Goal: Task Accomplishment & Management: Use online tool/utility

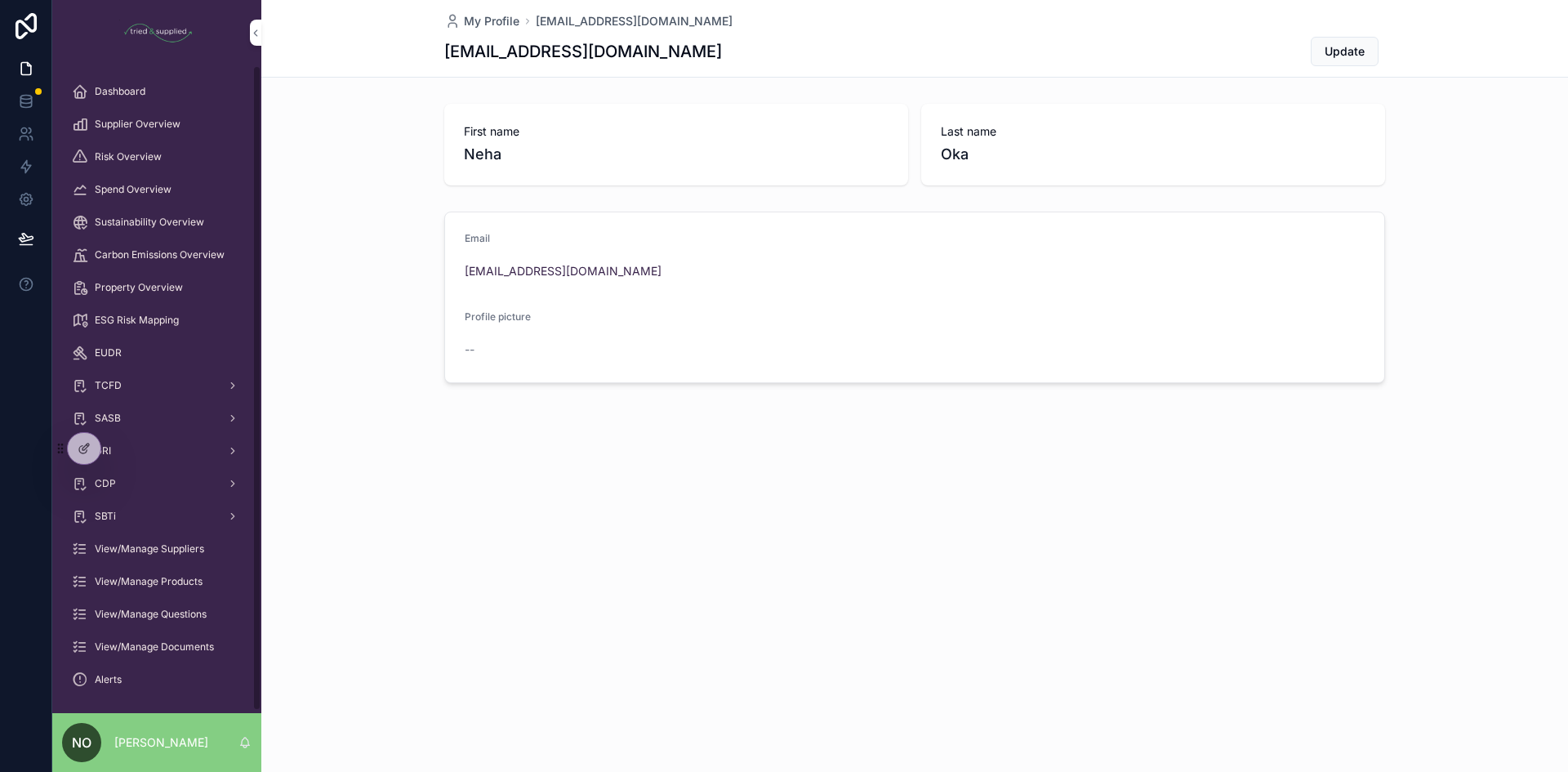
drag, startPoint x: 81, startPoint y: 452, endPoint x: 123, endPoint y: 724, distance: 275.2
click at [122, 728] on div "Dashboard Supplier Overview Risk Overview Spend Overview Sustainability Overvie…" at bounding box center [809, 386] width 1516 height 772
click at [79, 439] on div at bounding box center [84, 448] width 33 height 31
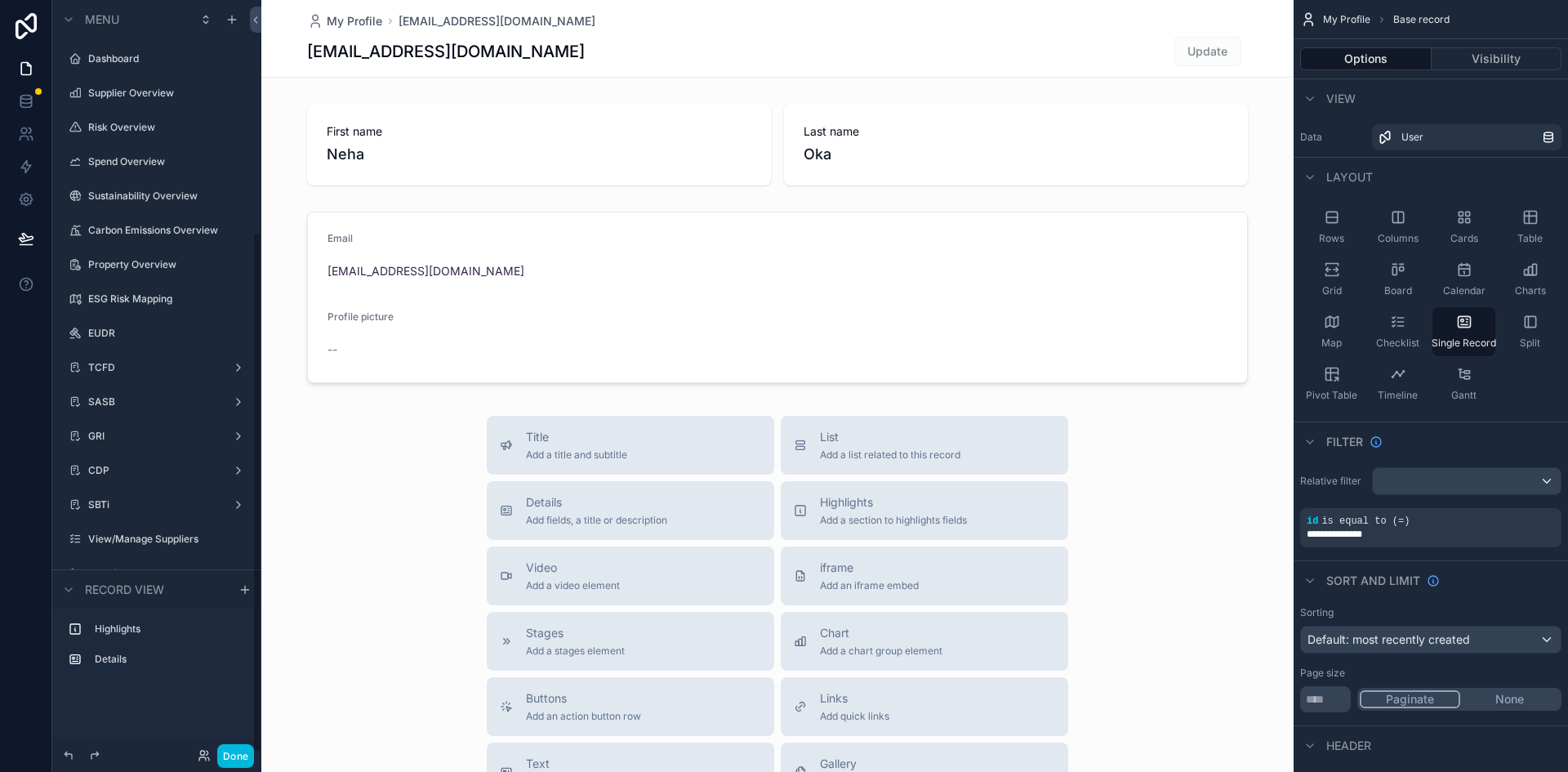
scroll to position [334, 0]
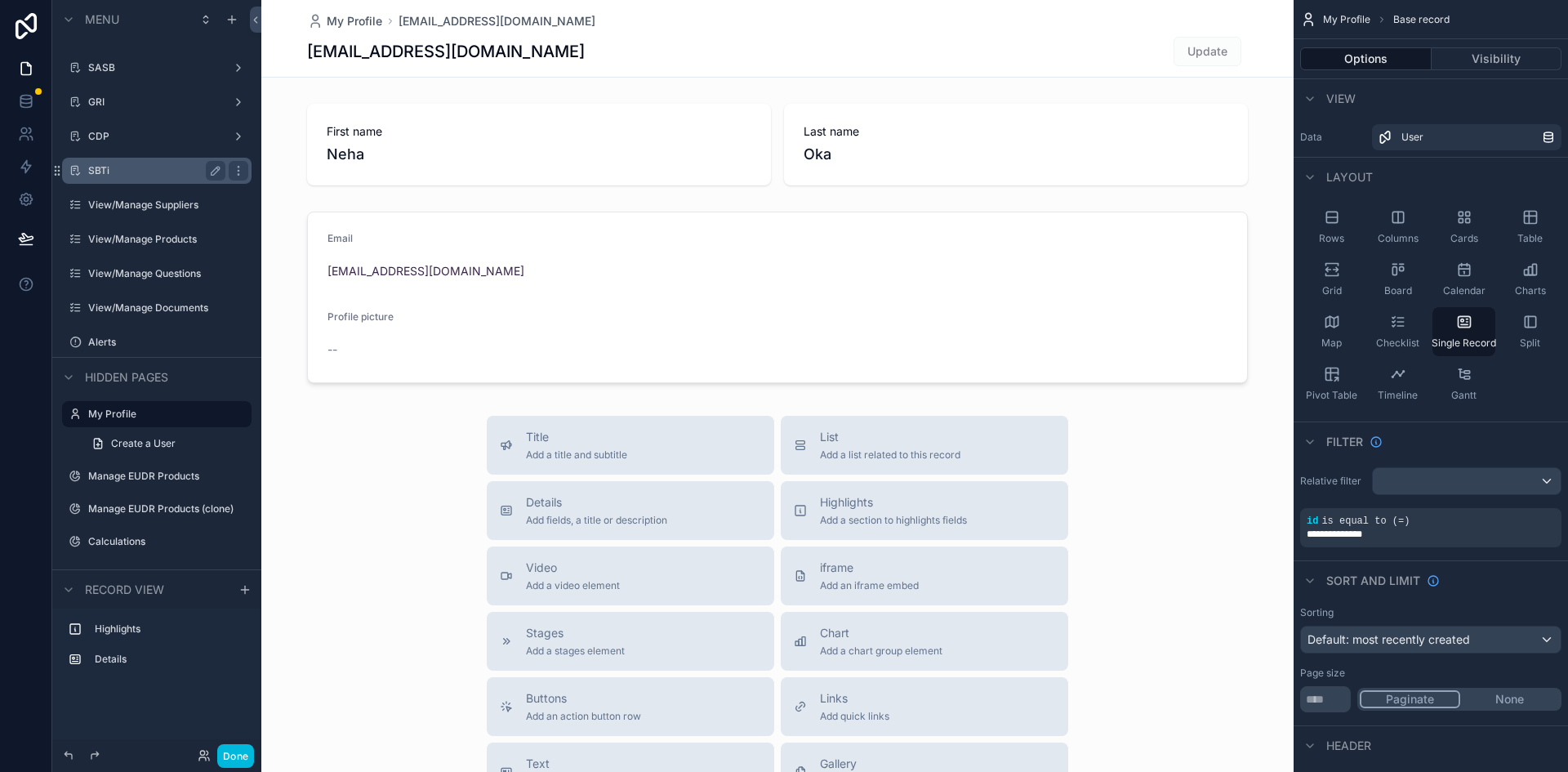
click at [91, 172] on label "SBTi" at bounding box center [154, 171] width 131 height 13
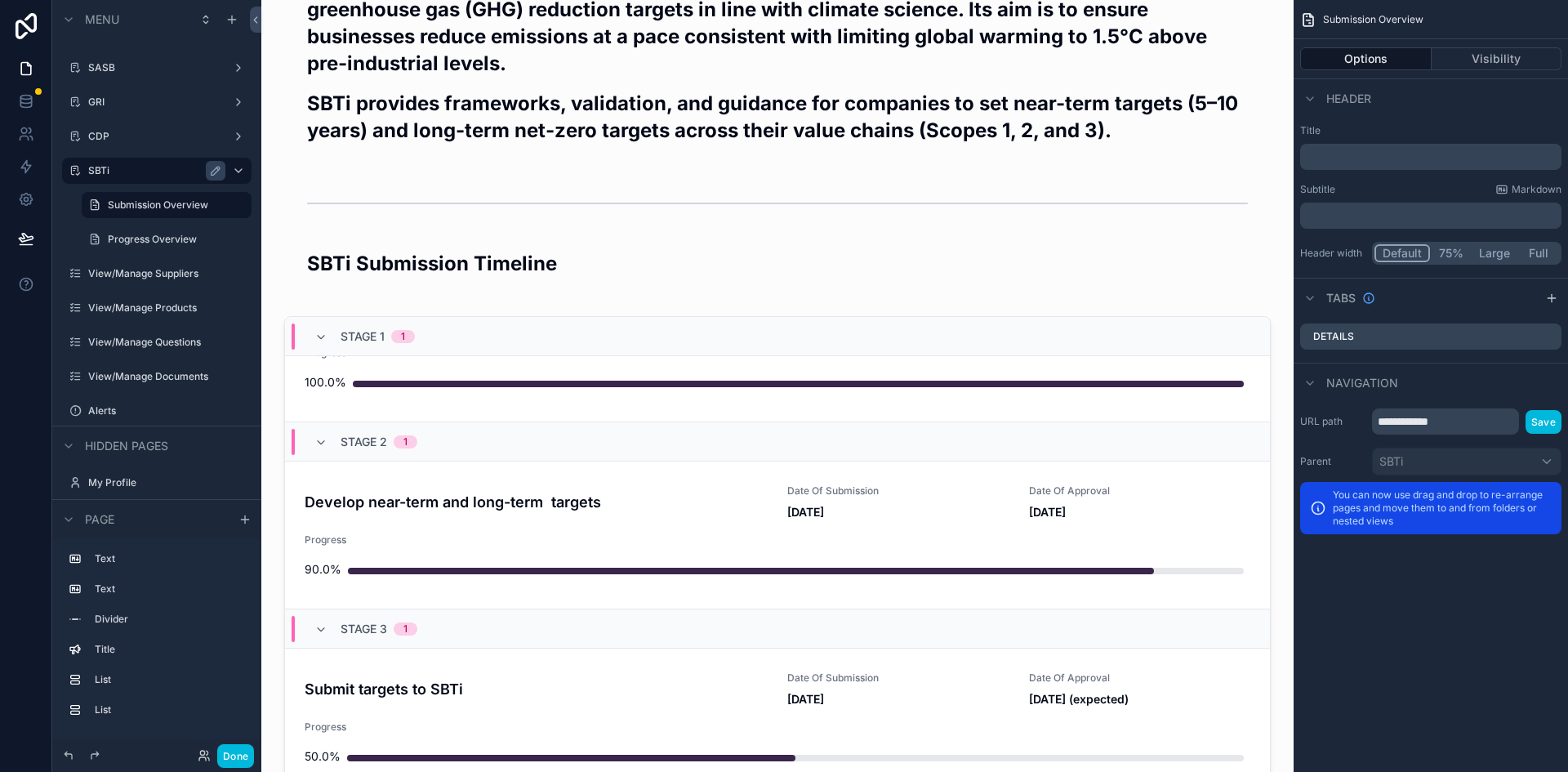
scroll to position [327, 0]
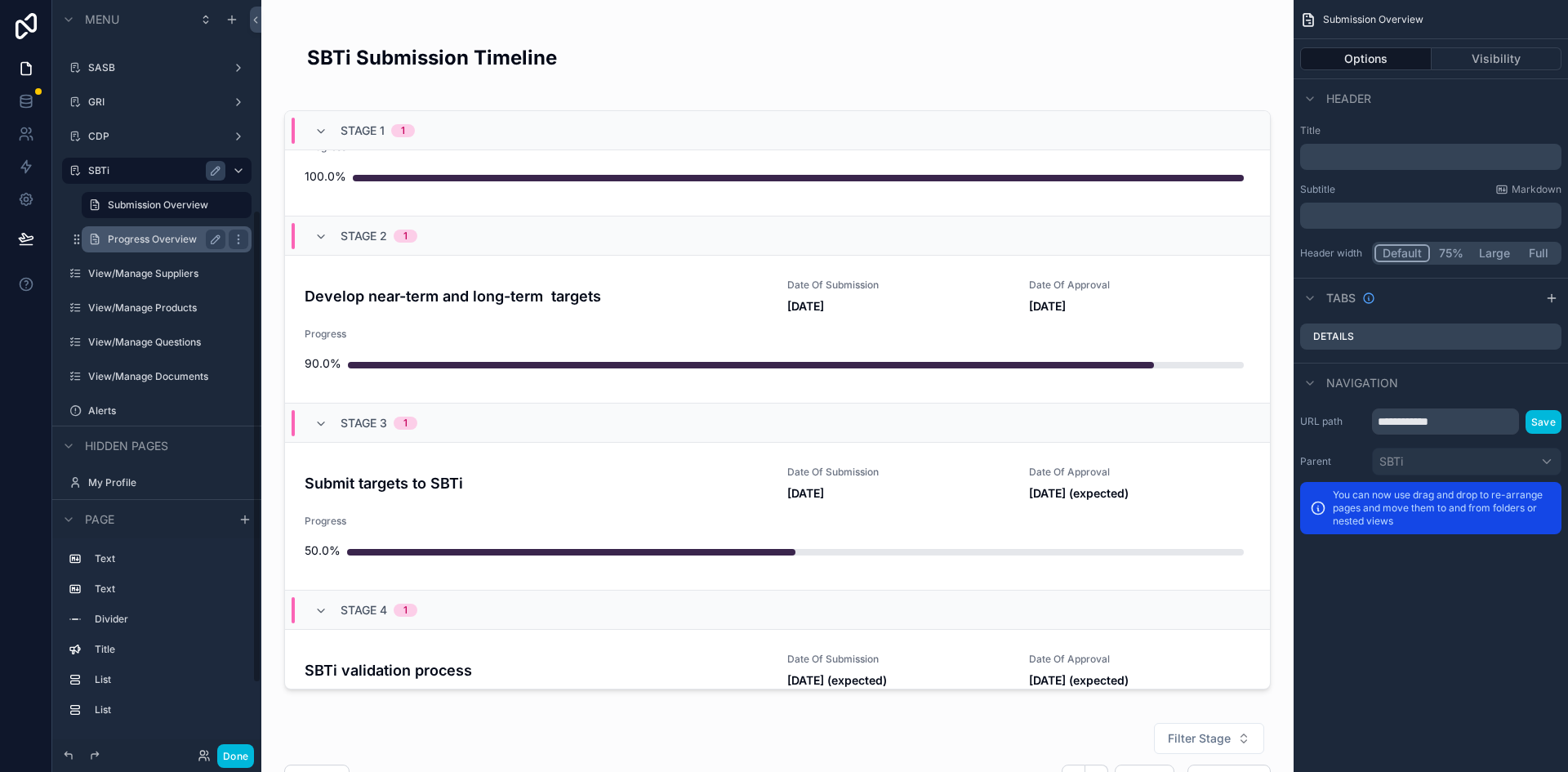
click at [134, 244] on label "Progress Overview" at bounding box center [163, 239] width 111 height 13
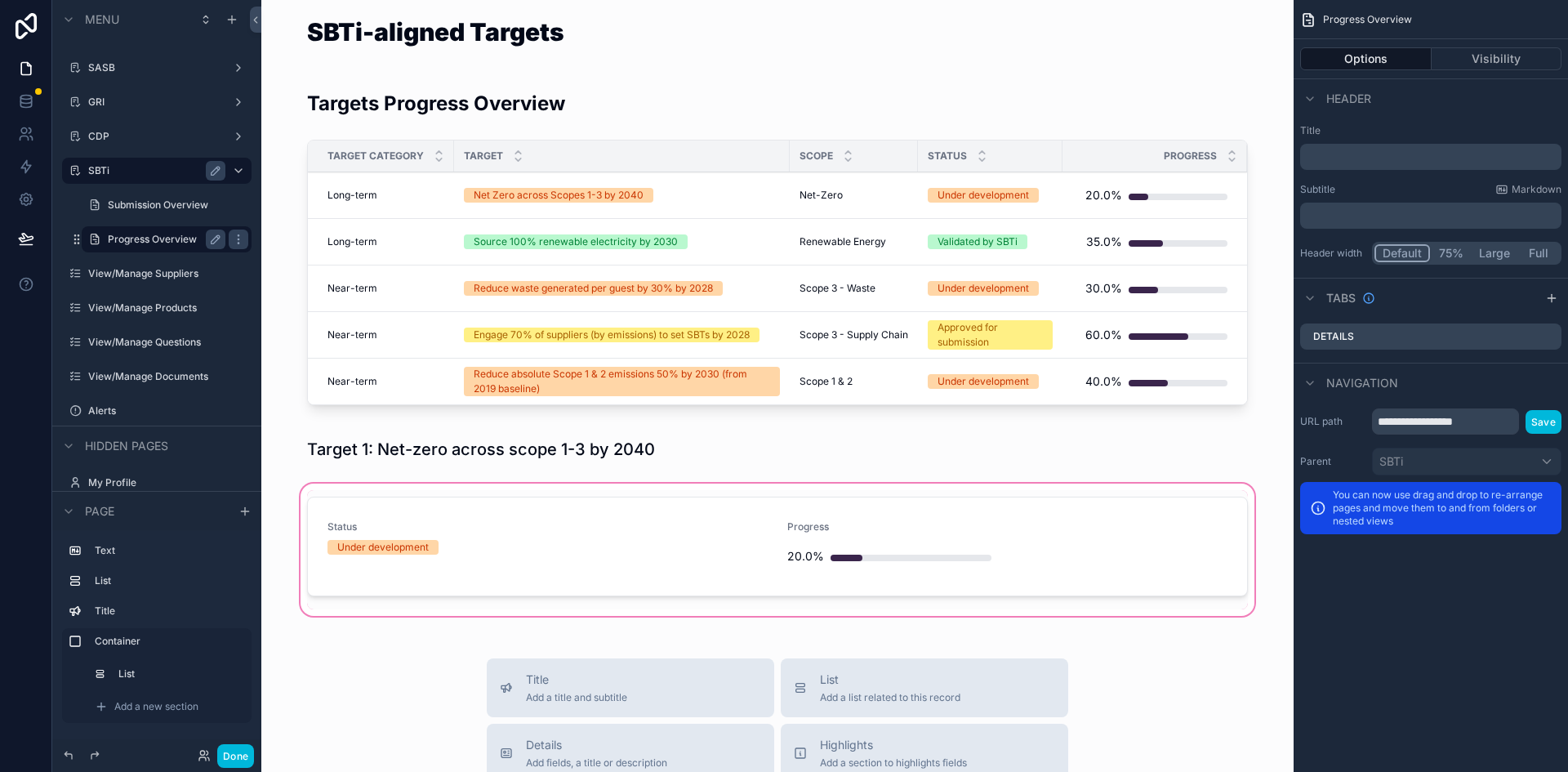
click at [560, 615] on div "scrollable content" at bounding box center [777, 550] width 1006 height 139
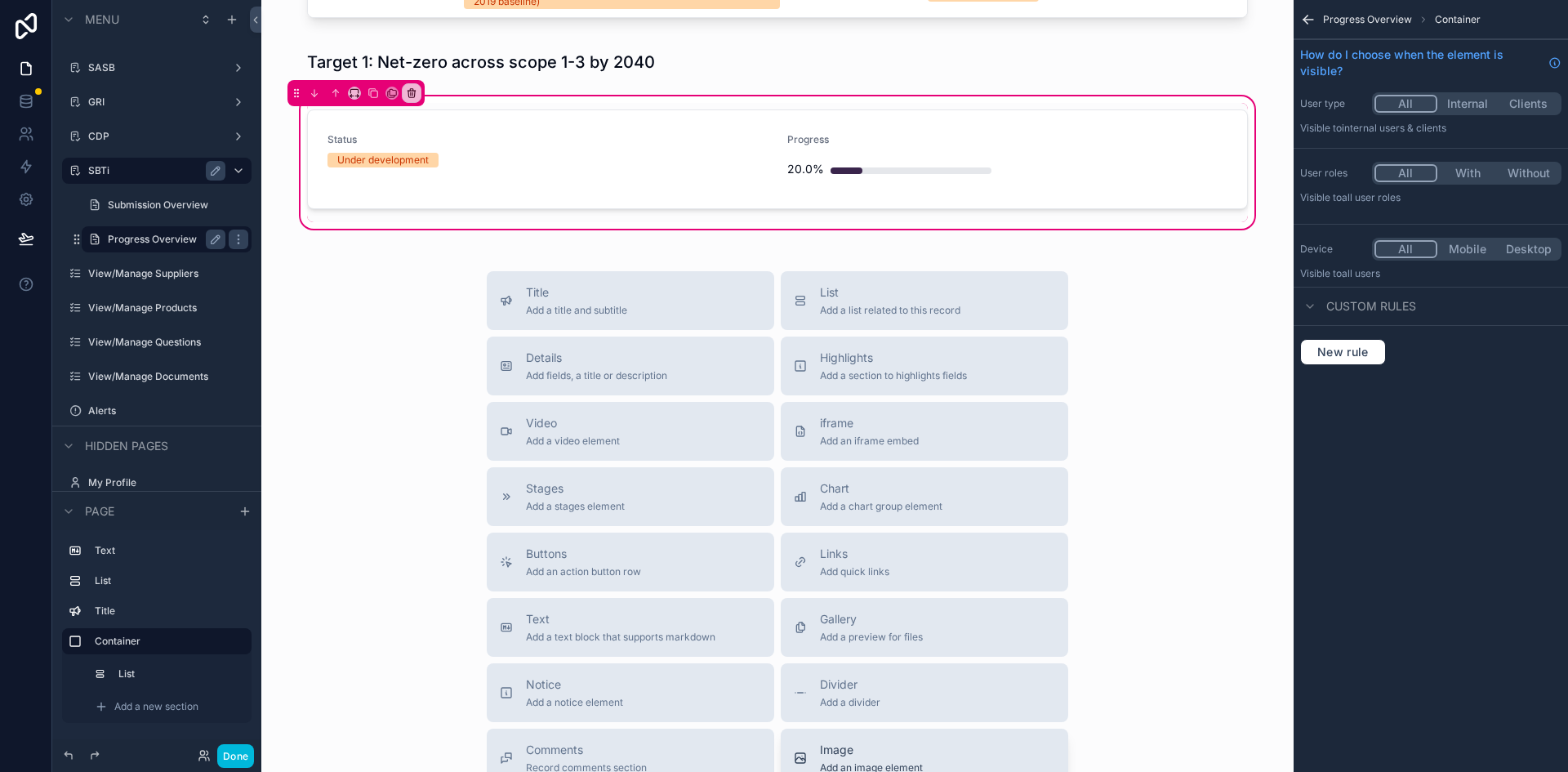
scroll to position [490, 0]
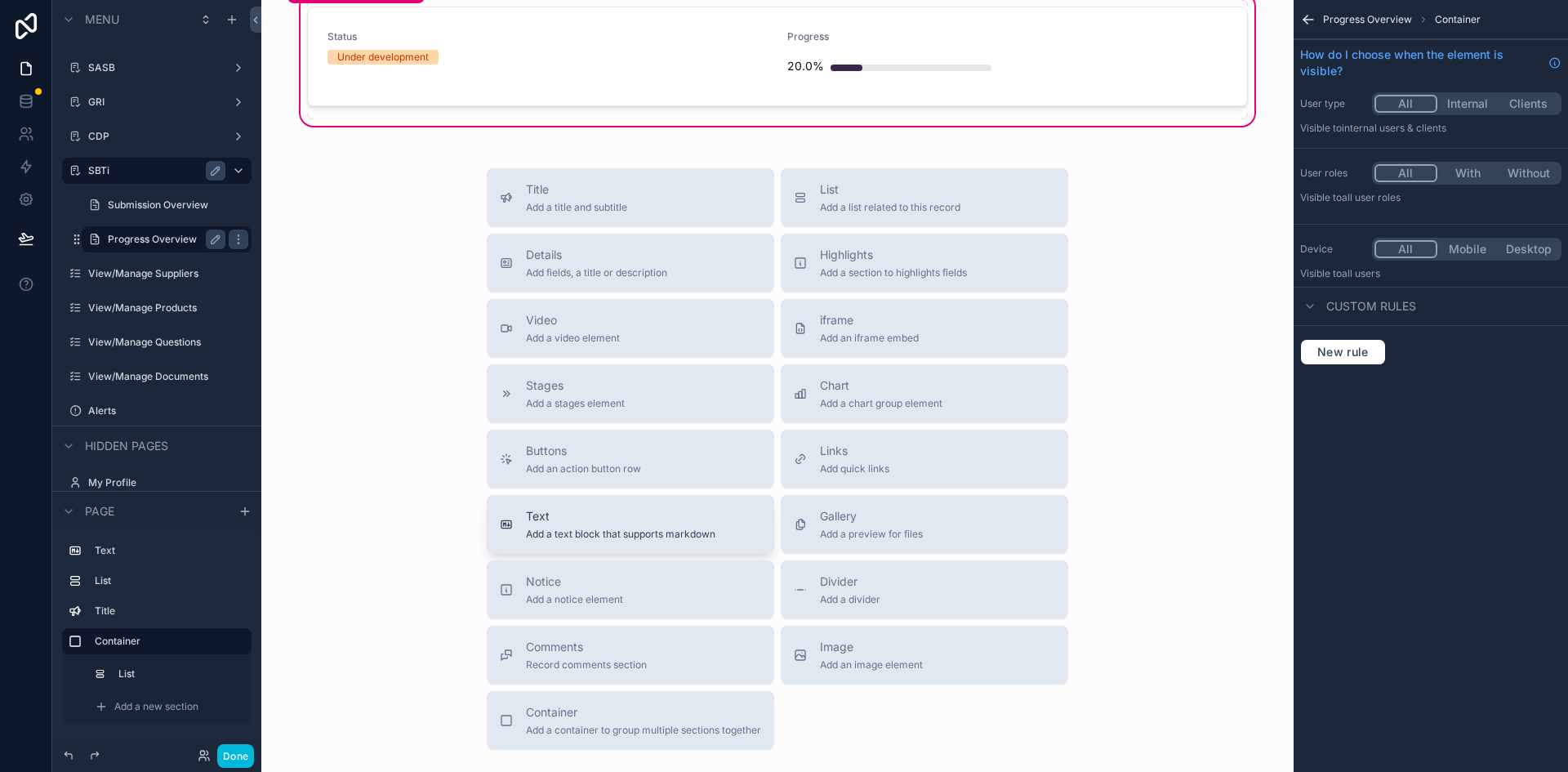
click at [694, 536] on span "Add a text block that supports markdown" at bounding box center [620, 534] width 189 height 13
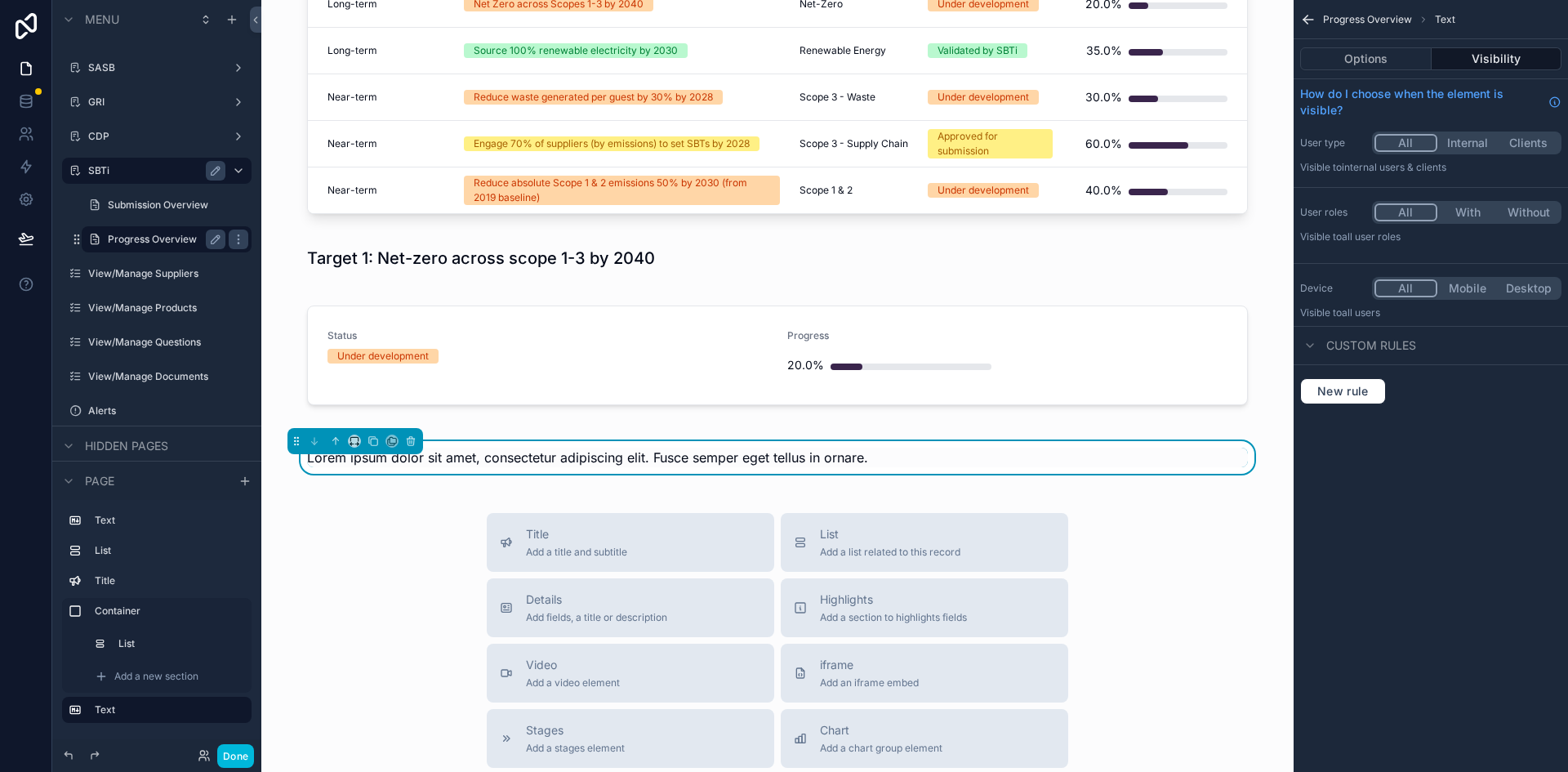
scroll to position [181, 0]
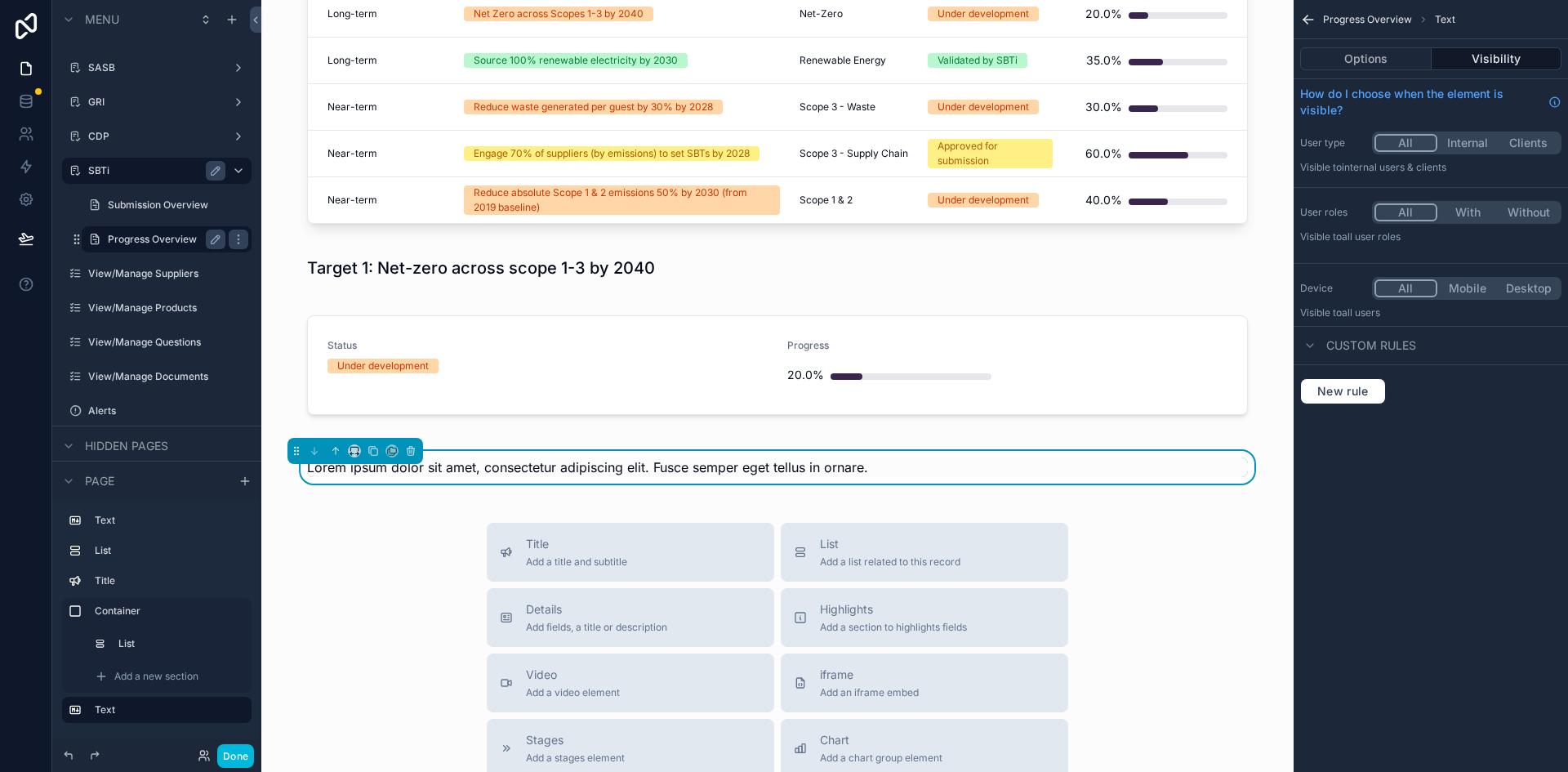
click at [995, 460] on div "Lorem ipsum dolor sit amet, consectetur adipiscing elit. Fusce semper eget tell…" at bounding box center [777, 467] width 940 height 20
click at [749, 467] on span "Lorem ipsum dolor sit amet, consectetur adipiscing elit. Fusce semper eget tell…" at bounding box center [587, 467] width 561 height 16
click at [823, 468] on span "Lorem ipsum dolor sit amet, consectetur adipiscing elit. Fusce semper eget tell…" at bounding box center [587, 467] width 561 height 16
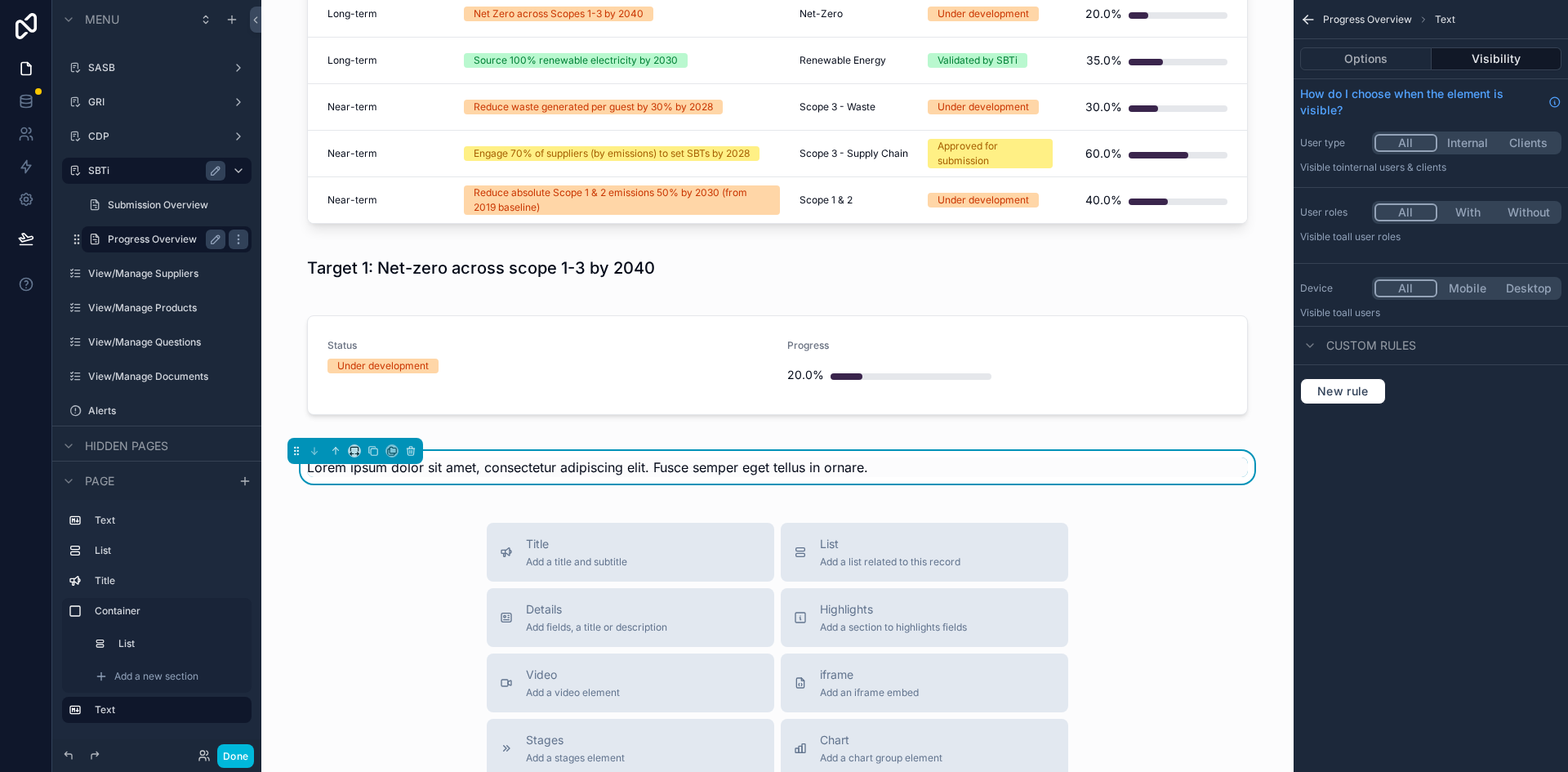
click at [328, 472] on span "Lorem ipsum dolor sit amet, consectetur adipiscing elit. Fusce semper eget tell…" at bounding box center [587, 467] width 561 height 16
click at [478, 463] on span "Lorem ipsum dolor sit amet, consectetur adipiscing elit. Fusce semper eget tell…" at bounding box center [587, 467] width 561 height 16
click at [486, 464] on span "Lorem ipsum dolor sit amet, consectetur adipiscing elit. Fusce semper eget tell…" at bounding box center [587, 467] width 561 height 16
click at [1377, 64] on button "Options" at bounding box center [1366, 58] width 132 height 23
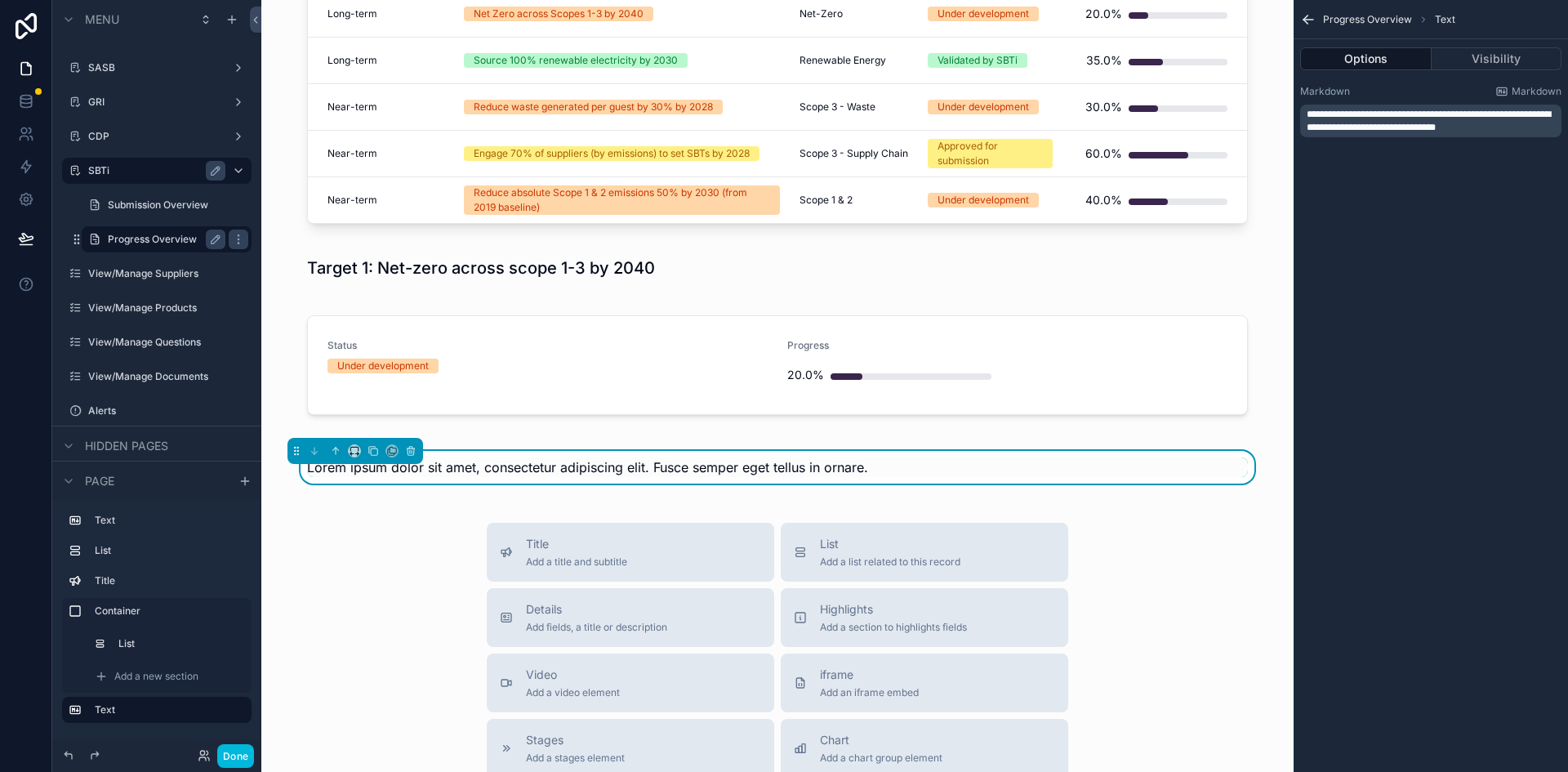
click at [1397, 116] on span "**********" at bounding box center [1429, 121] width 244 height 23
drag, startPoint x: 1449, startPoint y: 122, endPoint x: 1130, endPoint y: 94, distance: 320.2
click at [1130, 94] on div "Dashboard Supplier Overview Risk Overview Spend Overview Sustainability Overvie…" at bounding box center [914, 386] width 1307 height 772
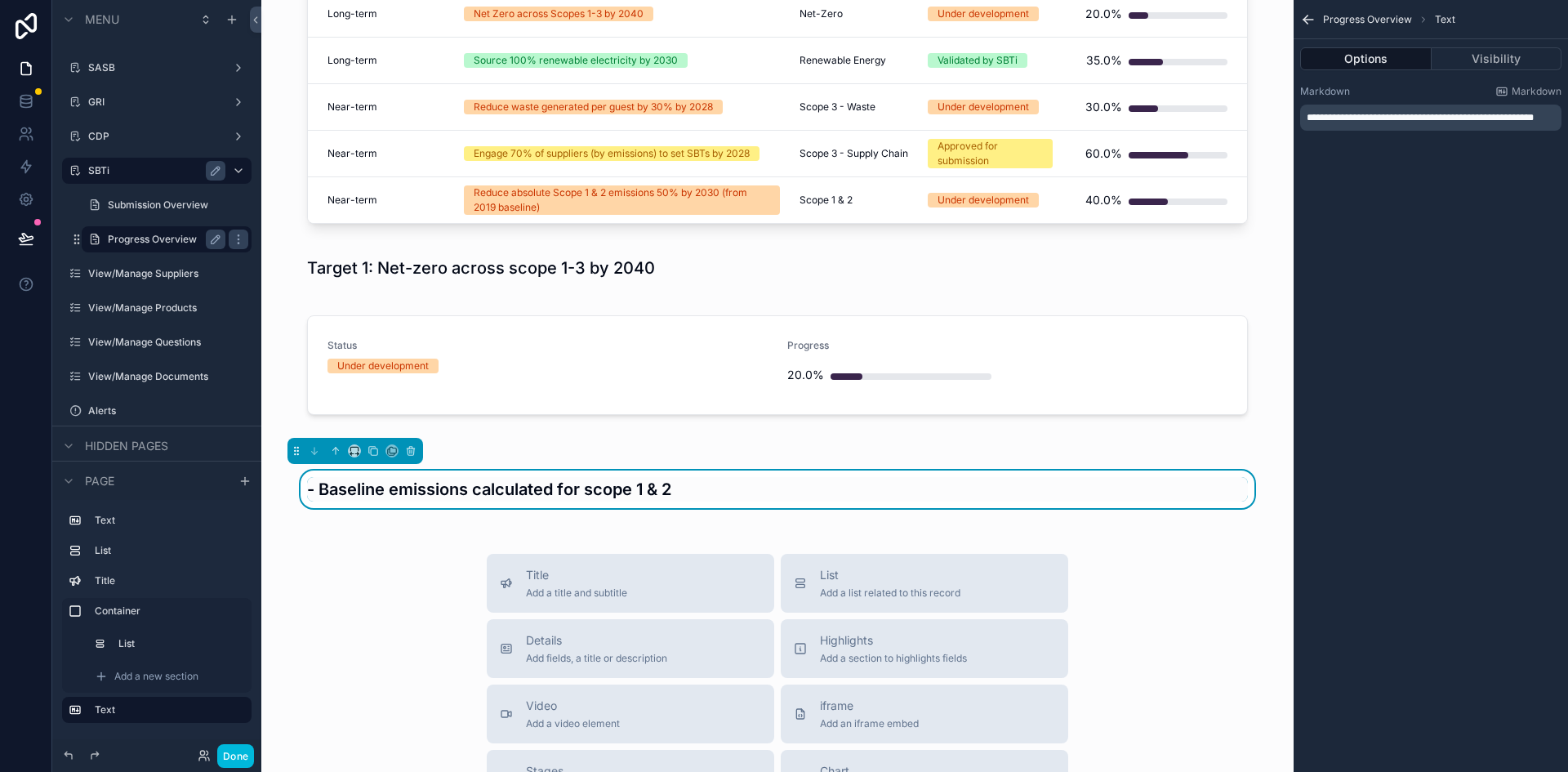
scroll to position [0, 0]
click at [1338, 116] on span "**********" at bounding box center [1418, 118] width 223 height 9
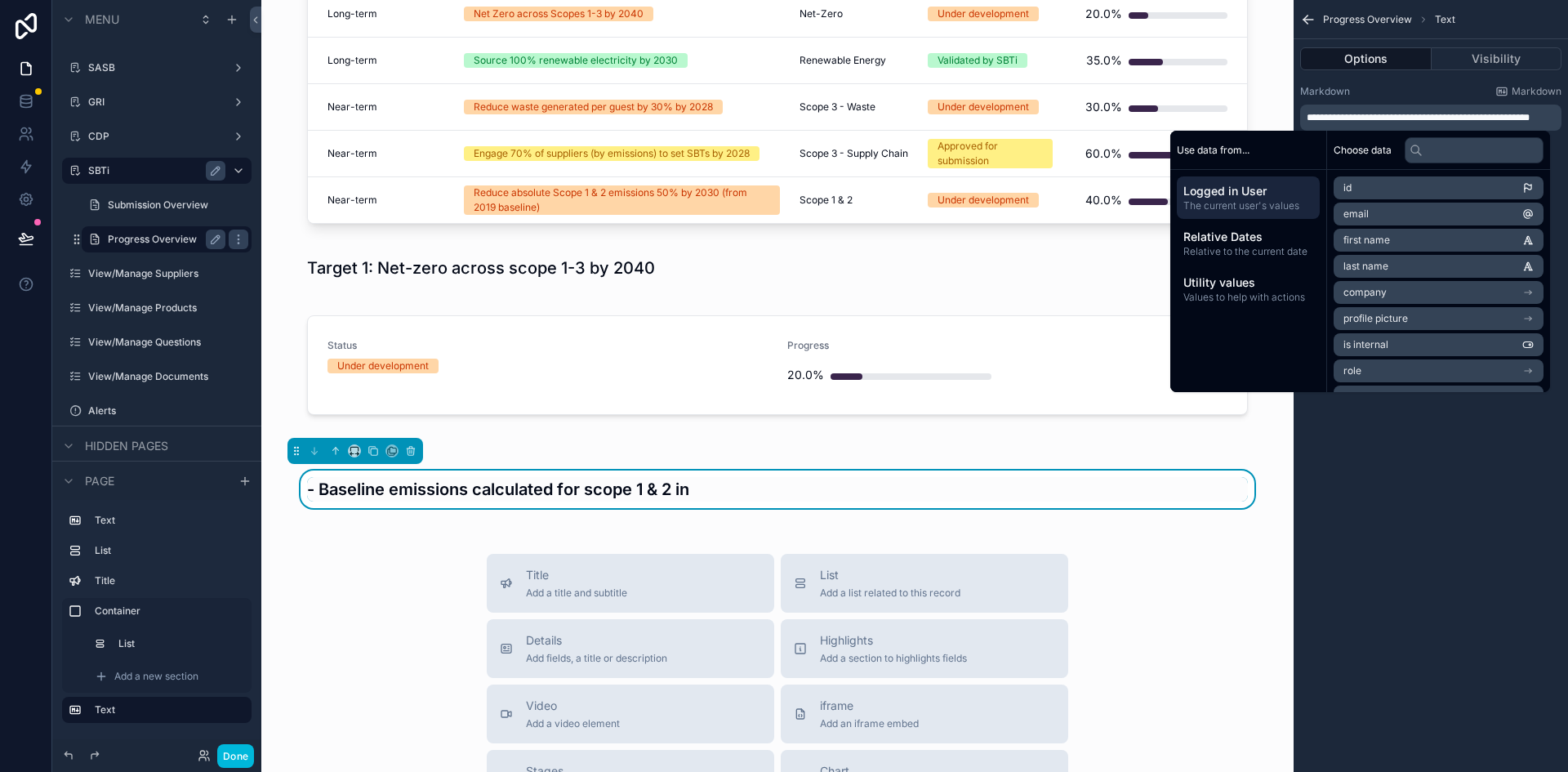
click at [1529, 116] on span "**********" at bounding box center [1418, 118] width 223 height 9
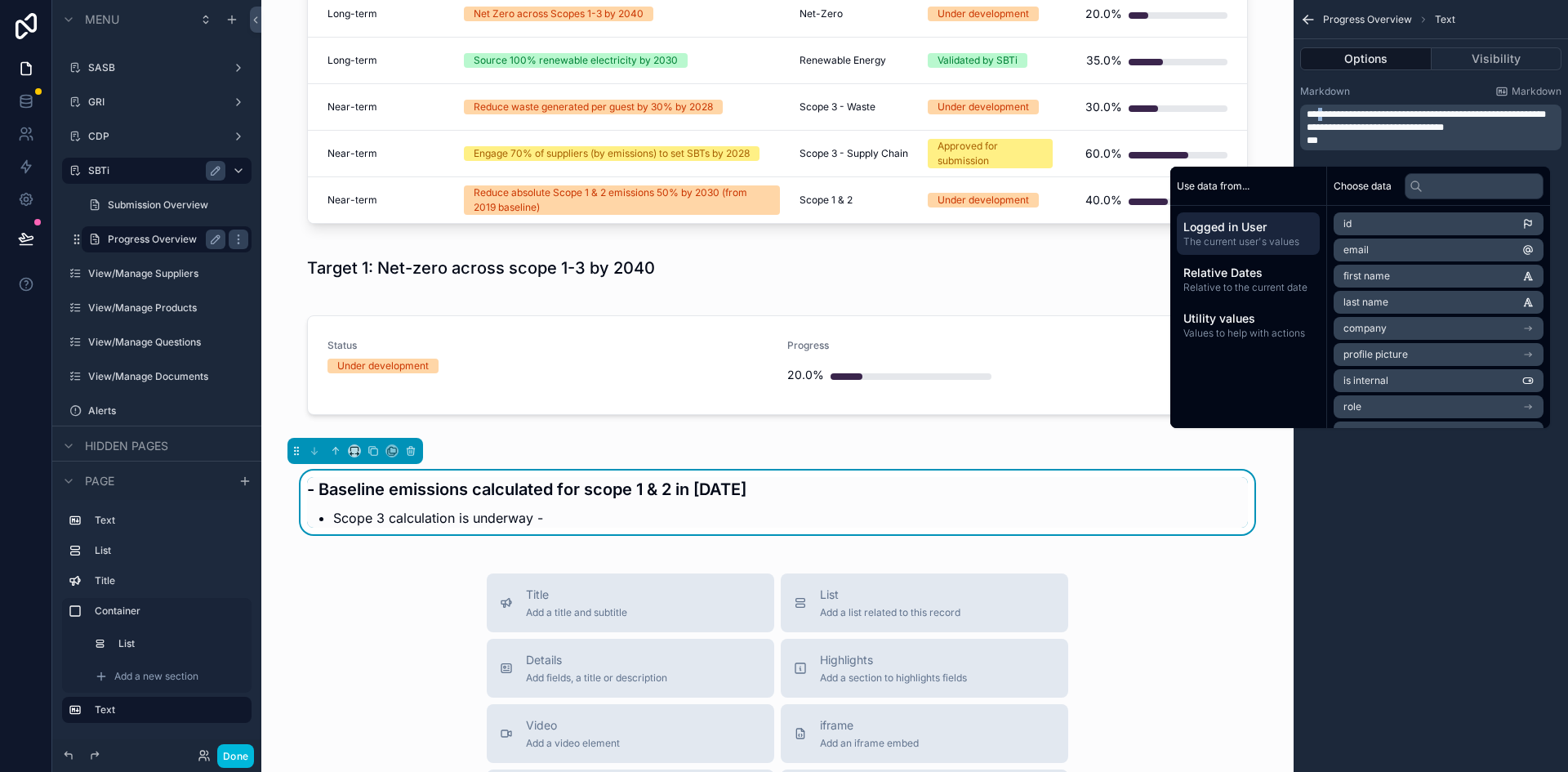
click at [1327, 113] on span "**********" at bounding box center [1427, 114] width 239 height 9
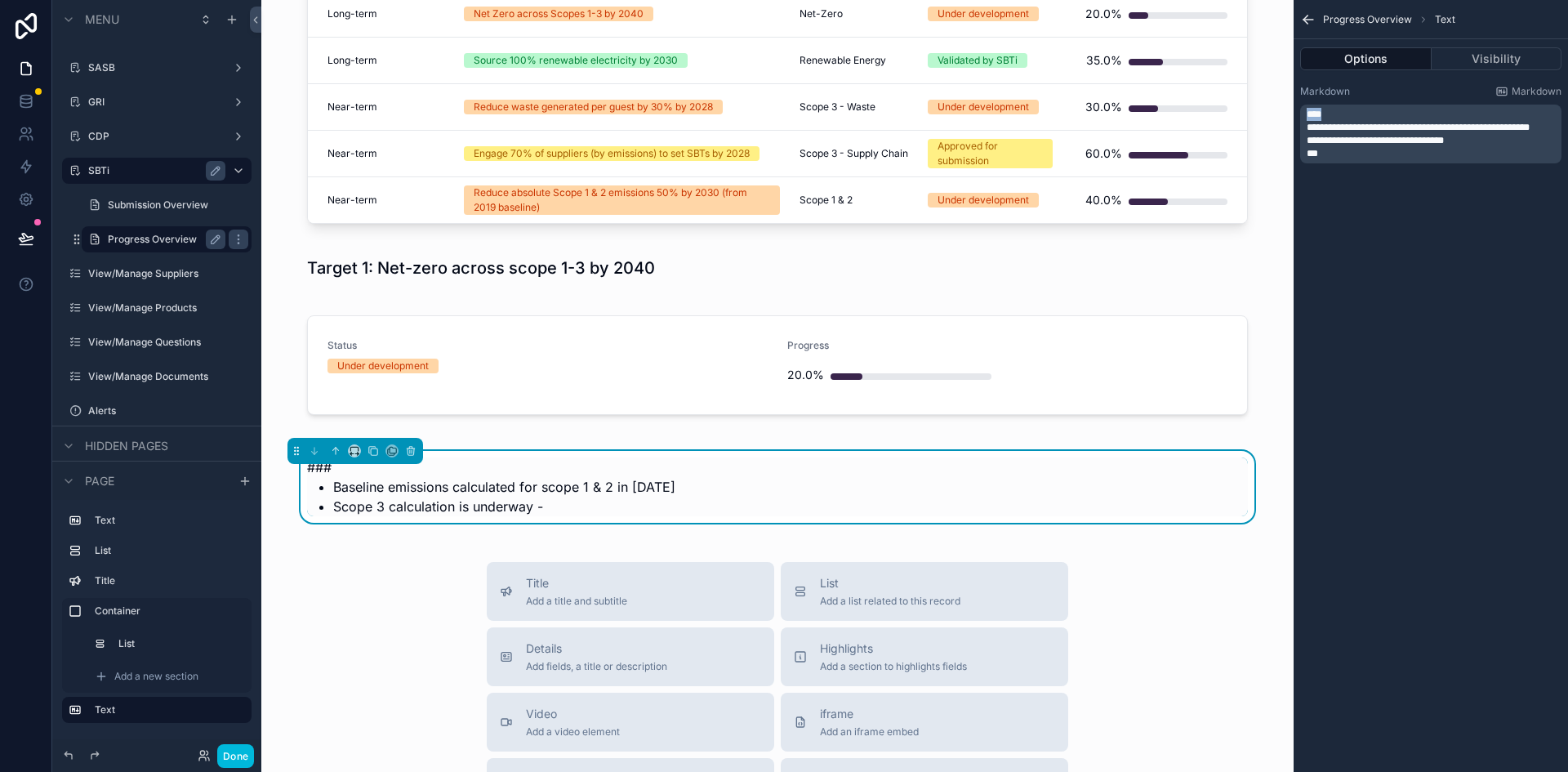
drag, startPoint x: 1332, startPoint y: 111, endPoint x: 1291, endPoint y: 107, distance: 41.2
click at [1291, 107] on div "Dashboard Supplier Overview Risk Overview Spend Overview Sustainability Overvie…" at bounding box center [914, 386] width 1307 height 772
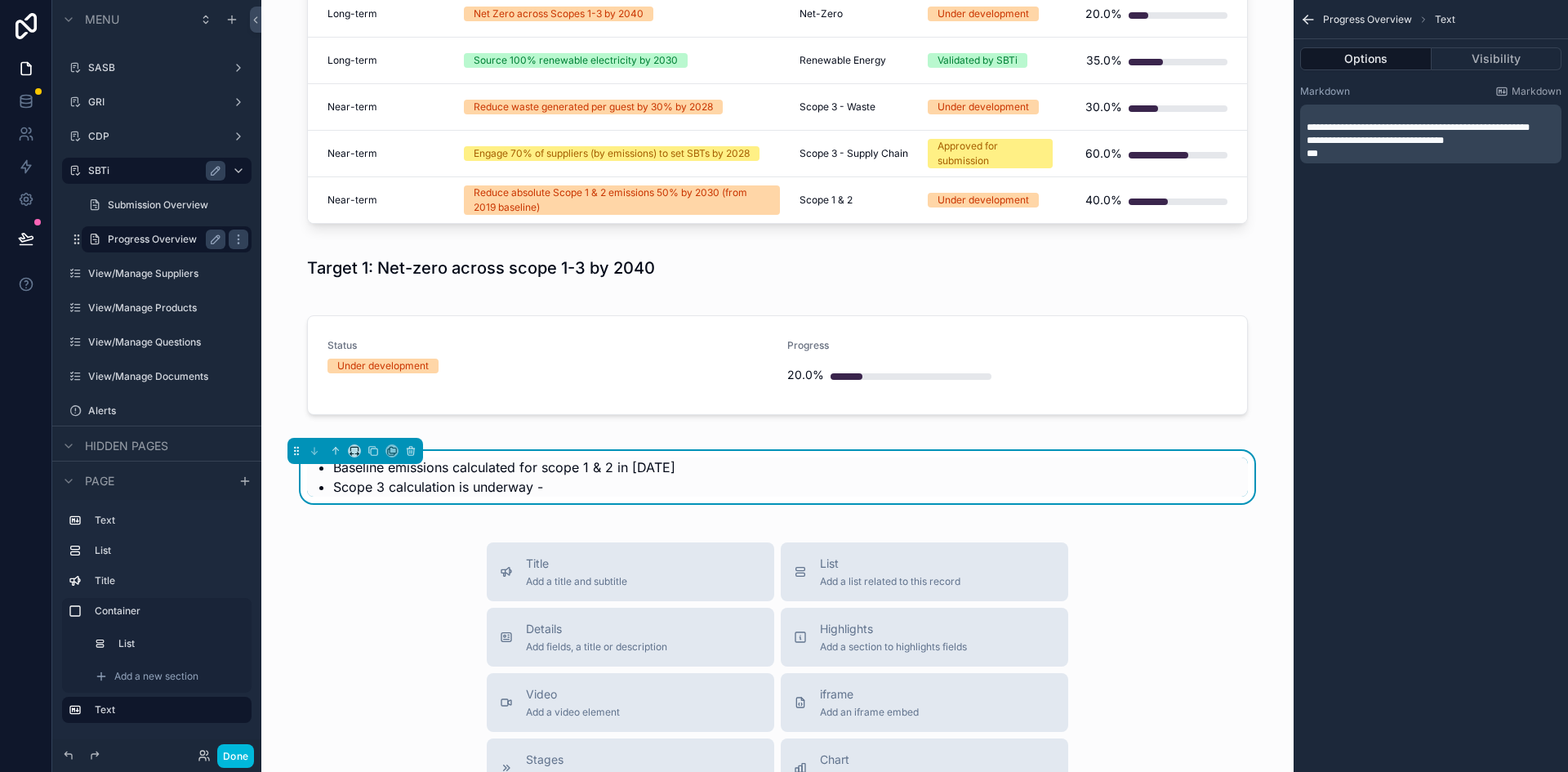
click at [1339, 160] on p "*" at bounding box center [1432, 154] width 252 height 13
click at [1345, 160] on p "*" at bounding box center [1432, 154] width 252 height 13
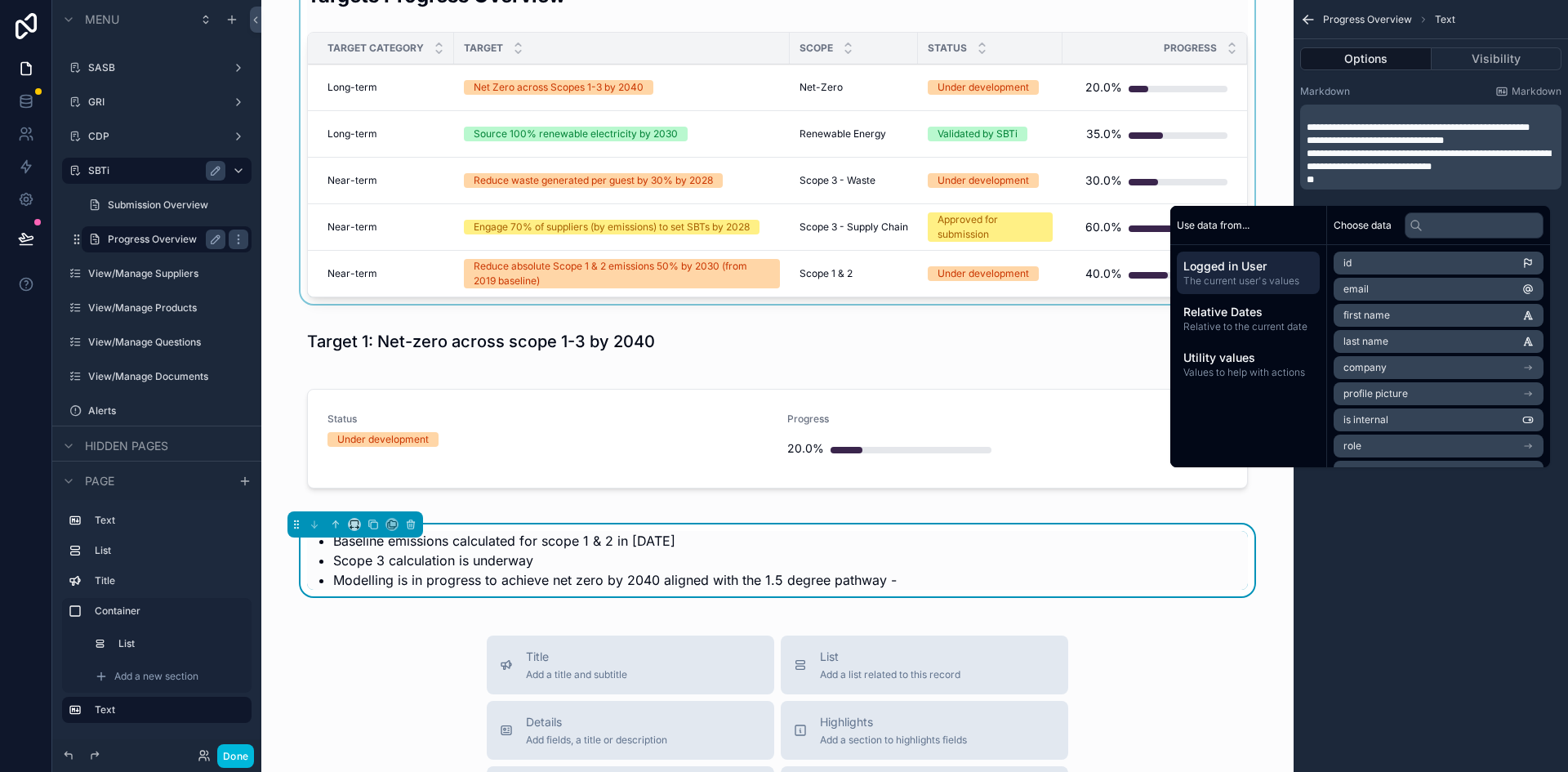
scroll to position [108, 0]
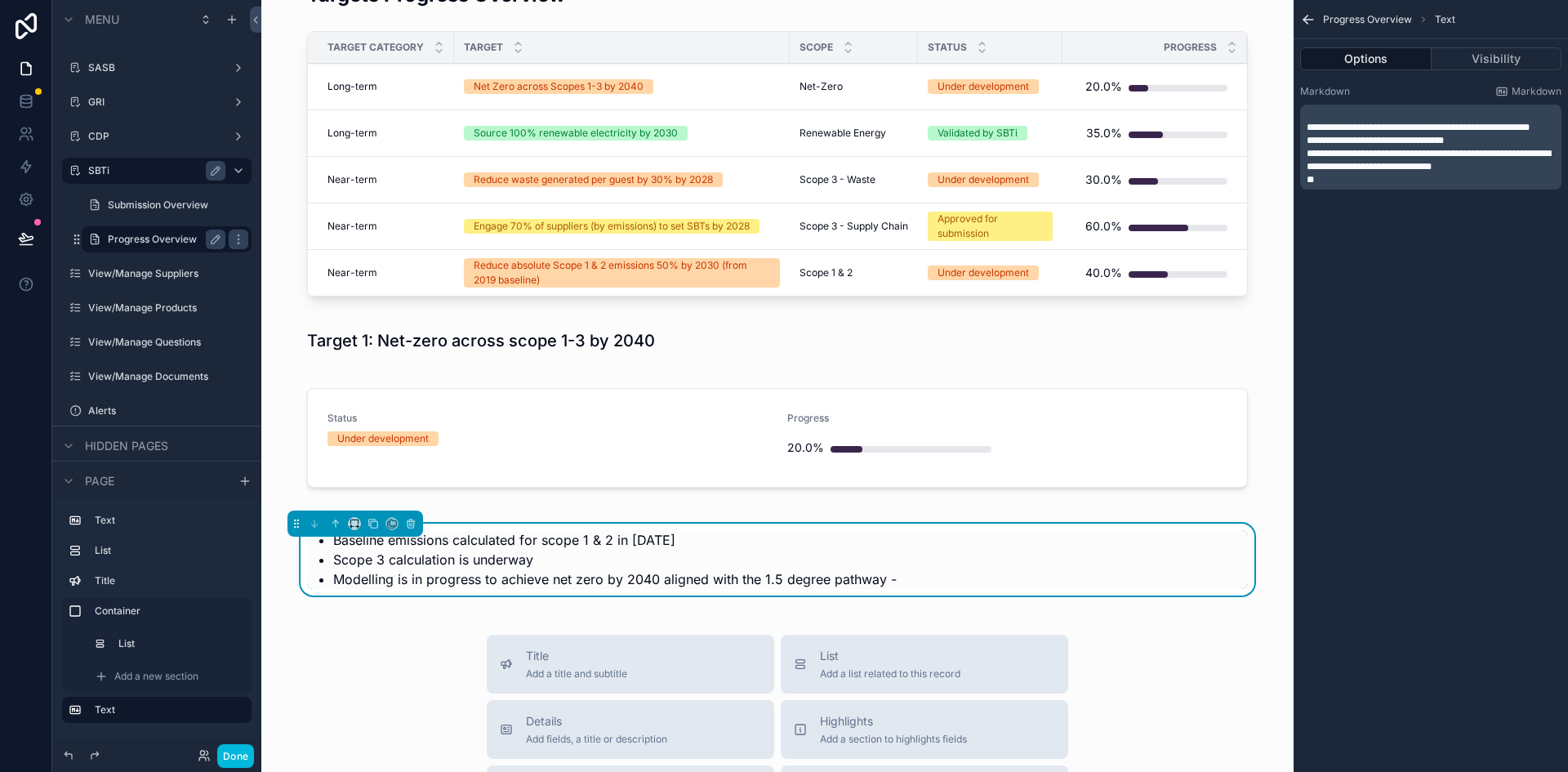
click at [892, 583] on li "Modelling is in progress to achieve net zero by 2040 aligned with the 1.5 degre…" at bounding box center [791, 579] width 915 height 20
click at [886, 579] on li "Modelling is in progress to achieve net zero by 2040 aligned with the 1.5 degre…" at bounding box center [791, 579] width 915 height 20
click at [881, 579] on li "Modelling is in progress to achieve net zero by 2040 aligned with the 1.5 degre…" at bounding box center [791, 579] width 915 height 20
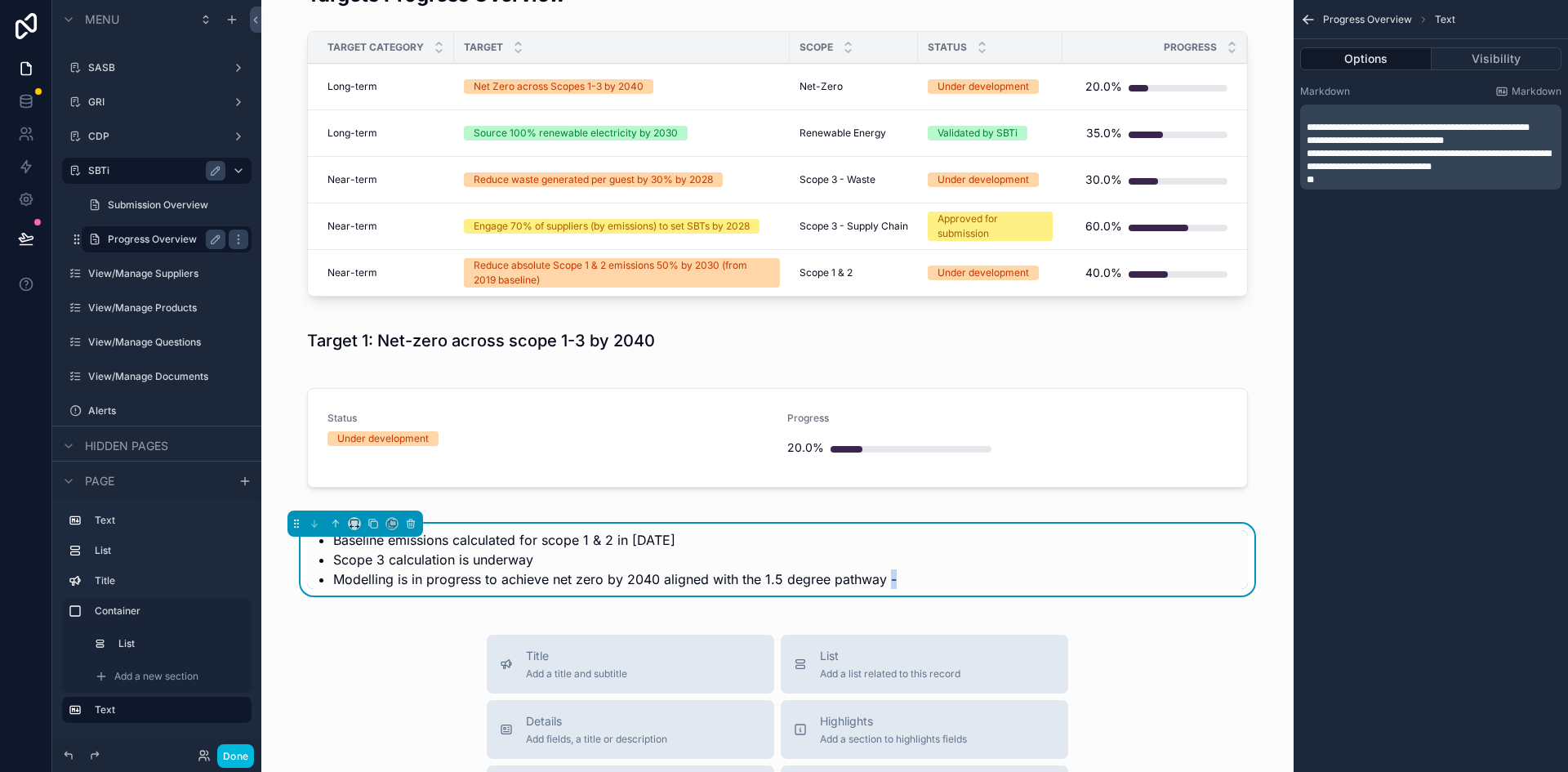
click at [881, 579] on li "Modelling is in progress to achieve net zero by 2040 aligned with the 1.5 degre…" at bounding box center [791, 579] width 915 height 20
click at [1326, 187] on p "*" at bounding box center [1432, 180] width 252 height 13
drag, startPoint x: 1520, startPoint y: 182, endPoint x: 1296, endPoint y: 125, distance: 231.1
click at [1296, 125] on div "**********" at bounding box center [1430, 143] width 274 height 131
copy div "**********"
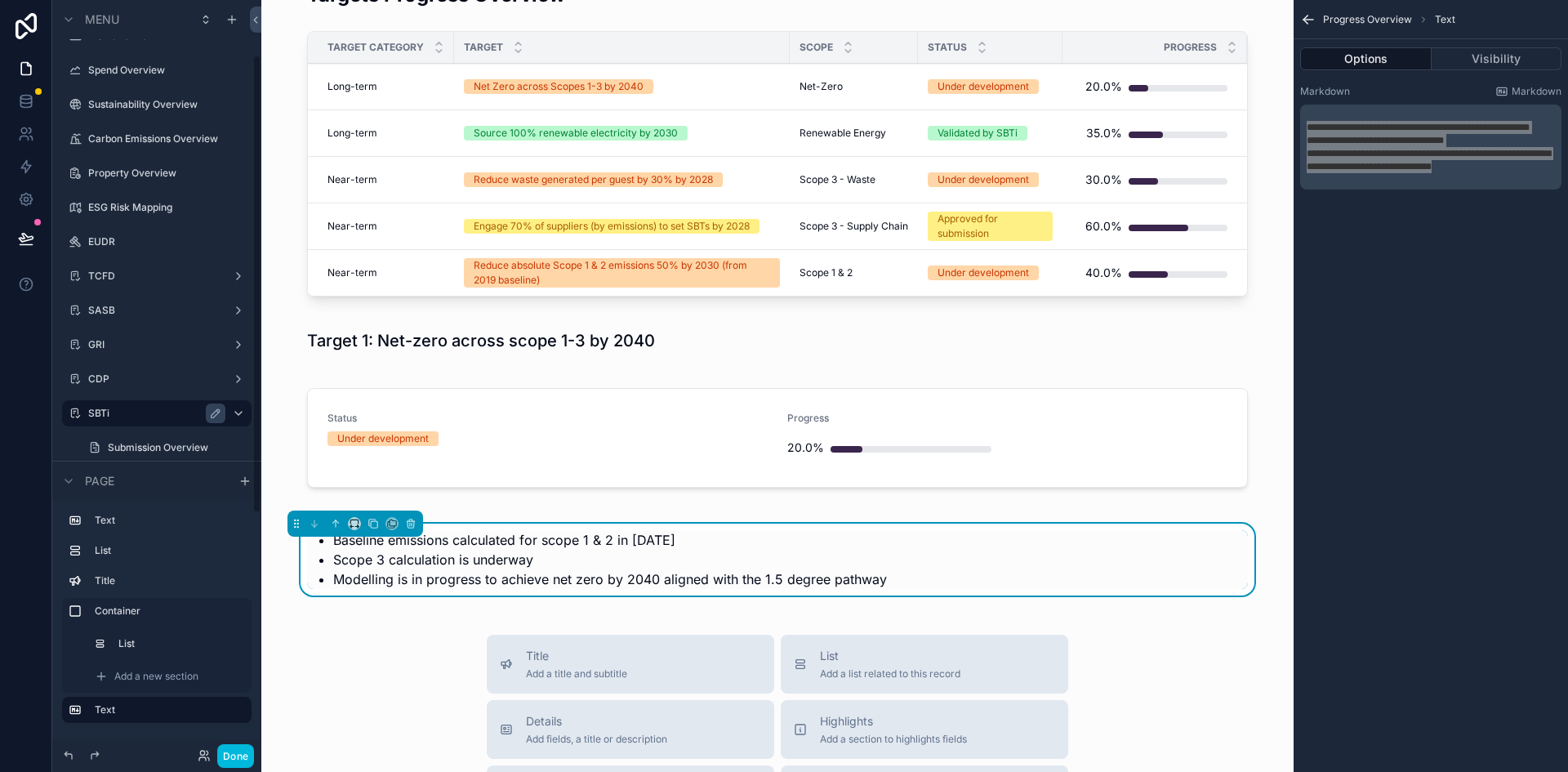
scroll to position [90, 0]
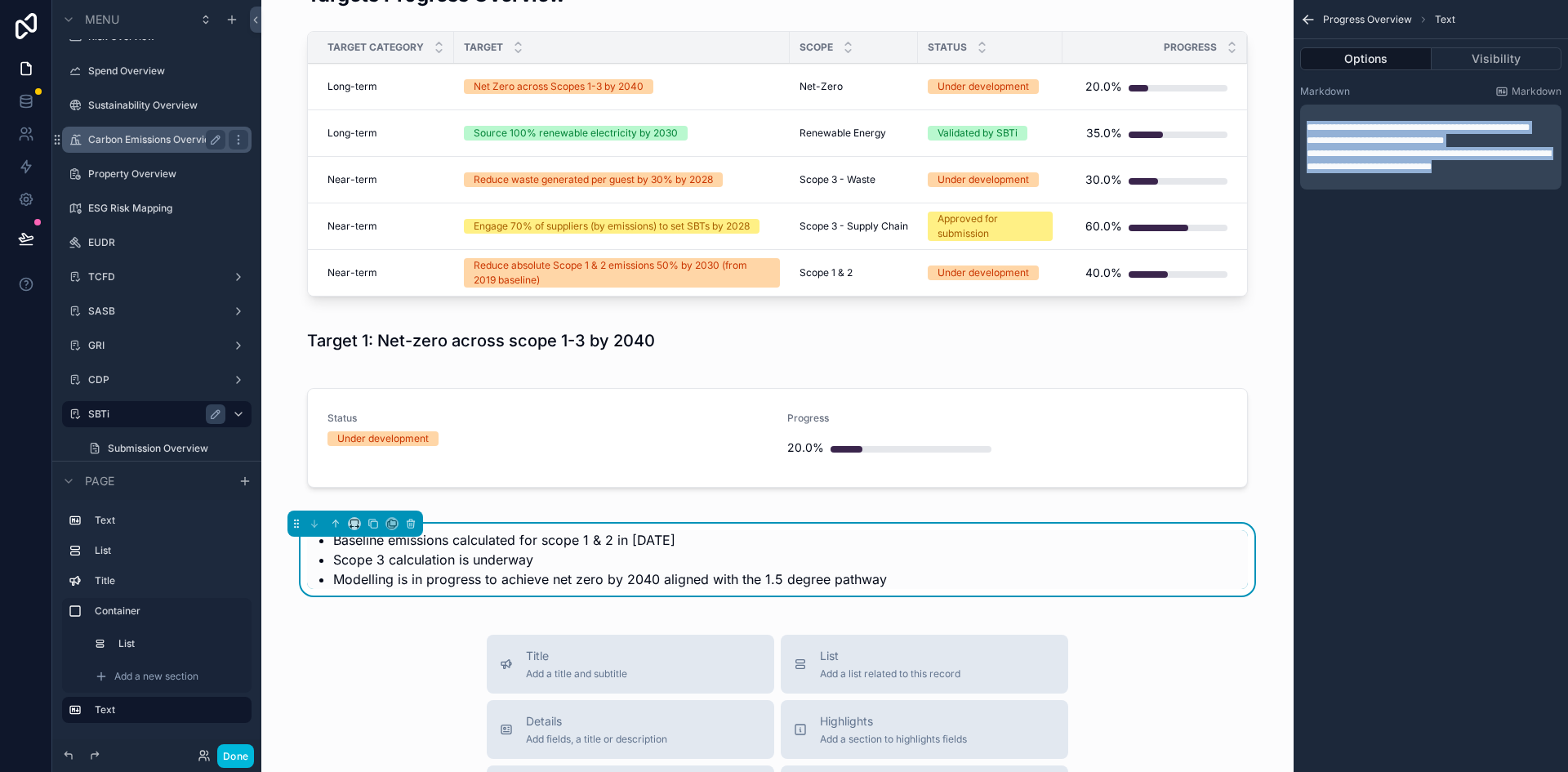
click at [158, 149] on div "Carbon Emissions Overview" at bounding box center [157, 140] width 138 height 20
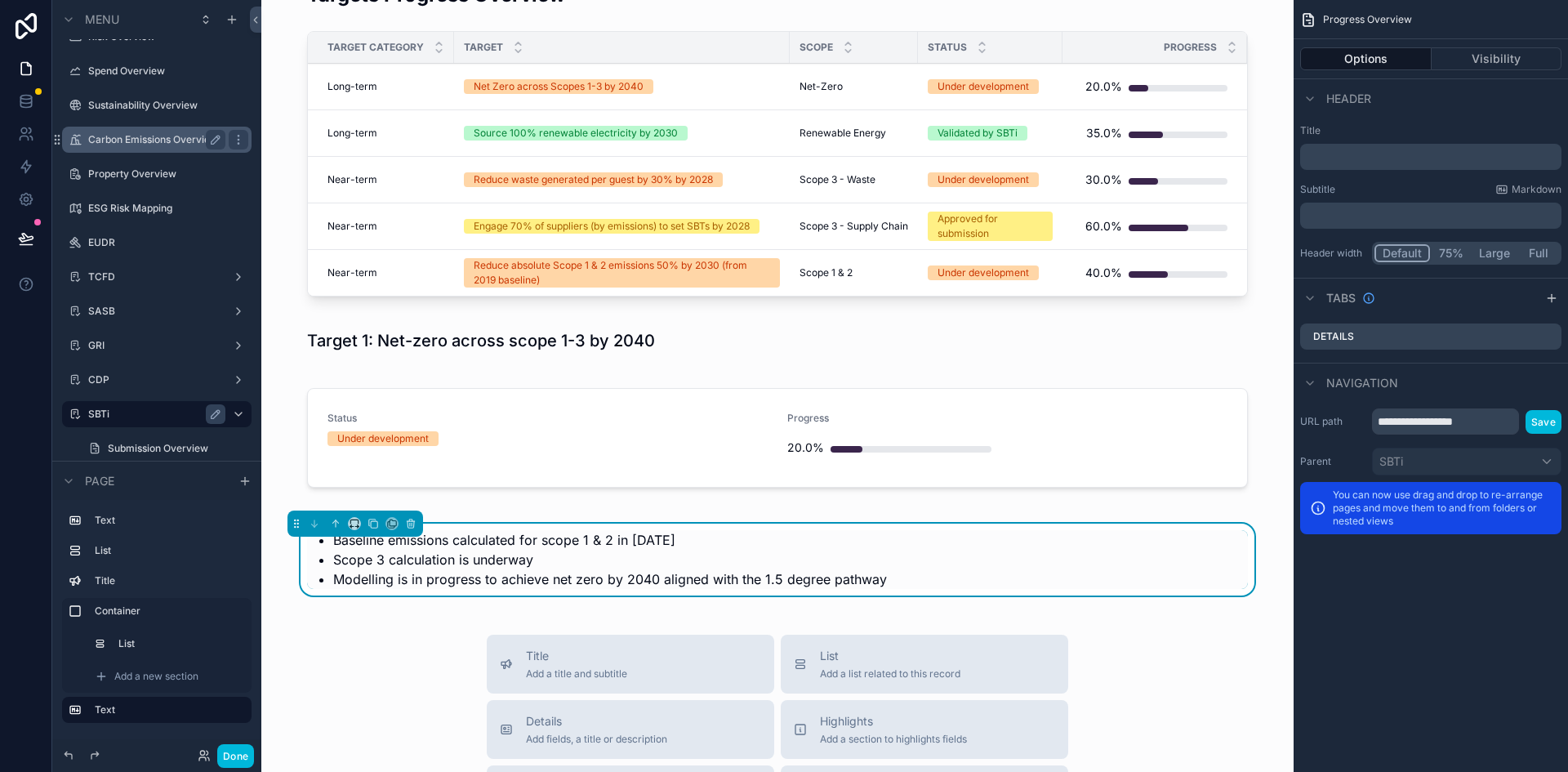
click at [158, 149] on div "Carbon Emissions Overview" at bounding box center [157, 140] width 138 height 20
click at [797, 566] on li "Scope 3 calculation is underway" at bounding box center [791, 559] width 915 height 20
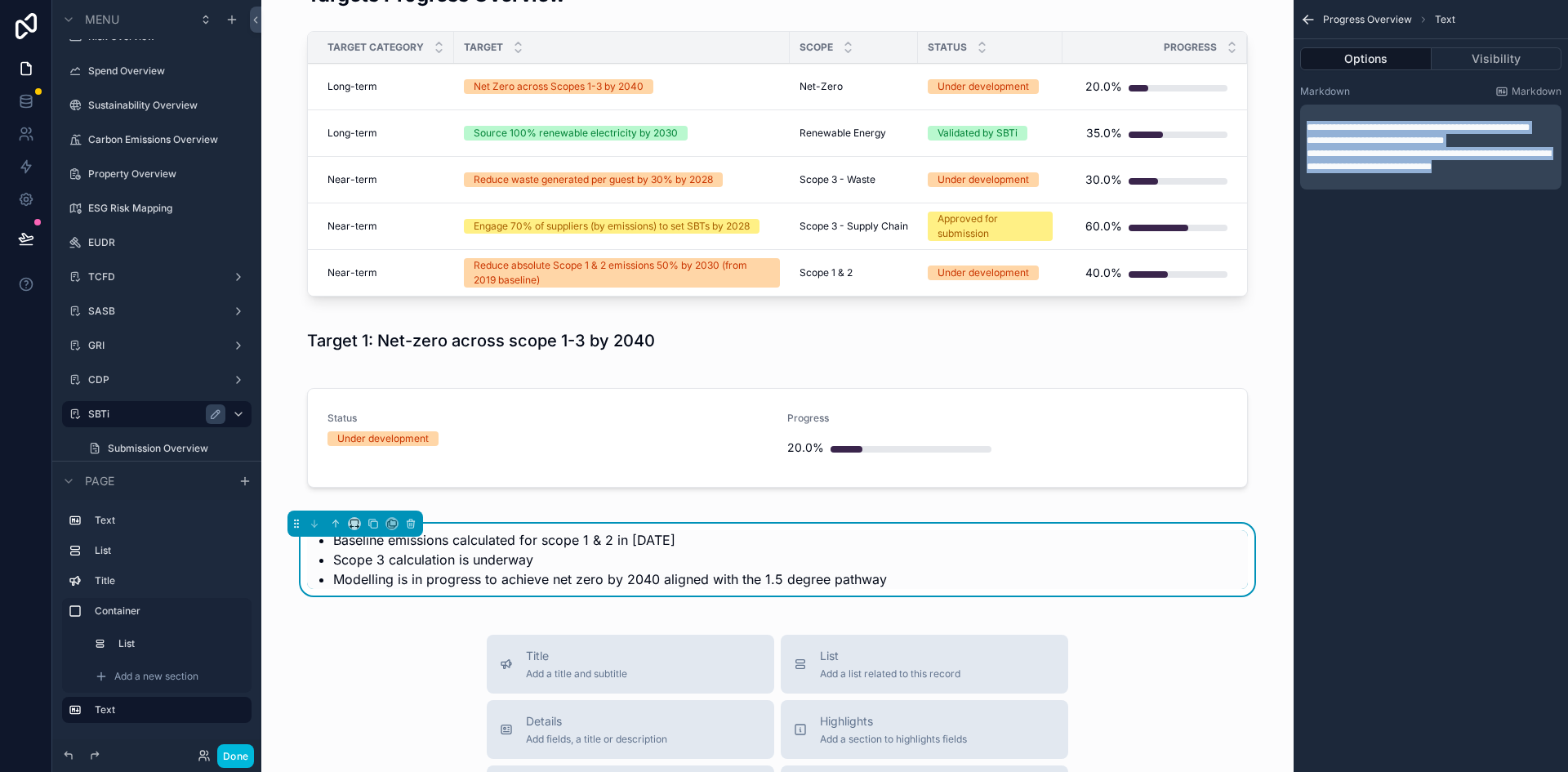
drag, startPoint x: 1519, startPoint y: 181, endPoint x: 1293, endPoint y: 122, distance: 233.6
click at [1293, 122] on div "Dashboard Supplier Overview Risk Overview Spend Overview Sustainability Overvie…" at bounding box center [914, 386] width 1307 height 772
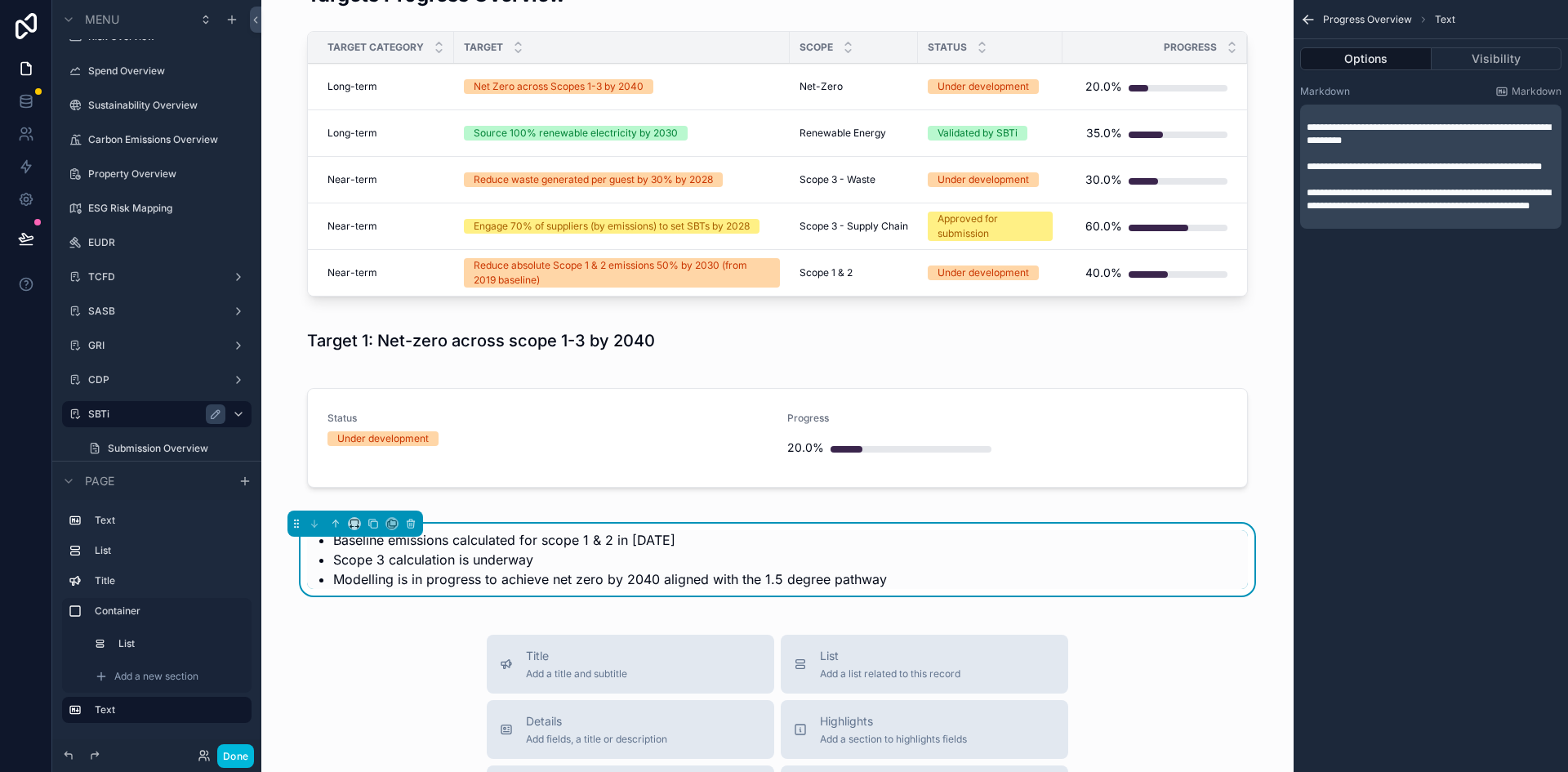
scroll to position [0, 0]
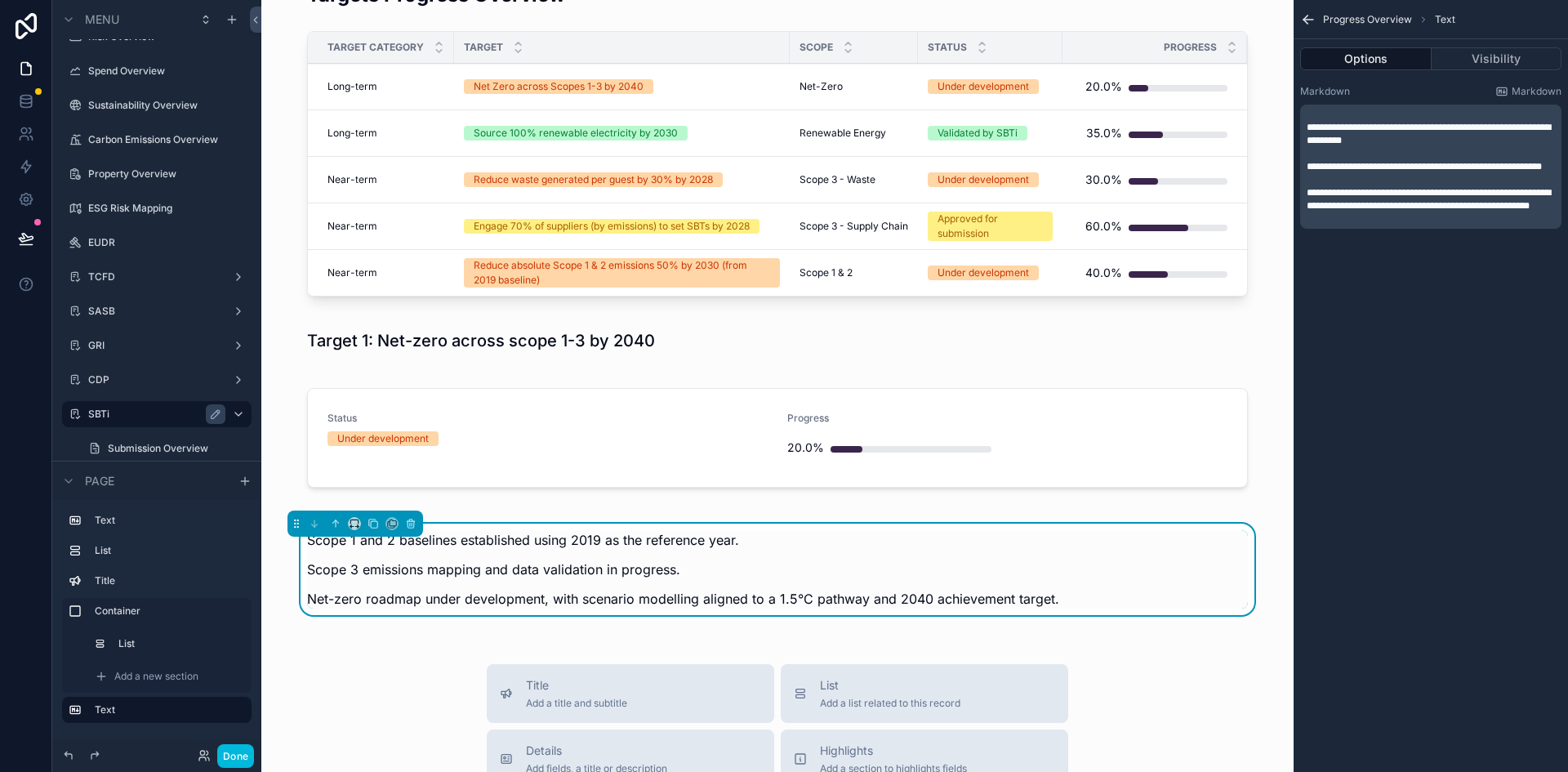
click at [1307, 127] on span "**********" at bounding box center [1429, 134] width 244 height 23
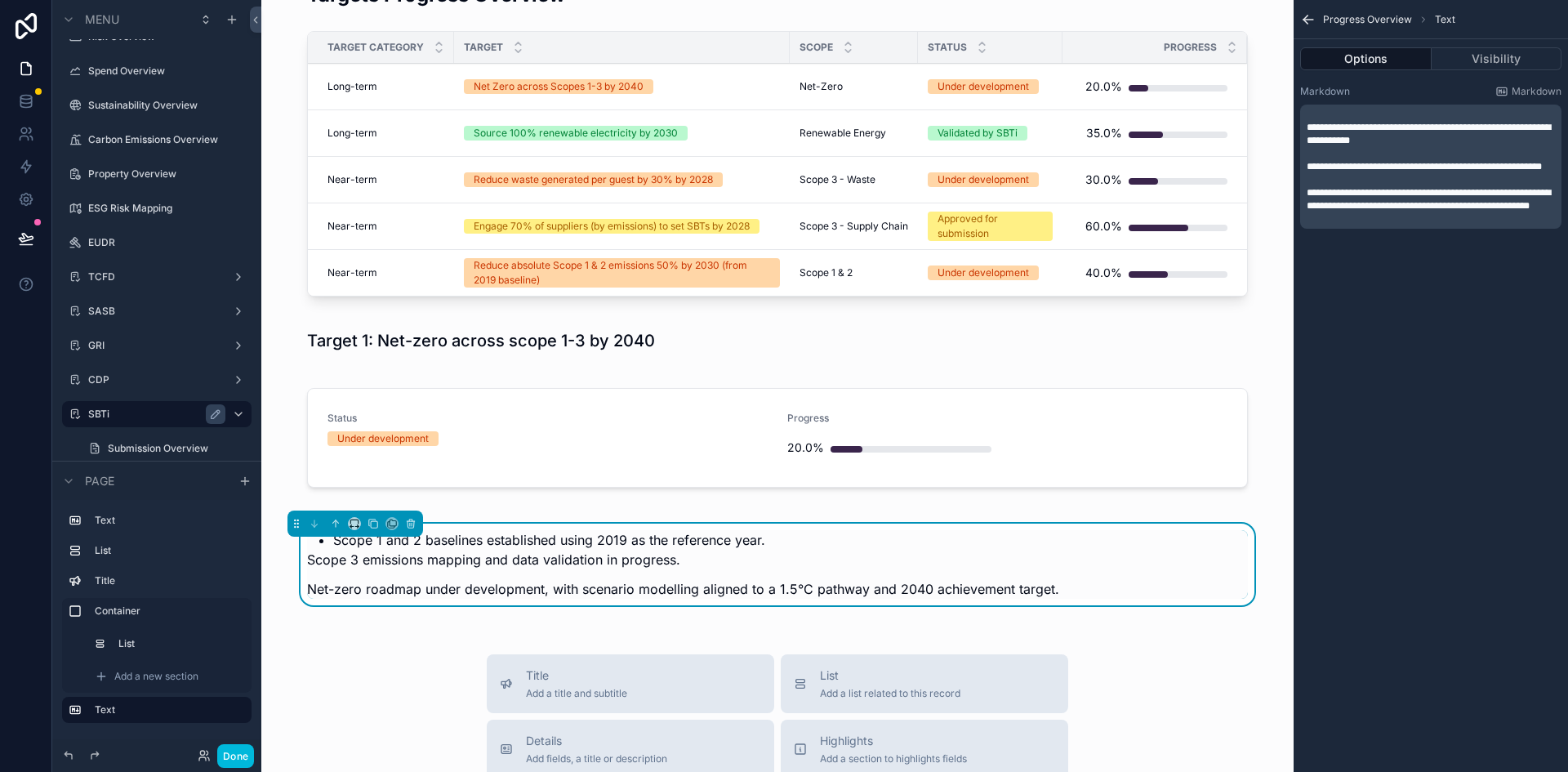
click at [1308, 169] on span "**********" at bounding box center [1425, 167] width 236 height 9
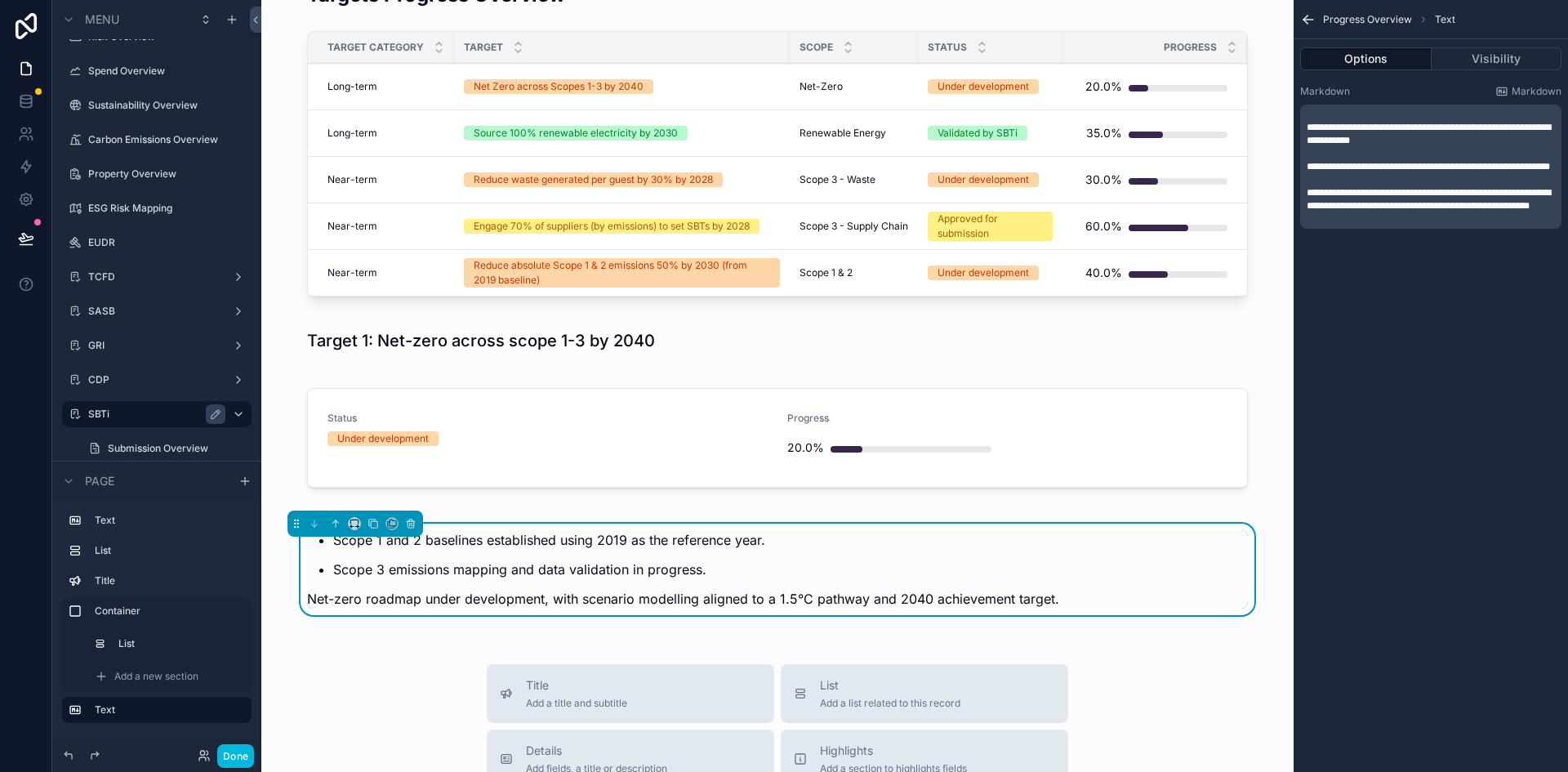
click at [1308, 204] on span "**********" at bounding box center [1429, 199] width 244 height 23
click at [1313, 112] on p "﻿" at bounding box center [1432, 114] width 252 height 13
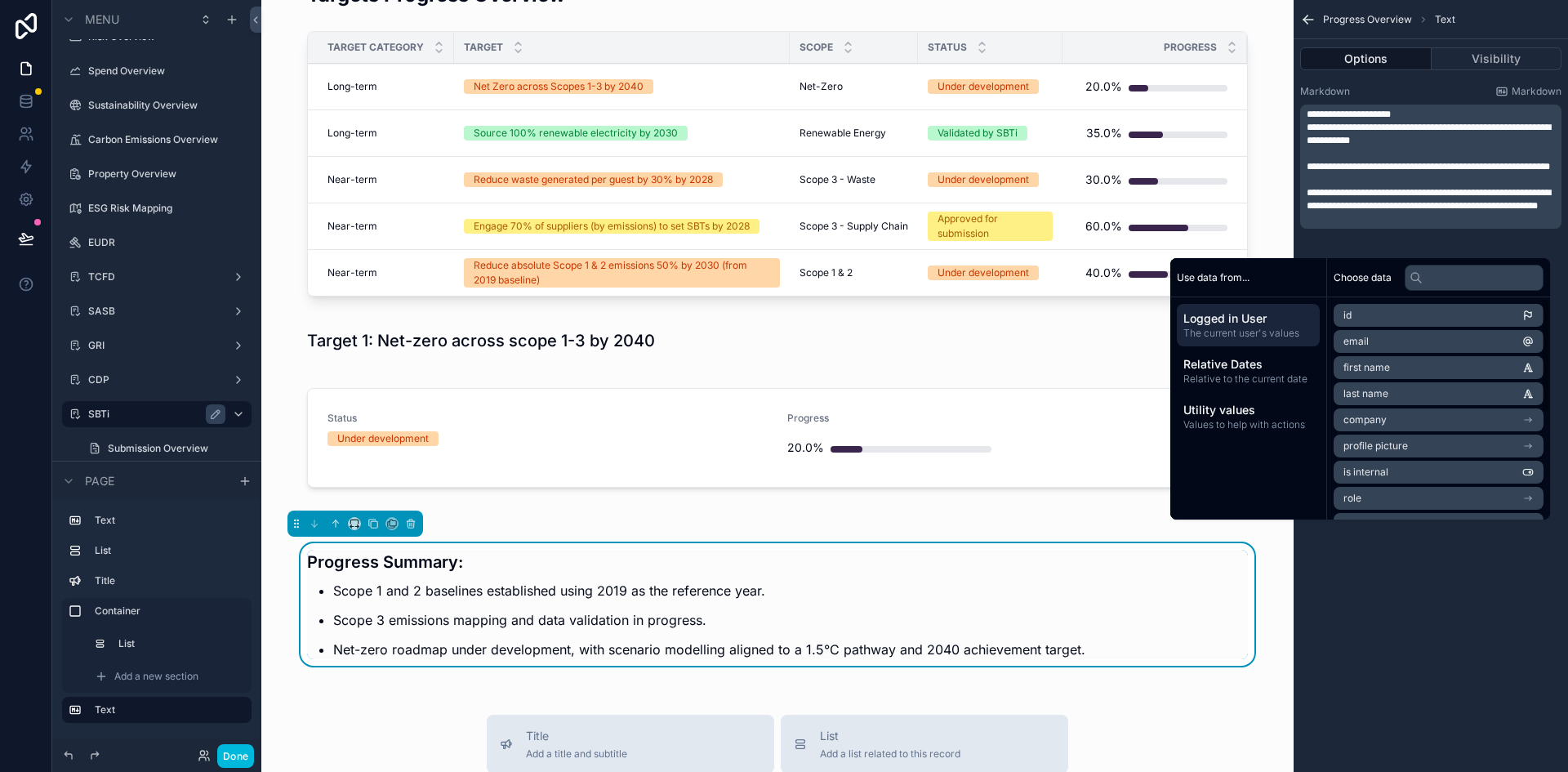
click at [1332, 225] on p "﻿" at bounding box center [1432, 219] width 252 height 13
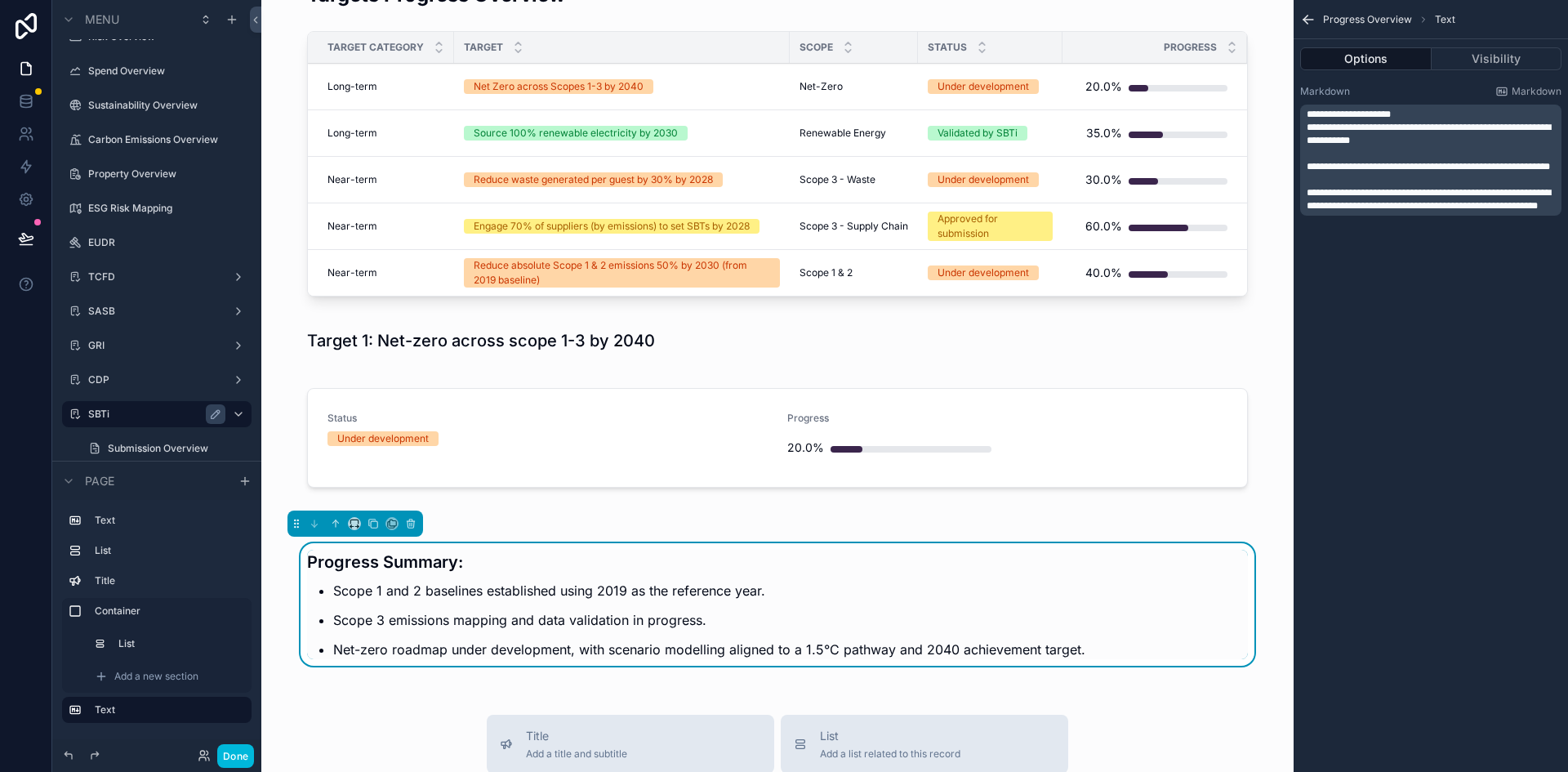
click at [1383, 612] on div "**********" at bounding box center [1430, 386] width 274 height 772
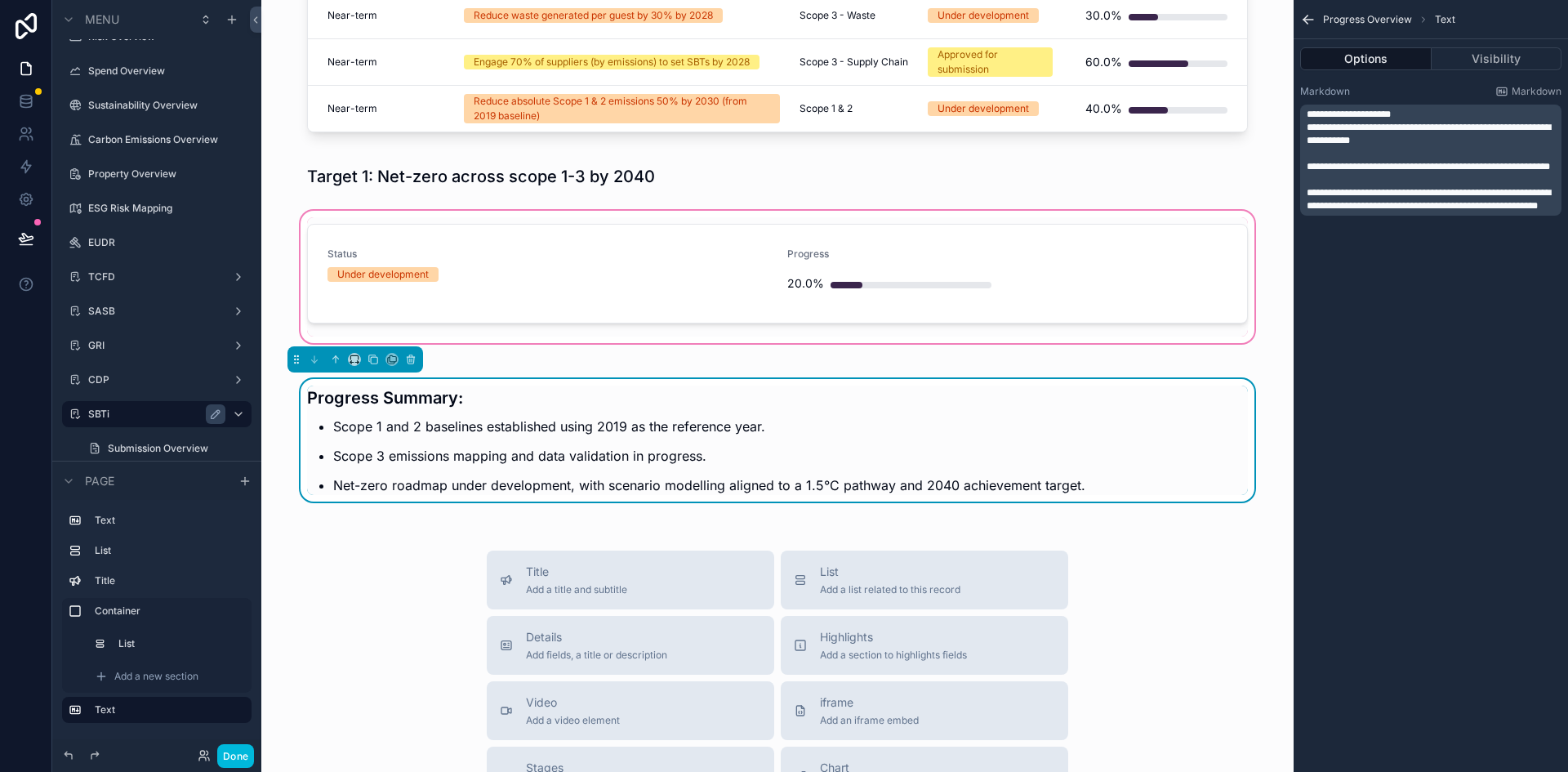
scroll to position [274, 0]
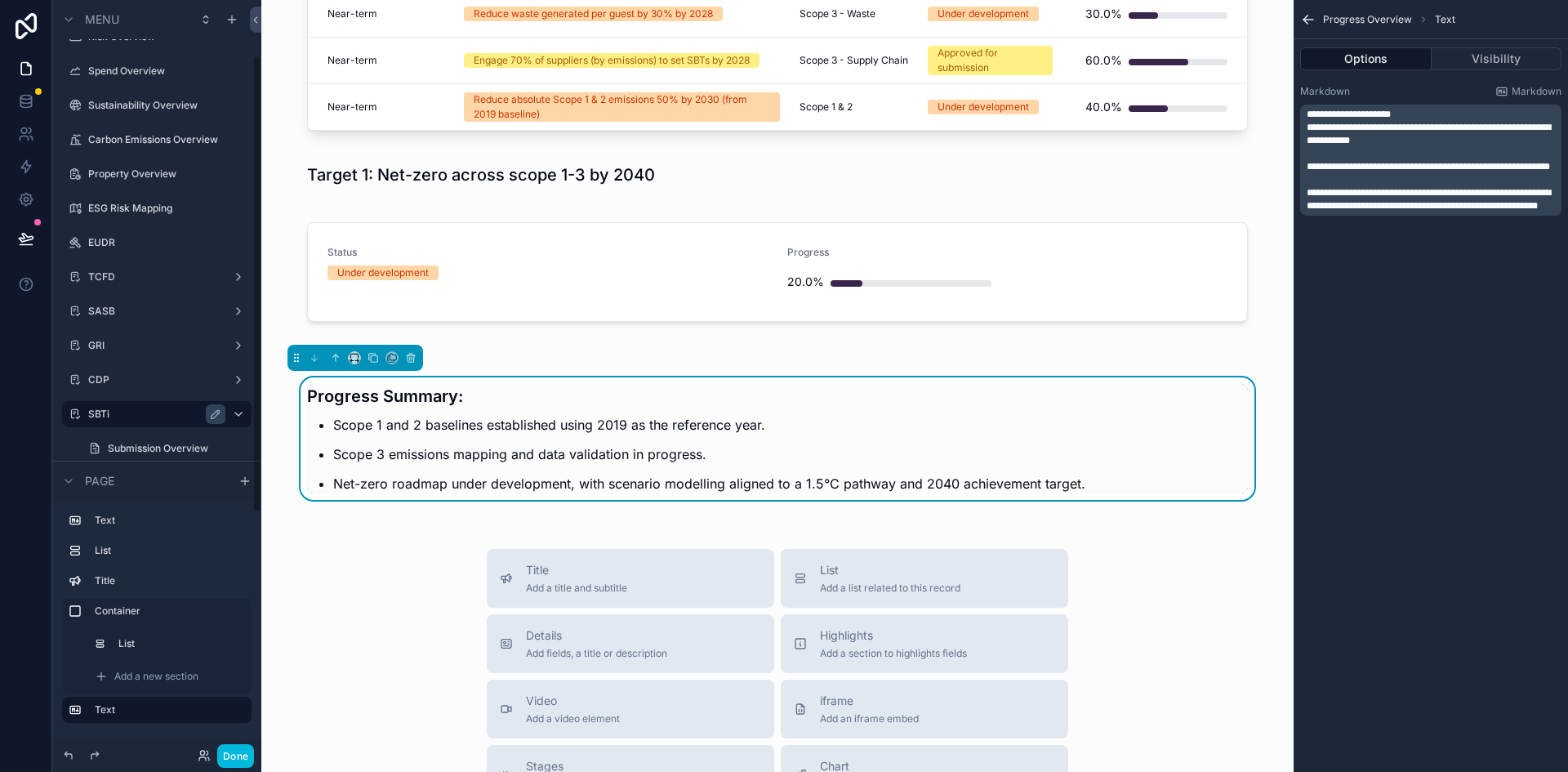
click at [114, 135] on label "Carbon Emissions Overview" at bounding box center [165, 140] width 154 height 13
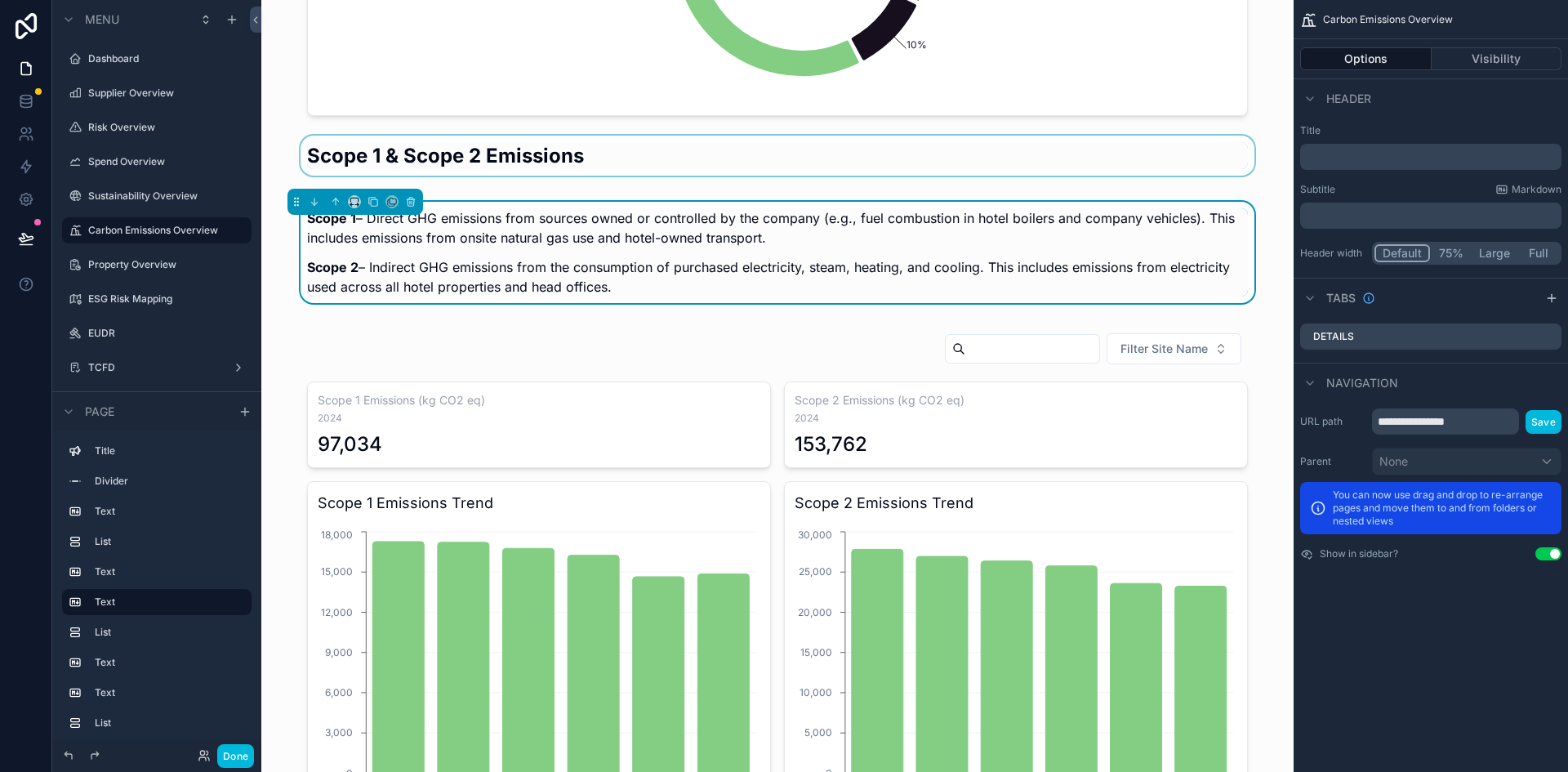
scroll to position [475, 0]
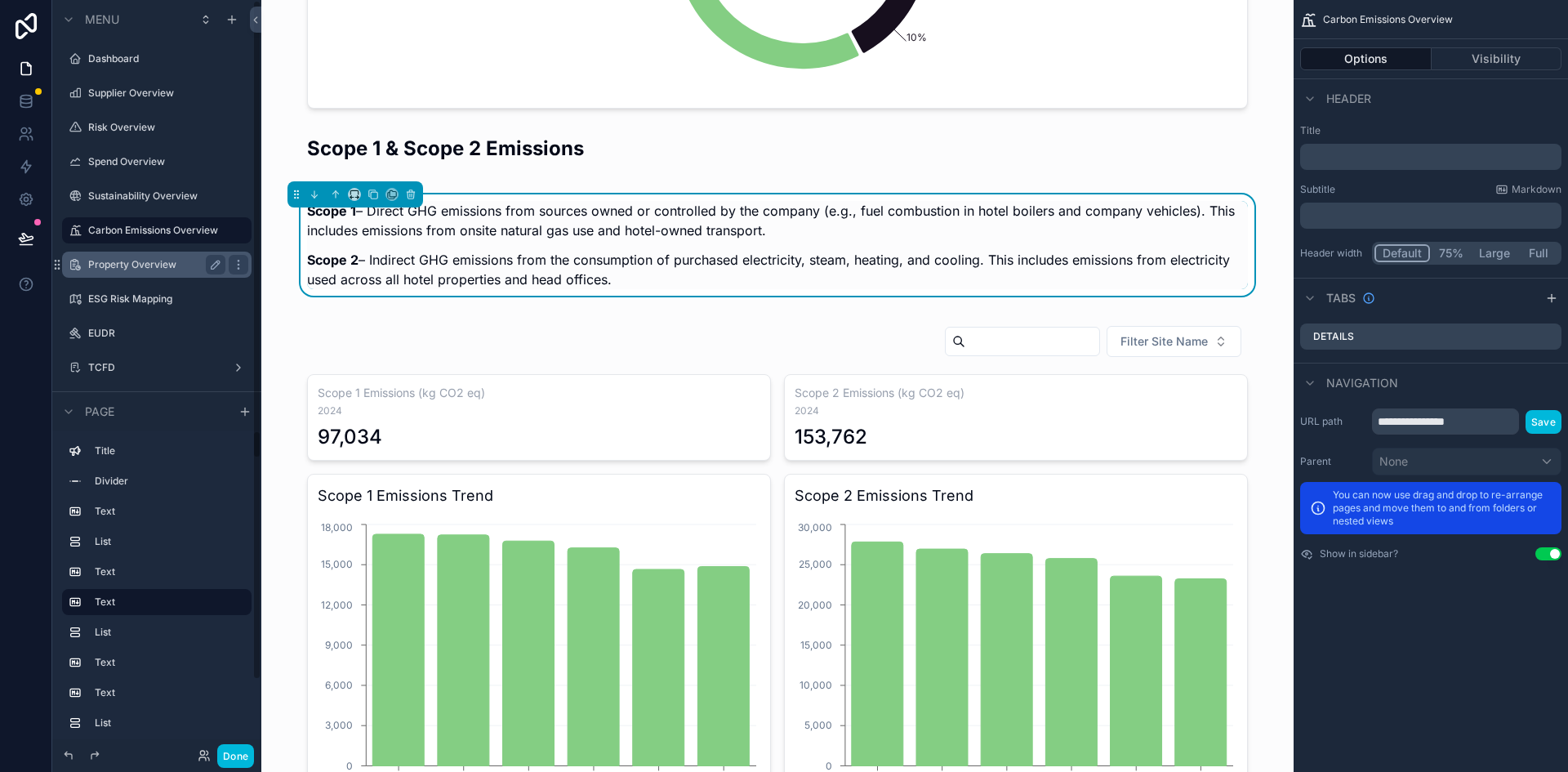
click at [110, 270] on label "Property Overview" at bounding box center [154, 265] width 131 height 13
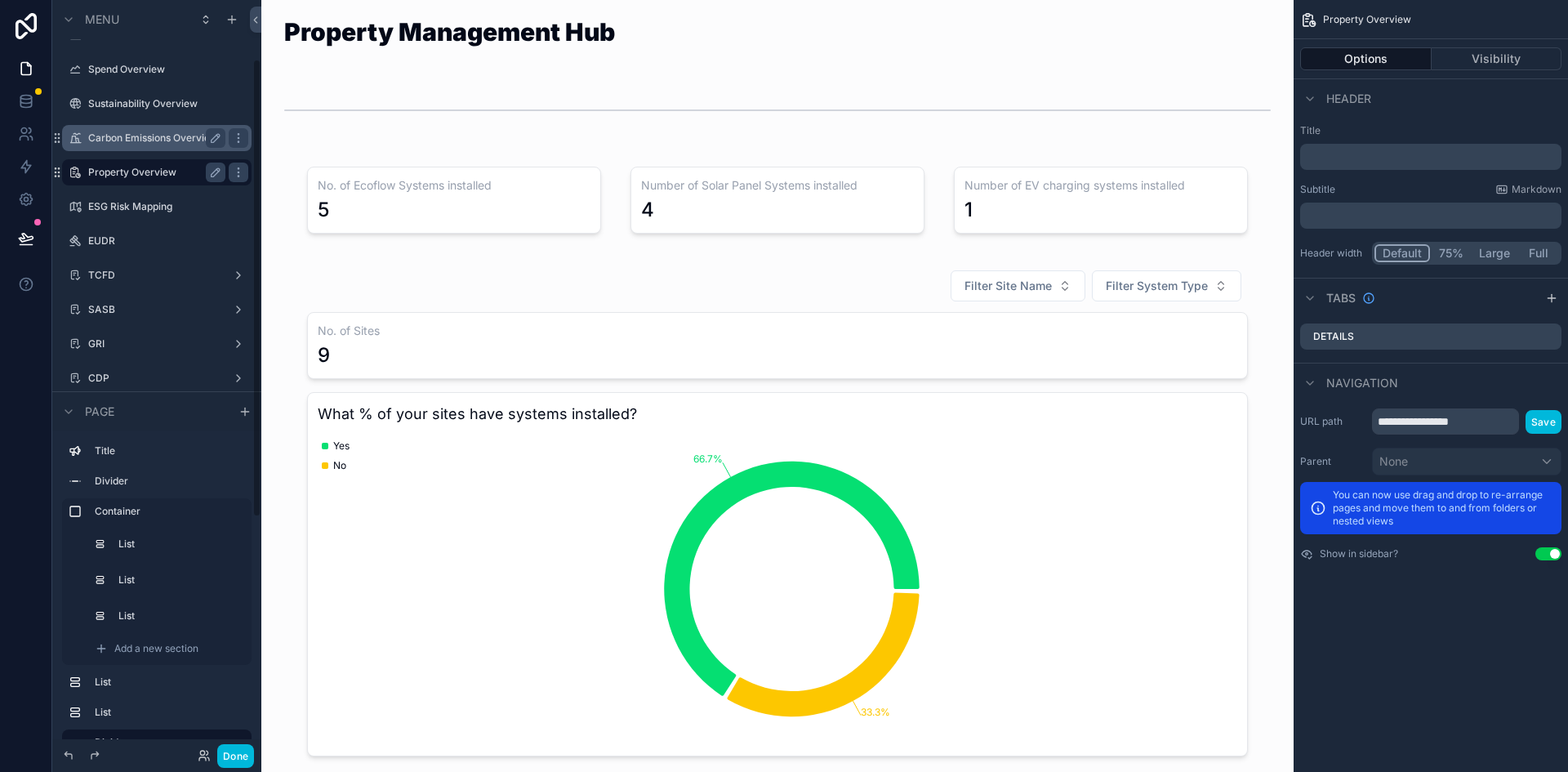
scroll to position [98, 0]
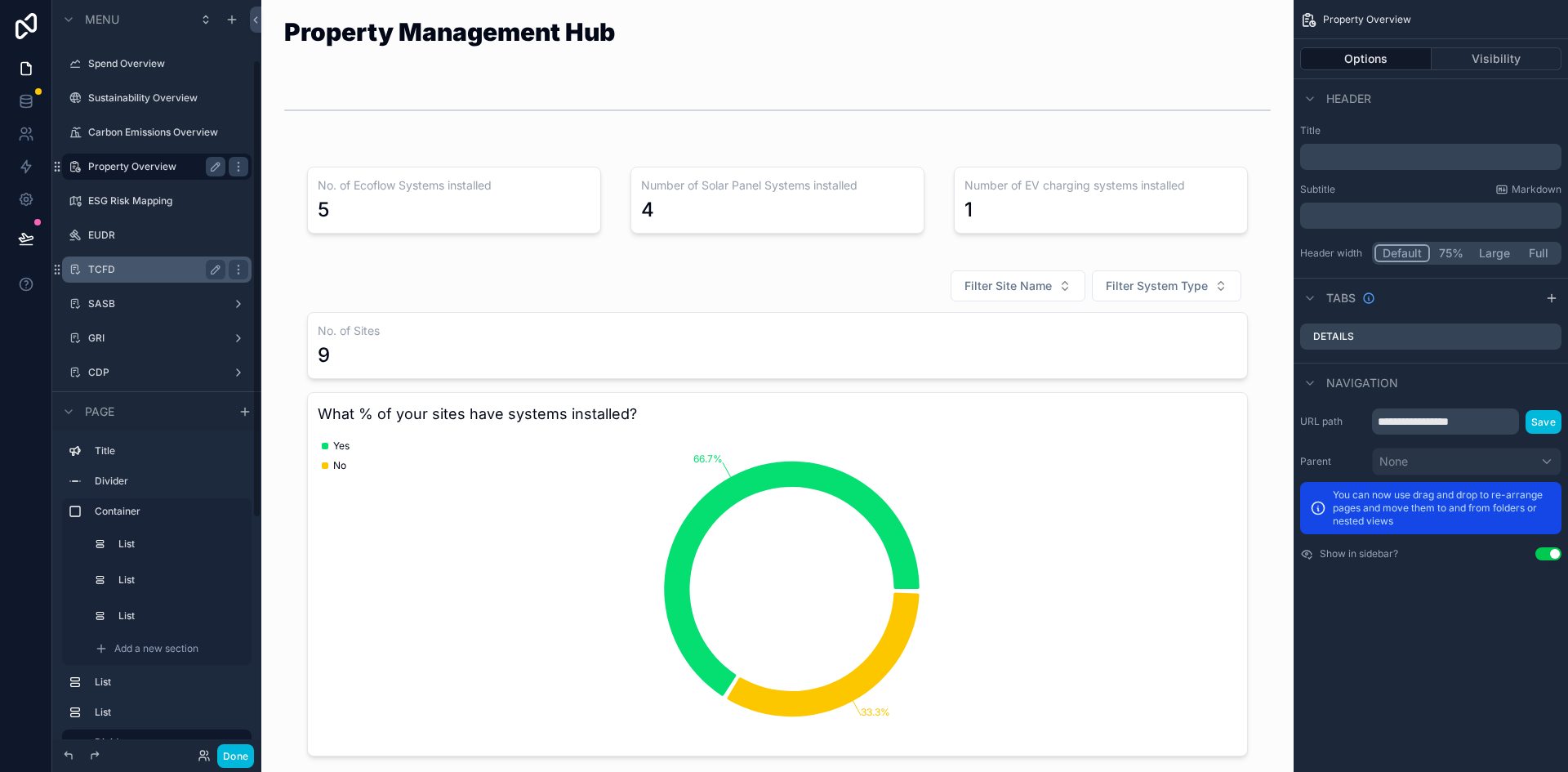
click at [119, 271] on label "TCFD" at bounding box center [154, 270] width 131 height 13
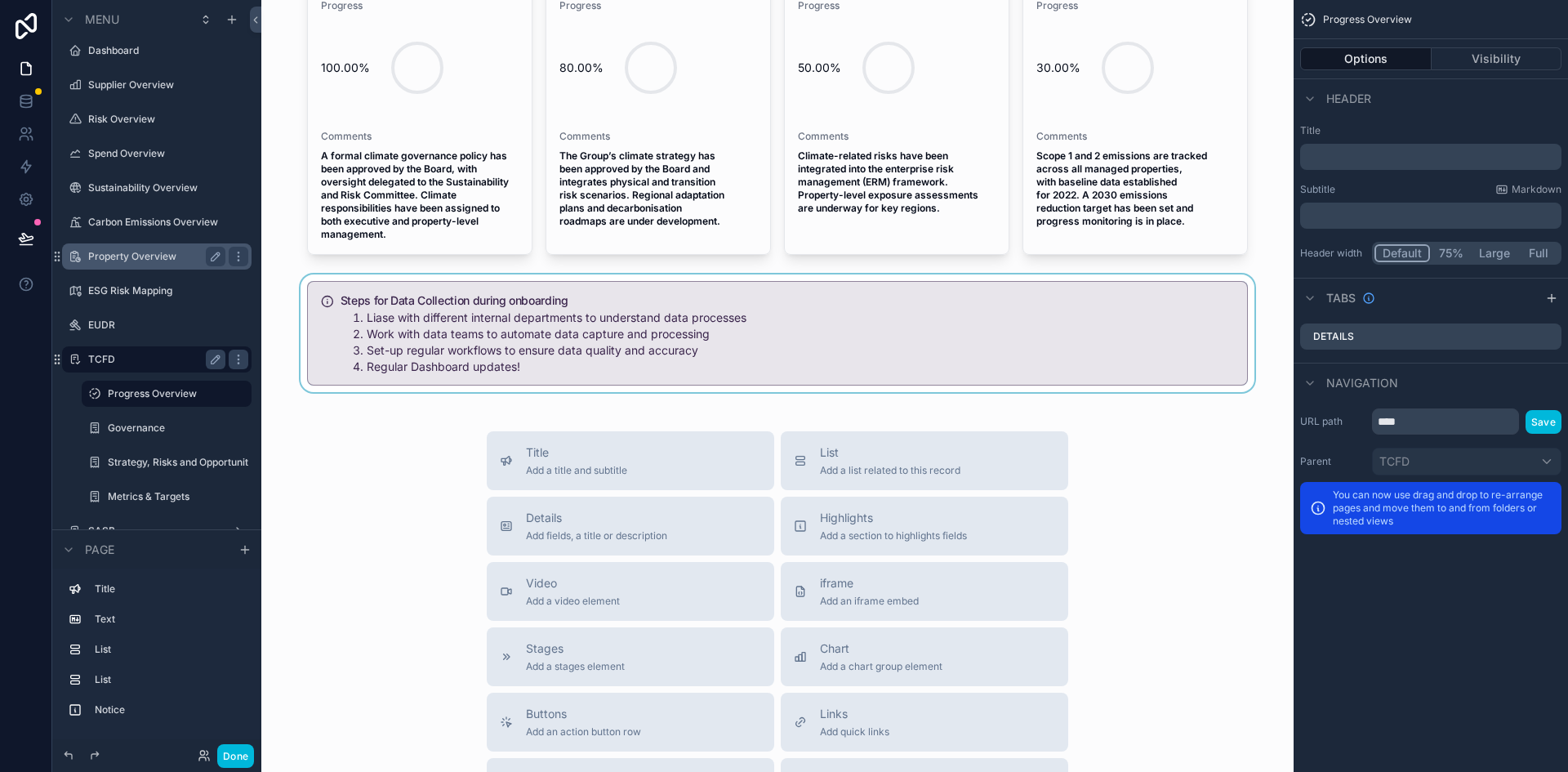
scroll to position [572, 0]
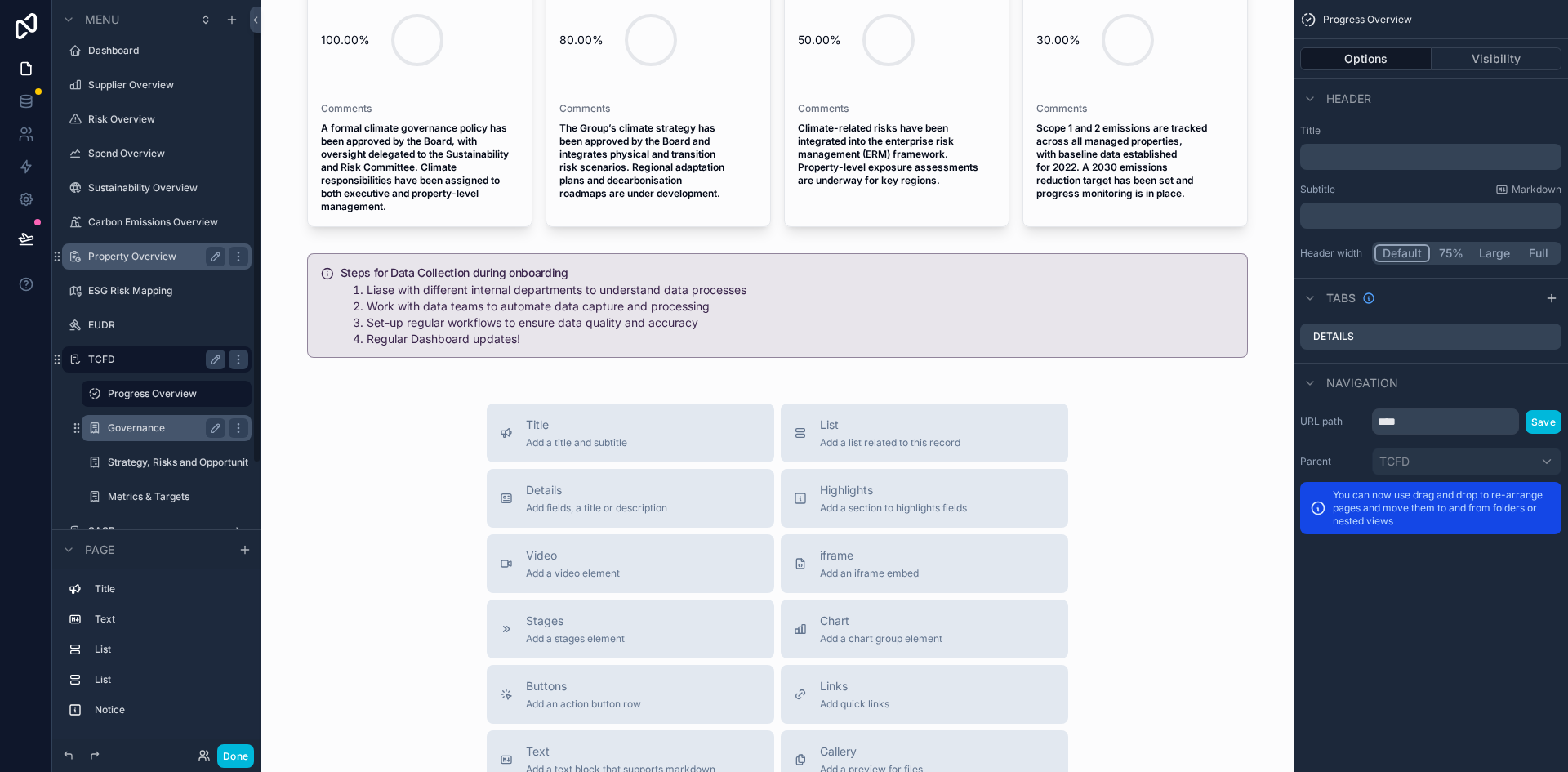
click at [132, 428] on label "Governance" at bounding box center [163, 428] width 111 height 13
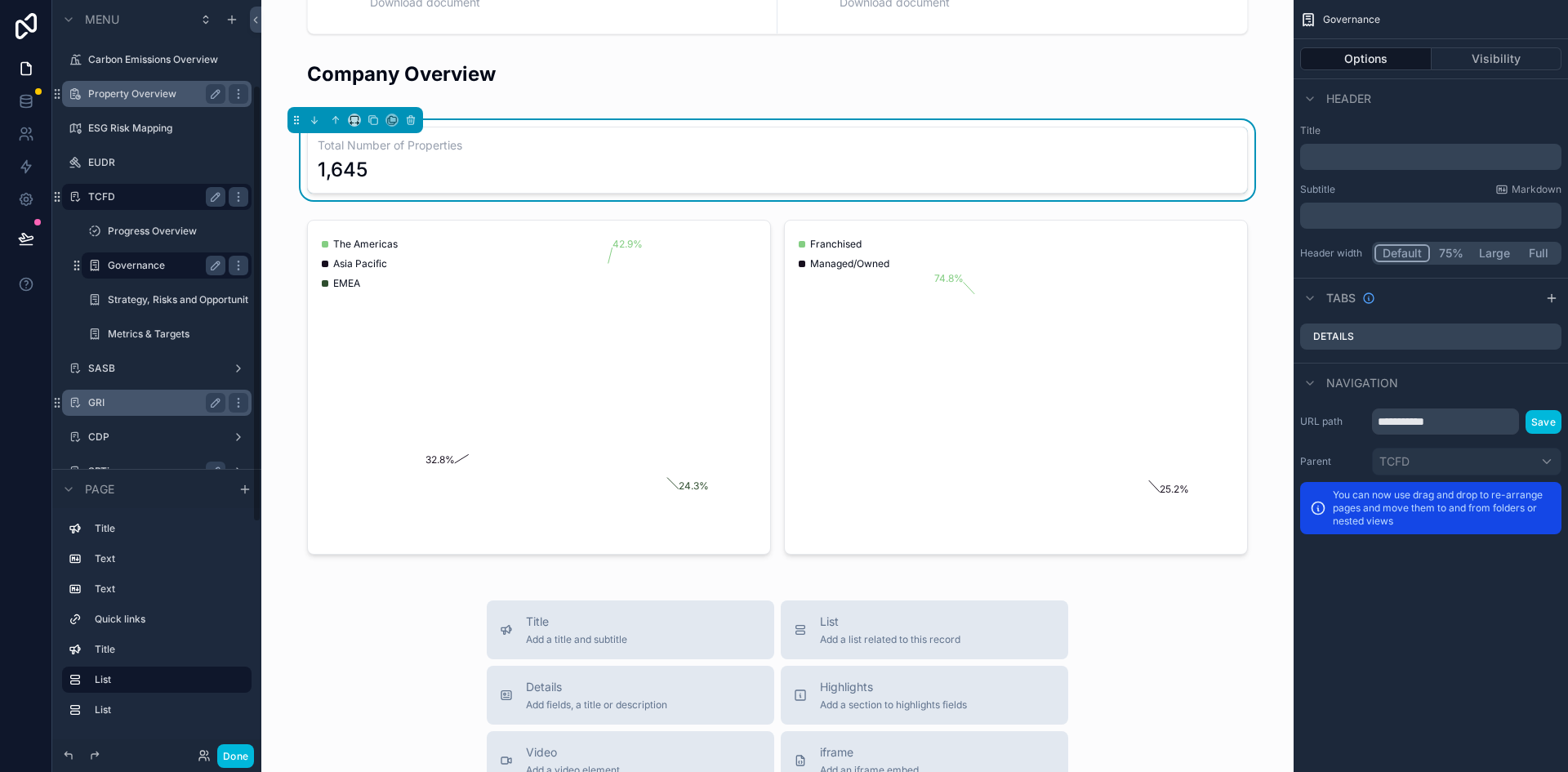
scroll to position [172, 0]
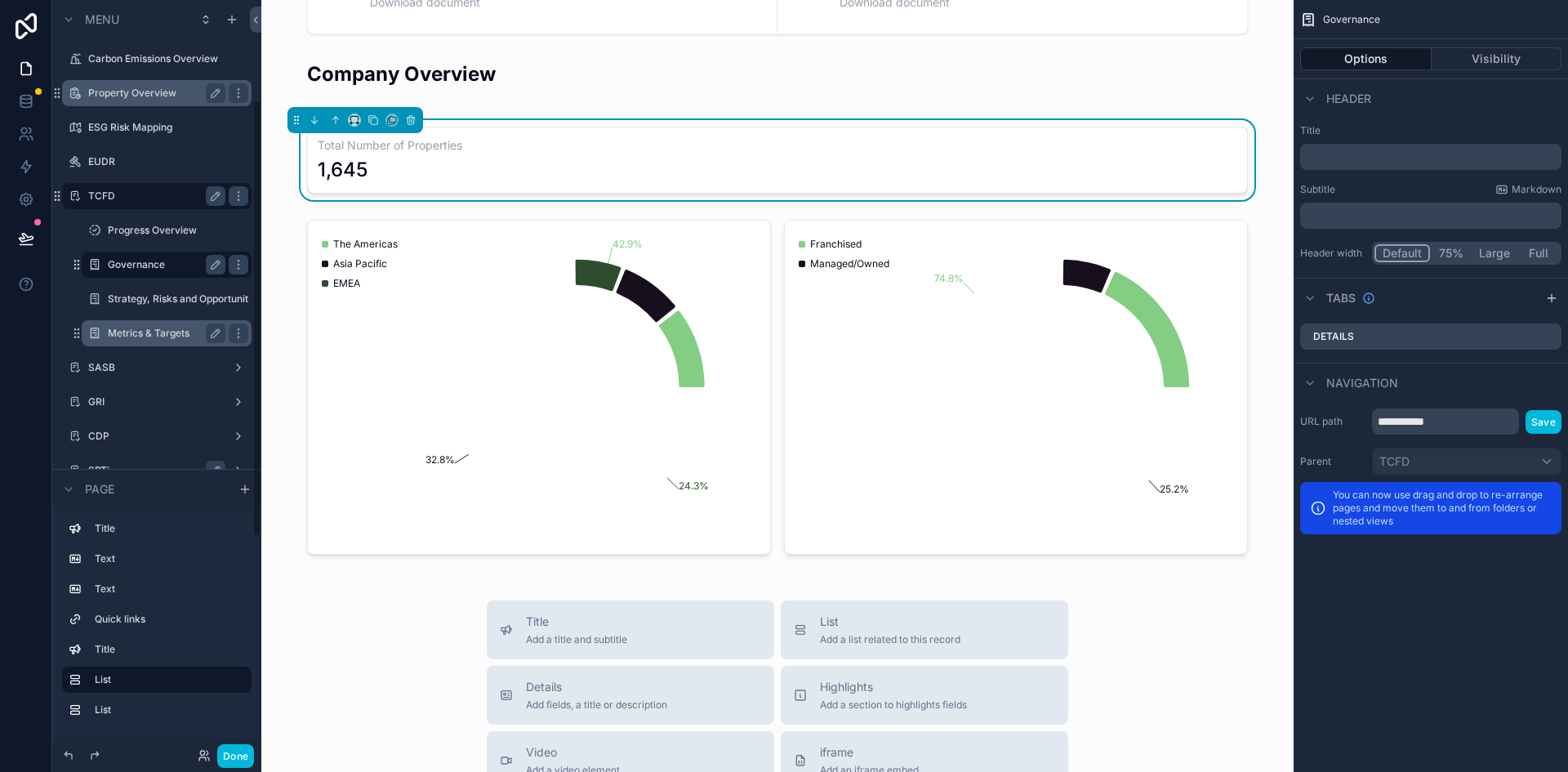
click at [161, 322] on div "Metrics & Targets" at bounding box center [166, 334] width 163 height 26
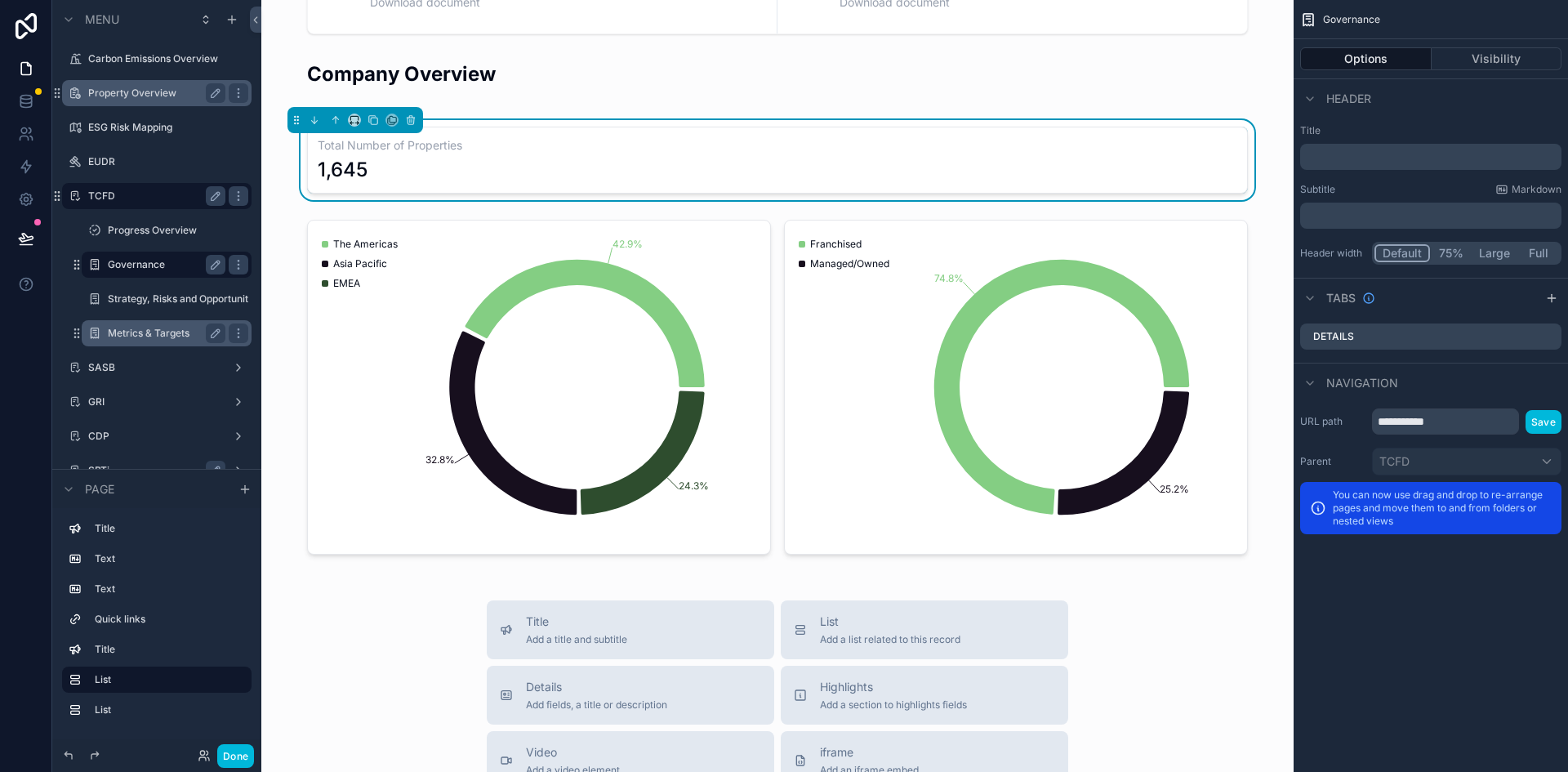
click at [142, 333] on label "Metrics & Targets" at bounding box center [163, 334] width 111 height 13
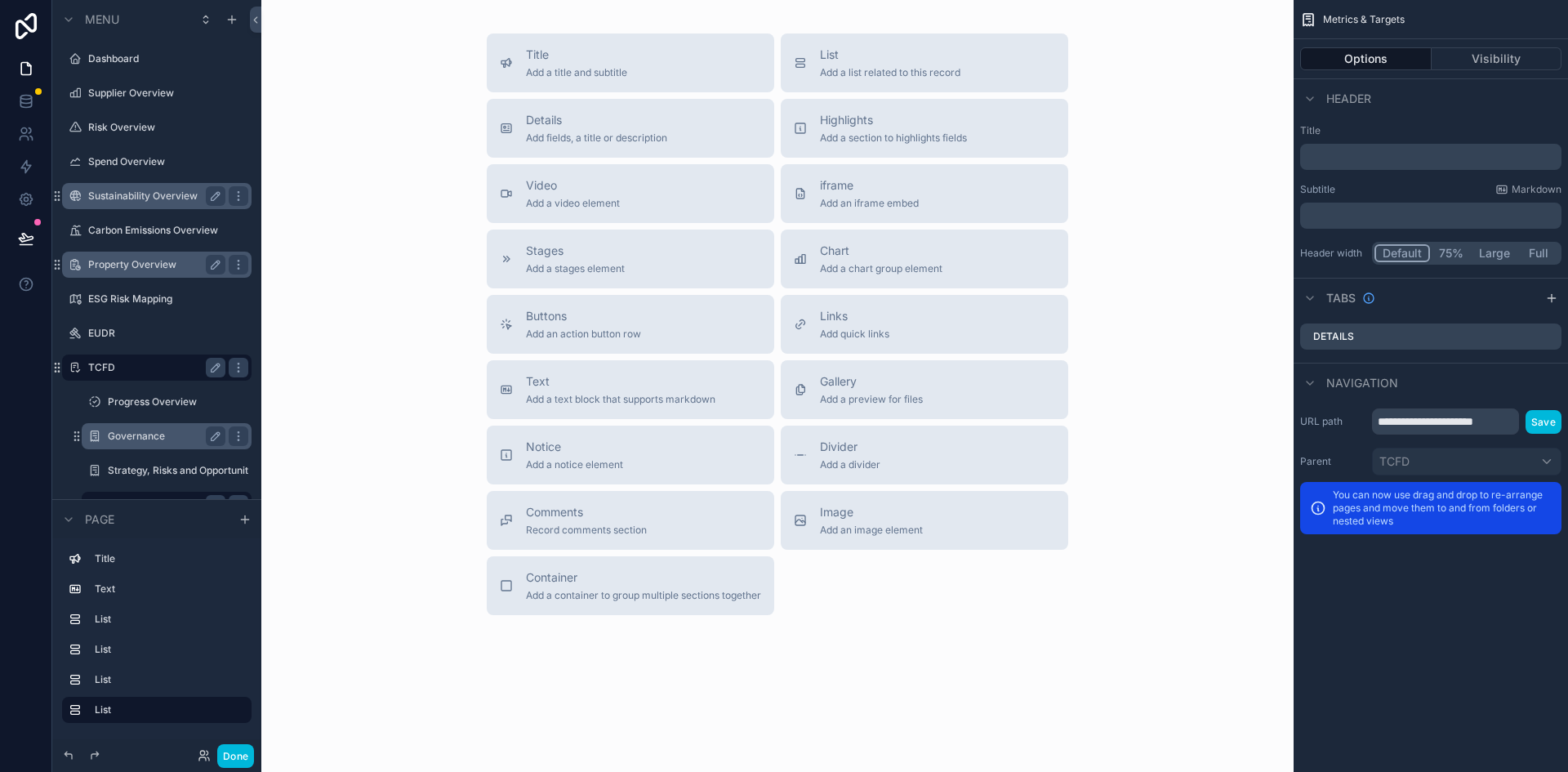
drag, startPoint x: 113, startPoint y: 230, endPoint x: 124, endPoint y: 205, distance: 27.3
click at [113, 230] on label "Carbon Emissions Overview" at bounding box center [165, 230] width 154 height 13
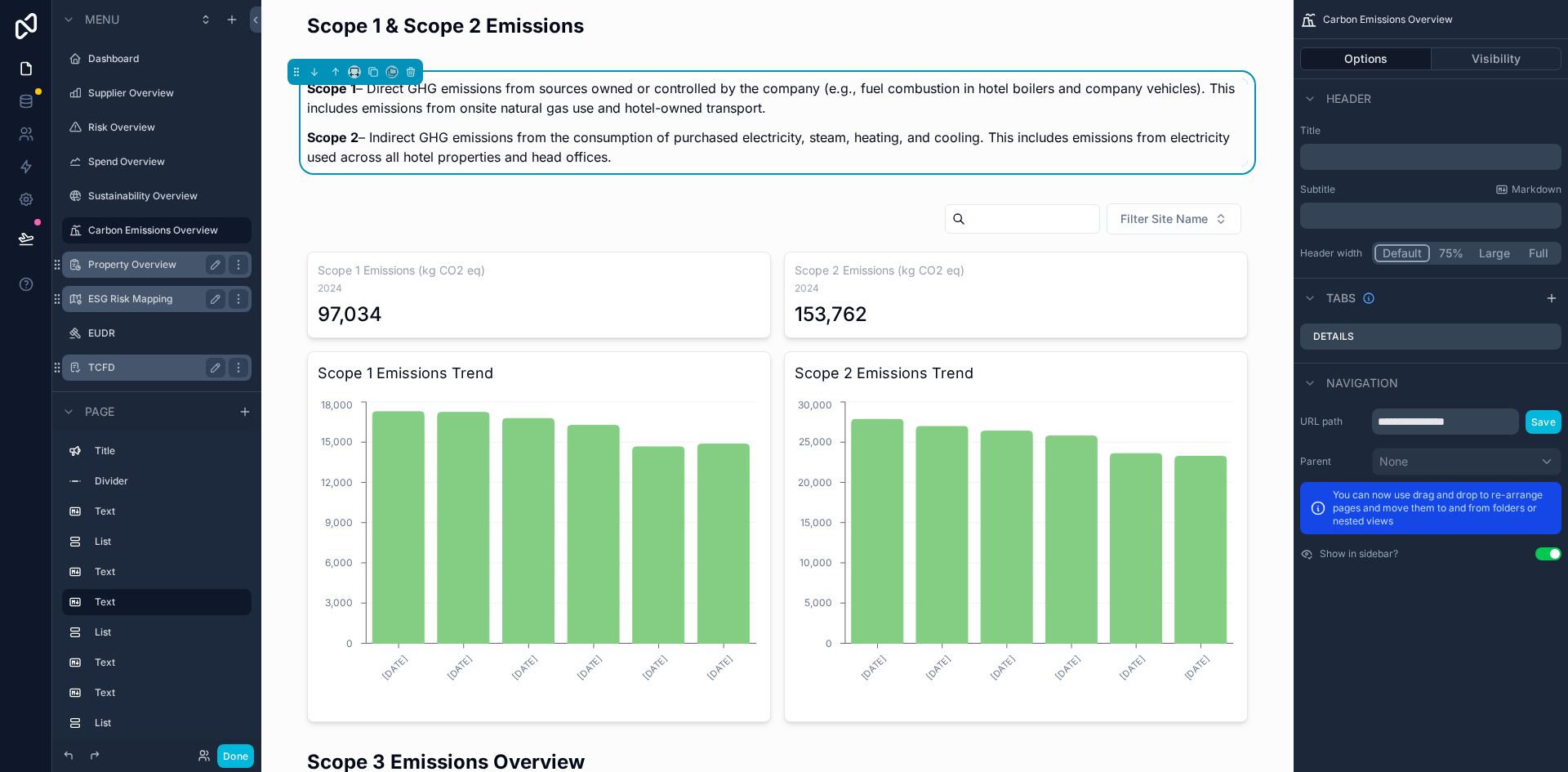
scroll to position [572, 0]
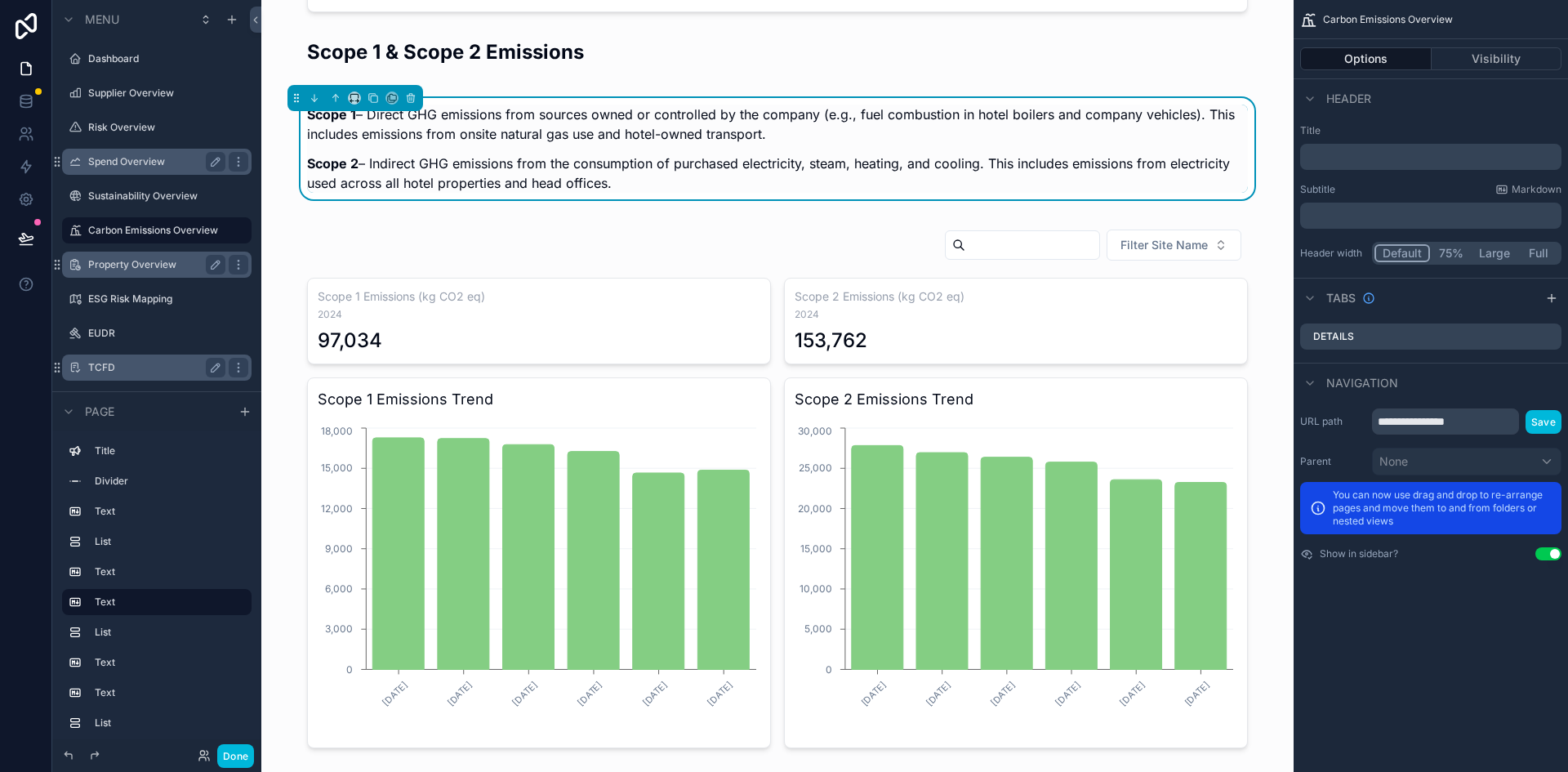
click at [102, 169] on div "Spend Overview" at bounding box center [157, 161] width 138 height 20
click at [106, 199] on label "Sustainability Overview" at bounding box center [154, 196] width 131 height 13
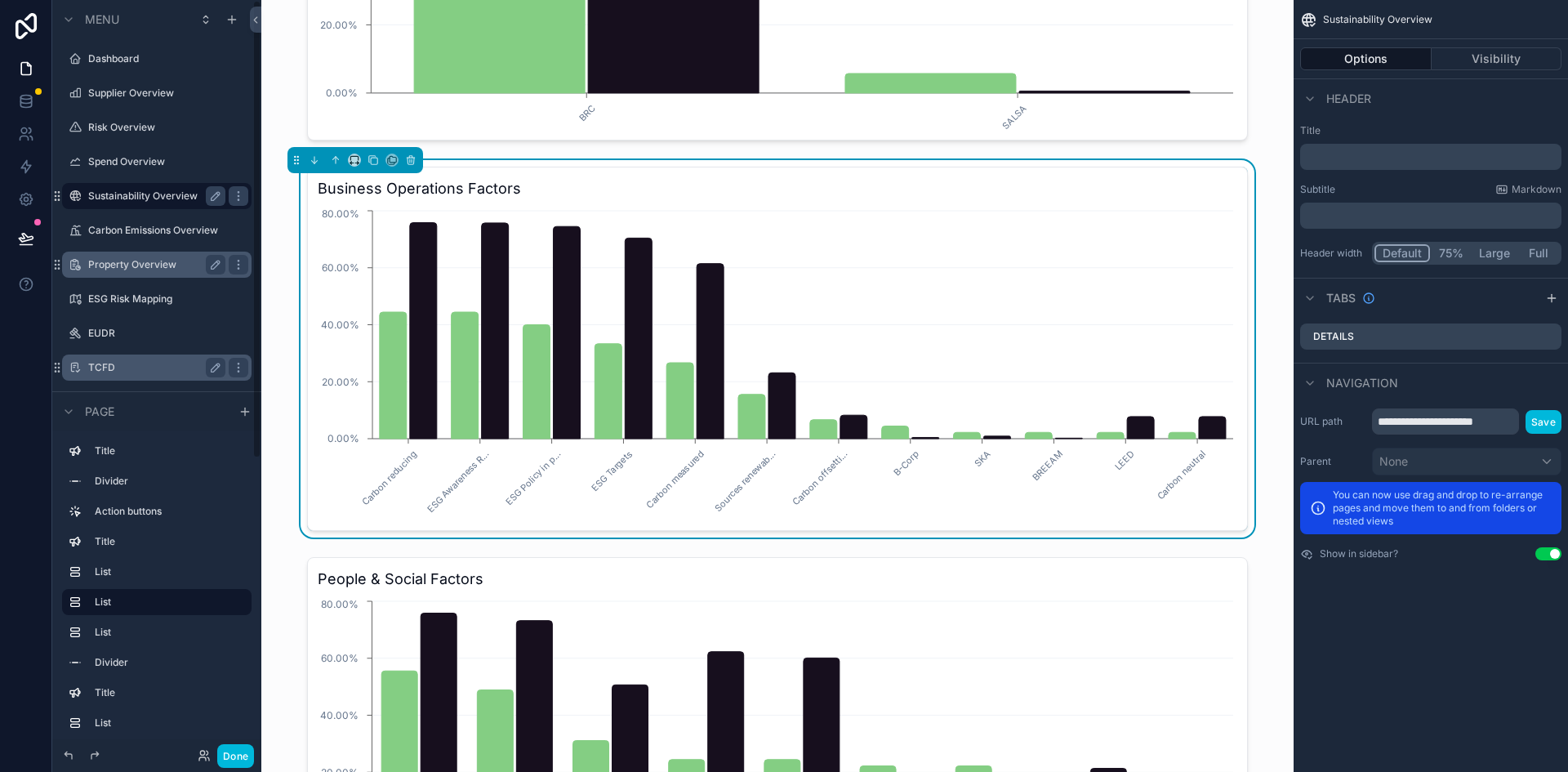
click at [111, 276] on div "Property Overview" at bounding box center [156, 265] width 183 height 26
click at [115, 269] on label "Property Overview" at bounding box center [165, 265] width 154 height 13
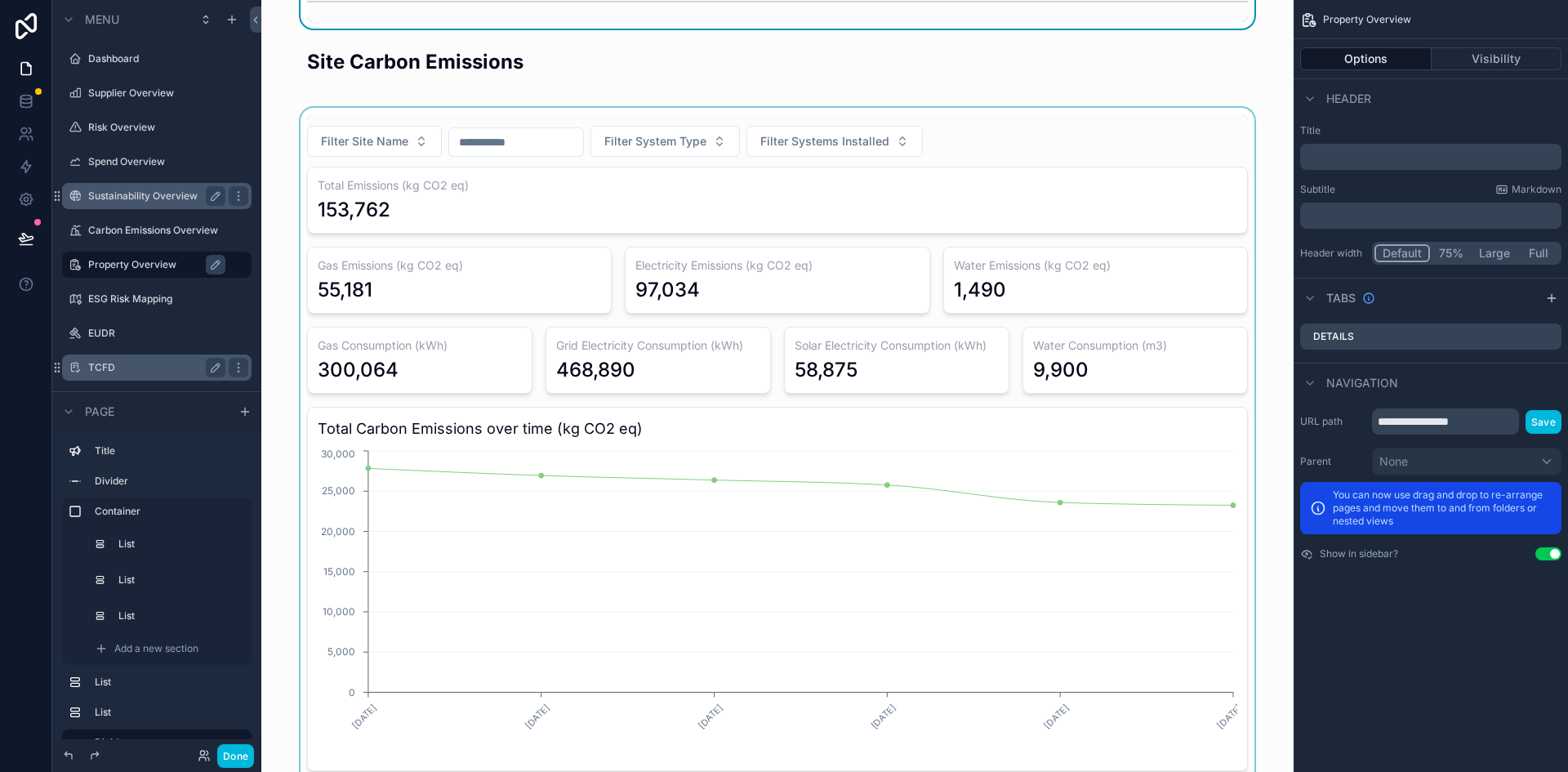
scroll to position [1225, 0]
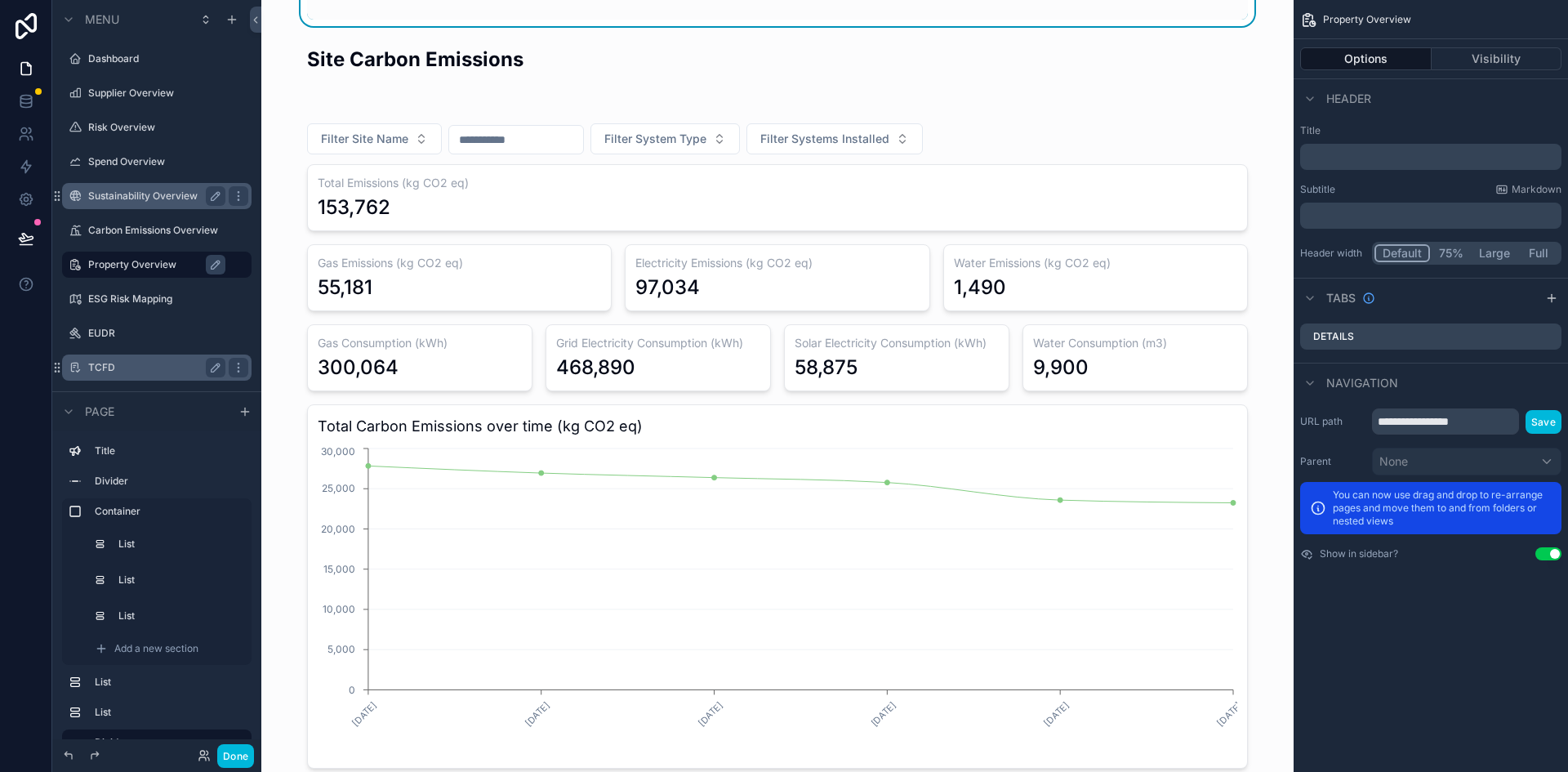
click at [103, 360] on div "TCFD" at bounding box center [157, 368] width 138 height 20
click at [105, 363] on label "TCFD" at bounding box center [154, 368] width 131 height 13
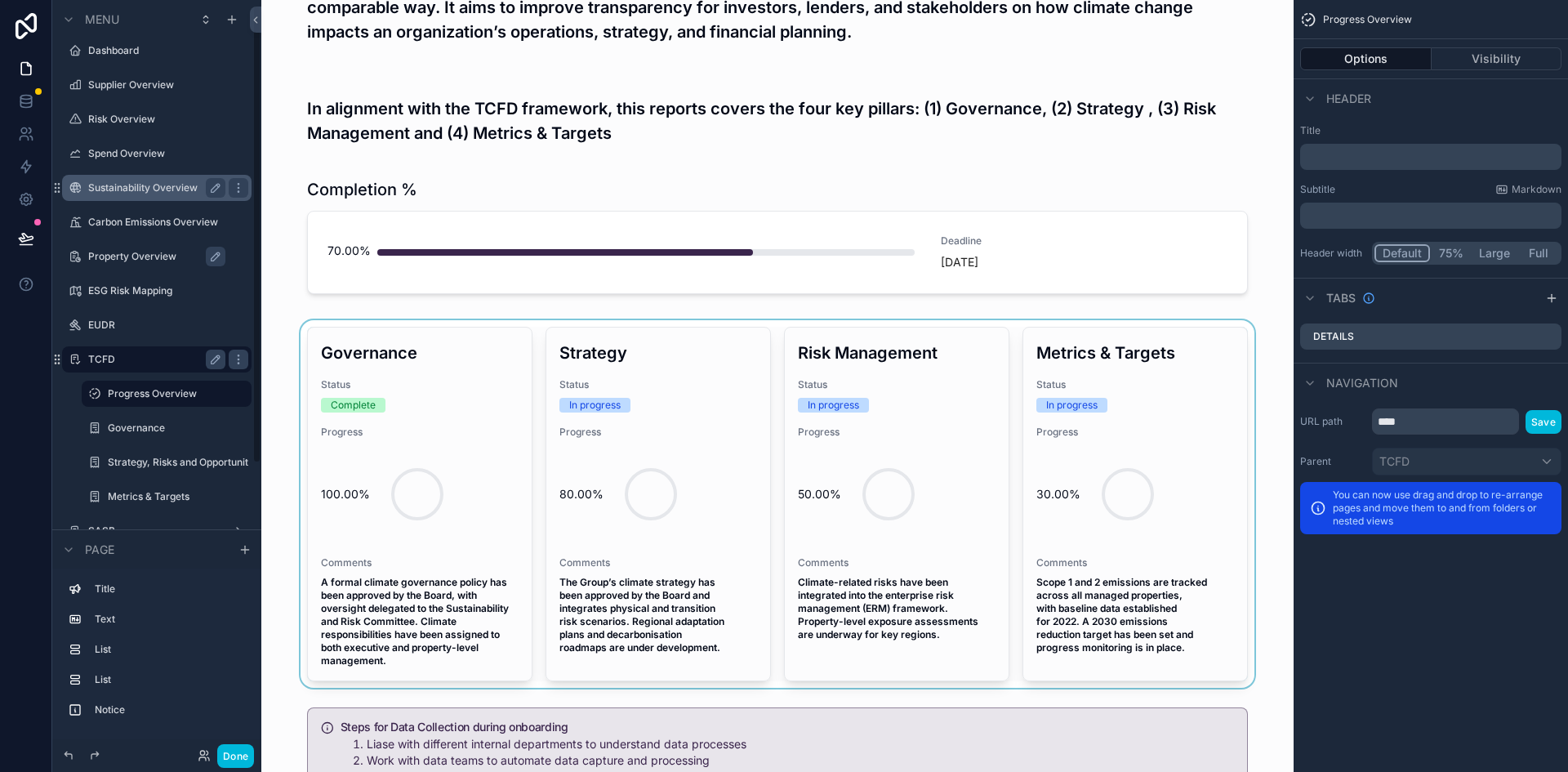
scroll to position [408, 0]
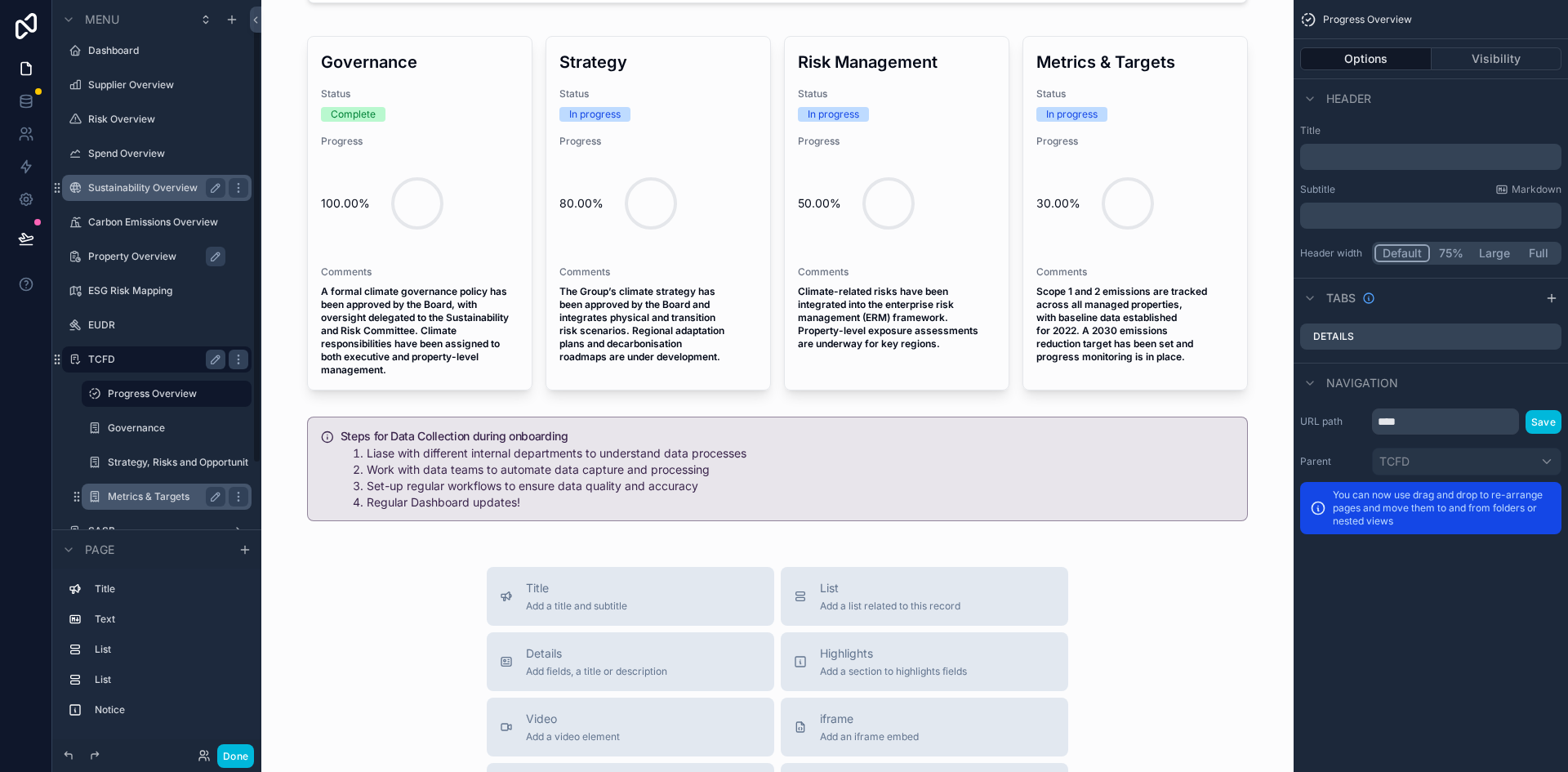
click at [141, 495] on label "Metrics & Targets" at bounding box center [163, 497] width 111 height 13
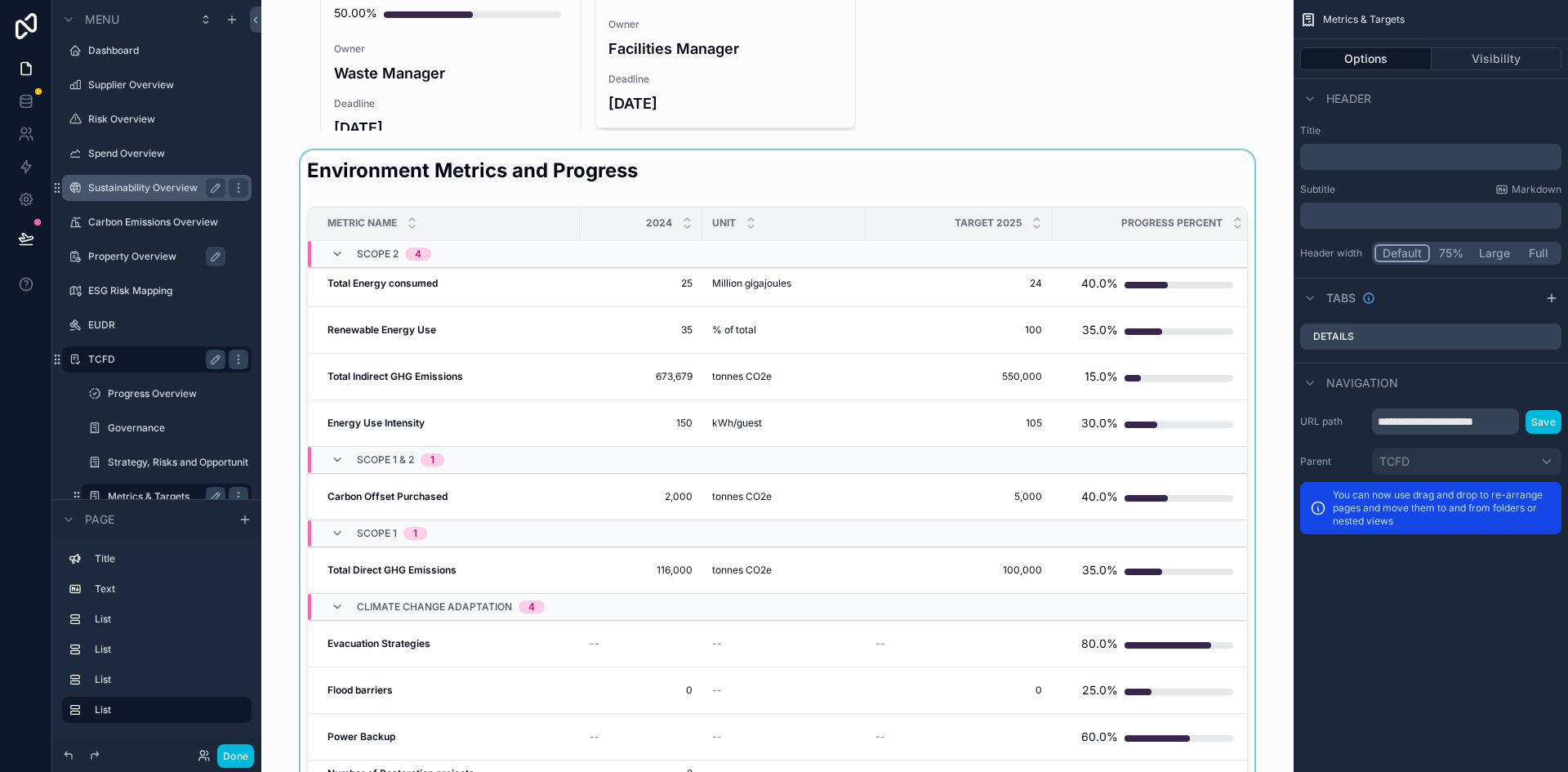
scroll to position [735, 0]
drag, startPoint x: 1232, startPoint y: 432, endPoint x: 1229, endPoint y: 390, distance: 42.1
click at [1229, 390] on div "scrollable content" at bounding box center [777, 474] width 1006 height 650
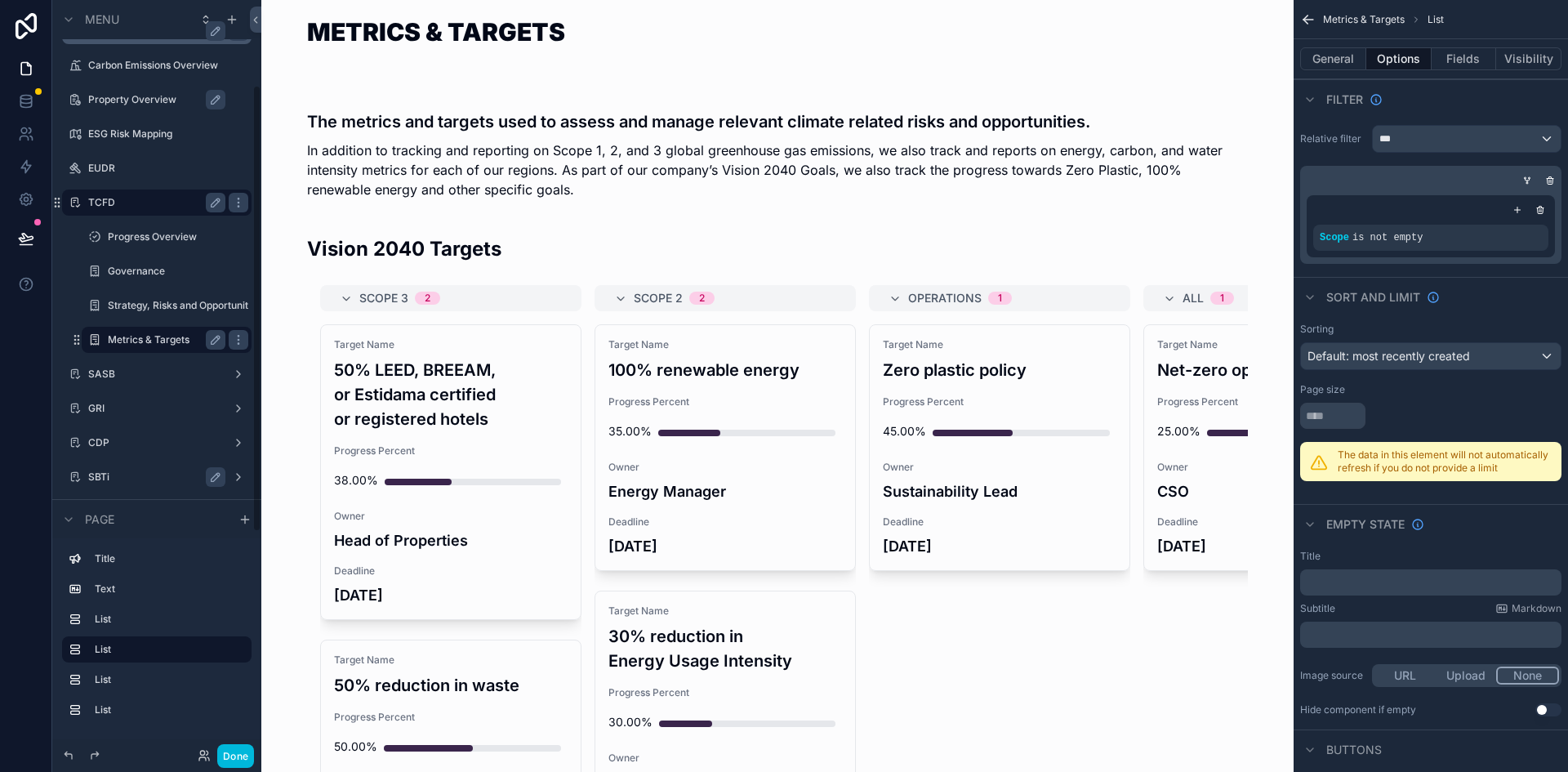
scroll to position [254, 0]
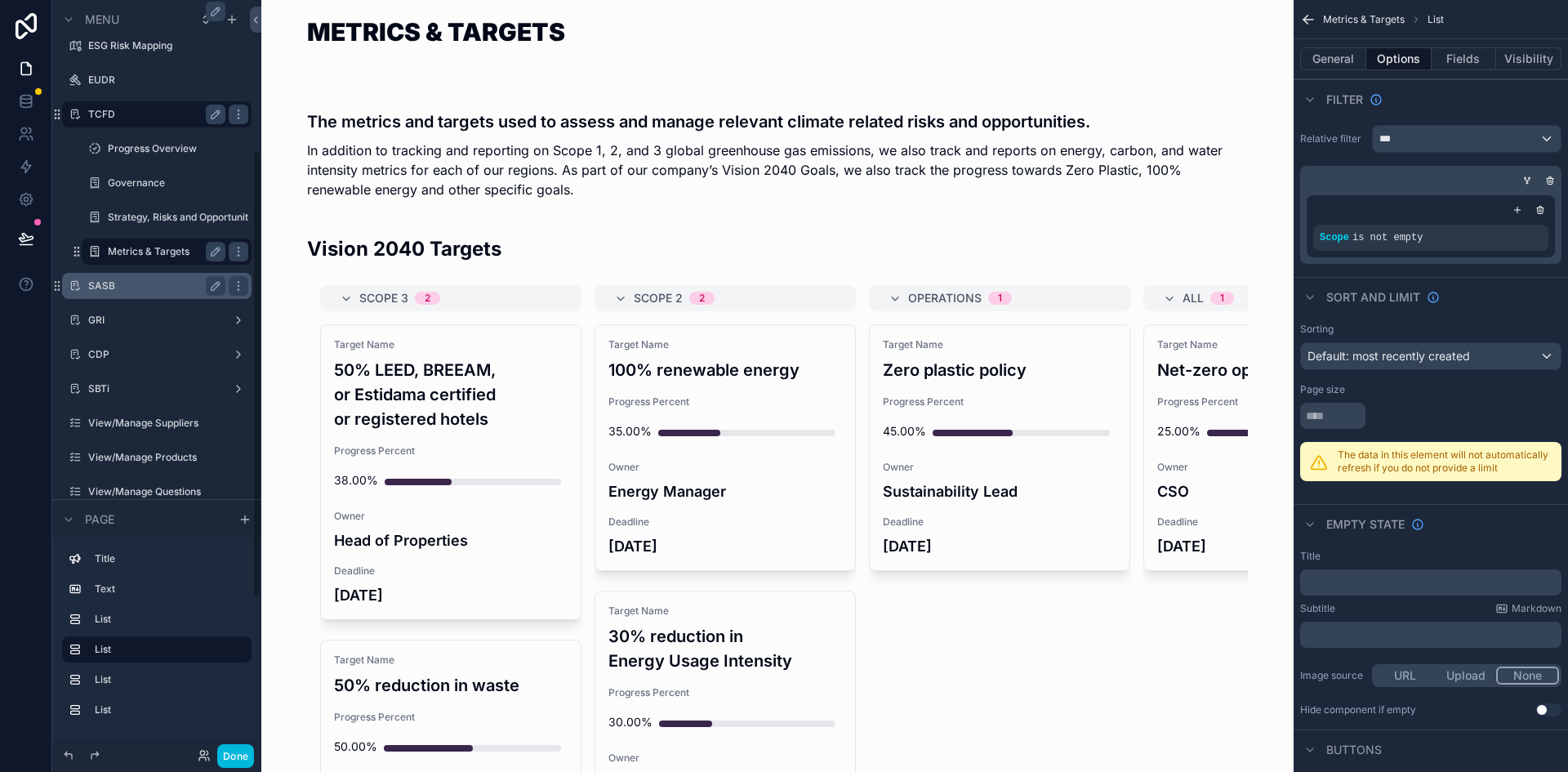
click at [115, 278] on div "SASB" at bounding box center [157, 286] width 138 height 20
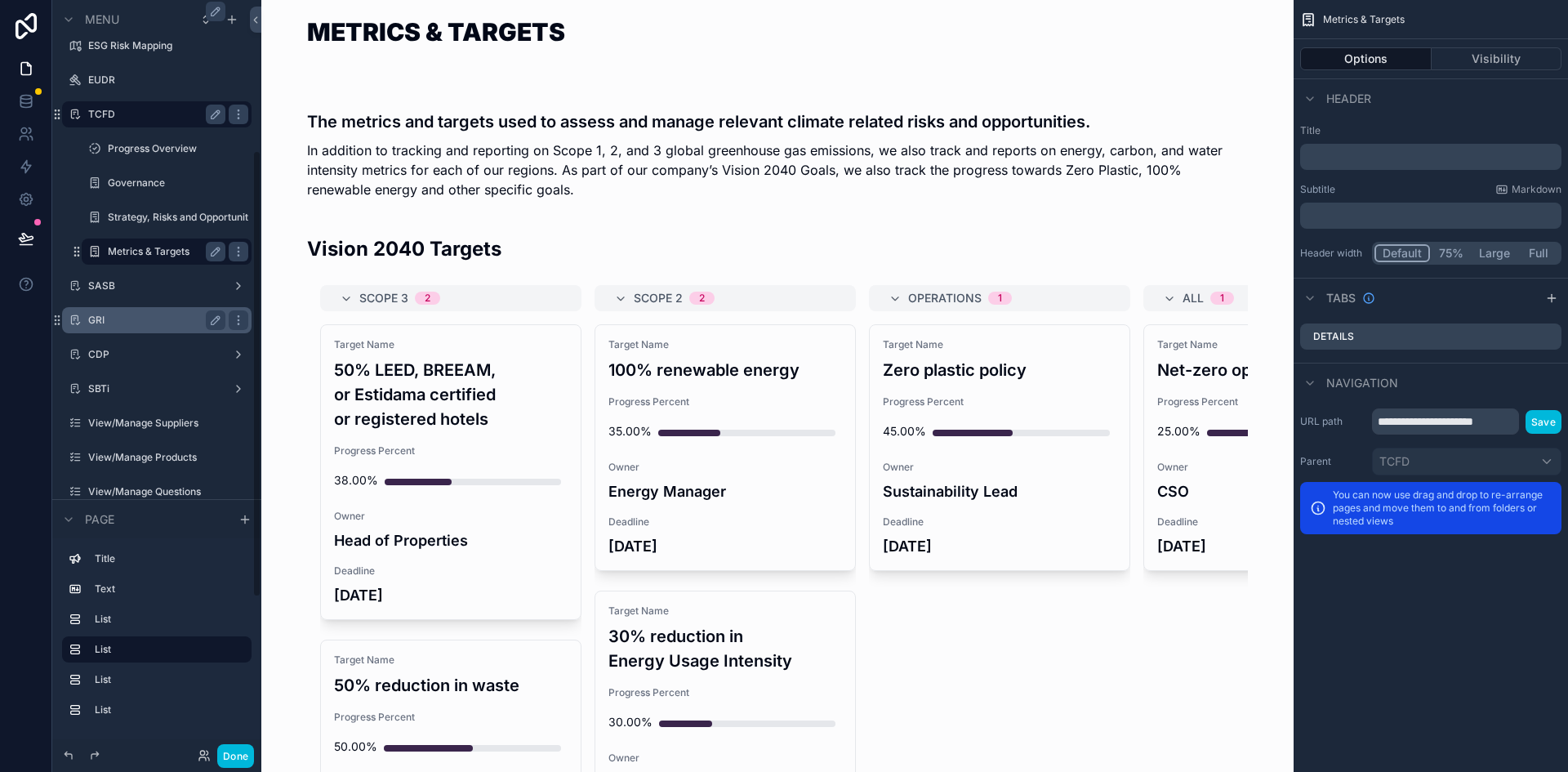
click at [120, 323] on label "GRI" at bounding box center [154, 320] width 131 height 13
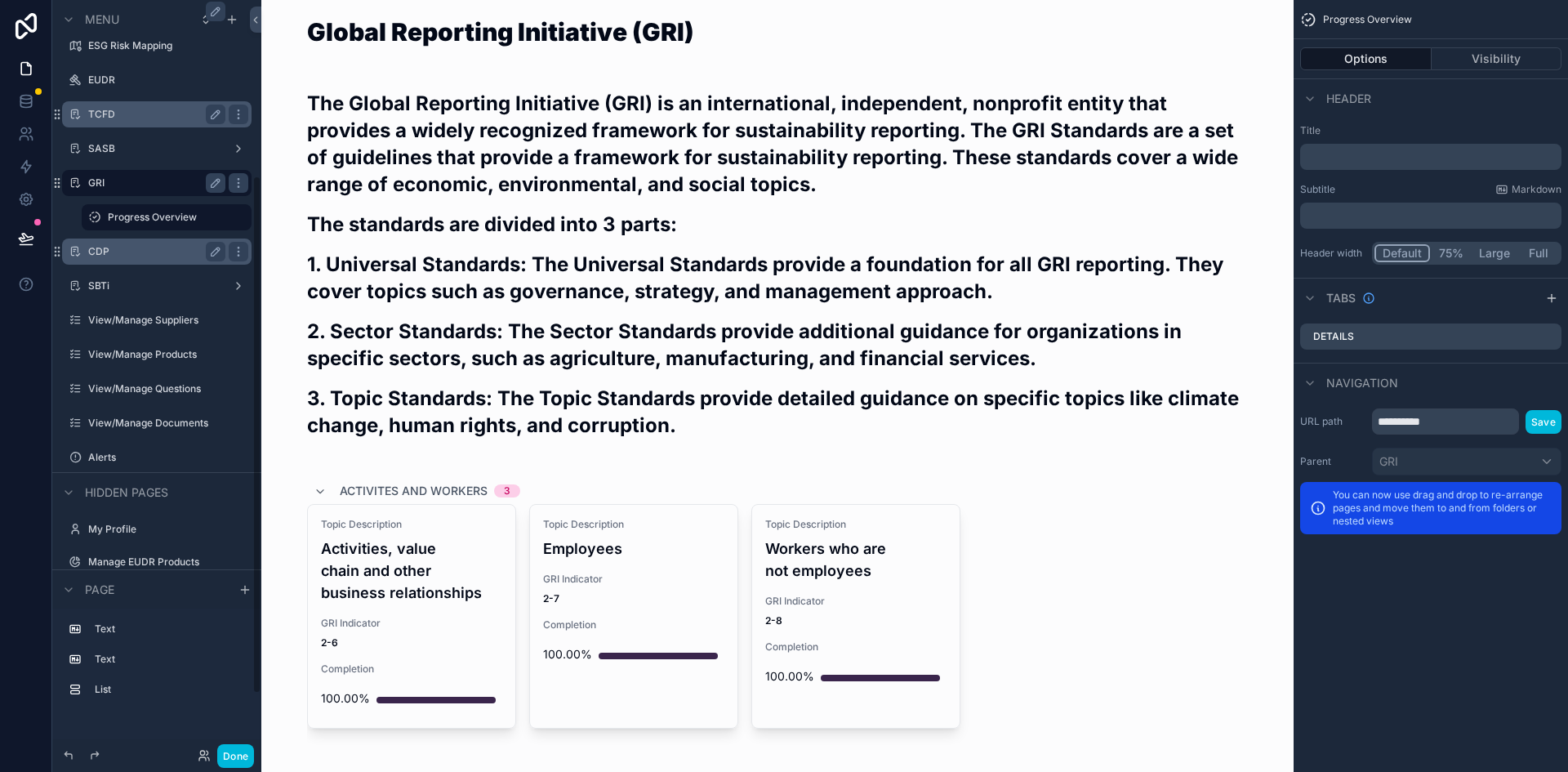
scroll to position [335, 0]
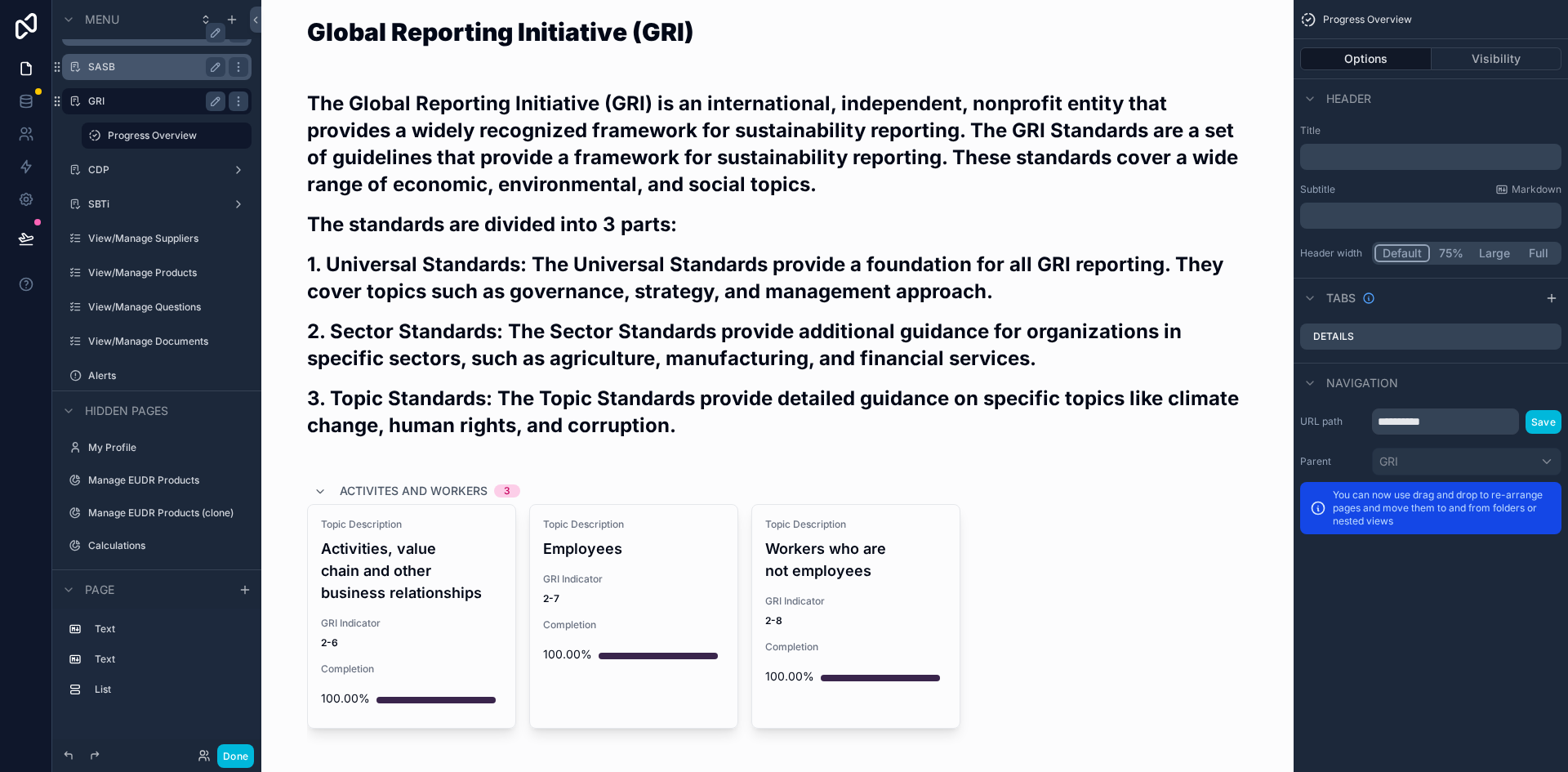
click at [138, 78] on div "SASB" at bounding box center [156, 67] width 183 height 26
click at [129, 135] on label "Progress Overview" at bounding box center [163, 136] width 111 height 13
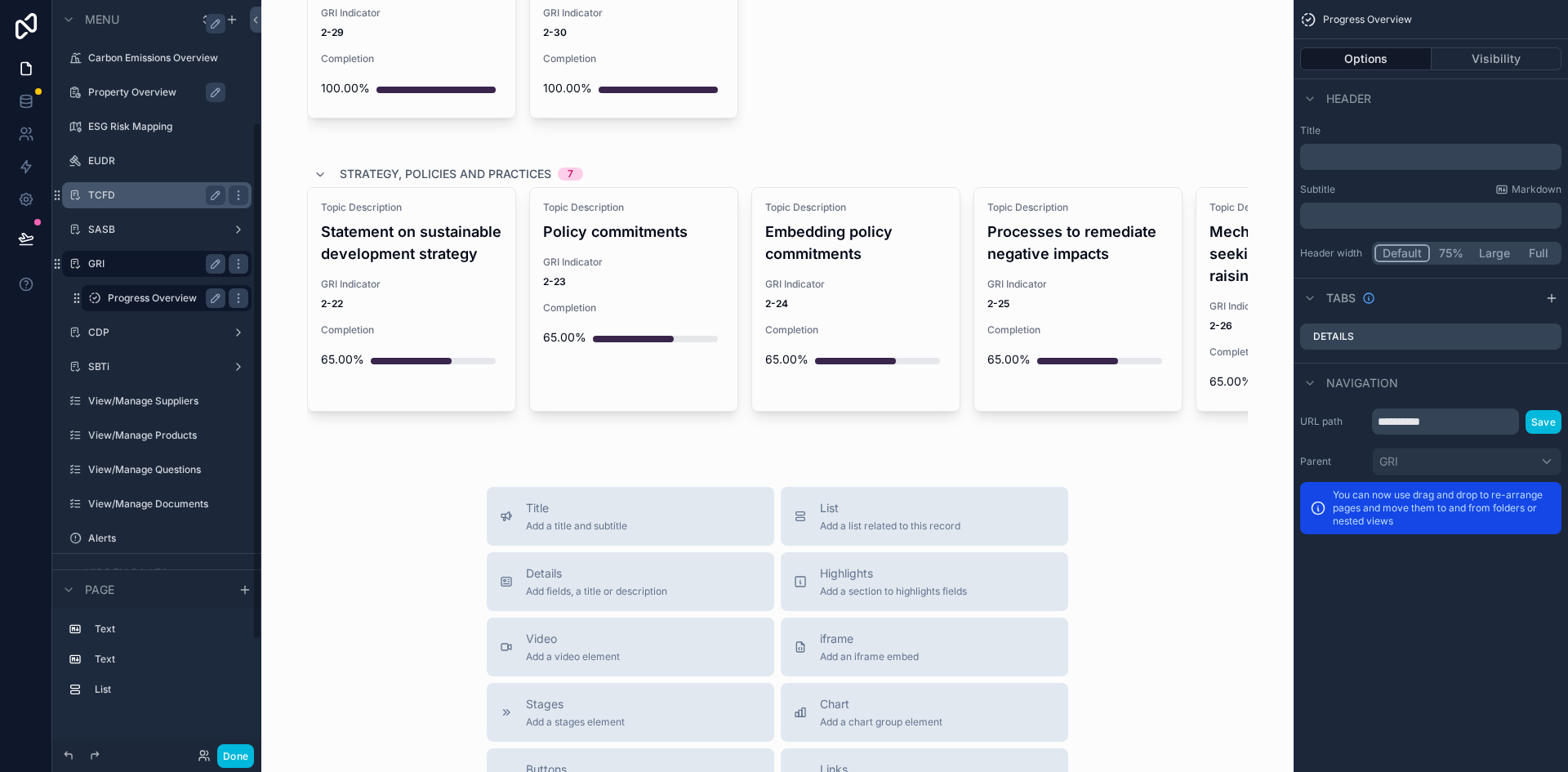
scroll to position [172, 0]
click at [106, 220] on div "SASB" at bounding box center [156, 231] width 183 height 26
click at [106, 231] on label "SASB" at bounding box center [154, 230] width 131 height 13
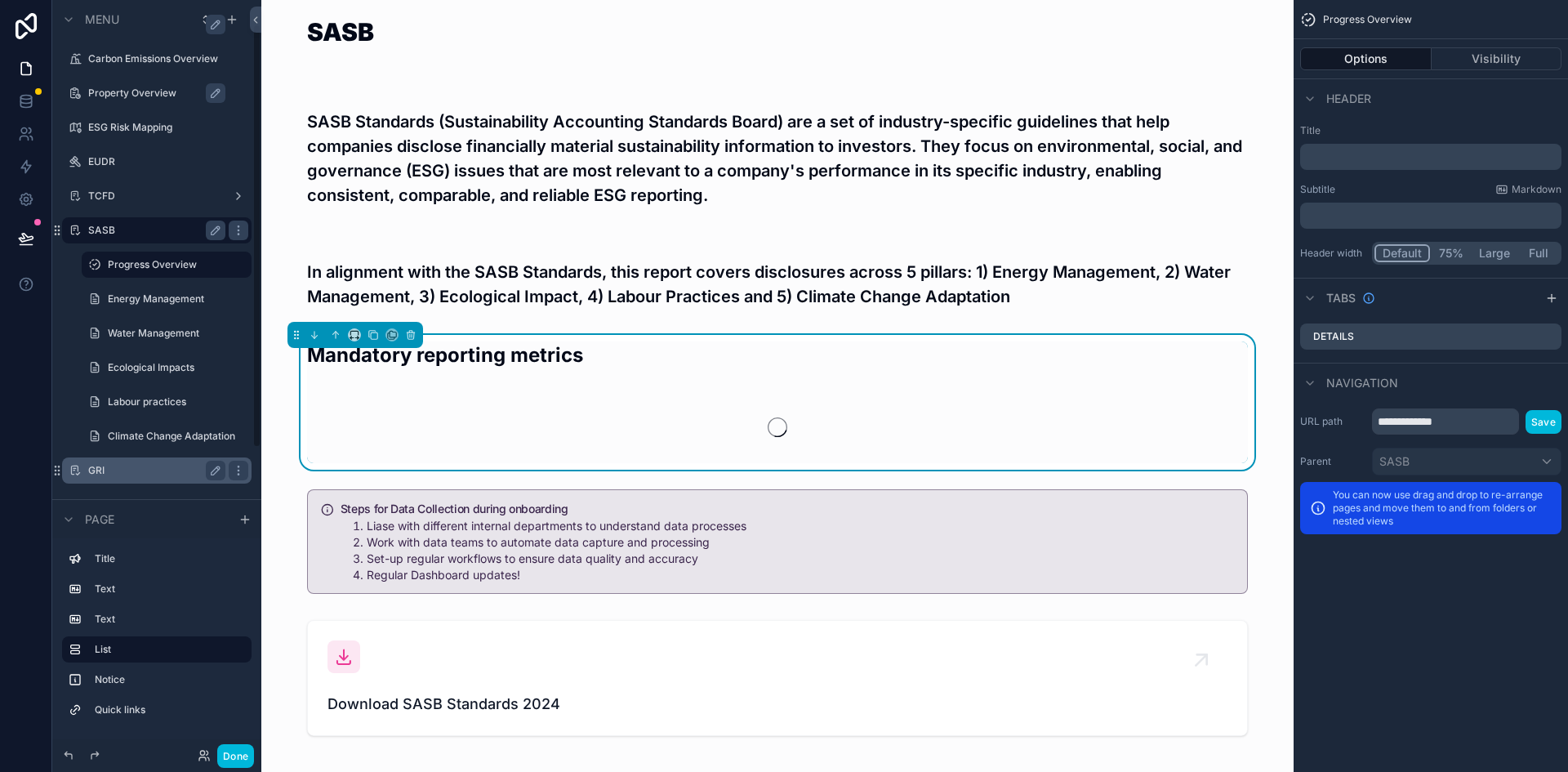
scroll to position [42, 0]
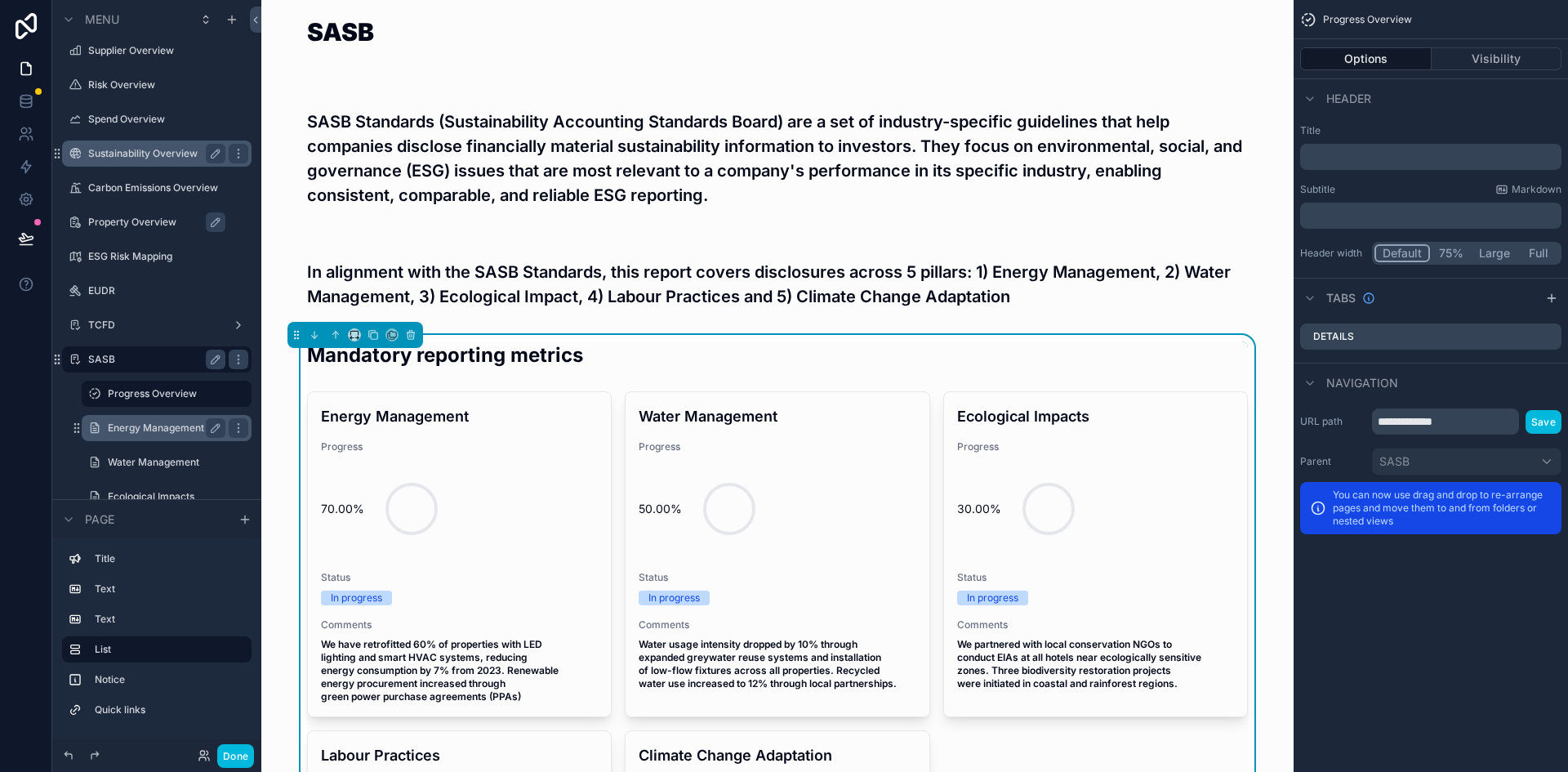
click at [134, 420] on div "Energy Management" at bounding box center [166, 428] width 118 height 20
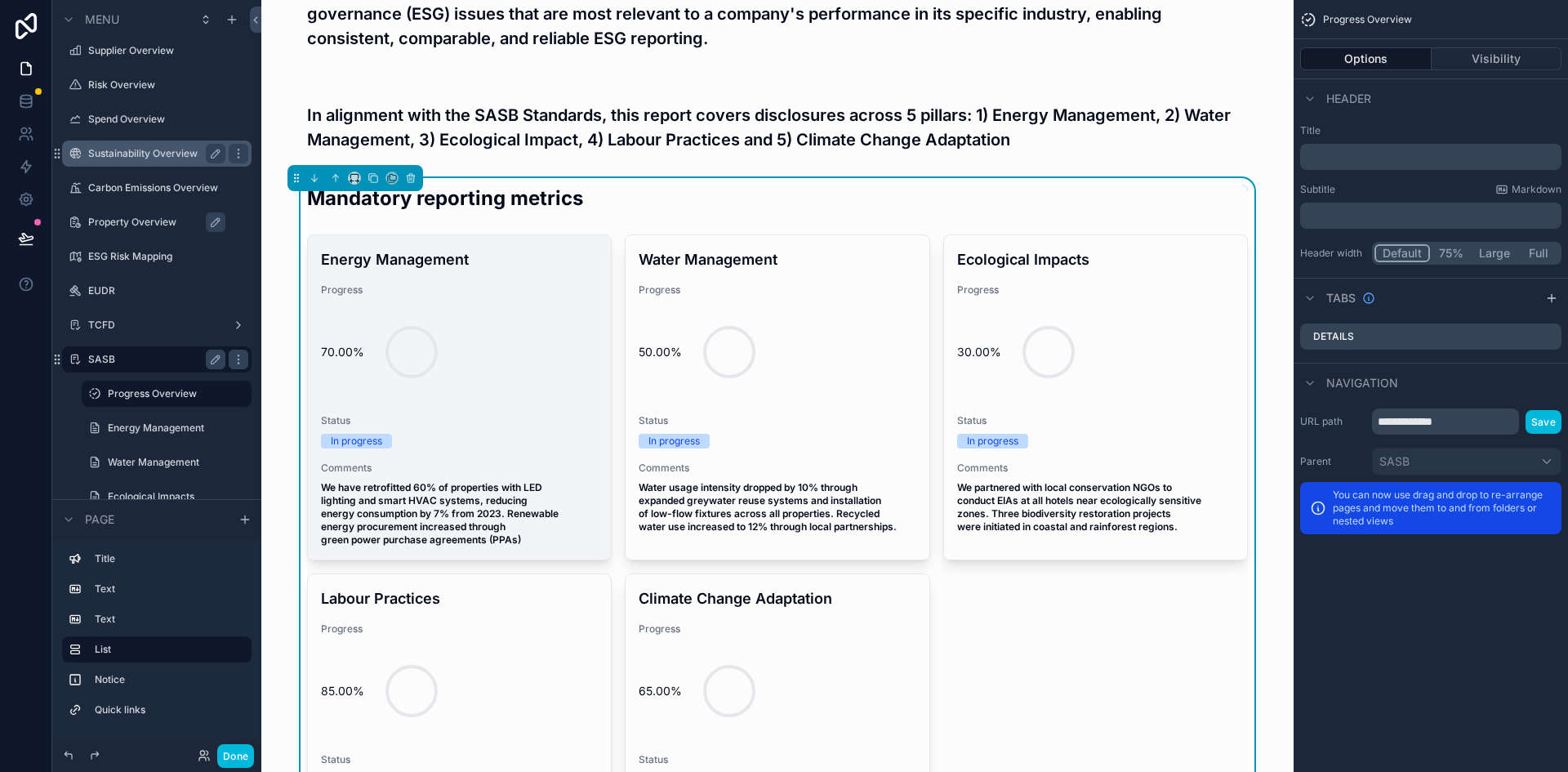
scroll to position [163, 0]
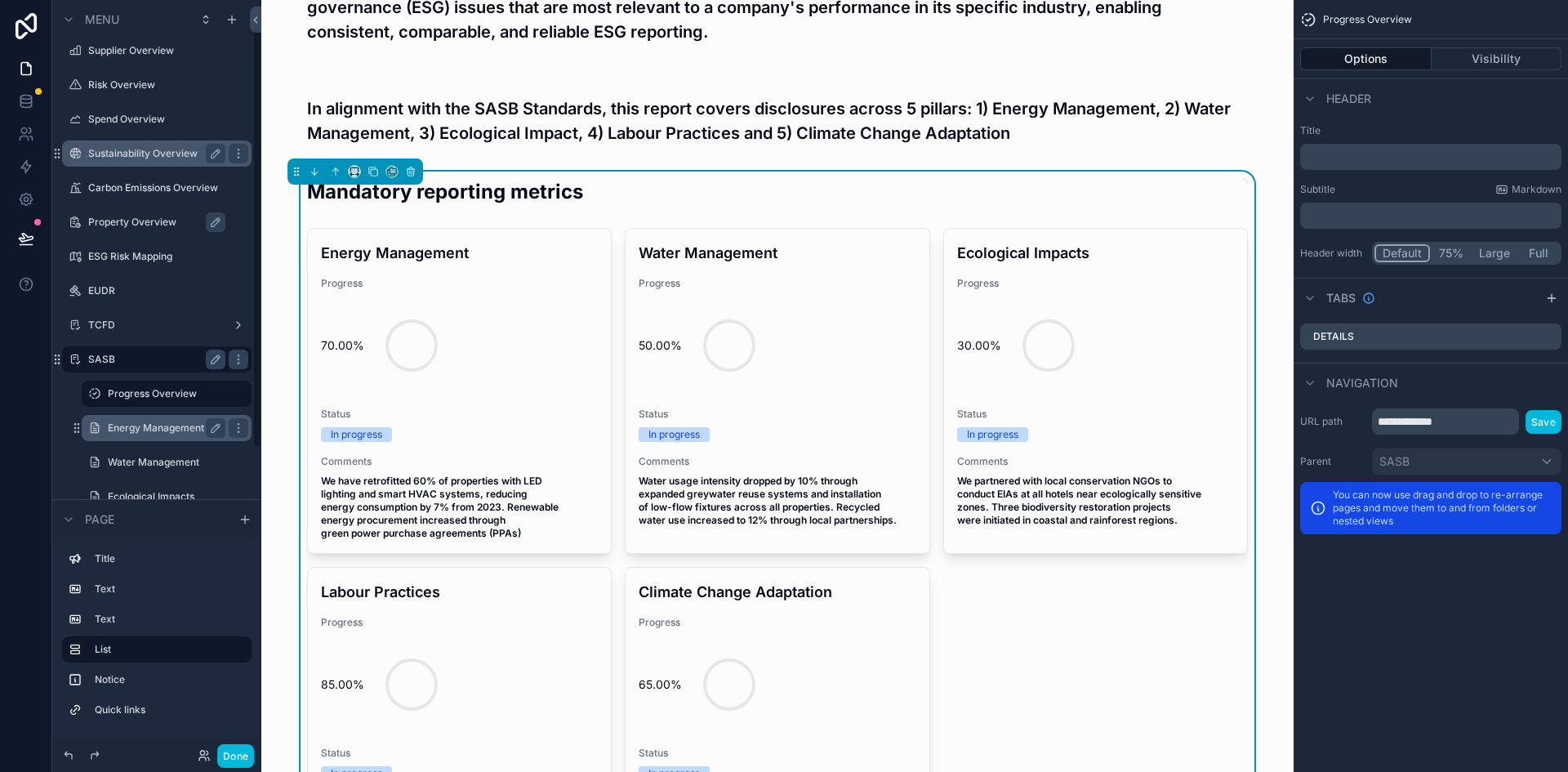
click at [123, 432] on label "Energy Management" at bounding box center [163, 428] width 111 height 13
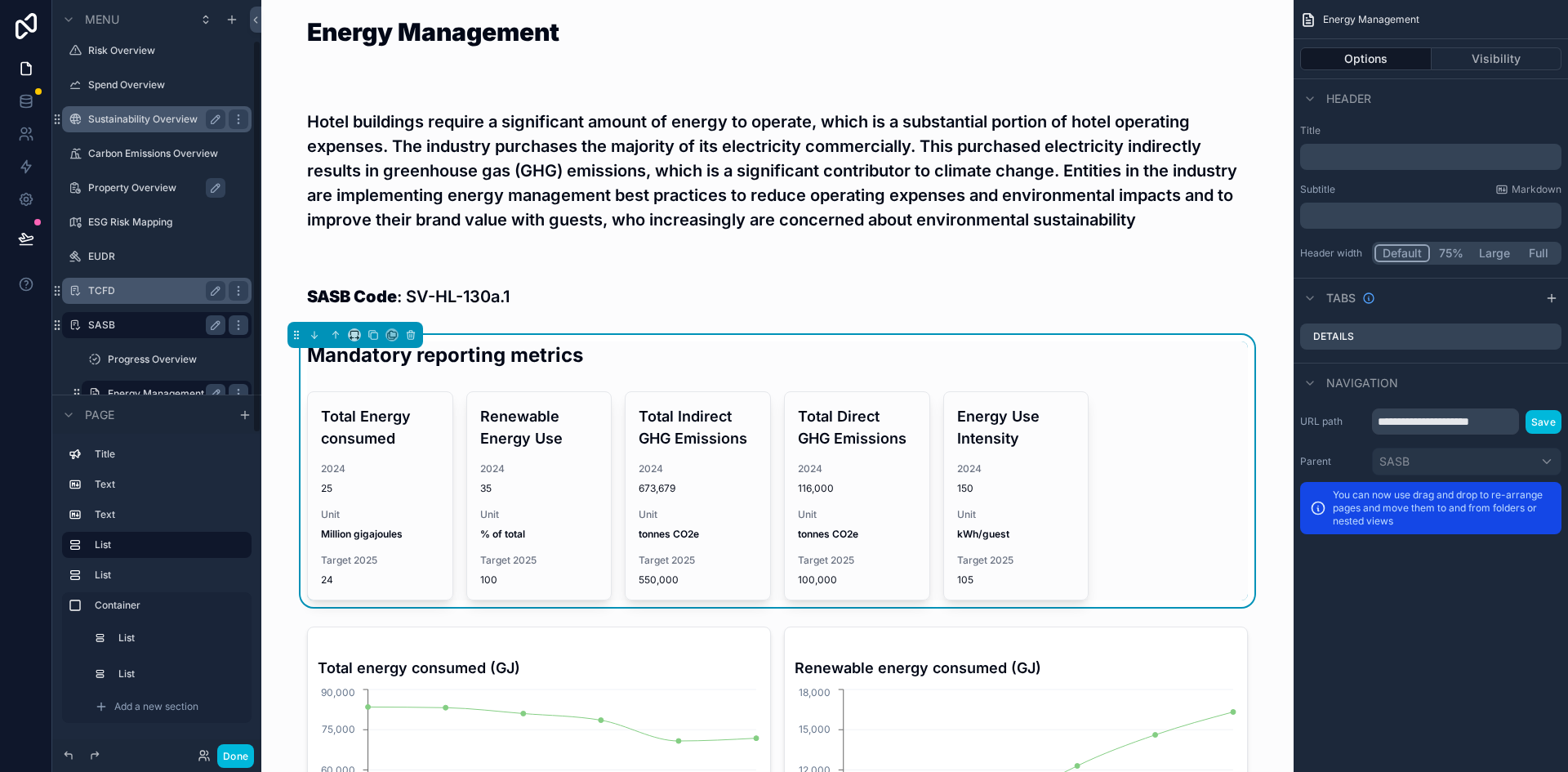
click at [117, 291] on label "TCFD" at bounding box center [154, 291] width 131 height 13
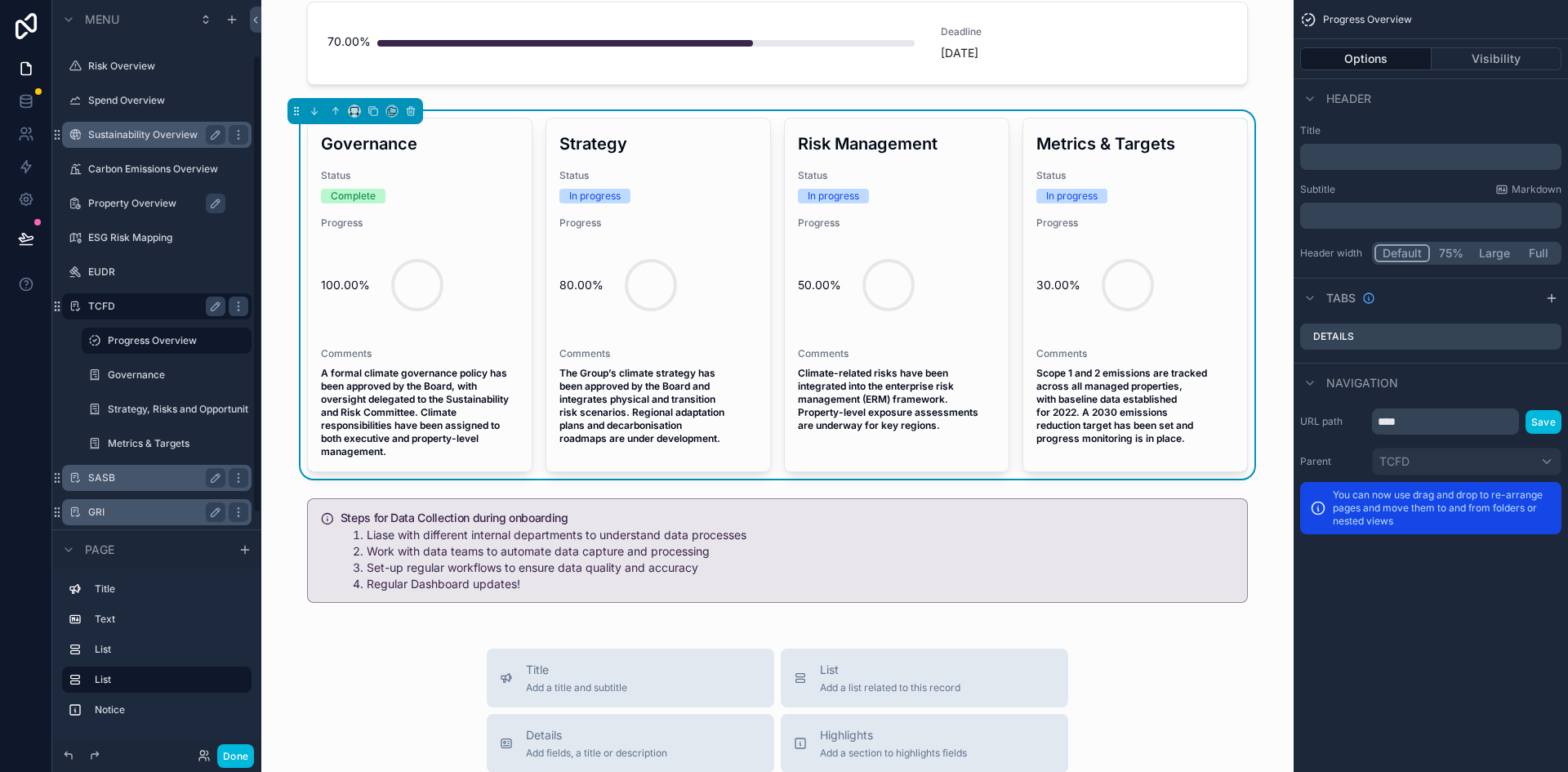
scroll to position [90, 0]
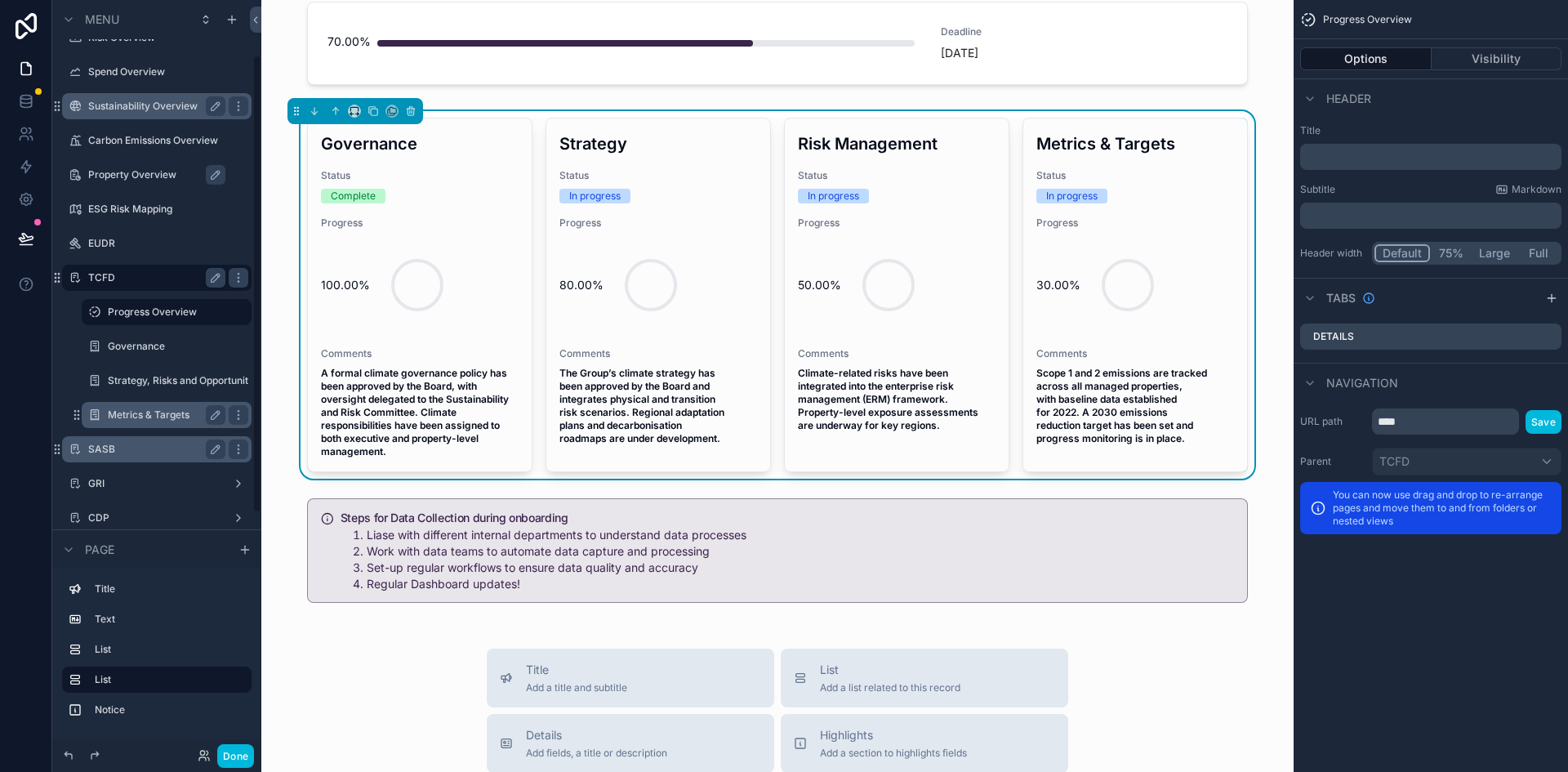
click at [149, 421] on div "Metrics & Targets" at bounding box center [166, 415] width 118 height 20
click at [149, 420] on label "Metrics & Targets" at bounding box center [163, 415] width 111 height 13
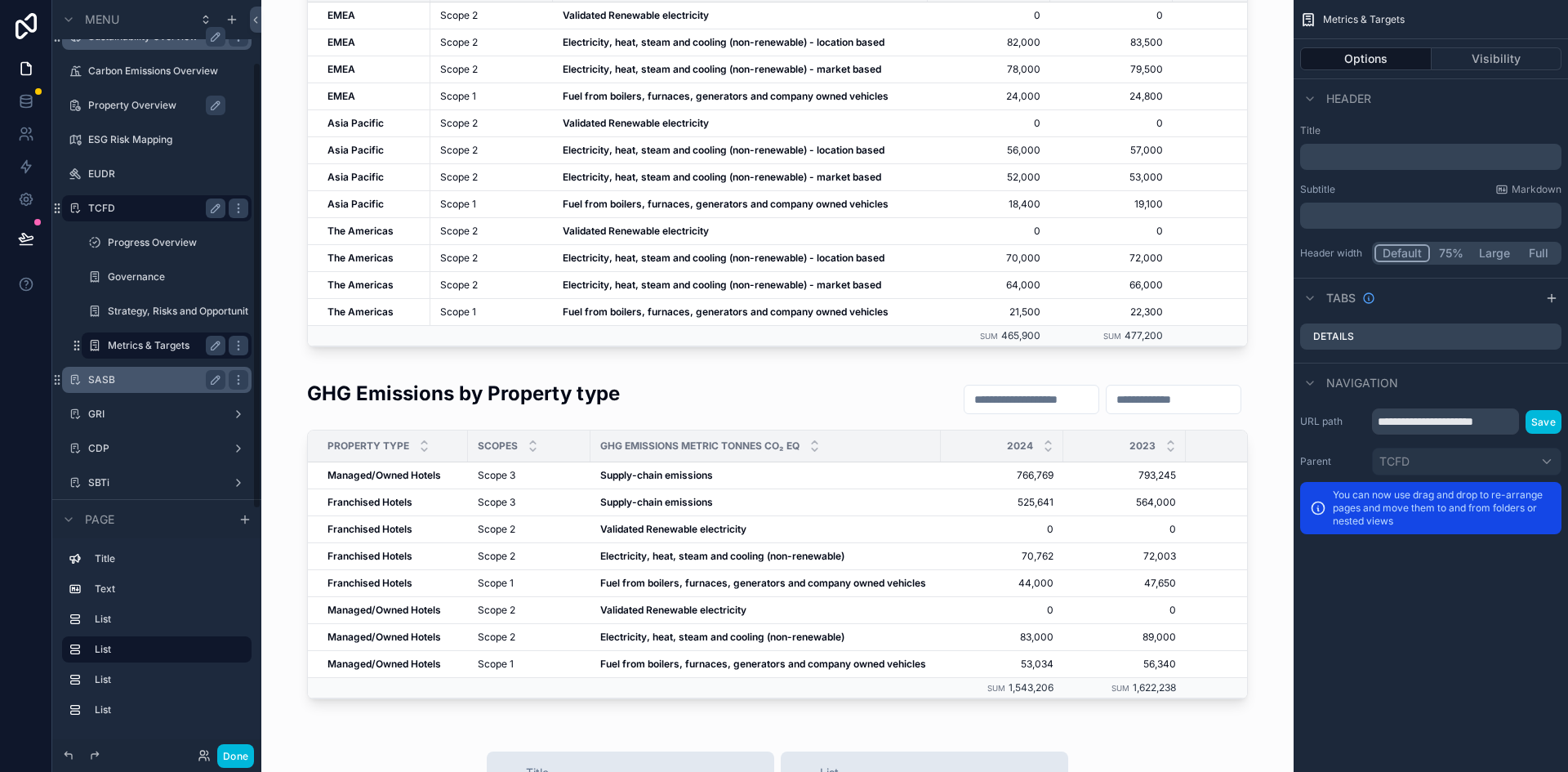
scroll to position [90, 0]
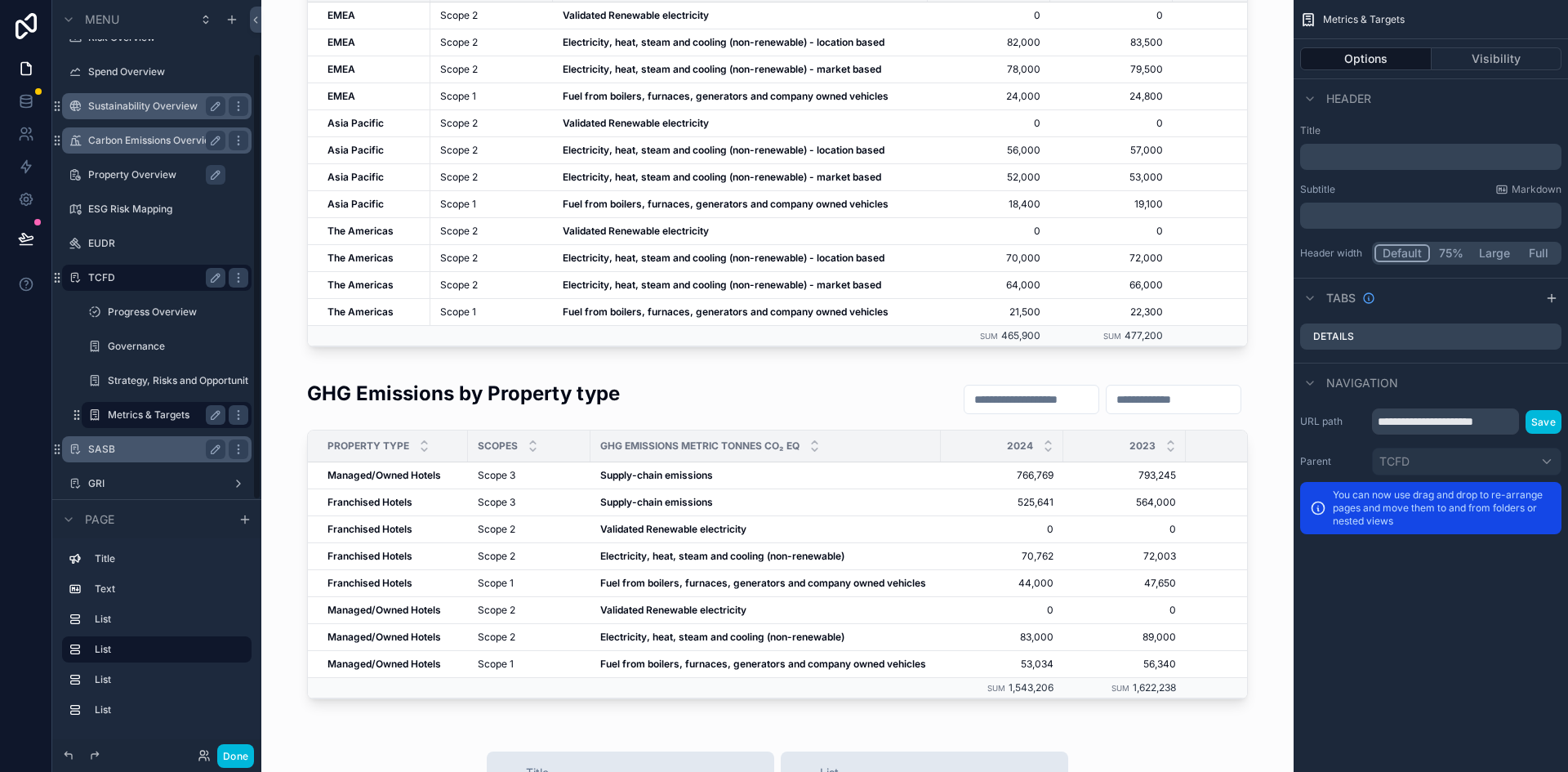
click at [130, 140] on label "Carbon Emissions Overview" at bounding box center [154, 140] width 131 height 13
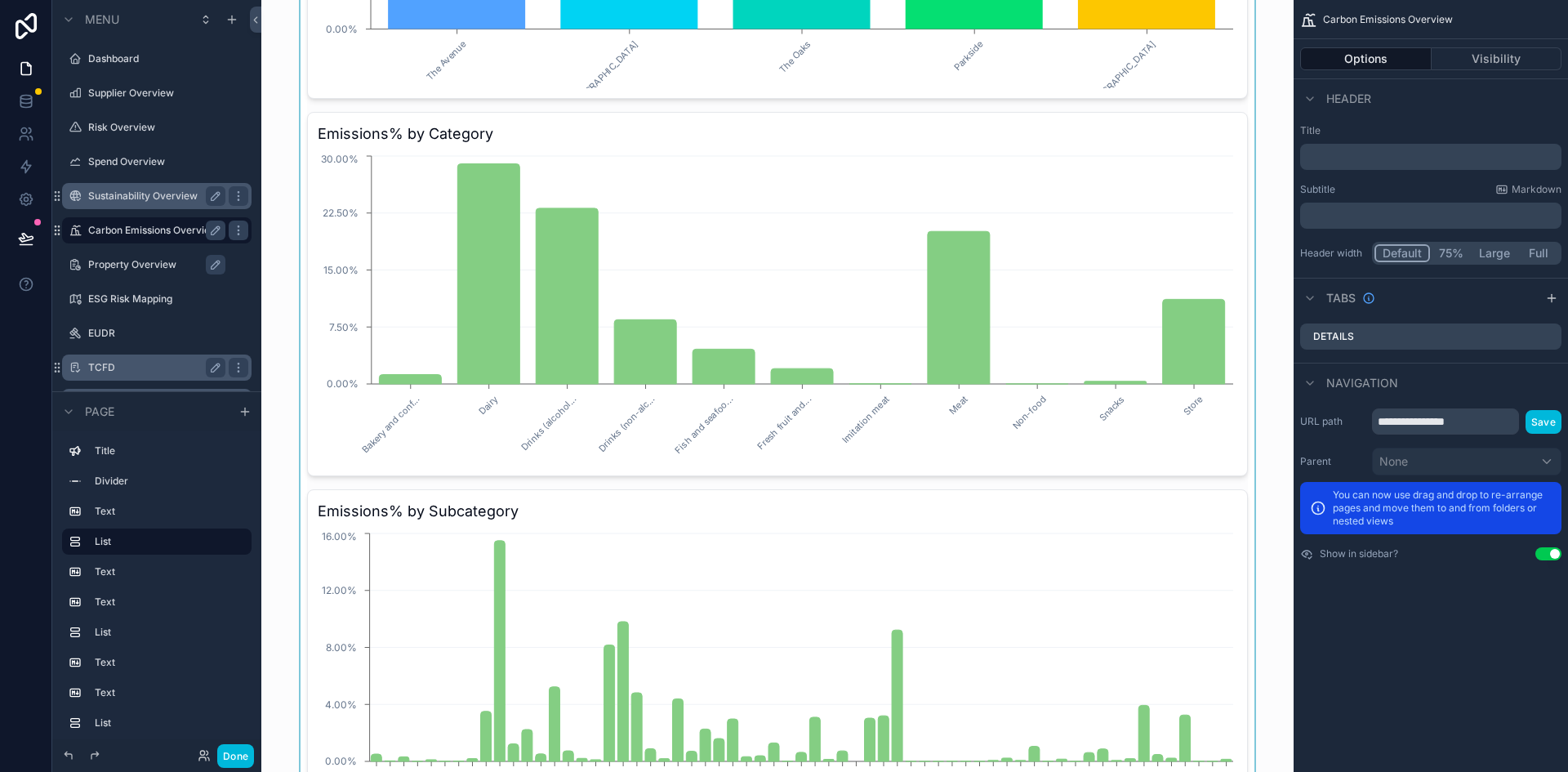
scroll to position [3471, 0]
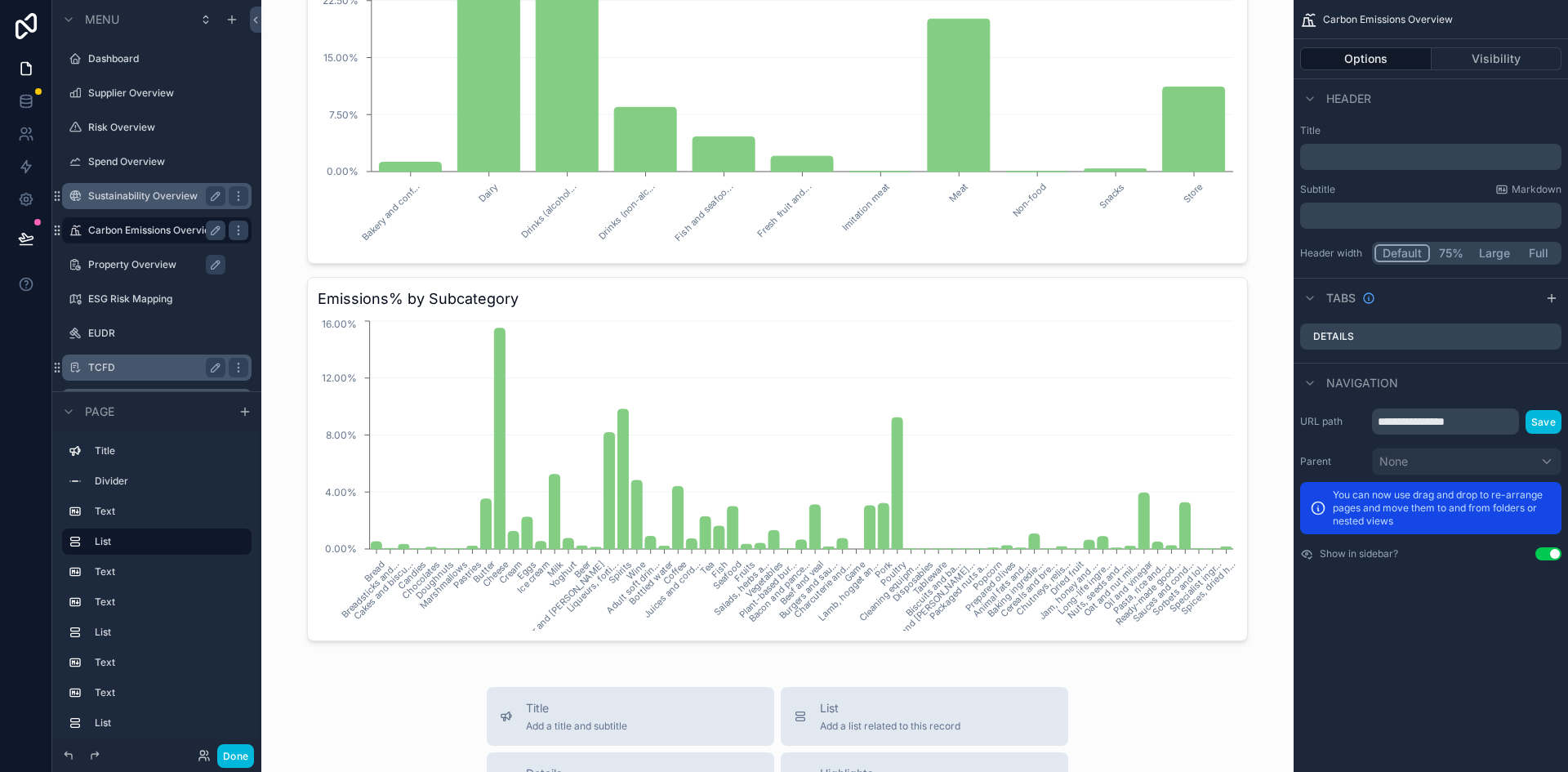
click at [134, 264] on label "Property Overview" at bounding box center [165, 265] width 154 height 13
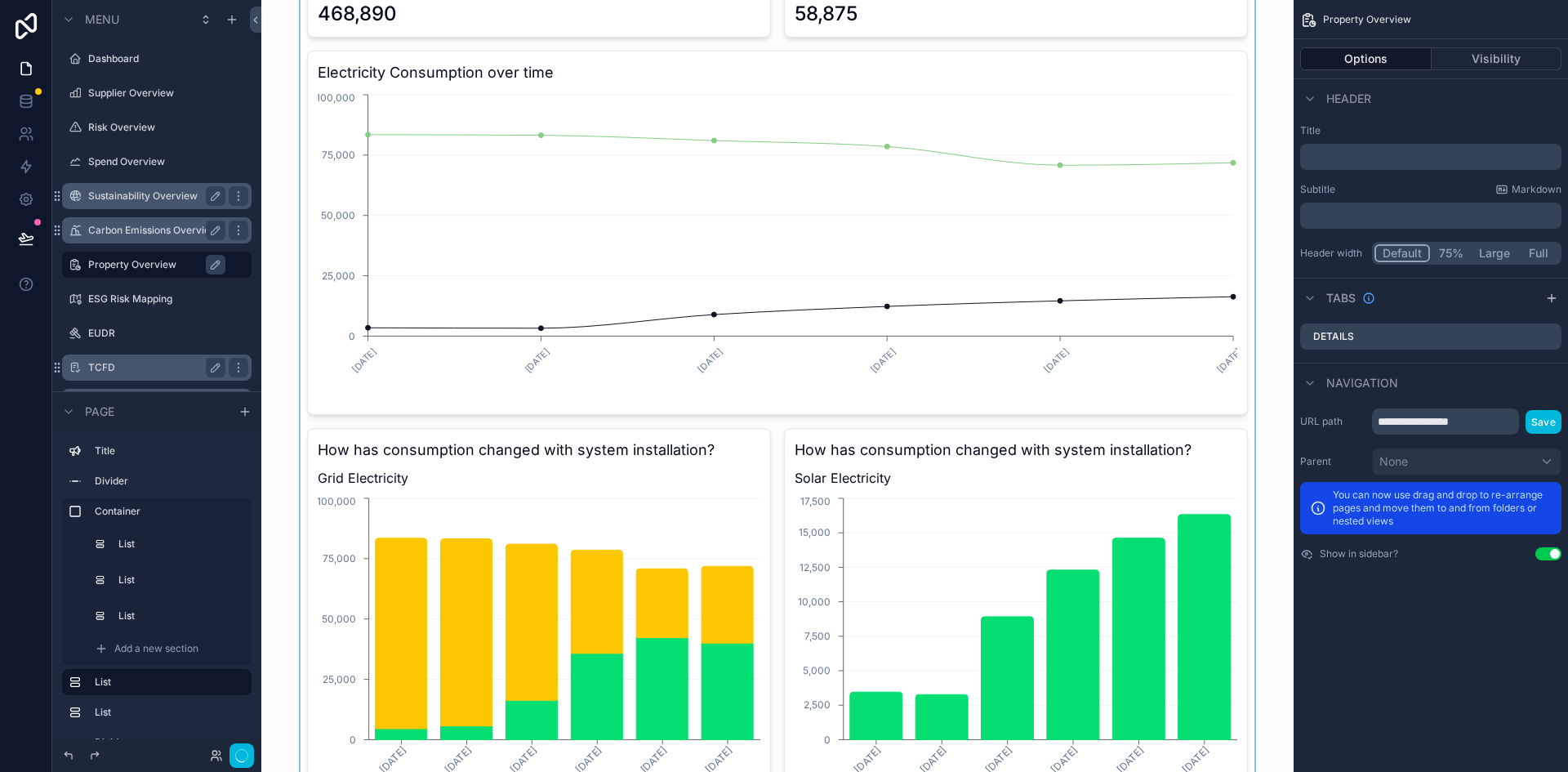
click at [398, 392] on div "scrollable content" at bounding box center [777, 368] width 1006 height 913
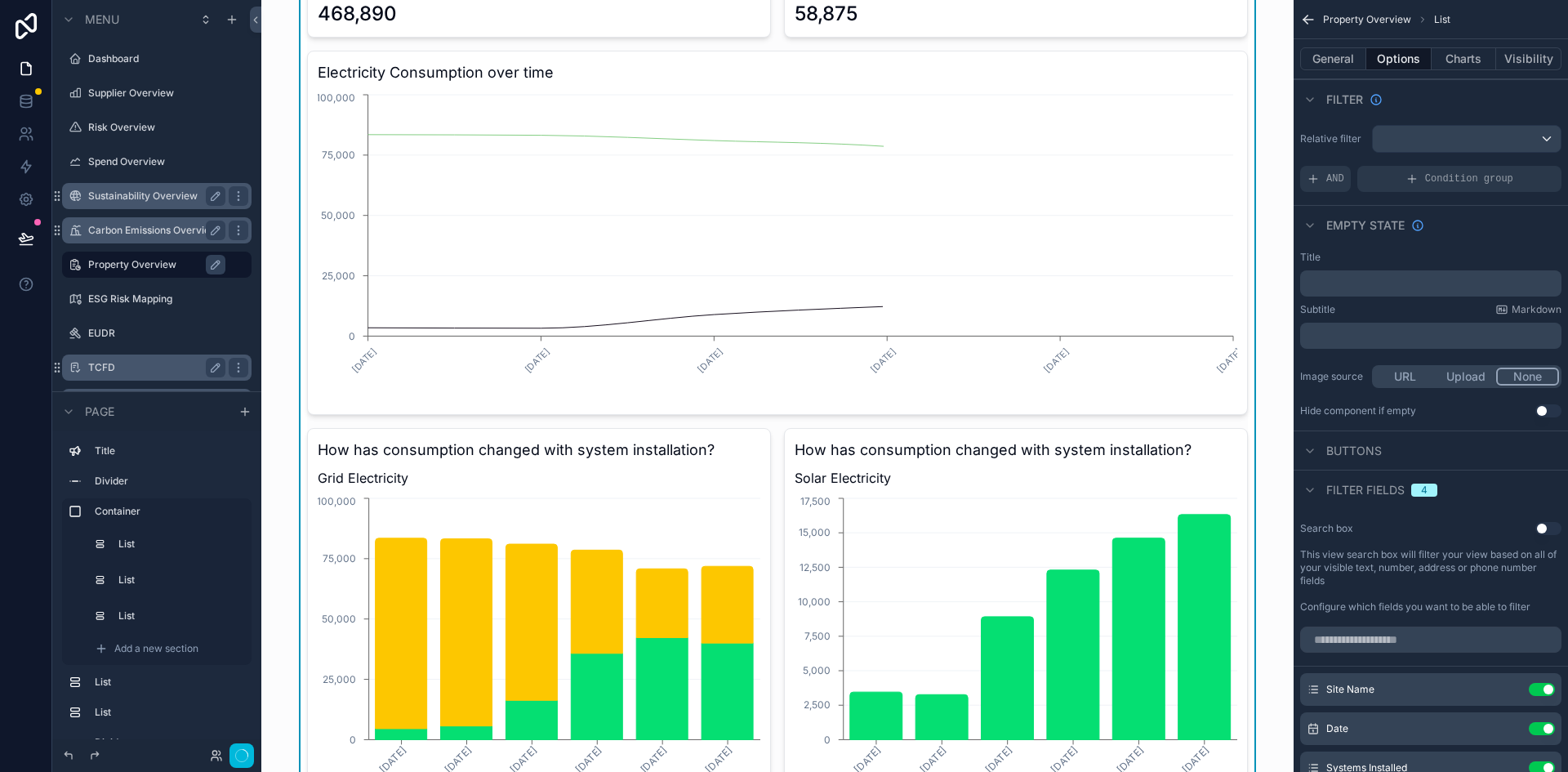
click at [341, 384] on icon "[DATE] [DATE] [DATE] [DATE] [DATE] [DATE] 0 25,000 50,000 75,000 100,000" at bounding box center [777, 247] width 920 height 314
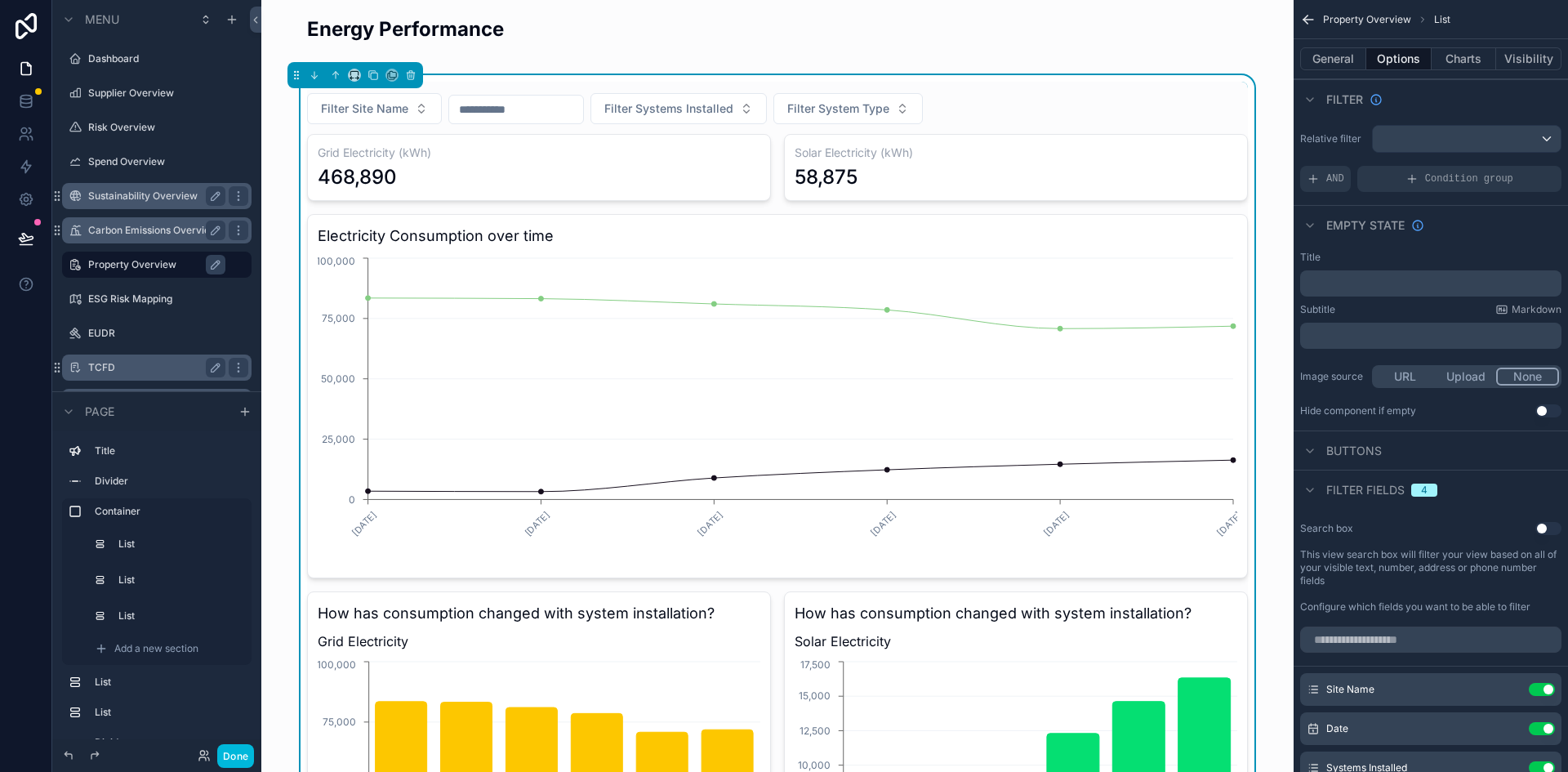
click at [860, 567] on icon "[DATE] [DATE] [DATE] [DATE] [DATE] [DATE] 0 25,000 50,000 75,000 100,000" at bounding box center [777, 411] width 920 height 314
click at [1458, 58] on button "Charts" at bounding box center [1463, 58] width 65 height 23
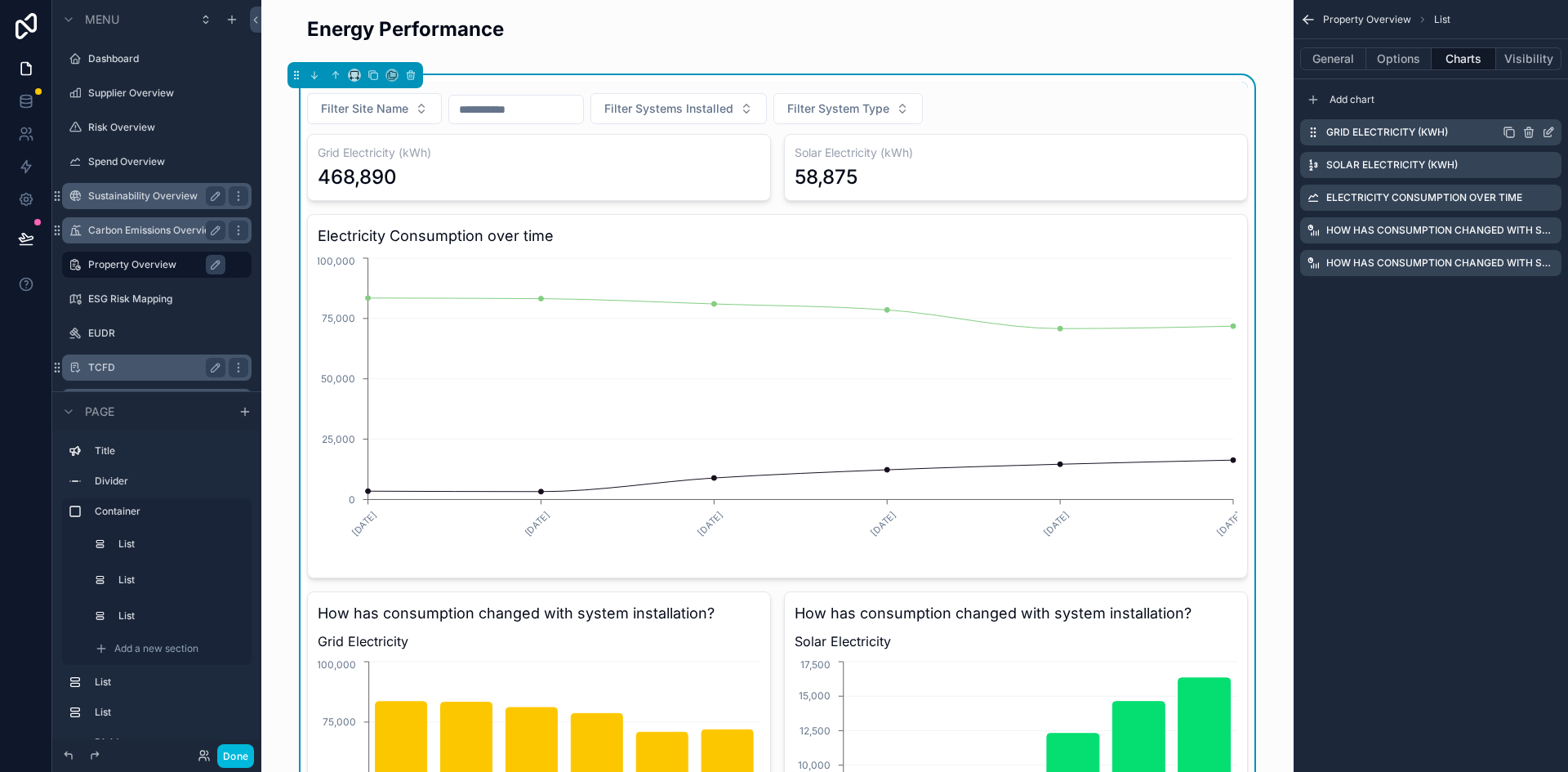
click at [1548, 131] on icon "scrollable content" at bounding box center [1549, 130] width 7 height 7
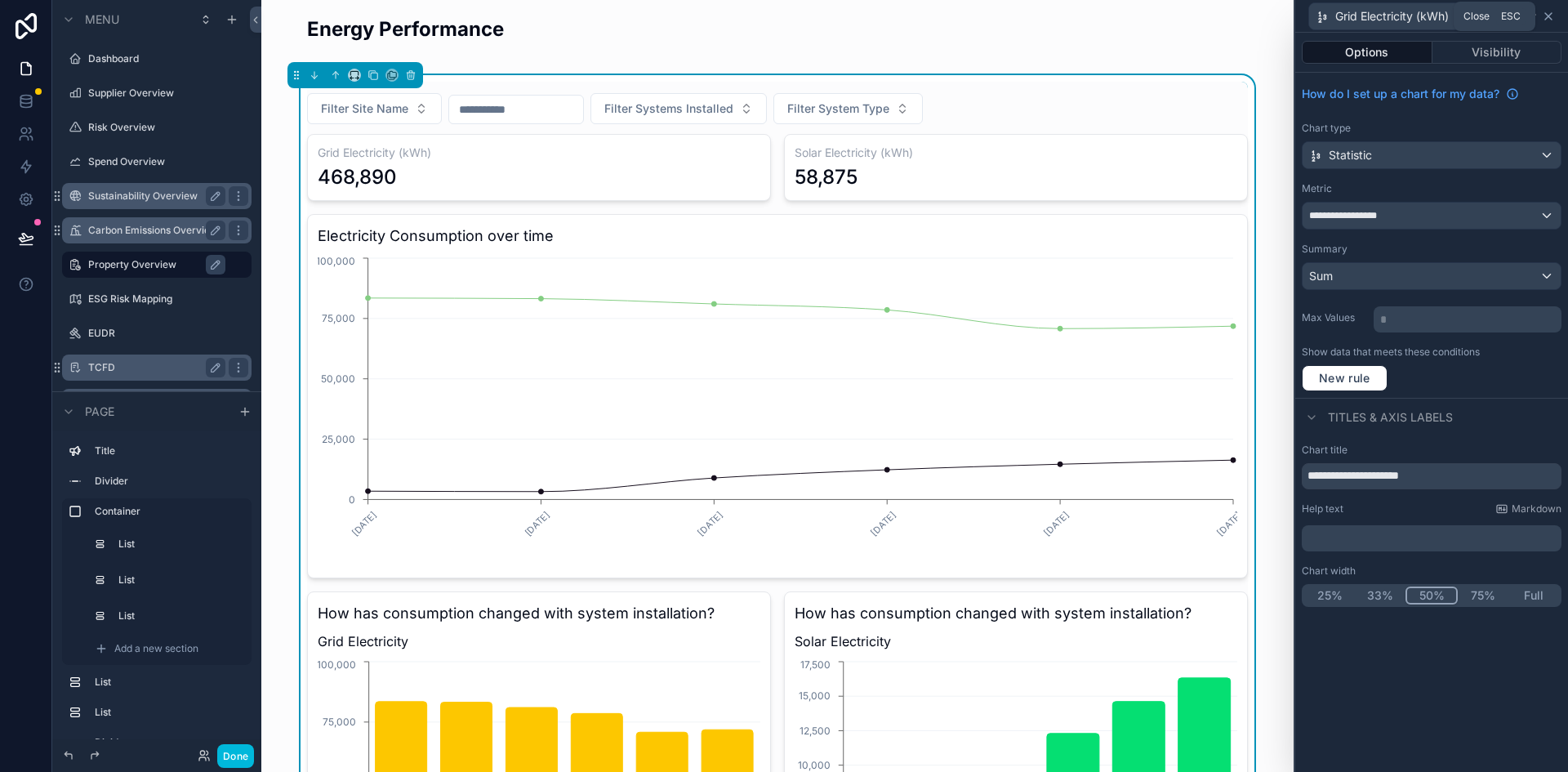
click at [1548, 17] on icon at bounding box center [1548, 16] width 13 height 13
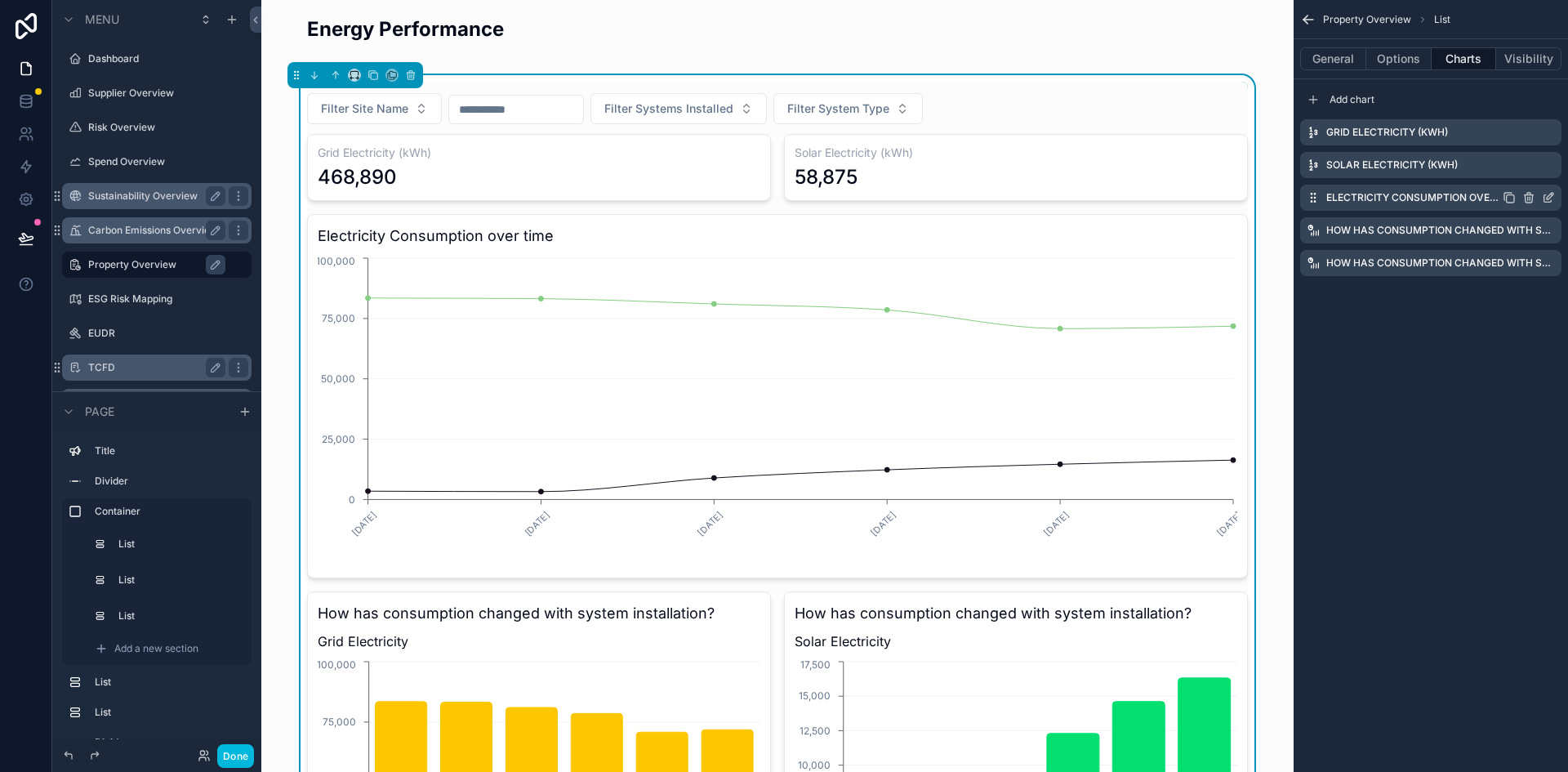
click at [1543, 204] on icon "scrollable content" at bounding box center [1548, 198] width 13 height 13
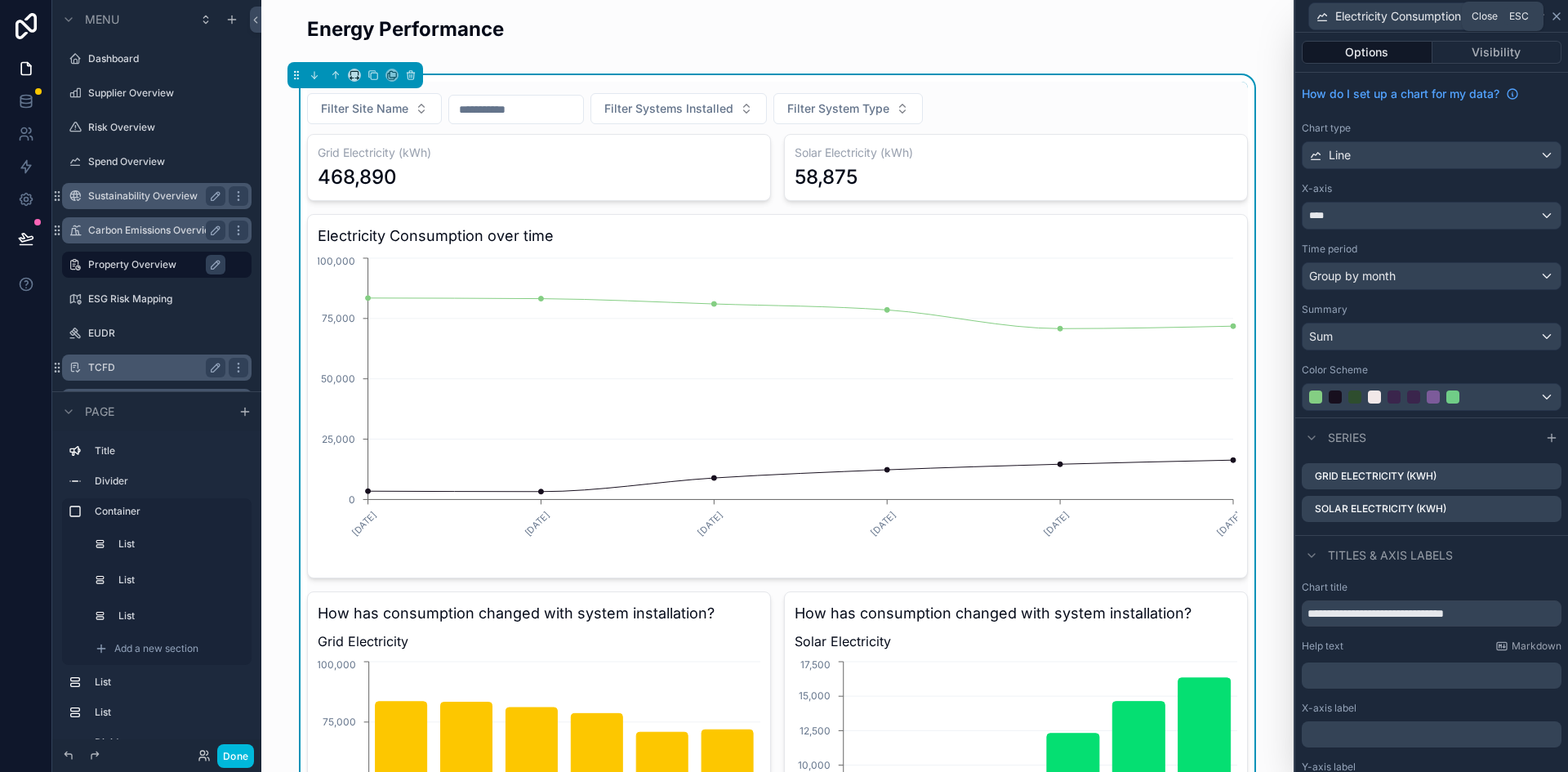
click at [1557, 21] on icon at bounding box center [1557, 16] width 13 height 13
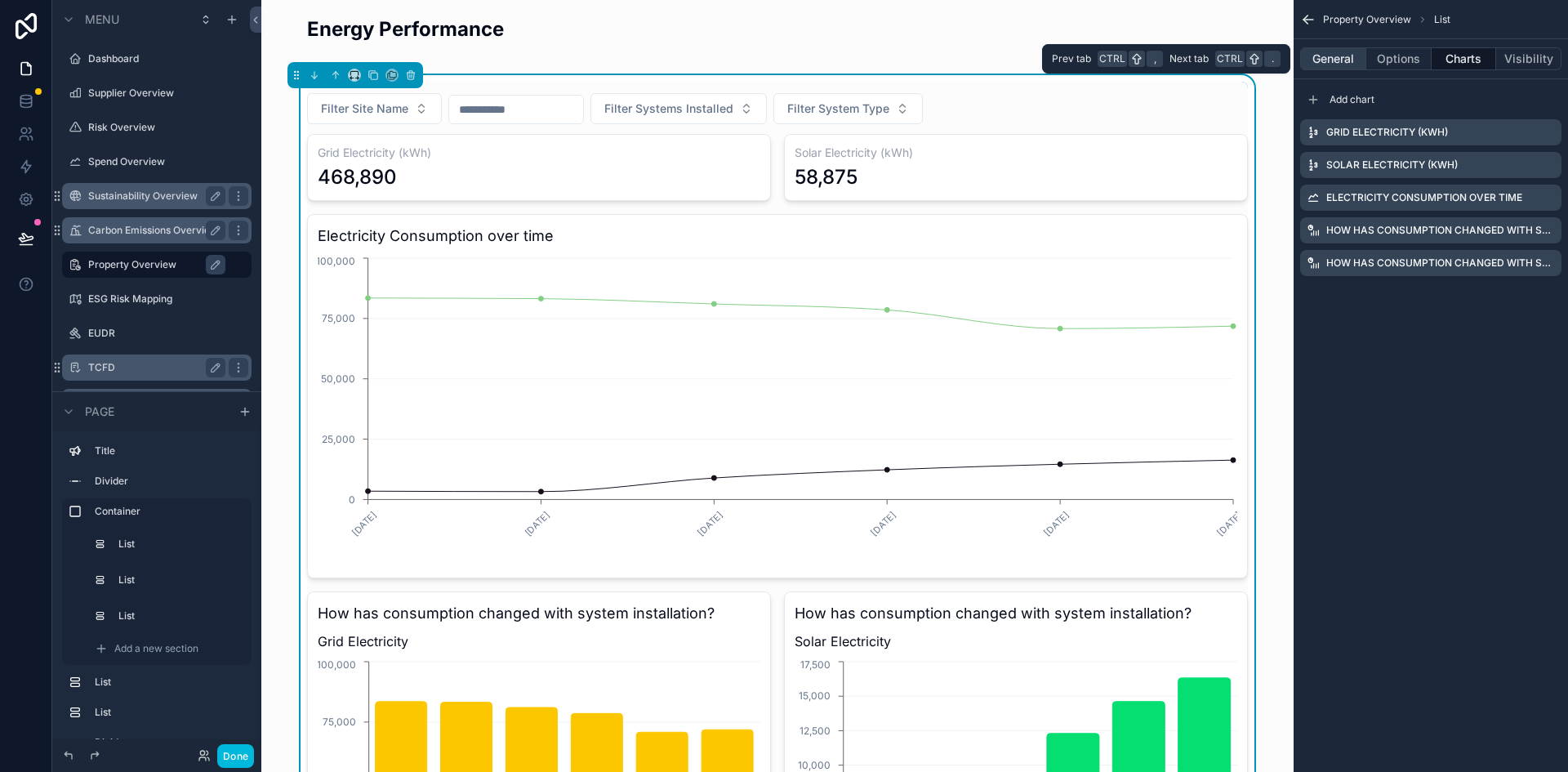
click at [1332, 50] on button "General" at bounding box center [1333, 58] width 66 height 23
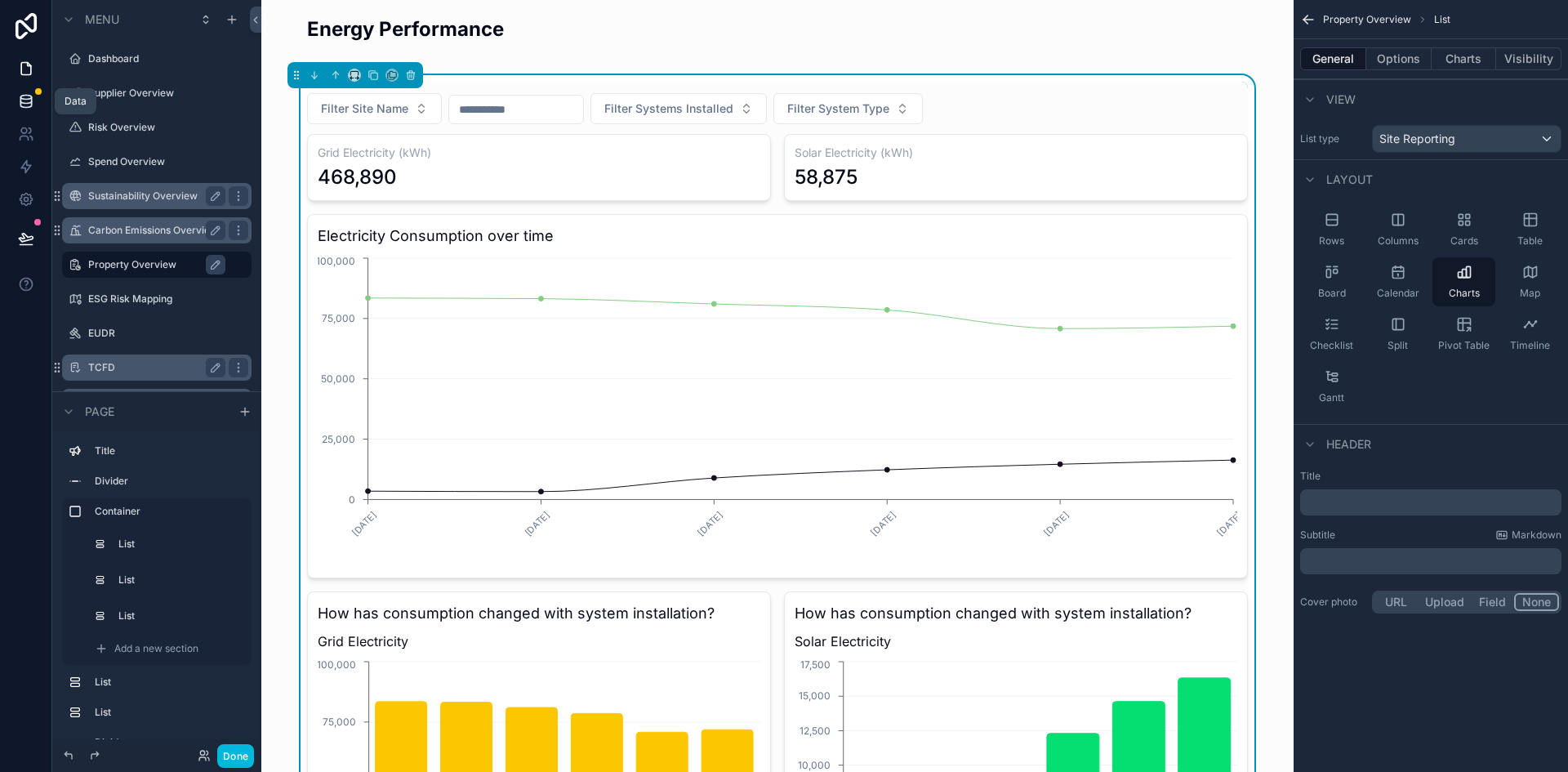
click at [27, 112] on link at bounding box center [25, 101] width 52 height 33
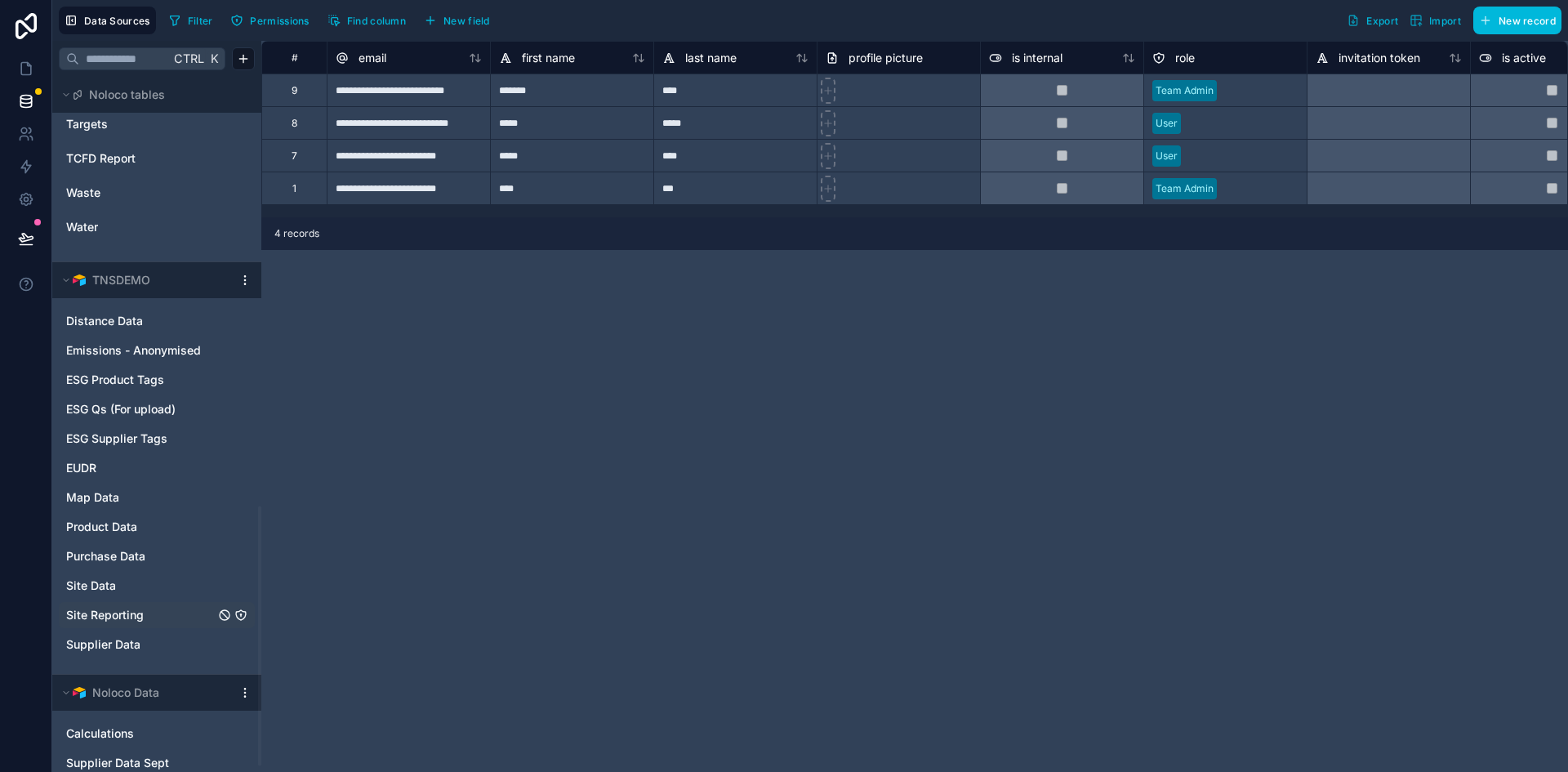
scroll to position [1165, 0]
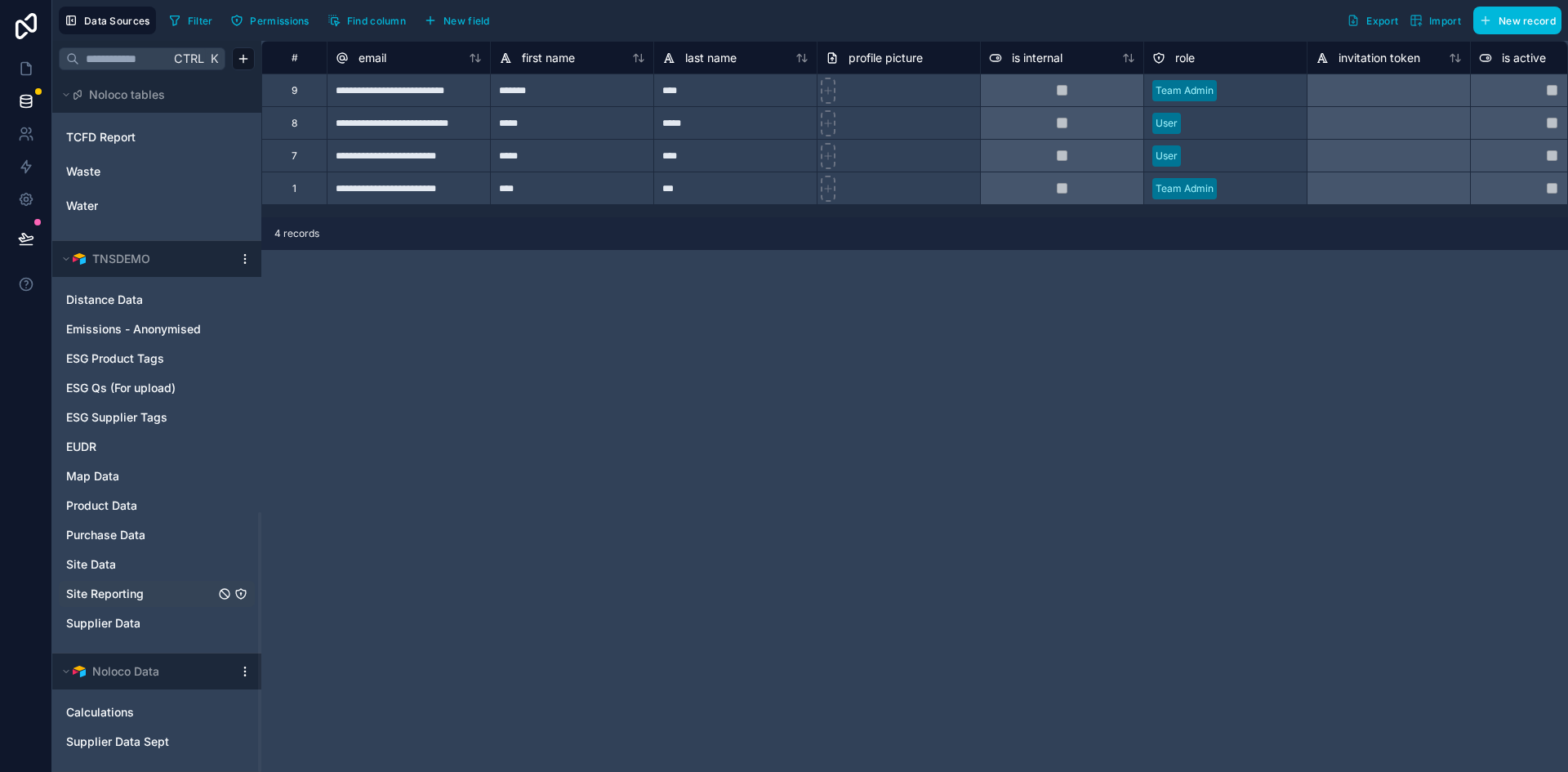
click at [138, 596] on span "Site Reporting" at bounding box center [105, 593] width 77 height 16
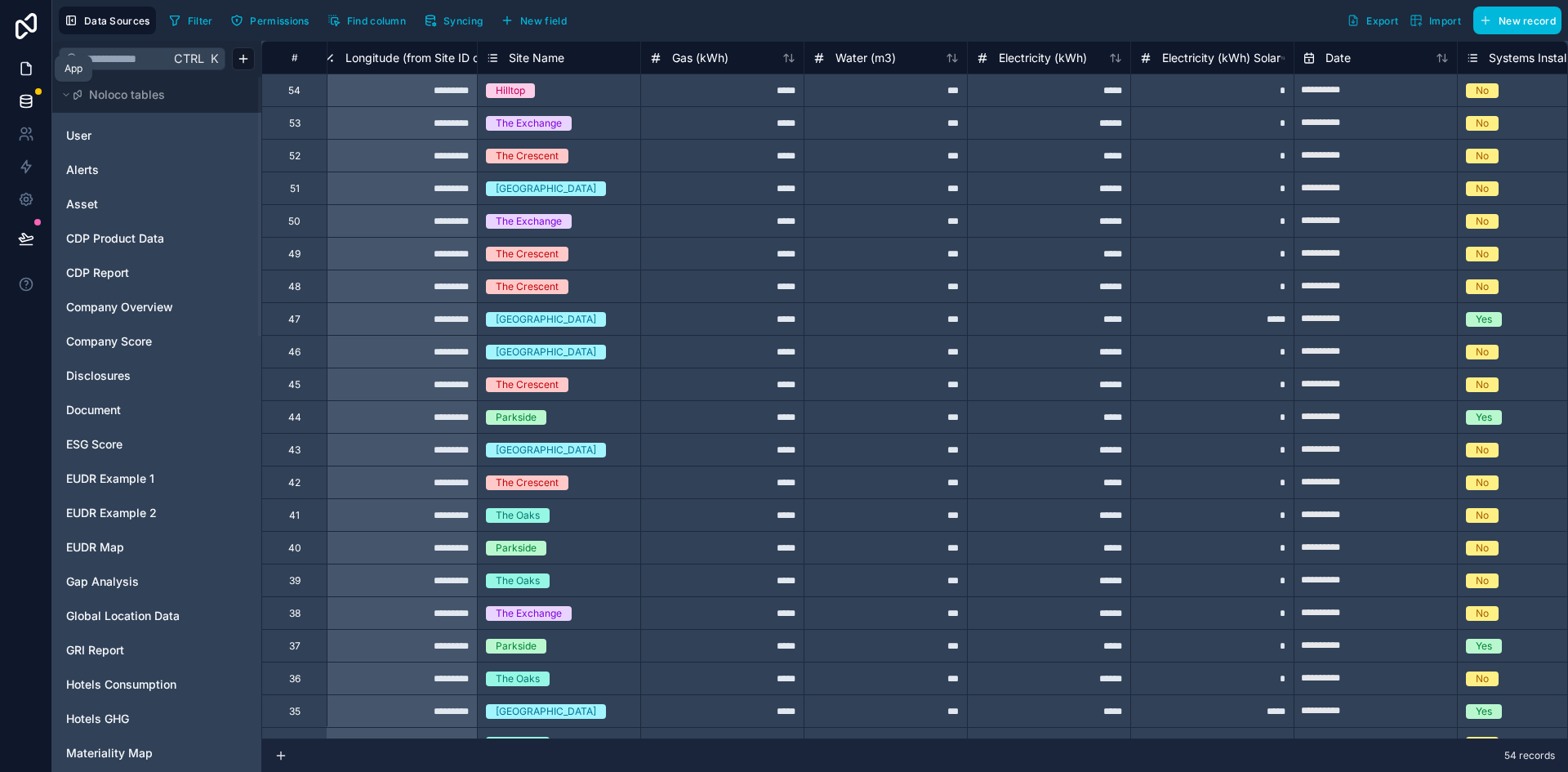
click at [26, 68] on icon at bounding box center [25, 68] width 16 height 16
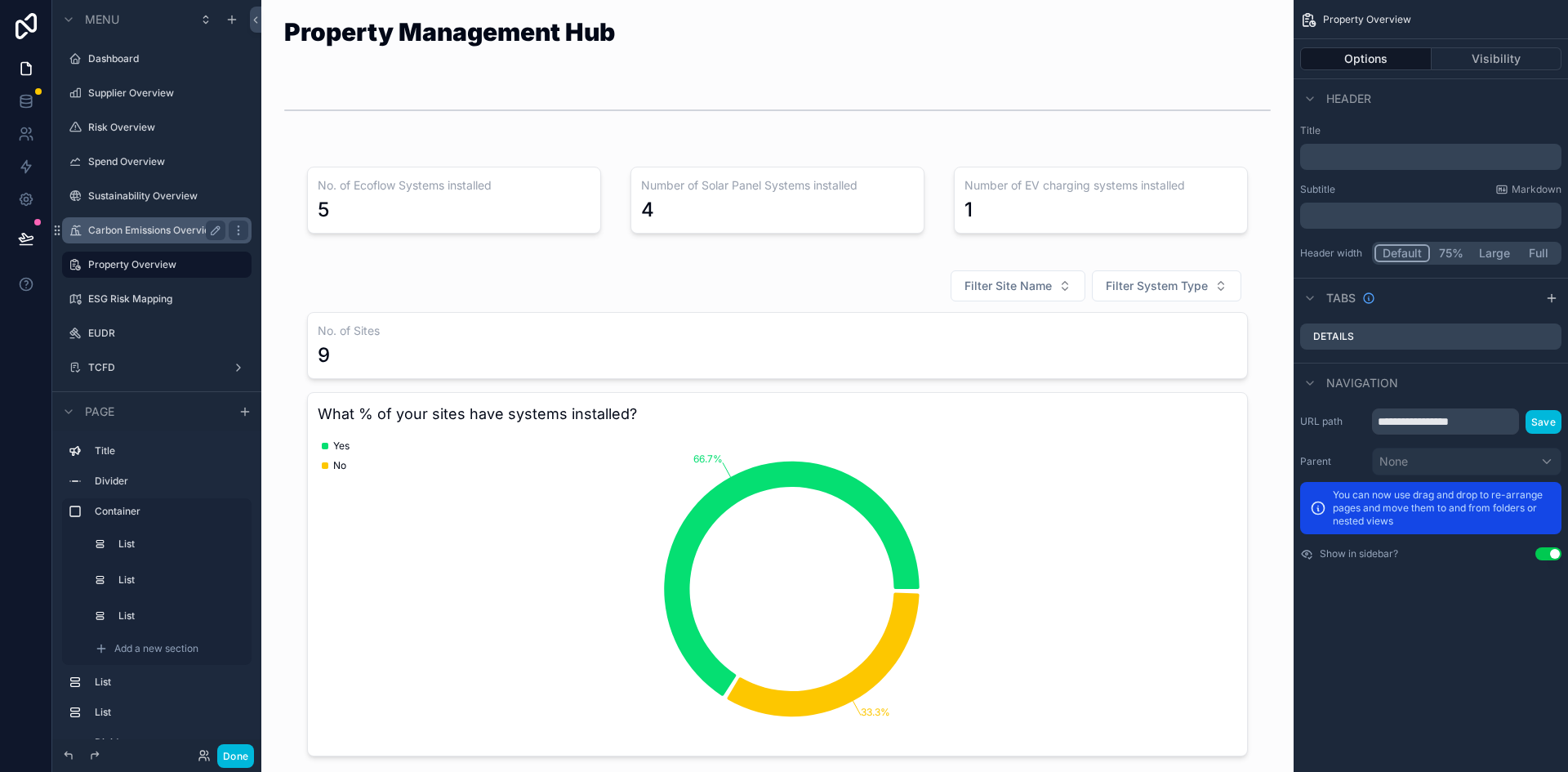
click at [106, 223] on label "Carbon Emissions Overview" at bounding box center [154, 230] width 131 height 13
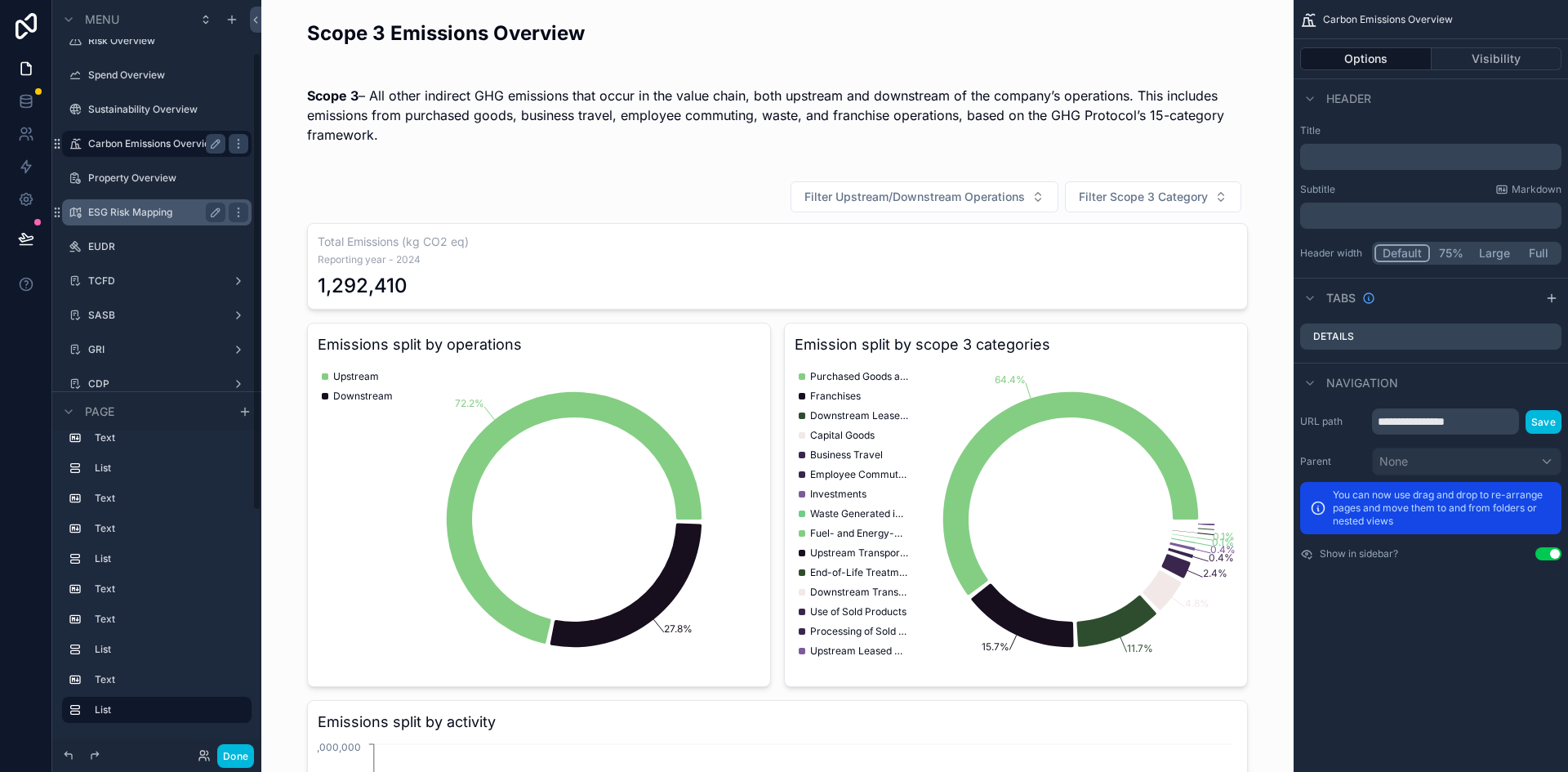
scroll to position [88, 0]
click at [131, 307] on div "SASB" at bounding box center [157, 314] width 138 height 20
click at [114, 271] on div "TCFD" at bounding box center [157, 280] width 138 height 20
click at [82, 318] on div "scrollable content" at bounding box center [74, 314] width 20 height 20
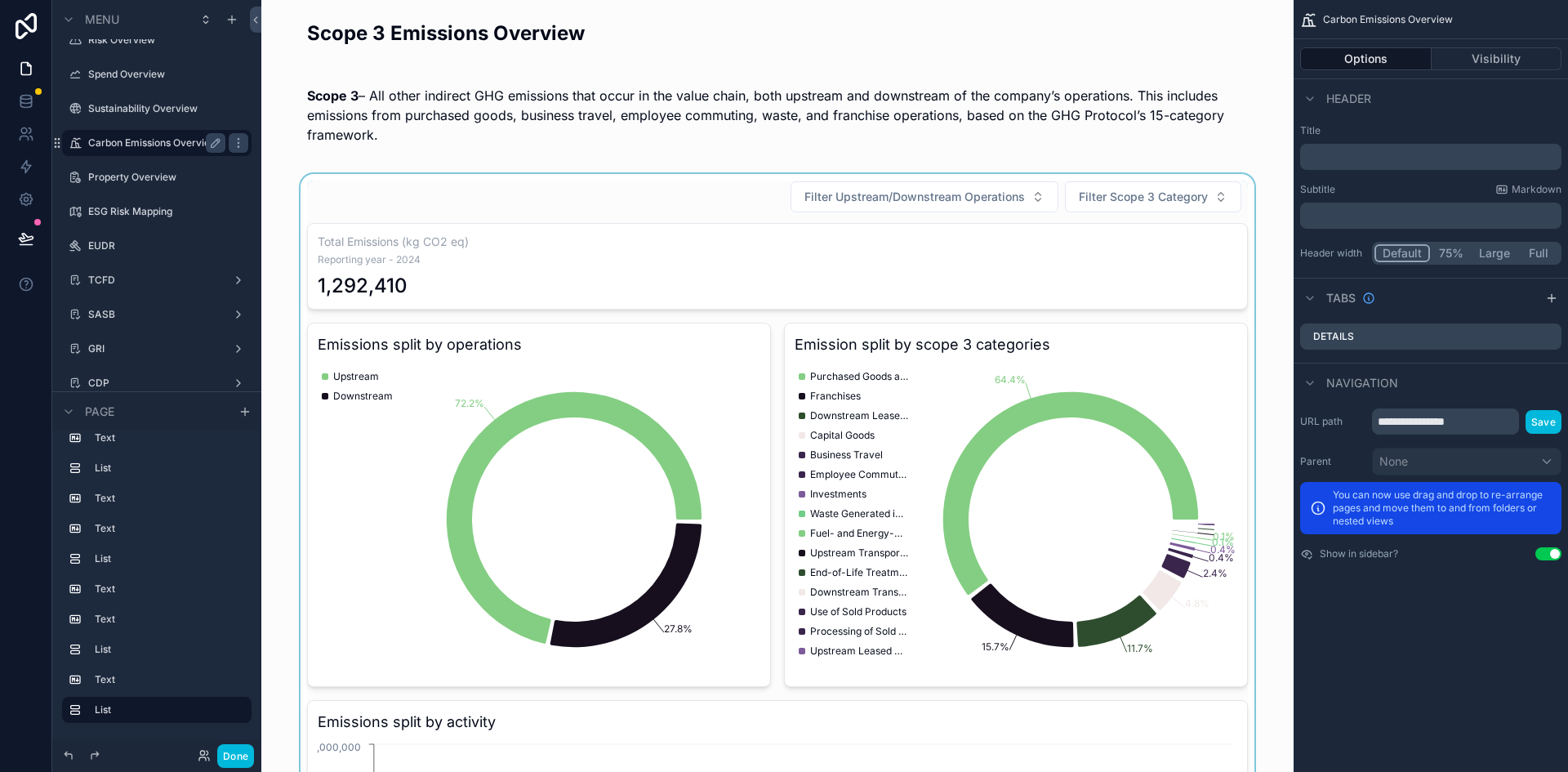
click at [481, 326] on div "scrollable content" at bounding box center [777, 623] width 1006 height 897
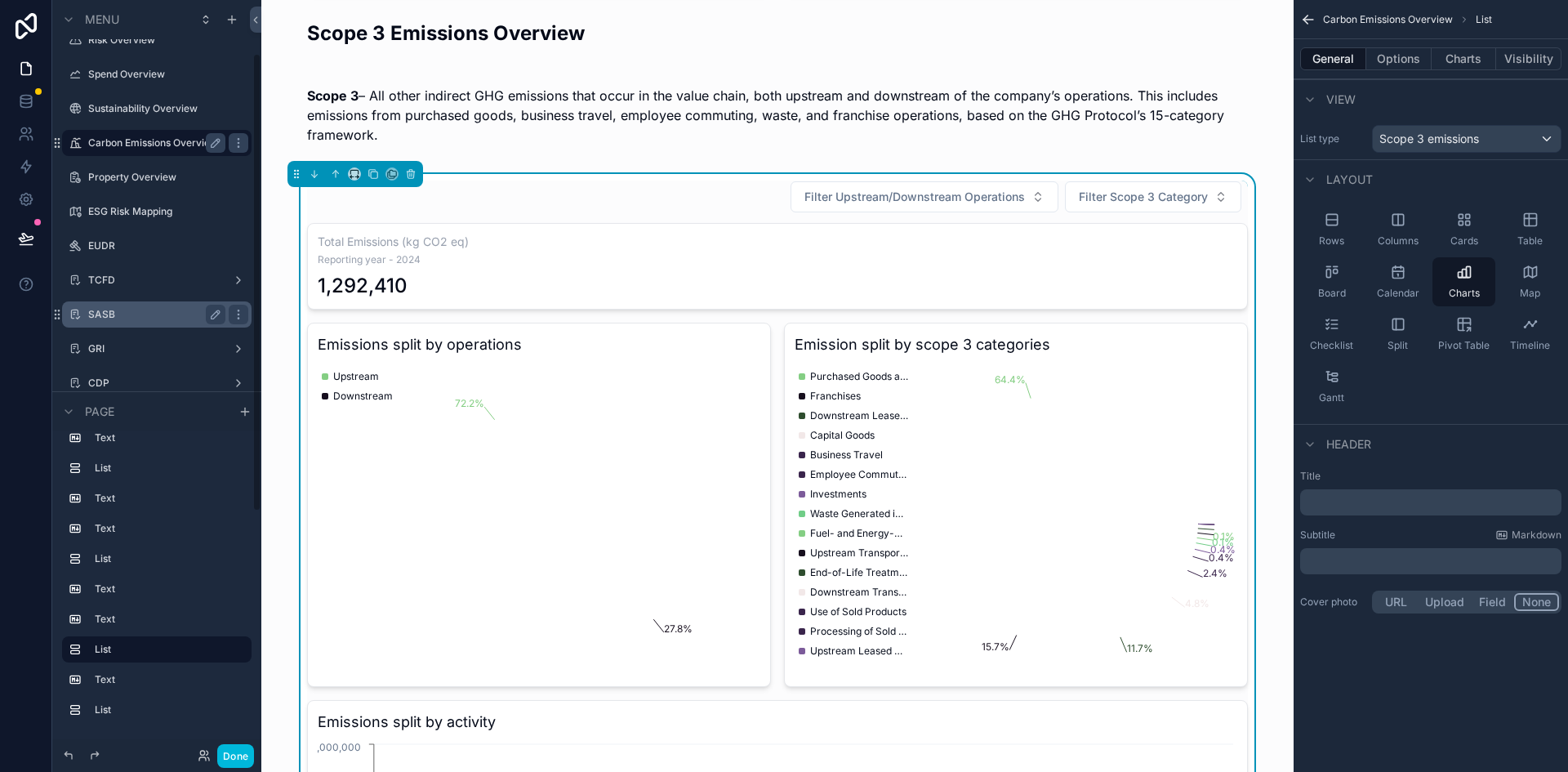
click at [148, 311] on label "SASB" at bounding box center [154, 315] width 131 height 13
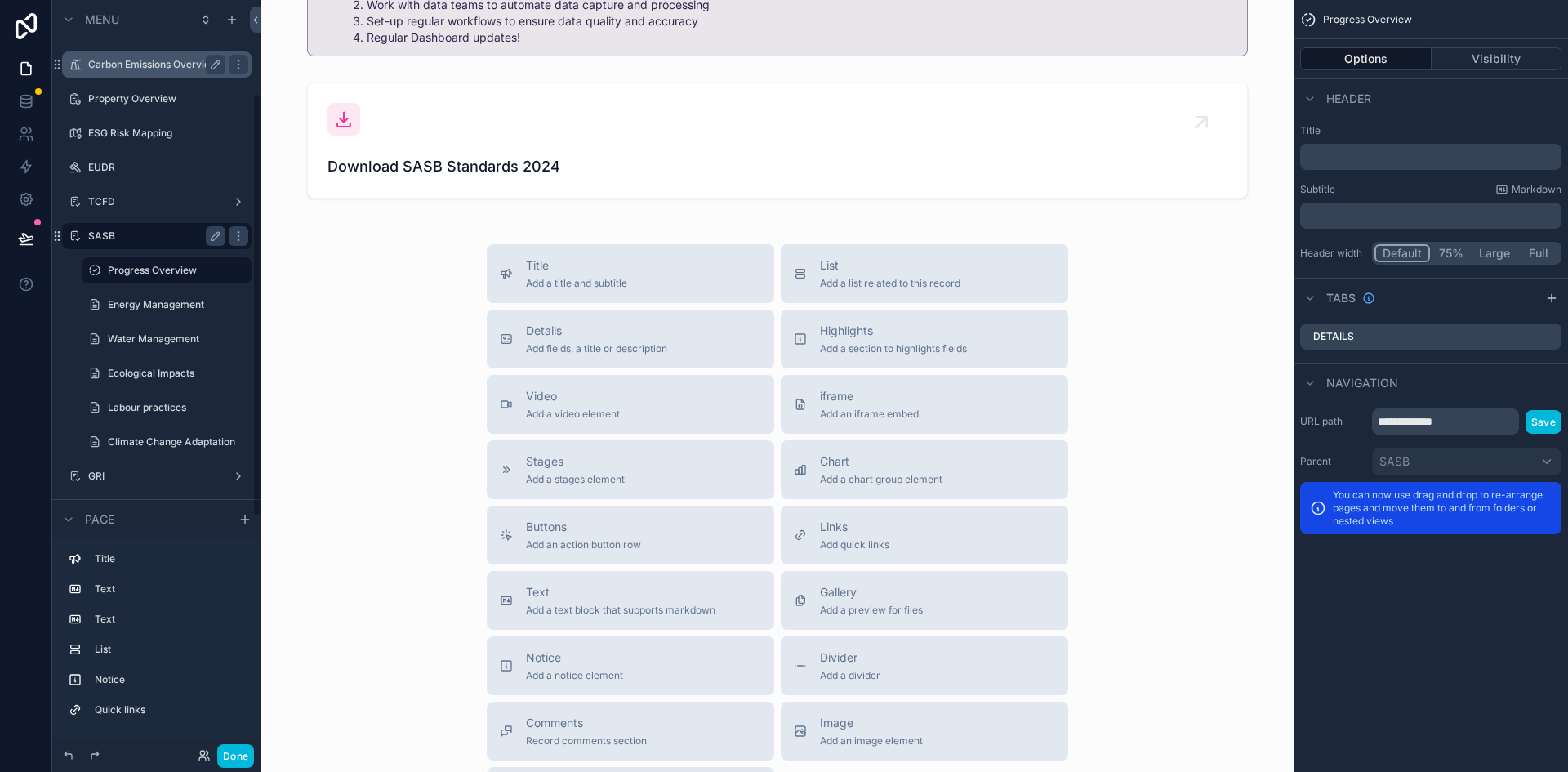
scroll to position [167, 0]
click at [122, 202] on label "TCFD" at bounding box center [154, 201] width 131 height 13
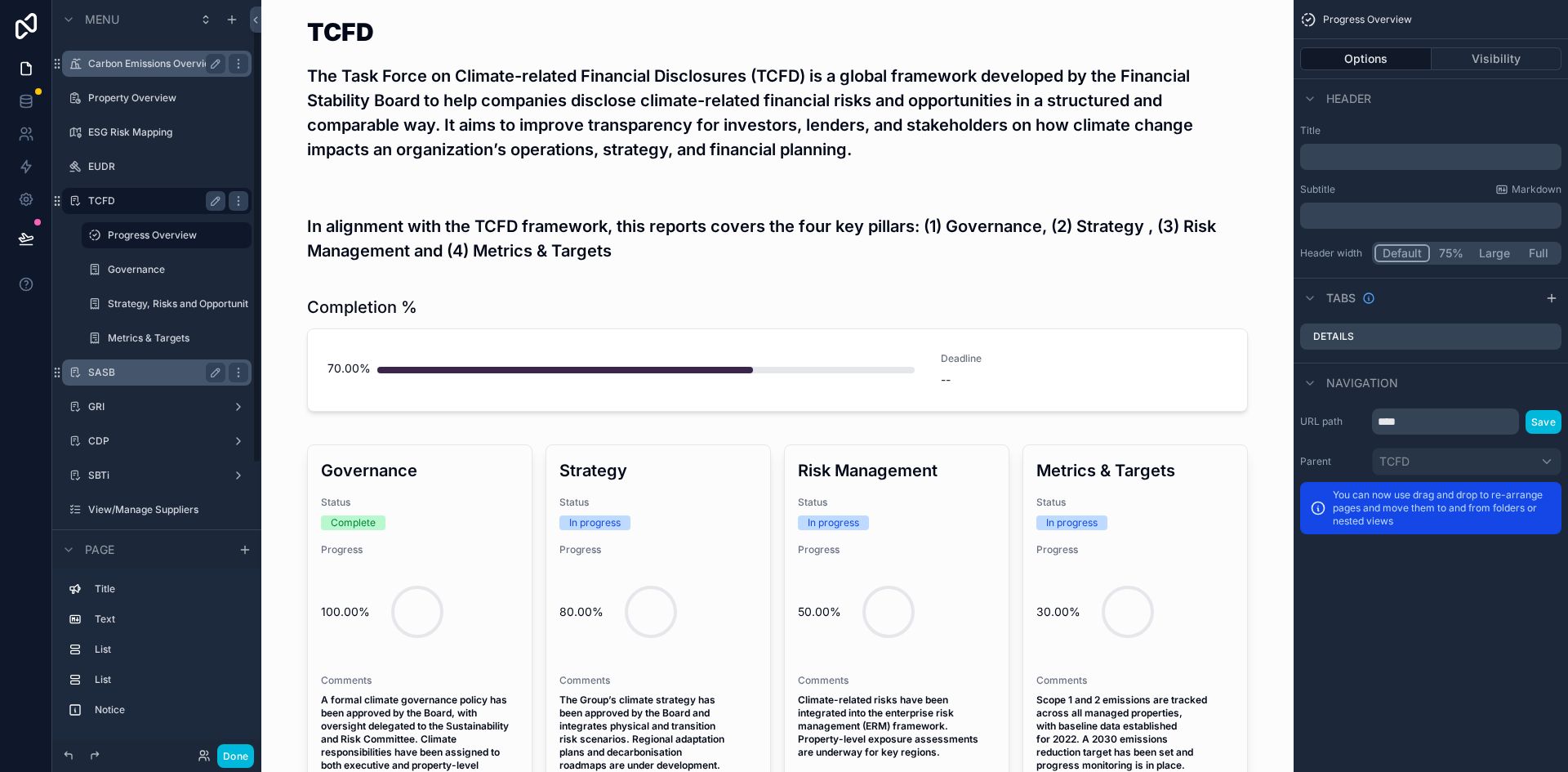
scroll to position [8, 0]
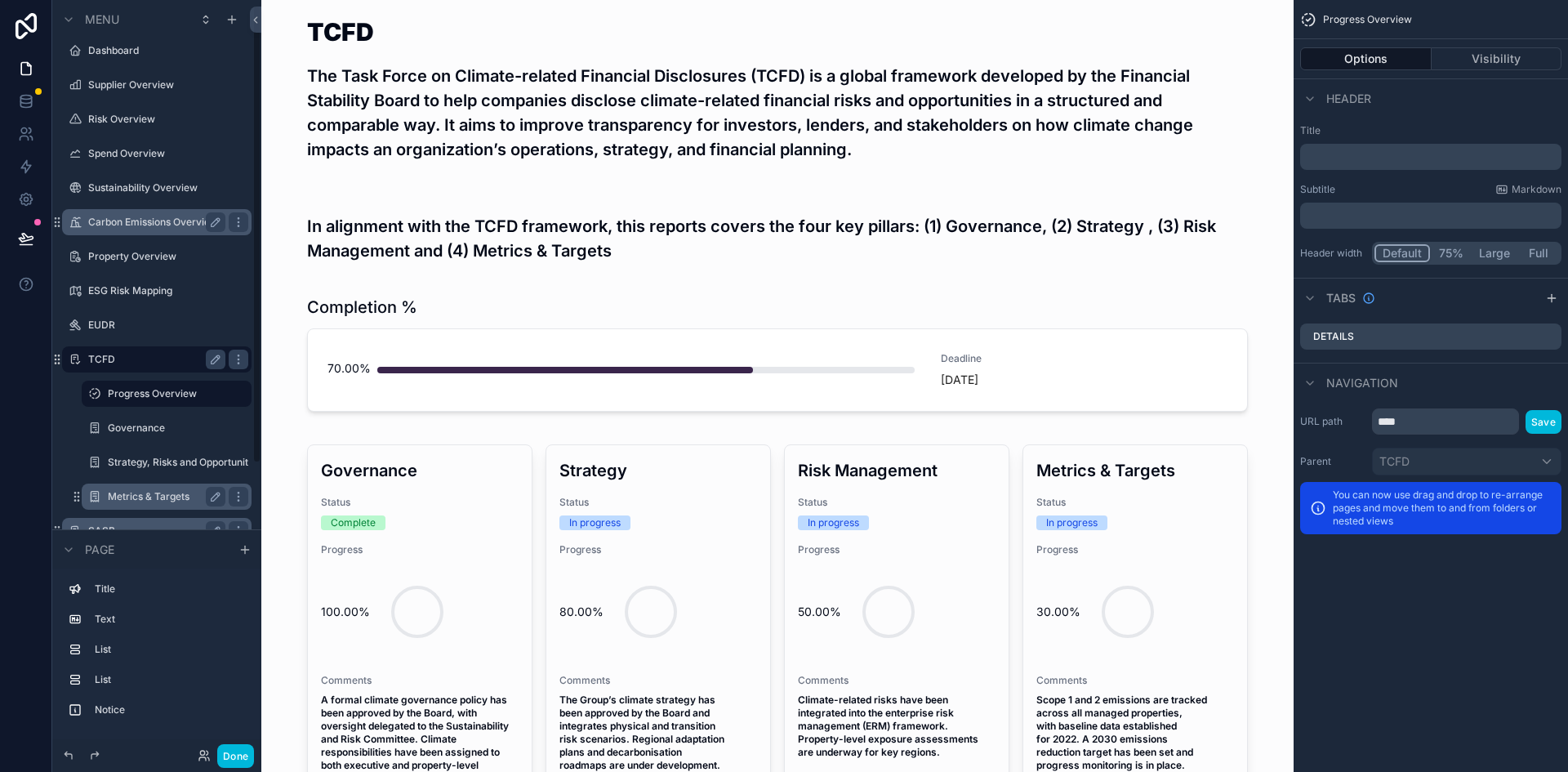
click at [169, 499] on label "Metrics & Targets" at bounding box center [163, 497] width 111 height 13
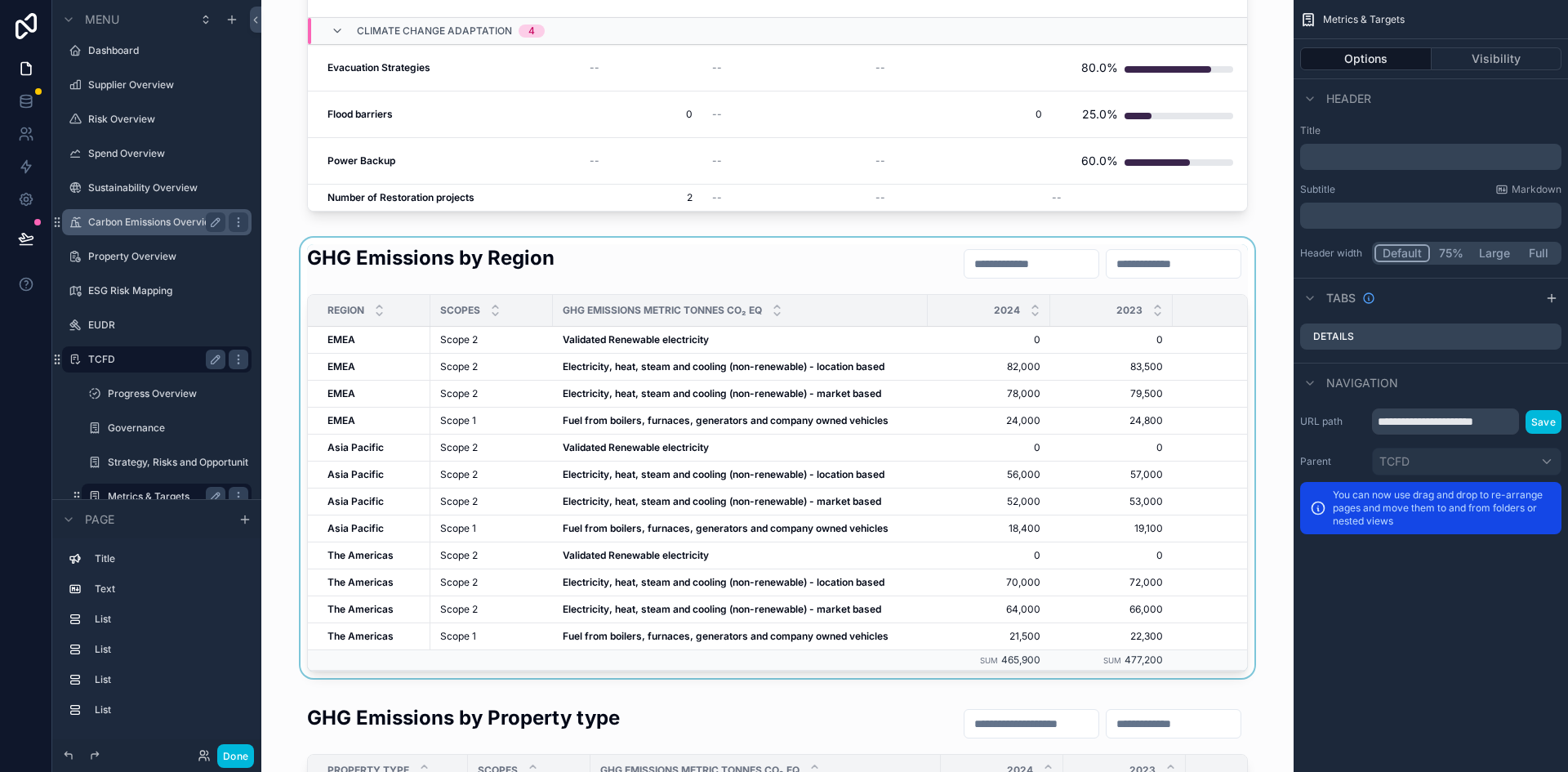
scroll to position [1300, 0]
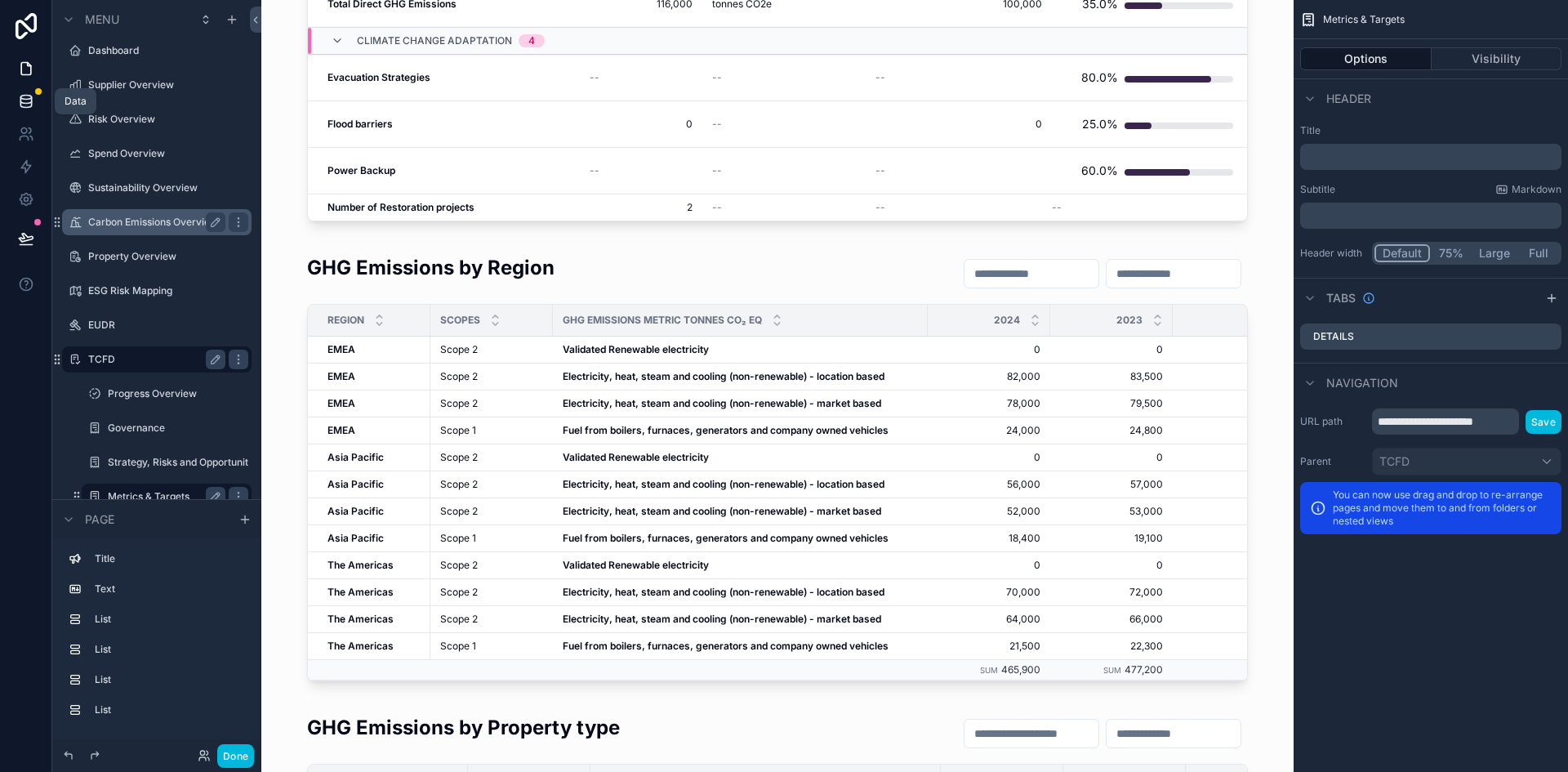
click at [30, 107] on icon at bounding box center [25, 104] width 10 height 7
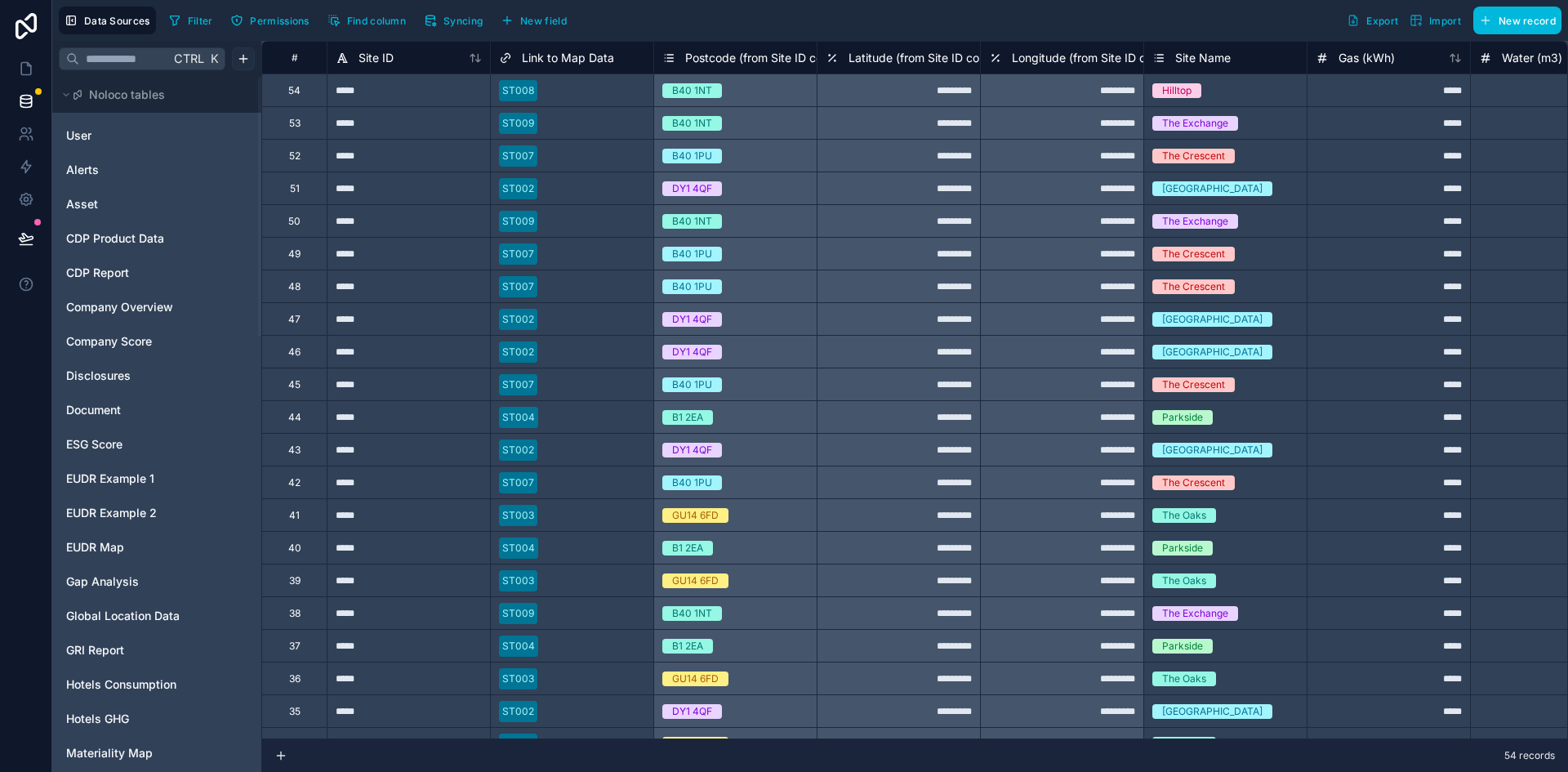
click at [239, 63] on html "Data Sources Filter Permissions Find column Syncing New field Export Import New…" at bounding box center [784, 386] width 1568 height 772
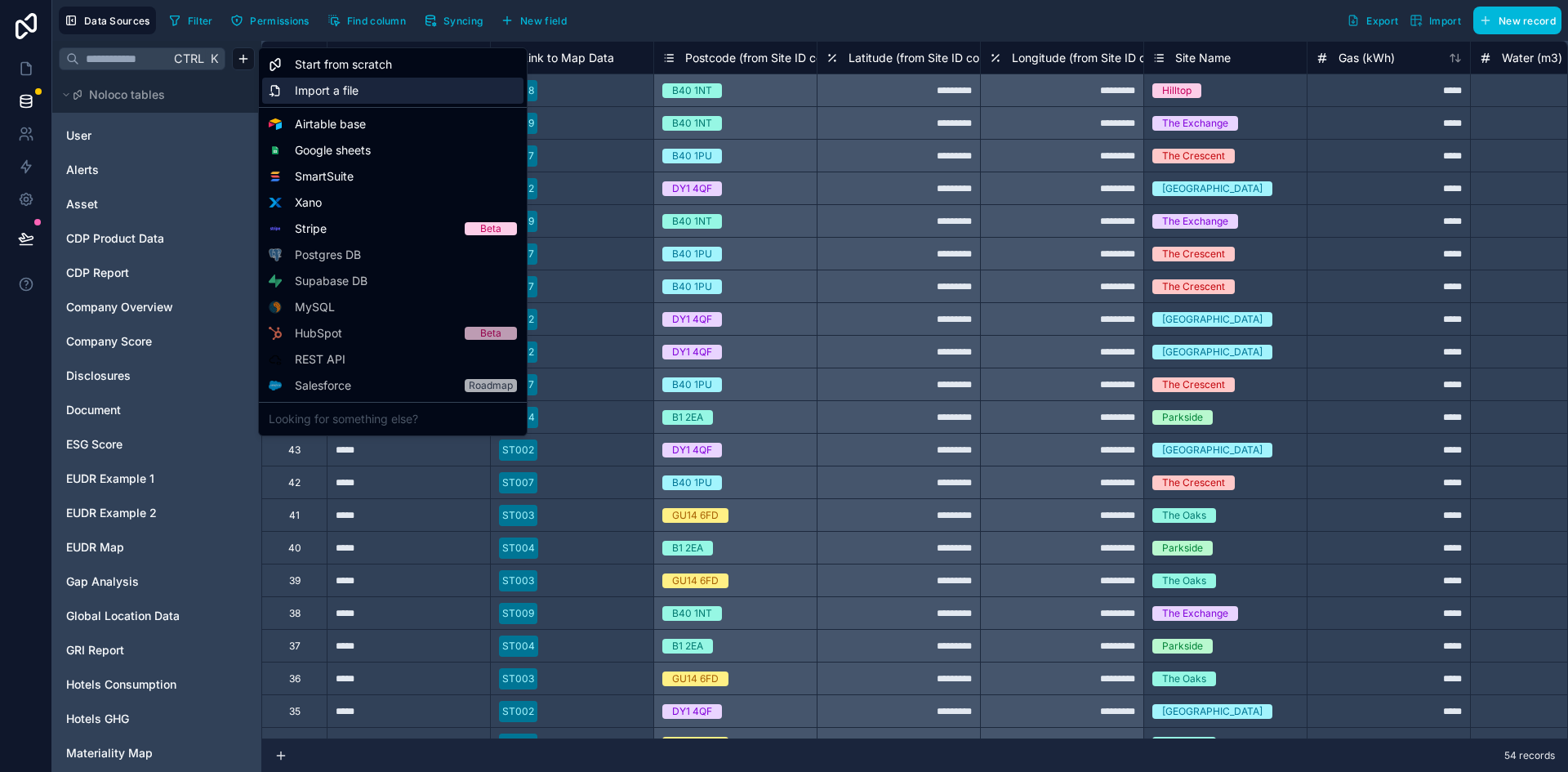
click at [346, 87] on span "Import a file" at bounding box center [327, 90] width 64 height 16
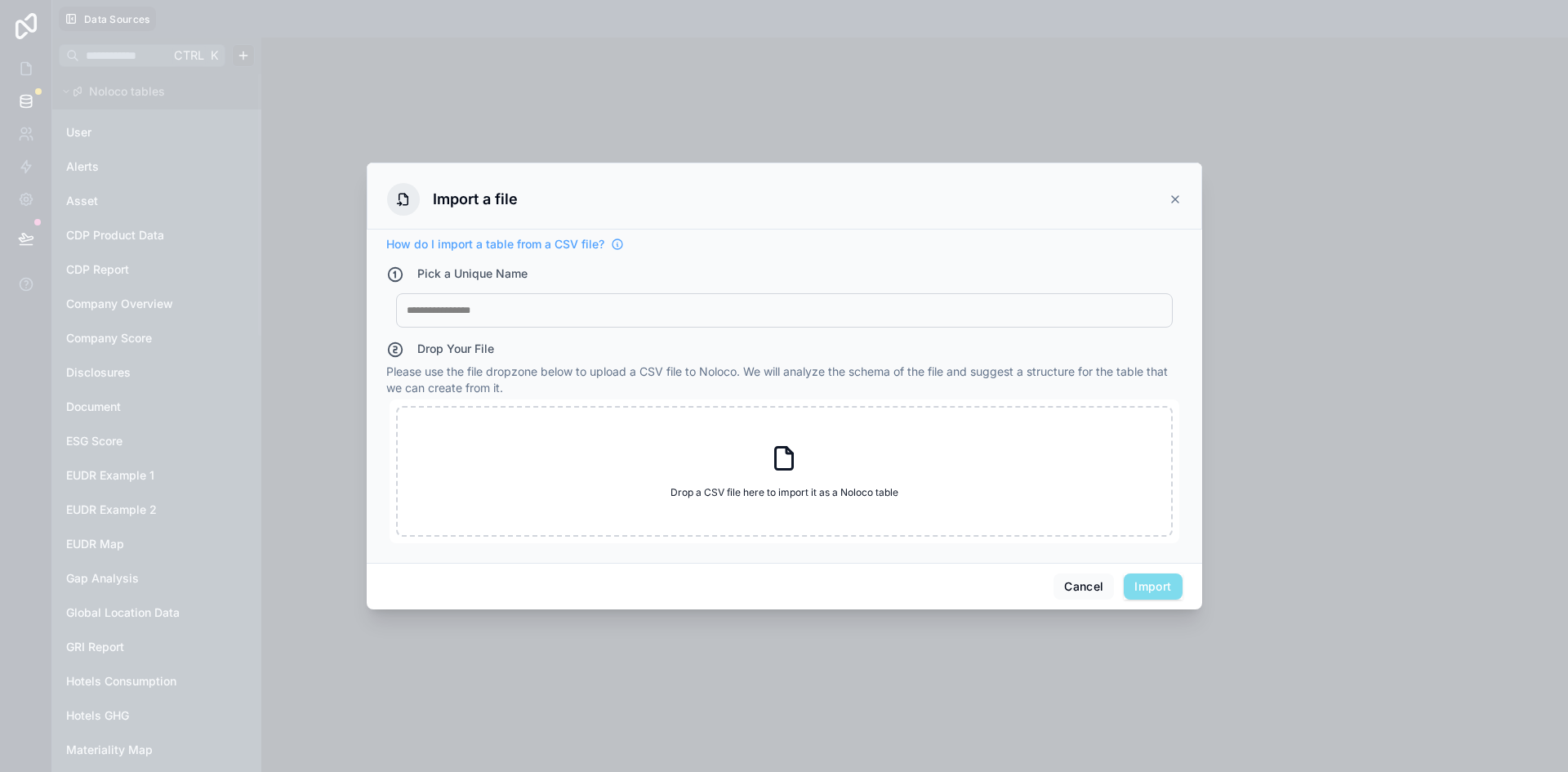
click at [622, 305] on div at bounding box center [785, 310] width 756 height 13
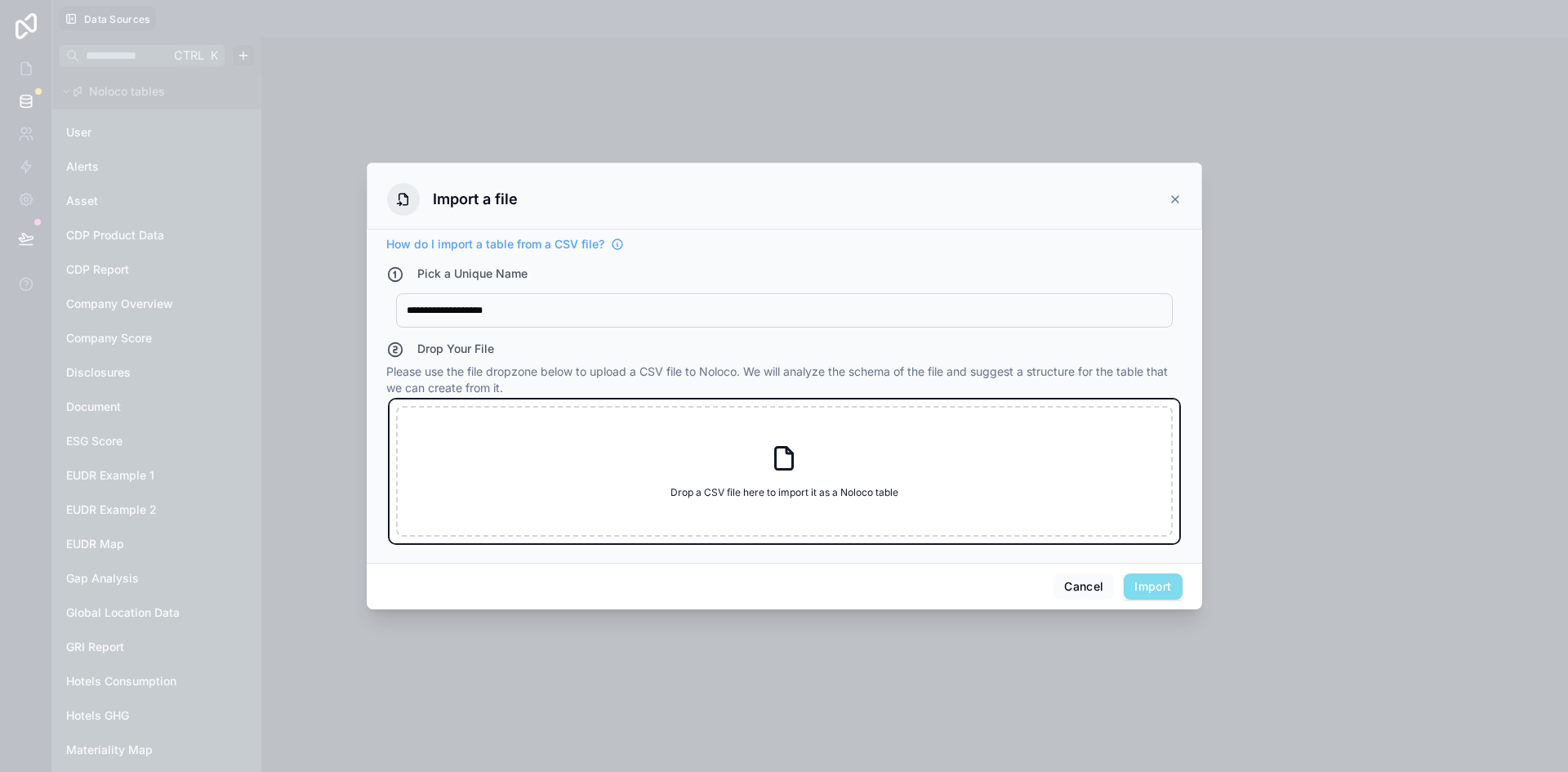
click at [799, 463] on div "Drop a CSV file here to import it as a Noloco table Drop a CSV file here to imp…" at bounding box center [784, 471] width 776 height 131
type input "**********"
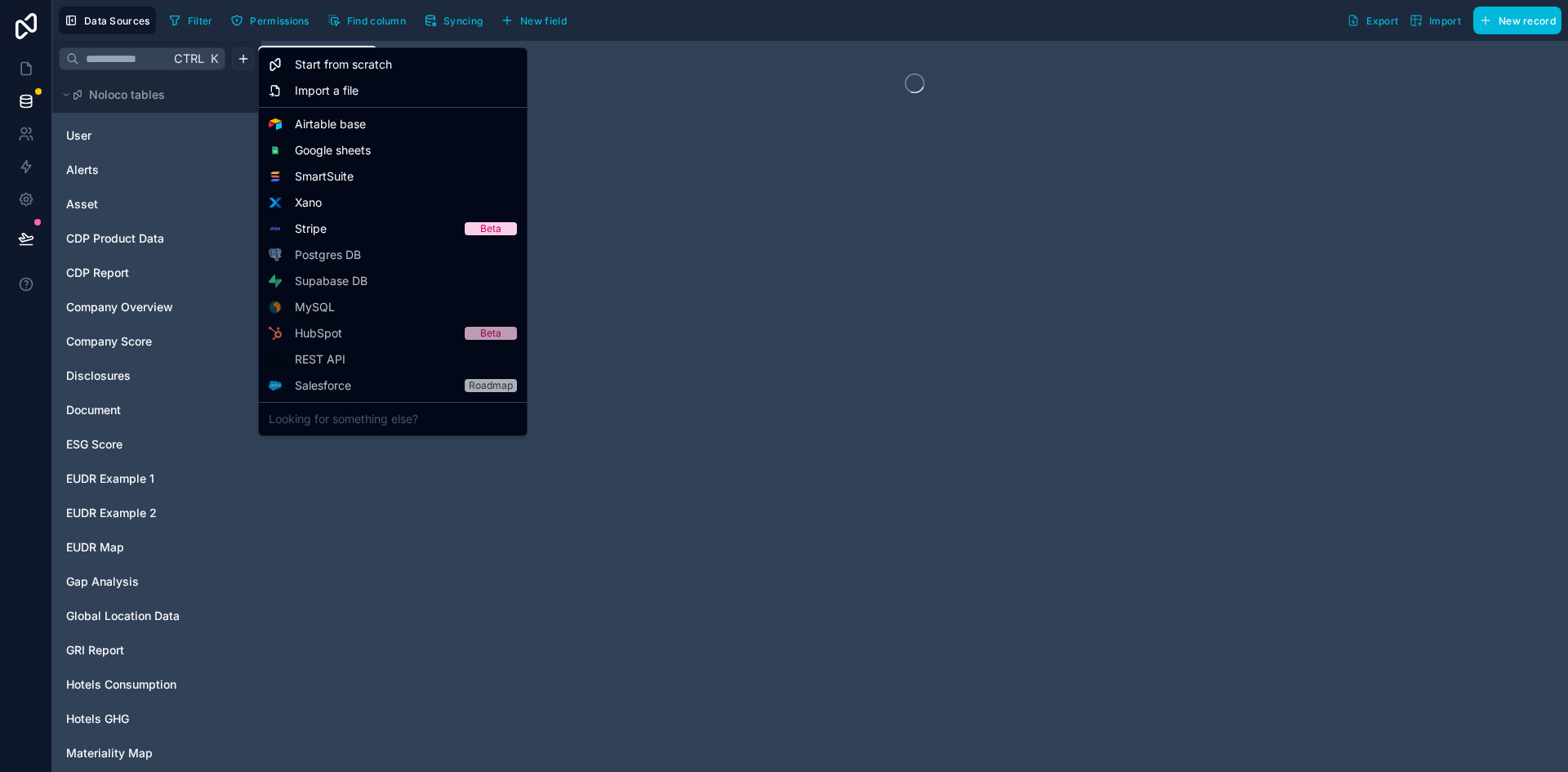
click at [245, 58] on html "Data Sources Filter Permissions Find column Syncing New field Export Import New…" at bounding box center [784, 386] width 1568 height 772
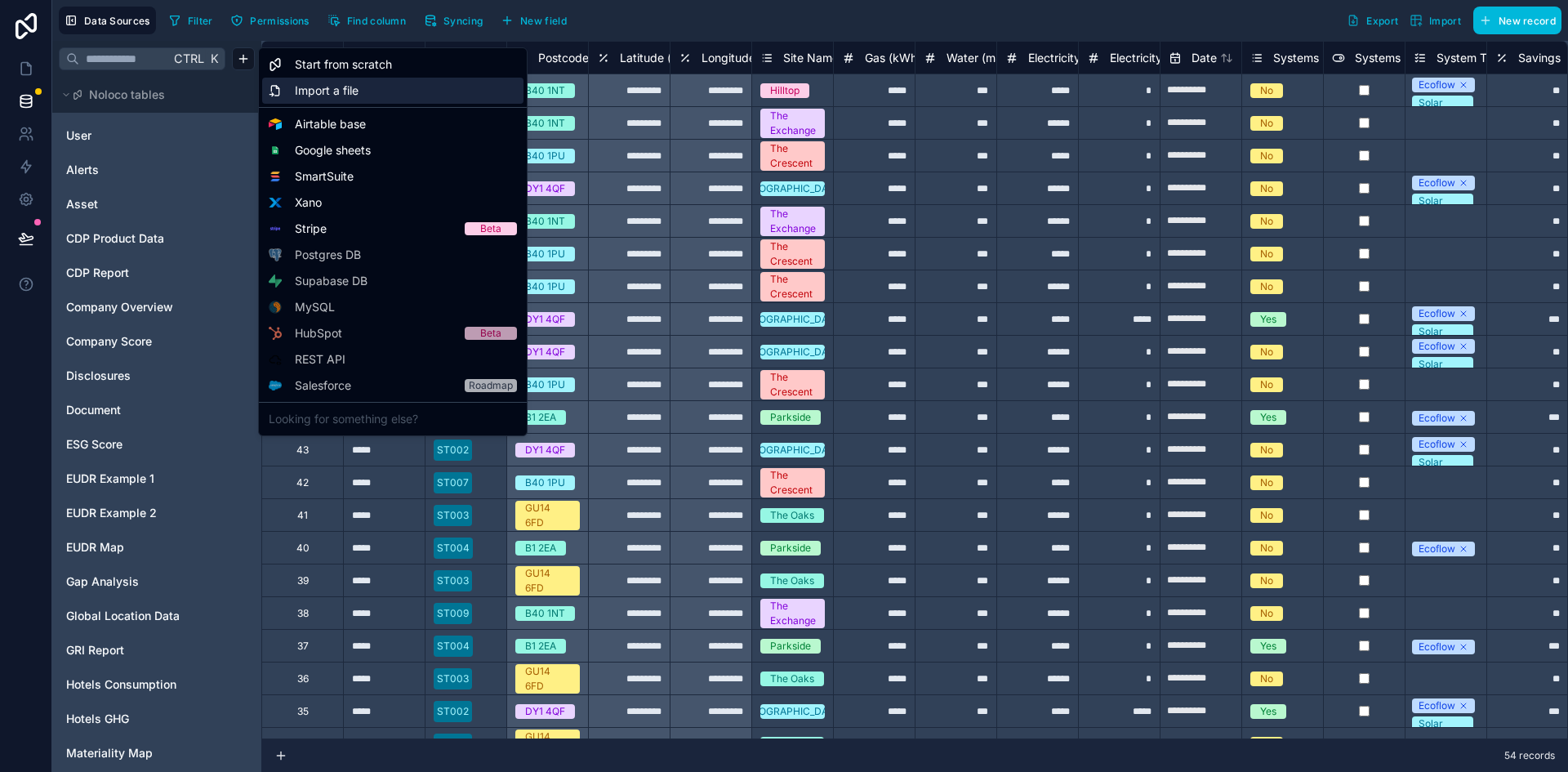
click at [366, 94] on div "Import a file" at bounding box center [392, 90] width 261 height 26
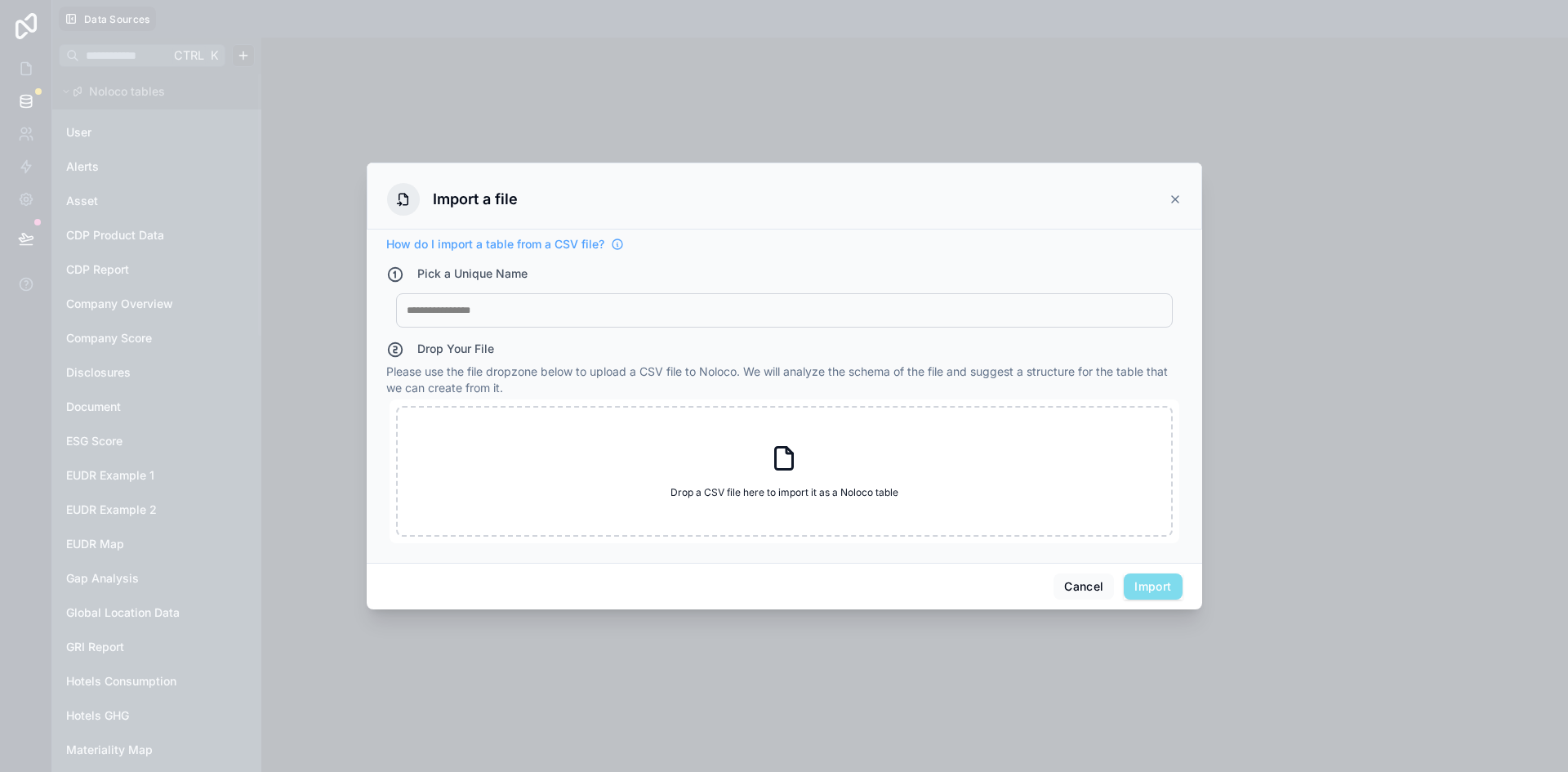
click at [472, 322] on div "My Imported File" at bounding box center [784, 310] width 776 height 34
click at [458, 317] on div at bounding box center [785, 310] width 756 height 13
click at [470, 309] on div "**********" at bounding box center [785, 310] width 756 height 13
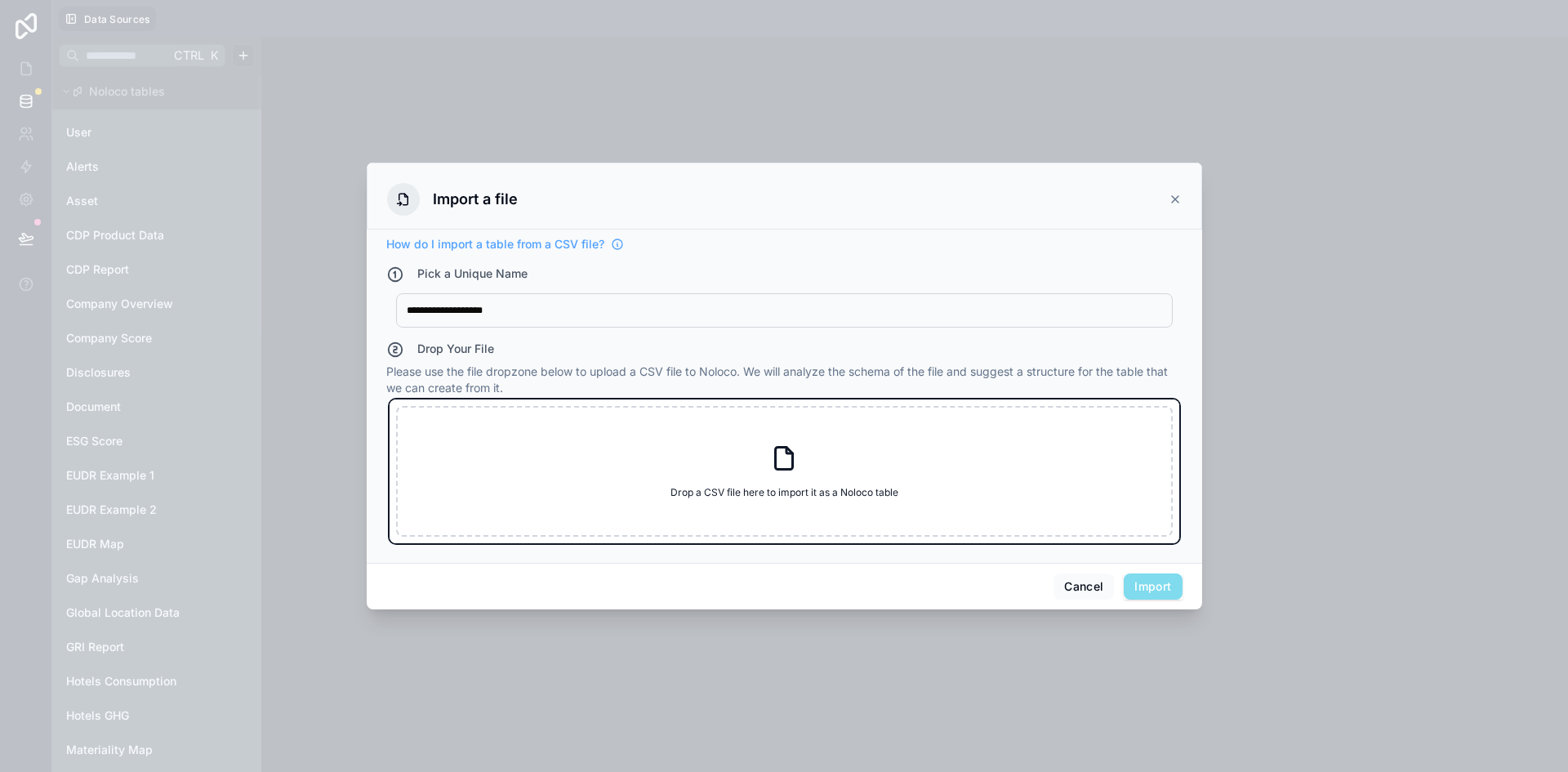
click at [557, 519] on div "Drop a CSV file here to import it as a Noloco table Drop a CSV file here to imp…" at bounding box center [784, 471] width 776 height 131
type input "**********"
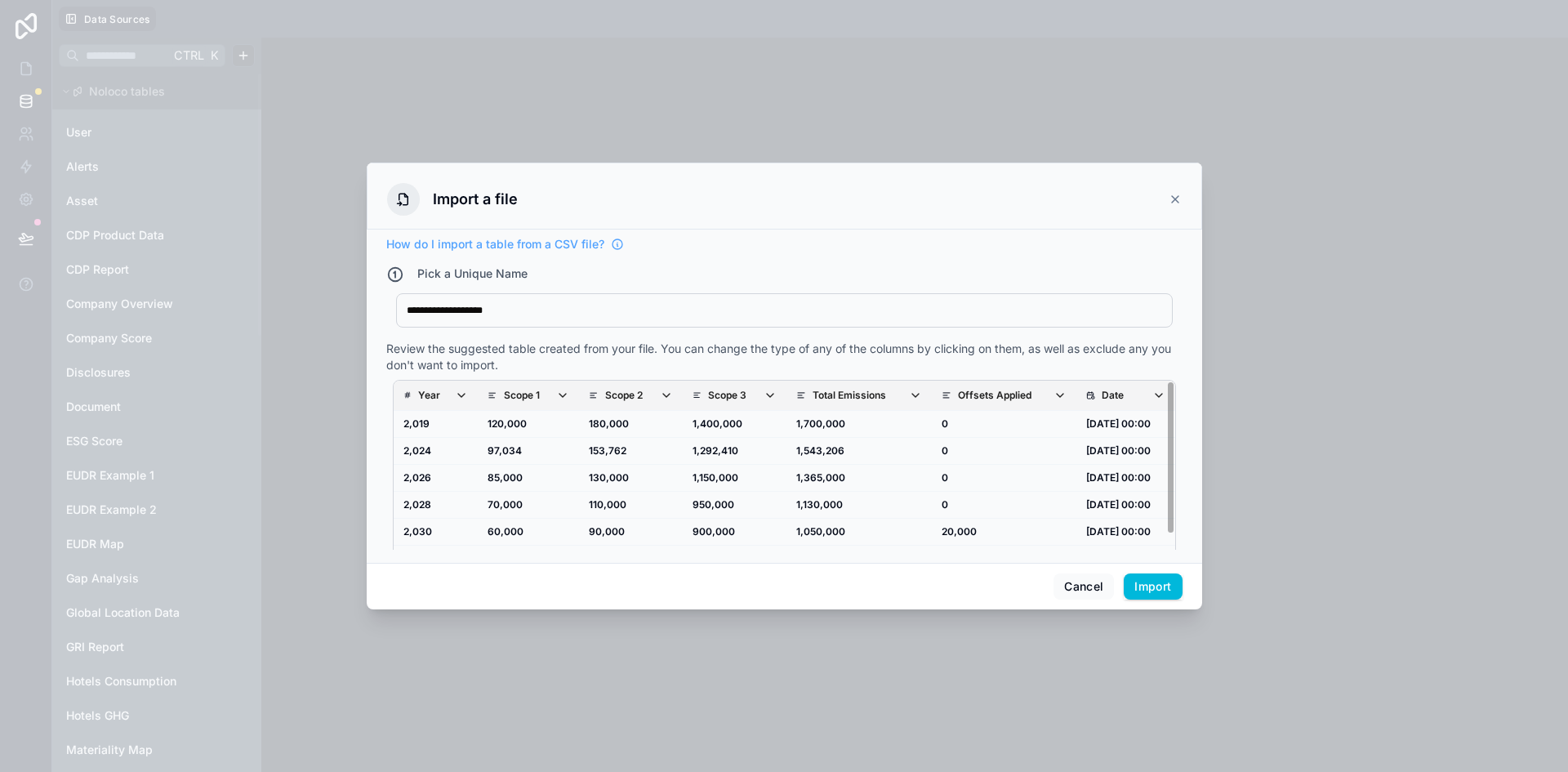
click at [493, 395] on span "Scope 1" at bounding box center [528, 396] width 82 height 13
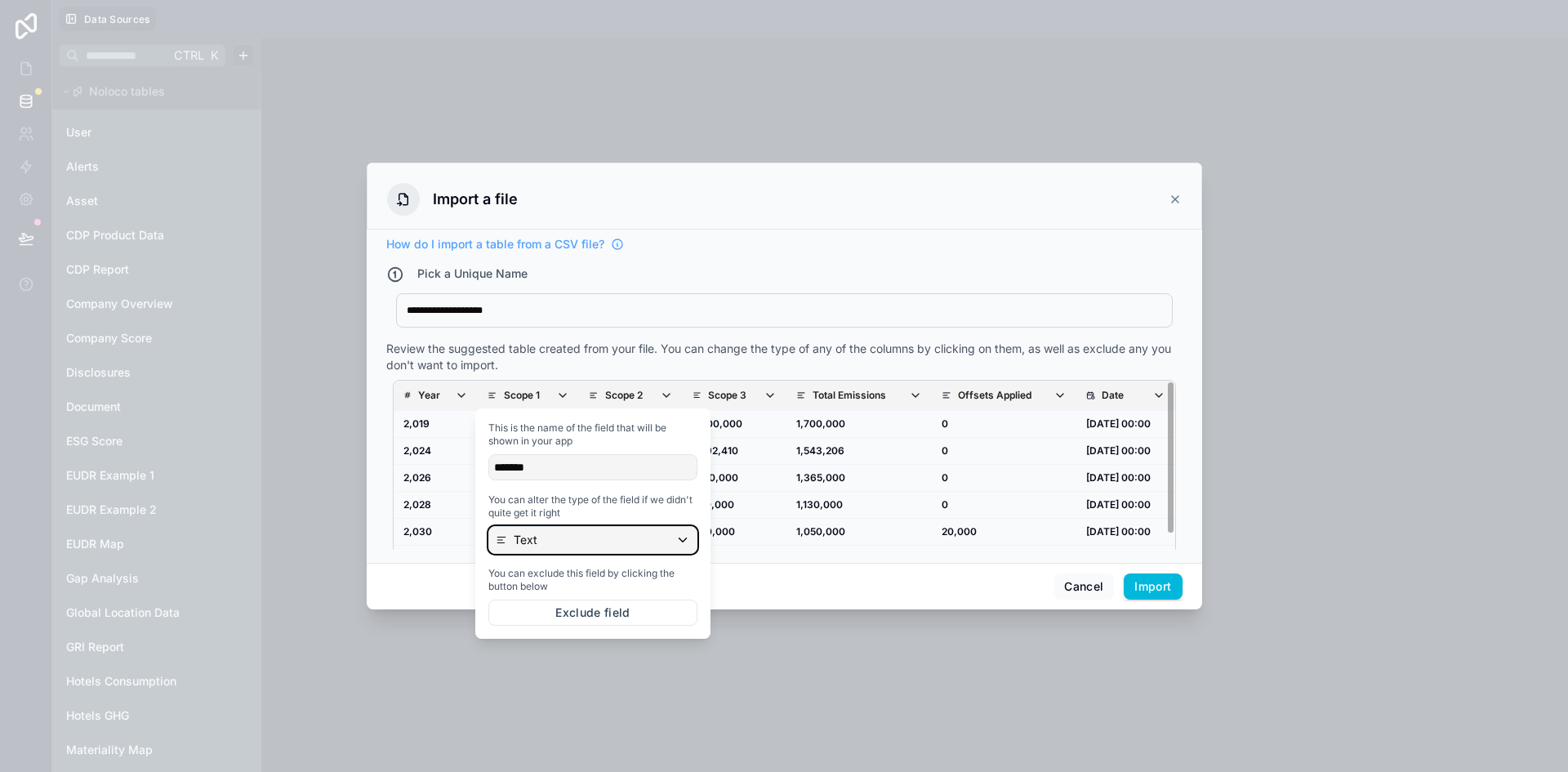
click at [527, 541] on p "Text" at bounding box center [525, 539] width 24 height 16
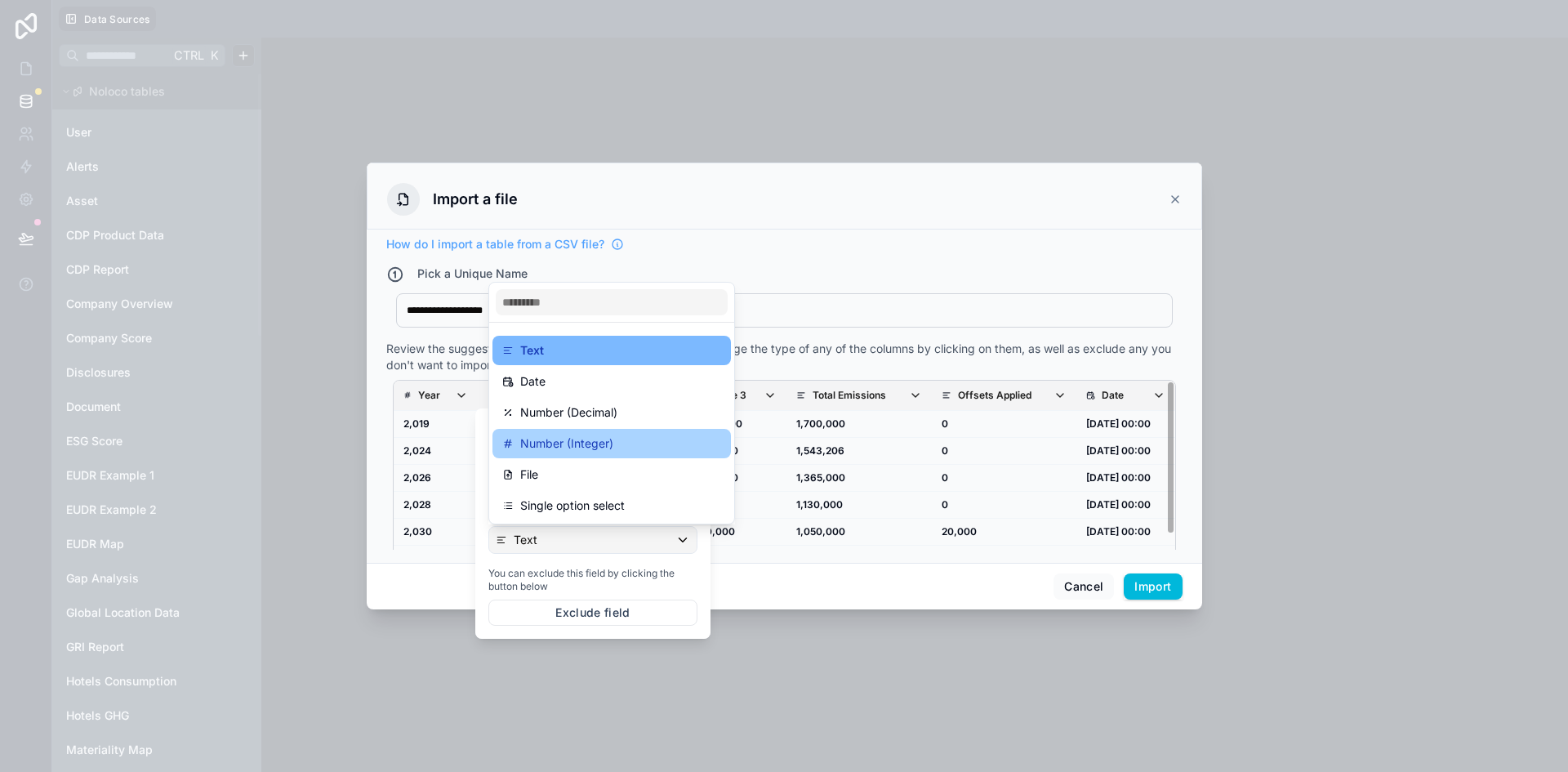
click at [564, 444] on p "Number (Integer)" at bounding box center [566, 443] width 93 height 20
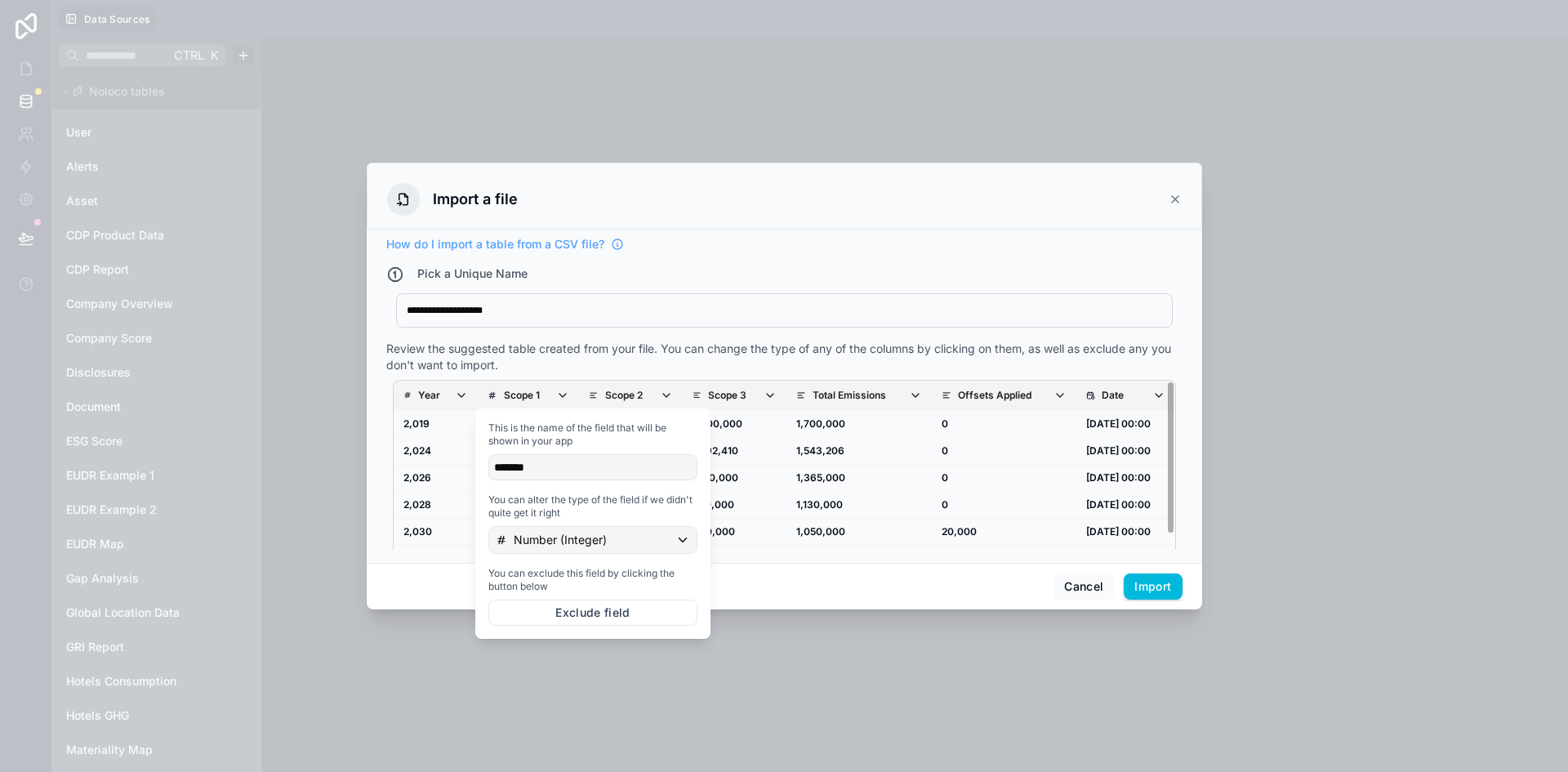
click at [616, 381] on th "Scope 2" at bounding box center [629, 396] width 103 height 30
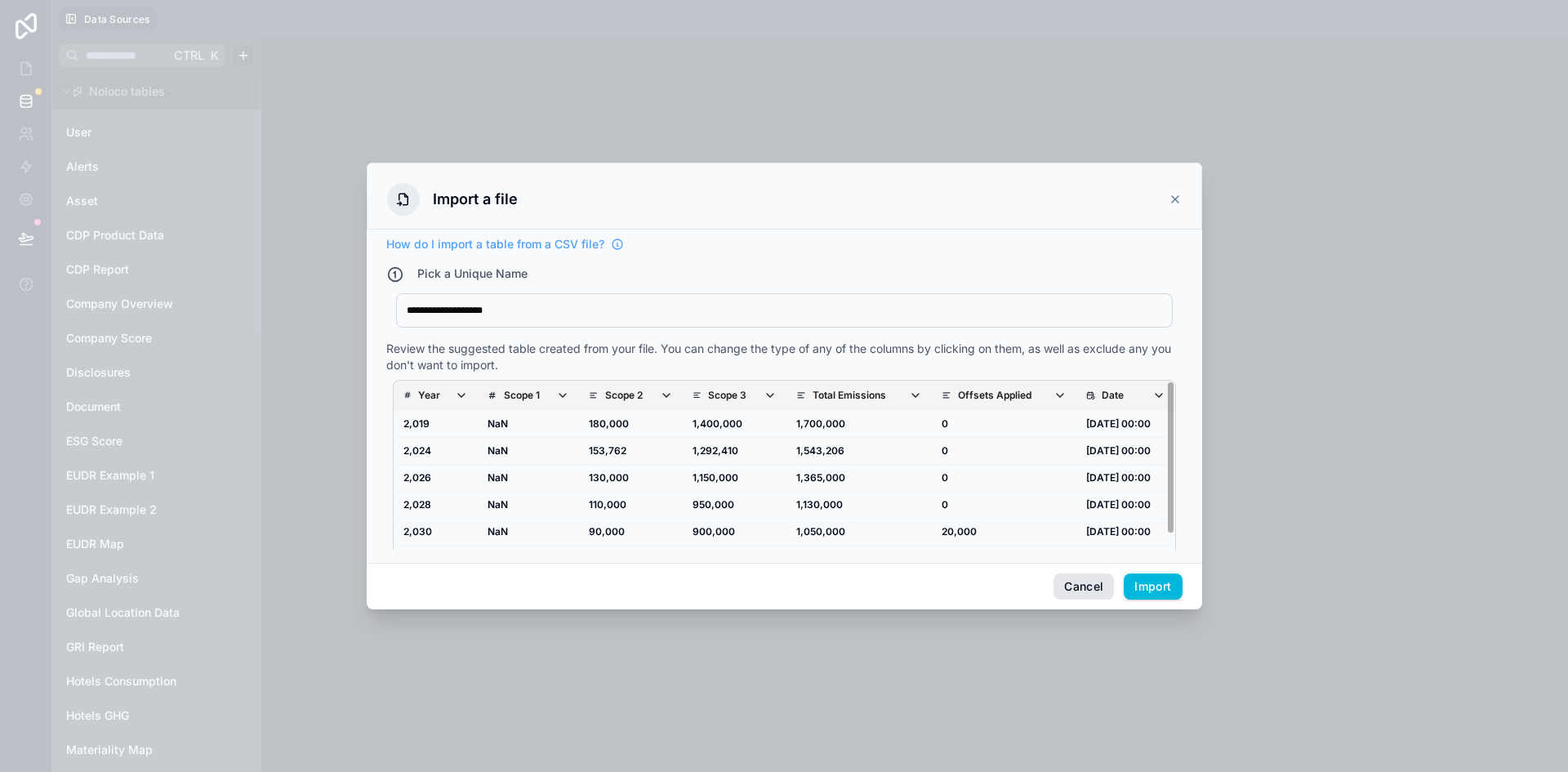
click at [1072, 591] on button "Cancel" at bounding box center [1084, 586] width 60 height 26
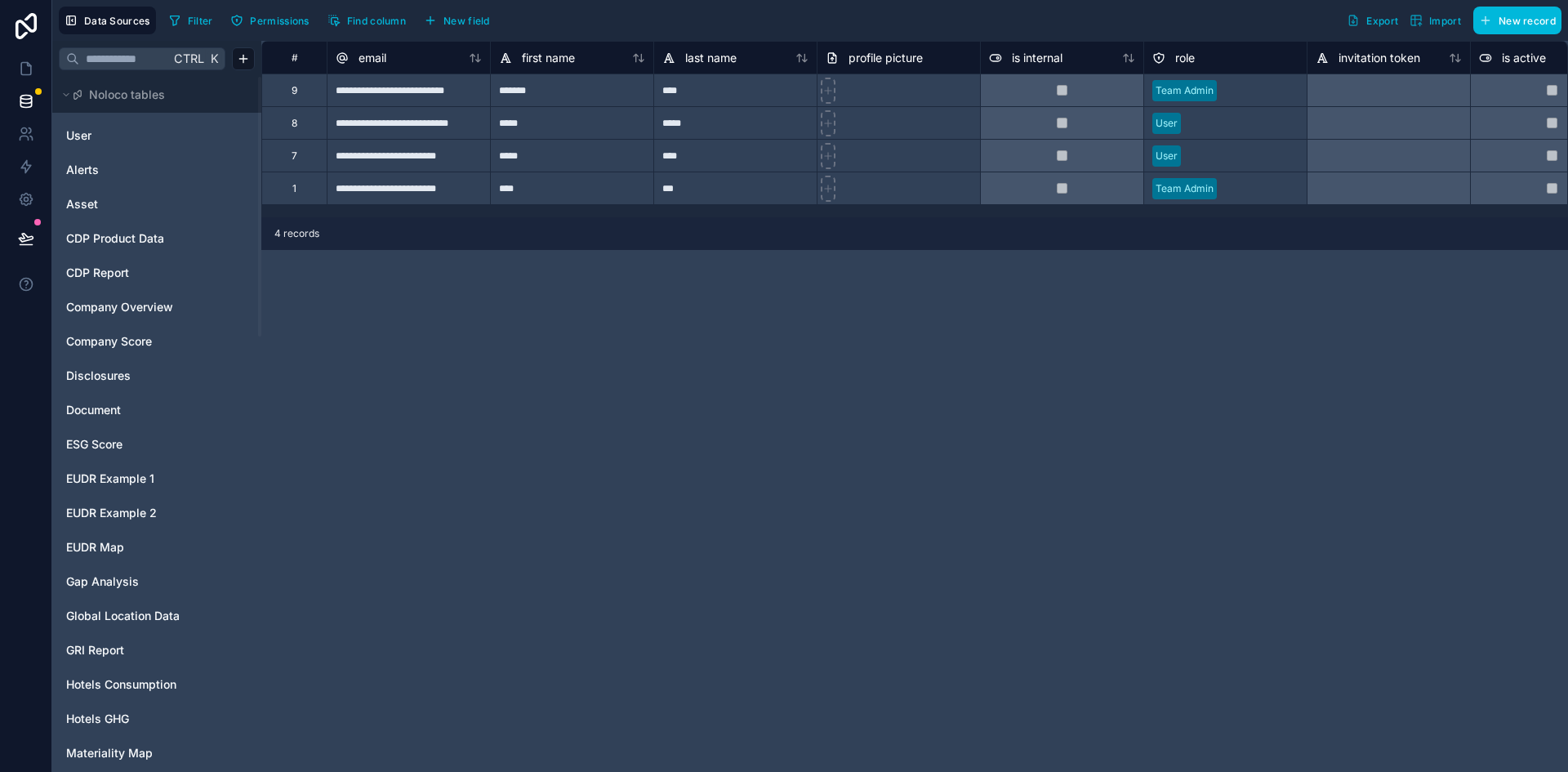
click at [1313, 394] on div "**********" at bounding box center [914, 406] width 1307 height 731
click at [242, 64] on html "**********" at bounding box center [784, 386] width 1568 height 772
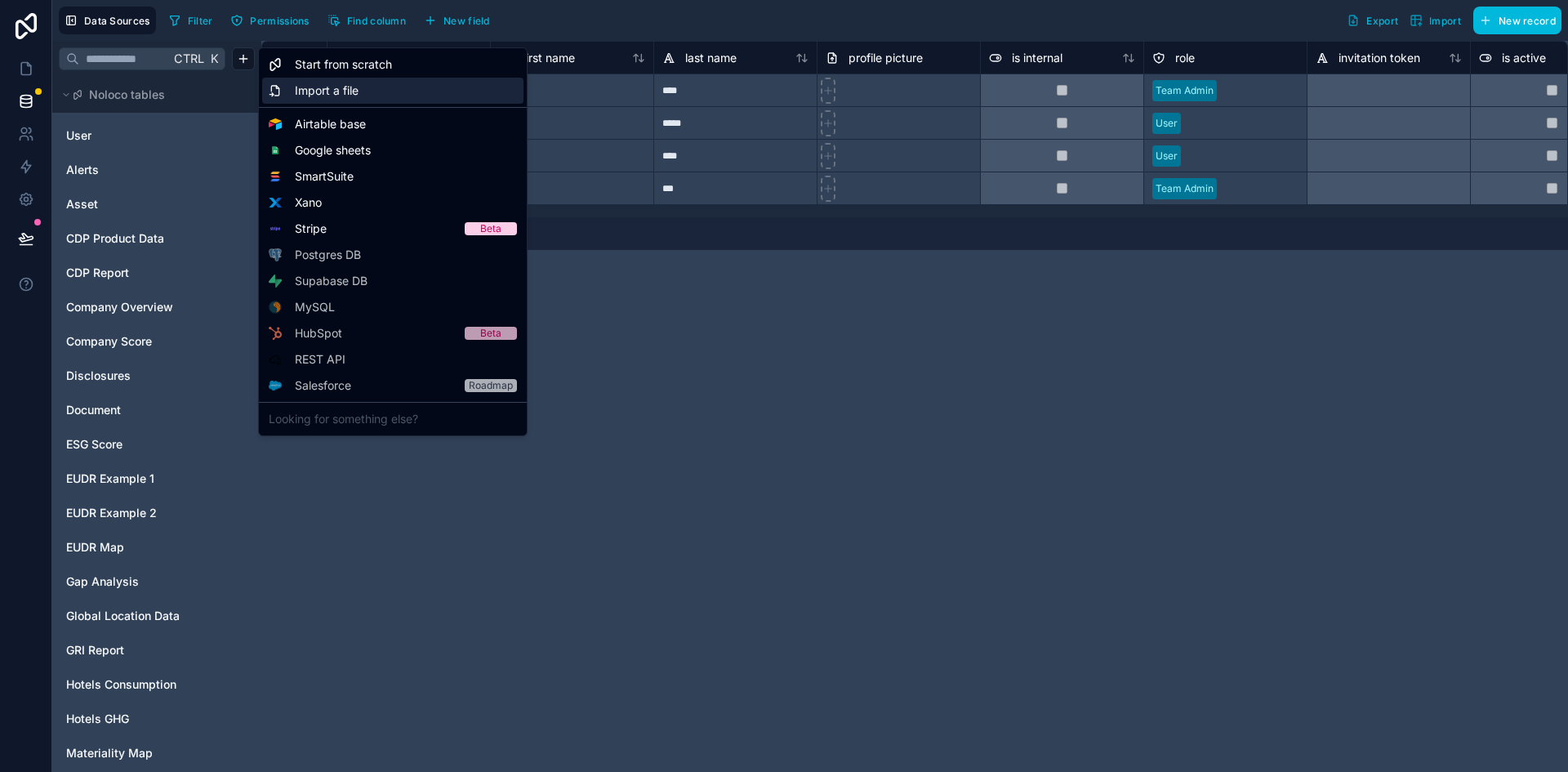
click at [321, 89] on span "Import a file" at bounding box center [327, 90] width 64 height 16
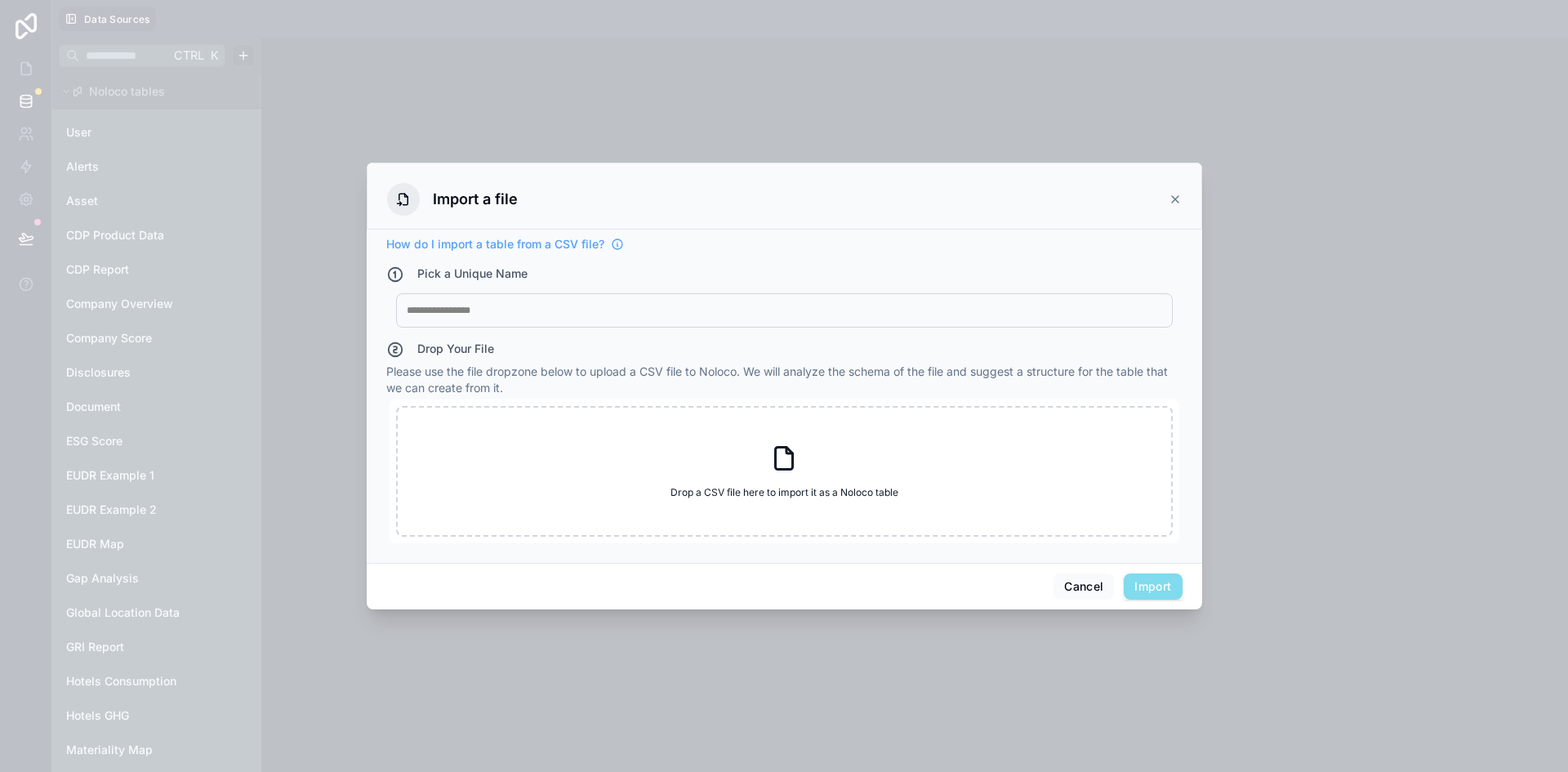
click at [531, 314] on div at bounding box center [785, 310] width 756 height 13
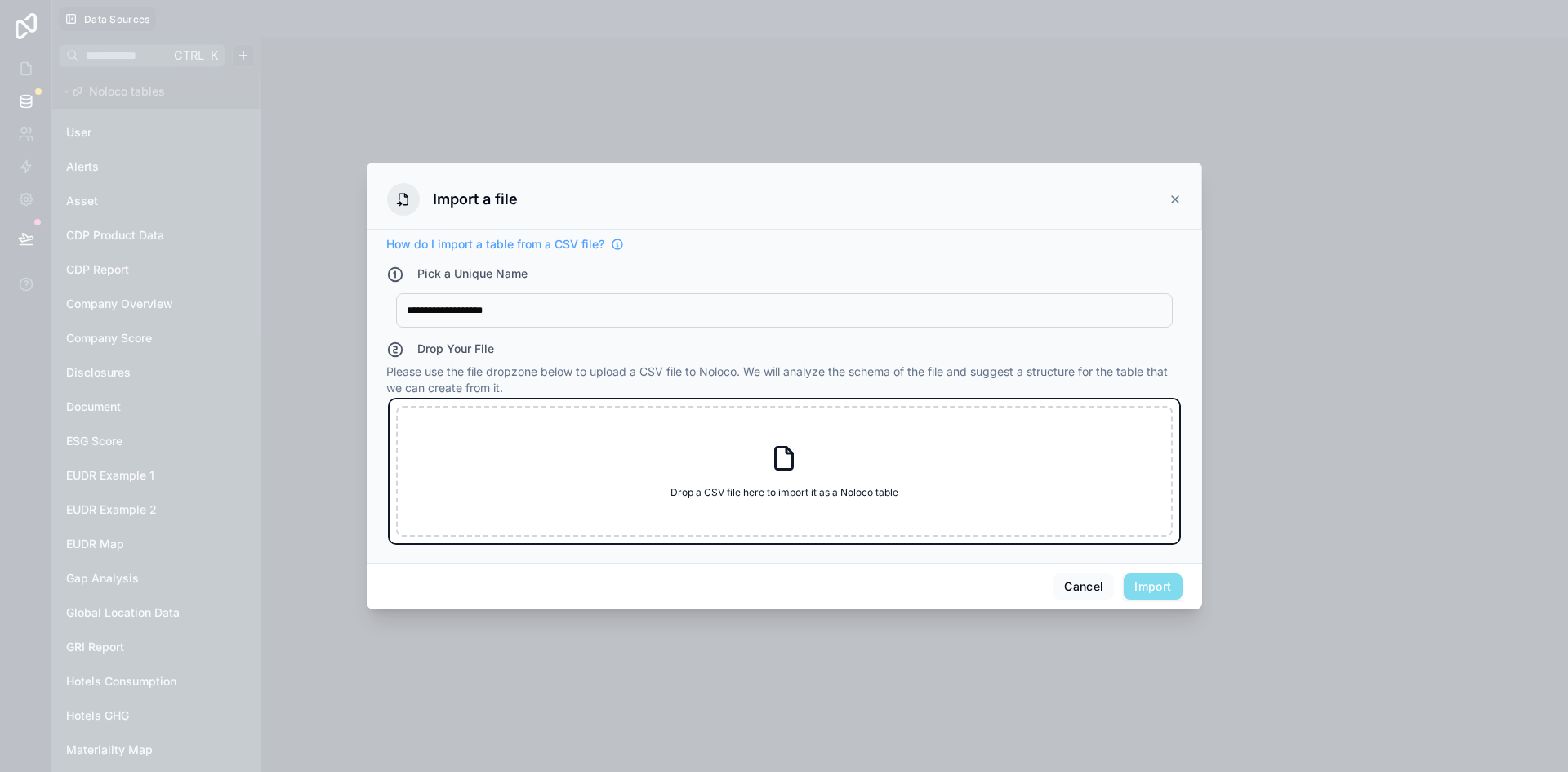
click at [568, 477] on div "Drop a CSV file here to import it as a Noloco table Drop a CSV file here to imp…" at bounding box center [784, 471] width 776 height 131
type input "**********"
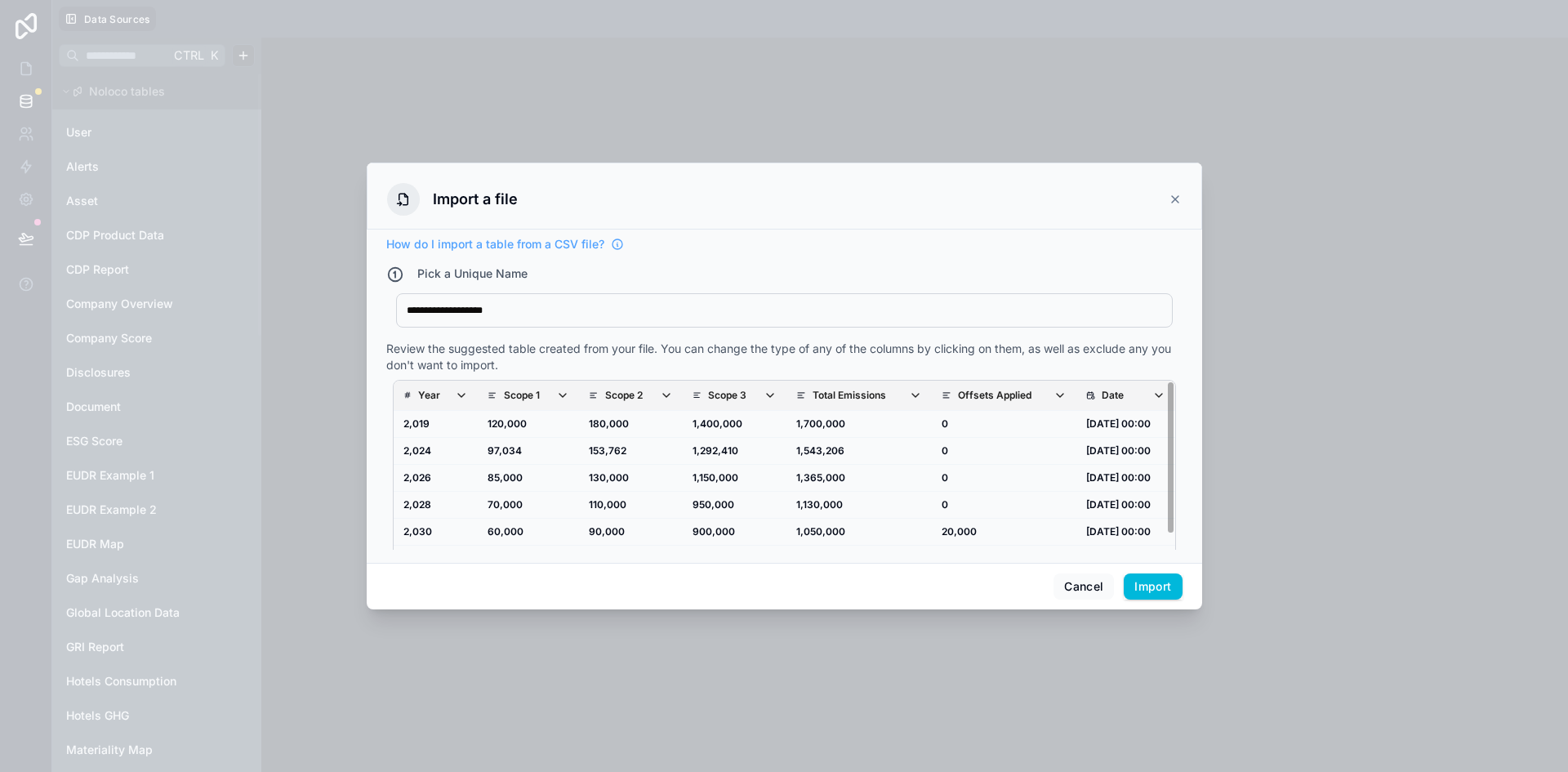
click at [487, 393] on icon "scrollable content" at bounding box center [492, 395] width 9 height 11
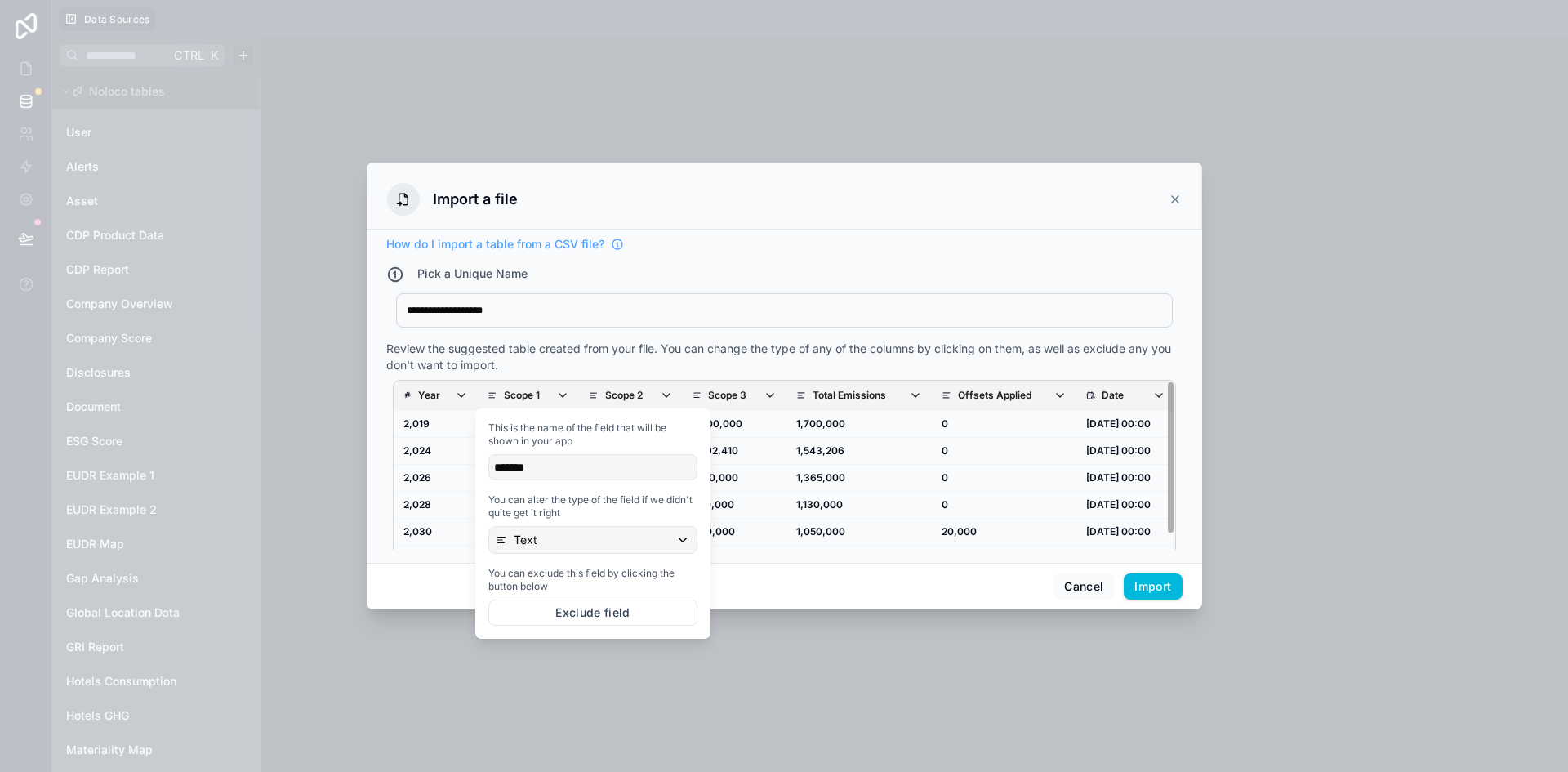
click at [556, 554] on div "This is the name of the field that will be shown in your app ******* You can al…" at bounding box center [593, 523] width 222 height 218
click at [523, 536] on p "Text" at bounding box center [525, 539] width 24 height 16
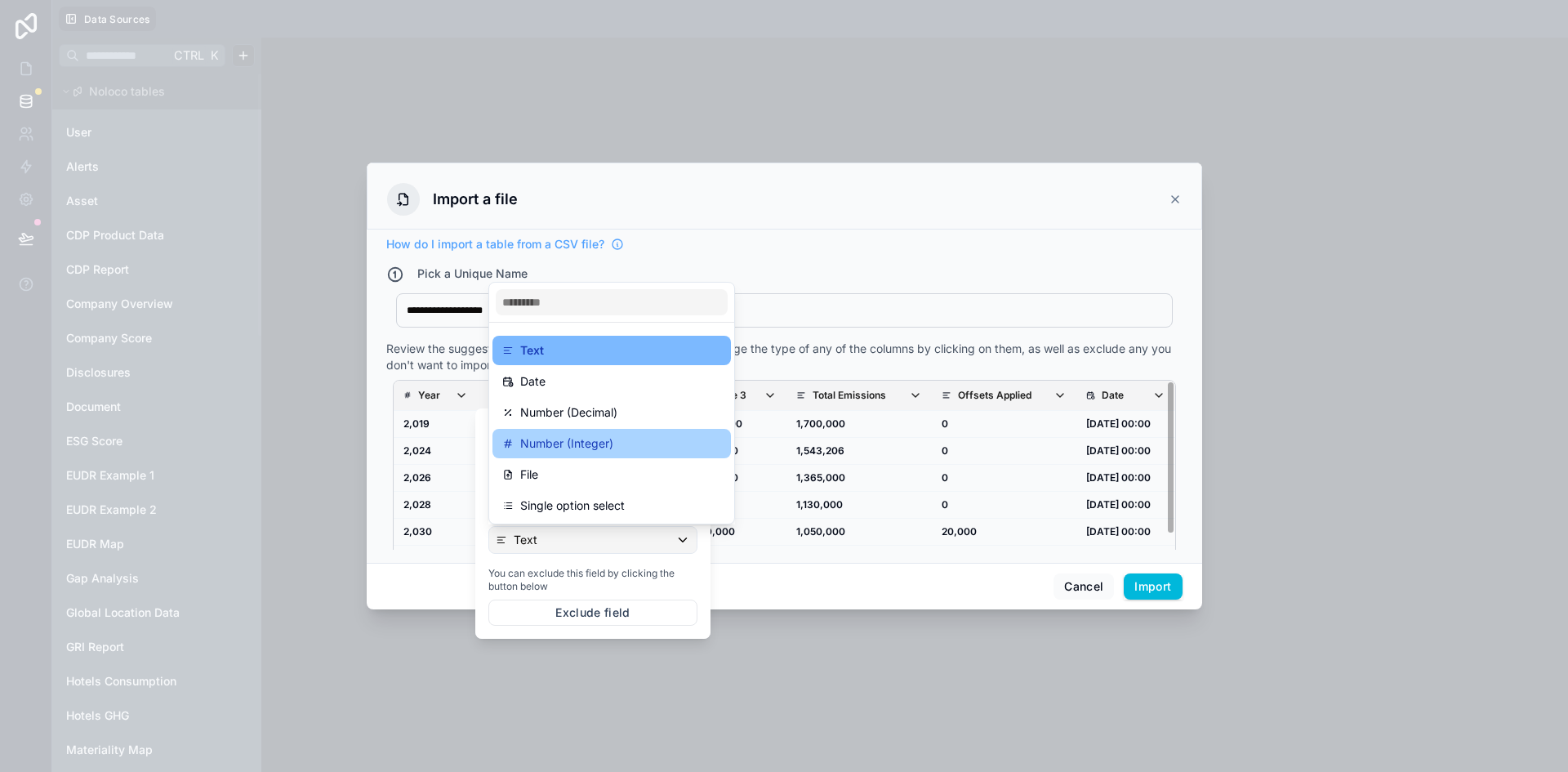
click at [612, 447] on p "Number (Integer)" at bounding box center [566, 443] width 93 height 20
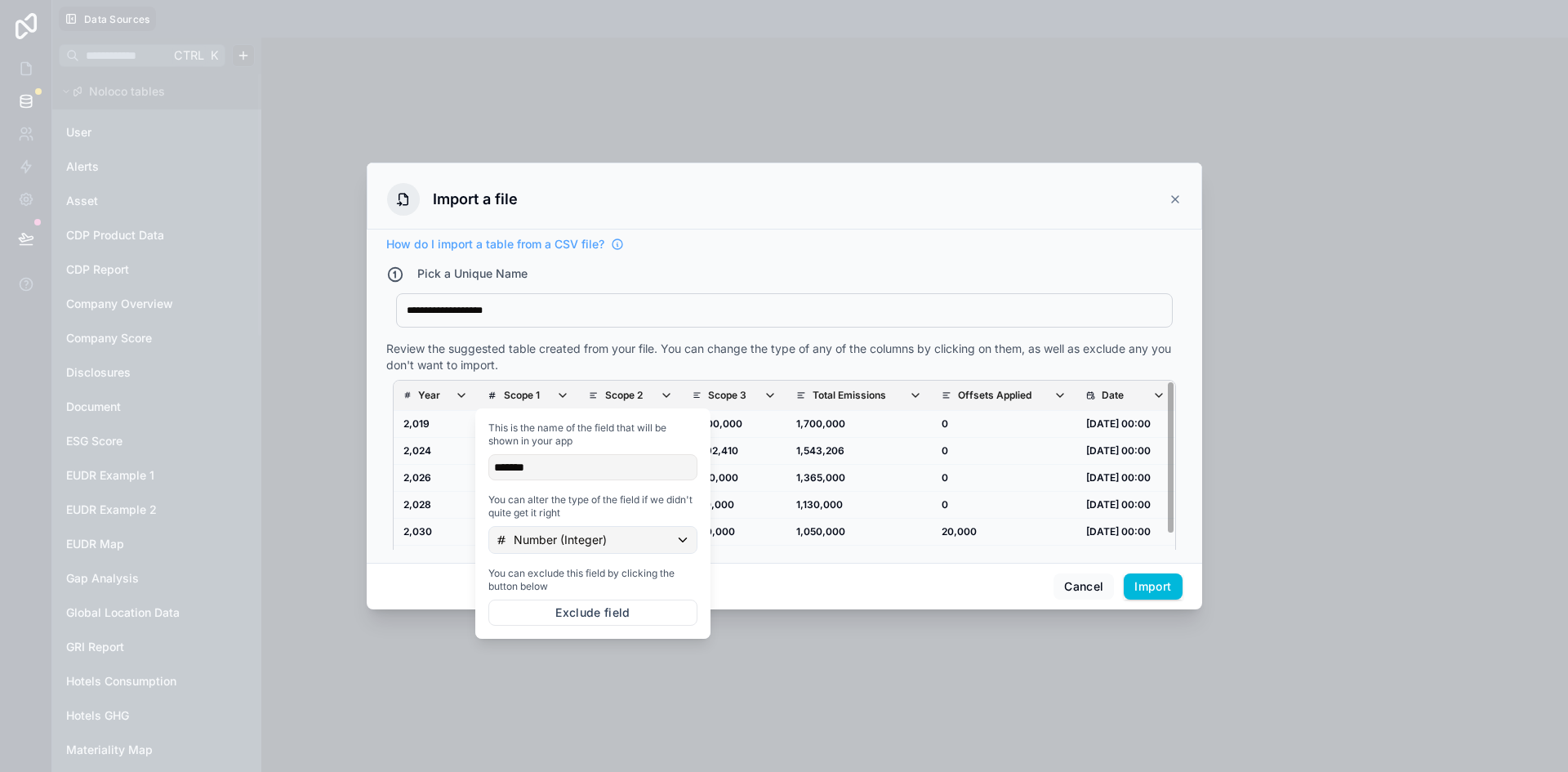
click at [822, 588] on div "Cancel Import" at bounding box center [784, 585] width 836 height 46
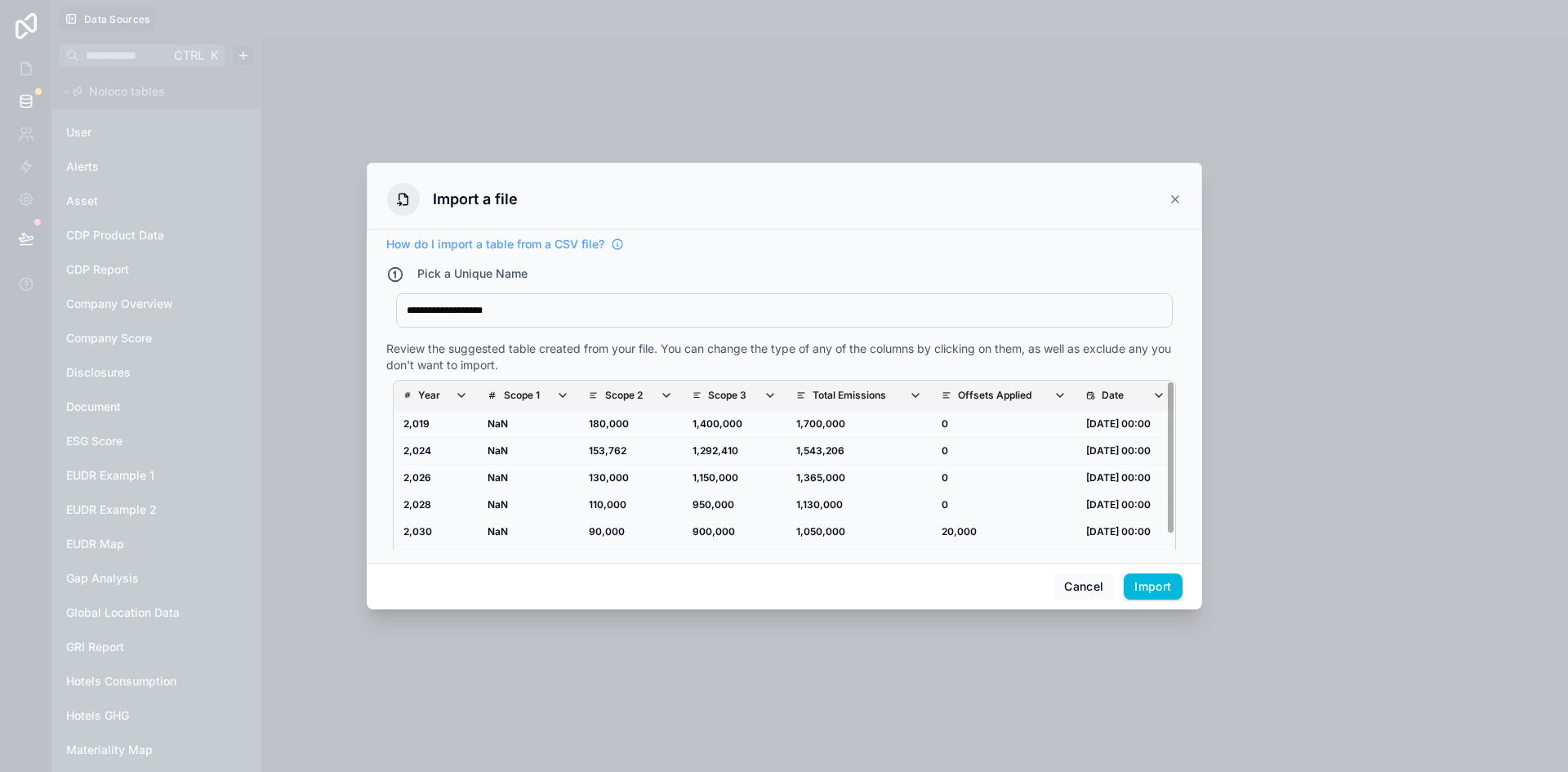
click at [510, 389] on p "Scope 1" at bounding box center [522, 396] width 36 height 13
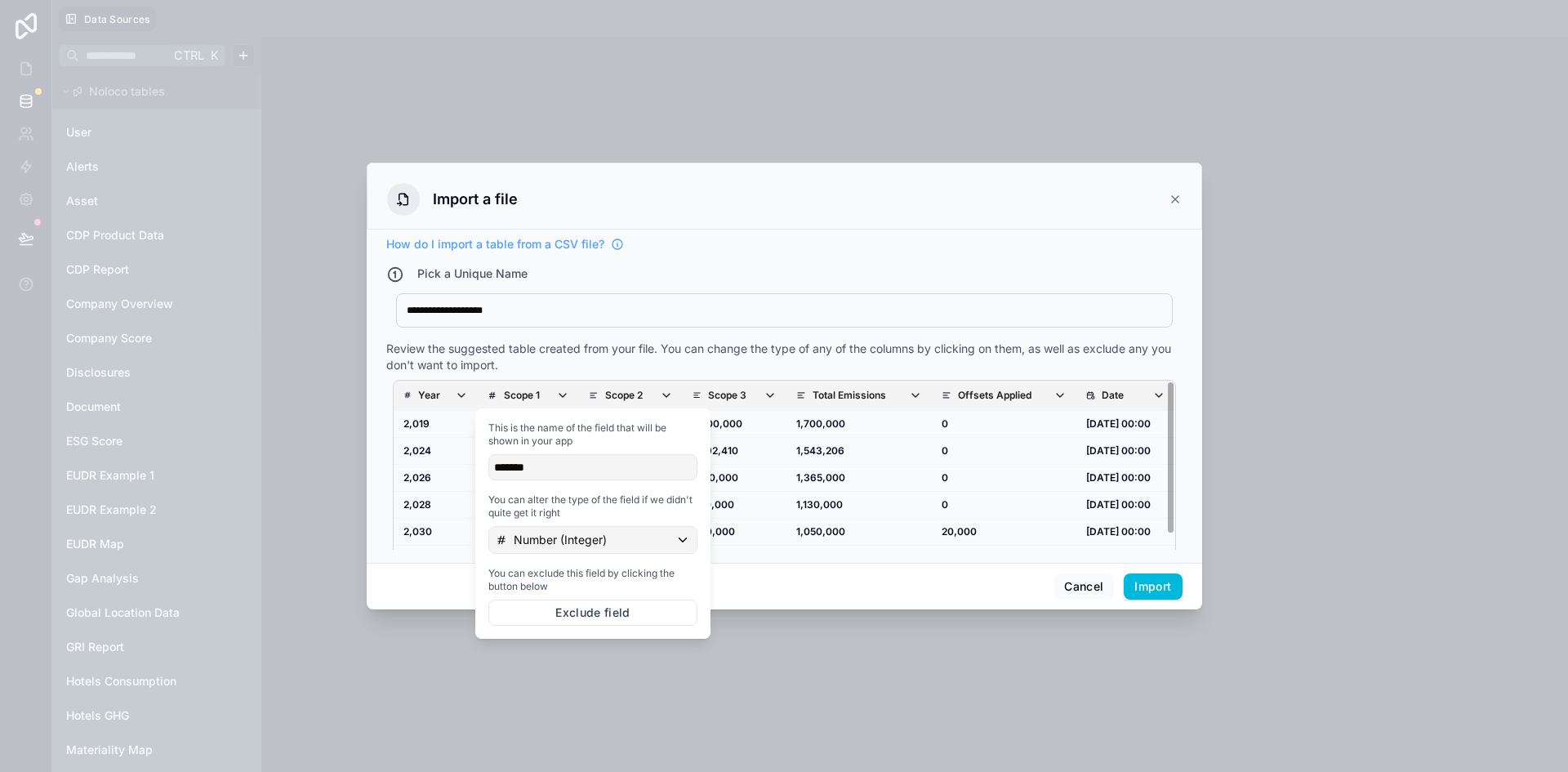
click at [593, 554] on div "This is the name of the field that will be shown in your app ******* You can al…" at bounding box center [593, 523] width 222 height 218
click at [579, 545] on p "Number (Integer)" at bounding box center [560, 539] width 93 height 16
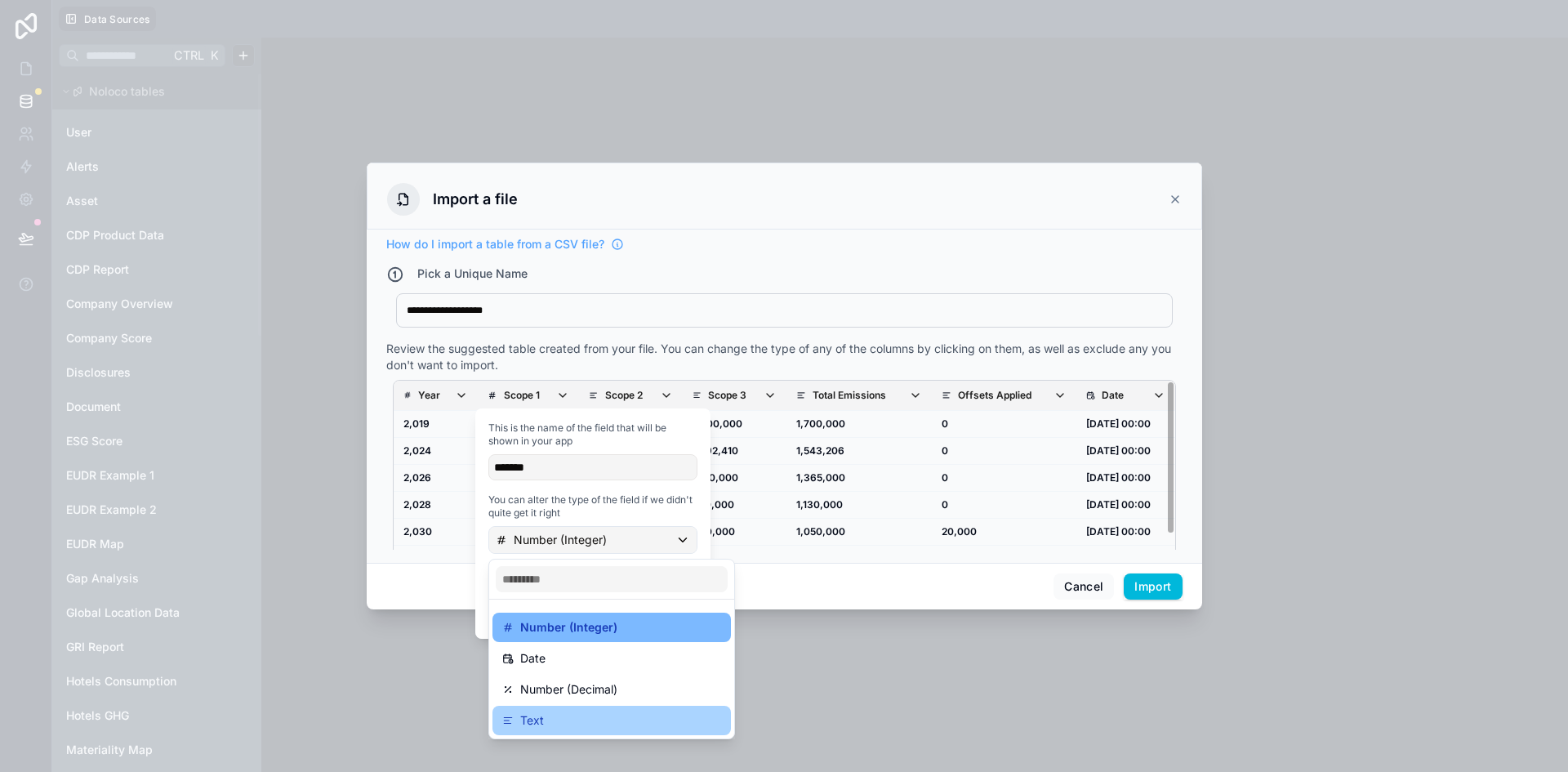
click at [567, 728] on div "Text" at bounding box center [612, 720] width 219 height 20
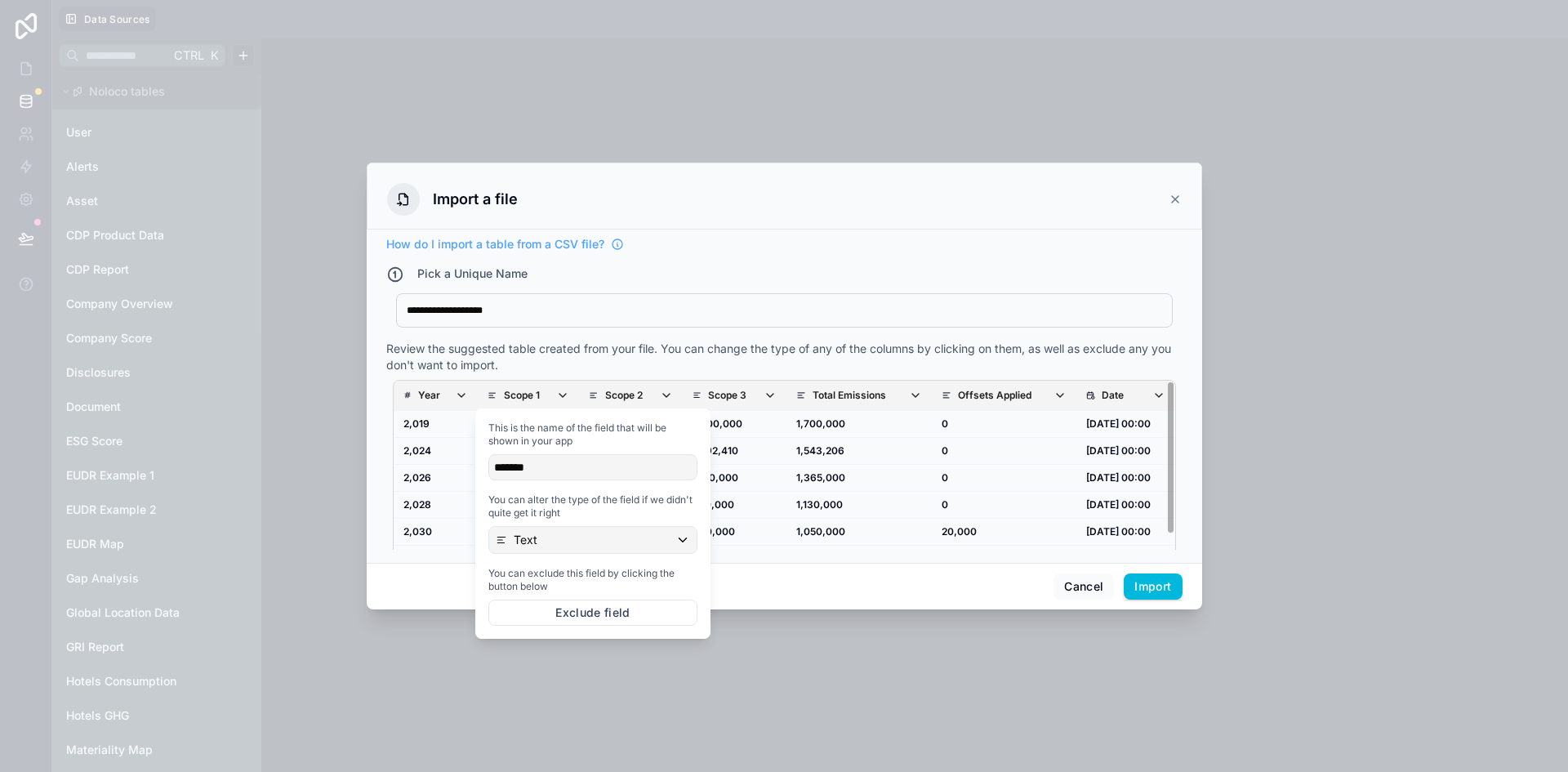
drag, startPoint x: 950, startPoint y: 584, endPoint x: 987, endPoint y: 584, distance: 37.0
click at [952, 584] on div "Cancel Import" at bounding box center [784, 585] width 836 height 46
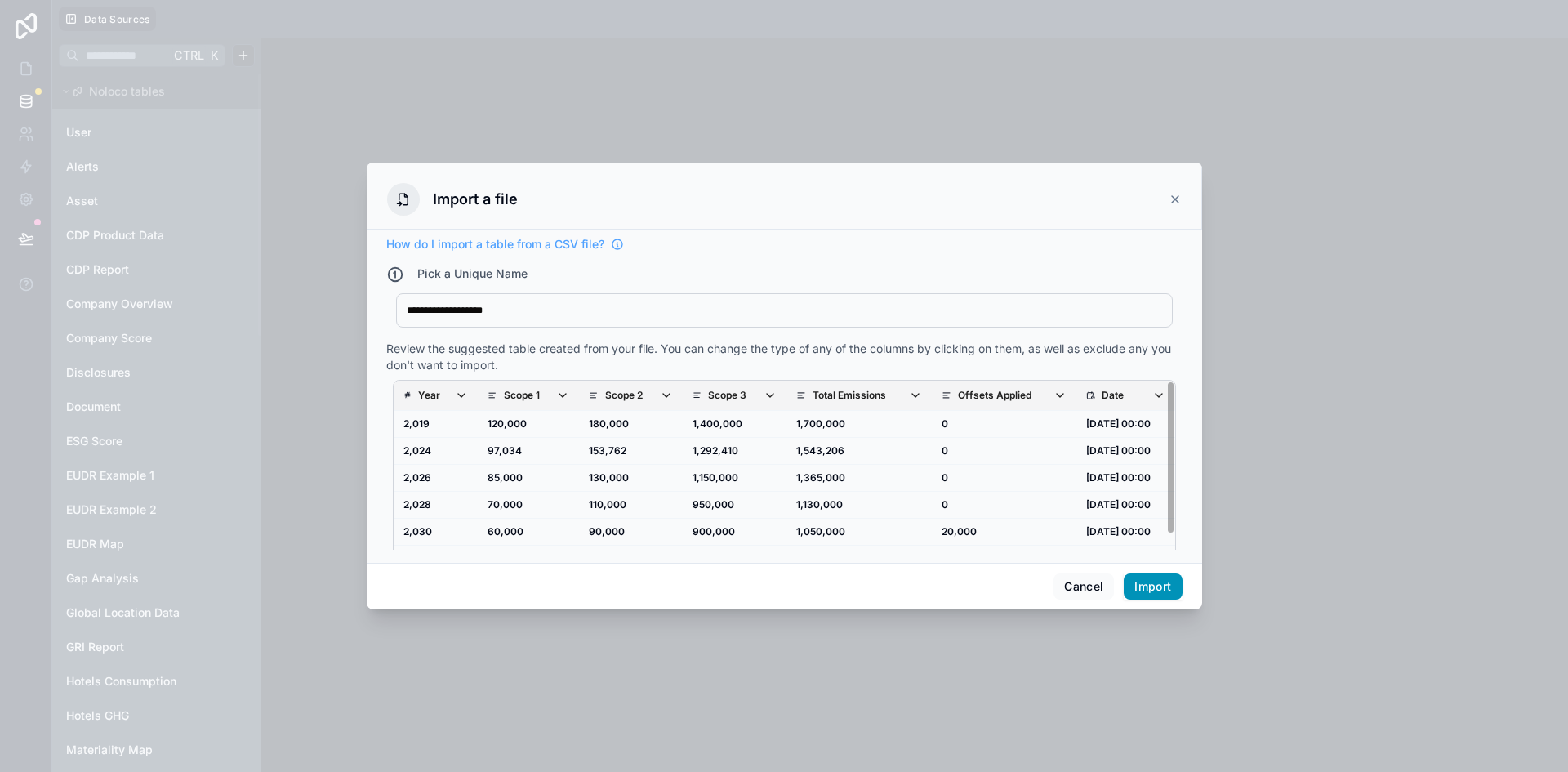
click at [1153, 583] on button "Import" at bounding box center [1153, 586] width 58 height 26
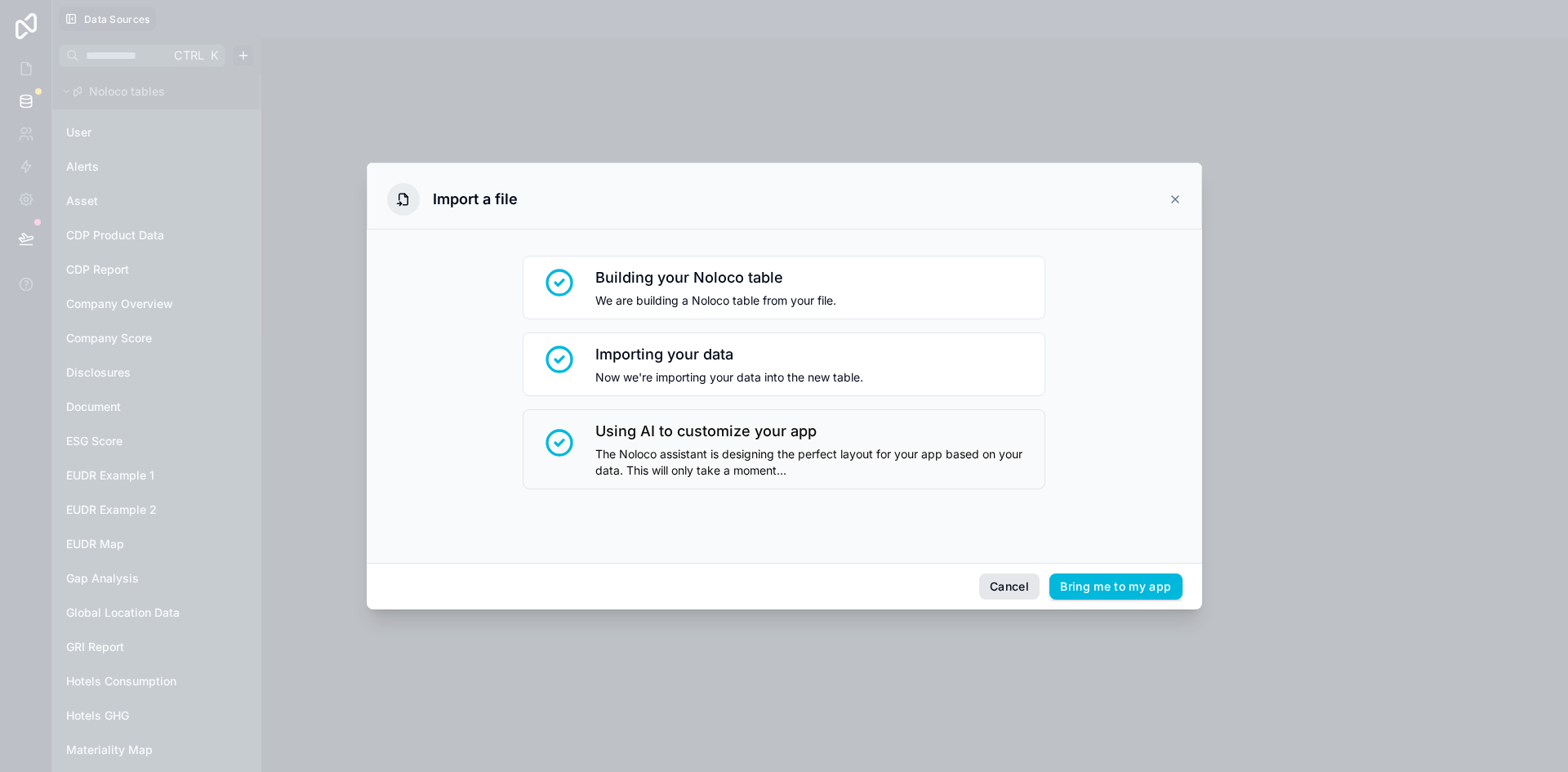
click at [1021, 591] on button "Cancel" at bounding box center [1009, 586] width 60 height 26
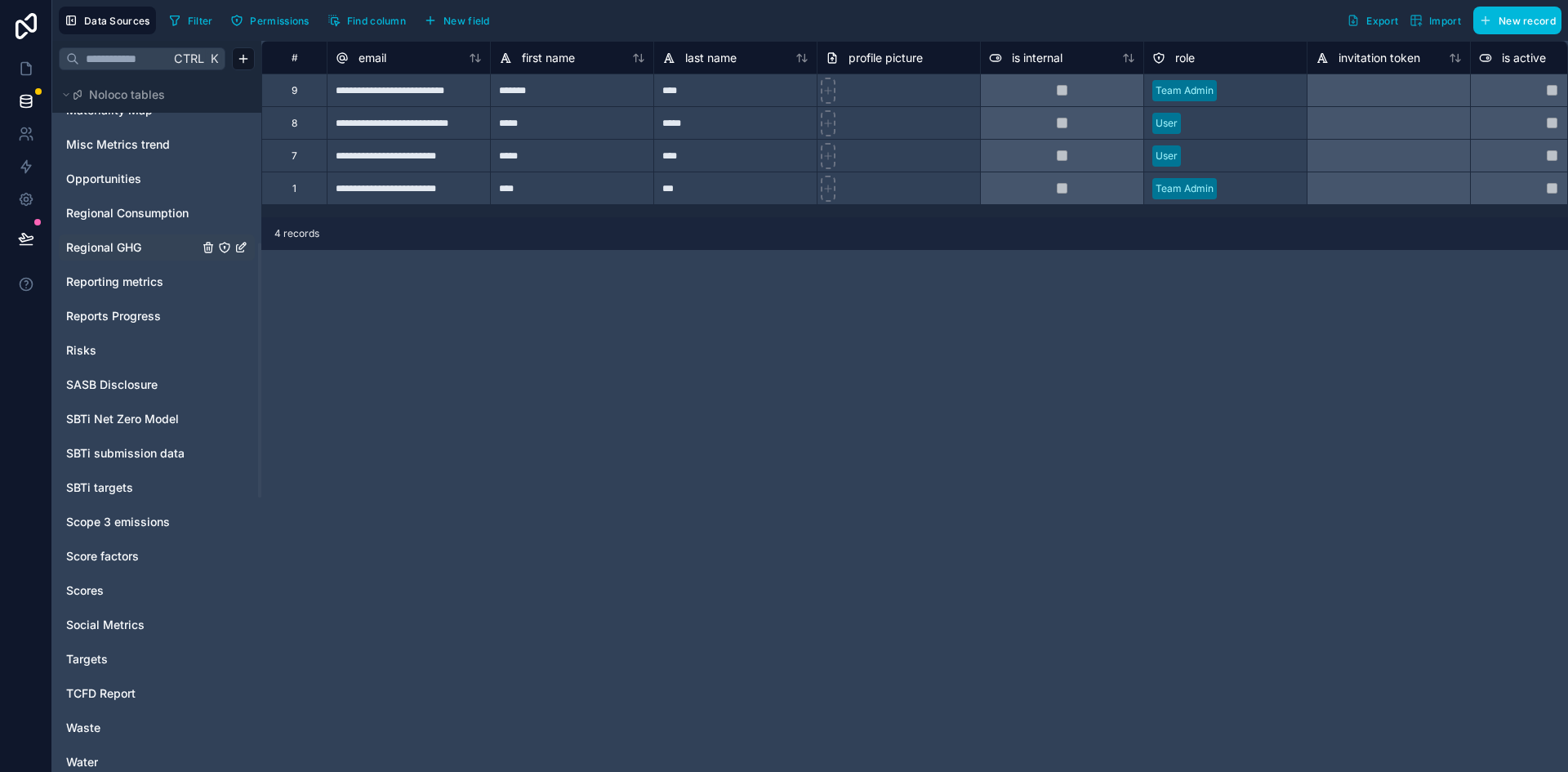
scroll to position [653, 0]
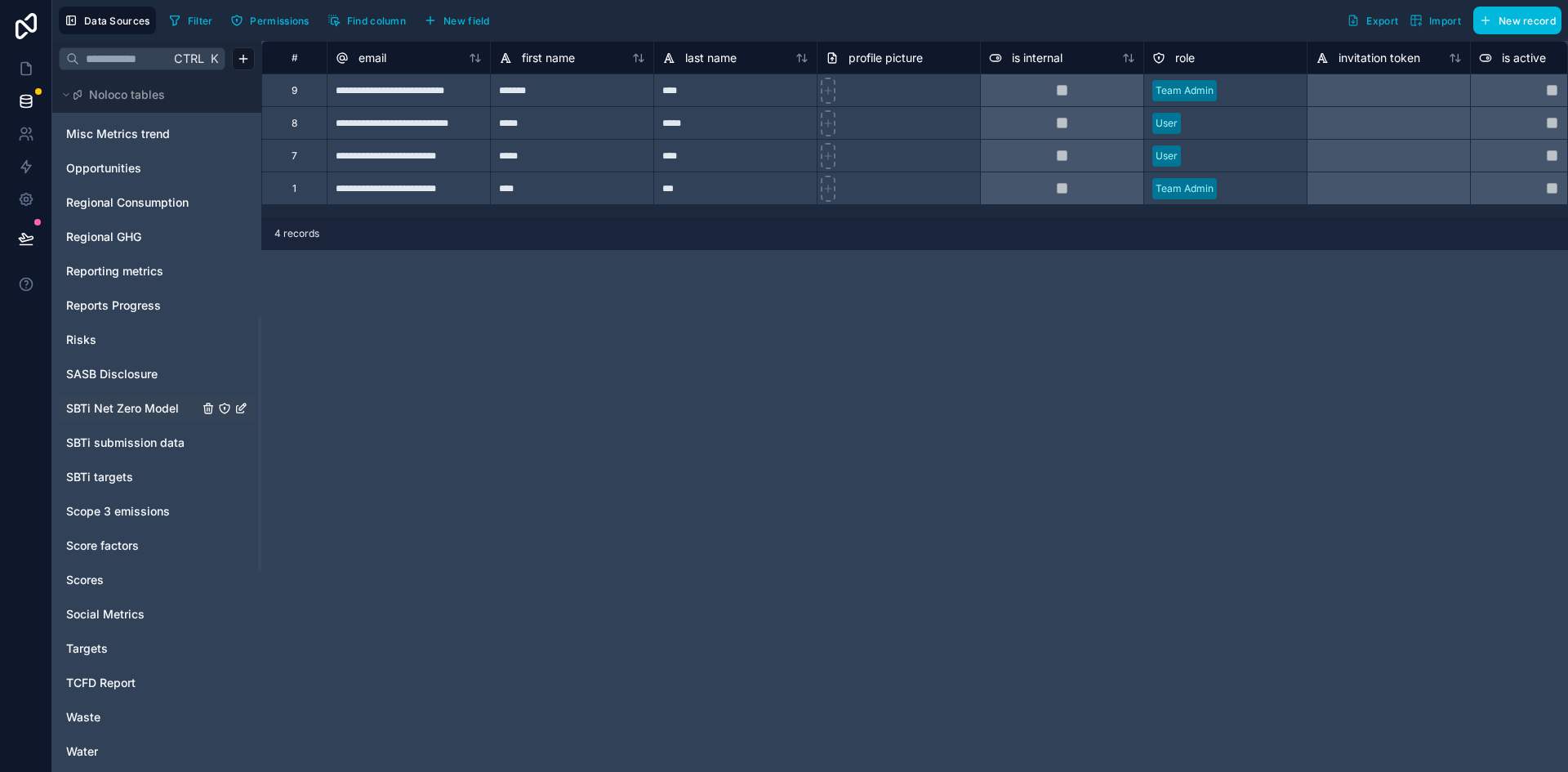
click at [139, 414] on span "SBTi Net Zero Model" at bounding box center [122, 408] width 113 height 16
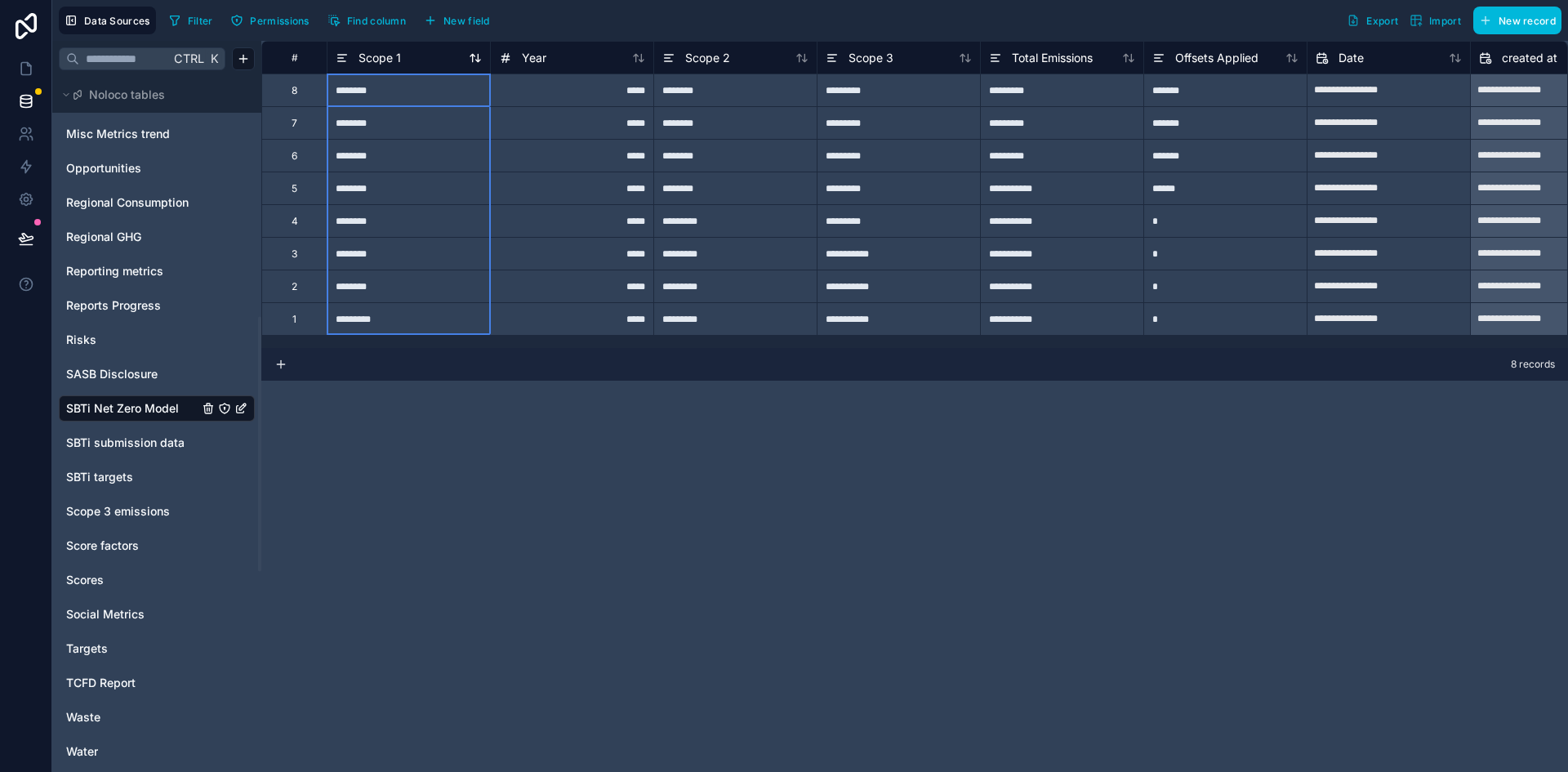
click at [385, 50] on span "Scope 1" at bounding box center [379, 57] width 42 height 16
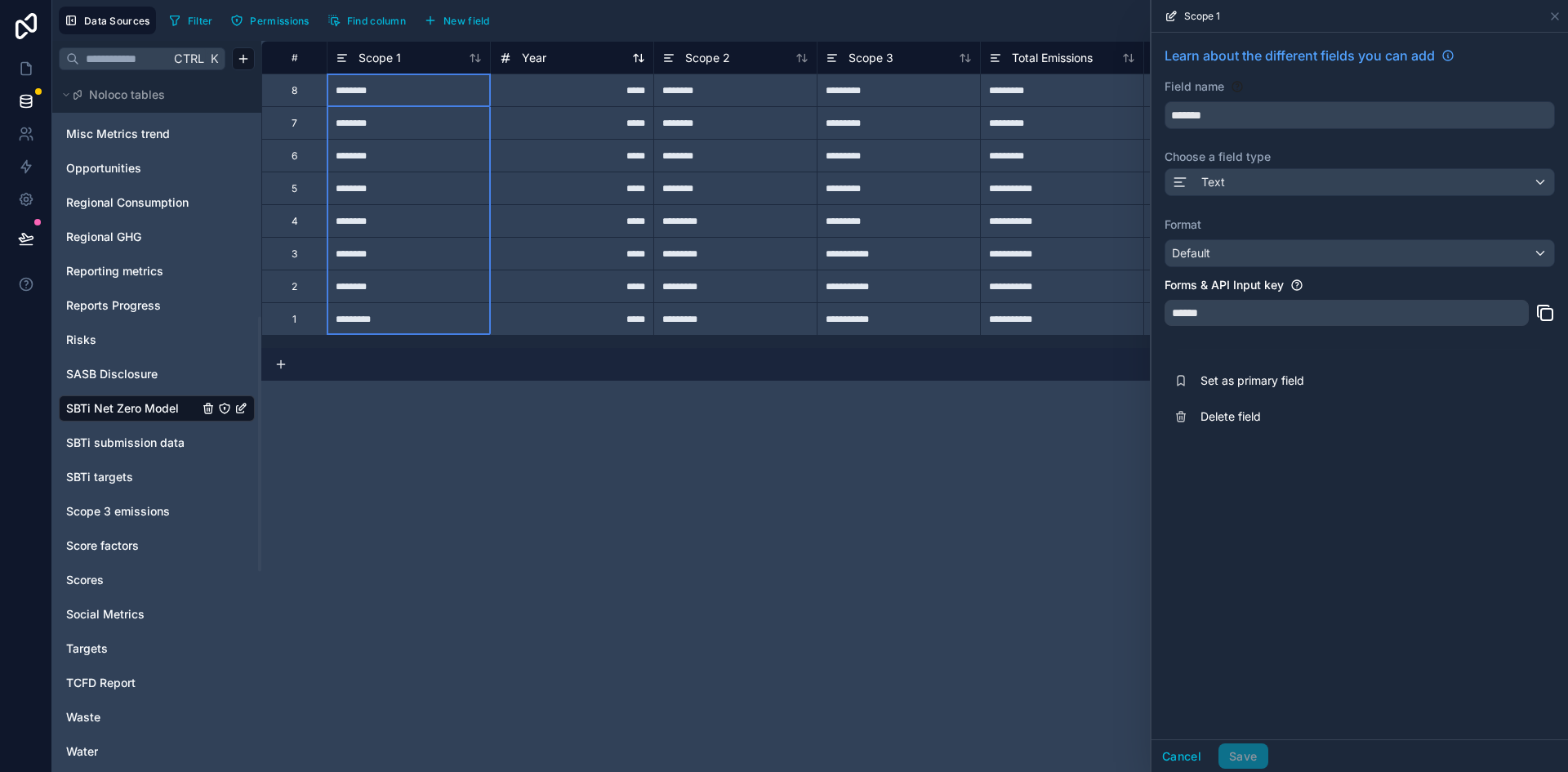
click at [549, 58] on div "Year" at bounding box center [572, 57] width 146 height 20
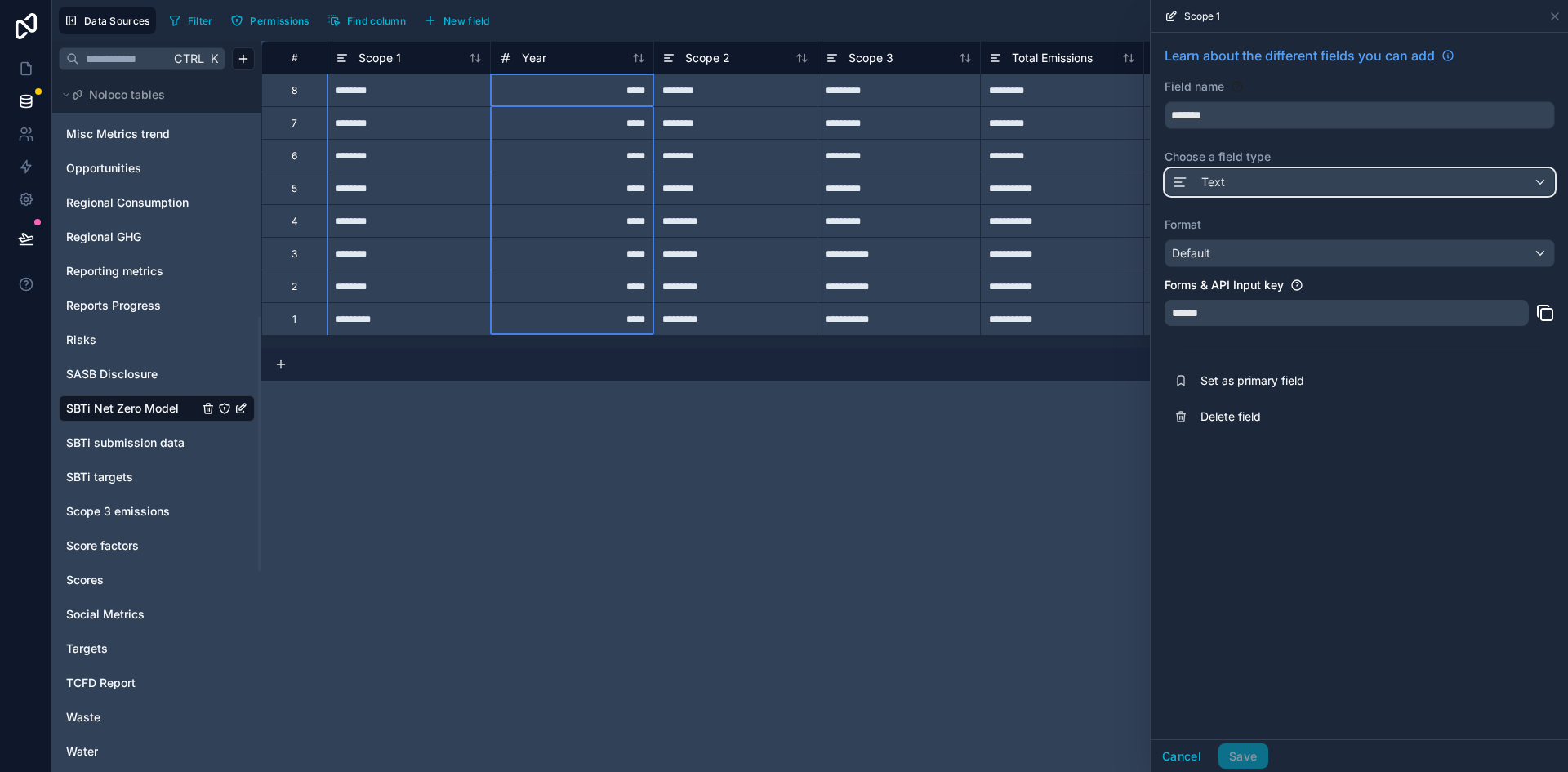
click at [1299, 179] on div "Text" at bounding box center [1360, 182] width 389 height 26
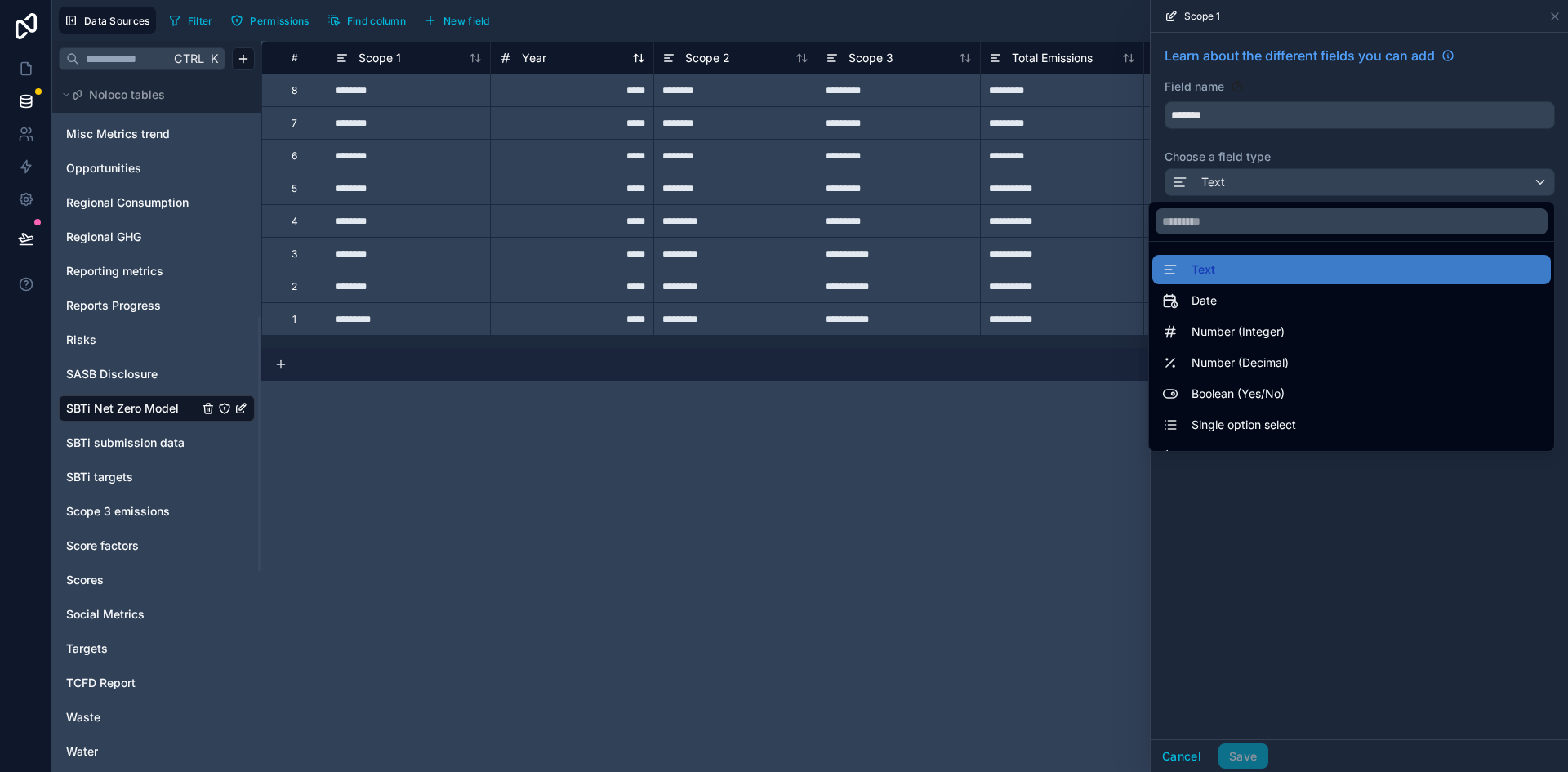
click at [499, 51] on icon at bounding box center [506, 57] width 13 height 20
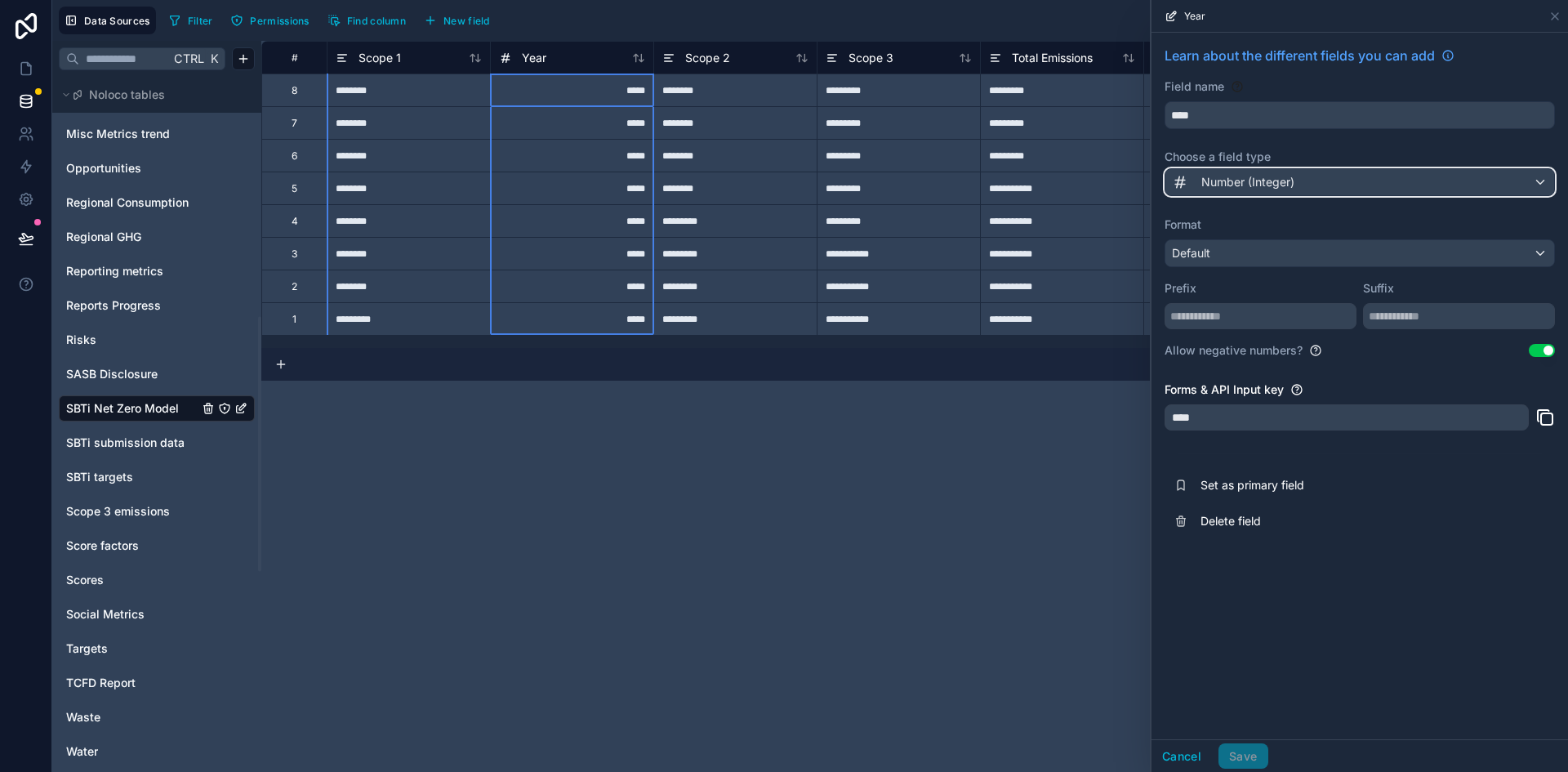
click at [1388, 191] on div "Number (Integer)" at bounding box center [1360, 182] width 389 height 26
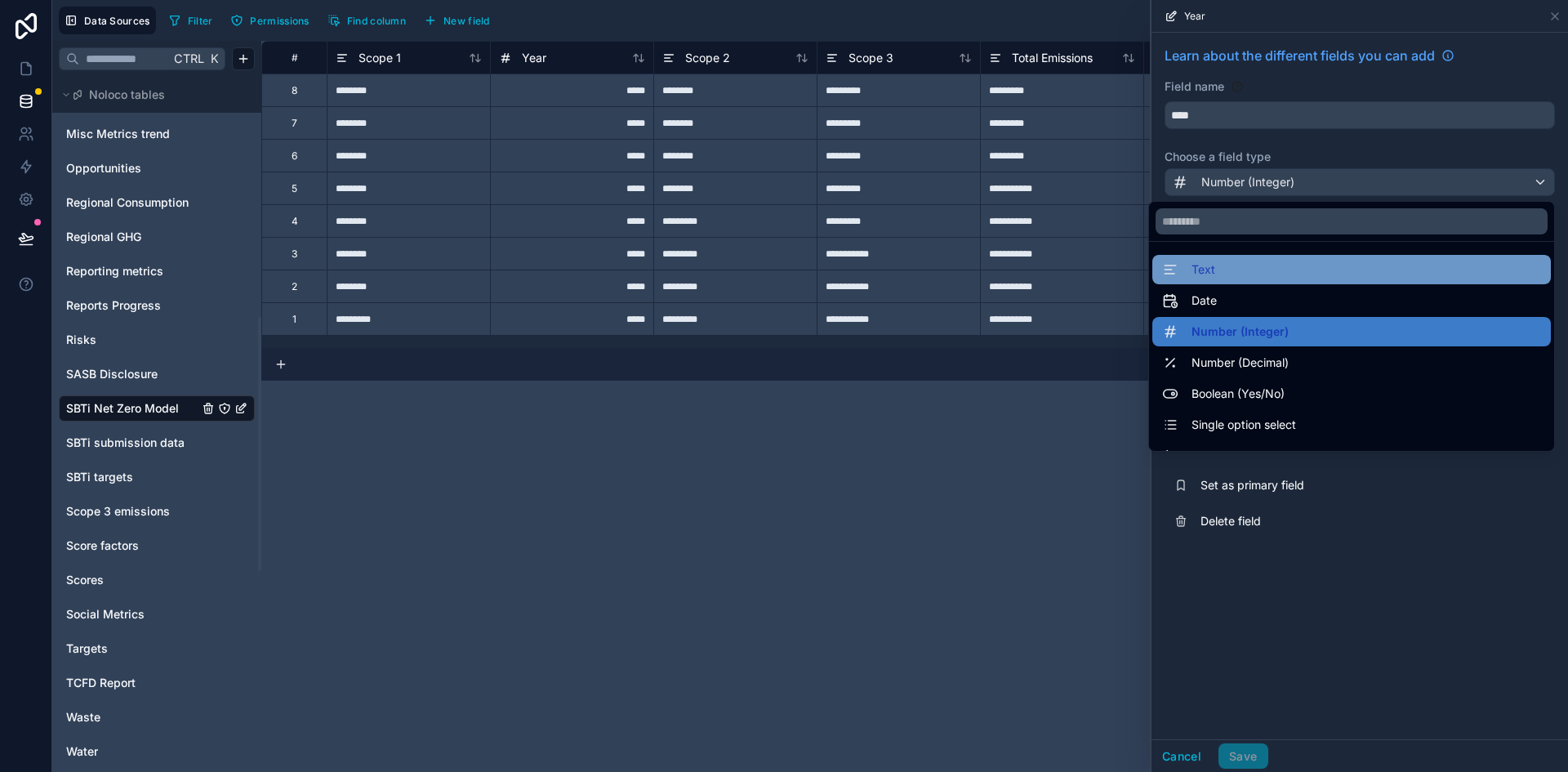
click at [1325, 260] on div "Text" at bounding box center [1351, 270] width 379 height 20
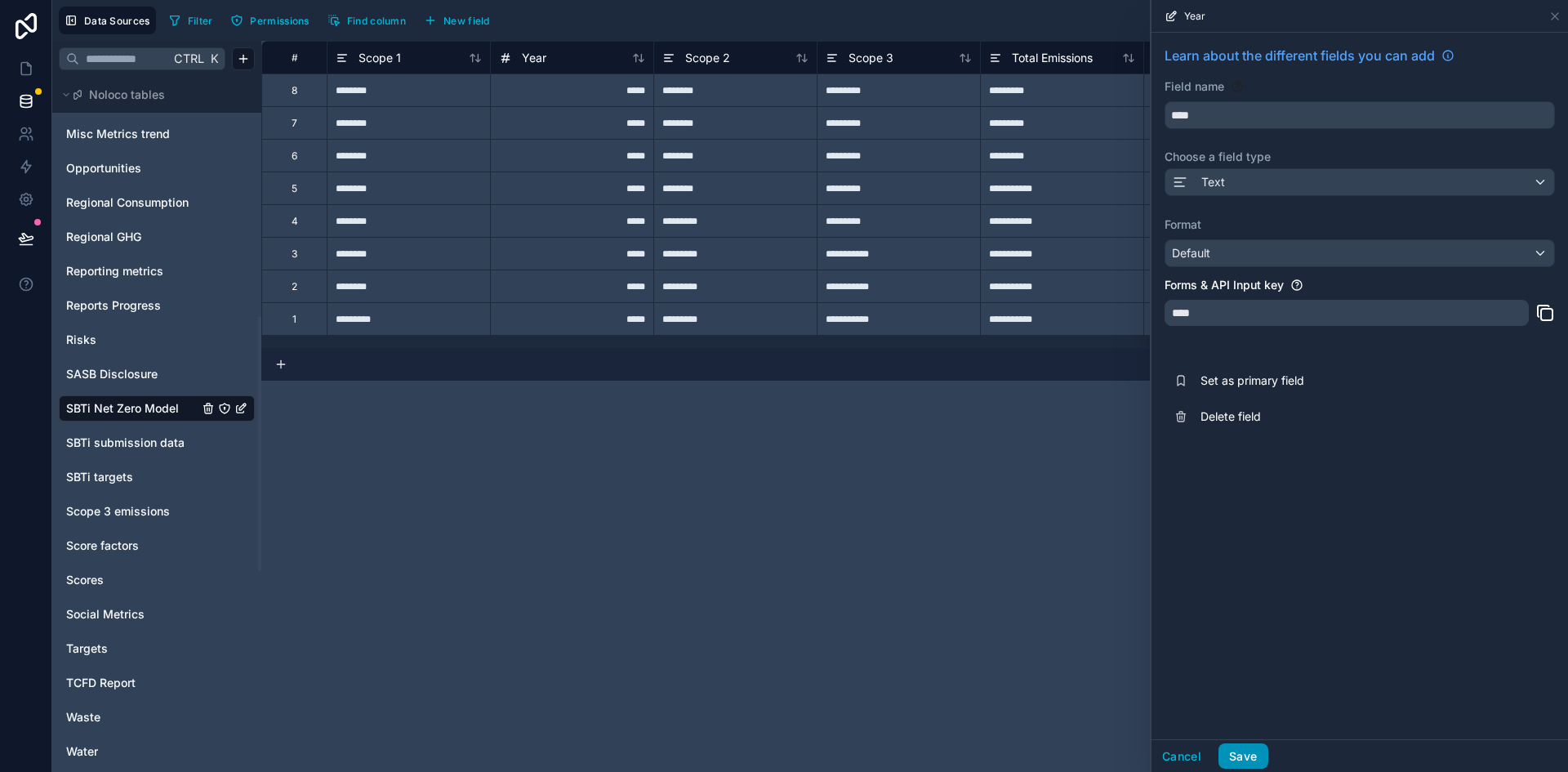
click at [1245, 750] on button "Save" at bounding box center [1243, 757] width 49 height 26
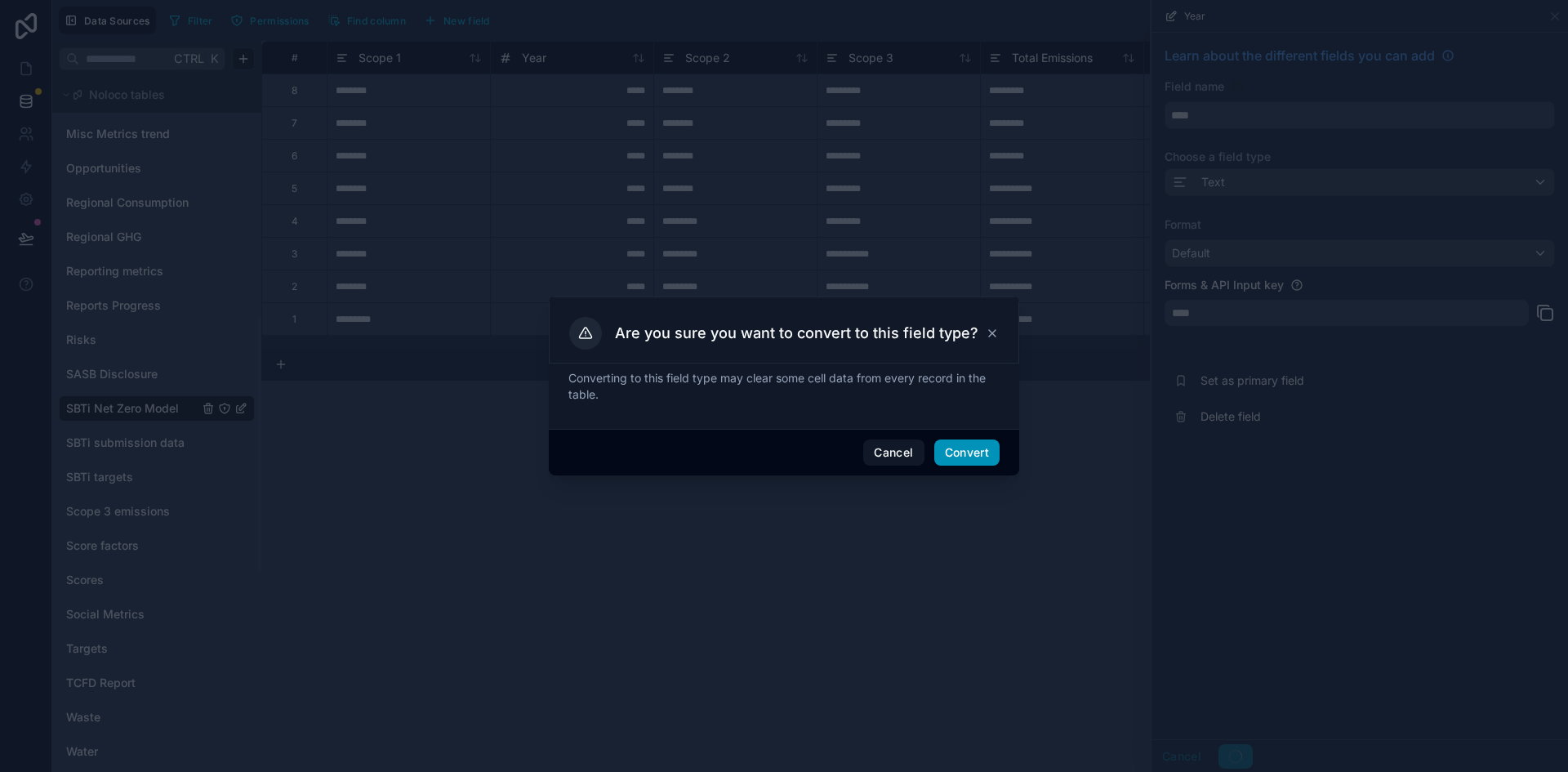
click at [966, 450] on button "Convert" at bounding box center [966, 452] width 65 height 26
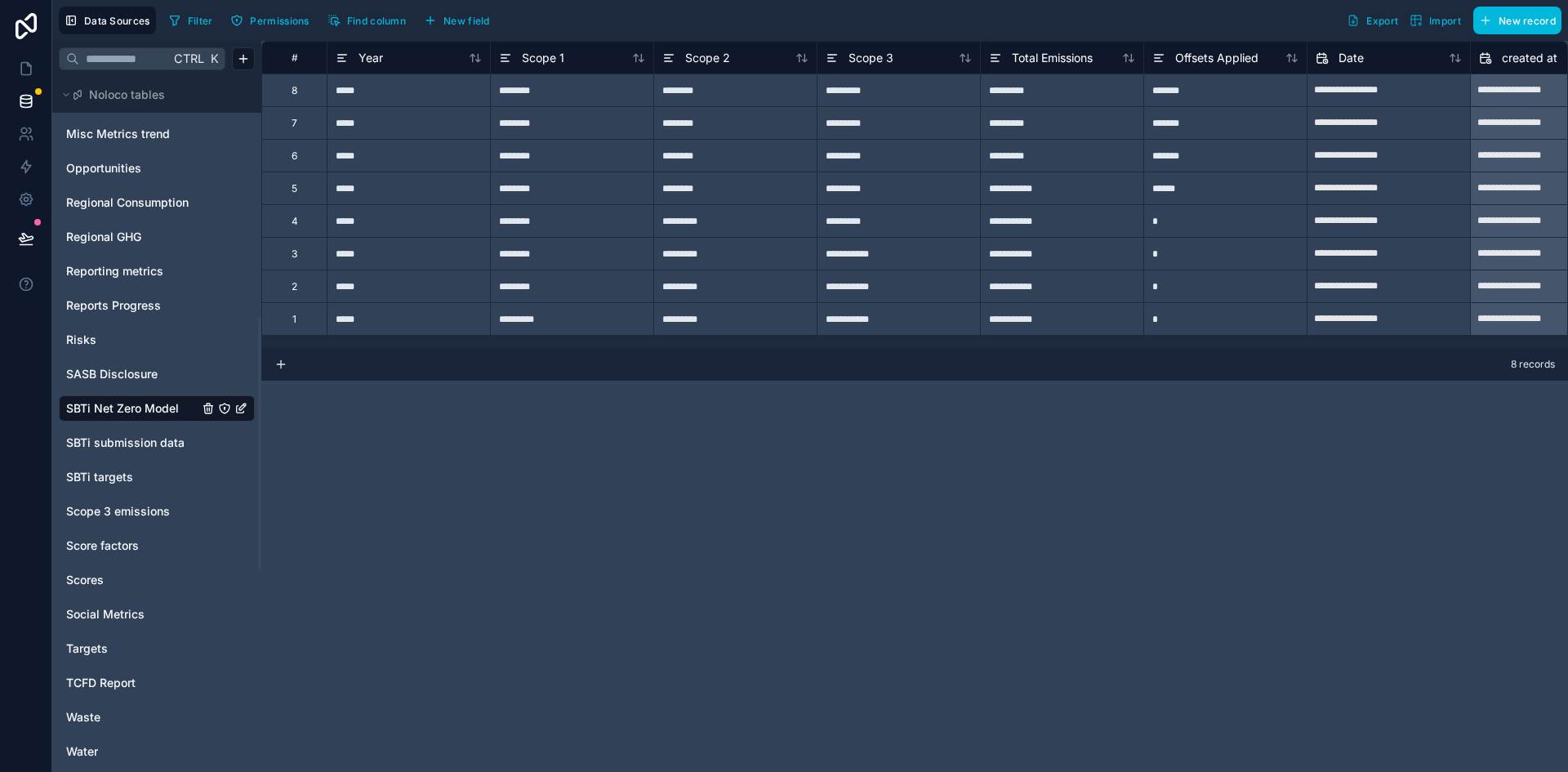
click at [401, 90] on div "*****" at bounding box center [408, 90] width 163 height 33
click at [397, 90] on input "*****" at bounding box center [409, 90] width 162 height 32
type input "****"
type input "*"
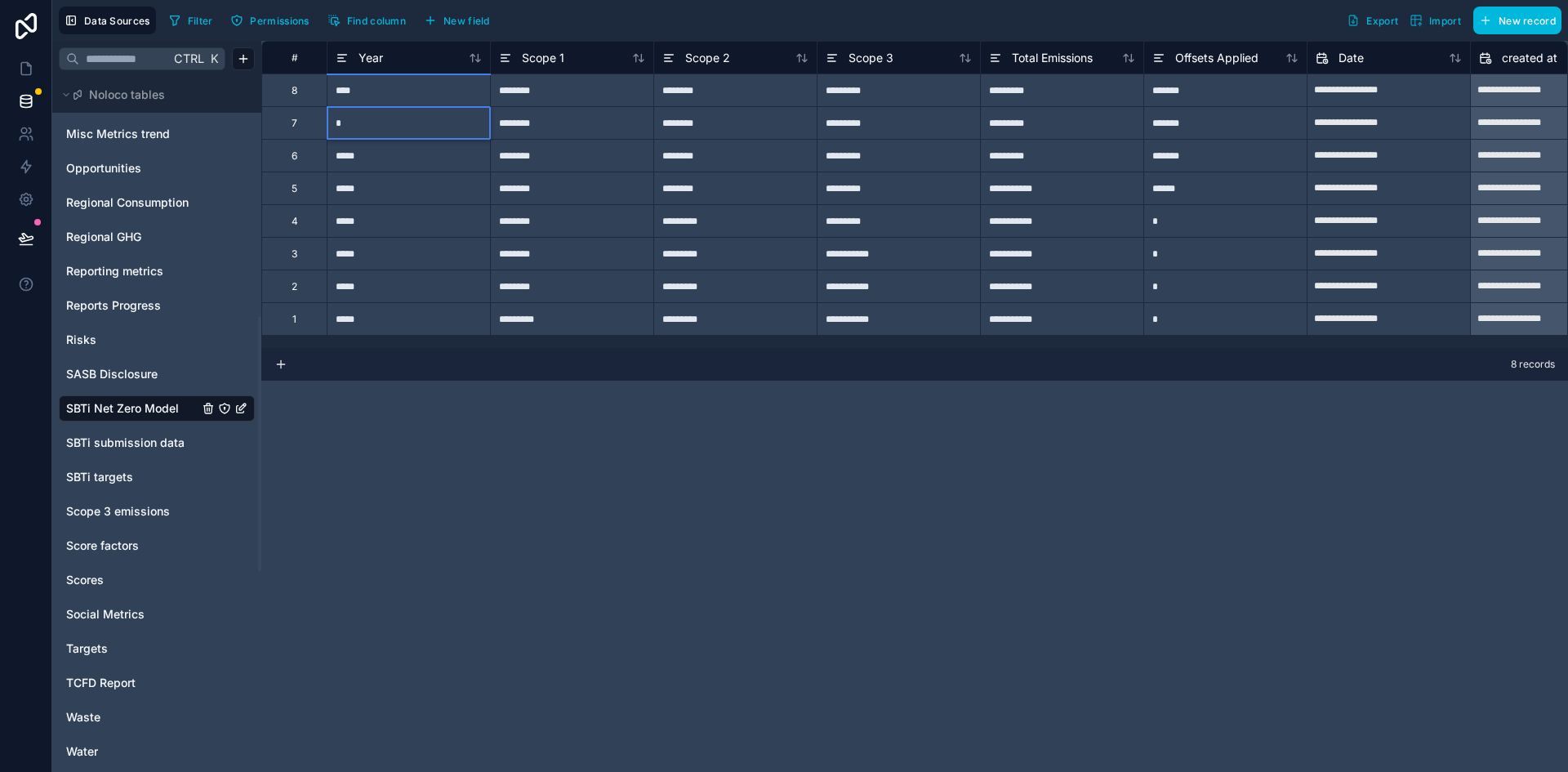
type input "**"
click at [384, 125] on div "**" at bounding box center [408, 123] width 163 height 33
type input "****"
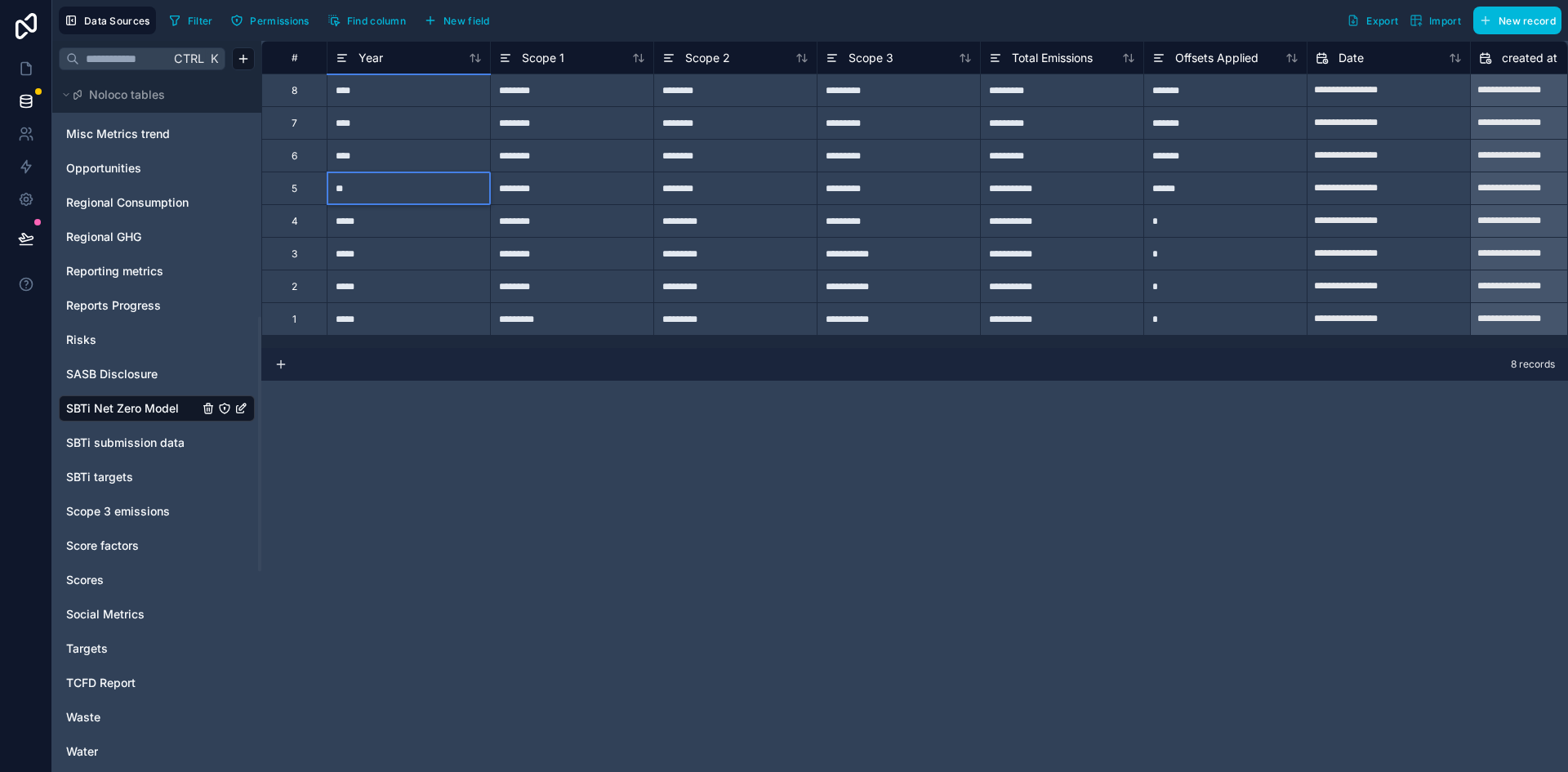
type input "*"
type input "****"
type input "*"
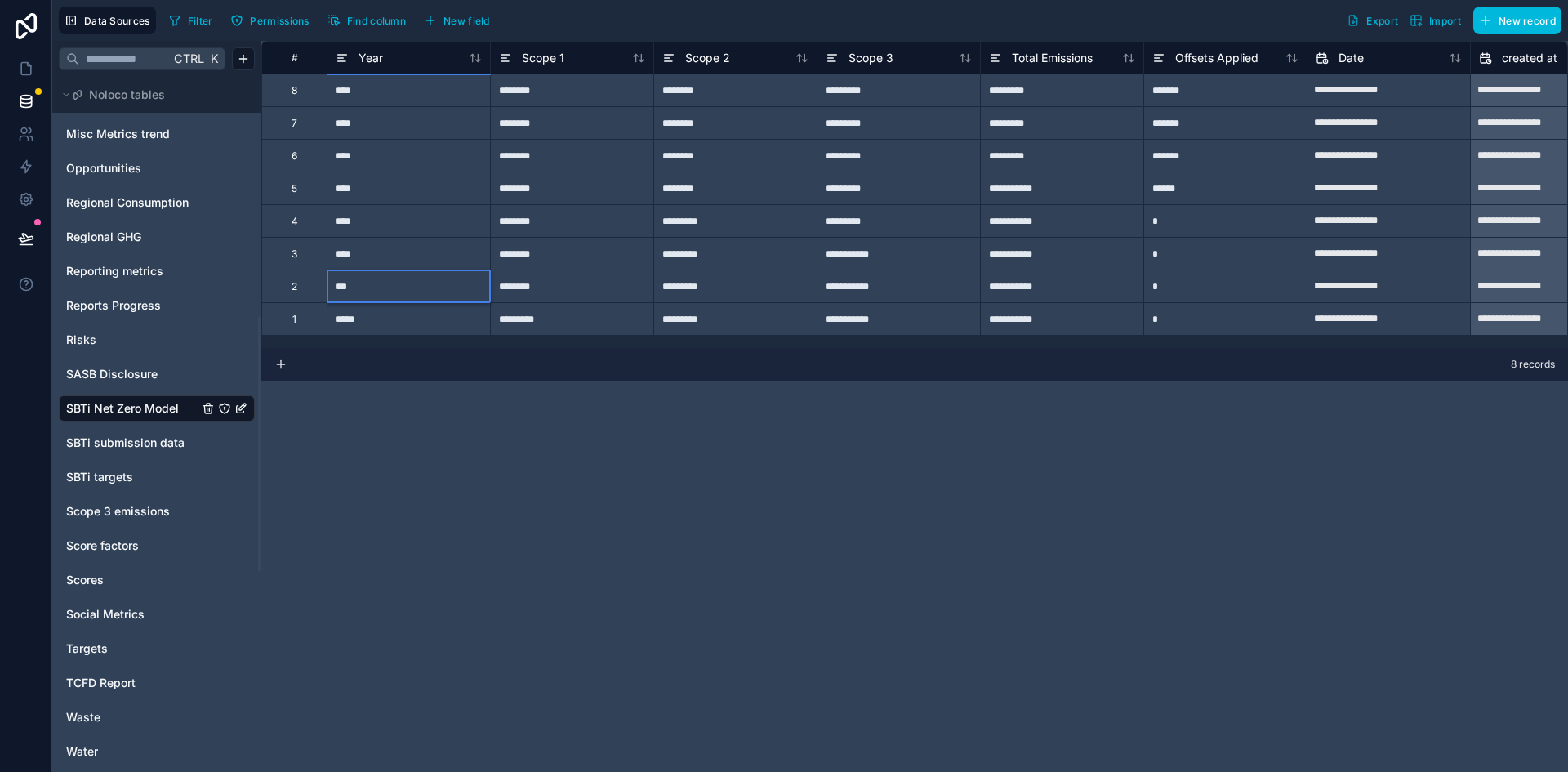
type input "****"
type input "*"
type input "****"
click at [577, 417] on div "**********" at bounding box center [914, 406] width 1307 height 731
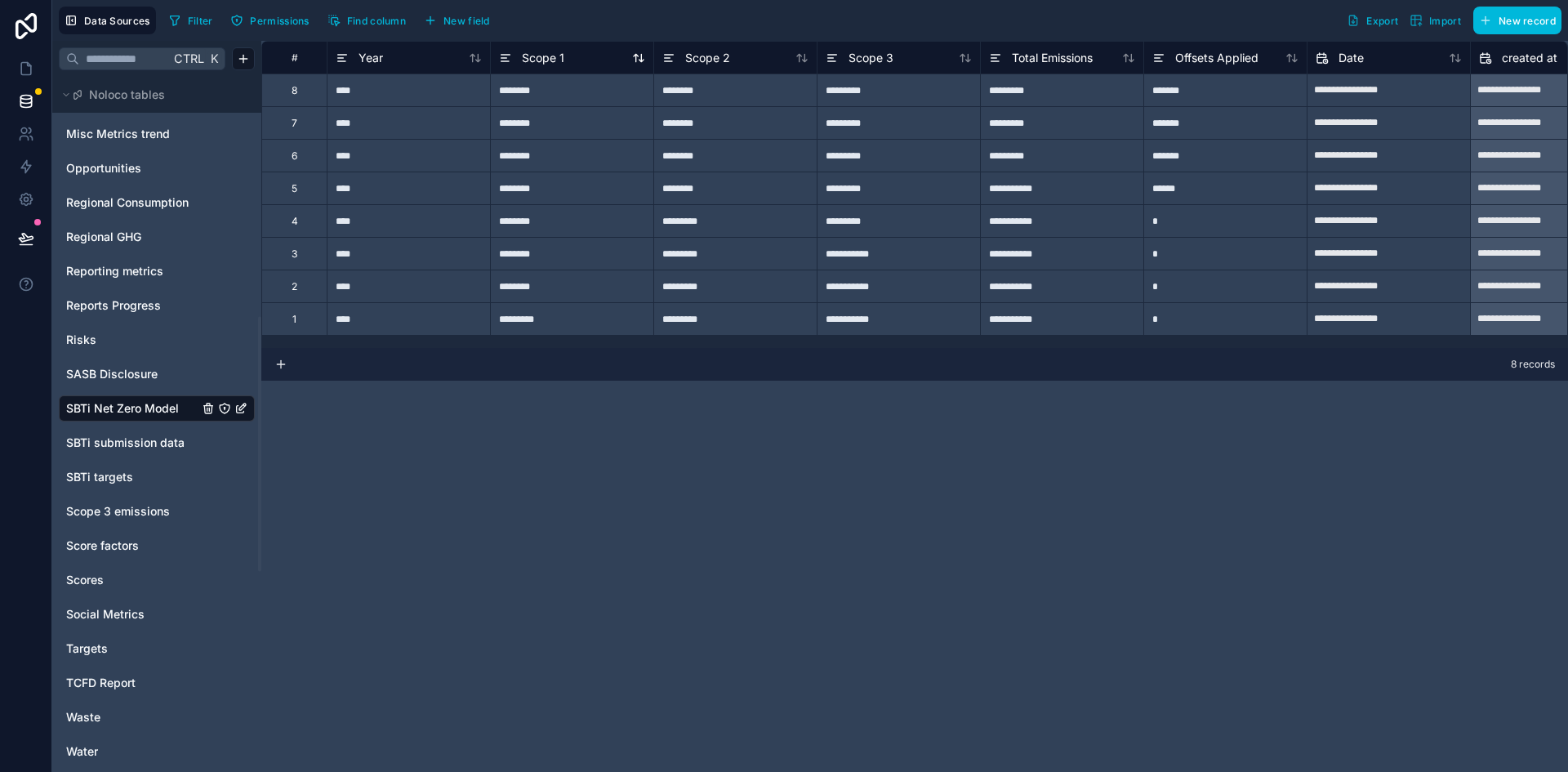
click at [501, 61] on icon at bounding box center [505, 61] width 8 height 0
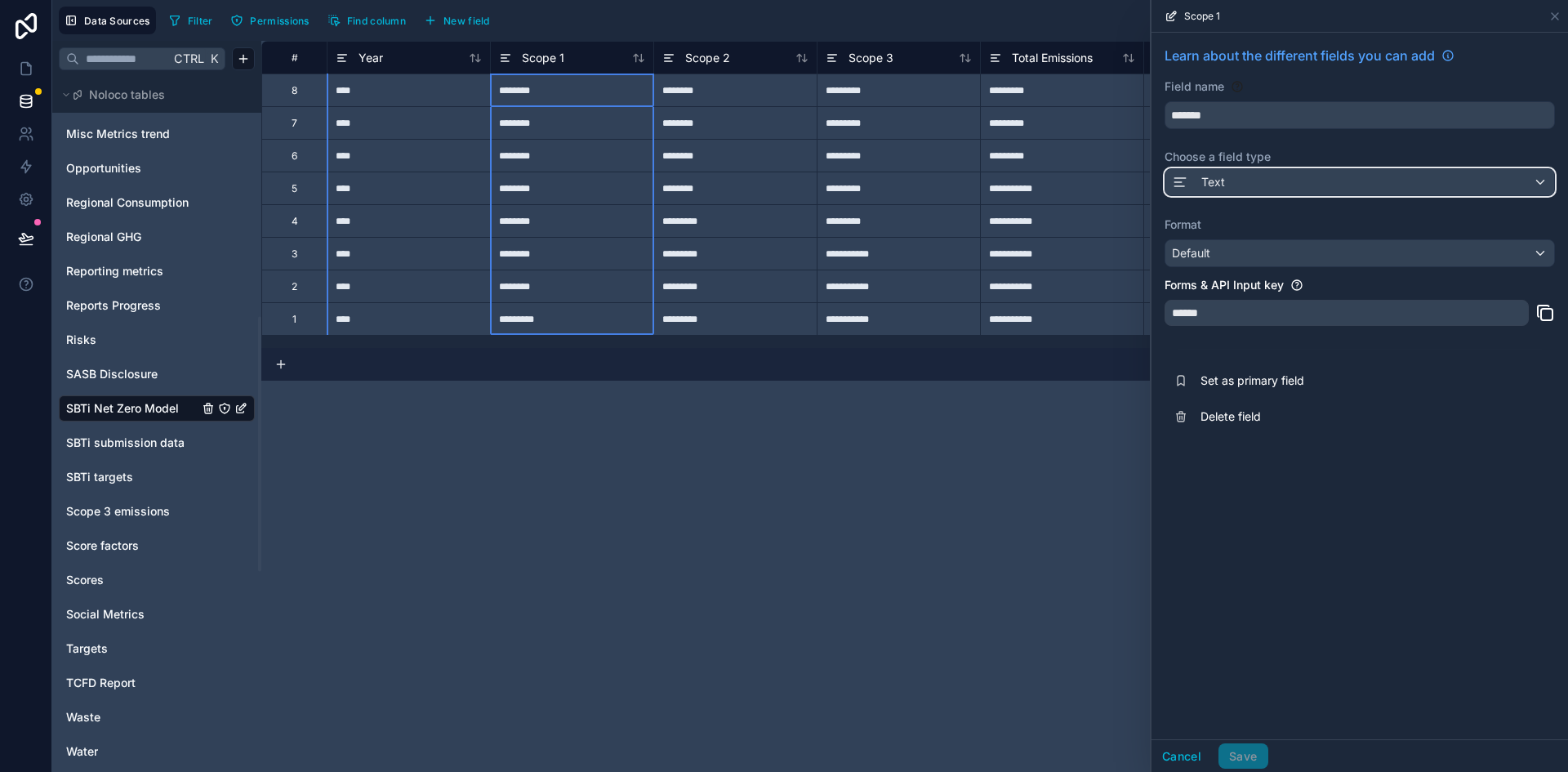
click at [1200, 183] on div "Text" at bounding box center [1199, 182] width 53 height 20
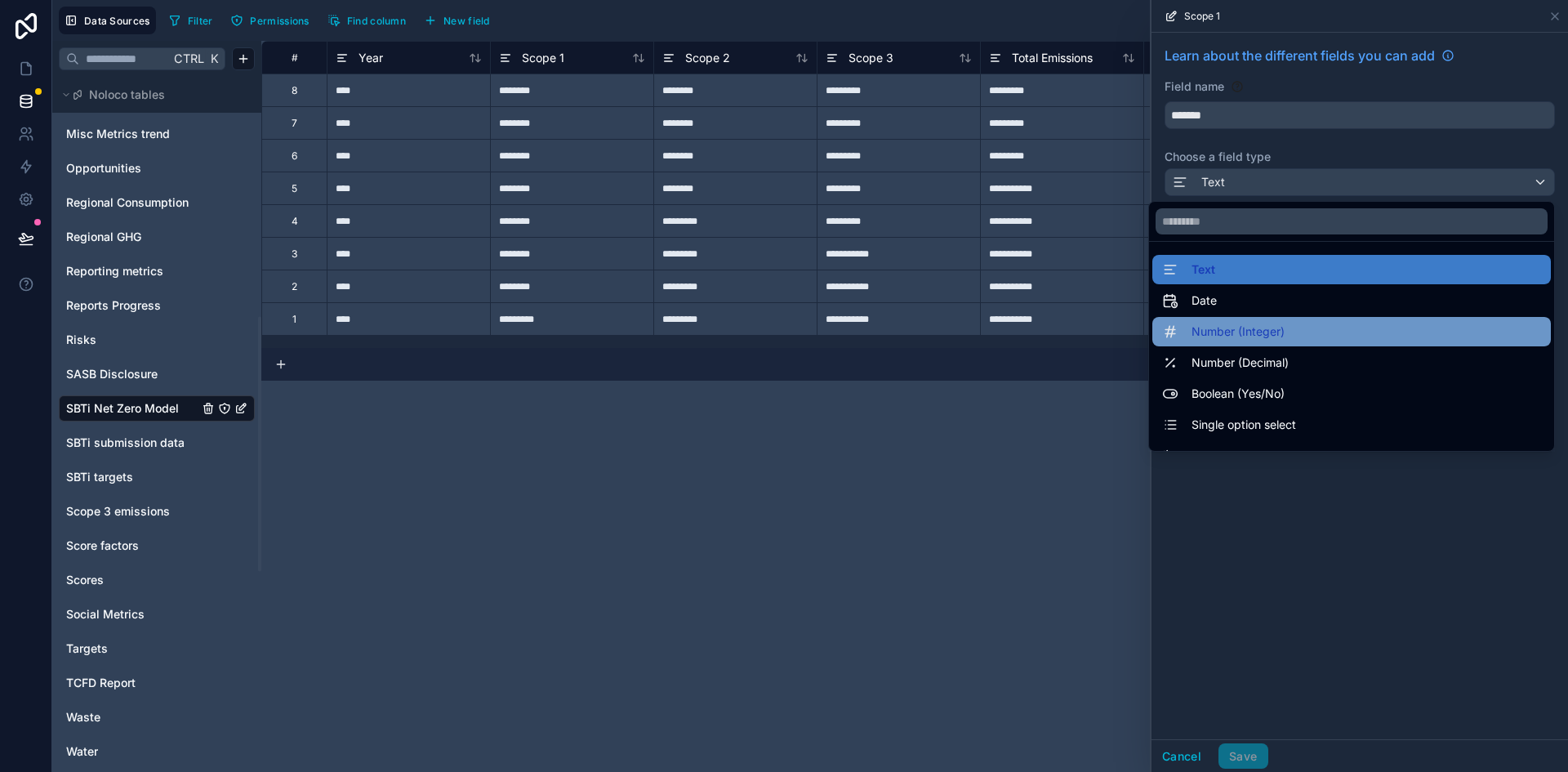
click at [1217, 337] on span "Number (Integer)" at bounding box center [1237, 331] width 93 height 20
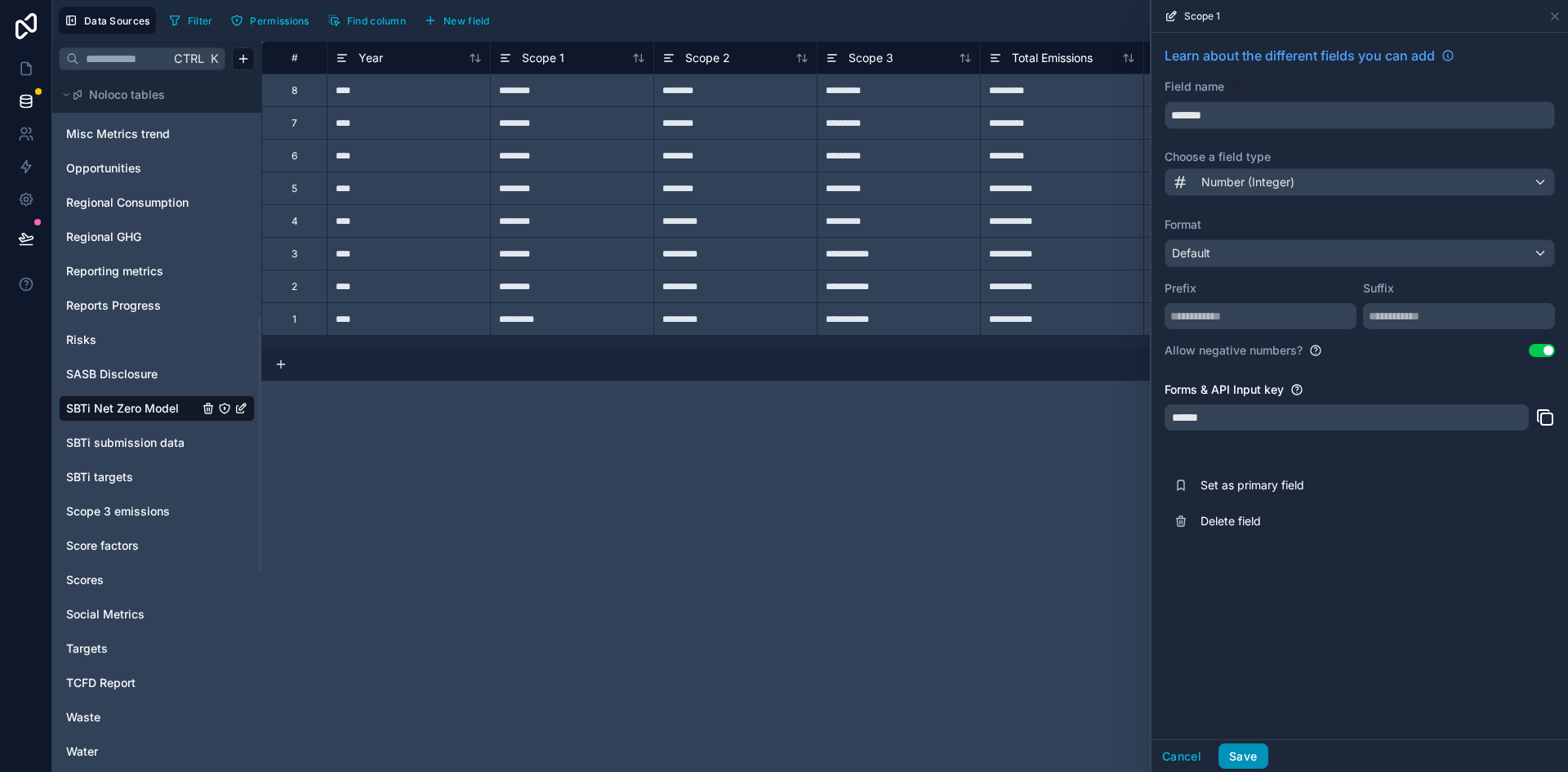
click at [1255, 753] on button "Save" at bounding box center [1243, 757] width 49 height 26
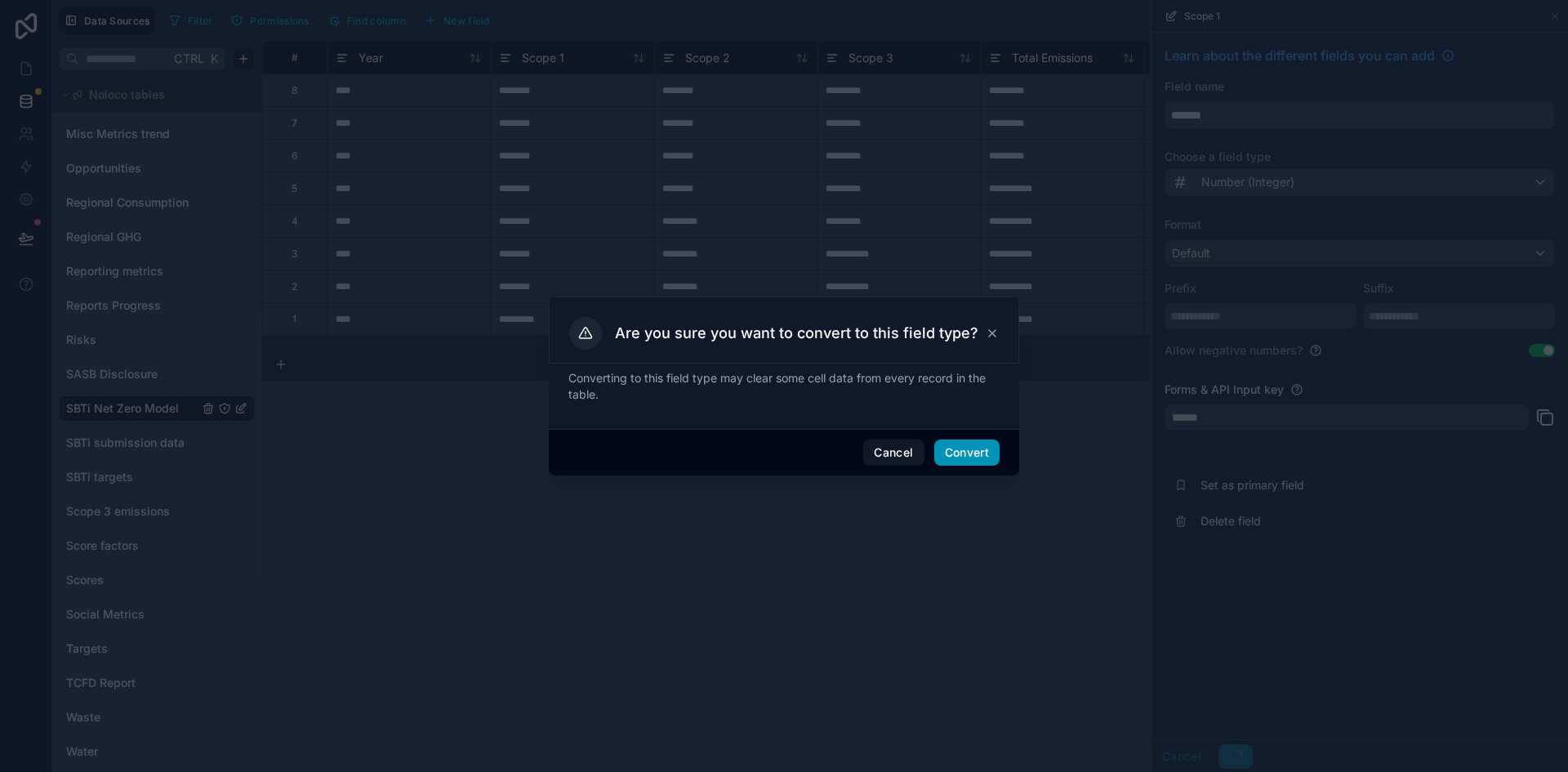
click at [960, 444] on button "Convert" at bounding box center [966, 452] width 65 height 26
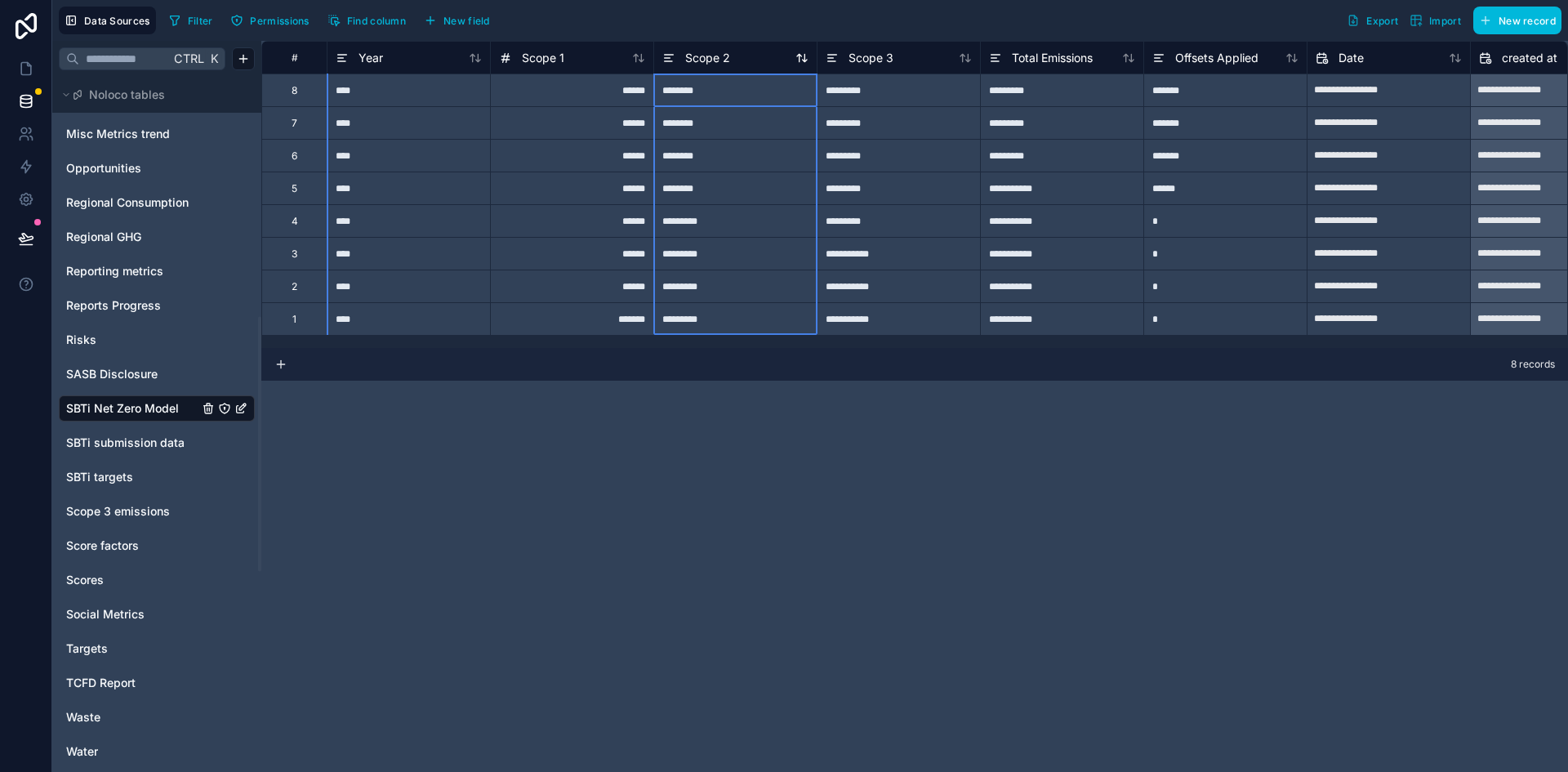
click at [777, 60] on div "Scope 2" at bounding box center [735, 57] width 146 height 20
click at [736, 59] on div "Scope 2" at bounding box center [735, 57] width 146 height 20
click at [695, 50] on span "Scope 2" at bounding box center [708, 57] width 45 height 16
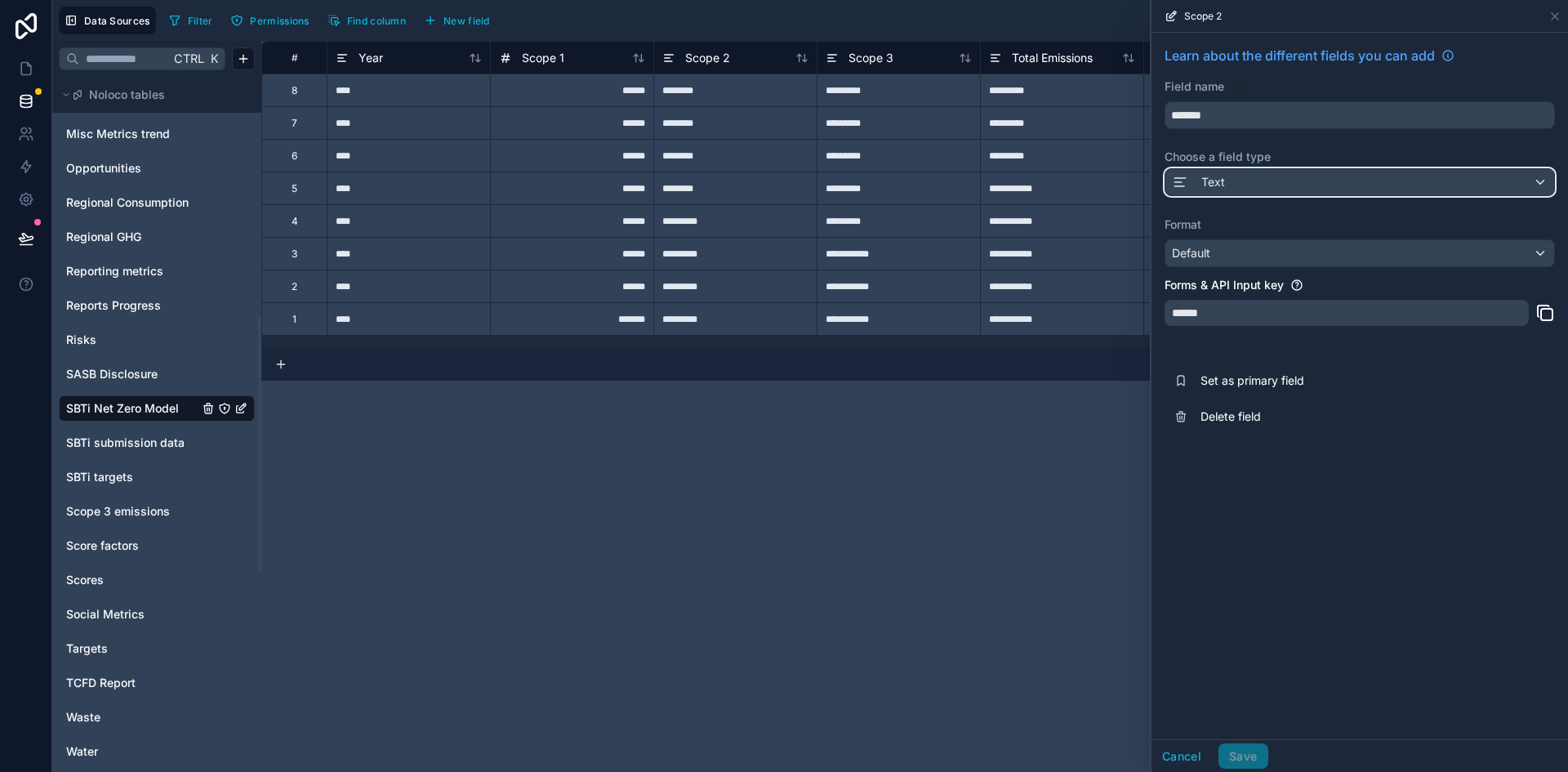
click at [1273, 171] on div "Text" at bounding box center [1360, 182] width 389 height 26
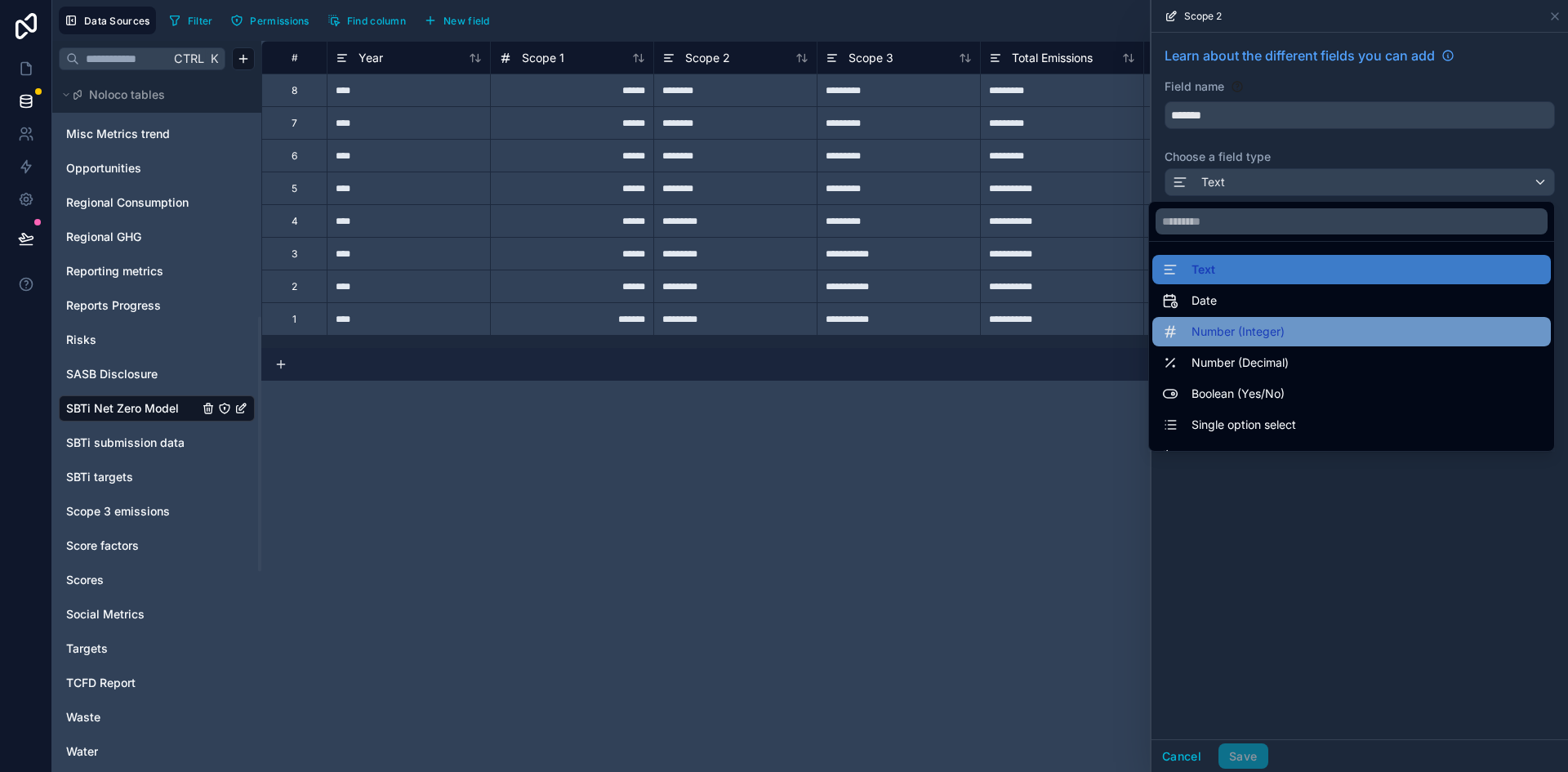
click at [1252, 334] on span "Number (Integer)" at bounding box center [1237, 331] width 93 height 20
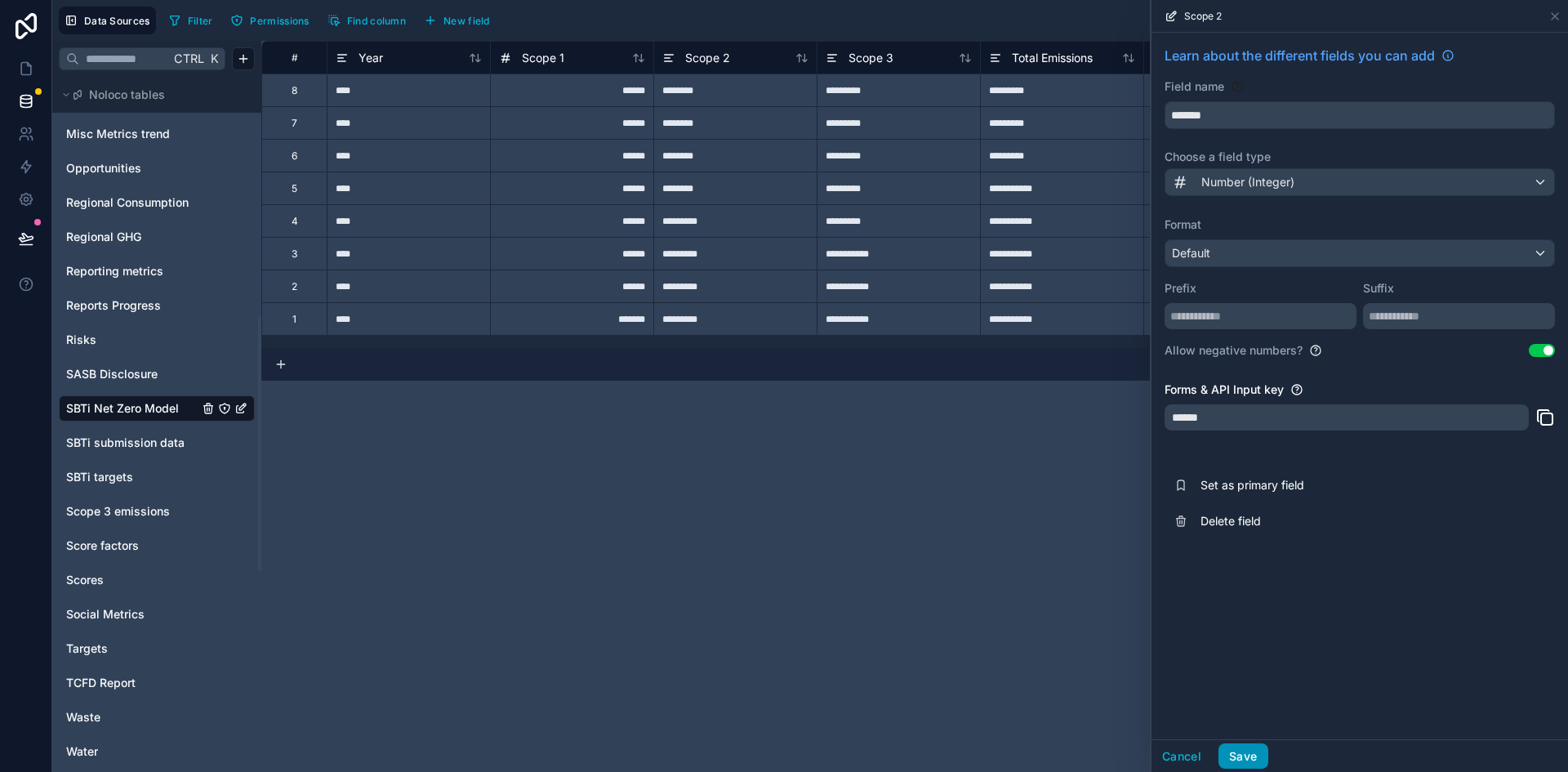
click at [1256, 757] on button "Save" at bounding box center [1243, 757] width 49 height 26
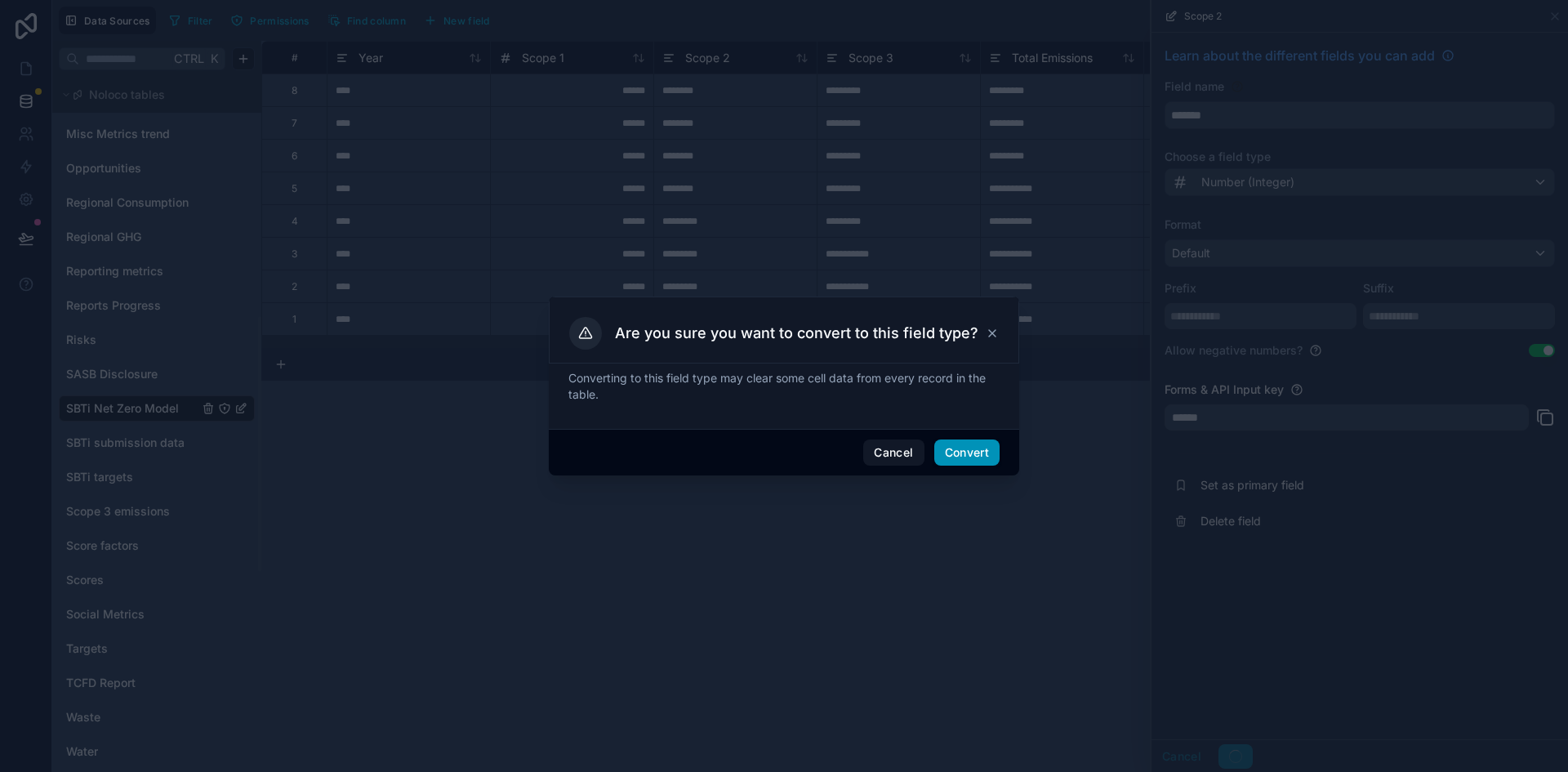
click at [965, 452] on button "Convert" at bounding box center [966, 452] width 65 height 26
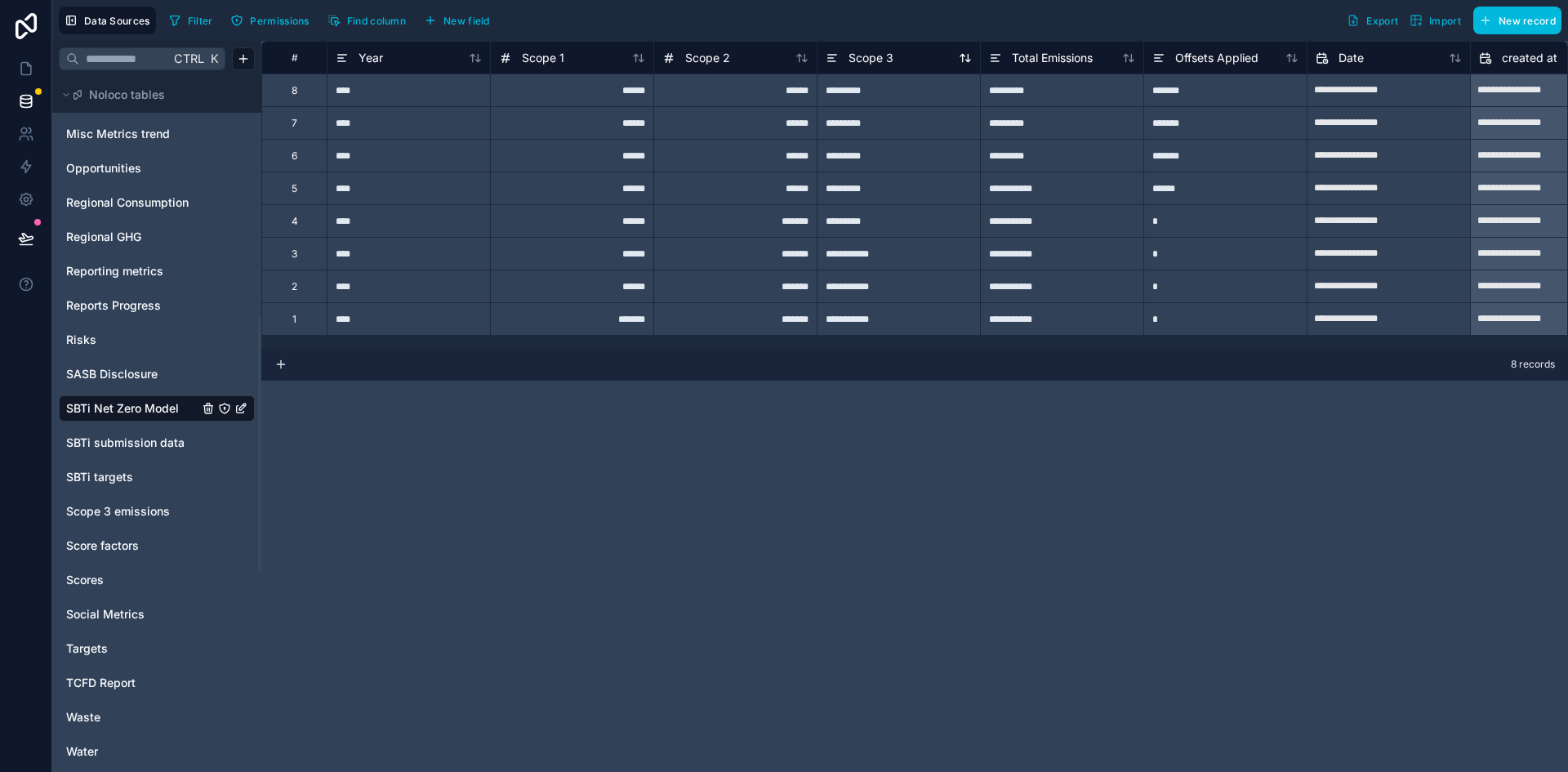
click at [863, 66] on div "Scope 3" at bounding box center [859, 57] width 68 height 20
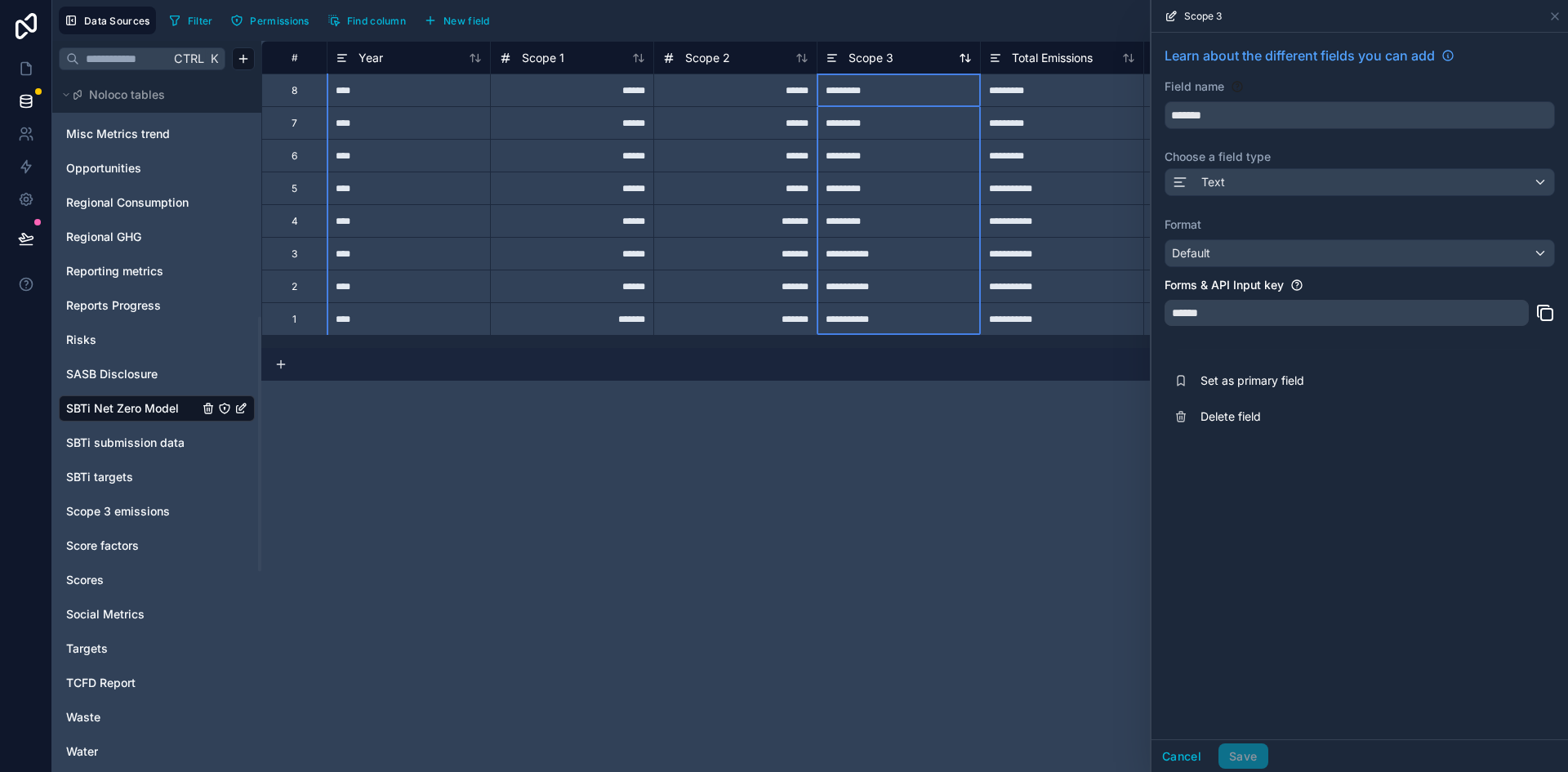
click at [863, 66] on div "Scope 3" at bounding box center [859, 57] width 68 height 20
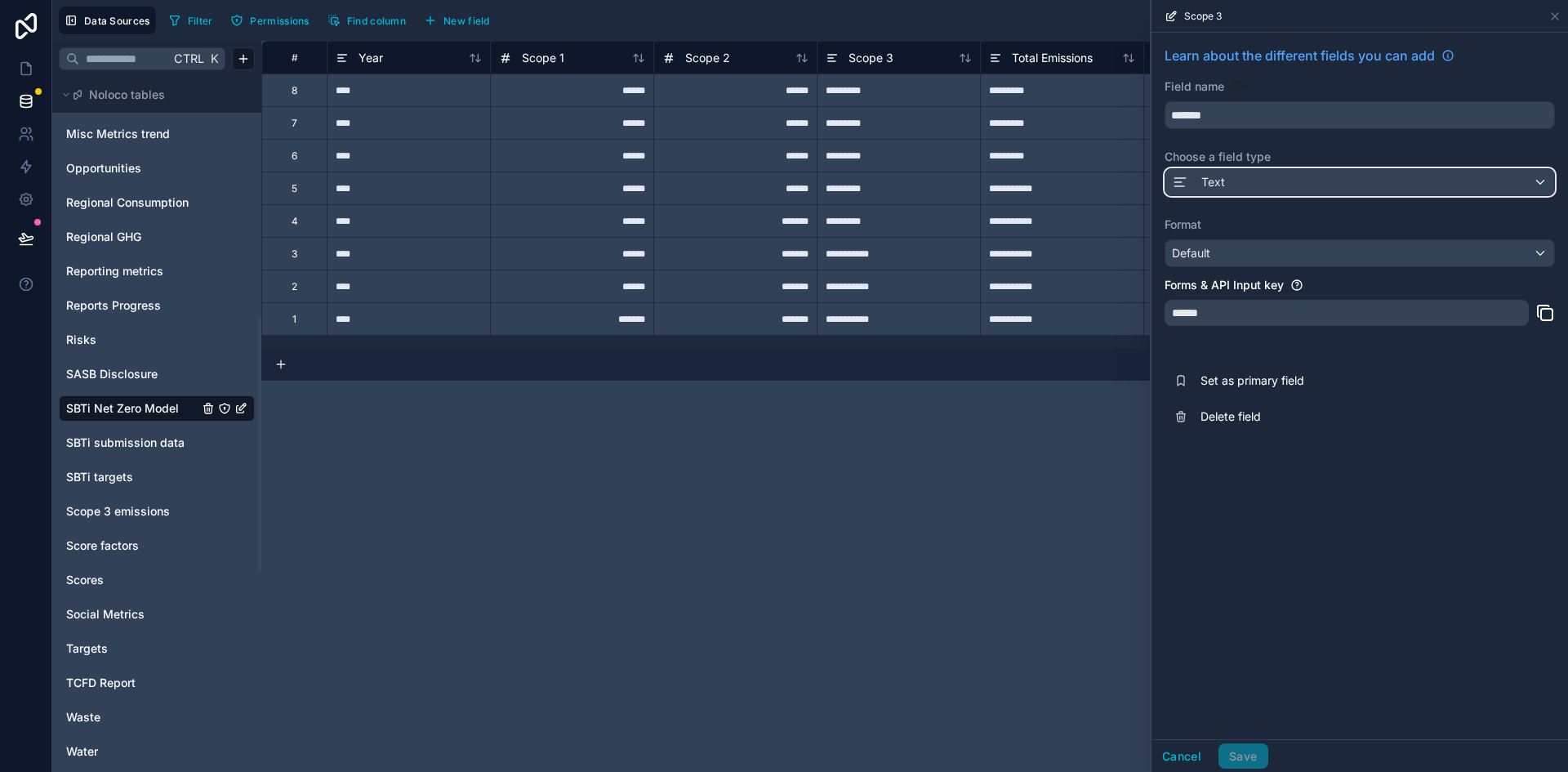
click at [1242, 181] on div "Text" at bounding box center [1360, 182] width 389 height 26
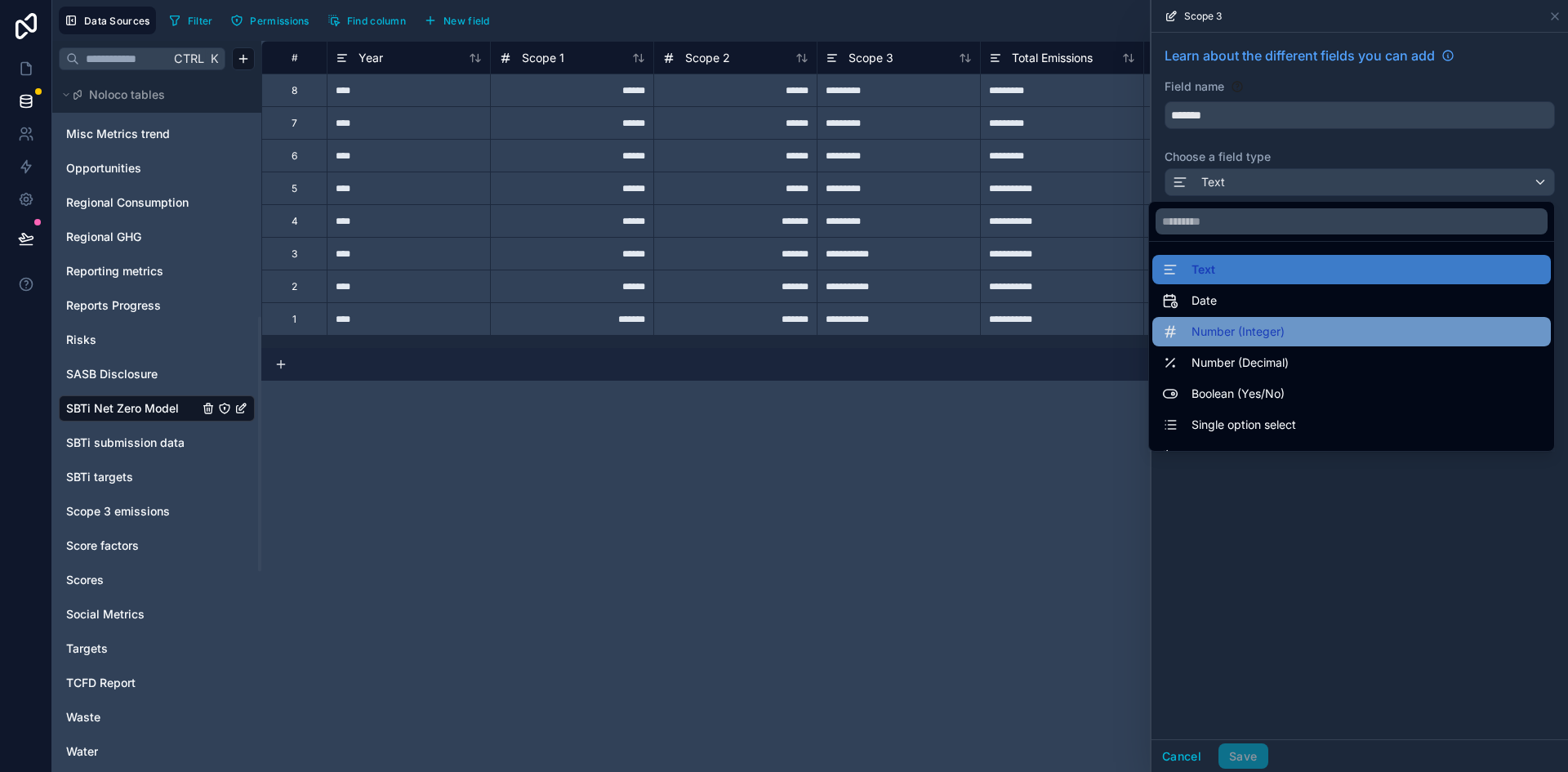
click at [1203, 326] on span "Number (Integer)" at bounding box center [1237, 331] width 93 height 20
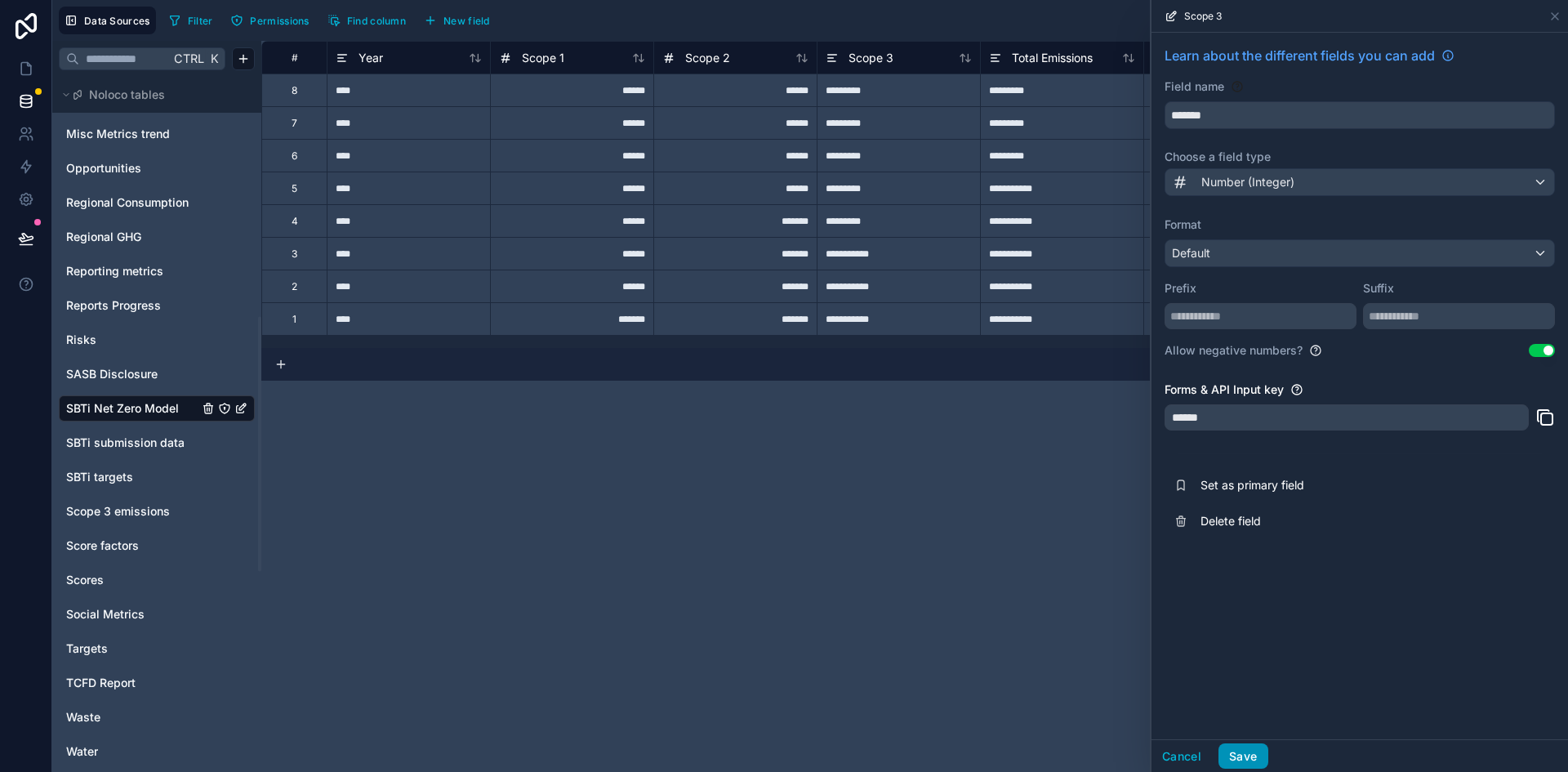
click at [1250, 756] on button "Save" at bounding box center [1243, 757] width 49 height 26
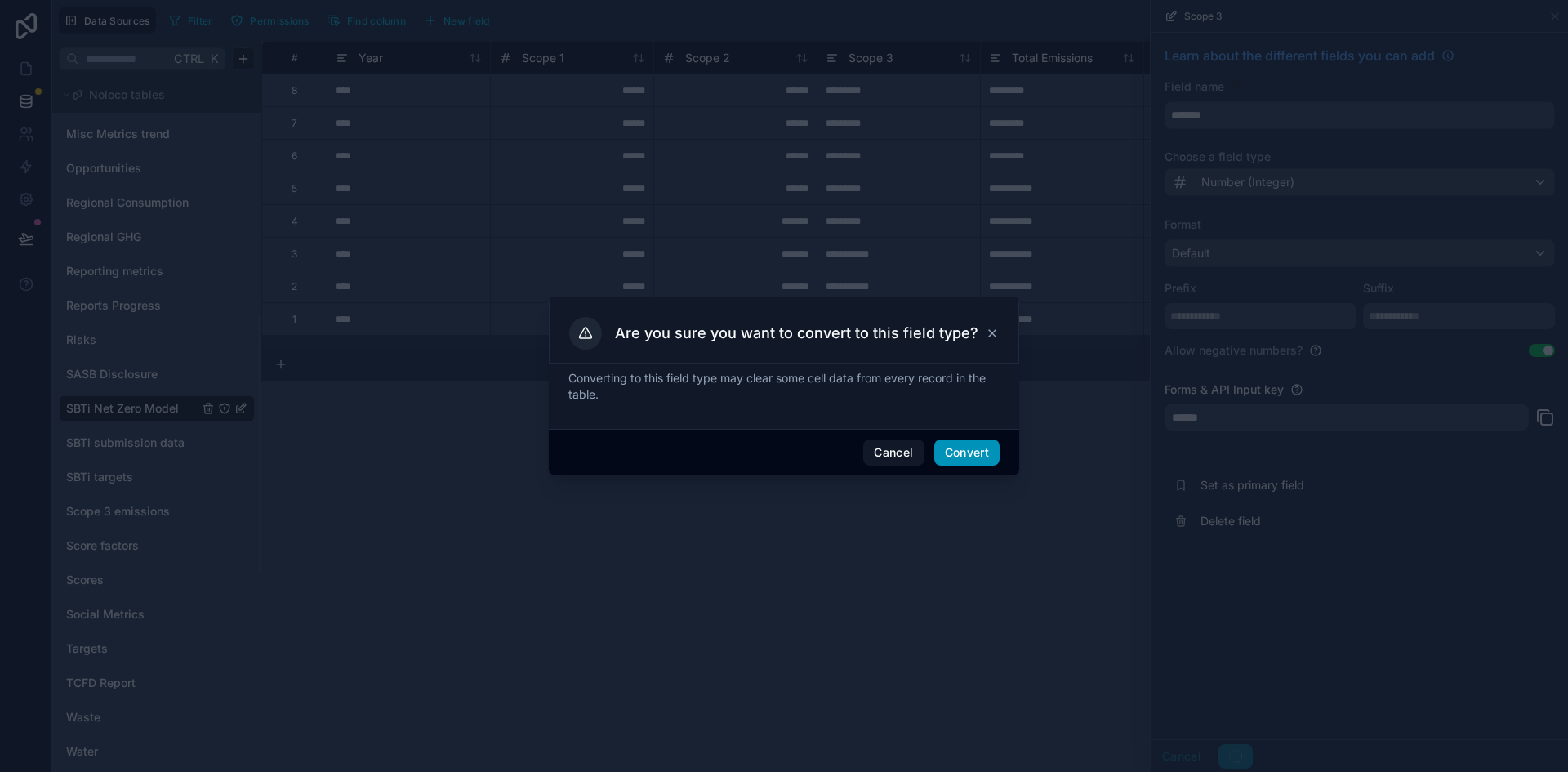
click at [977, 444] on button "Convert" at bounding box center [966, 452] width 65 height 26
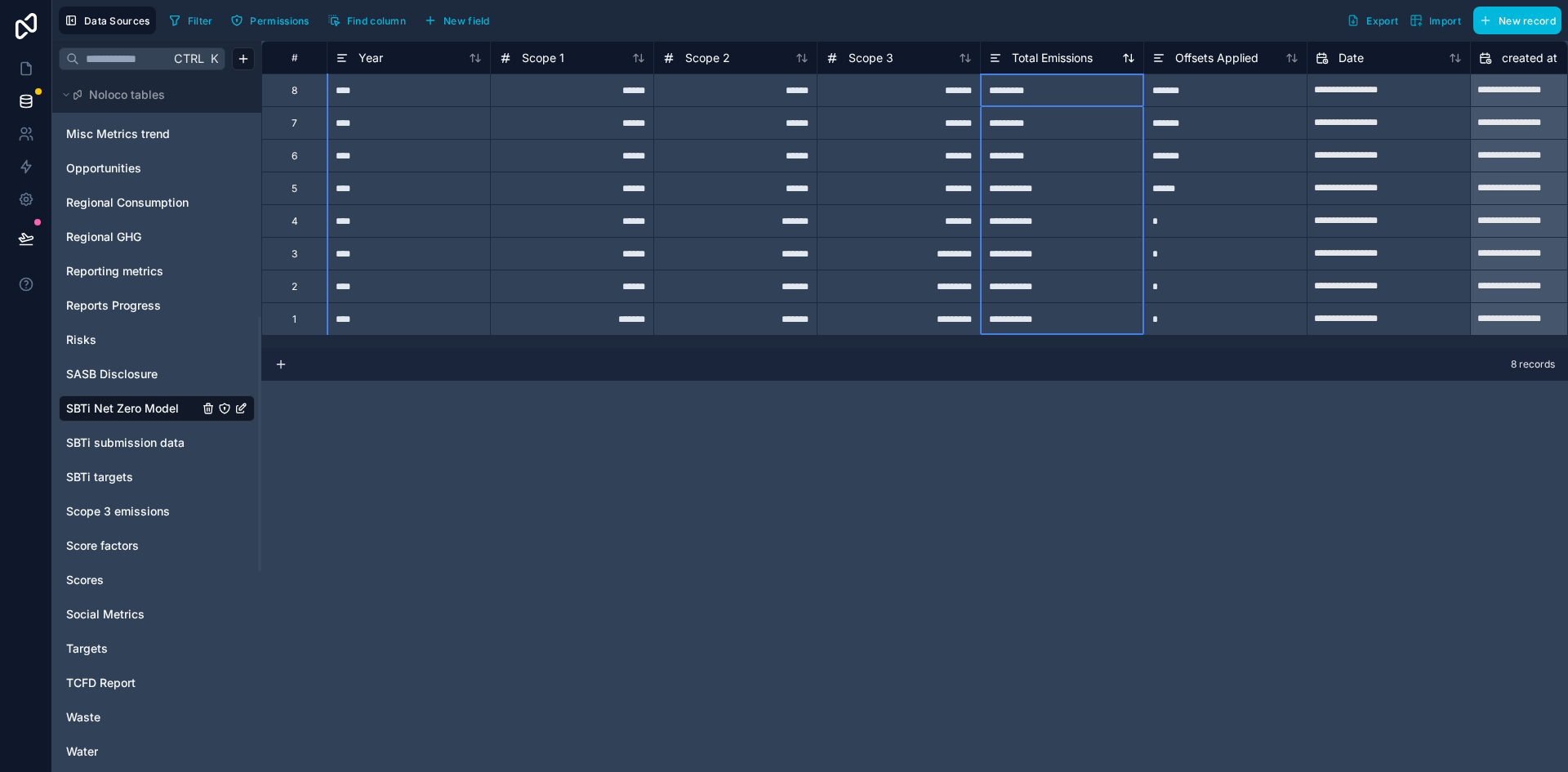
click at [1064, 58] on span "Total Emissions" at bounding box center [1053, 57] width 81 height 16
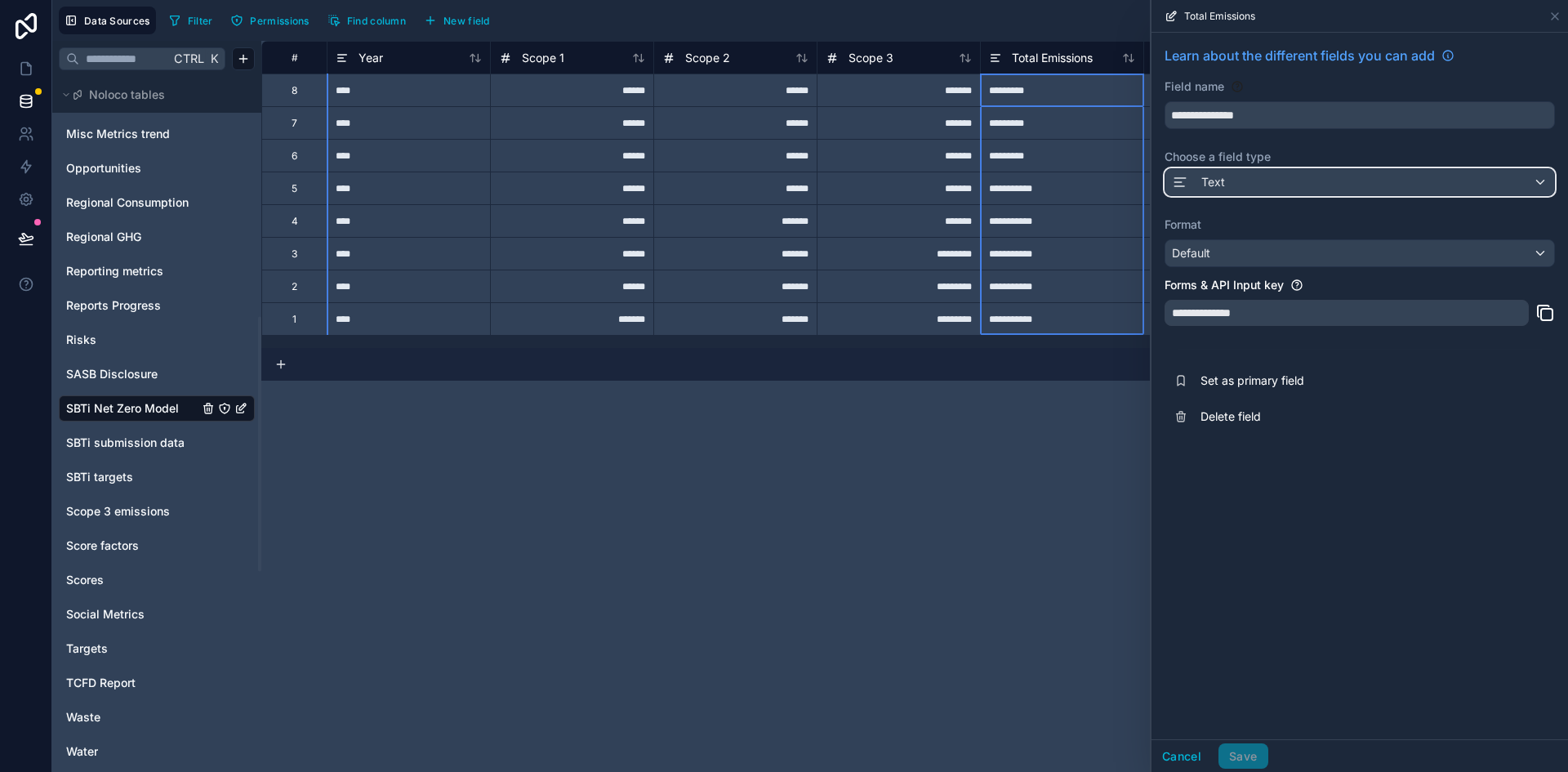
click at [1250, 175] on div "Text" at bounding box center [1360, 182] width 389 height 26
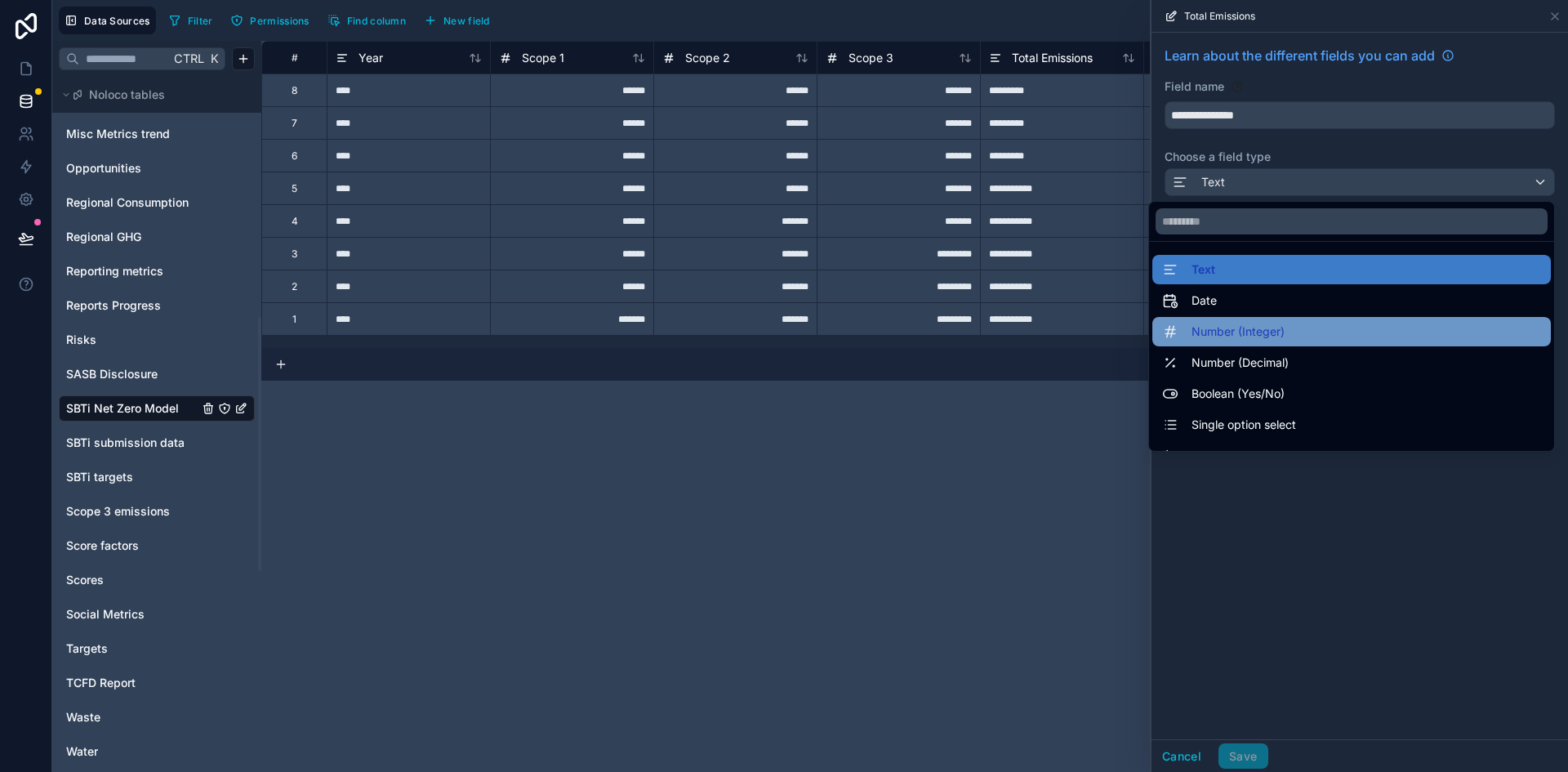
click at [1218, 338] on span "Number (Integer)" at bounding box center [1237, 331] width 93 height 20
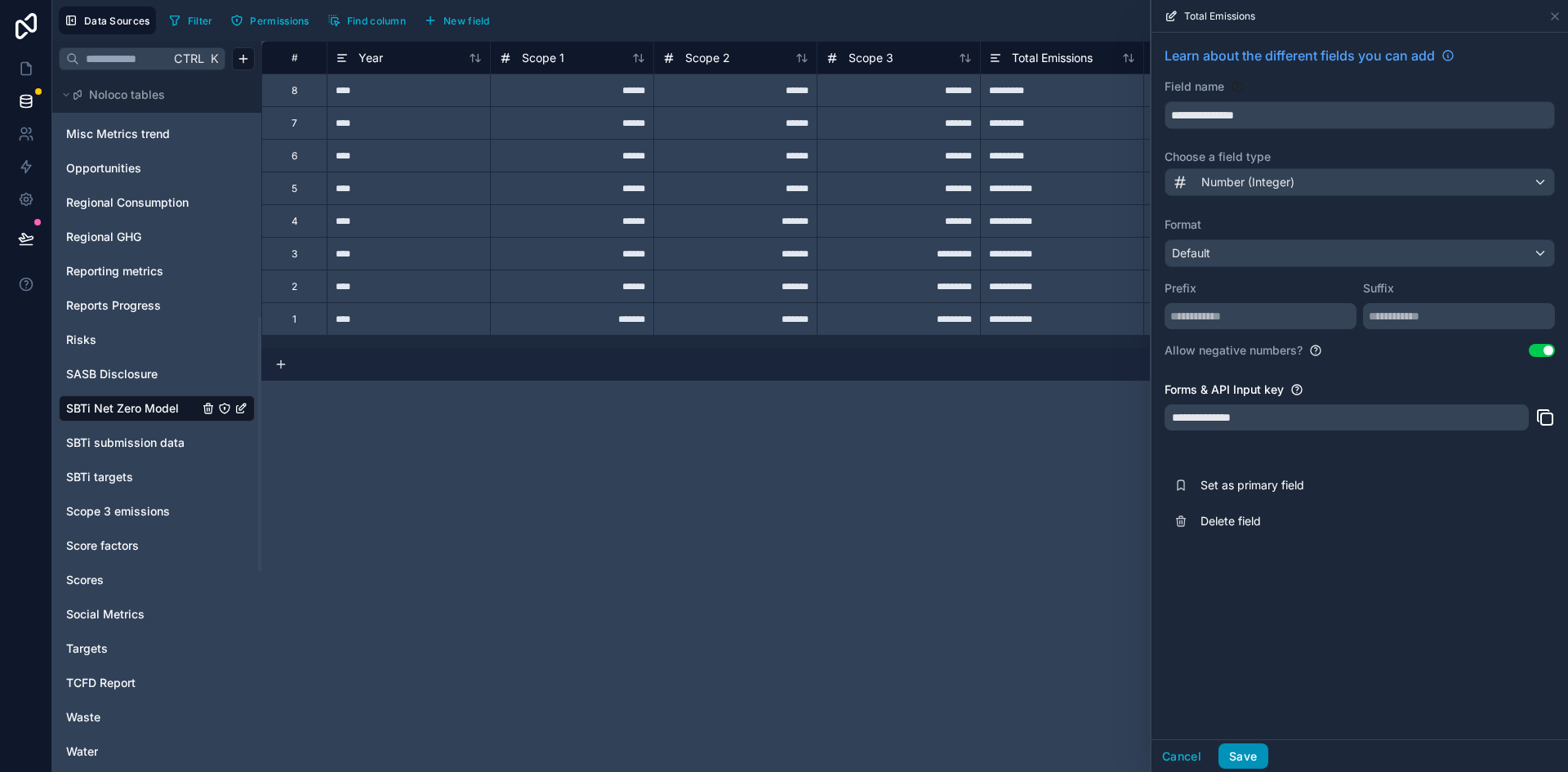
click at [1265, 747] on button "Save" at bounding box center [1243, 757] width 49 height 26
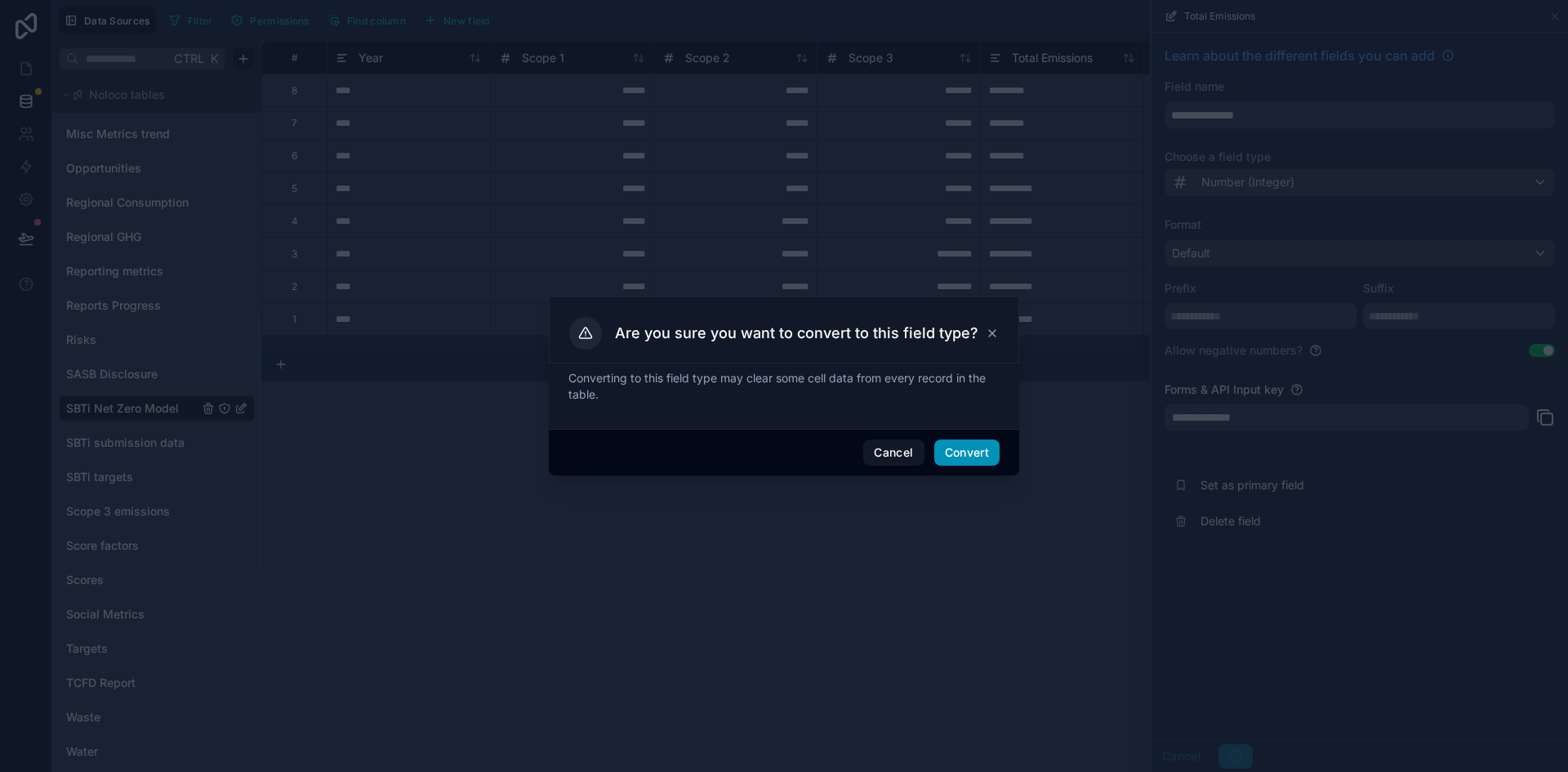
click at [957, 447] on button "Convert" at bounding box center [966, 452] width 65 height 26
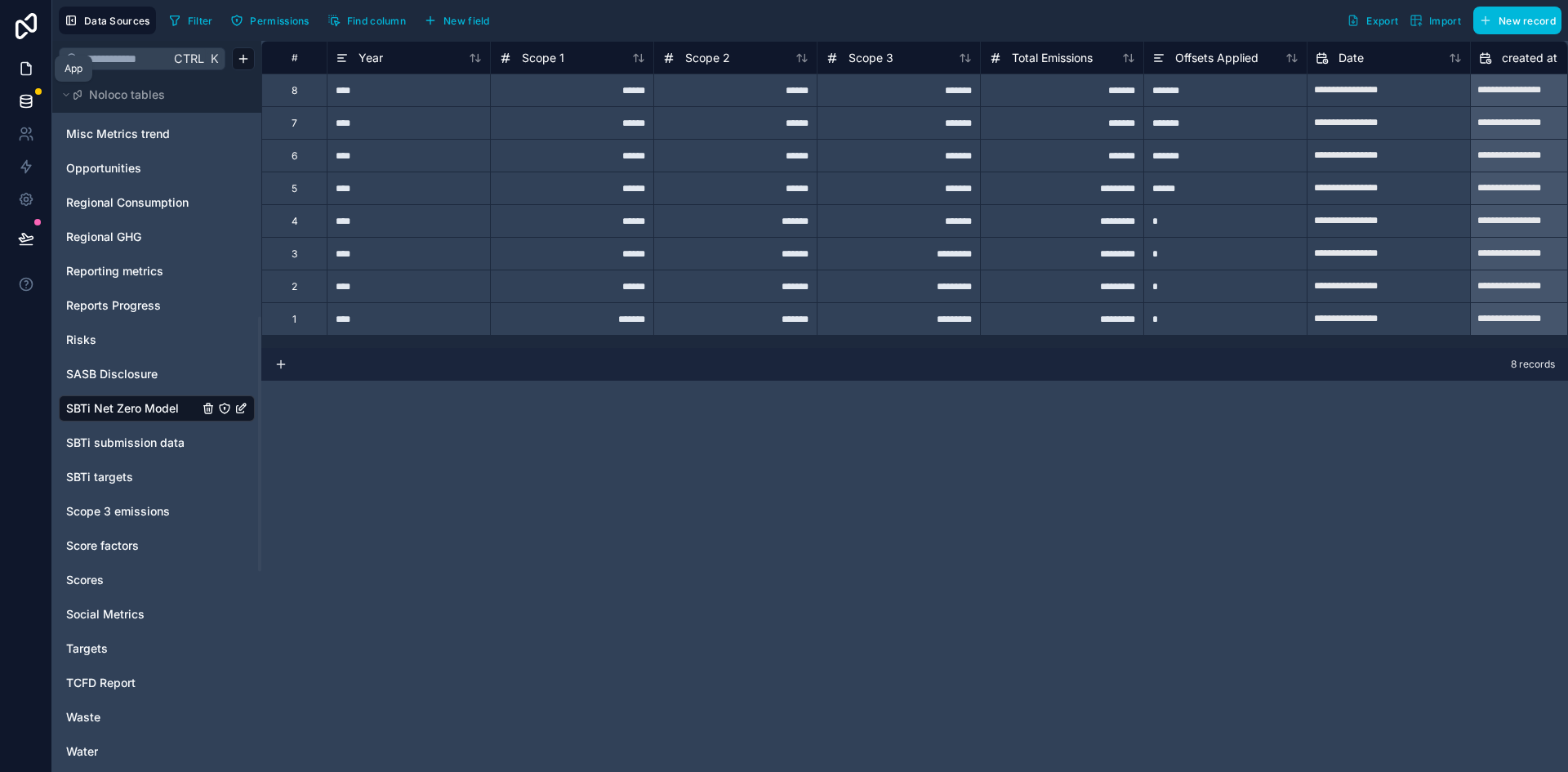
click at [24, 76] on link at bounding box center [25, 68] width 52 height 33
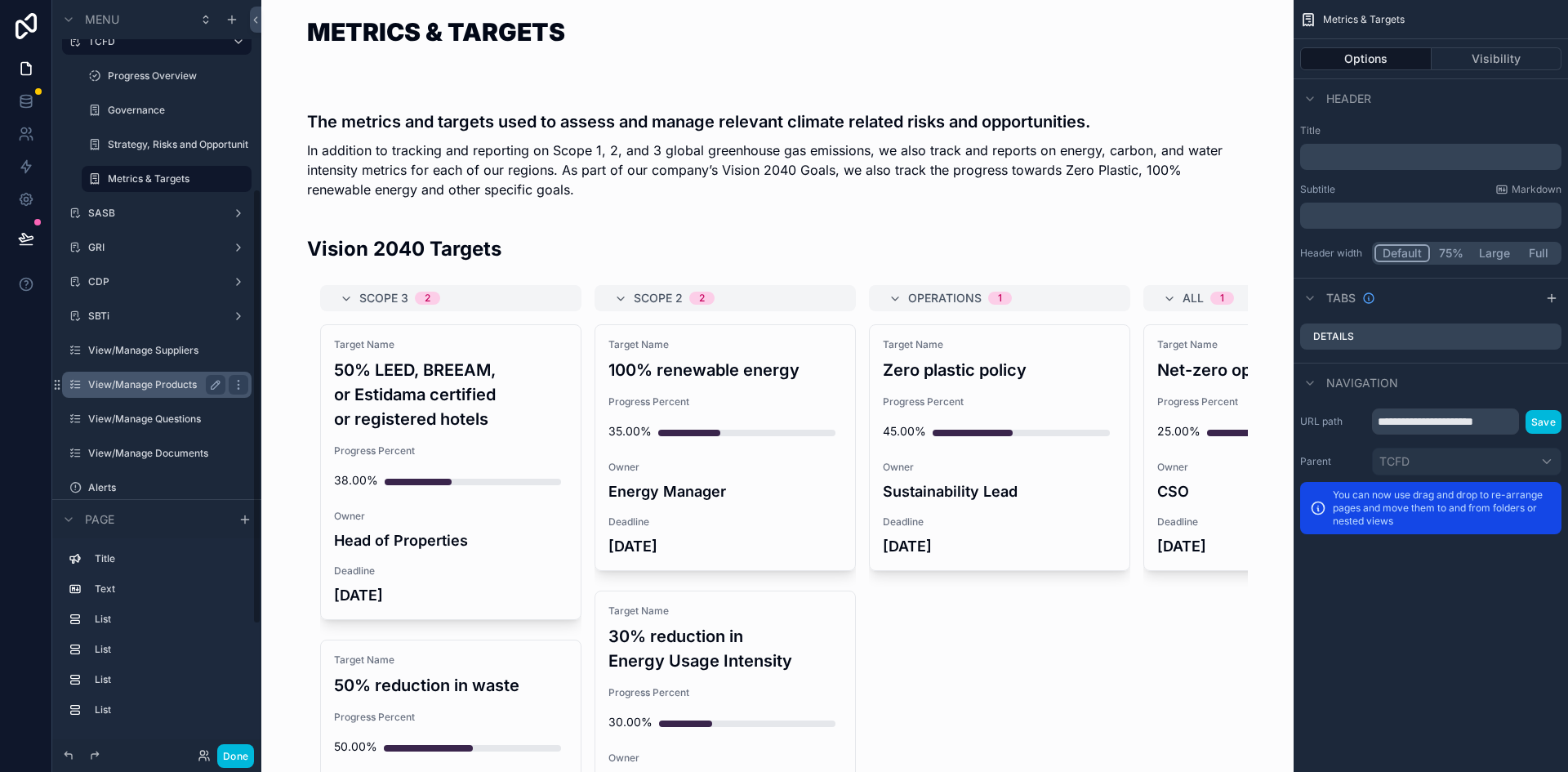
scroll to position [327, 0]
click at [106, 312] on label "SBTi" at bounding box center [154, 316] width 131 height 13
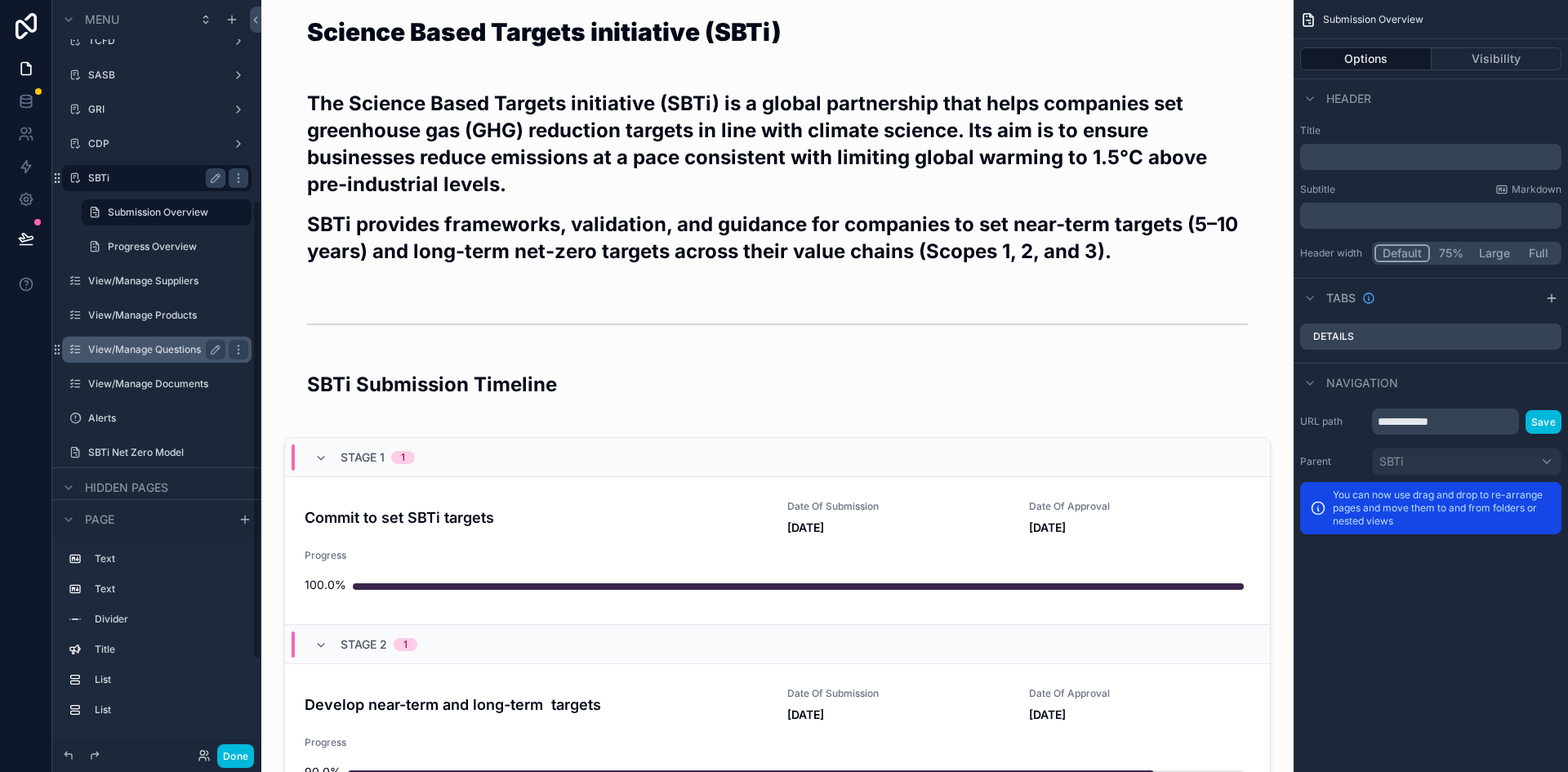
scroll to position [0, 850]
click at [134, 256] on div "Progress Overview" at bounding box center [166, 247] width 163 height 26
click at [166, 249] on label "Progress Overview" at bounding box center [163, 247] width 111 height 13
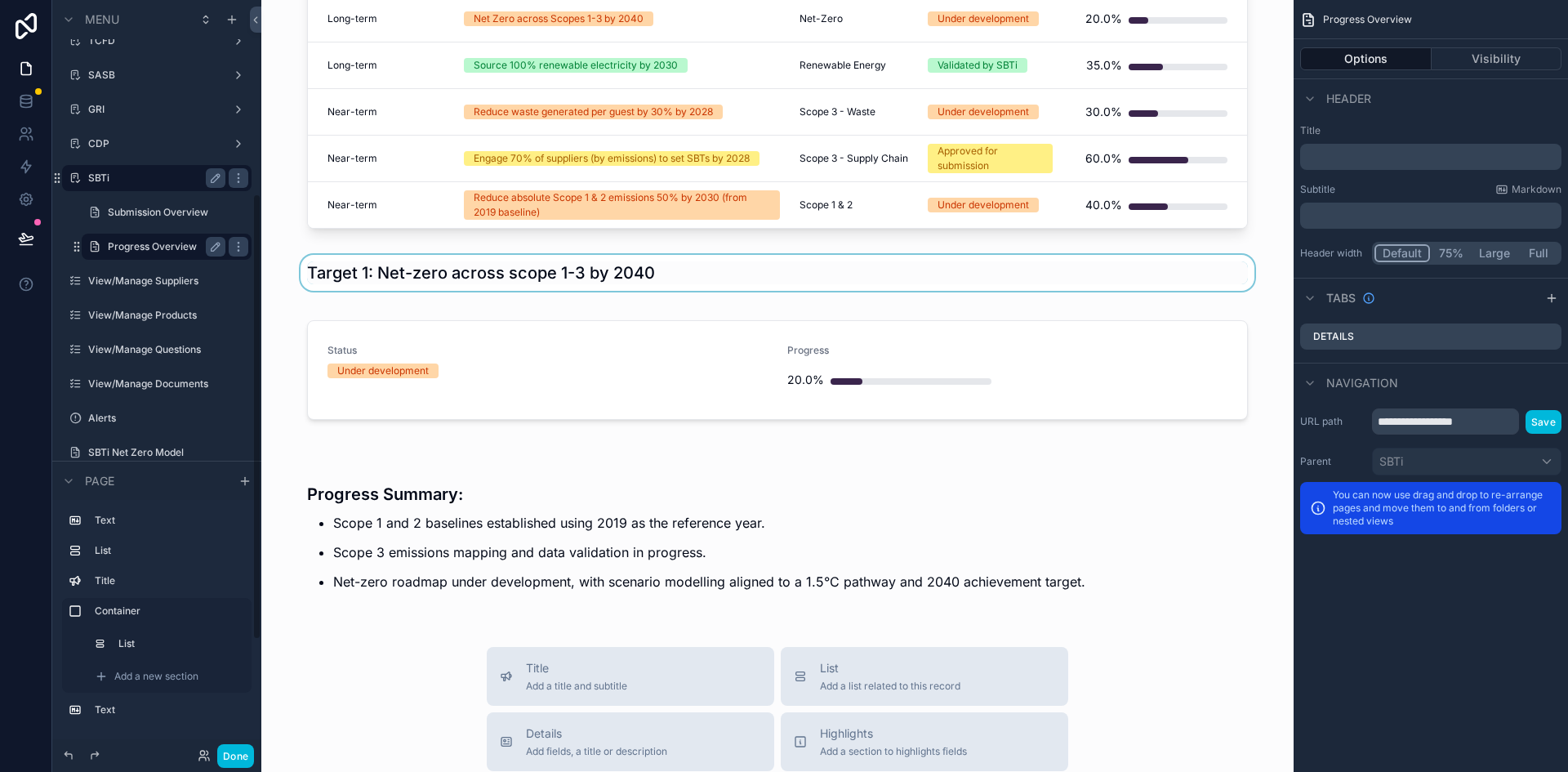
scroll to position [408, 0]
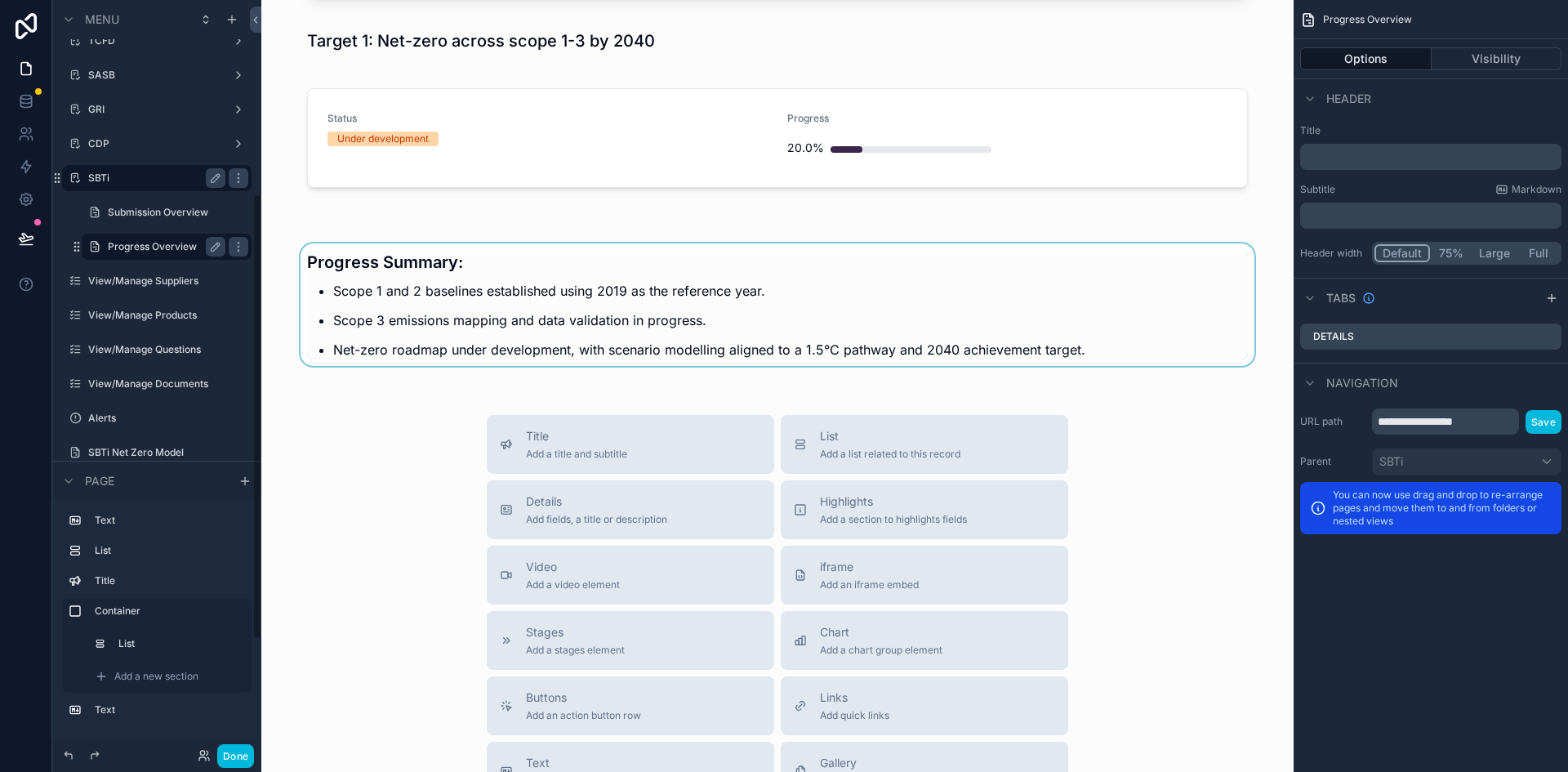
click at [371, 341] on div "scrollable content" at bounding box center [777, 299] width 1006 height 152
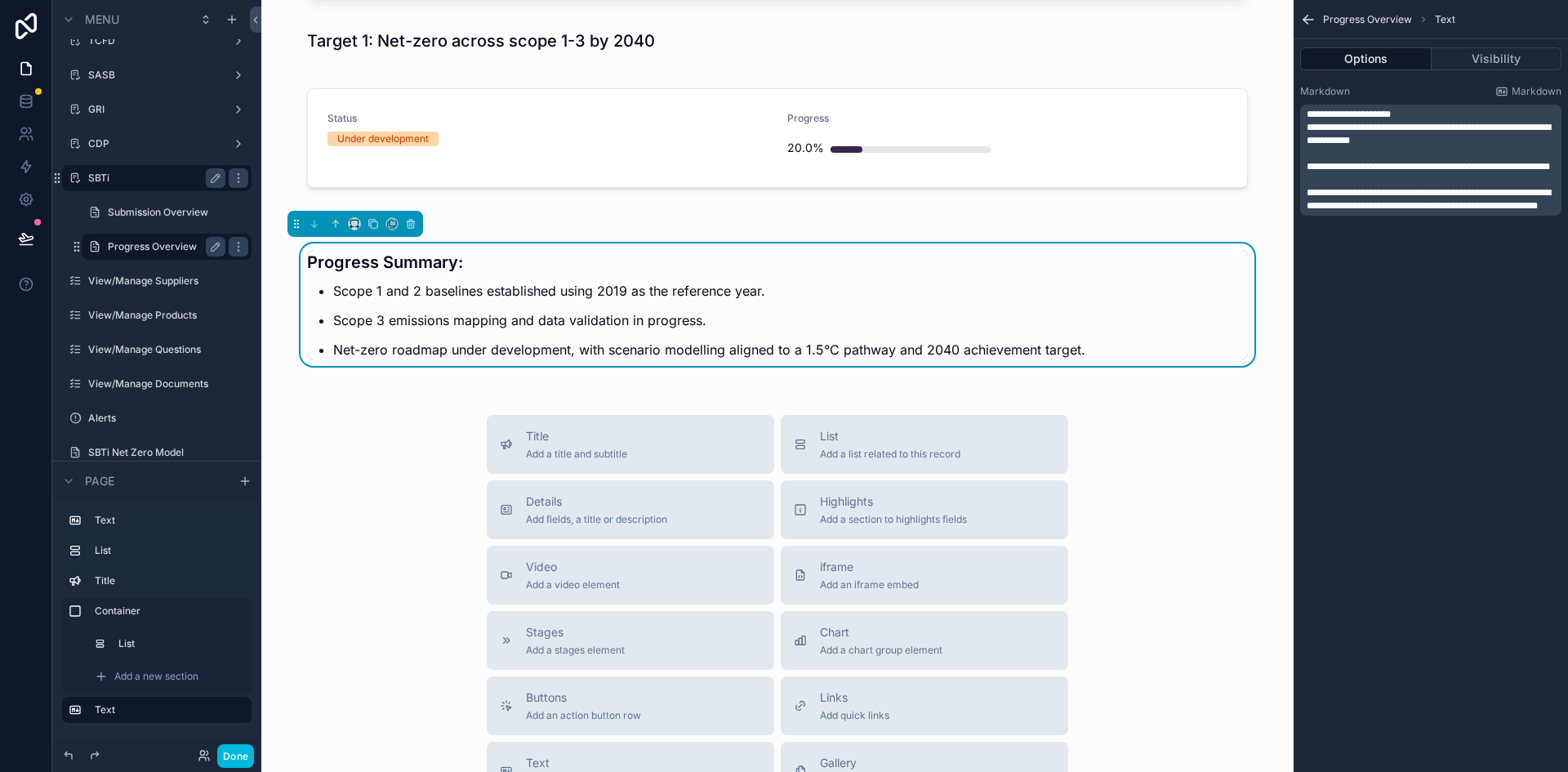
scroll to position [327, 0]
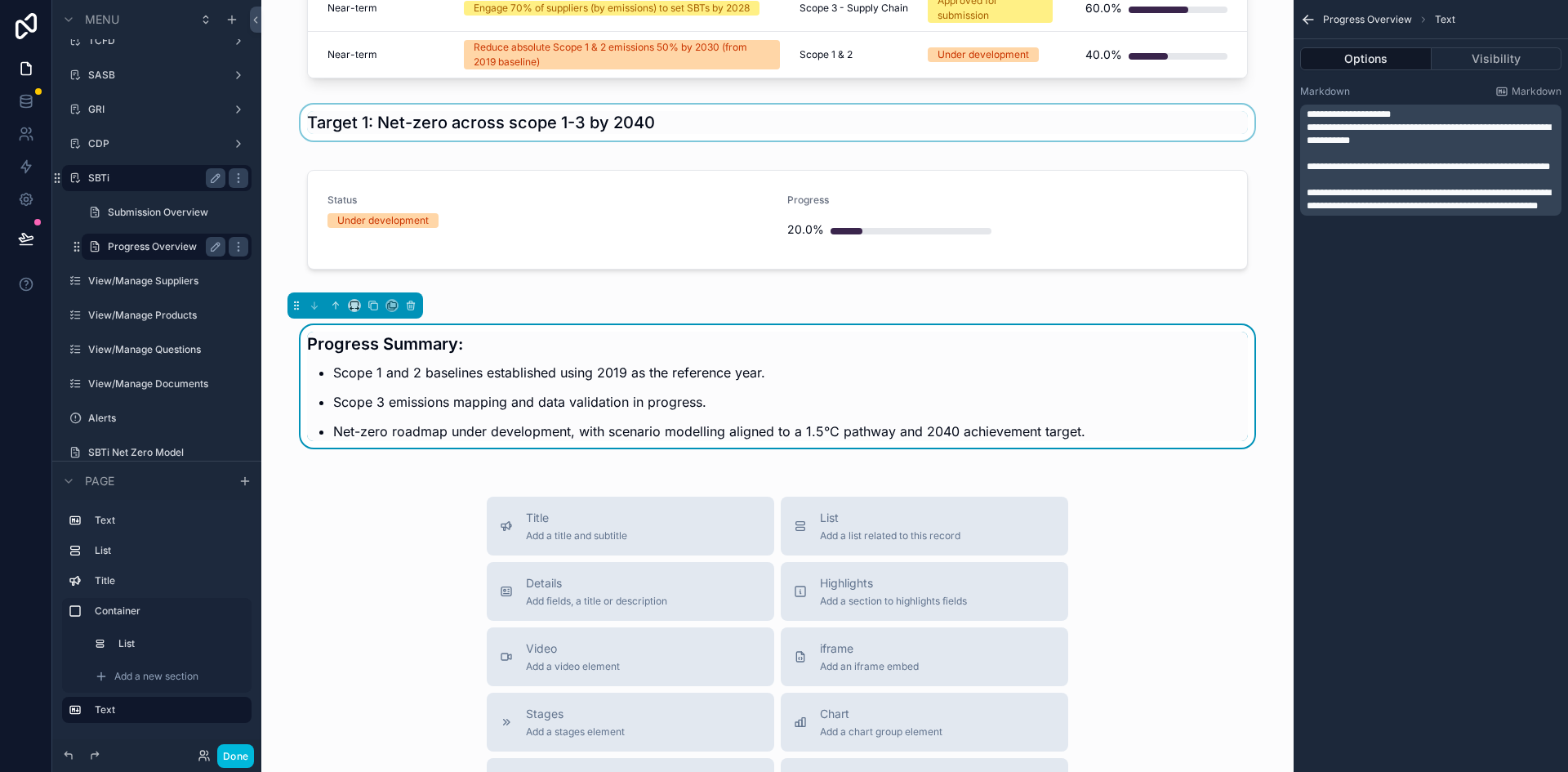
click at [360, 126] on div "scrollable content" at bounding box center [777, 123] width 1006 height 36
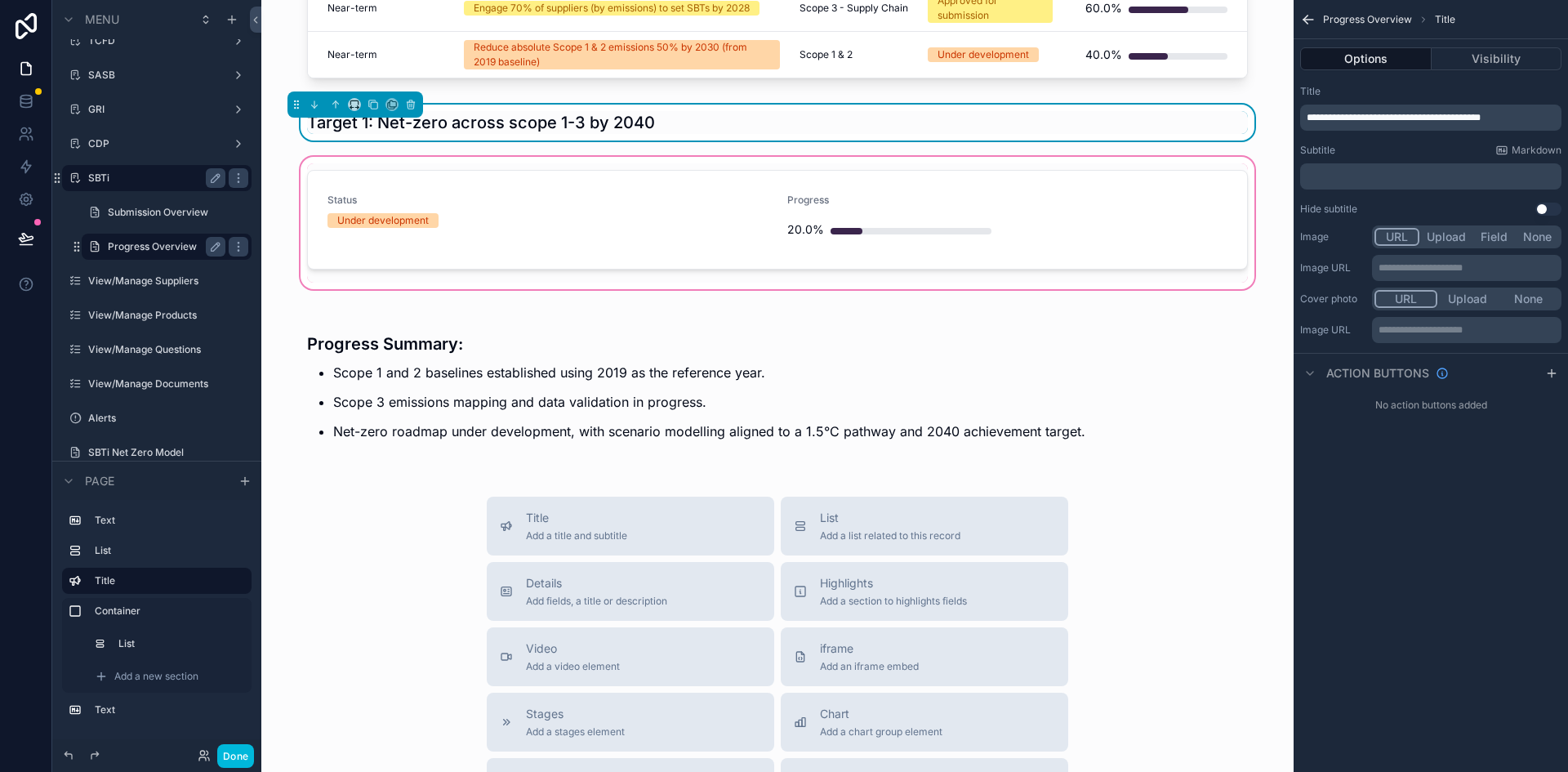
click at [376, 206] on div "scrollable content" at bounding box center [777, 222] width 1006 height 139
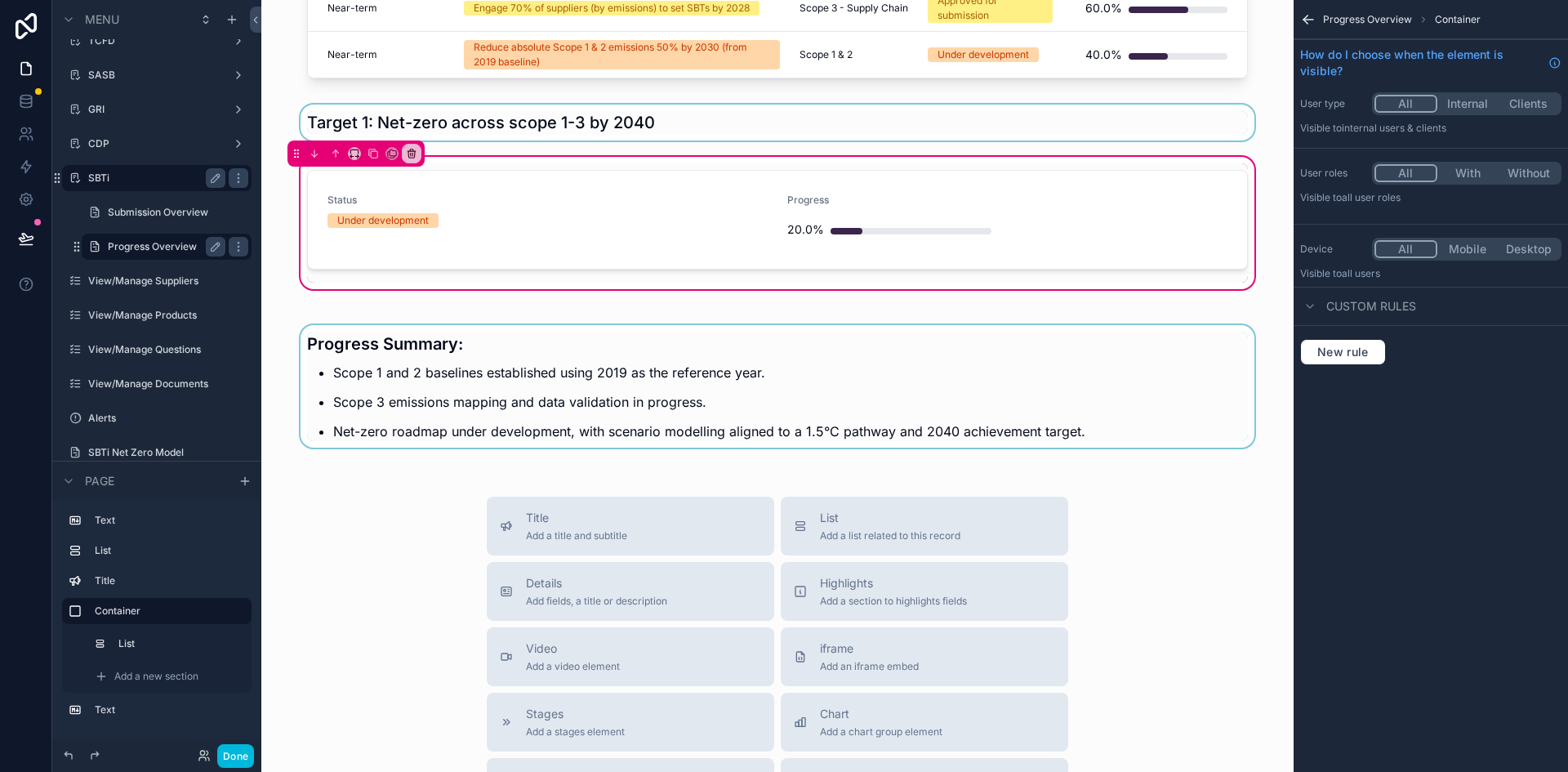
click at [381, 365] on div "scrollable content" at bounding box center [777, 381] width 1006 height 152
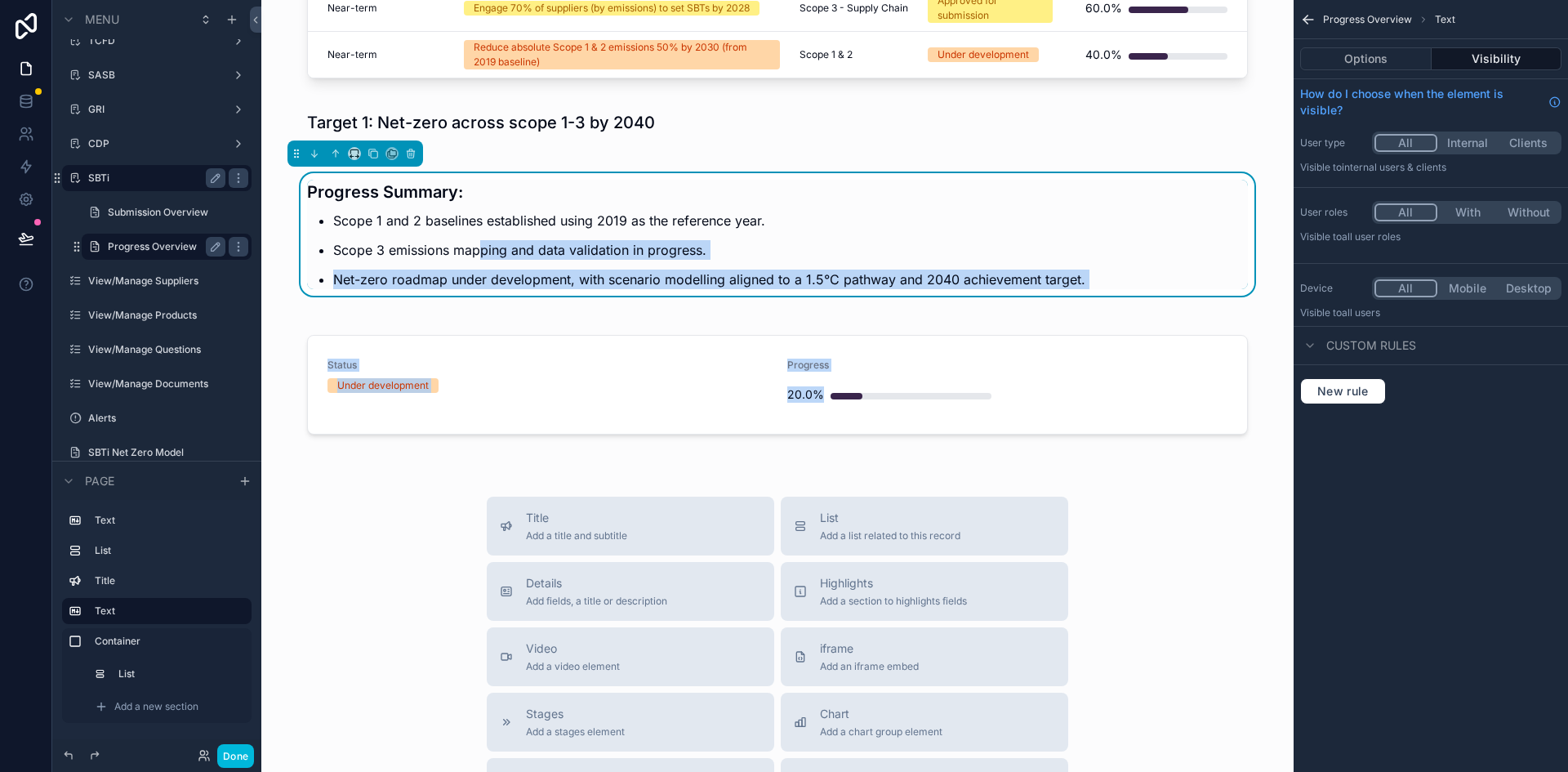
drag, startPoint x: 473, startPoint y: 356, endPoint x: 475, endPoint y: 246, distance: 110.0
click at [475, 246] on div "SBTi-aligned Targets Targets Progress Overview Target Category Target Scope Sta…" at bounding box center [776, 440] width 1032 height 1536
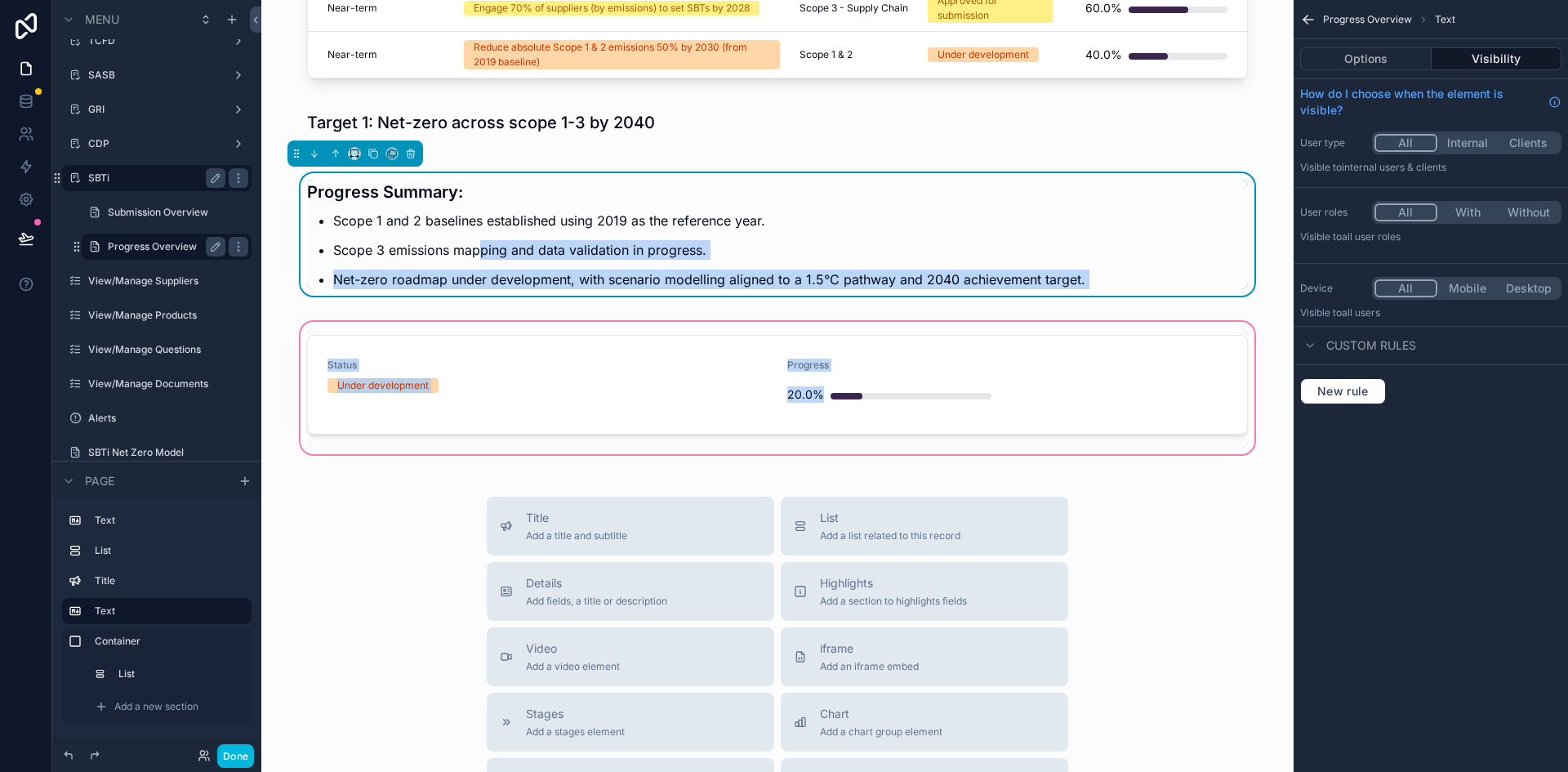
click at [513, 358] on div "scrollable content" at bounding box center [777, 387] width 1006 height 139
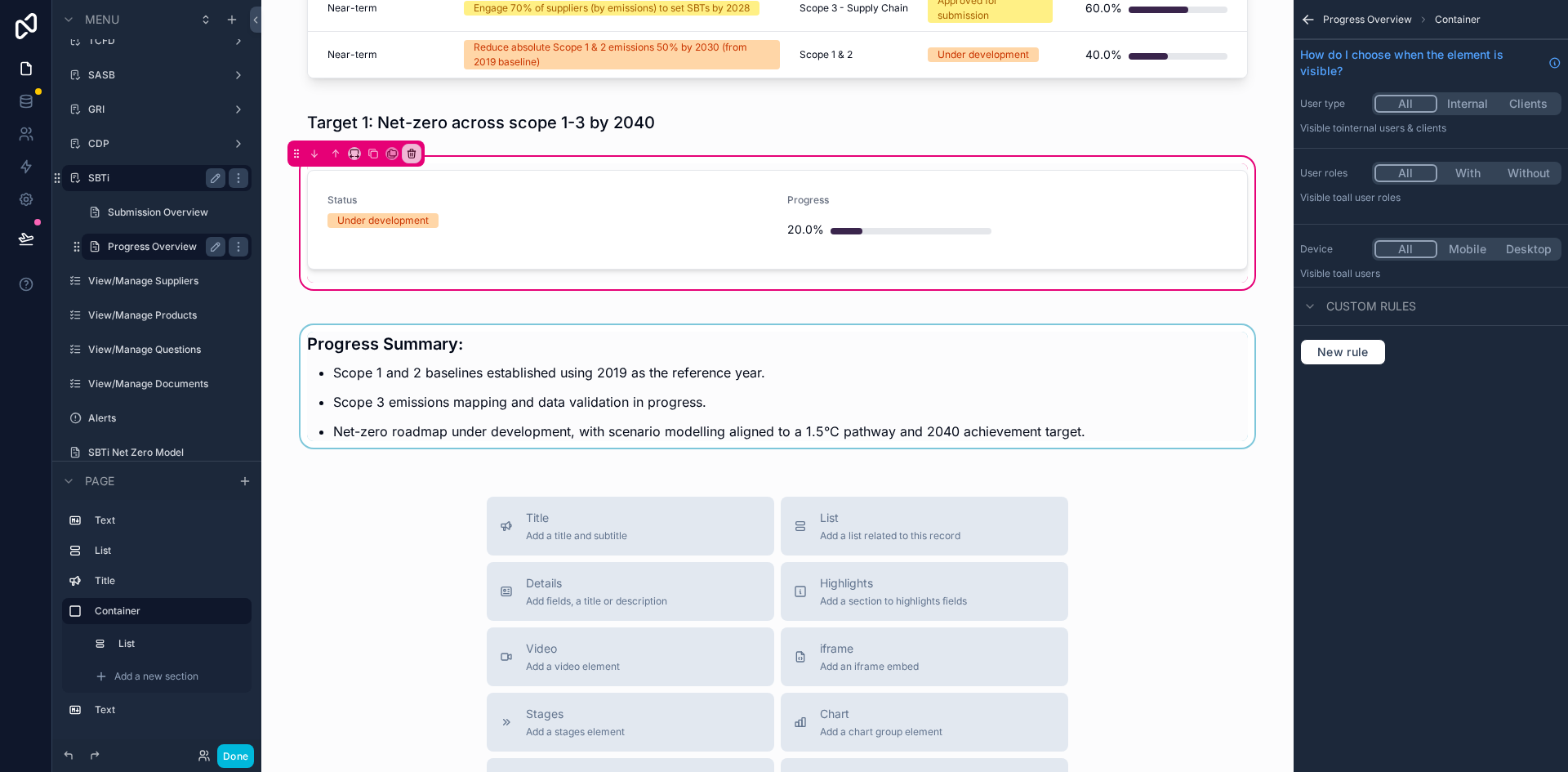
click at [460, 381] on div "scrollable content" at bounding box center [777, 381] width 1006 height 152
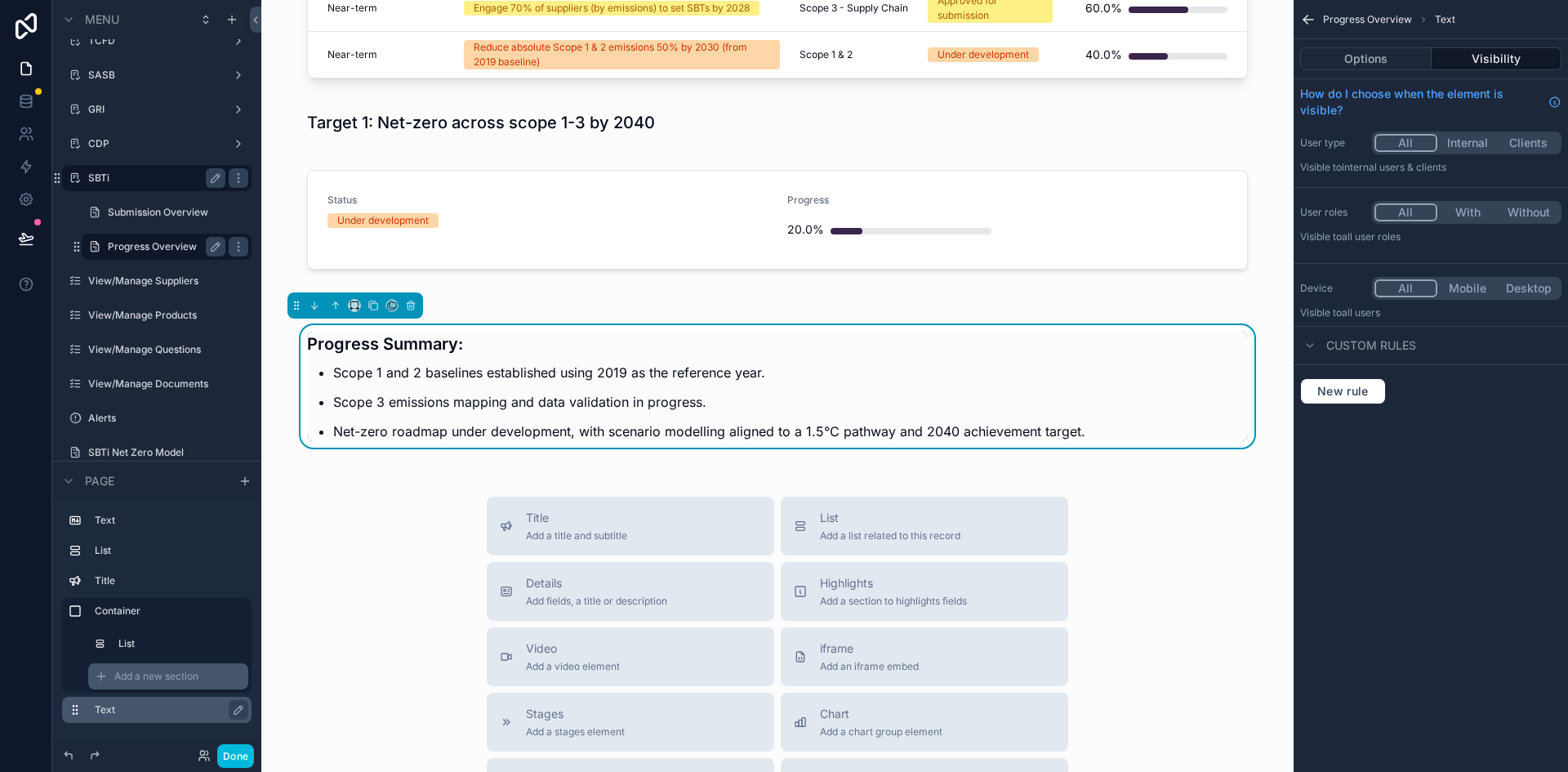
click at [102, 671] on icon "scrollable content" at bounding box center [102, 677] width 13 height 13
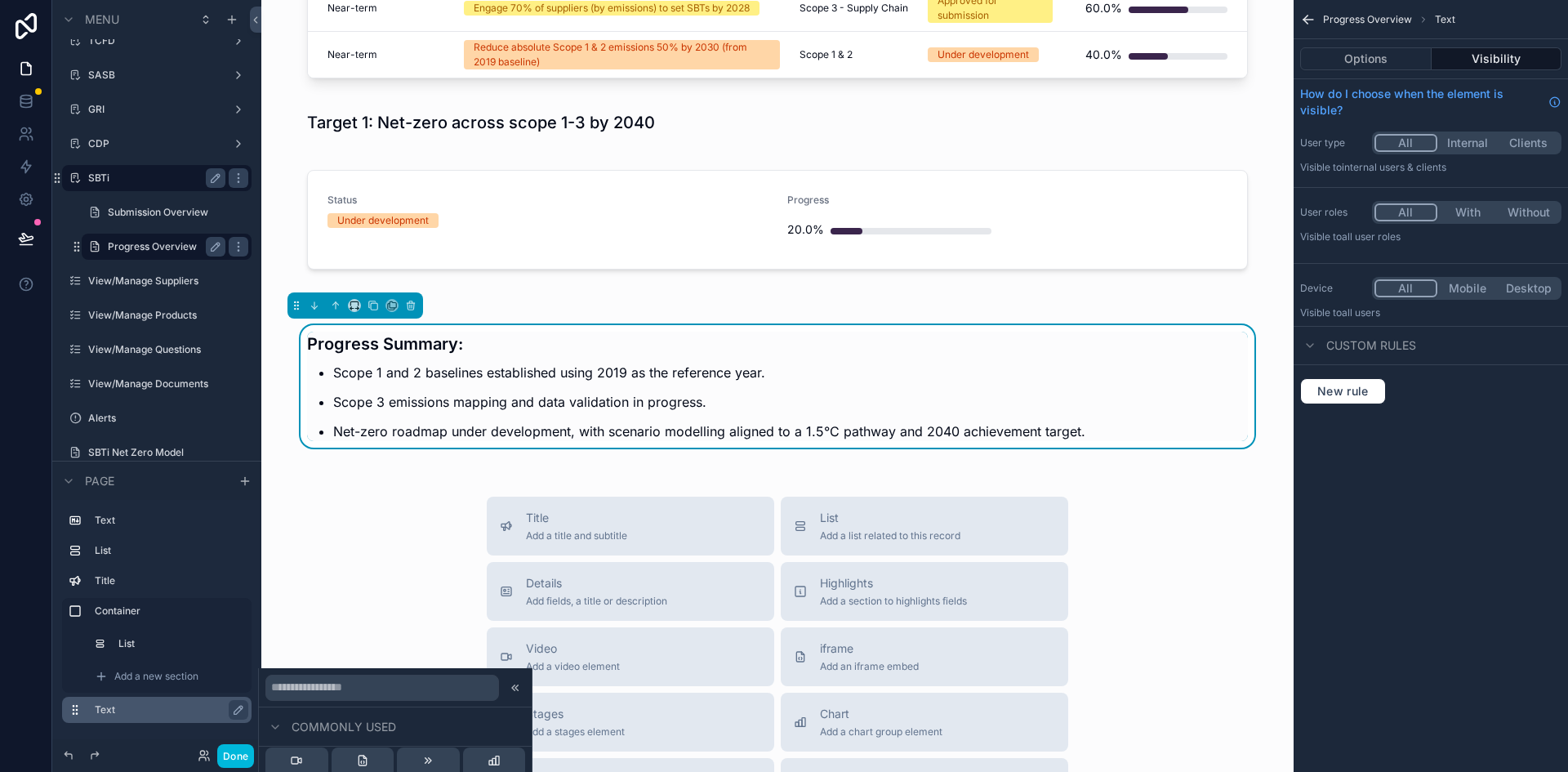
scroll to position [82, 0]
click at [349, 695] on input "text" at bounding box center [383, 688] width 234 height 26
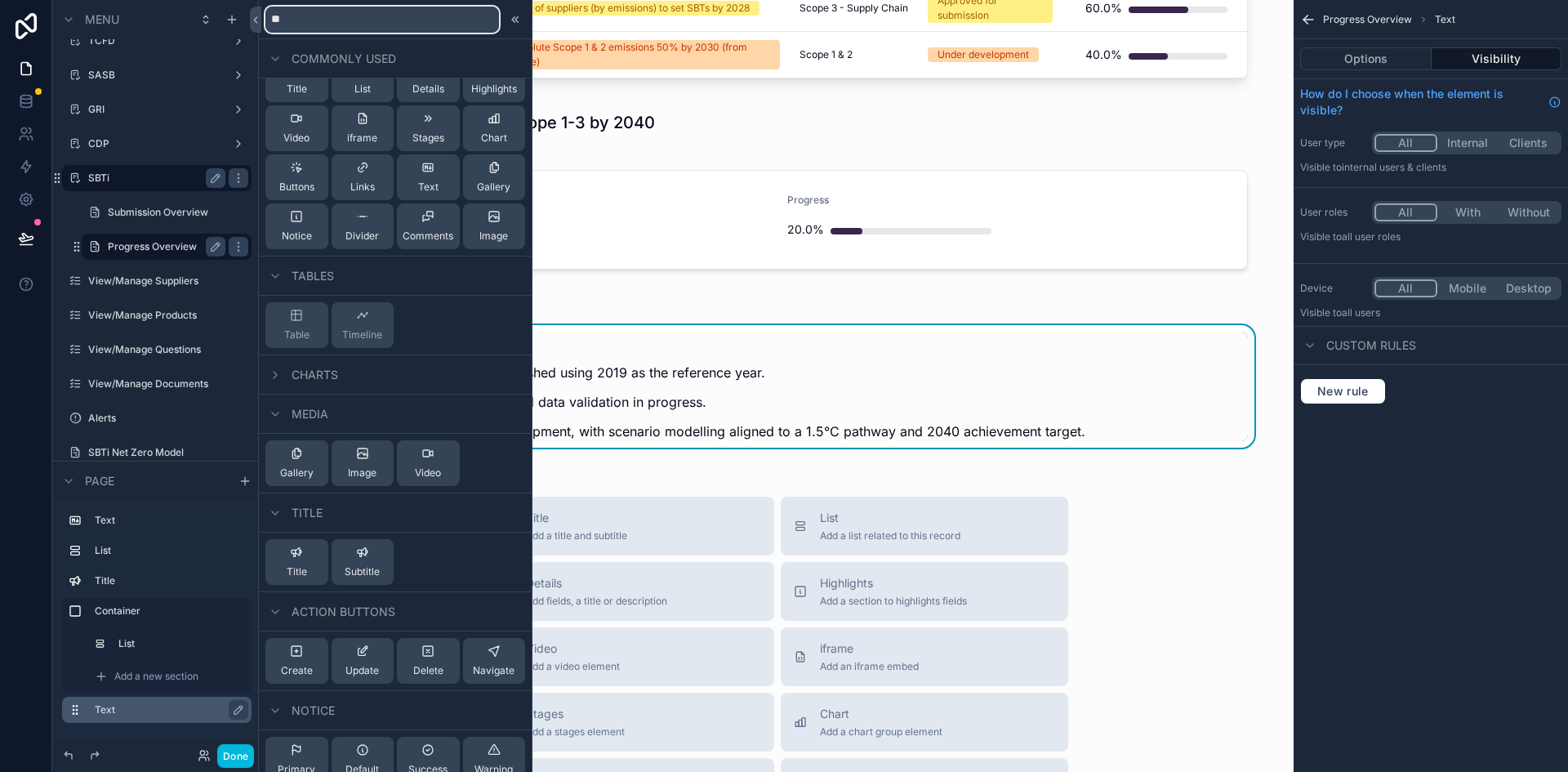
scroll to position [0, 0]
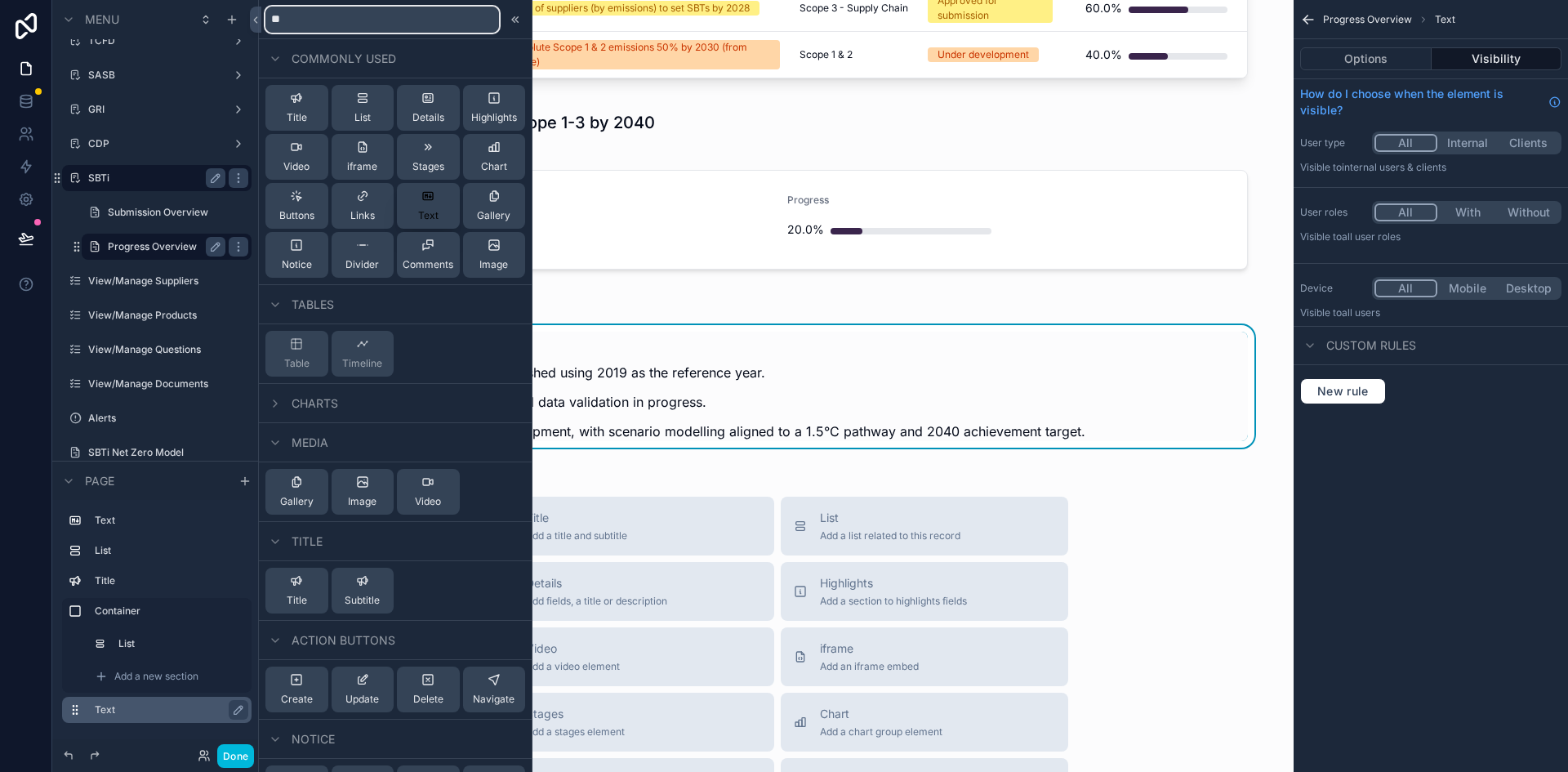
type input "**"
click at [423, 205] on div "Text" at bounding box center [429, 205] width 21 height 33
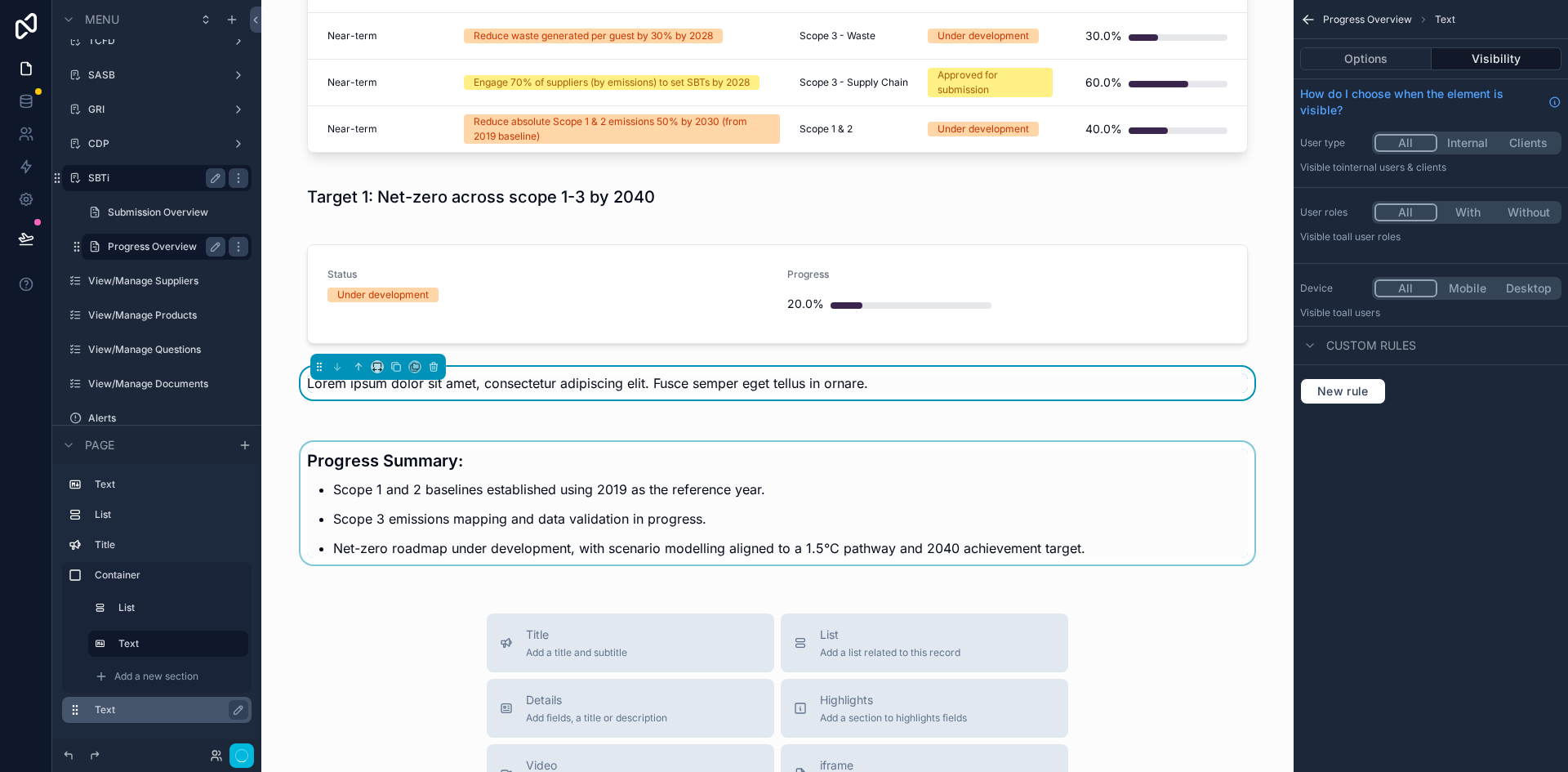
scroll to position [250, 0]
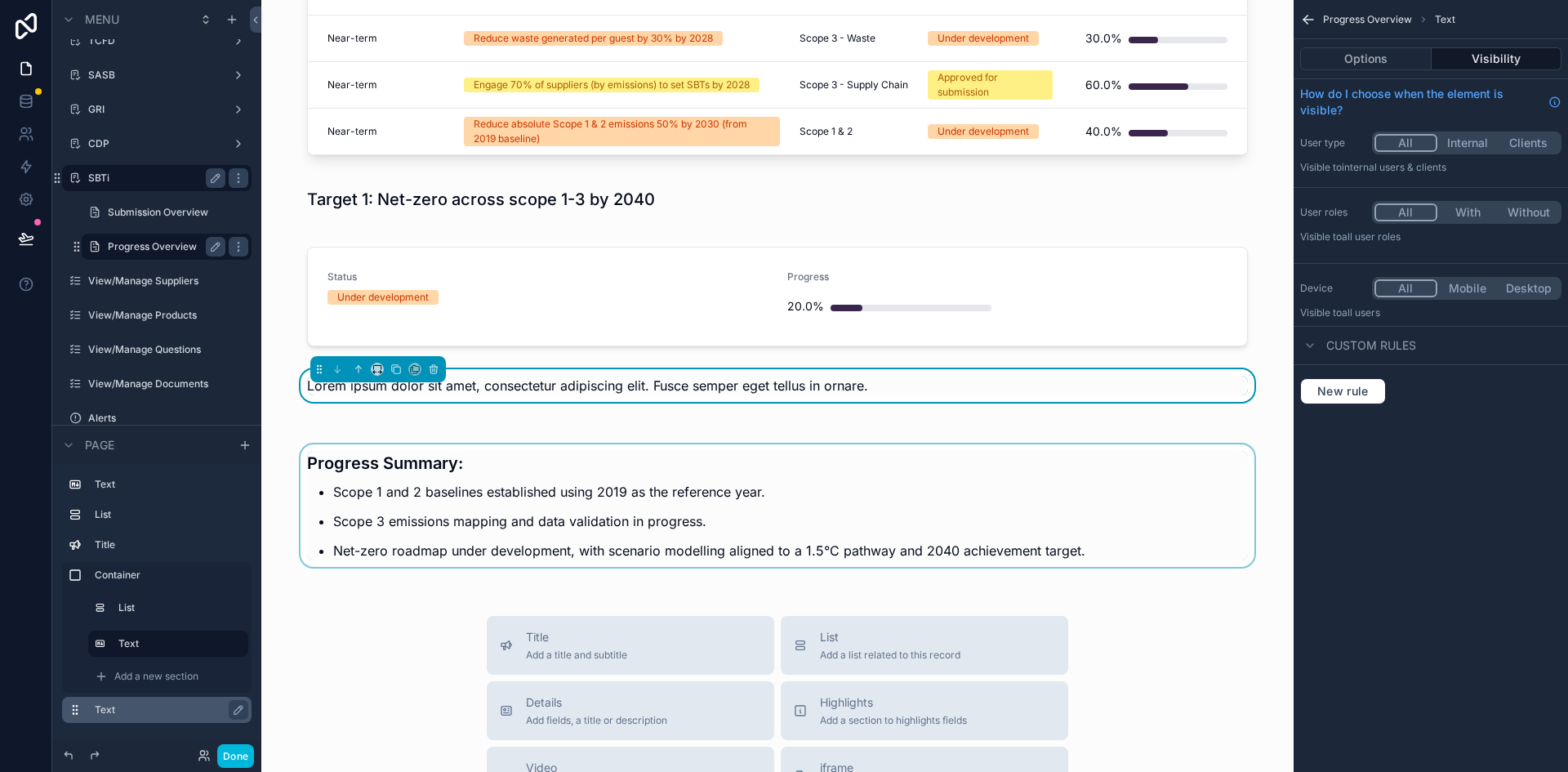
click at [570, 531] on div "scrollable content" at bounding box center [777, 501] width 1006 height 152
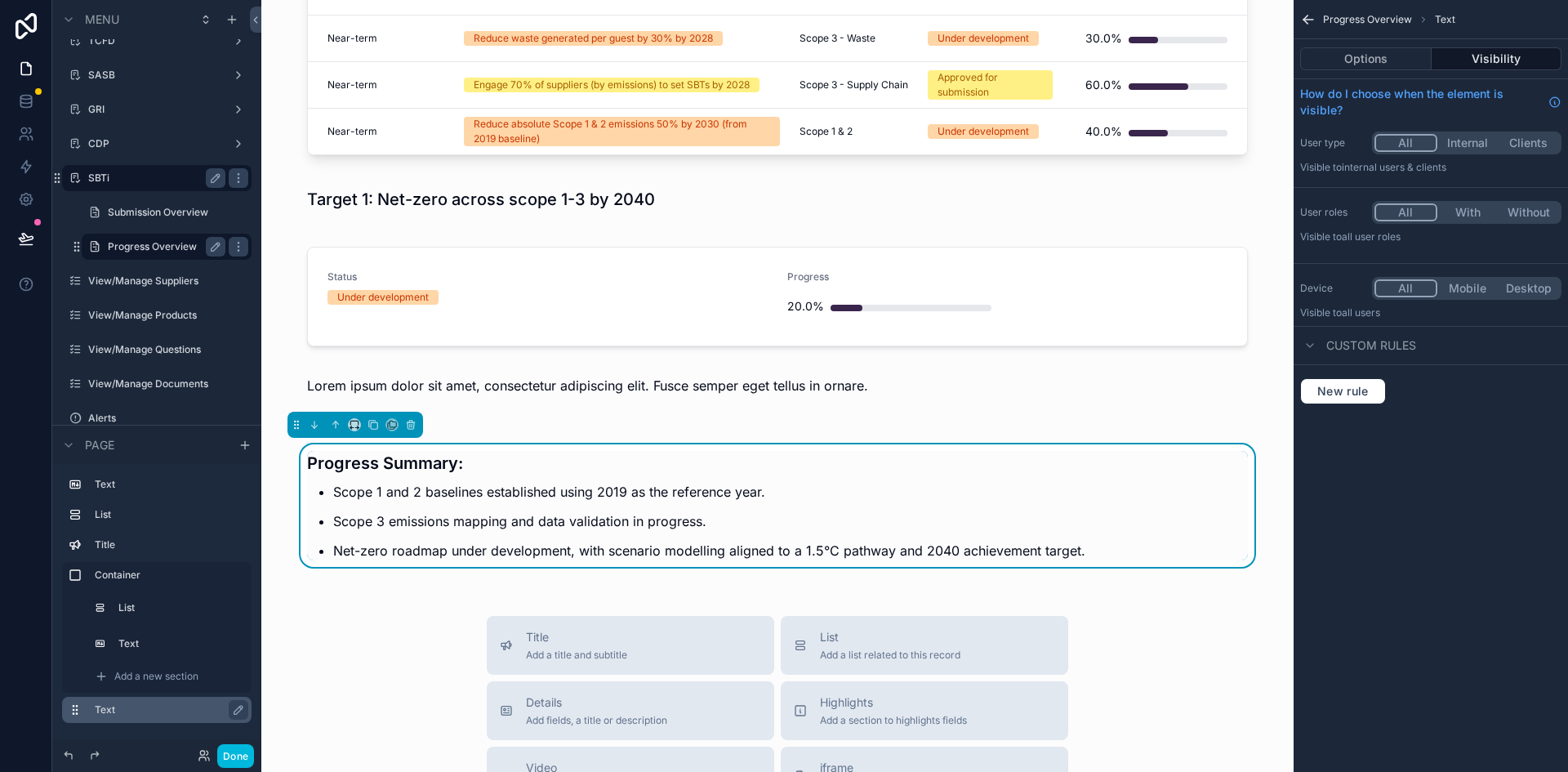
click at [773, 550] on p "Net-zero roadmap under development, with scenario modelling aligned to a 1.5°C …" at bounding box center [791, 550] width 915 height 20
click at [762, 530] on p "Scope 3 emissions mapping and data validation in progress." at bounding box center [791, 521] width 915 height 20
click at [1376, 52] on button "Options" at bounding box center [1366, 58] width 132 height 23
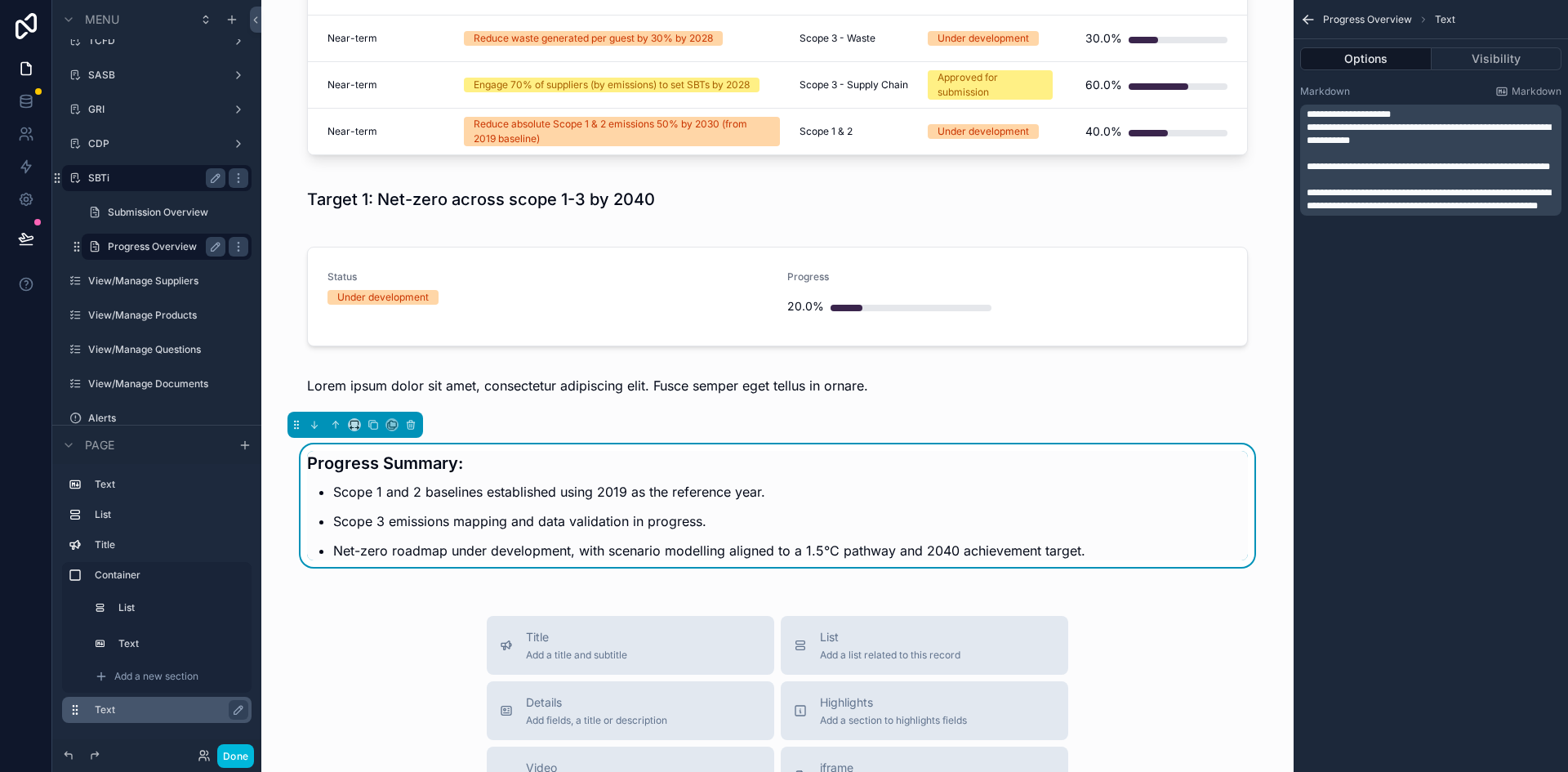
click at [1347, 187] on p "﻿" at bounding box center [1432, 180] width 252 height 13
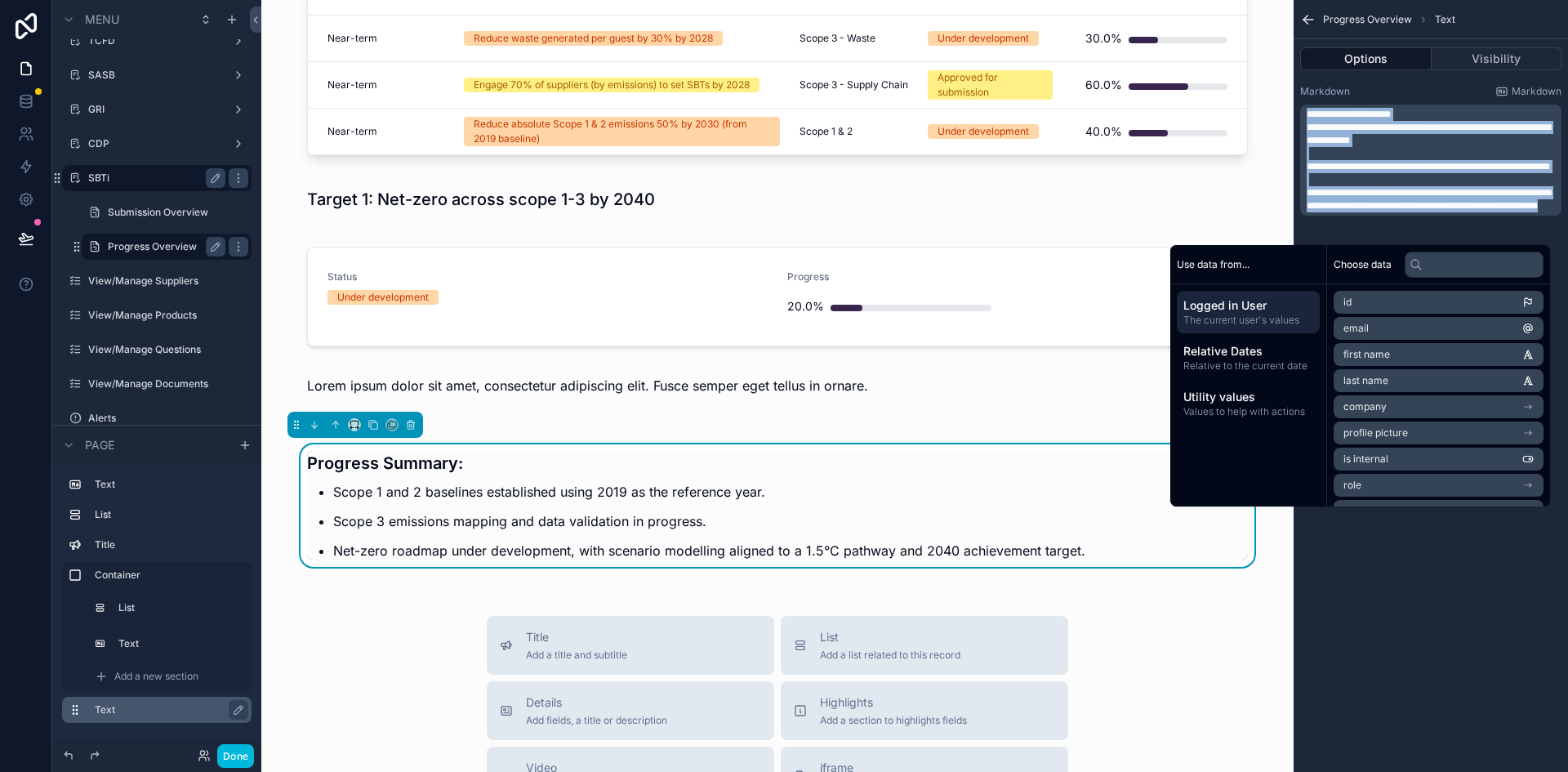
copy div "**********"
click at [128, 649] on label "Text" at bounding box center [177, 644] width 114 height 13
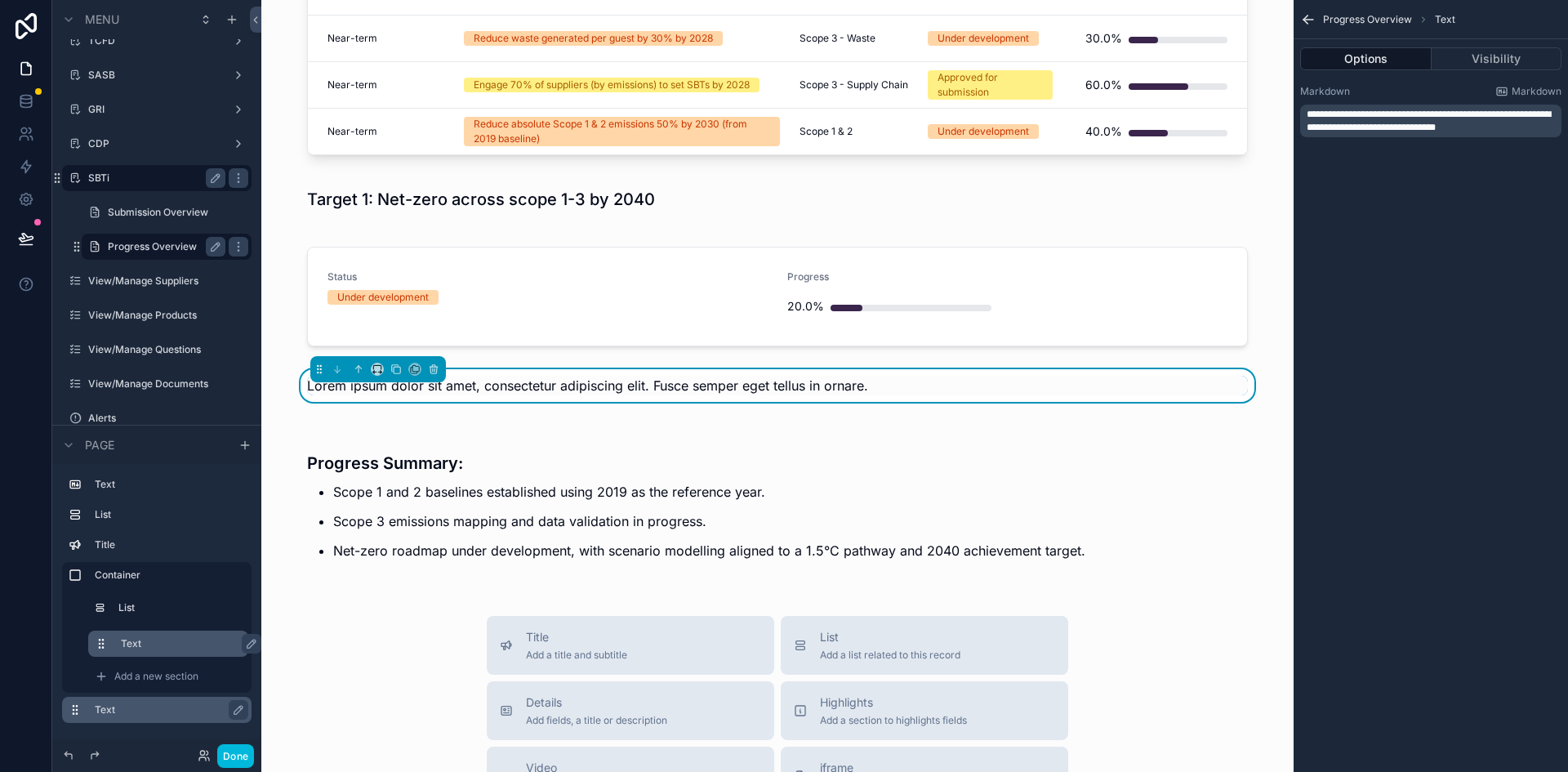
drag, startPoint x: 1475, startPoint y: 105, endPoint x: 1475, endPoint y: 115, distance: 10.0
click at [1475, 107] on div "**********" at bounding box center [1430, 121] width 261 height 33
click at [1476, 123] on span "**********" at bounding box center [1429, 121] width 244 height 23
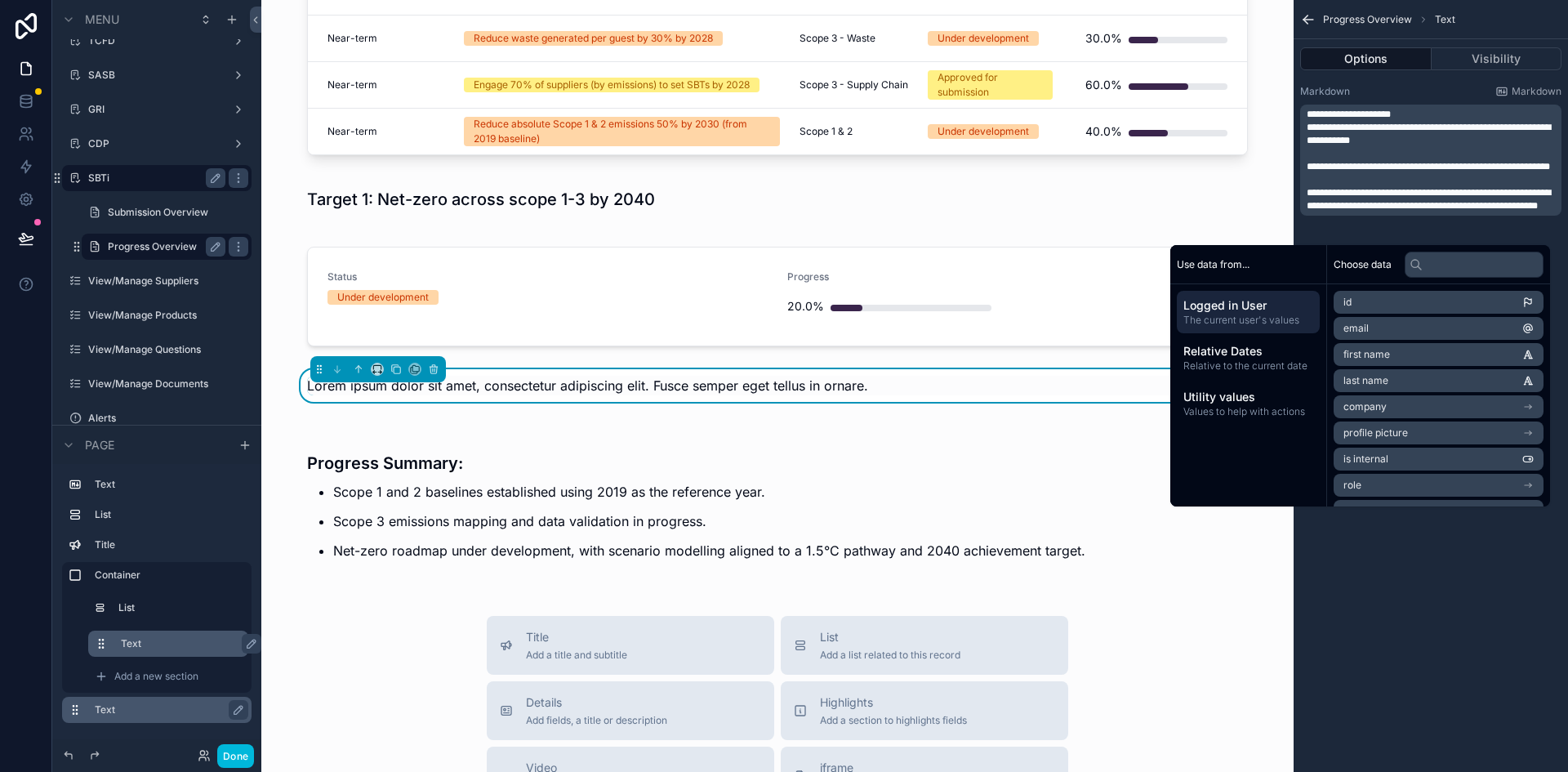
scroll to position [0, 0]
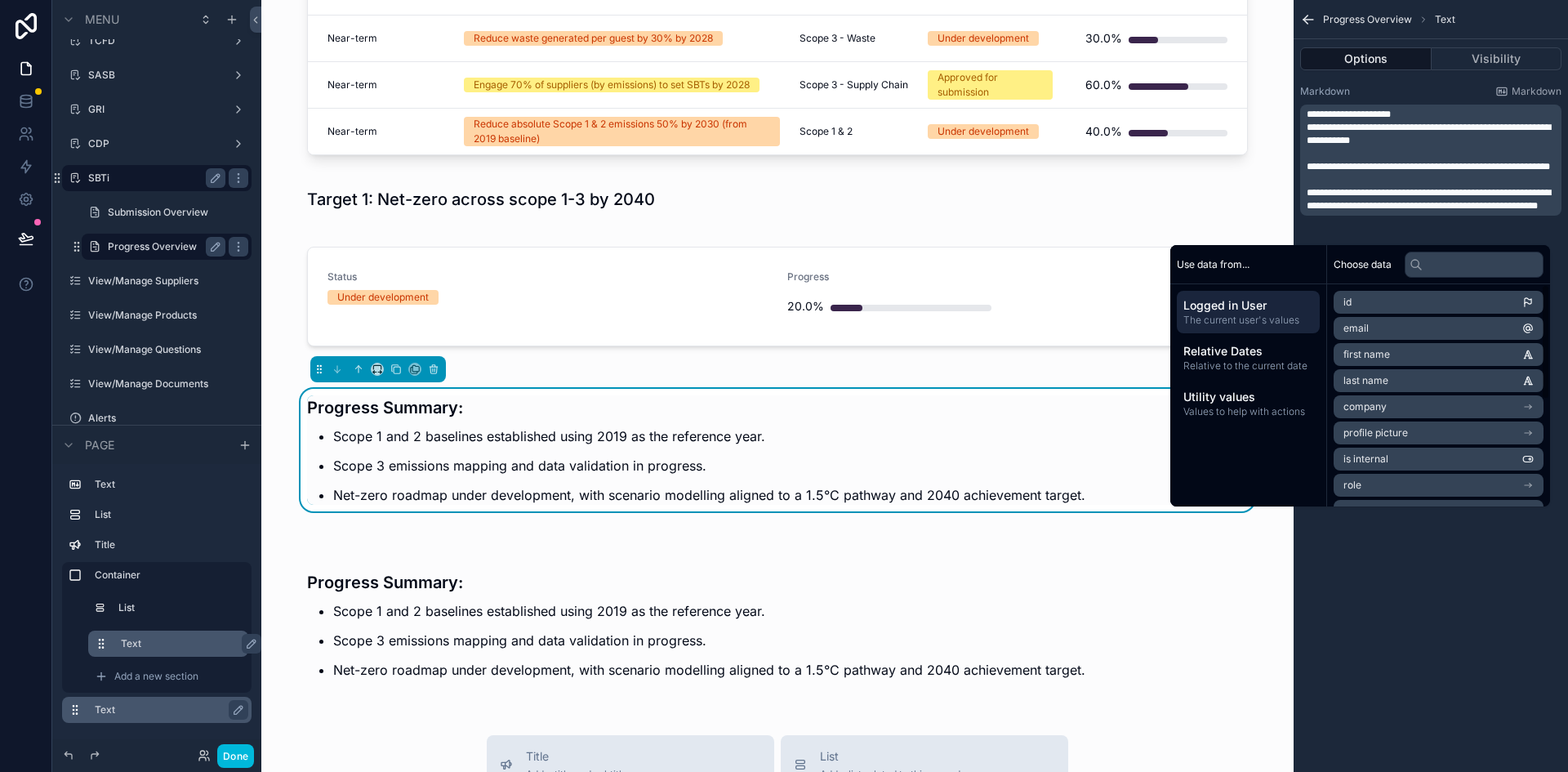
click at [1491, 583] on div "**********" at bounding box center [1430, 386] width 274 height 772
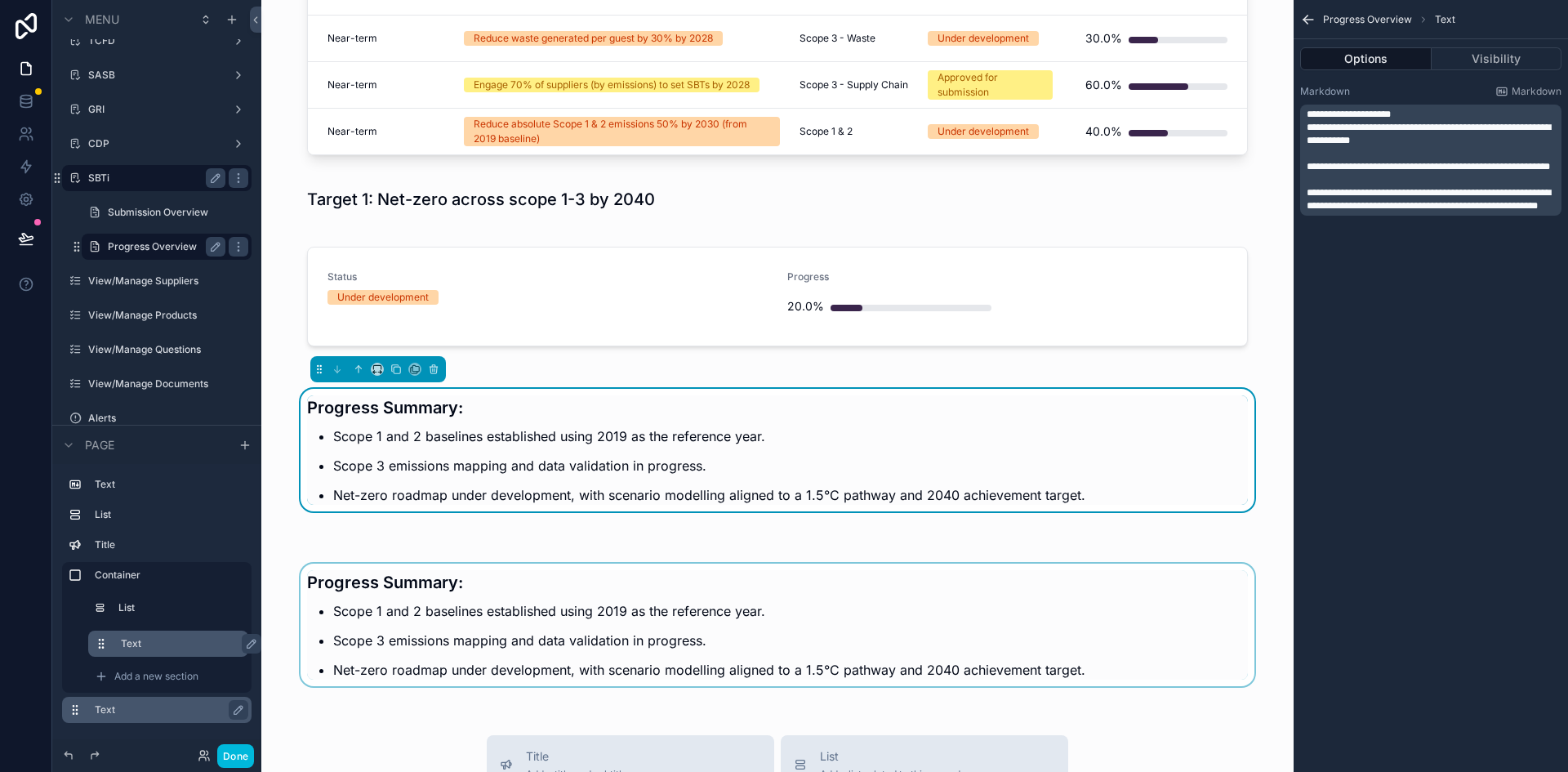
click at [783, 579] on div "scrollable content" at bounding box center [777, 619] width 1006 height 152
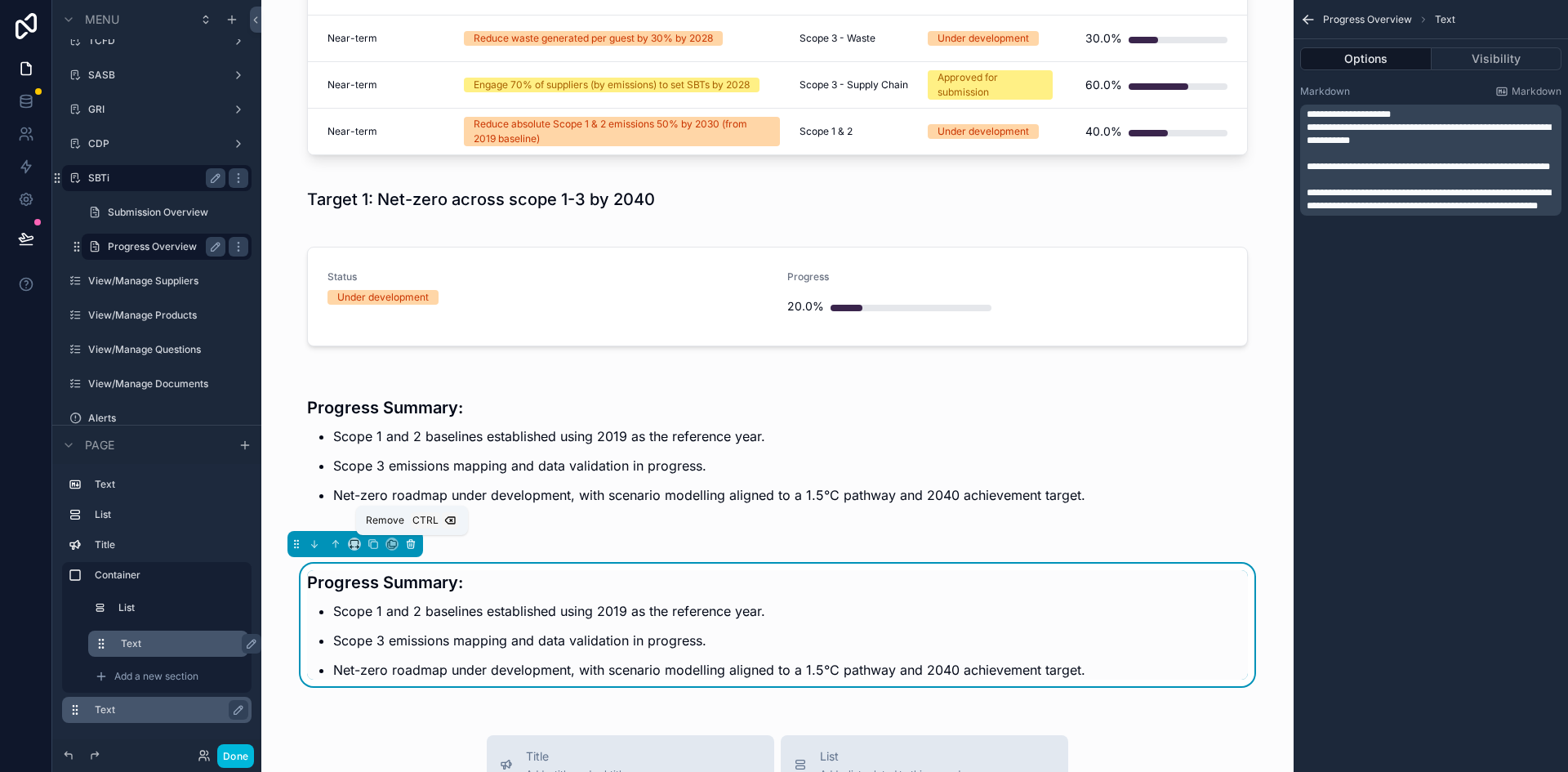
click at [416, 545] on button "scrollable content" at bounding box center [410, 544] width 18 height 18
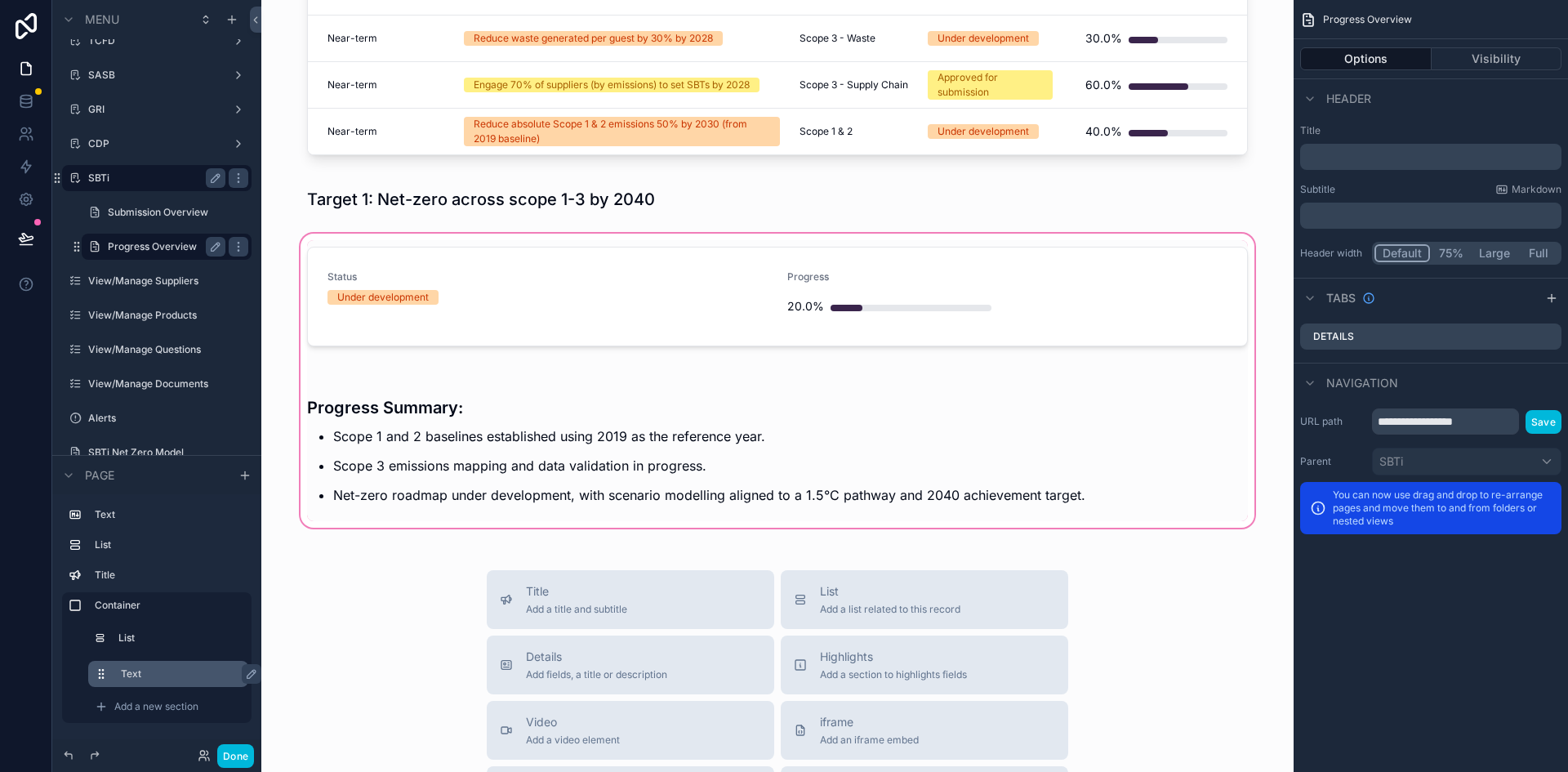
click at [594, 390] on div "scrollable content" at bounding box center [777, 380] width 1006 height 301
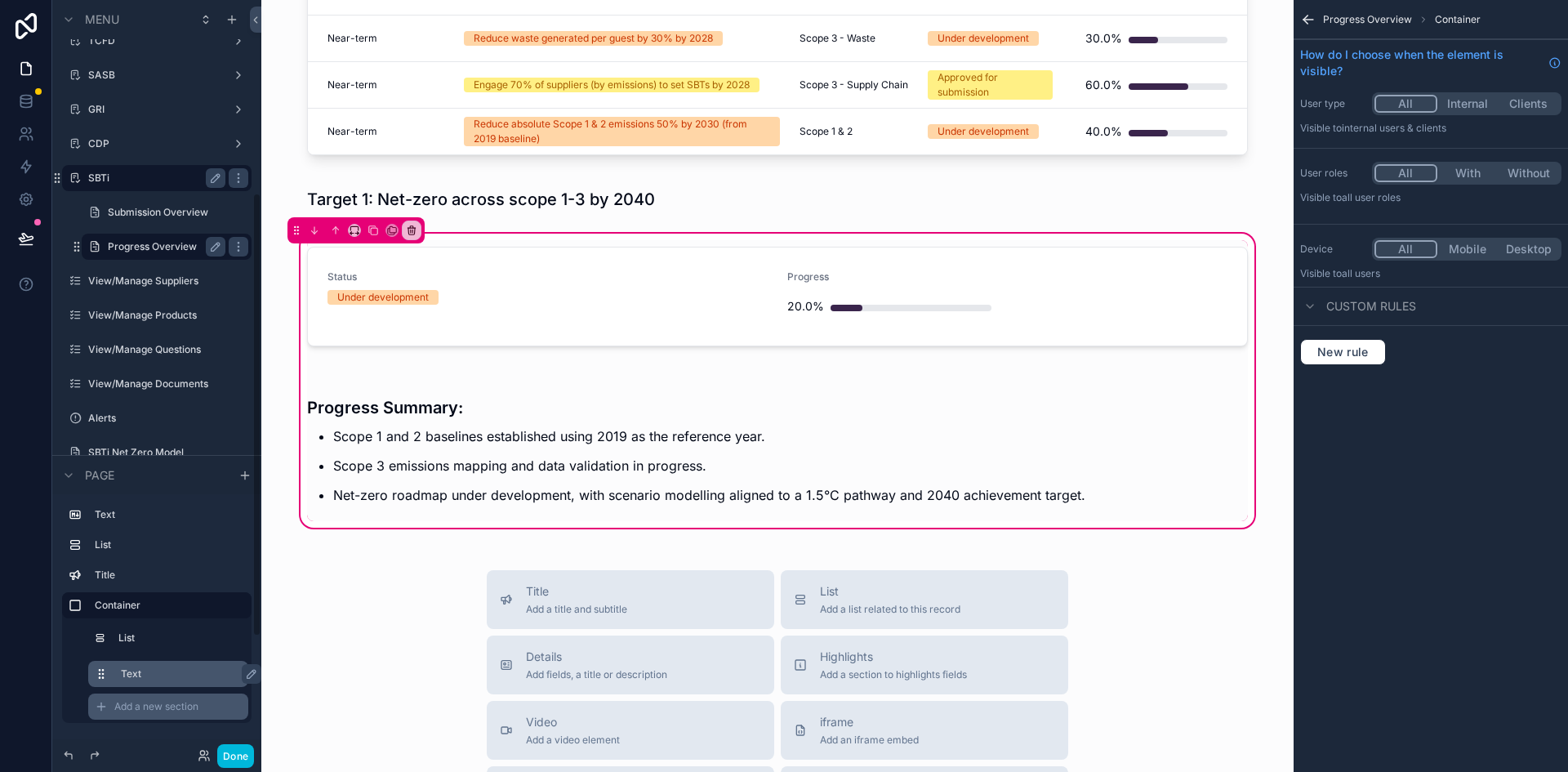
click at [144, 710] on span "Add a new section" at bounding box center [155, 707] width 84 height 13
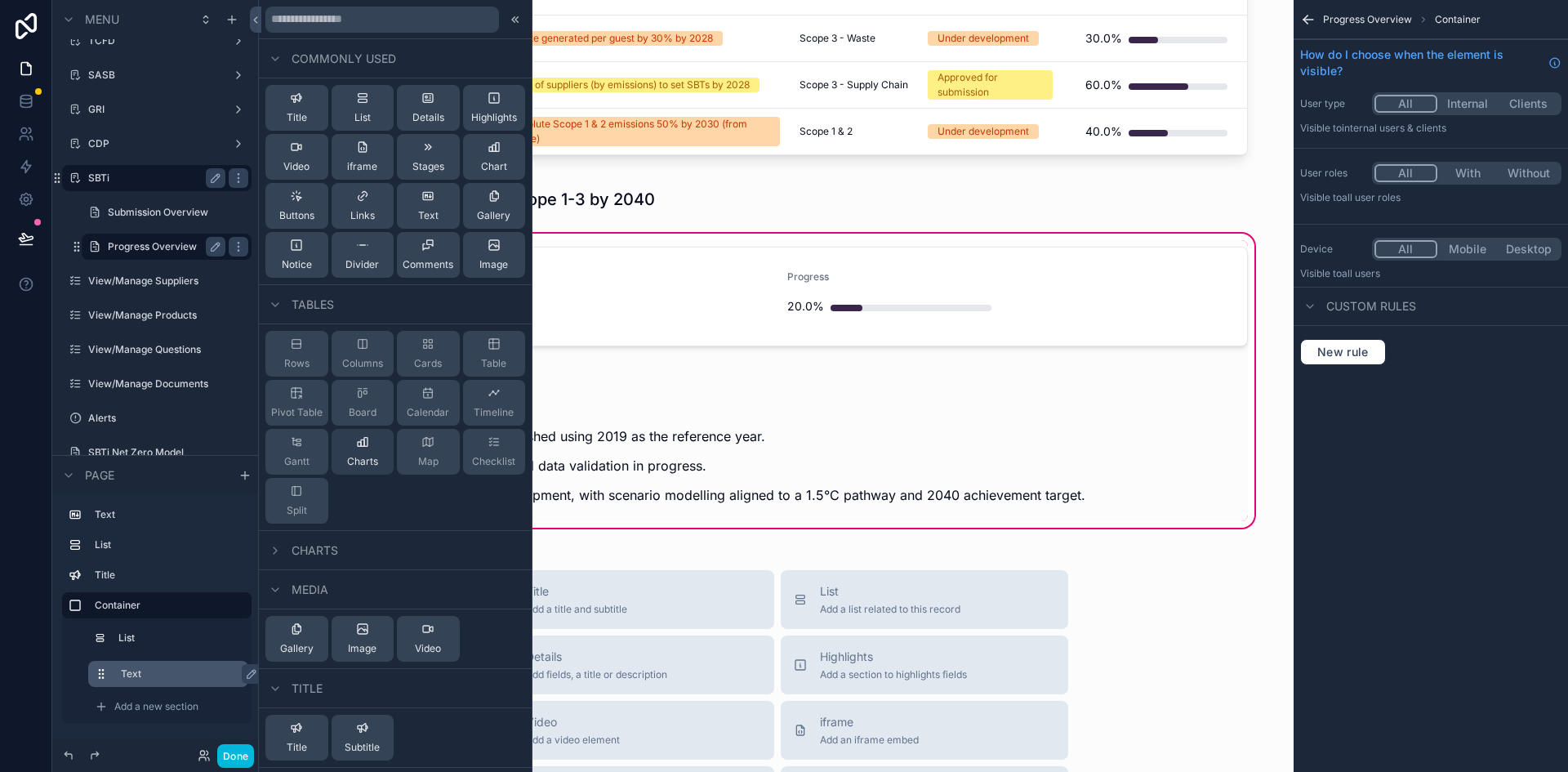
click at [365, 446] on icon at bounding box center [366, 443] width 3 height 9
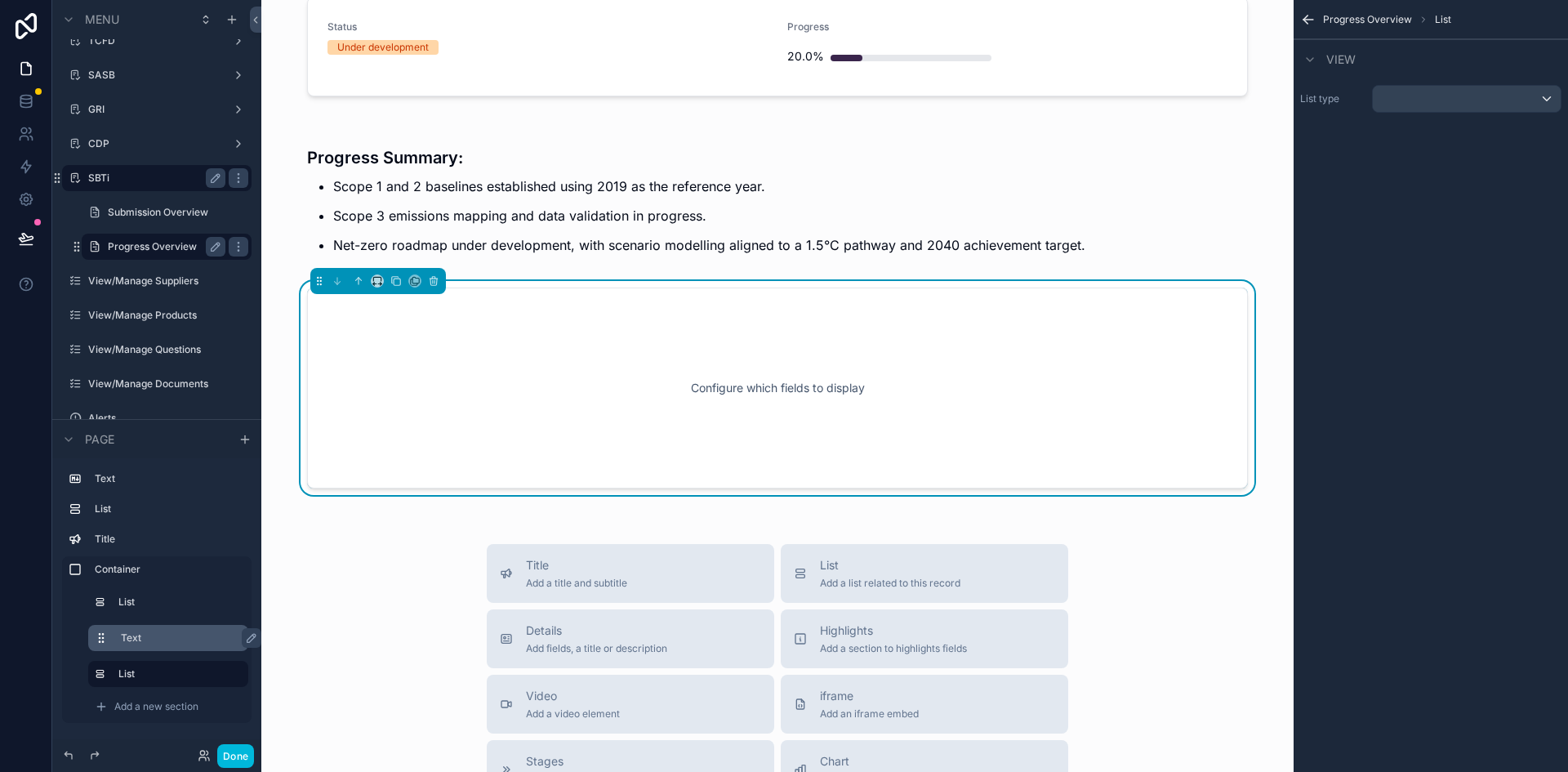
scroll to position [502, 0]
click at [1413, 107] on div "scrollable content" at bounding box center [1466, 99] width 188 height 26
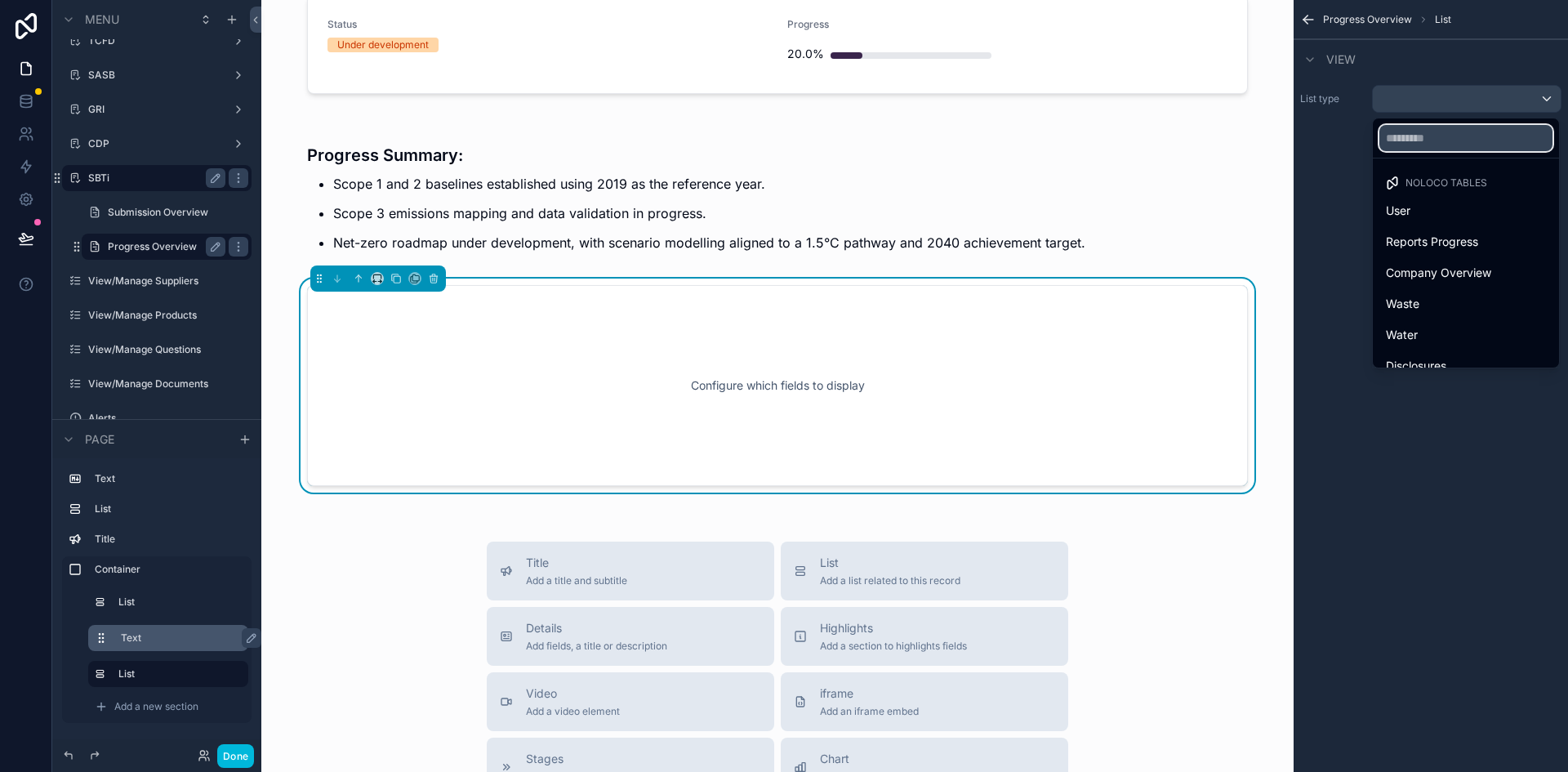
click at [1426, 131] on input "text" at bounding box center [1466, 139] width 173 height 26
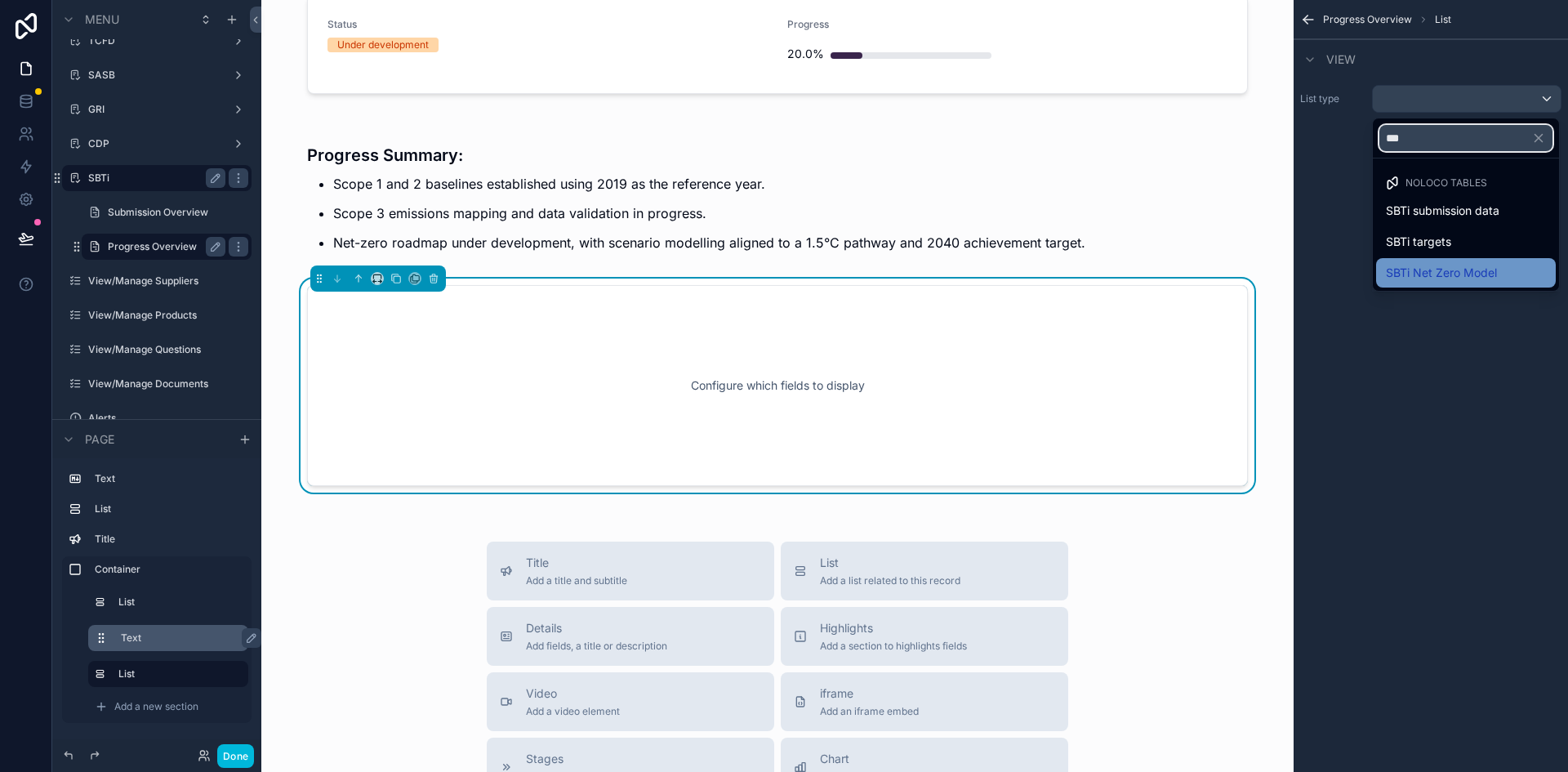
type input "***"
click at [1418, 269] on span "SBTi Net Zero Model" at bounding box center [1442, 272] width 111 height 20
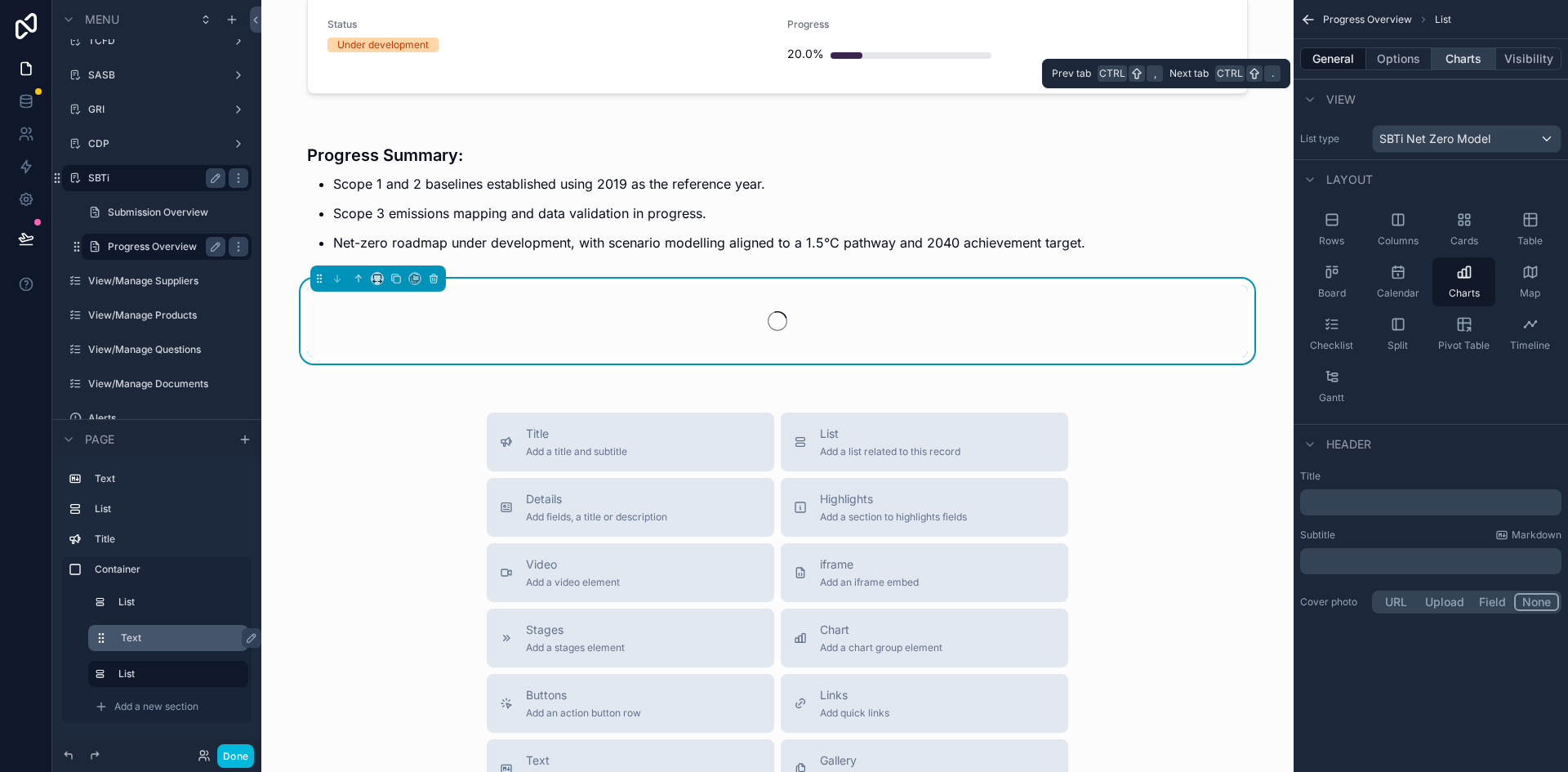
click at [1466, 56] on button "Charts" at bounding box center [1463, 58] width 65 height 23
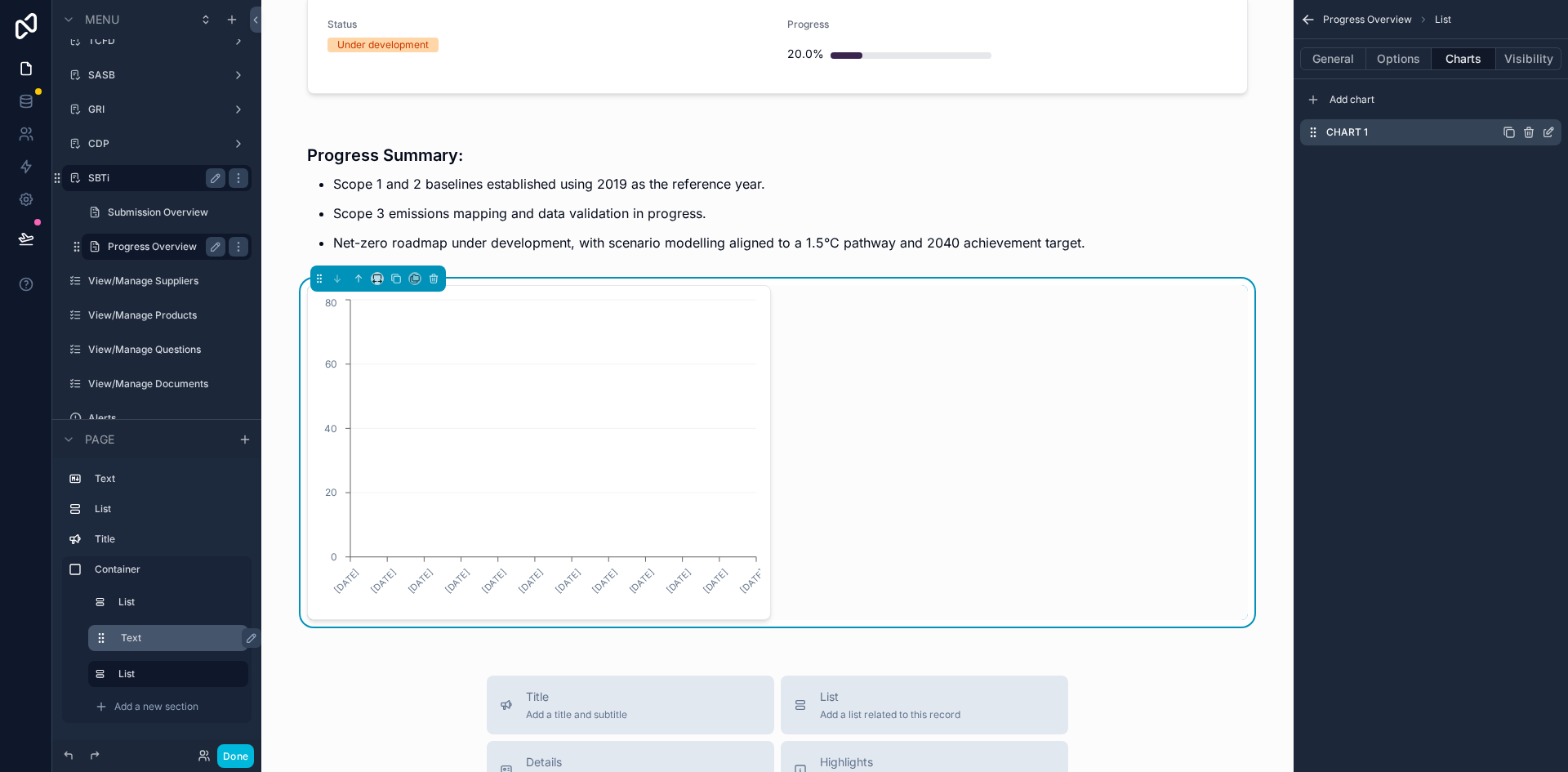
click at [1552, 132] on icon "scrollable content" at bounding box center [1548, 132] width 13 height 13
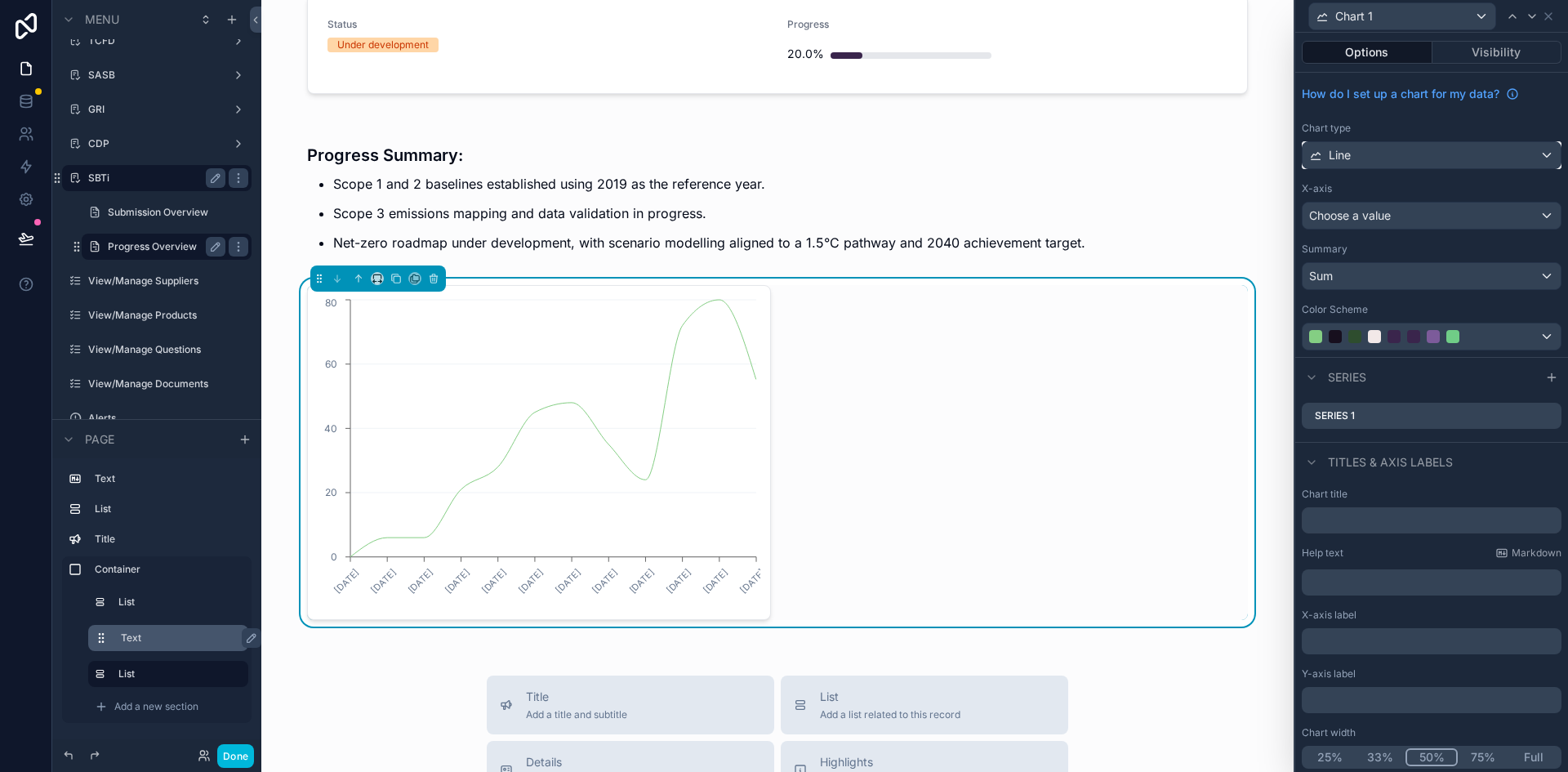
click at [1415, 147] on div "Line" at bounding box center [1431, 156] width 258 height 26
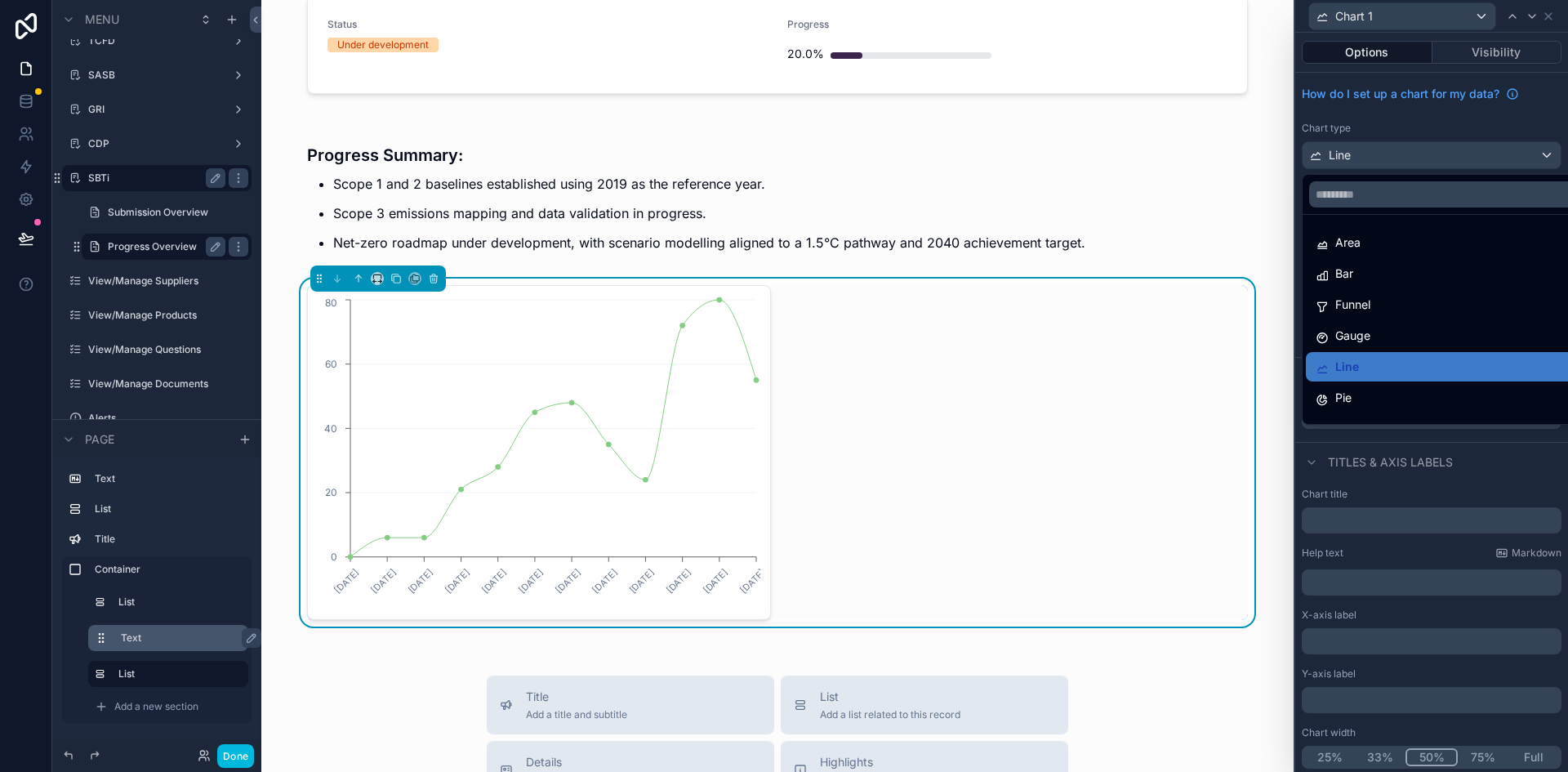
click at [1522, 757] on div at bounding box center [1431, 386] width 272 height 772
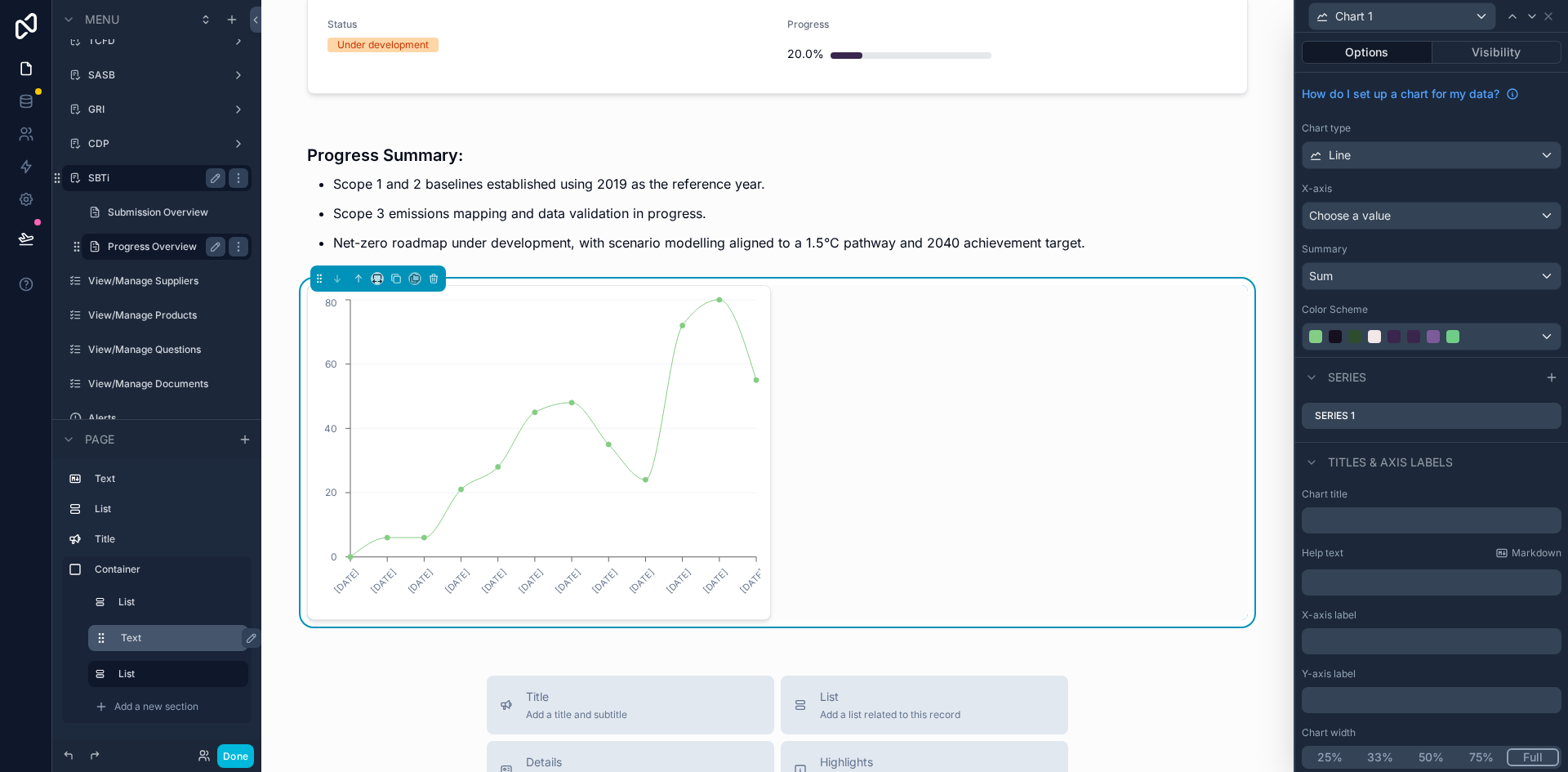
click at [1521, 758] on button "Full" at bounding box center [1532, 757] width 52 height 18
click at [1534, 758] on button "Full" at bounding box center [1532, 757] width 52 height 18
click at [1406, 215] on div "Choose a value" at bounding box center [1431, 216] width 258 height 26
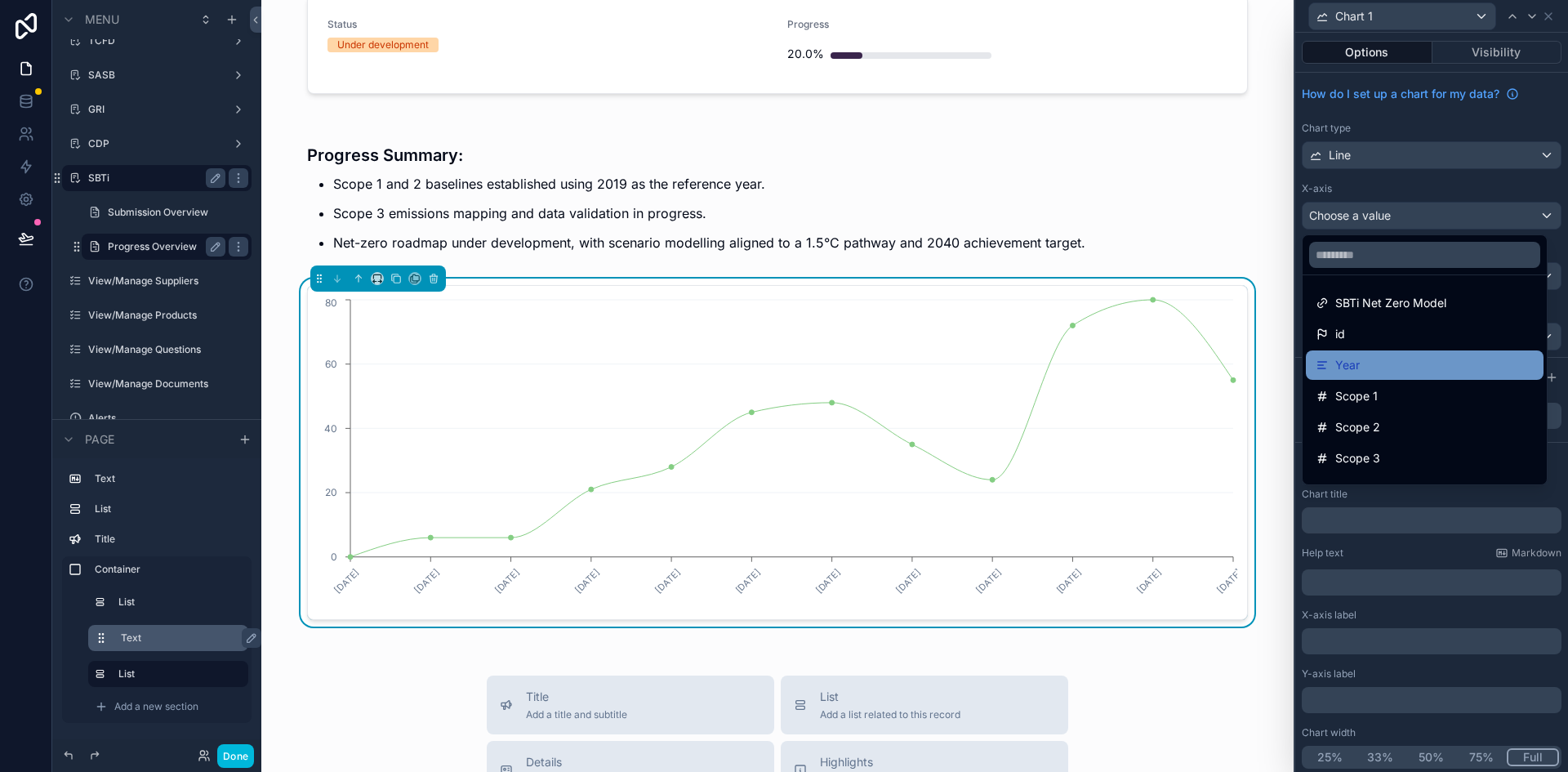
click at [1338, 375] on div "Year" at bounding box center [1425, 365] width 237 height 29
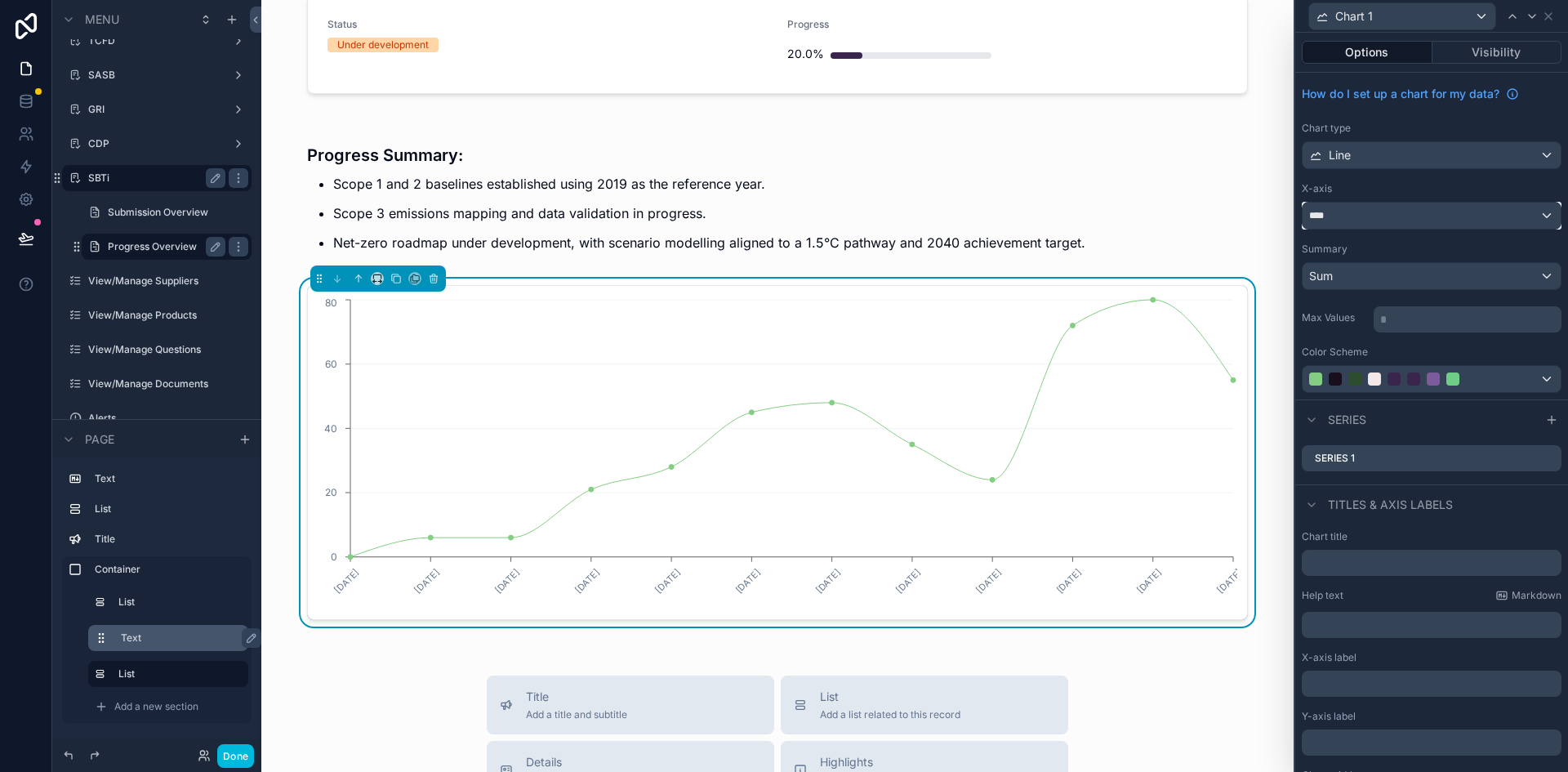
click at [1358, 214] on div "****" at bounding box center [1431, 216] width 258 height 26
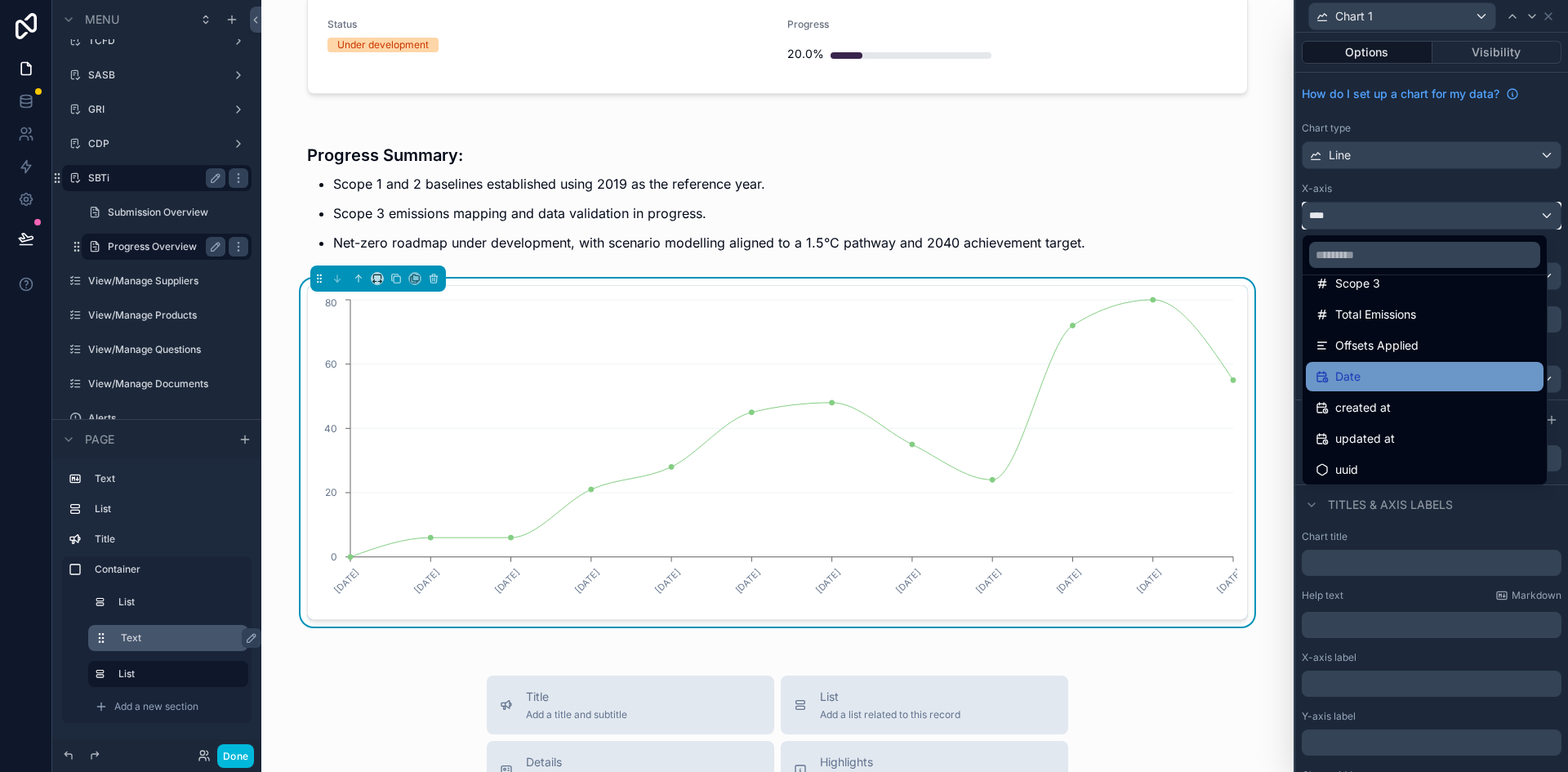
scroll to position [178, 0]
click at [1364, 369] on div "Date" at bounding box center [1424, 373] width 218 height 20
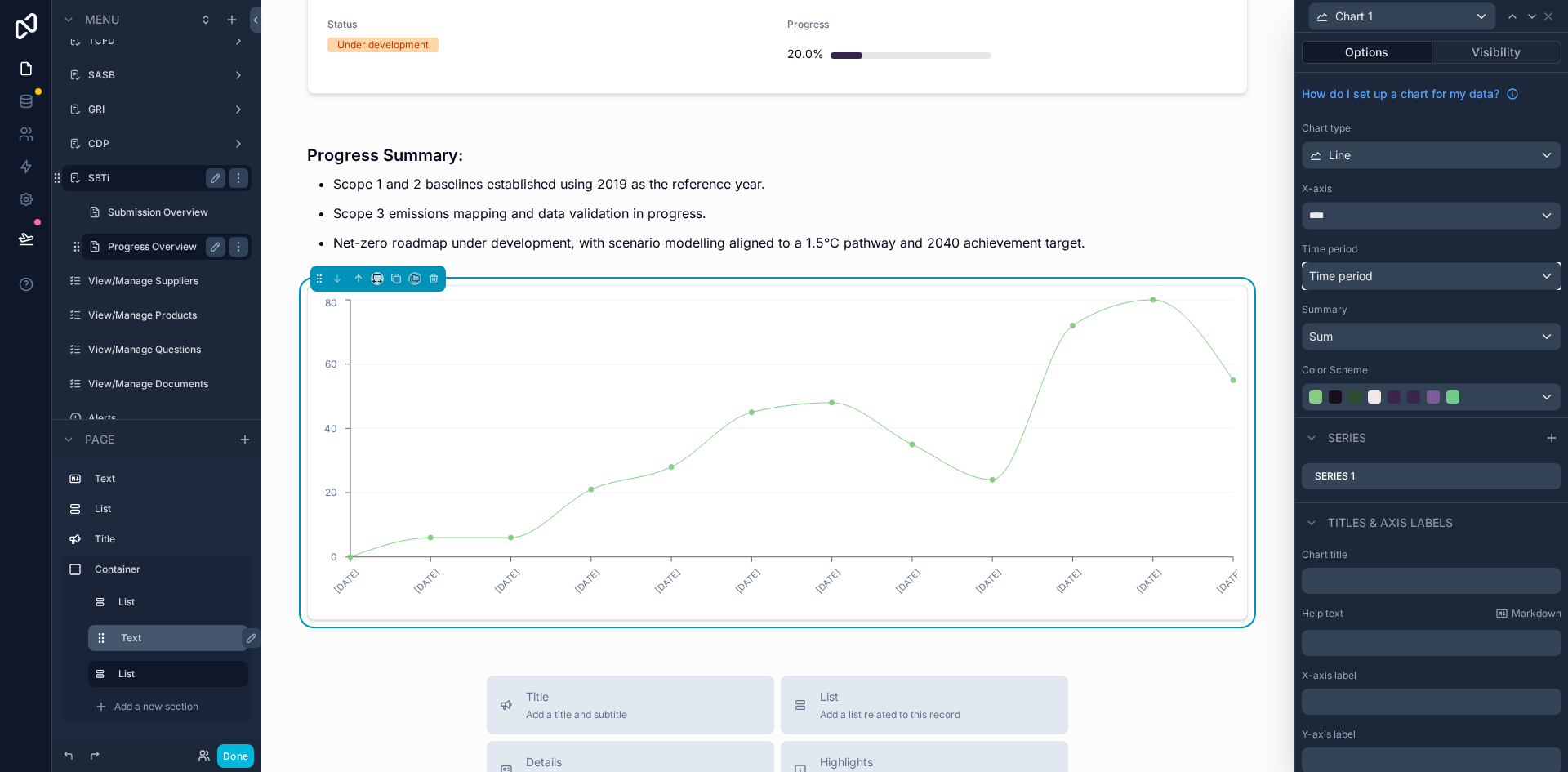
click at [1370, 279] on span "Time period" at bounding box center [1341, 275] width 64 height 14
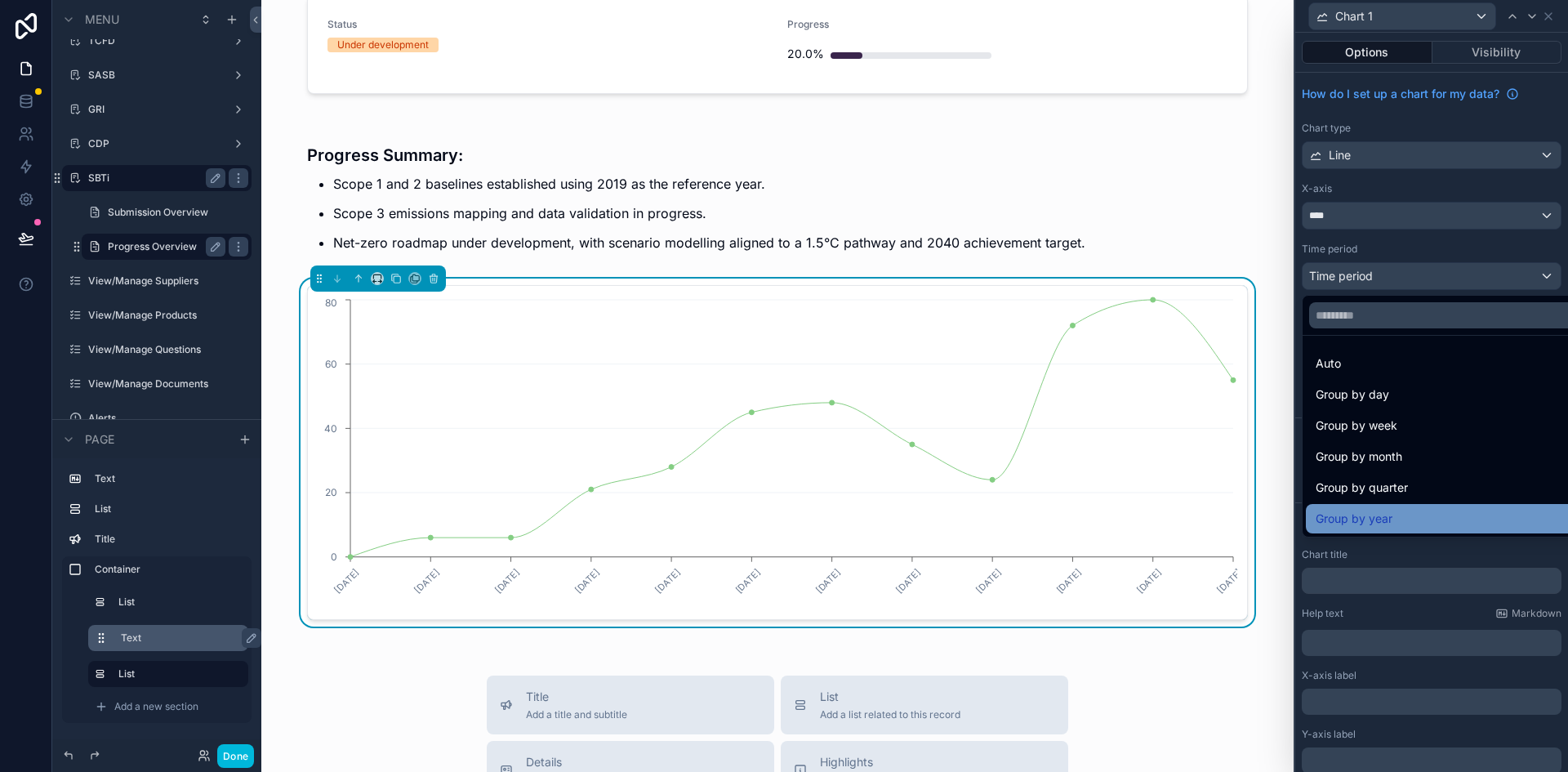
click at [1356, 520] on span "Group by year" at bounding box center [1353, 518] width 76 height 20
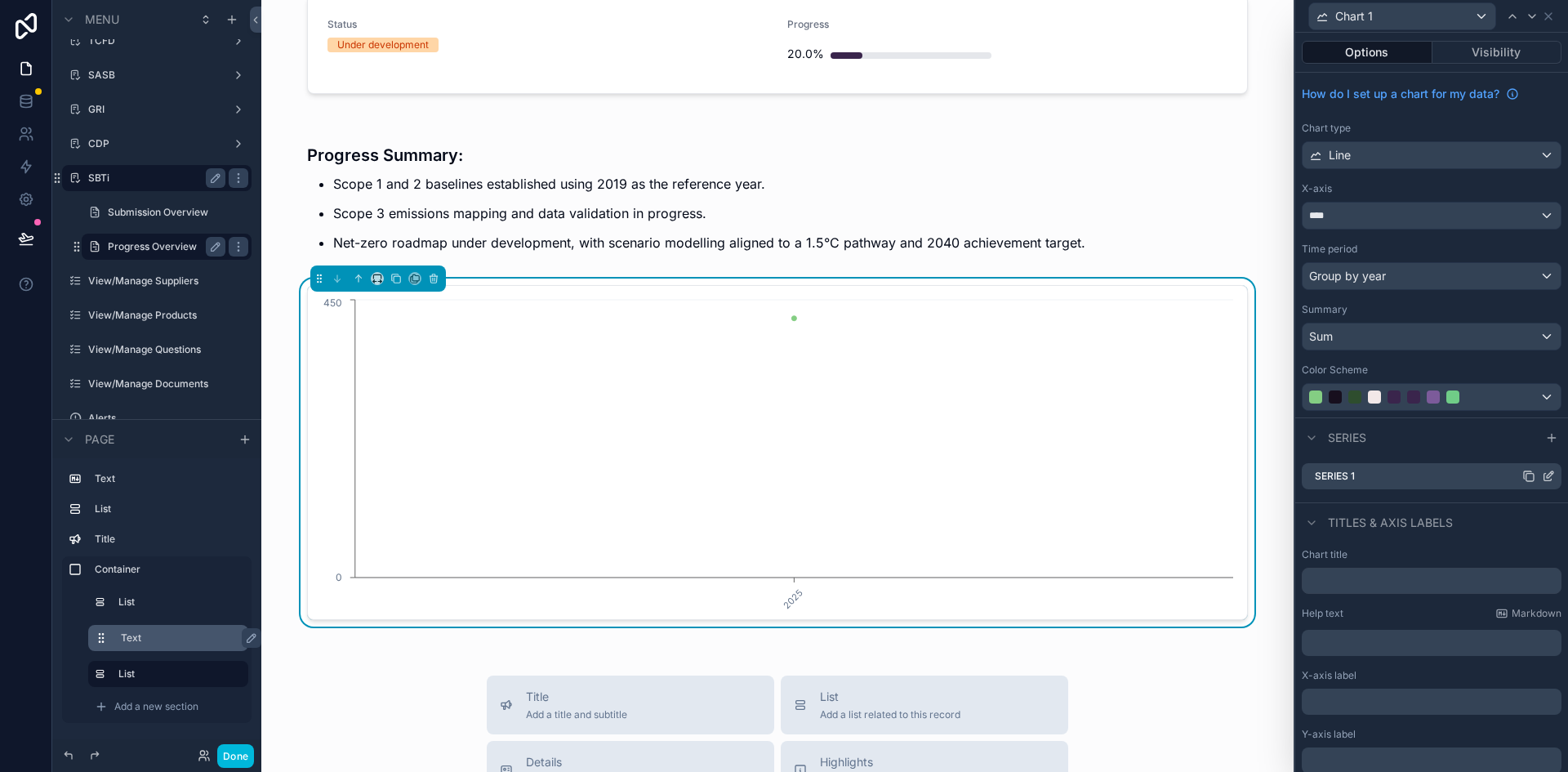
click at [1542, 475] on icon at bounding box center [1548, 476] width 13 height 13
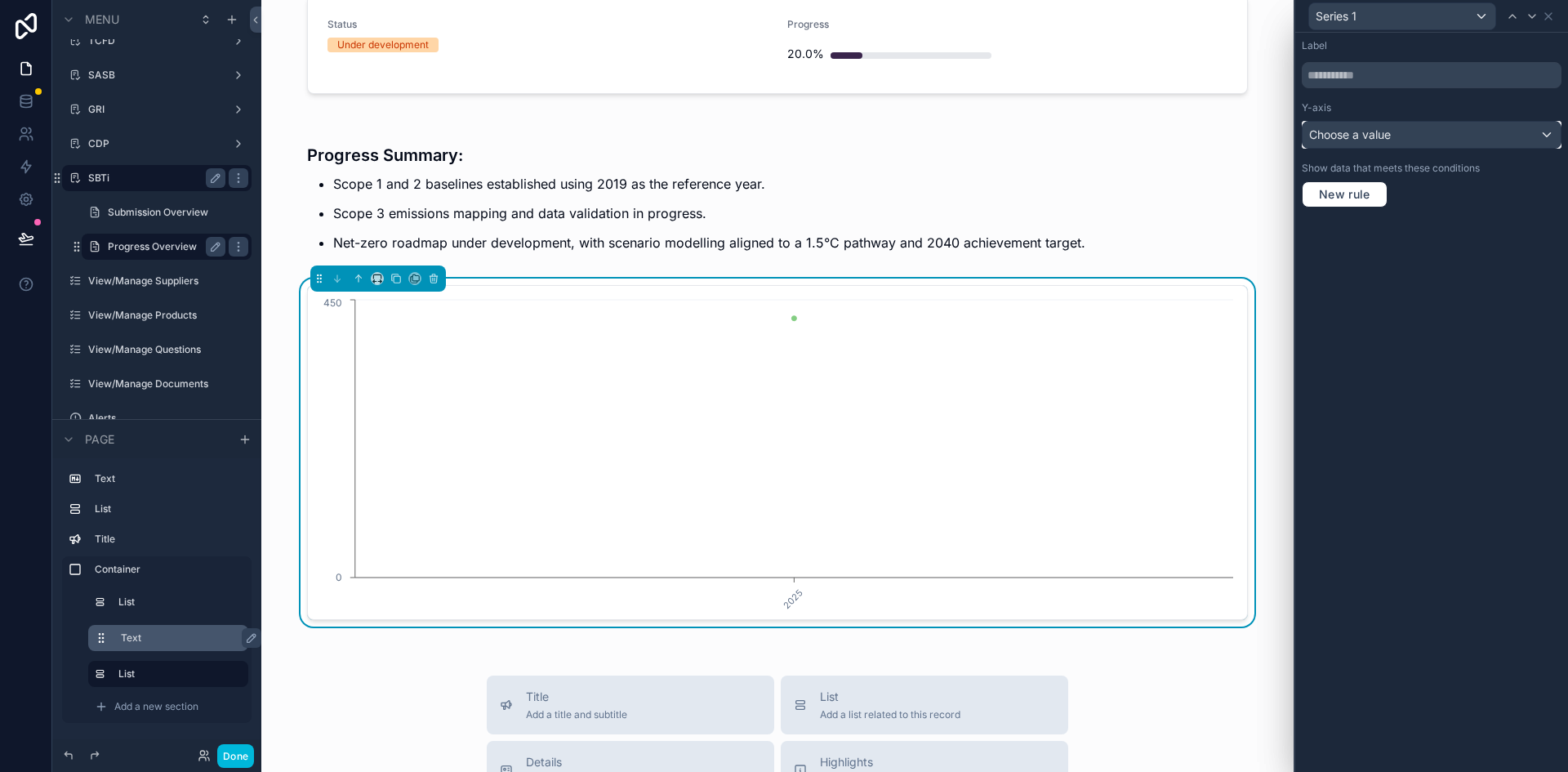
click at [1380, 138] on span "Choose a value" at bounding box center [1349, 134] width 82 height 14
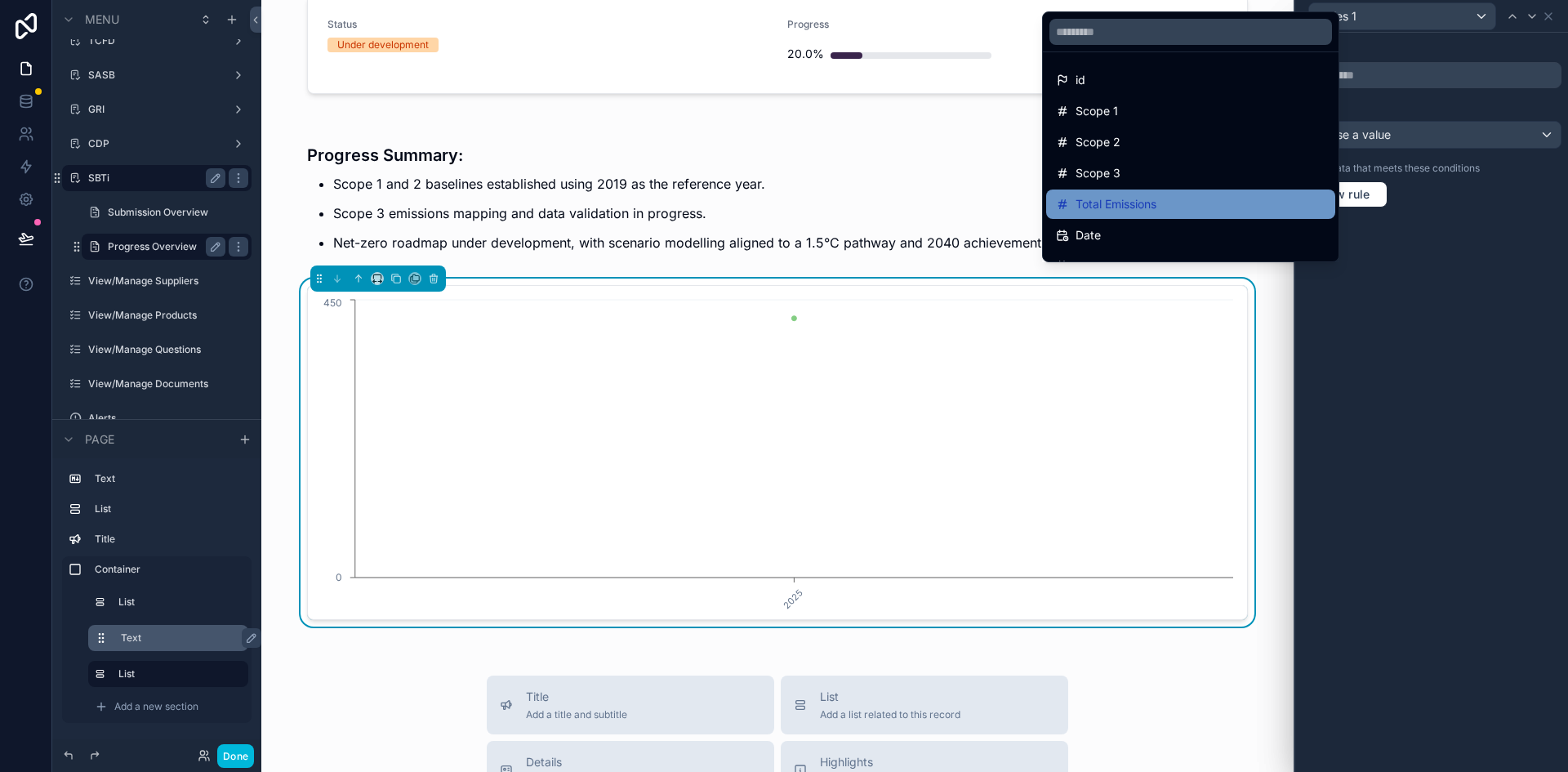
click at [1181, 216] on div "Total Emissions" at bounding box center [1190, 204] width 289 height 29
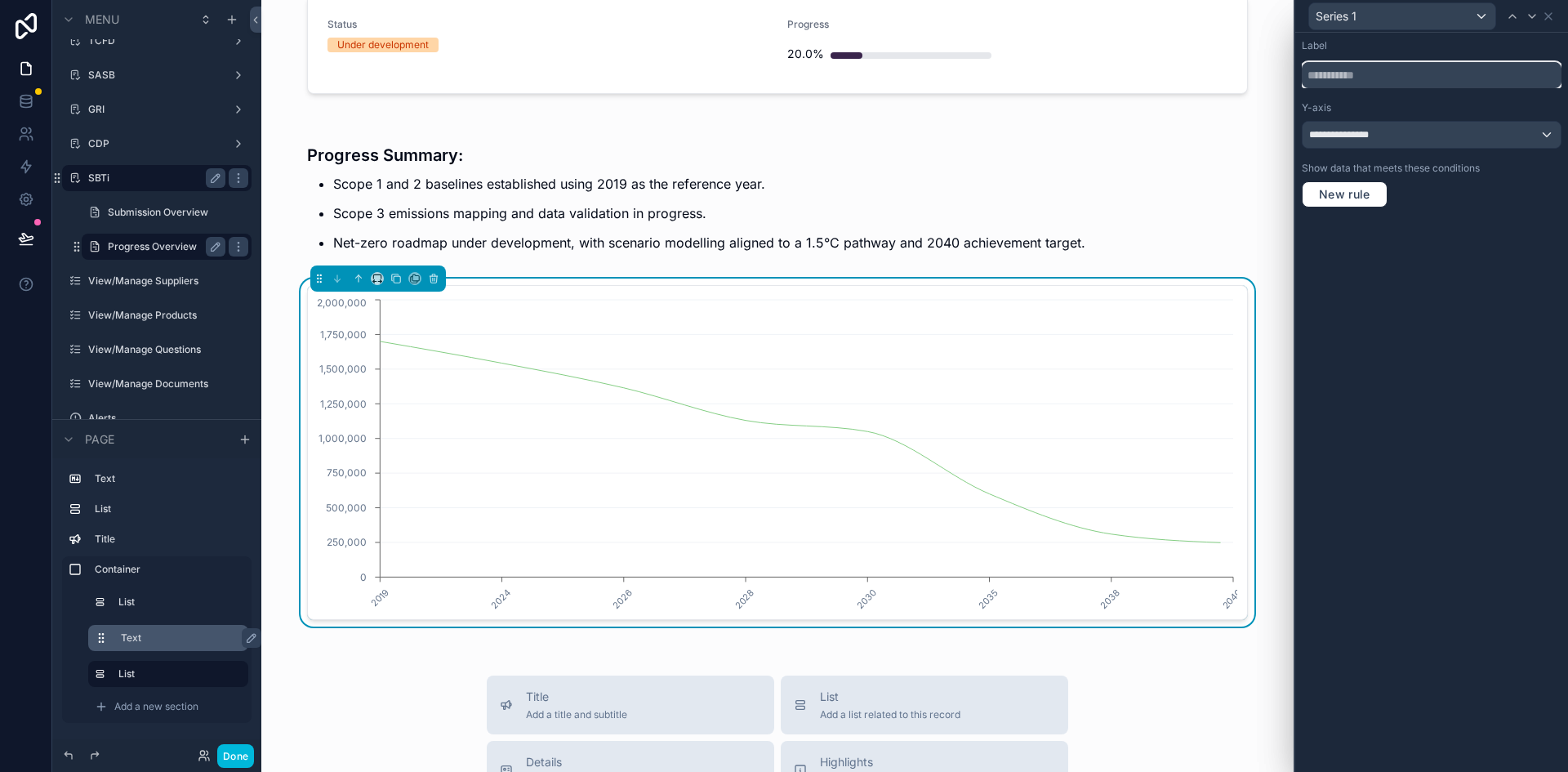
click at [1409, 67] on input "text" at bounding box center [1431, 75] width 260 height 26
click at [1404, 73] on input "text" at bounding box center [1431, 75] width 260 height 26
click at [1418, 75] on input "**********" at bounding box center [1431, 75] width 260 height 26
click at [1413, 74] on input "**********" at bounding box center [1431, 75] width 260 height 26
type input "**********"
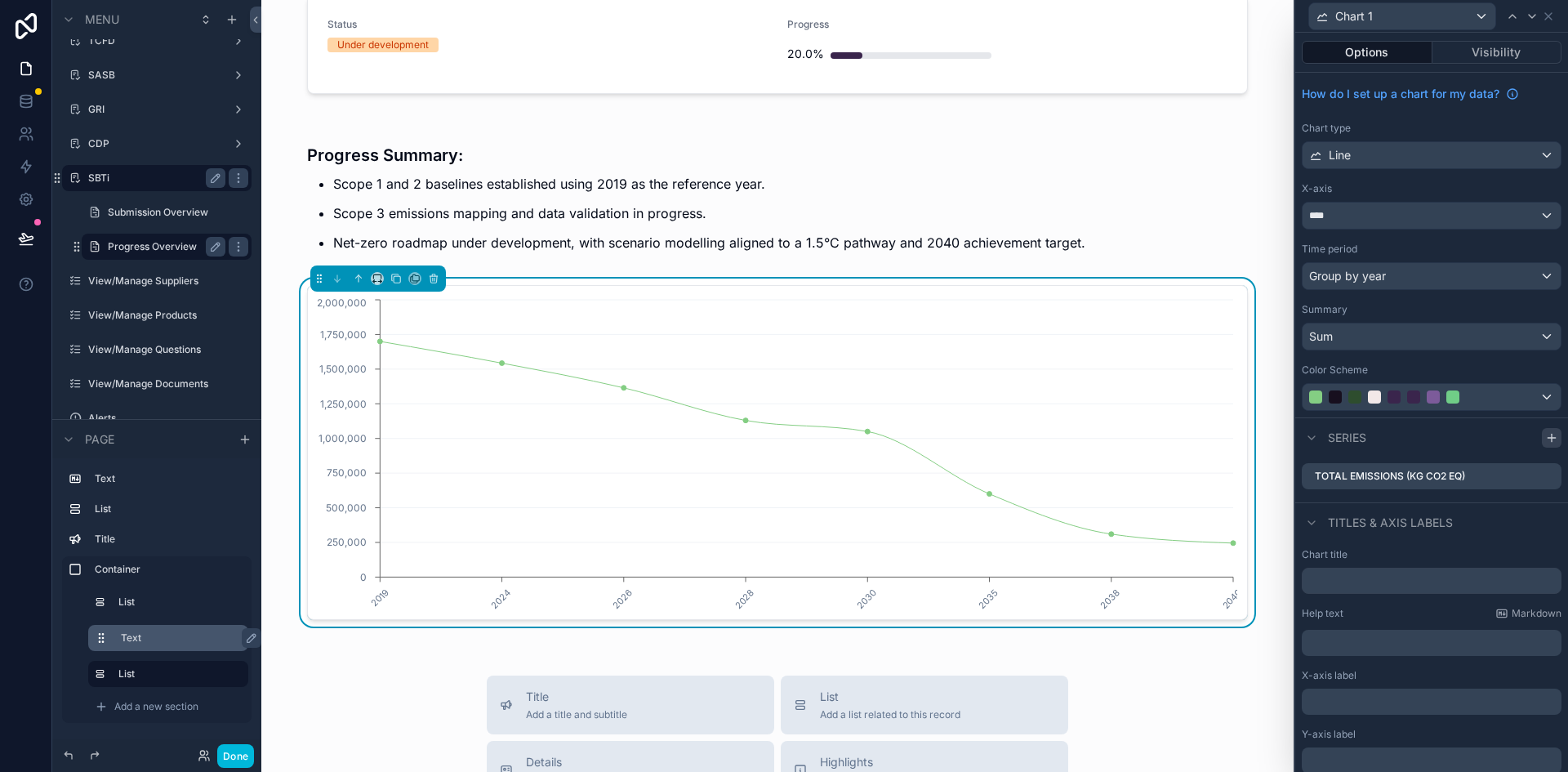
click at [1545, 438] on icon at bounding box center [1552, 438] width 13 height 13
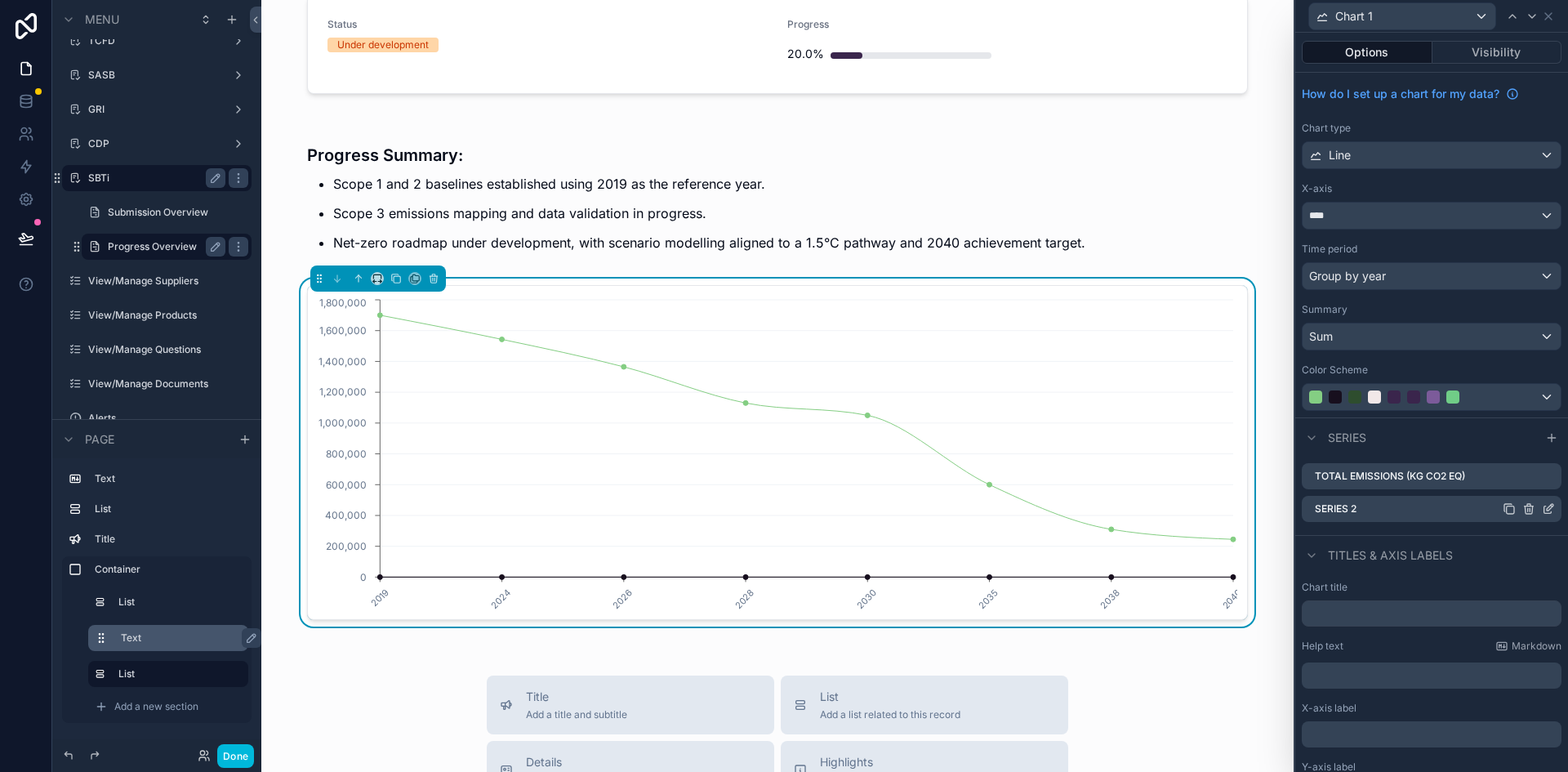
click at [1546, 510] on icon at bounding box center [1549, 507] width 7 height 7
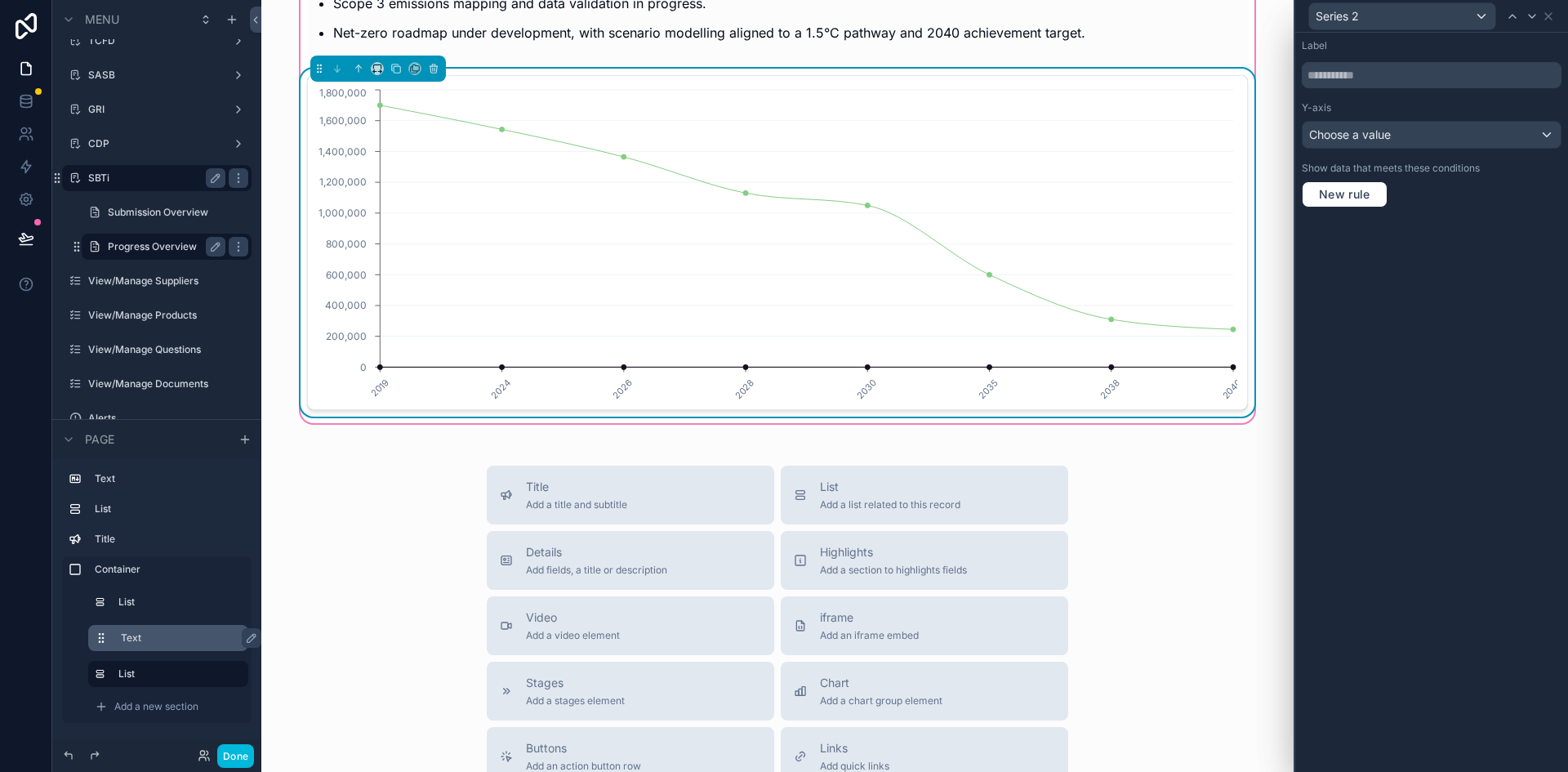
scroll to position [715, 0]
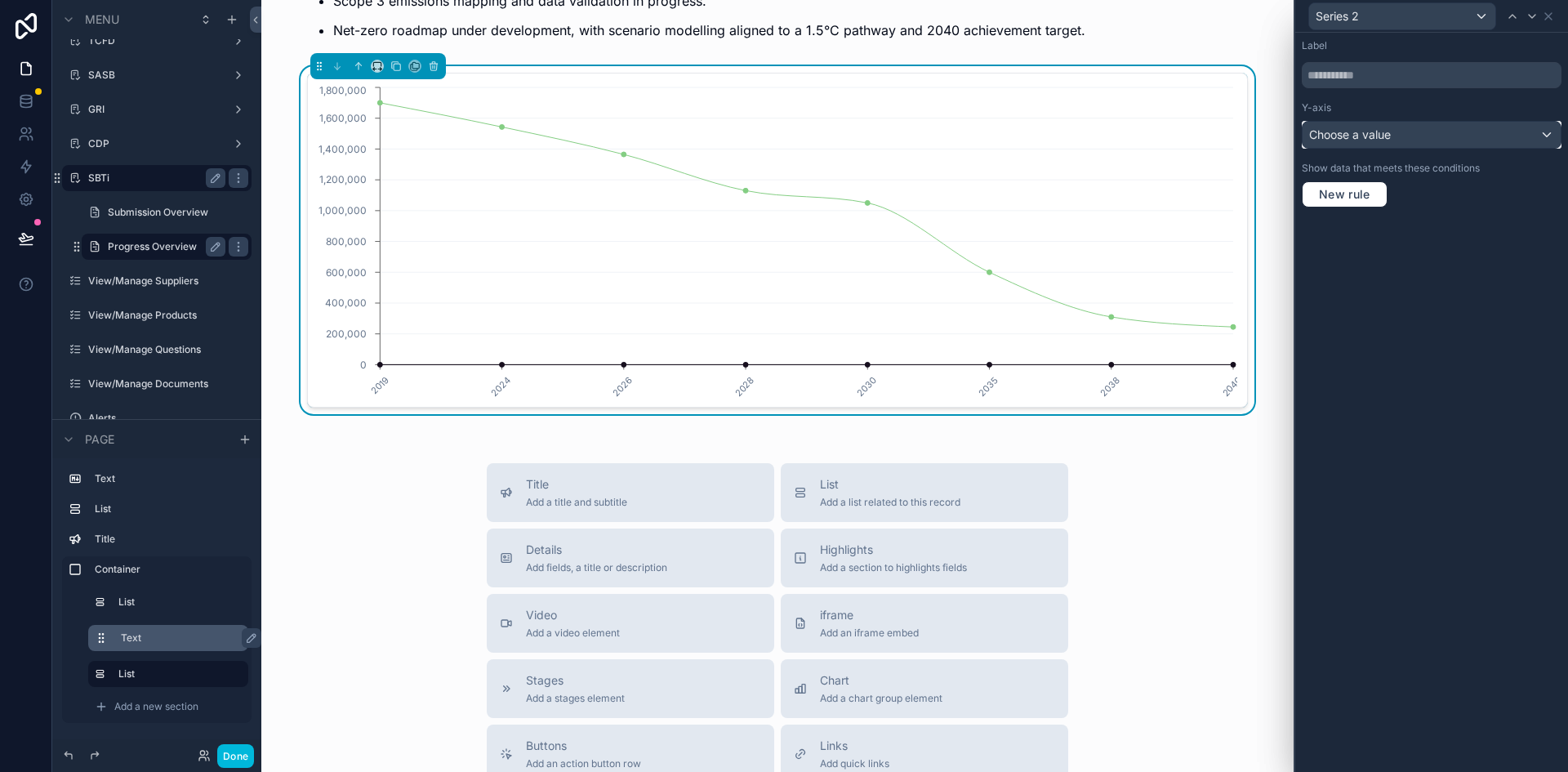
click at [1348, 140] on span "Choose a value" at bounding box center [1349, 134] width 82 height 14
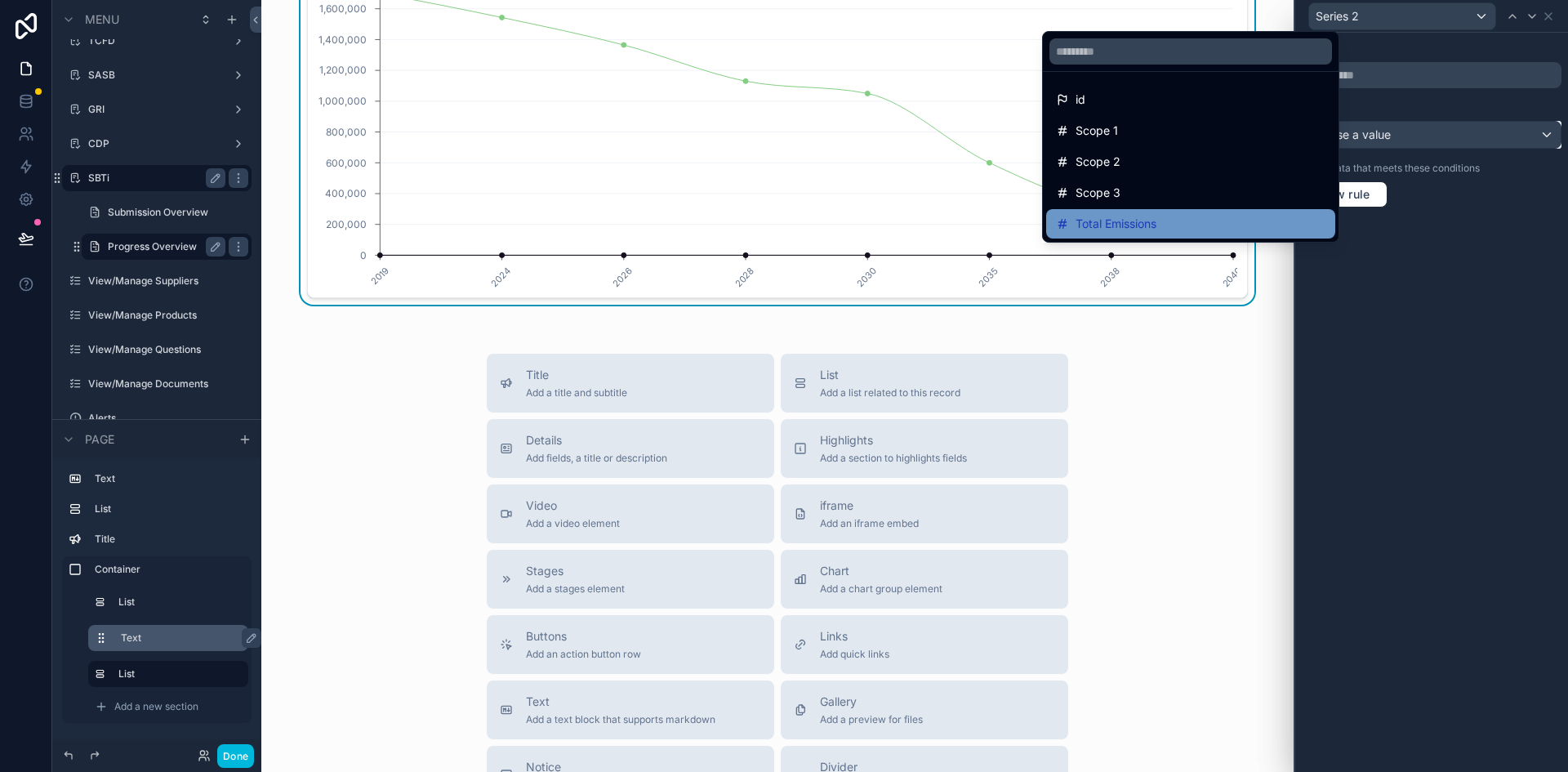
scroll to position [793, 0]
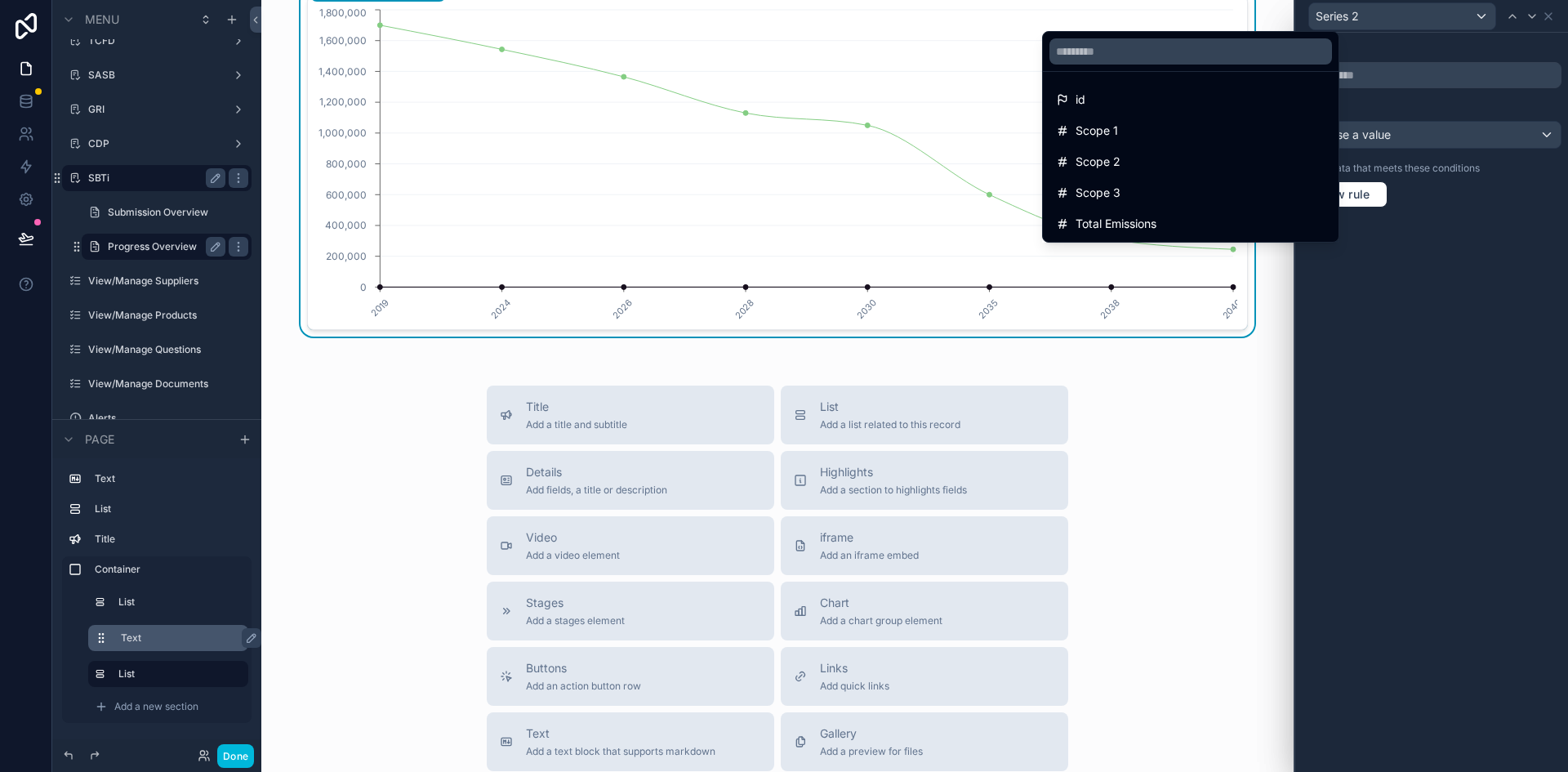
click at [1143, 391] on div "Title Add a title and subtitle List Add a list related to this record Details A…" at bounding box center [777, 676] width 1006 height 582
click at [19, 107] on icon at bounding box center [25, 101] width 16 height 16
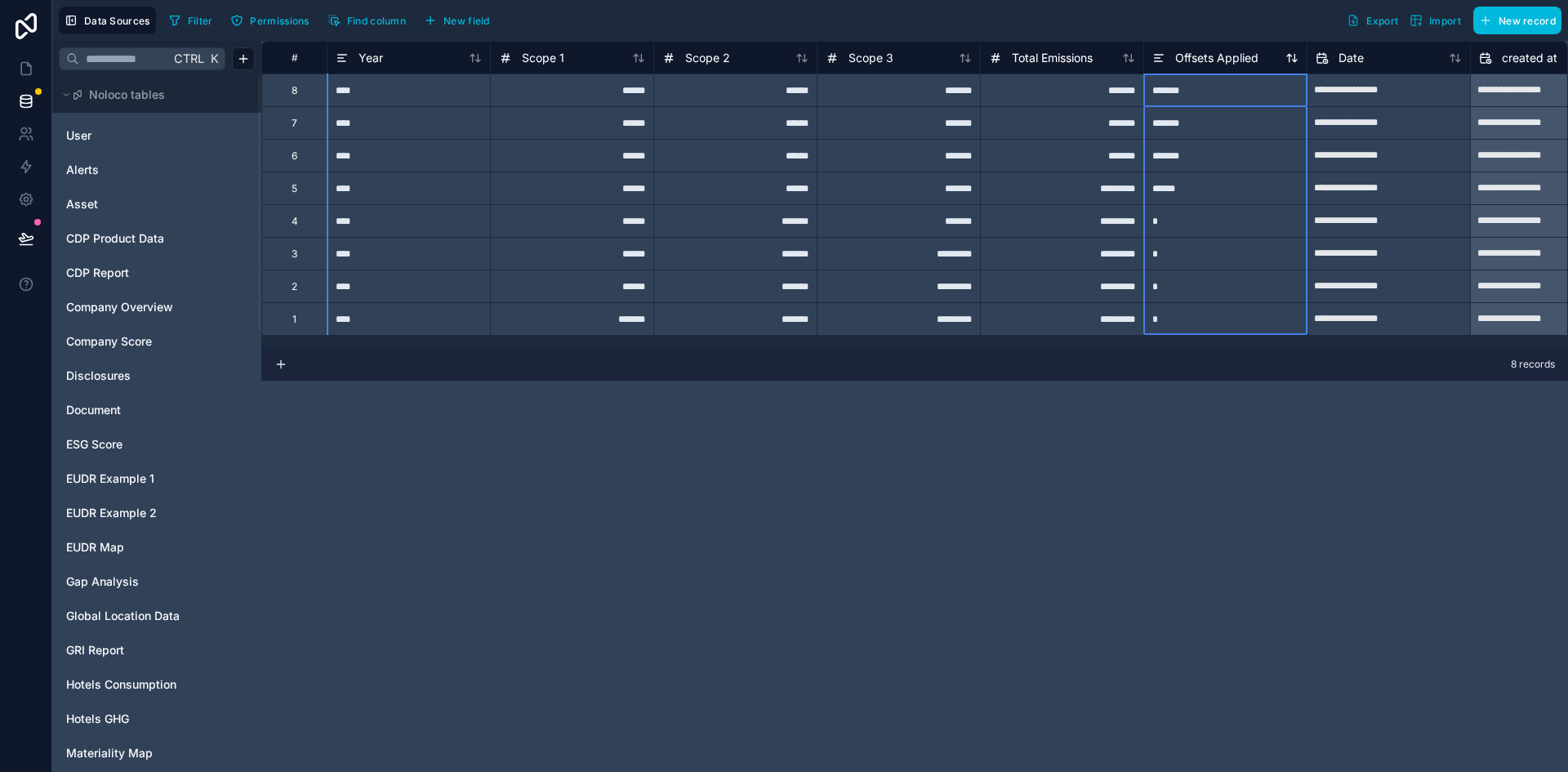
click at [1220, 58] on span "Offsets Applied" at bounding box center [1217, 57] width 83 height 16
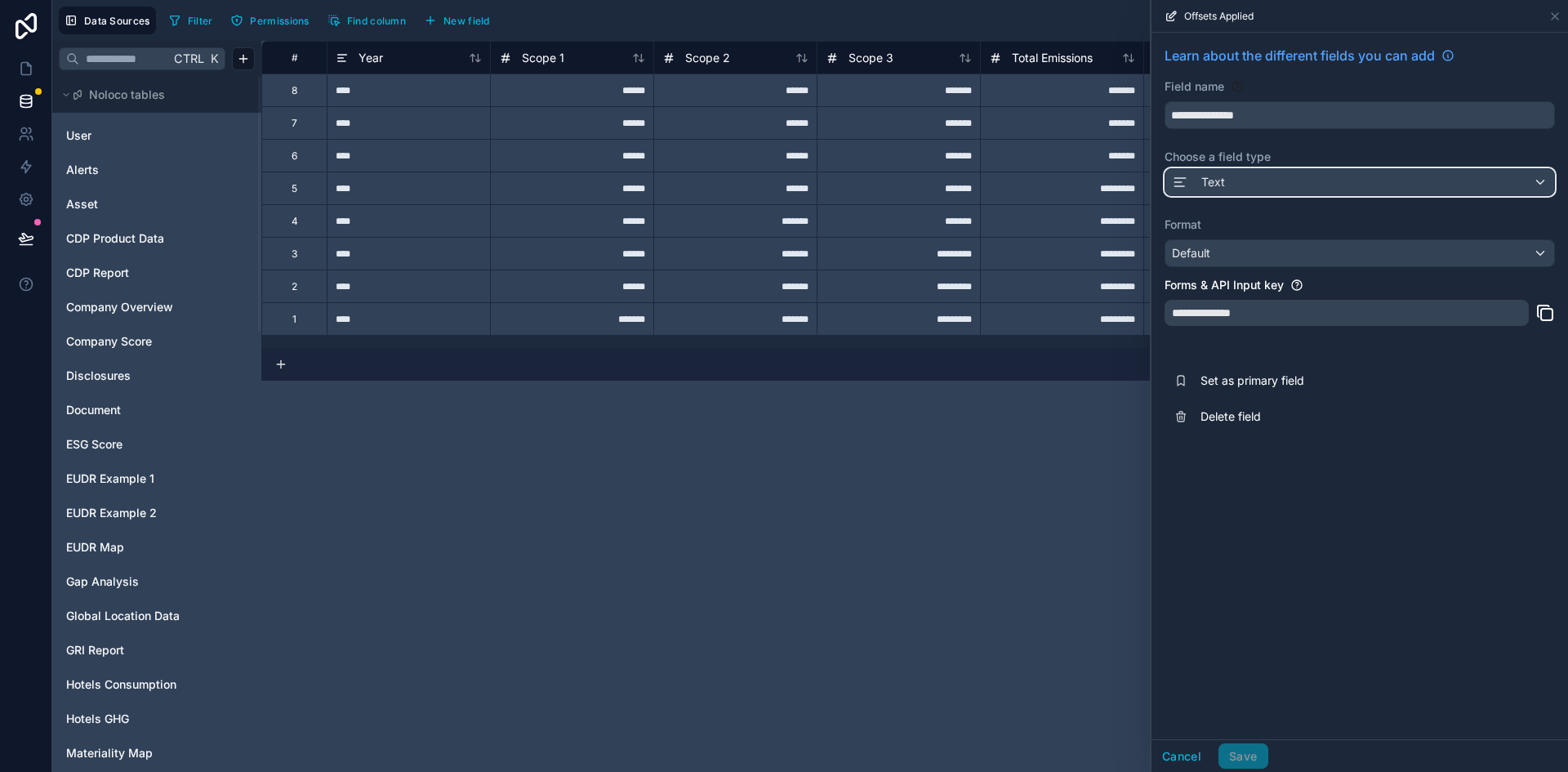
click at [1209, 183] on span "Text" at bounding box center [1213, 182] width 24 height 16
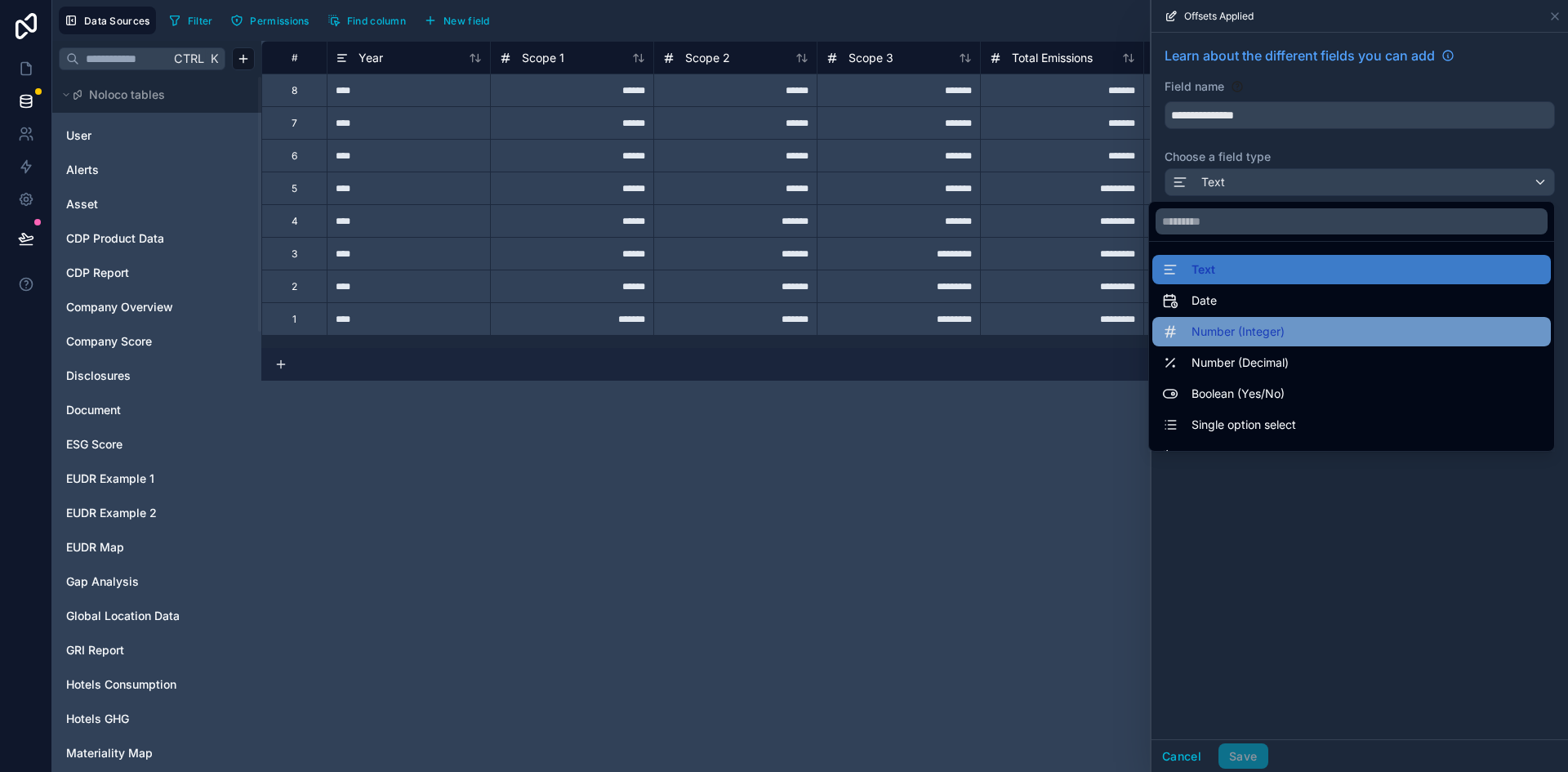
click at [1191, 334] on span "Number (Integer)" at bounding box center [1237, 331] width 93 height 20
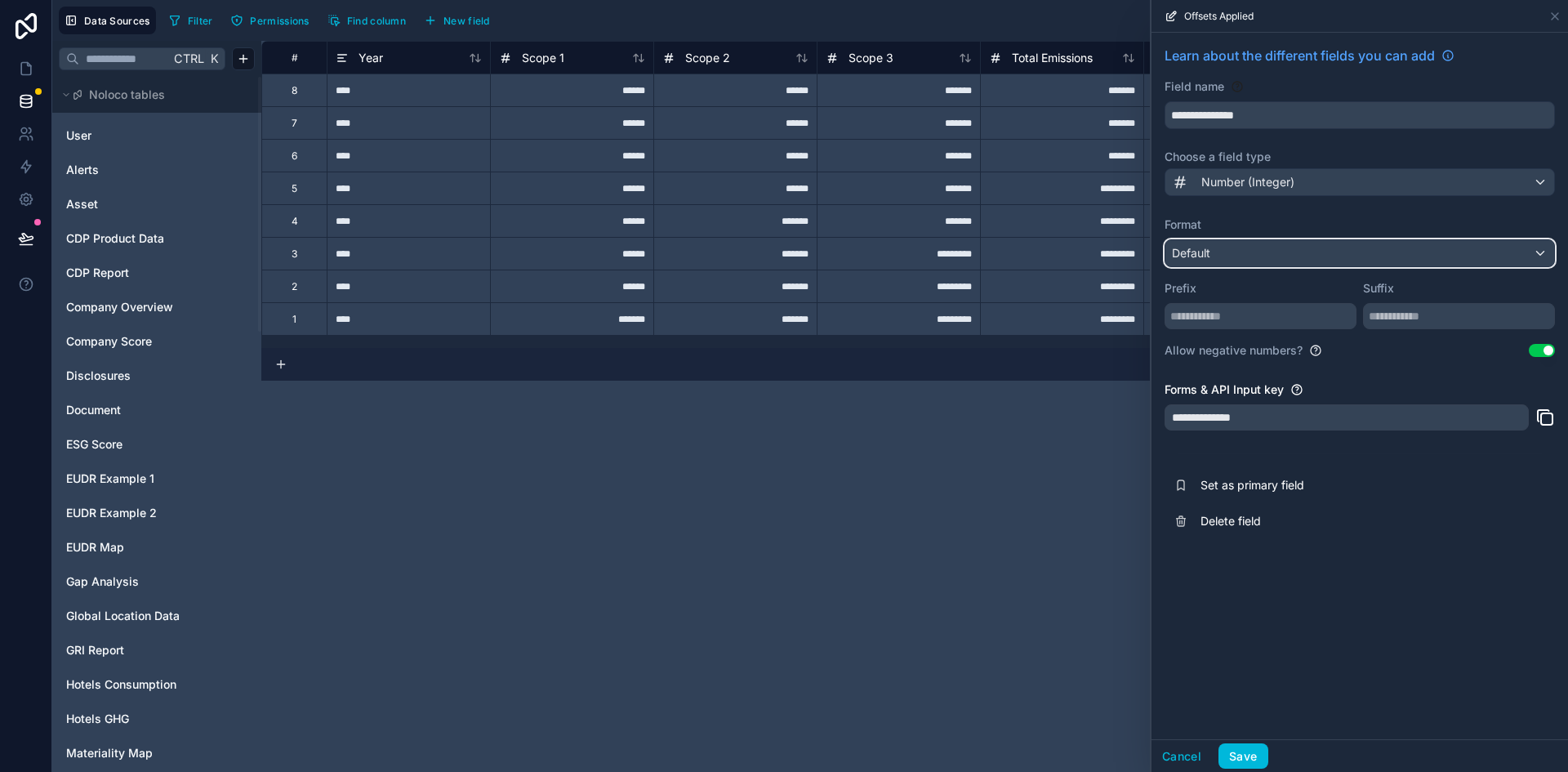
click at [1263, 254] on div "Default" at bounding box center [1360, 254] width 389 height 26
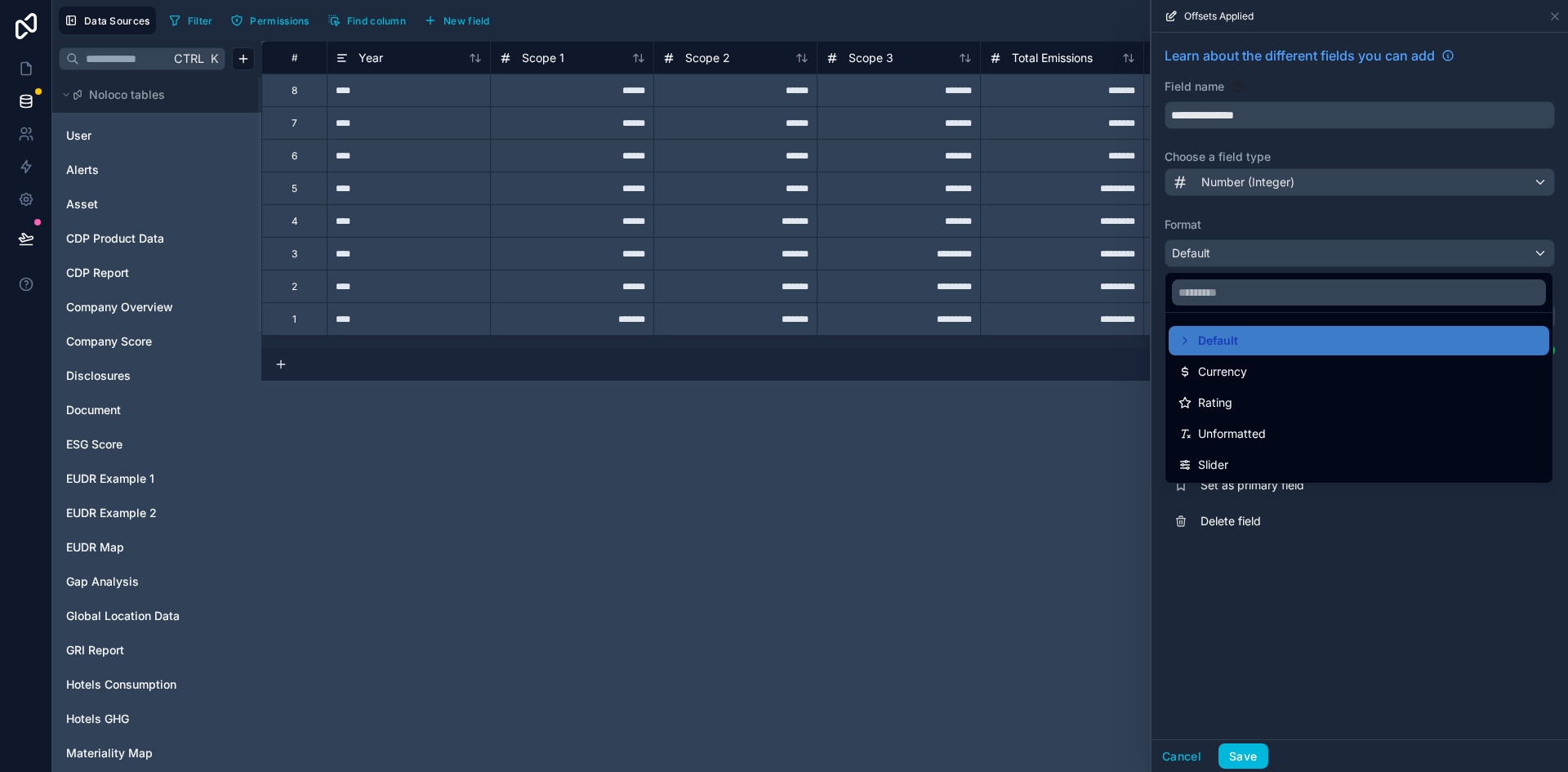
click at [1280, 663] on div at bounding box center [1360, 386] width 416 height 772
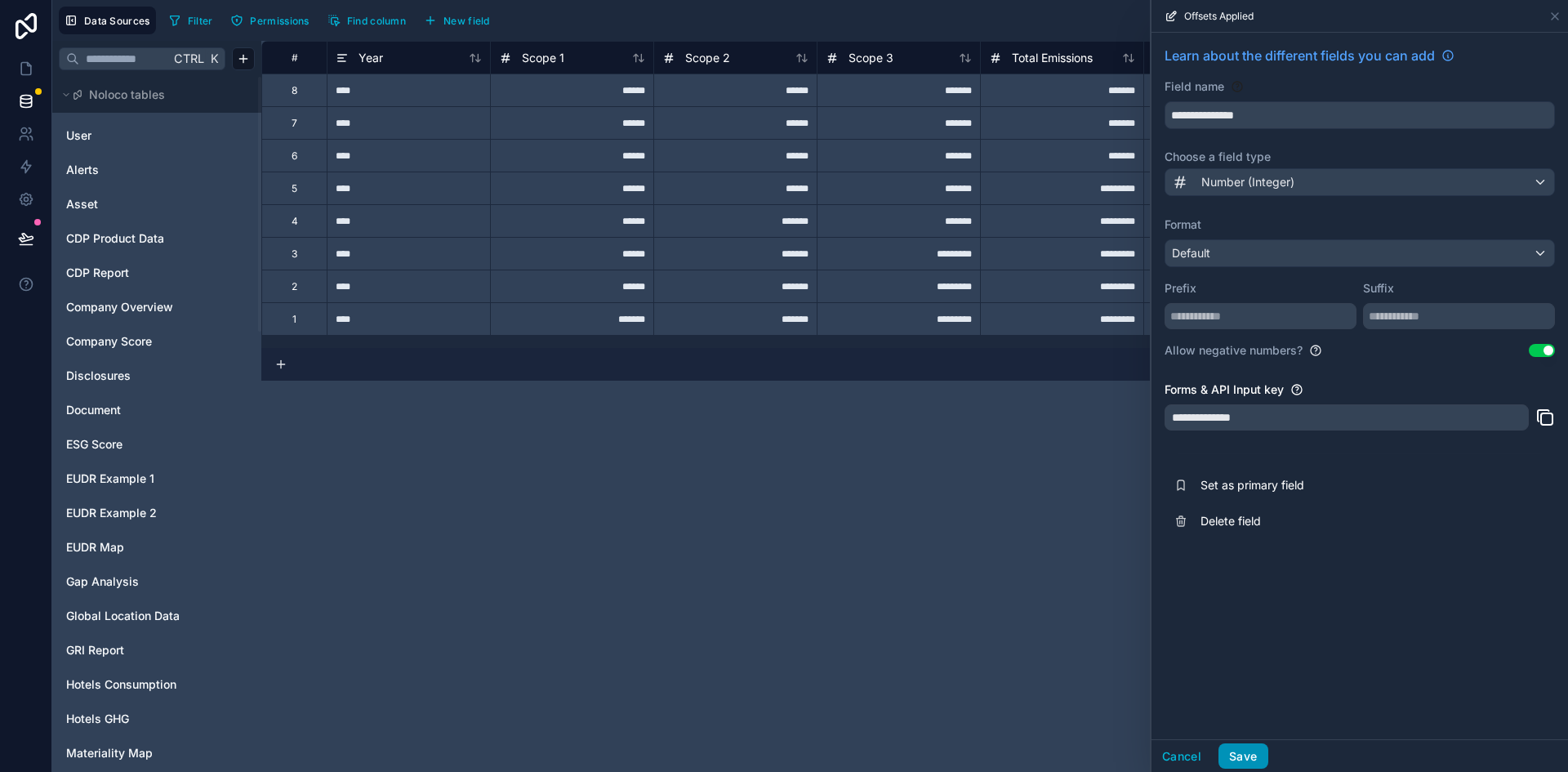
click at [1251, 763] on button "Save" at bounding box center [1243, 757] width 49 height 26
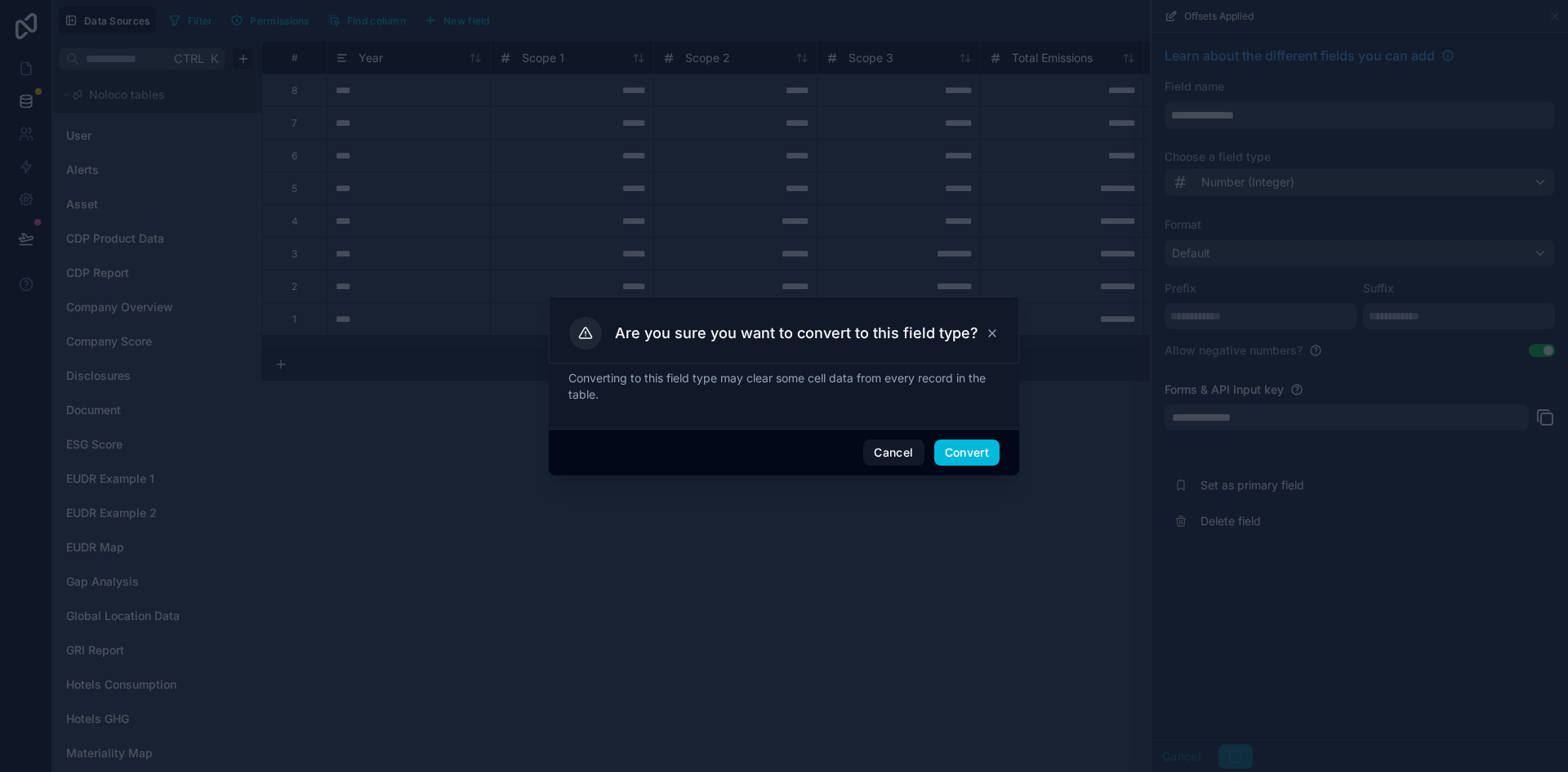
click at [964, 447] on button "Convert" at bounding box center [966, 452] width 65 height 26
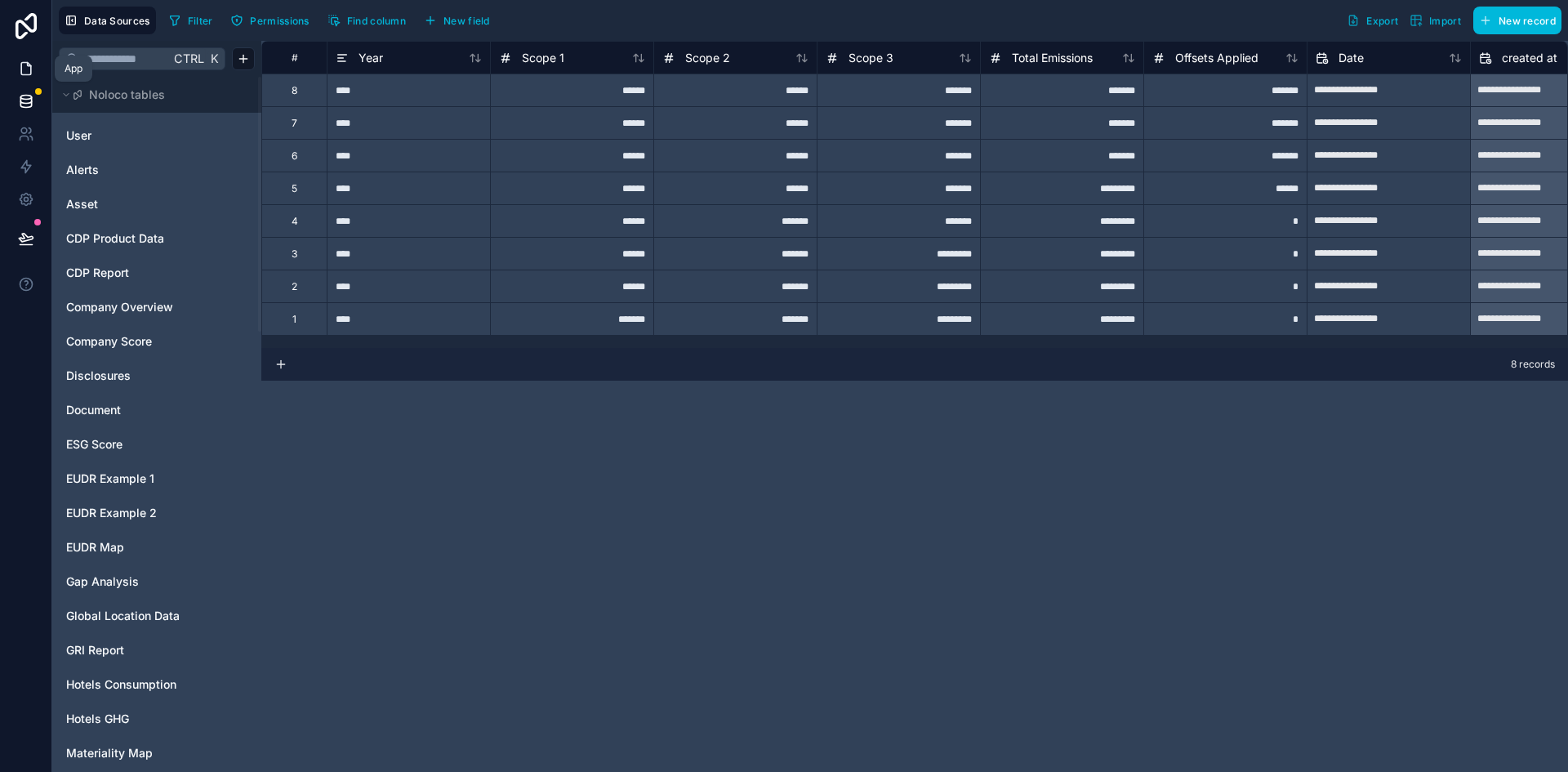
click at [26, 72] on icon at bounding box center [25, 68] width 16 height 16
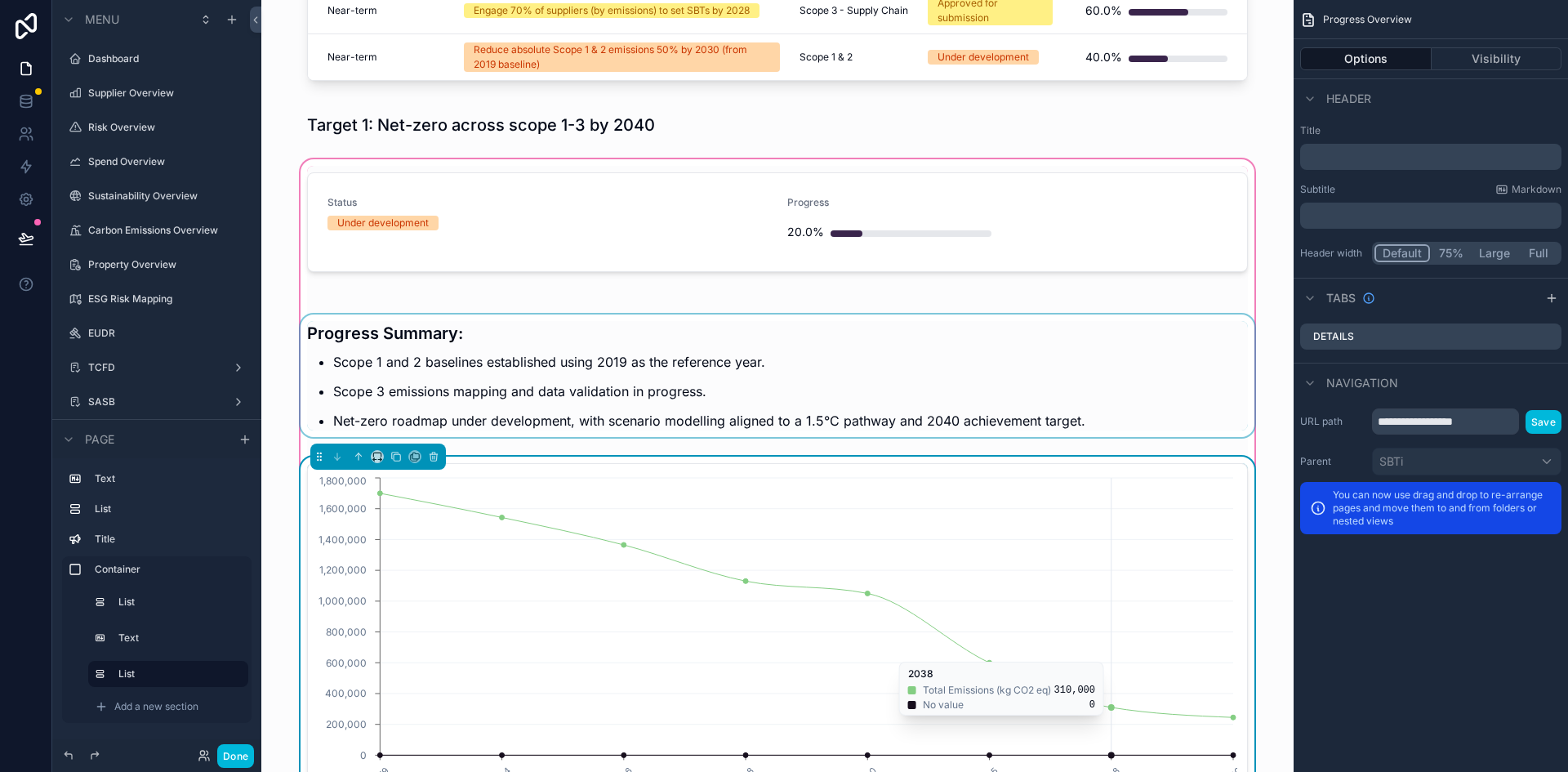
scroll to position [325, 0]
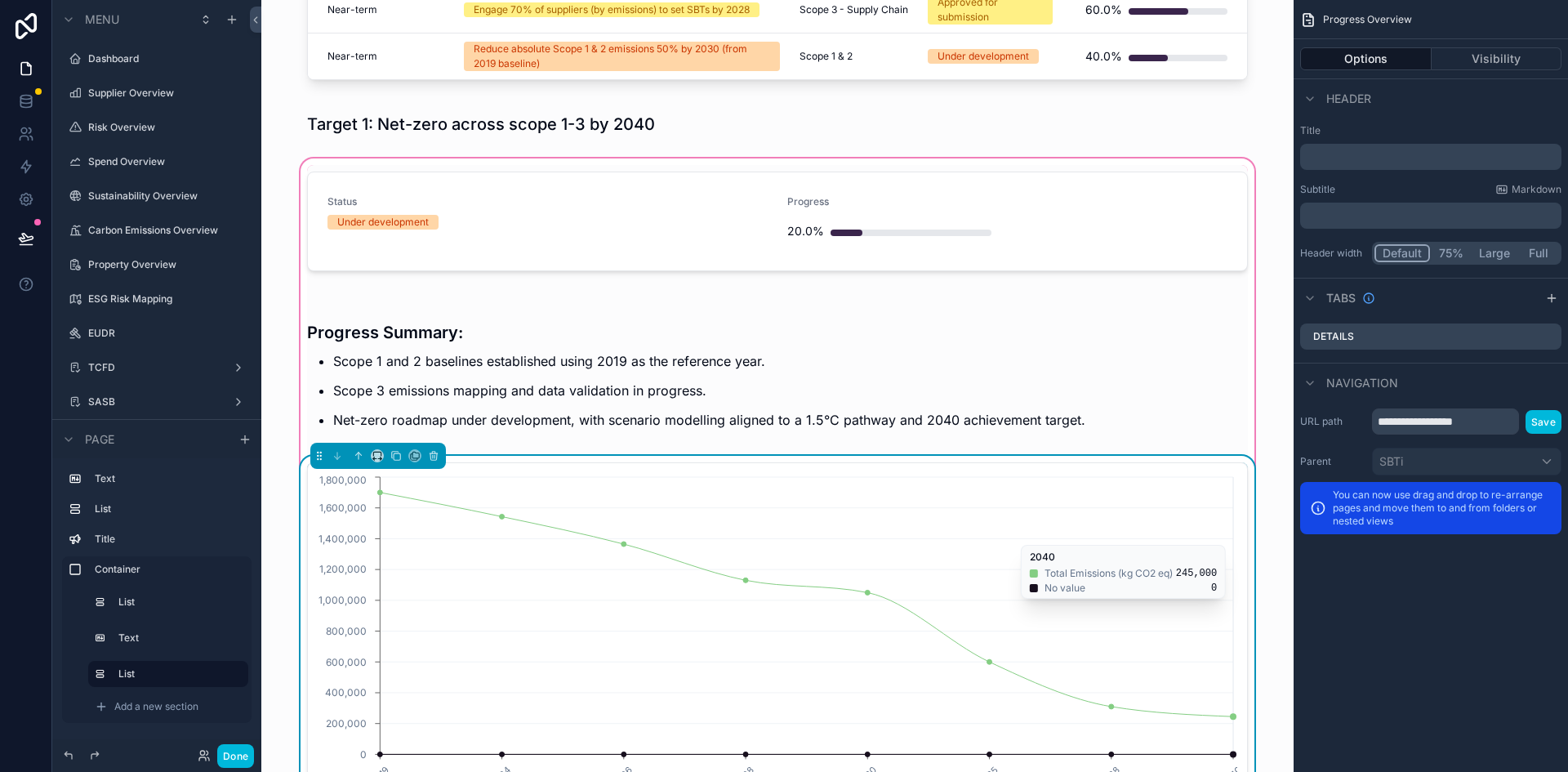
click at [1175, 536] on icon "2019 2024 2026 2028 2030 2035 2038 2040 0 200,000 400,000 600,000 800,000 1,000…" at bounding box center [777, 630] width 920 height 314
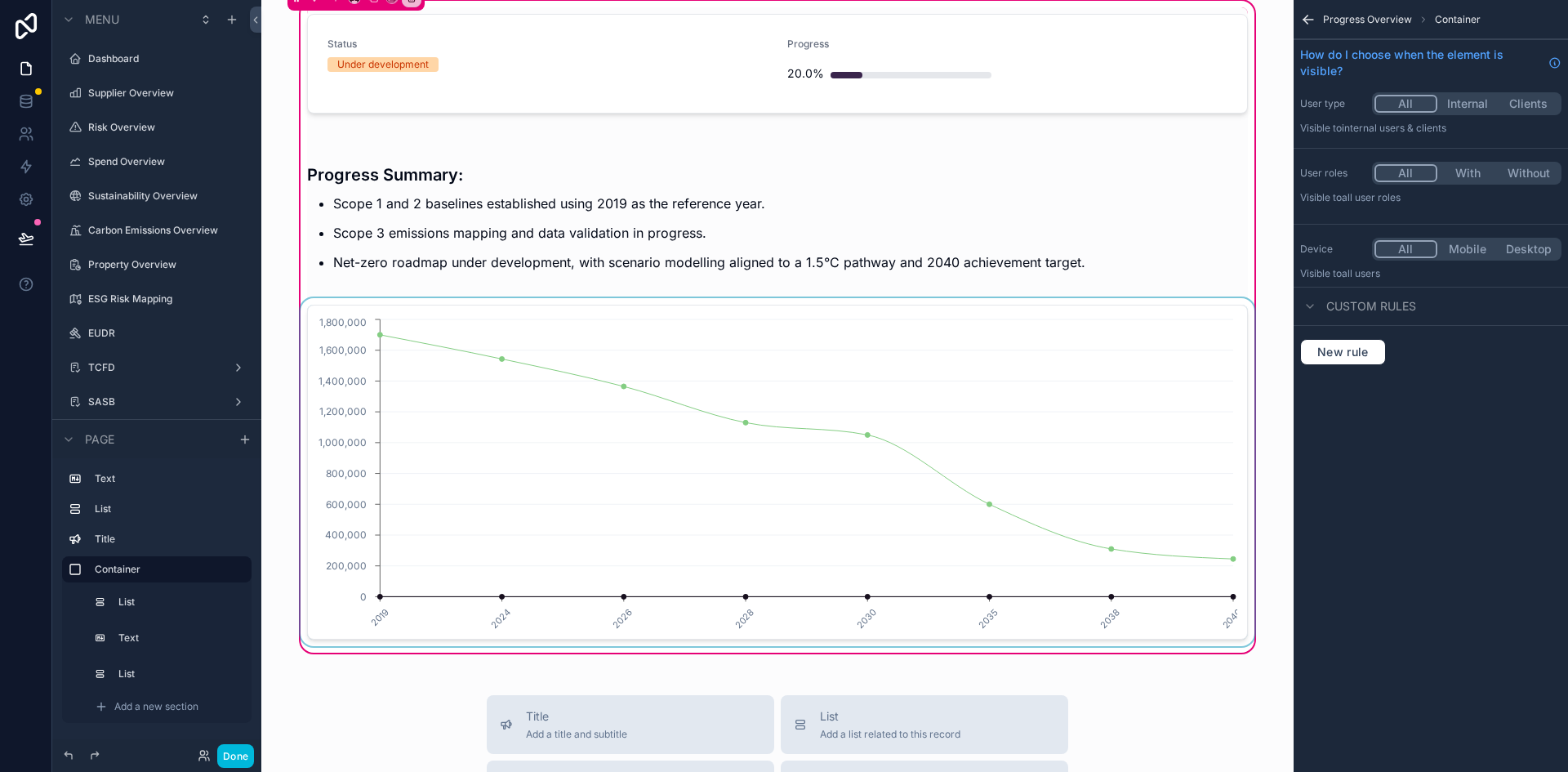
scroll to position [485, 0]
click at [1191, 639] on div "scrollable content" at bounding box center [776, 470] width 960 height 348
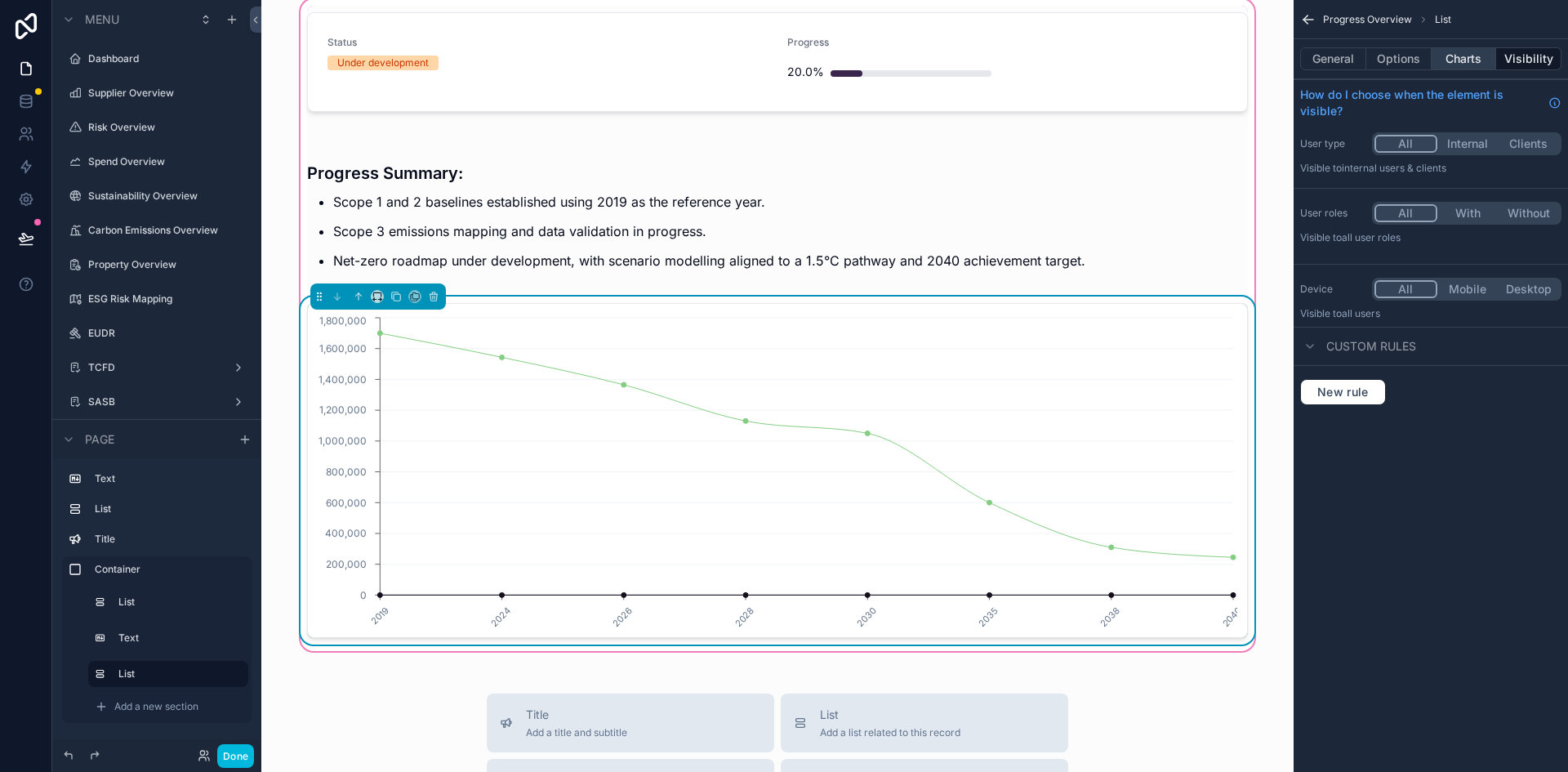
click at [1479, 55] on button "Charts" at bounding box center [1463, 58] width 65 height 23
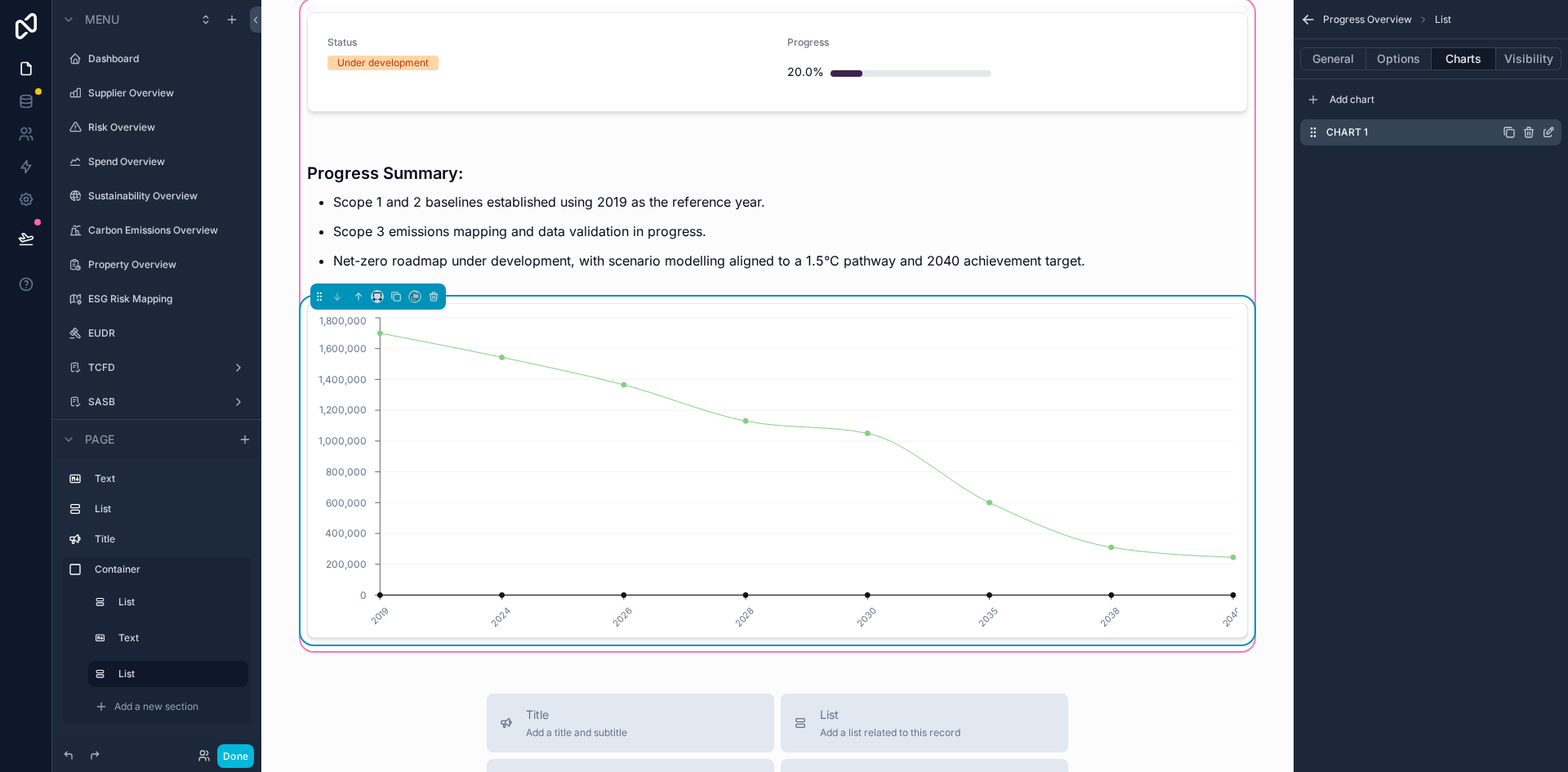
click at [1547, 127] on icon "scrollable content" at bounding box center [1548, 132] width 13 height 13
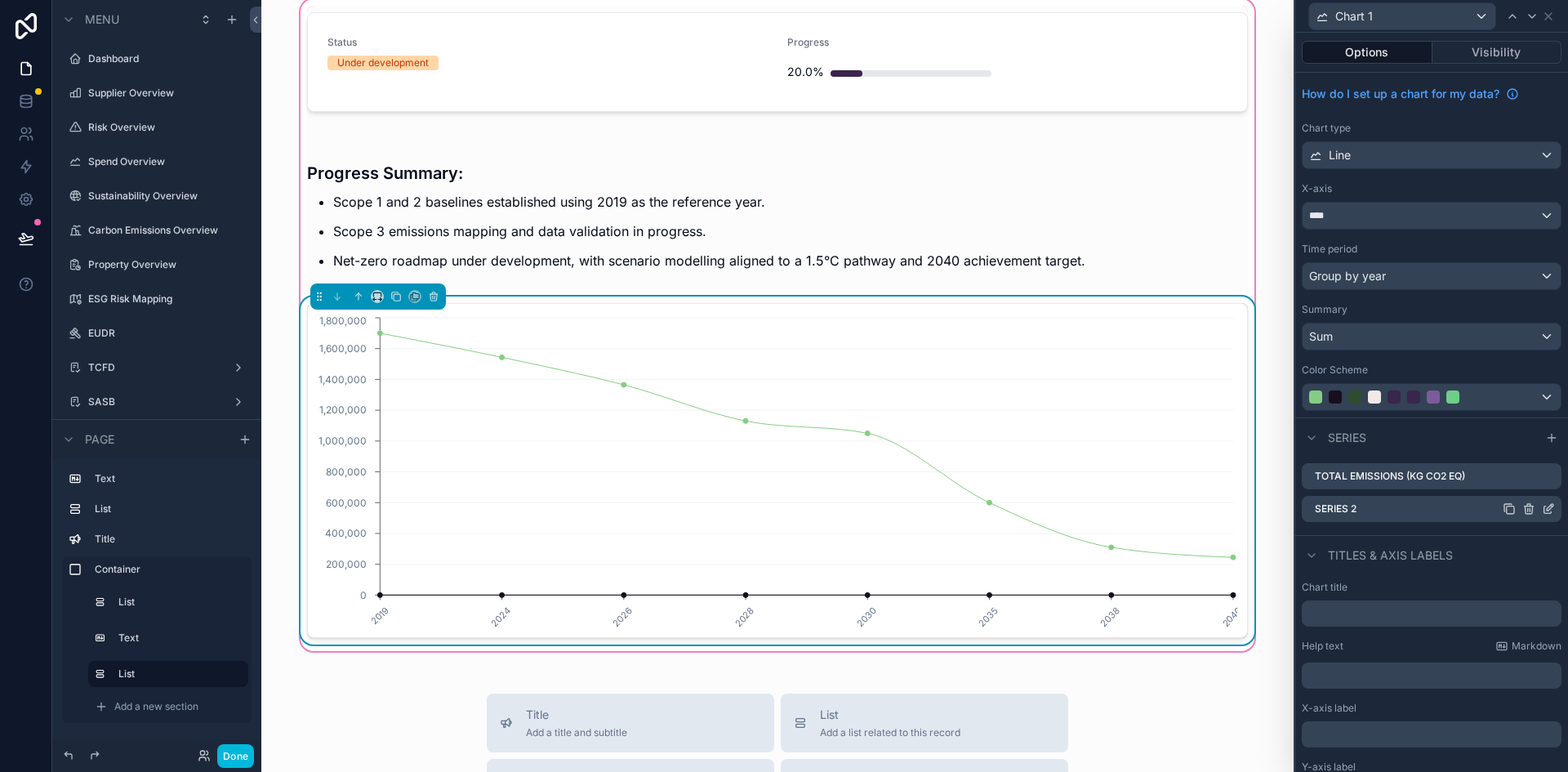
click at [1542, 511] on icon at bounding box center [1548, 509] width 13 height 13
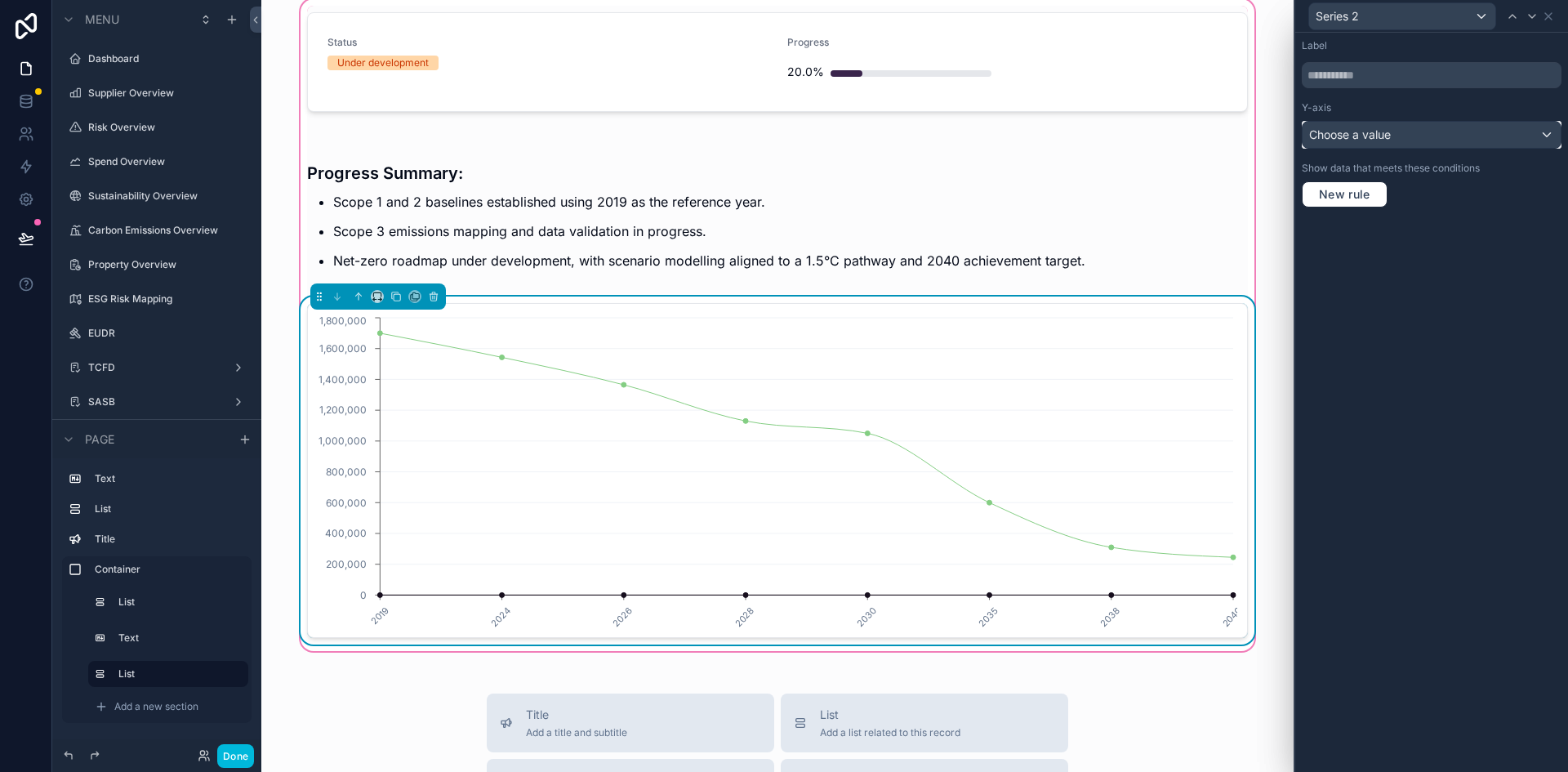
click at [1338, 130] on span "Choose a value" at bounding box center [1349, 134] width 82 height 14
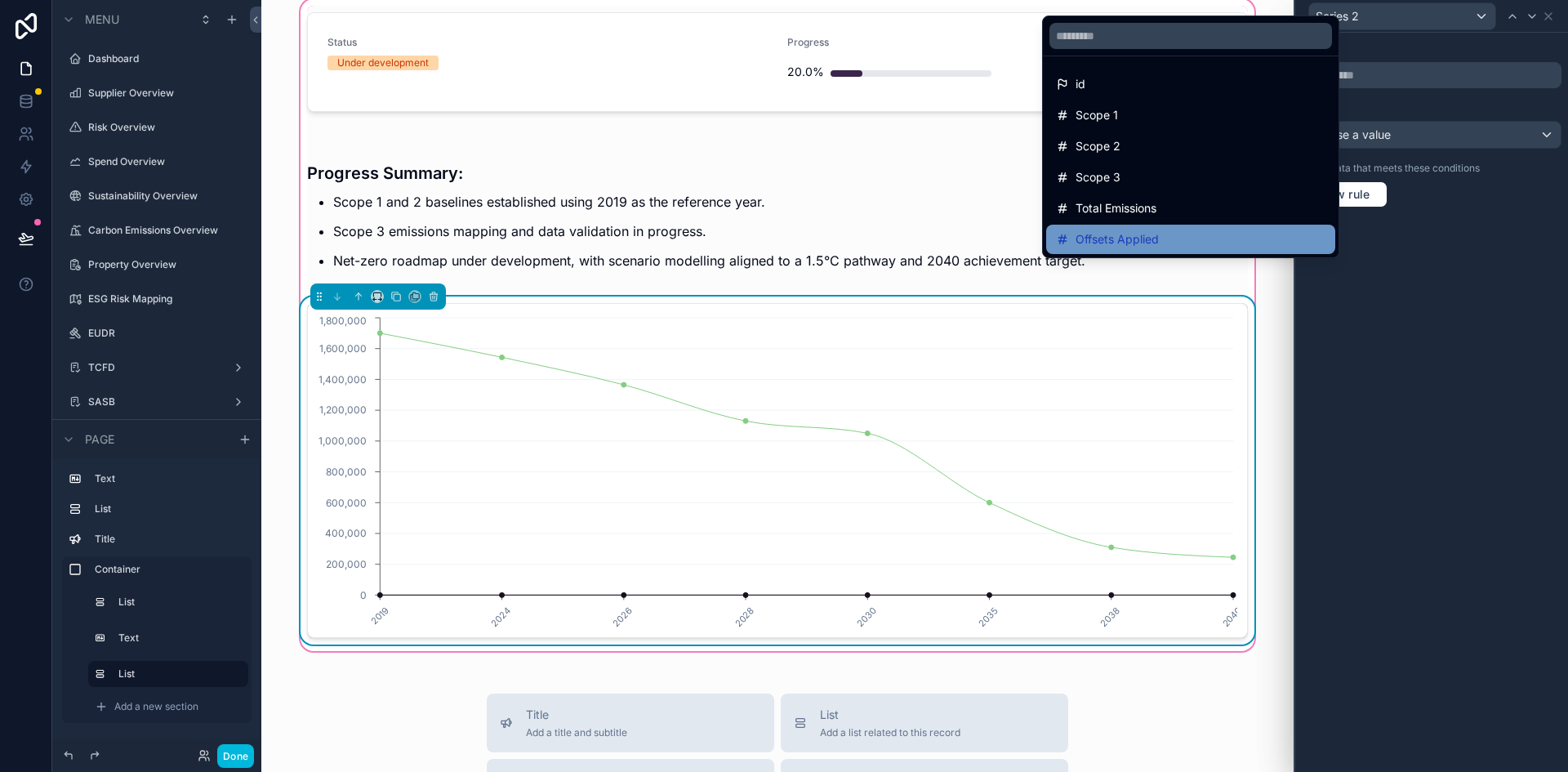
click at [1193, 235] on div "Offsets Applied" at bounding box center [1191, 239] width 270 height 20
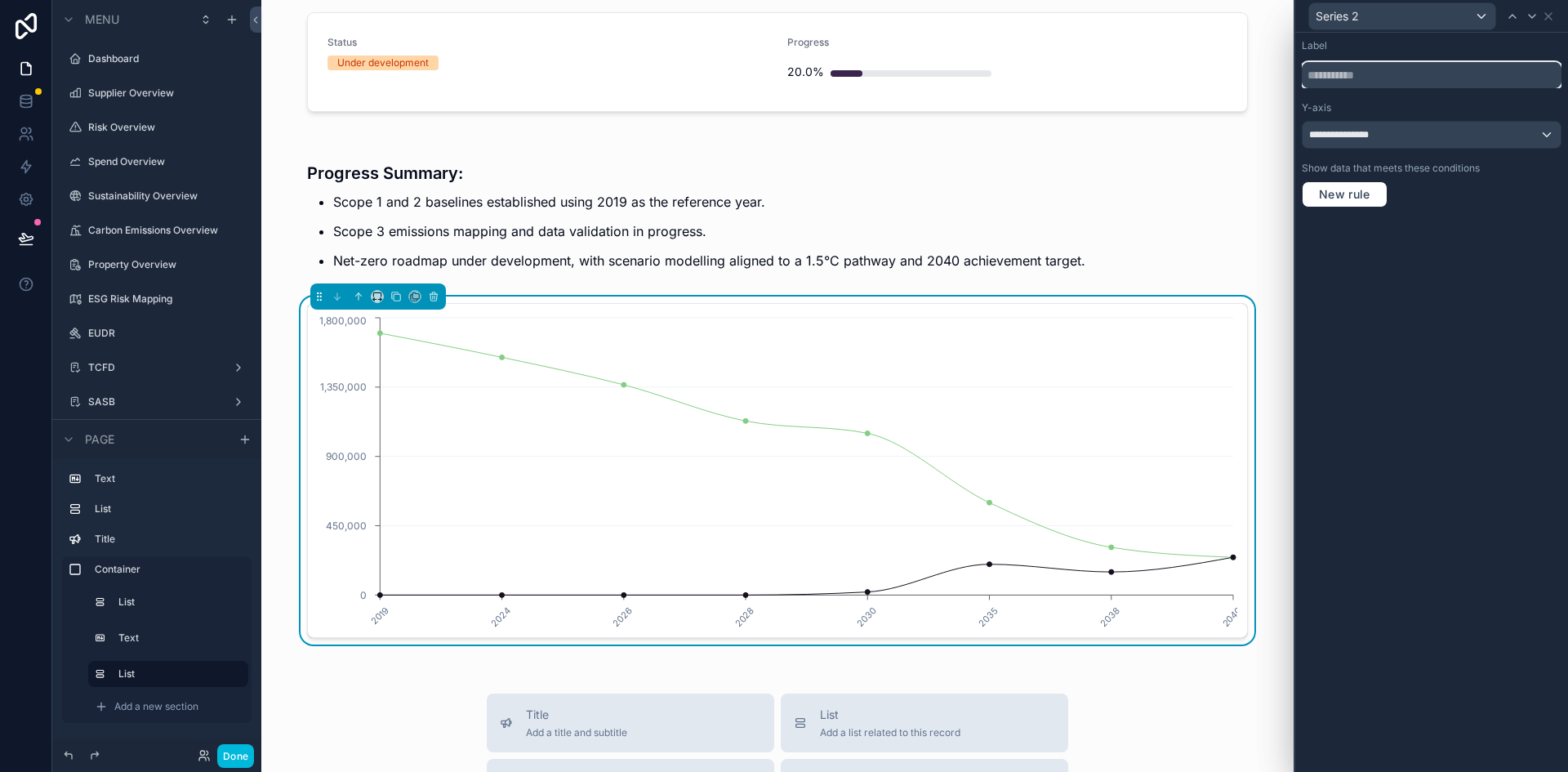
click at [1377, 81] on input "text" at bounding box center [1431, 75] width 260 height 26
click at [1365, 82] on input "**********" at bounding box center [1431, 75] width 260 height 26
type input "**********"
click at [1553, 20] on icon at bounding box center [1548, 16] width 13 height 13
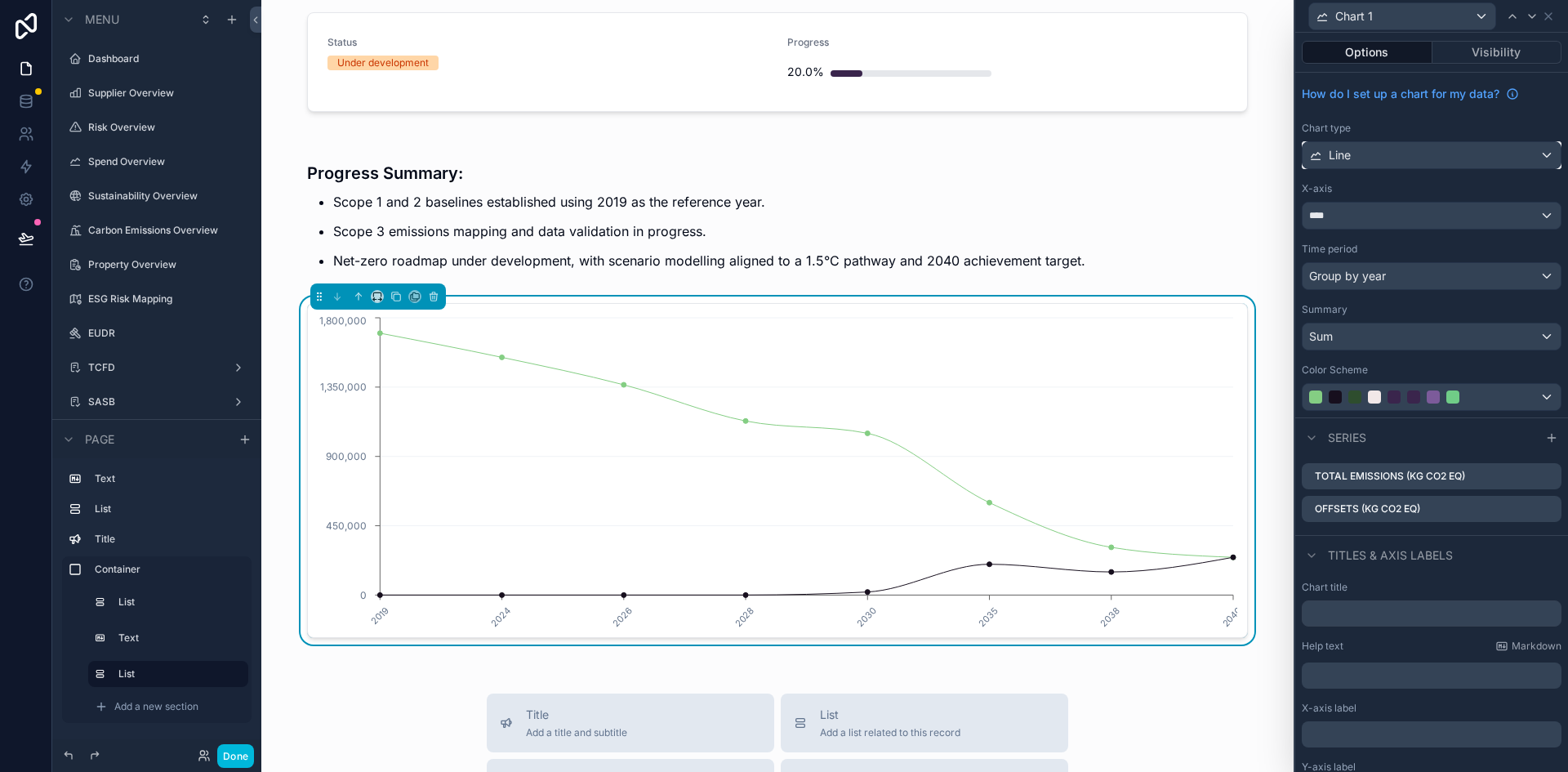
click at [1400, 162] on div "Line" at bounding box center [1431, 156] width 258 height 26
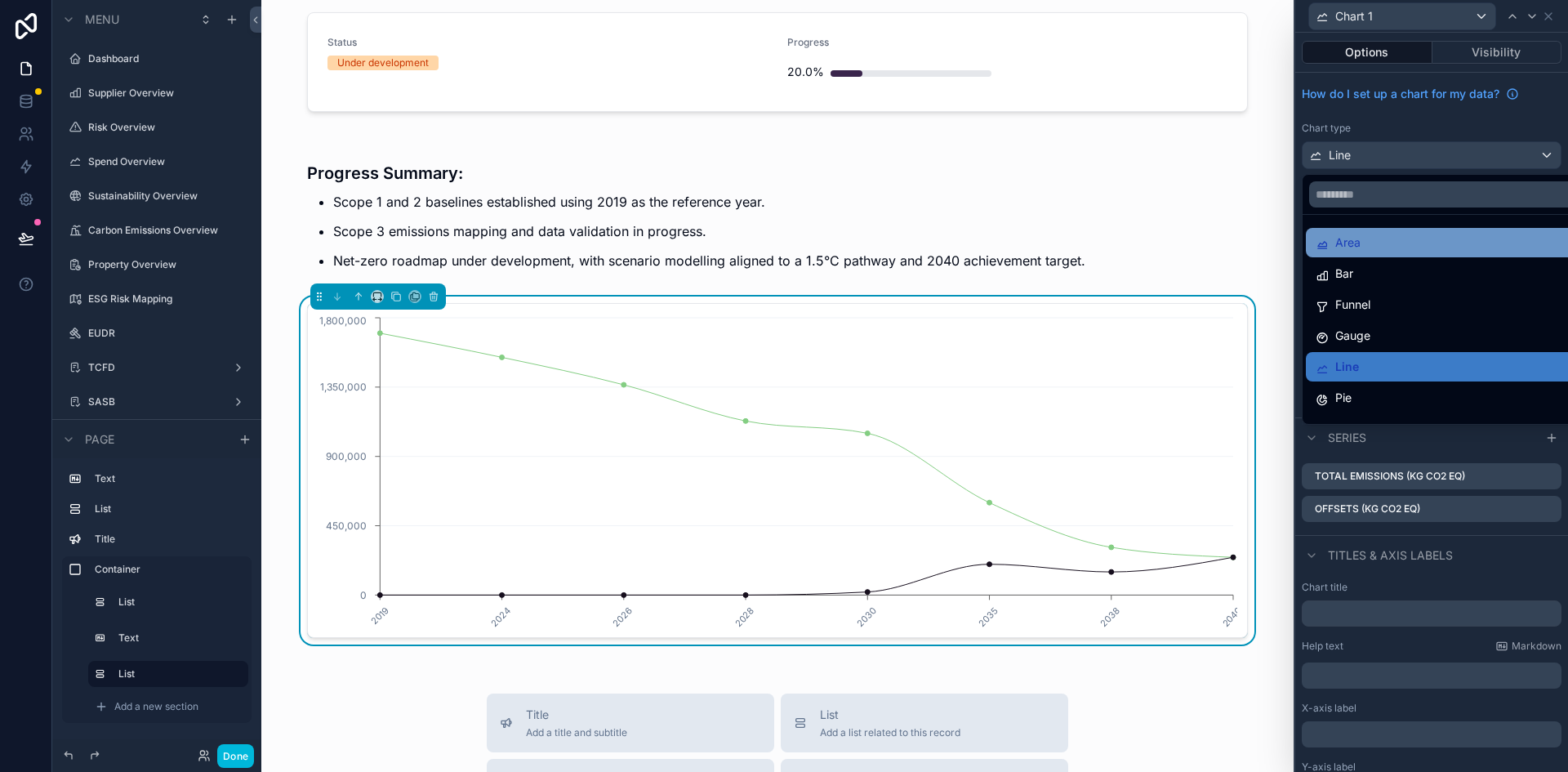
click at [1389, 238] on div "Area" at bounding box center [1444, 242] width 257 height 20
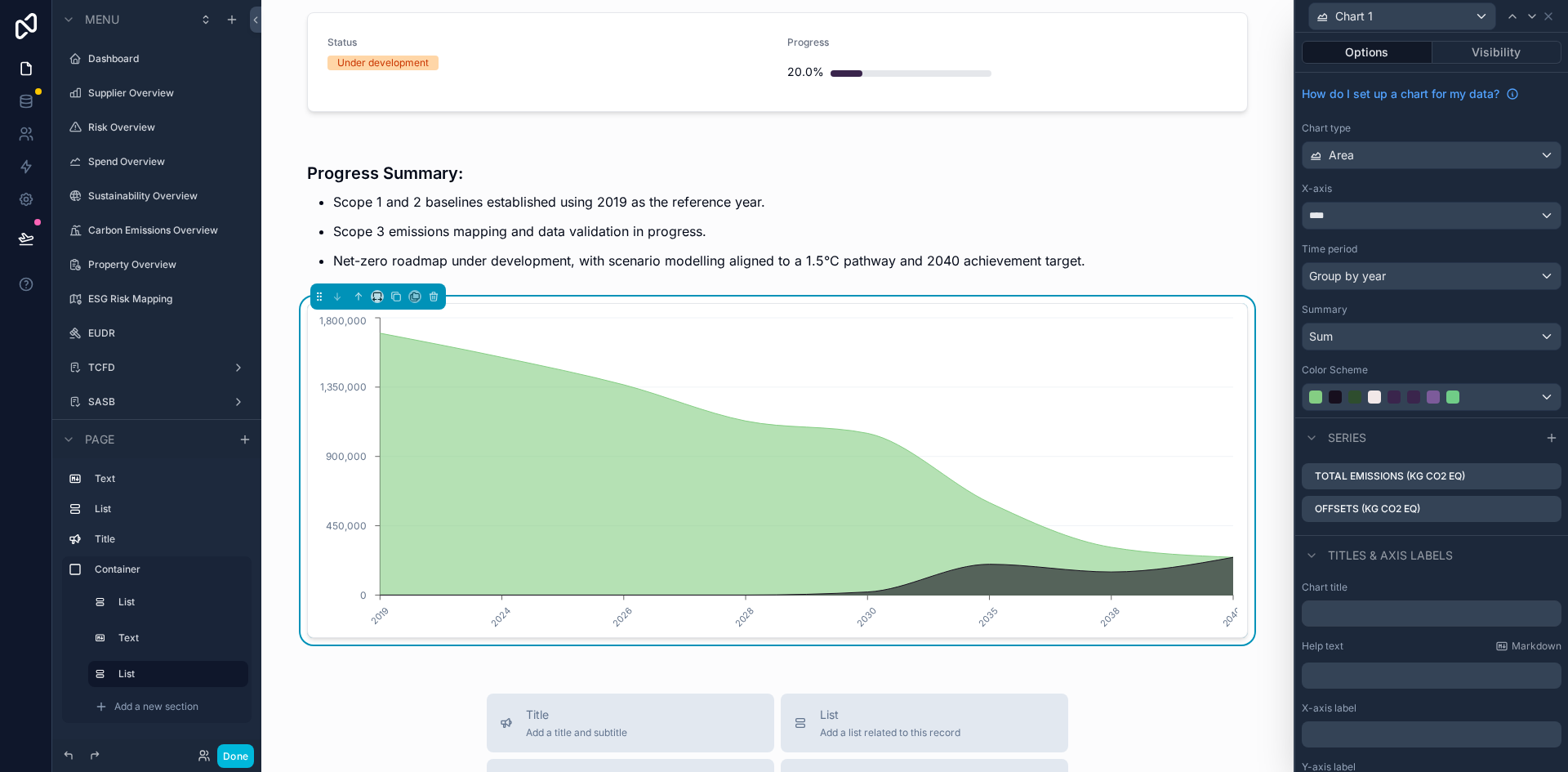
scroll to position [96, 0]
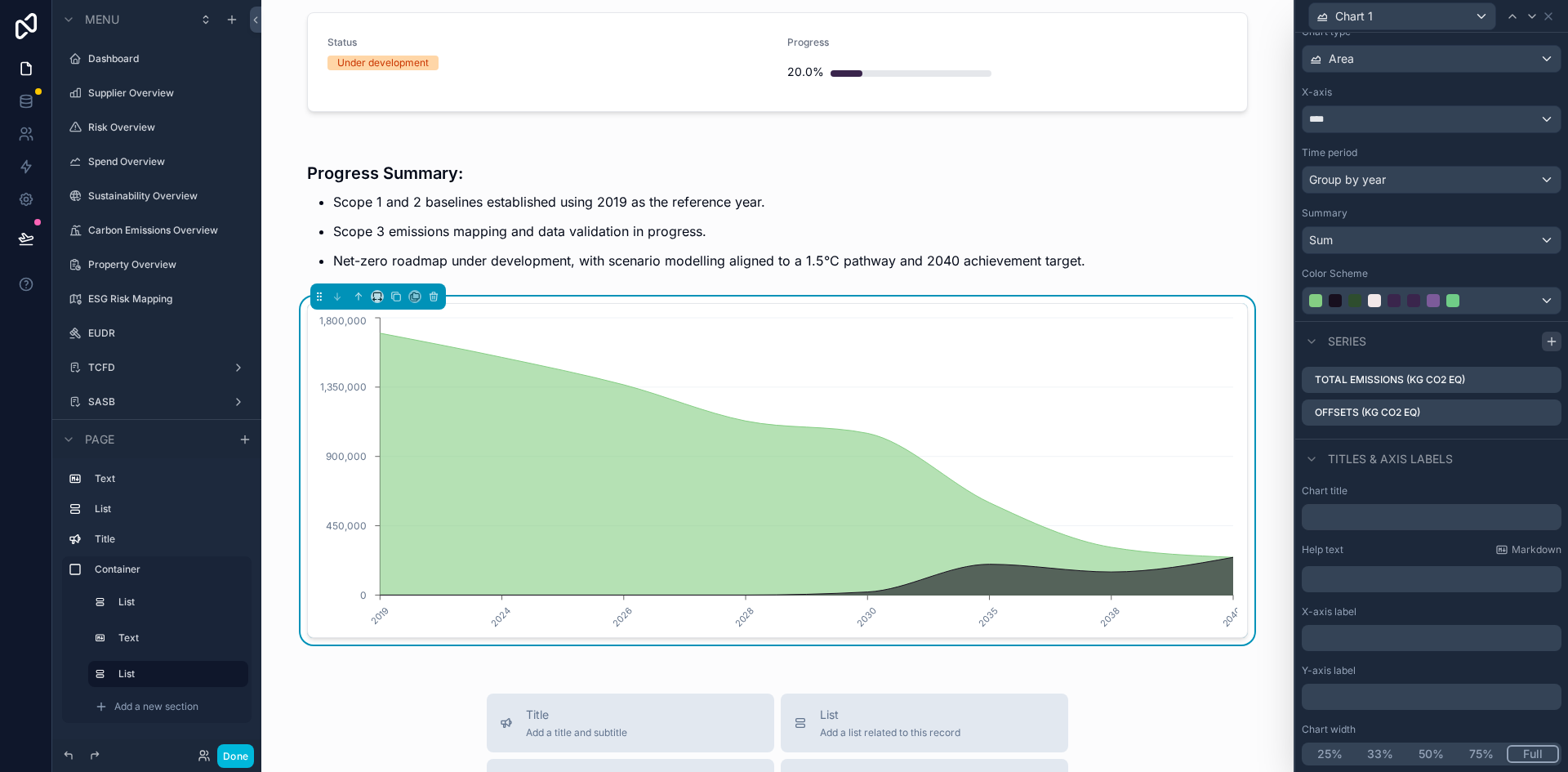
click at [1545, 346] on icon at bounding box center [1552, 341] width 13 height 13
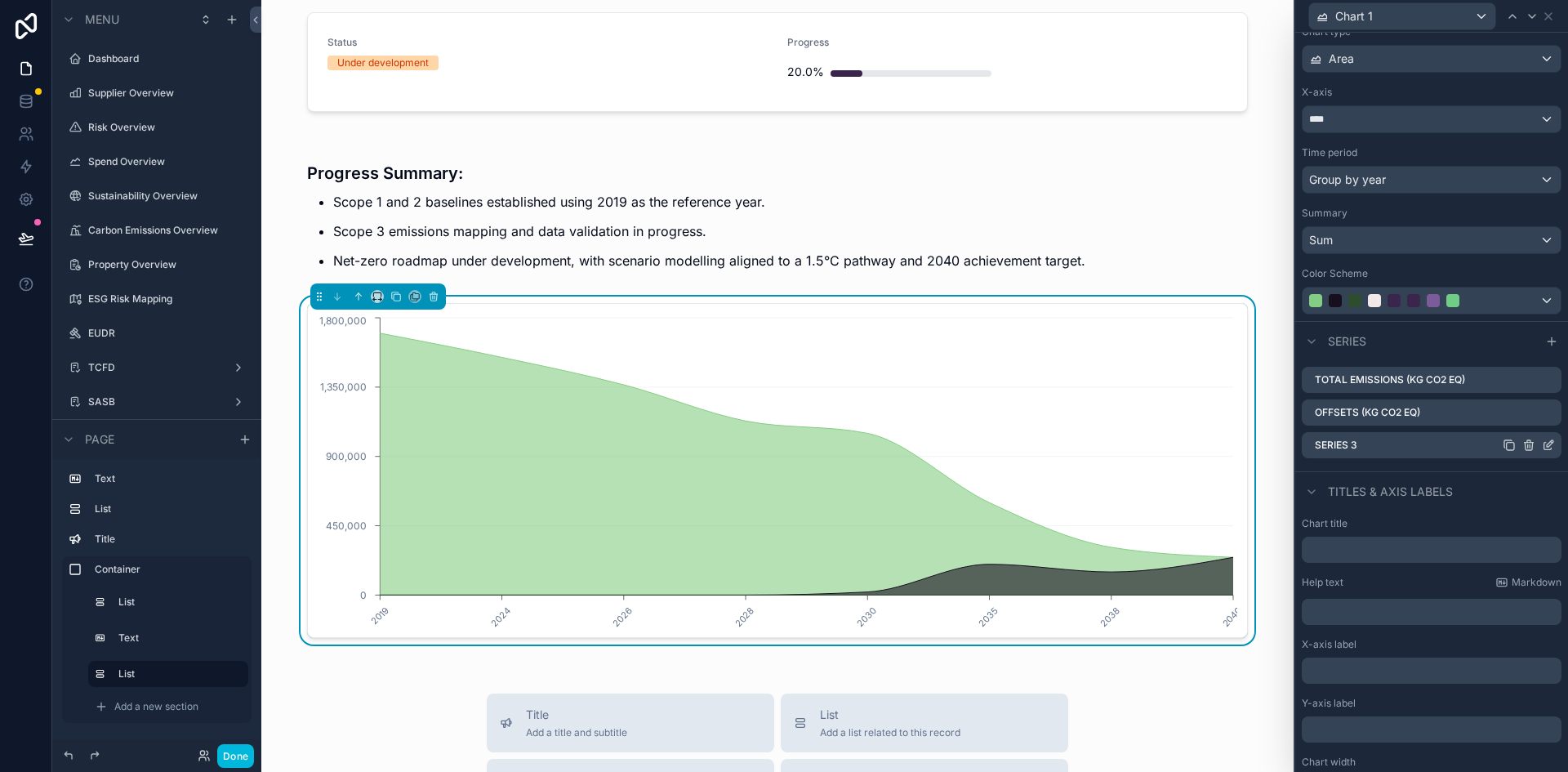
click at [1542, 444] on icon at bounding box center [1548, 445] width 13 height 13
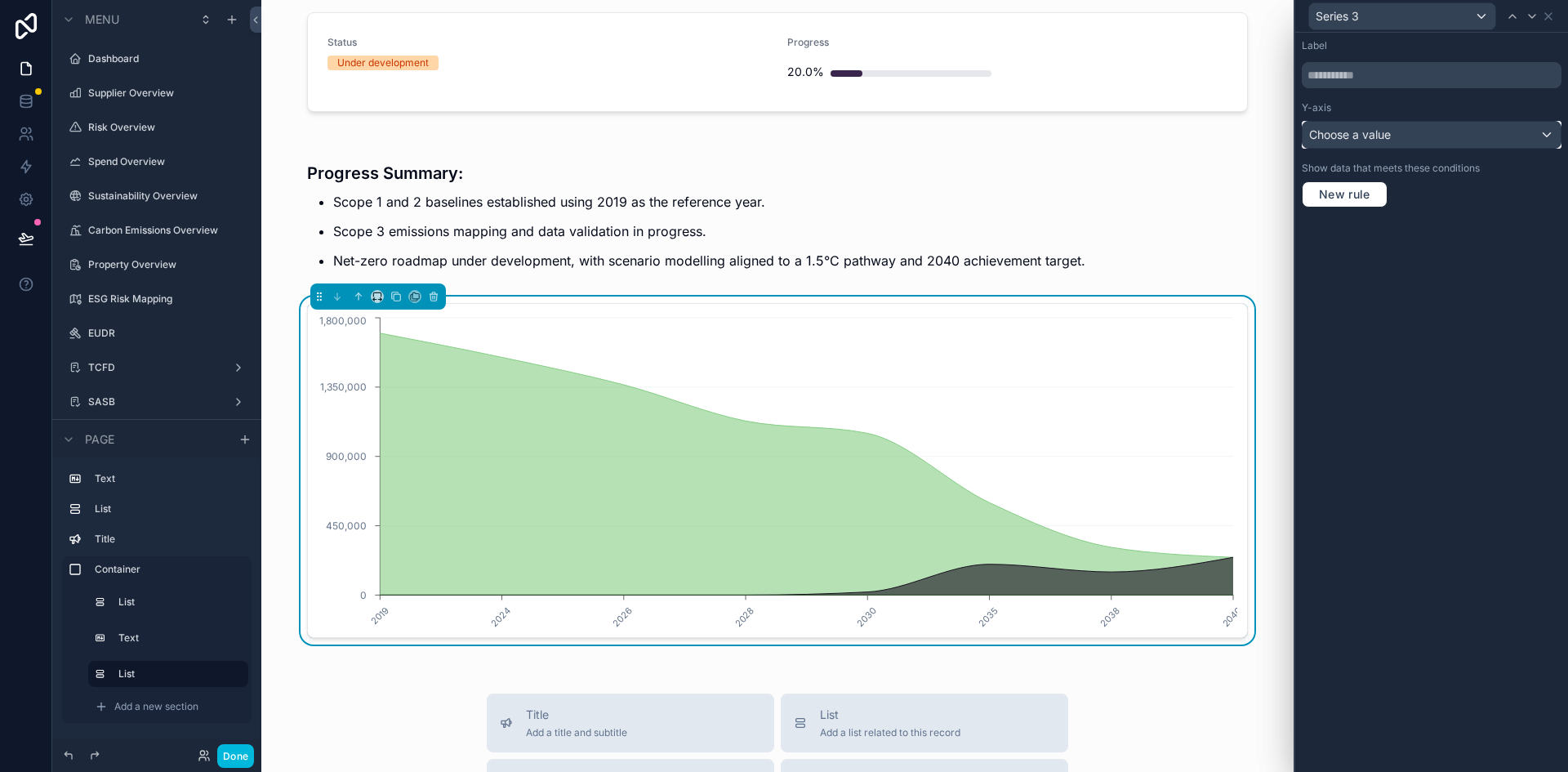
click at [1371, 126] on span "Choose a value" at bounding box center [1349, 134] width 82 height 16
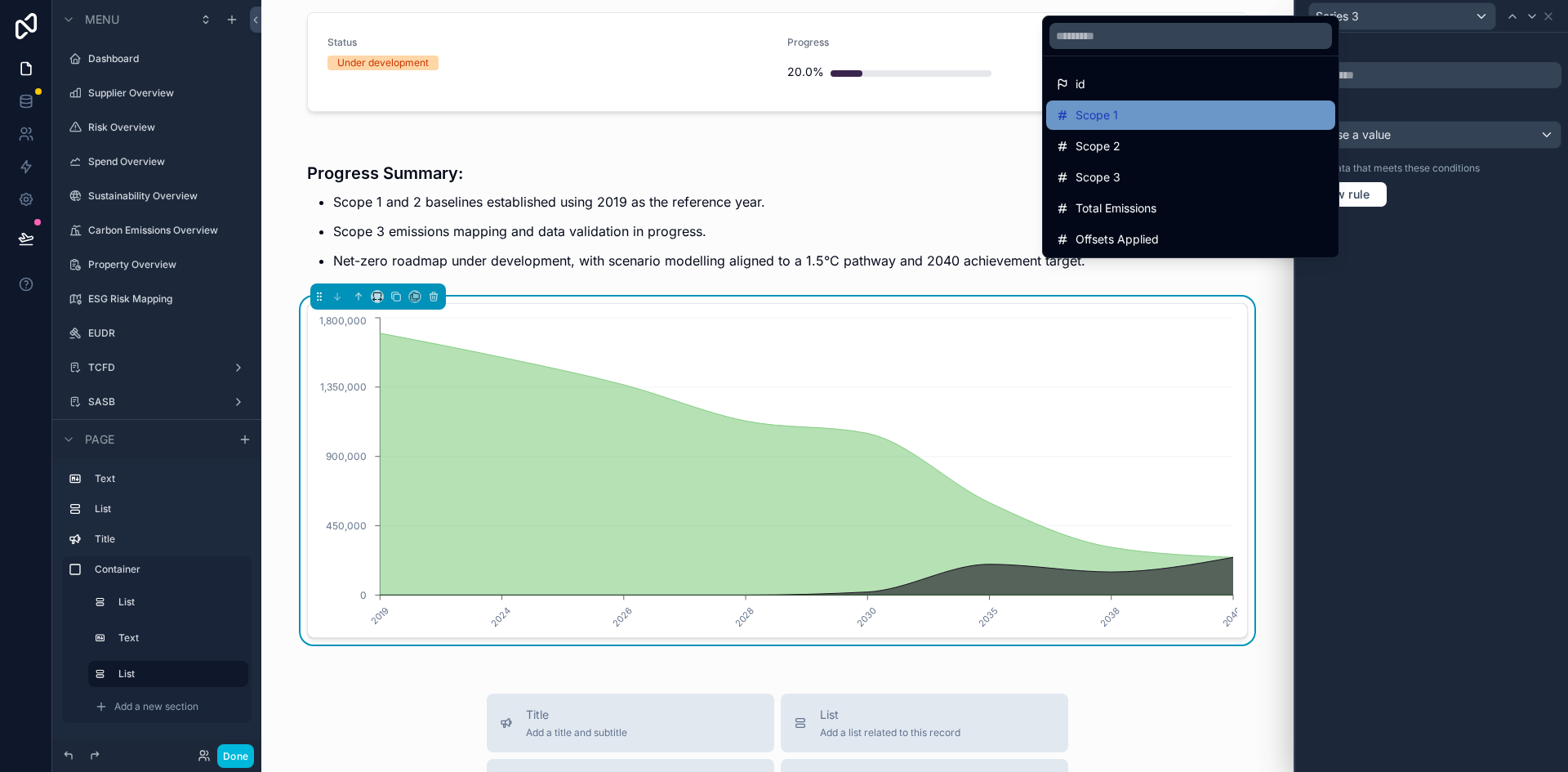
click at [1232, 101] on div "Scope 1" at bounding box center [1190, 115] width 289 height 29
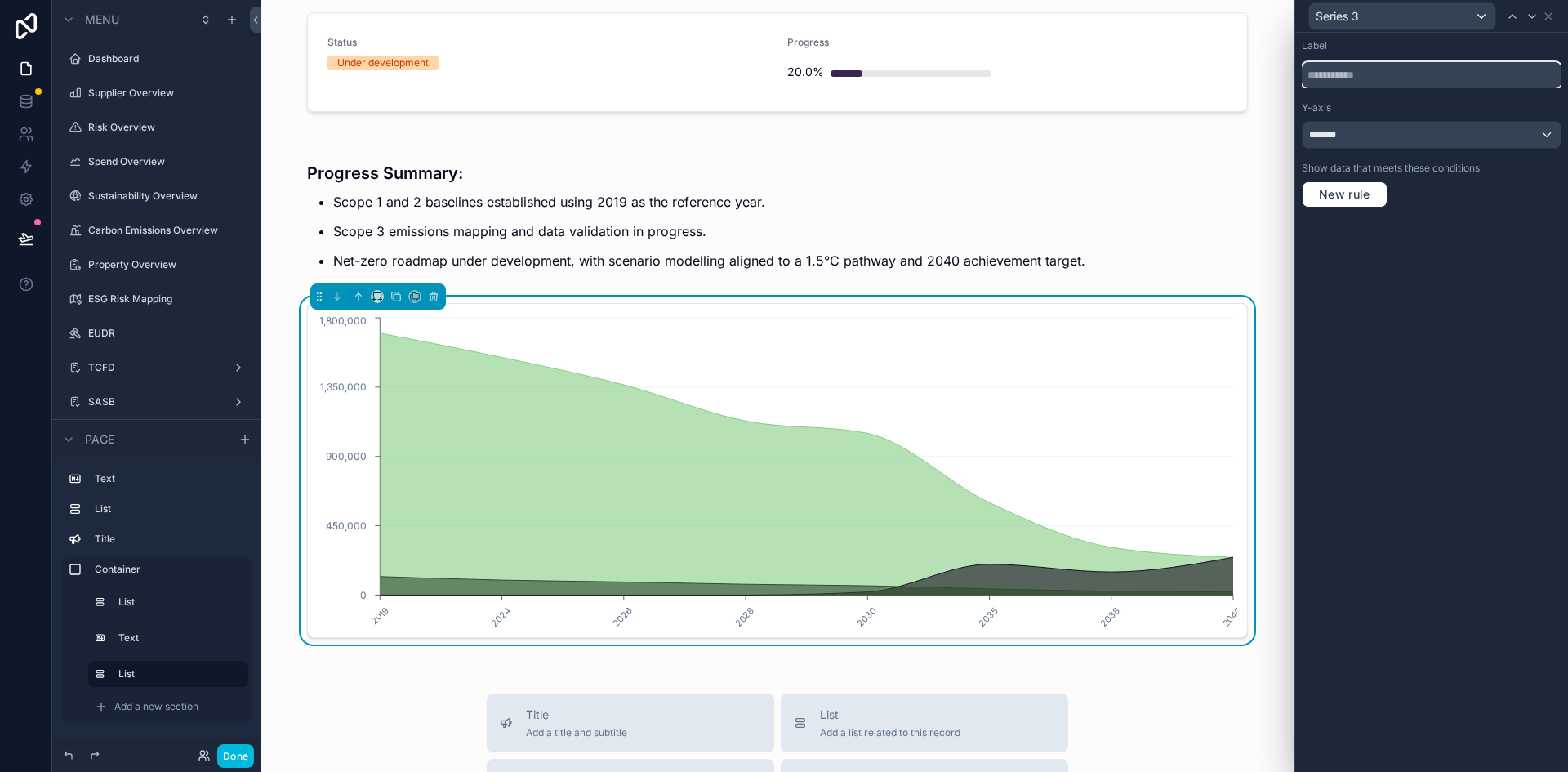
click at [1319, 76] on input "text" at bounding box center [1431, 75] width 260 height 26
click at [1415, 79] on input "**********" at bounding box center [1431, 75] width 260 height 26
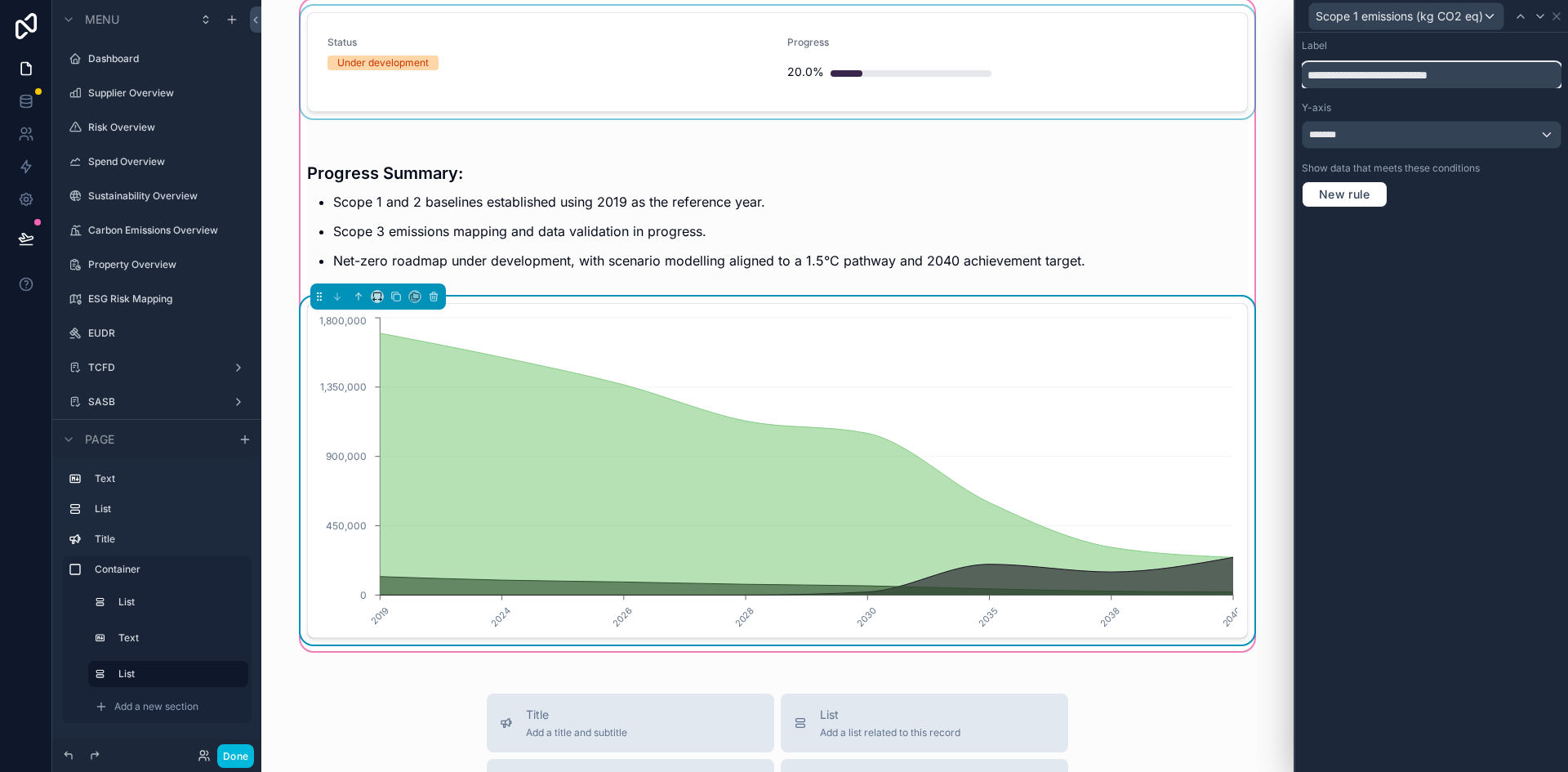
drag, startPoint x: 1502, startPoint y: 78, endPoint x: 1247, endPoint y: 78, distance: 255.0
click at [1247, 78] on div "**********" at bounding box center [784, 386] width 1568 height 772
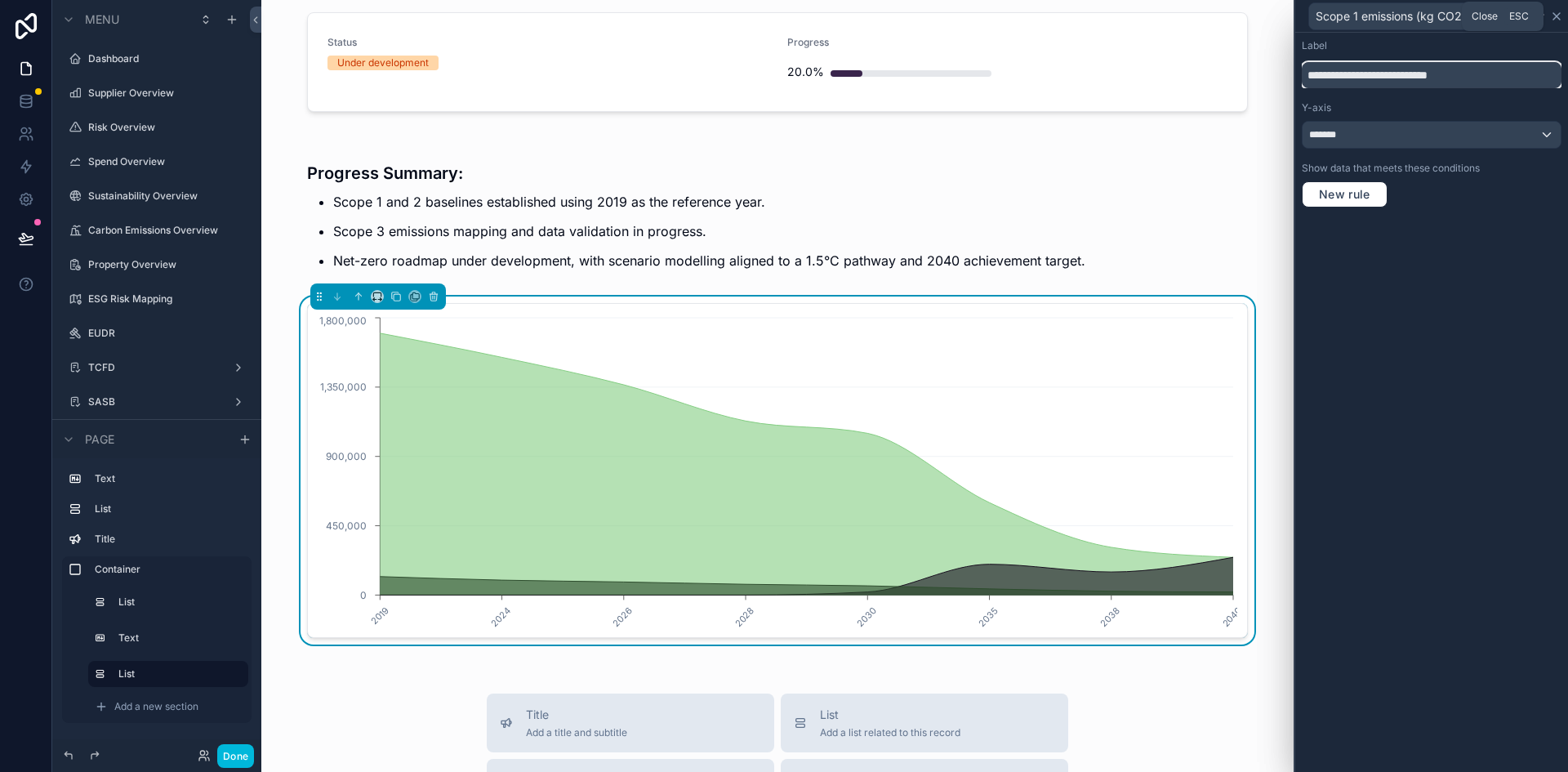
type input "**********"
click at [1557, 15] on icon at bounding box center [1556, 16] width 7 height 7
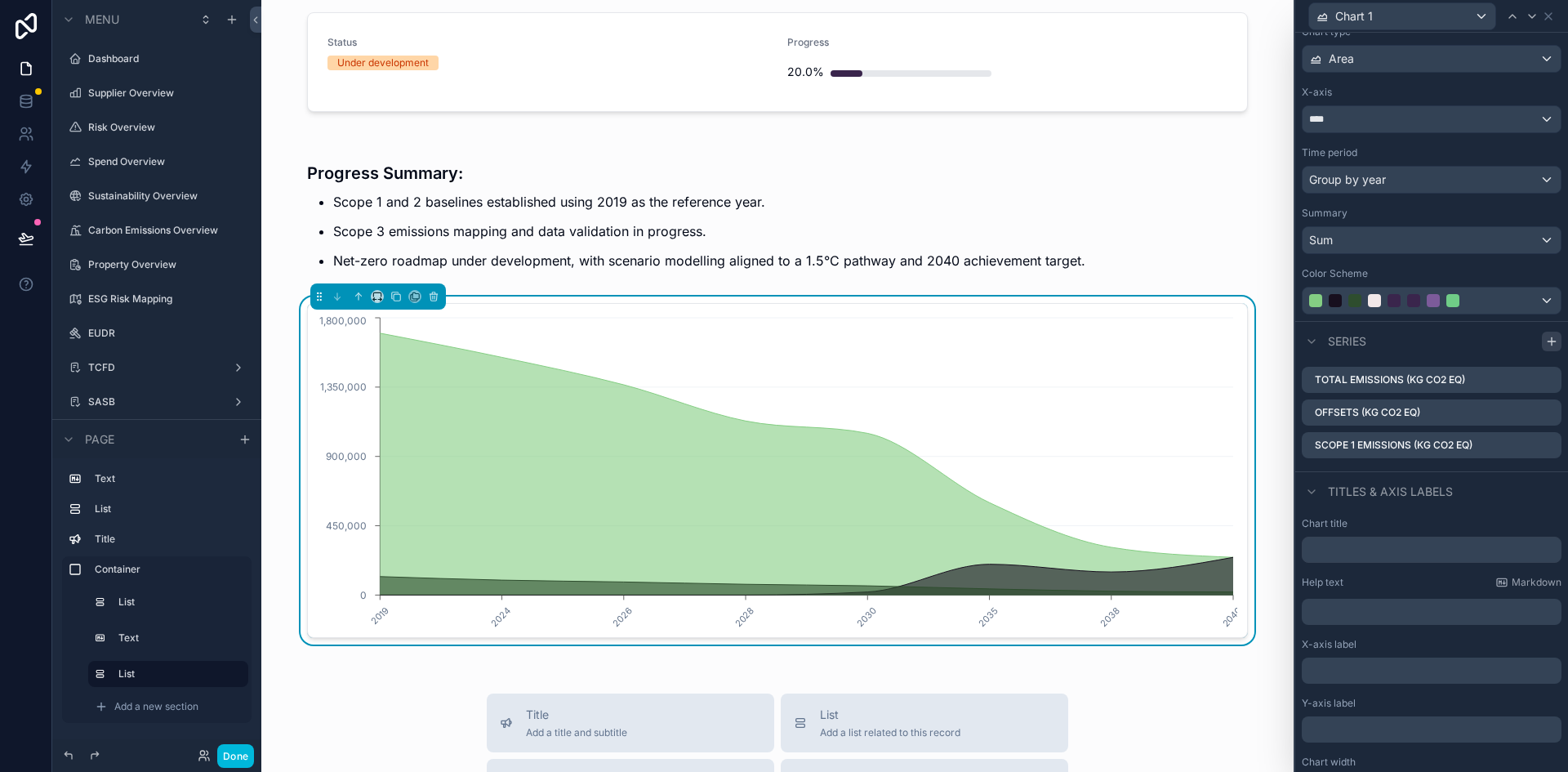
click at [1545, 342] on icon at bounding box center [1552, 341] width 13 height 13
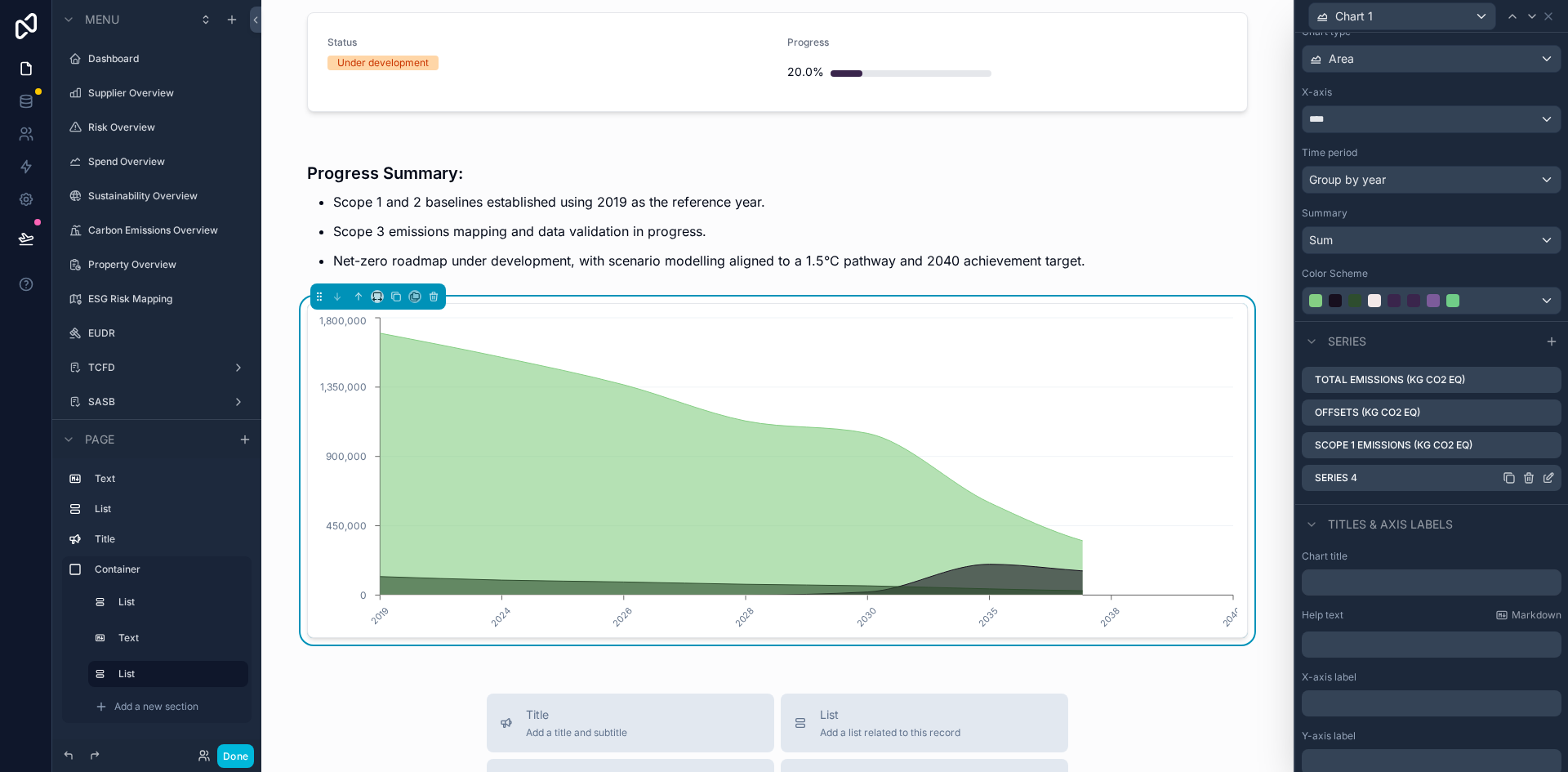
click at [1542, 478] on icon at bounding box center [1548, 478] width 13 height 13
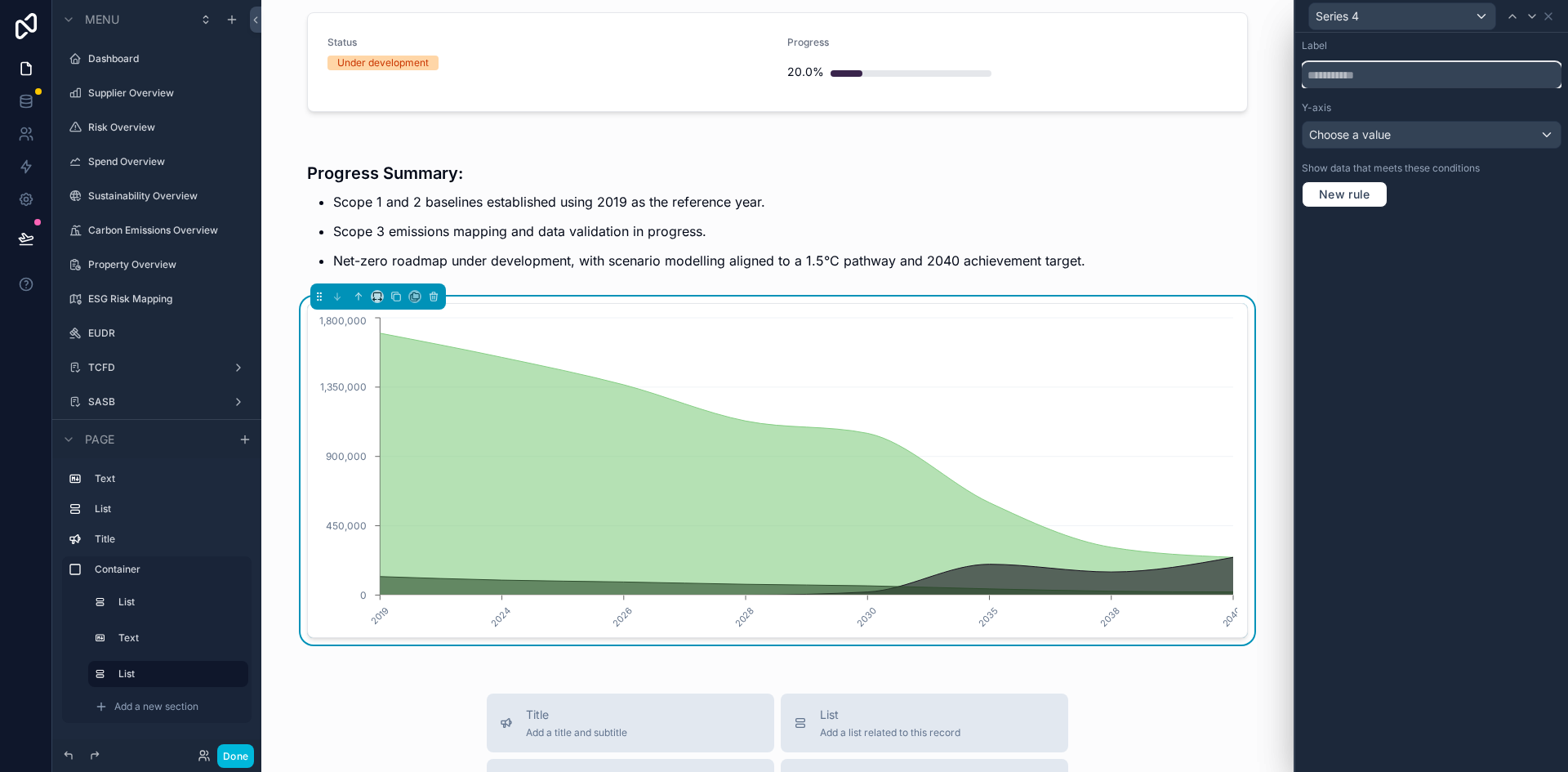
click at [1344, 76] on input "text" at bounding box center [1431, 75] width 260 height 26
paste input "**********"
click at [1350, 77] on input "**********" at bounding box center [1431, 75] width 260 height 26
type input "**********"
click at [1357, 139] on span "Choose a value" at bounding box center [1349, 134] width 82 height 14
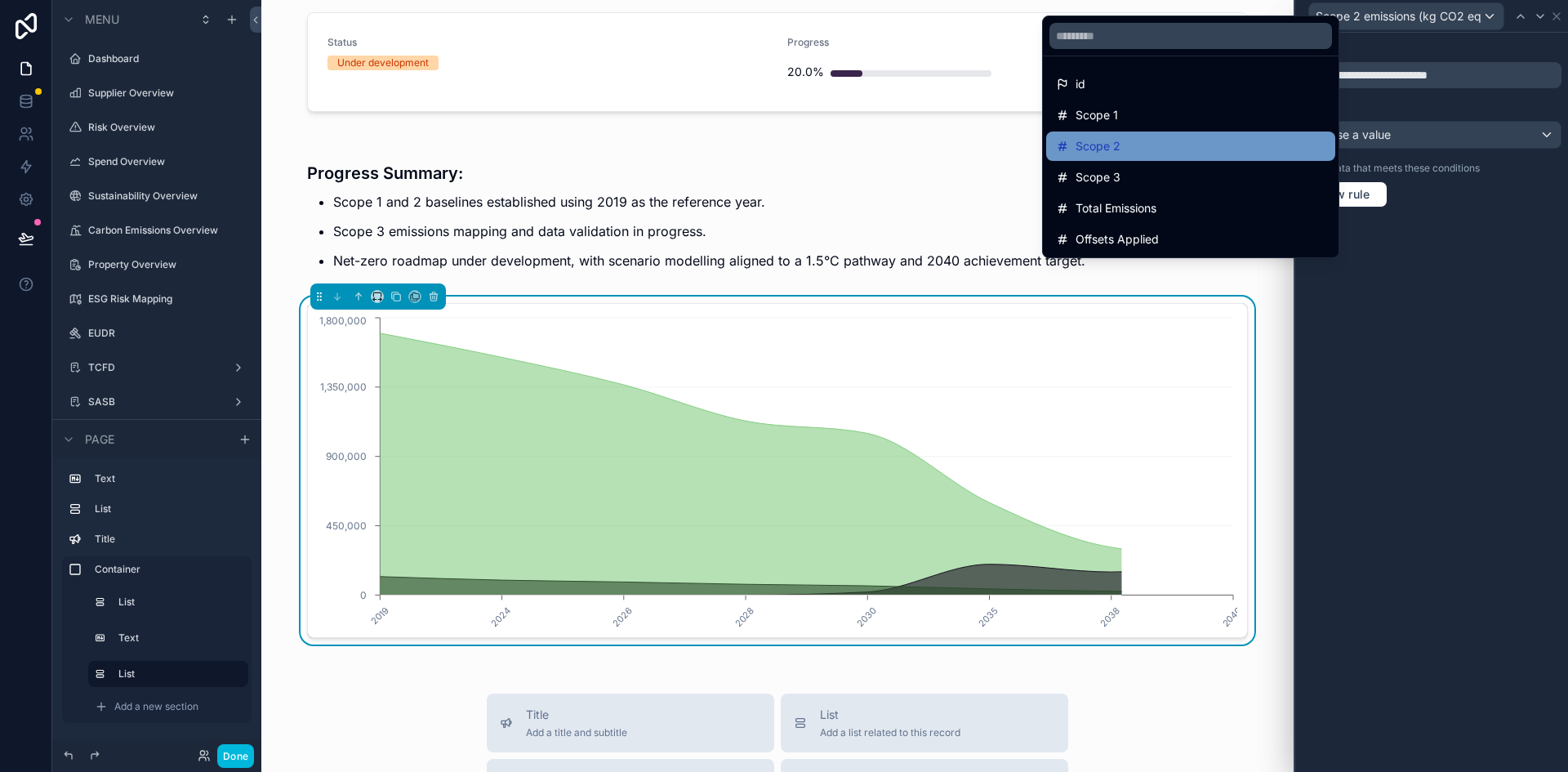
click at [1193, 145] on div "Scope 2" at bounding box center [1191, 146] width 270 height 20
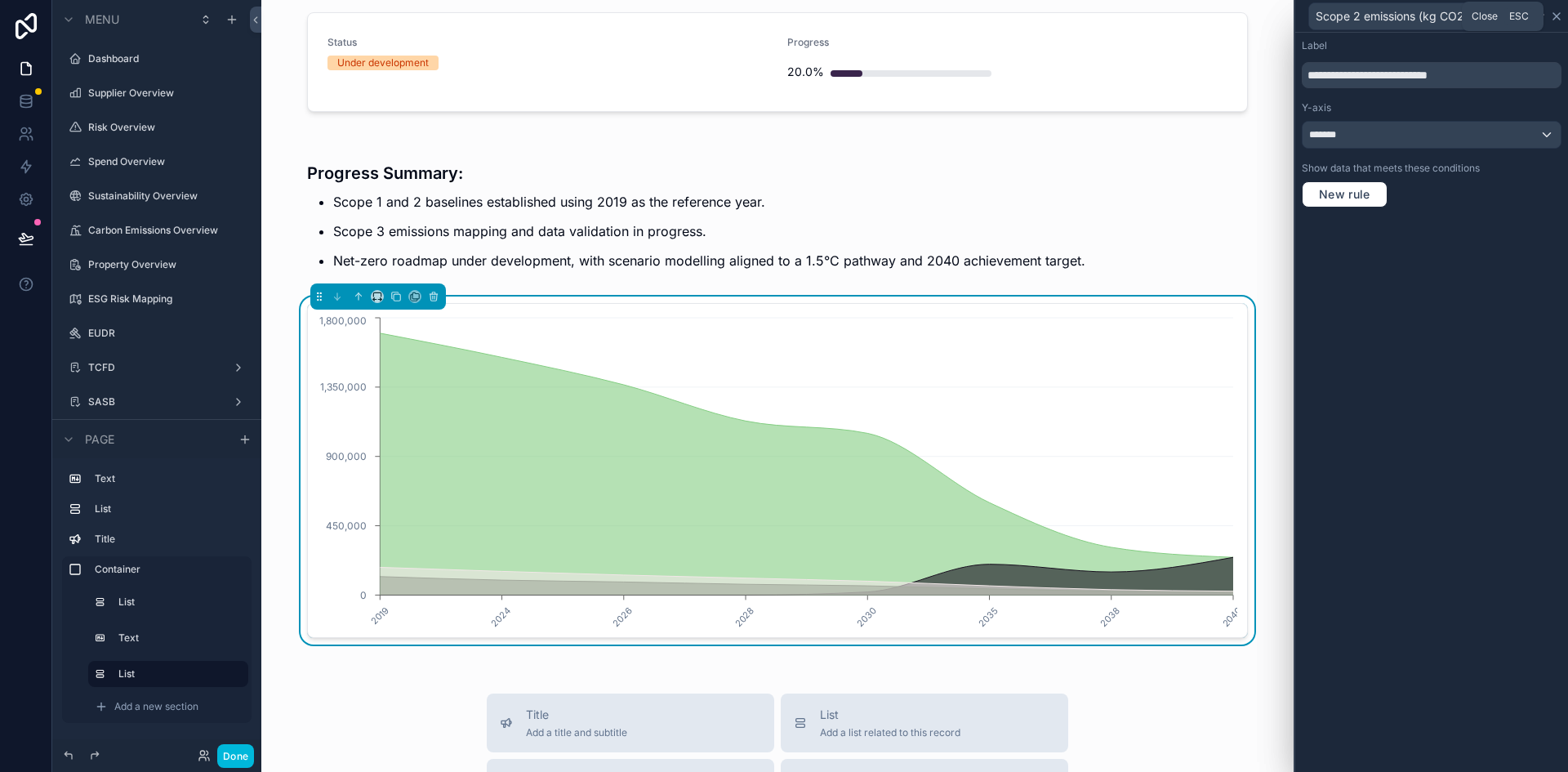
click at [1556, 17] on icon at bounding box center [1556, 16] width 7 height 7
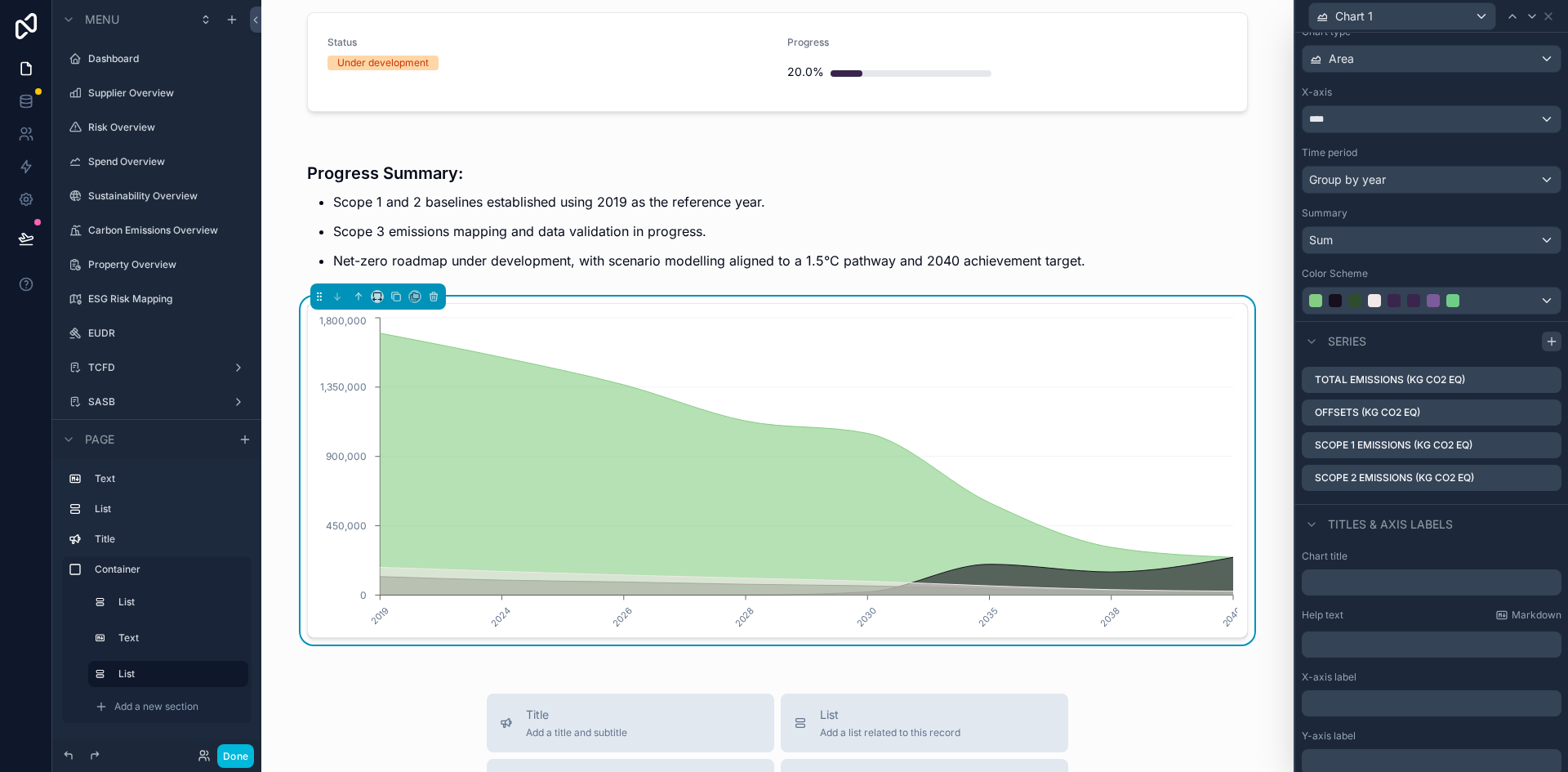
click at [1545, 337] on icon at bounding box center [1552, 341] width 13 height 13
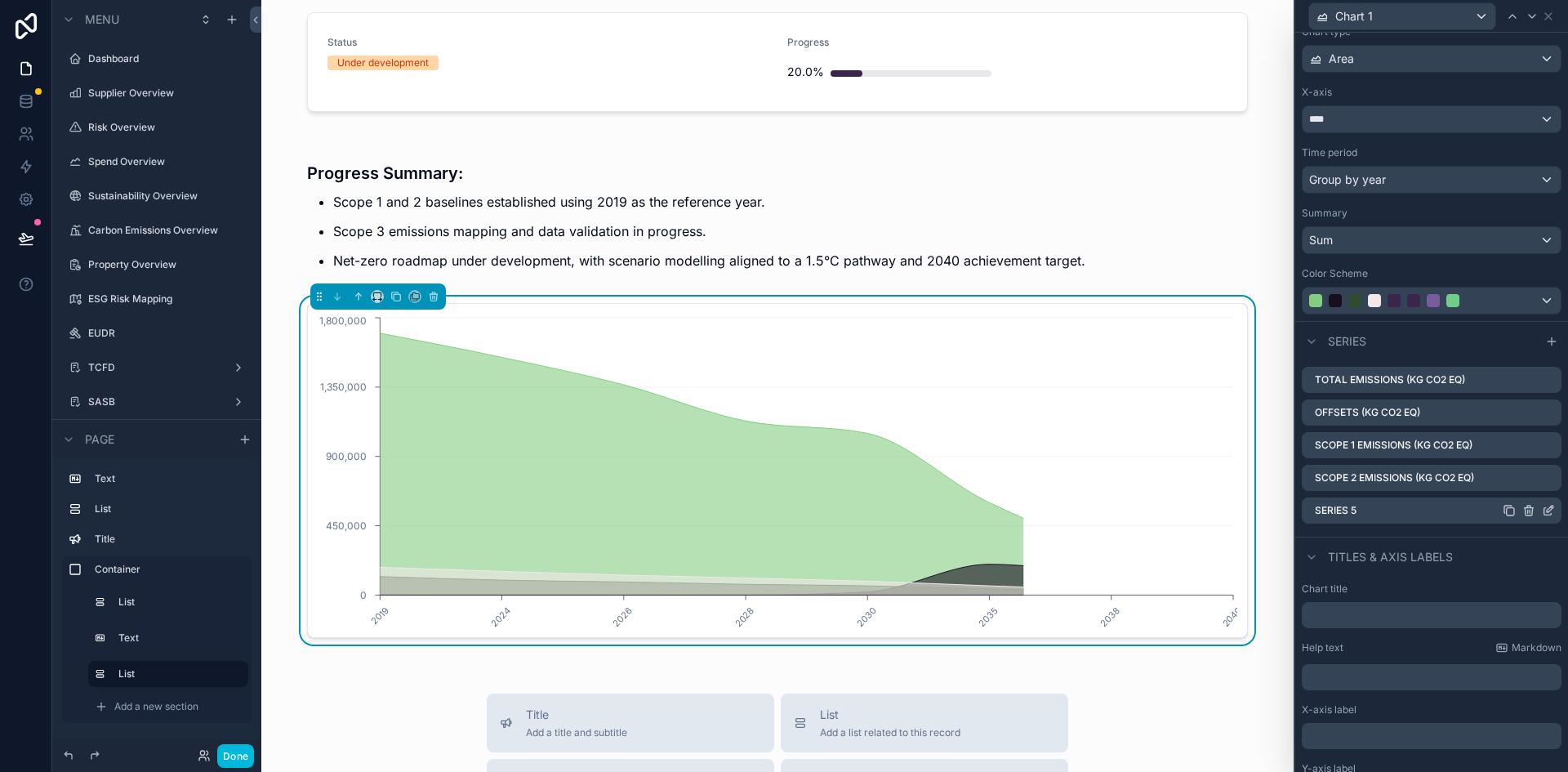
click at [1542, 517] on icon at bounding box center [1548, 511] width 13 height 13
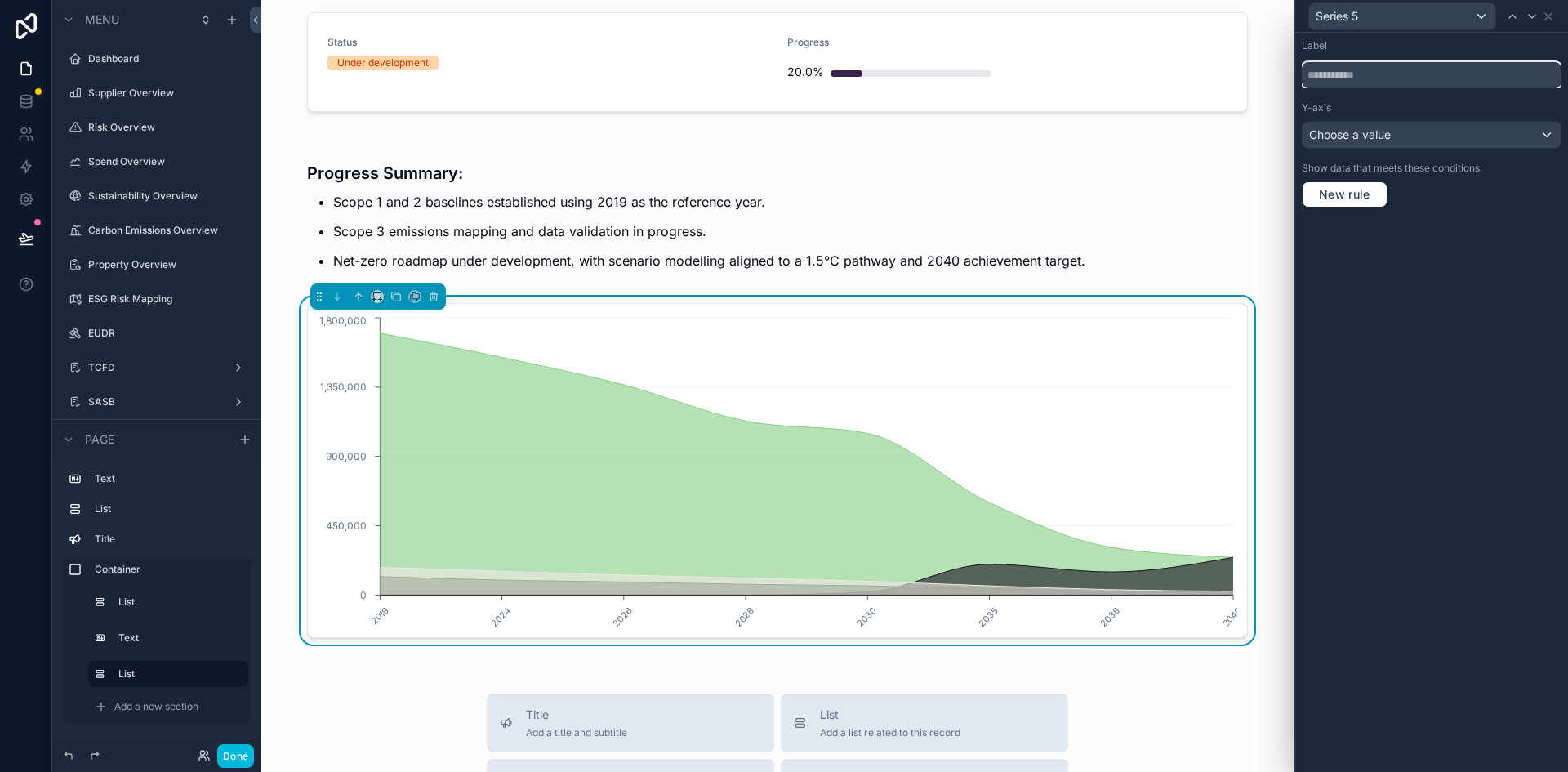
click at [1356, 80] on input "text" at bounding box center [1431, 75] width 260 height 26
paste input "**********"
click at [1350, 76] on input "**********" at bounding box center [1431, 75] width 260 height 26
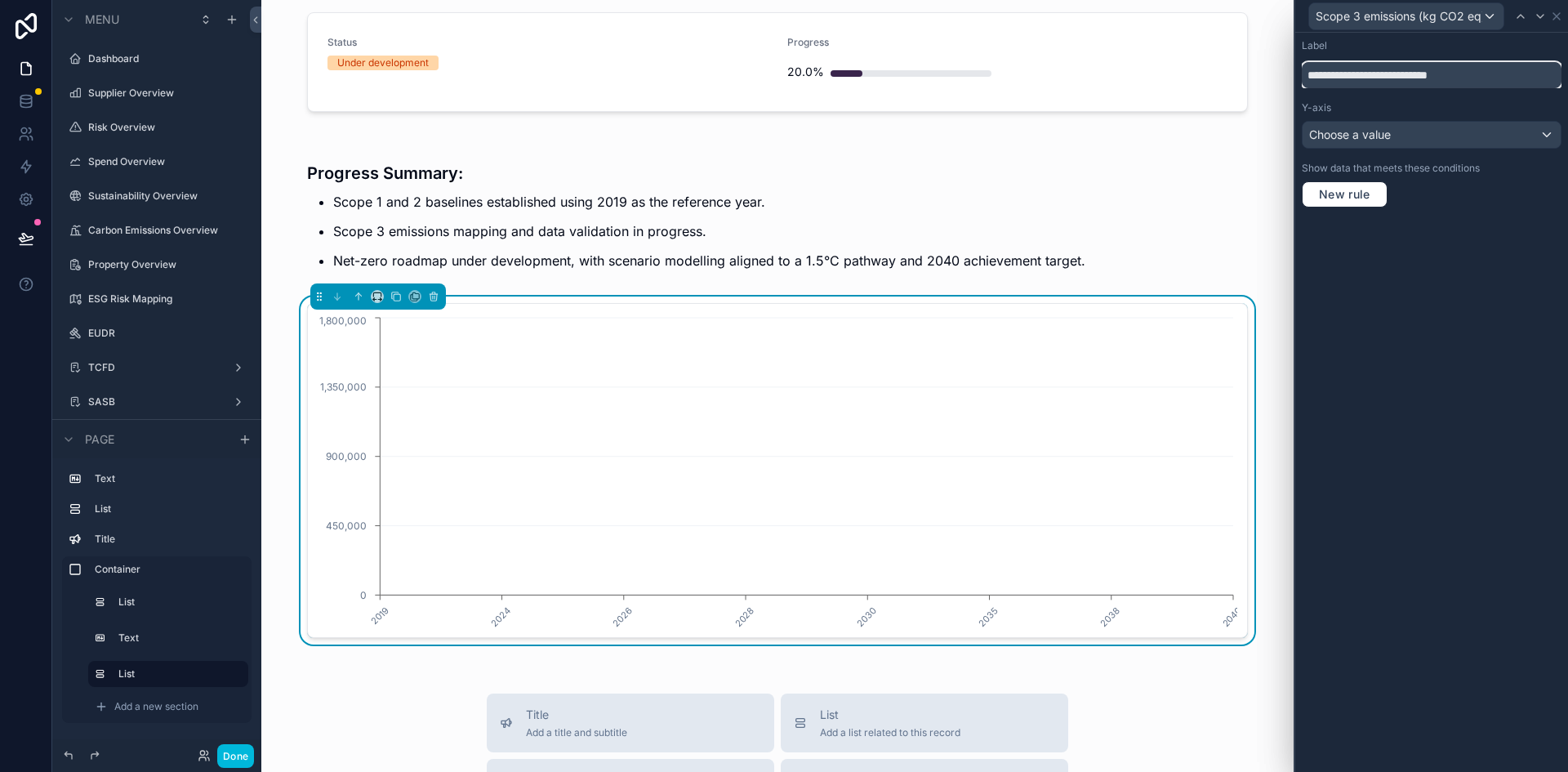
type input "**********"
click at [1349, 128] on span "Choose a value" at bounding box center [1349, 134] width 82 height 14
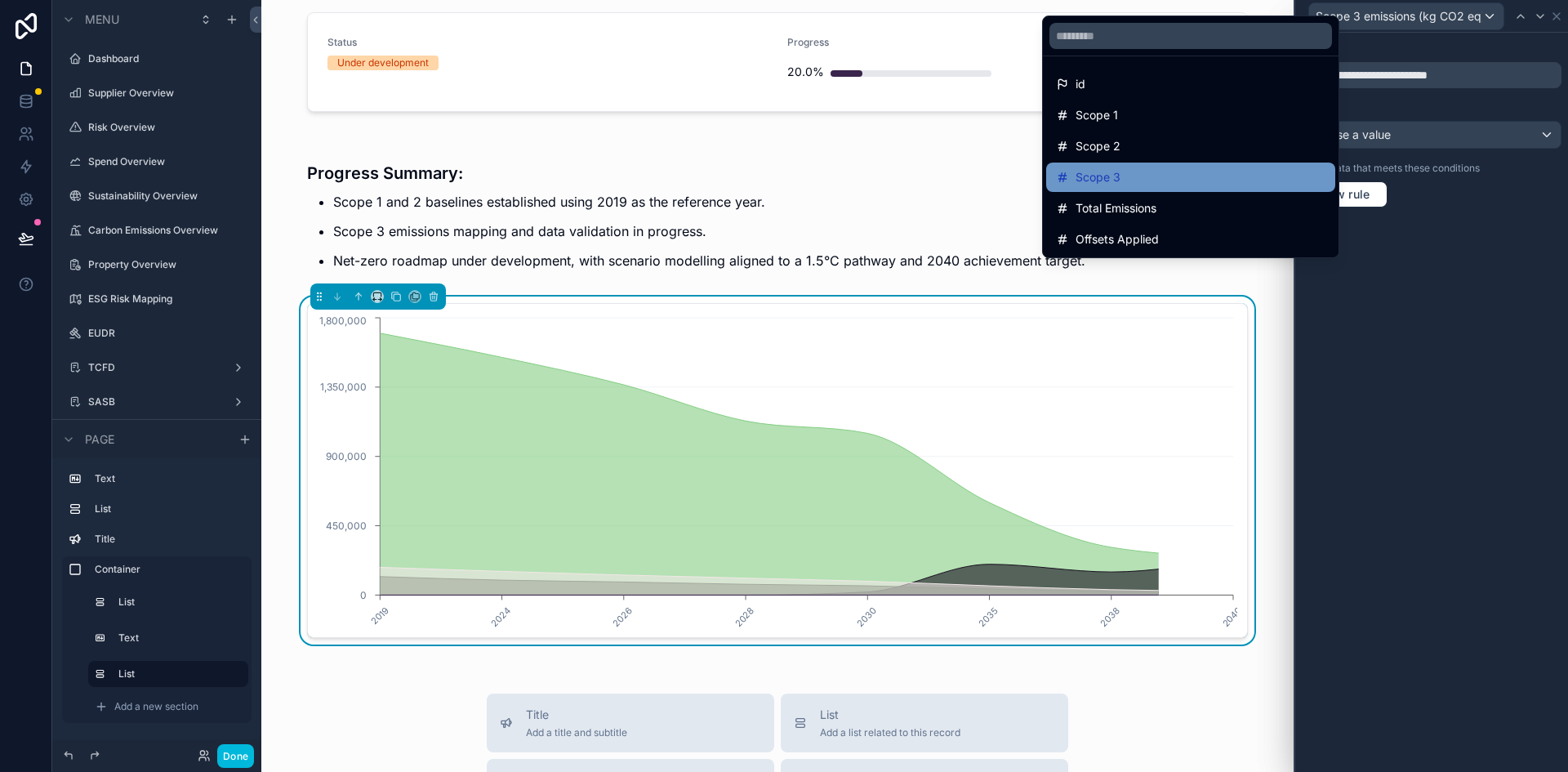
click at [1216, 178] on div "Scope 3" at bounding box center [1191, 177] width 270 height 20
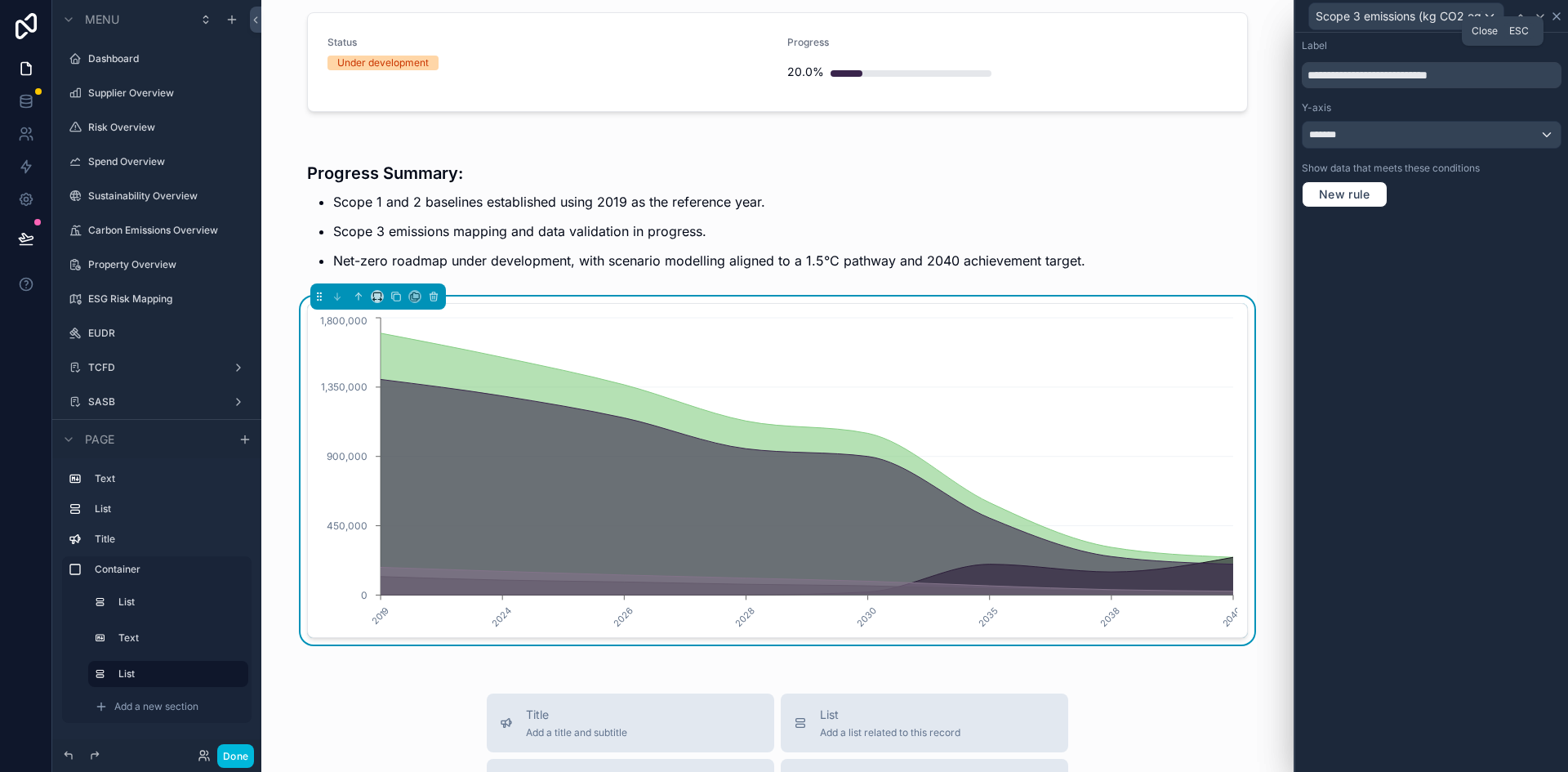
click at [1559, 18] on icon at bounding box center [1556, 16] width 7 height 7
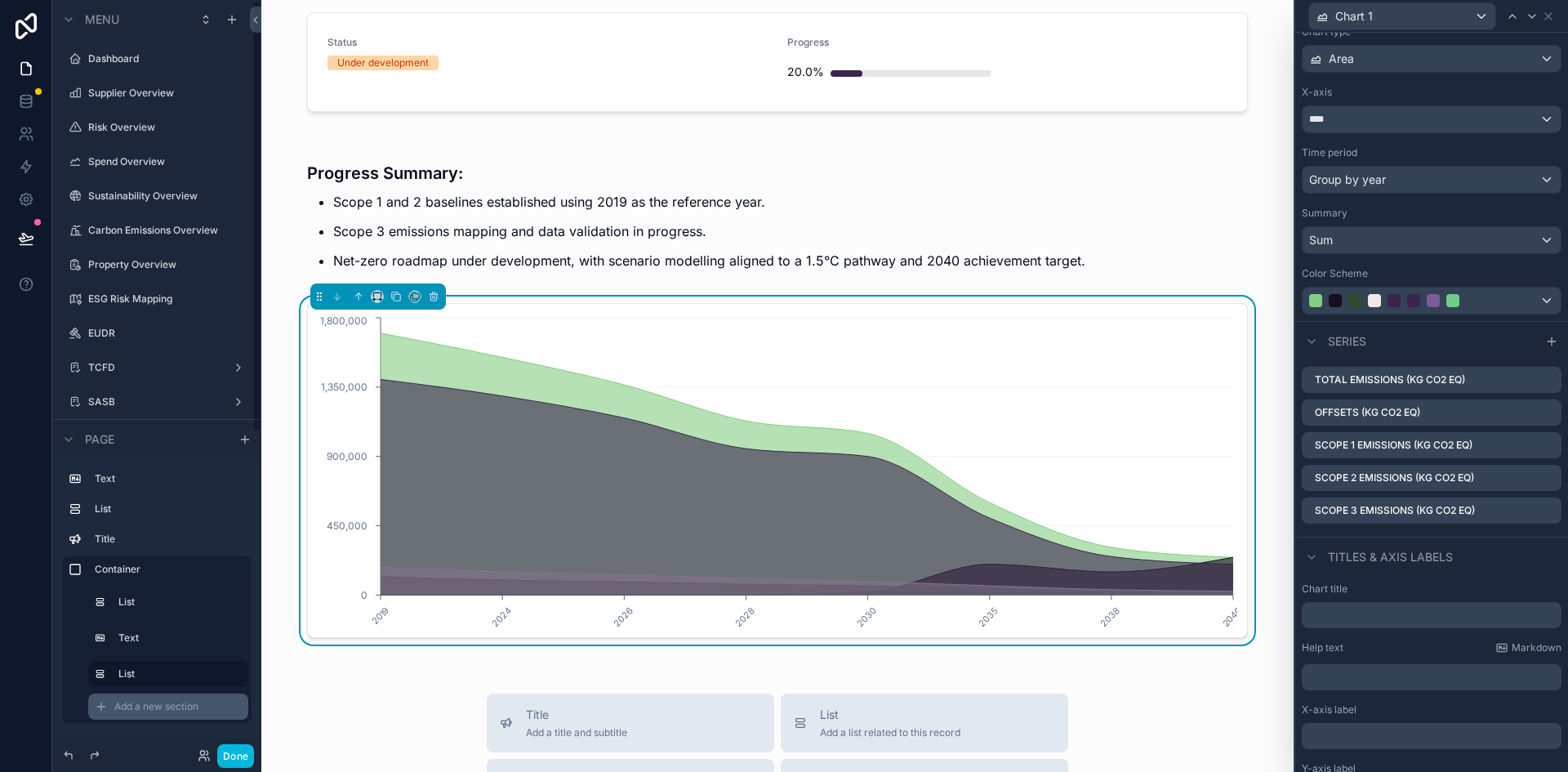
click at [108, 704] on div "Add a new section" at bounding box center [169, 707] width 160 height 26
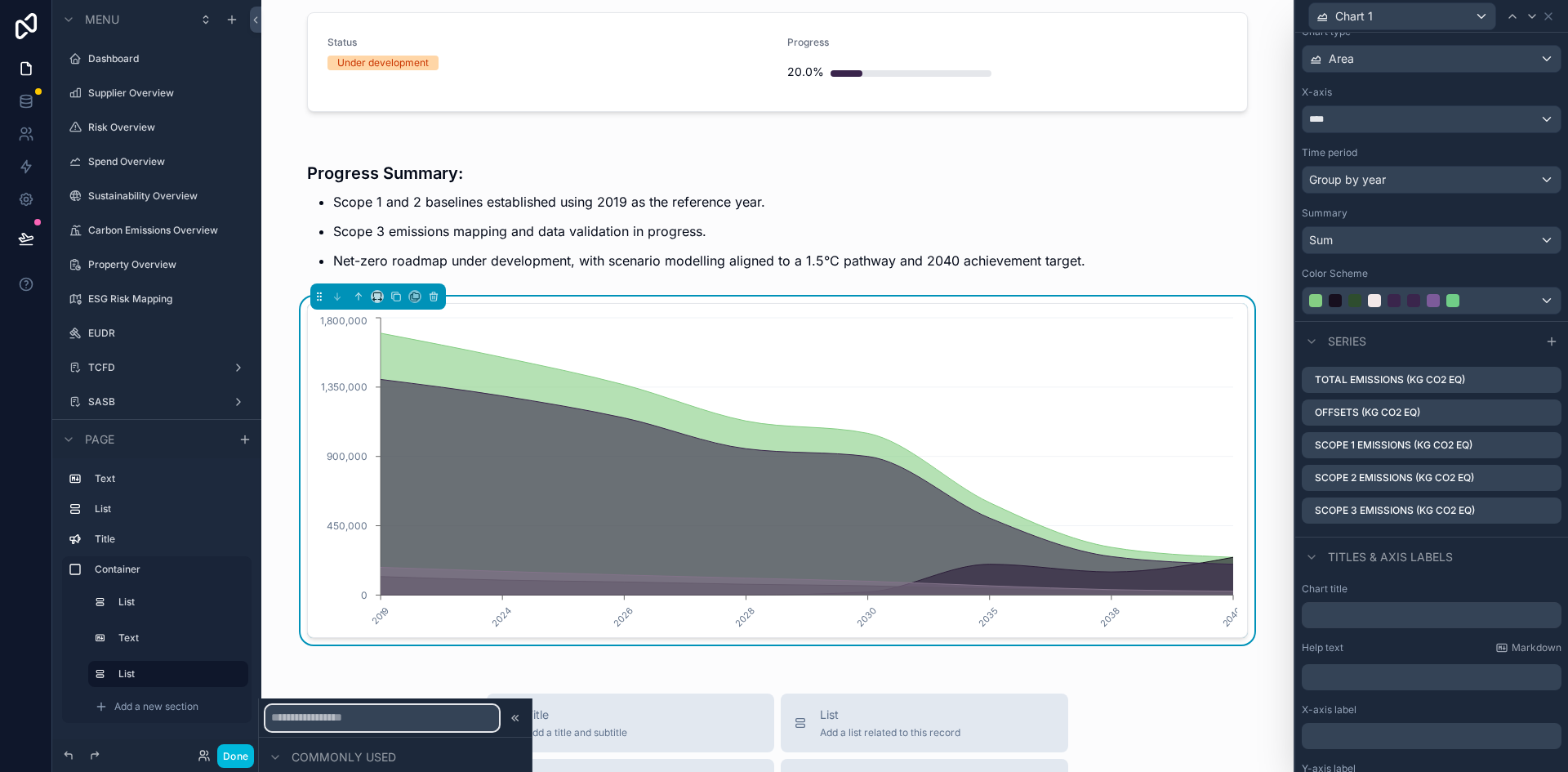
click at [305, 720] on input "text" at bounding box center [383, 718] width 234 height 26
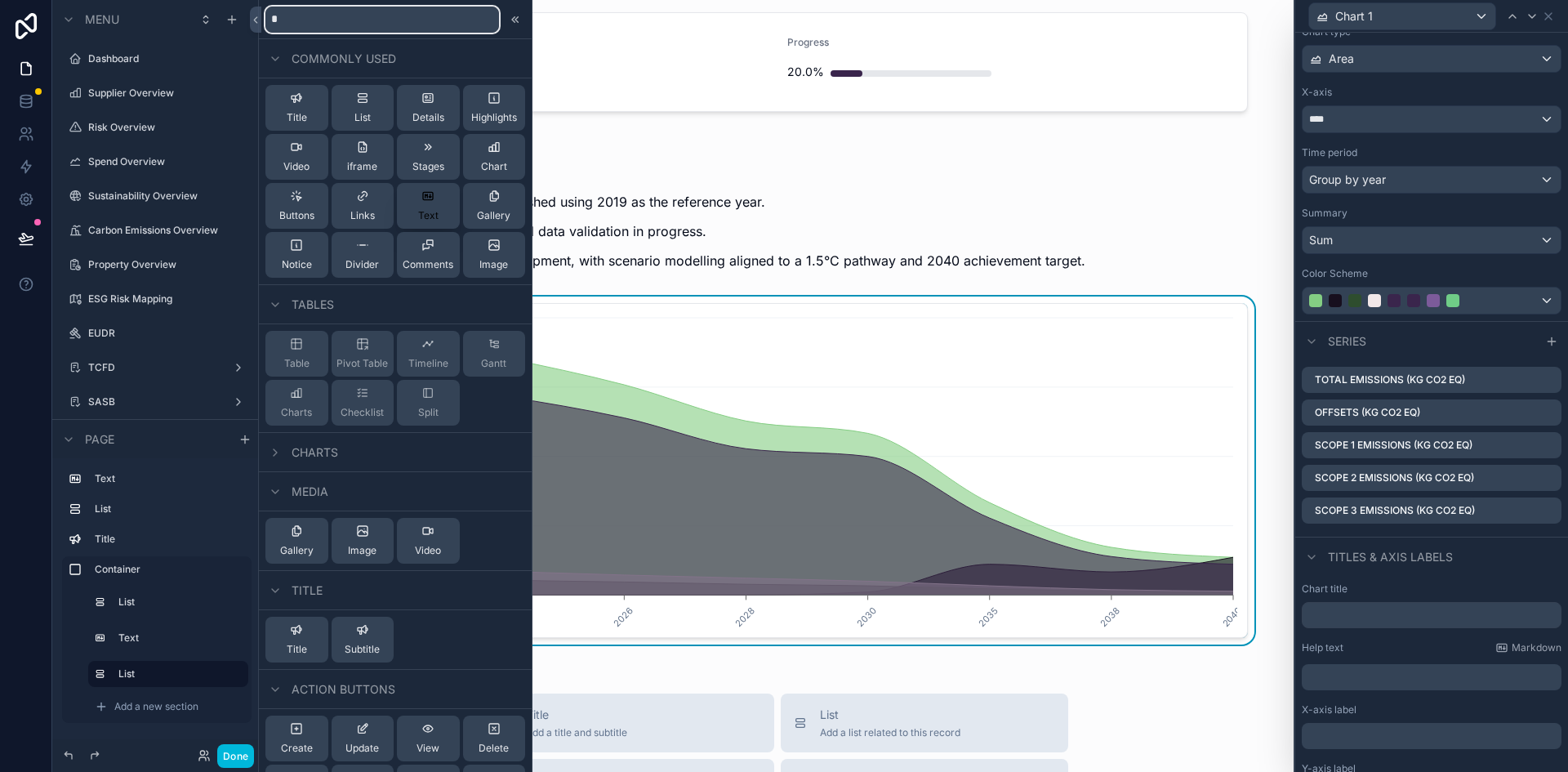
type input "*"
click at [421, 216] on span "Text" at bounding box center [429, 216] width 21 height 13
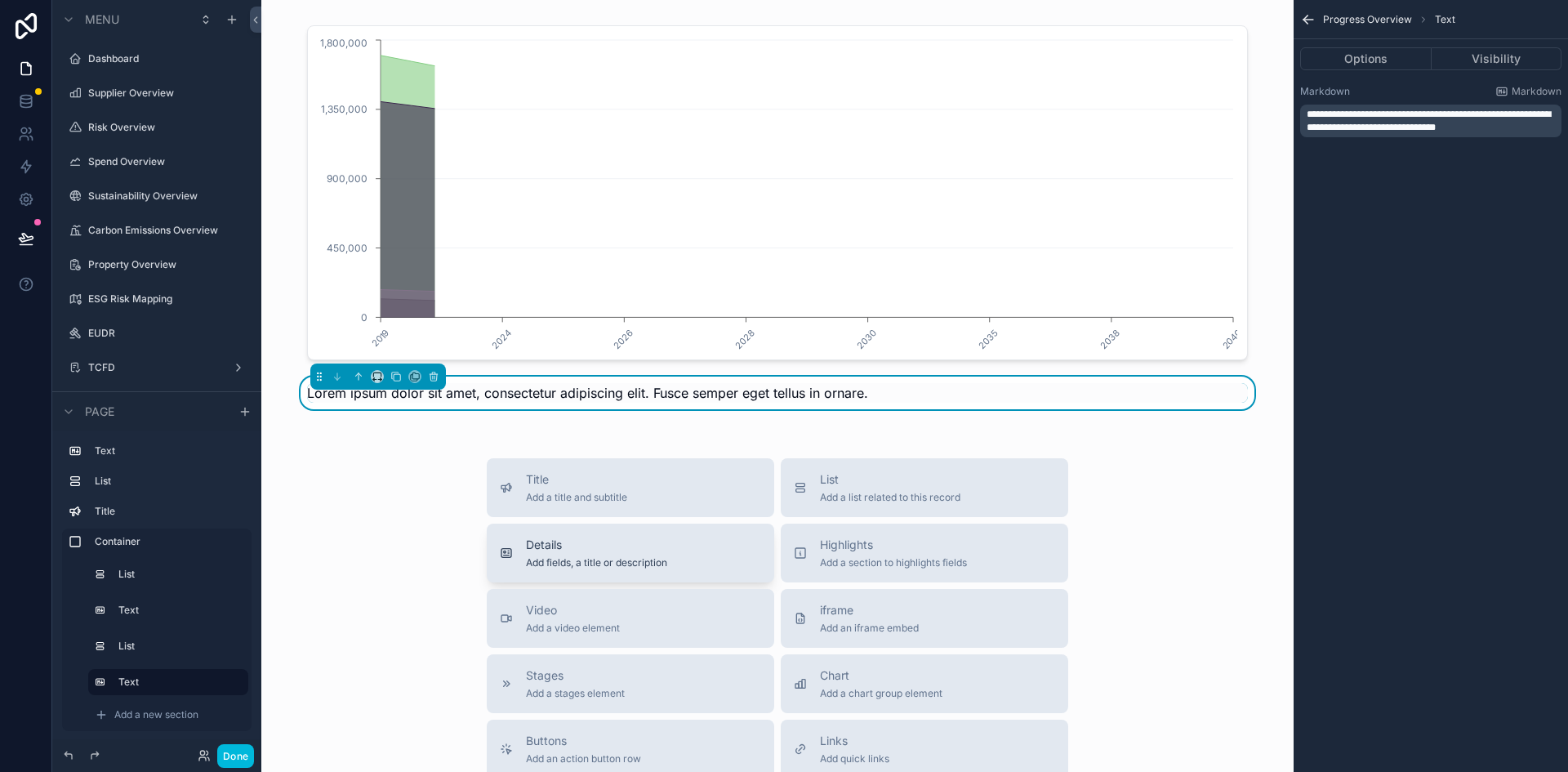
scroll to position [769, 0]
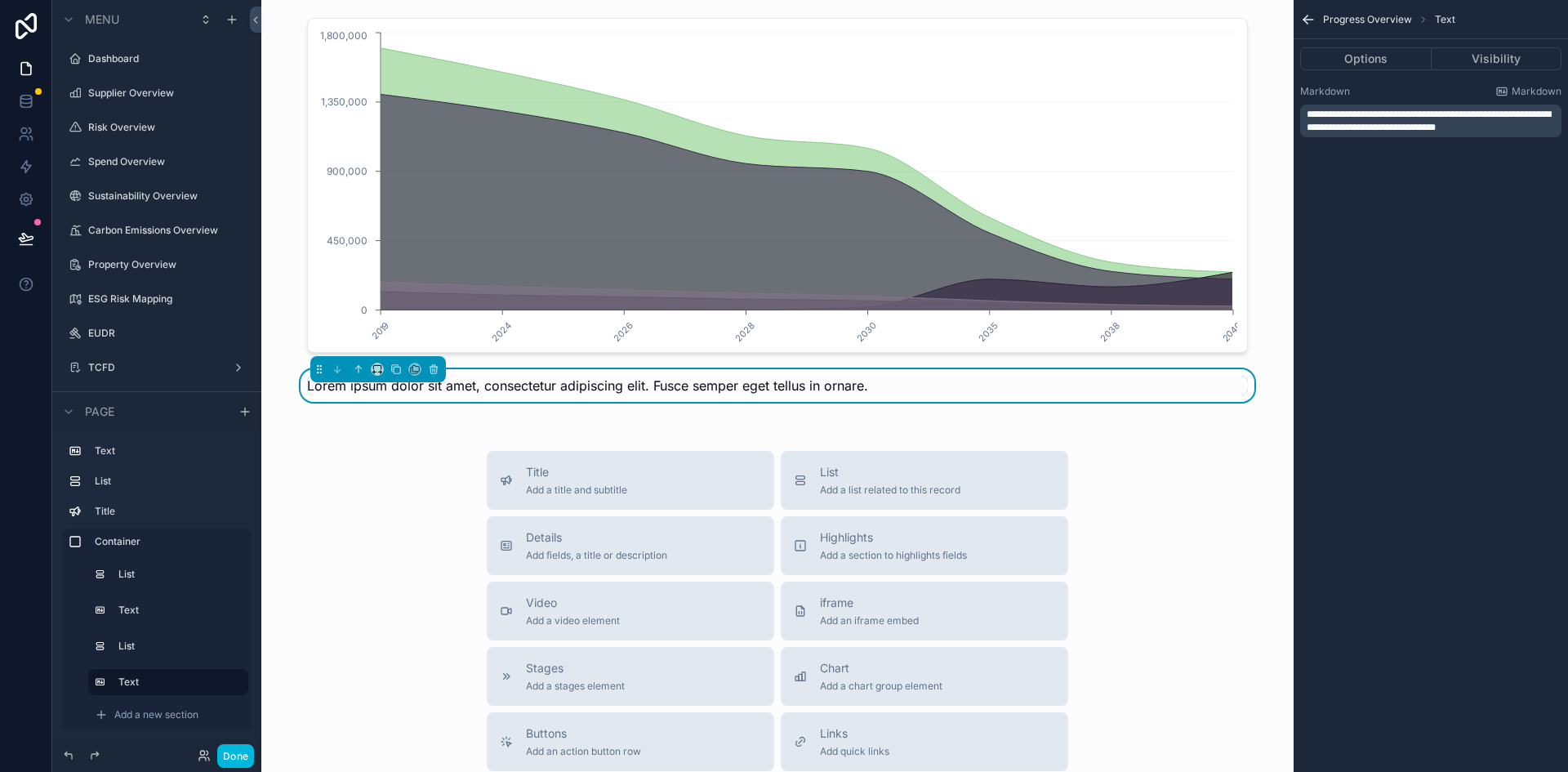
click at [1460, 122] on span "**********" at bounding box center [1429, 121] width 244 height 23
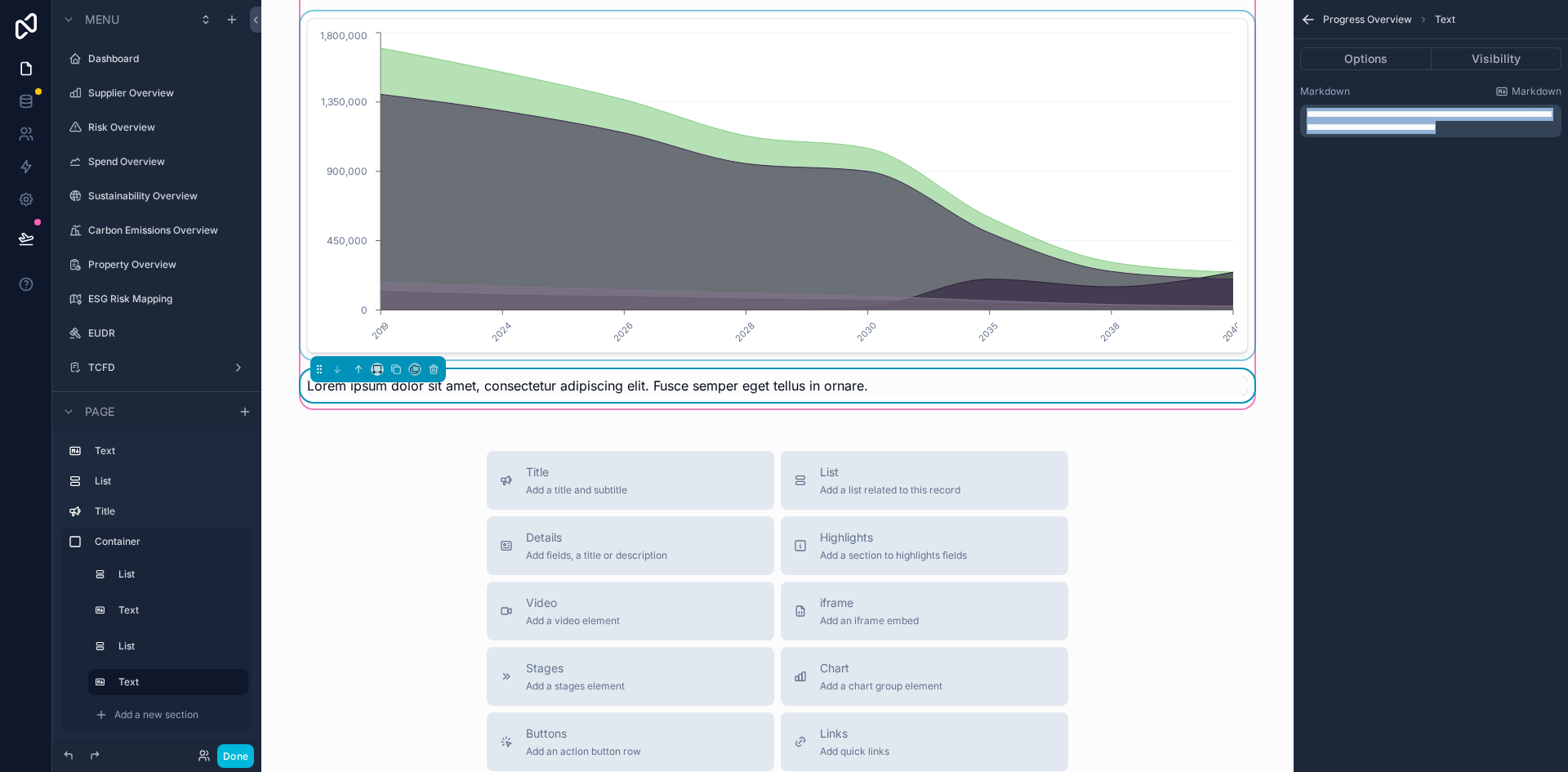
drag, startPoint x: 1450, startPoint y: 123, endPoint x: 1169, endPoint y: 100, distance: 281.9
click at [1169, 100] on div "Dashboard Supplier Overview Risk Overview Spend Overview Sustainability Overvie…" at bounding box center [914, 386] width 1307 height 772
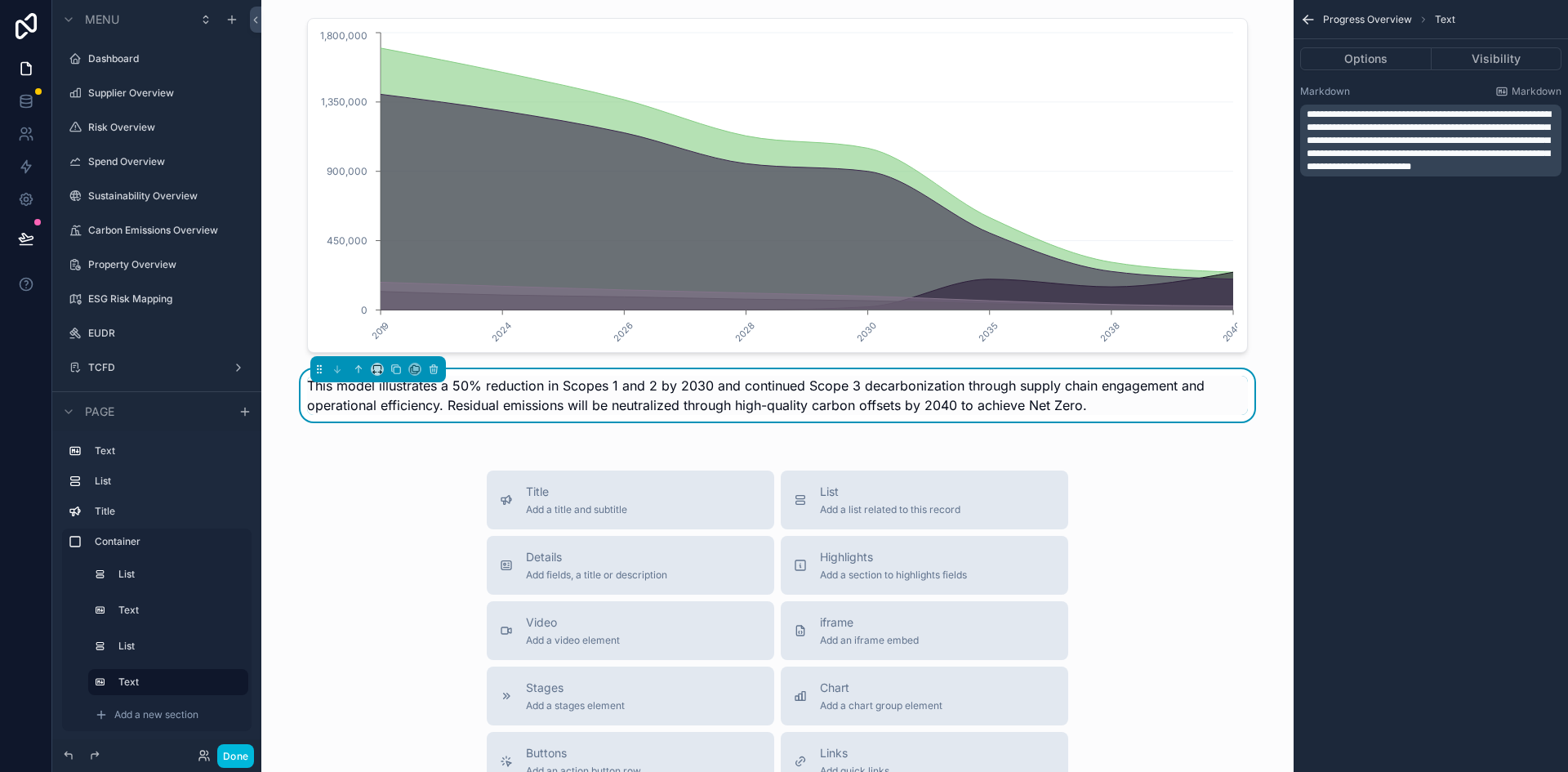
click at [1452, 164] on span "**********" at bounding box center [1429, 140] width 244 height 62
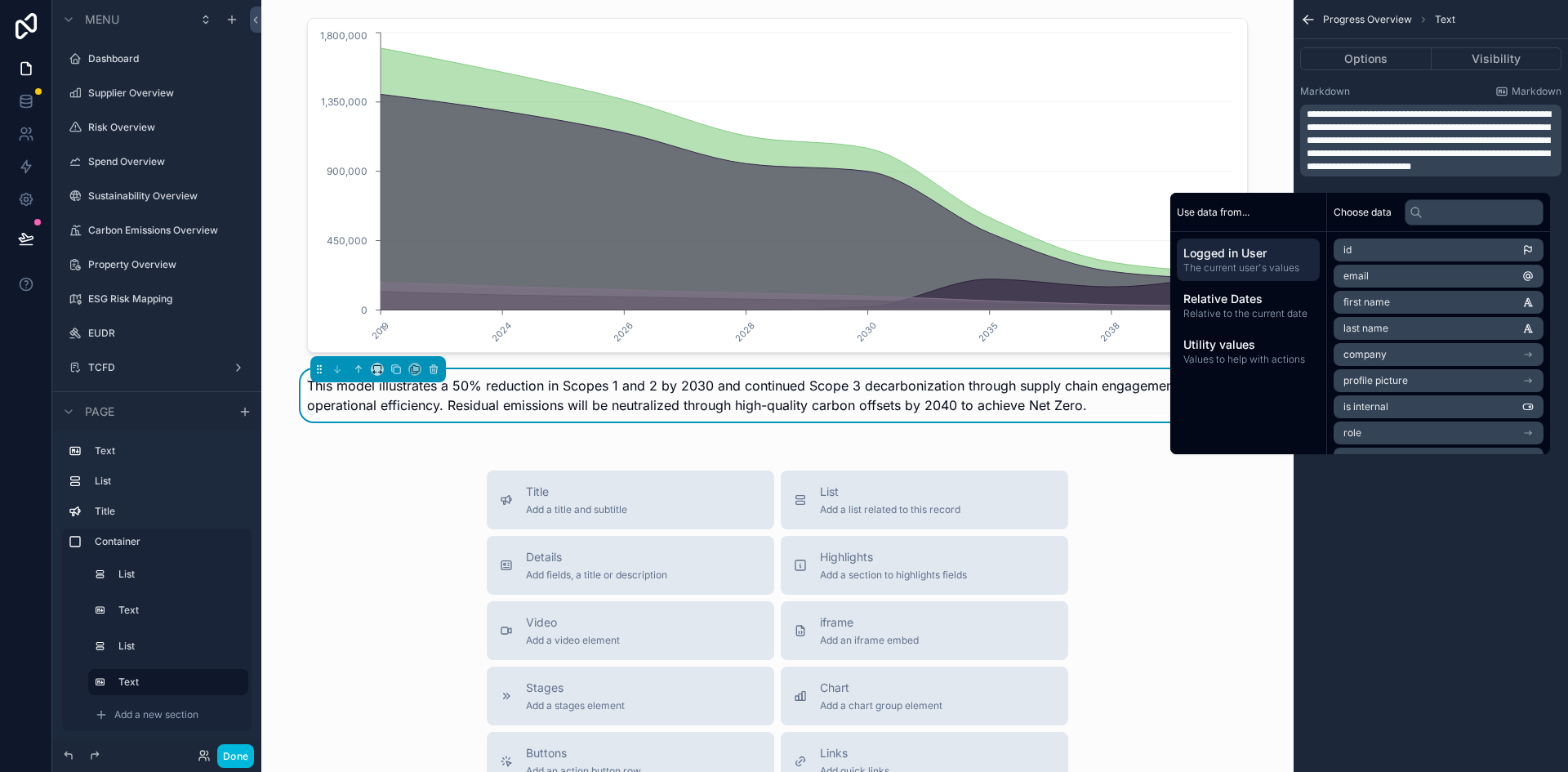
click at [1345, 171] on span "**********" at bounding box center [1429, 140] width 244 height 62
click at [1359, 140] on span "**********" at bounding box center [1429, 140] width 244 height 62
click at [1482, 505] on div "**********" at bounding box center [1430, 386] width 274 height 772
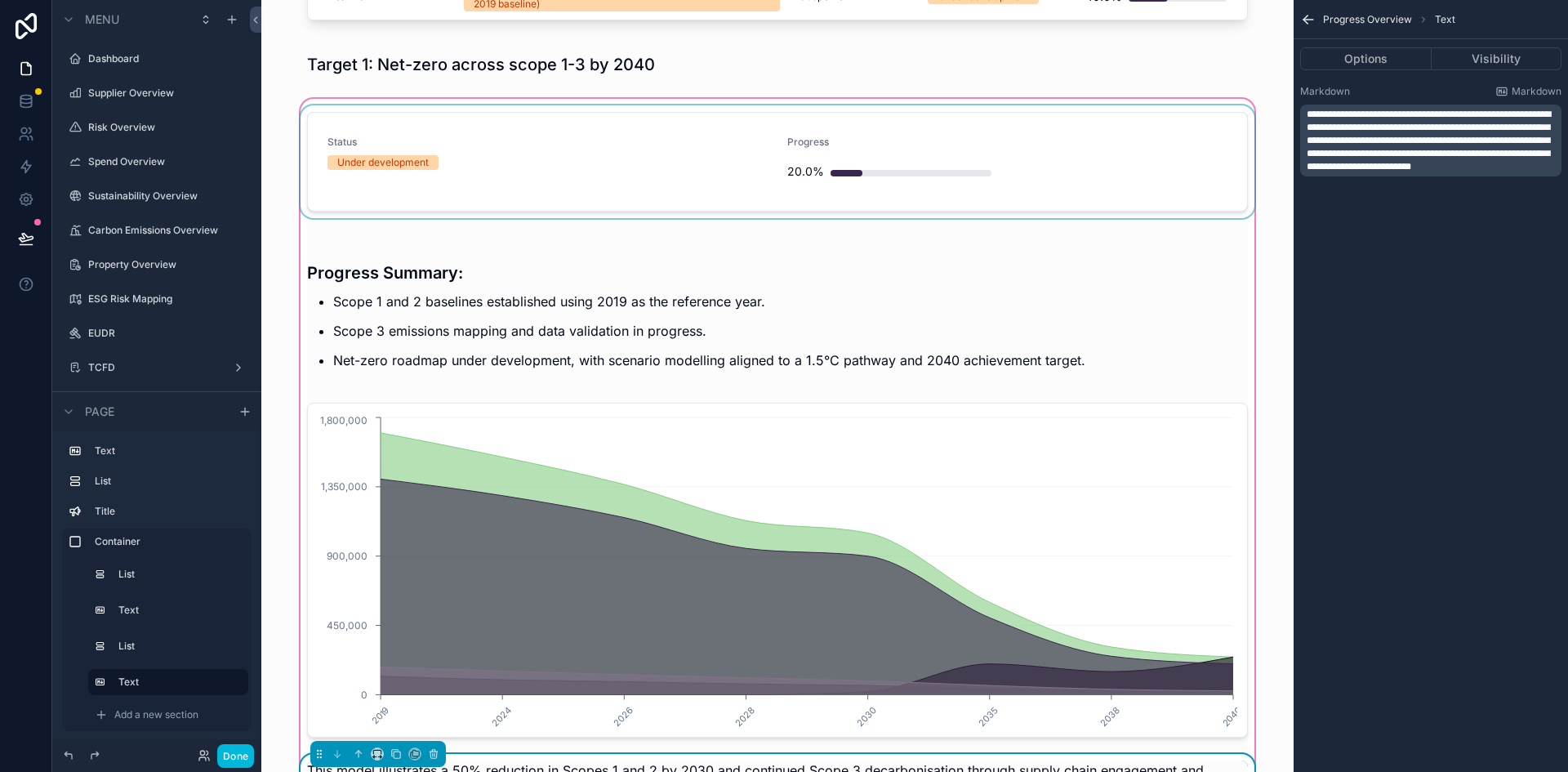
scroll to position [361, 0]
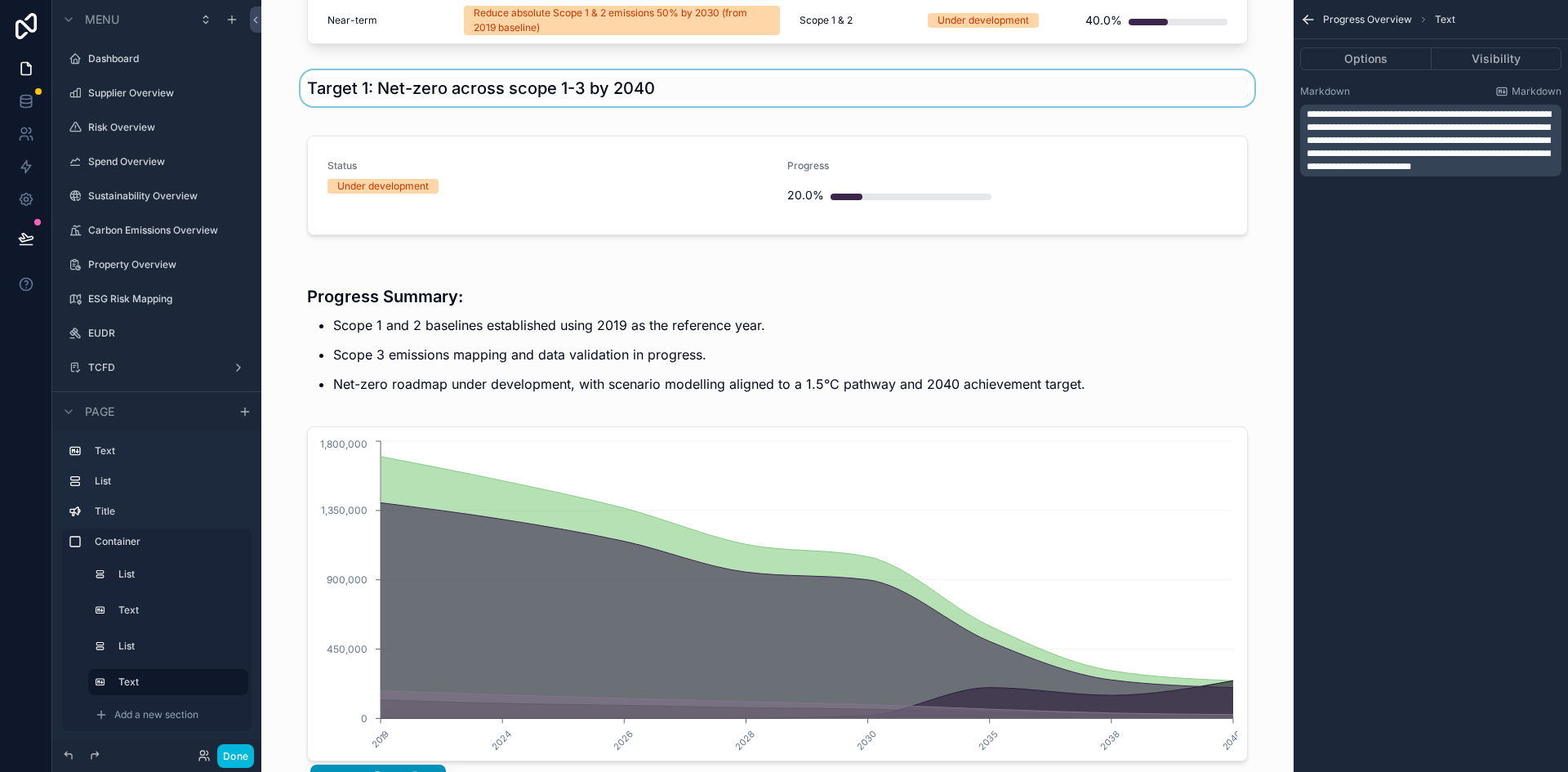
click at [379, 91] on div "scrollable content" at bounding box center [777, 89] width 1006 height 36
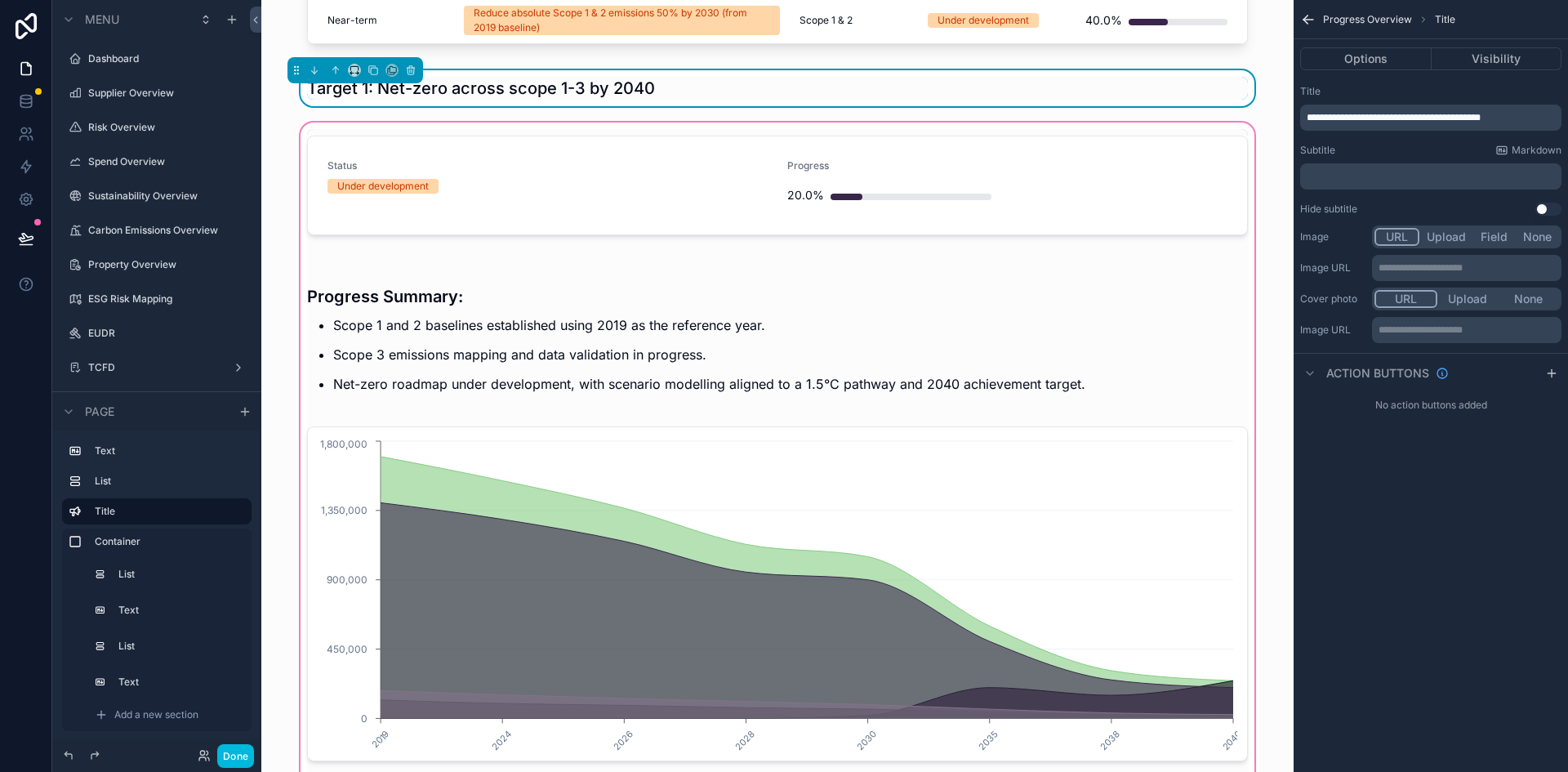
click at [346, 129] on div "scrollable content" at bounding box center [777, 480] width 1006 height 720
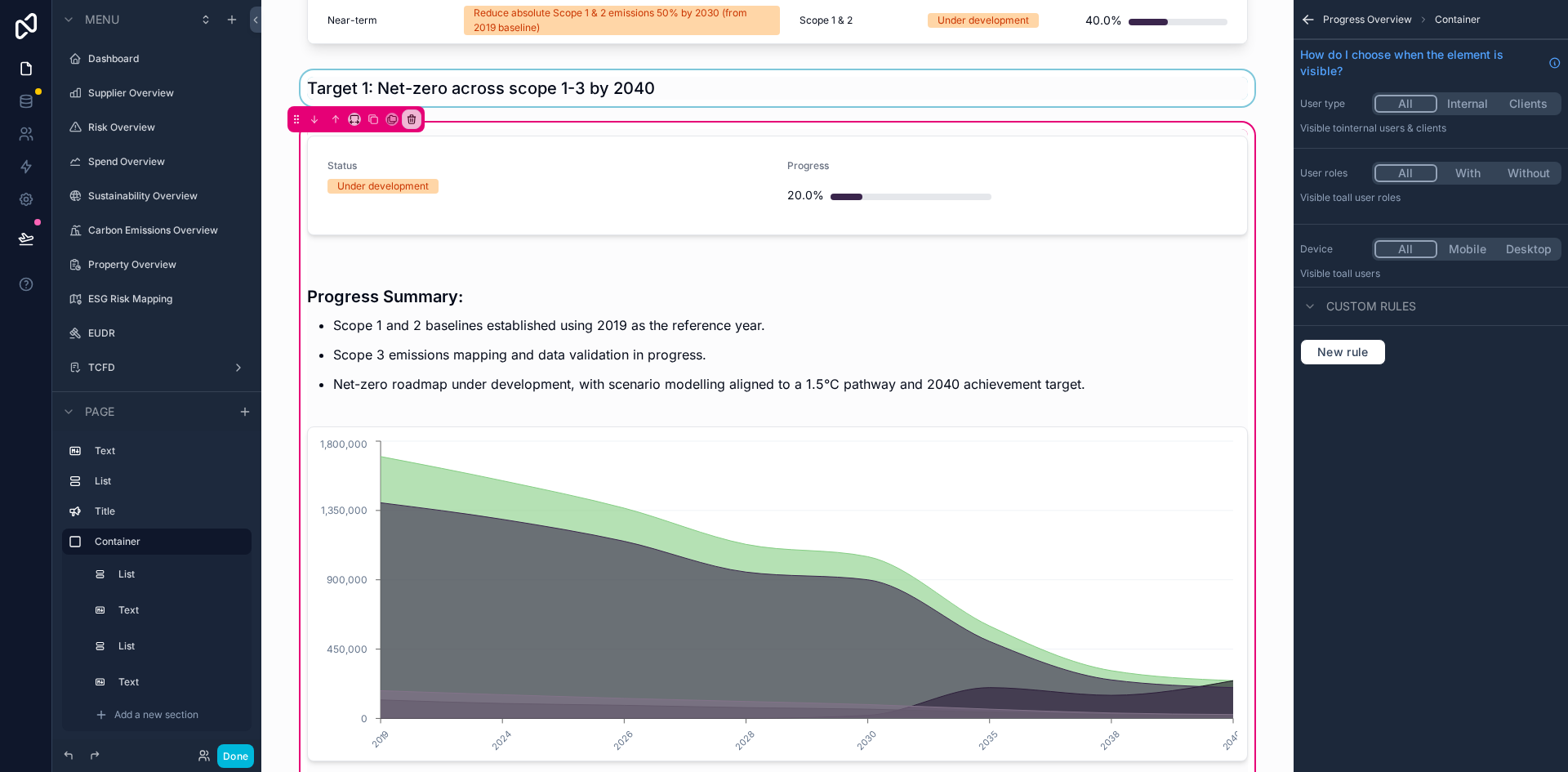
click at [580, 90] on div "scrollable content" at bounding box center [777, 89] width 1006 height 36
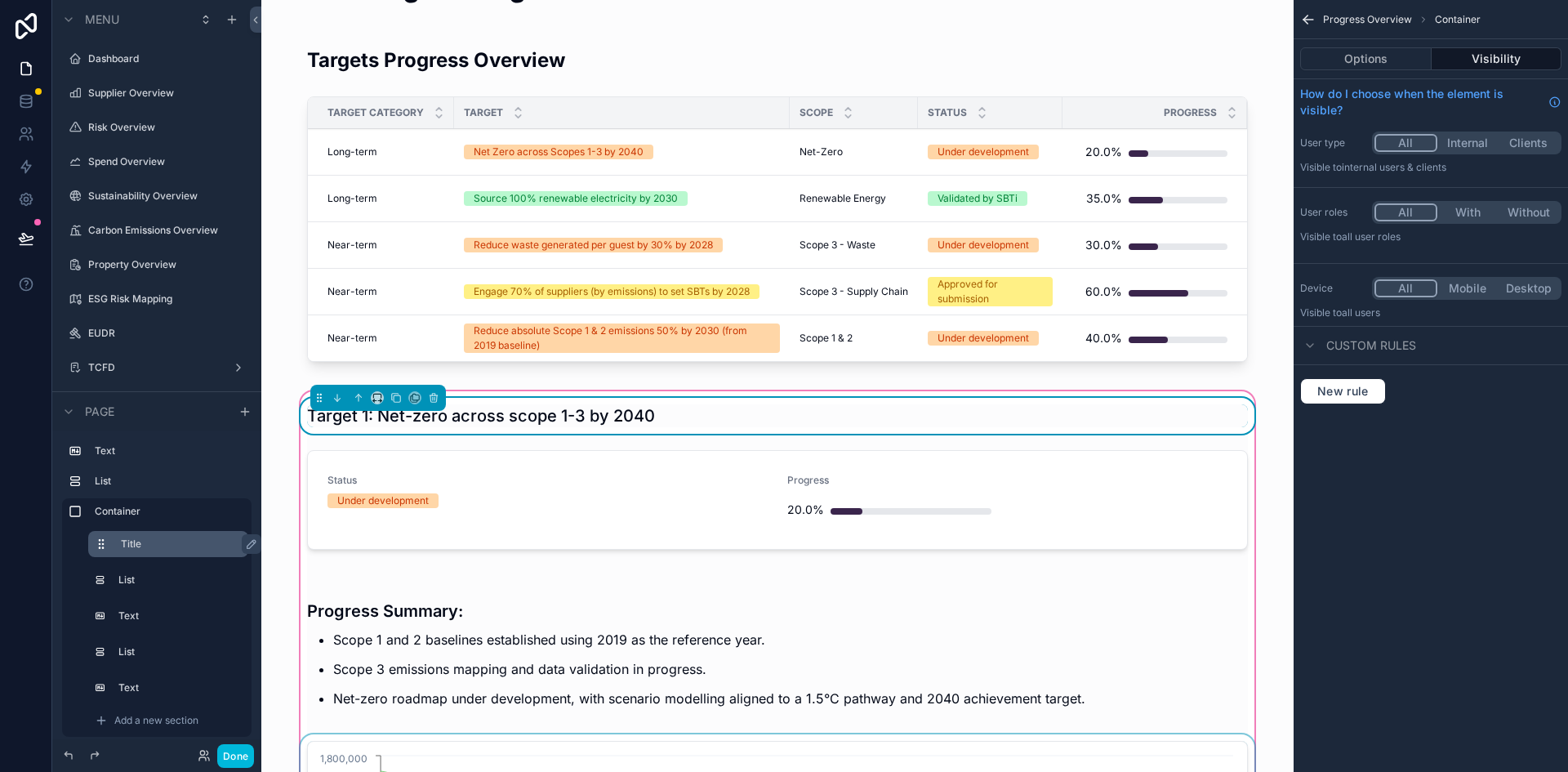
scroll to position [34, 0]
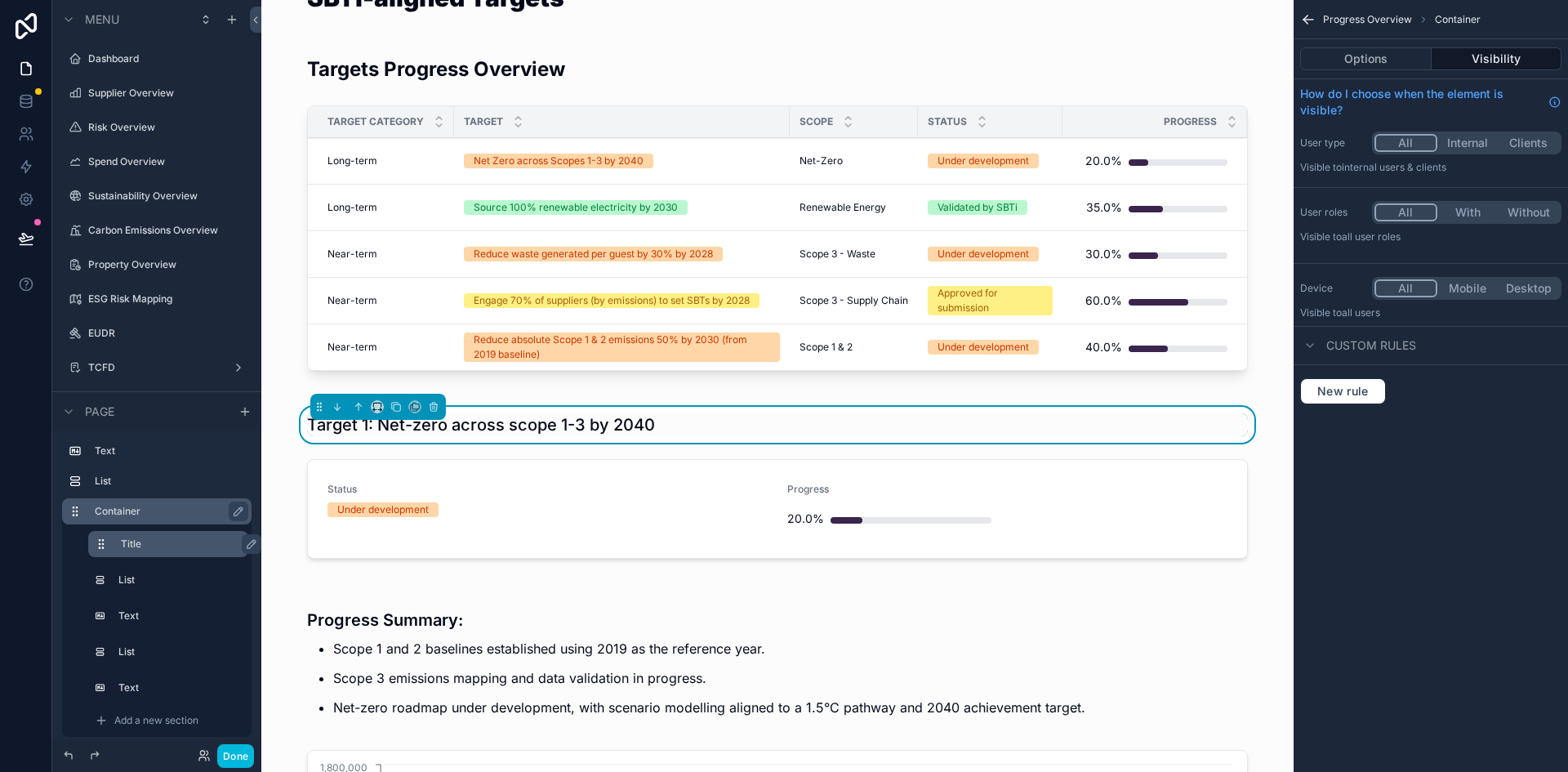
click at [185, 511] on label "Container" at bounding box center [167, 512] width 144 height 13
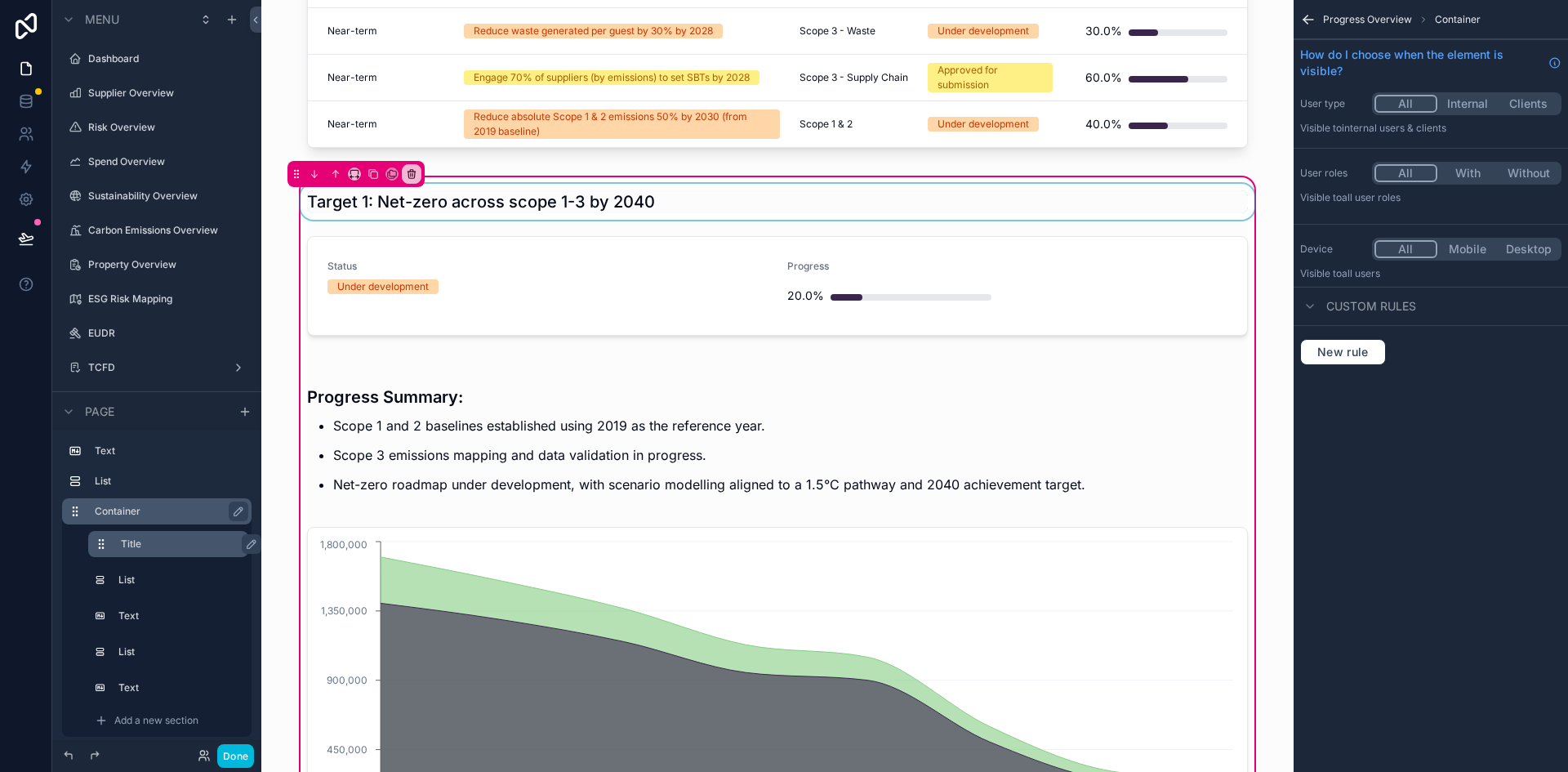
scroll to position [245, 0]
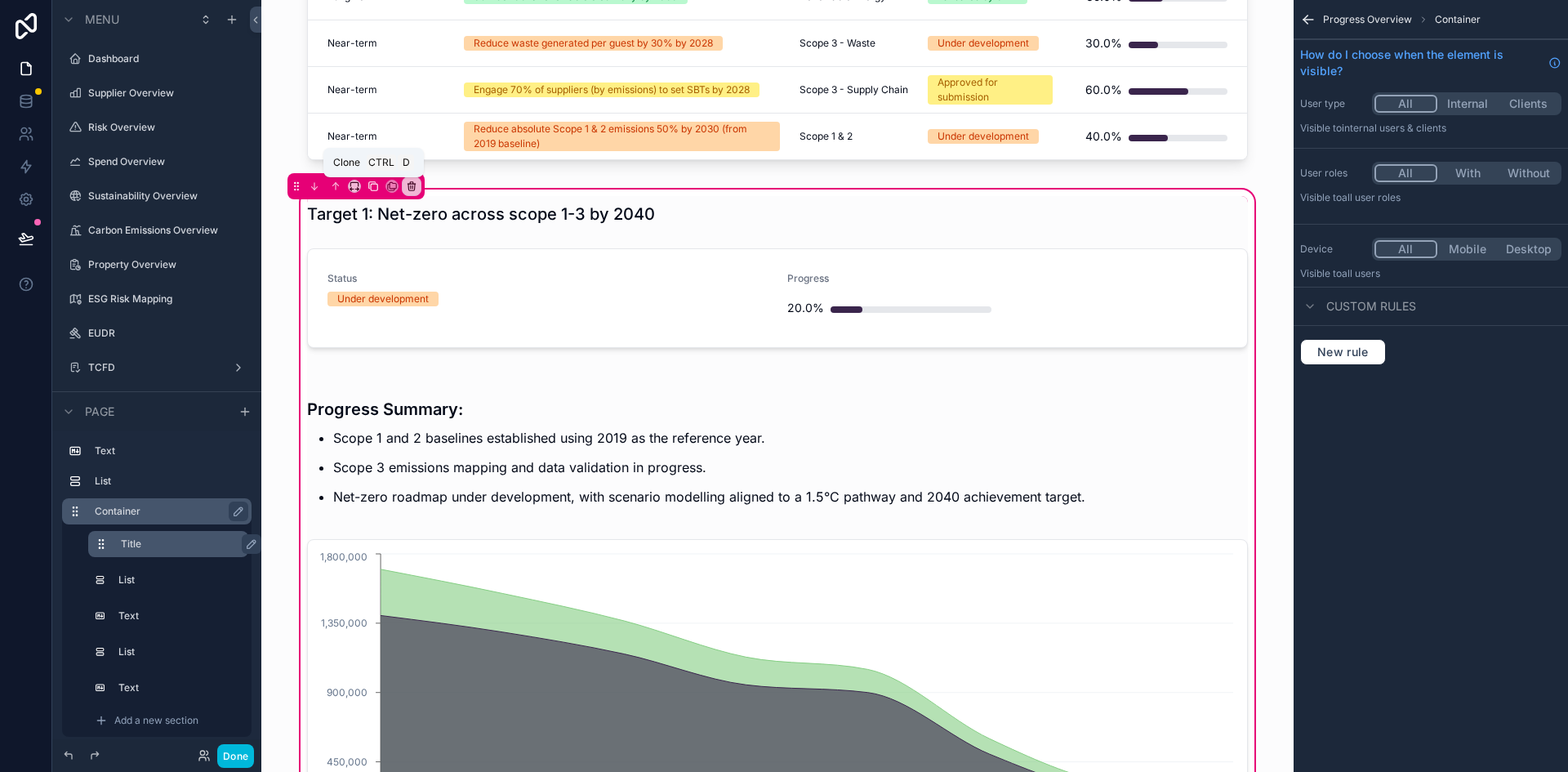
click at [376, 187] on icon "scrollable content" at bounding box center [373, 187] width 11 height 11
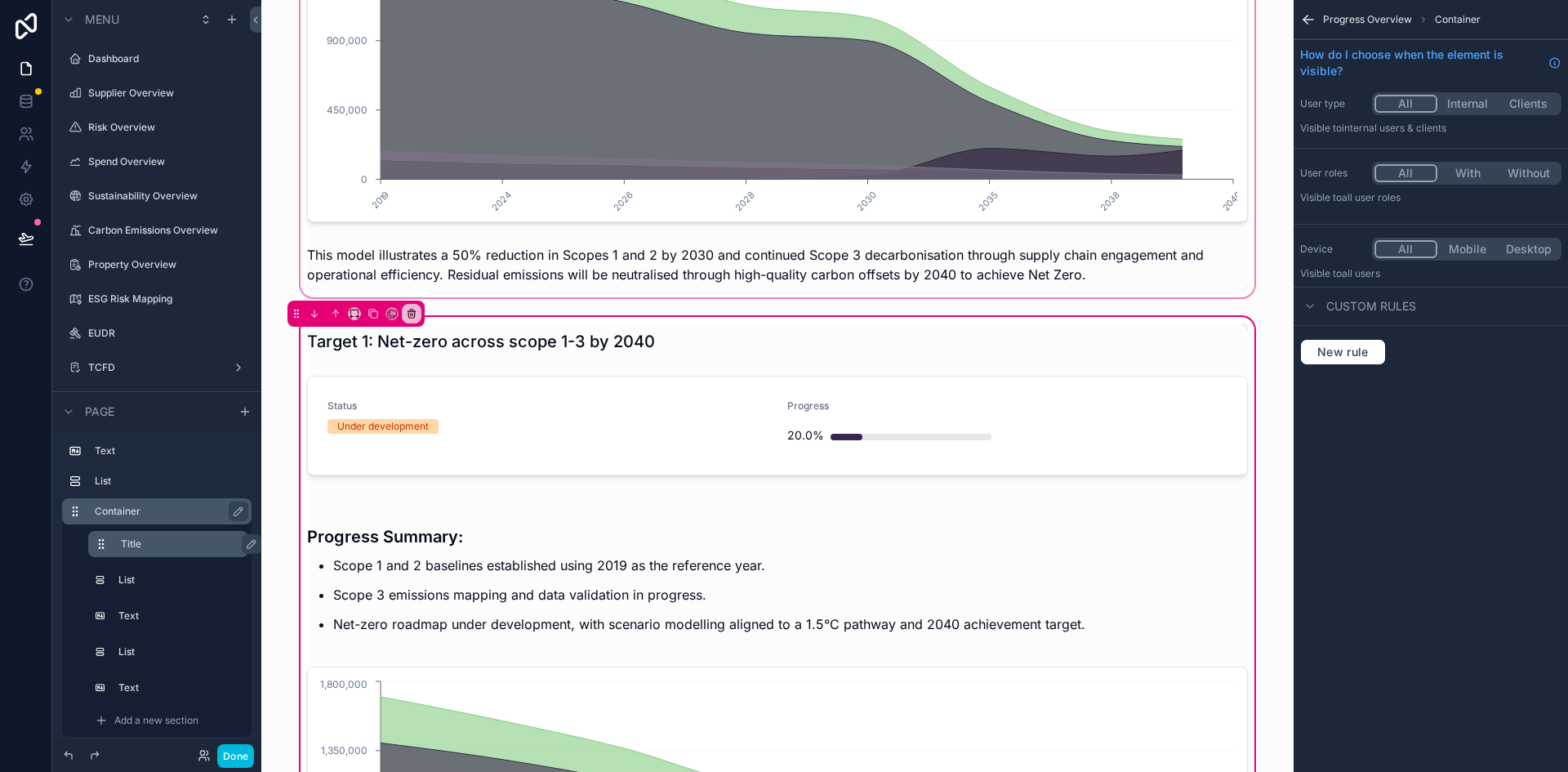
scroll to position [898, 0]
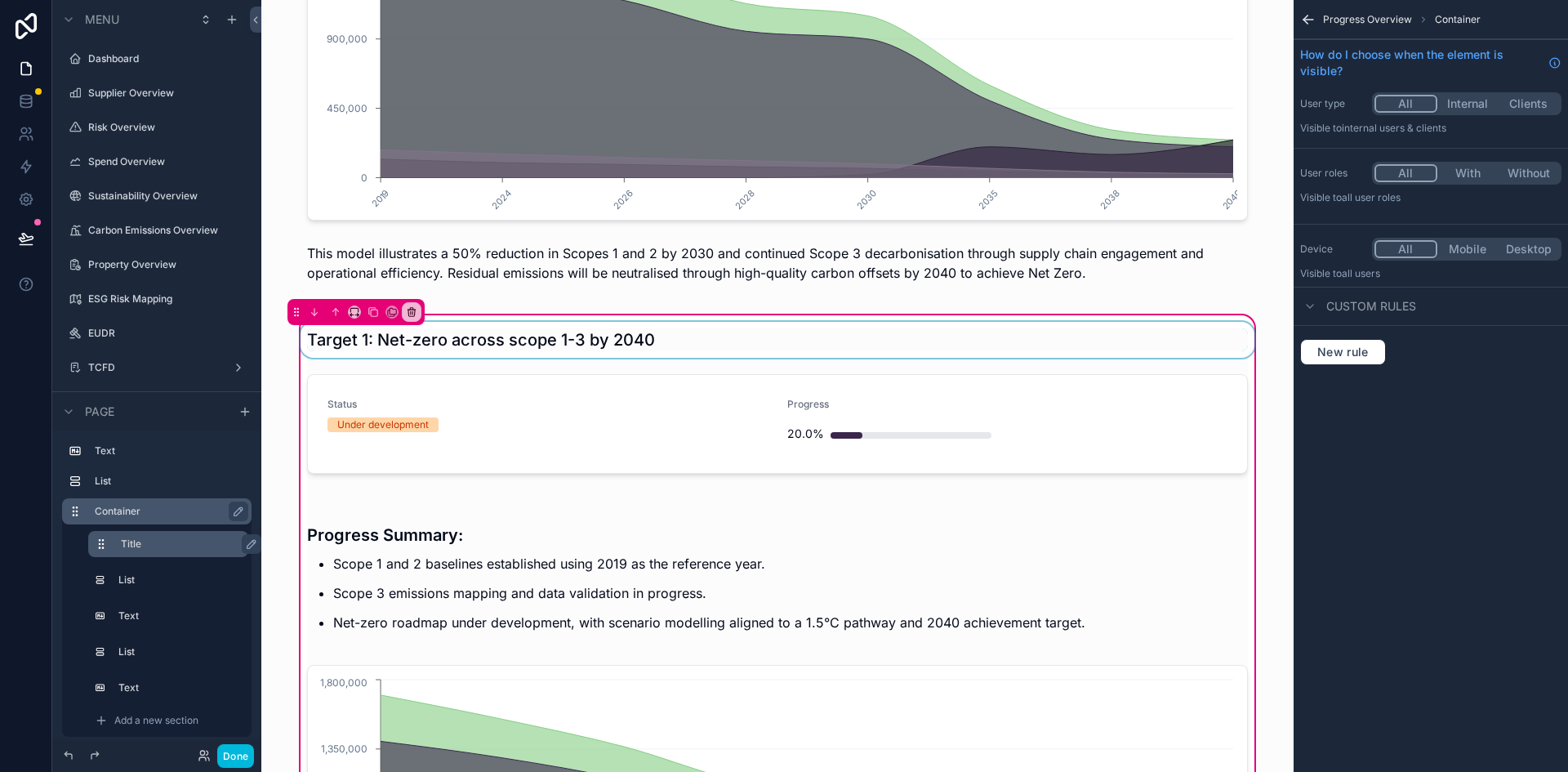
click at [797, 334] on div "scrollable content" at bounding box center [776, 339] width 960 height 36
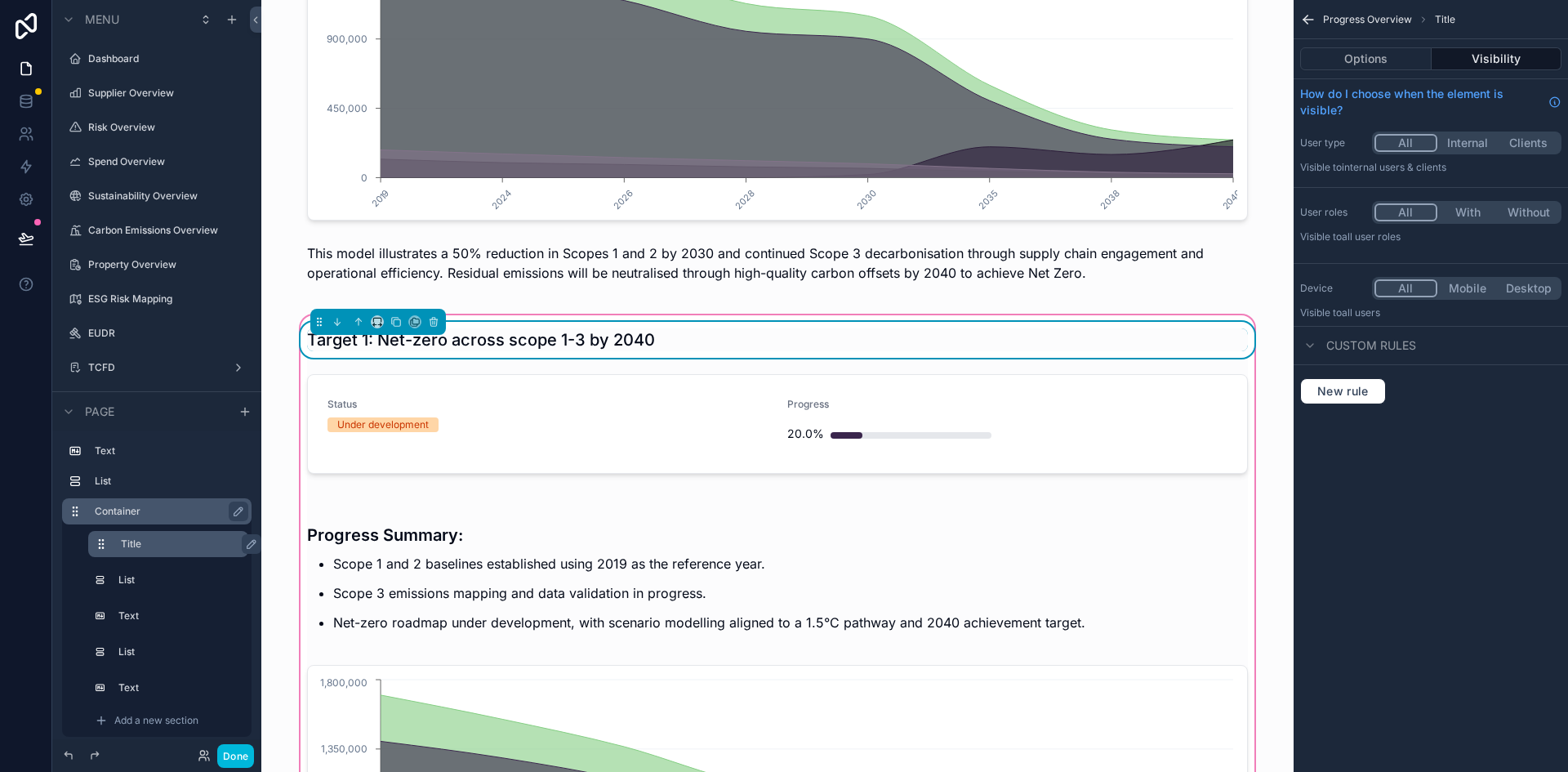
click at [791, 337] on div "Target 1: Net-zero across scope 1-3 by 2040" at bounding box center [777, 339] width 940 height 23
click at [1377, 52] on button "Options" at bounding box center [1366, 58] width 132 height 23
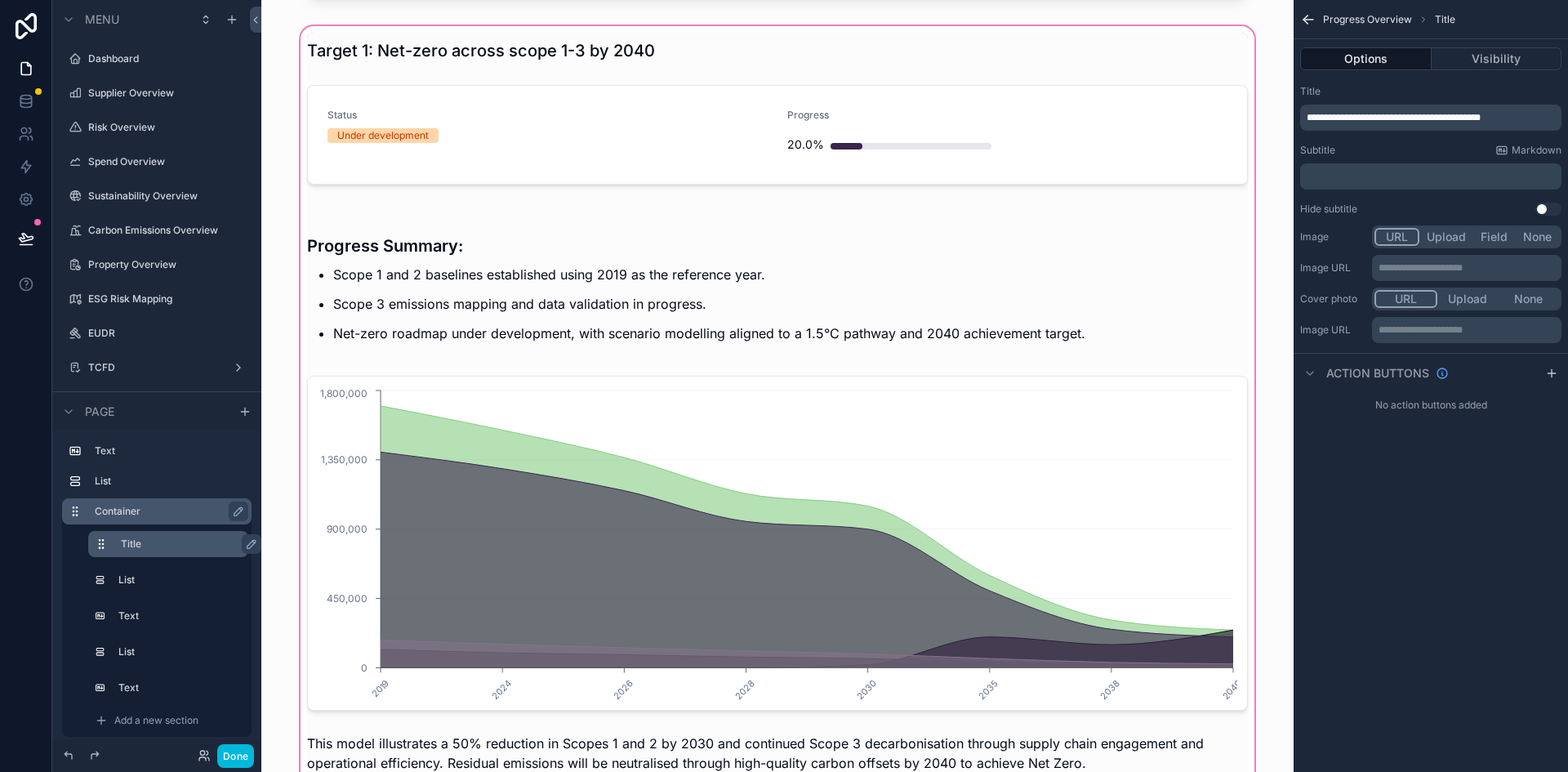
scroll to position [82, 0]
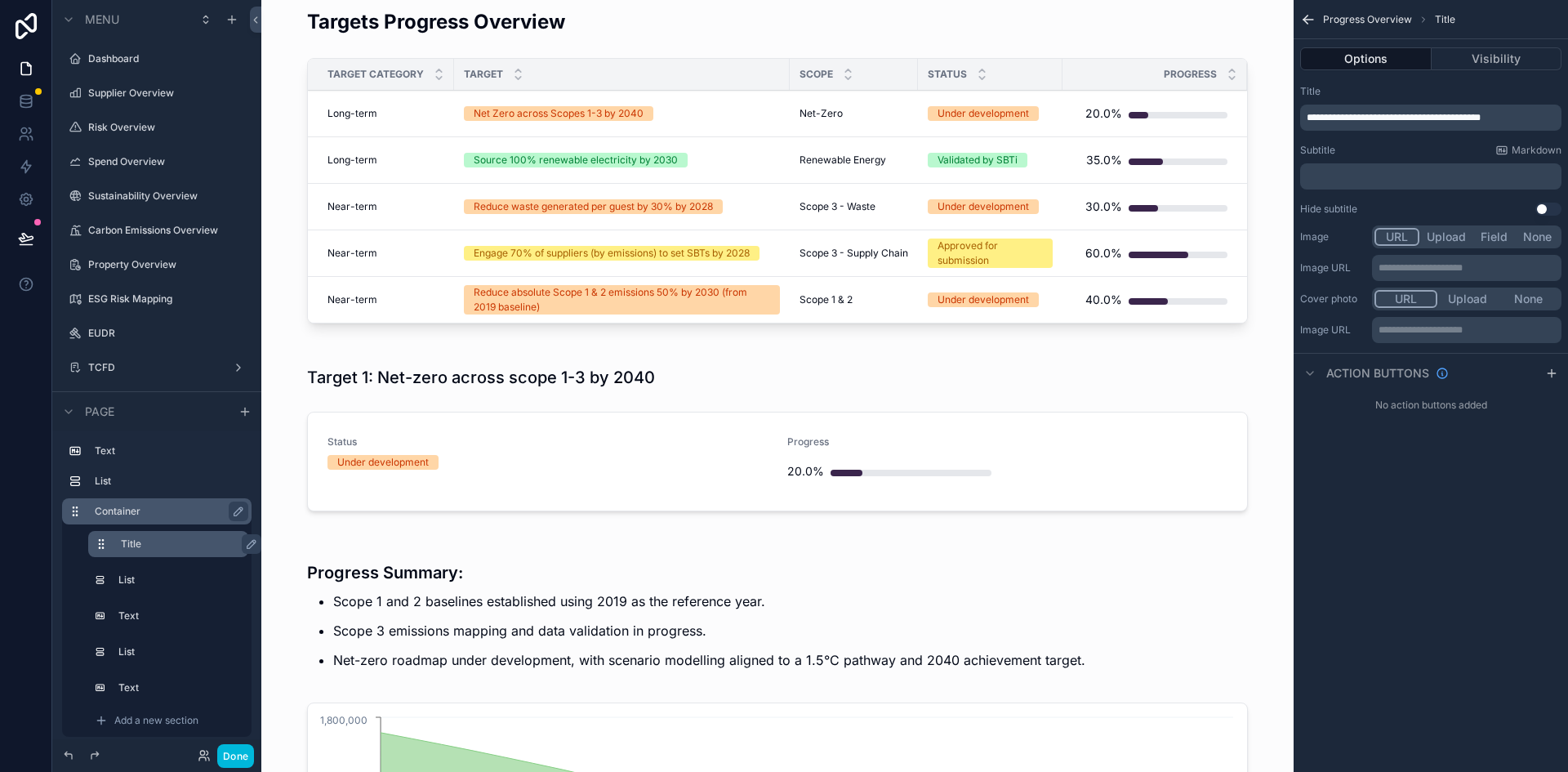
click at [1527, 123] on p "**********" at bounding box center [1432, 118] width 252 height 13
drag, startPoint x: 1526, startPoint y: 123, endPoint x: 1348, endPoint y: 116, distance: 178.1
click at [1348, 116] on p "**********" at bounding box center [1432, 118] width 252 height 13
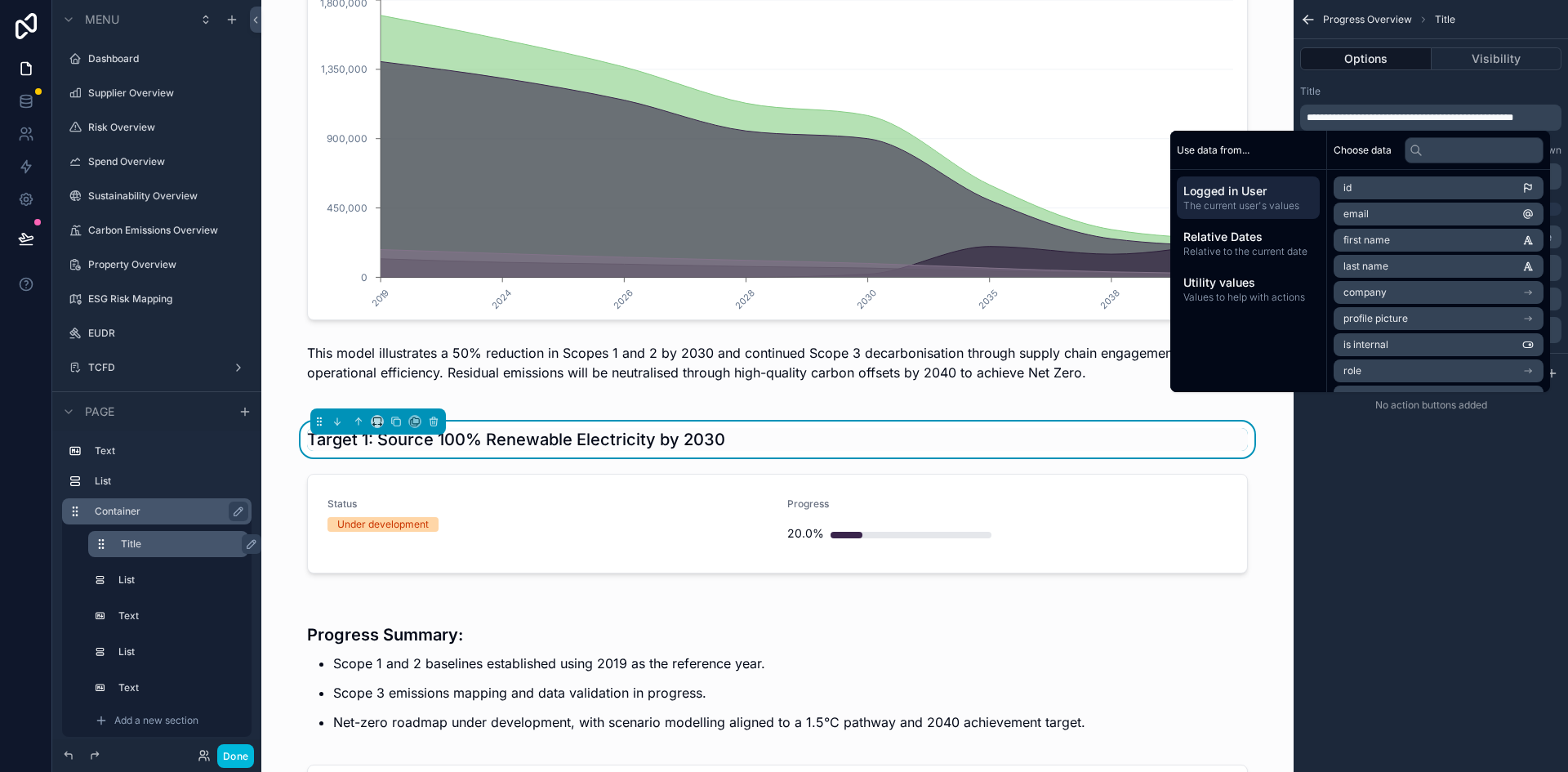
scroll to position [980, 0]
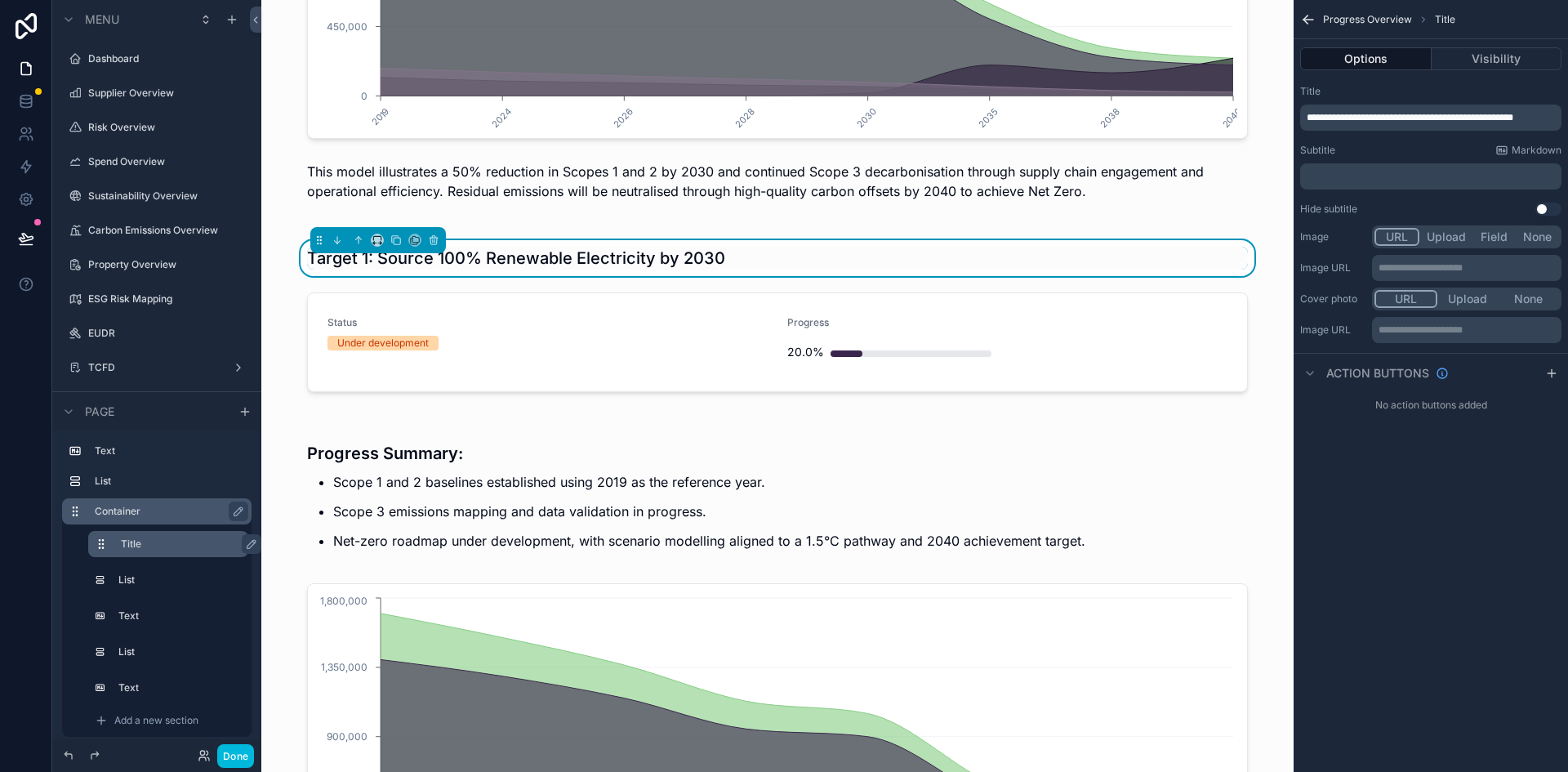
click at [1342, 113] on span "**********" at bounding box center [1410, 118] width 206 height 9
click at [1429, 500] on div "**********" at bounding box center [1430, 386] width 274 height 772
click at [754, 353] on div "scrollable content" at bounding box center [776, 345] width 960 height 120
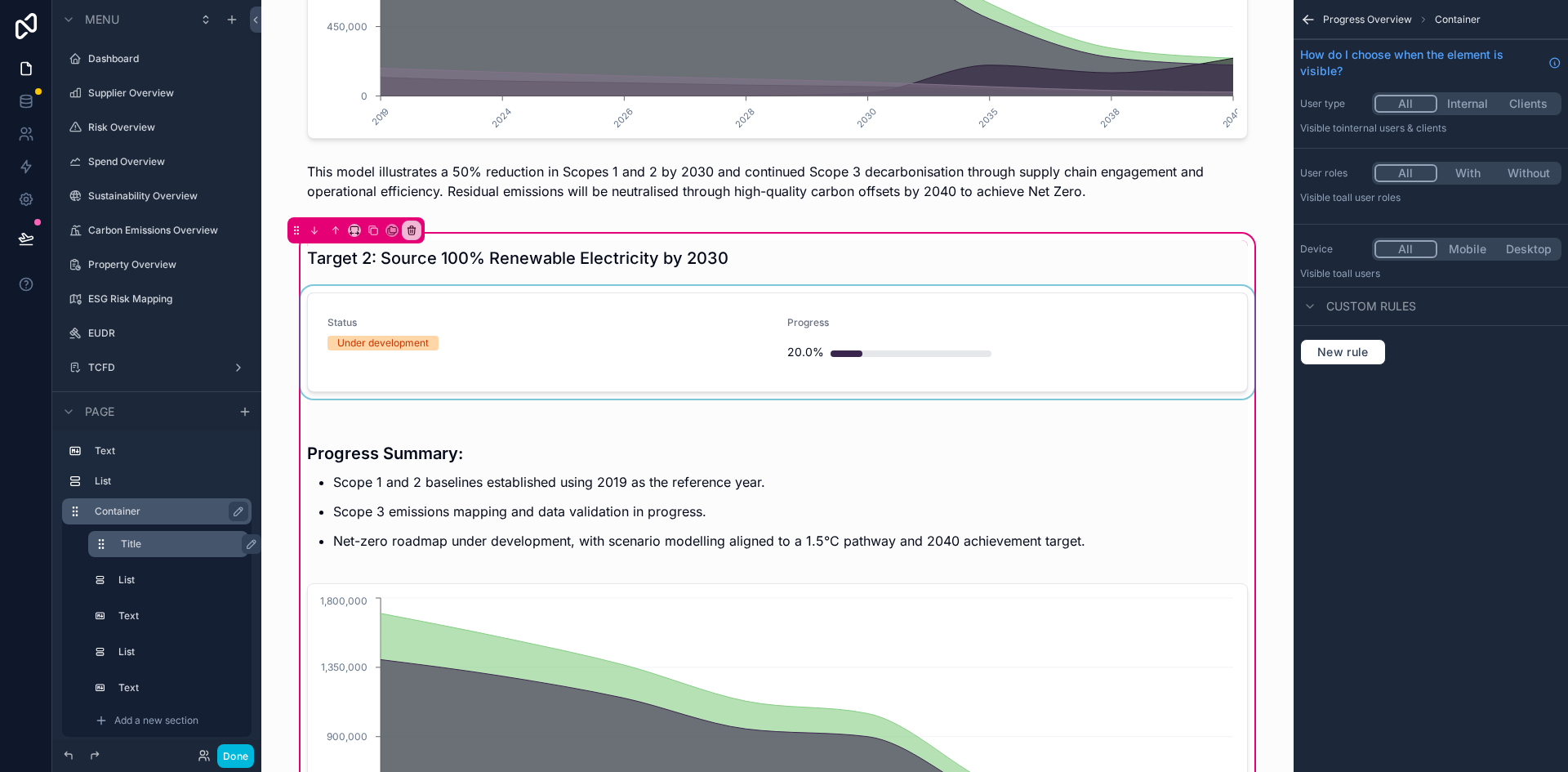
click at [900, 342] on div "scrollable content" at bounding box center [776, 345] width 960 height 120
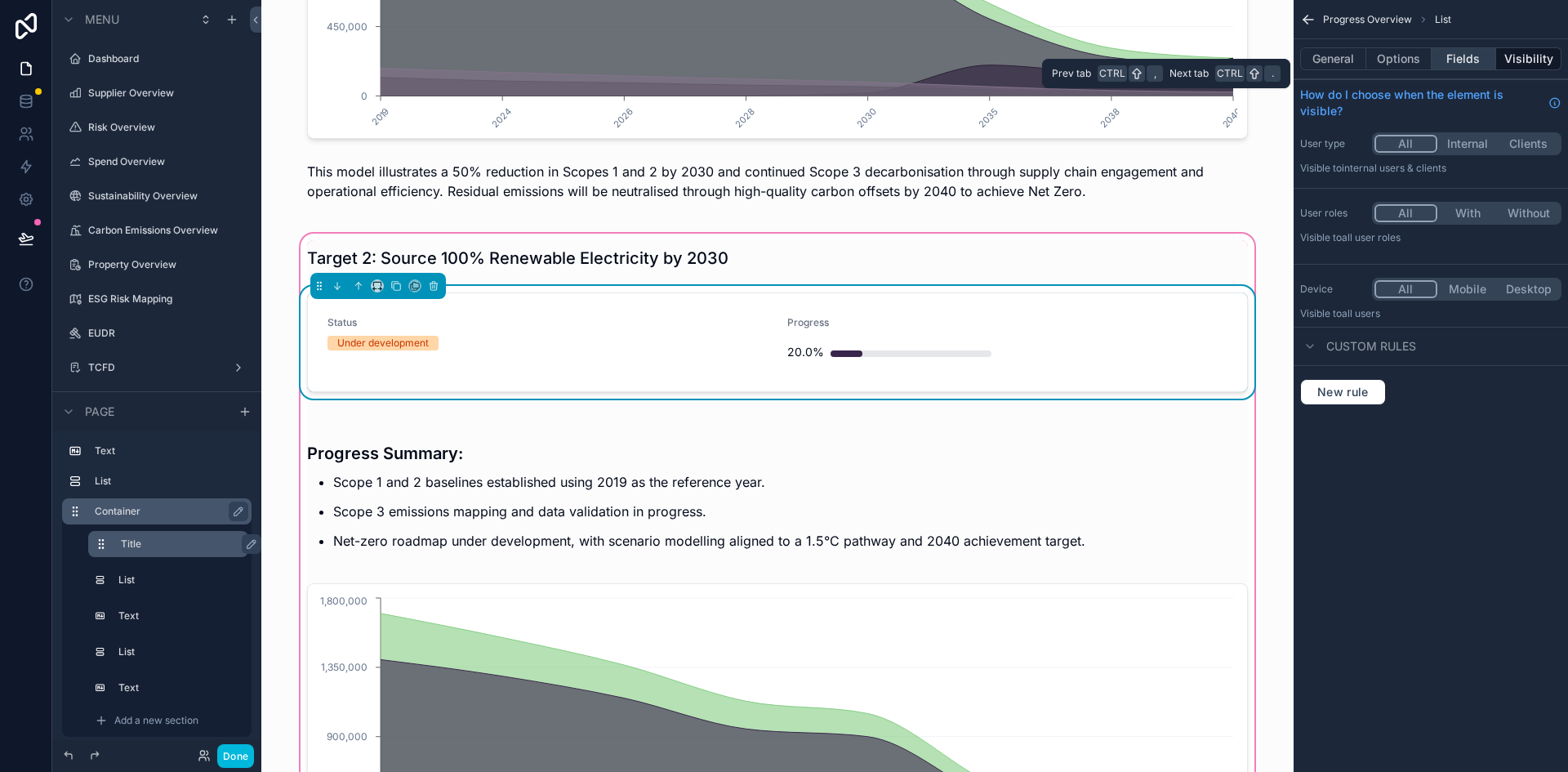
click at [1455, 64] on button "Fields" at bounding box center [1463, 58] width 65 height 23
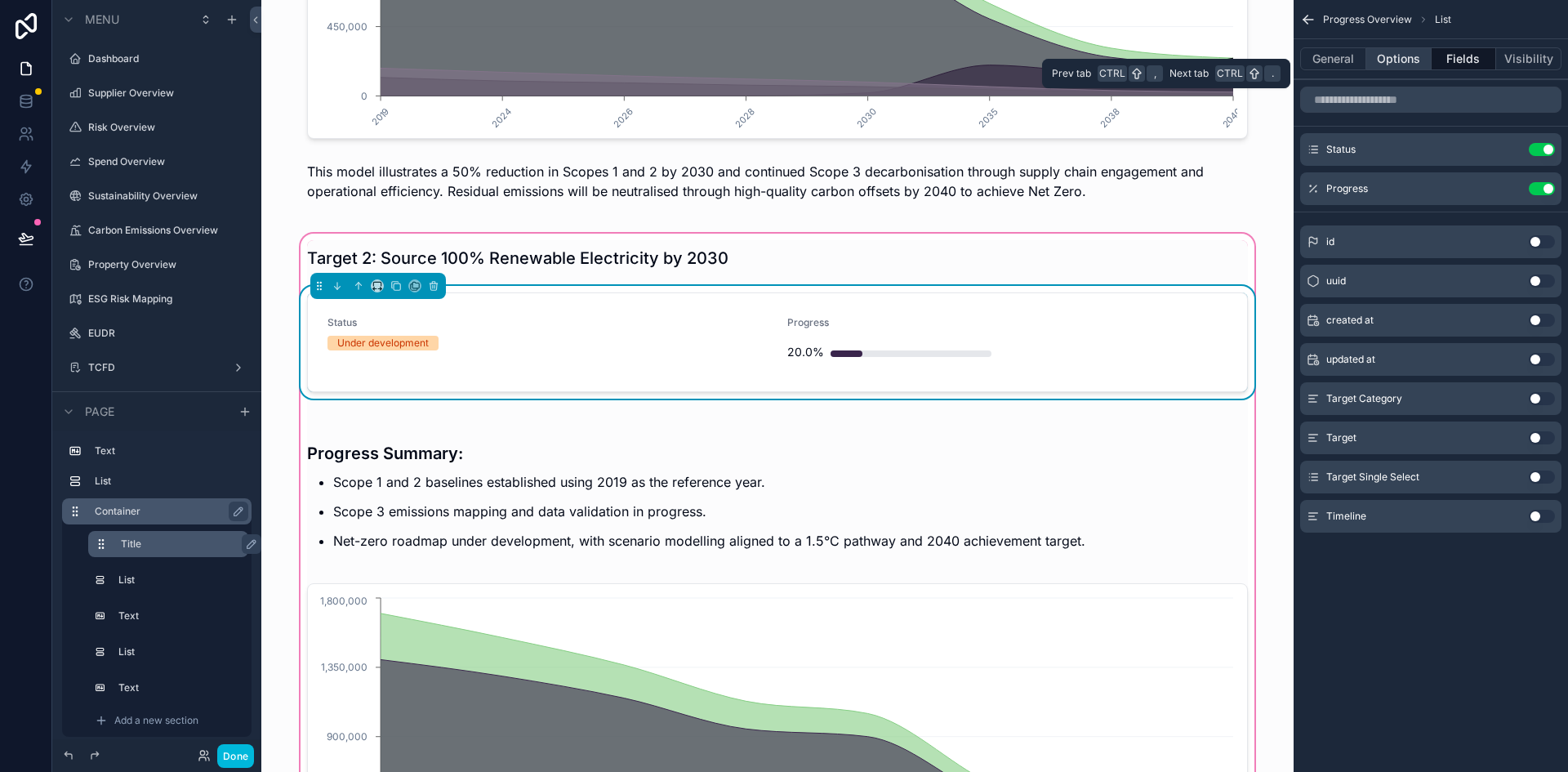
click at [1395, 62] on button "Options" at bounding box center [1398, 58] width 65 height 23
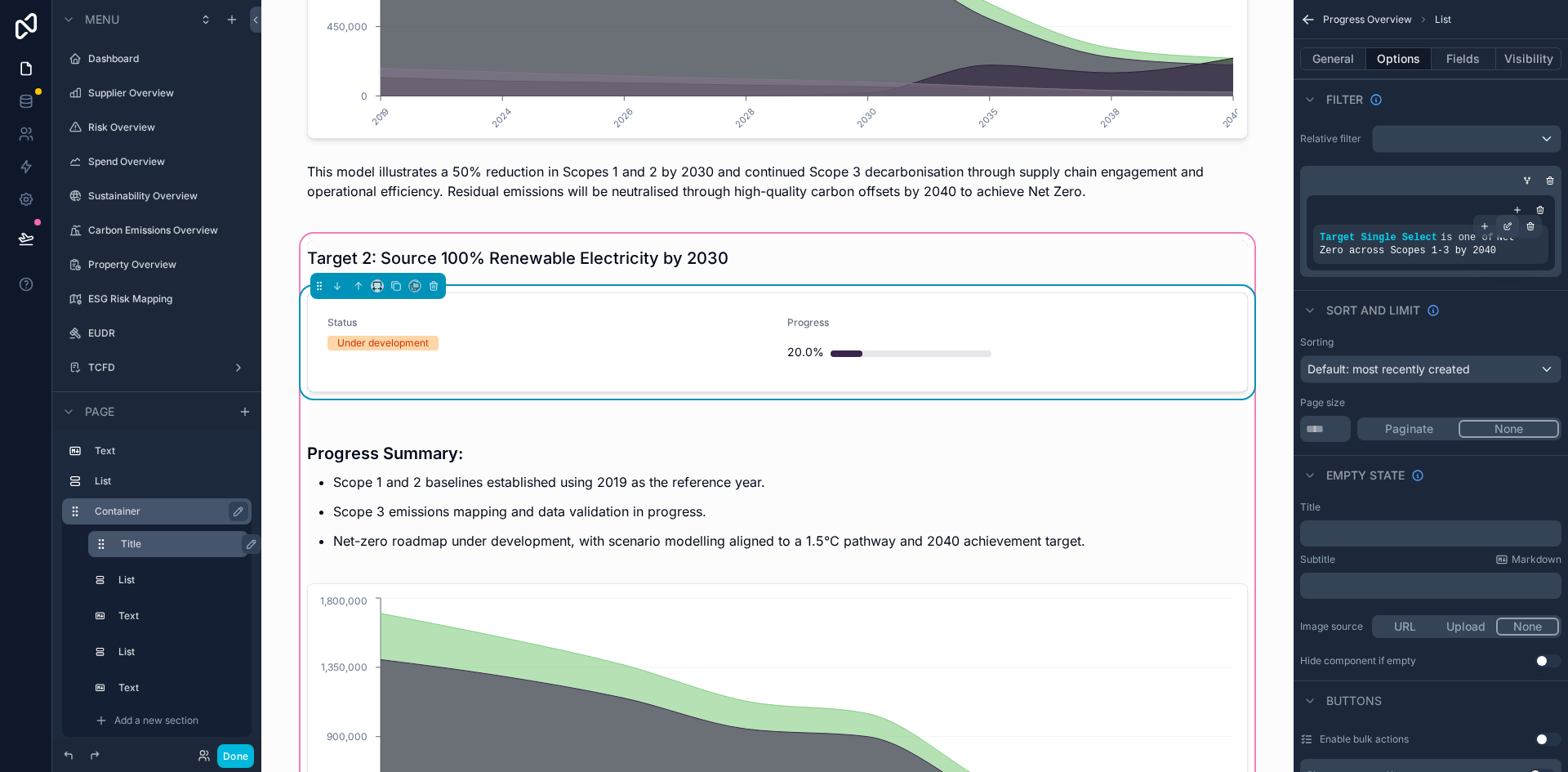
click at [1504, 229] on icon "scrollable content" at bounding box center [1508, 226] width 9 height 9
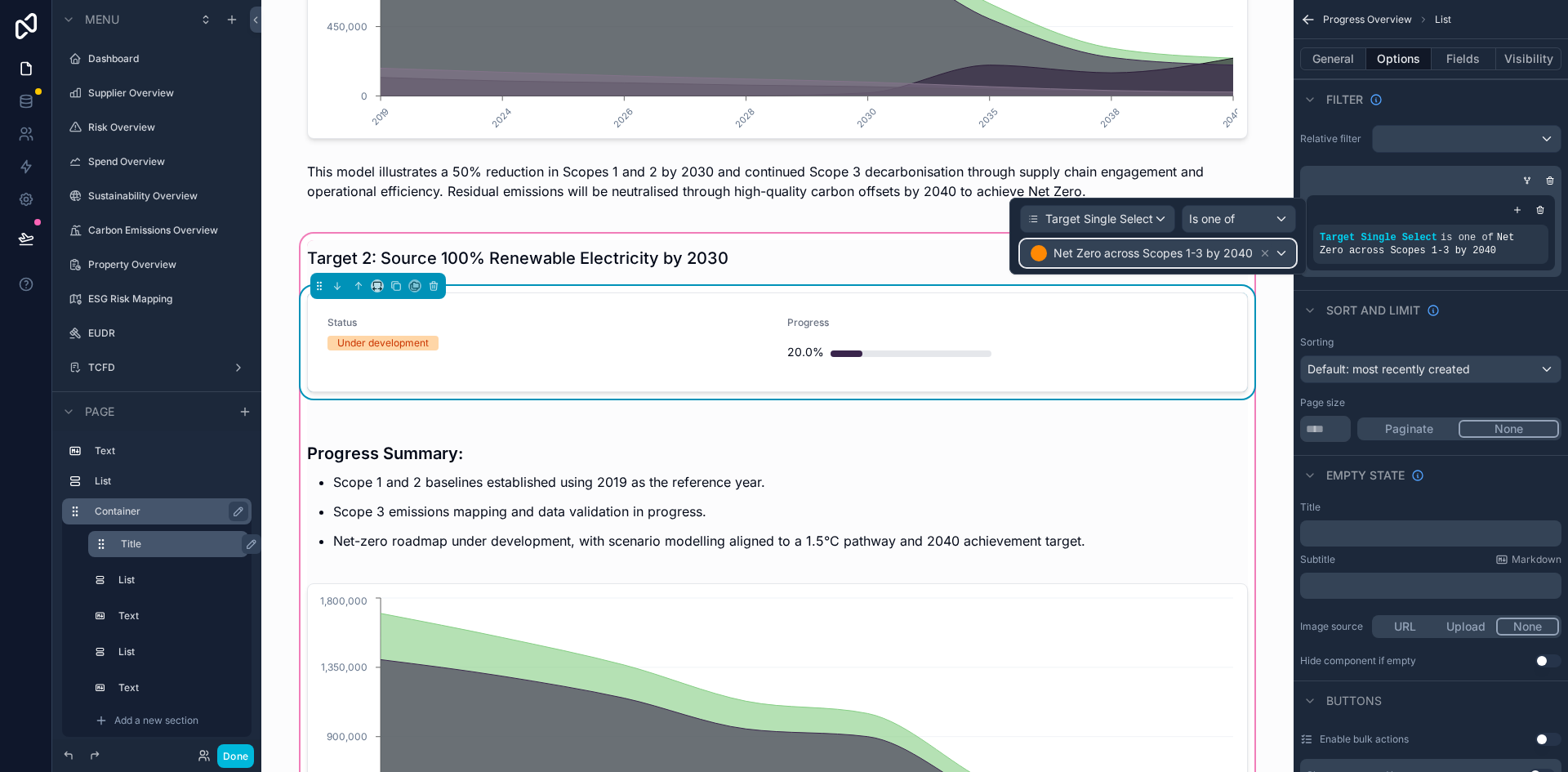
click at [1078, 250] on span "Net Zero across Scopes 1-3 by 2040" at bounding box center [1152, 253] width 199 height 16
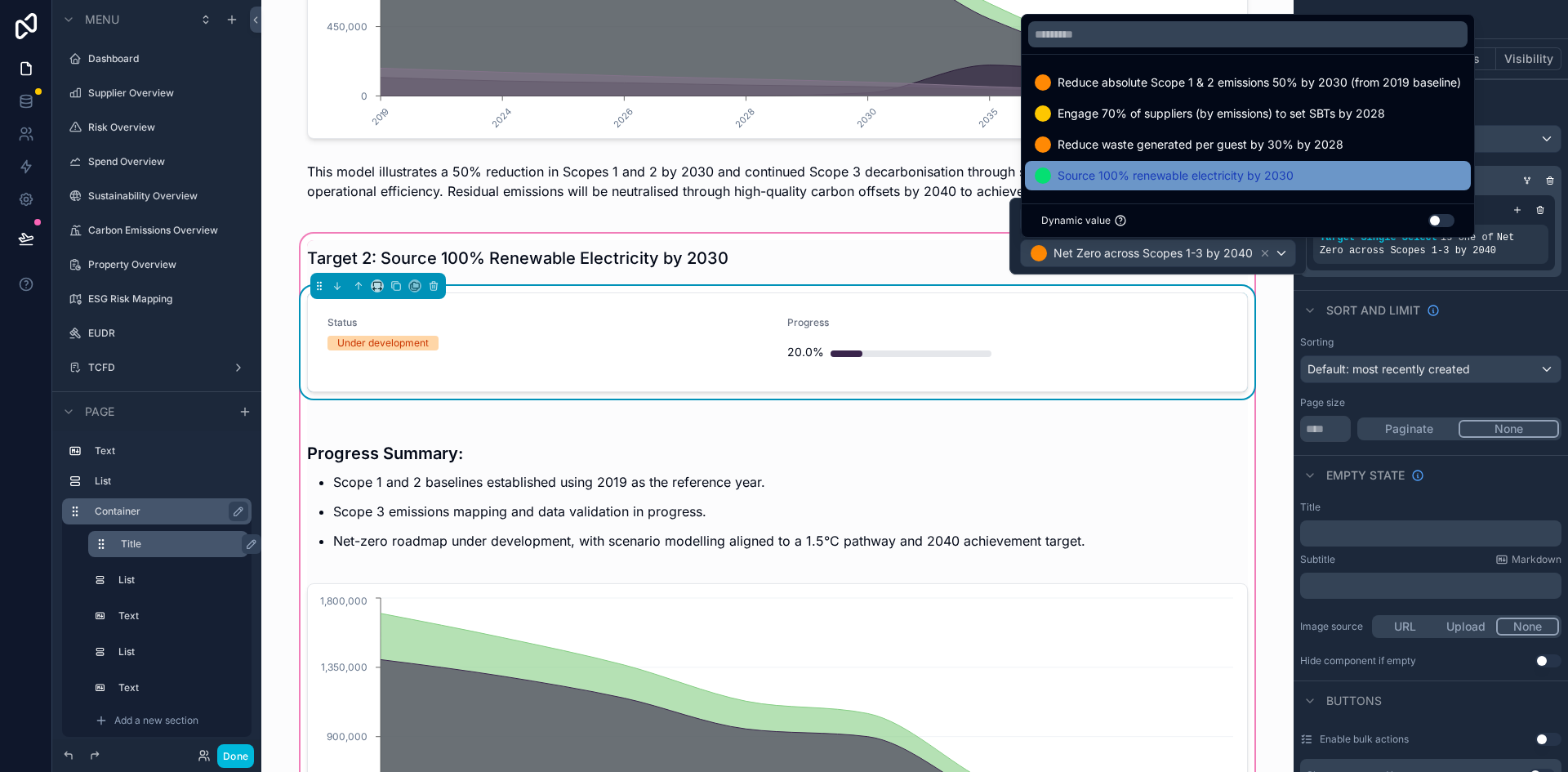
click at [1152, 176] on span "Source 100% renewable electricity by 2030" at bounding box center [1175, 175] width 236 height 20
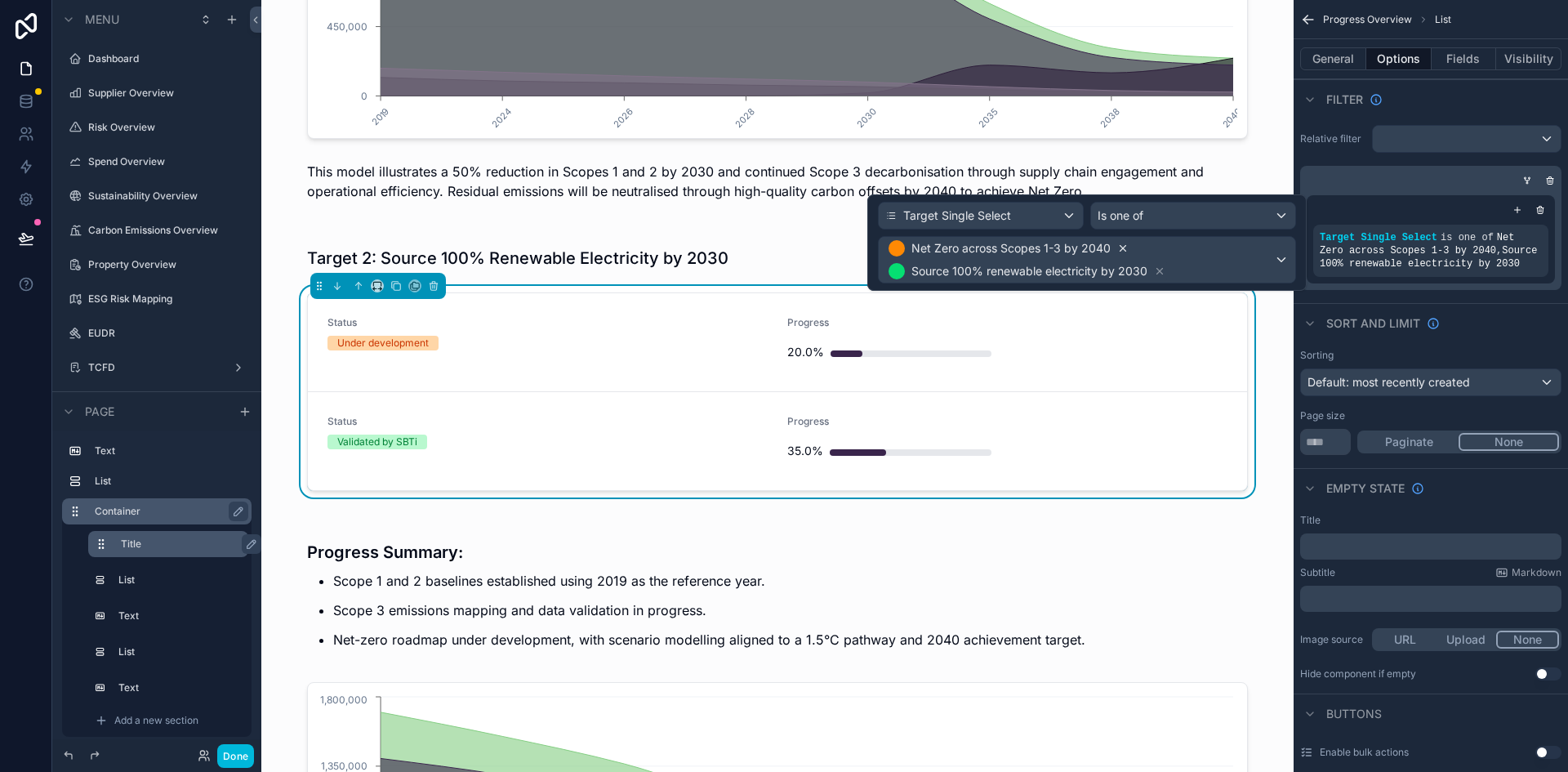
click at [1119, 245] on icon at bounding box center [1123, 248] width 11 height 11
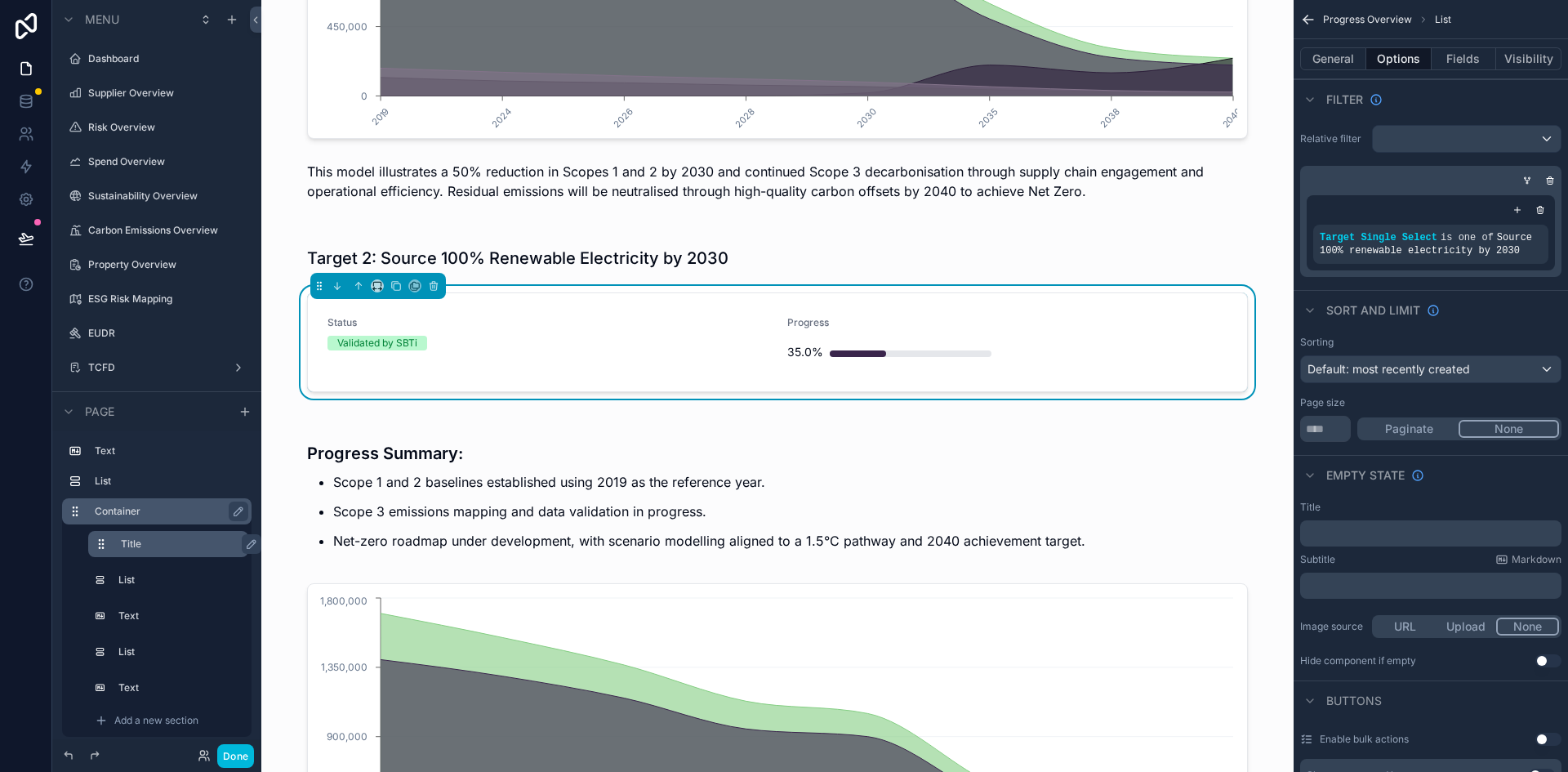
click at [1265, 318] on div "Target 2: Source 100% Renewable Electricity by 2030 Status Validated by SBTi Pr…" at bounding box center [777, 613] width 1006 height 766
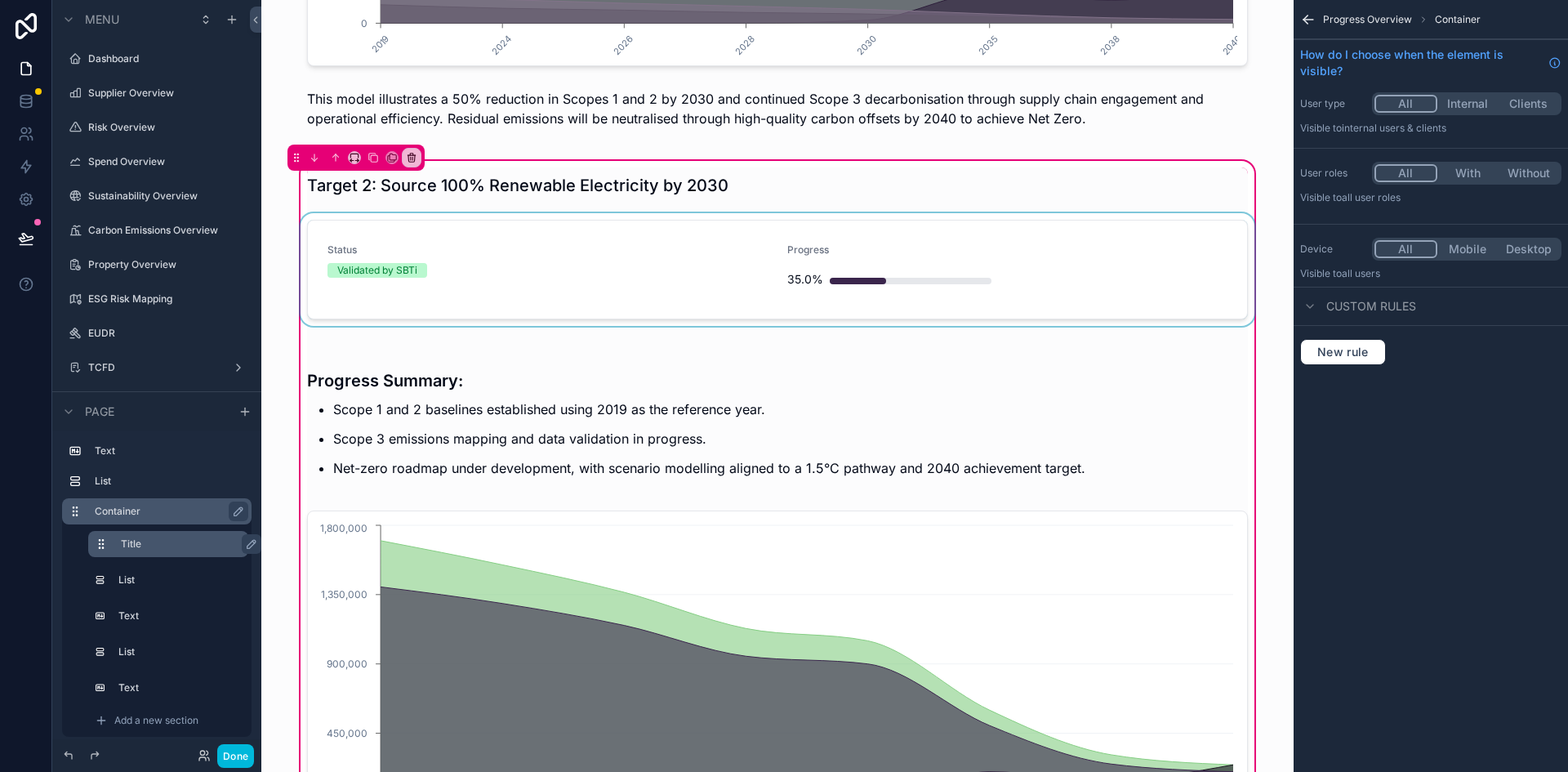
scroll to position [1143, 0]
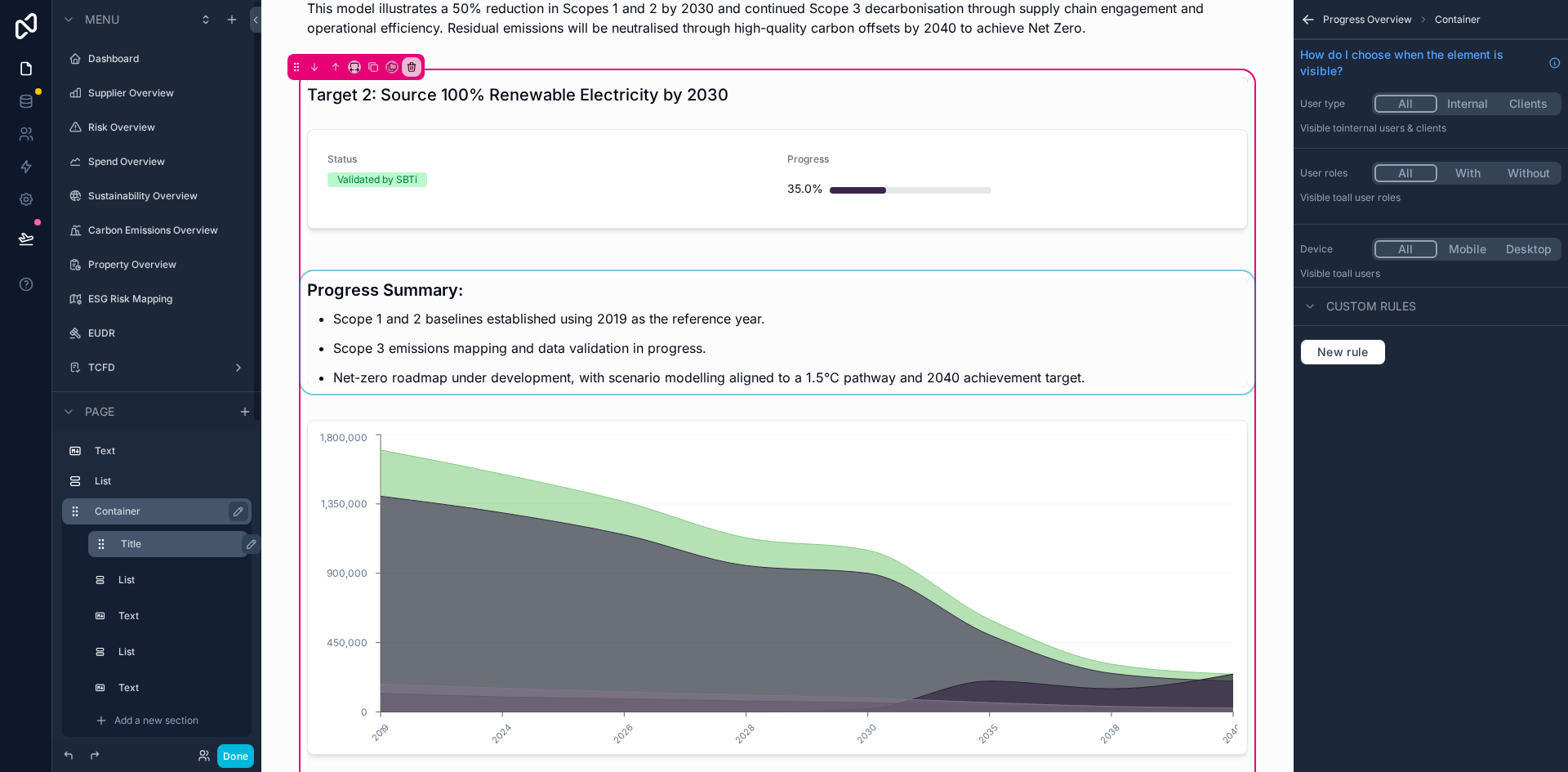
click at [838, 337] on div "scrollable content" at bounding box center [776, 327] width 960 height 152
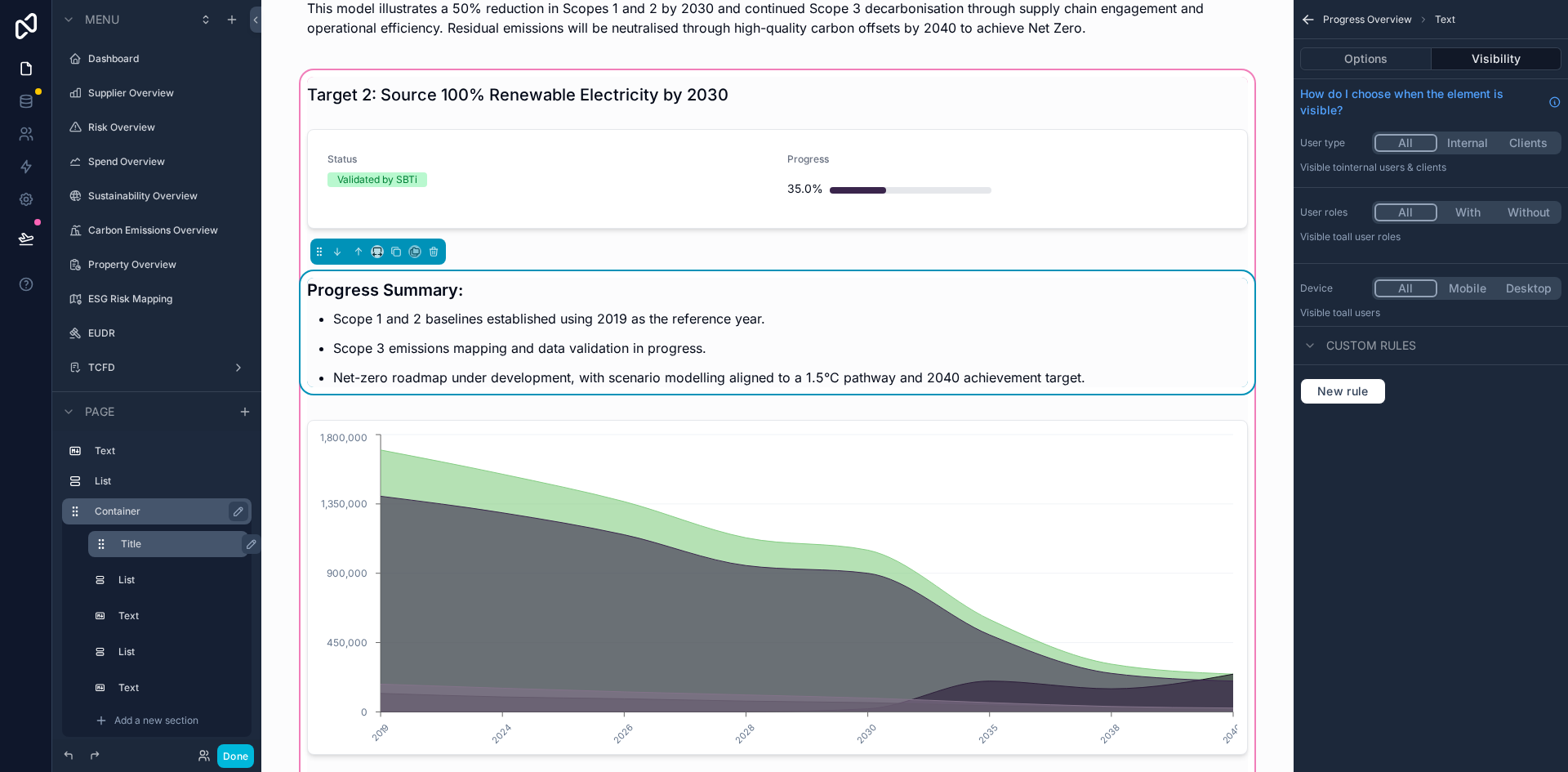
click at [824, 338] on p "Scope 3 emissions mapping and data validation in progress." at bounding box center [791, 348] width 915 height 20
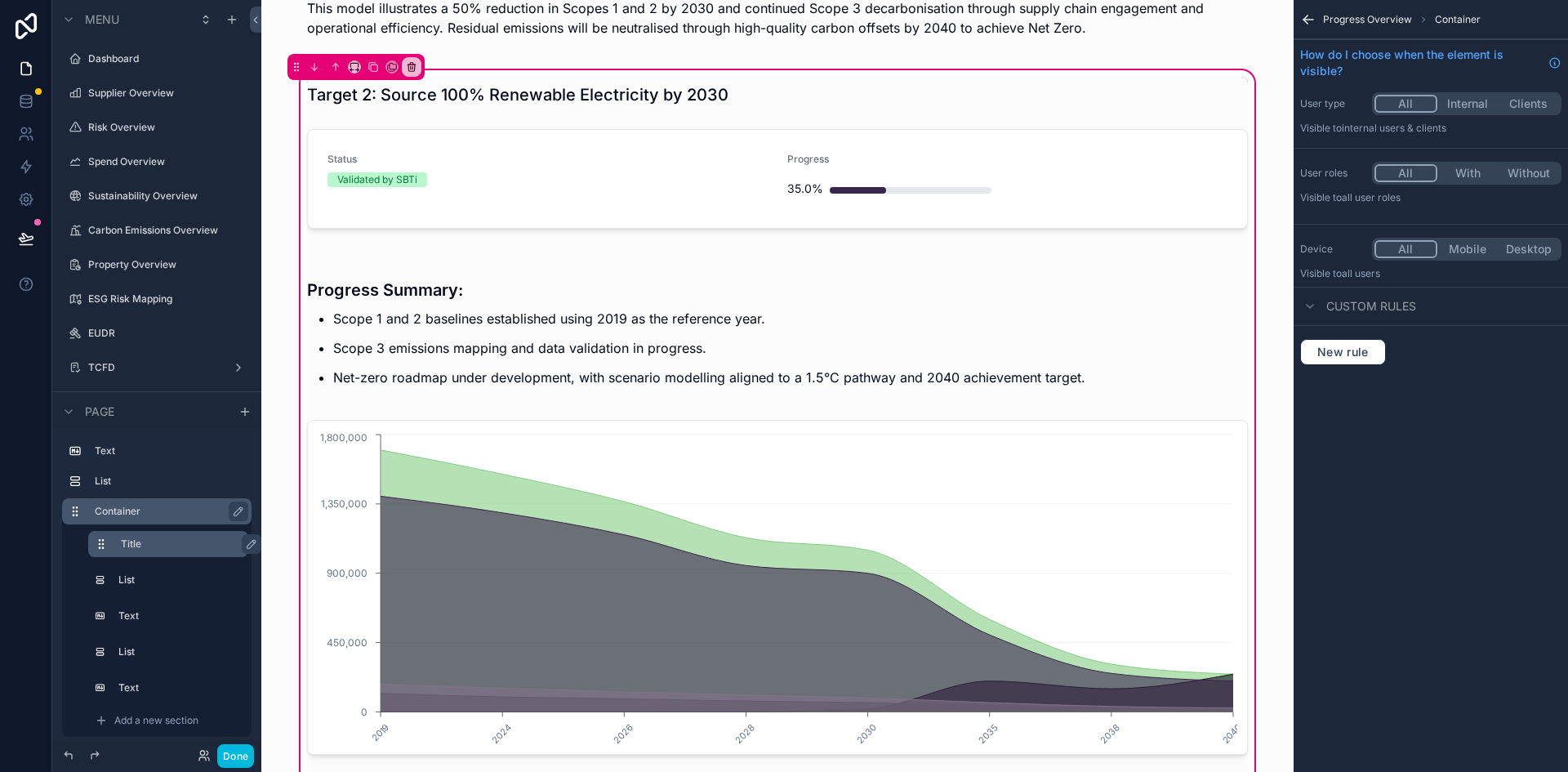
click at [912, 393] on div "scrollable content" at bounding box center [776, 327] width 960 height 152
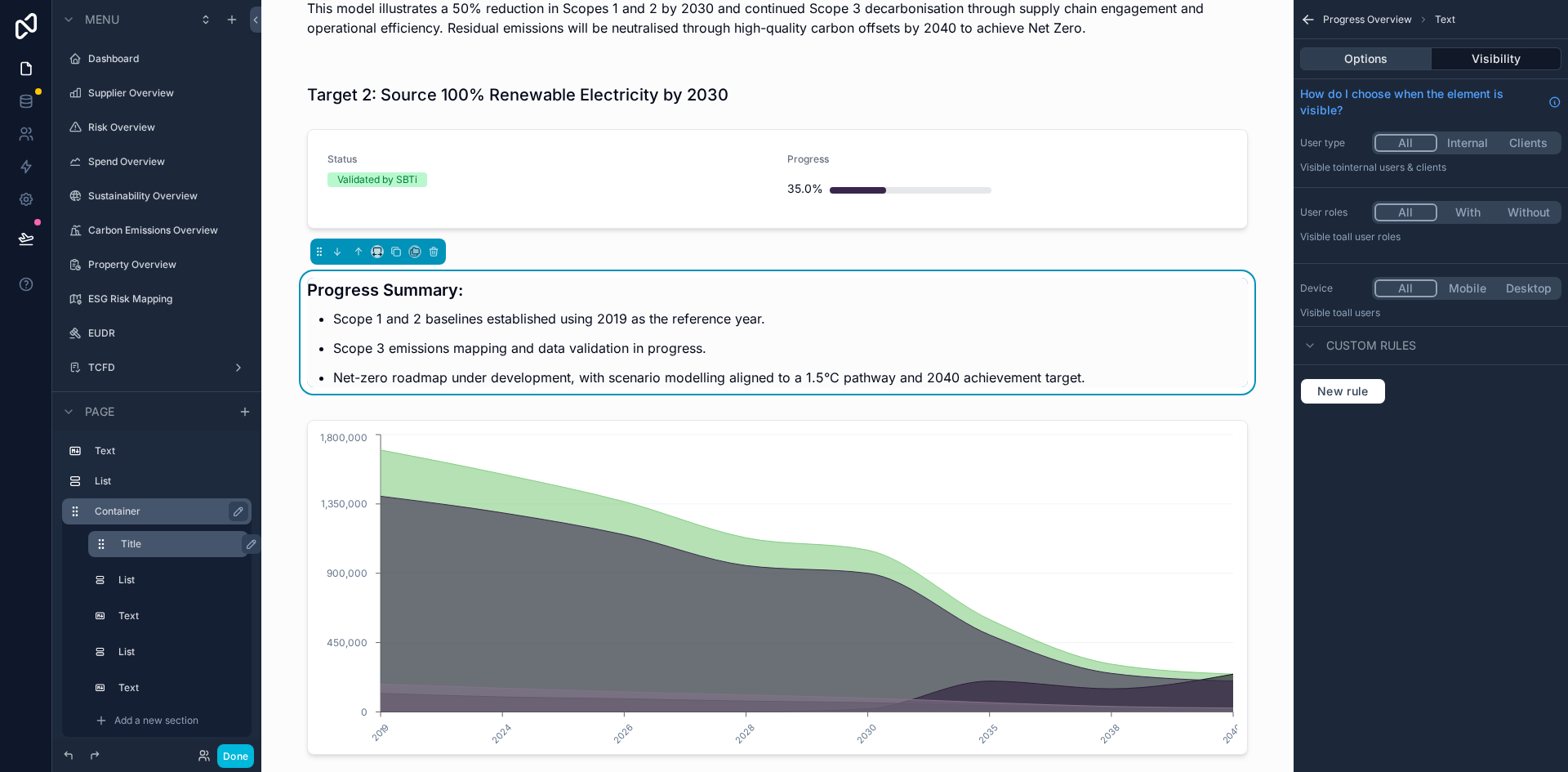
click at [1330, 58] on button "Options" at bounding box center [1366, 58] width 132 height 23
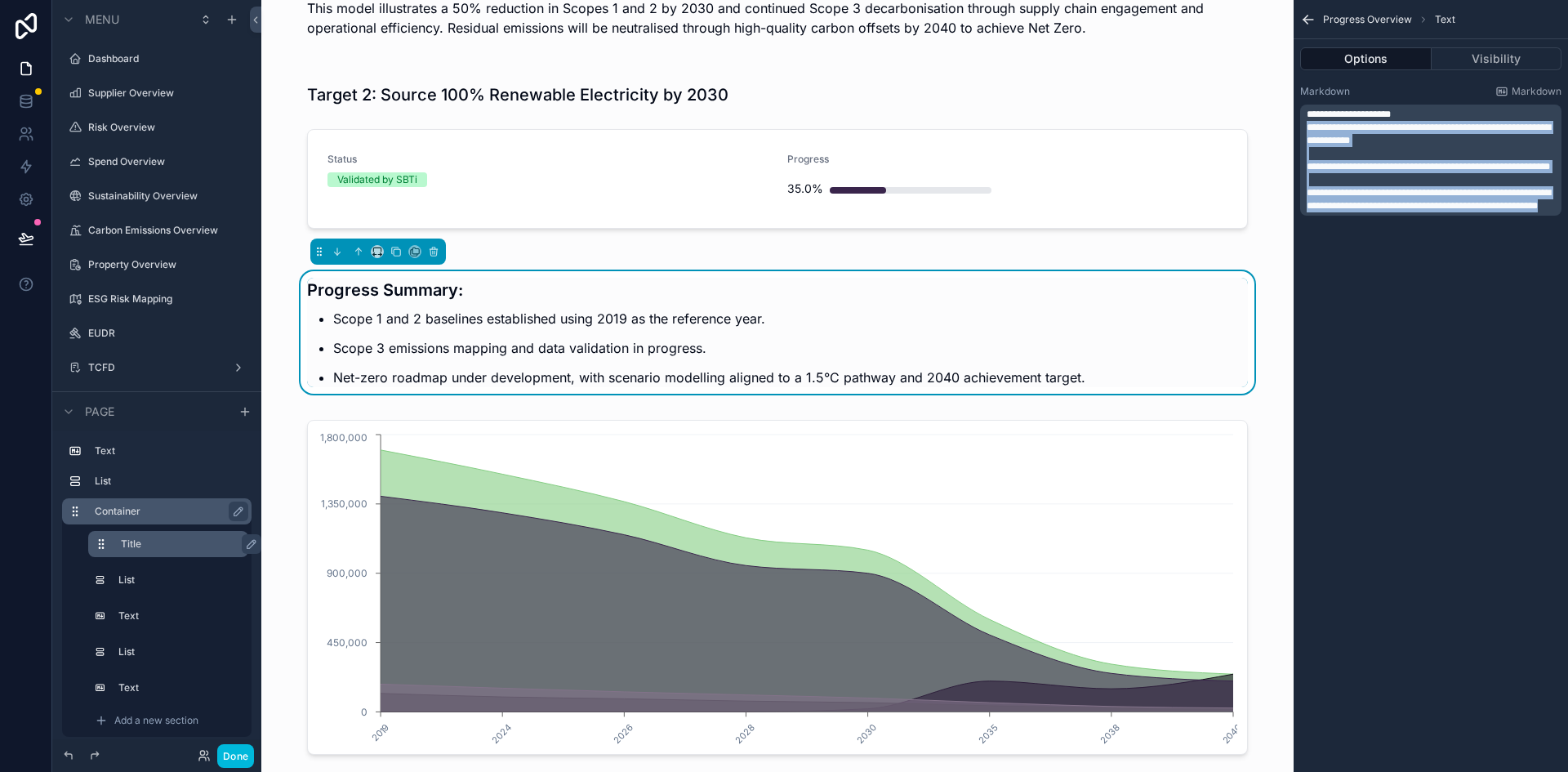
drag, startPoint x: 1430, startPoint y: 234, endPoint x: 1300, endPoint y: 122, distance: 171.6
click at [1300, 122] on div "**********" at bounding box center [1430, 160] width 261 height 111
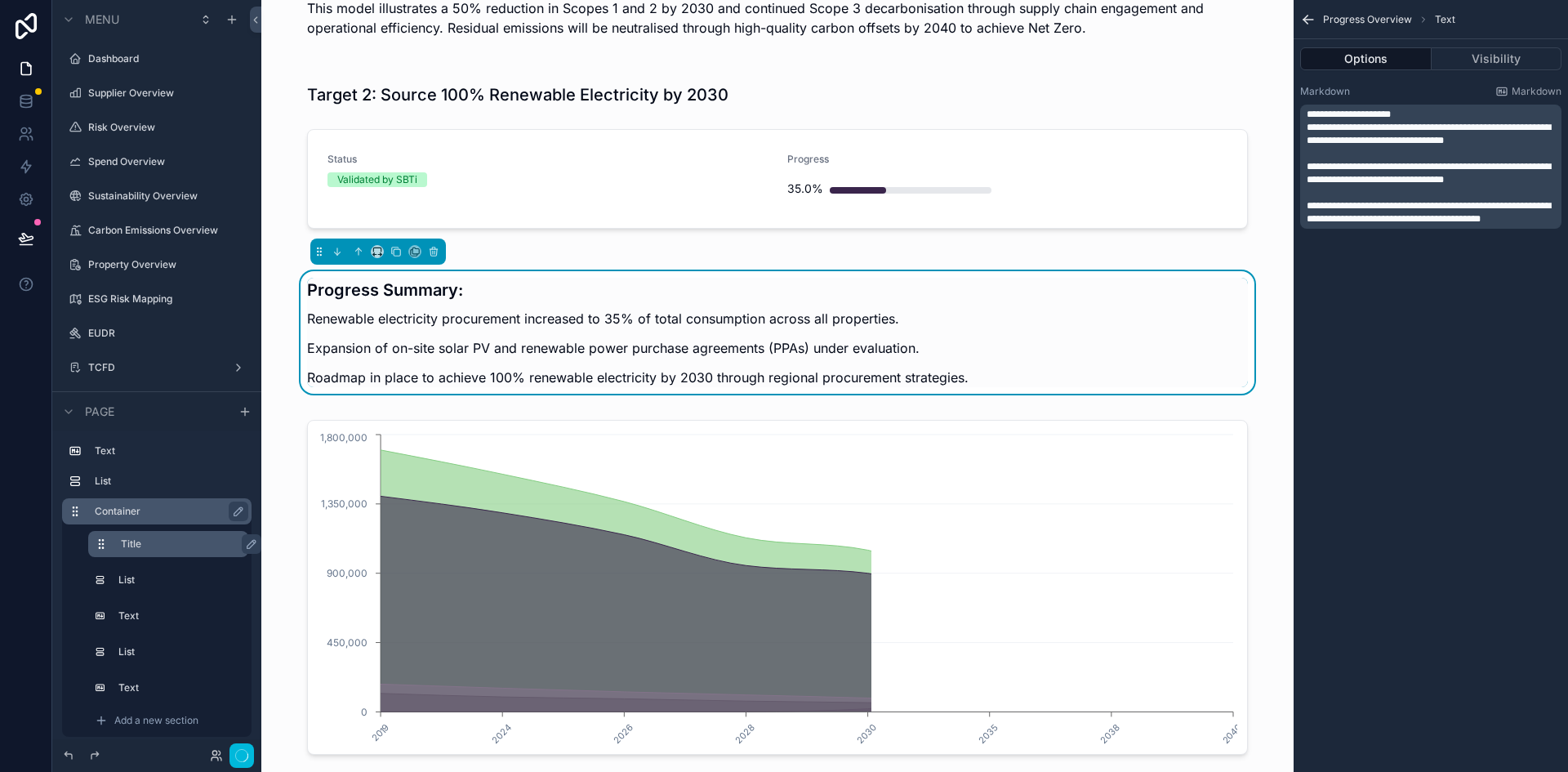
click at [1307, 125] on span "**********" at bounding box center [1429, 134] width 244 height 23
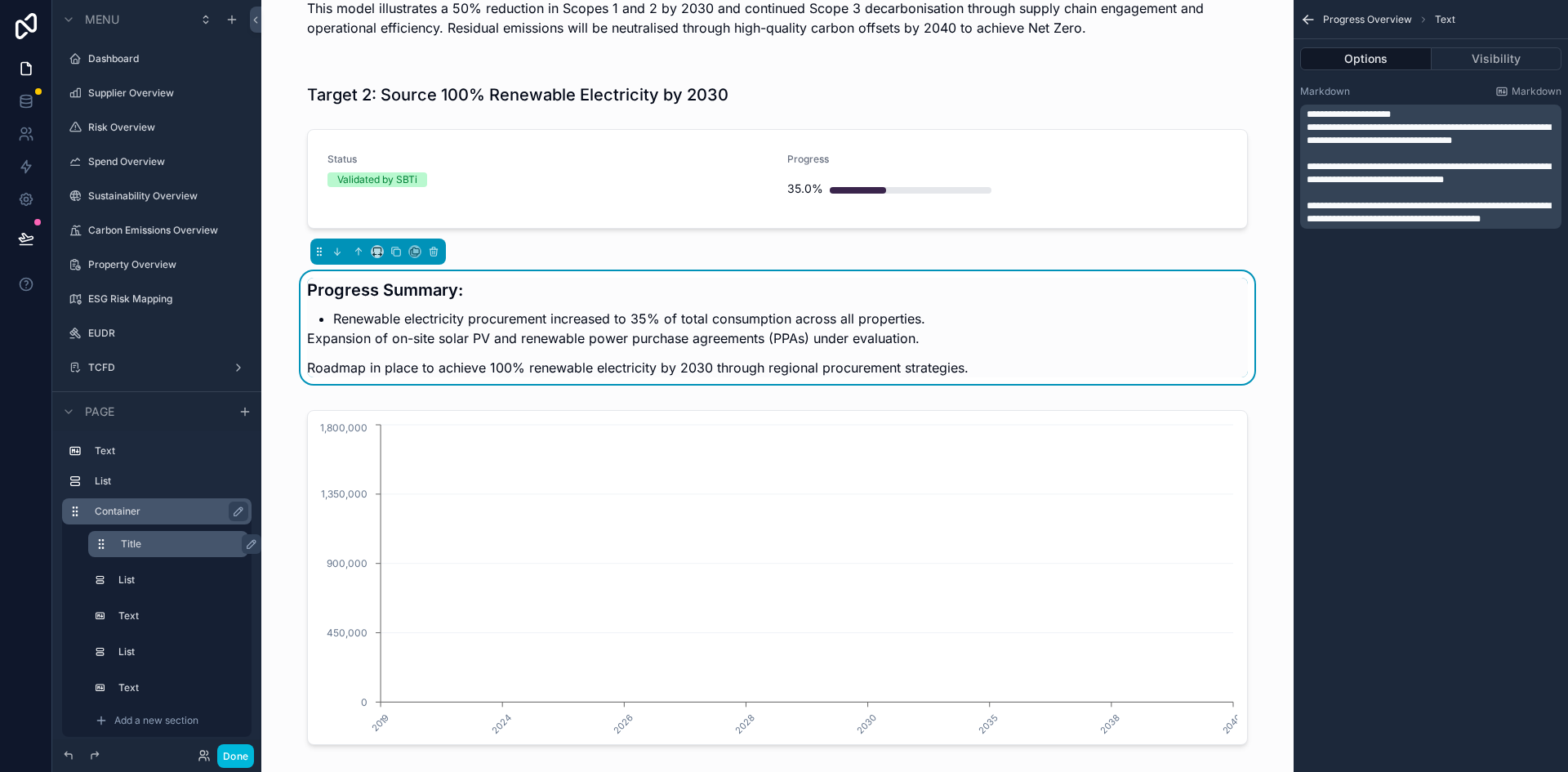
click at [1306, 161] on div "**********" at bounding box center [1430, 167] width 261 height 124
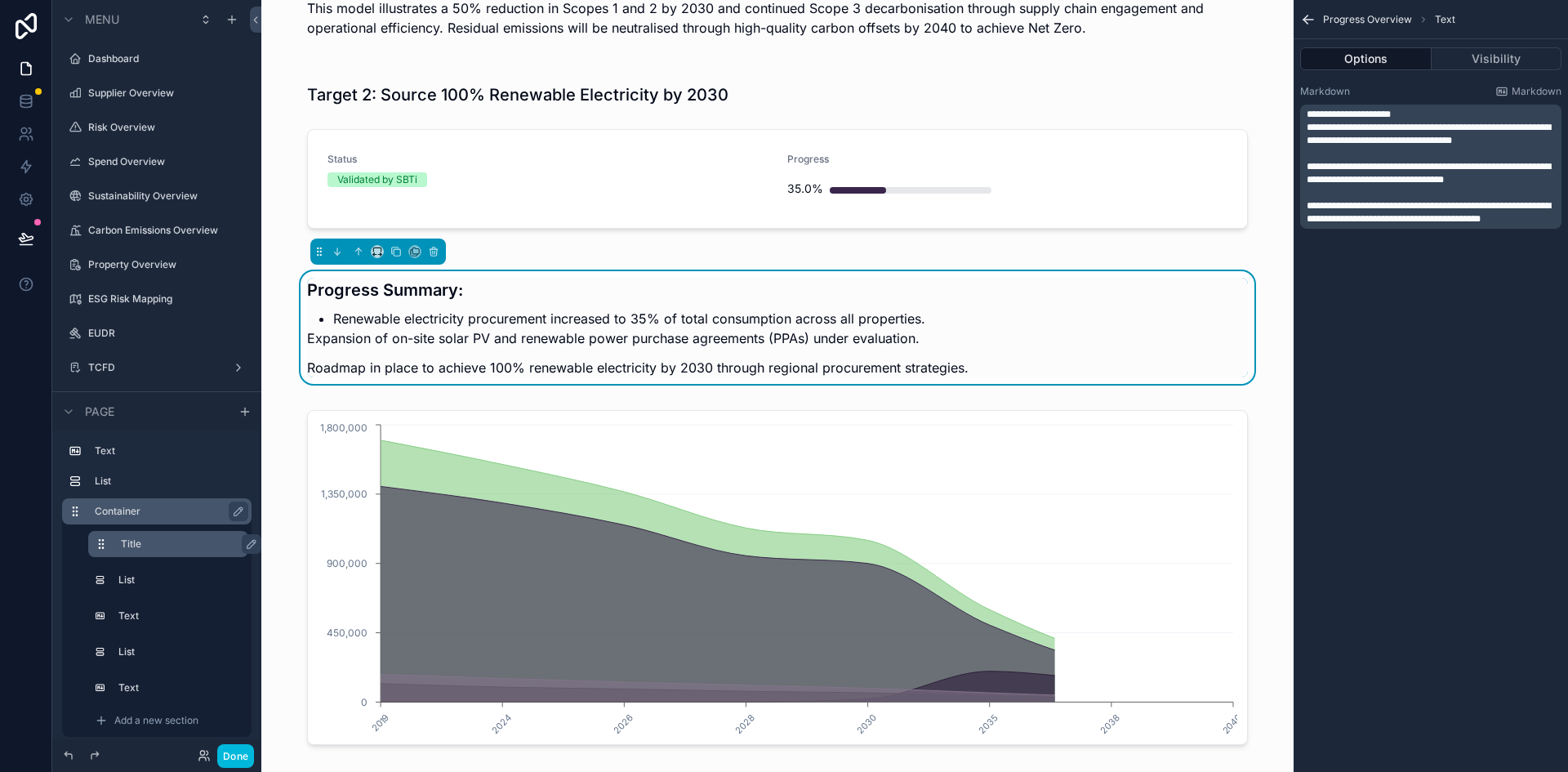
click at [1311, 167] on span "**********" at bounding box center [1429, 173] width 244 height 23
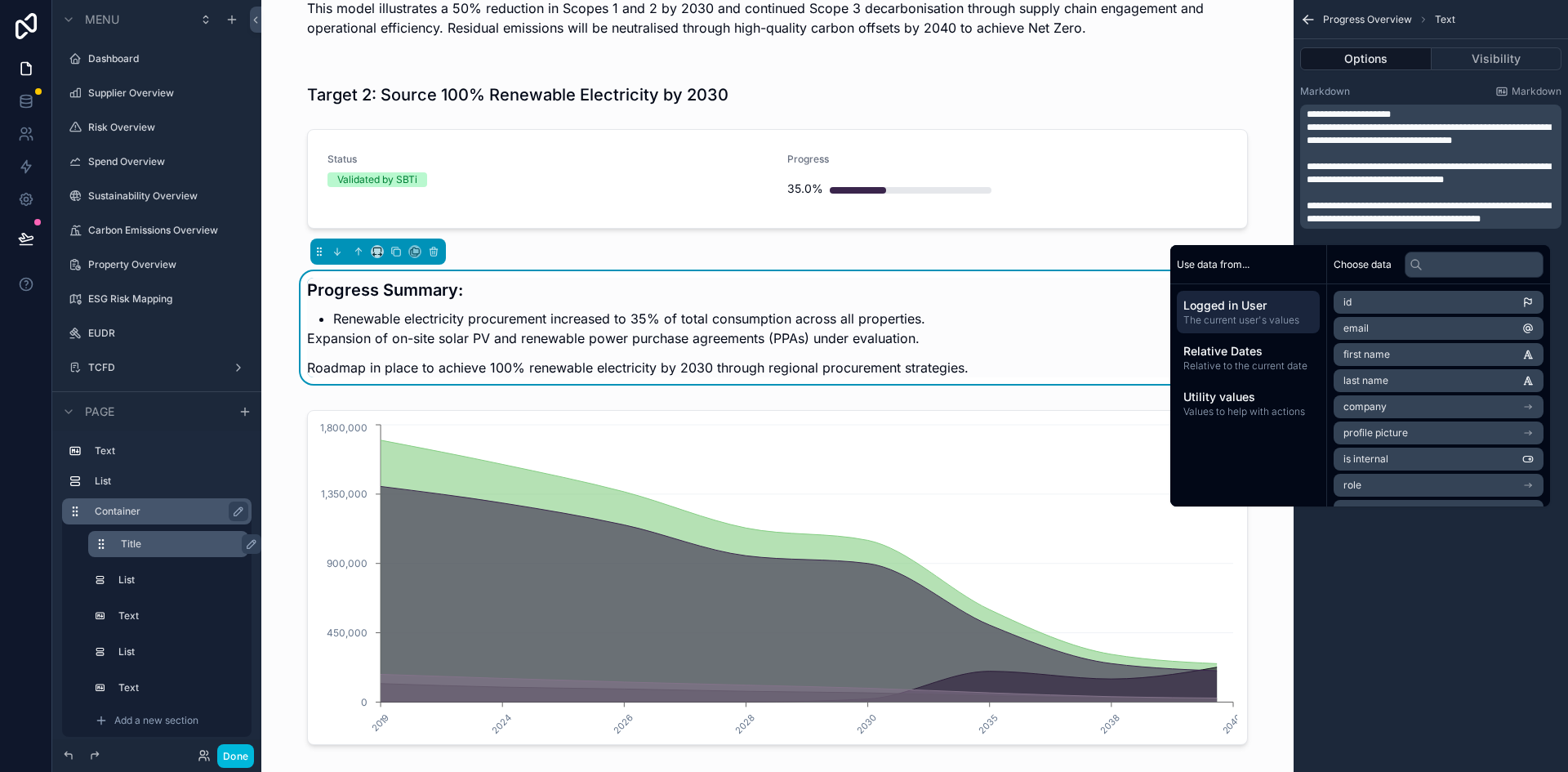
click at [1308, 162] on span "**********" at bounding box center [1429, 173] width 244 height 23
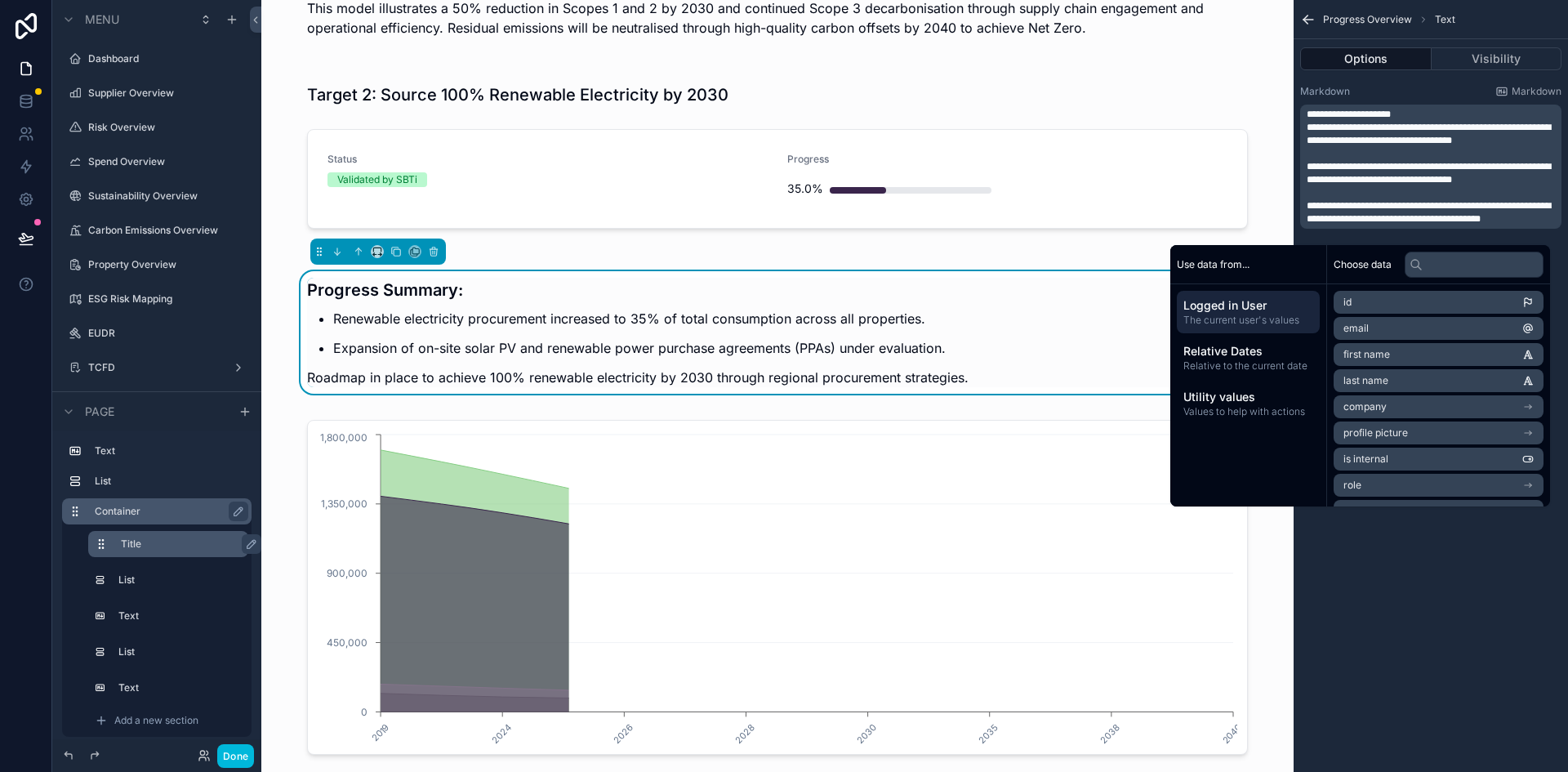
click at [1308, 203] on span "**********" at bounding box center [1429, 212] width 244 height 23
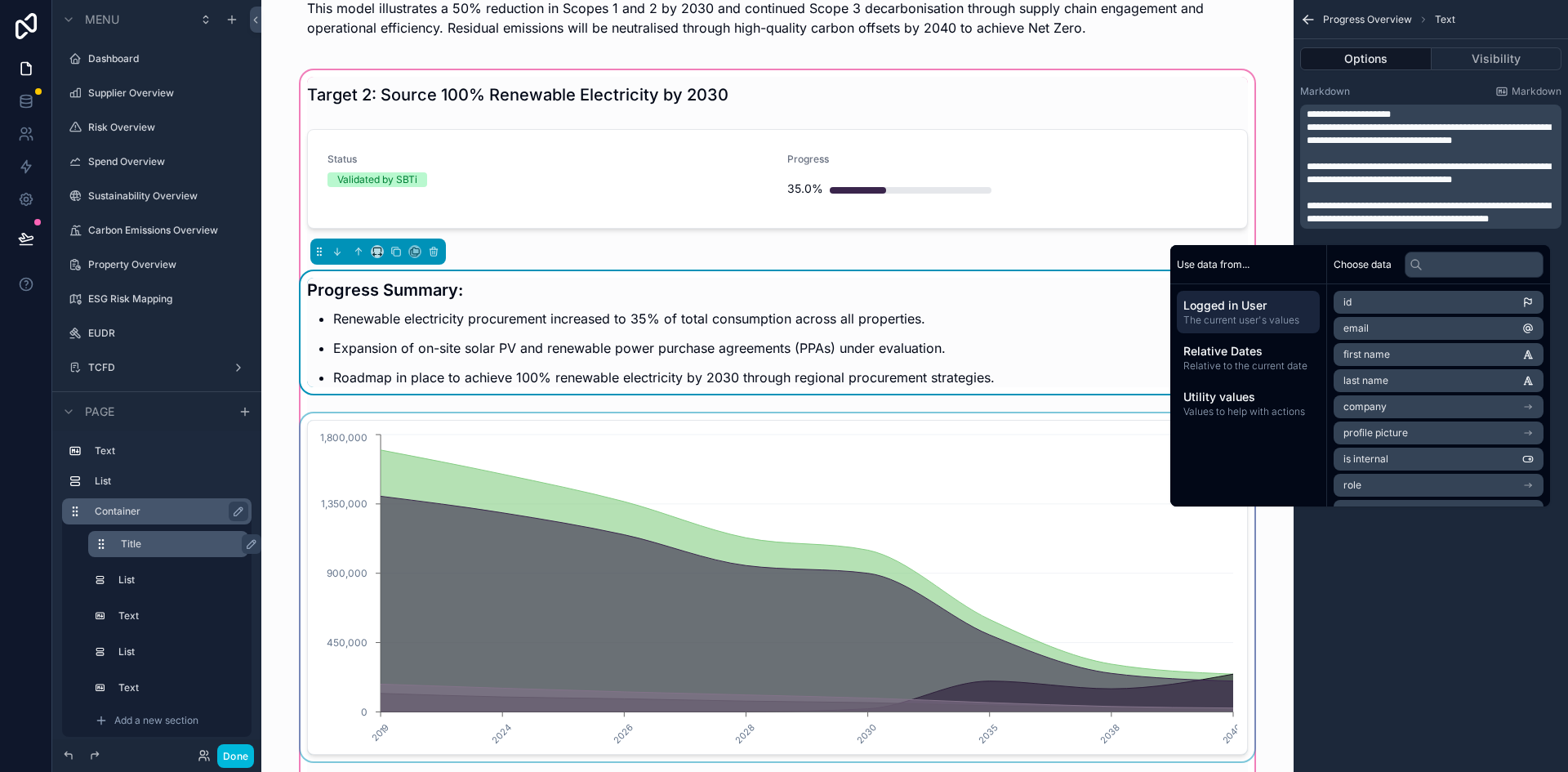
click at [597, 424] on div "scrollable content" at bounding box center [776, 587] width 960 height 348
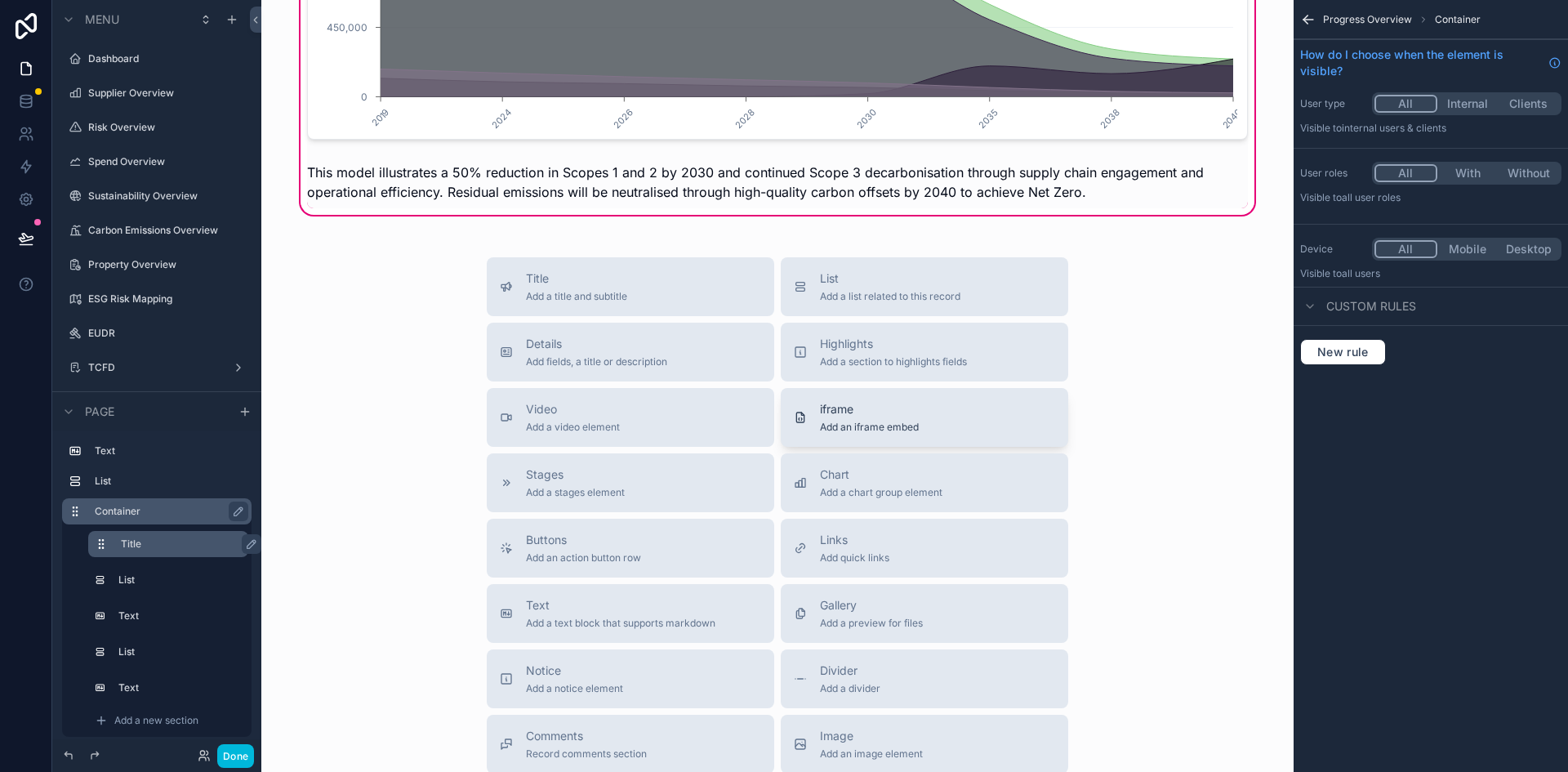
scroll to position [1634, 0]
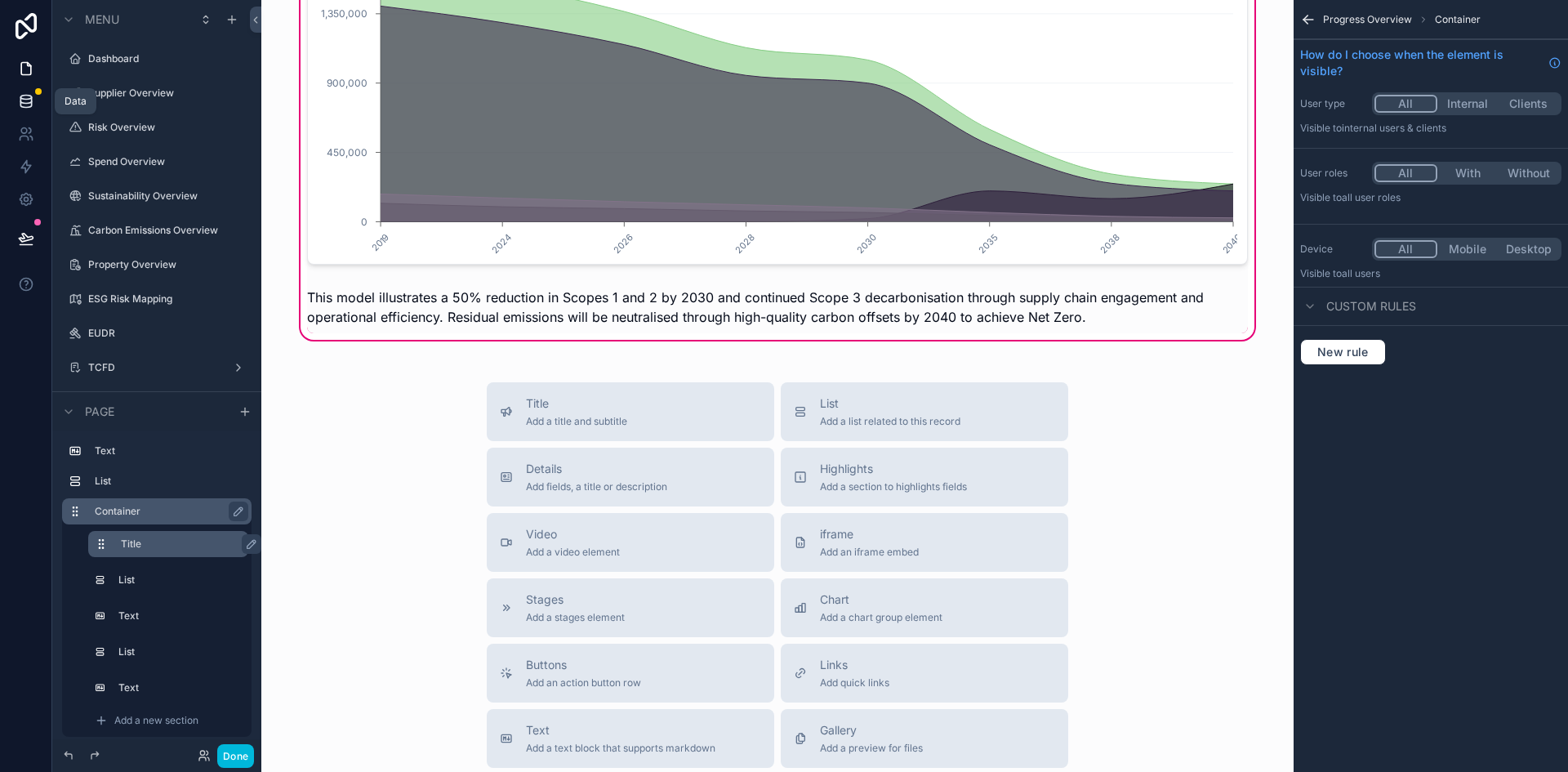
click at [19, 107] on icon at bounding box center [25, 101] width 16 height 16
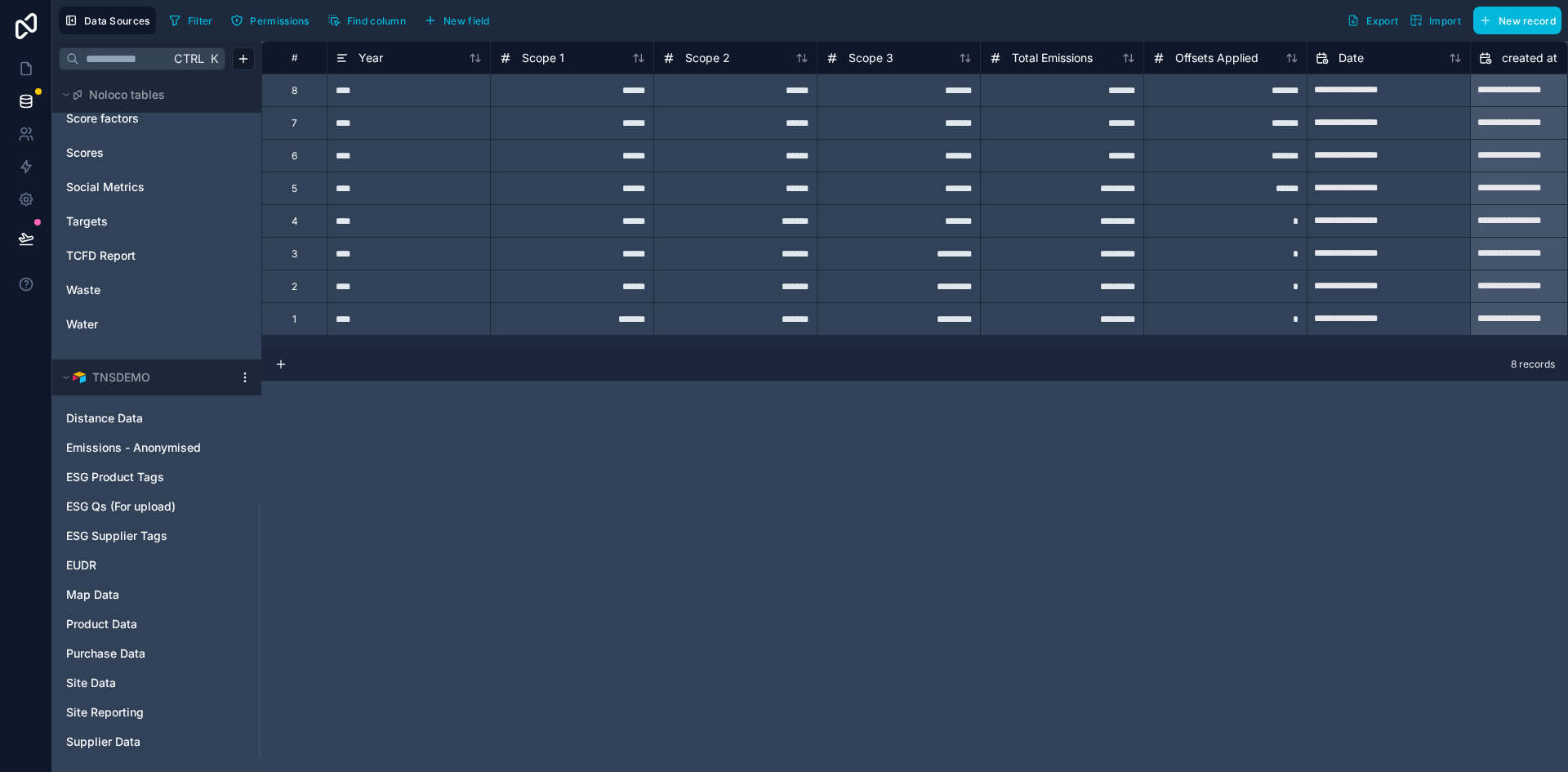
scroll to position [1199, 0]
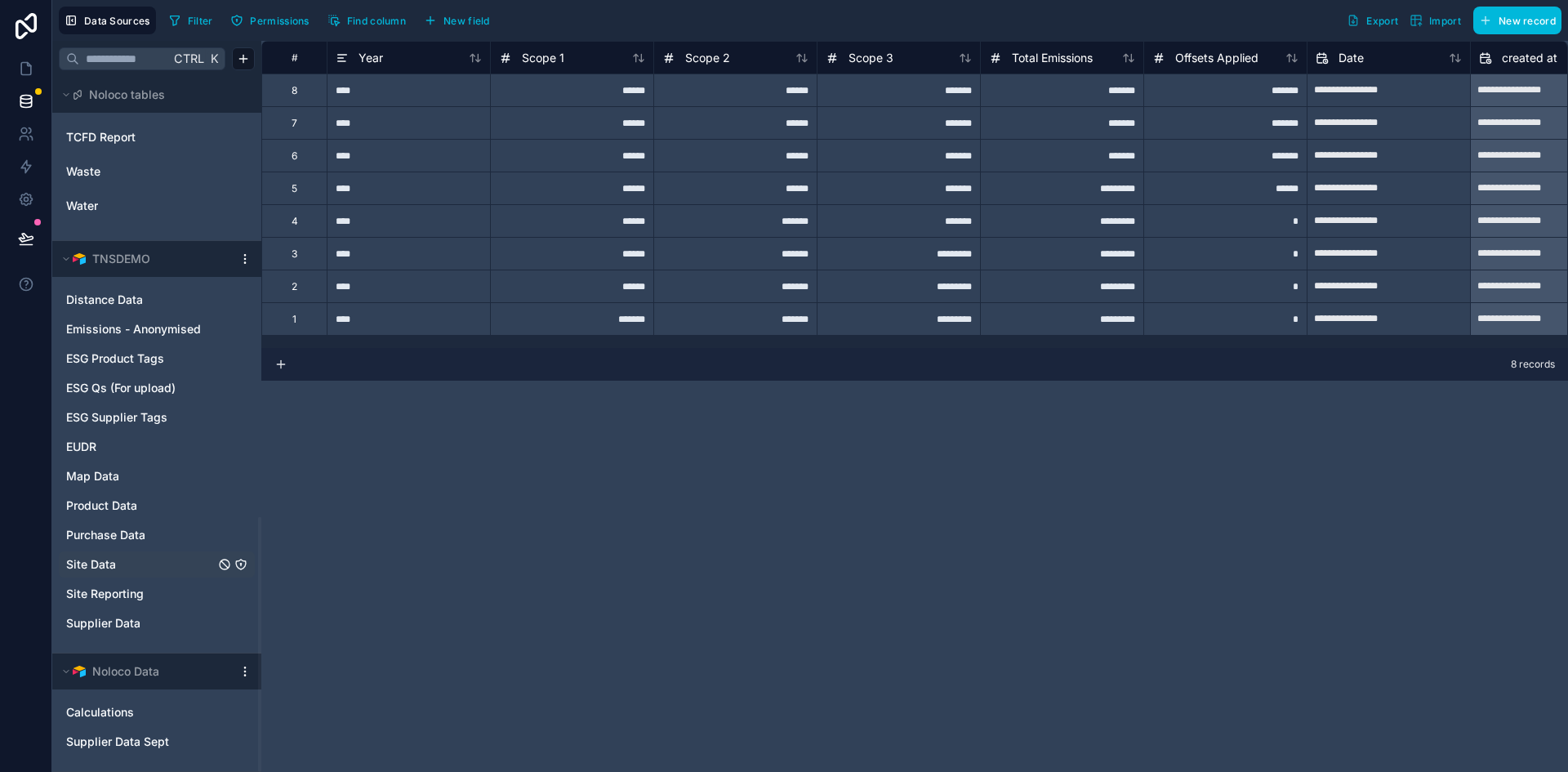
click at [84, 561] on span "Site Data" at bounding box center [90, 564] width 50 height 16
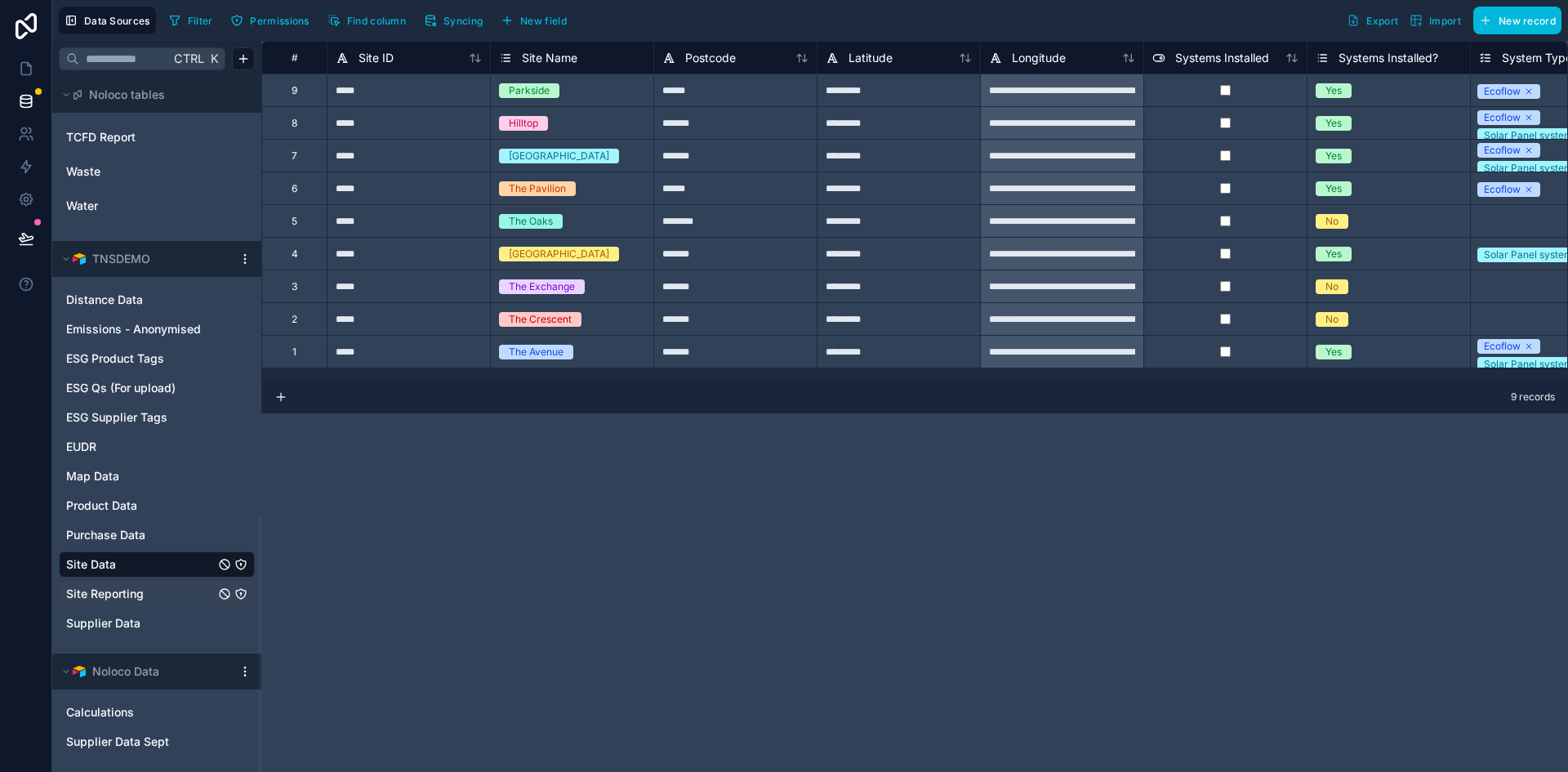
click at [107, 599] on span "Site Reporting" at bounding box center [105, 593] width 77 height 16
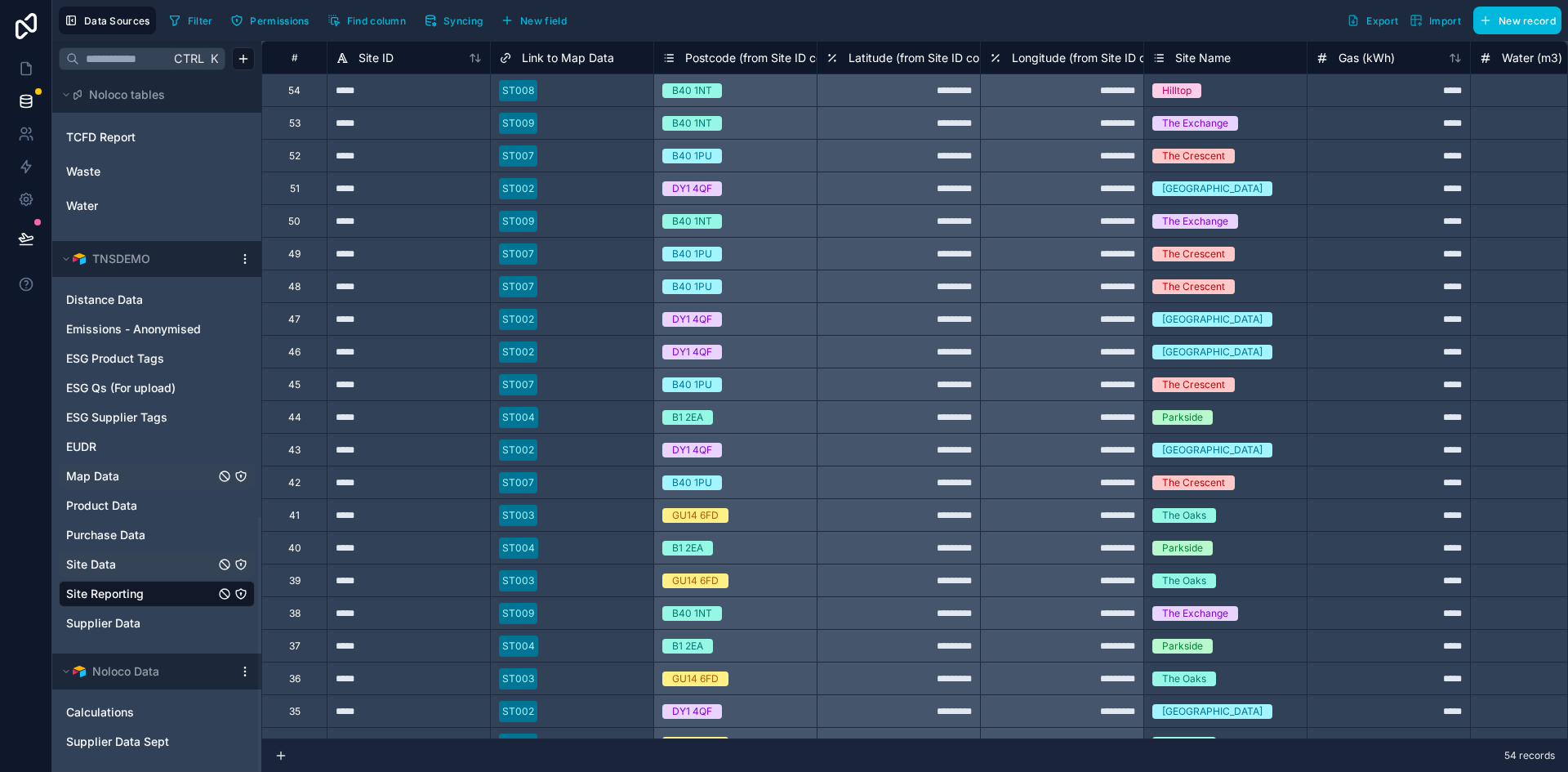
click at [106, 481] on span "Map Data" at bounding box center [92, 476] width 53 height 16
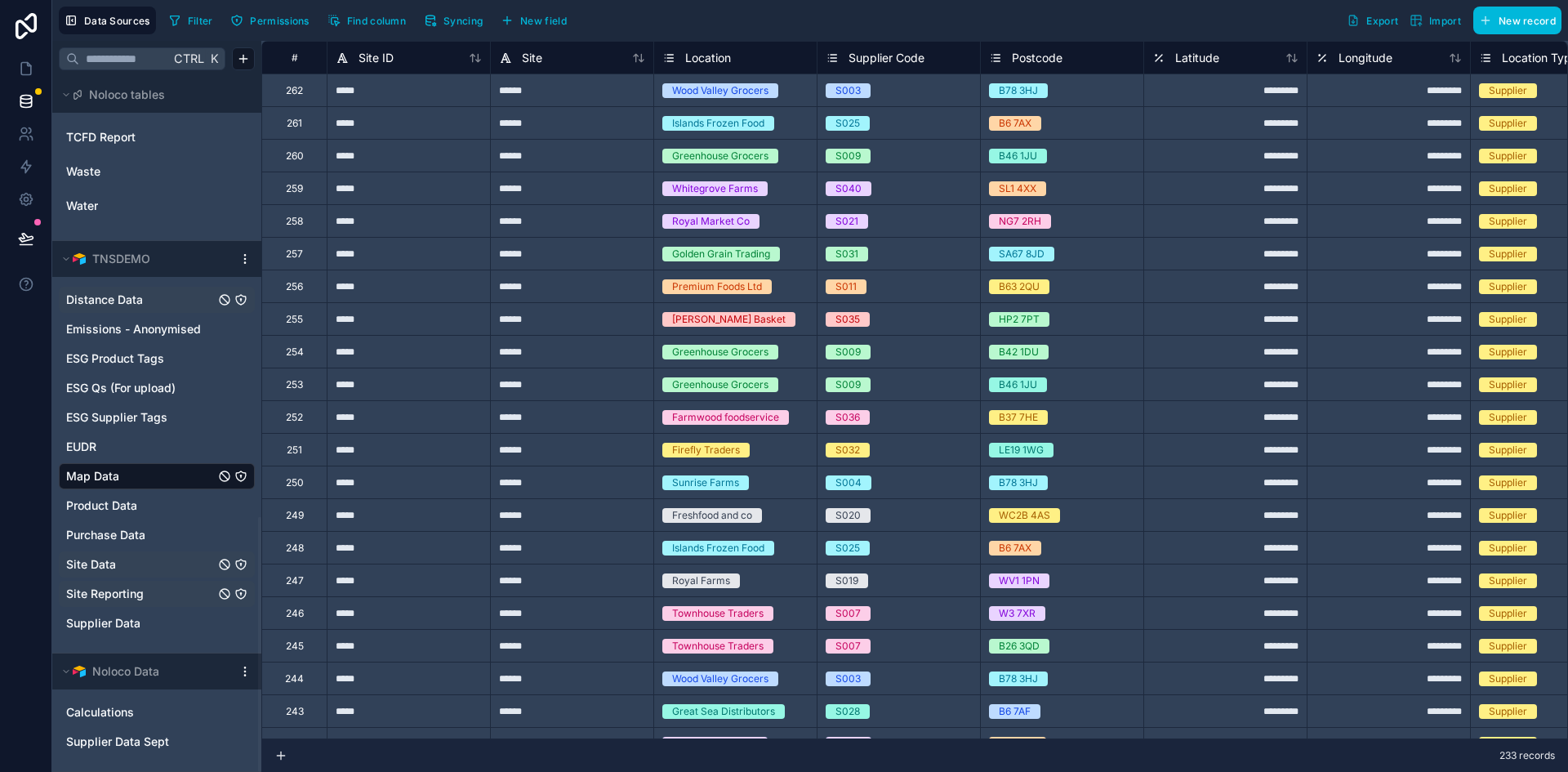
click at [112, 295] on span "Distance Data" at bounding box center [104, 299] width 76 height 16
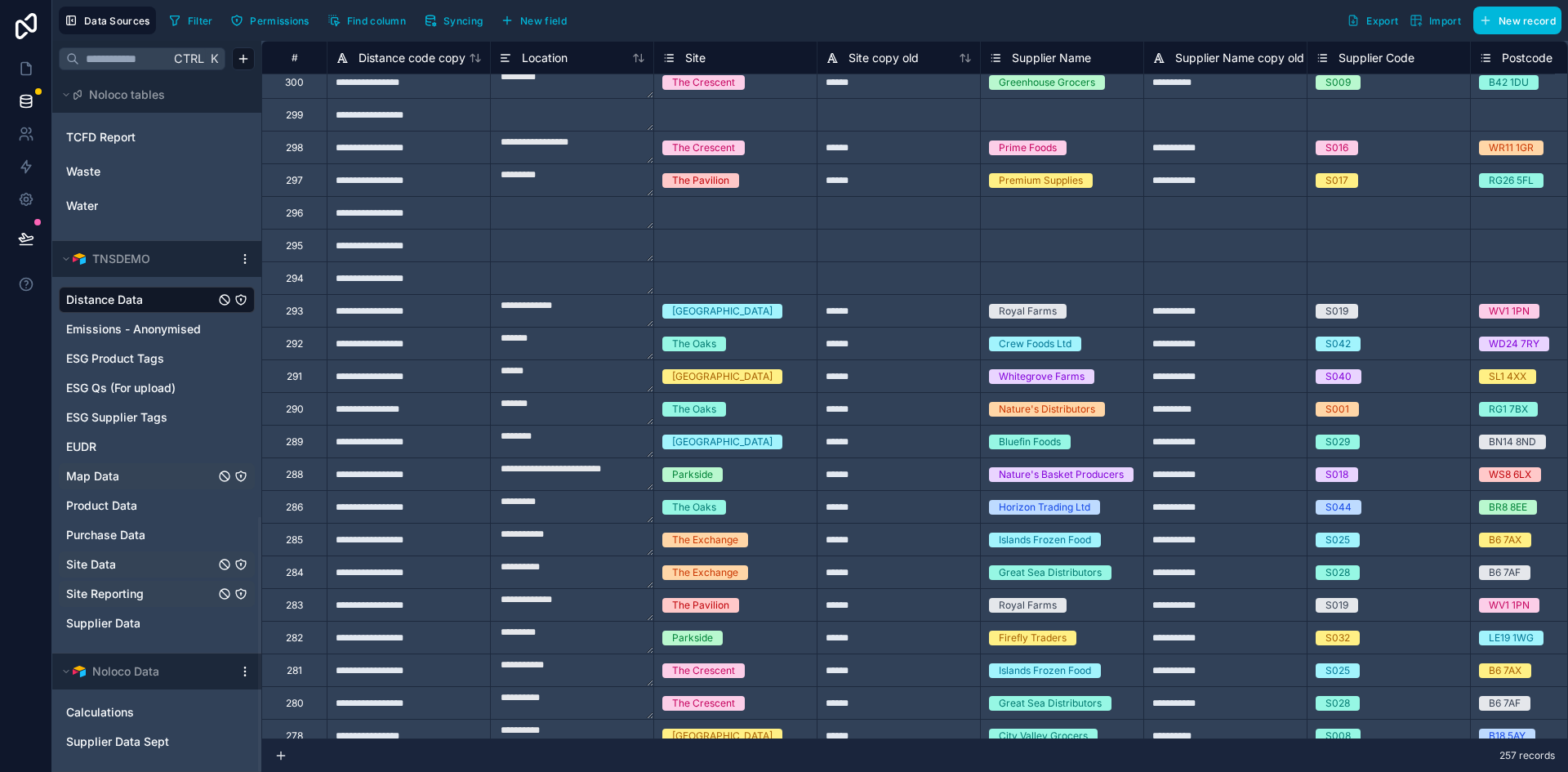
scroll to position [826, 0]
click at [33, 72] on icon at bounding box center [25, 68] width 16 height 16
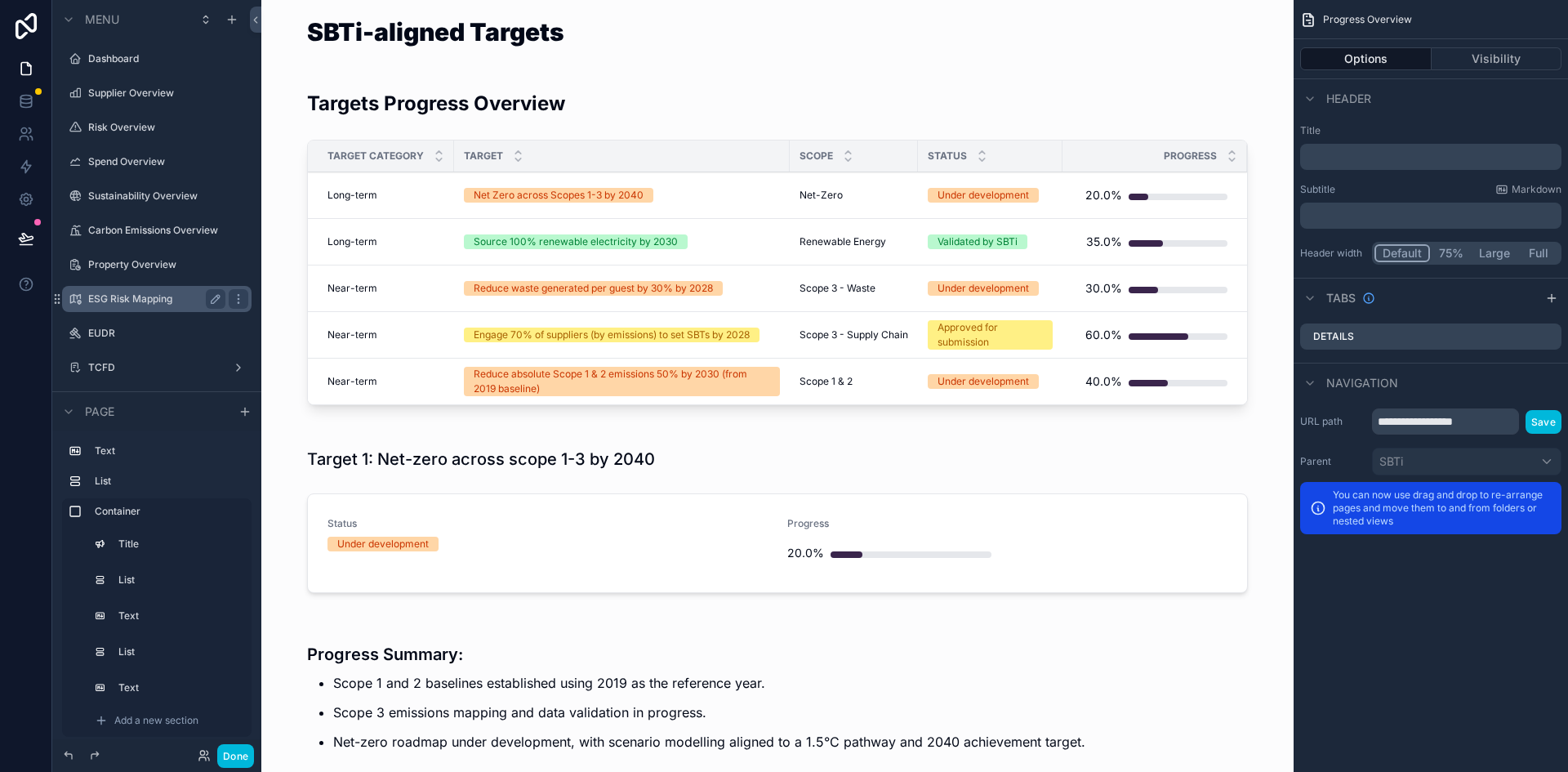
click at [113, 306] on div "ESG Risk Mapping" at bounding box center [157, 299] width 138 height 20
click at [119, 91] on label "Supplier Overview" at bounding box center [154, 93] width 131 height 13
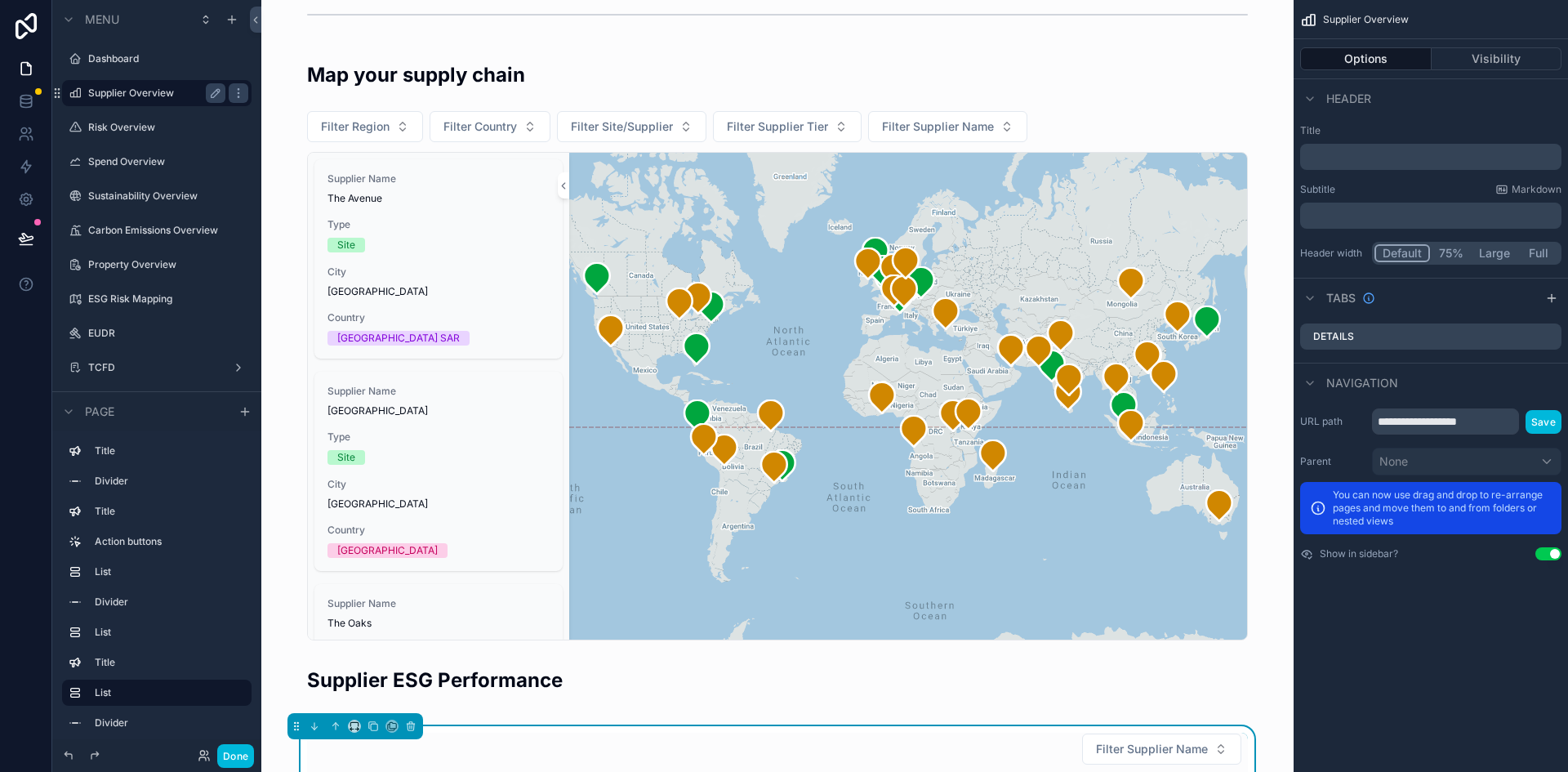
scroll to position [799, 0]
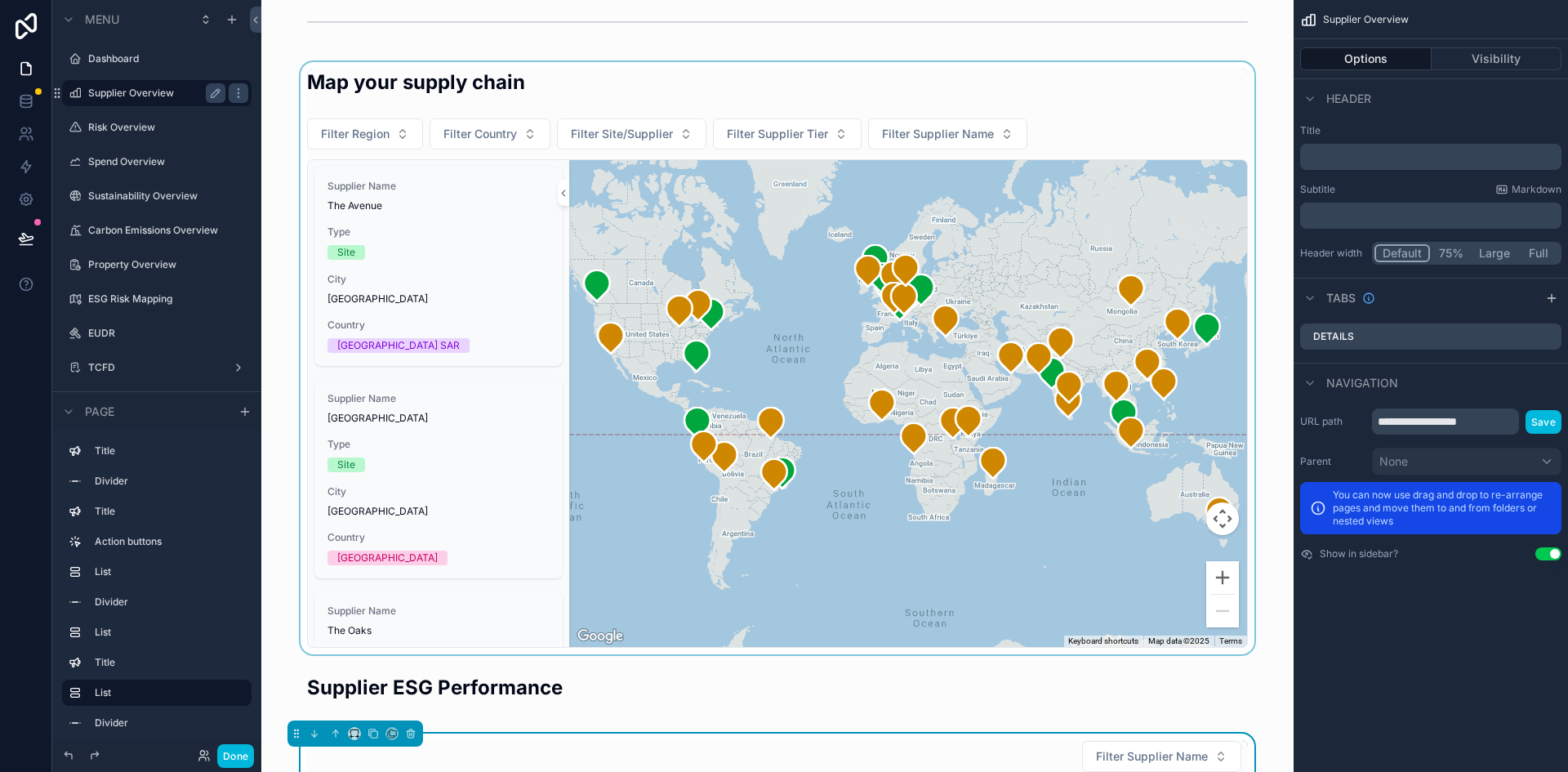
click at [635, 135] on div "scrollable content" at bounding box center [777, 358] width 1006 height 592
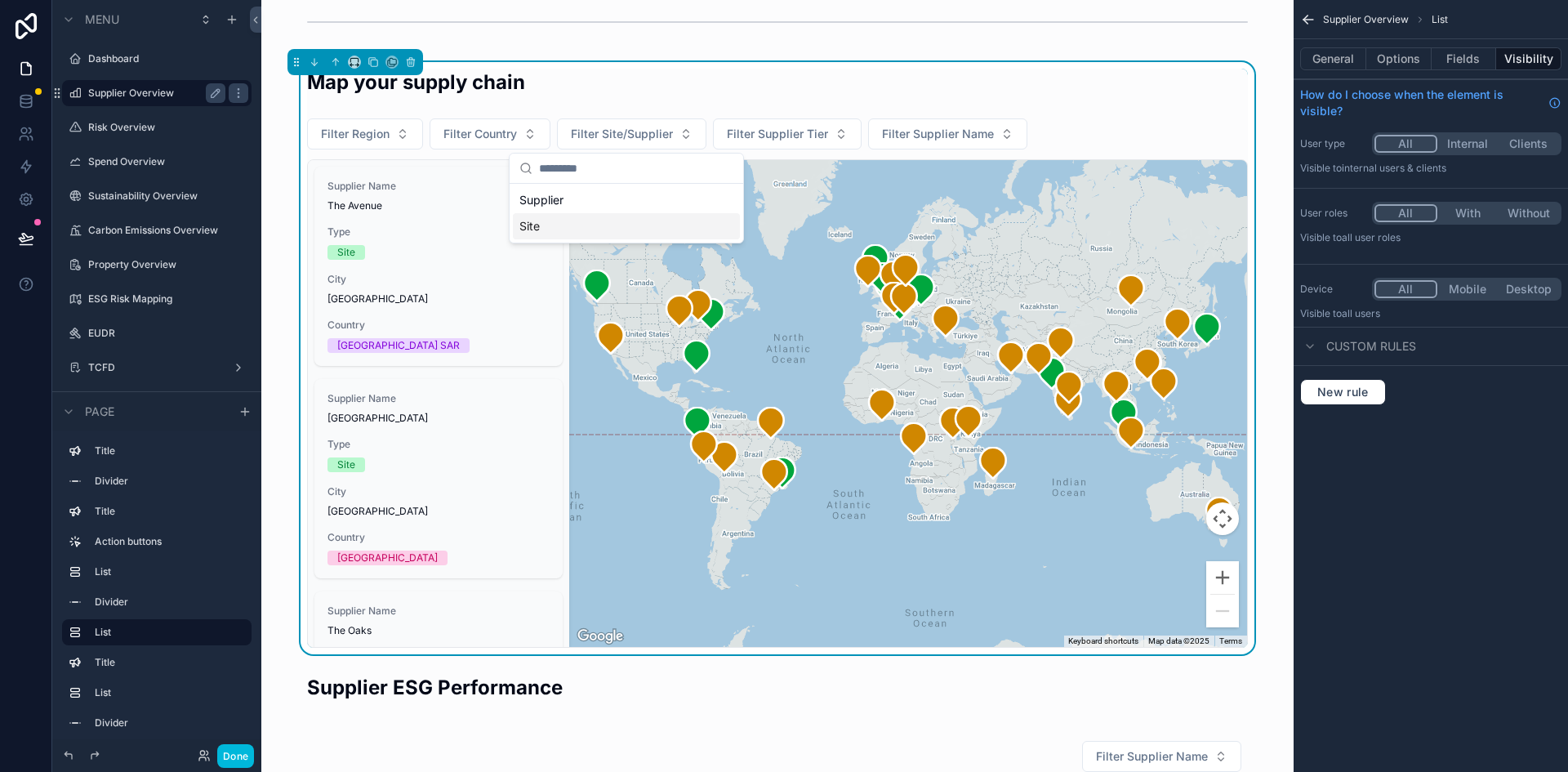
click at [542, 223] on div "Site" at bounding box center [626, 226] width 227 height 26
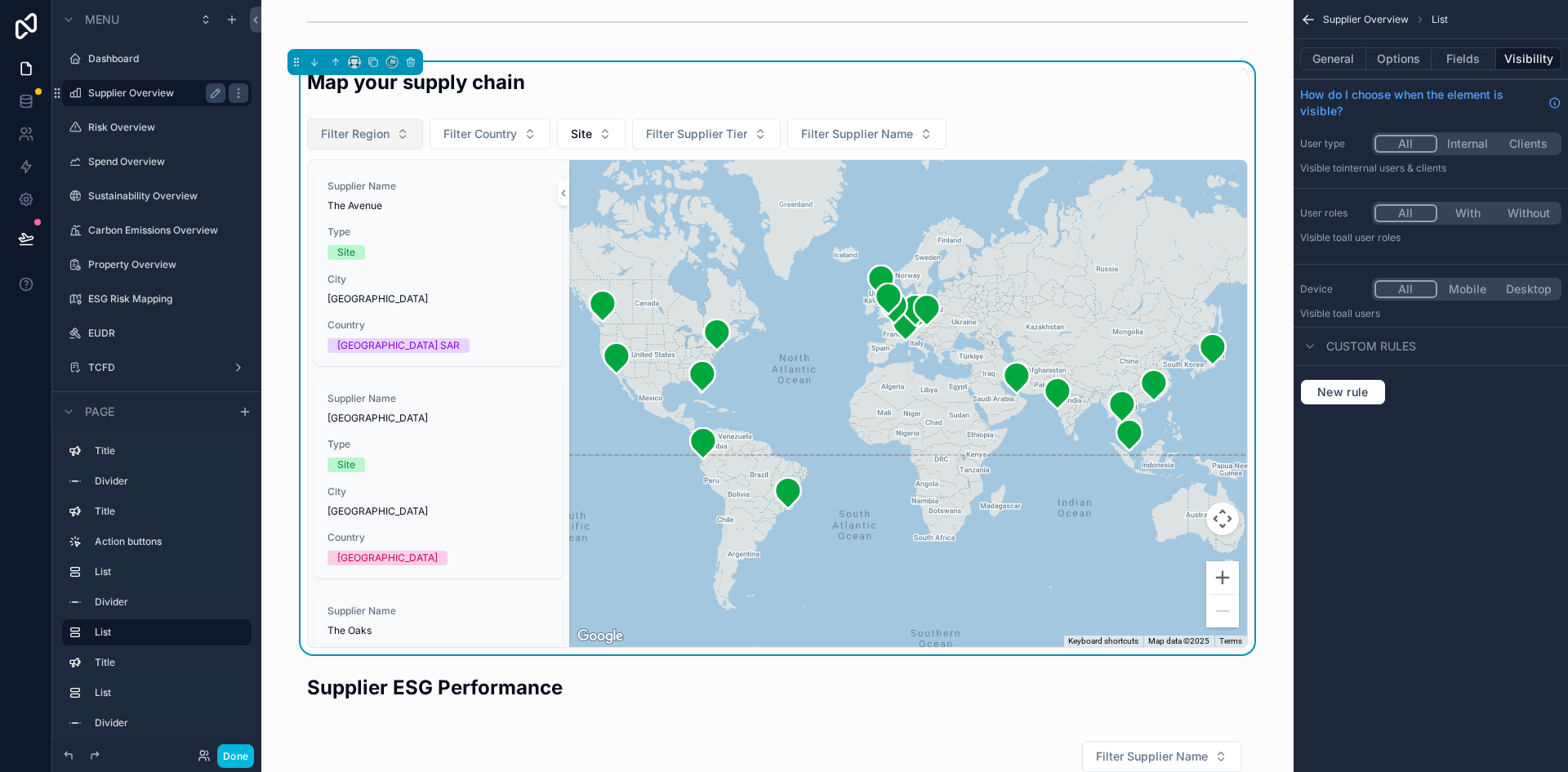
click at [356, 137] on span "Filter Region" at bounding box center [355, 133] width 69 height 16
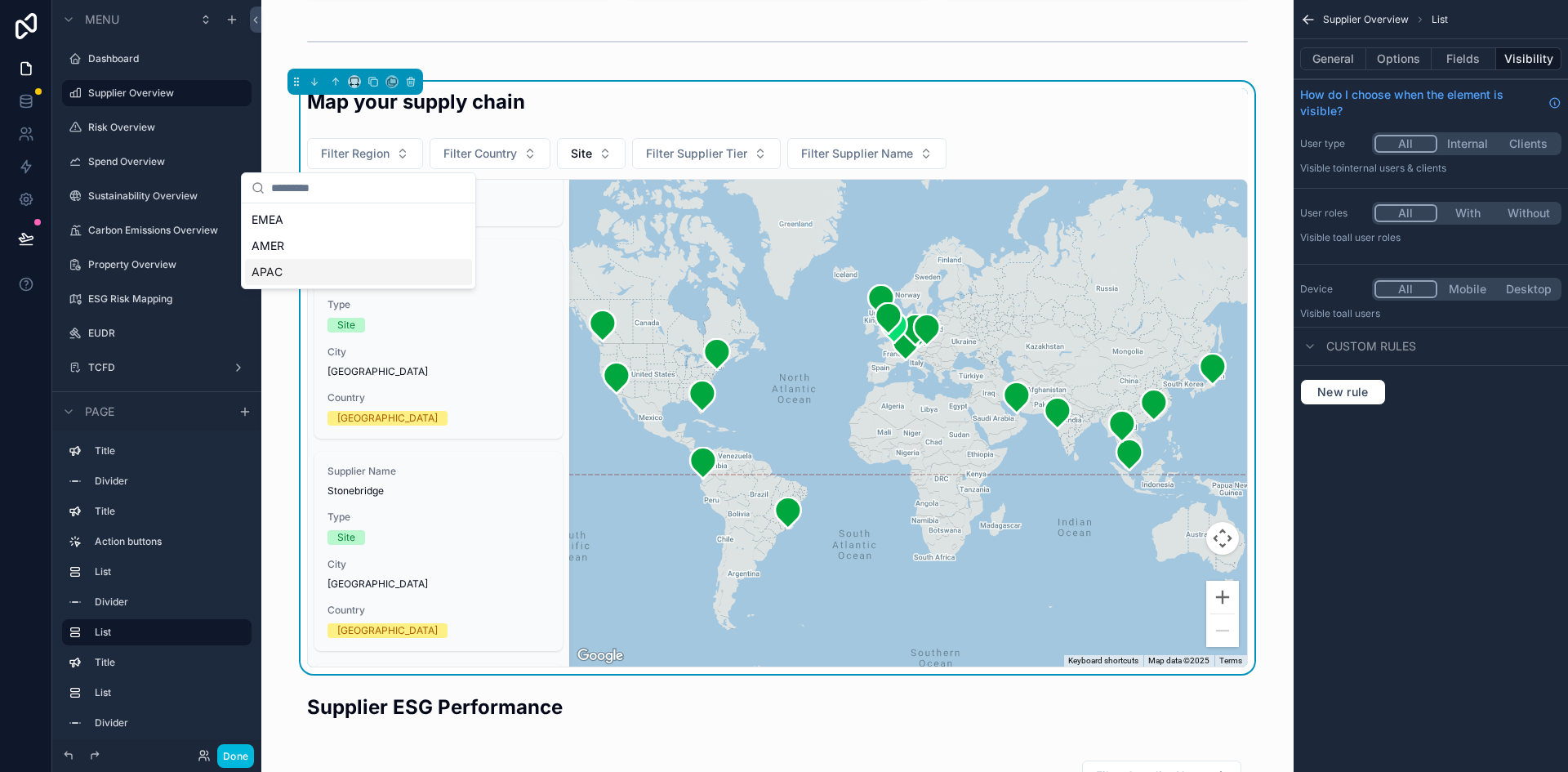
scroll to position [2502, 0]
click at [30, 110] on link at bounding box center [25, 101] width 52 height 33
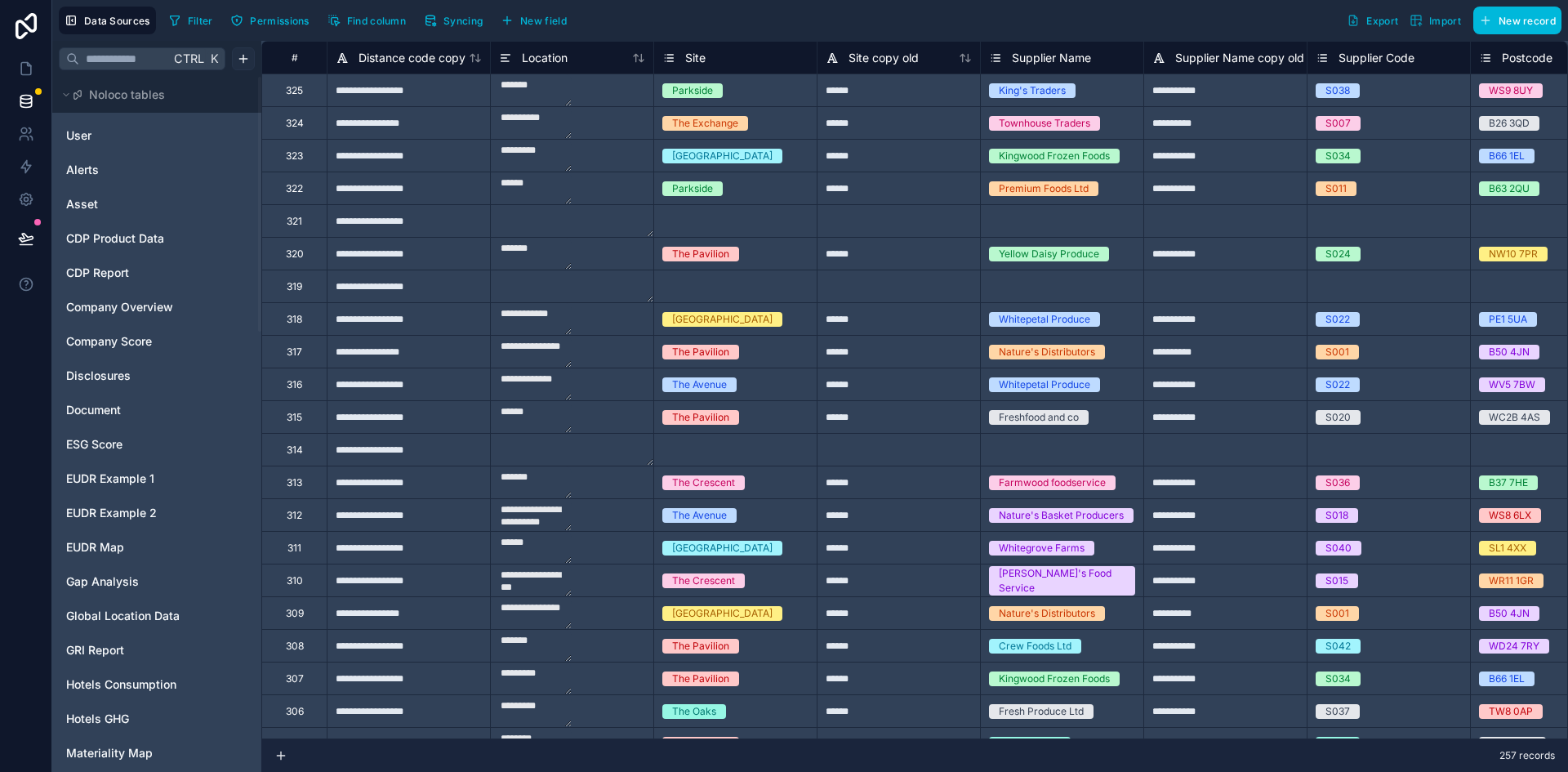
click at [243, 53] on html "**********" at bounding box center [784, 386] width 1568 height 772
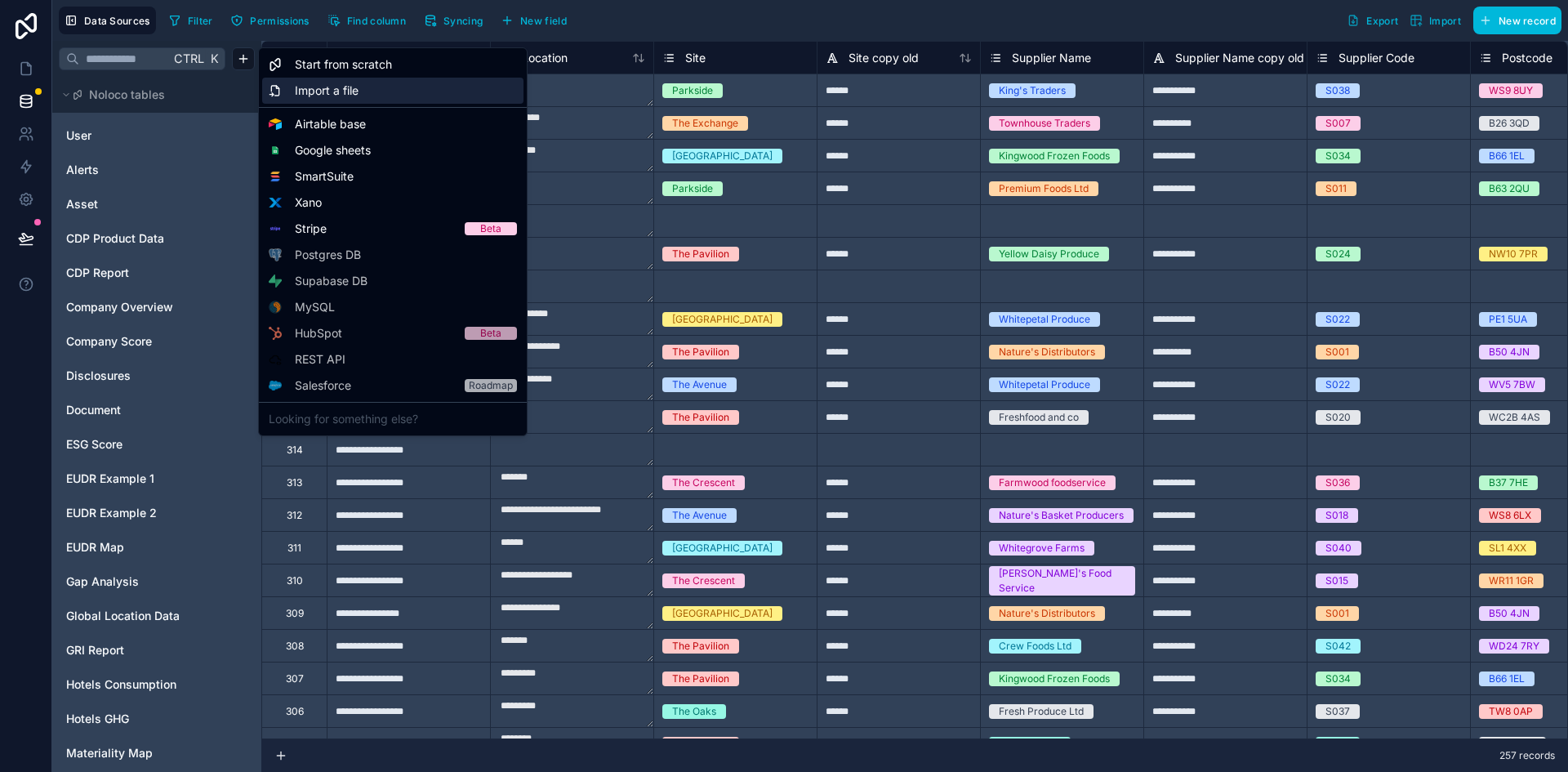
click at [309, 88] on span "Import a file" at bounding box center [327, 90] width 64 height 16
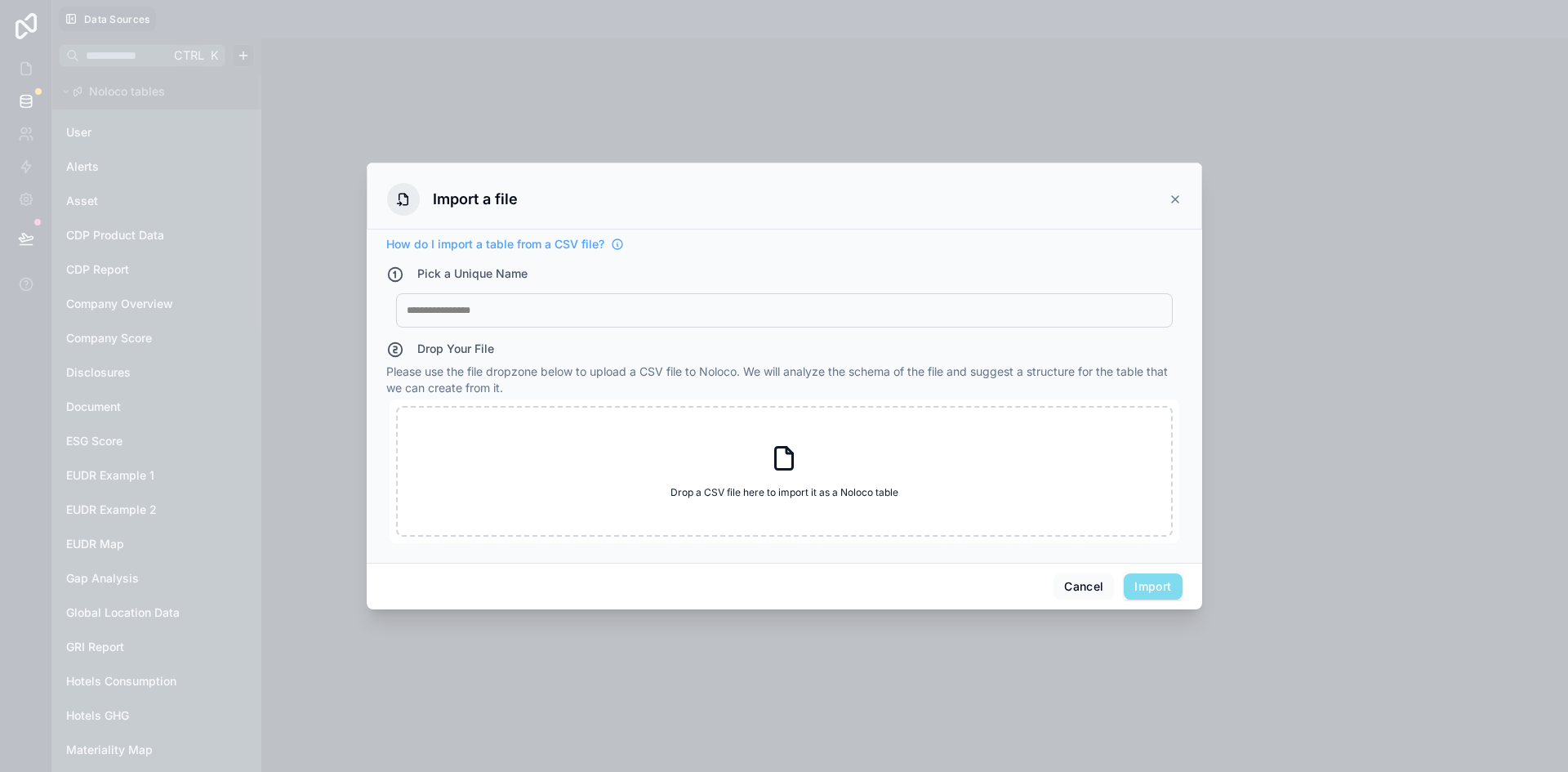
click at [506, 317] on div at bounding box center [785, 310] width 756 height 13
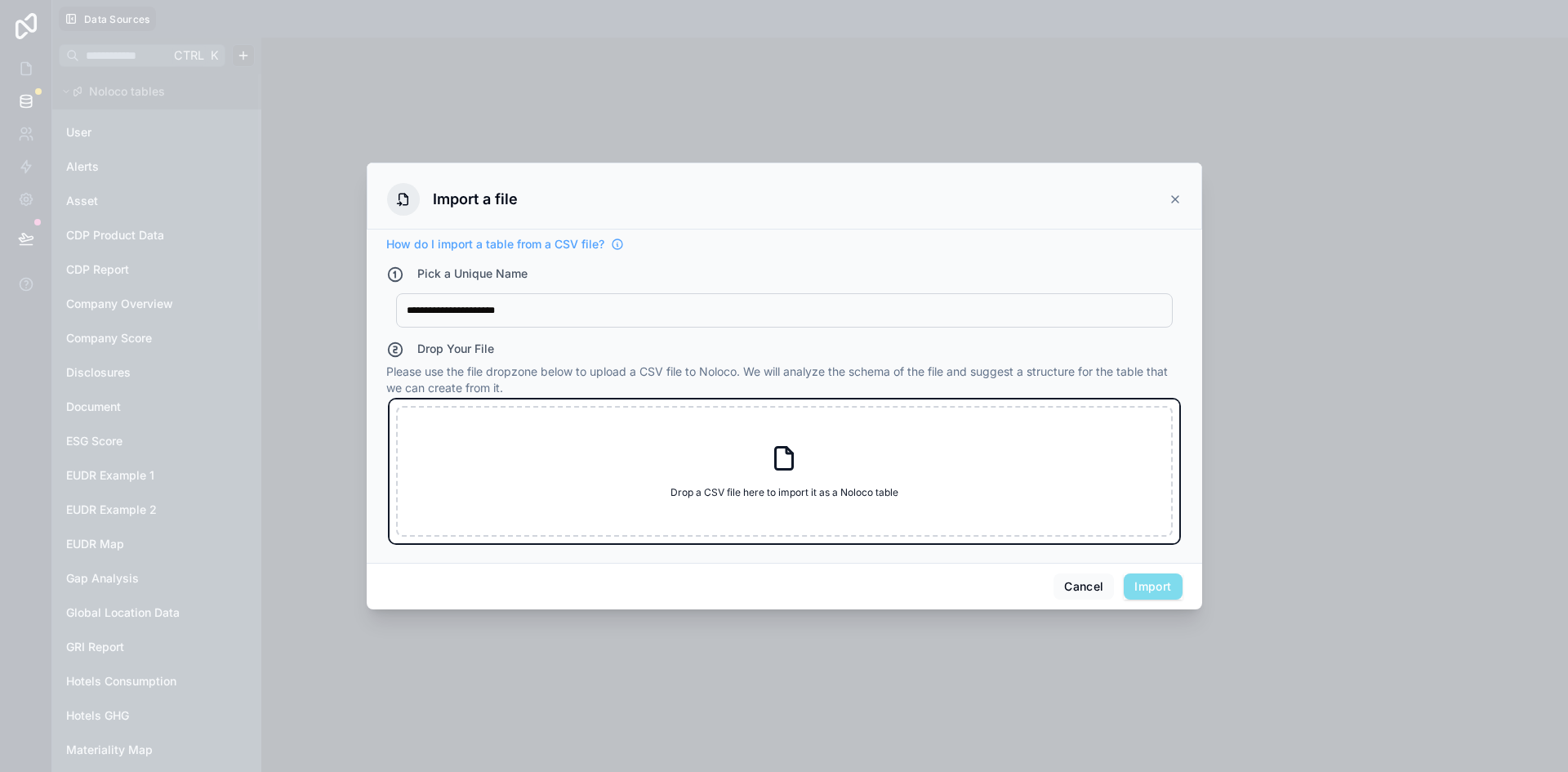
click at [580, 505] on div "Drop a CSV file here to import it as a Noloco table Drop a CSV file here to imp…" at bounding box center [784, 471] width 776 height 131
type input "**********"
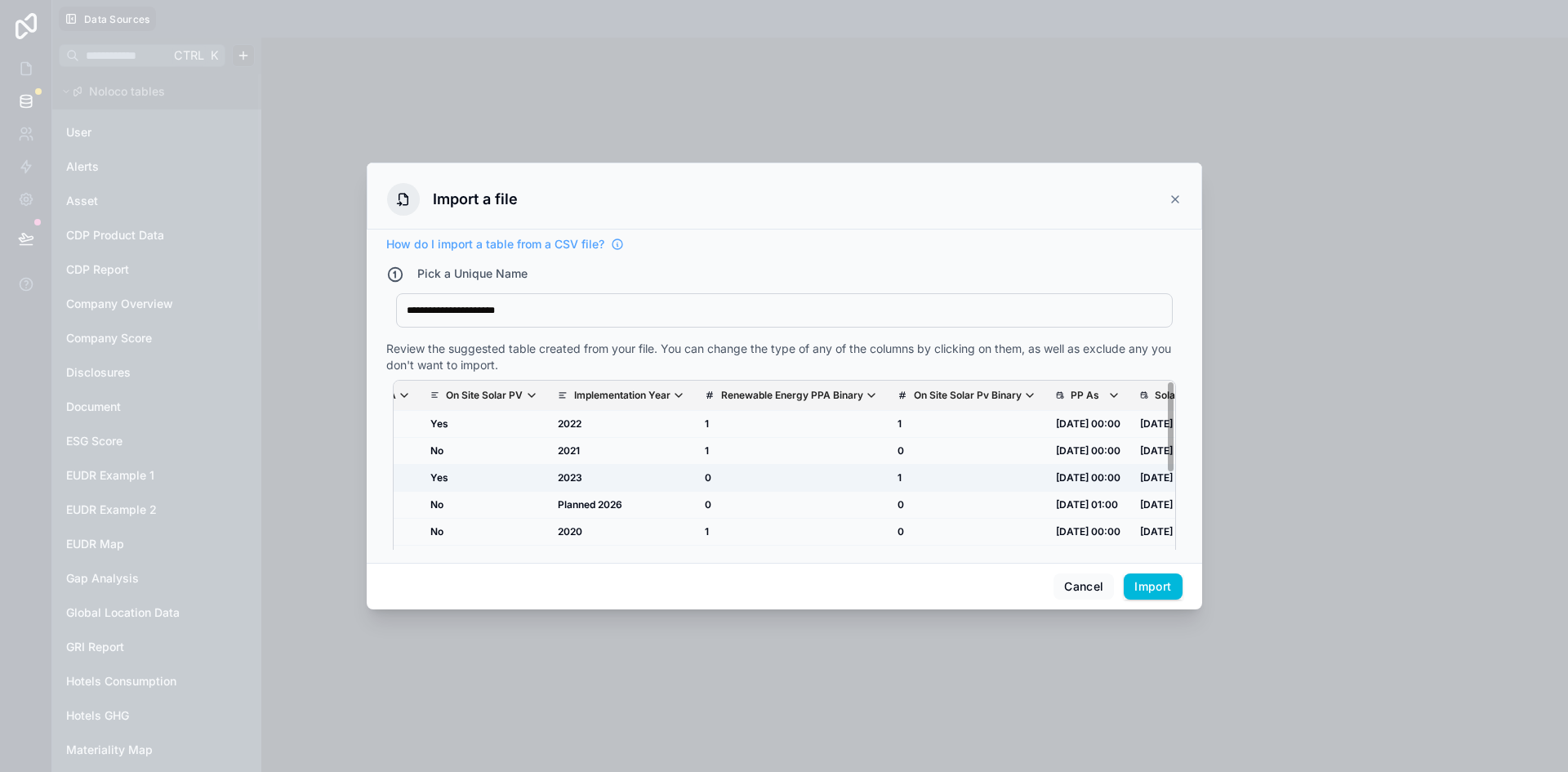
scroll to position [0, 548]
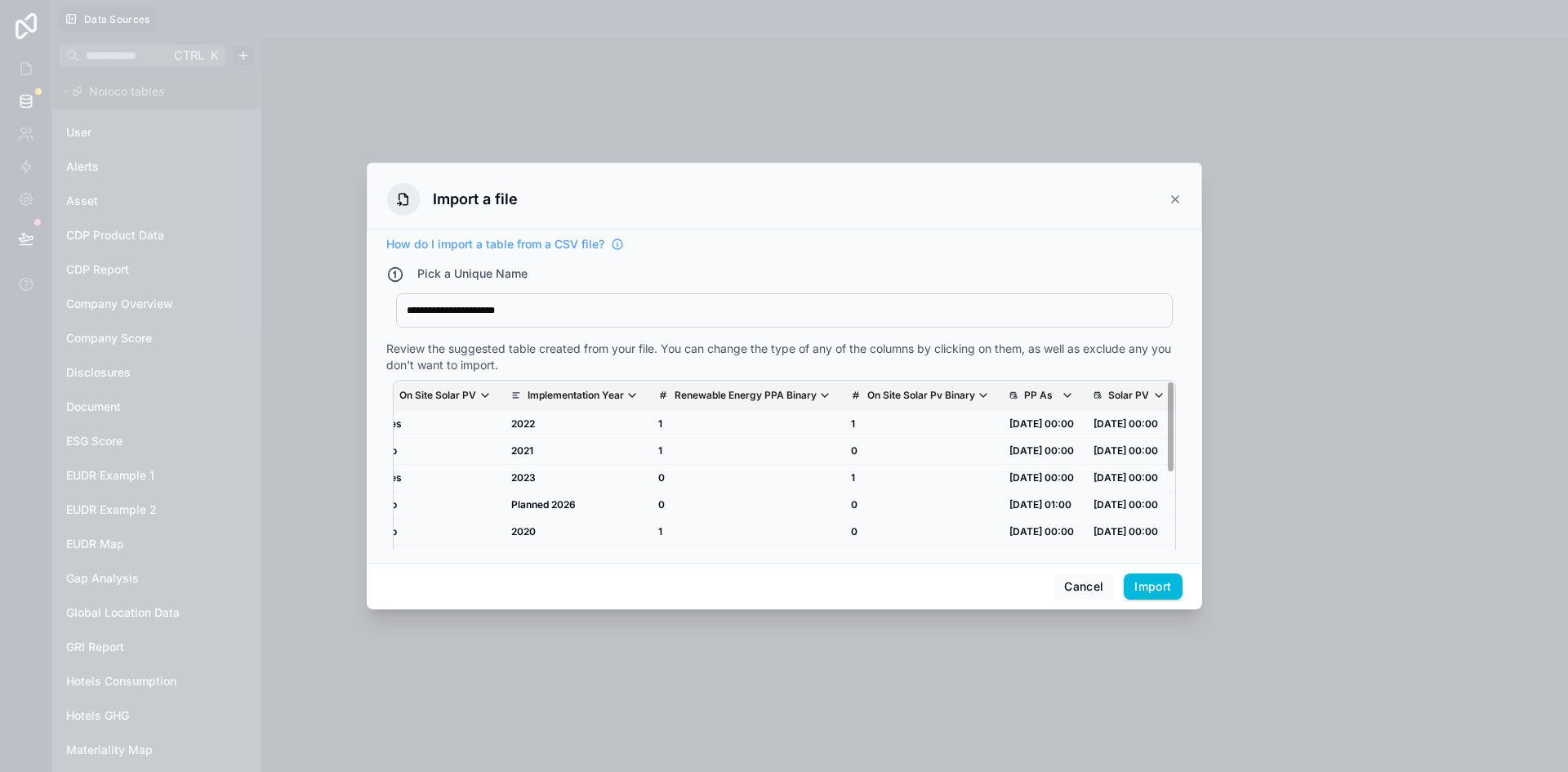
click at [1014, 393] on icon "scrollable content" at bounding box center [1014, 393] width 0 height 2
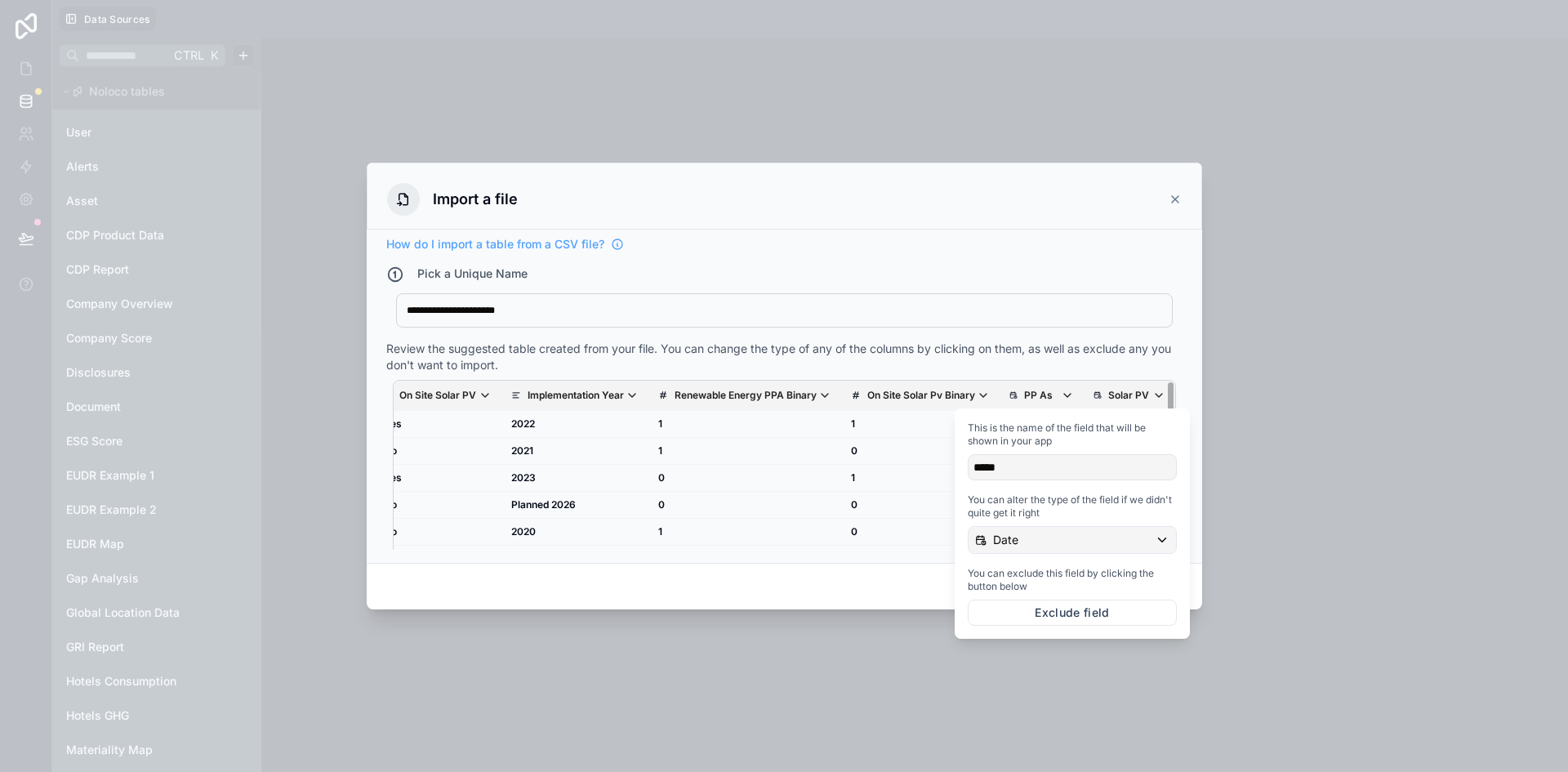
click at [1011, 466] on div "*****" at bounding box center [1072, 468] width 209 height 26
click at [994, 467] on div "*****" at bounding box center [1072, 468] width 209 height 26
click at [1008, 543] on p "Date" at bounding box center [1005, 539] width 25 height 16
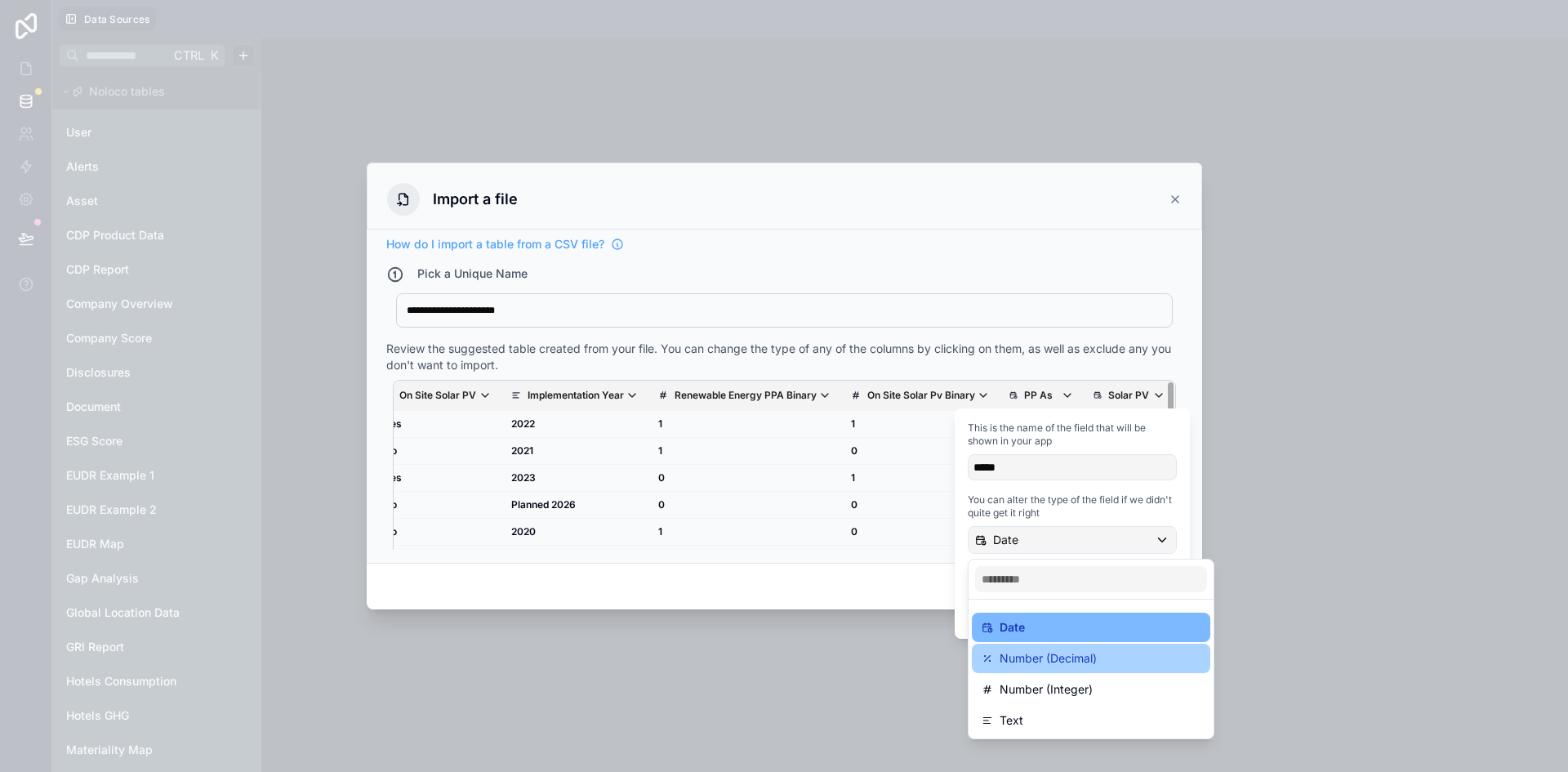
click at [1026, 649] on p "Number (Decimal)" at bounding box center [1048, 658] width 97 height 20
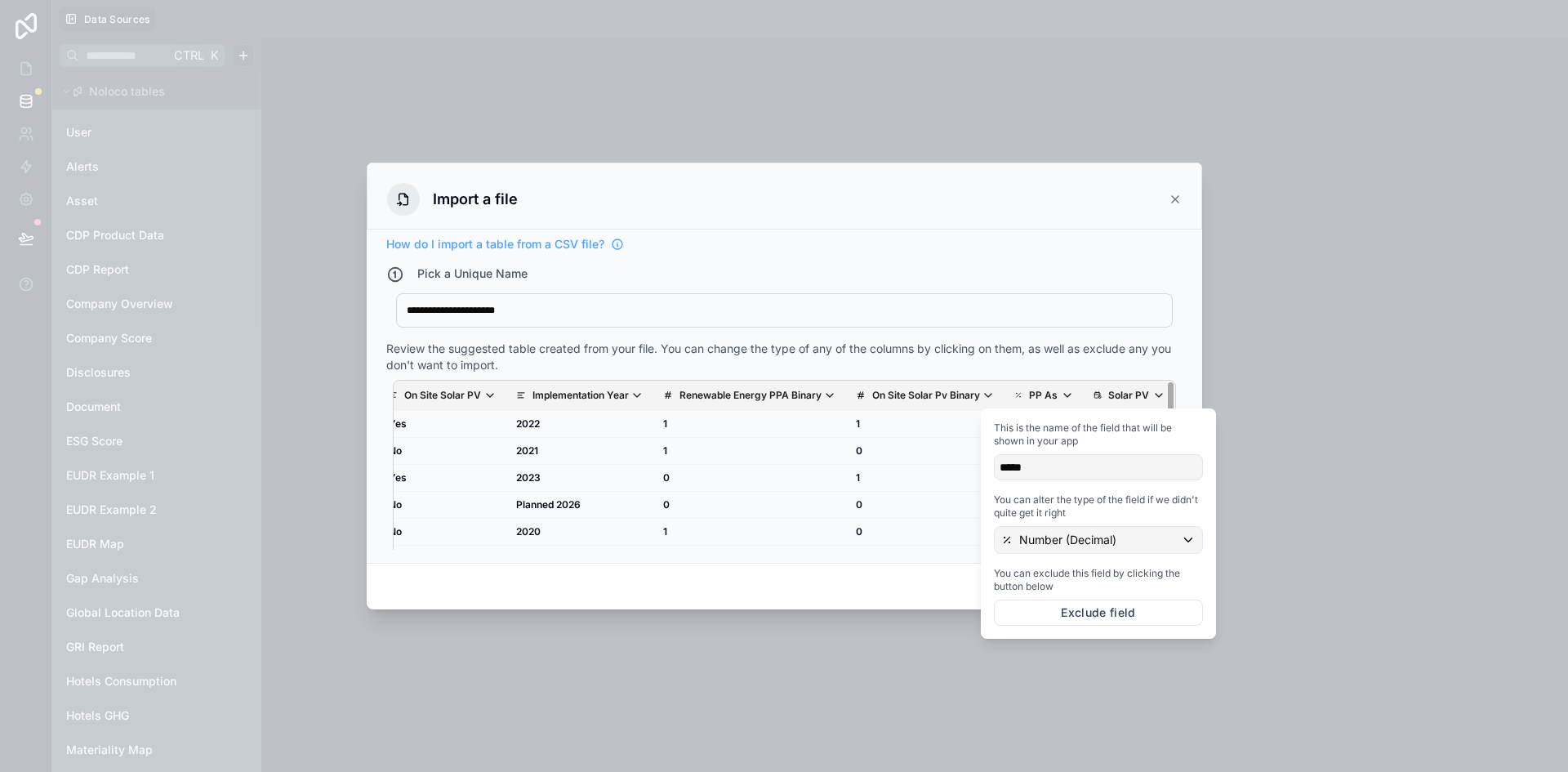
scroll to position [0, 522]
click at [901, 472] on td "1" at bounding box center [931, 478] width 158 height 27
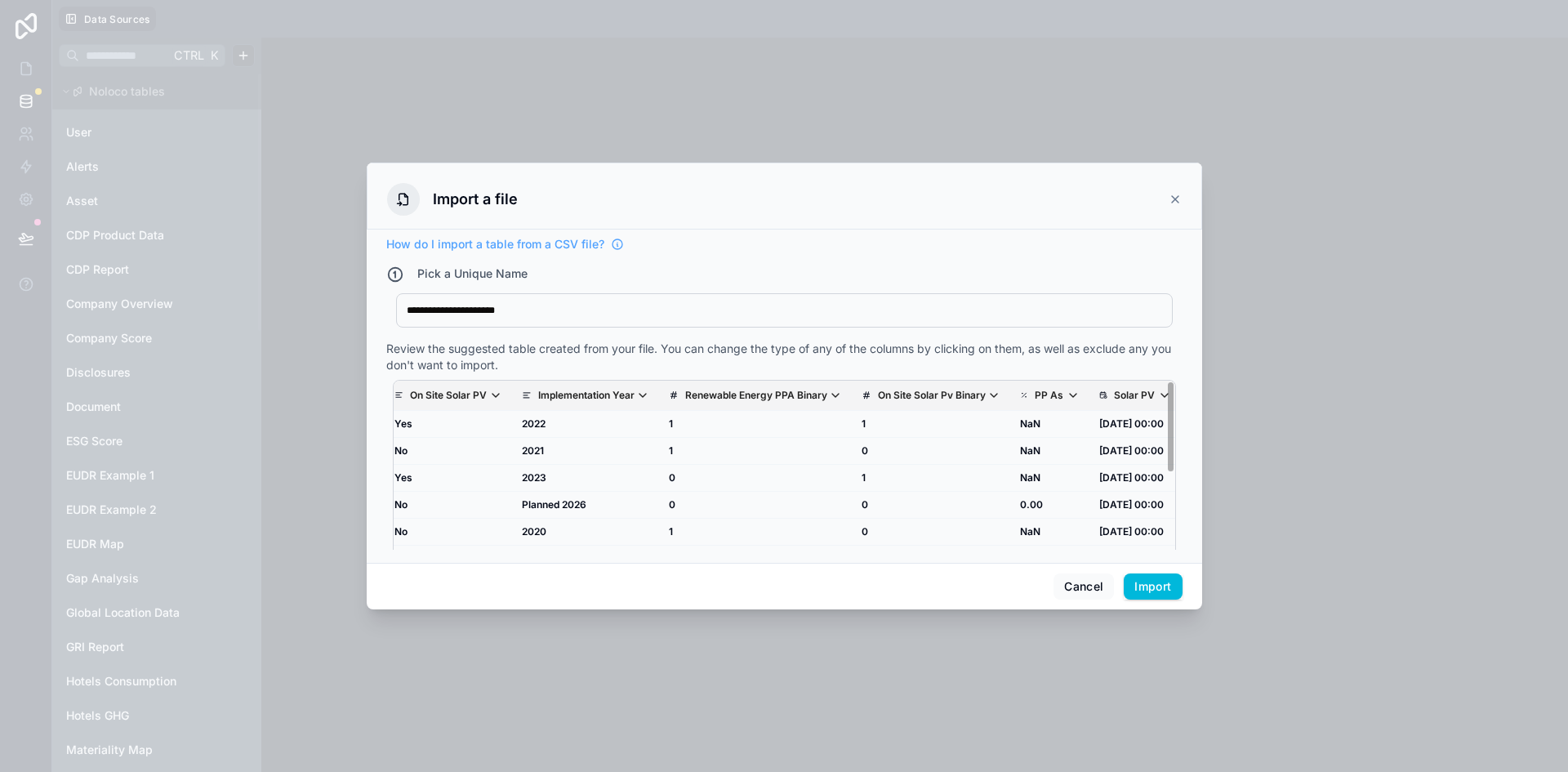
click at [1125, 393] on span "Solar PV" at bounding box center [1142, 396] width 57 height 13
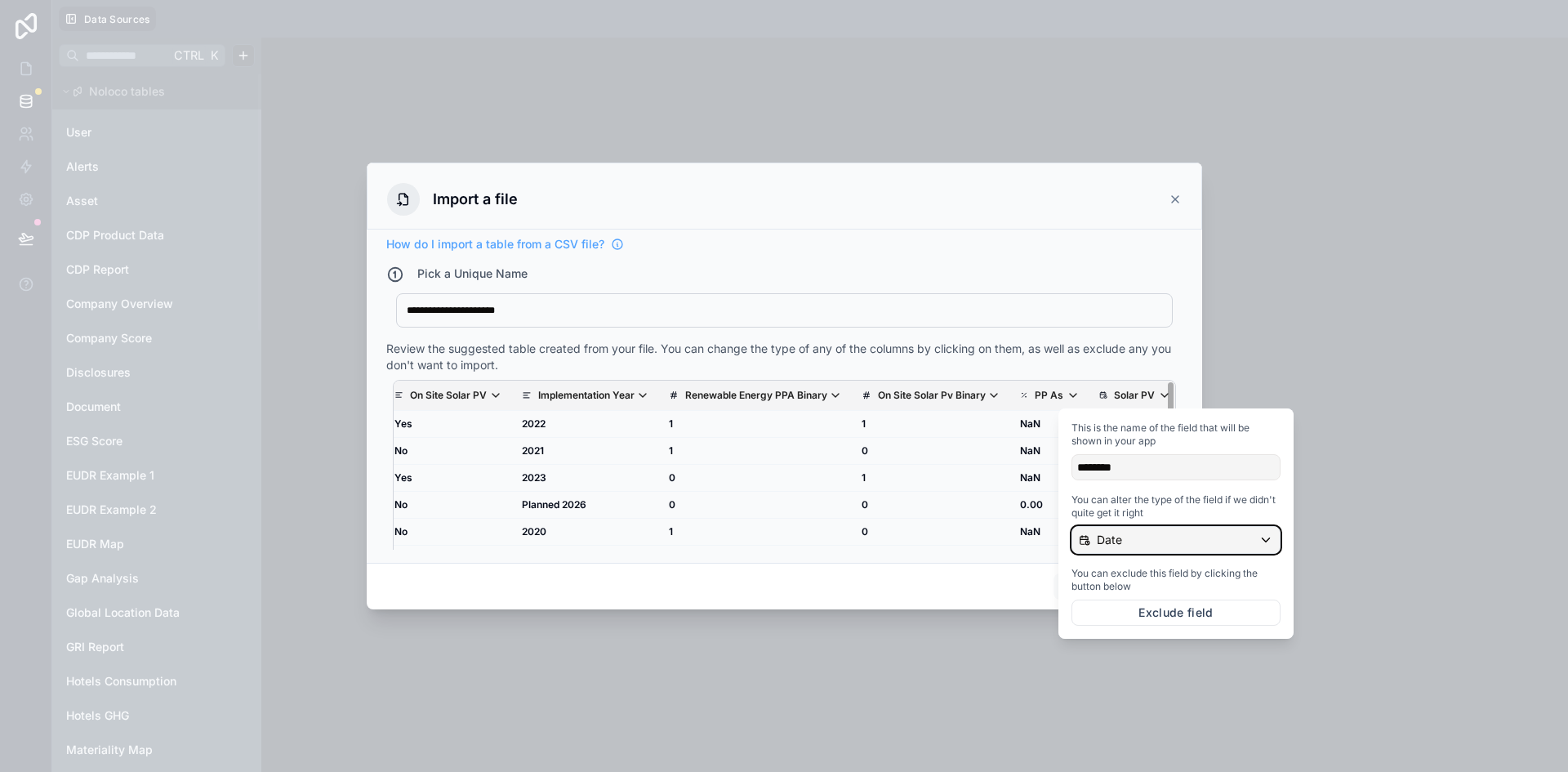
click at [1130, 536] on div "Date" at bounding box center [1176, 540] width 207 height 26
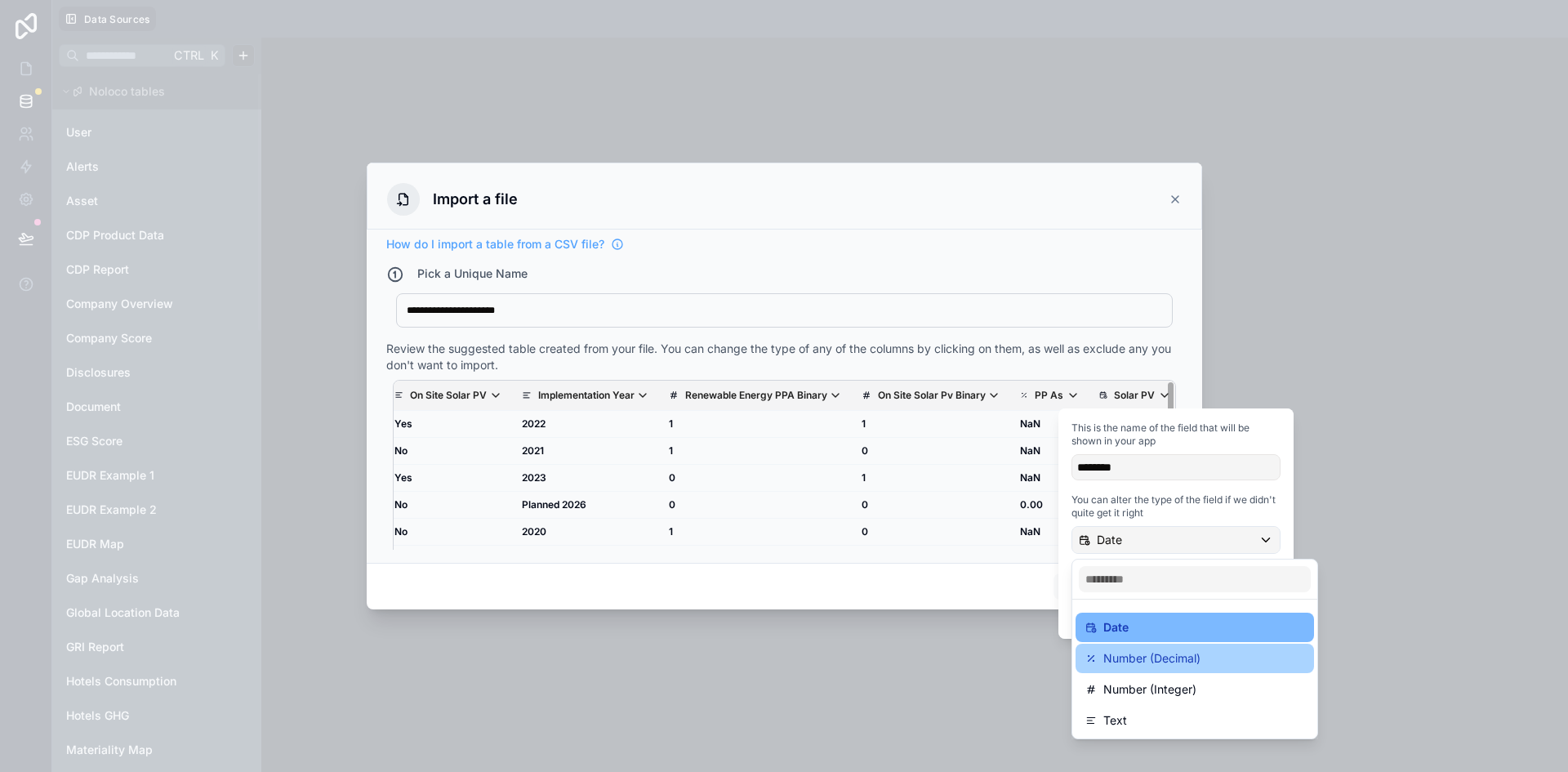
click at [1130, 666] on p "Number (Decimal)" at bounding box center [1152, 658] width 97 height 20
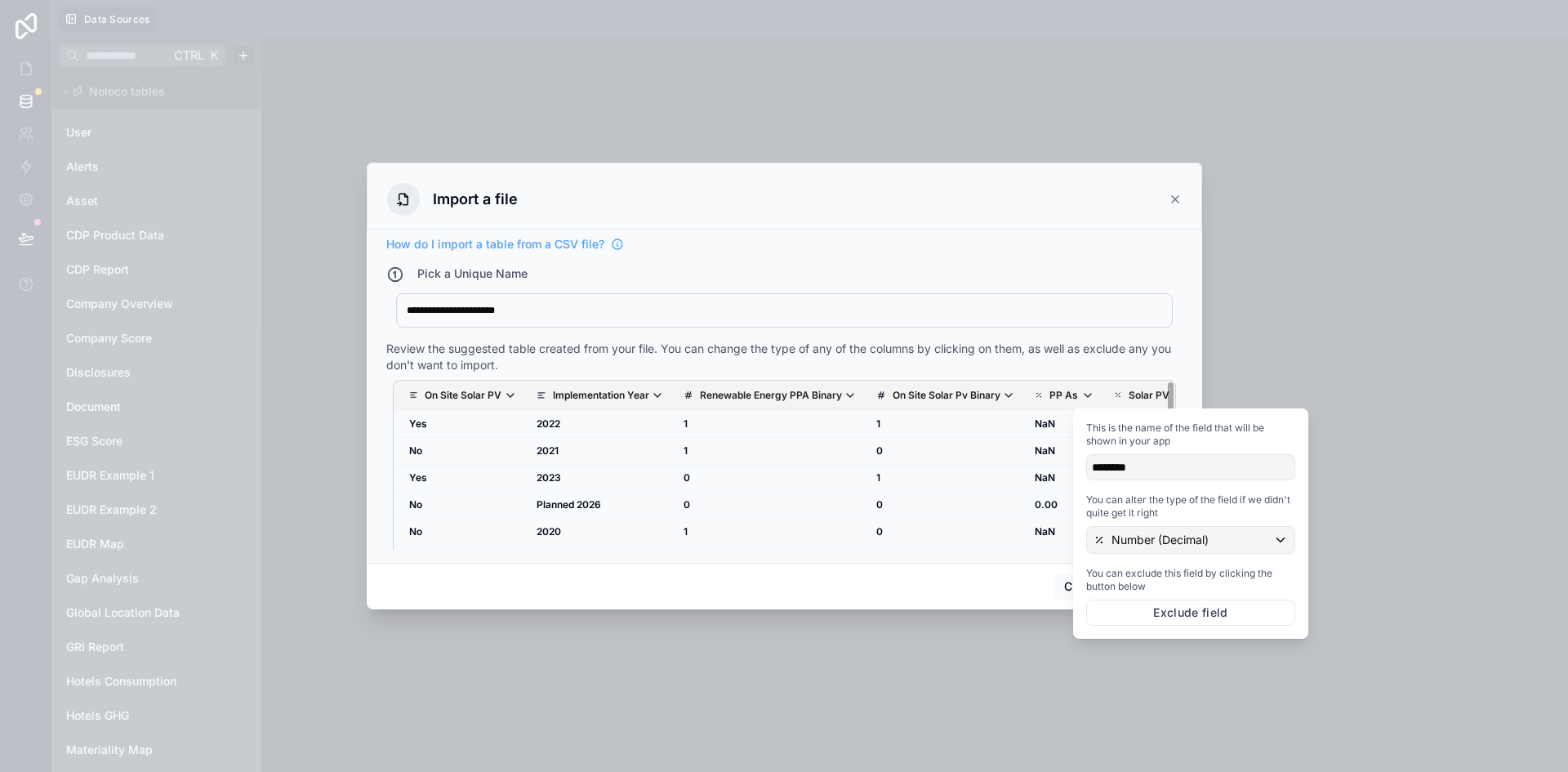
click at [988, 579] on div "Cancel Import" at bounding box center [784, 585] width 836 height 46
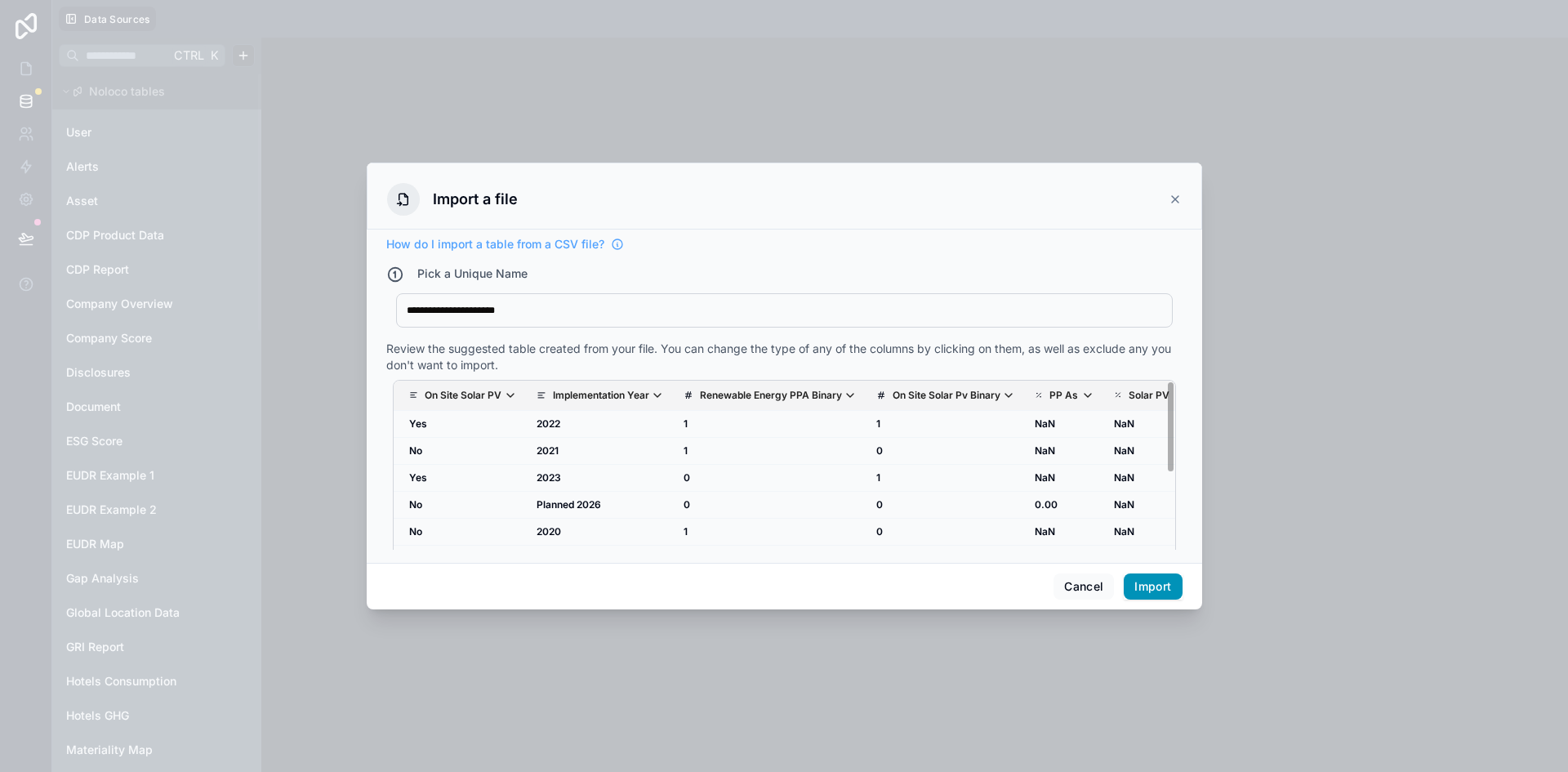
click at [1155, 591] on button "Import" at bounding box center [1153, 586] width 58 height 26
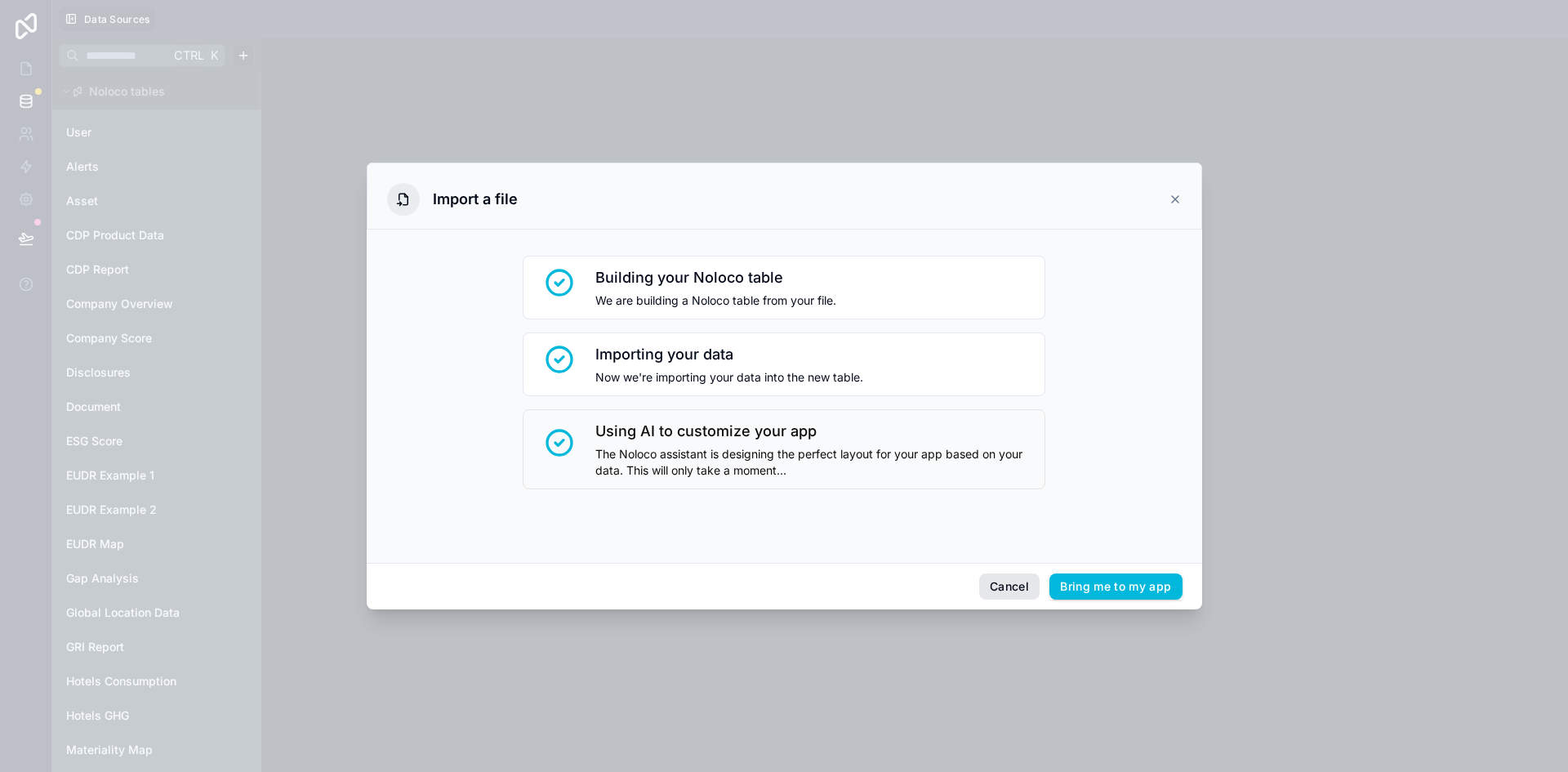
click at [1022, 592] on button "Cancel" at bounding box center [1009, 586] width 60 height 26
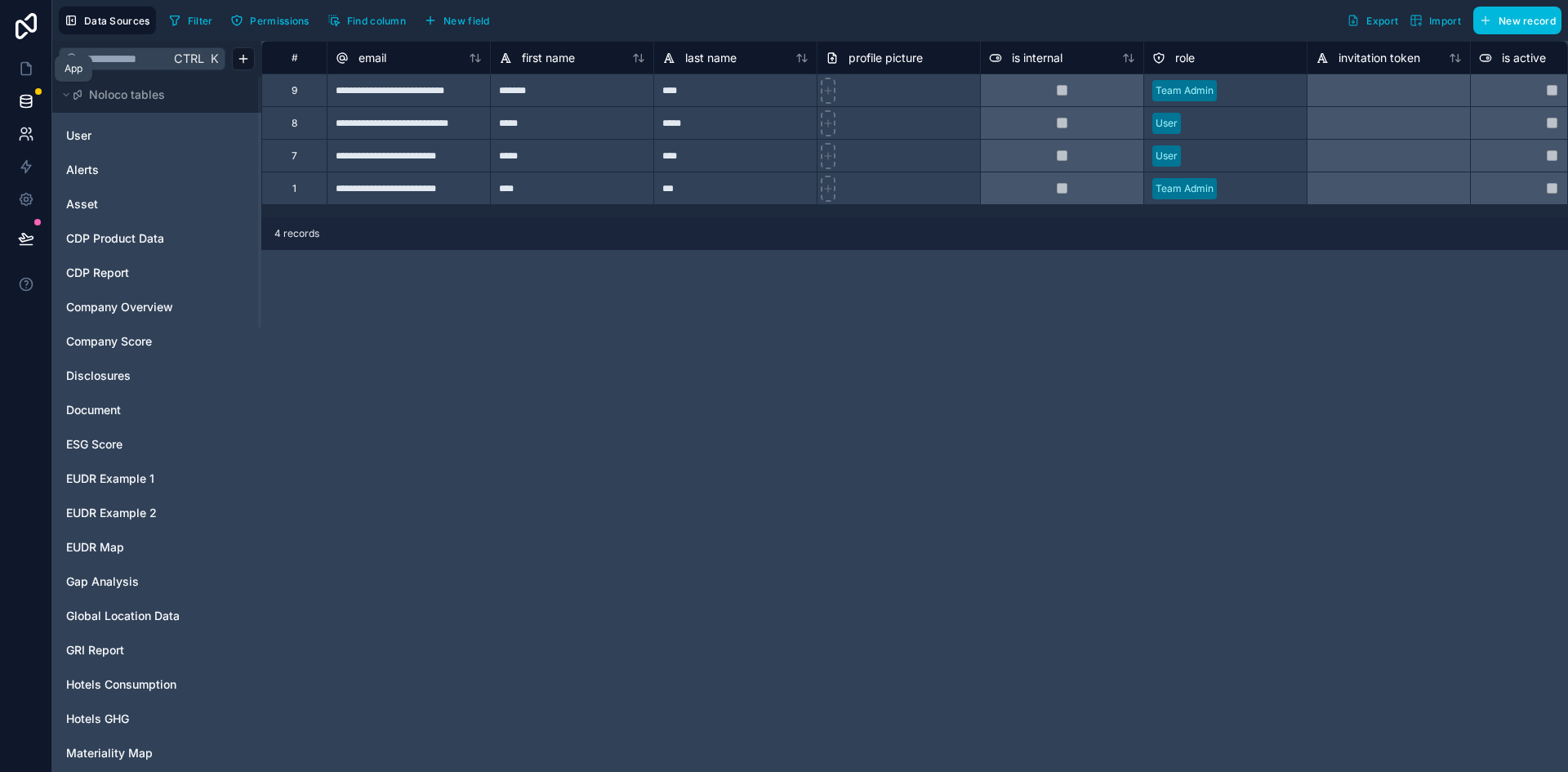
drag, startPoint x: 30, startPoint y: 67, endPoint x: 22, endPoint y: 126, distance: 59.5
click at [30, 67] on icon at bounding box center [26, 69] width 9 height 12
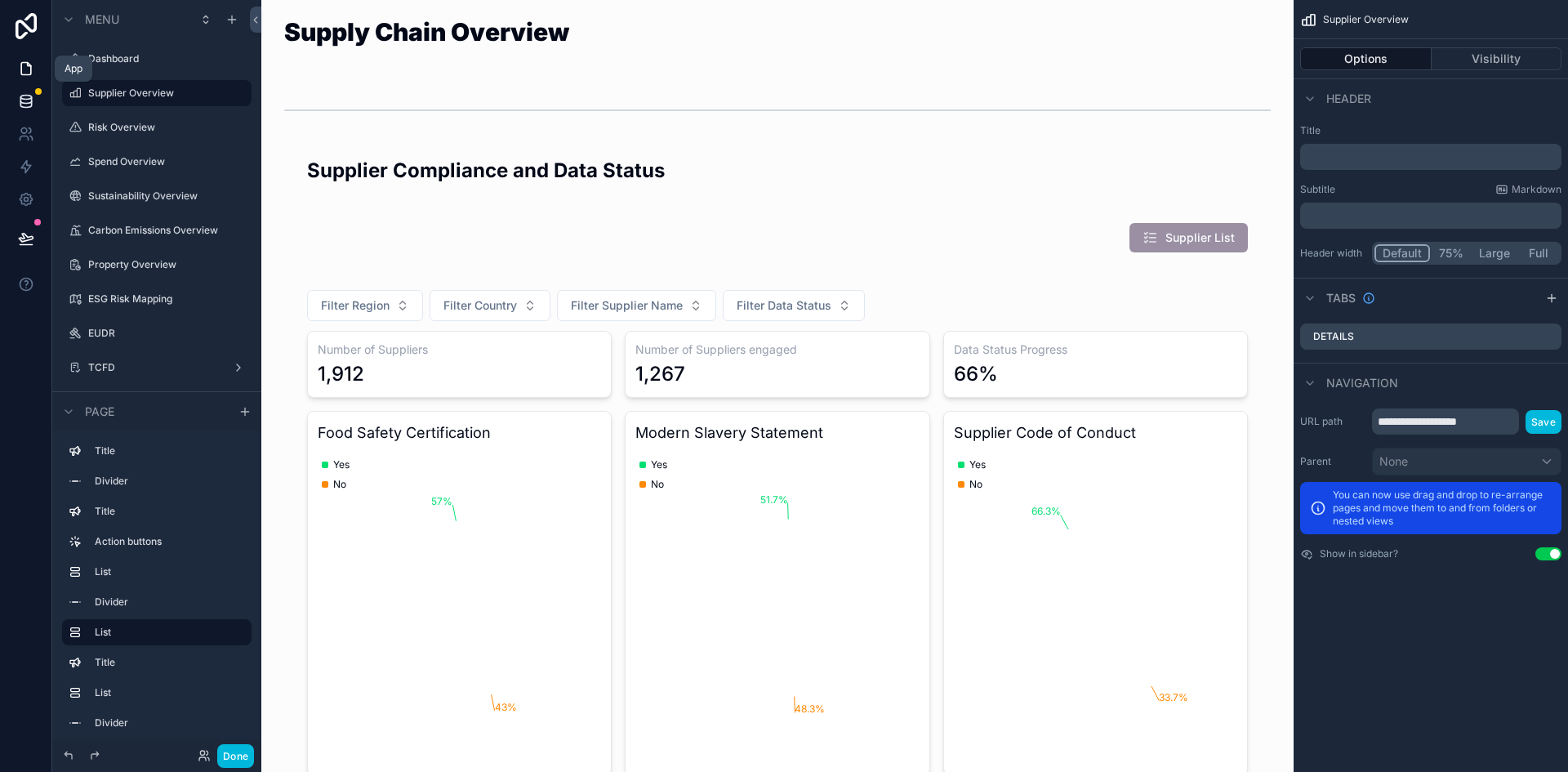
click at [24, 97] on icon at bounding box center [25, 101] width 16 height 16
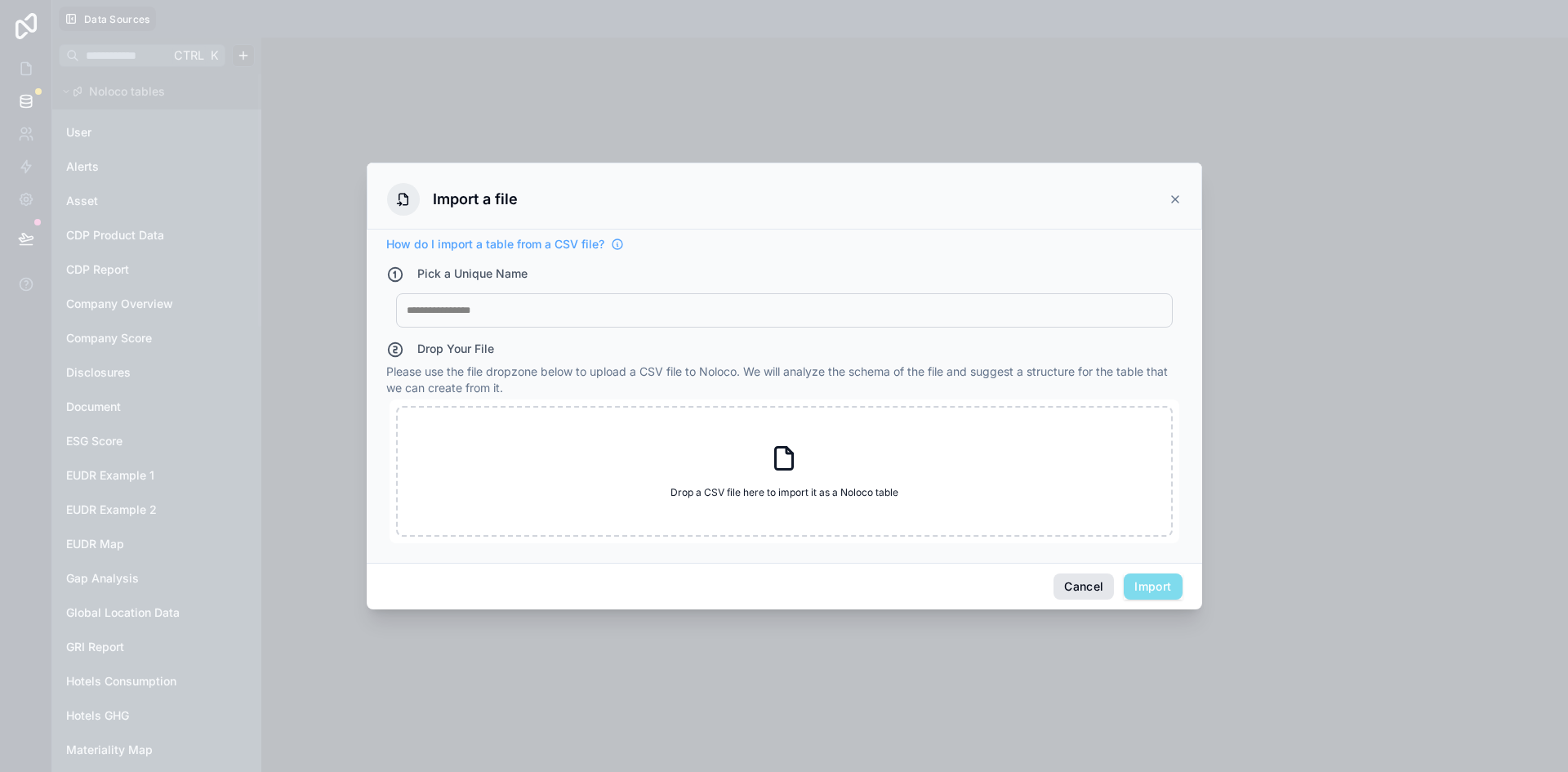
click at [1081, 597] on button "Cancel" at bounding box center [1084, 586] width 60 height 26
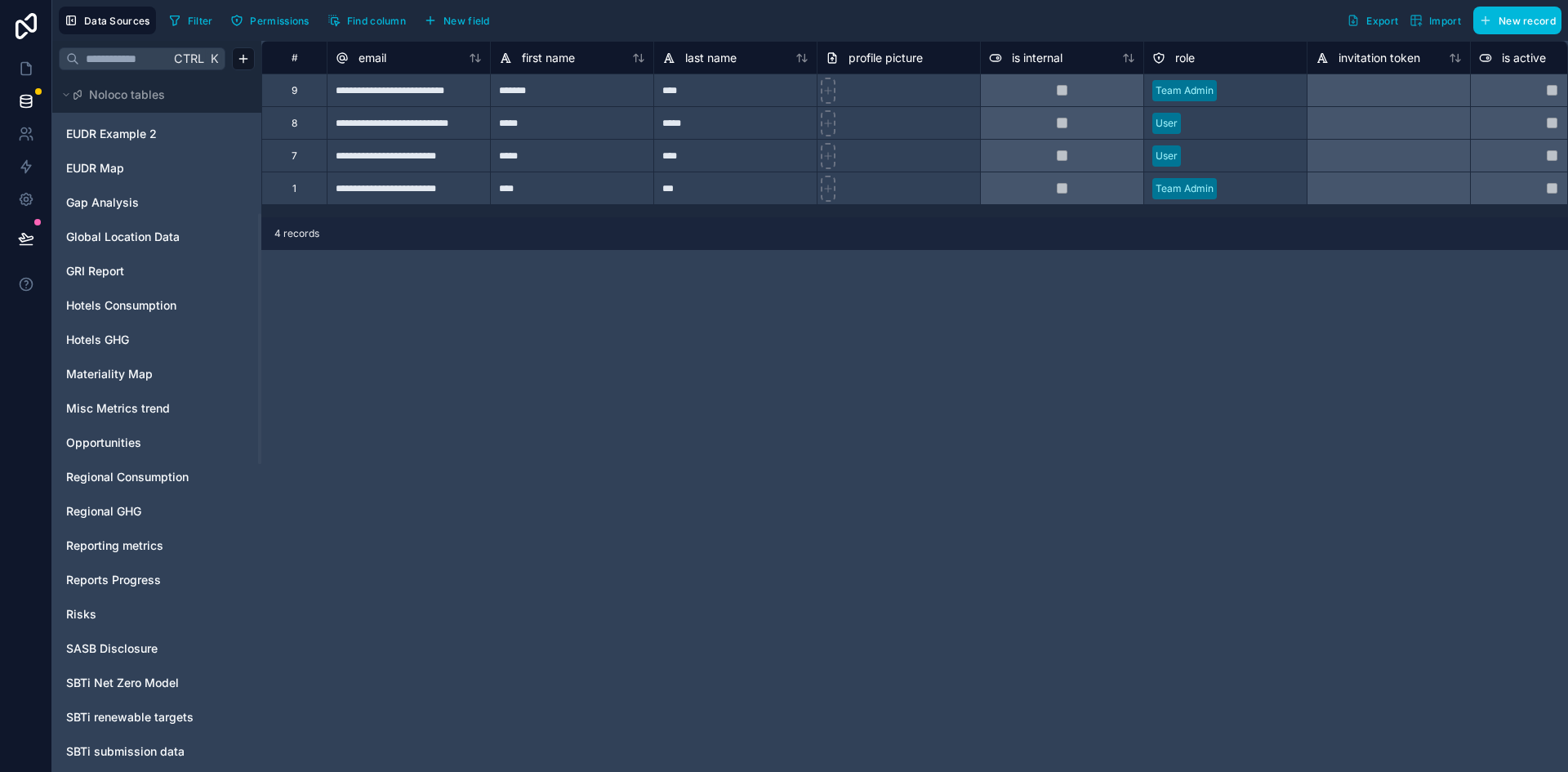
scroll to position [686, 0]
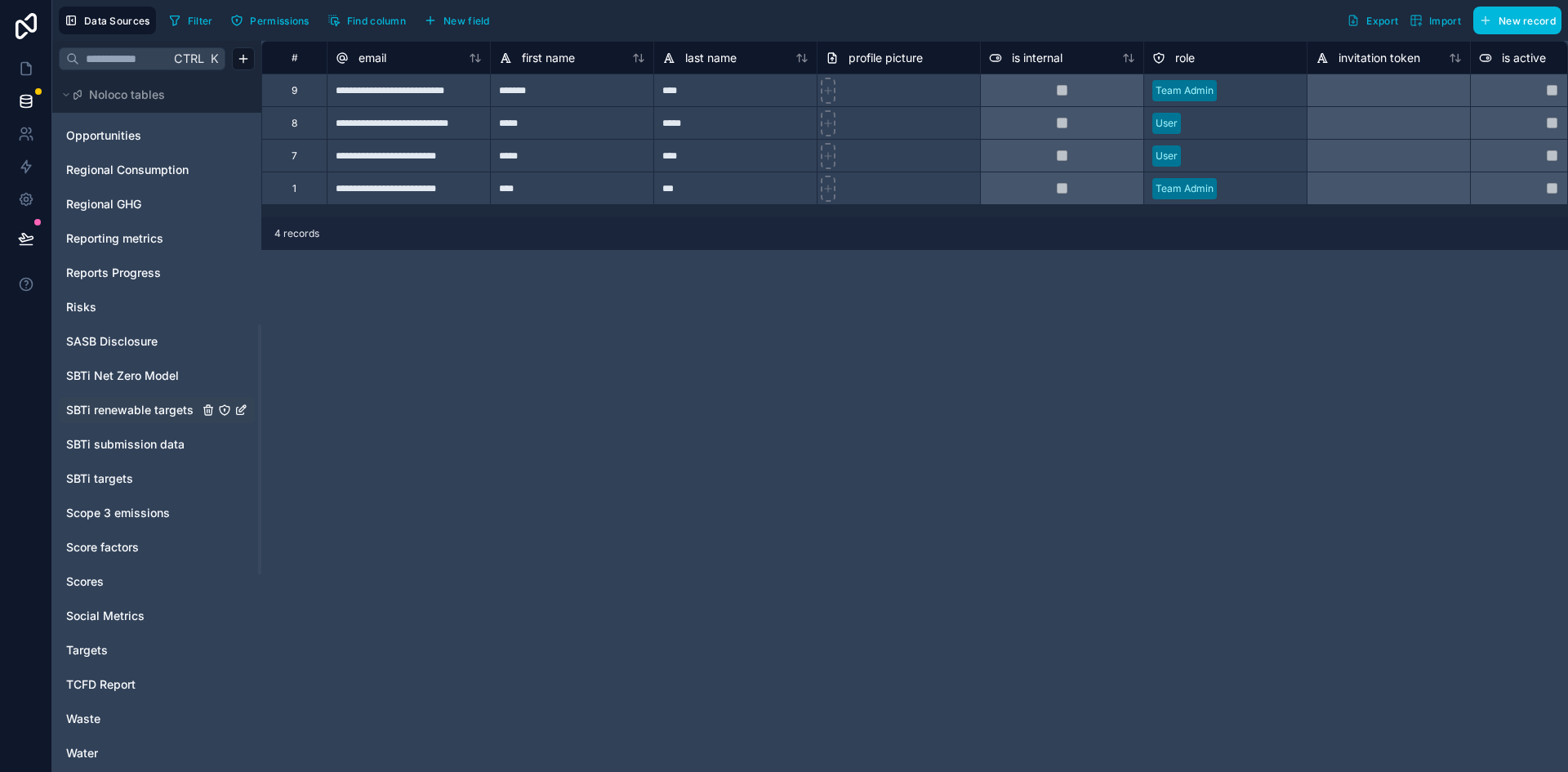
click at [114, 419] on div "SBTi renewable targets" at bounding box center [156, 410] width 196 height 26
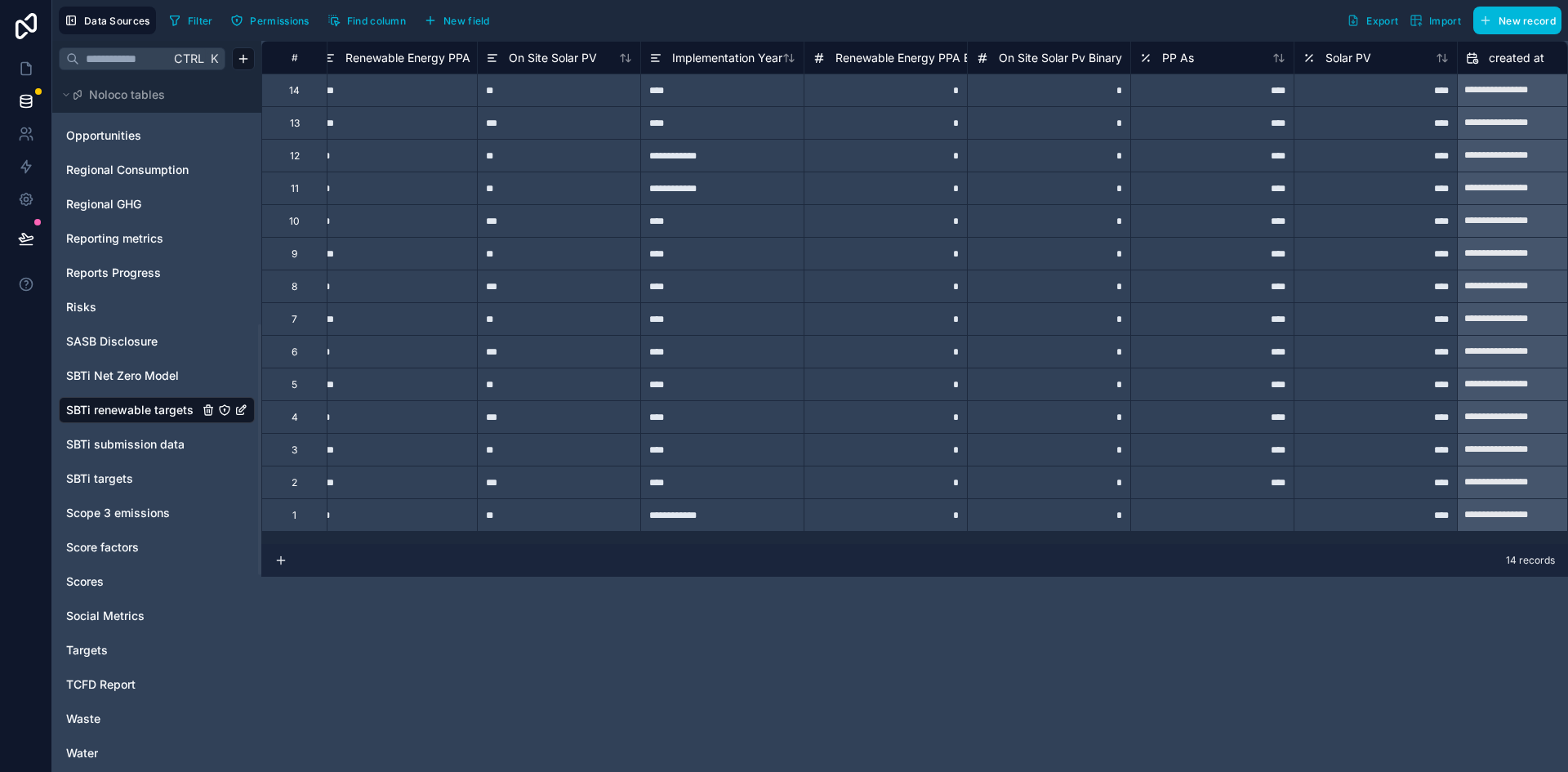
scroll to position [0, 502]
click at [1185, 514] on div at bounding box center [1212, 515] width 163 height 33
type input "*"
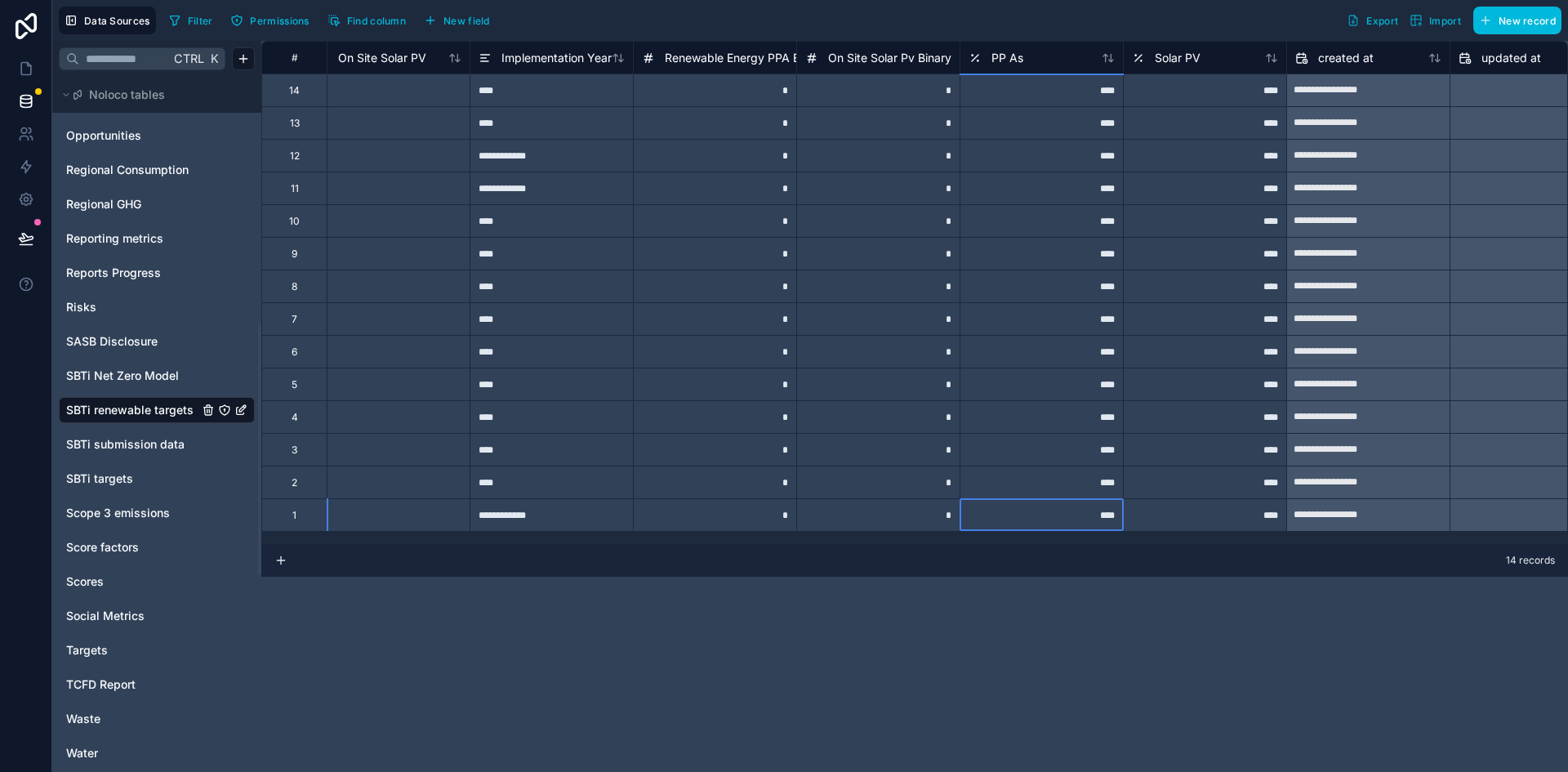
scroll to position [0, 676]
click at [972, 57] on icon at bounding box center [973, 57] width 13 height 20
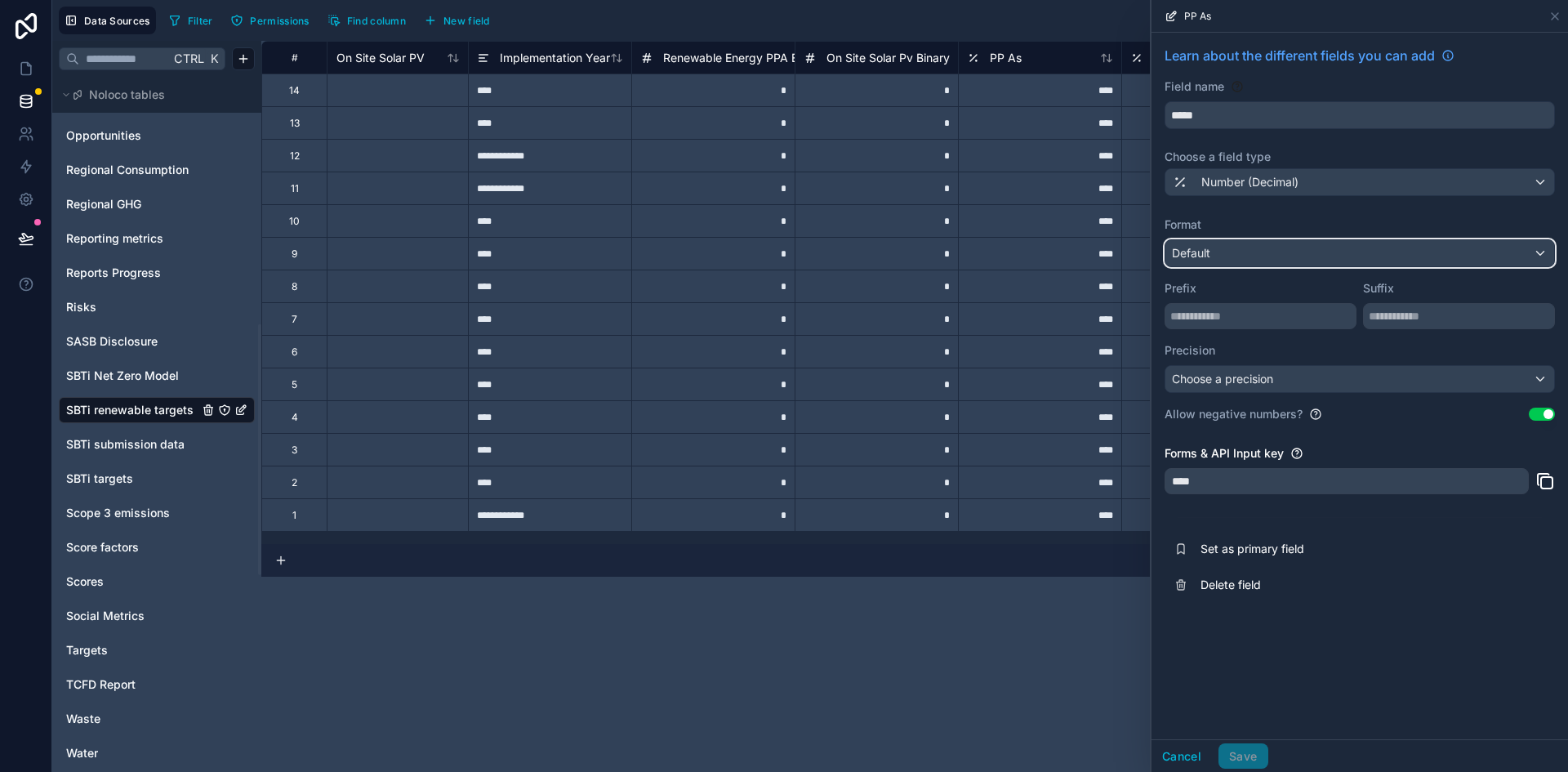
click at [1237, 264] on div "Default" at bounding box center [1360, 254] width 389 height 26
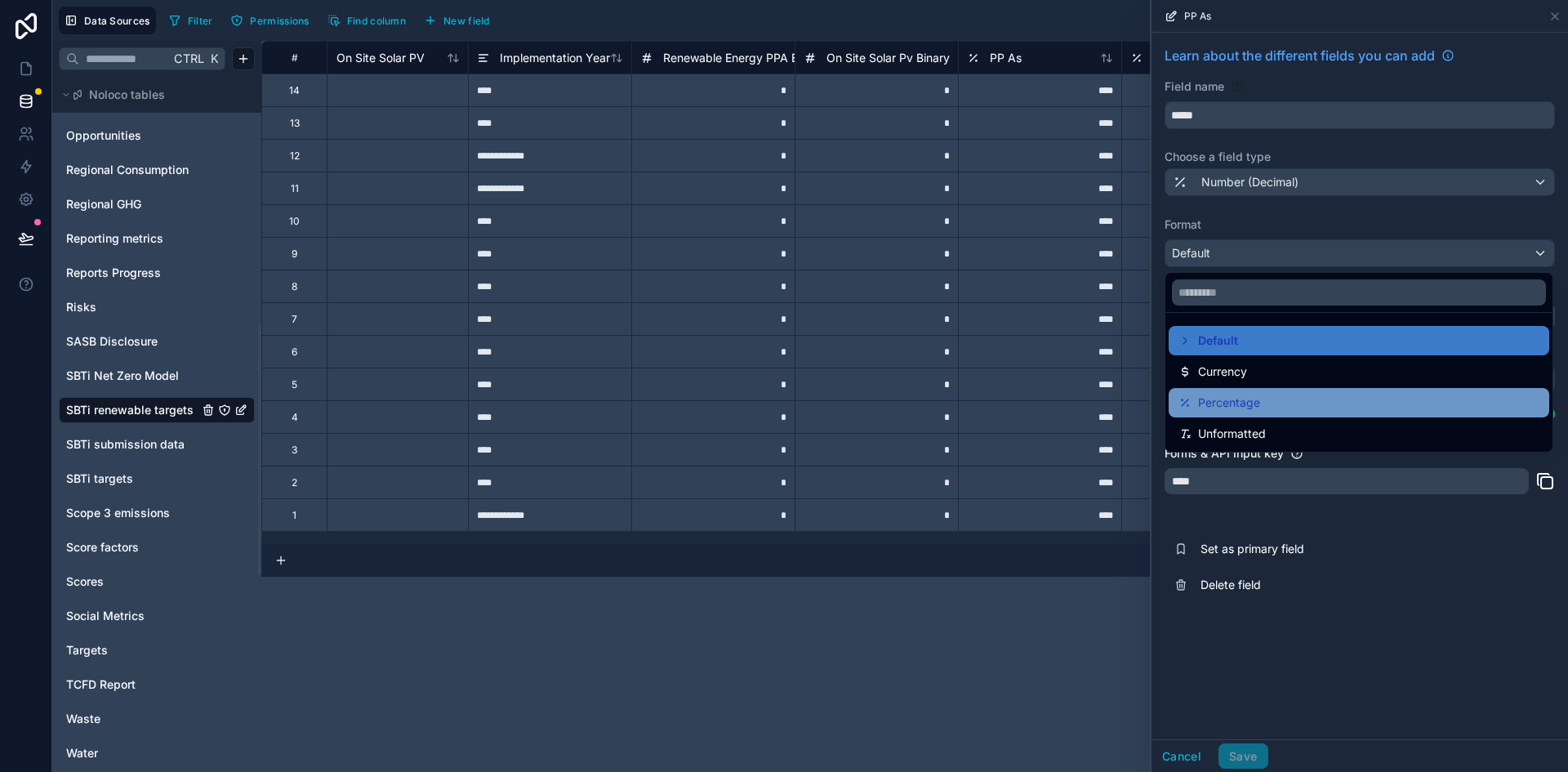
click at [1238, 395] on span "Percentage" at bounding box center [1229, 402] width 62 height 20
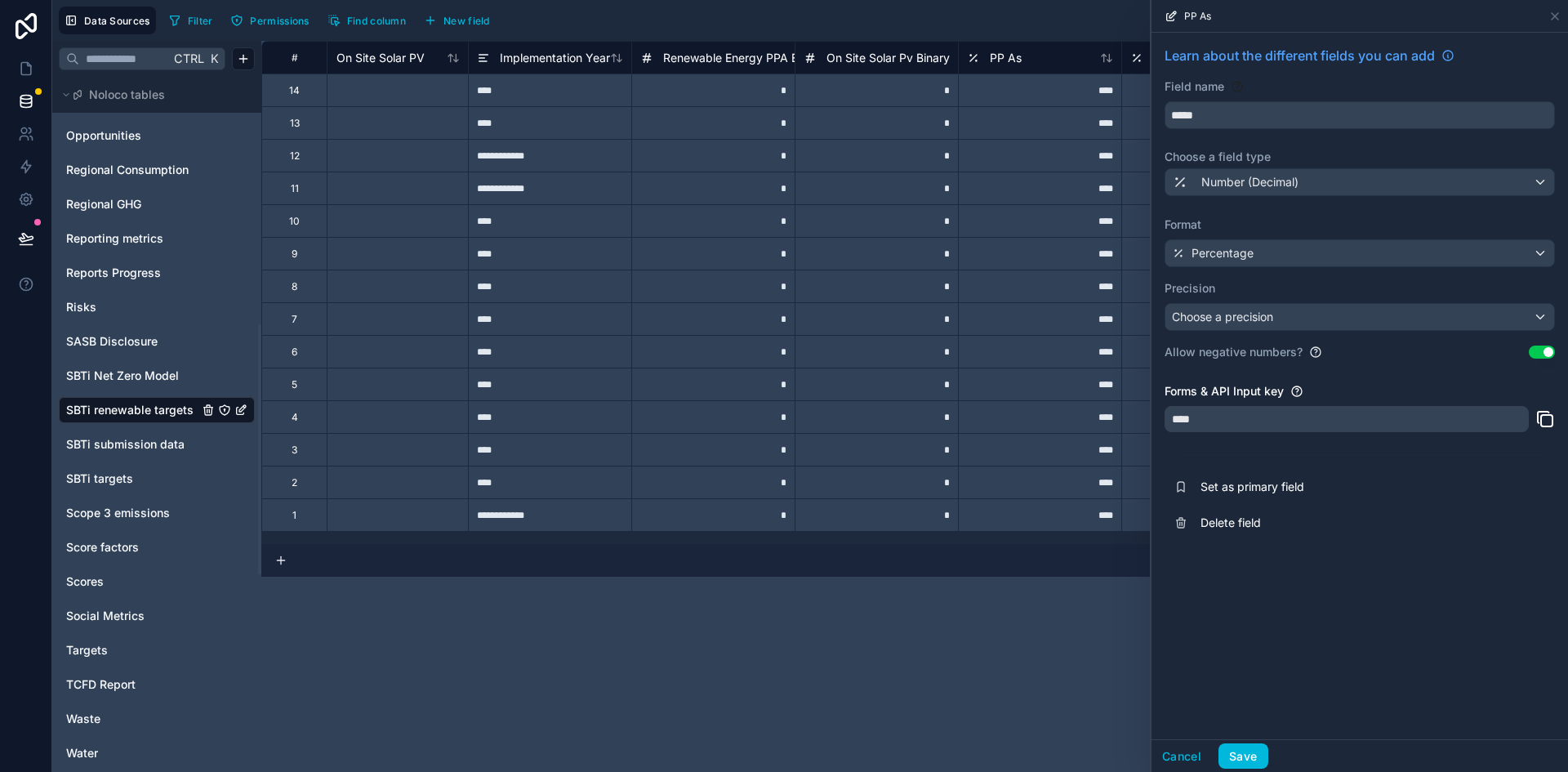
click at [1241, 738] on div "Learn about the different fields you can add Field name ***** Choose a field ty…" at bounding box center [1360, 386] width 416 height 707
click at [1245, 754] on button "Save" at bounding box center [1243, 757] width 49 height 26
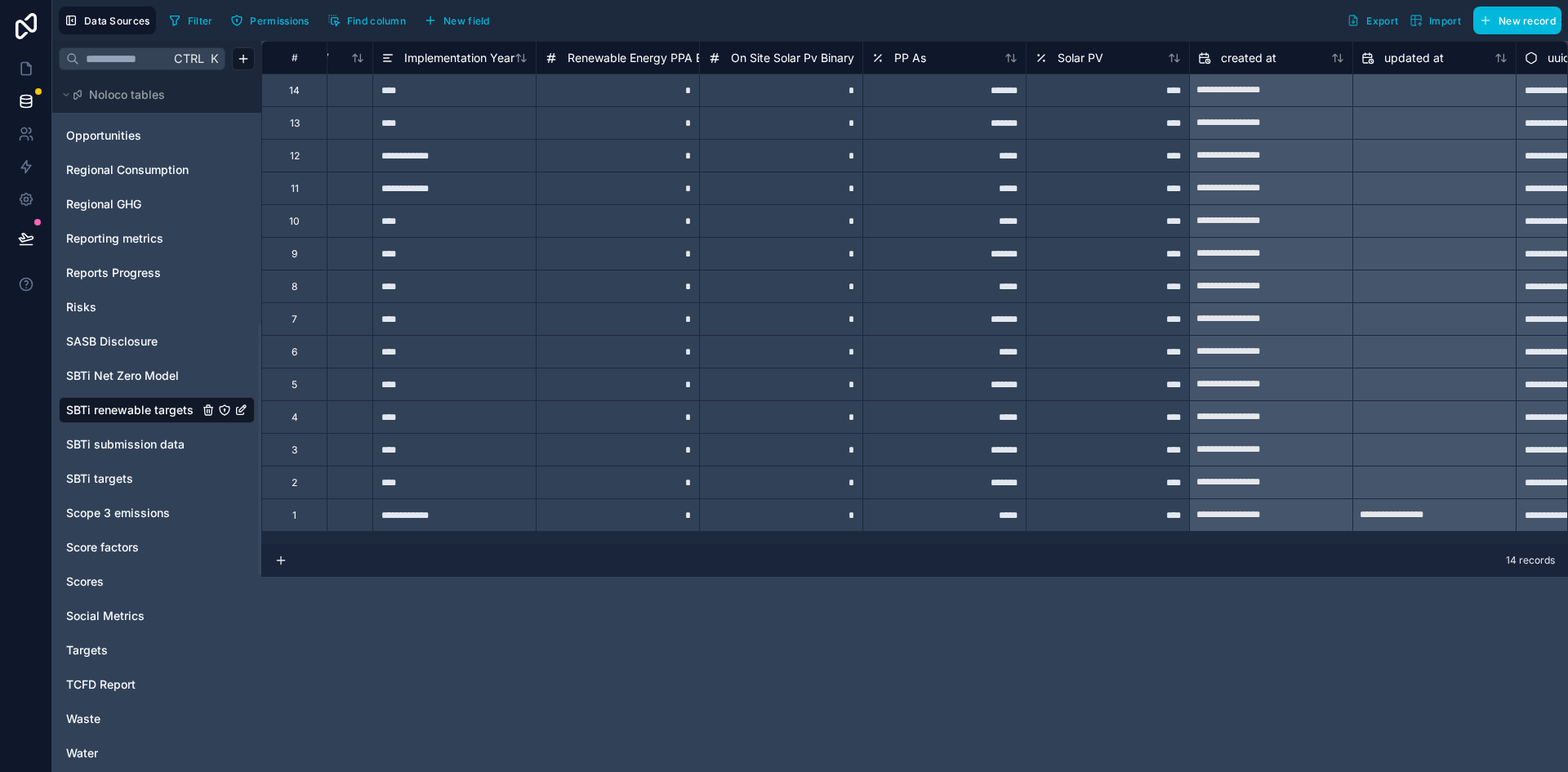
scroll to position [0, 772]
click at [1111, 55] on div "Solar PV" at bounding box center [1106, 57] width 146 height 20
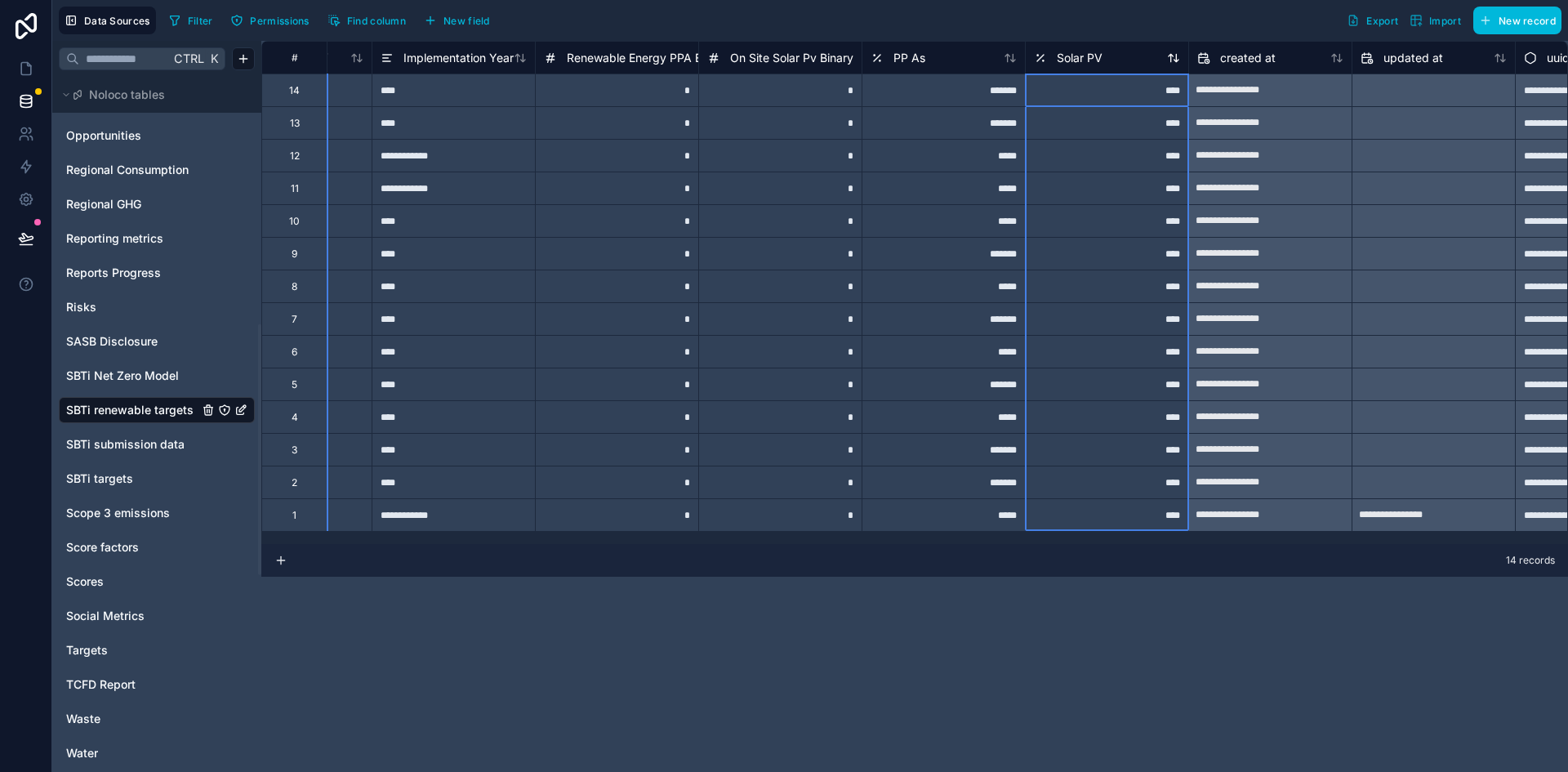
click at [1111, 55] on div "Solar PV" at bounding box center [1106, 57] width 146 height 20
click at [1035, 48] on icon at bounding box center [1040, 57] width 13 height 20
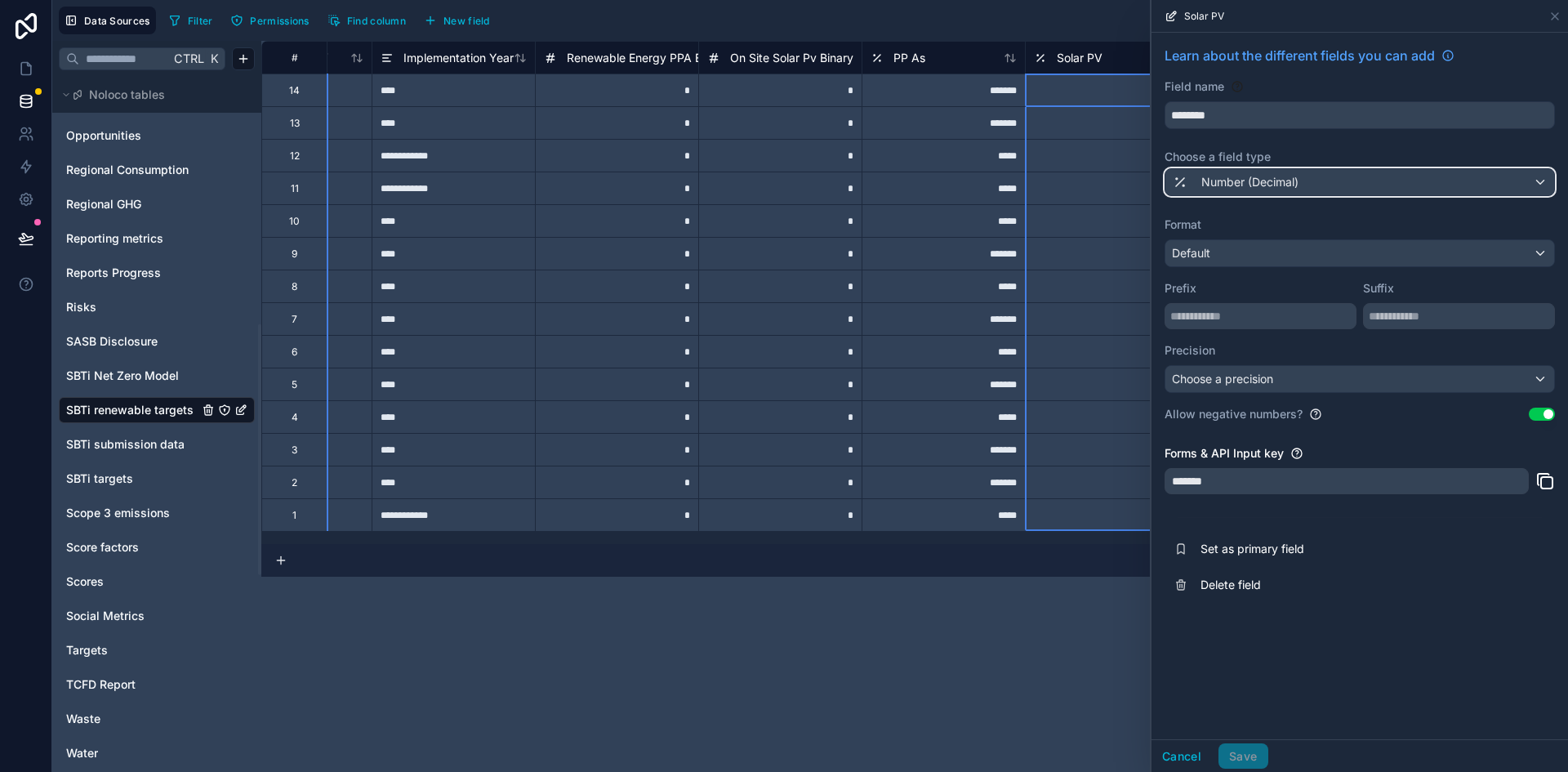
click at [1246, 180] on span "Number (Decimal)" at bounding box center [1250, 182] width 97 height 16
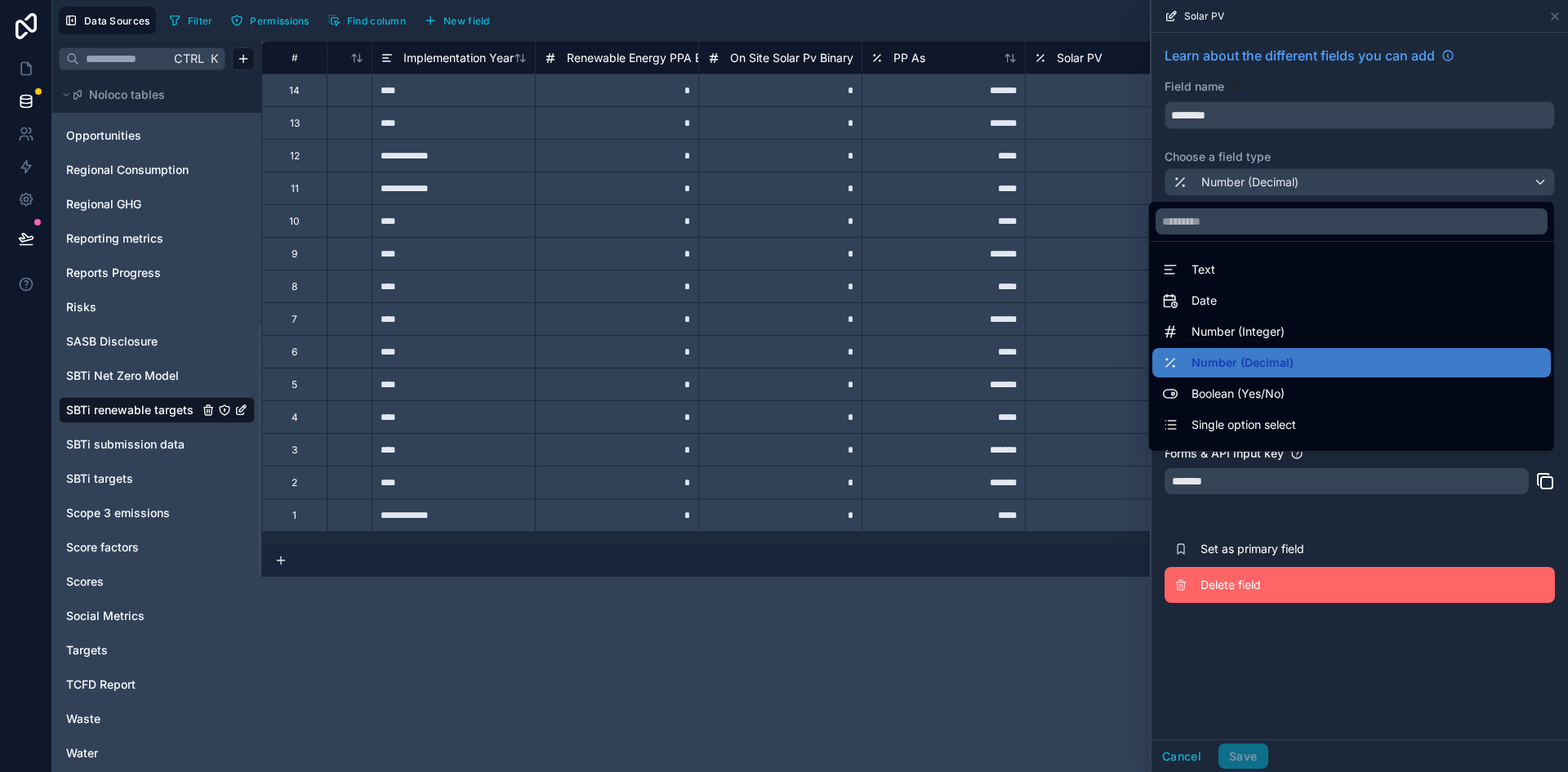
click at [1362, 583] on div at bounding box center [1360, 386] width 416 height 772
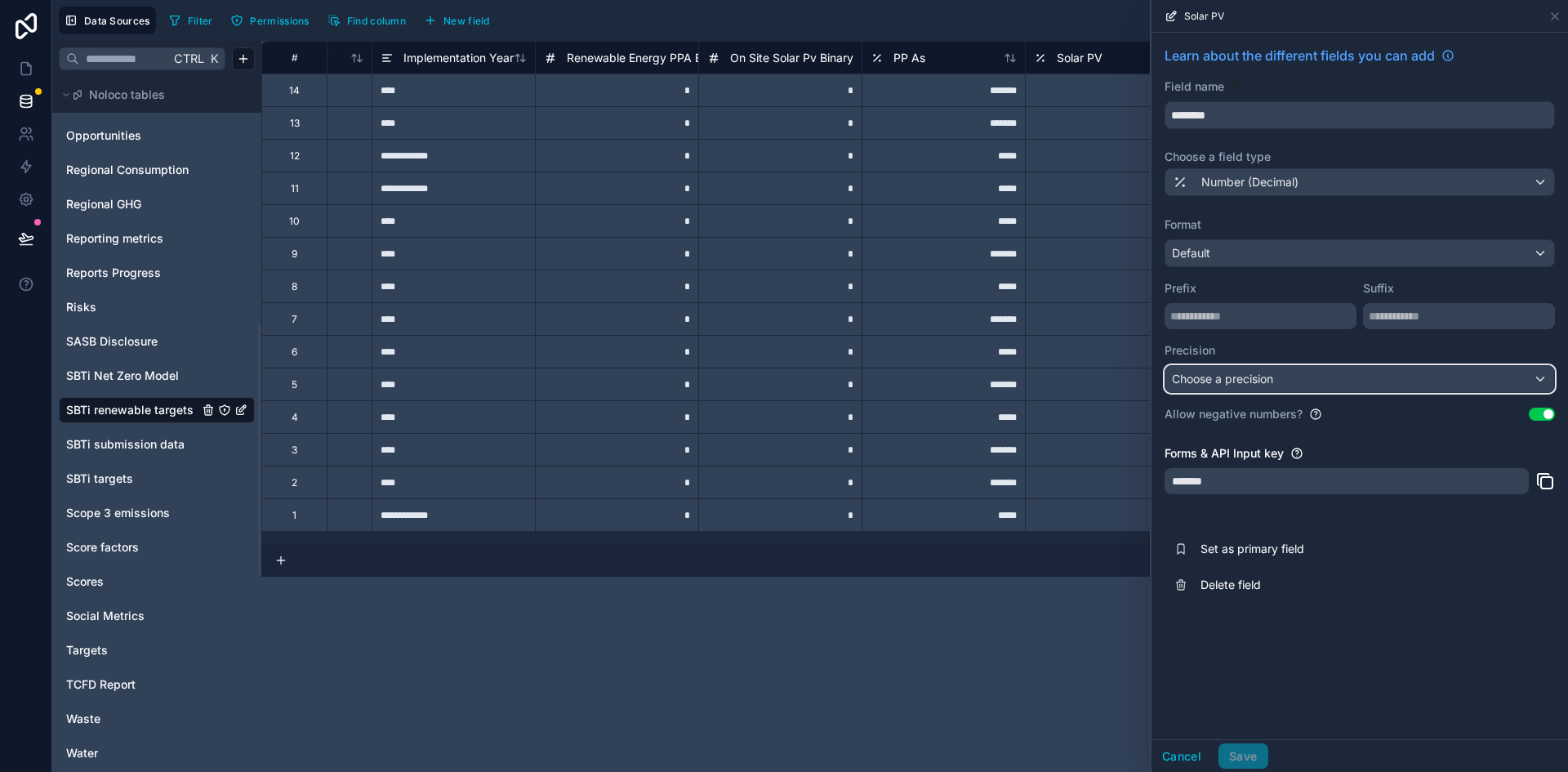
click at [1216, 379] on span "Choose a precision" at bounding box center [1222, 378] width 101 height 14
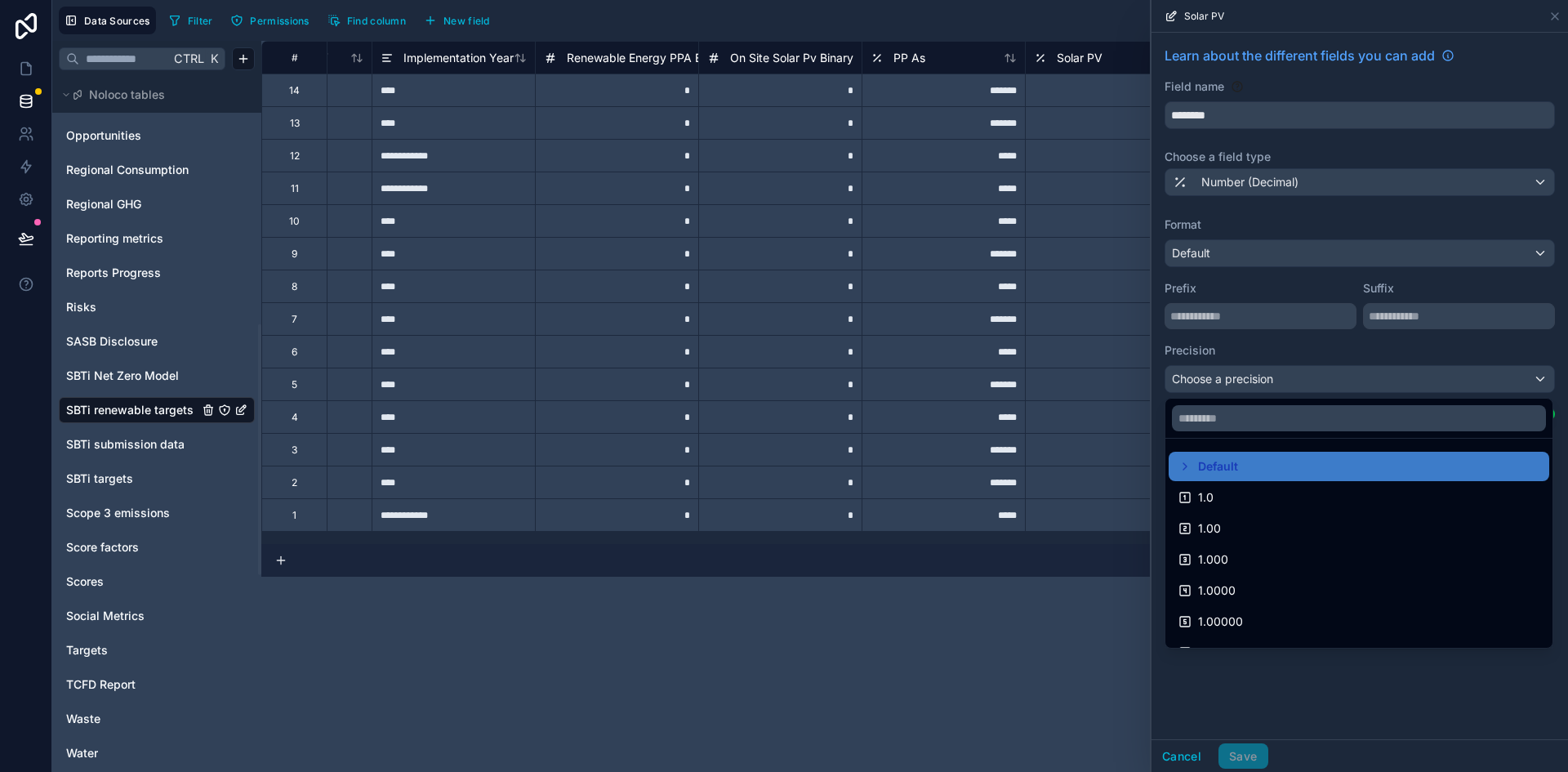
click at [1212, 320] on div at bounding box center [1360, 386] width 416 height 772
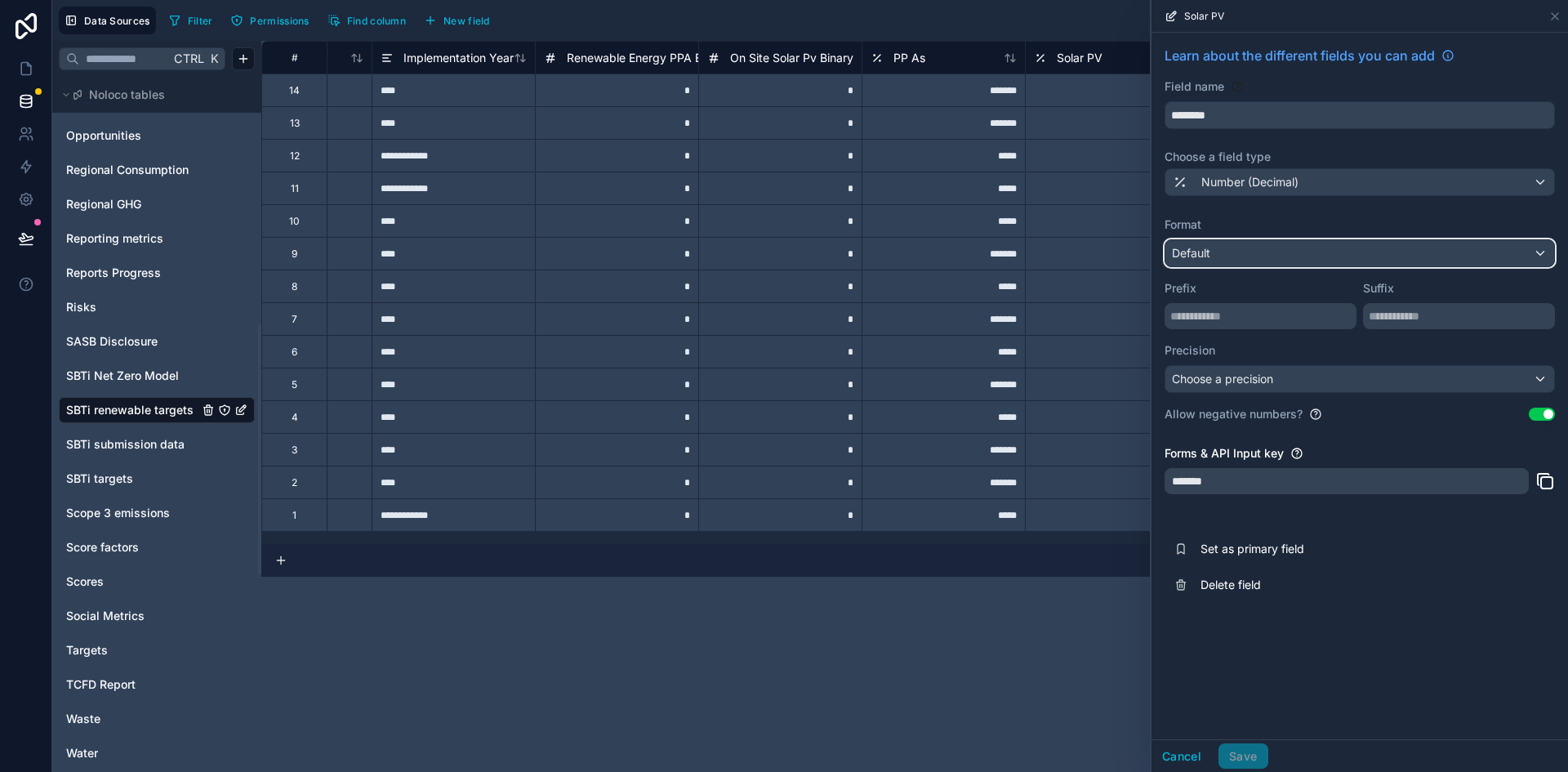
click at [1186, 255] on span "Default" at bounding box center [1191, 253] width 39 height 14
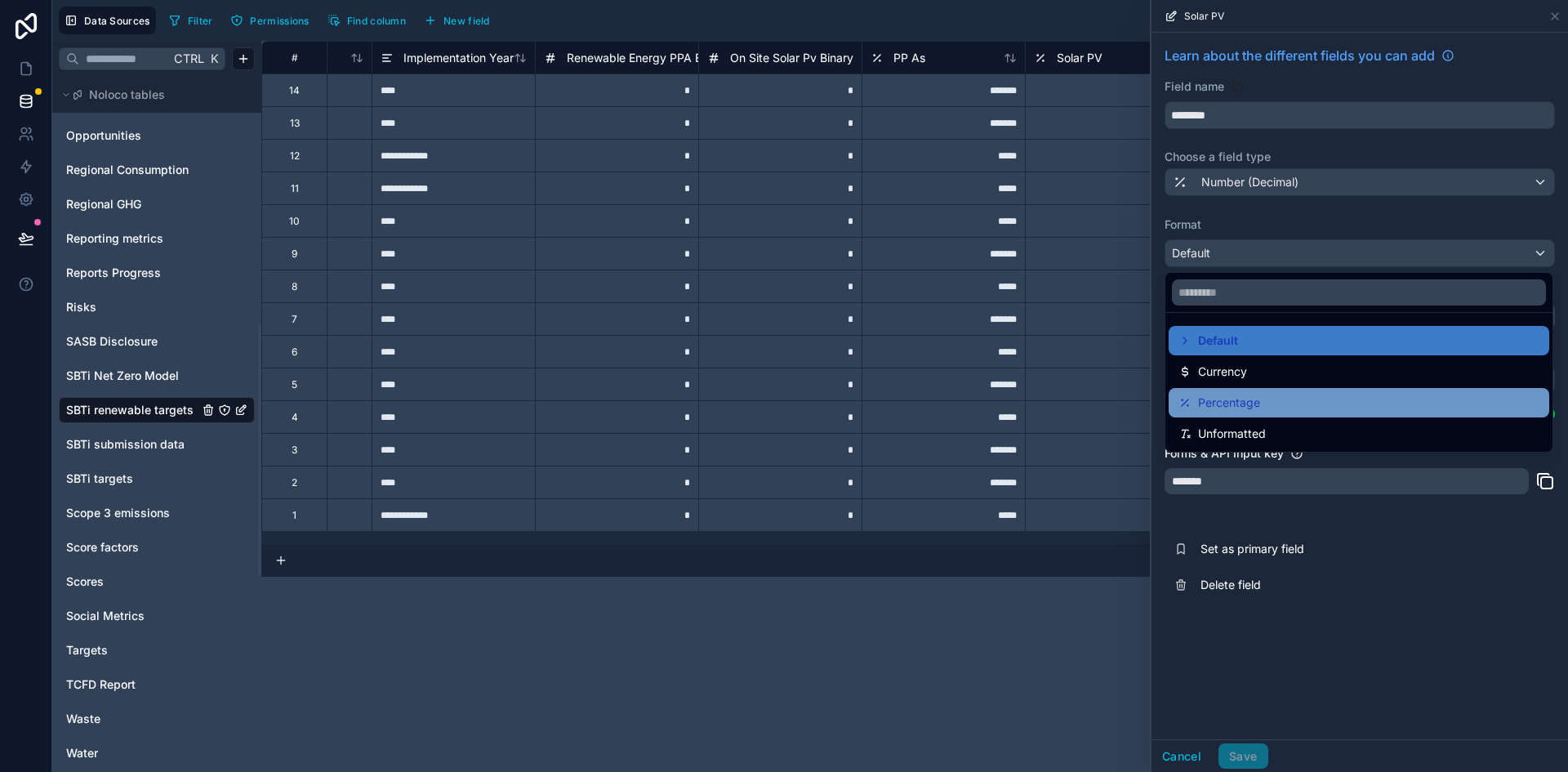
click at [1234, 397] on span "Percentage" at bounding box center [1229, 402] width 62 height 20
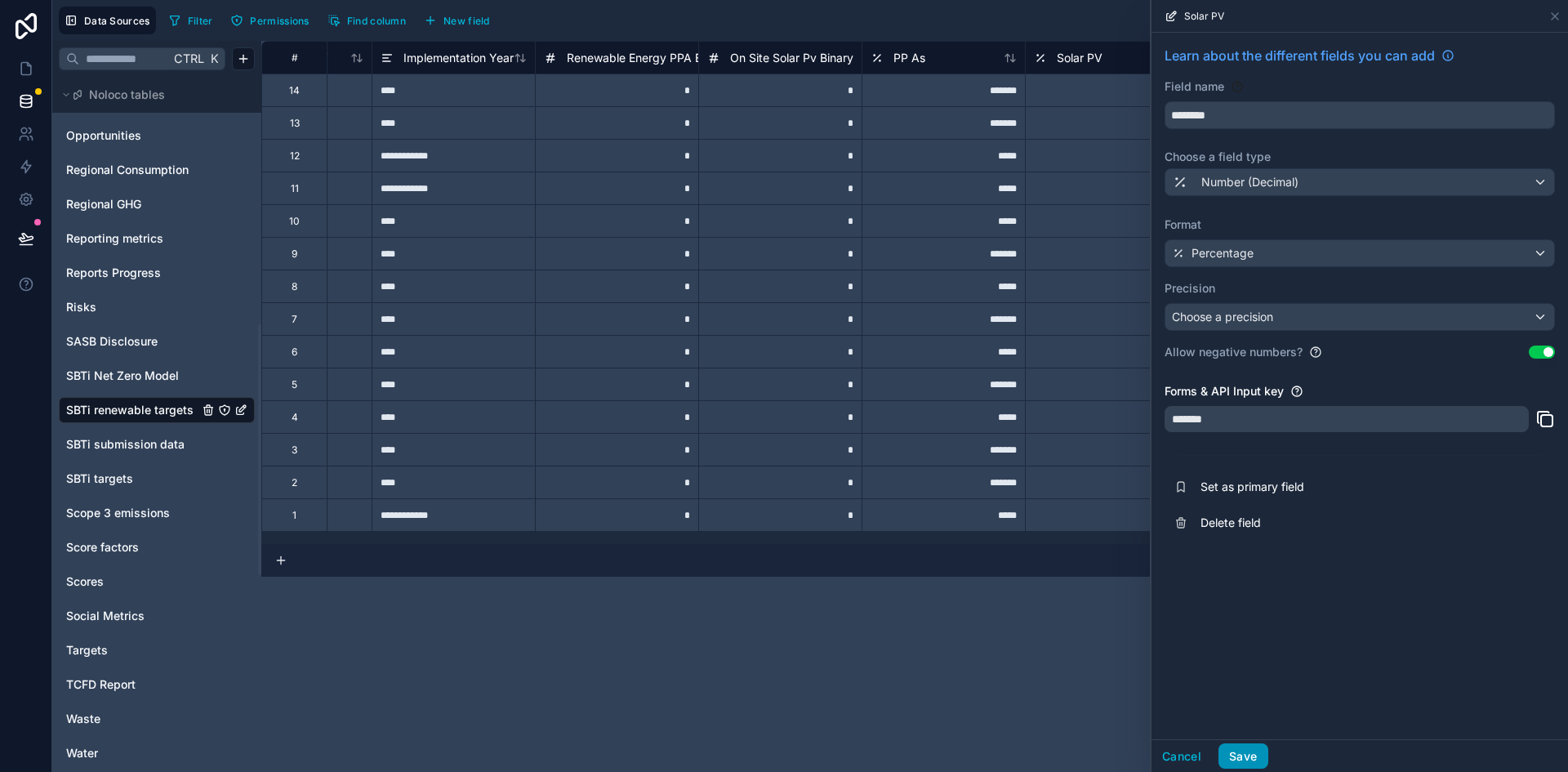
click at [1244, 746] on button "Save" at bounding box center [1243, 757] width 49 height 26
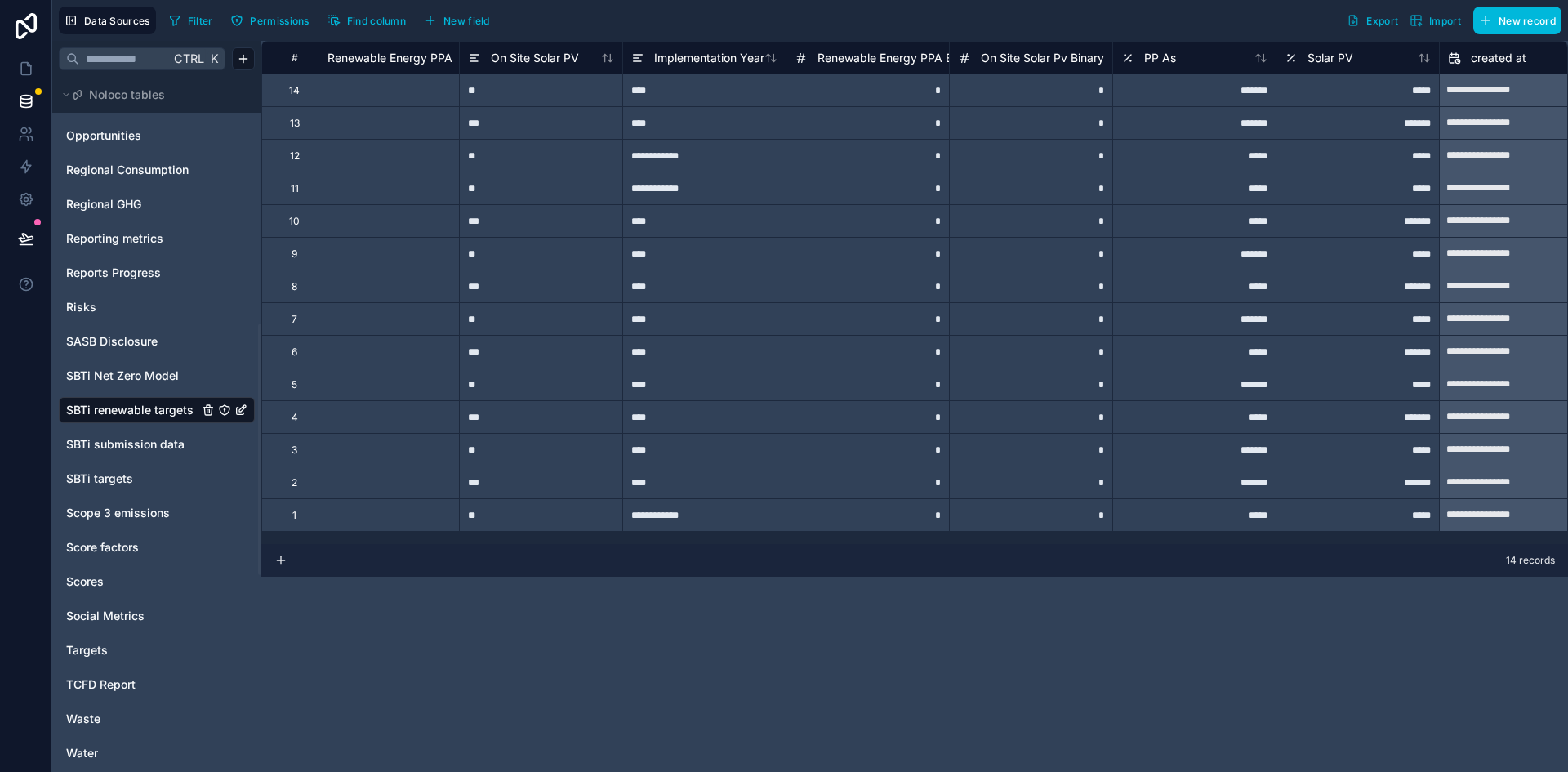
scroll to position [0, 522]
click at [1198, 99] on div "*******" at bounding box center [1193, 90] width 163 height 33
type input "*"
click at [1199, 121] on div "*******" at bounding box center [1193, 123] width 163 height 33
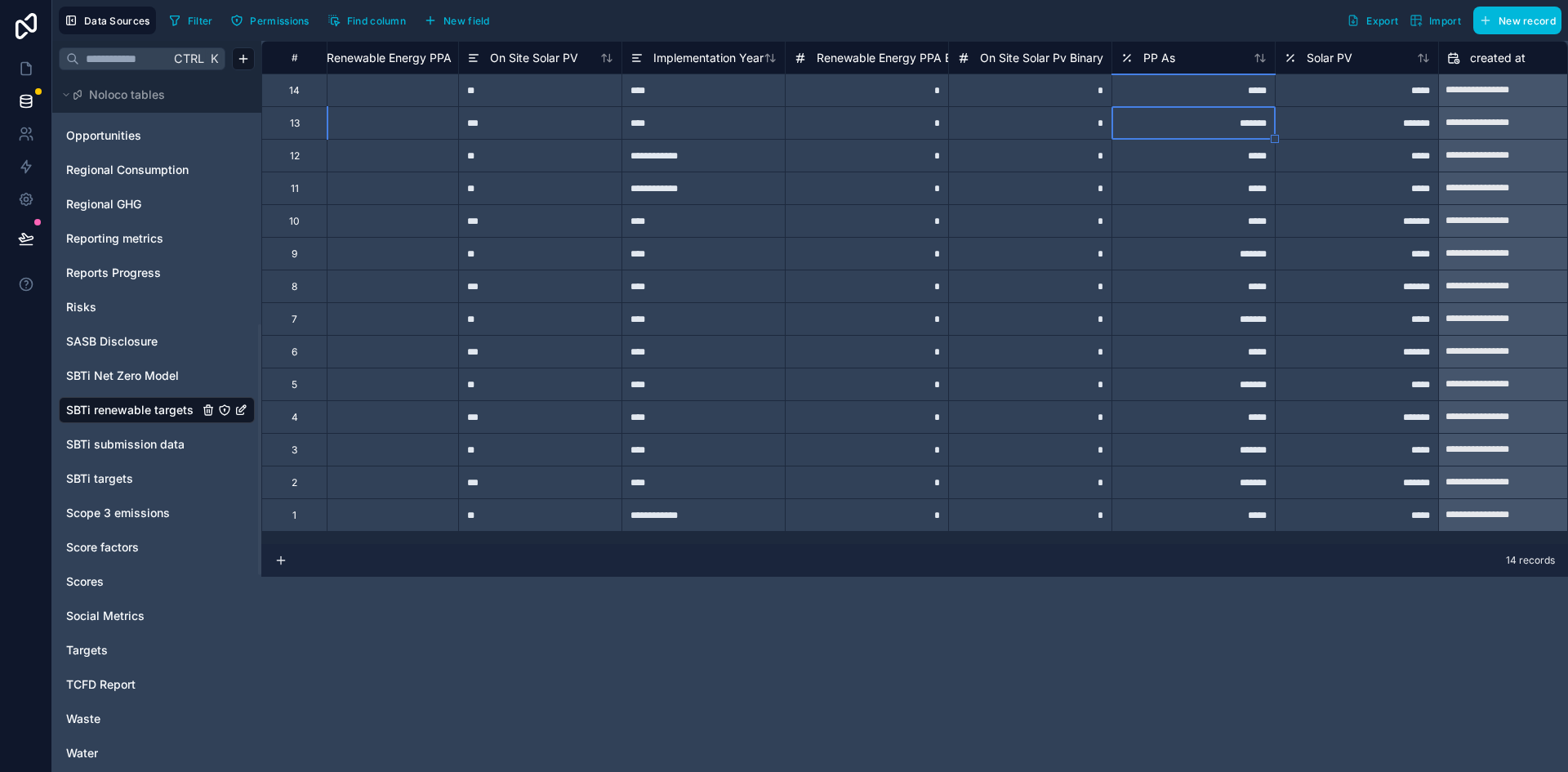
type input "*"
click at [1213, 246] on div "*******" at bounding box center [1193, 253] width 163 height 33
type input "*"
click at [1202, 316] on div "*******" at bounding box center [1193, 319] width 163 height 33
type input "*"
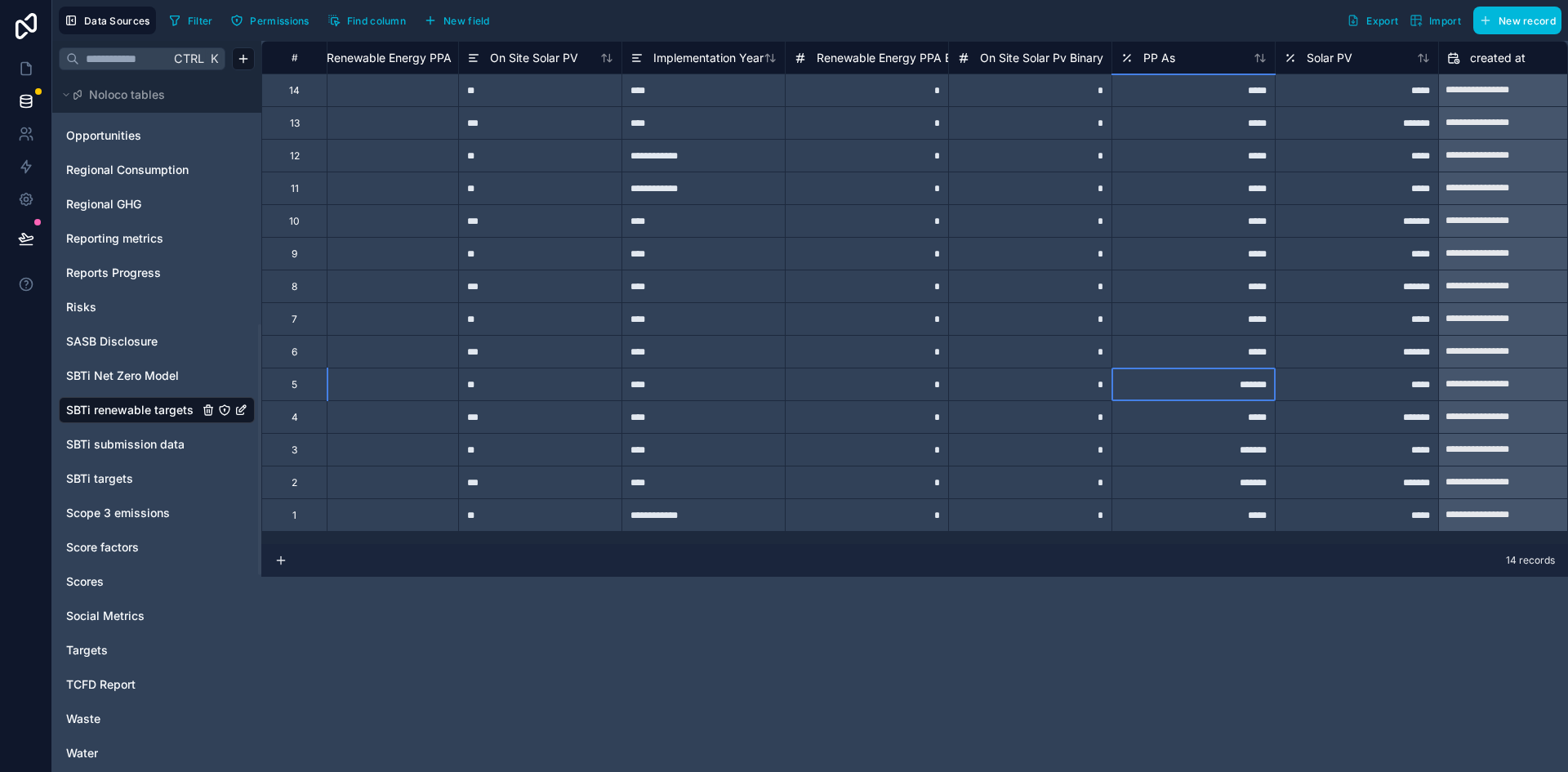
click at [1198, 393] on div "*******" at bounding box center [1193, 384] width 163 height 33
type input "*"
click at [1197, 449] on div "*******" at bounding box center [1193, 449] width 163 height 33
type input "*"
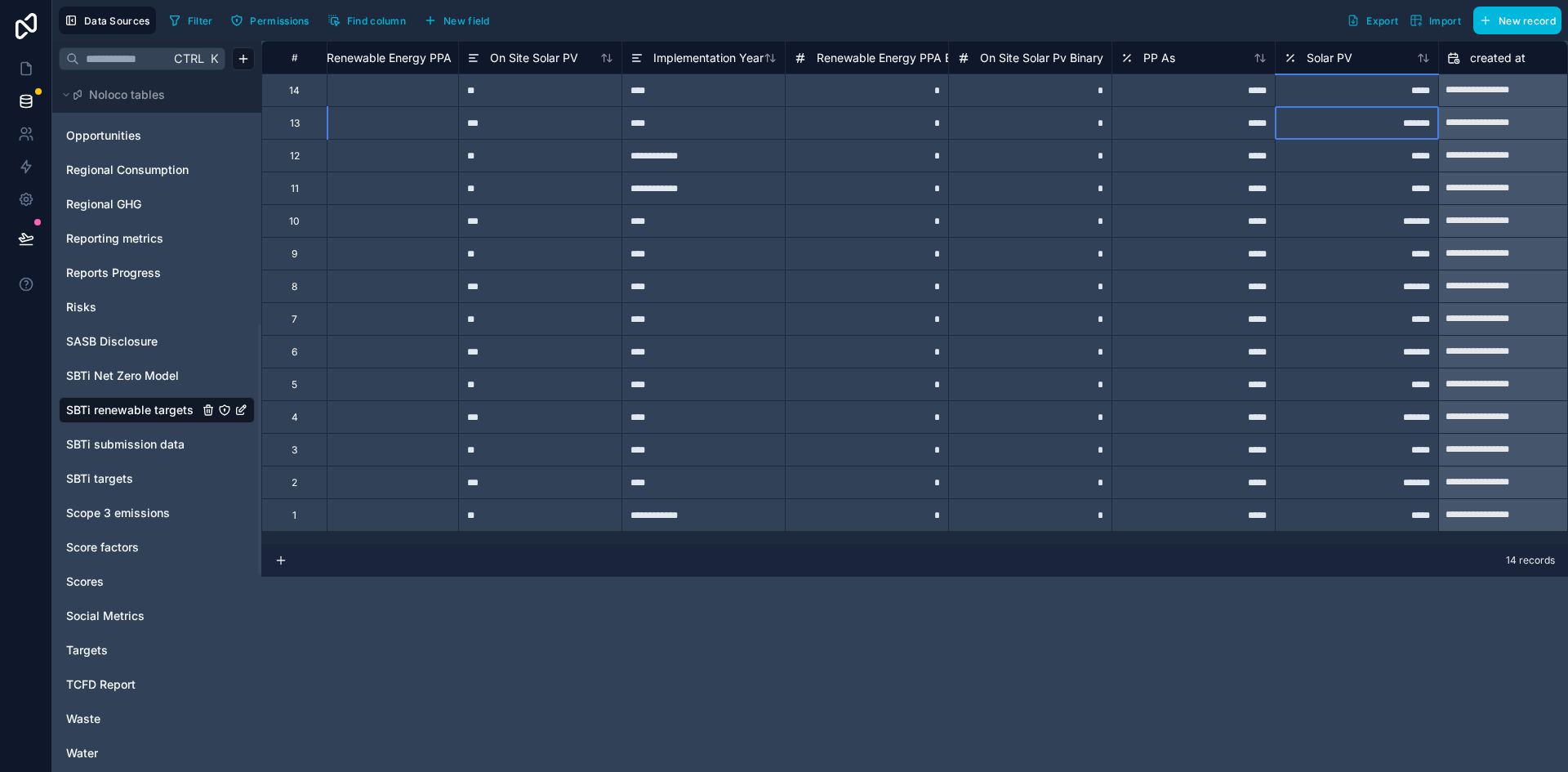
click at [1394, 110] on div "*******" at bounding box center [1356, 123] width 163 height 33
type input "*"
click at [1364, 231] on div "*******" at bounding box center [1356, 221] width 163 height 33
type input "*"
click at [1357, 288] on div "*******" at bounding box center [1356, 286] width 163 height 33
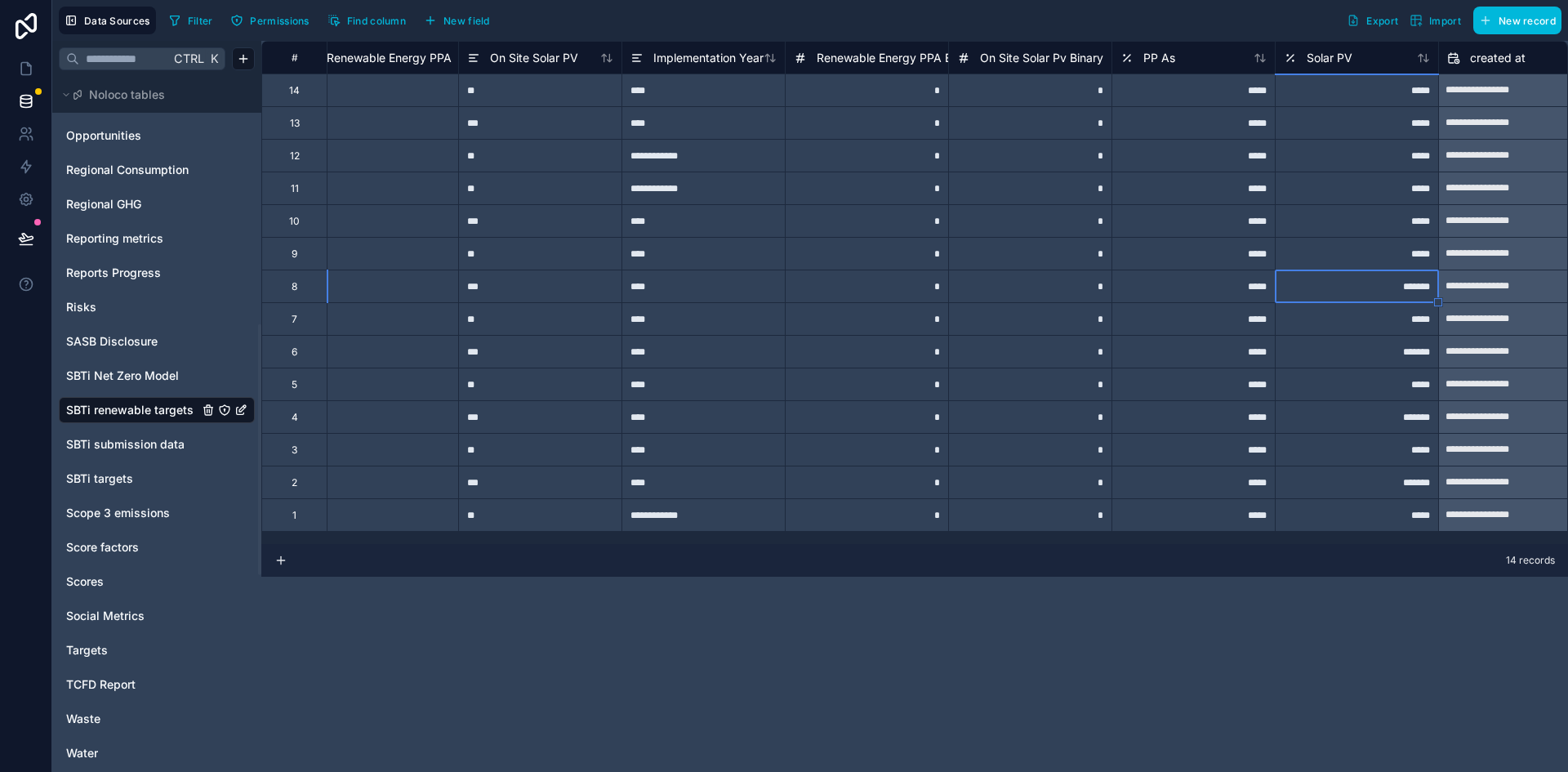
type input "*"
click at [1369, 353] on div "*" at bounding box center [1356, 351] width 163 height 33
click at [1374, 425] on div "*******" at bounding box center [1356, 417] width 163 height 33
type input "*"
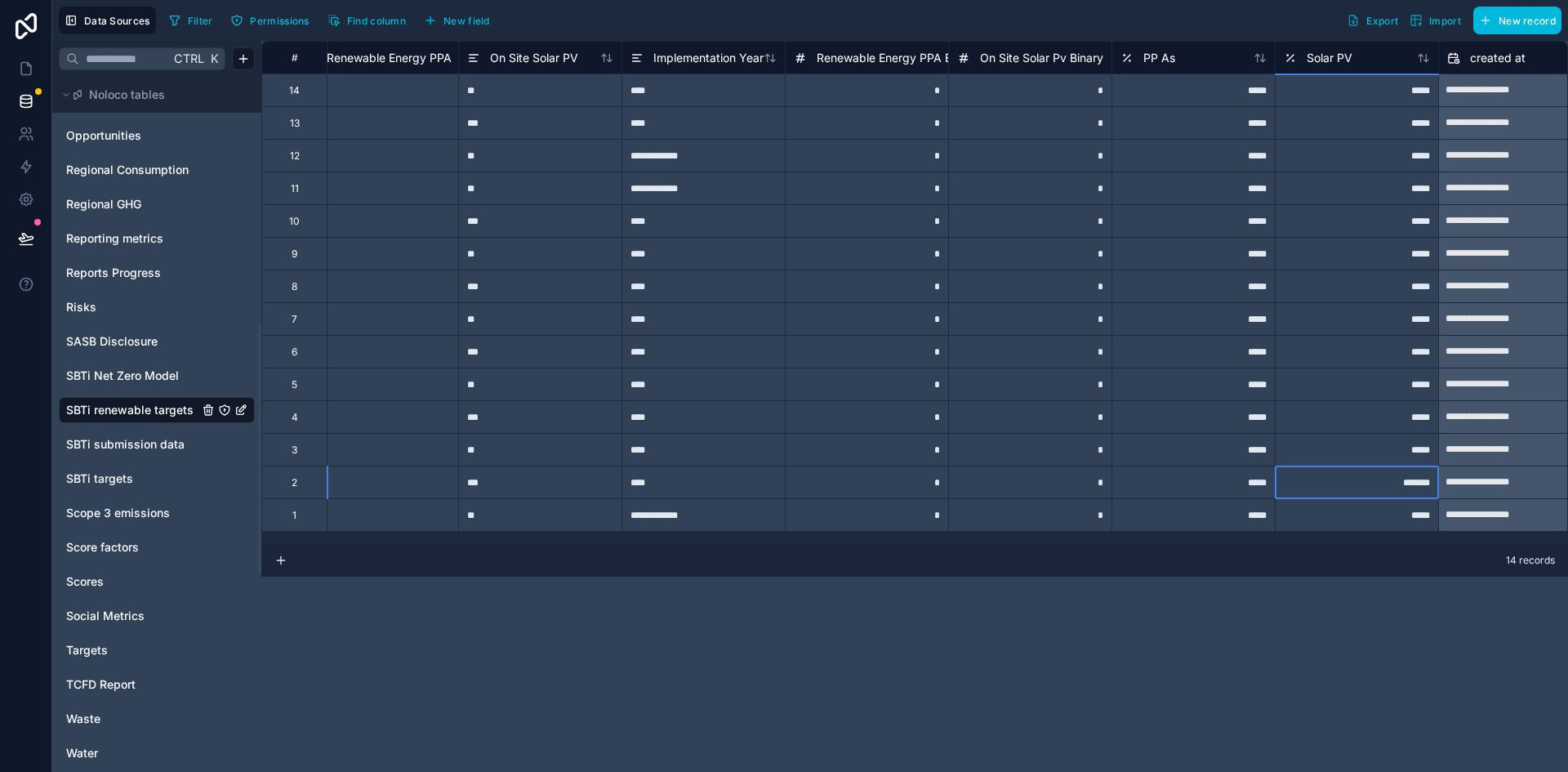
click at [1371, 468] on div "*******" at bounding box center [1356, 482] width 163 height 33
type input "*"
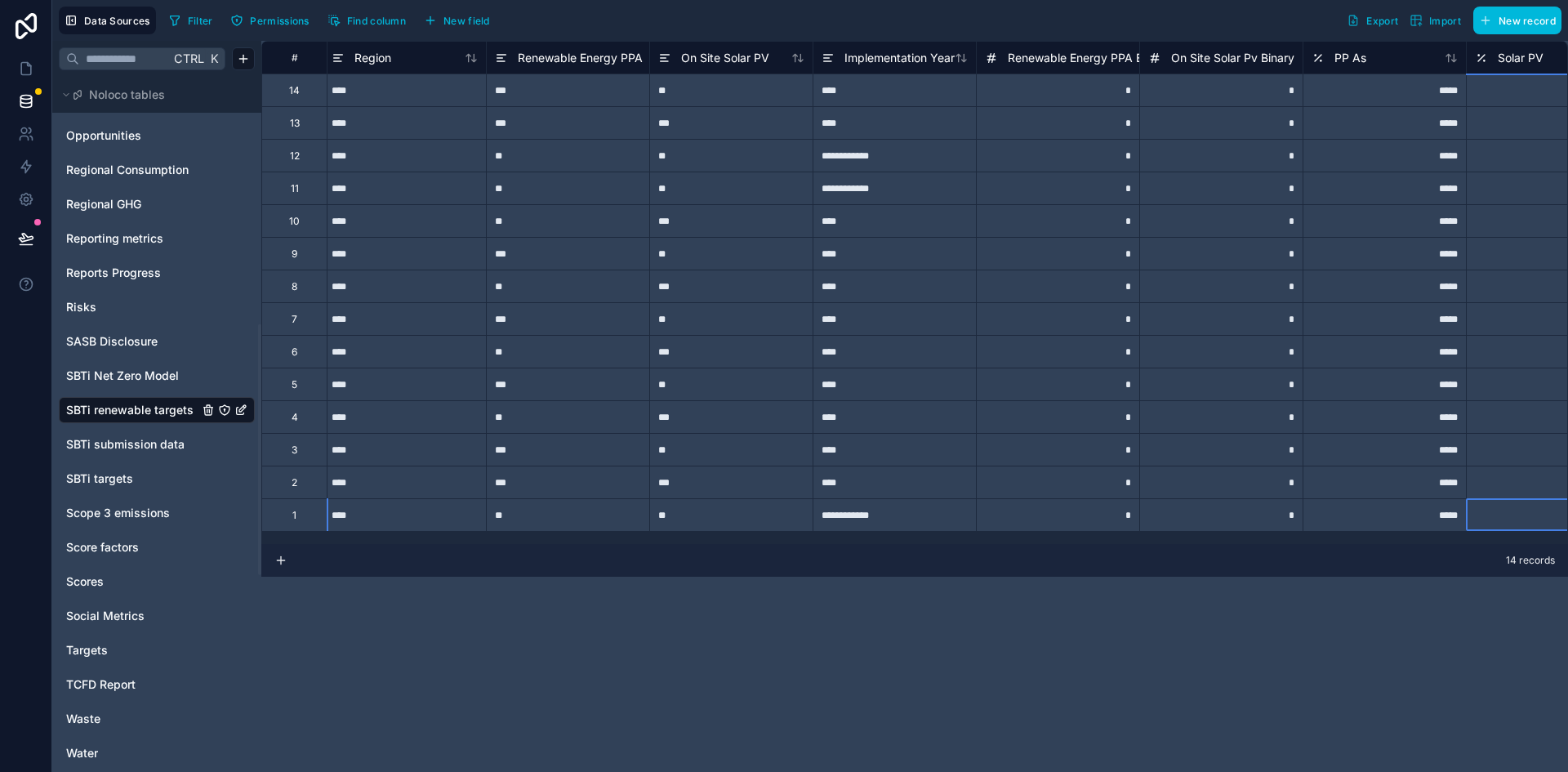
scroll to position [0, 333]
click at [1364, 62] on span "PP As" at bounding box center [1348, 57] width 32 height 16
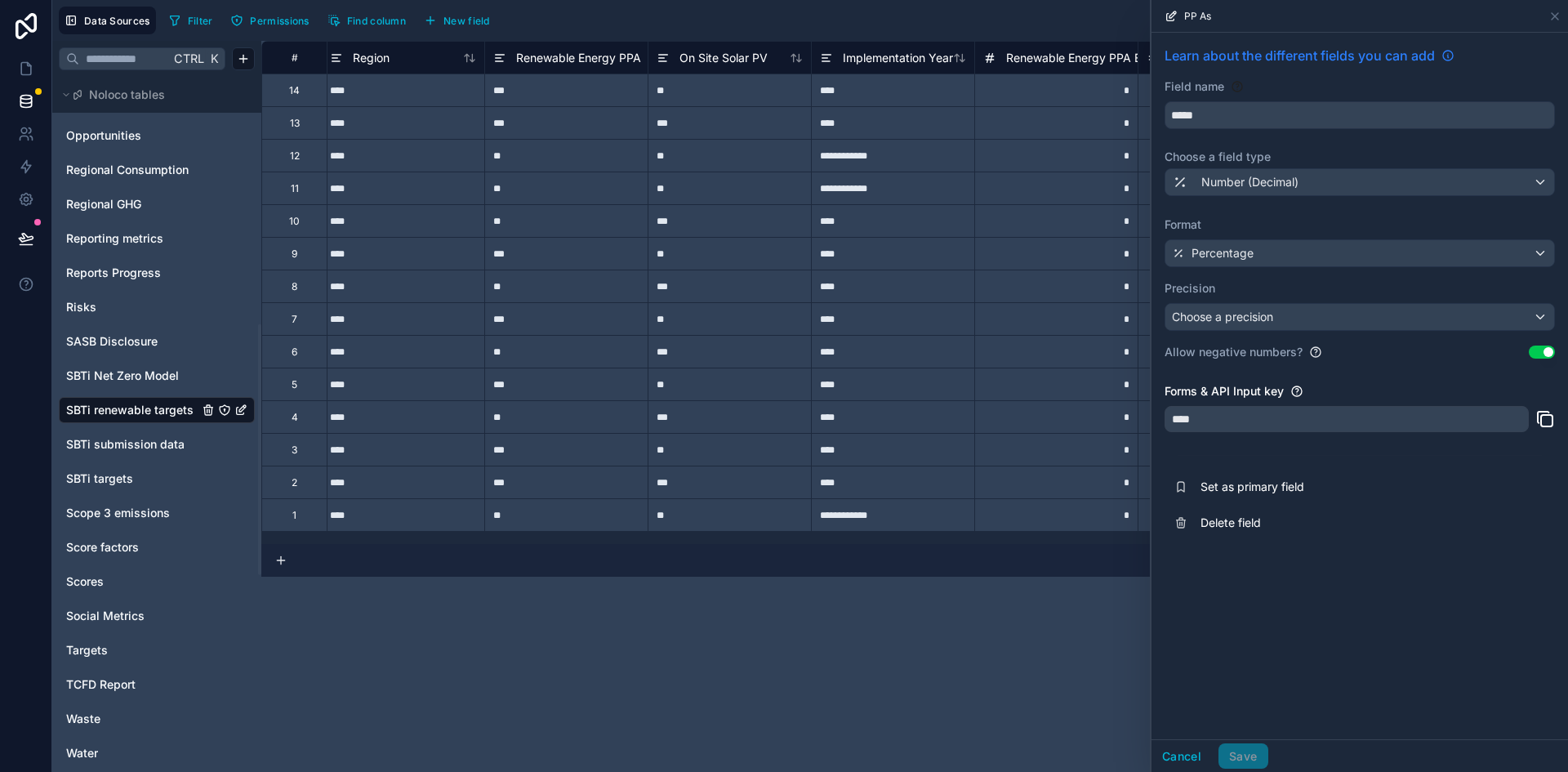
click at [1364, 62] on span "Learn about the different fields you can add" at bounding box center [1299, 56] width 270 height 20
click at [1216, 120] on input "*****" at bounding box center [1360, 115] width 389 height 26
click at [1165, 101] on button "****" at bounding box center [1360, 114] width 390 height 27
type input "**********"
click at [1243, 749] on button "Save" at bounding box center [1243, 757] width 49 height 26
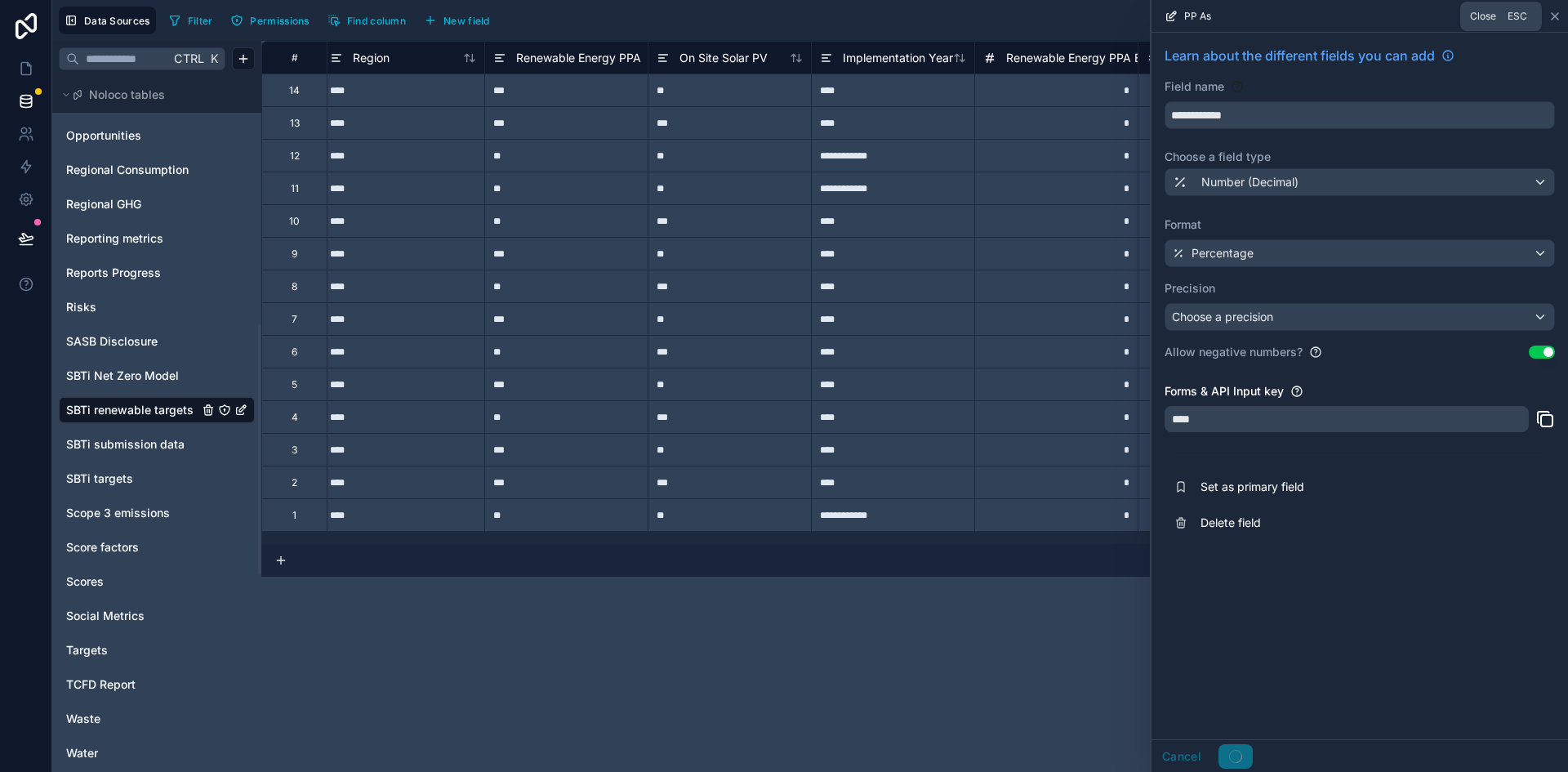
click at [1553, 15] on icon at bounding box center [1555, 16] width 13 height 13
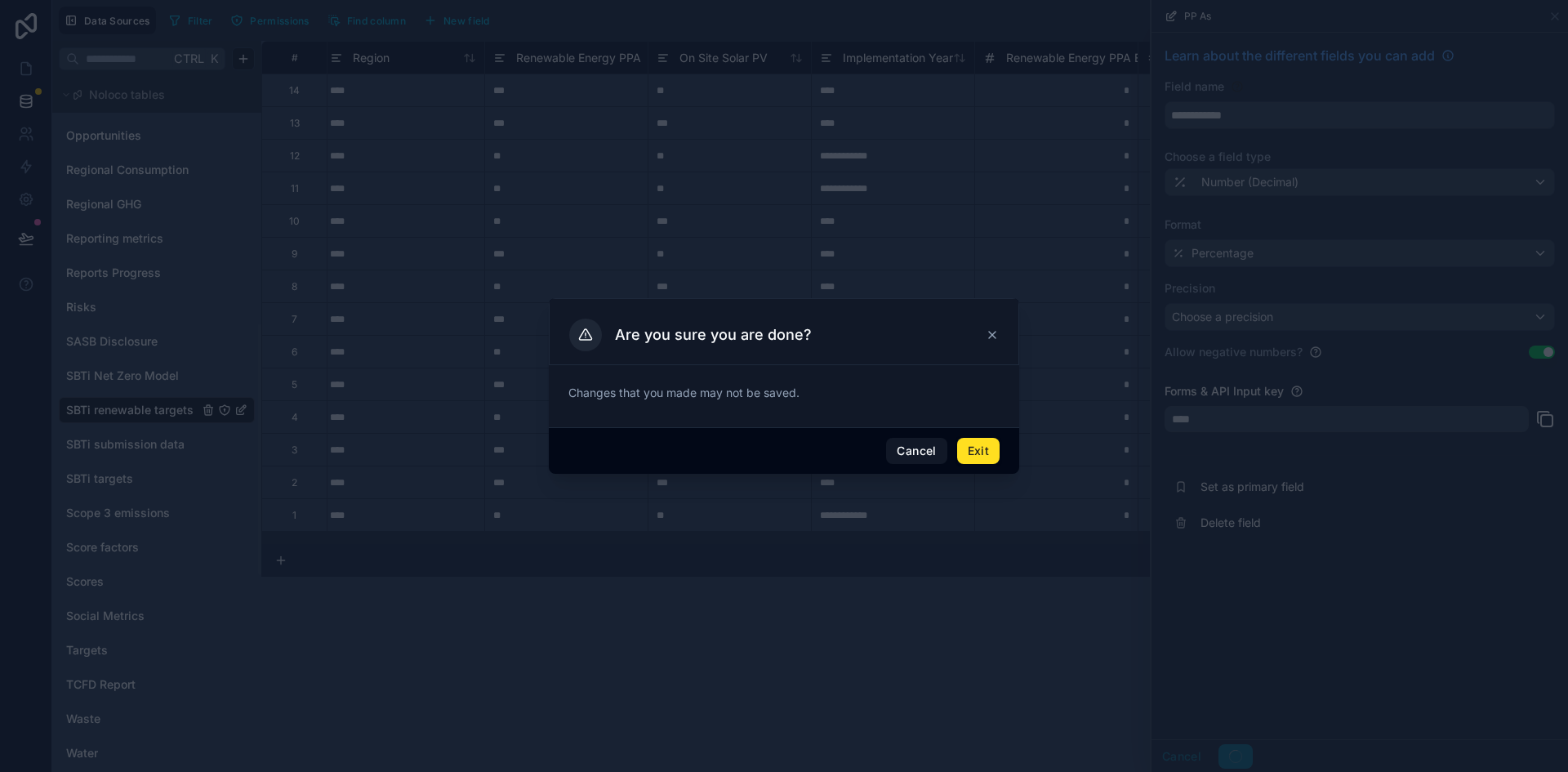
click at [988, 452] on button "Exit" at bounding box center [978, 452] width 42 height 26
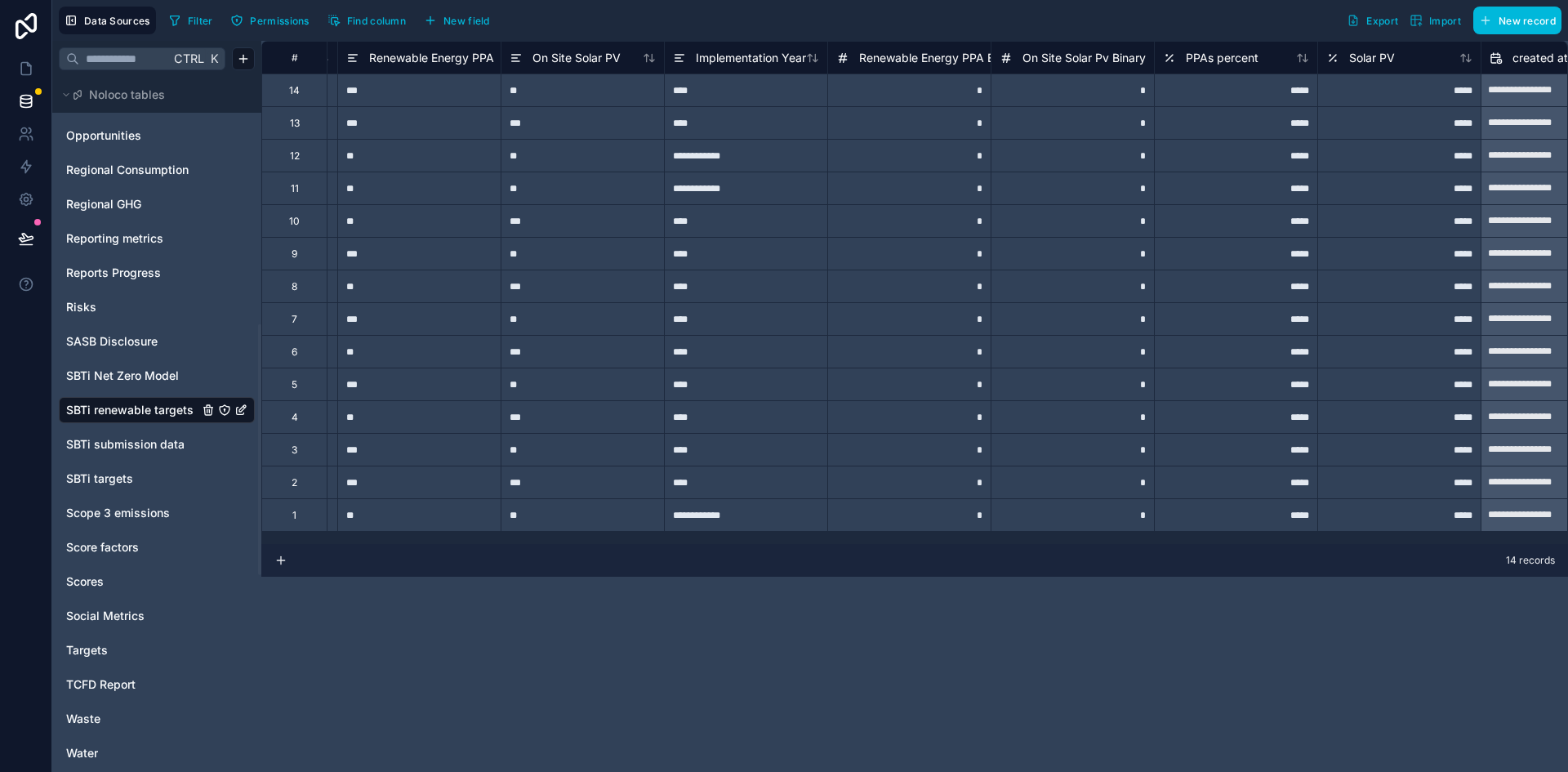
scroll to position [0, 584]
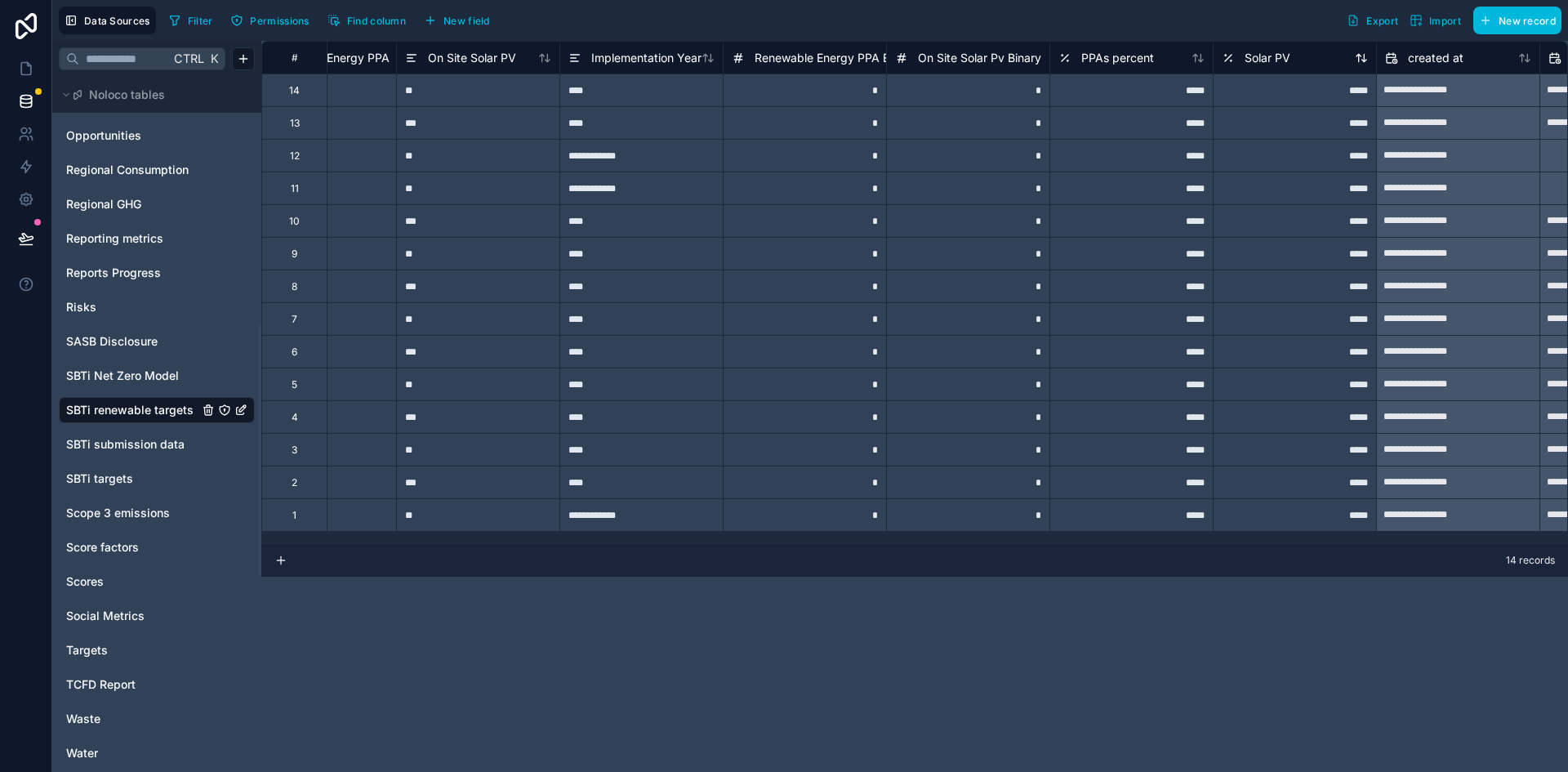
click at [1258, 57] on span "Solar PV" at bounding box center [1267, 57] width 46 height 16
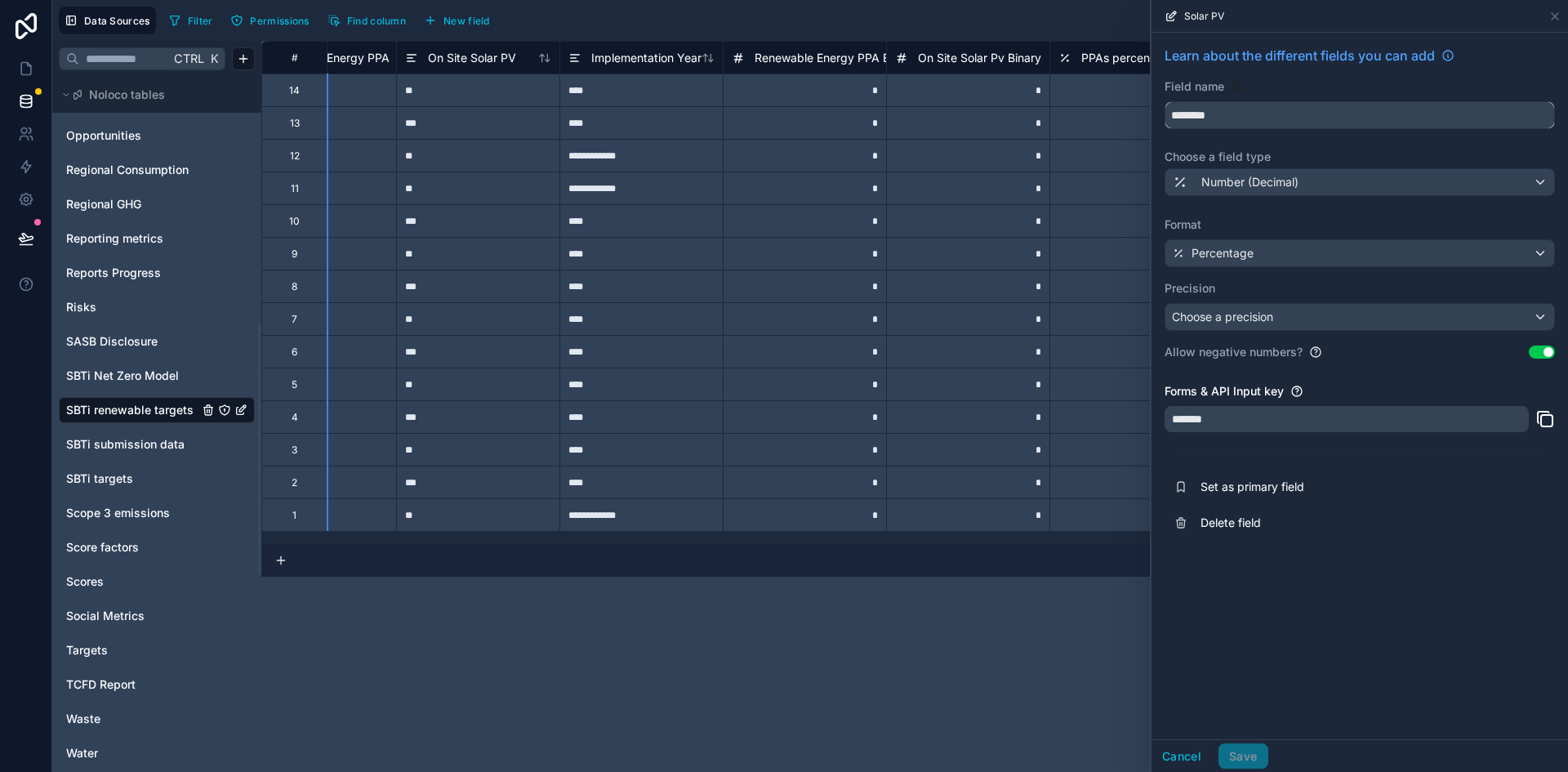
click at [1267, 111] on input "********" at bounding box center [1360, 115] width 389 height 26
click at [1165, 101] on button "********" at bounding box center [1360, 114] width 390 height 27
type input "**********"
click at [1248, 753] on button "Save" at bounding box center [1243, 757] width 49 height 26
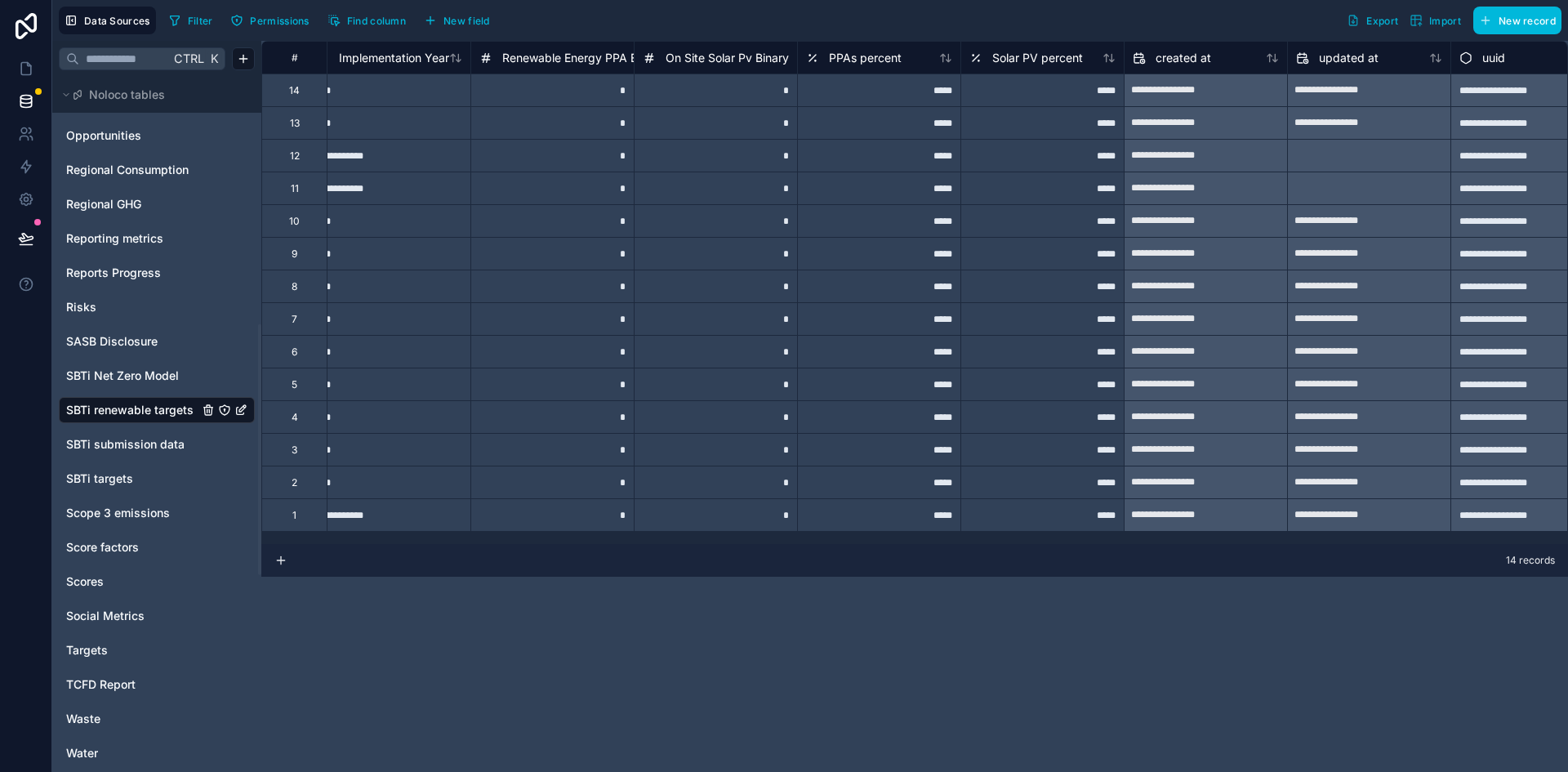
scroll to position [0, 883]
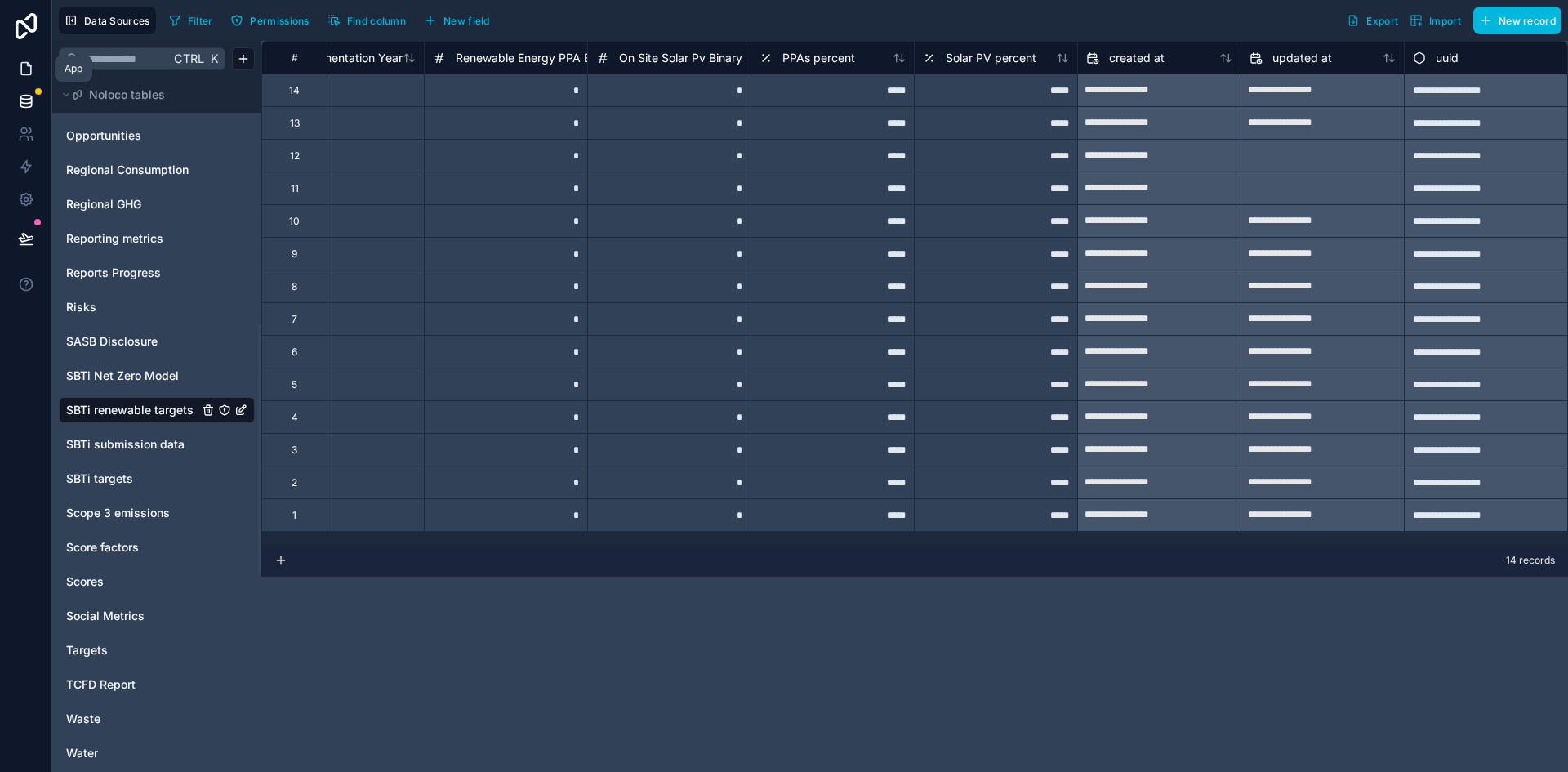
click at [22, 74] on icon at bounding box center [26, 69] width 9 height 12
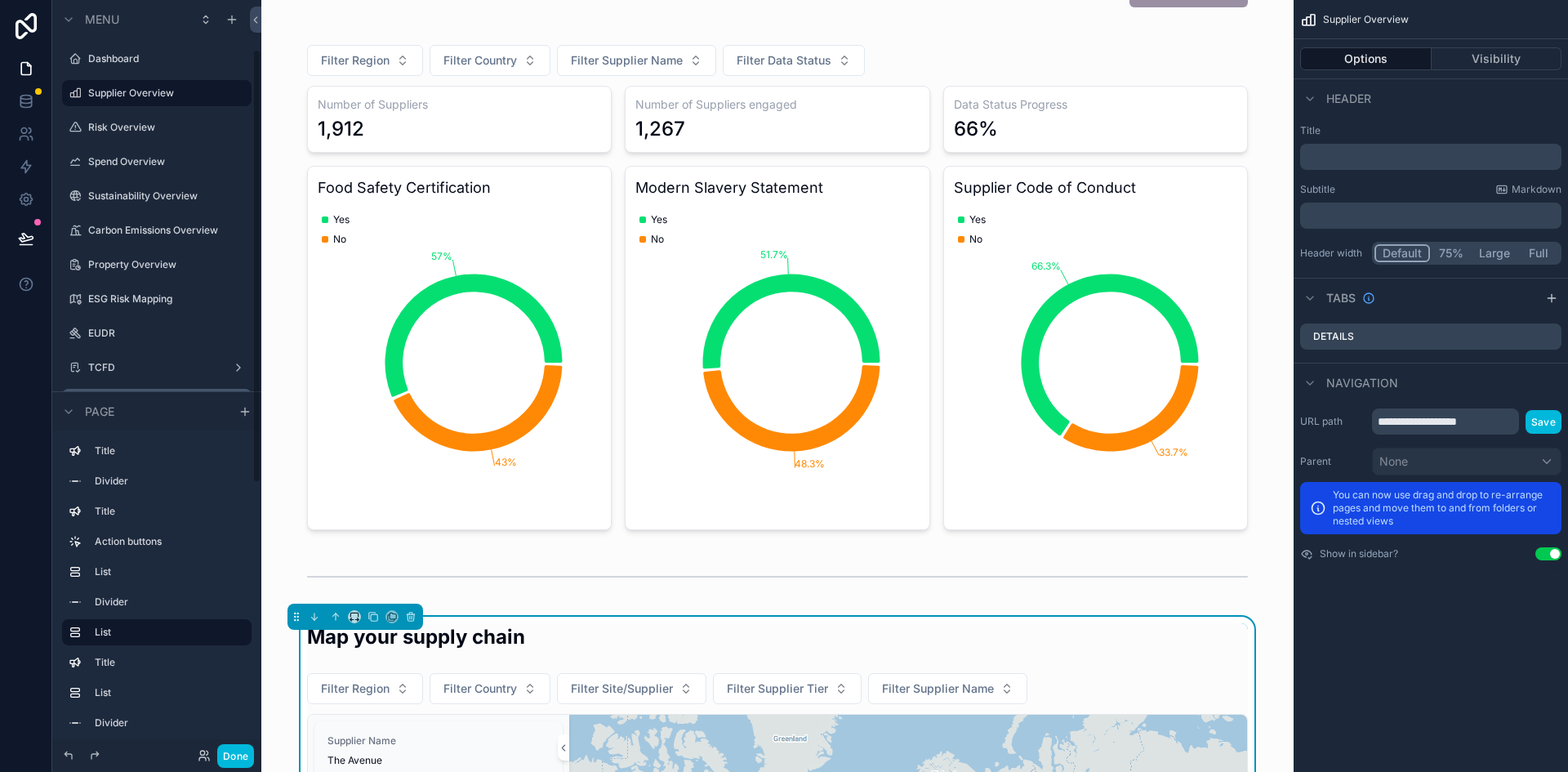
scroll to position [245, 0]
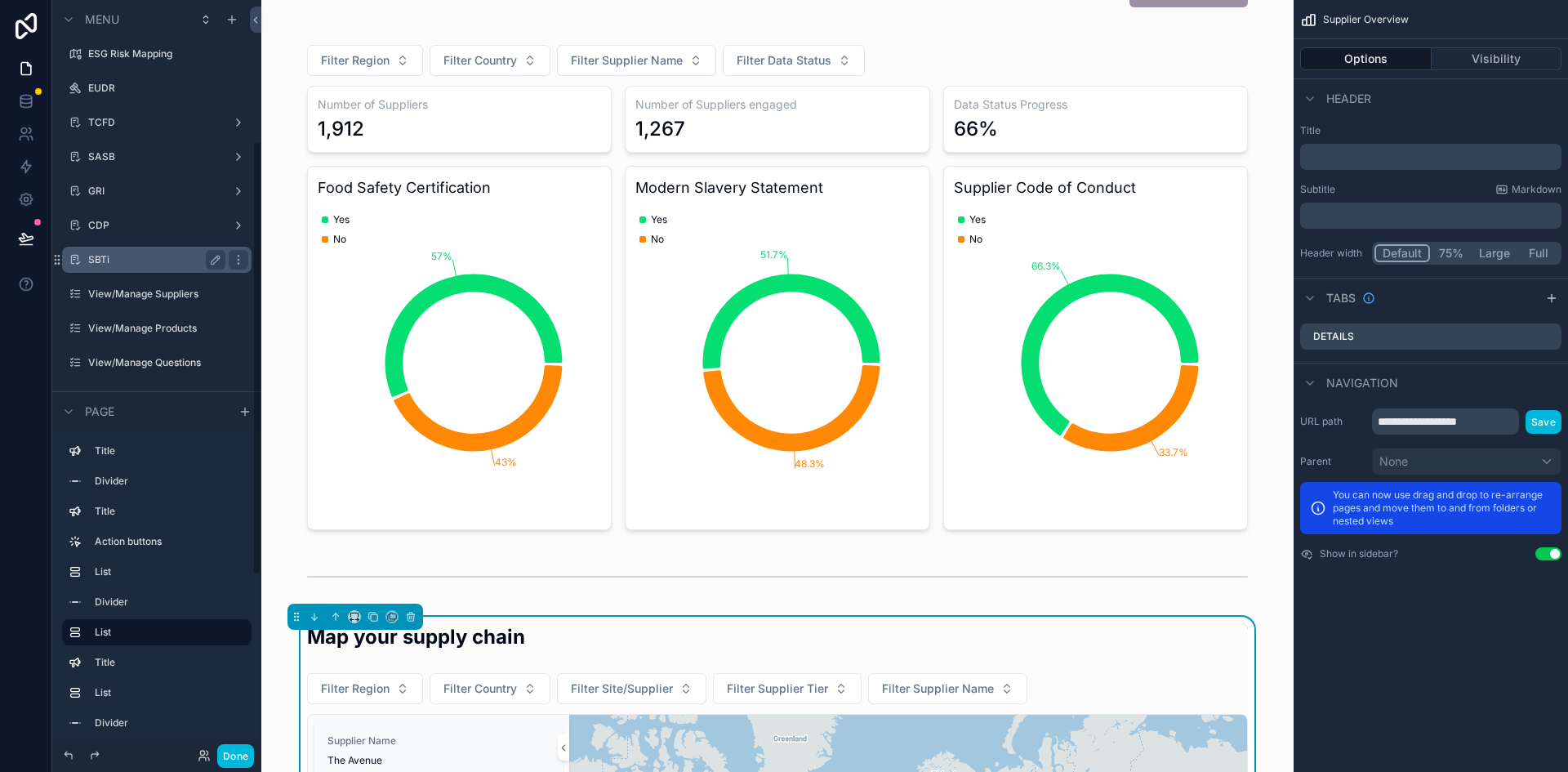
click at [133, 259] on label "SBTi" at bounding box center [154, 260] width 131 height 13
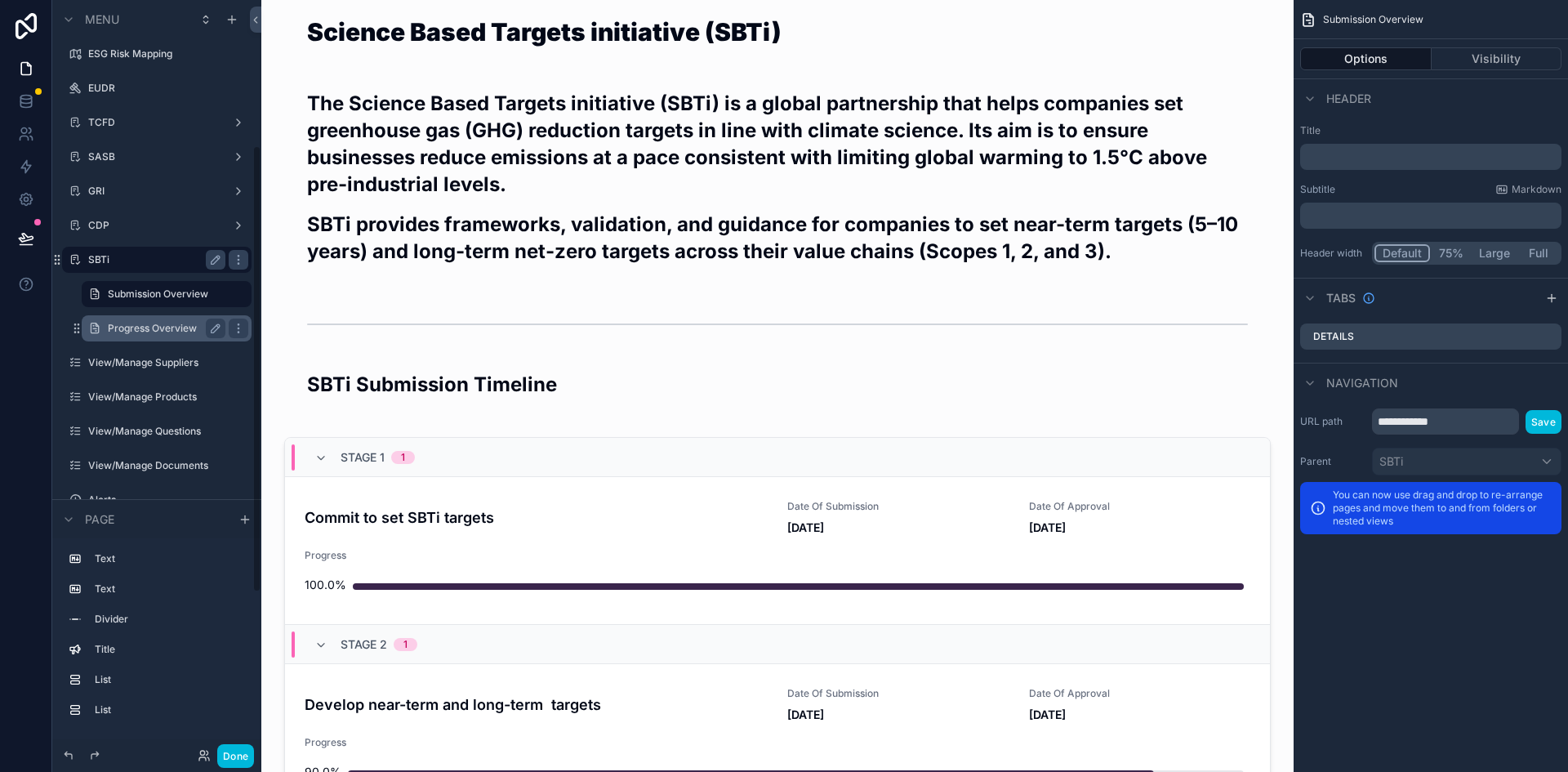
click at [129, 319] on div "Progress Overview" at bounding box center [166, 328] width 118 height 20
click at [149, 331] on label "Progress Overview" at bounding box center [163, 328] width 111 height 13
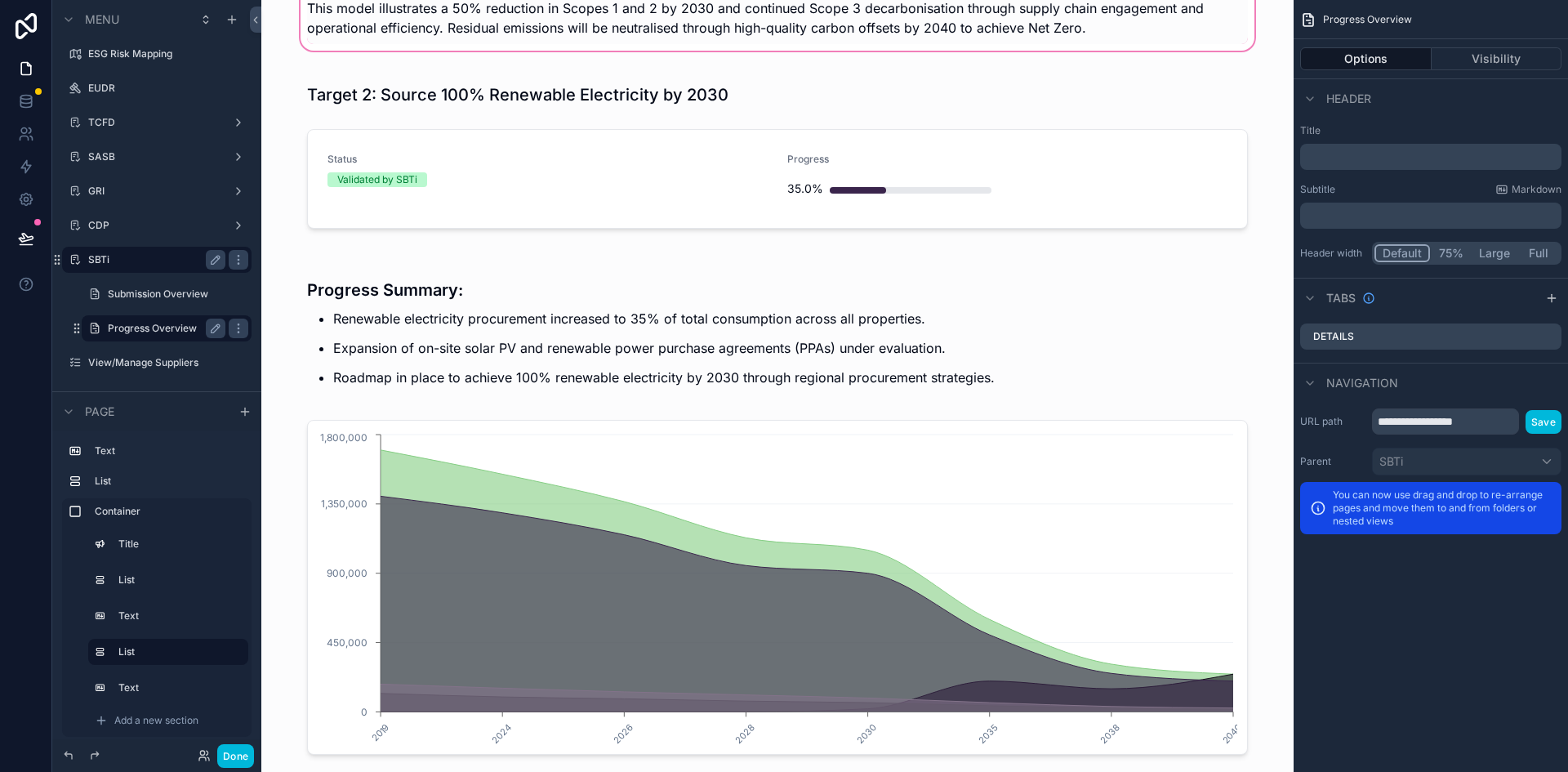
scroll to position [1388, 0]
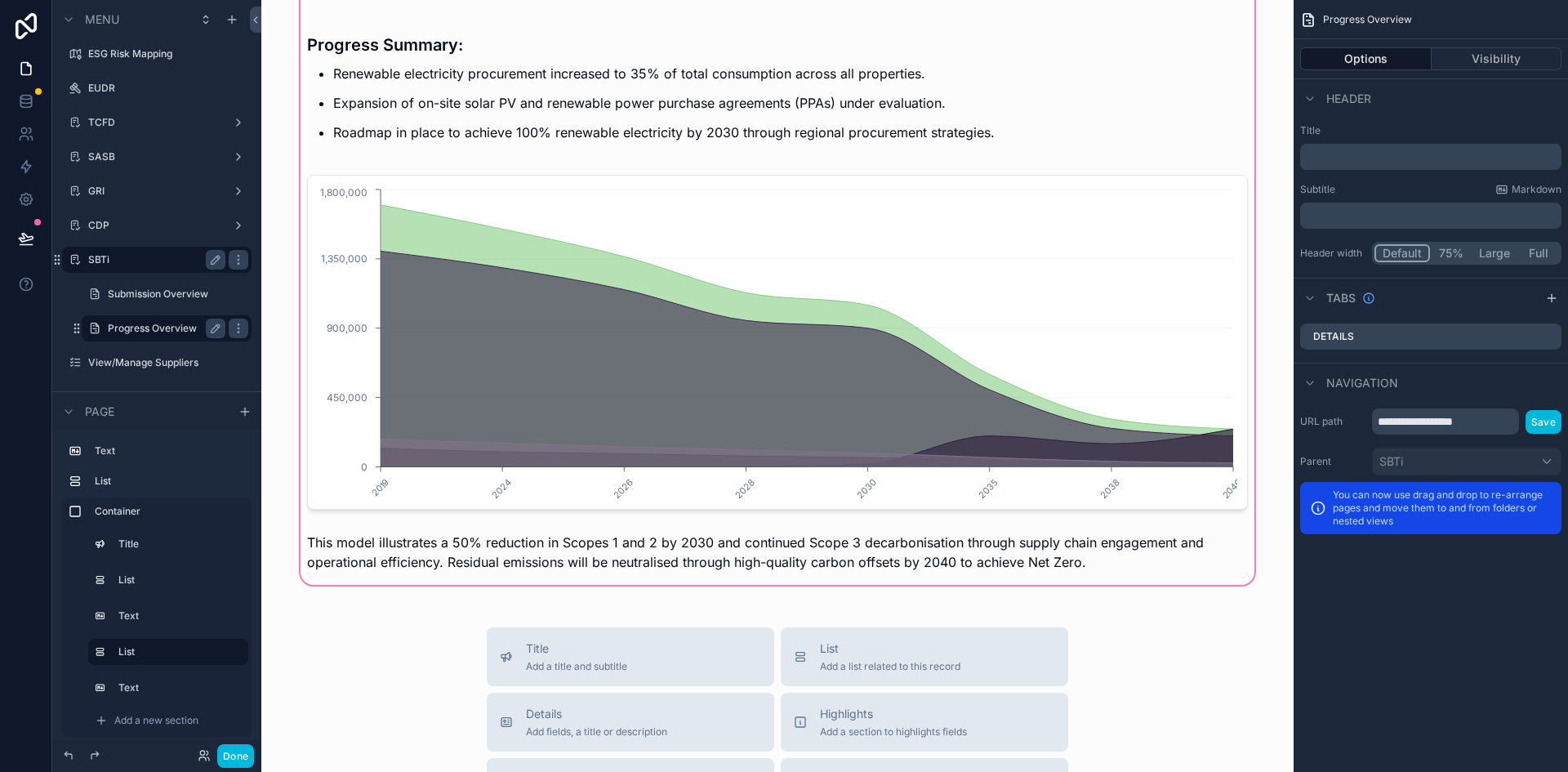
click at [1117, 150] on div "scrollable content" at bounding box center [777, 205] width 1006 height 766
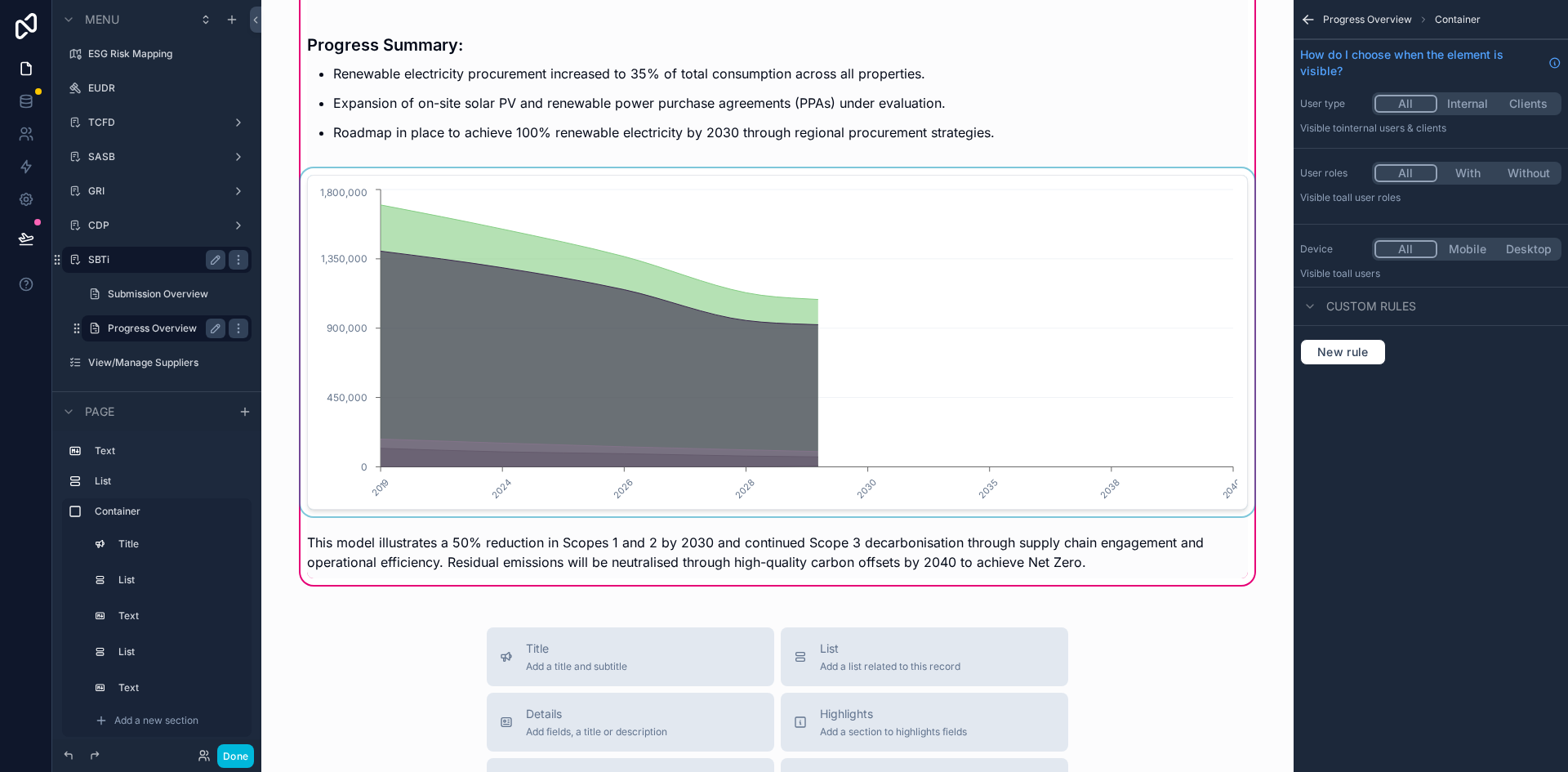
click at [1102, 175] on div "scrollable content" at bounding box center [776, 342] width 960 height 348
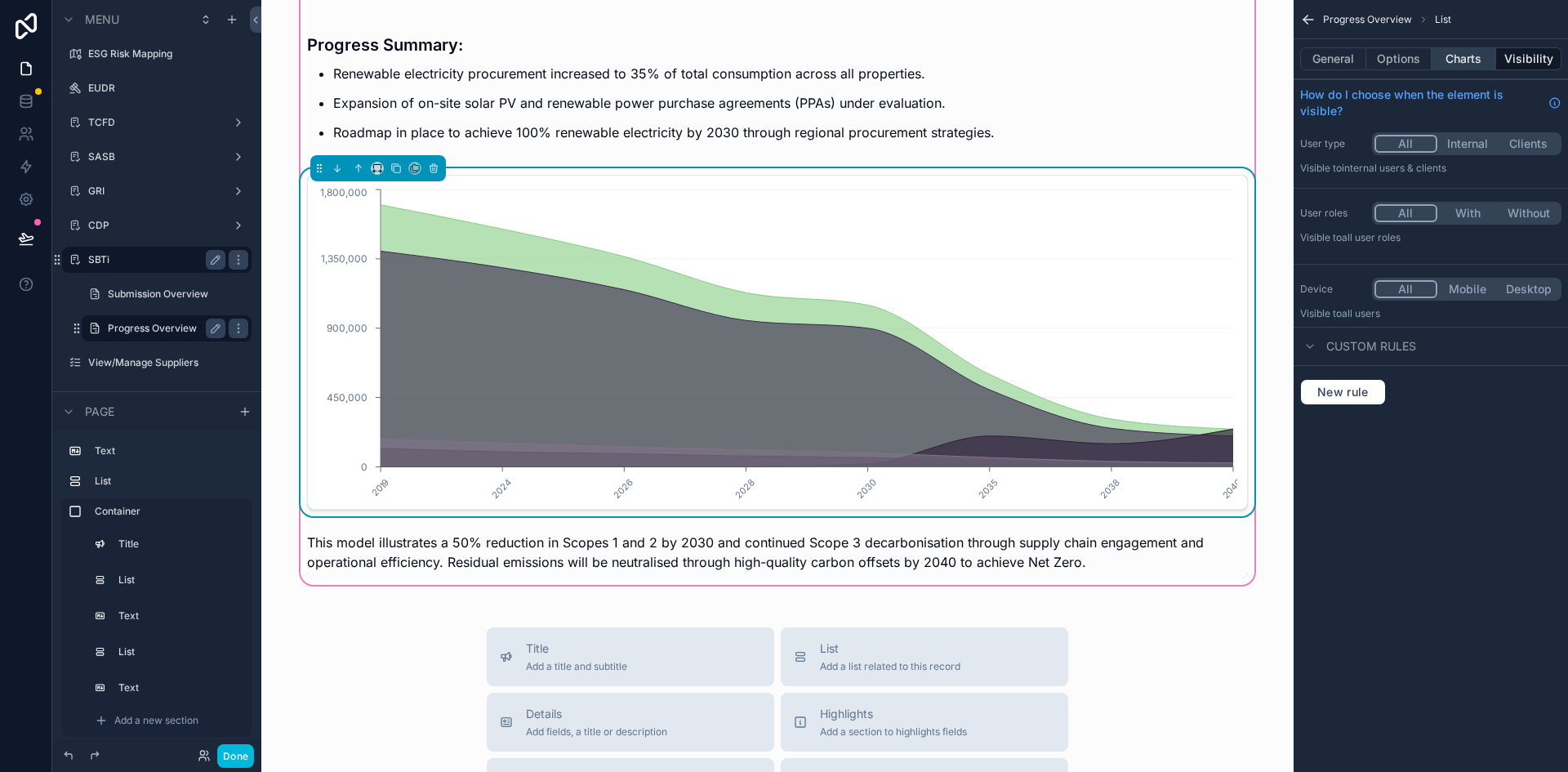
click at [1452, 57] on button "Charts" at bounding box center [1463, 58] width 65 height 23
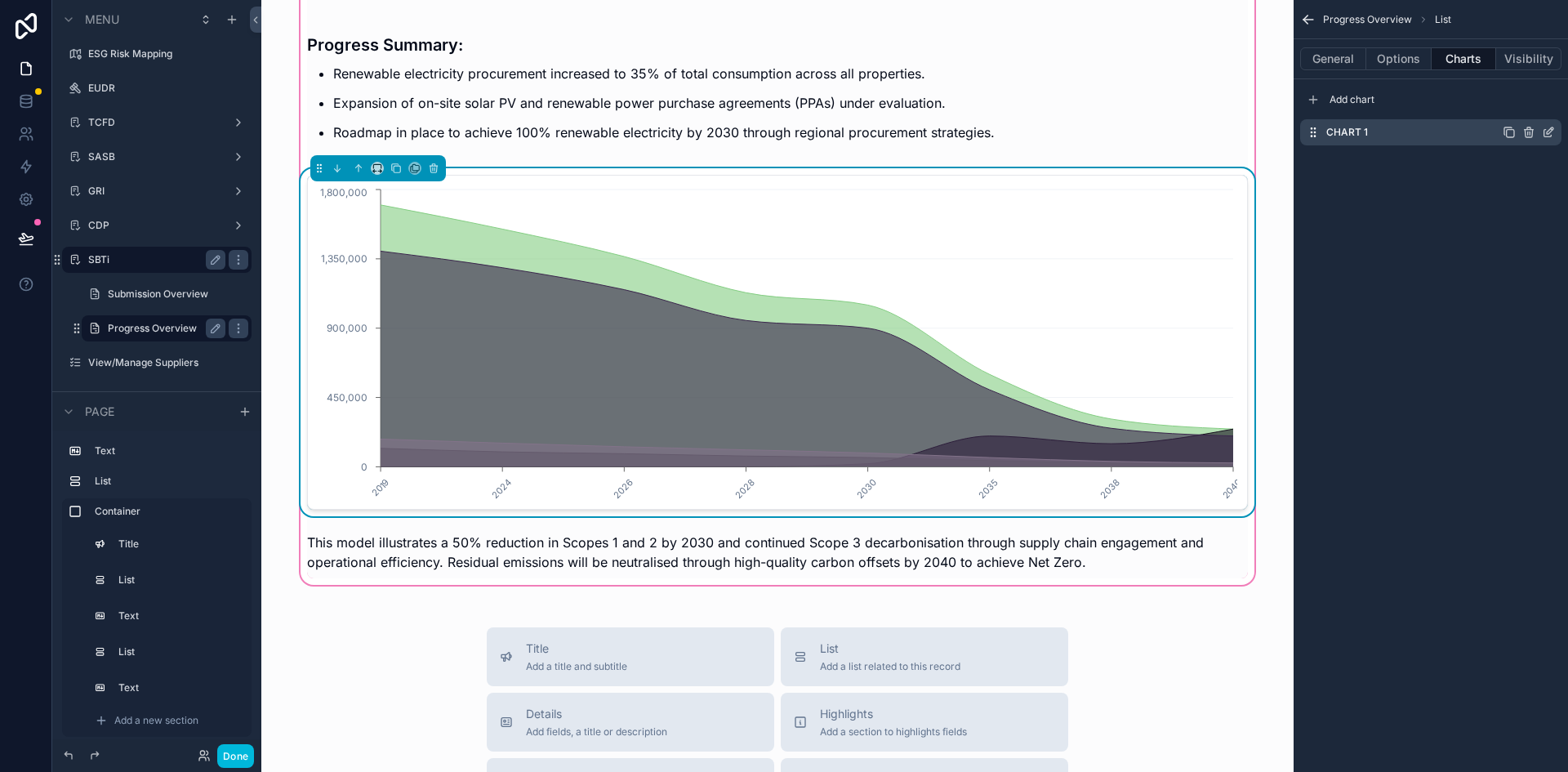
click at [1544, 131] on icon "scrollable content" at bounding box center [1548, 134] width 8 height 8
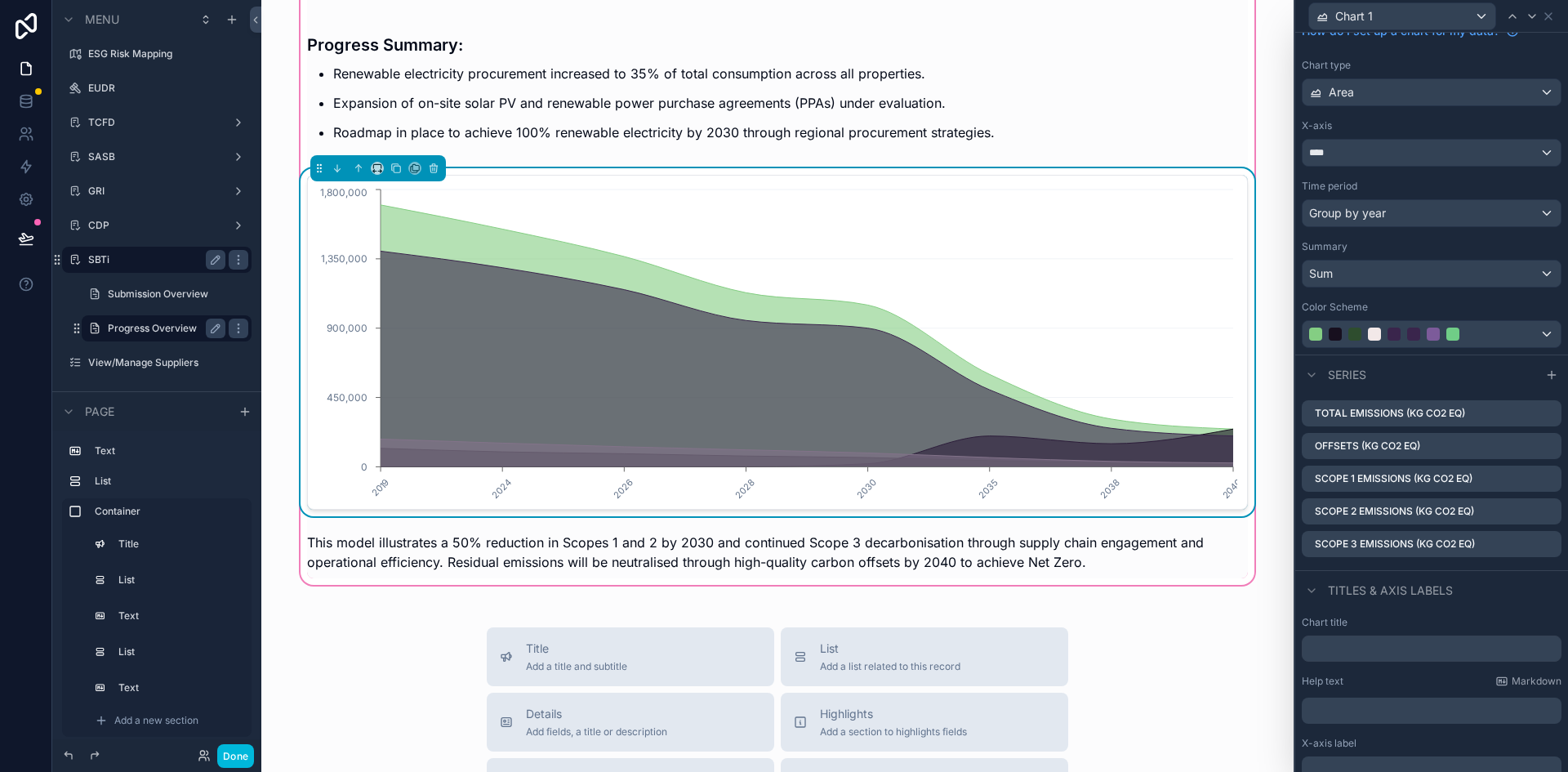
scroll to position [0, 0]
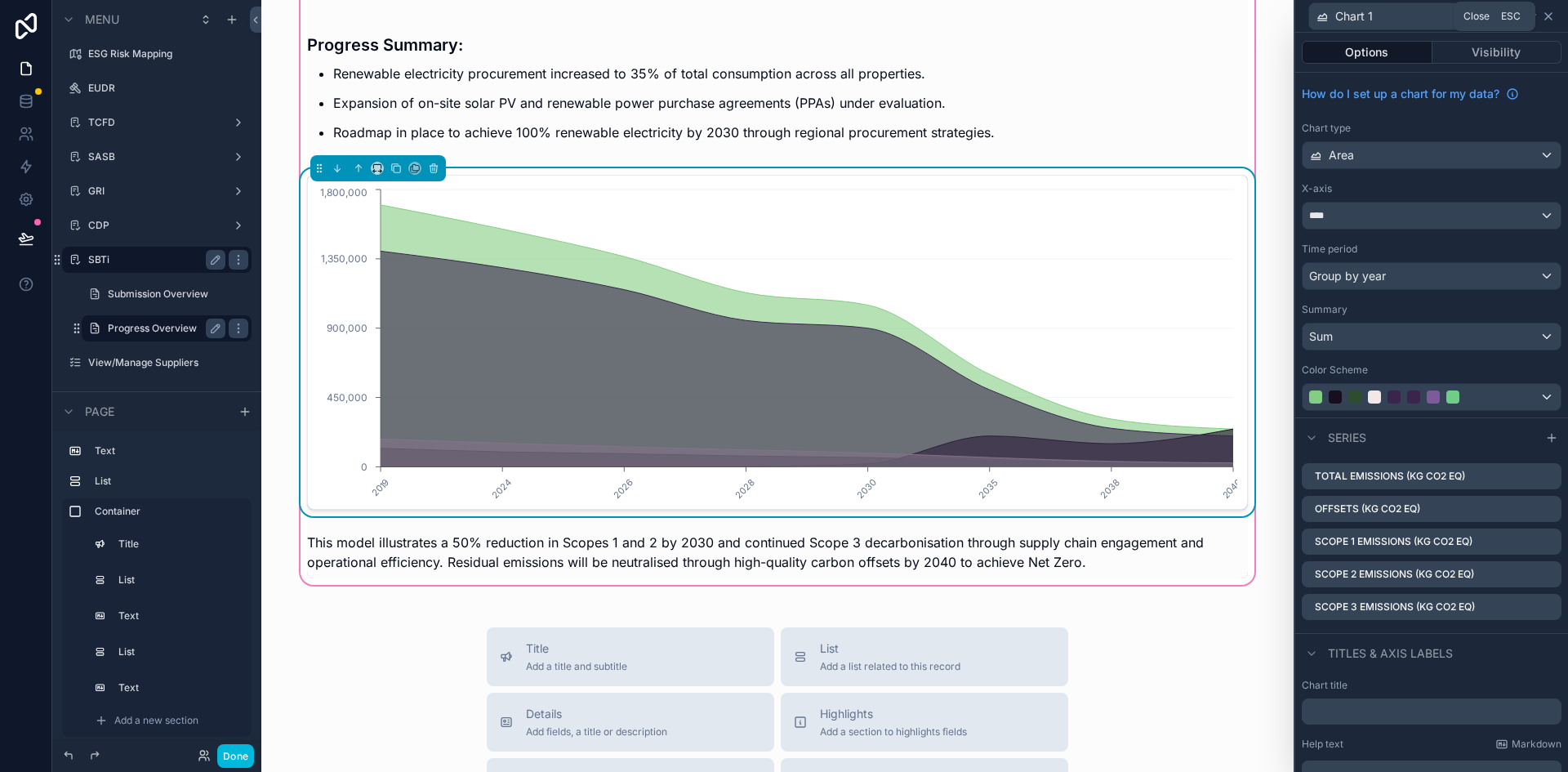
click at [1552, 15] on icon at bounding box center [1548, 16] width 13 height 13
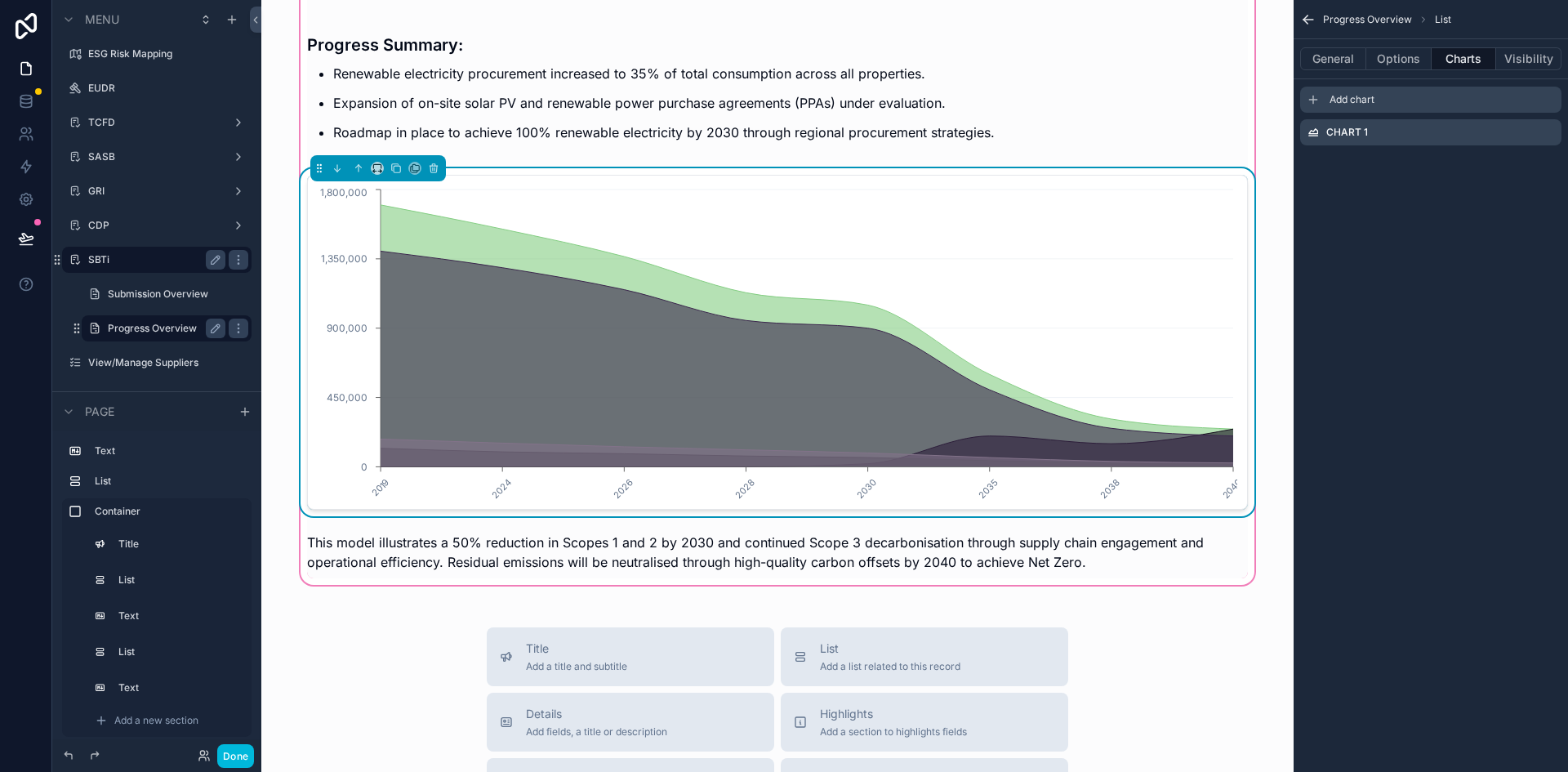
click at [1371, 96] on span "Add chart" at bounding box center [1352, 100] width 45 height 13
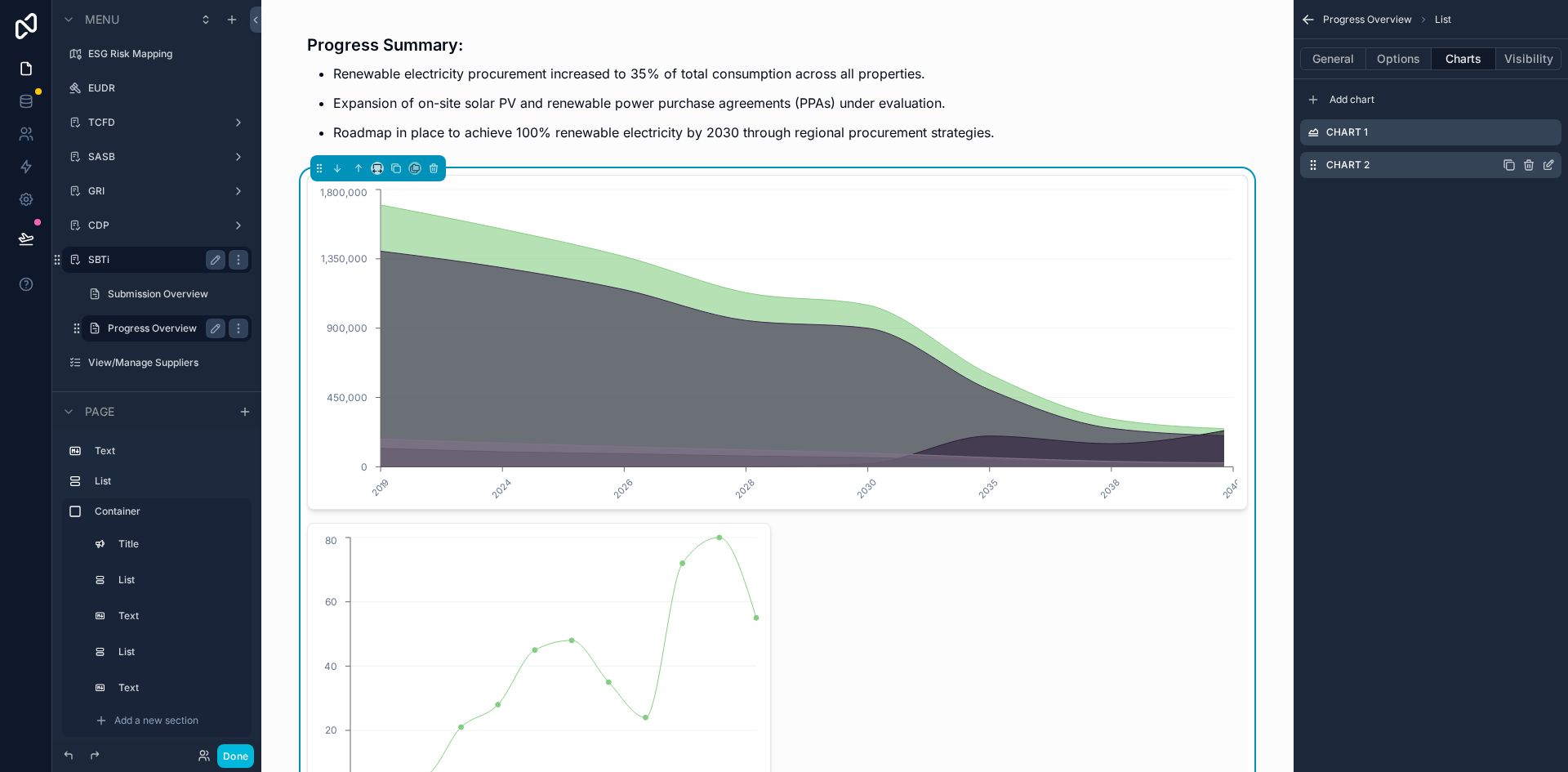
click at [1546, 157] on div "Chart 2" at bounding box center [1430, 165] width 261 height 26
click at [1545, 165] on icon "scrollable content" at bounding box center [1548, 165] width 13 height 13
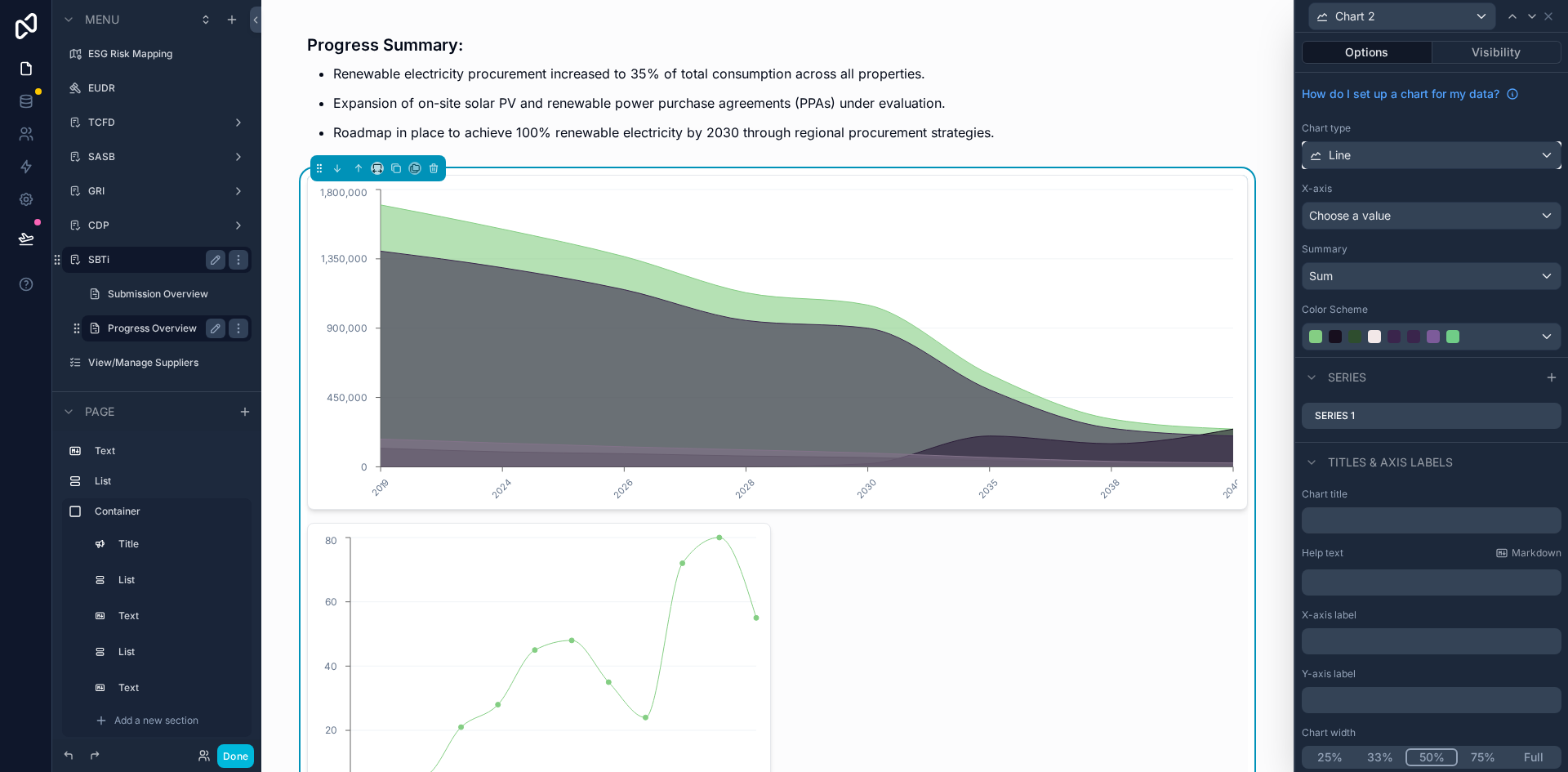
click at [1396, 162] on div "Line" at bounding box center [1431, 156] width 258 height 26
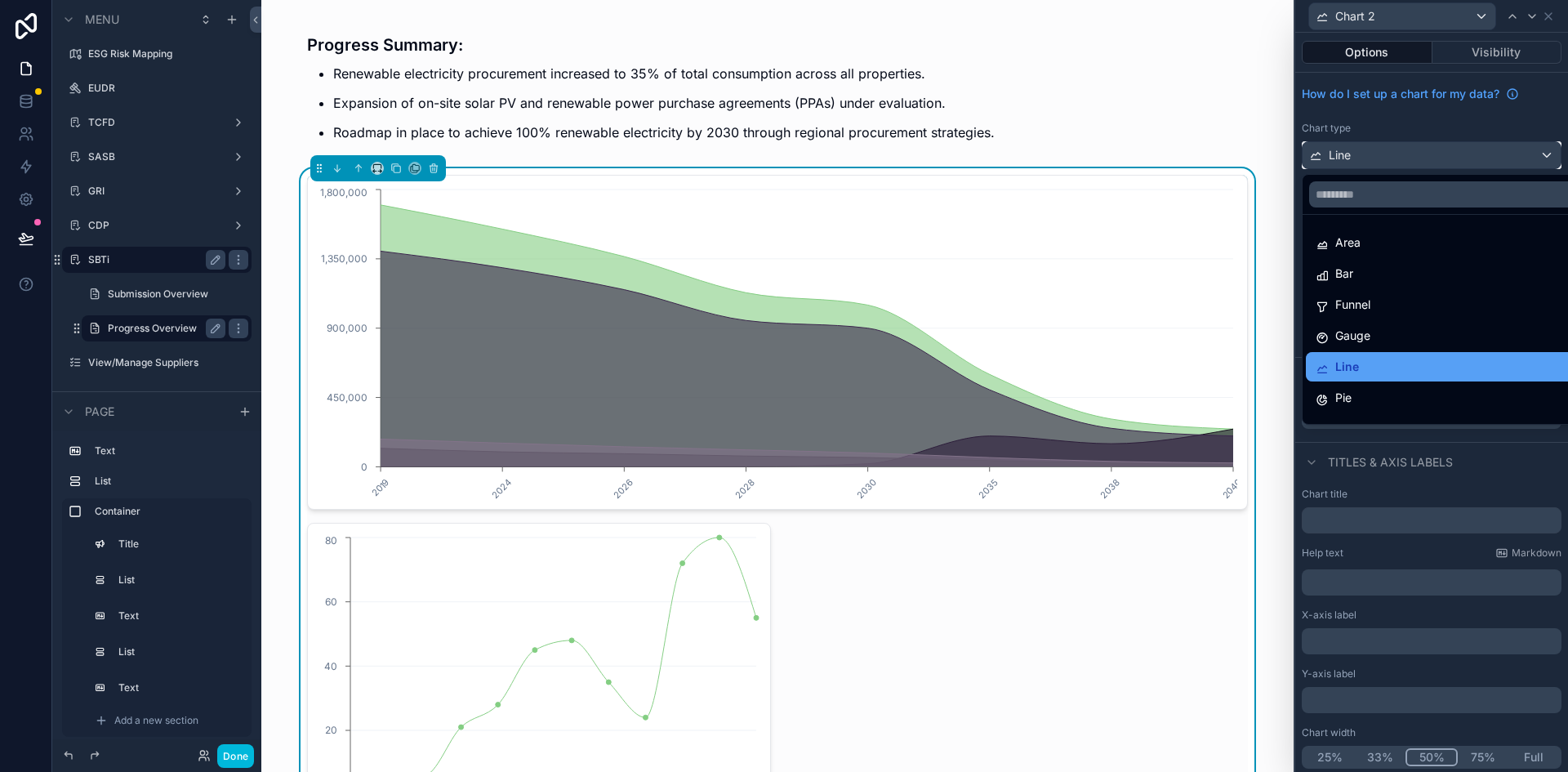
scroll to position [116, 0]
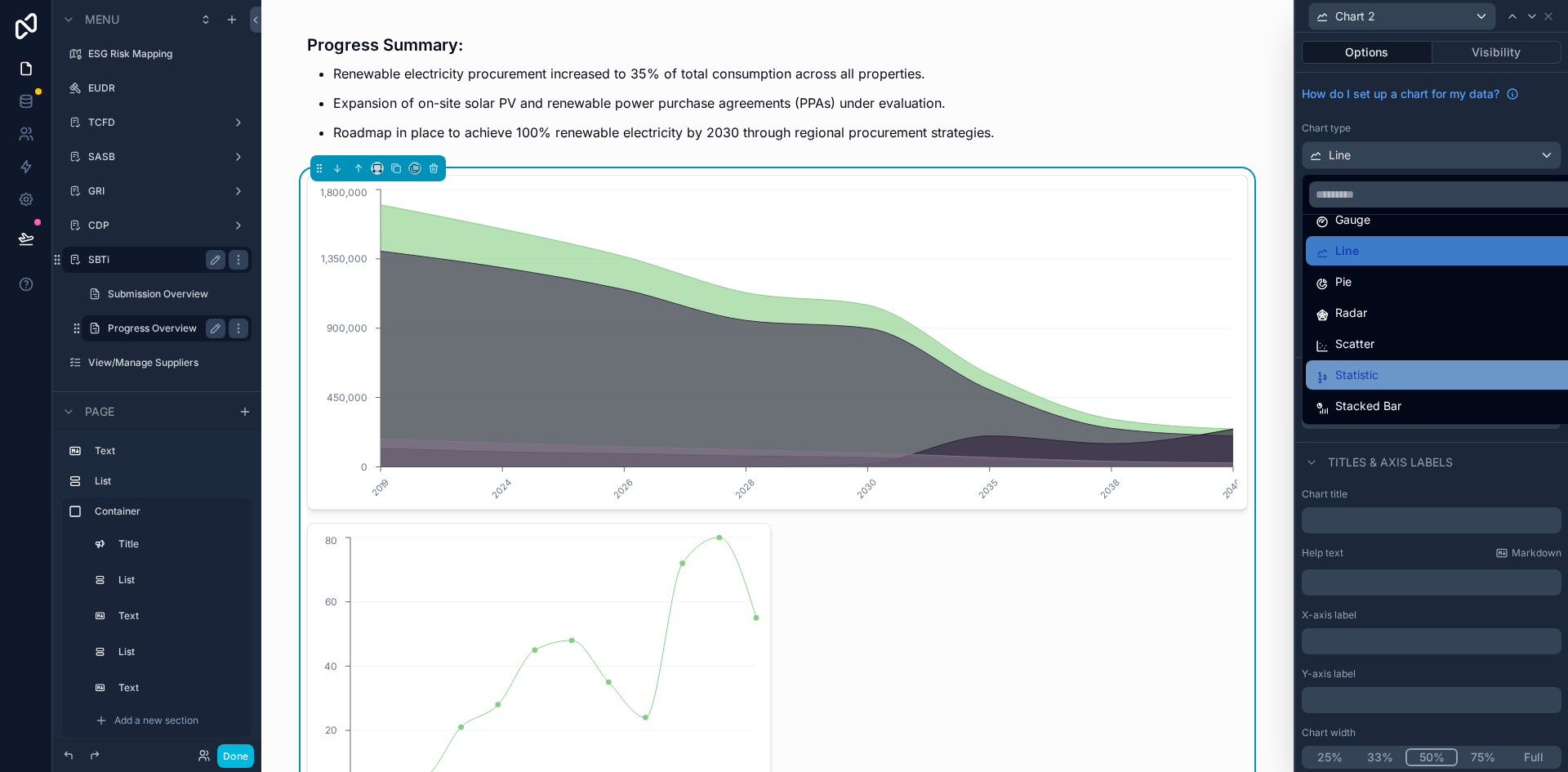
click at [1387, 374] on div "Statistic" at bounding box center [1444, 374] width 257 height 20
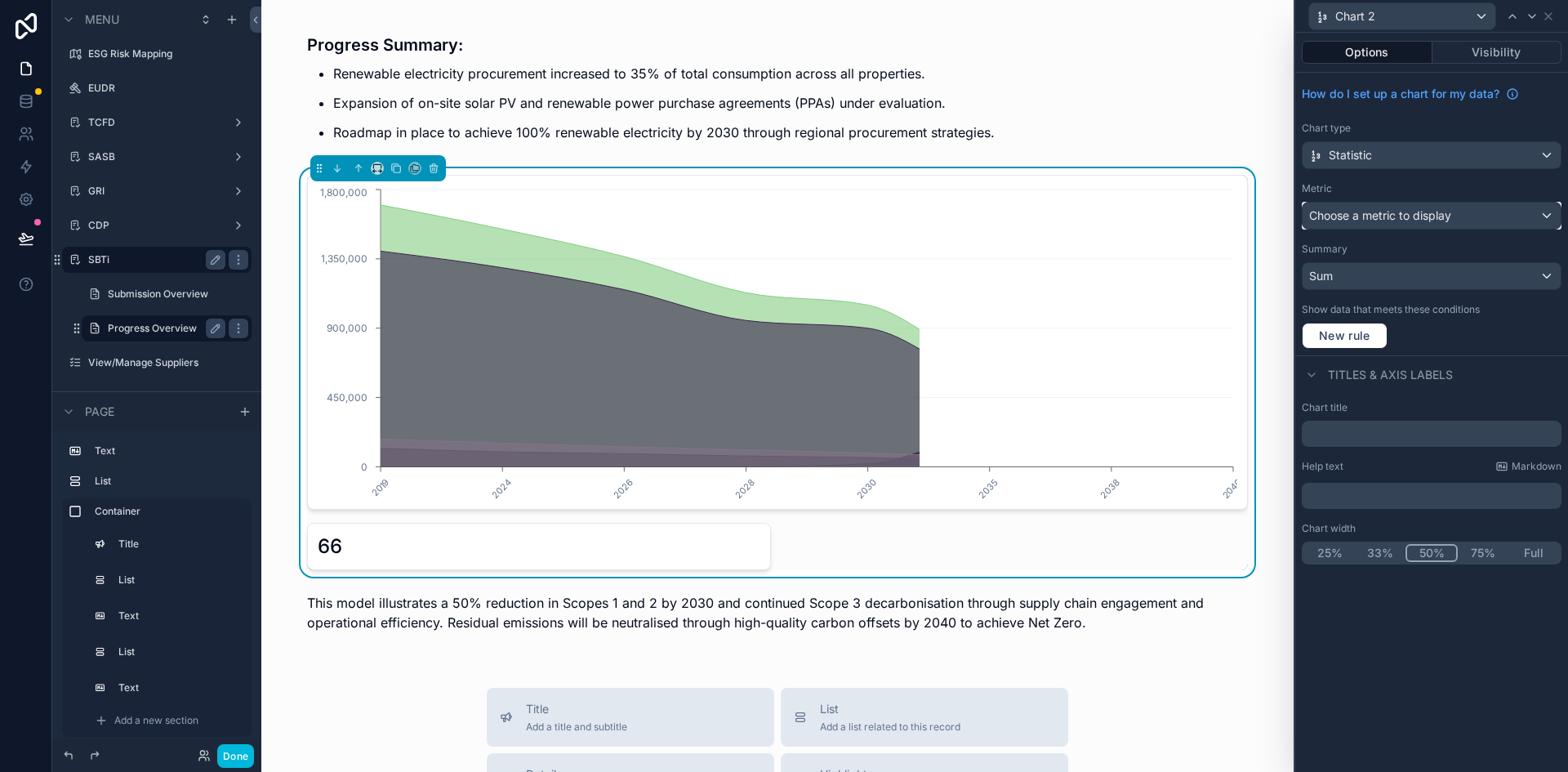
click at [1471, 211] on div "Choose a metric to display" at bounding box center [1431, 216] width 258 height 26
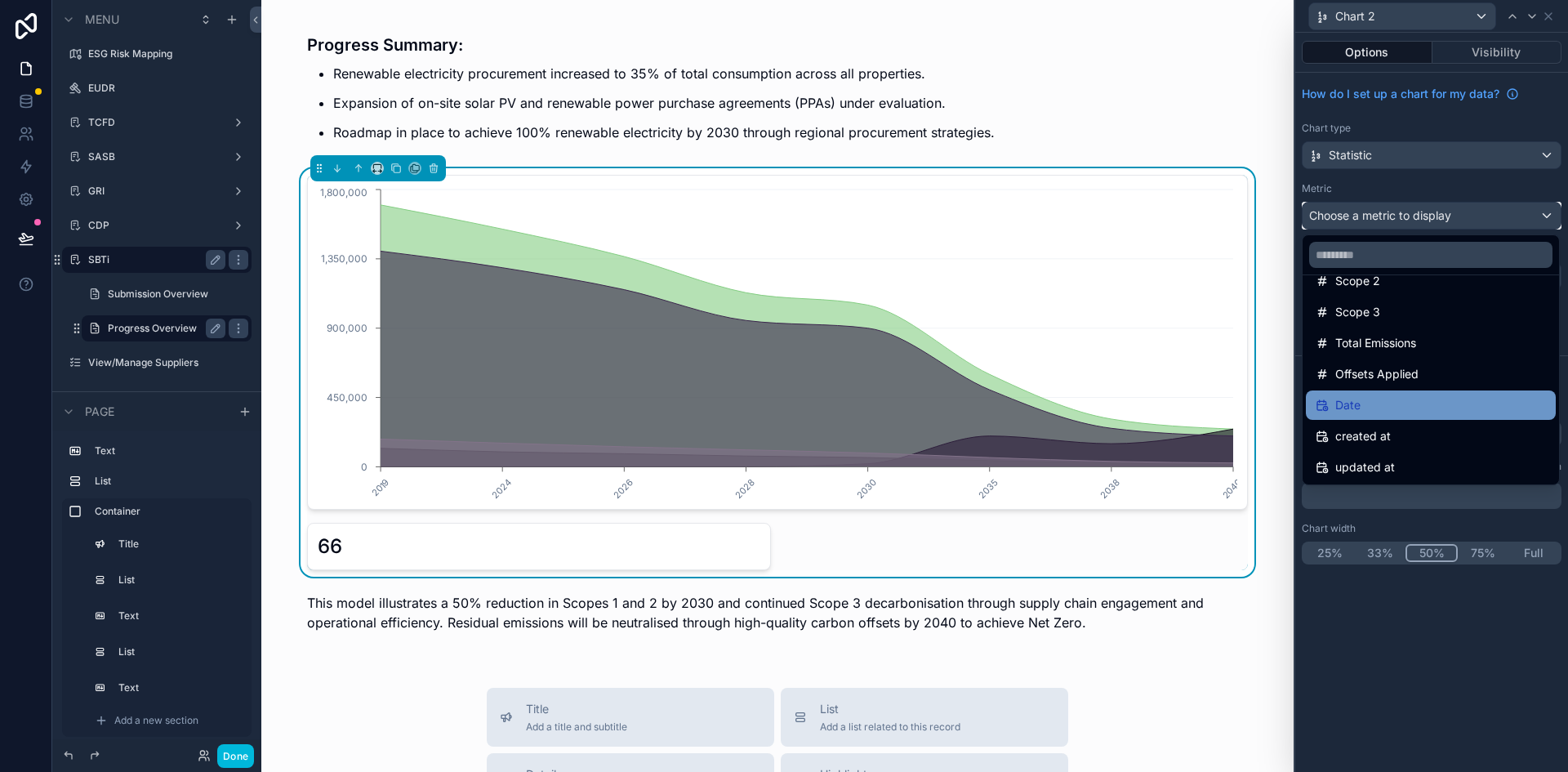
scroll to position [85, 0]
click at [1549, 11] on div at bounding box center [1431, 386] width 272 height 772
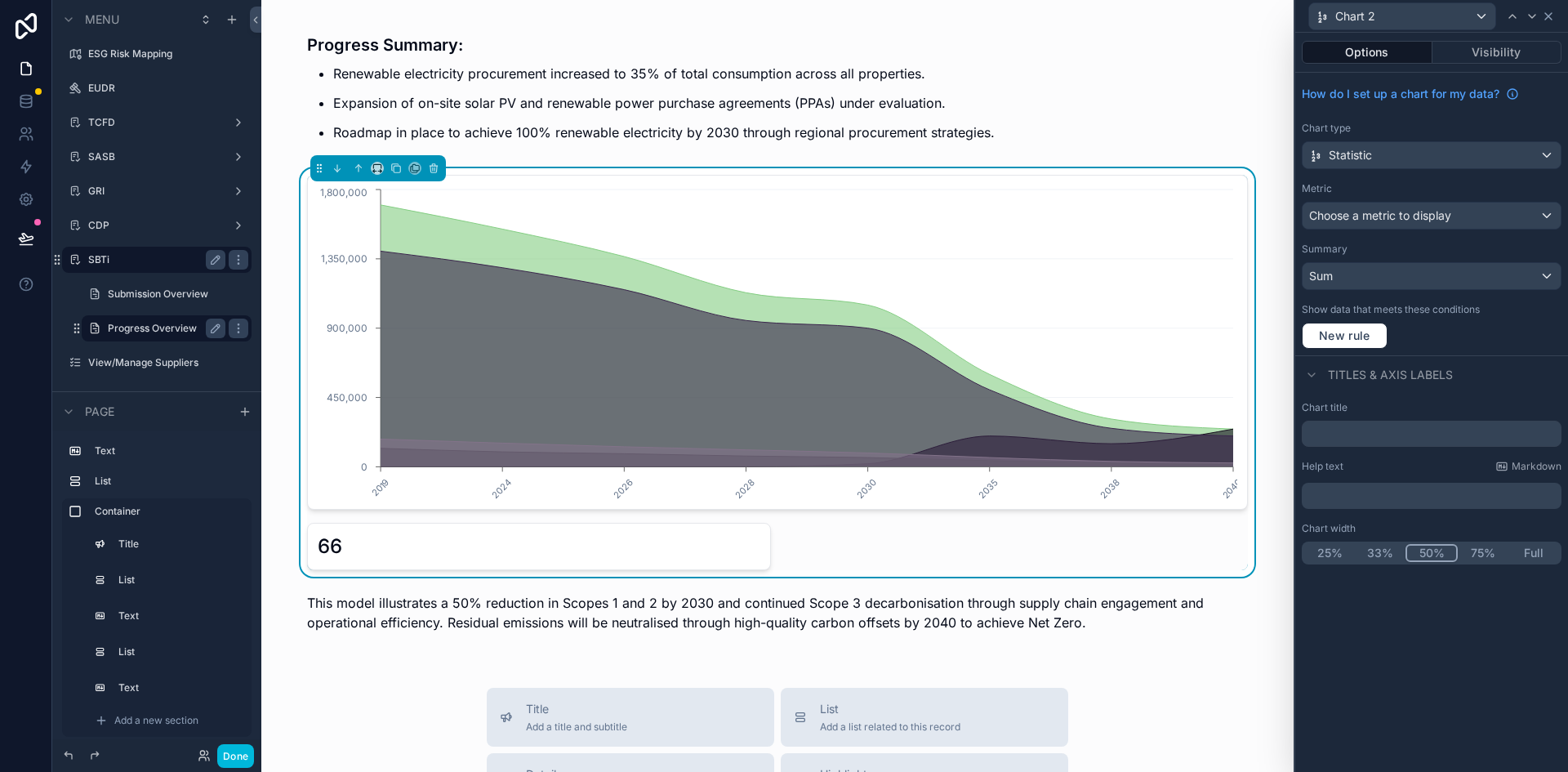
click at [1551, 16] on icon at bounding box center [1548, 16] width 13 height 13
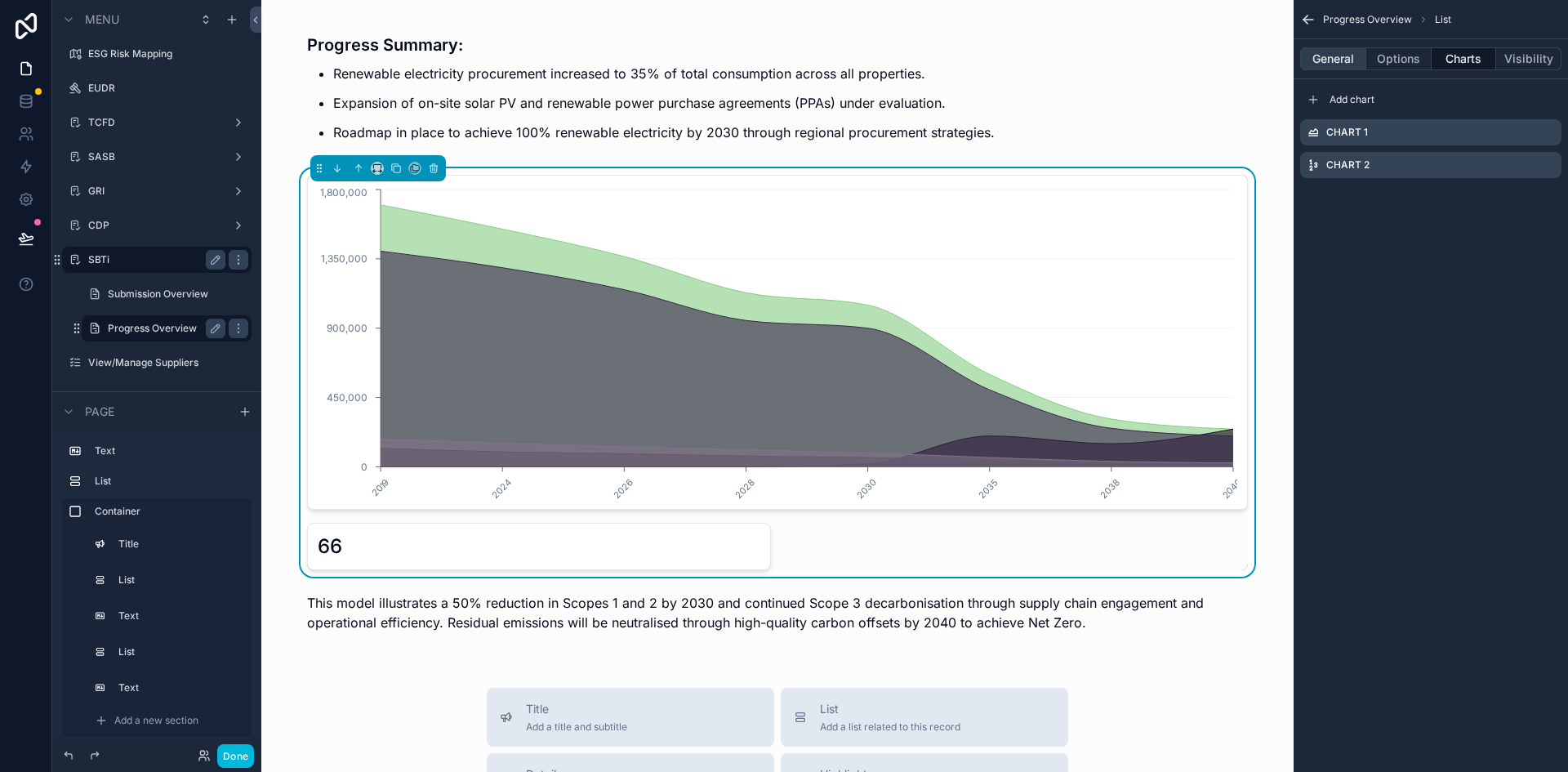
click at [1332, 62] on button "General" at bounding box center [1333, 58] width 66 height 23
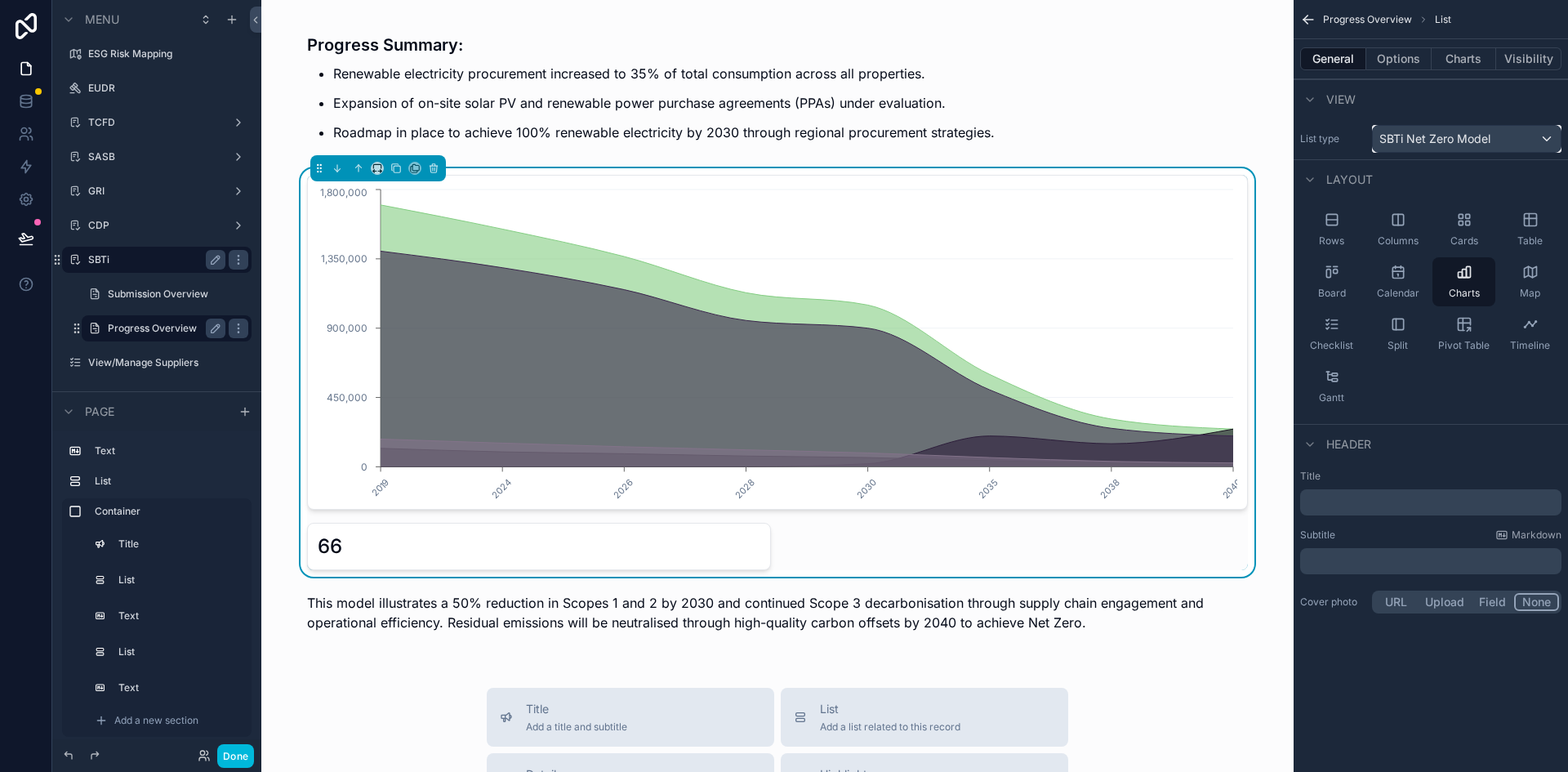
click at [1439, 136] on span "SBTi Net Zero Model" at bounding box center [1435, 139] width 111 height 16
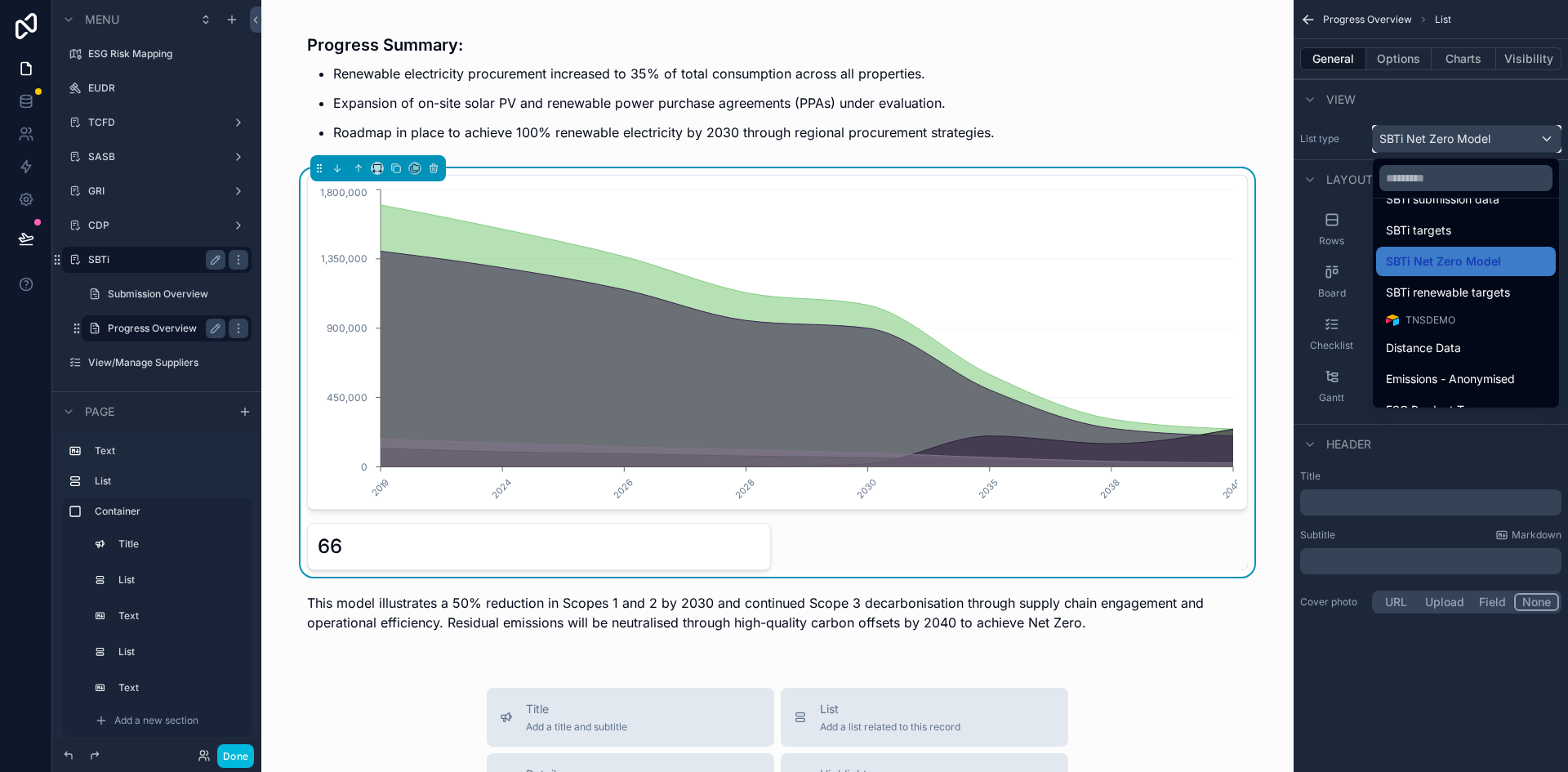
scroll to position [1143, 0]
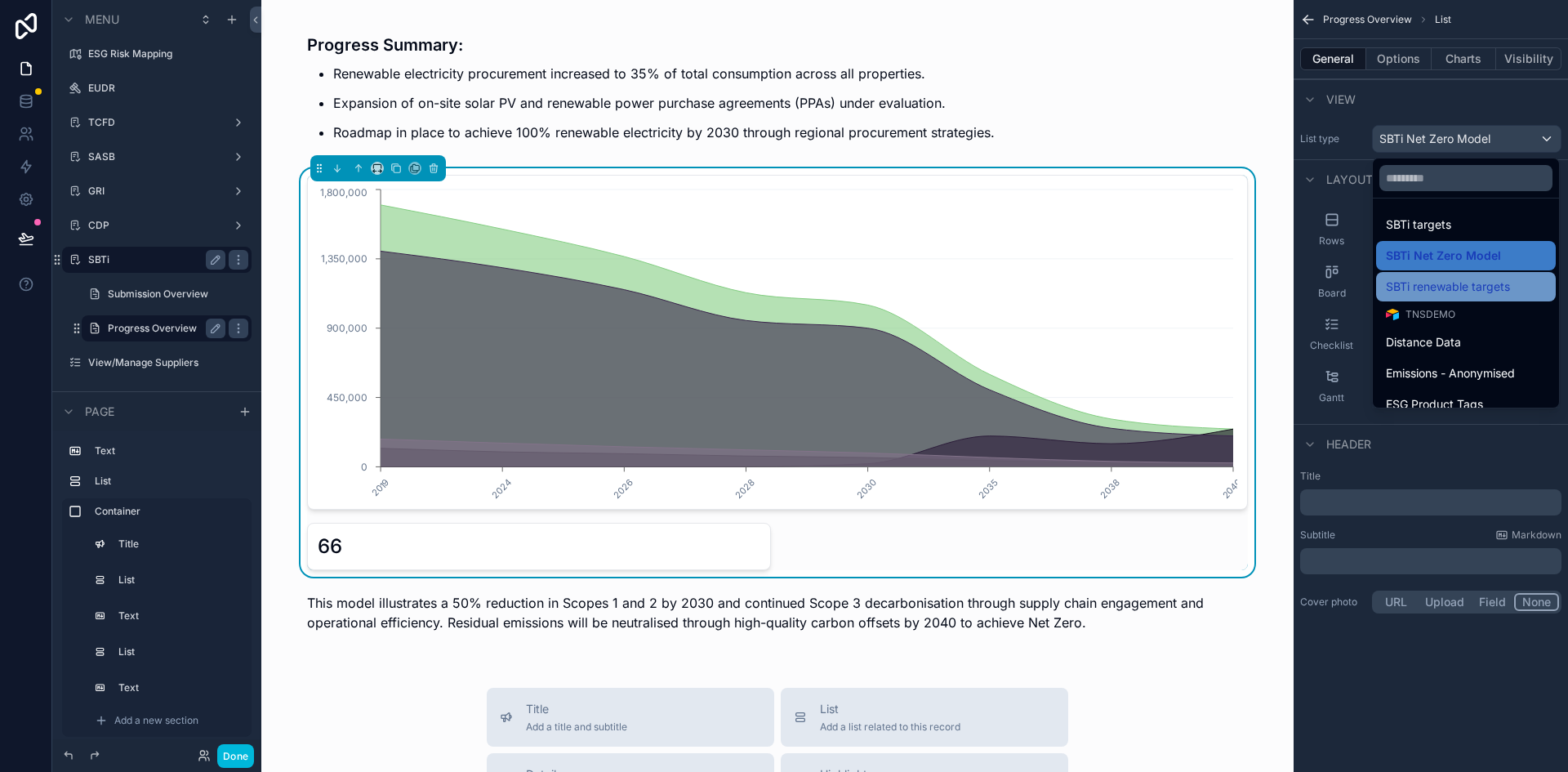
click at [1434, 294] on span "SBTi renewable targets" at bounding box center [1448, 287] width 124 height 20
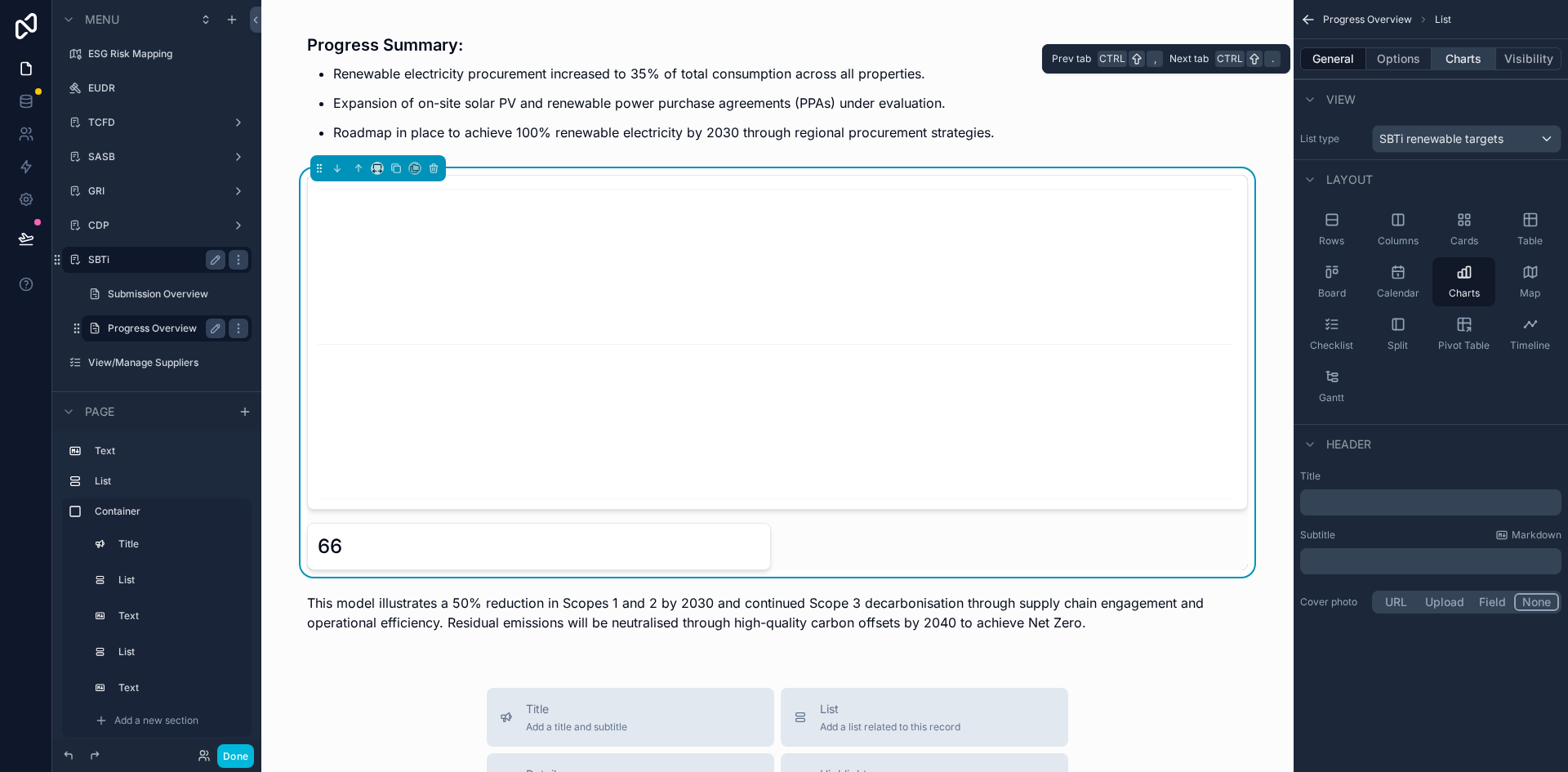
click at [1462, 59] on button "Charts" at bounding box center [1463, 58] width 65 height 23
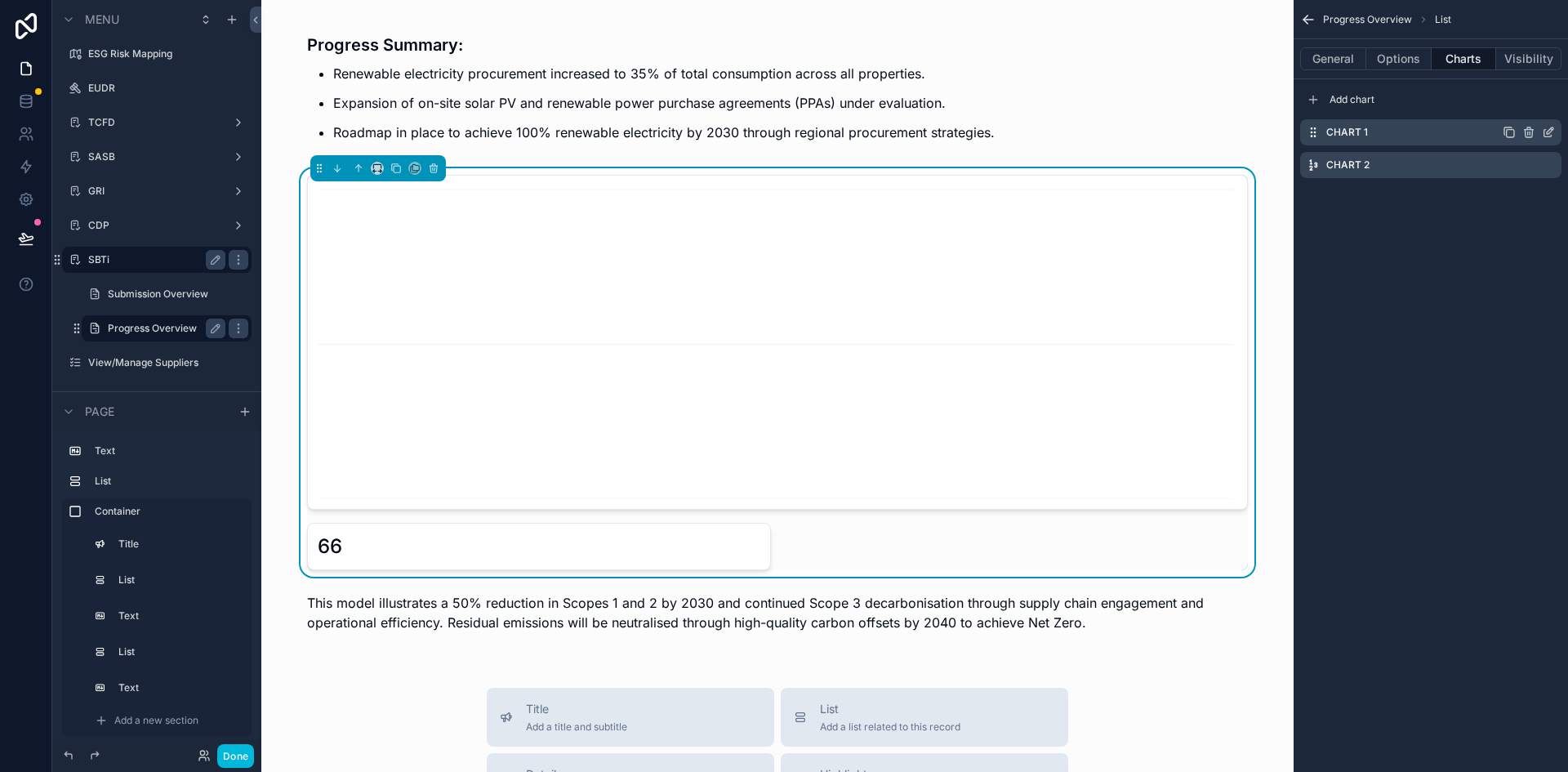
click at [1545, 126] on icon "scrollable content" at bounding box center [1548, 132] width 13 height 13
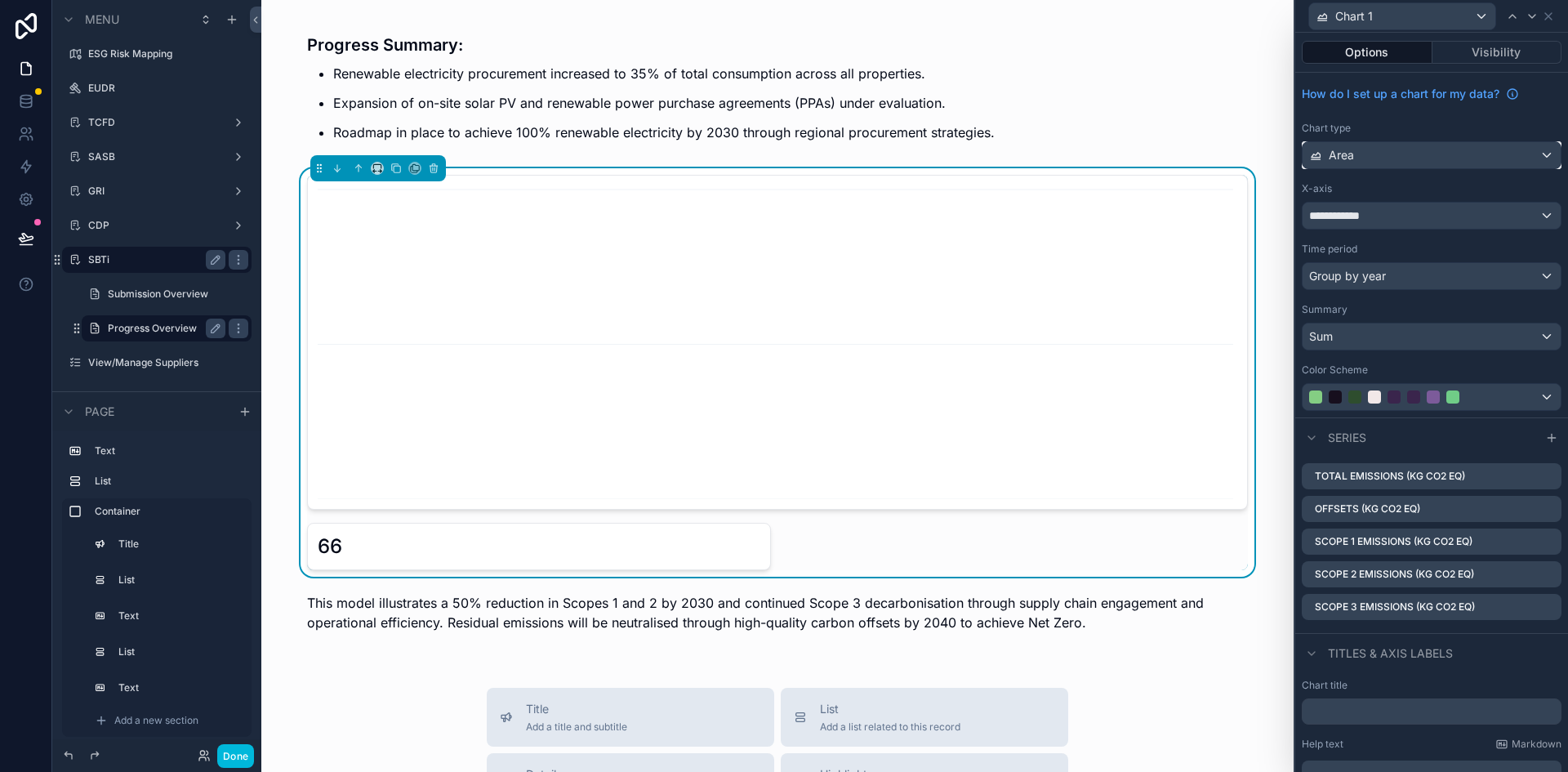
click at [1433, 158] on div "Area" at bounding box center [1431, 156] width 258 height 26
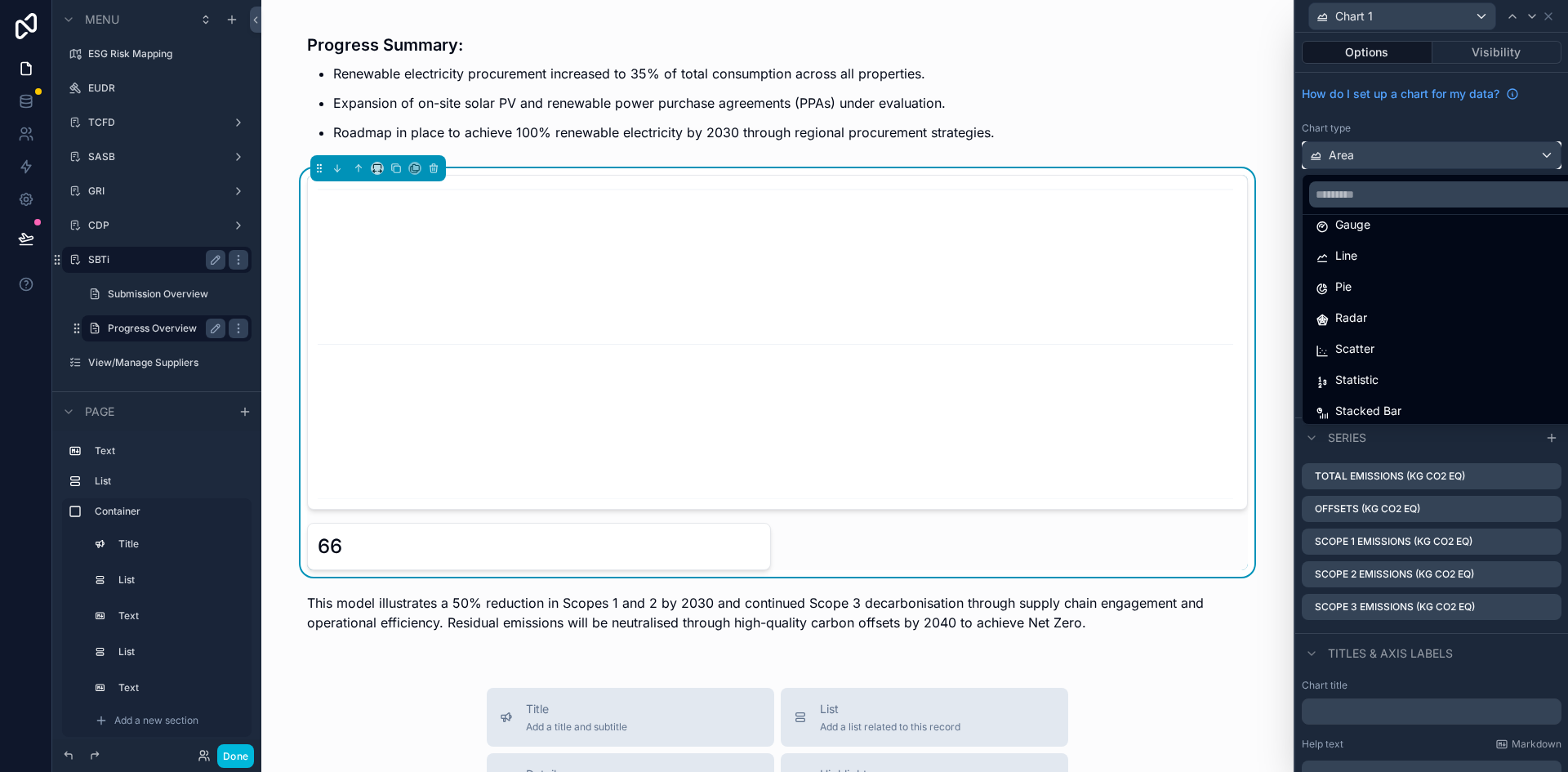
scroll to position [116, 0]
click at [1391, 364] on div "Statistic" at bounding box center [1445, 374] width 277 height 29
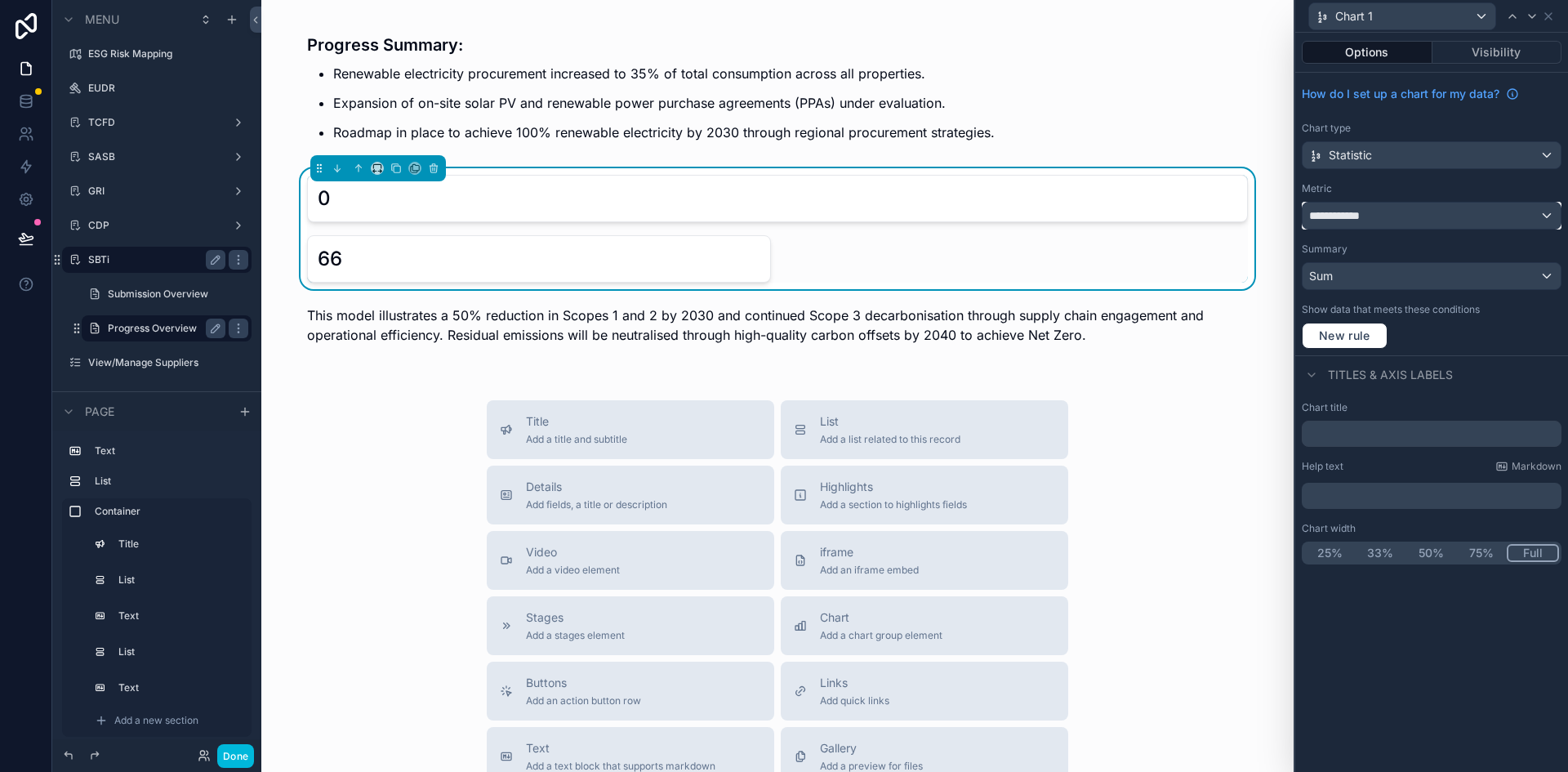
click at [1376, 217] on div "**********" at bounding box center [1431, 216] width 258 height 26
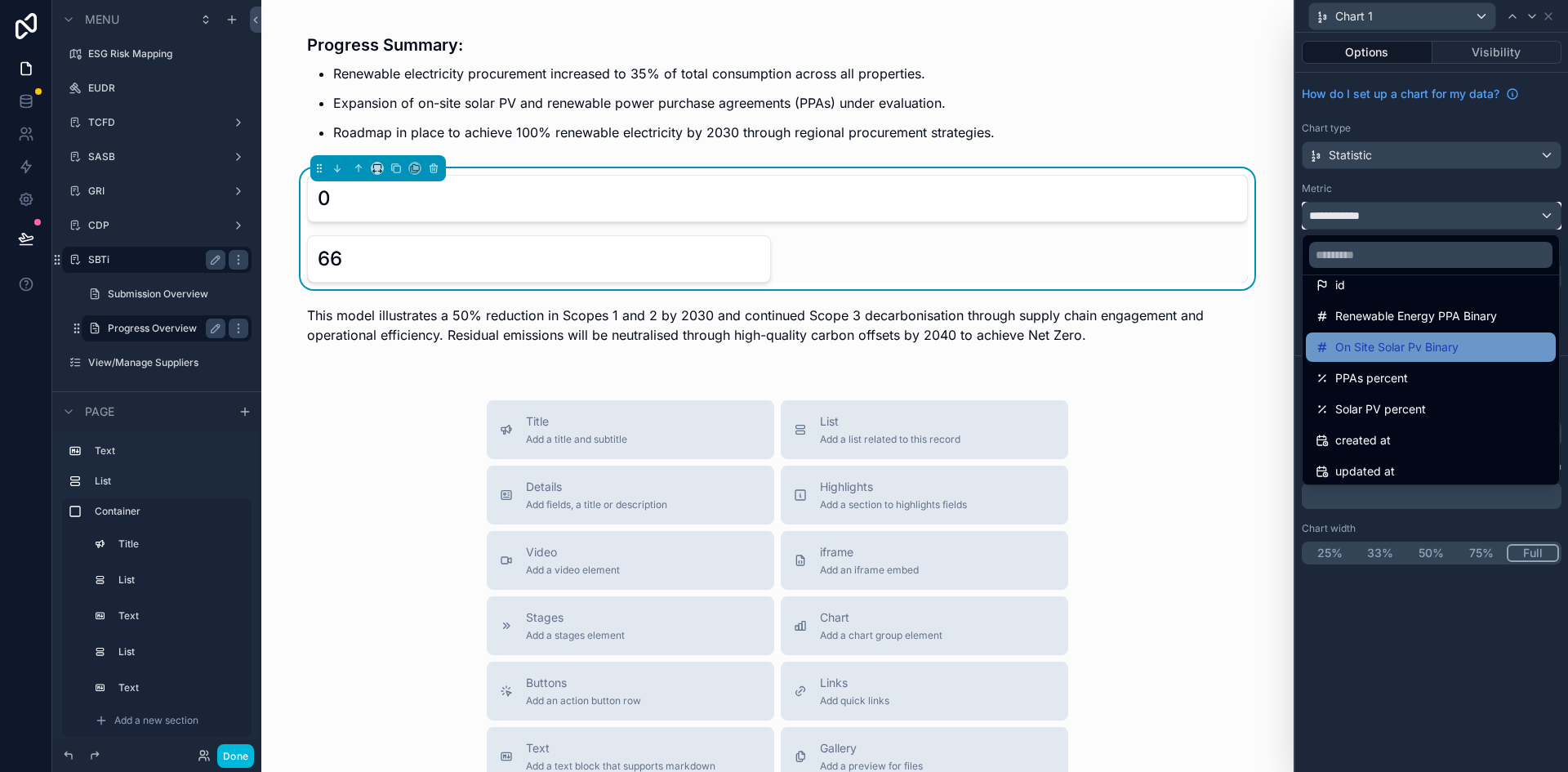
scroll to position [23, 0]
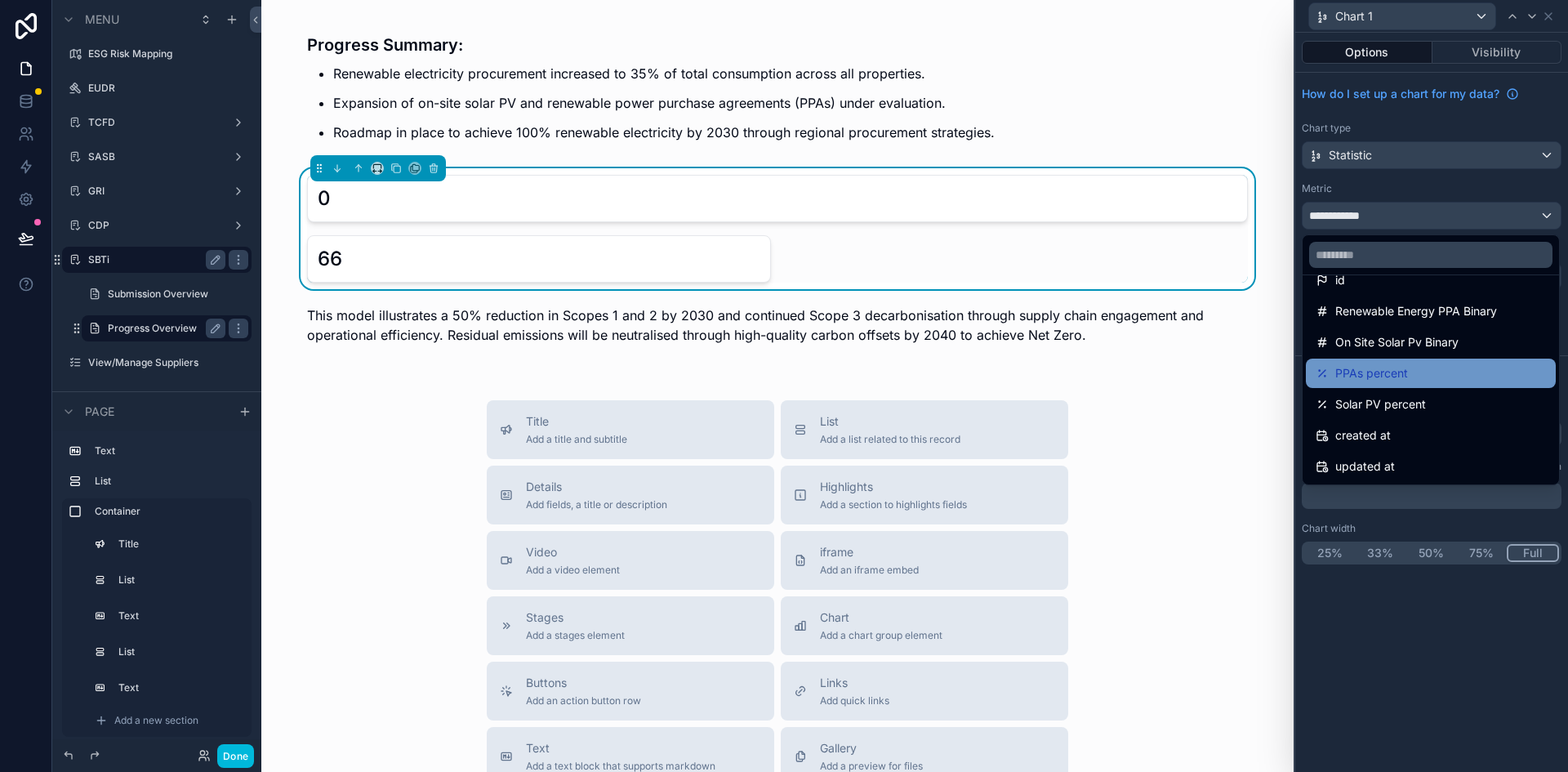
click at [1396, 386] on div "PPAs percent" at bounding box center [1430, 372] width 250 height 29
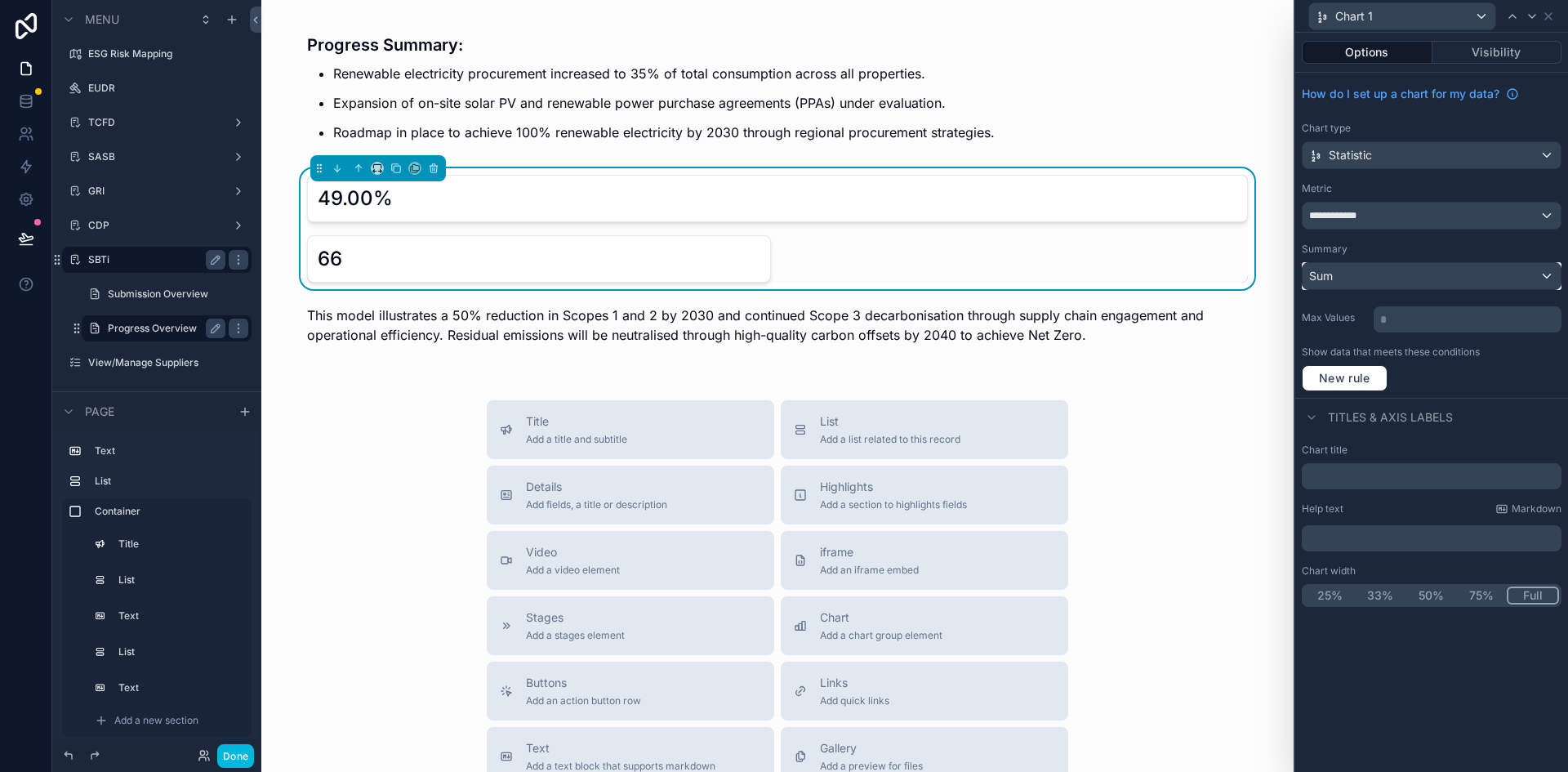
click at [1505, 284] on div "Sum" at bounding box center [1431, 276] width 258 height 26
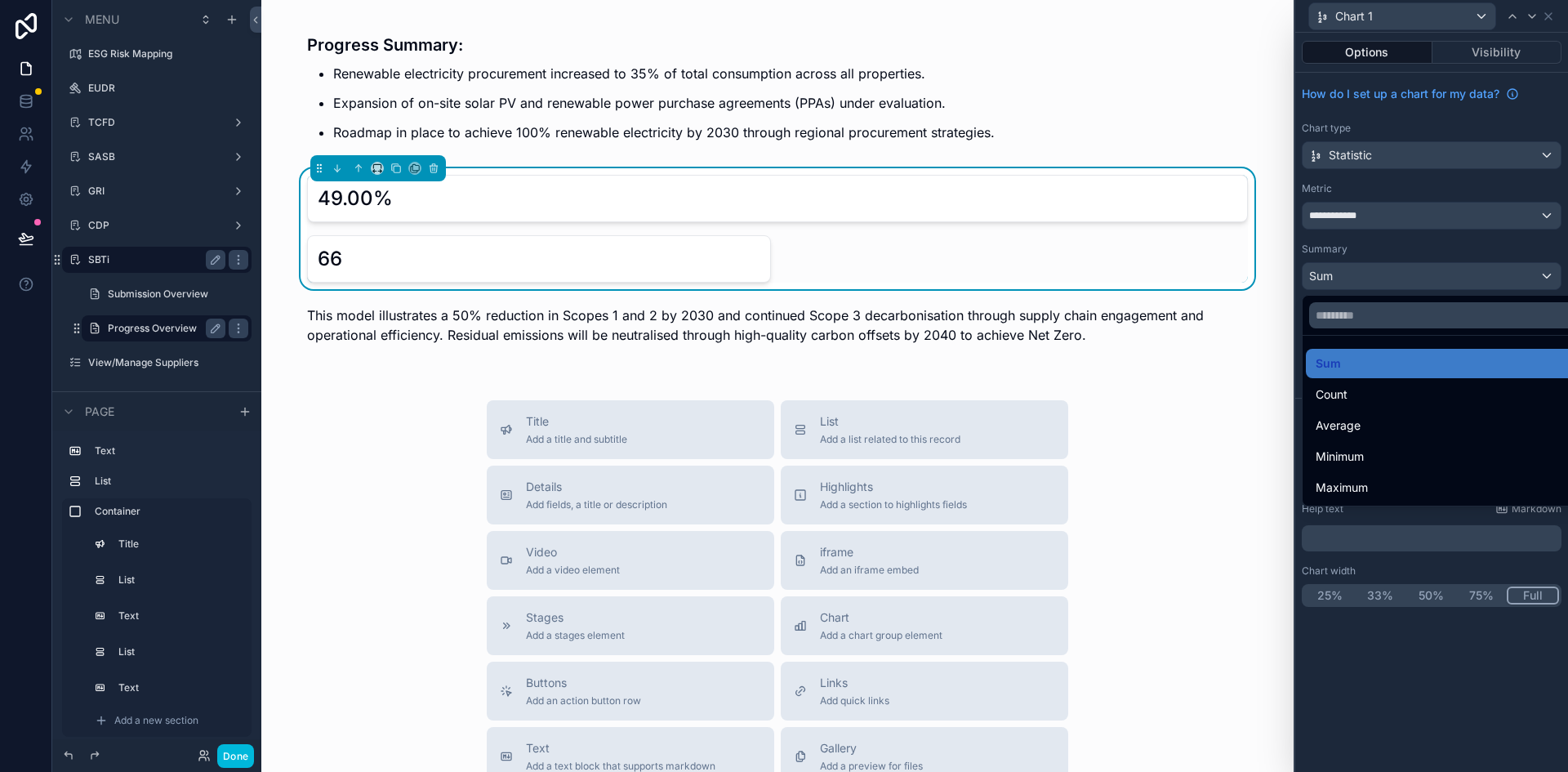
click at [1477, 255] on div at bounding box center [1431, 386] width 272 height 772
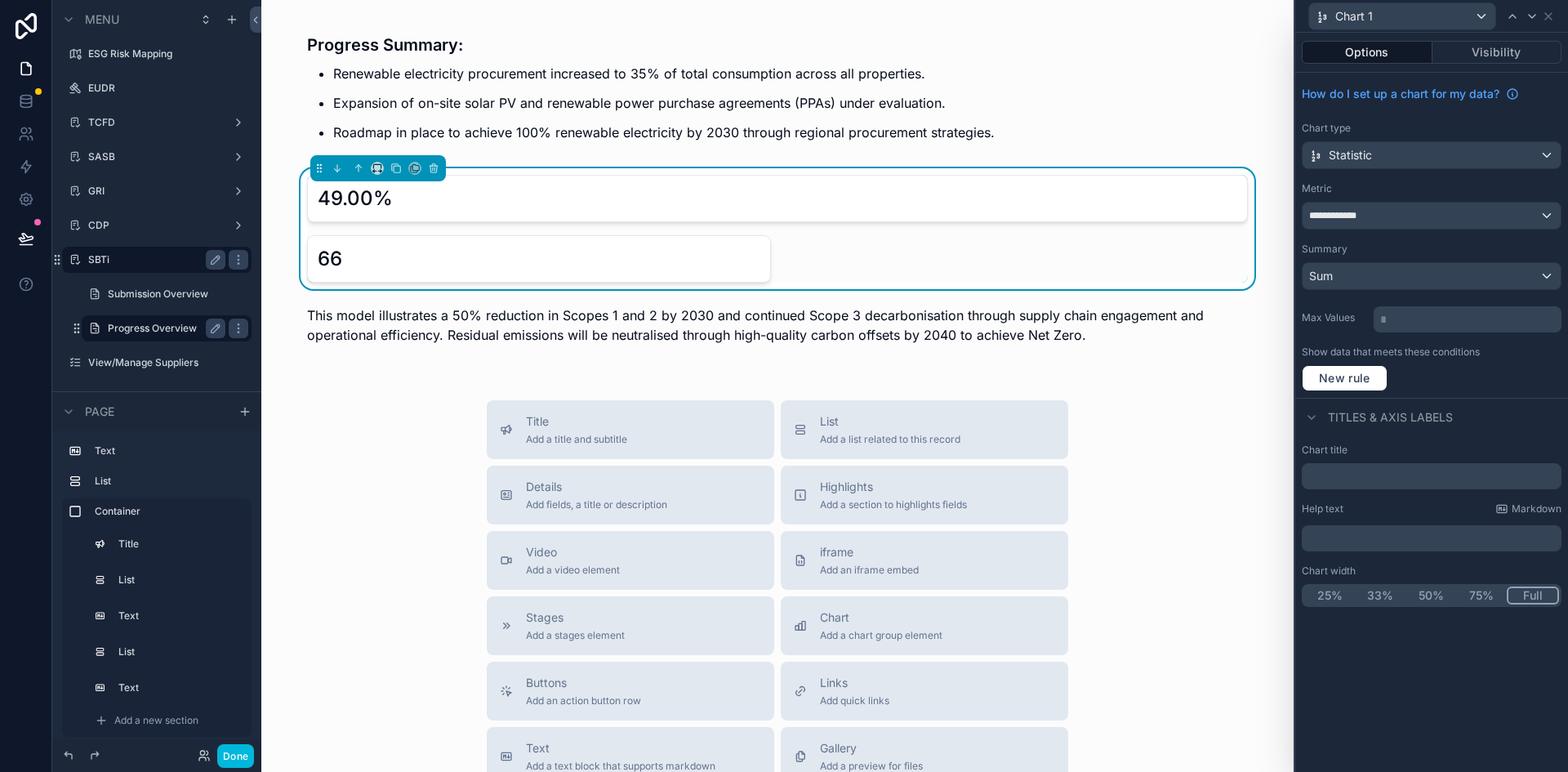
click at [1426, 594] on button "50%" at bounding box center [1431, 595] width 51 height 18
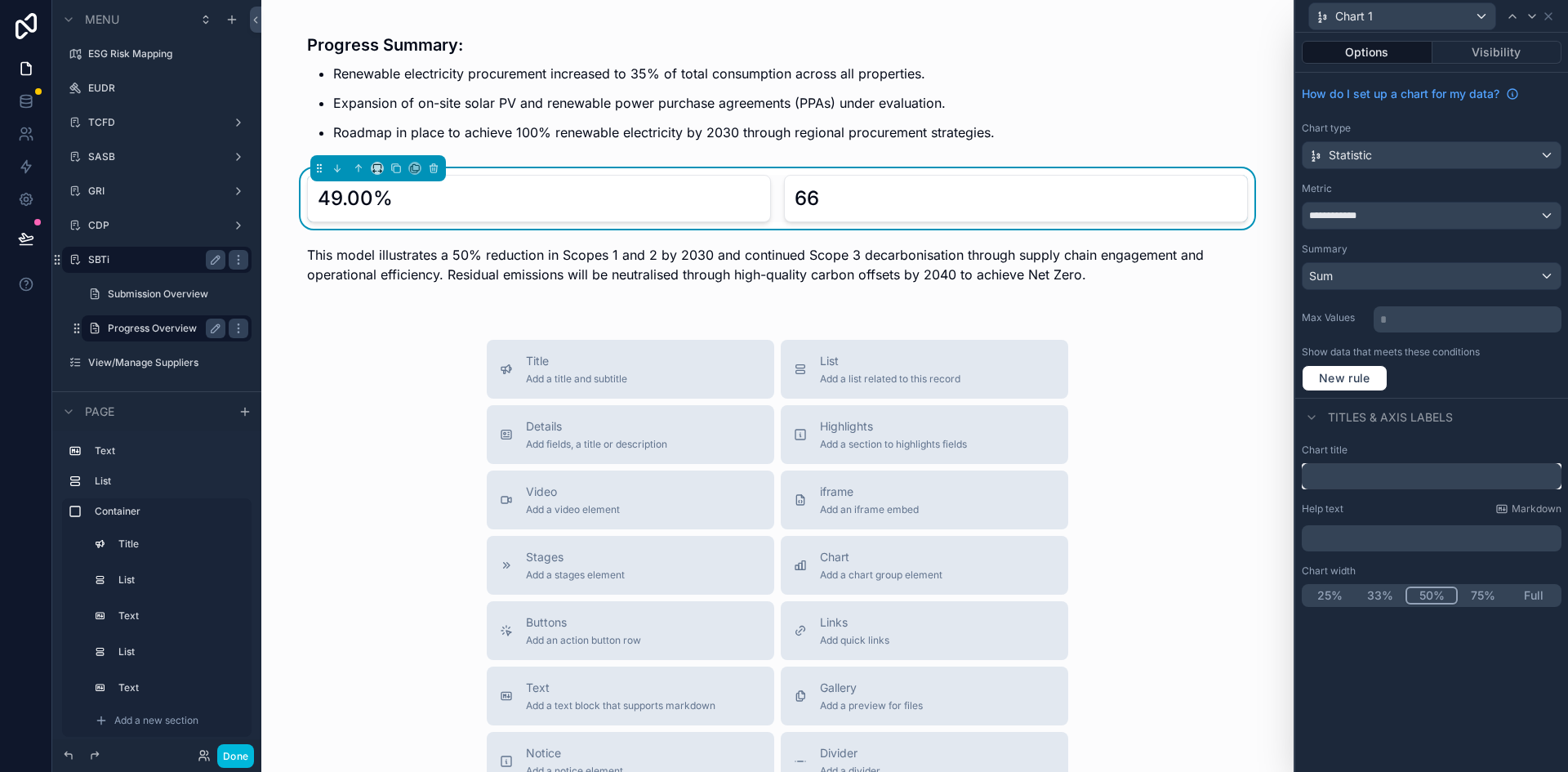
click at [1400, 463] on input "text" at bounding box center [1431, 476] width 260 height 26
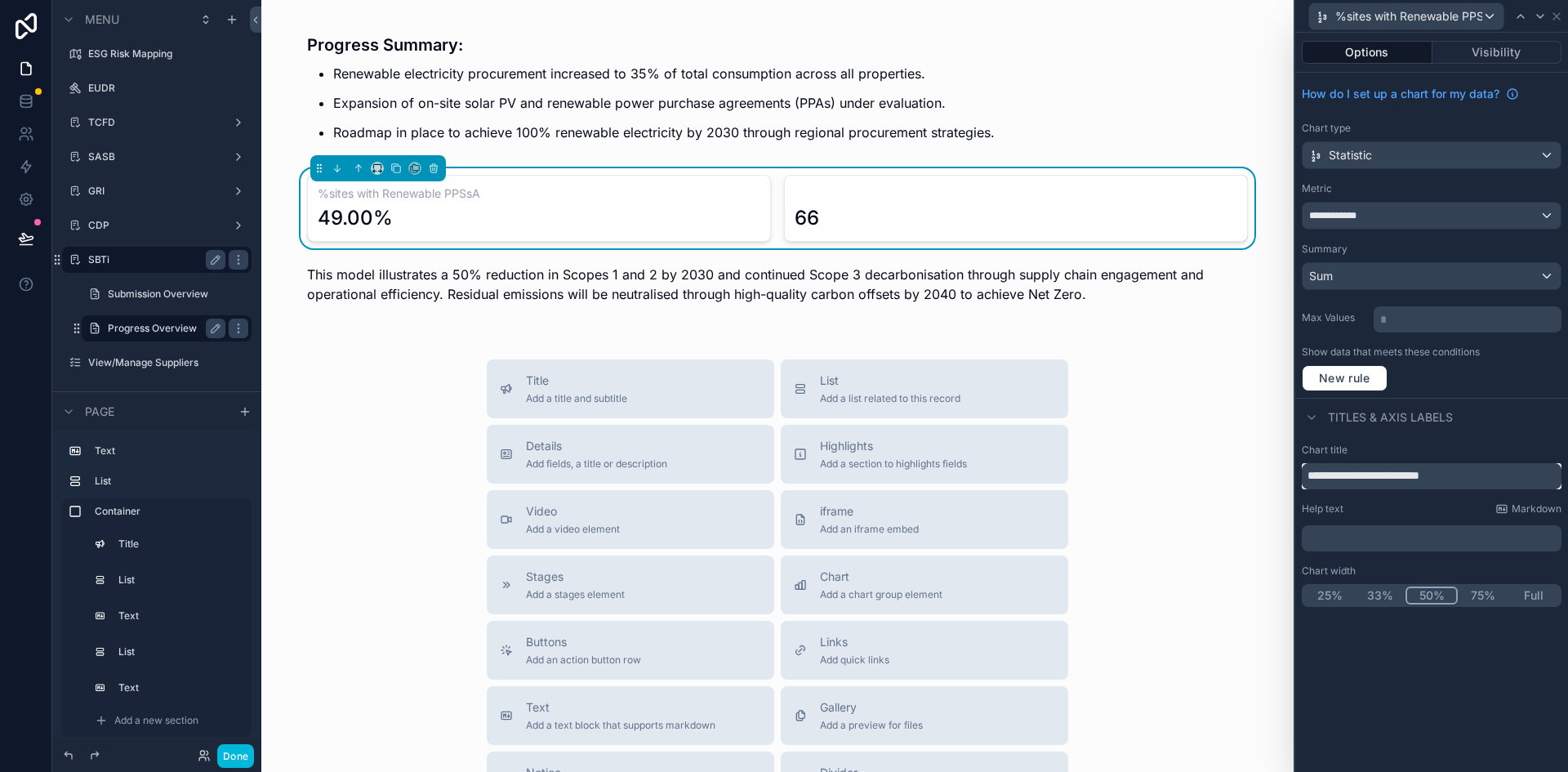
click at [1322, 474] on input "**********" at bounding box center [1431, 476] width 260 height 26
click at [1319, 475] on input "**********" at bounding box center [1431, 476] width 260 height 26
click at [1475, 471] on input "**********" at bounding box center [1431, 476] width 260 height 26
type input "**********"
click at [1537, 21] on icon at bounding box center [1541, 16] width 13 height 13
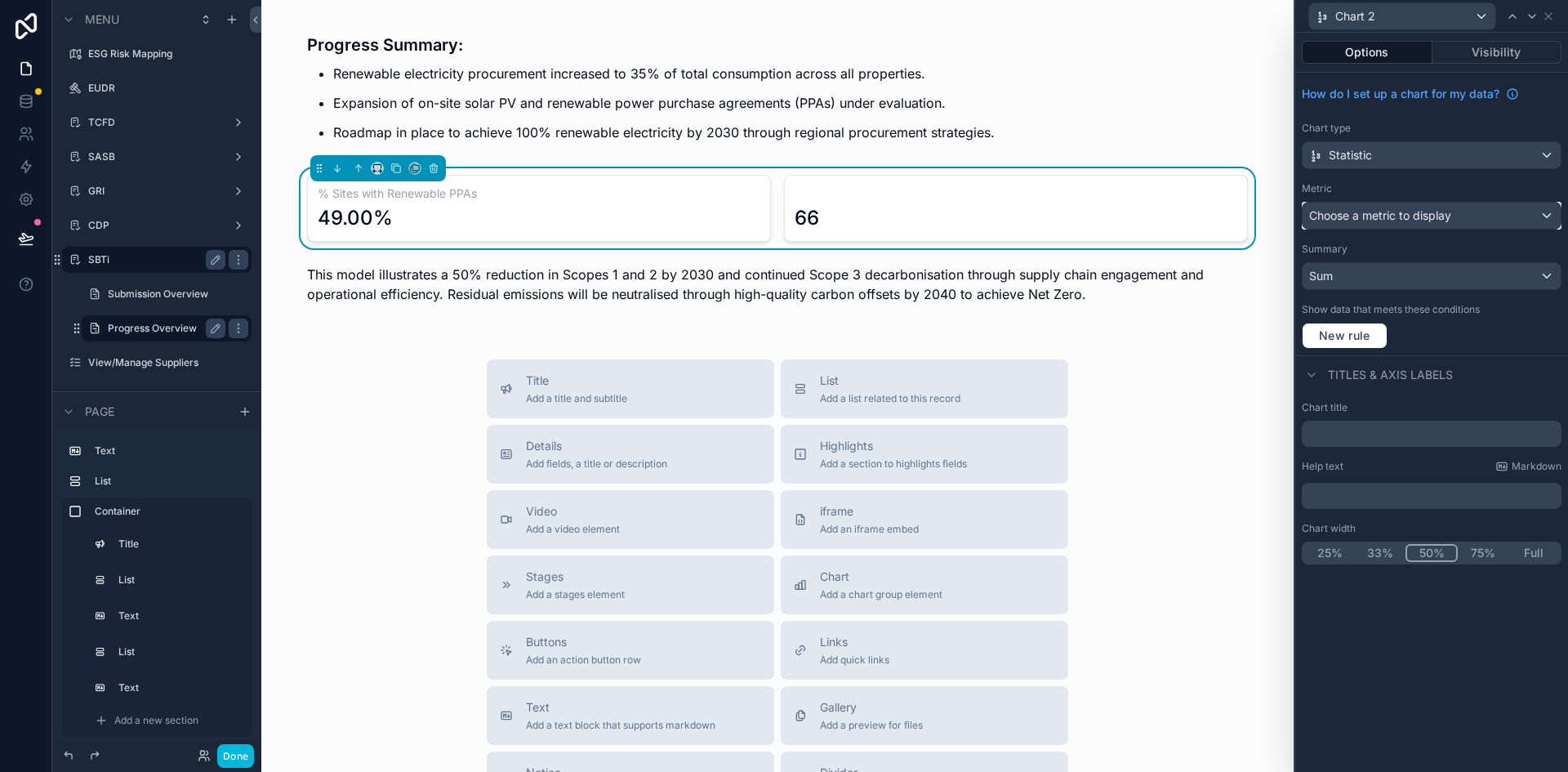
click at [1375, 223] on div "Choose a metric to display" at bounding box center [1431, 216] width 258 height 26
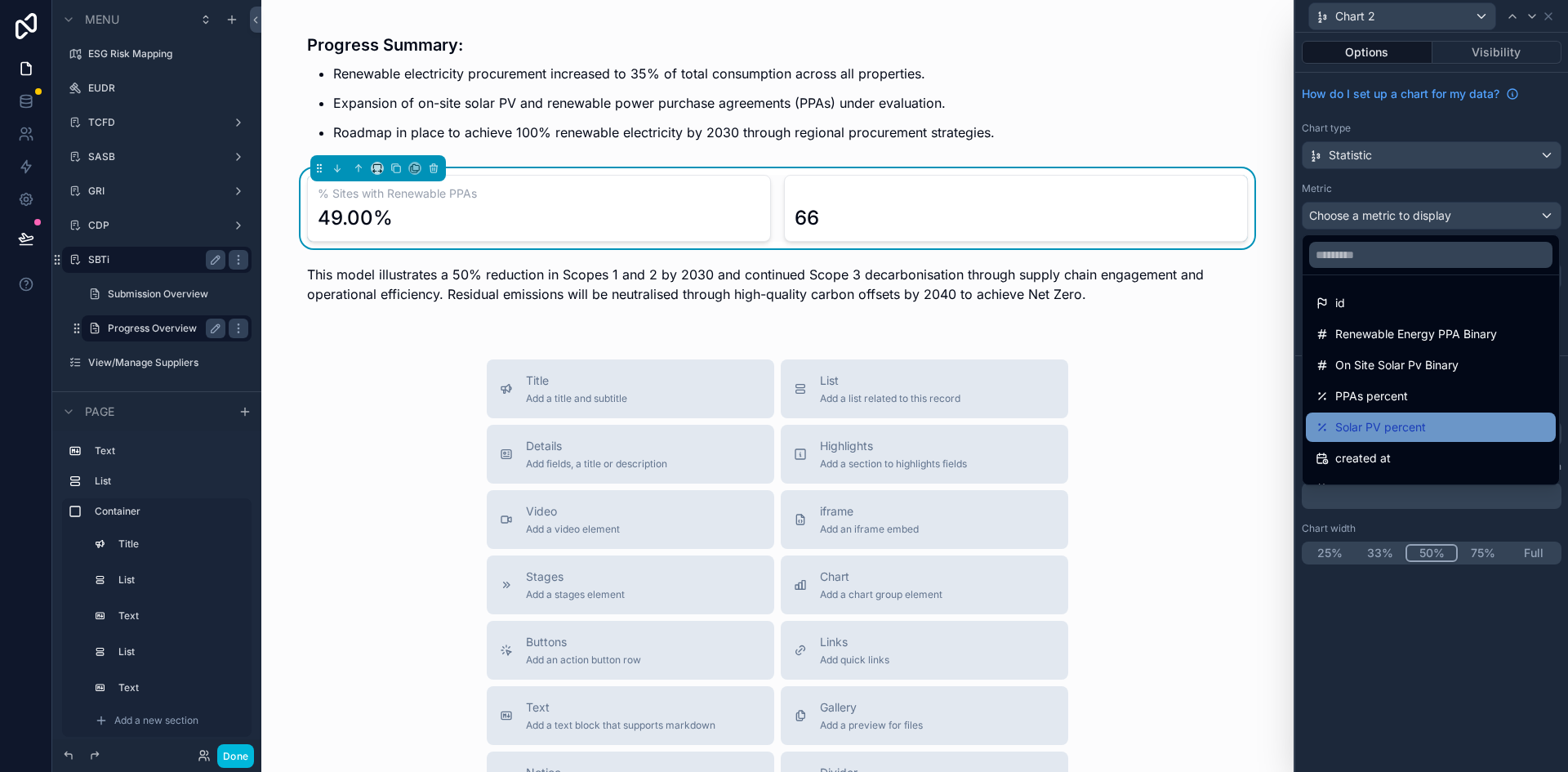
click at [1360, 424] on span "Solar PV percent" at bounding box center [1380, 427] width 90 height 20
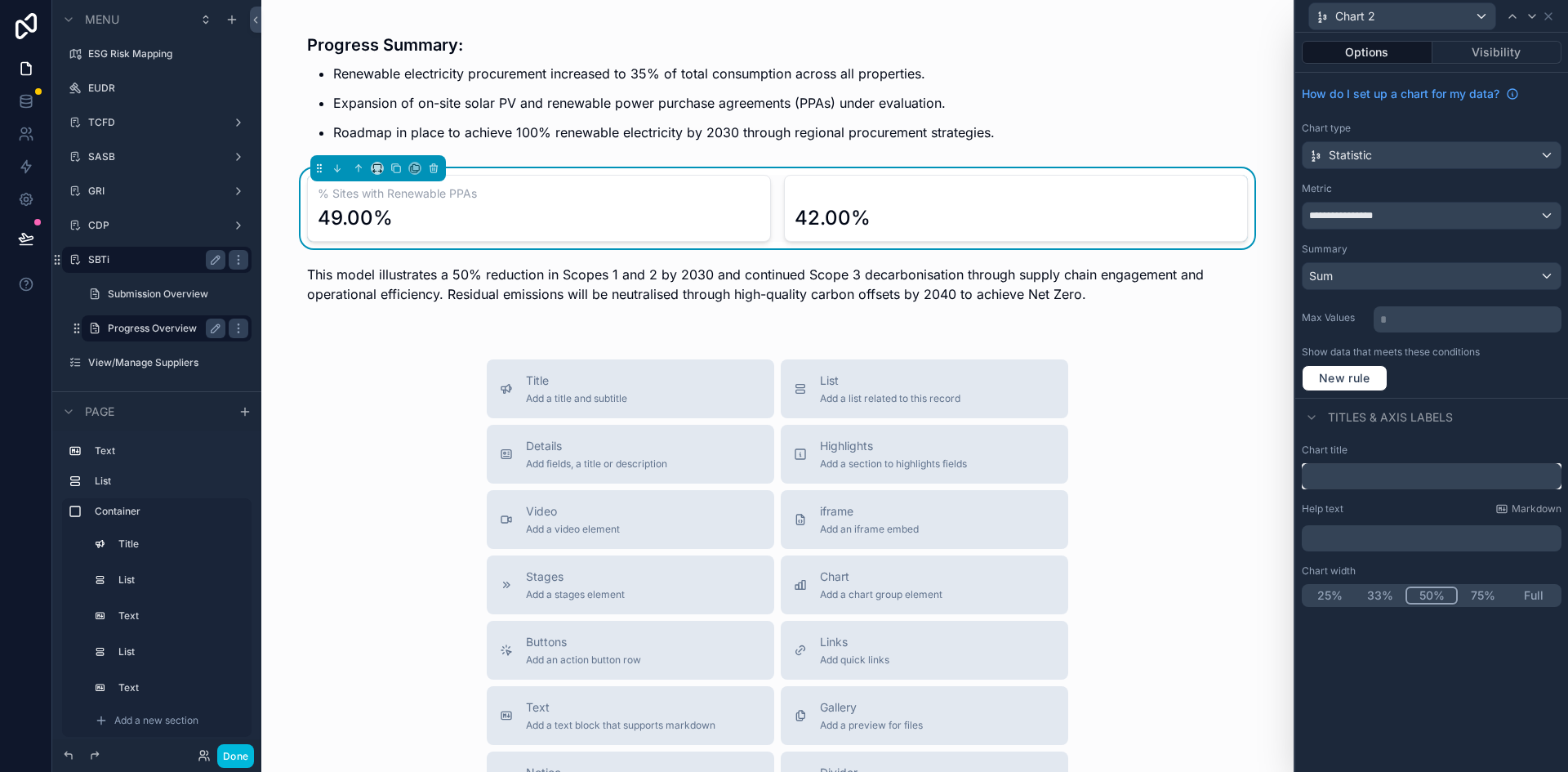
click at [1326, 468] on input "text" at bounding box center [1431, 476] width 260 height 26
type input "**********"
click at [1394, 537] on p "﻿" at bounding box center [1432, 537] width 250 height 16
click at [1359, 664] on div "**********" at bounding box center [1431, 402] width 272 height 739
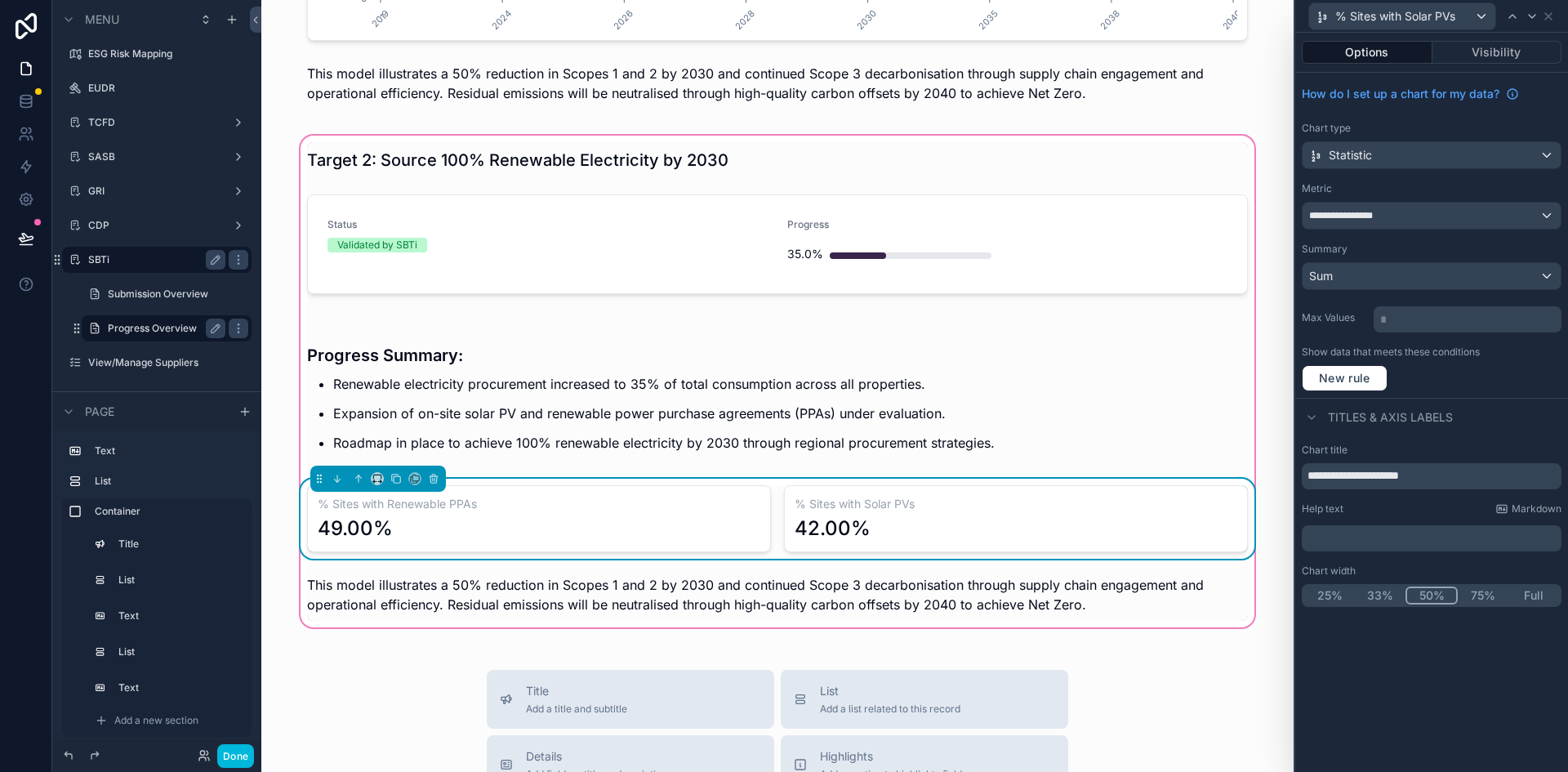
scroll to position [1077, 0]
click at [664, 521] on div "49.00%" at bounding box center [539, 530] width 443 height 26
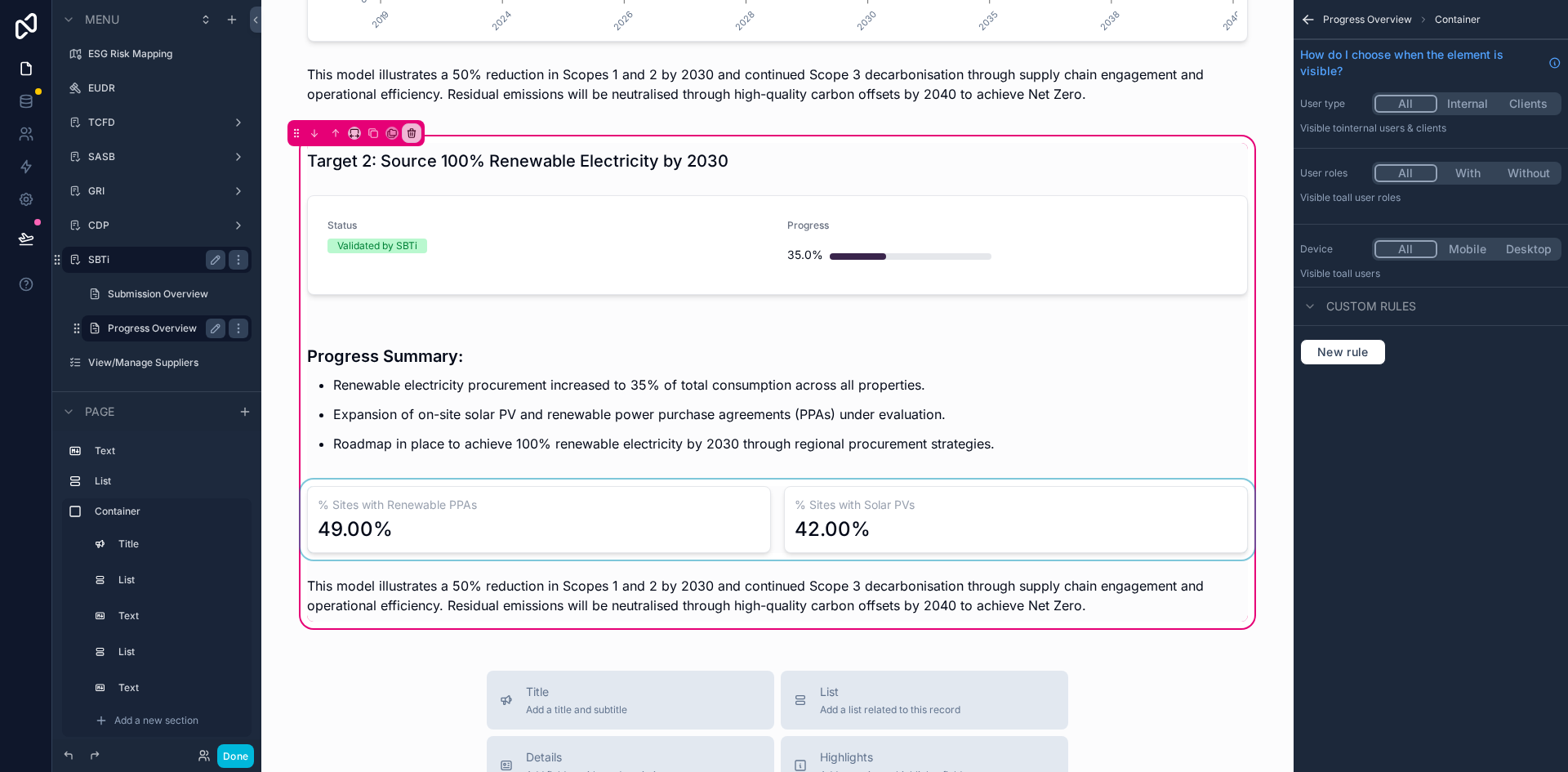
click at [664, 521] on div "scrollable content" at bounding box center [776, 519] width 960 height 80
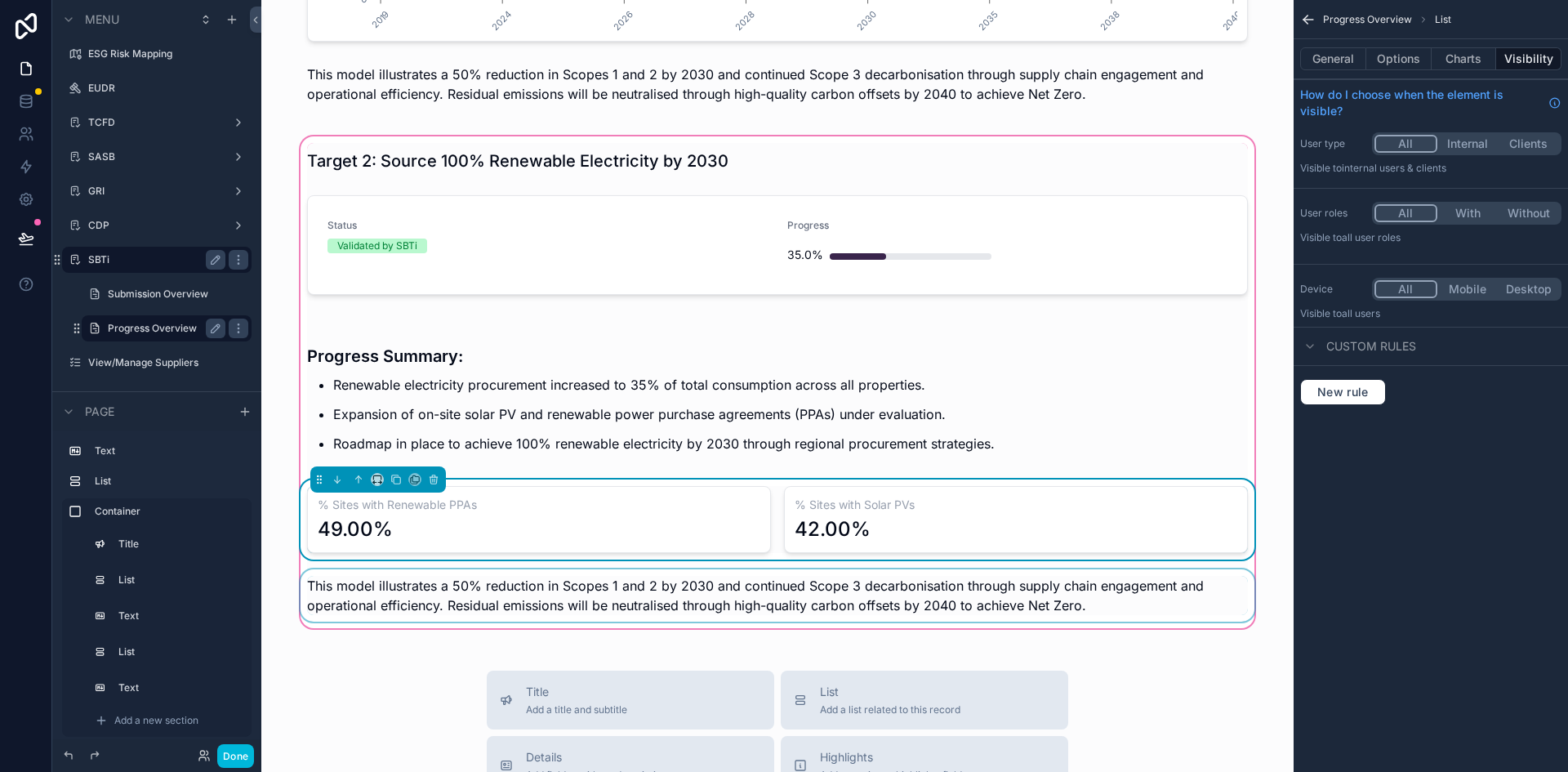
click at [667, 595] on div "scrollable content" at bounding box center [776, 595] width 960 height 52
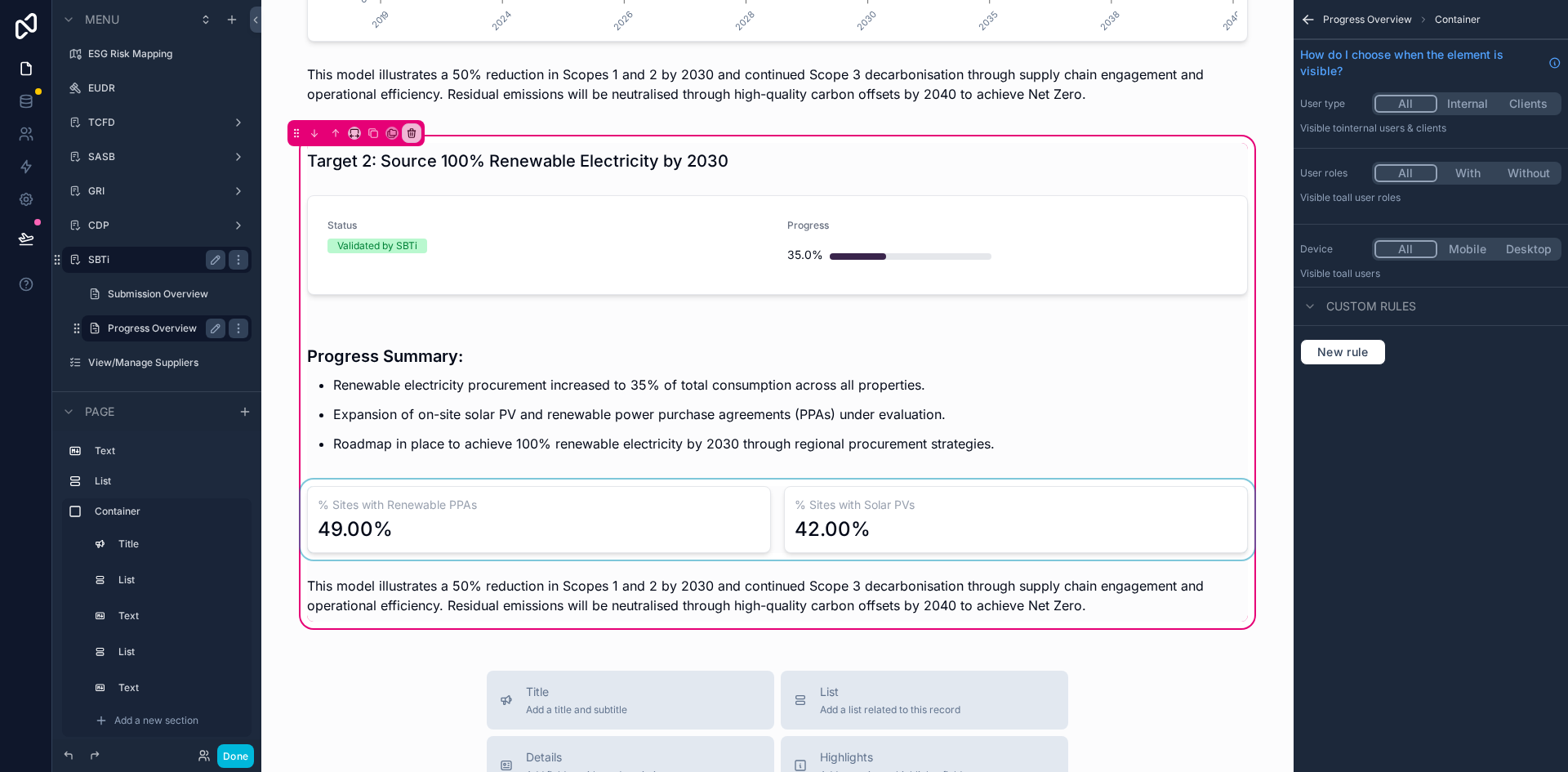
click at [691, 535] on div "scrollable content" at bounding box center [776, 519] width 960 height 80
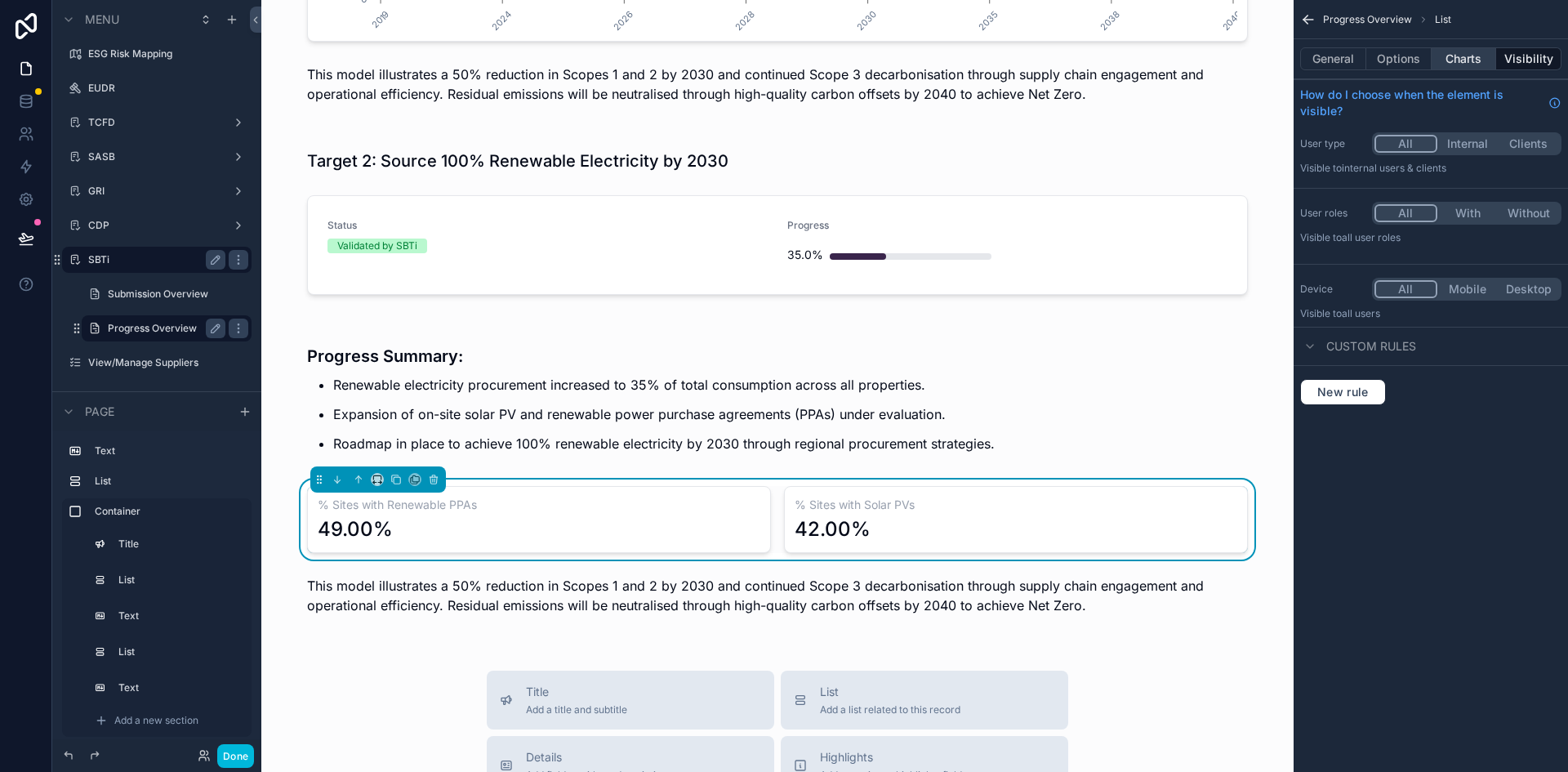
click at [1470, 56] on button "Charts" at bounding box center [1463, 58] width 65 height 23
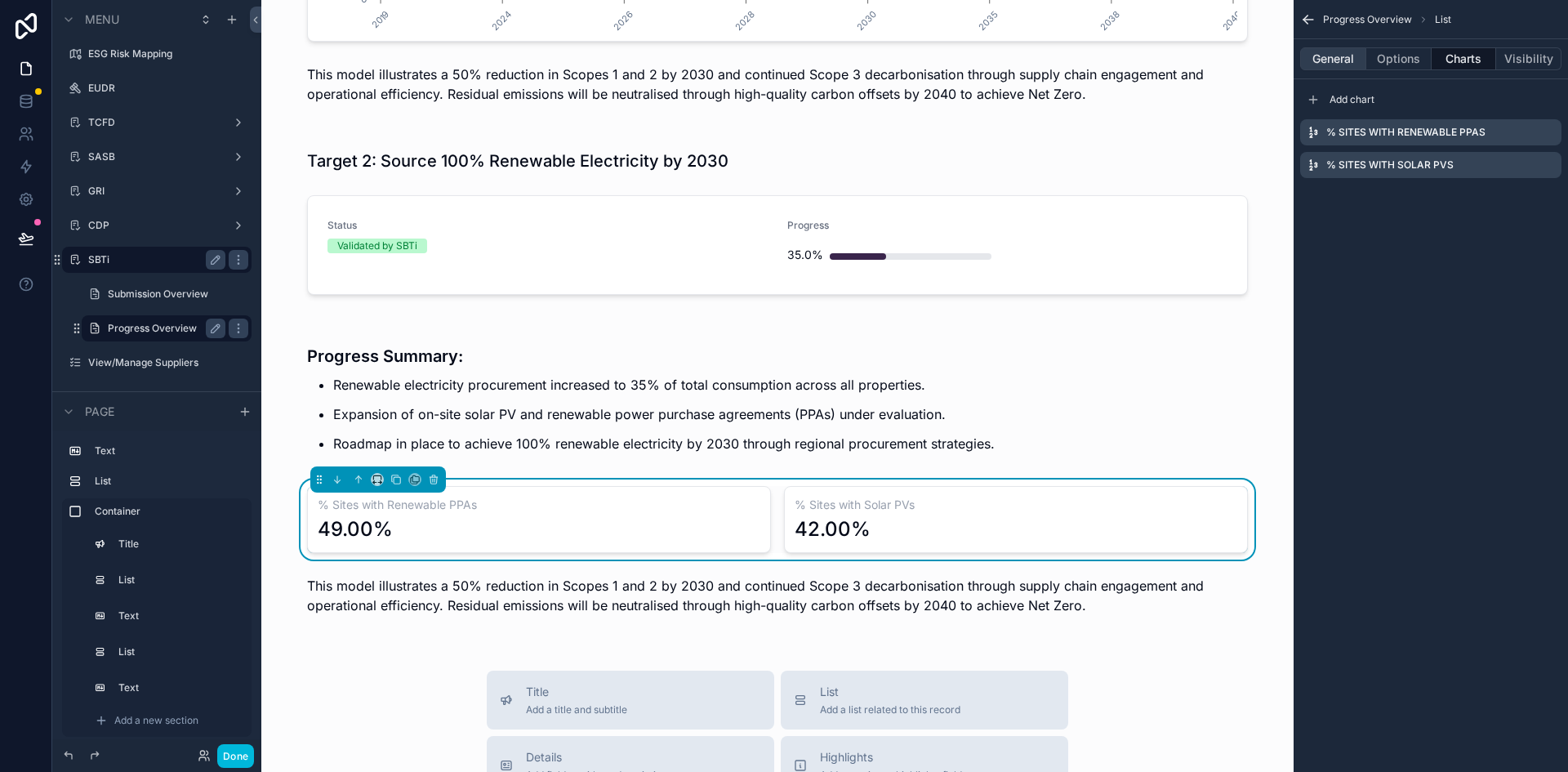
click at [1317, 64] on button "General" at bounding box center [1333, 58] width 66 height 23
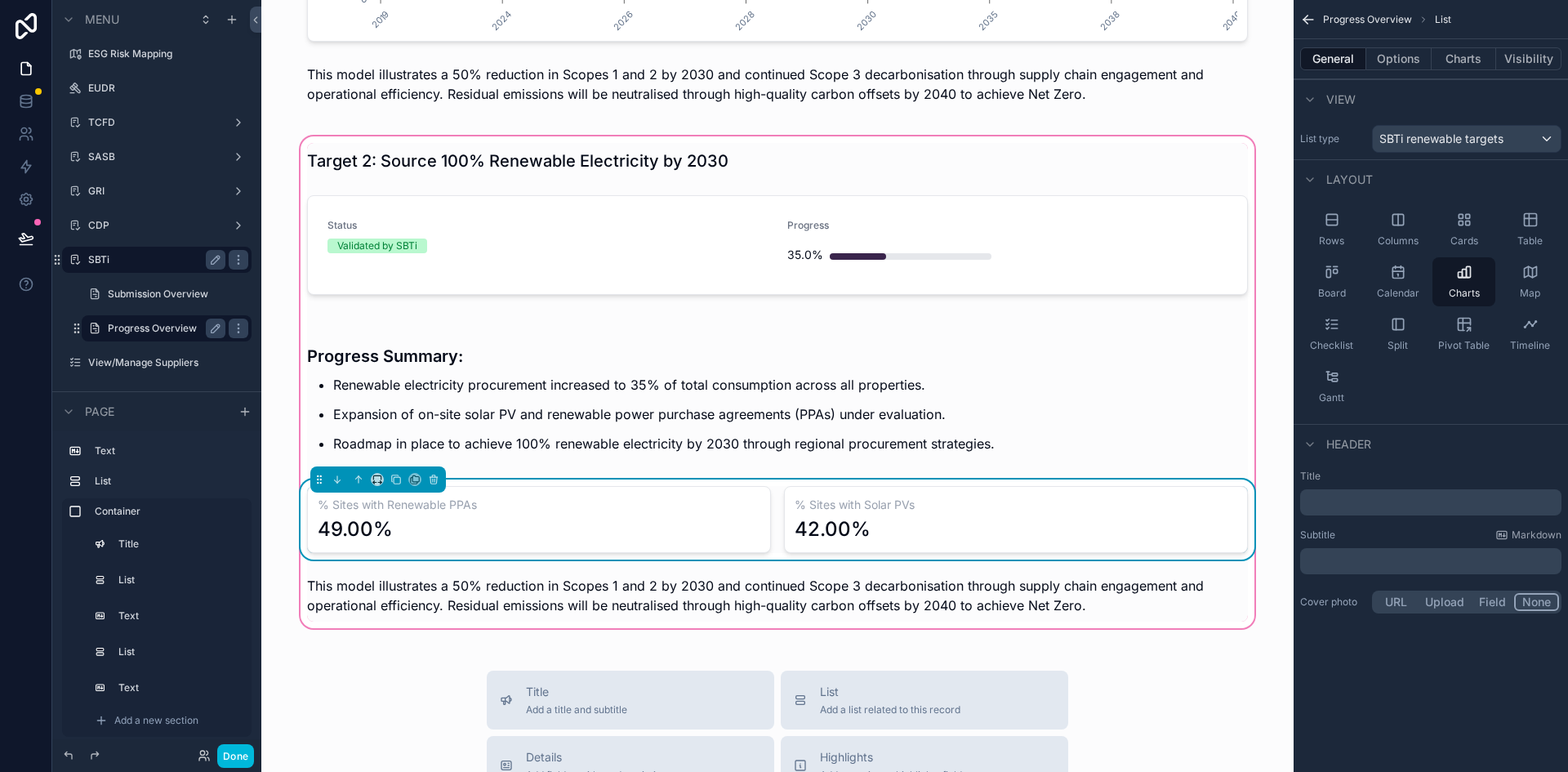
scroll to position [1185, 0]
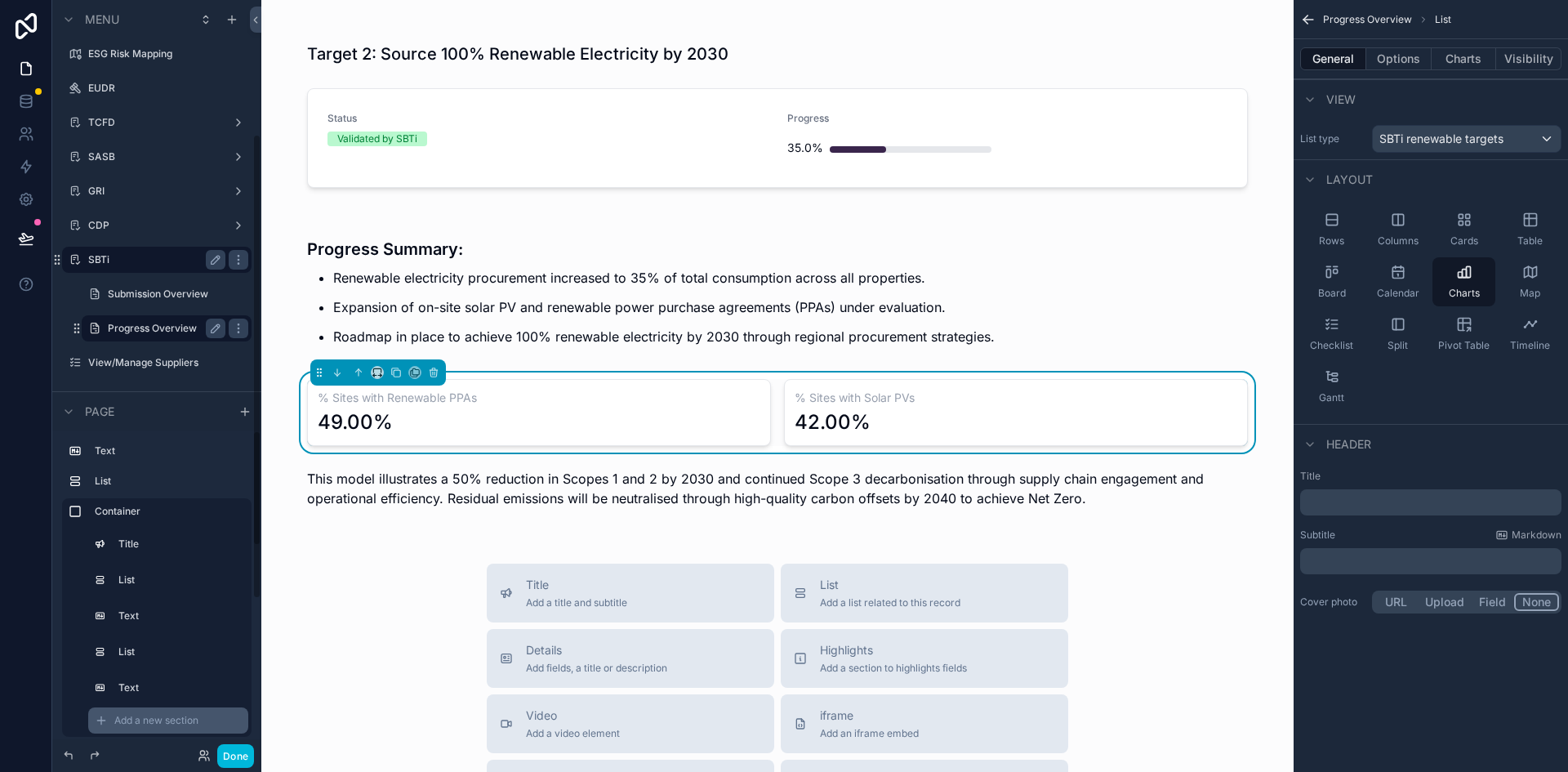
click at [150, 720] on span "Add a new section" at bounding box center [155, 720] width 84 height 13
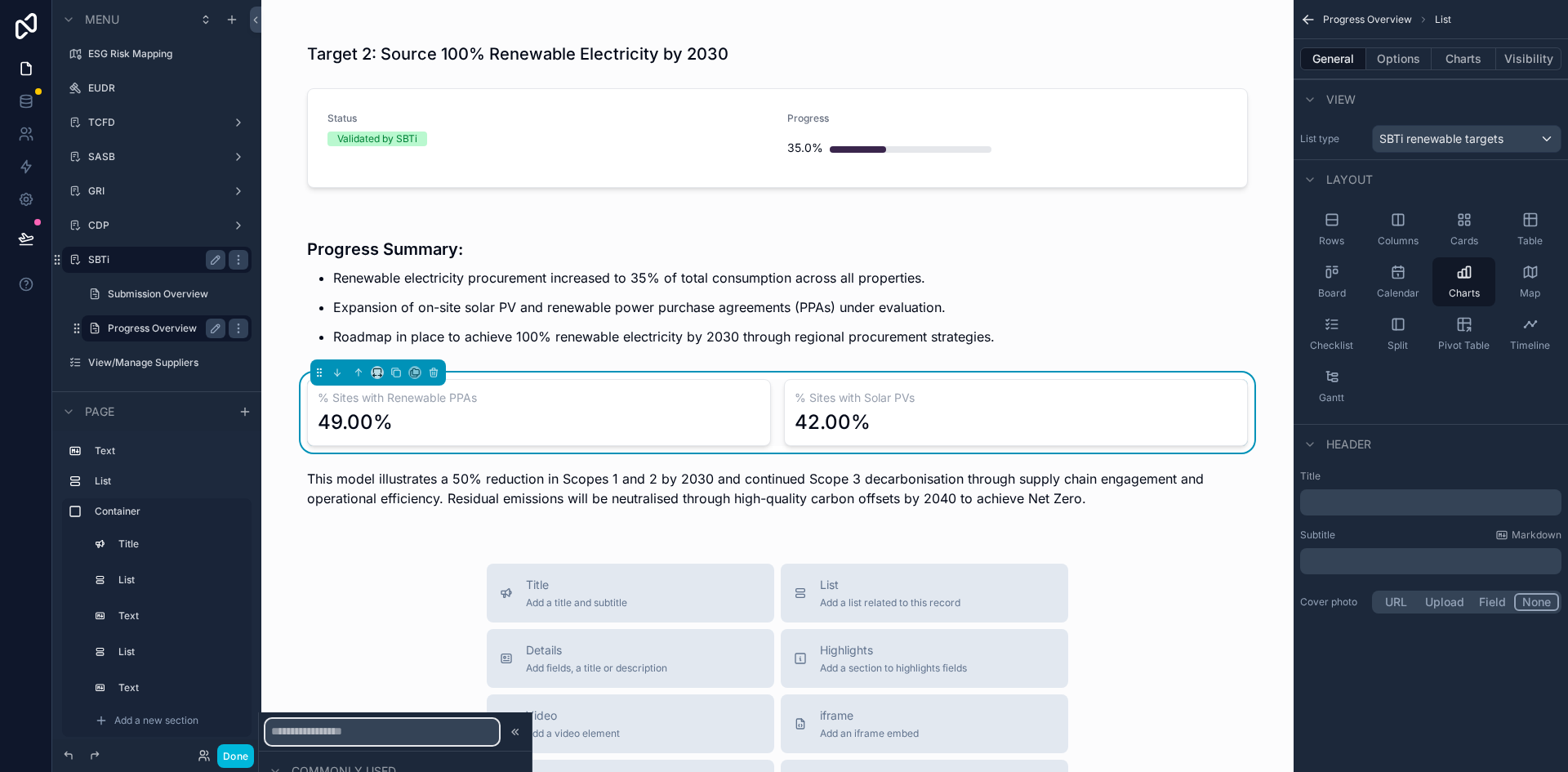
click at [307, 739] on input "text" at bounding box center [383, 732] width 234 height 26
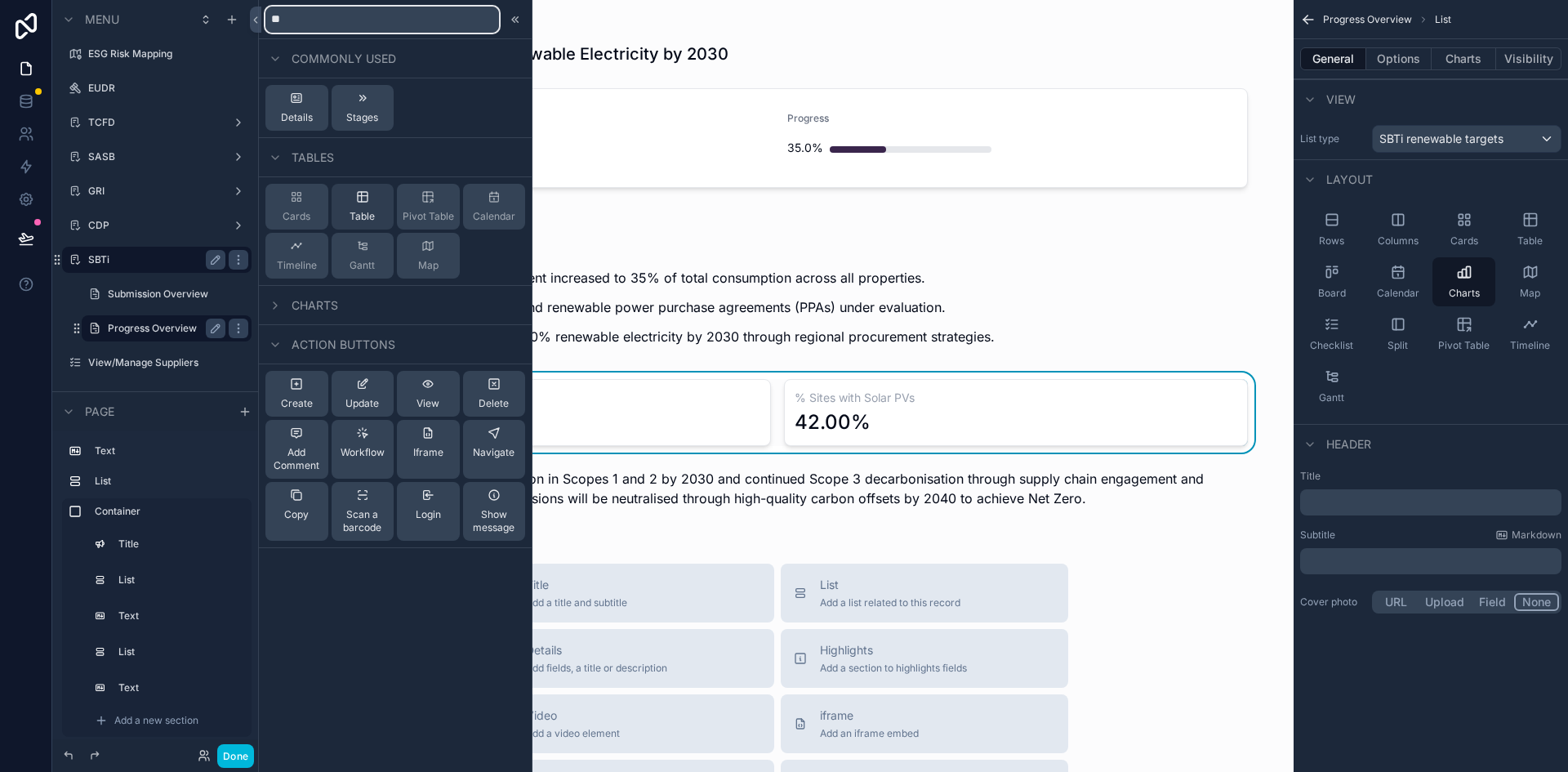
type input "**"
click at [357, 212] on span "Table" at bounding box center [362, 217] width 25 height 13
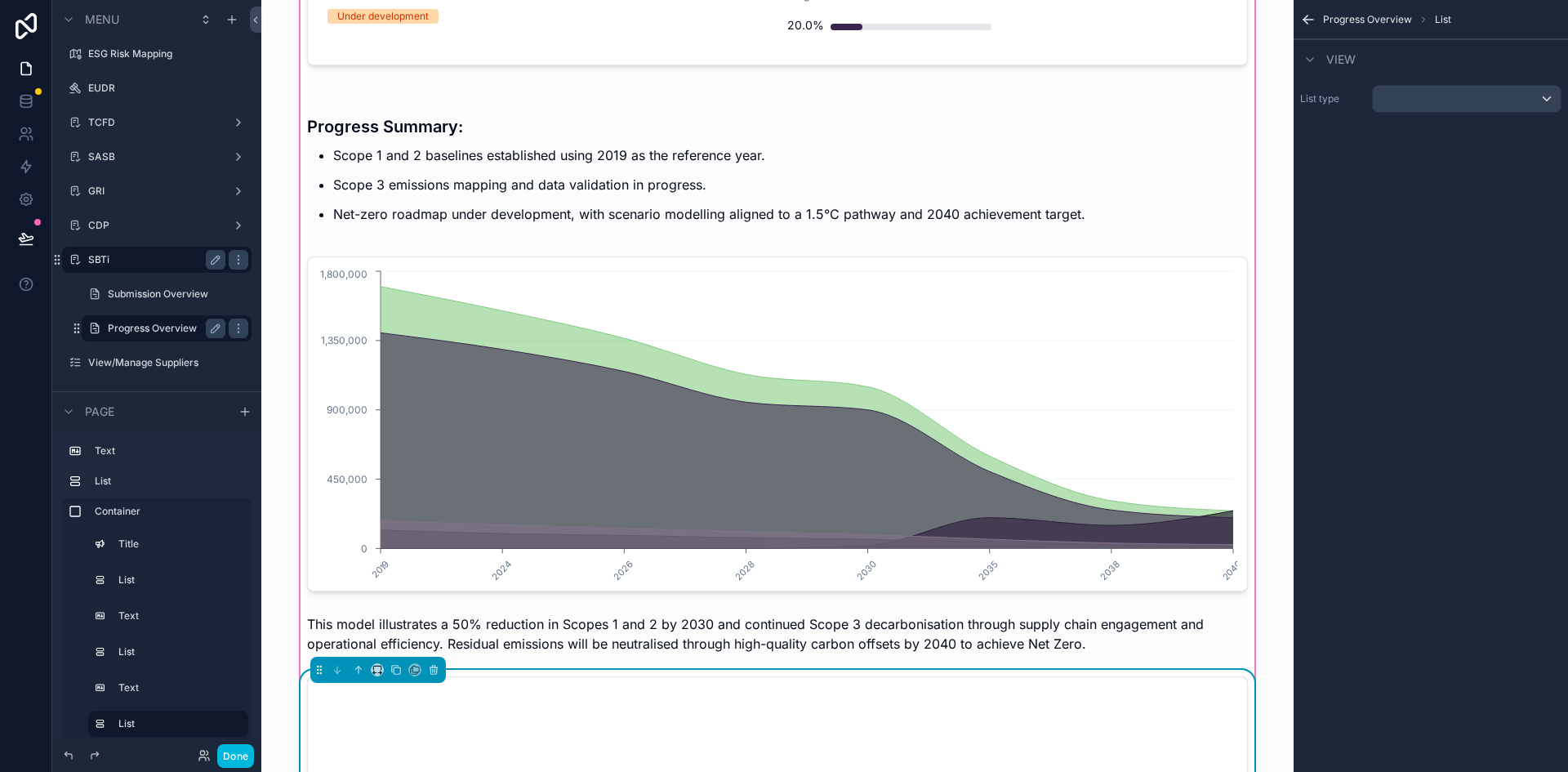
scroll to position [875, 0]
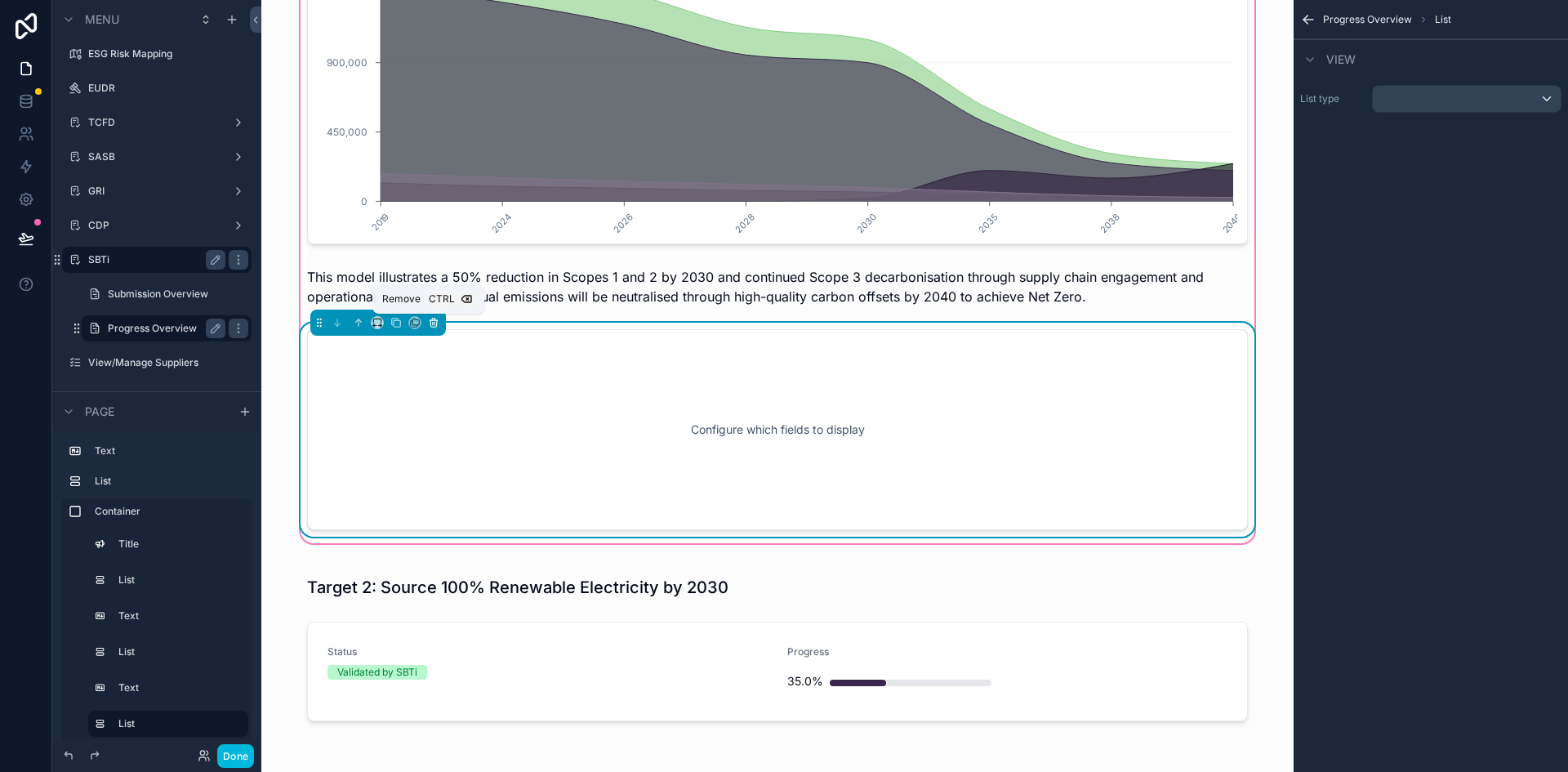
click at [430, 320] on icon "scrollable content" at bounding box center [433, 320] width 8 height 0
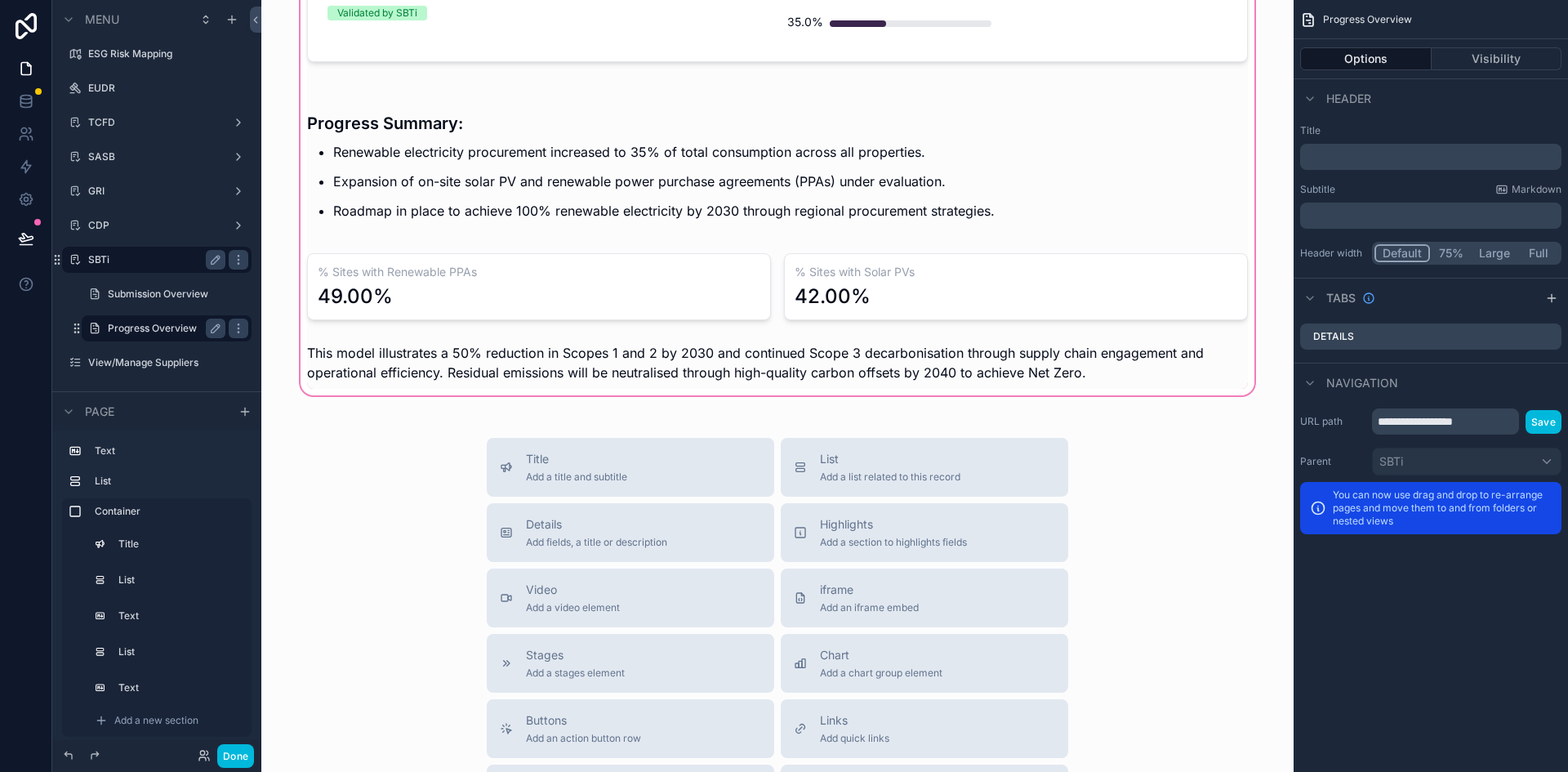
scroll to position [1311, 0]
click at [420, 357] on div "scrollable content" at bounding box center [777, 148] width 1006 height 499
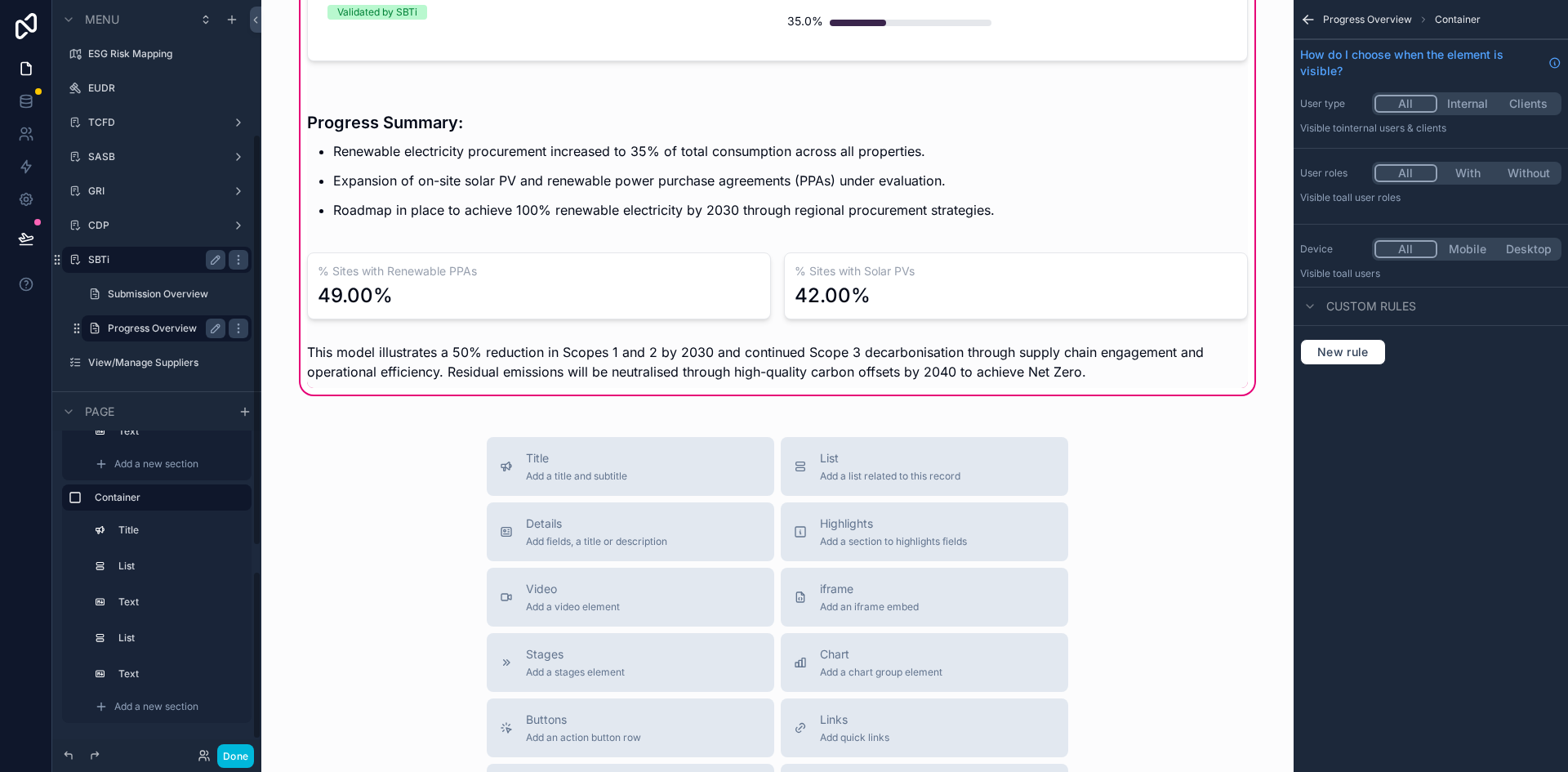
scroll to position [316, 0]
click at [129, 706] on span "Add a new section" at bounding box center [155, 707] width 84 height 13
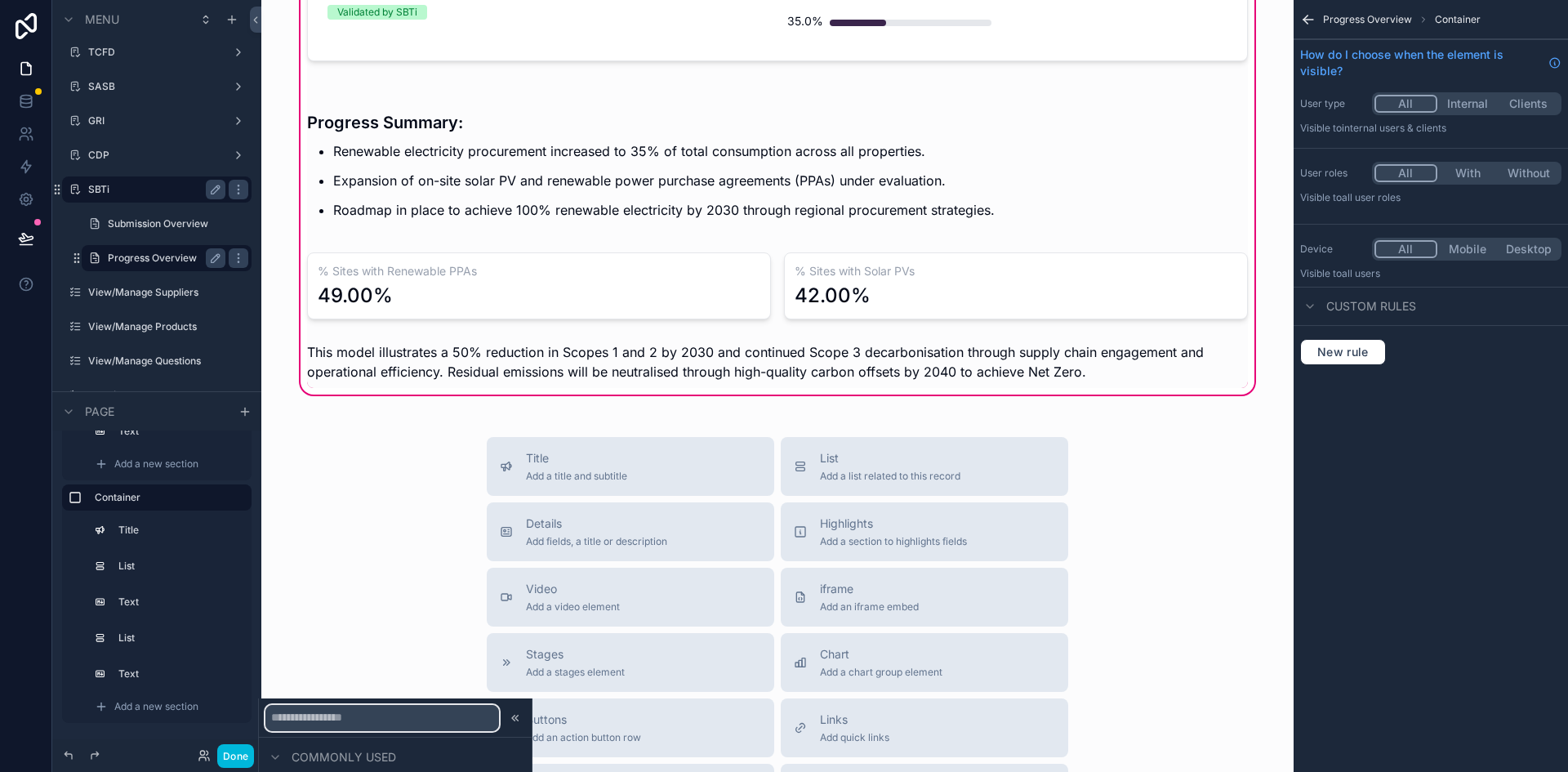
click at [297, 722] on input "text" at bounding box center [383, 718] width 234 height 26
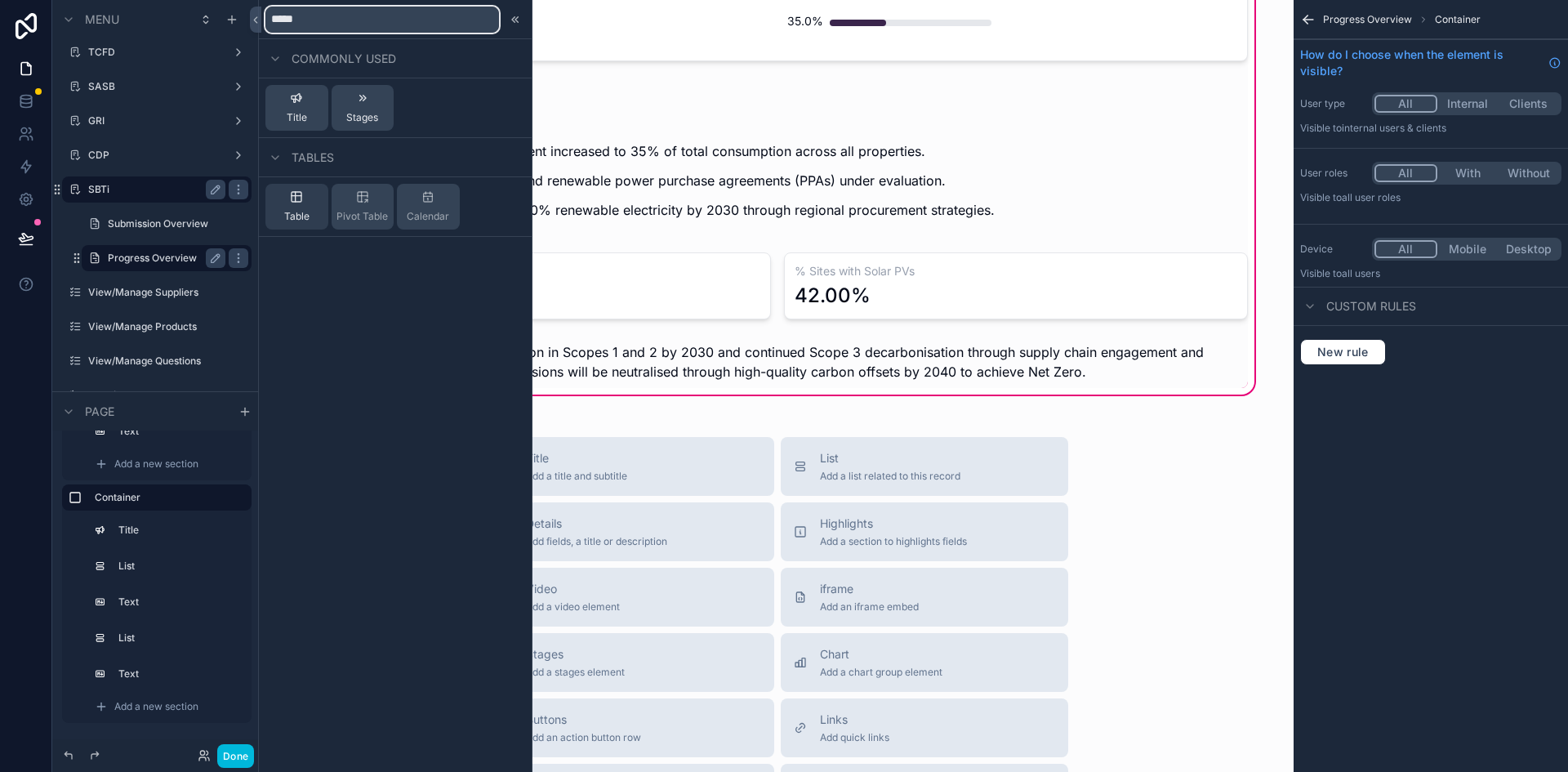
type input "*****"
click at [311, 201] on div "Table" at bounding box center [297, 206] width 63 height 46
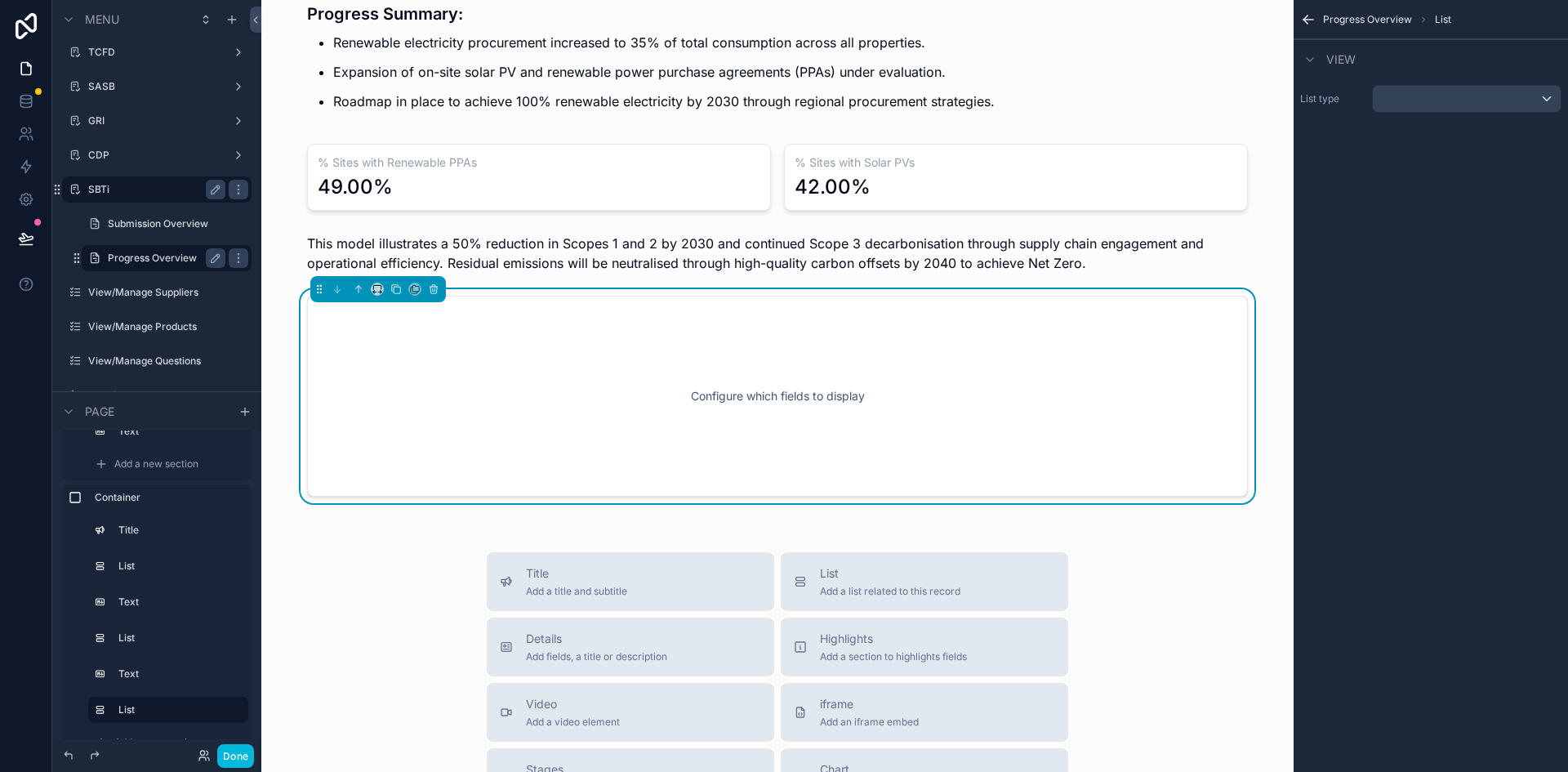
scroll to position [1431, 0]
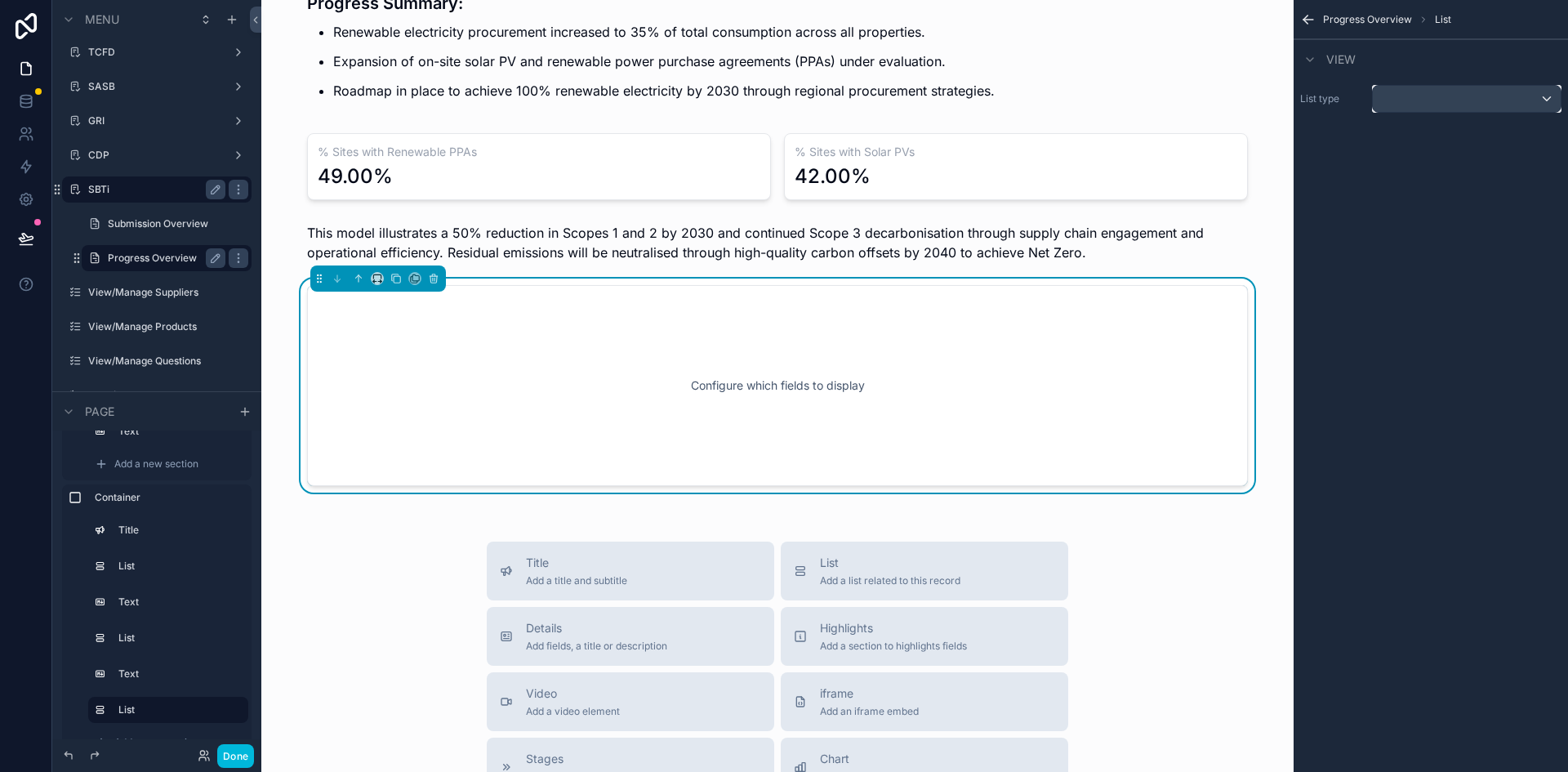
click at [1494, 104] on div "scrollable content" at bounding box center [1466, 99] width 188 height 26
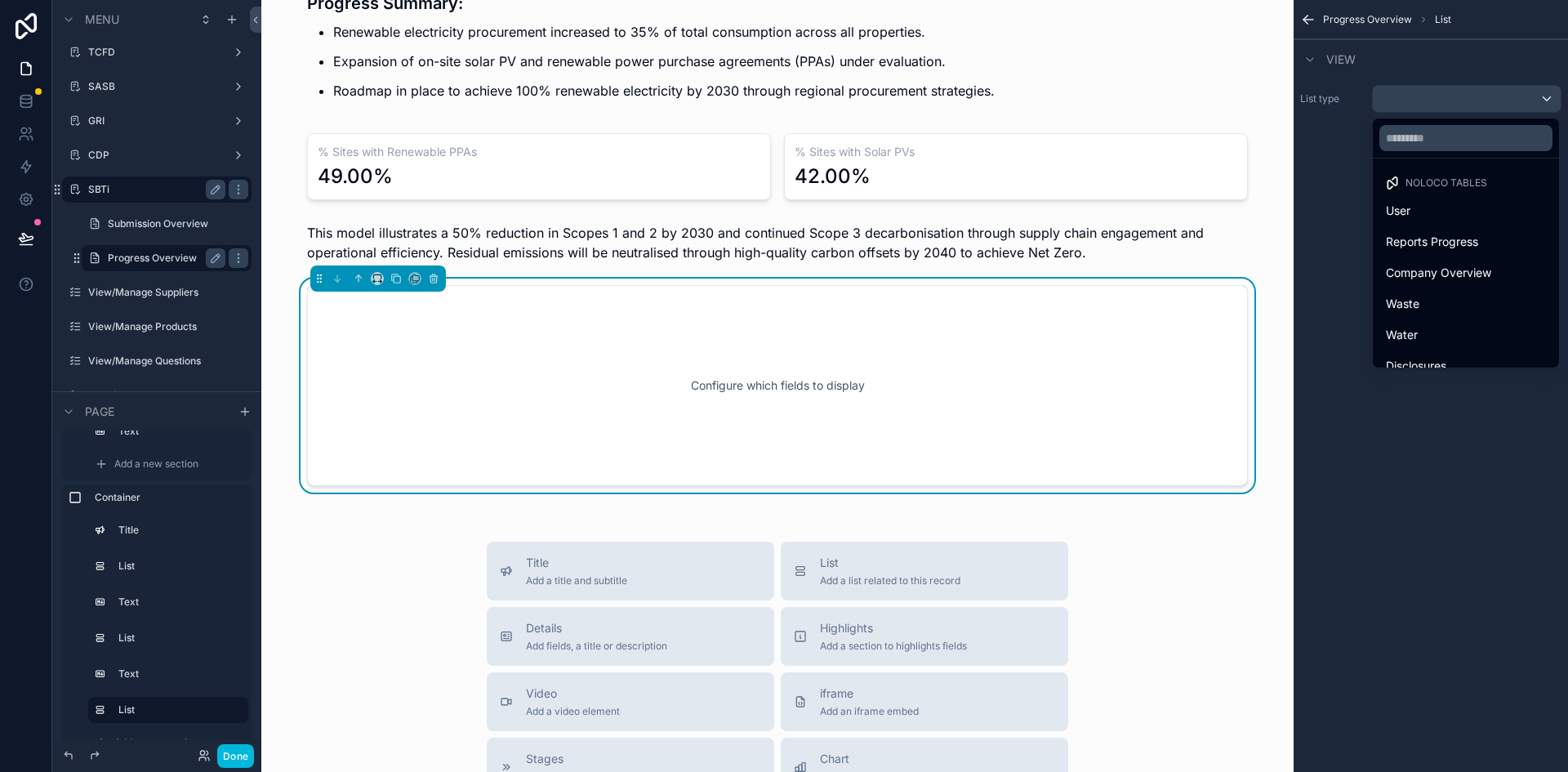
click at [1484, 123] on div at bounding box center [1466, 139] width 187 height 40
click at [1481, 133] on input "text" at bounding box center [1466, 139] width 173 height 26
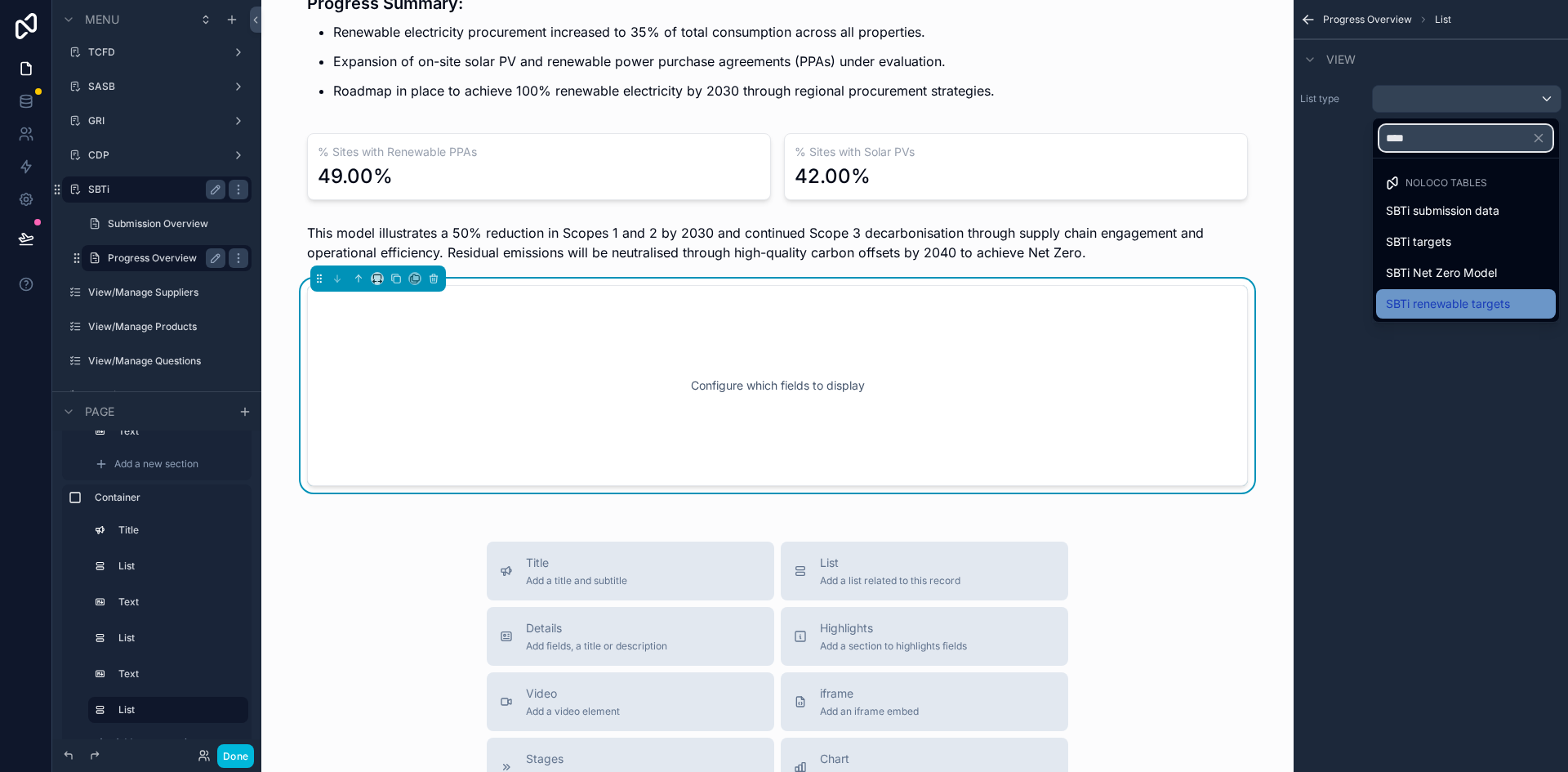
type input "****"
click at [1454, 305] on span "SBTi renewable targets" at bounding box center [1448, 304] width 124 height 20
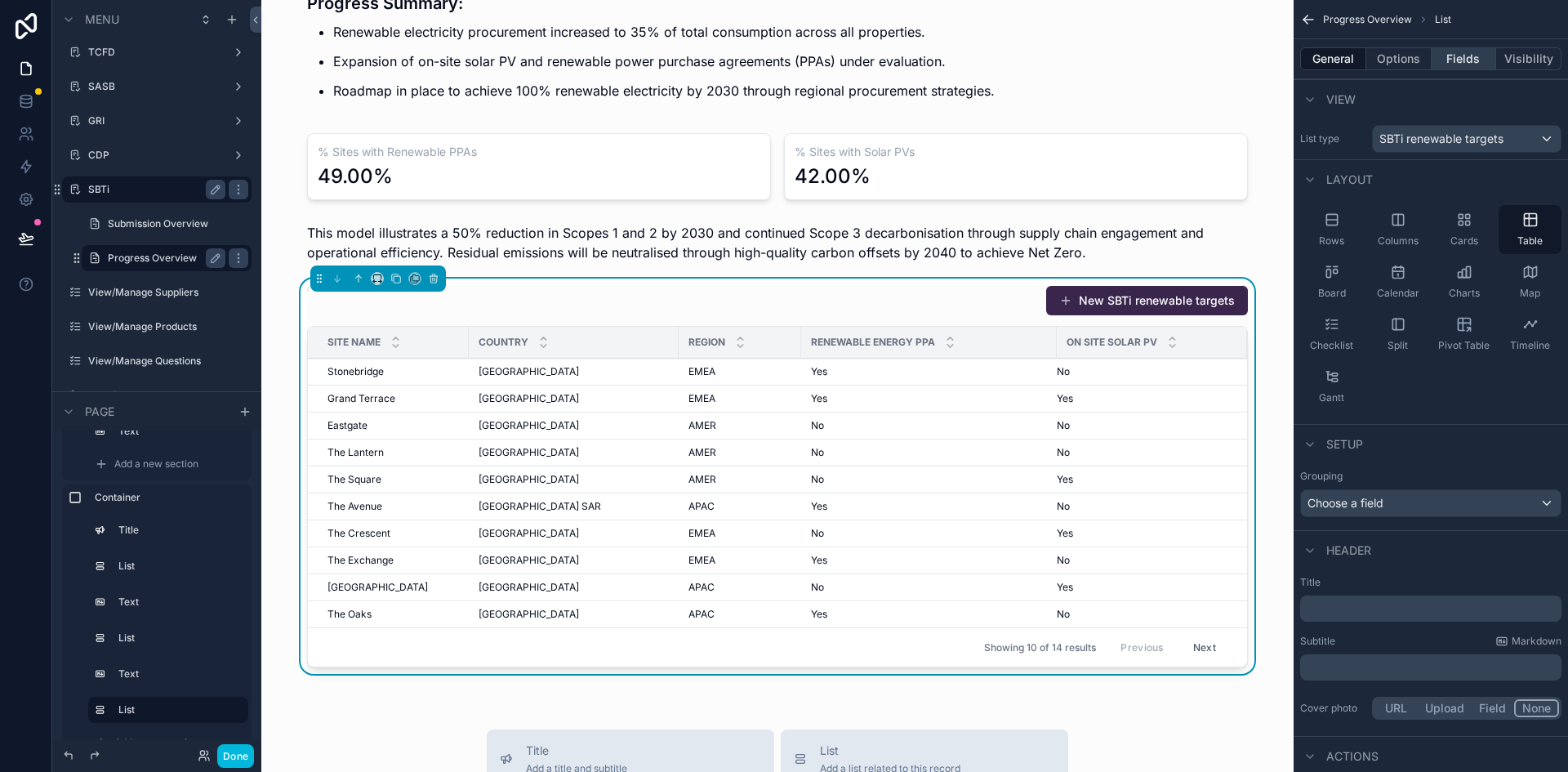
click at [1443, 60] on button "Fields" at bounding box center [1463, 58] width 65 height 23
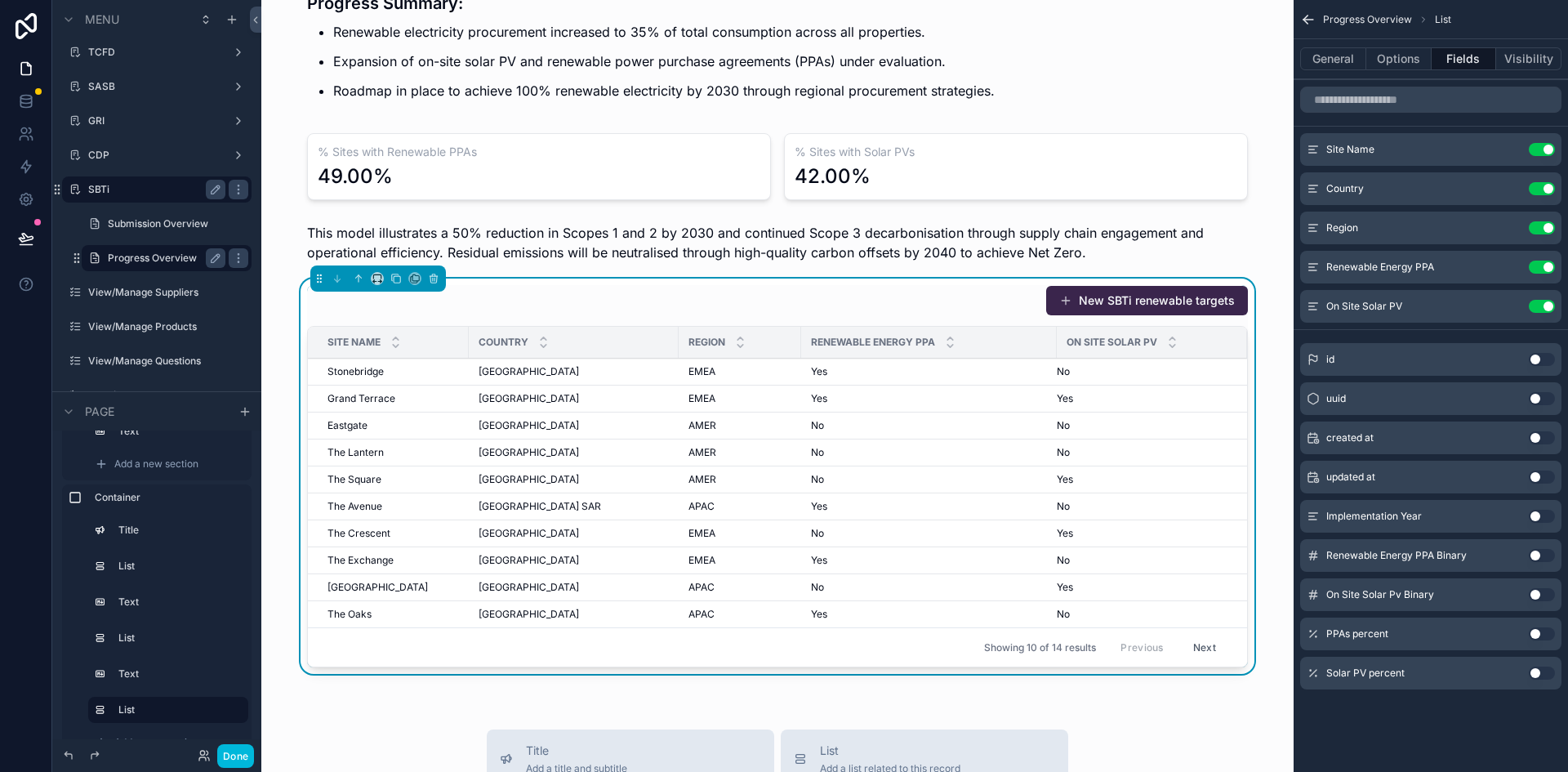
click at [1544, 518] on button "Use setting" at bounding box center [1542, 517] width 26 height 13
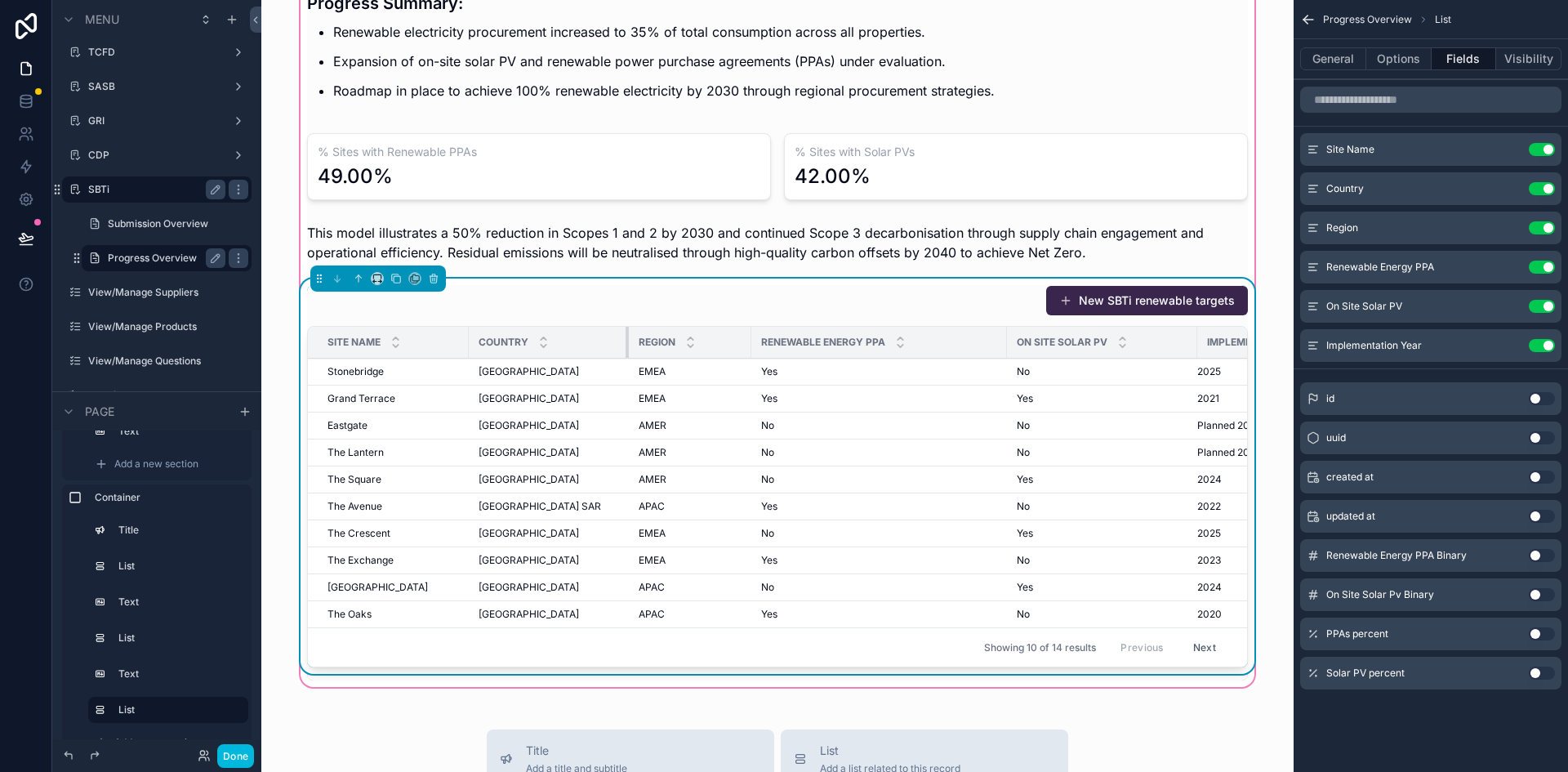
drag, startPoint x: 670, startPoint y: 340, endPoint x: 619, endPoint y: 342, distance: 51.0
click at [626, 342] on div "scrollable content" at bounding box center [629, 342] width 7 height 31
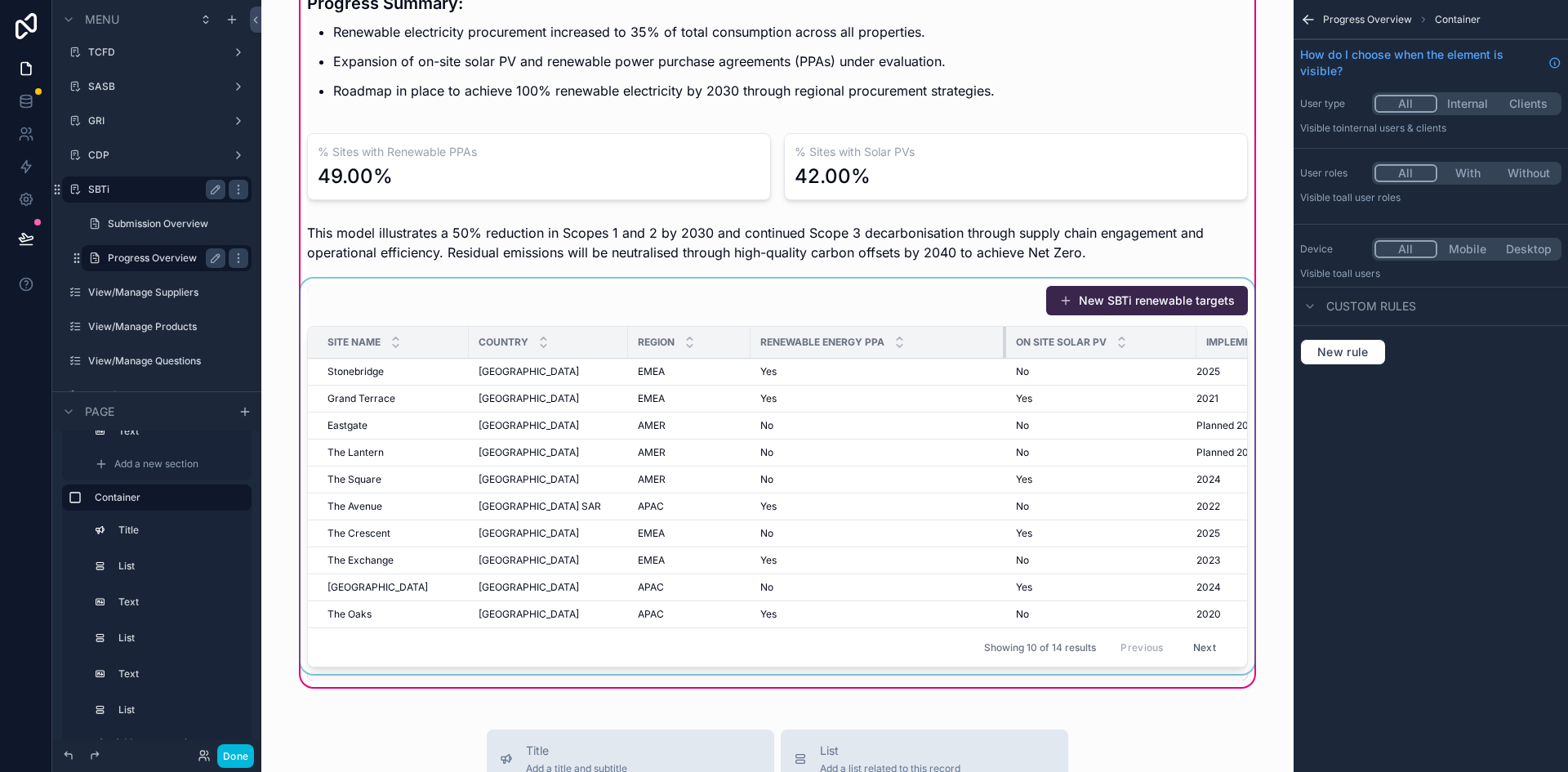
click at [1003, 353] on div "scrollable content" at bounding box center [1005, 342] width 7 height 31
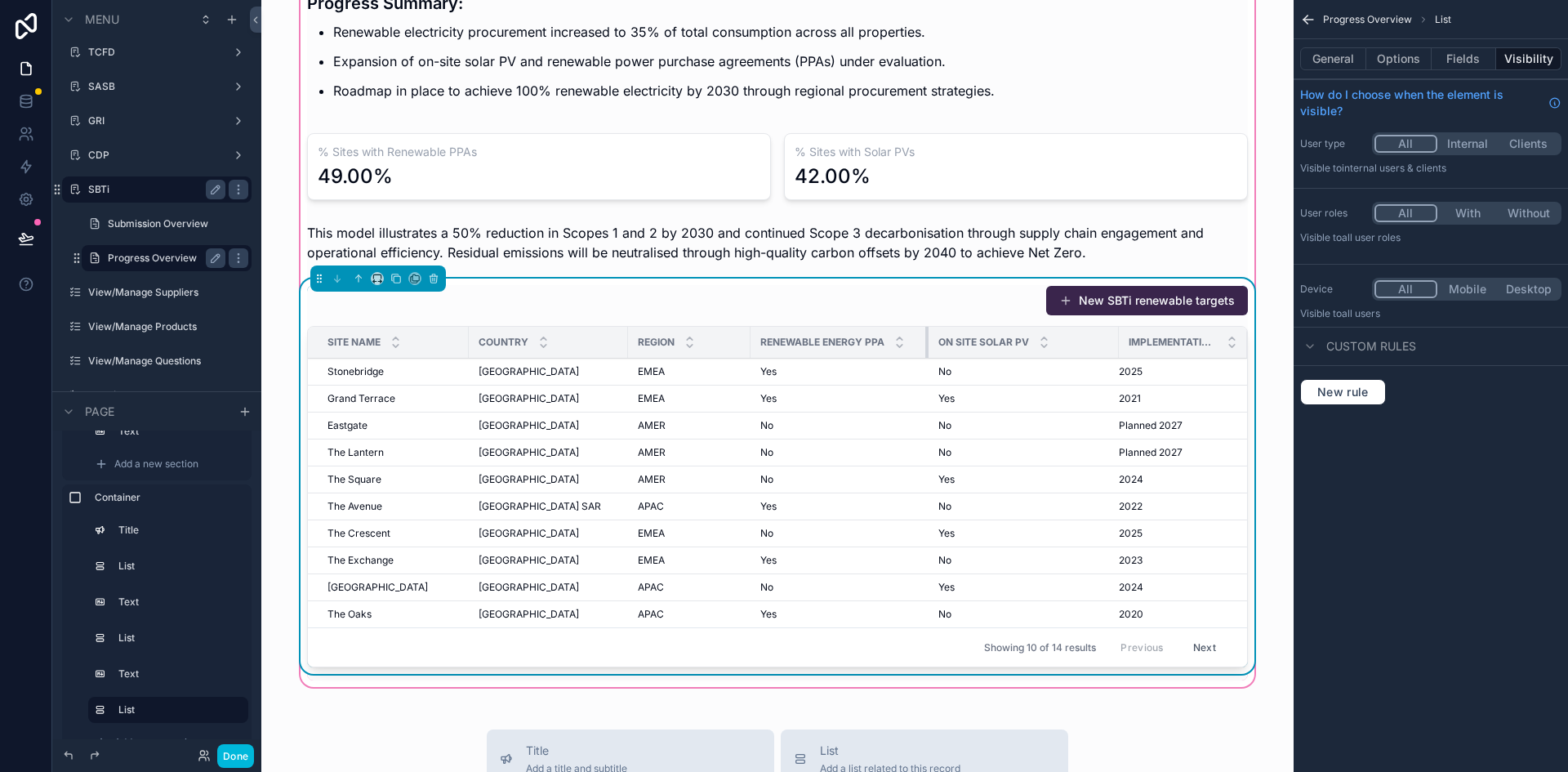
drag, startPoint x: 997, startPoint y: 353, endPoint x: 920, endPoint y: 349, distance: 77.1
click at [925, 349] on div "scrollable content" at bounding box center [928, 342] width 7 height 31
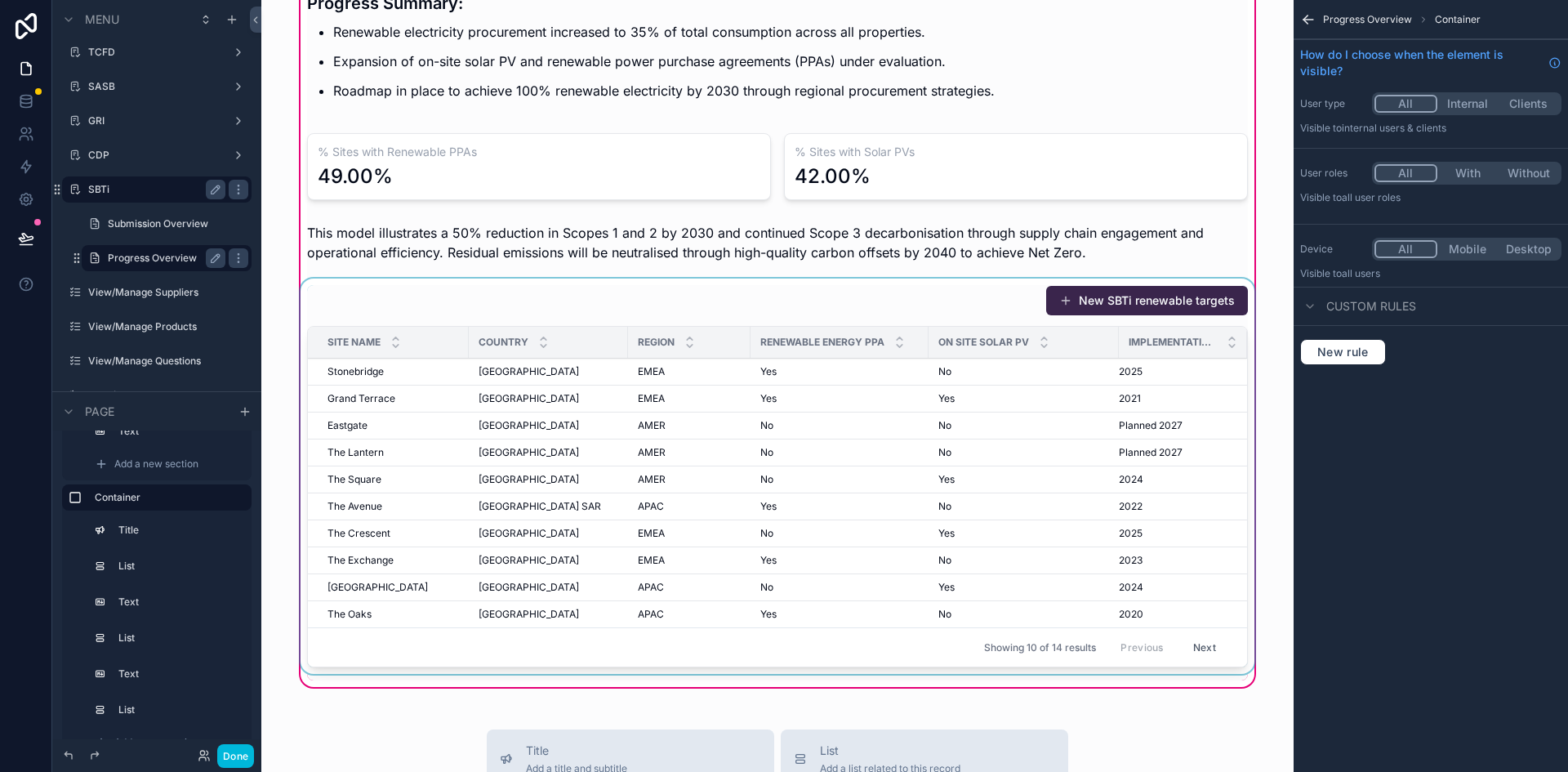
click at [1108, 342] on div "On Site Solar PV" at bounding box center [1023, 342] width 190 height 31
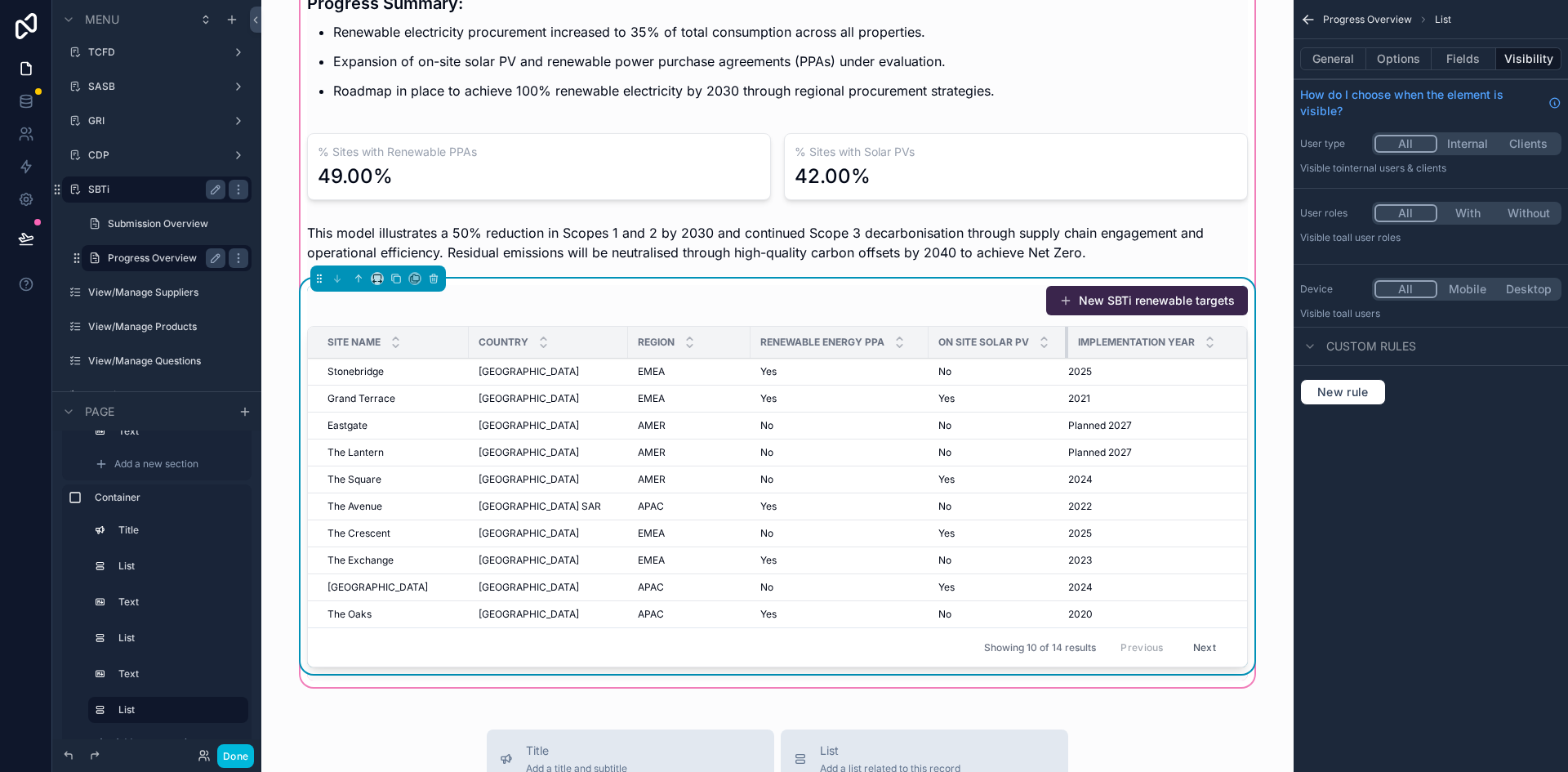
drag, startPoint x: 1112, startPoint y: 345, endPoint x: 1061, endPoint y: 345, distance: 51.0
click at [1065, 345] on div "scrollable content" at bounding box center [1068, 342] width 7 height 31
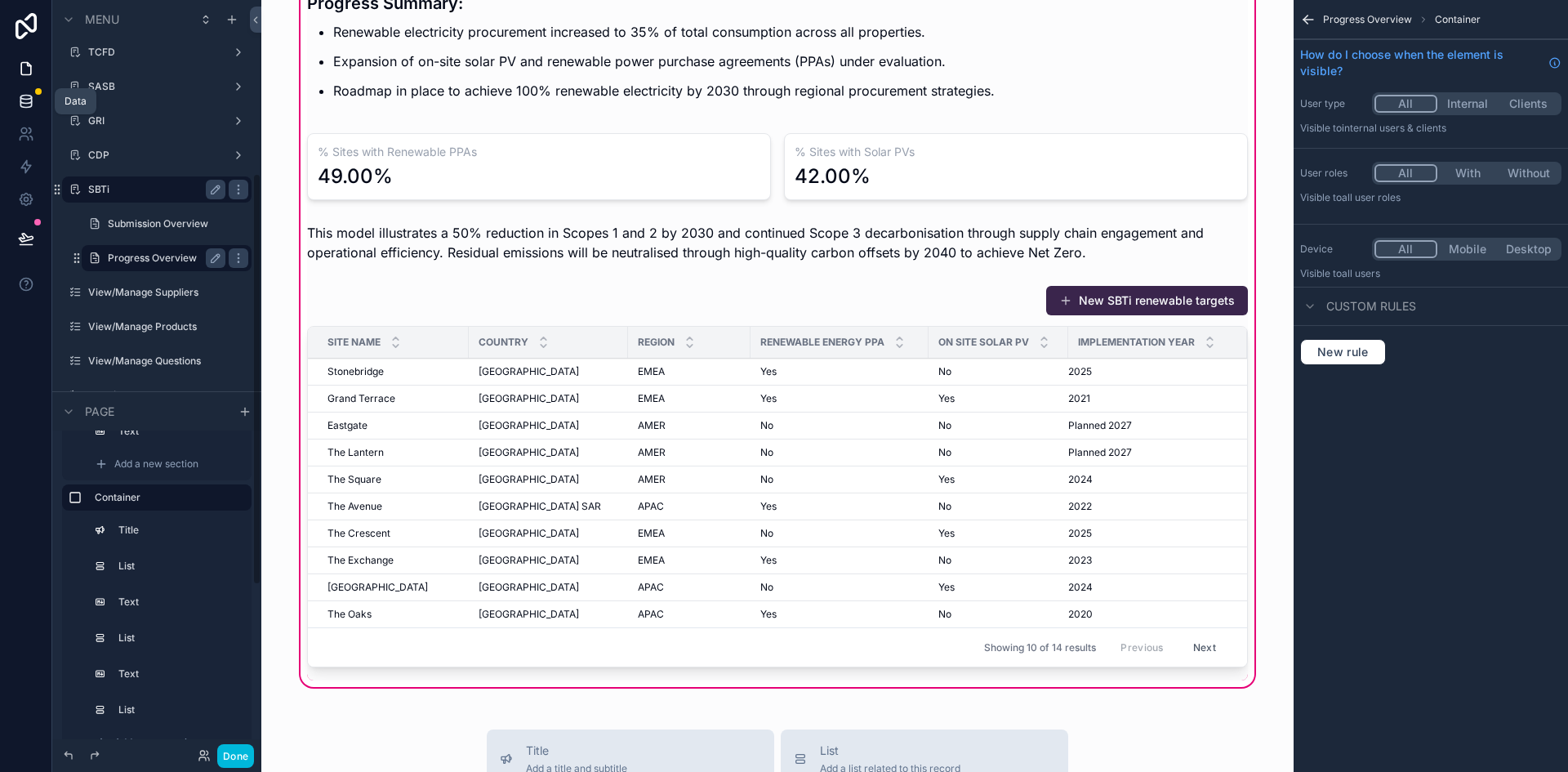
click at [18, 107] on icon at bounding box center [25, 101] width 16 height 16
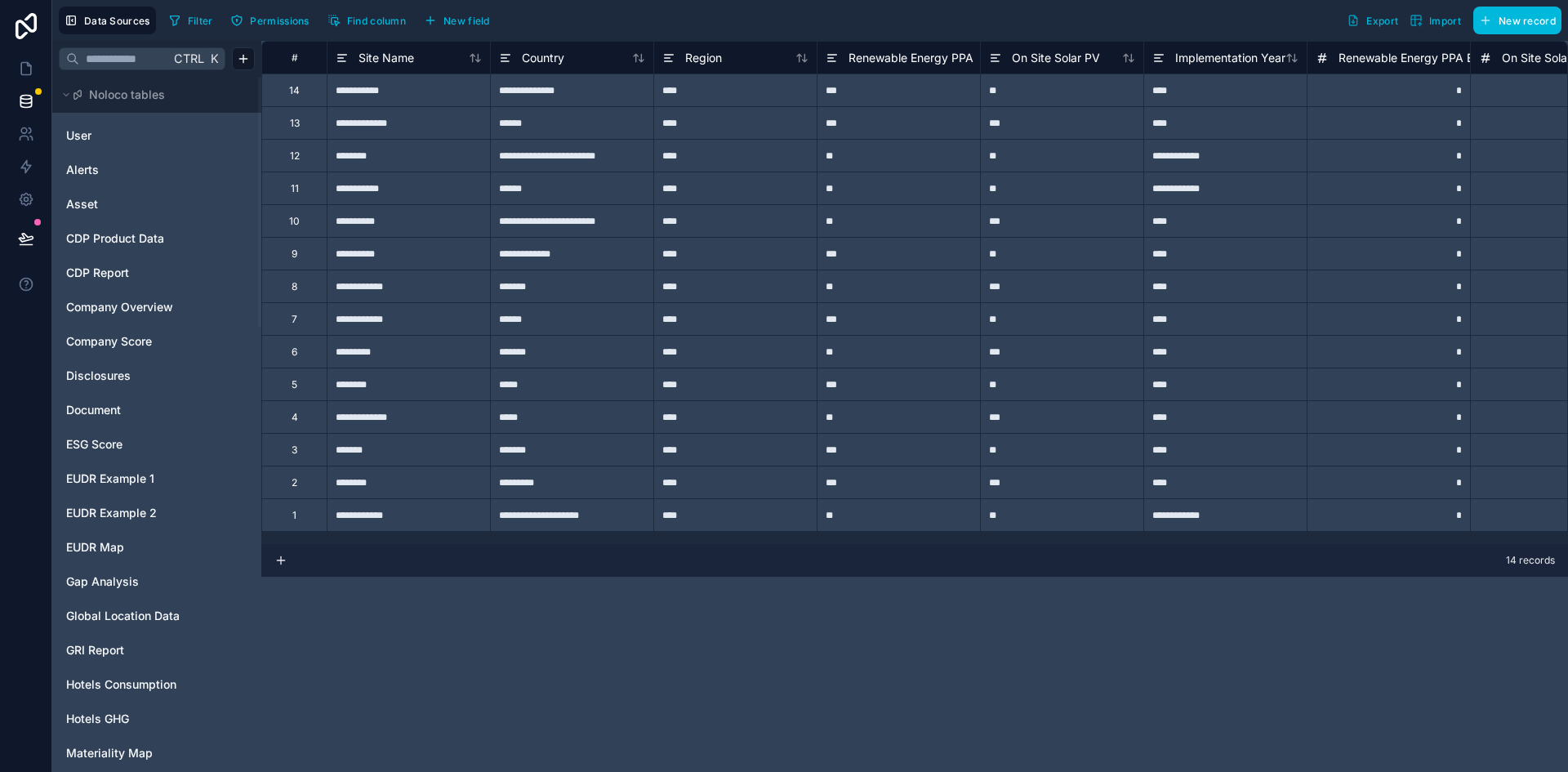
click at [859, 45] on div "Renewable Energy PPA" at bounding box center [898, 57] width 163 height 33
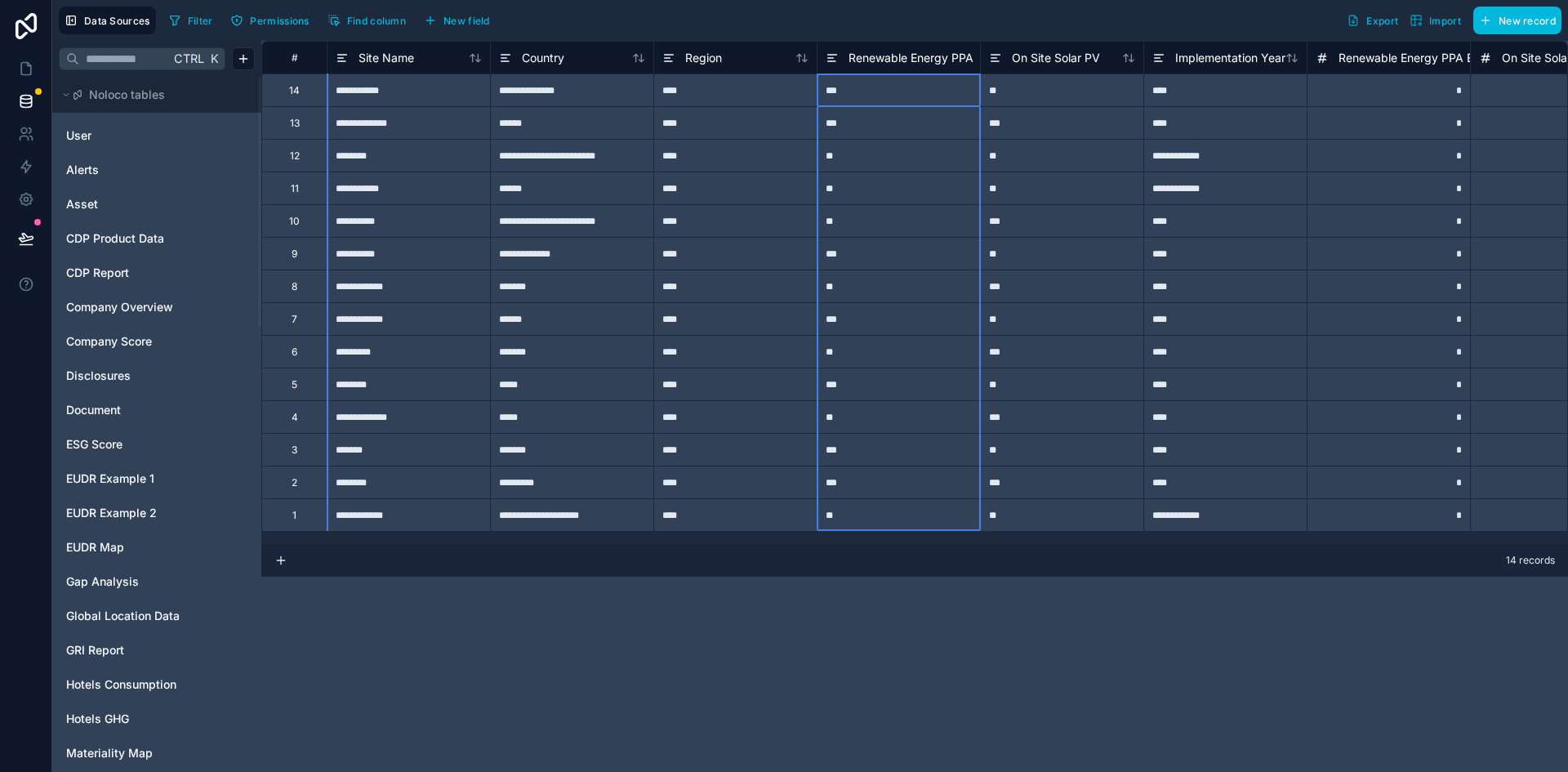
click at [861, 55] on span "Renewable Energy PPA" at bounding box center [910, 57] width 125 height 16
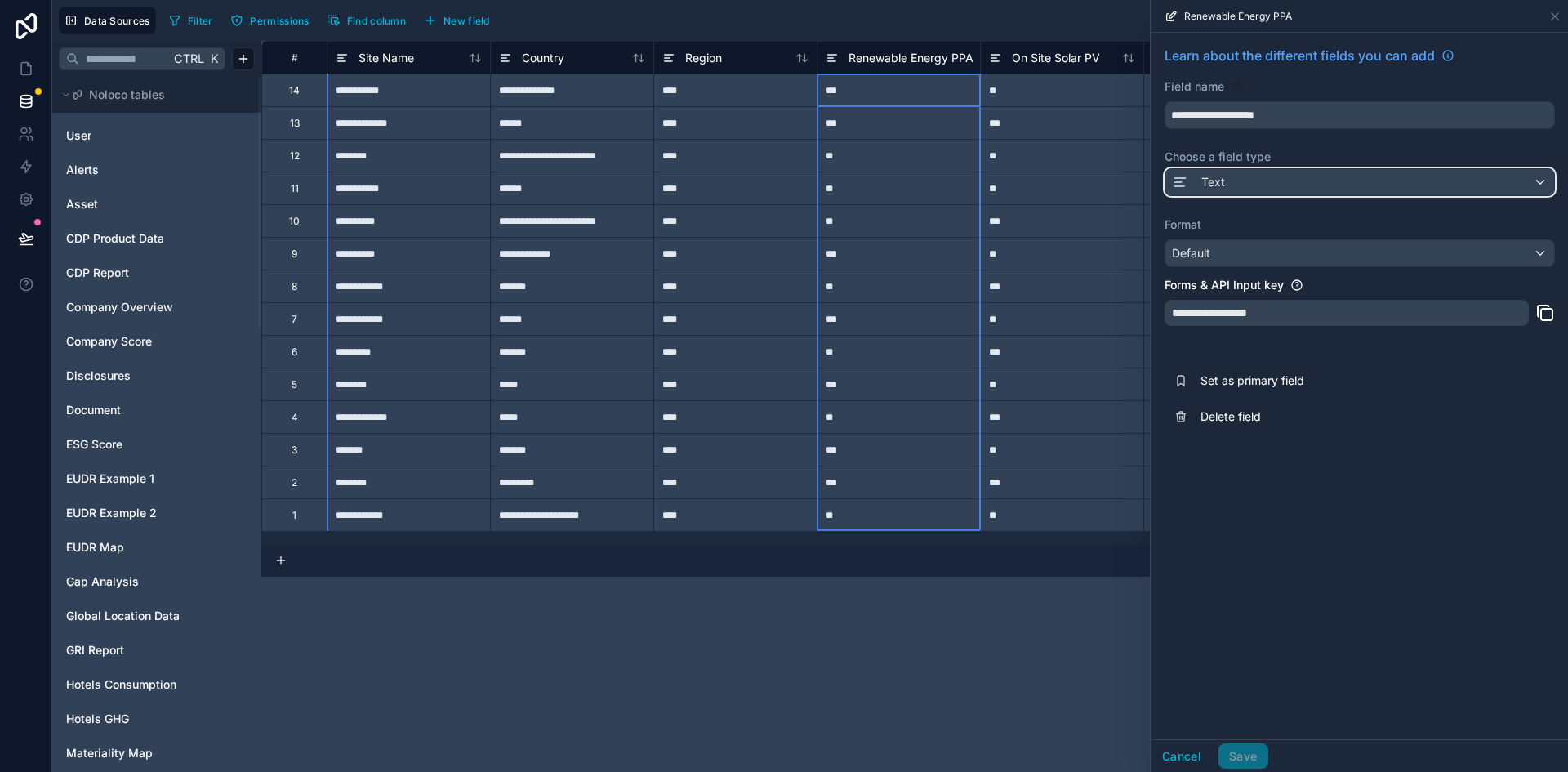
click at [1232, 171] on div "Text" at bounding box center [1360, 182] width 389 height 26
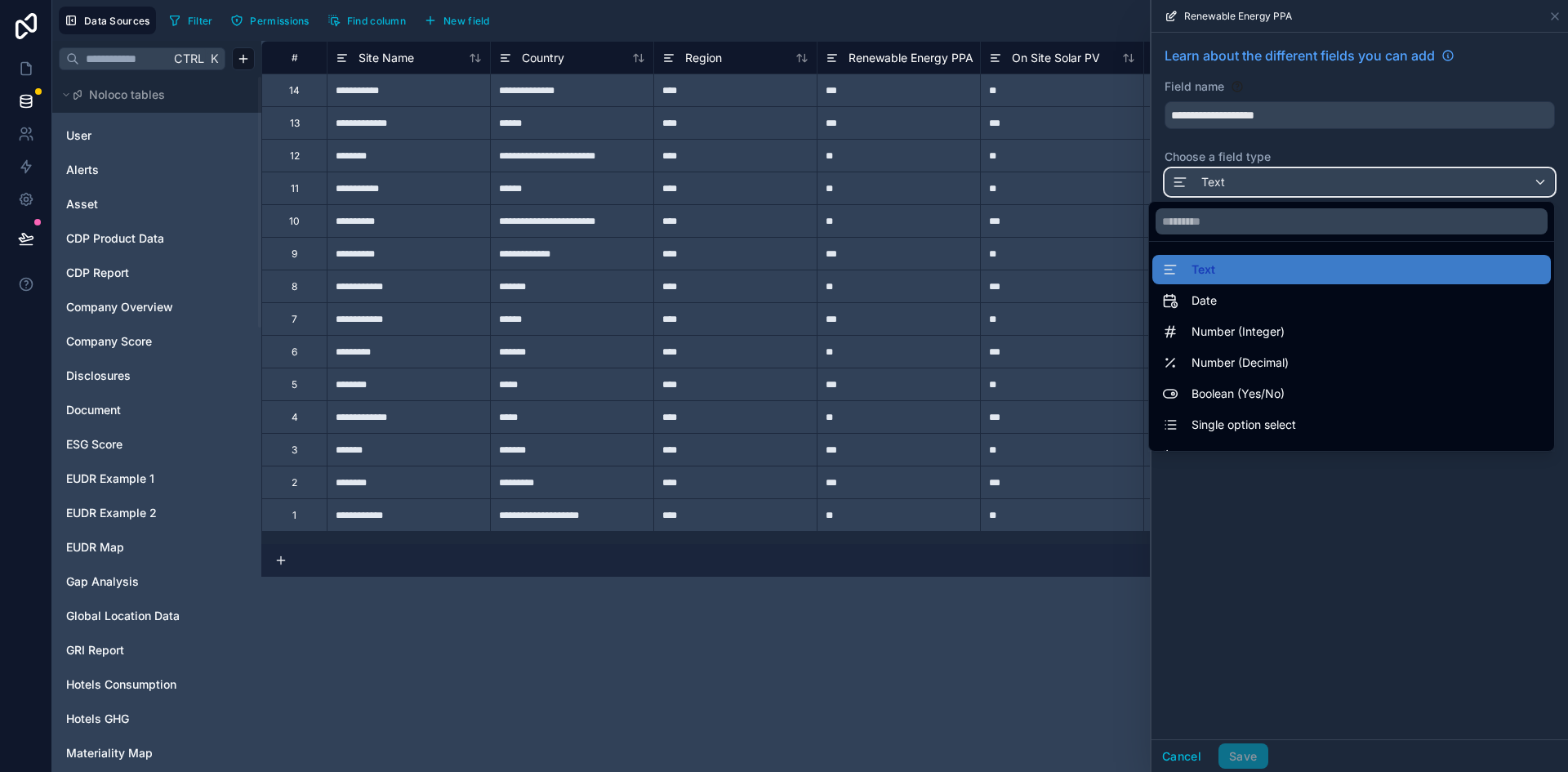
scroll to position [31, 0]
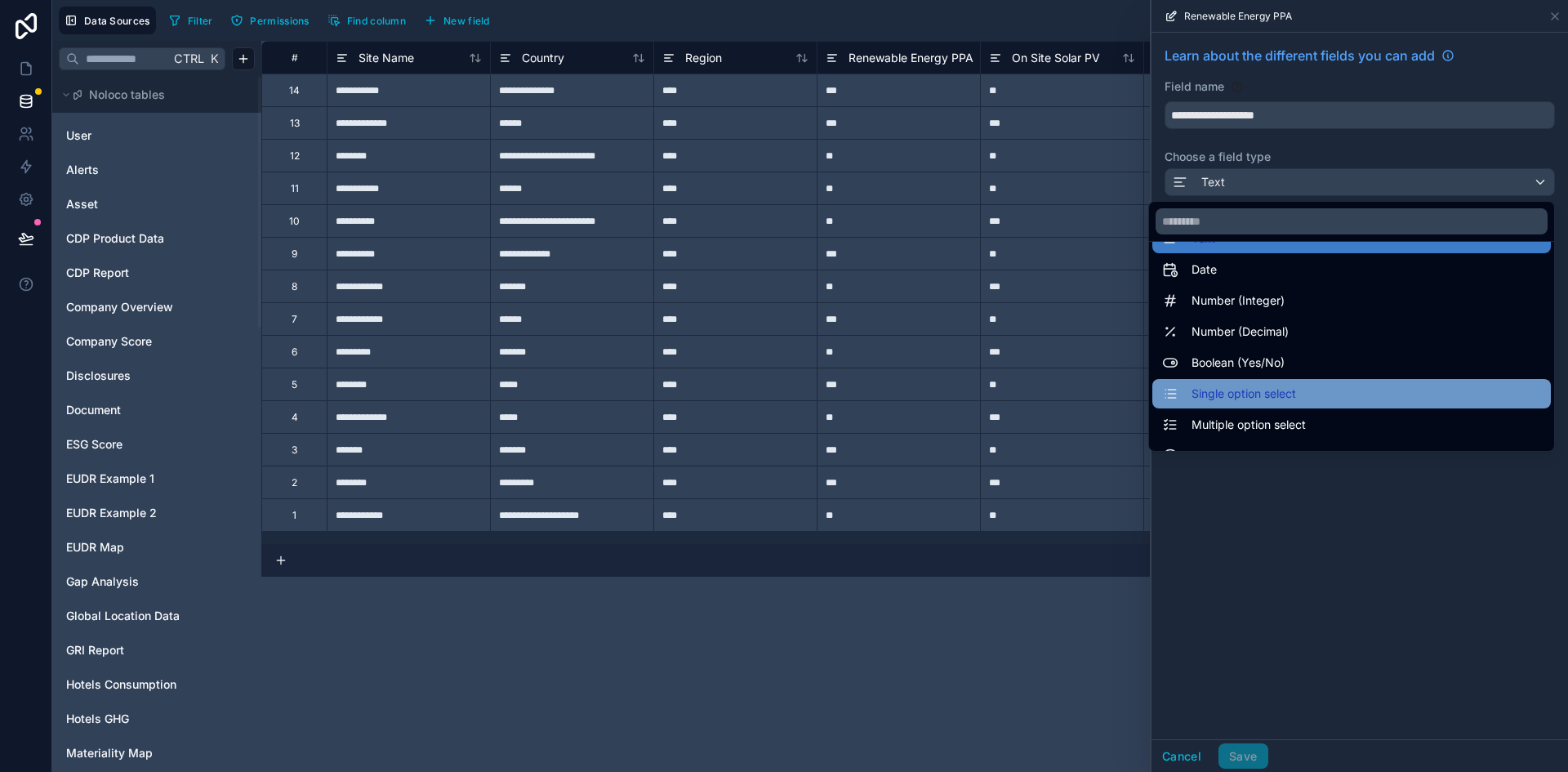
click at [1213, 398] on span "Single option select" at bounding box center [1243, 393] width 105 height 20
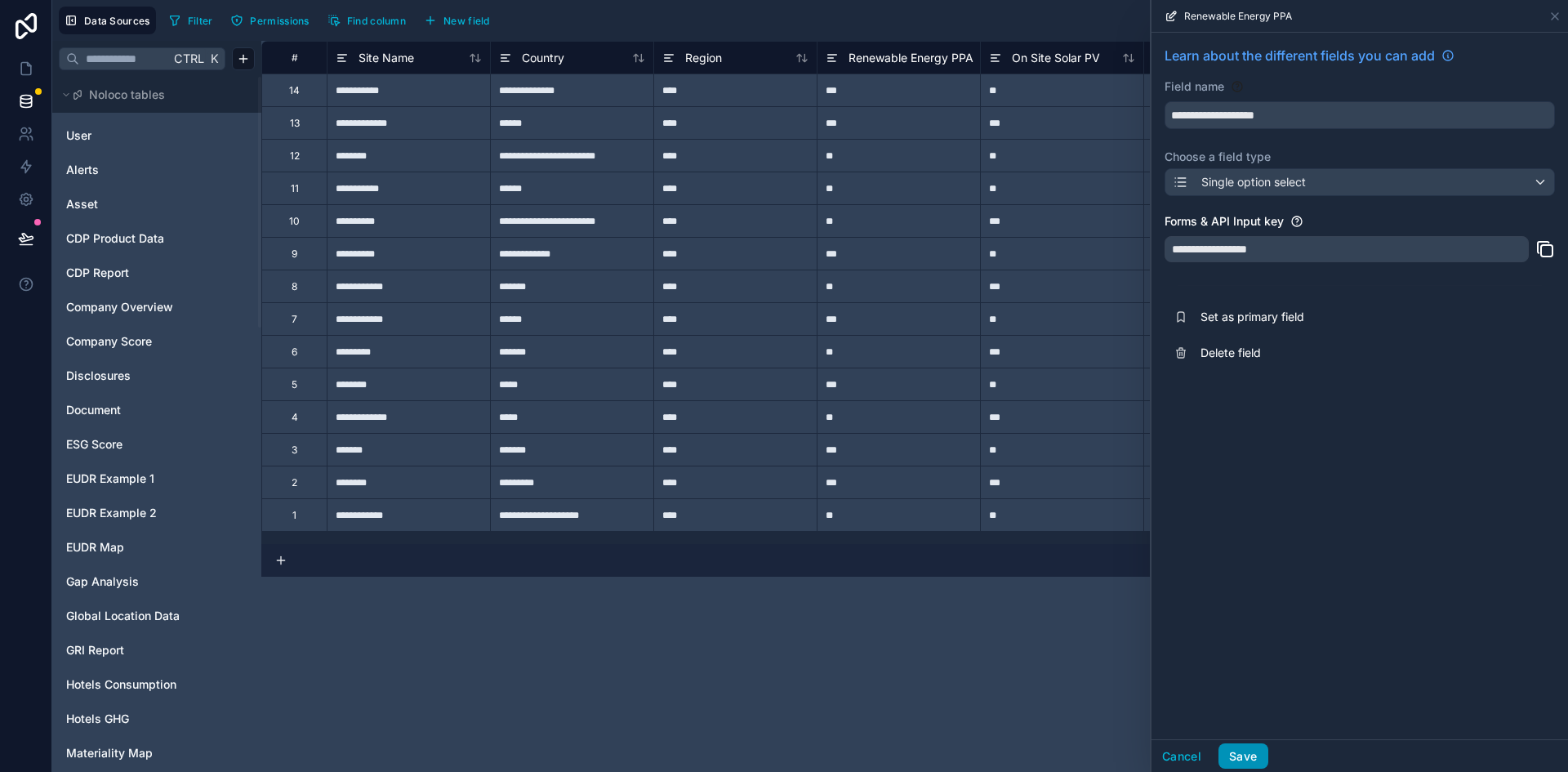
click at [1242, 752] on button "Save" at bounding box center [1243, 757] width 49 height 26
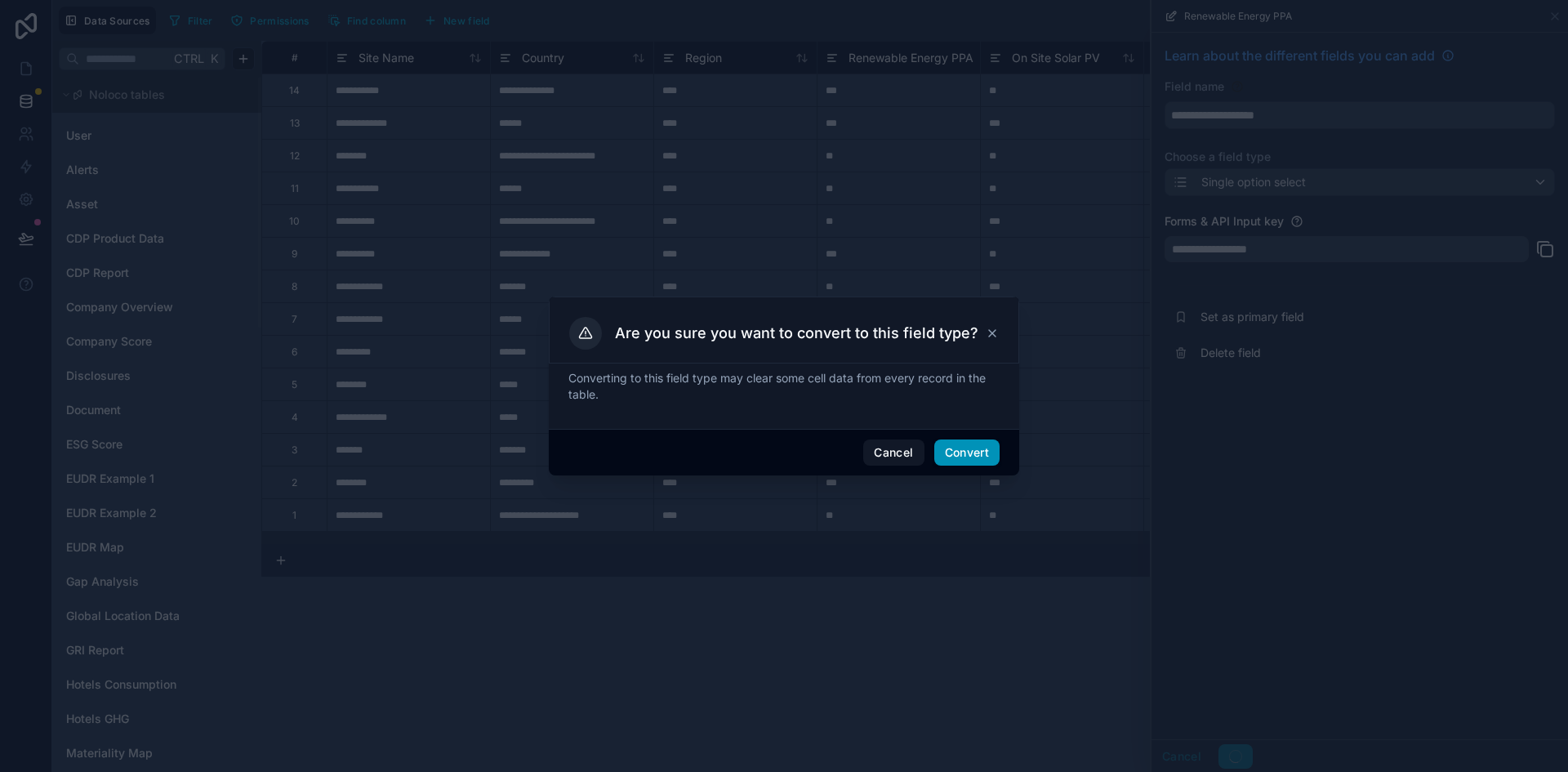
click at [959, 452] on button "Convert" at bounding box center [966, 452] width 65 height 26
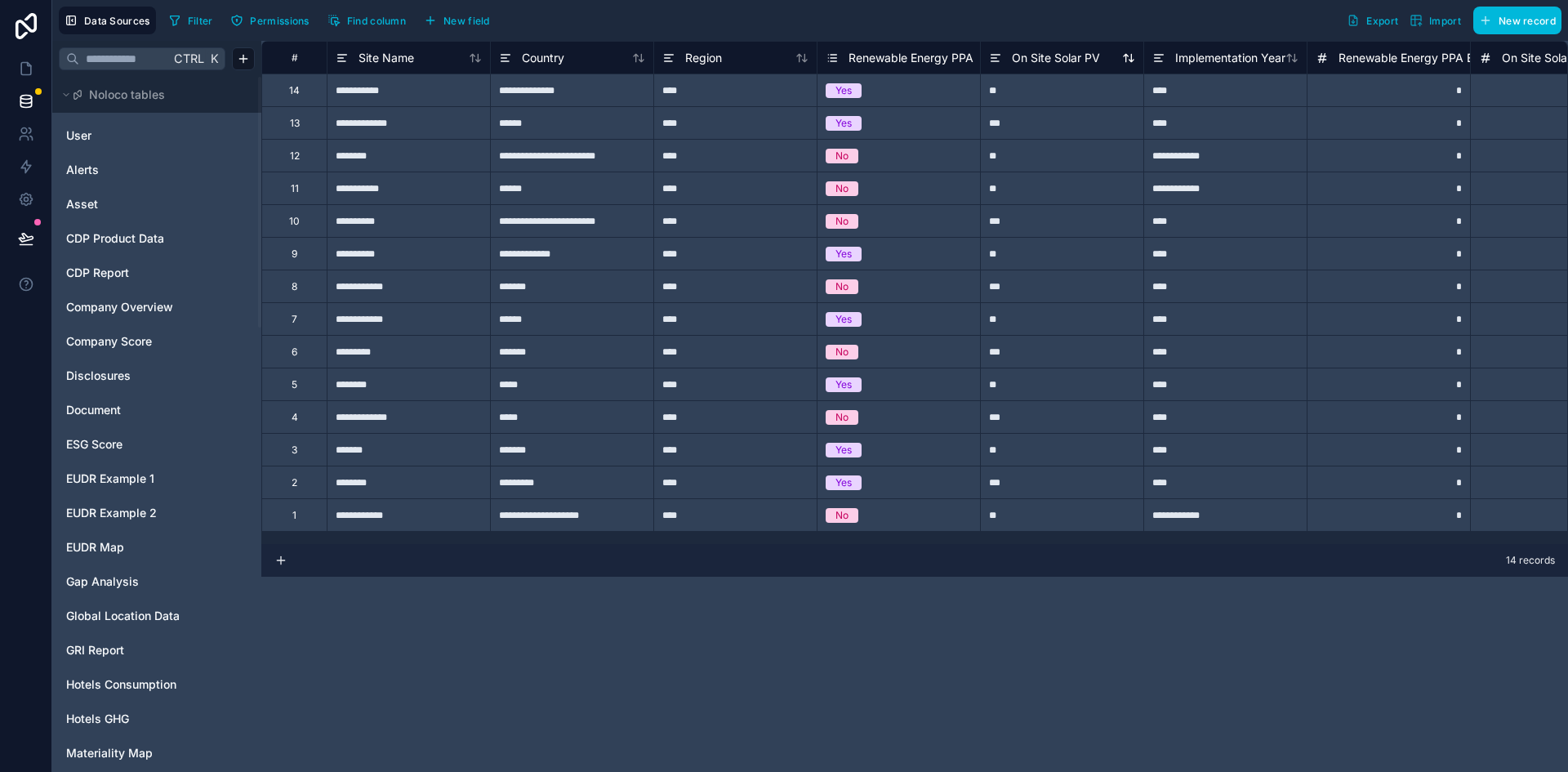
click at [1005, 57] on div "On Site Solar PV" at bounding box center [1045, 57] width 111 height 20
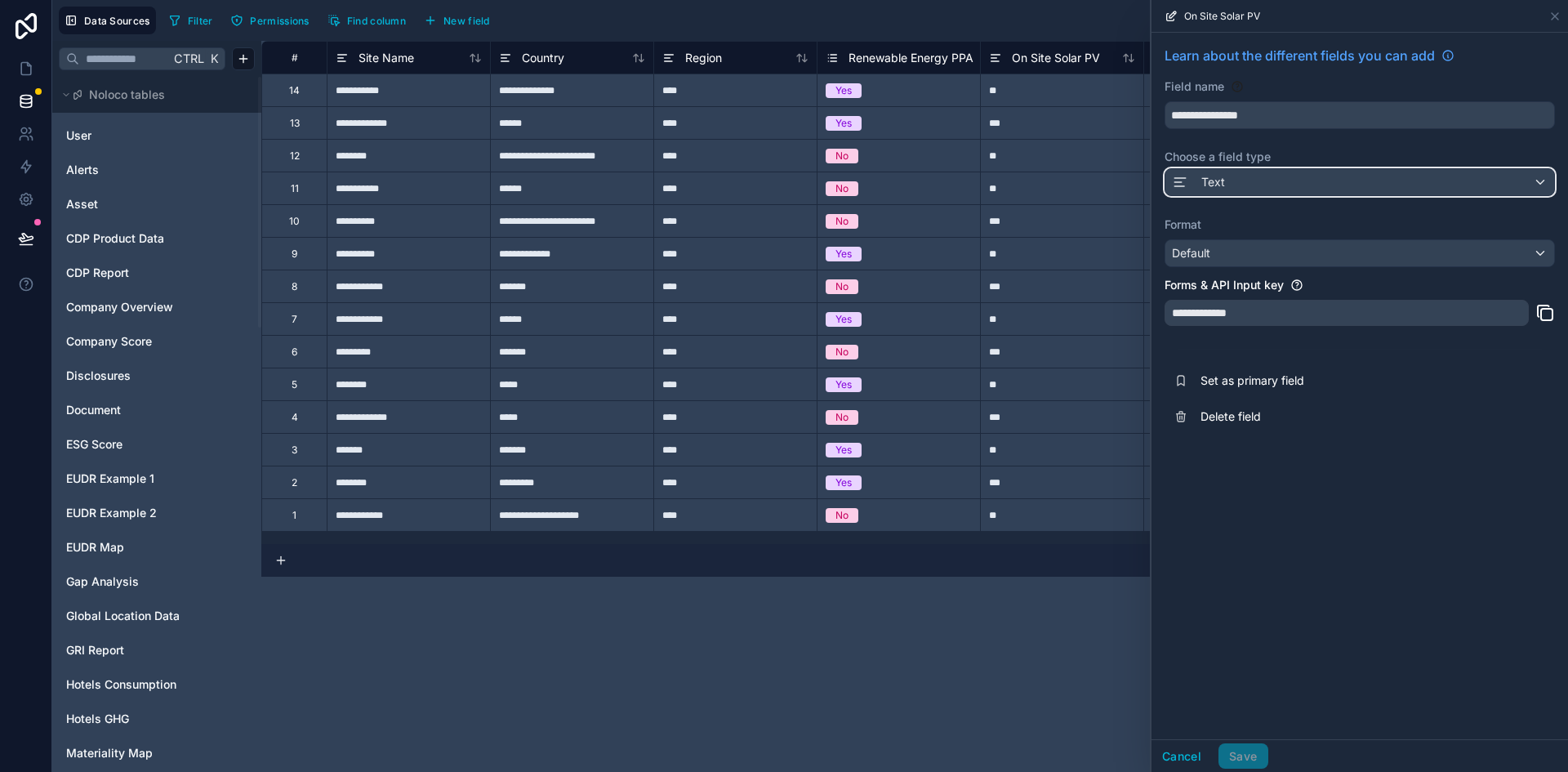
click at [1208, 187] on span "Text" at bounding box center [1213, 182] width 24 height 16
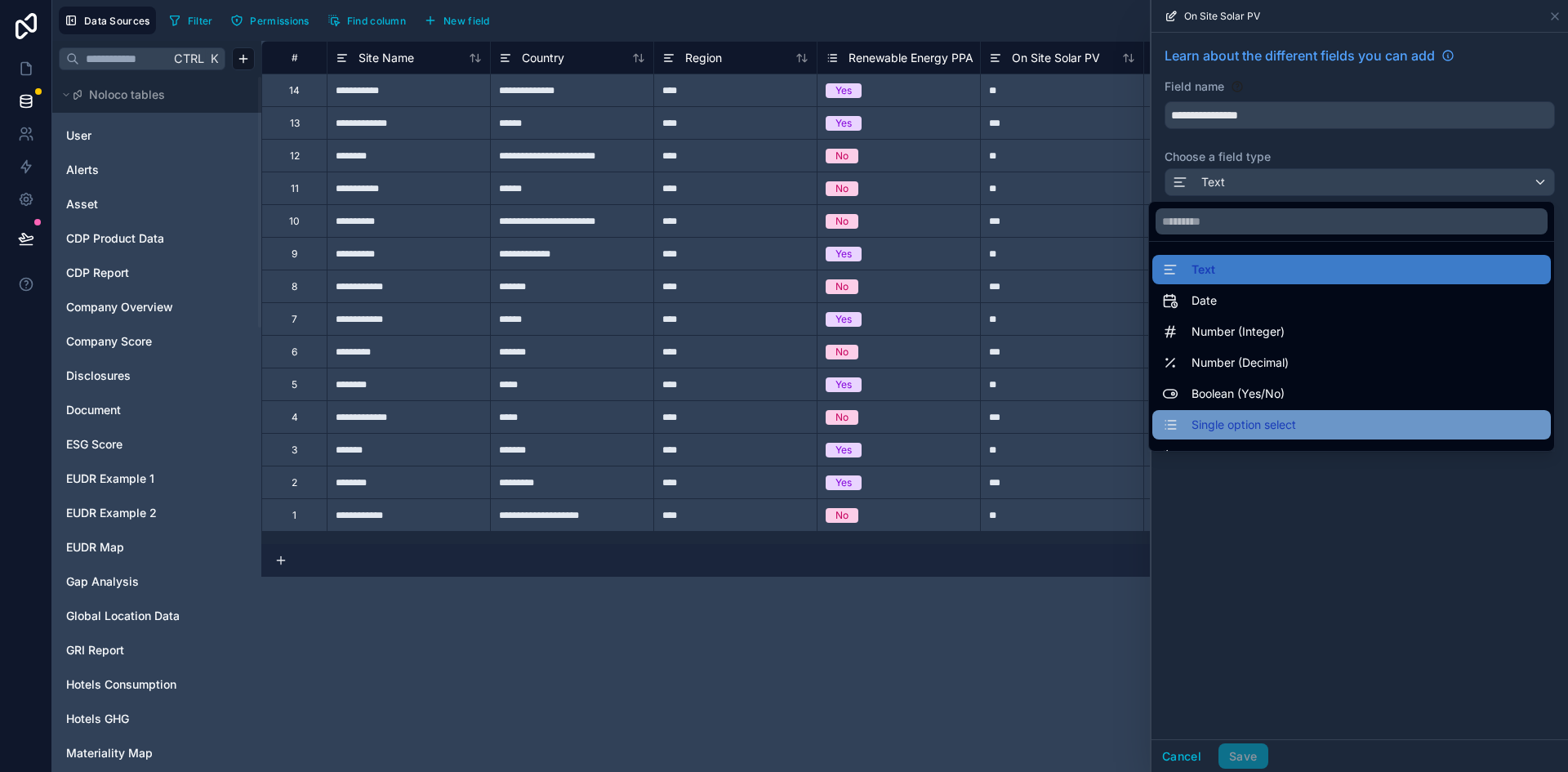
click at [1222, 413] on div "Single option select" at bounding box center [1351, 424] width 399 height 29
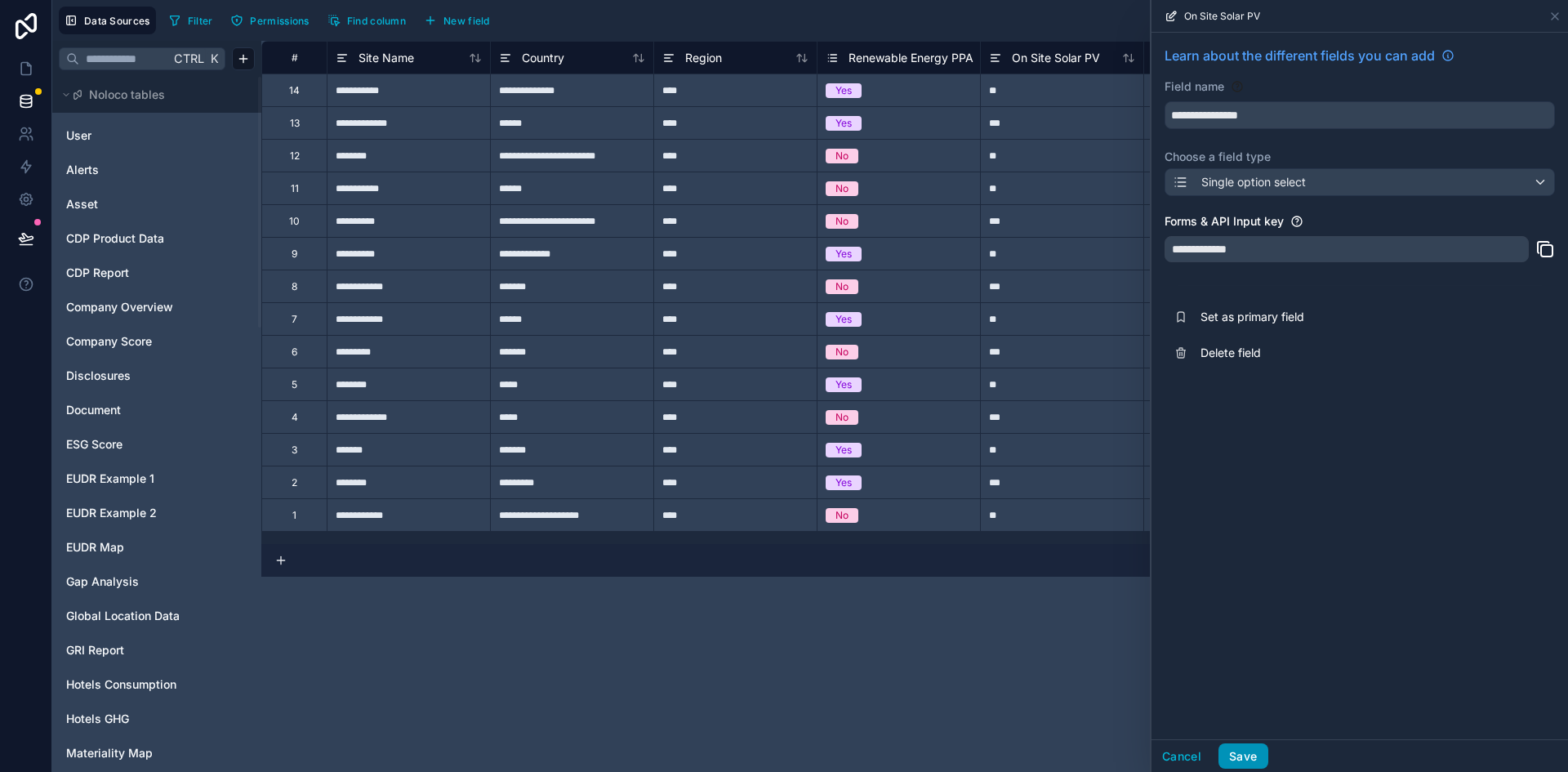
click at [1242, 751] on button "Save" at bounding box center [1243, 757] width 49 height 26
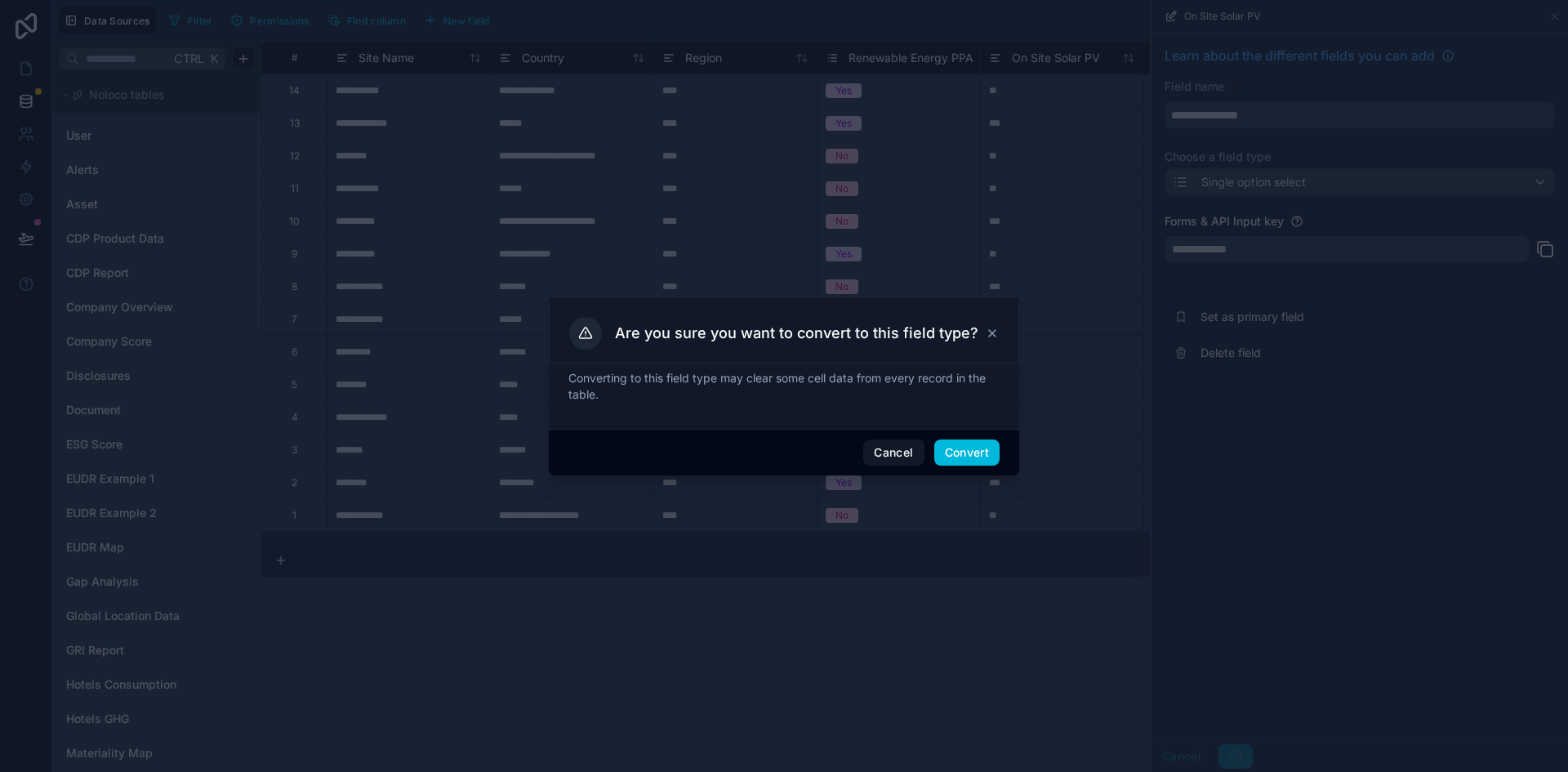
click at [955, 459] on button "Convert" at bounding box center [966, 452] width 65 height 26
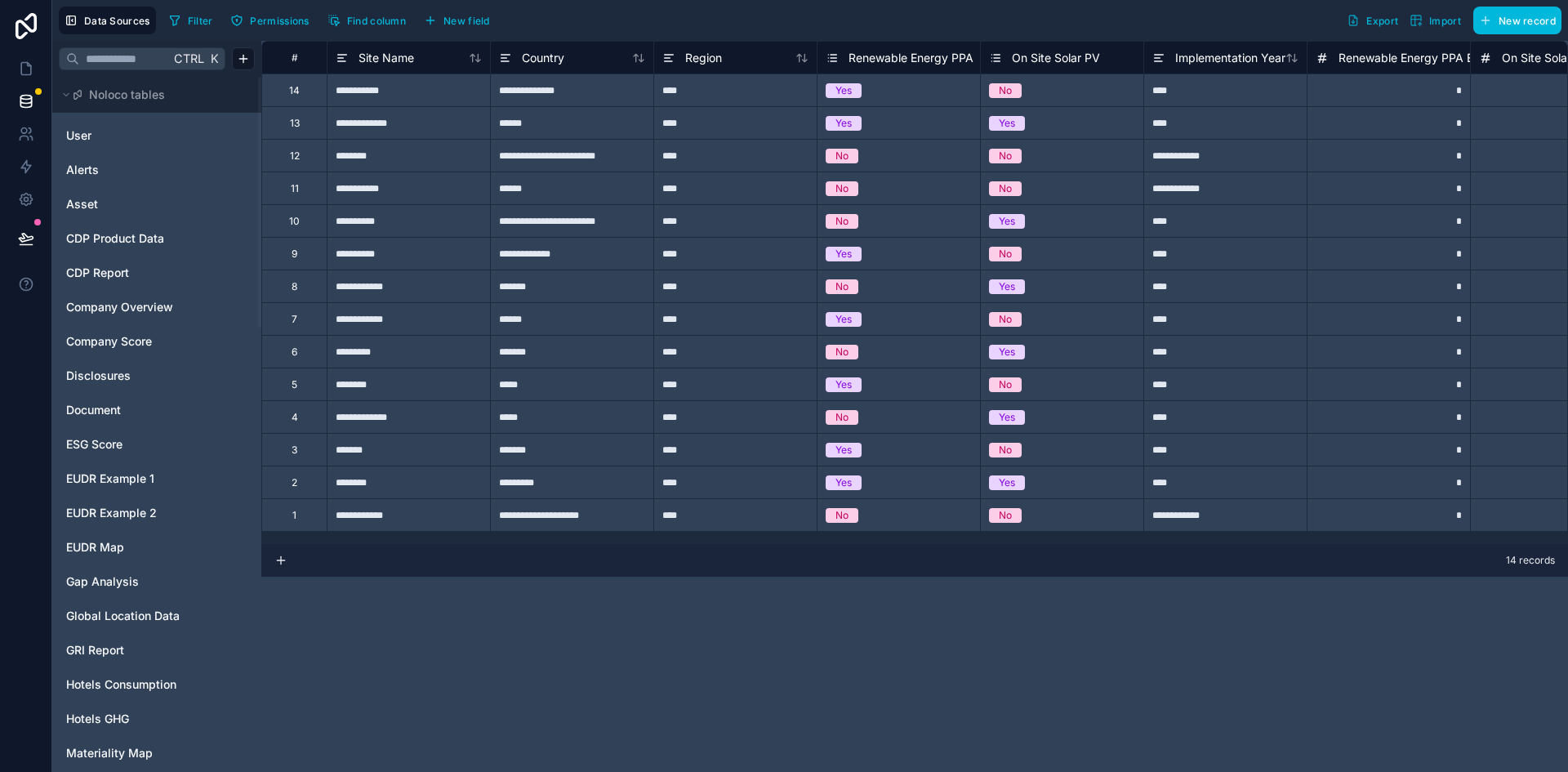
click at [909, 54] on span "Renewable Energy PPA" at bounding box center [910, 57] width 125 height 16
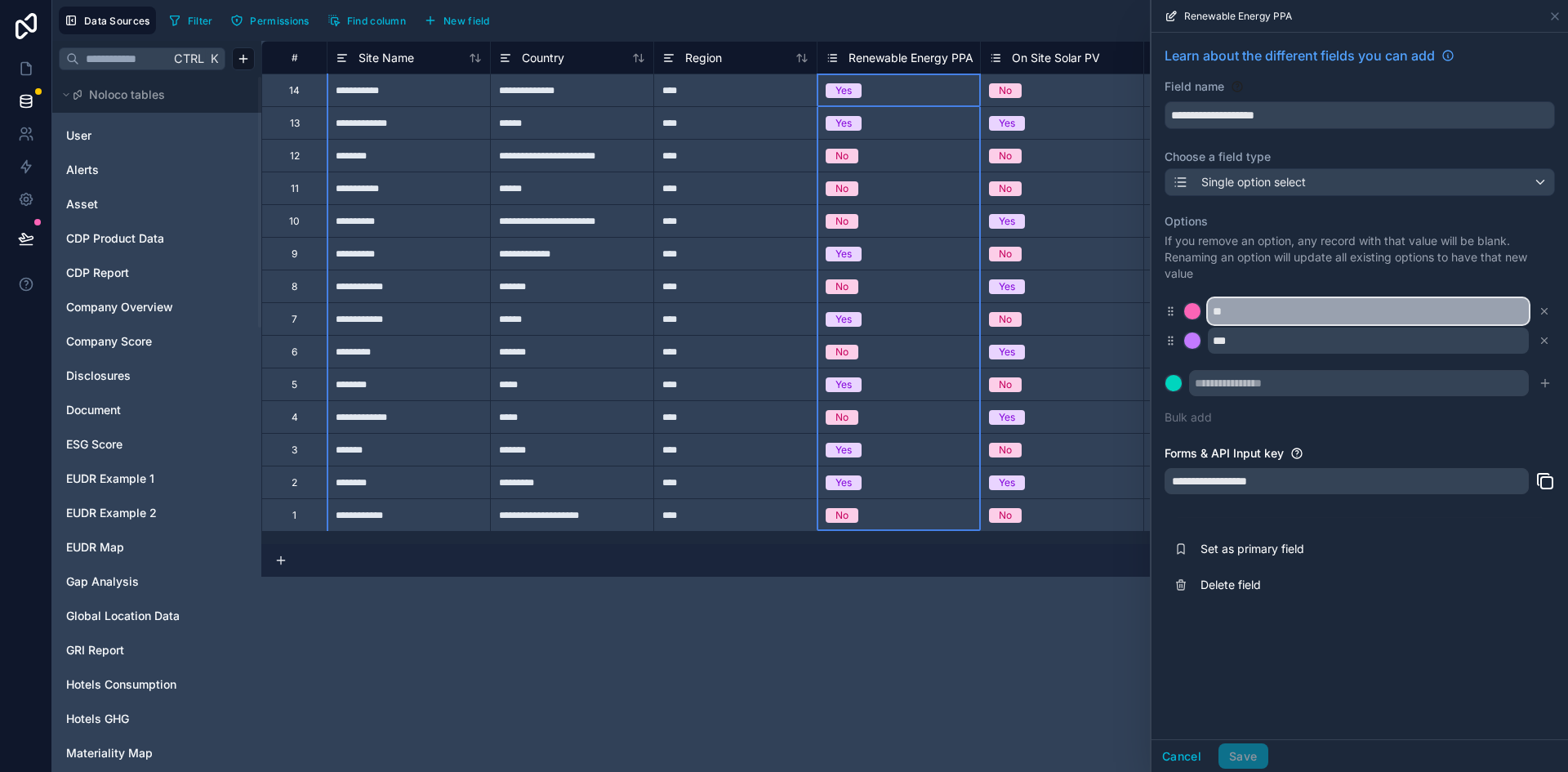
click at [1234, 312] on input "**" at bounding box center [1368, 311] width 321 height 26
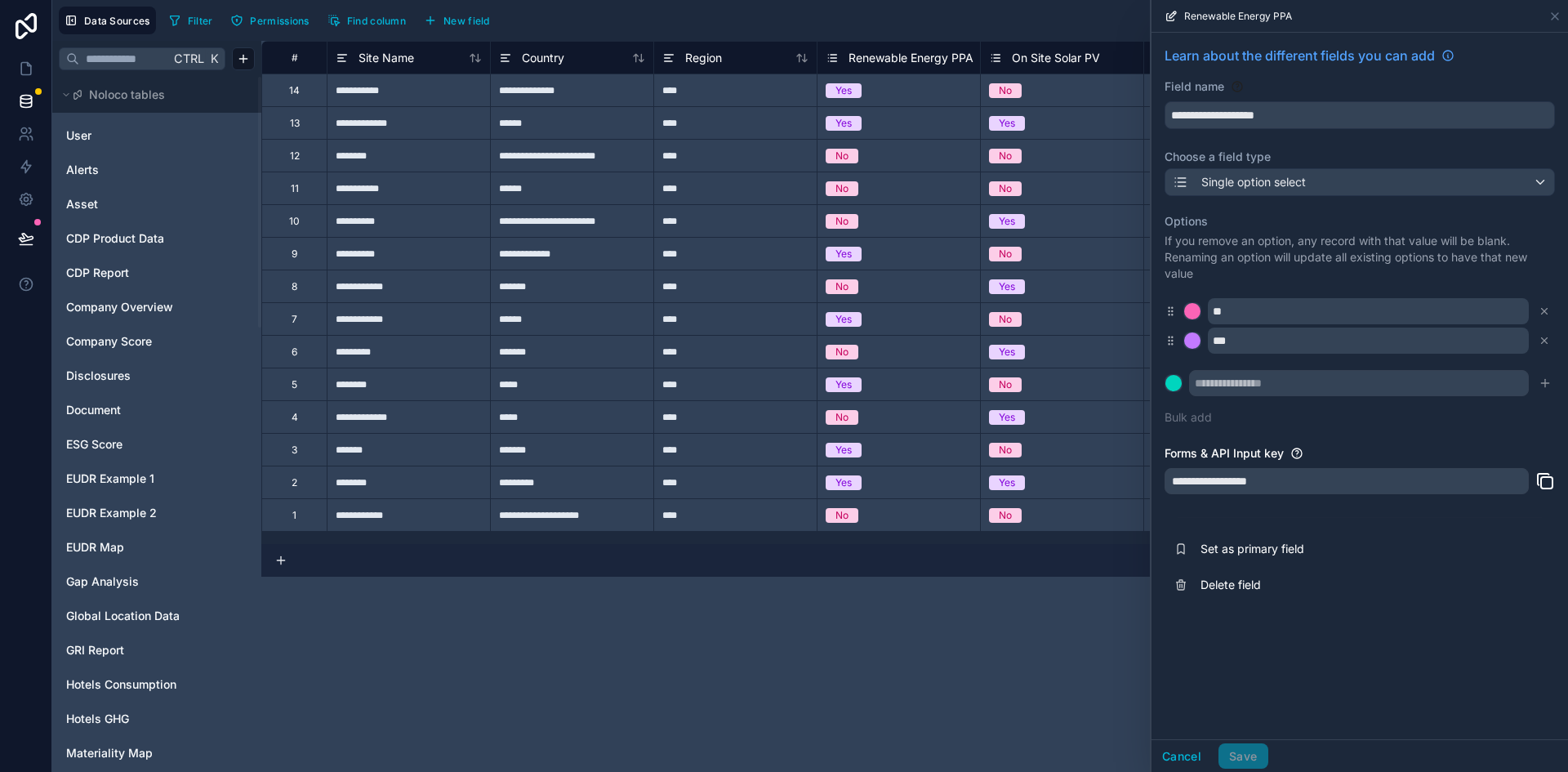
click at [1178, 311] on div "**" at bounding box center [1360, 311] width 390 height 26
click at [1189, 313] on div at bounding box center [1192, 311] width 16 height 16
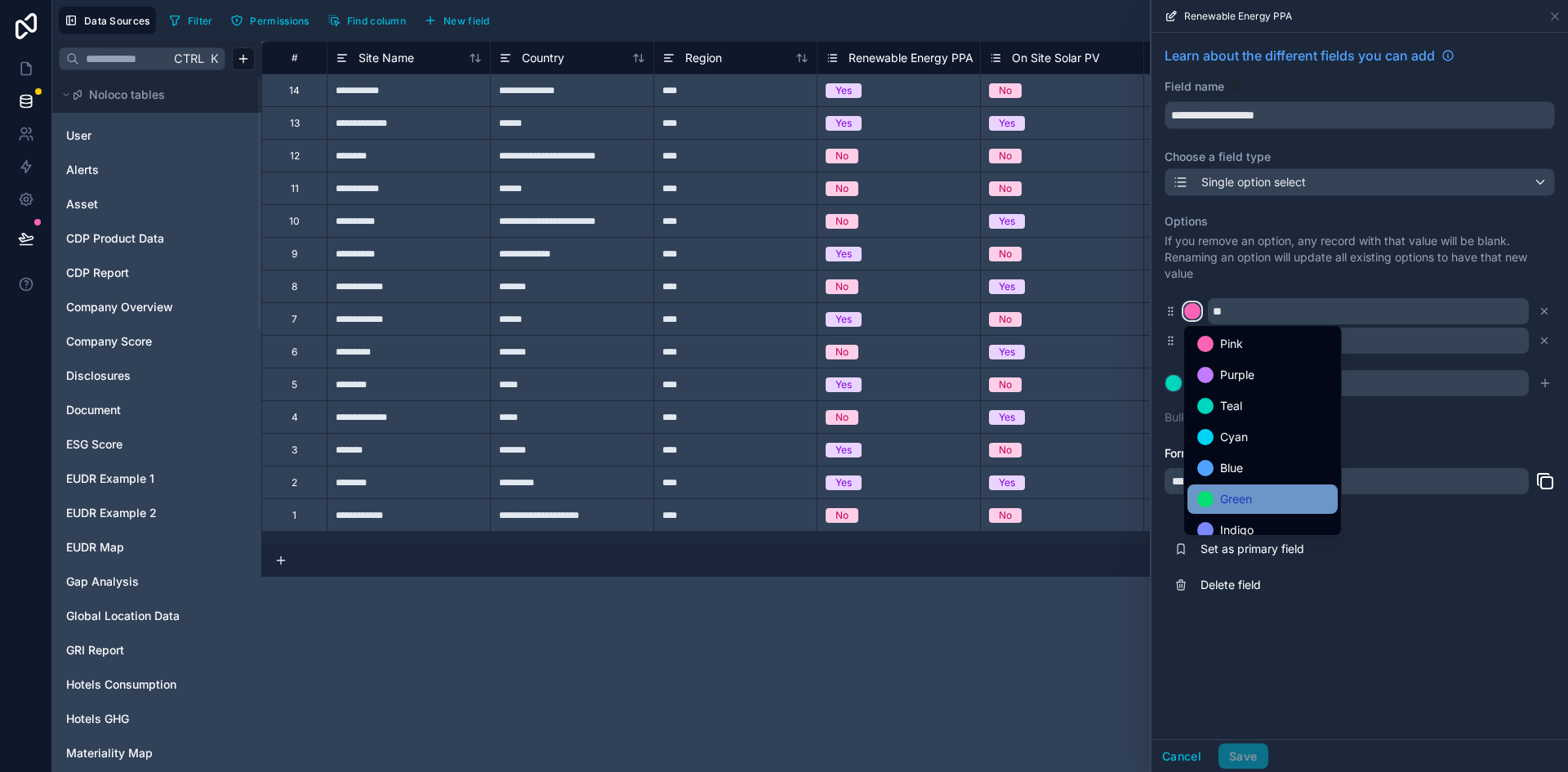
scroll to position [138, 0]
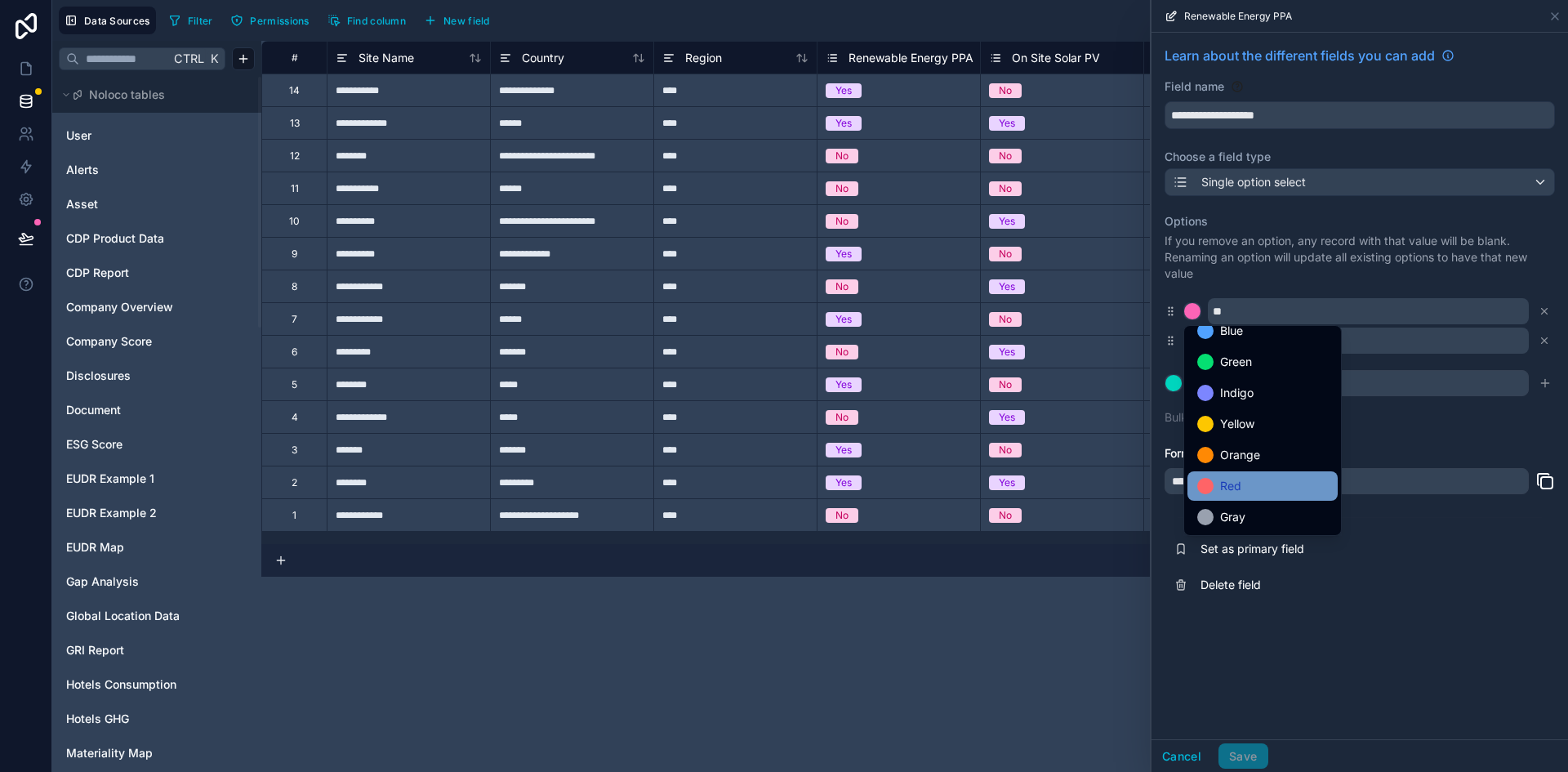
click at [1230, 487] on span "Red" at bounding box center [1231, 485] width 22 height 20
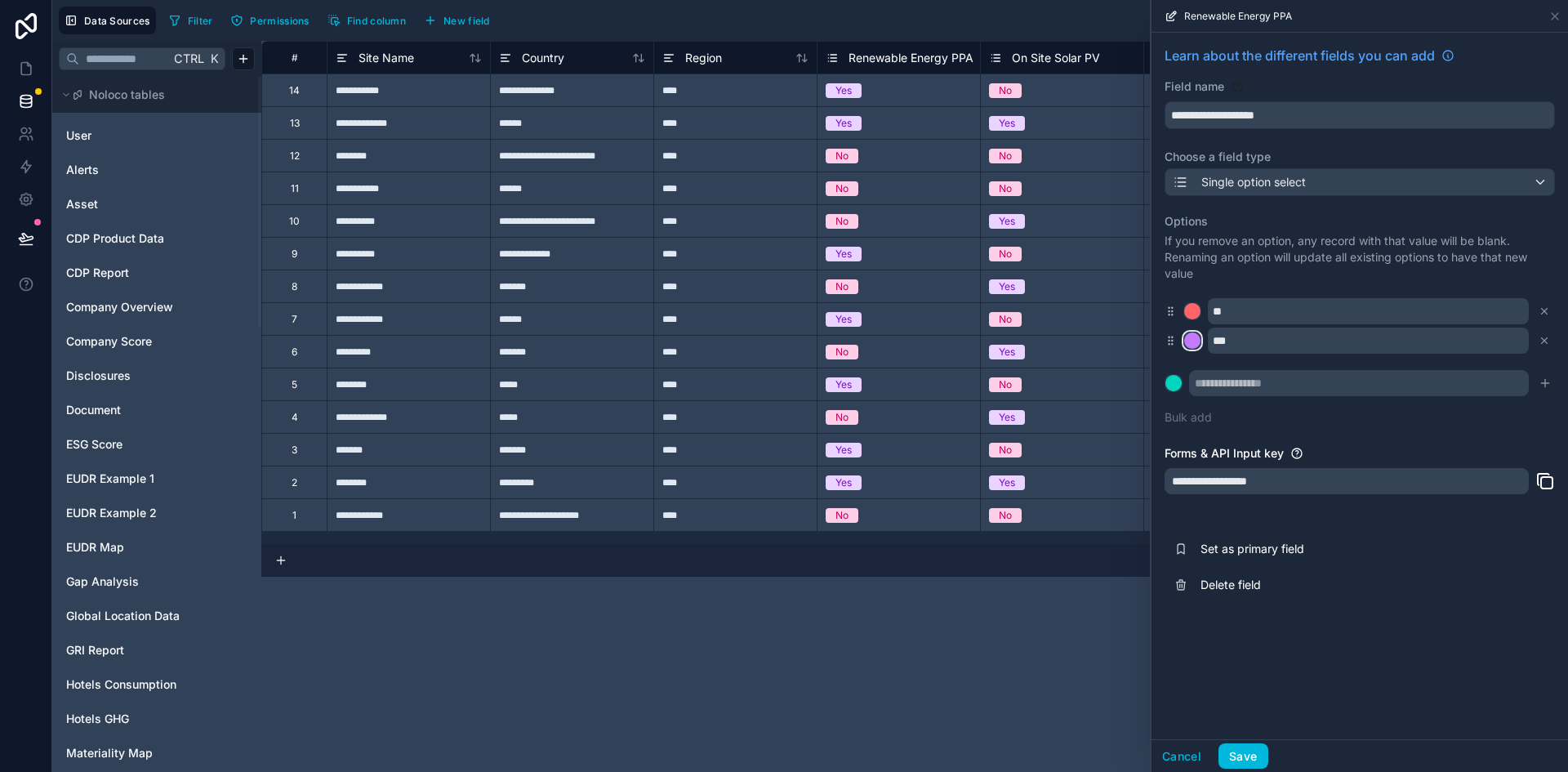
click at [1197, 334] on div at bounding box center [1192, 340] width 16 height 16
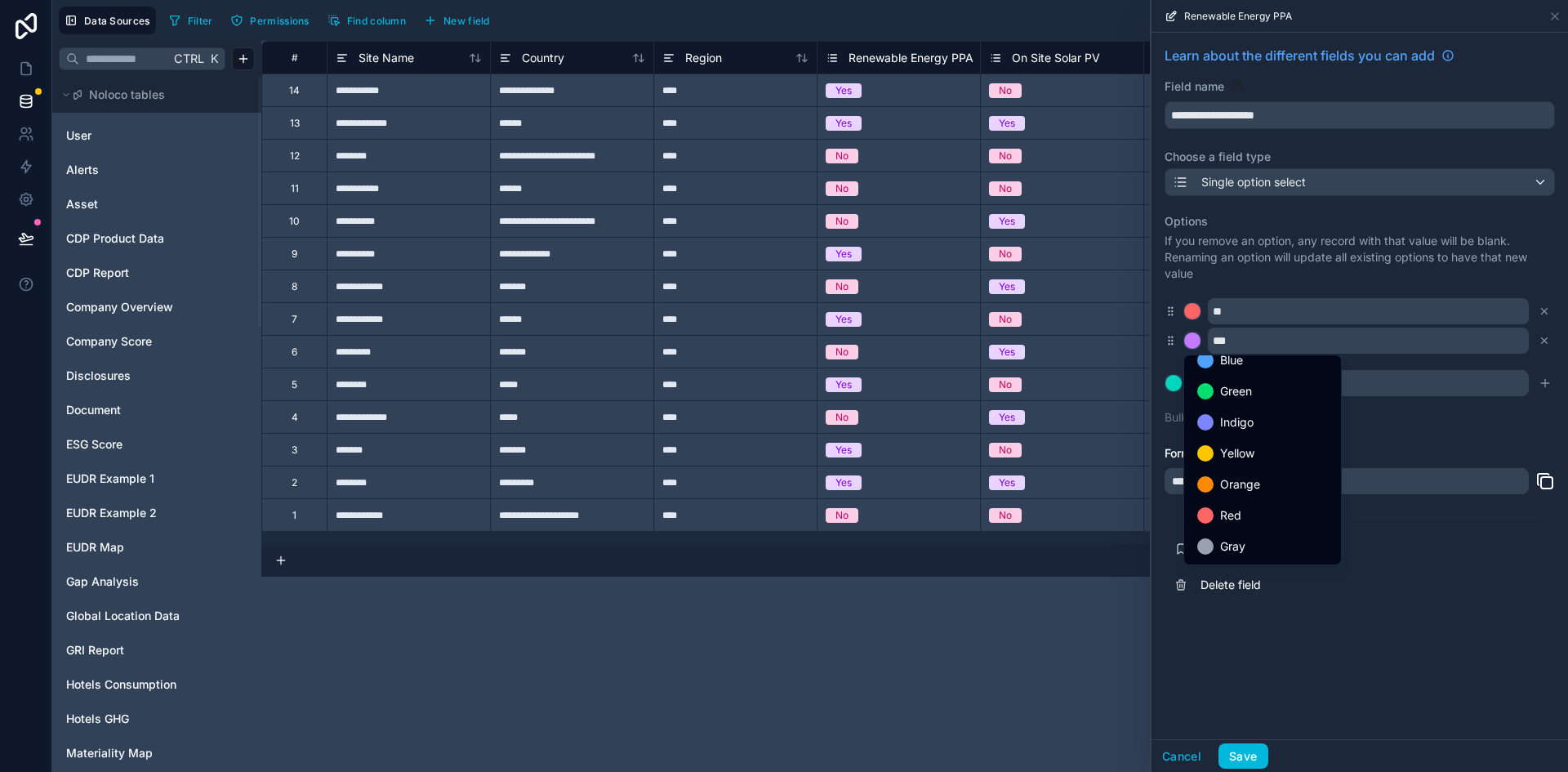
click at [1222, 397] on span "Green" at bounding box center [1236, 391] width 32 height 20
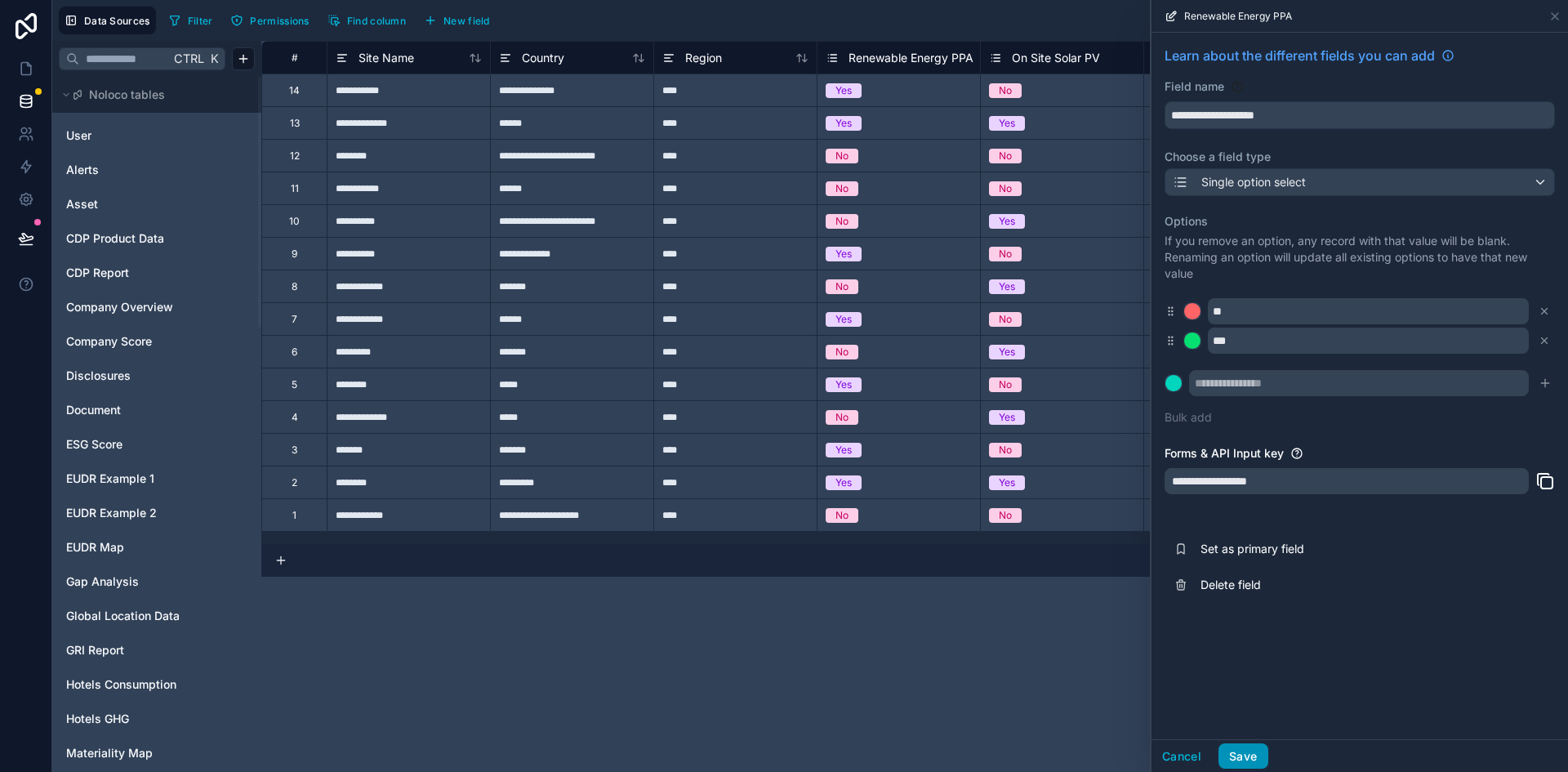
click at [1249, 753] on button "Save" at bounding box center [1243, 757] width 49 height 26
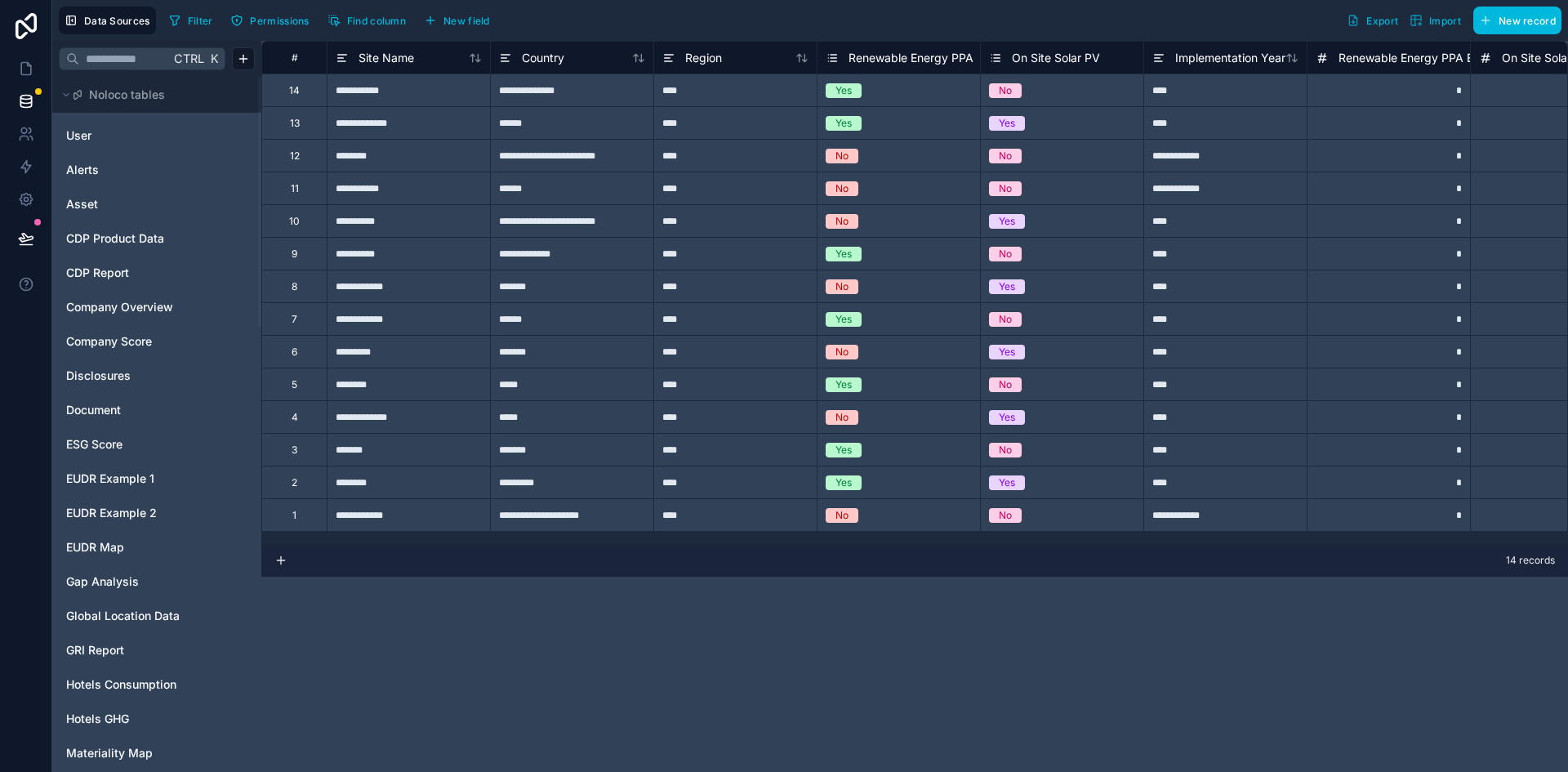
click at [1049, 52] on span "On Site Solar PV" at bounding box center [1056, 57] width 89 height 16
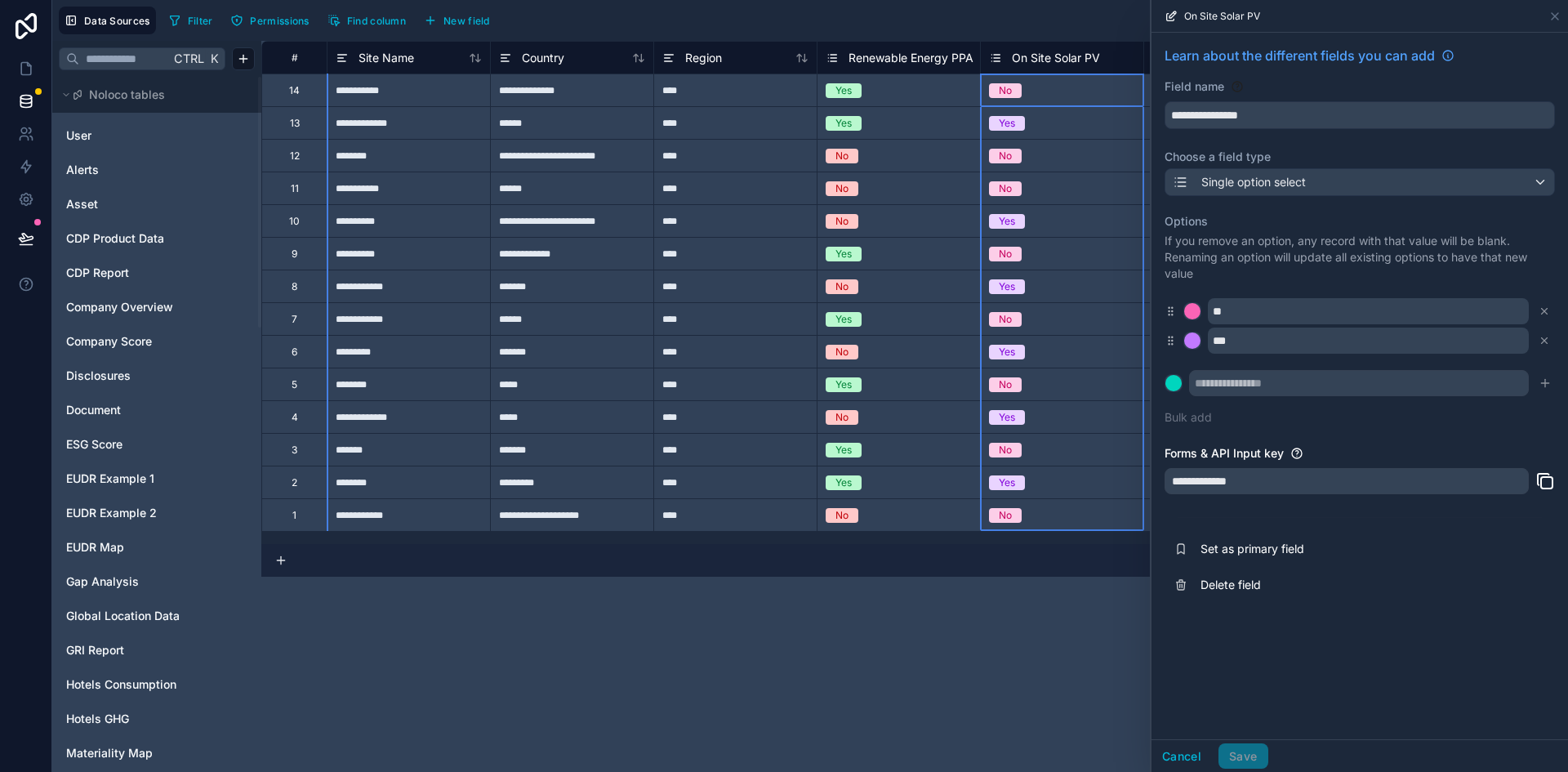
click at [1002, 51] on div "On Site Solar PV" at bounding box center [1045, 57] width 111 height 20
click at [1191, 308] on div at bounding box center [1192, 311] width 16 height 16
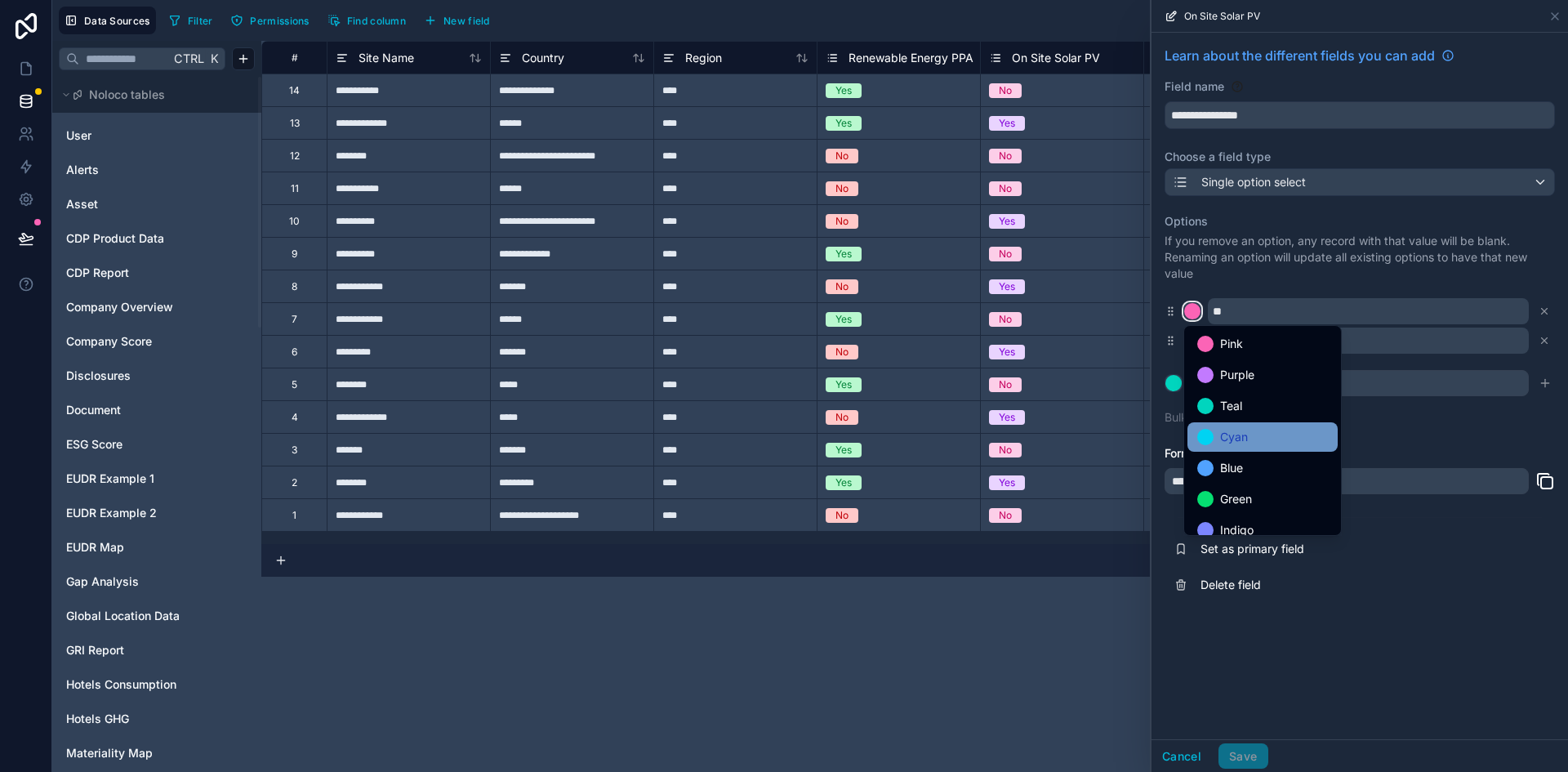
scroll to position [138, 0]
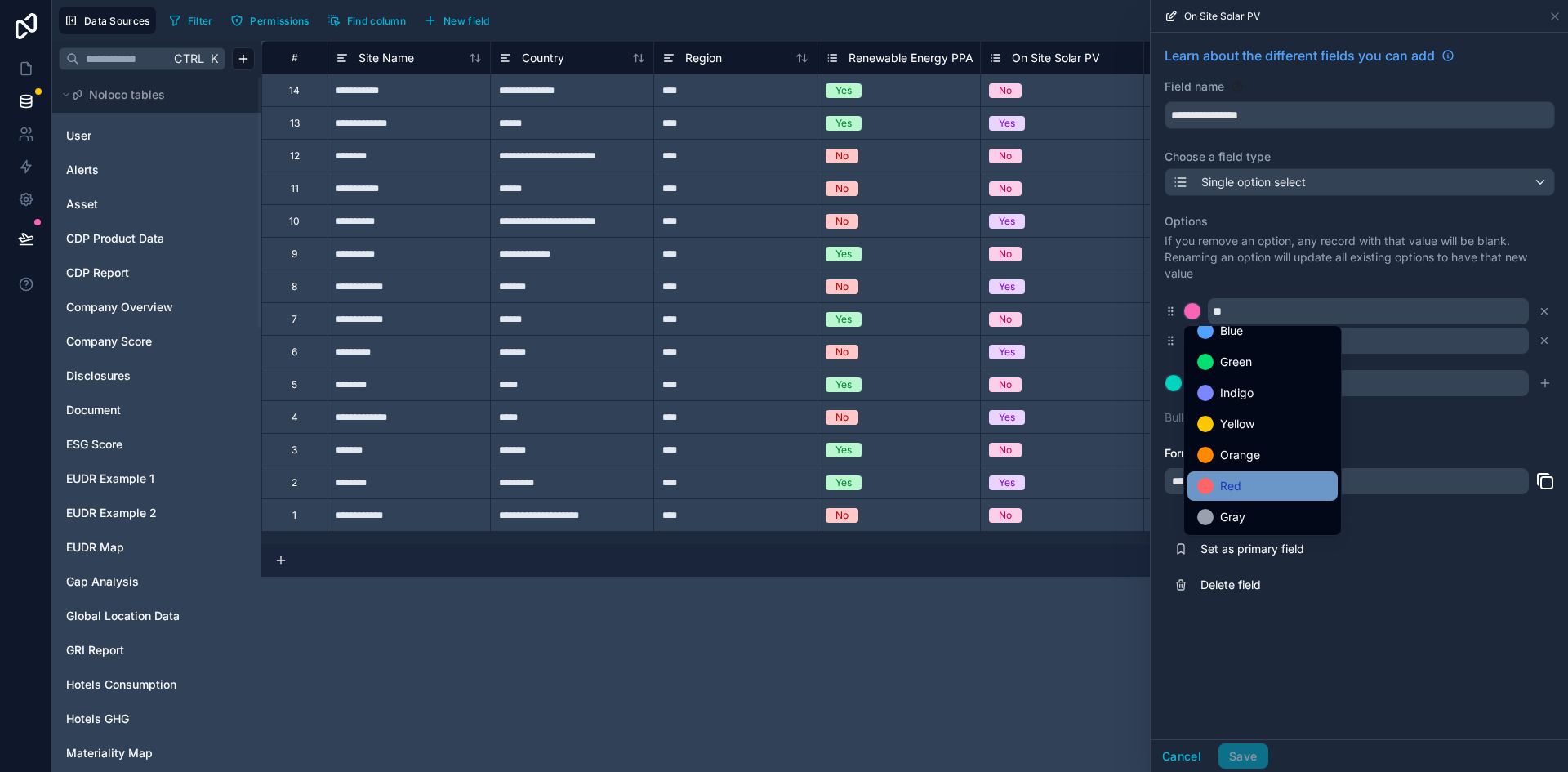
click at [1222, 487] on span "Red" at bounding box center [1231, 485] width 22 height 20
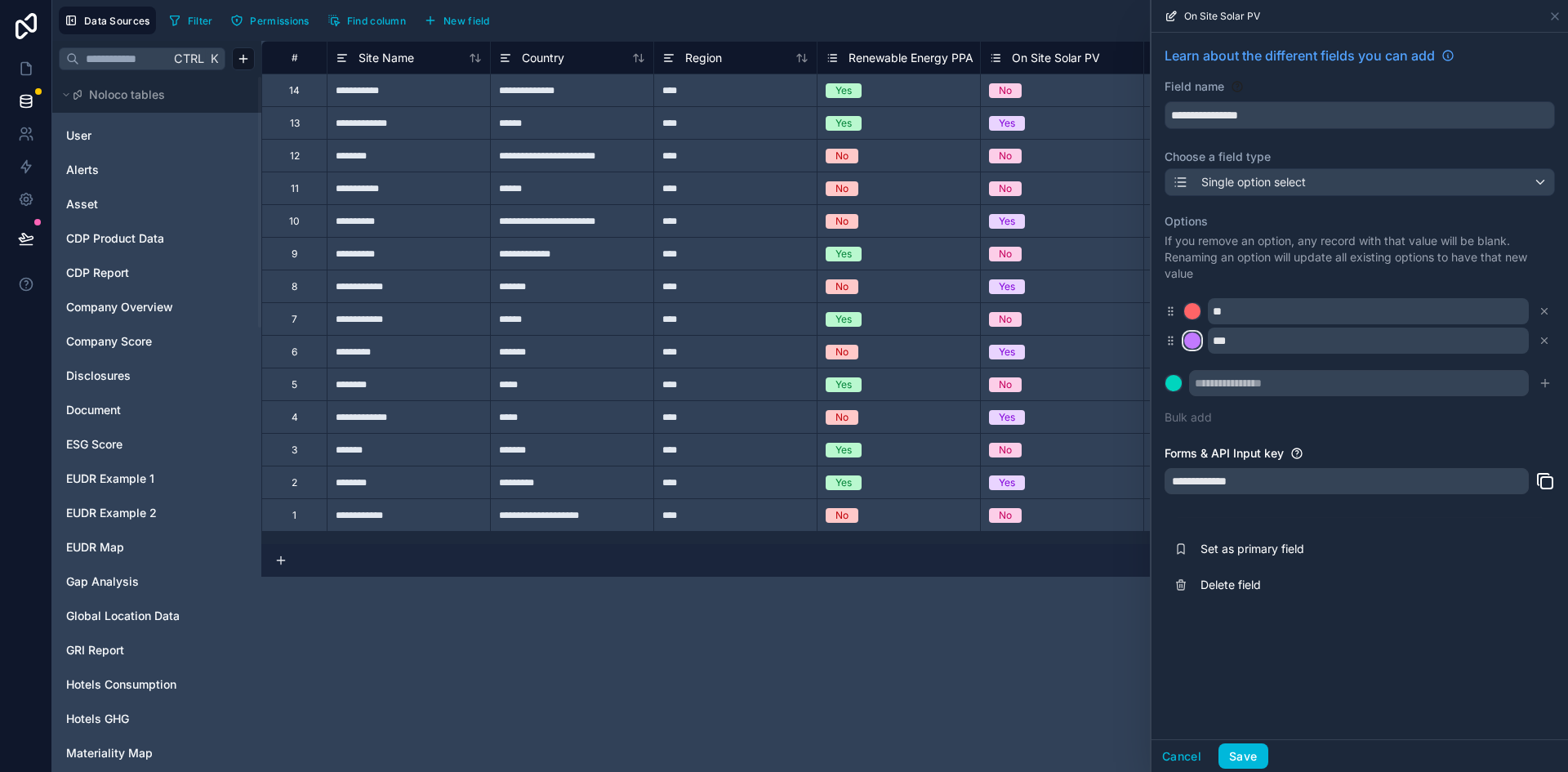
click at [1194, 339] on div at bounding box center [1192, 340] width 16 height 16
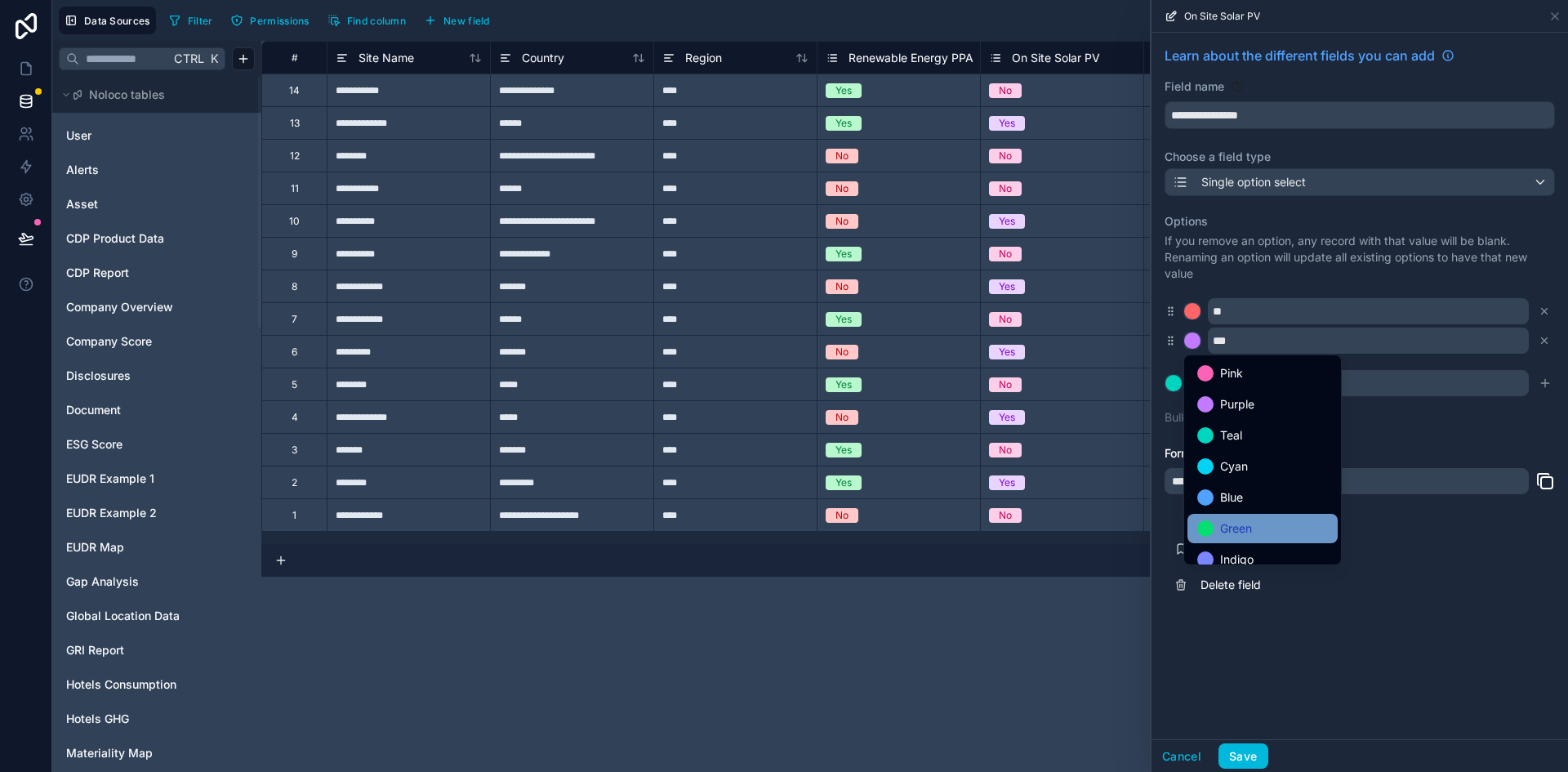
click at [1249, 529] on span "Green" at bounding box center [1236, 528] width 32 height 20
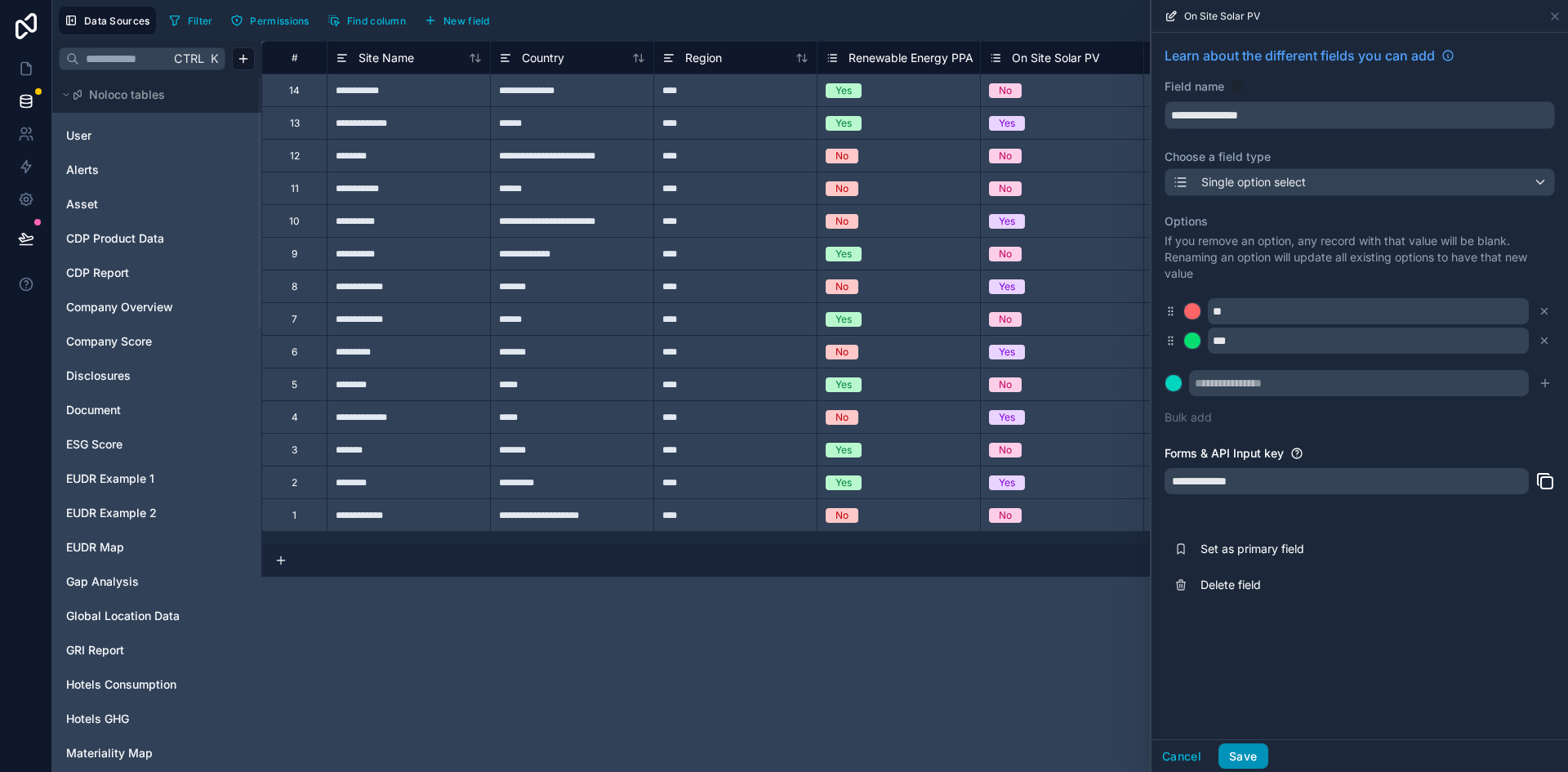
click at [1243, 767] on button "Save" at bounding box center [1243, 757] width 49 height 26
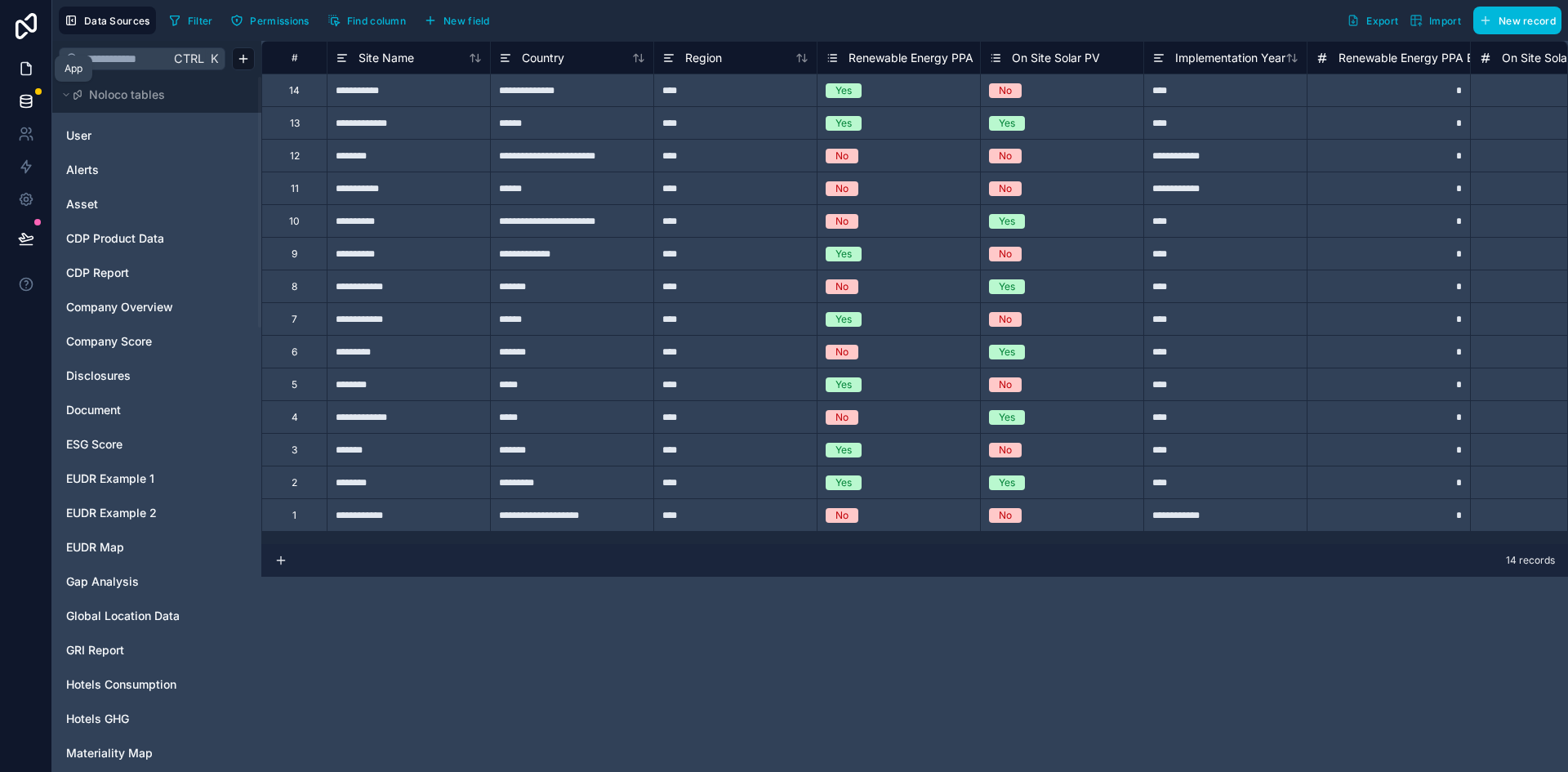
click at [22, 73] on icon at bounding box center [25, 68] width 16 height 16
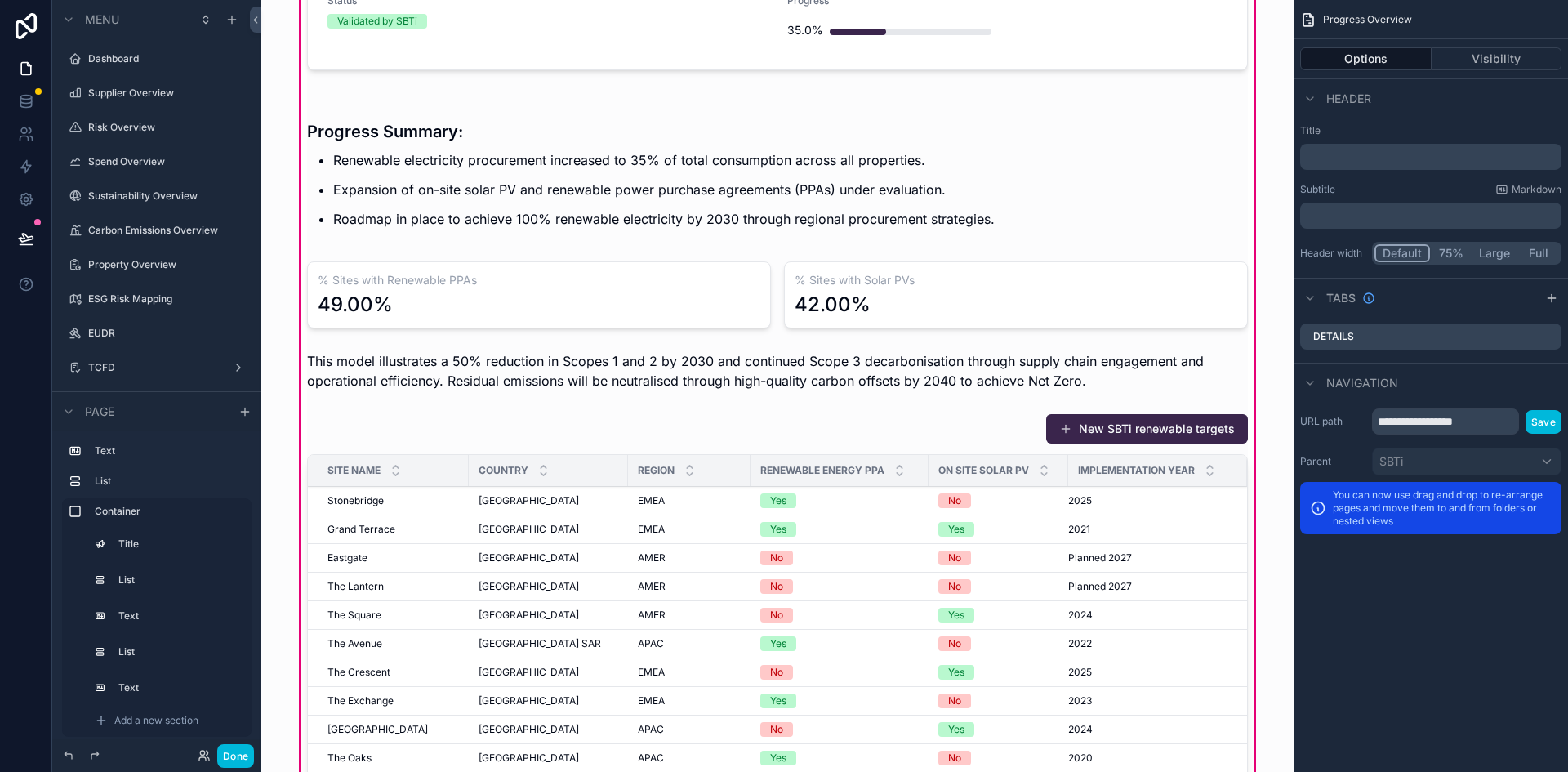
scroll to position [1306, 0]
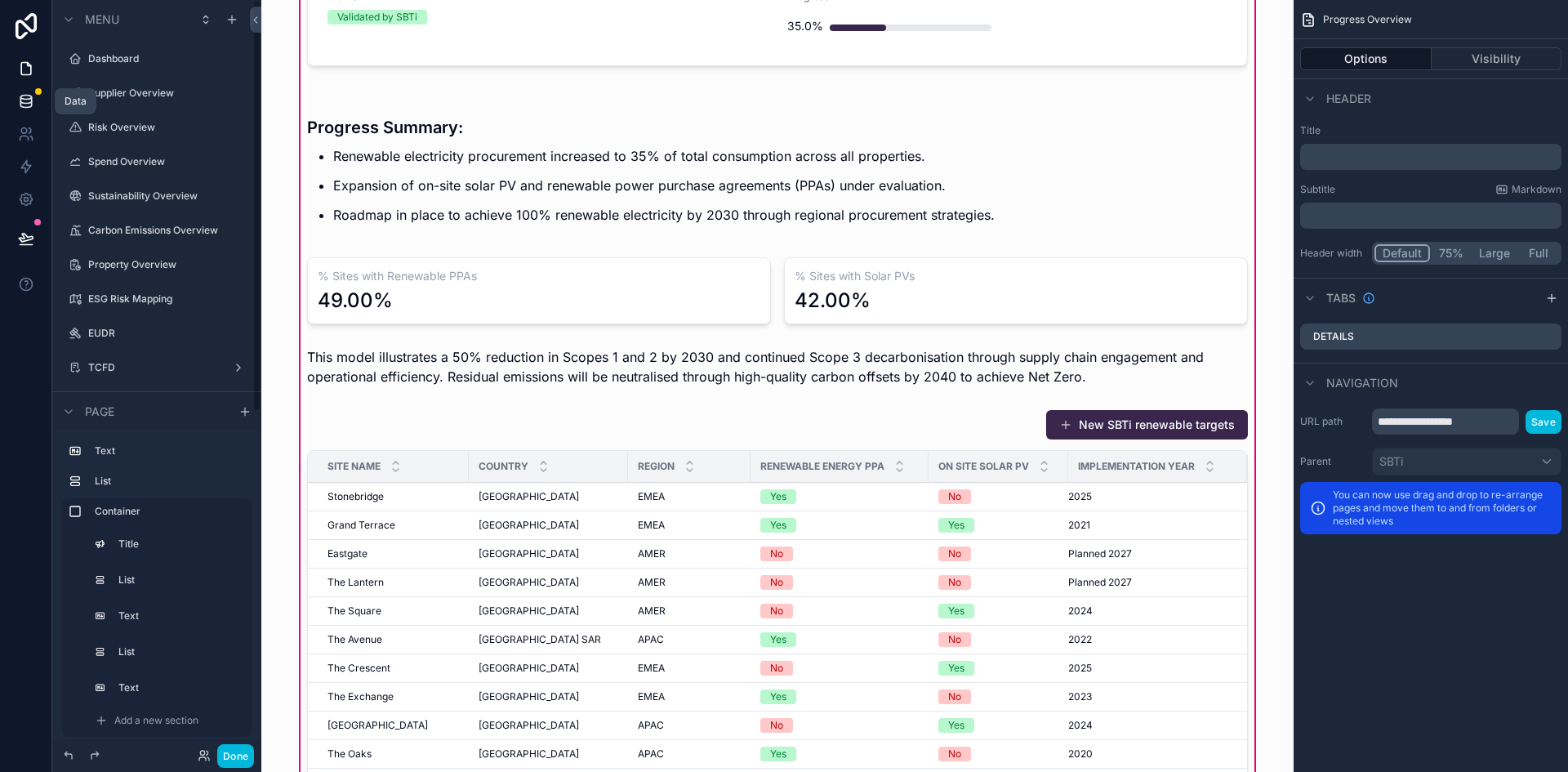
click at [29, 100] on icon at bounding box center [25, 101] width 16 height 16
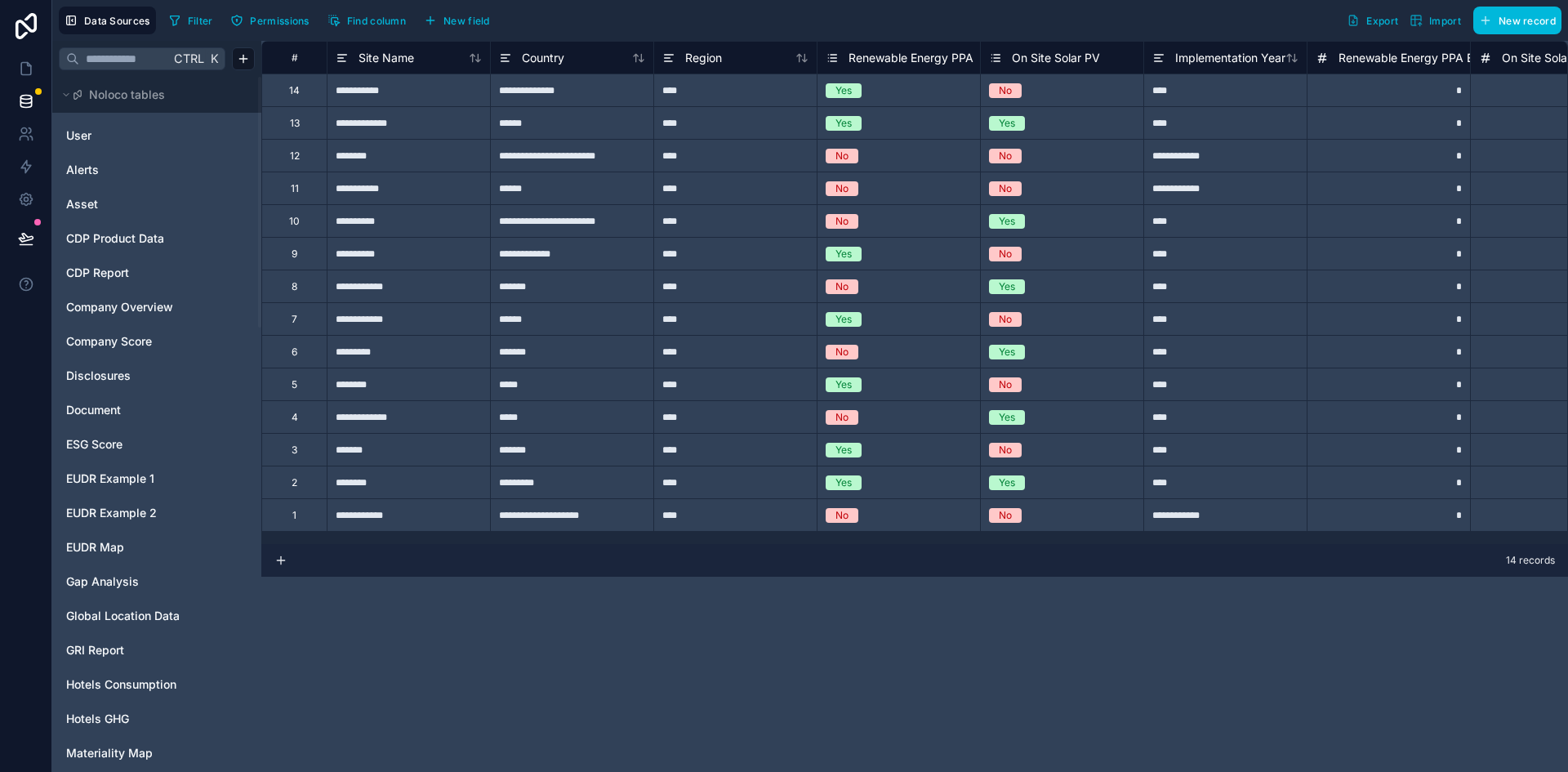
click at [833, 56] on icon at bounding box center [832, 57] width 13 height 20
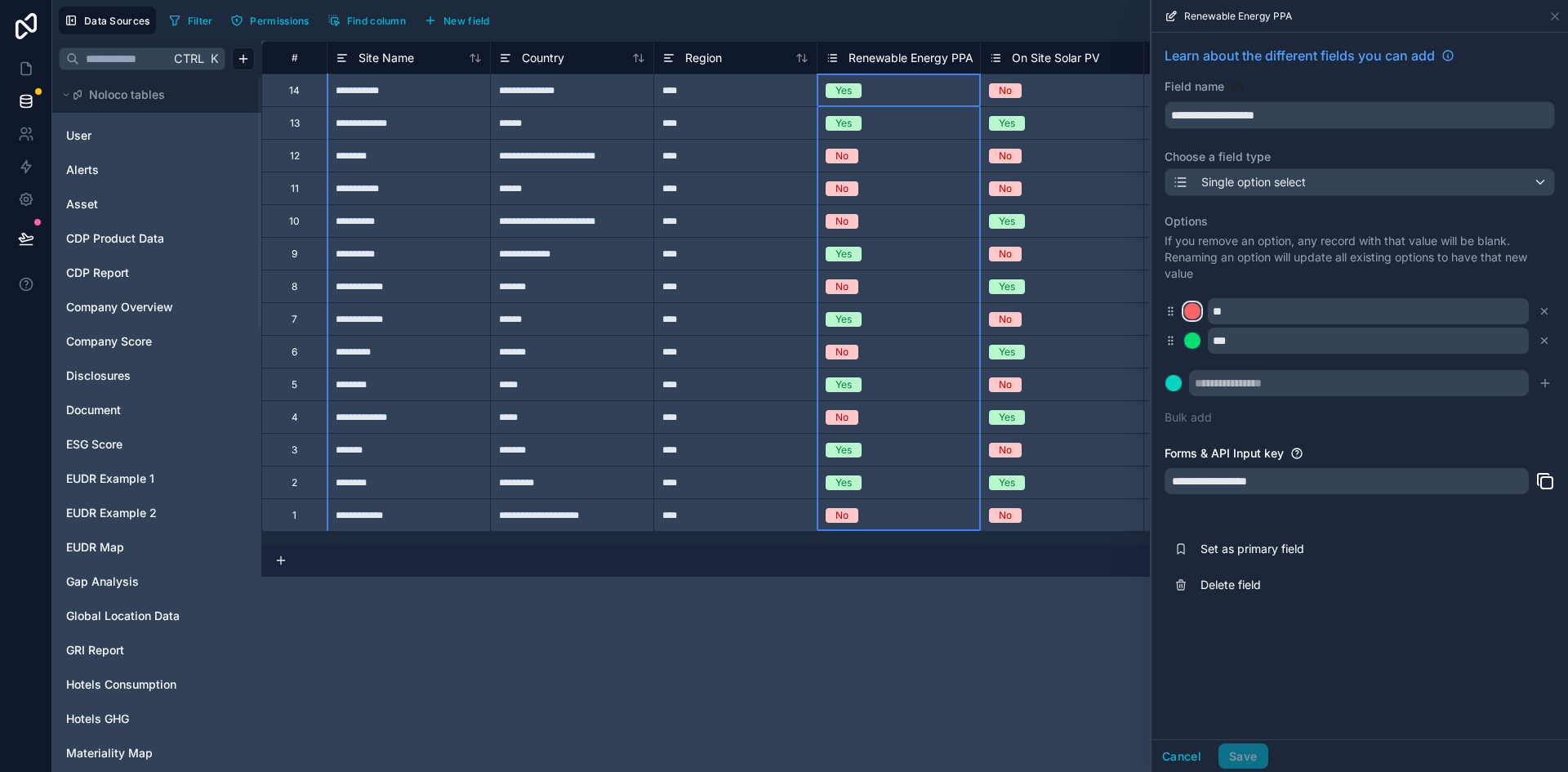
click at [1187, 307] on div at bounding box center [1192, 311] width 16 height 16
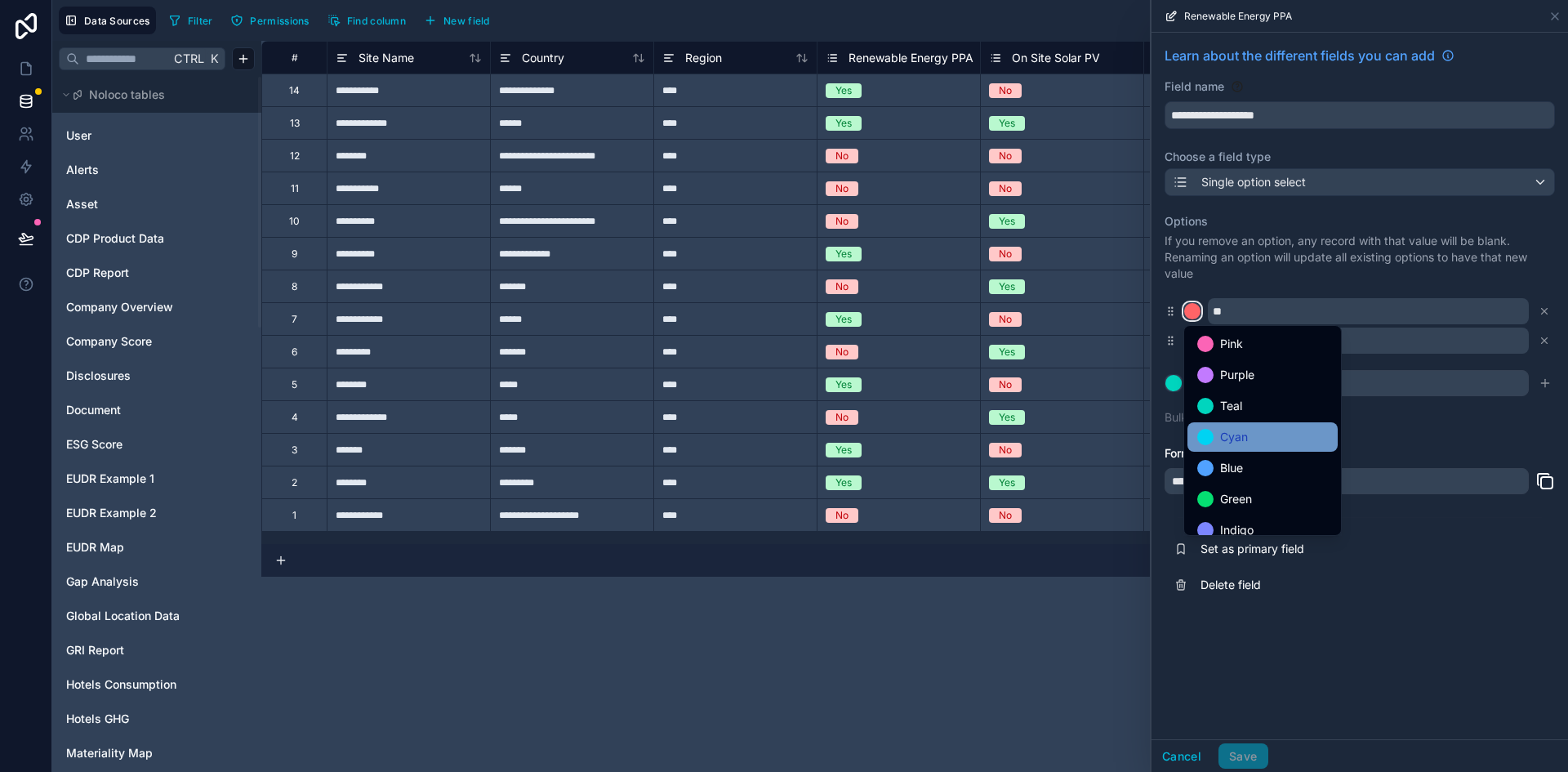
scroll to position [138, 0]
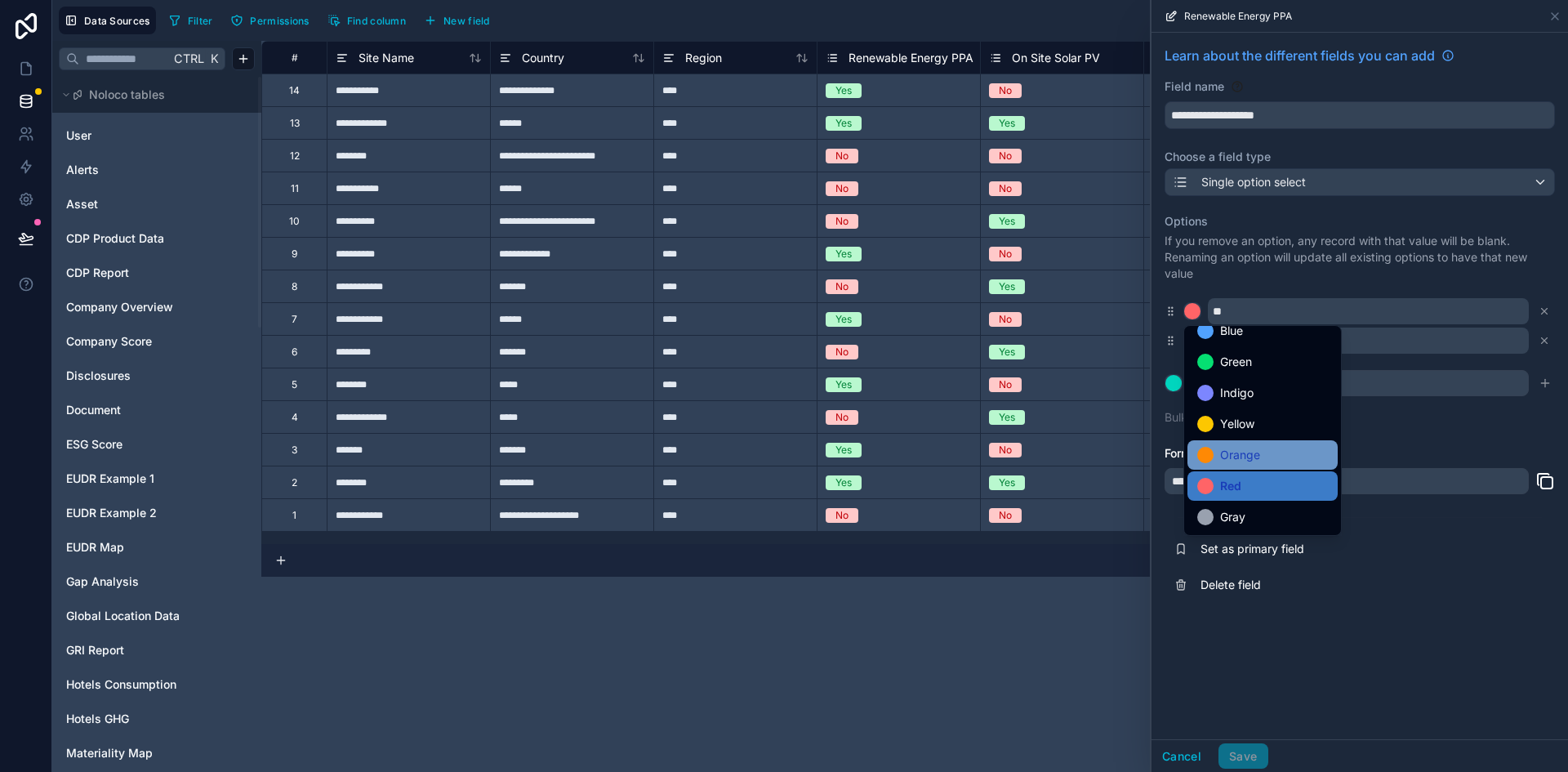
click at [1216, 467] on div "Orange" at bounding box center [1262, 454] width 150 height 29
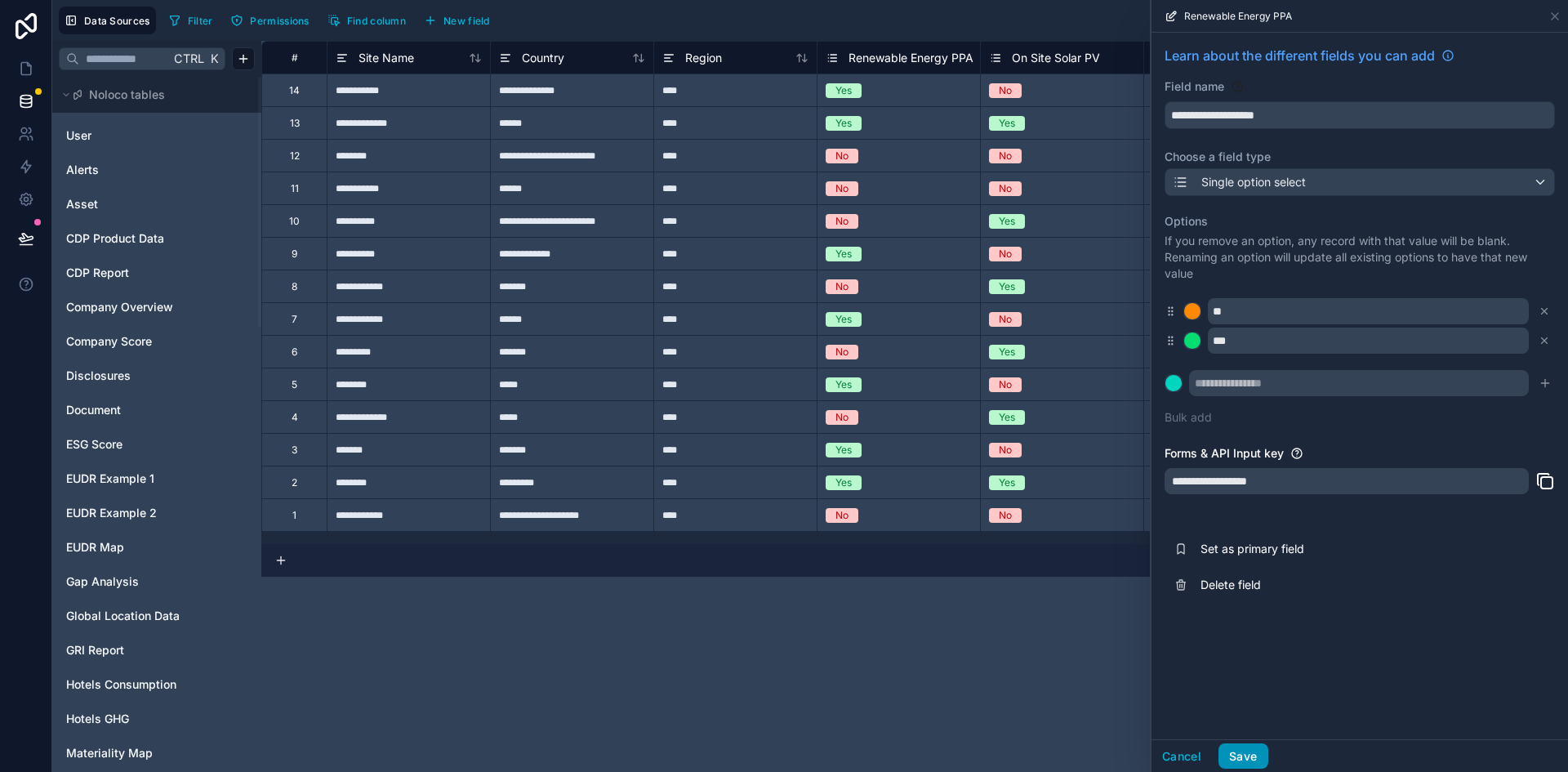
click at [1247, 753] on button "Save" at bounding box center [1243, 757] width 49 height 26
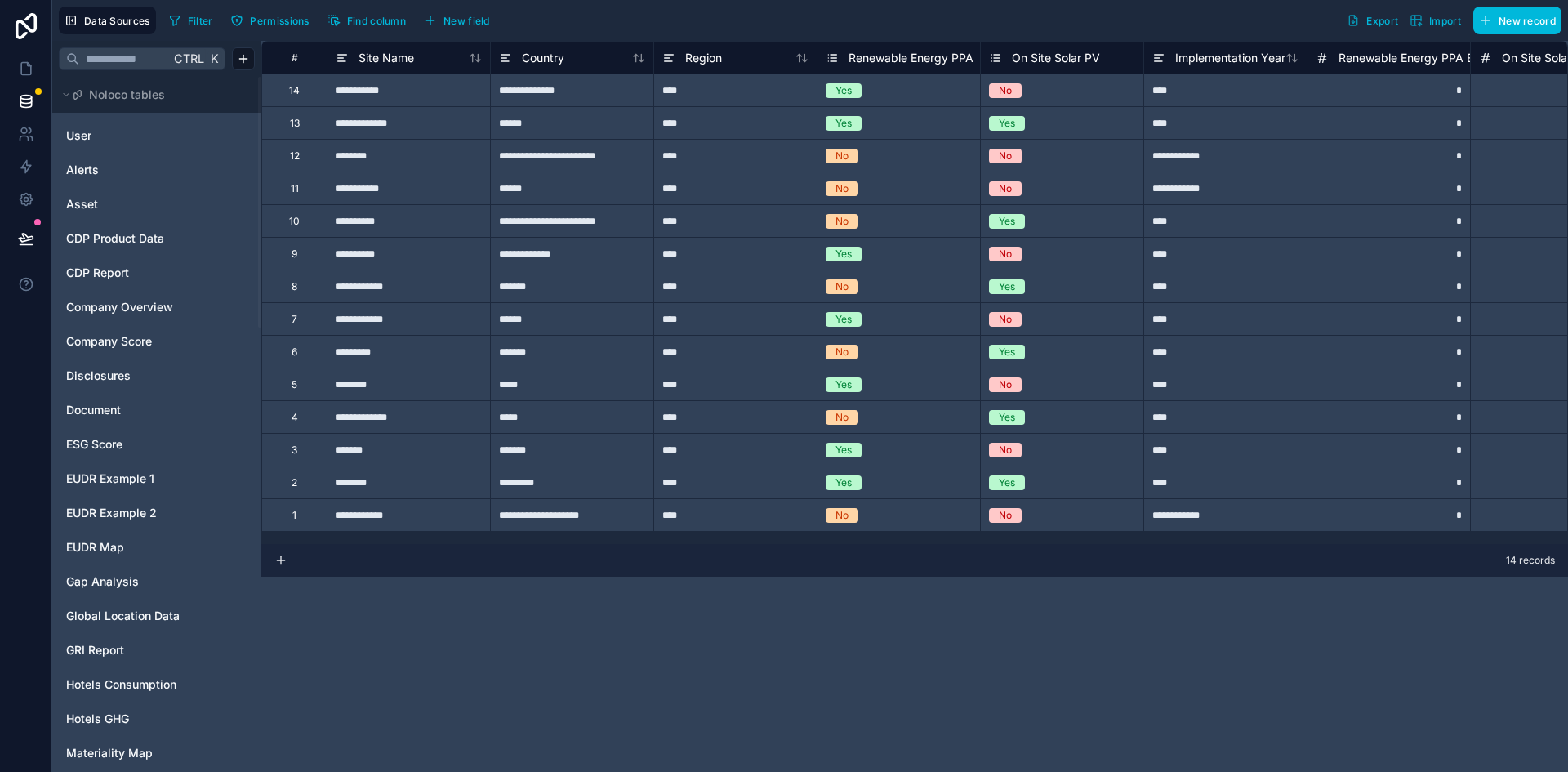
click at [1001, 55] on icon at bounding box center [996, 57] width 13 height 20
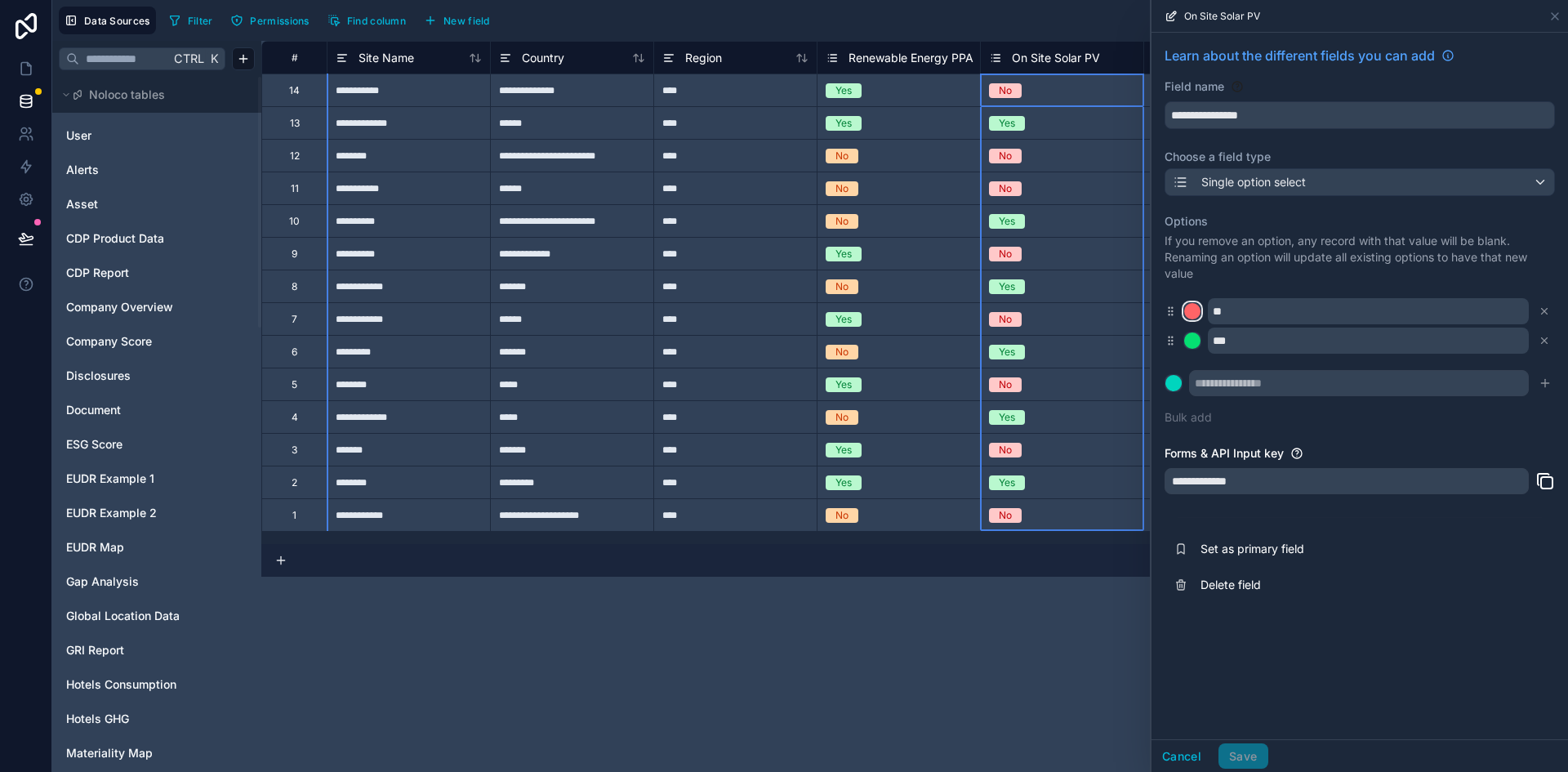
click at [1190, 307] on div at bounding box center [1192, 311] width 16 height 16
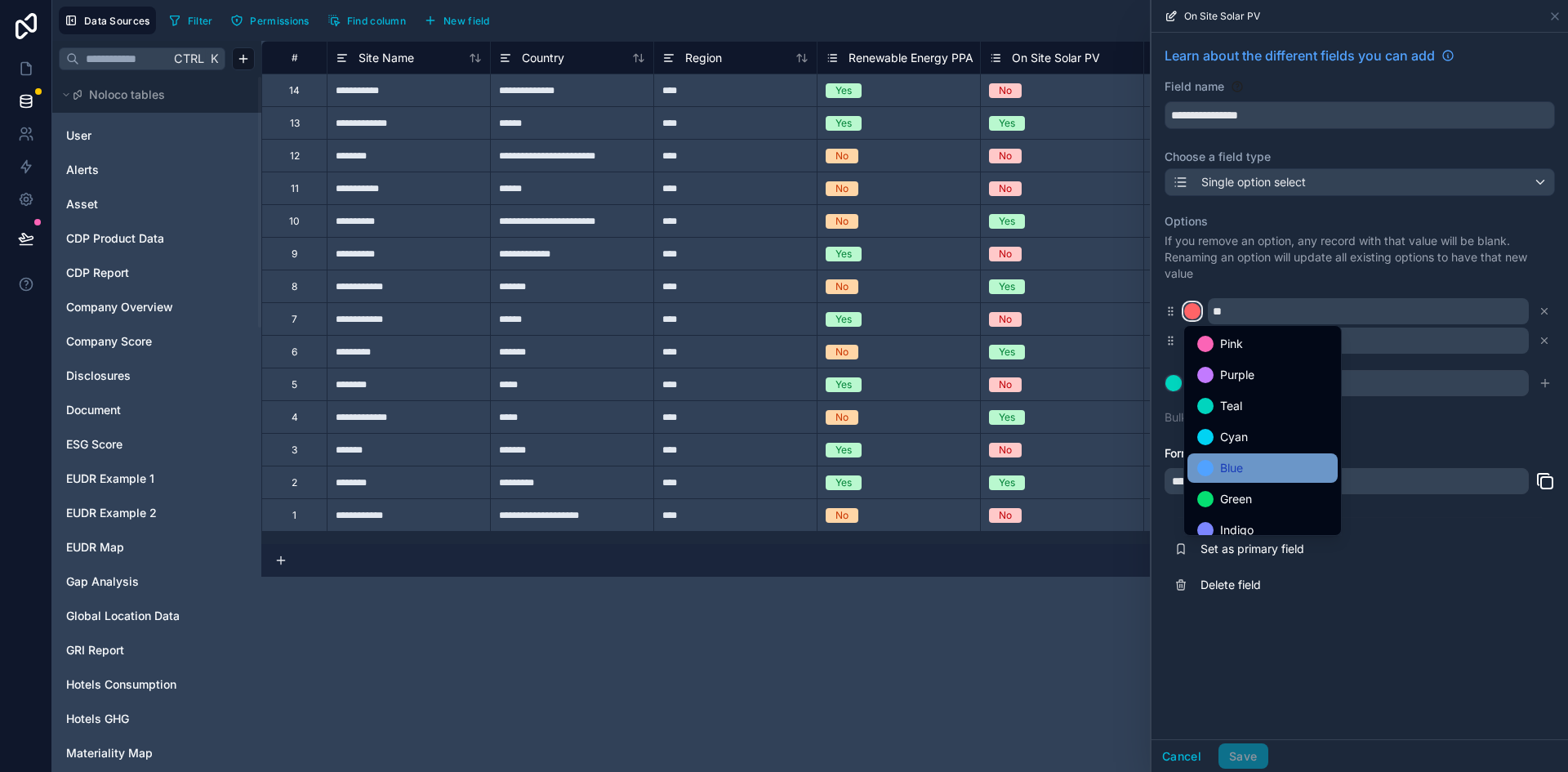
scroll to position [138, 0]
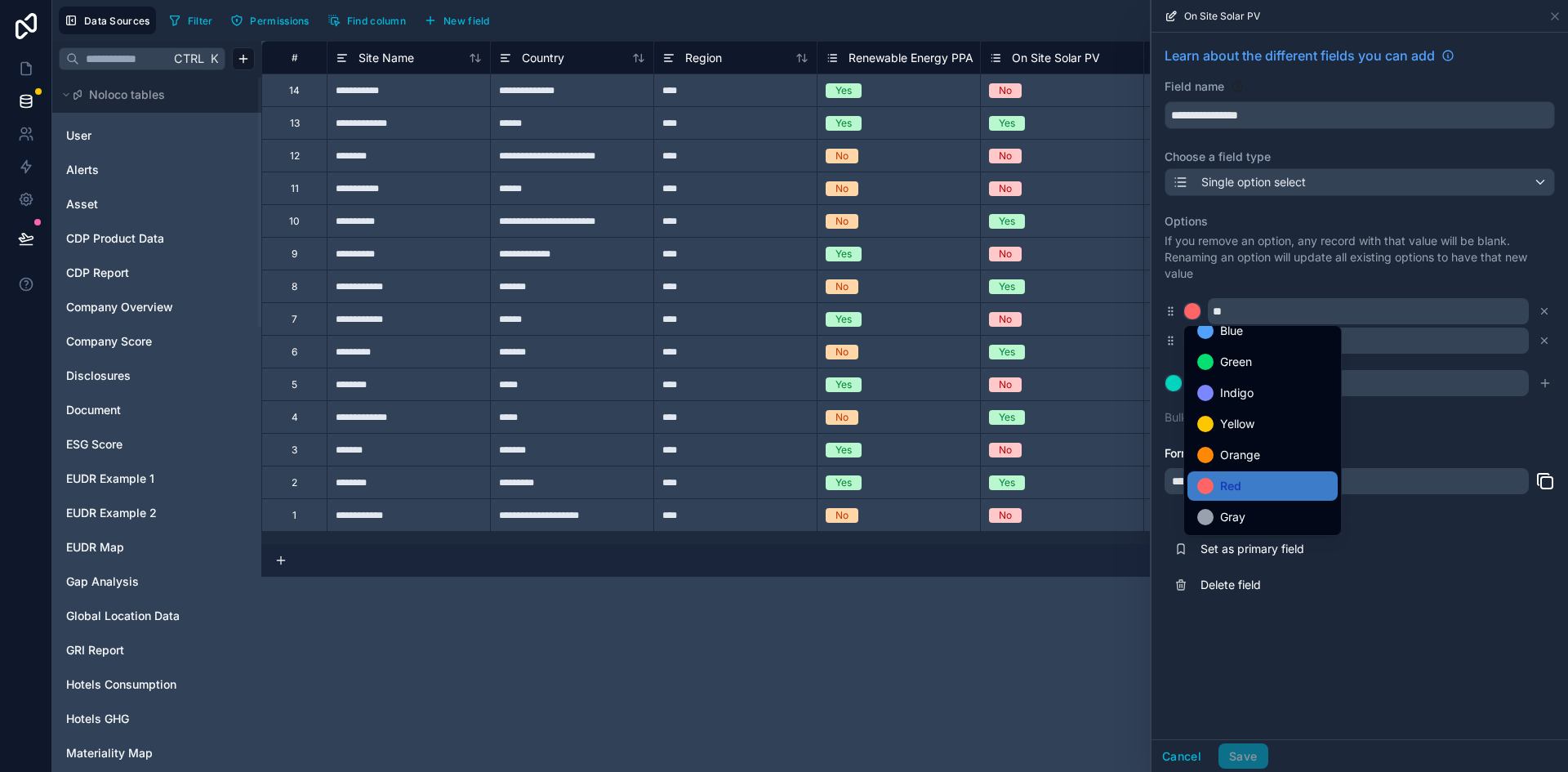
click at [1242, 462] on span "Orange" at bounding box center [1240, 454] width 40 height 20
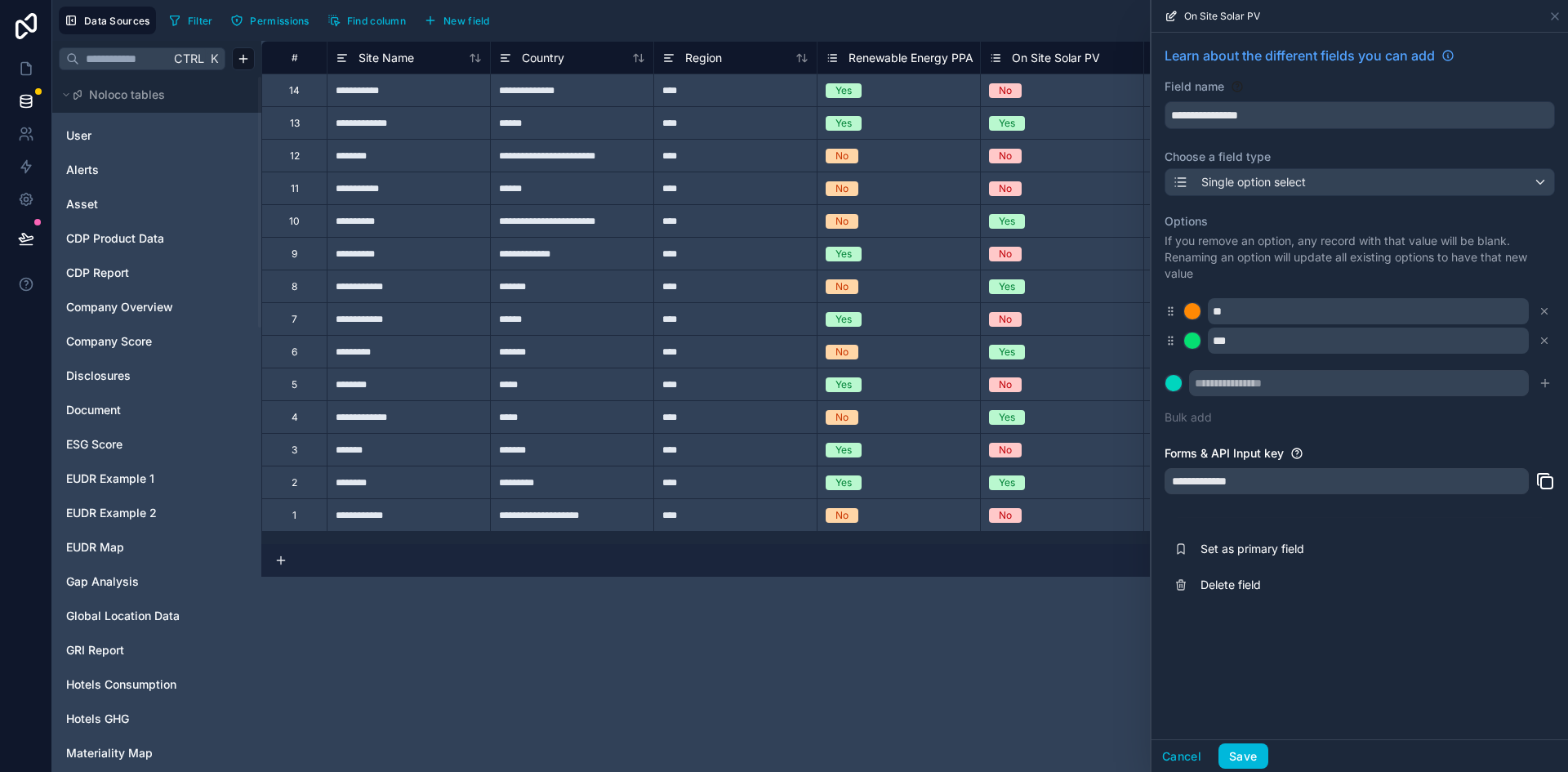
click at [1250, 760] on button "Save" at bounding box center [1243, 757] width 49 height 26
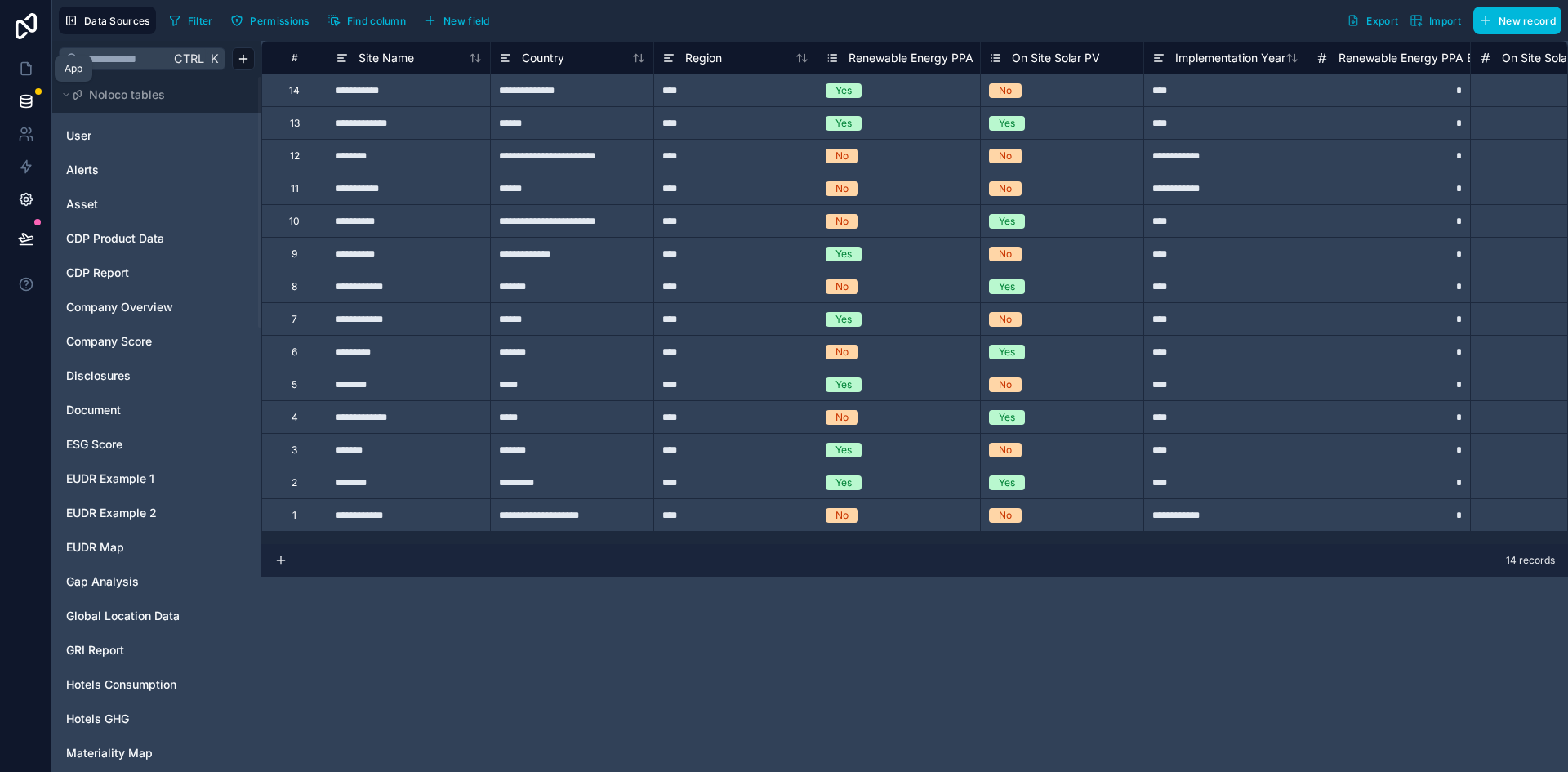
drag, startPoint x: 36, startPoint y: 68, endPoint x: 0, endPoint y: 187, distance: 124.3
click at [36, 68] on link at bounding box center [25, 68] width 52 height 33
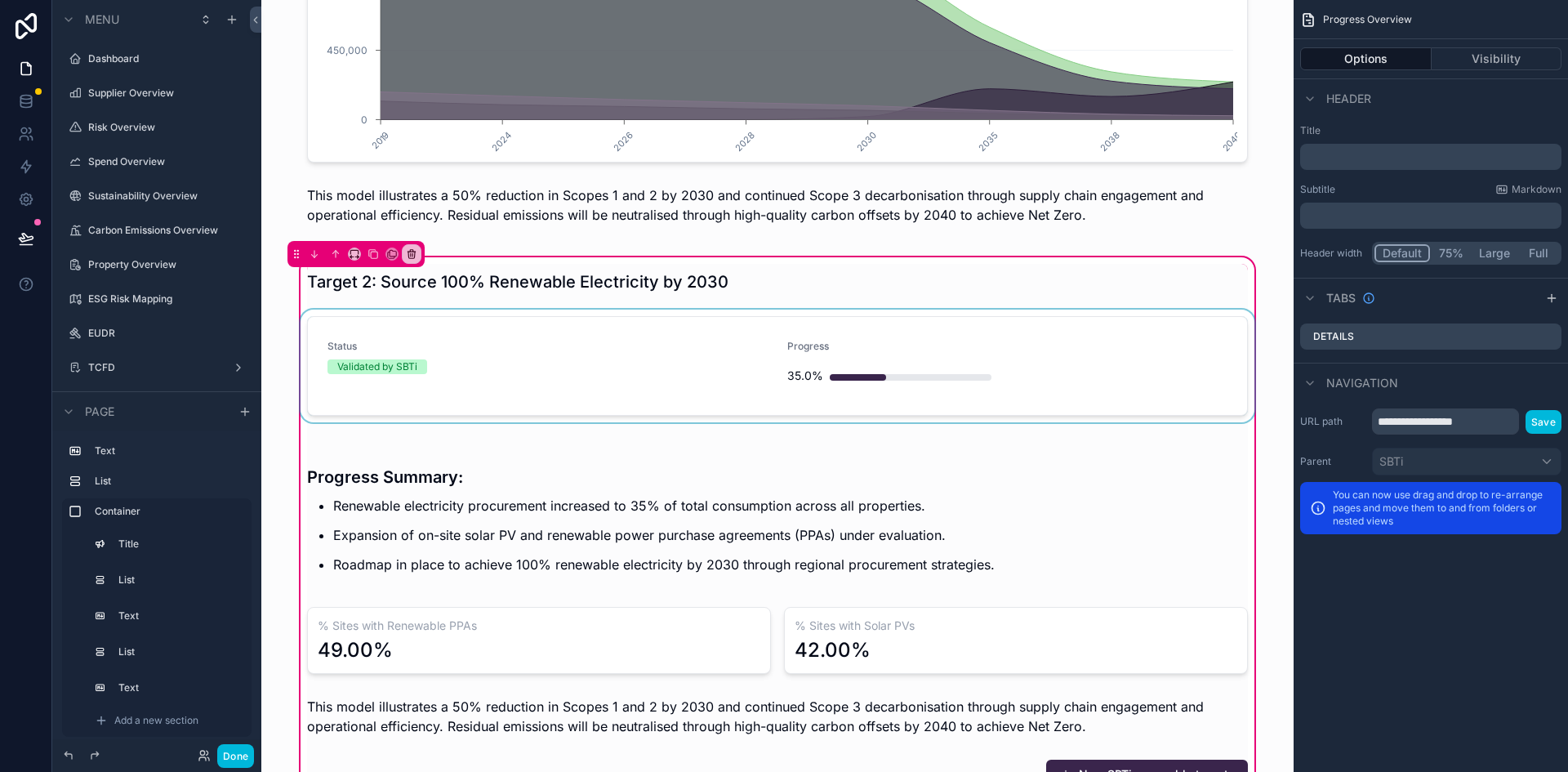
scroll to position [1225, 0]
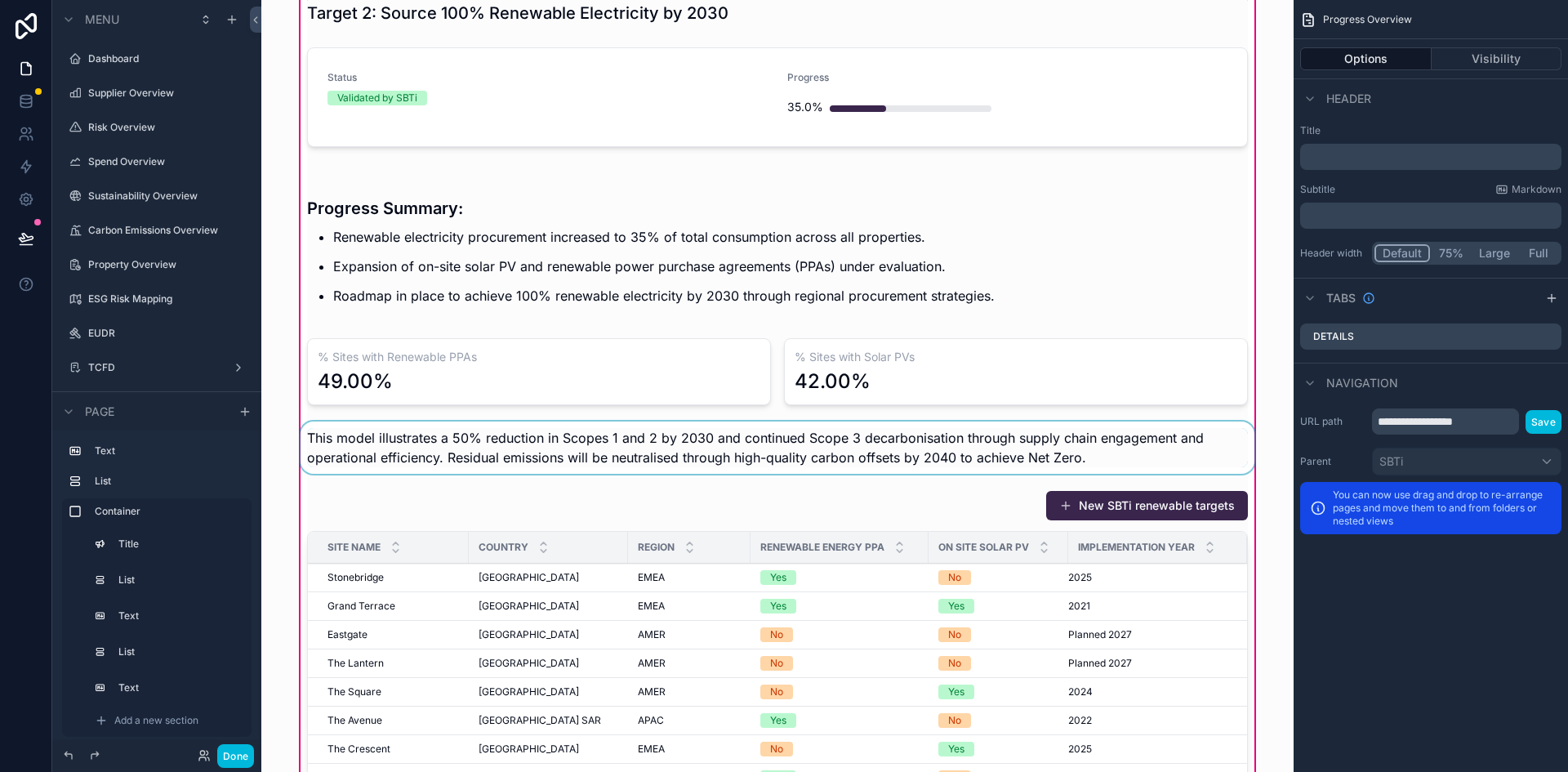
click at [431, 453] on div "scrollable content" at bounding box center [776, 447] width 960 height 52
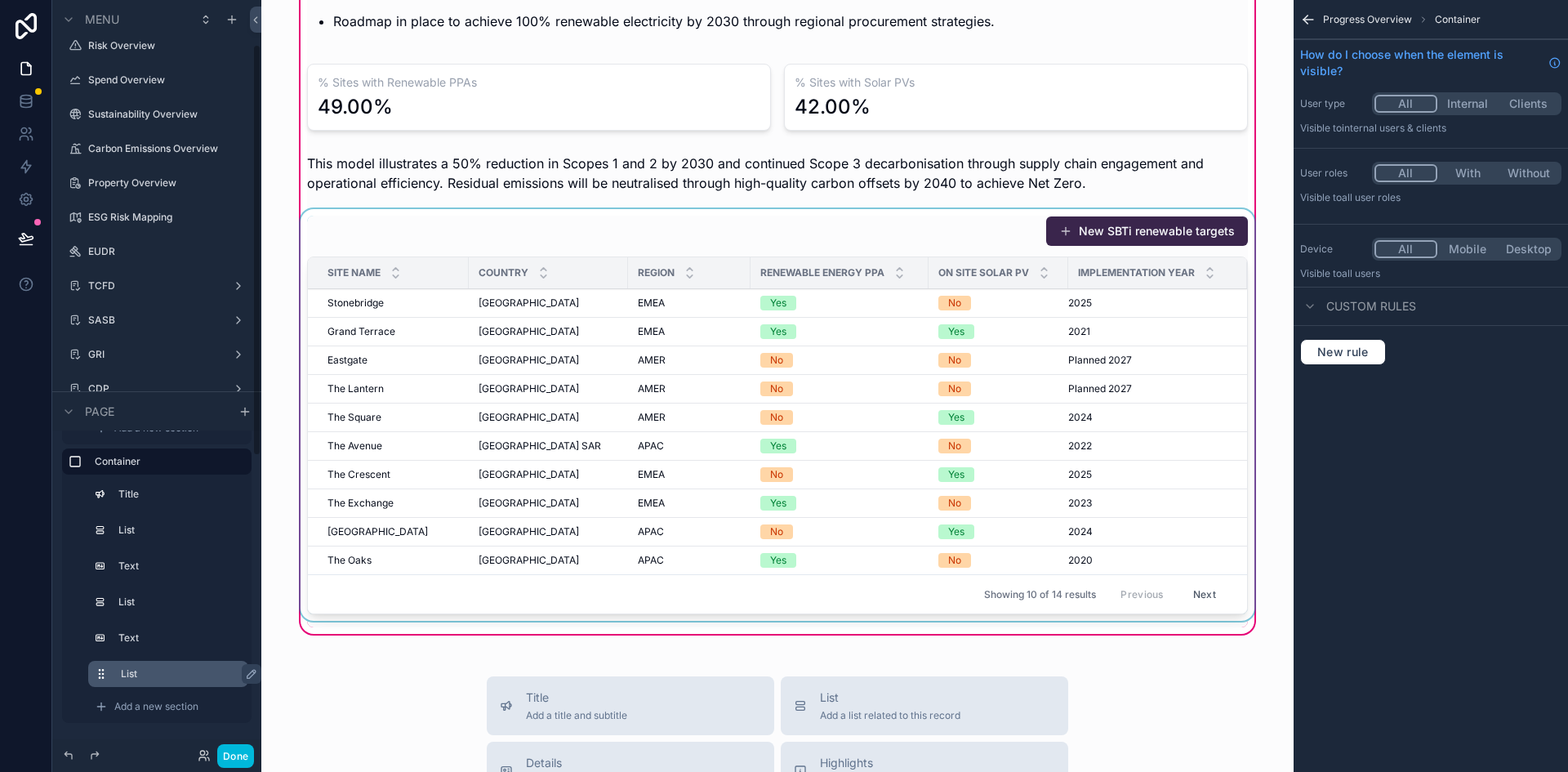
scroll to position [1552, 0]
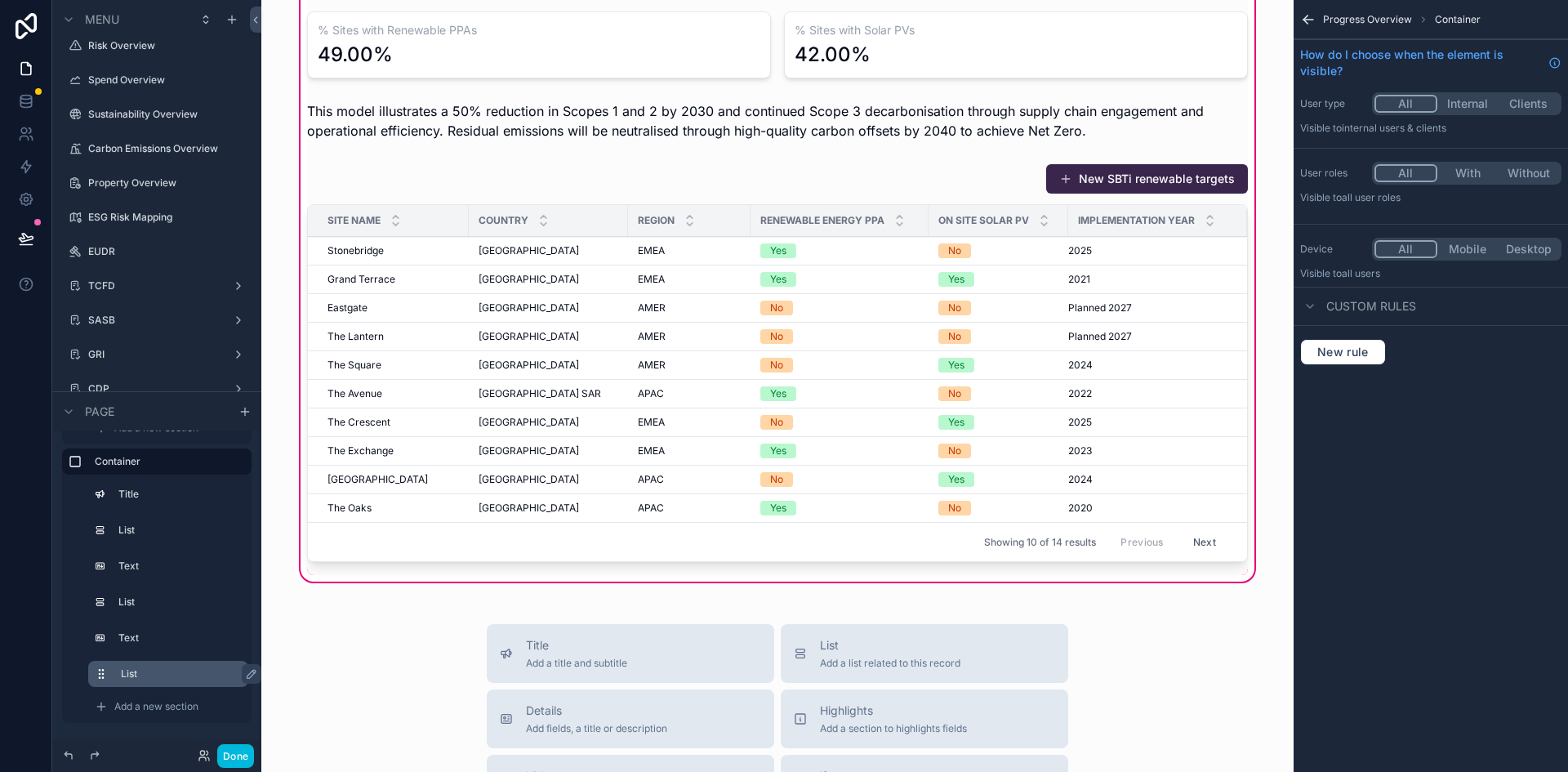
click at [401, 583] on div "Target 2: Source 100% Renewable Electricity by 2030 Status Validated by SBTi Pr…" at bounding box center [777, 122] width 1006 height 927
click at [401, 577] on div "Target 2: Source 100% Renewable Electricity by 2030 Status Validated by SBTi Pr…" at bounding box center [777, 122] width 1006 height 927
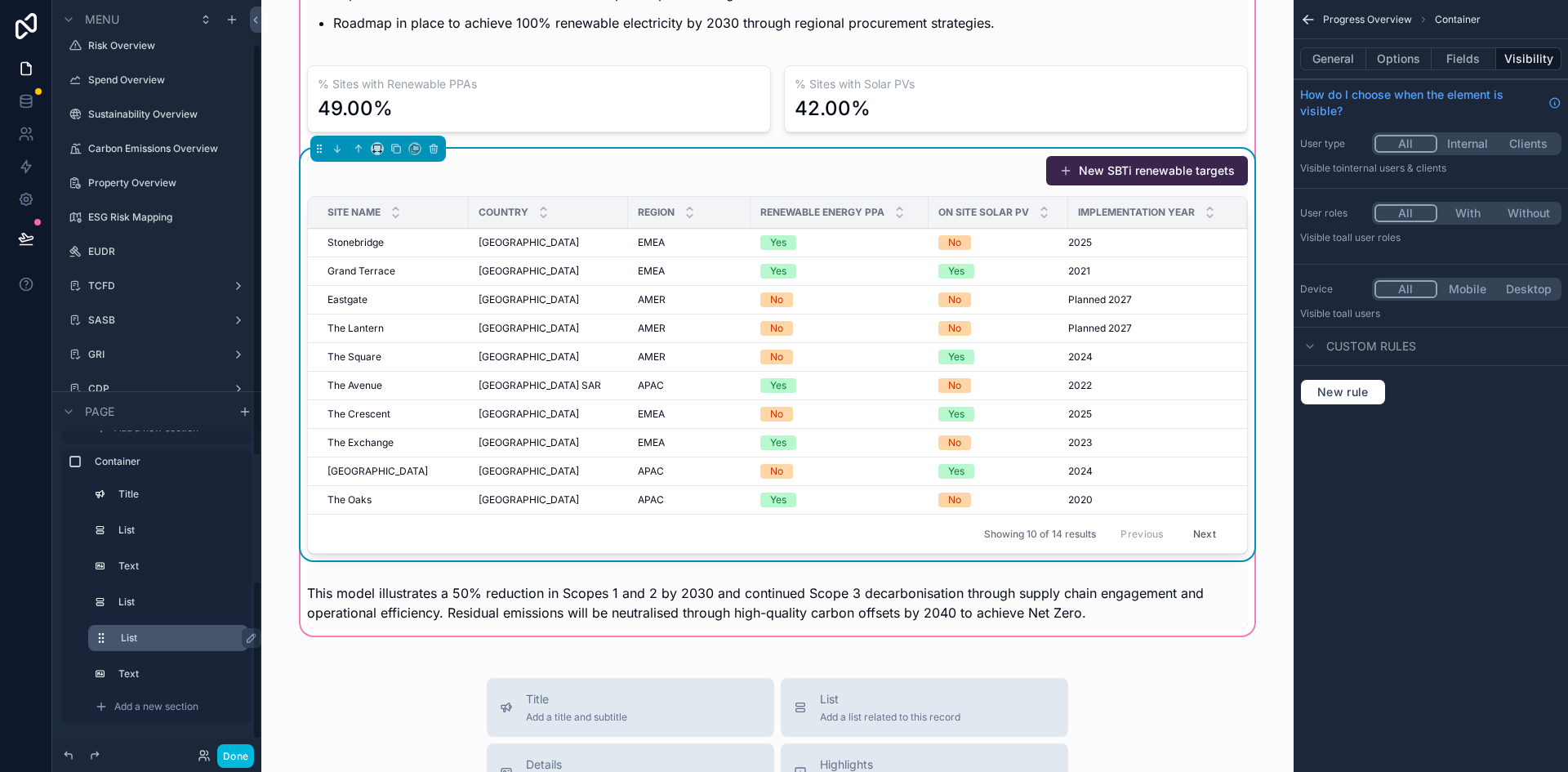
scroll to position [1470, 0]
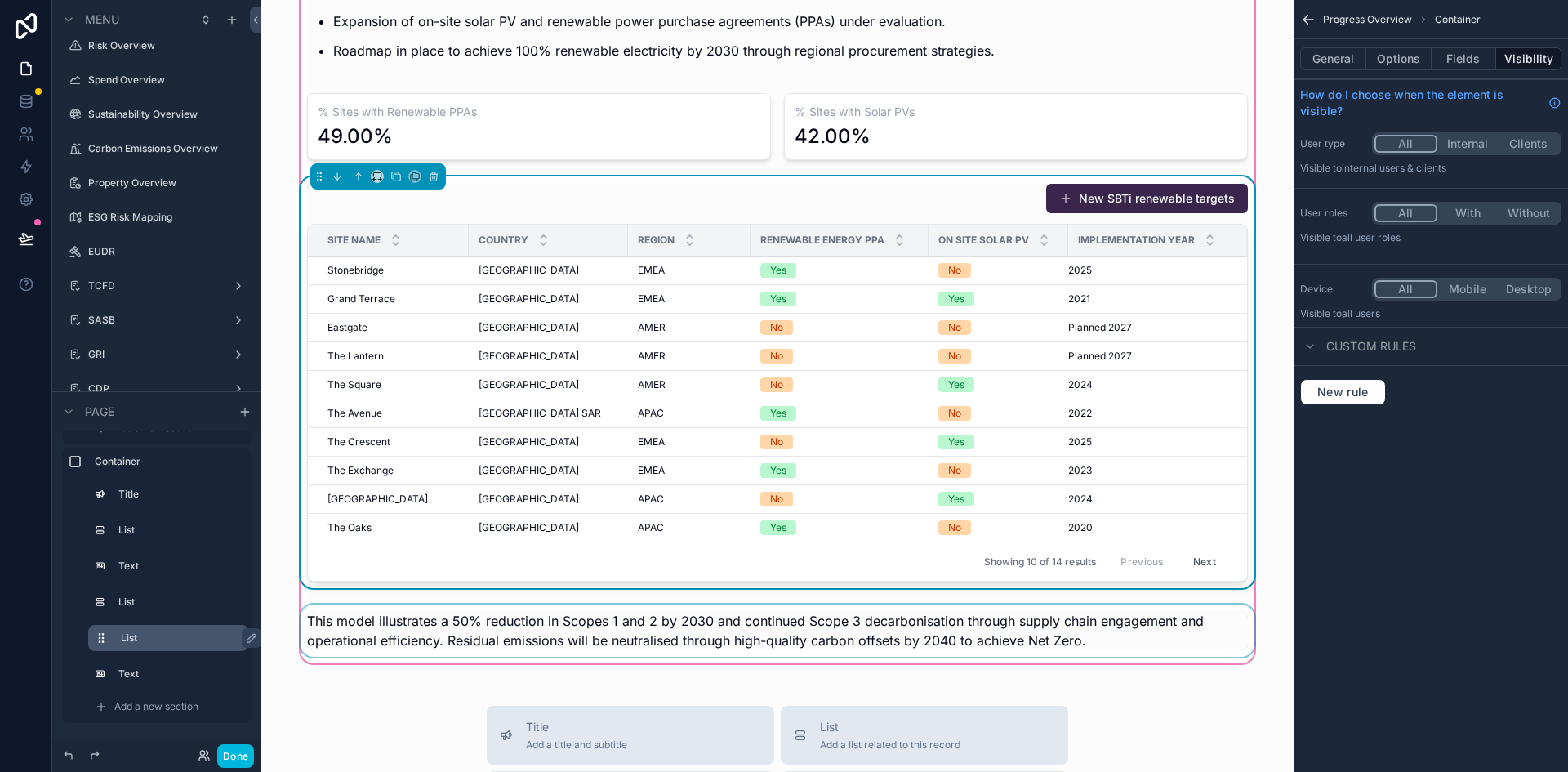
click at [1076, 639] on div "scrollable content" at bounding box center [776, 630] width 960 height 52
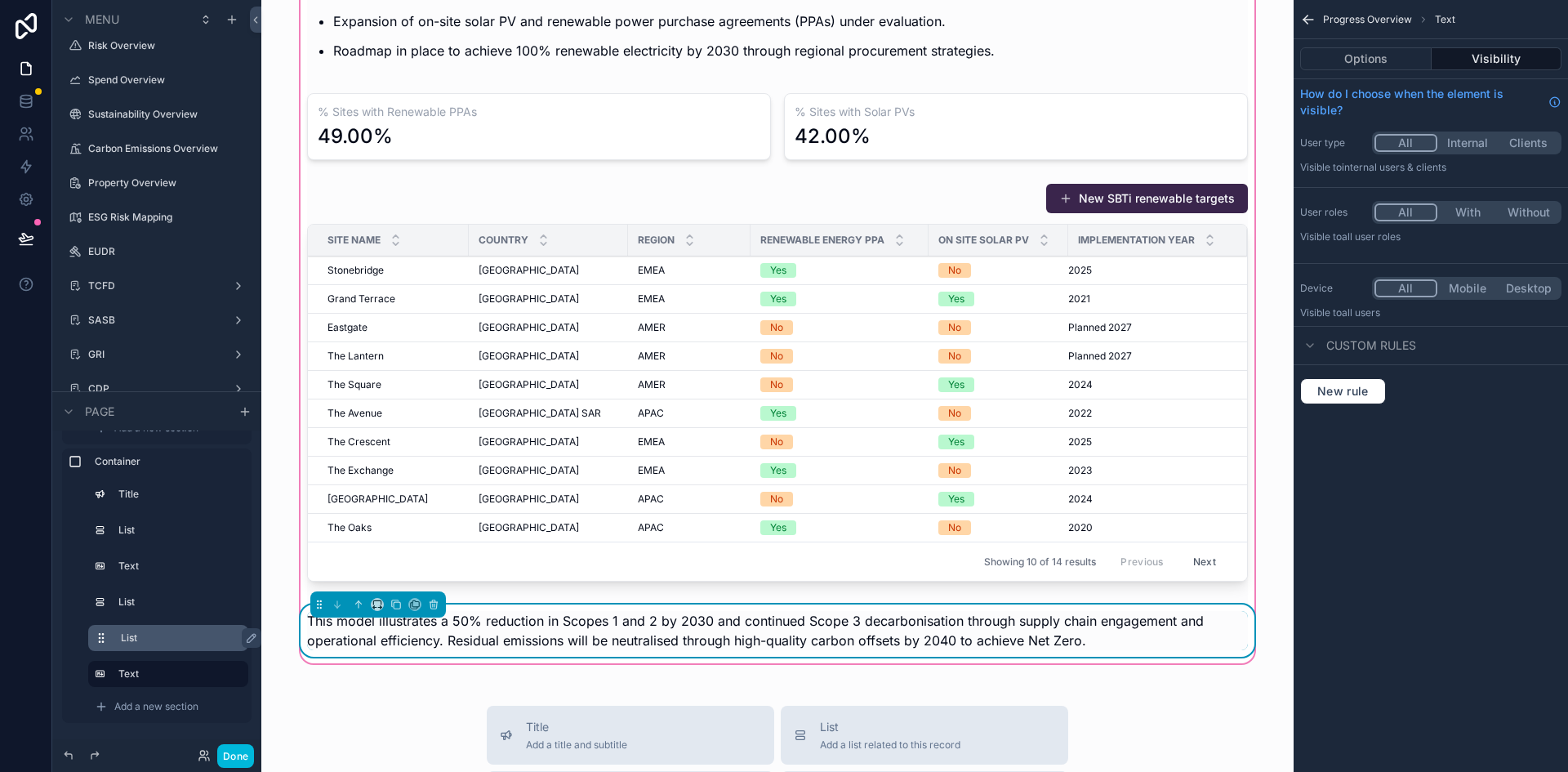
click at [906, 628] on span "This model illustrates a 50% reduction in Scopes 1 and 2 by 2030 and continued …" at bounding box center [756, 631] width 897 height 36
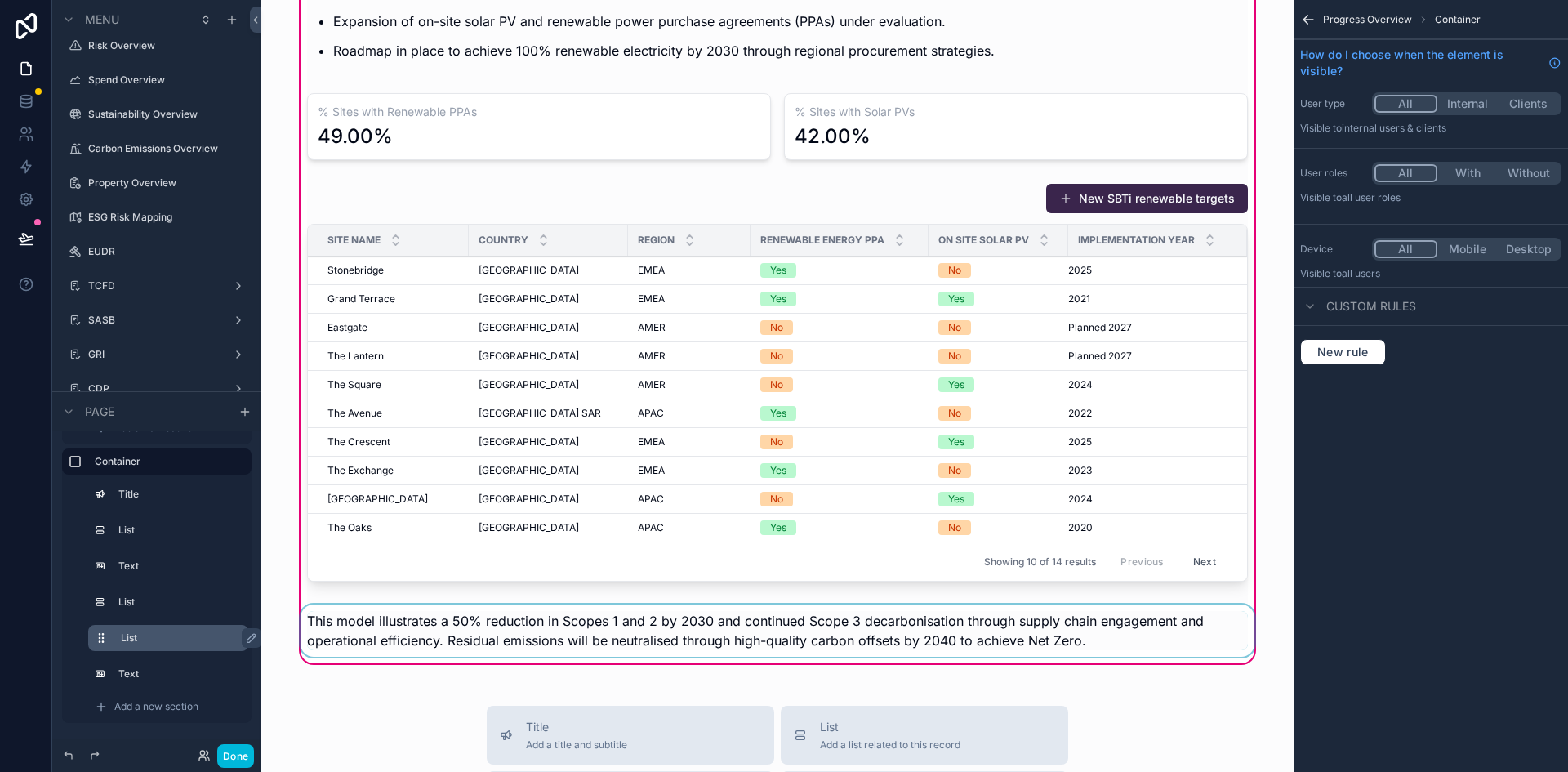
click at [953, 635] on div "scrollable content" at bounding box center [776, 630] width 960 height 52
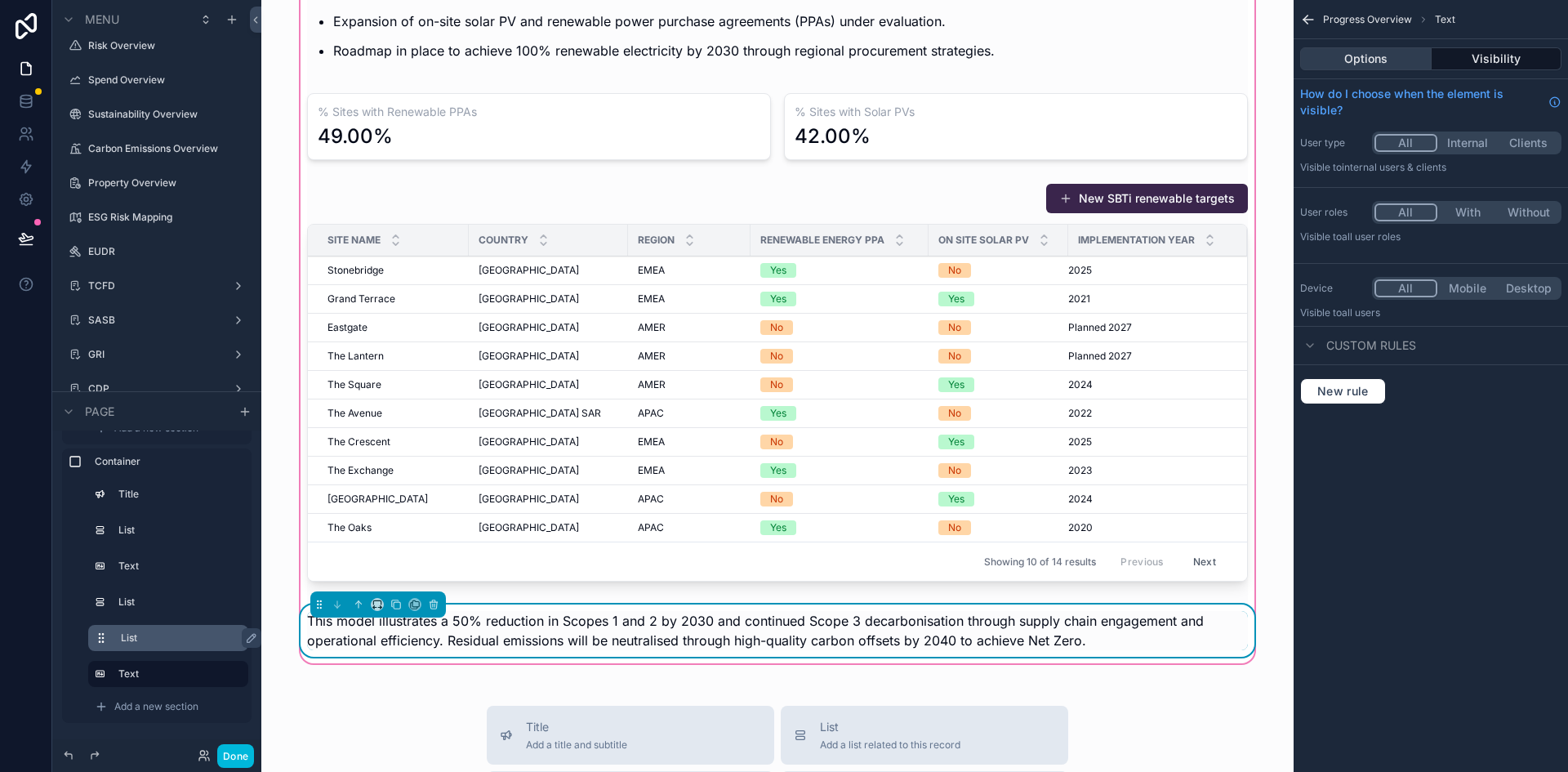
click at [1348, 57] on button "Options" at bounding box center [1366, 58] width 132 height 23
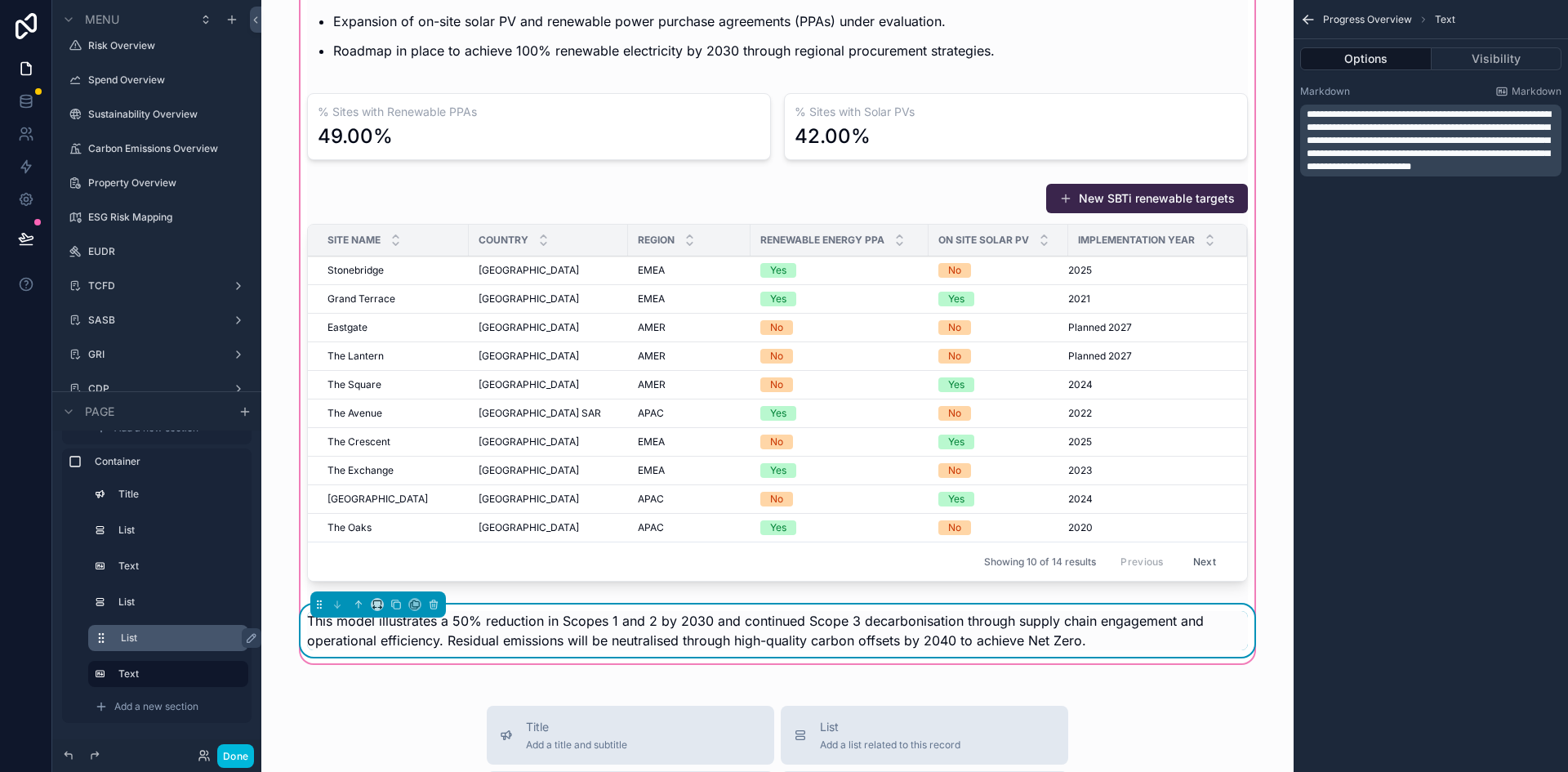
drag, startPoint x: 1481, startPoint y: 186, endPoint x: 1288, endPoint y: 97, distance: 212.5
click at [1288, 97] on div "Dashboard Supplier Overview Risk Overview Spend Overview Sustainability Overvie…" at bounding box center [914, 386] width 1307 height 772
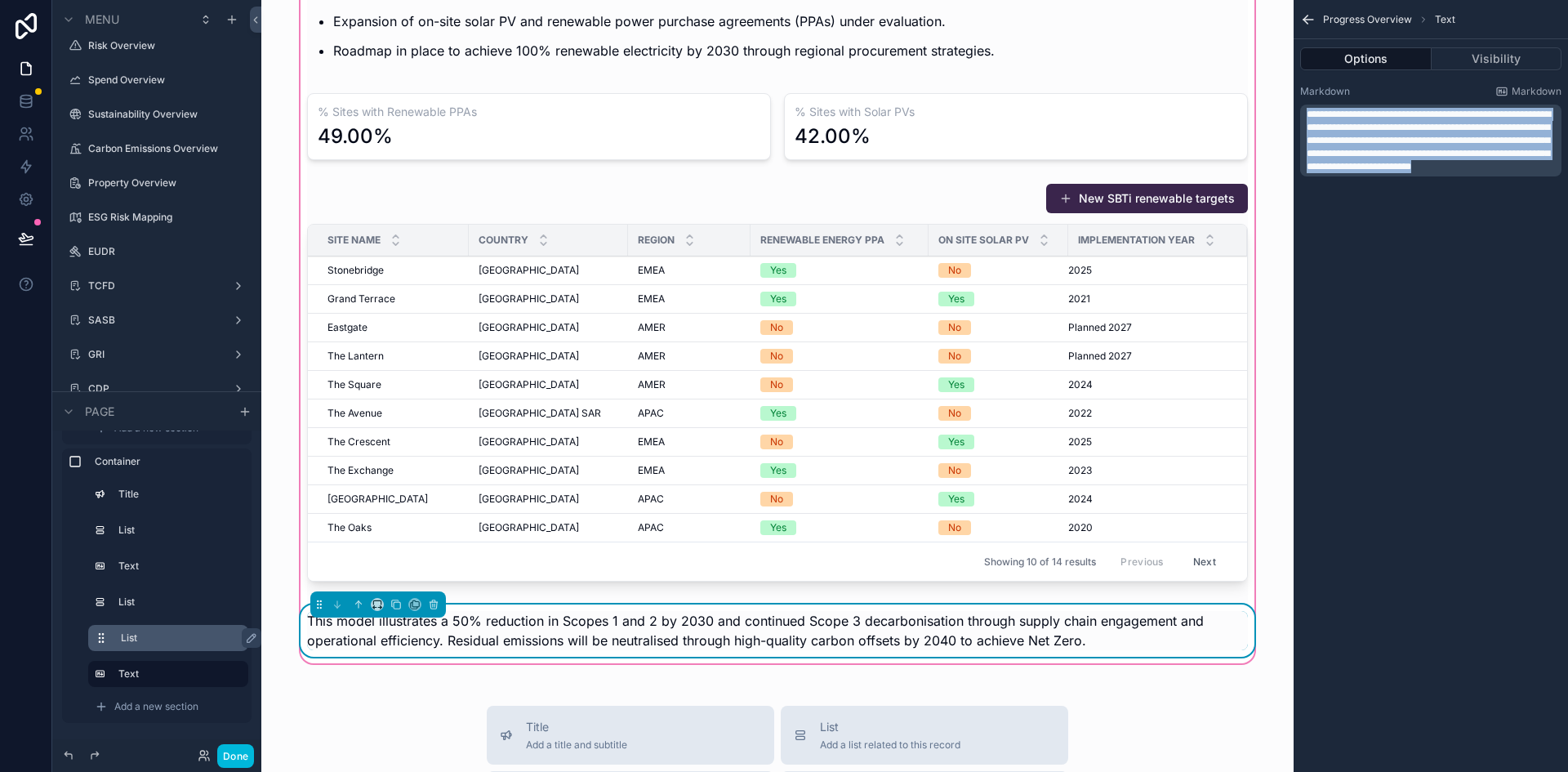
drag, startPoint x: 1445, startPoint y: 181, endPoint x: 1287, endPoint y: 92, distance: 181.3
click at [1287, 92] on div "Dashboard Supplier Overview Risk Overview Spend Overview Sustainability Overvie…" at bounding box center [914, 386] width 1307 height 772
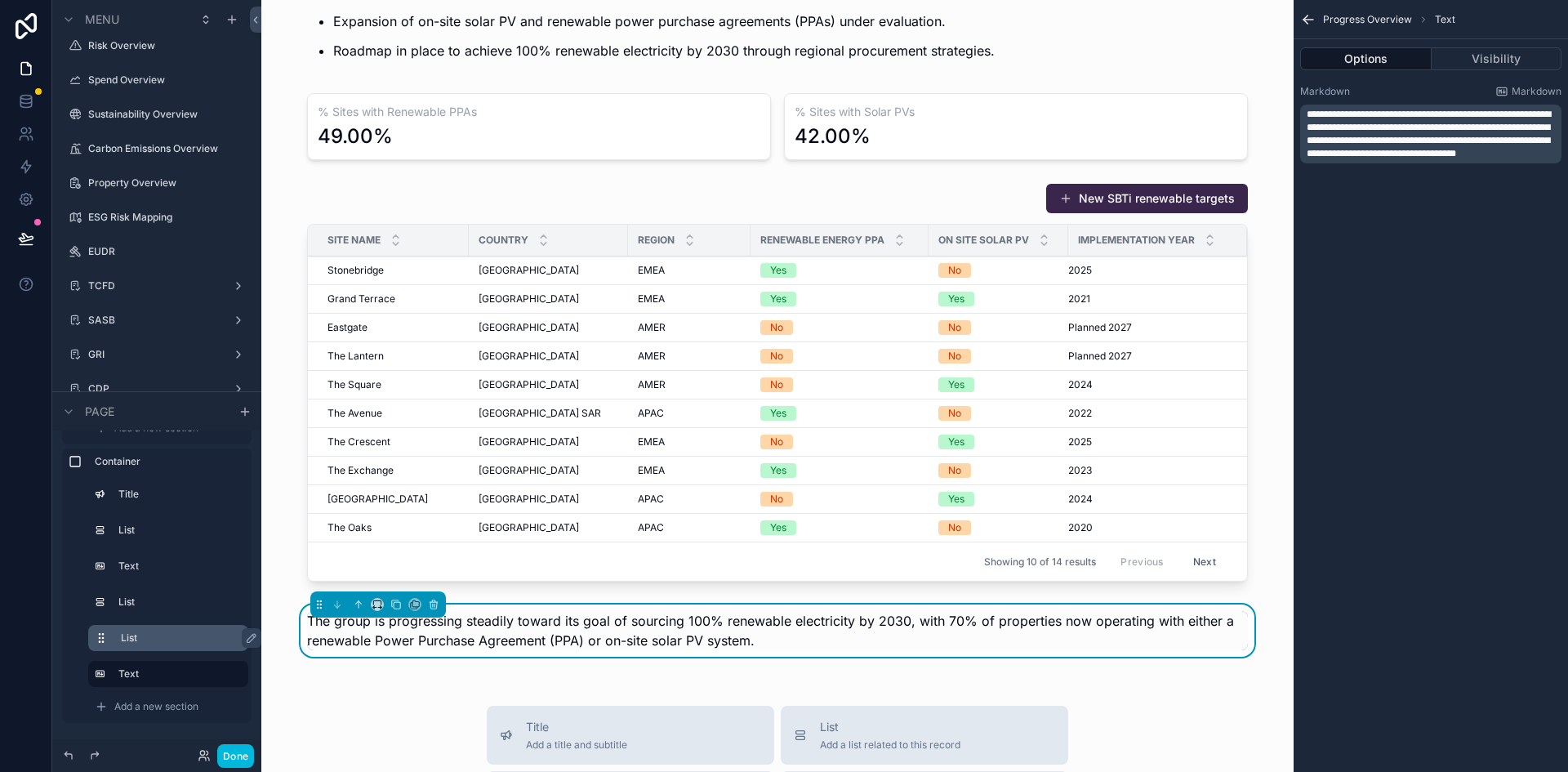
click at [1408, 316] on div "**********" at bounding box center [1430, 386] width 274 height 772
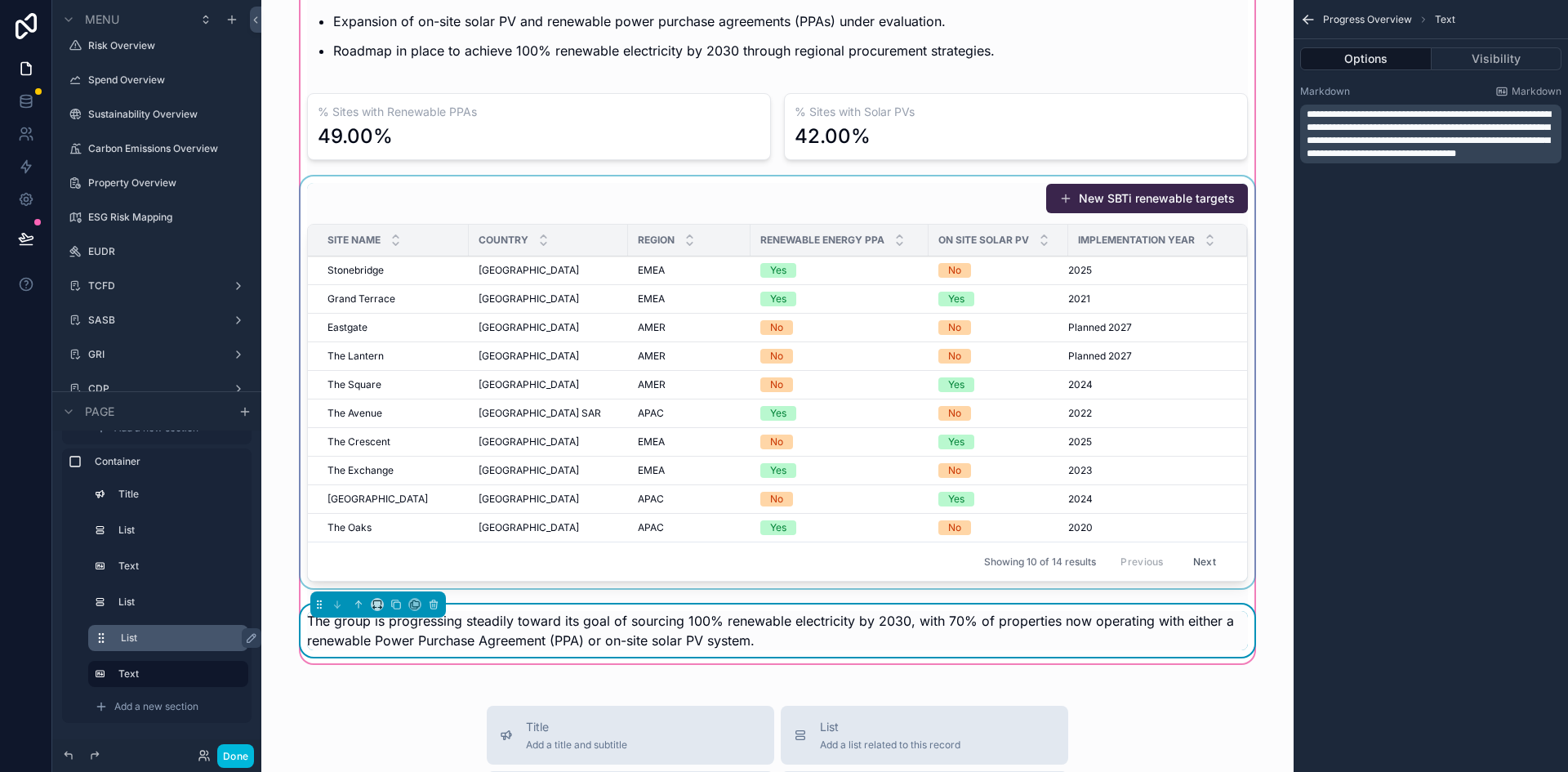
click at [637, 562] on div "Showing 10 of 14 results Previous Next" at bounding box center [777, 562] width 939 height 40
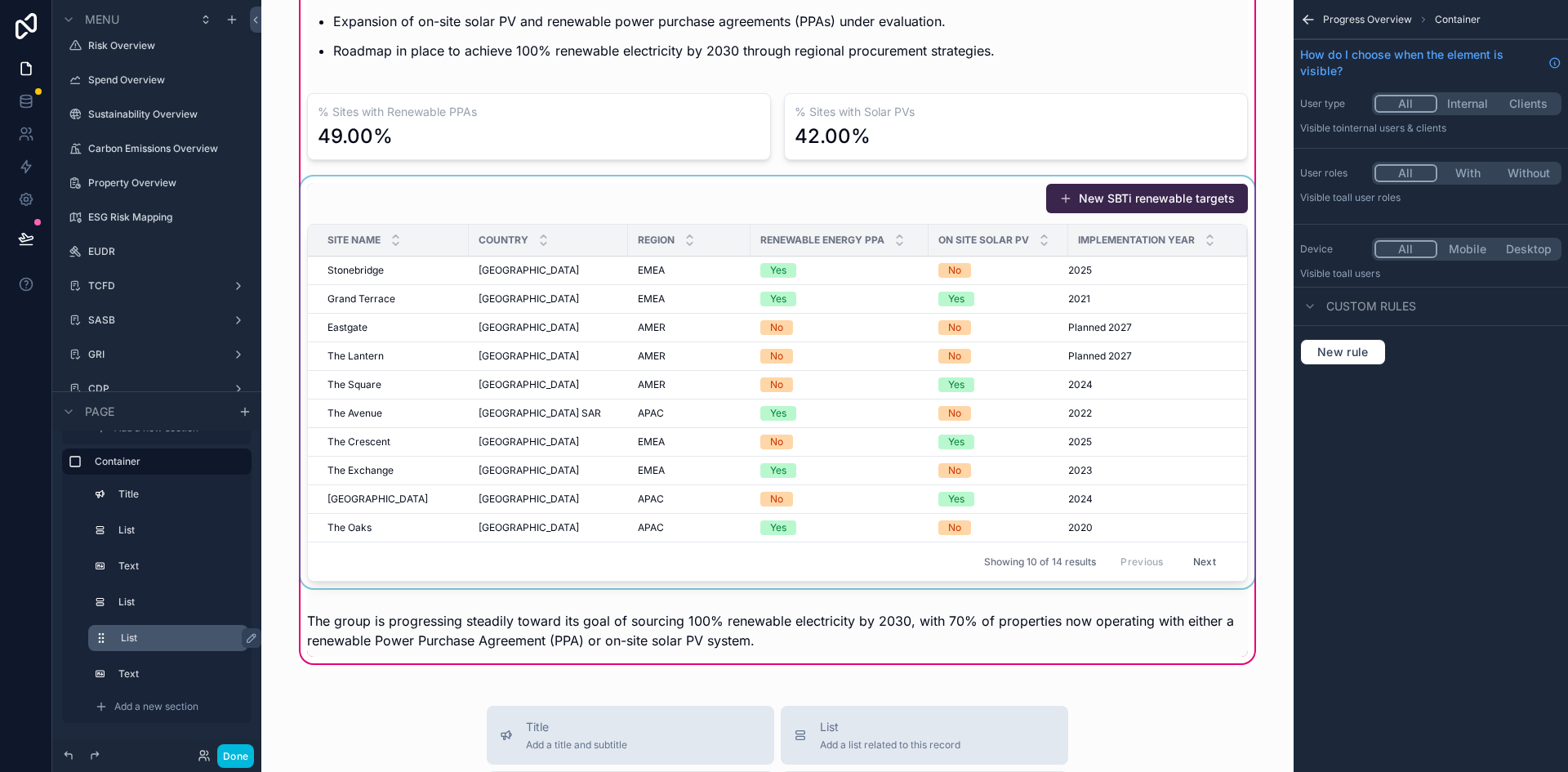
click at [950, 218] on div "scrollable content" at bounding box center [776, 386] width 960 height 419
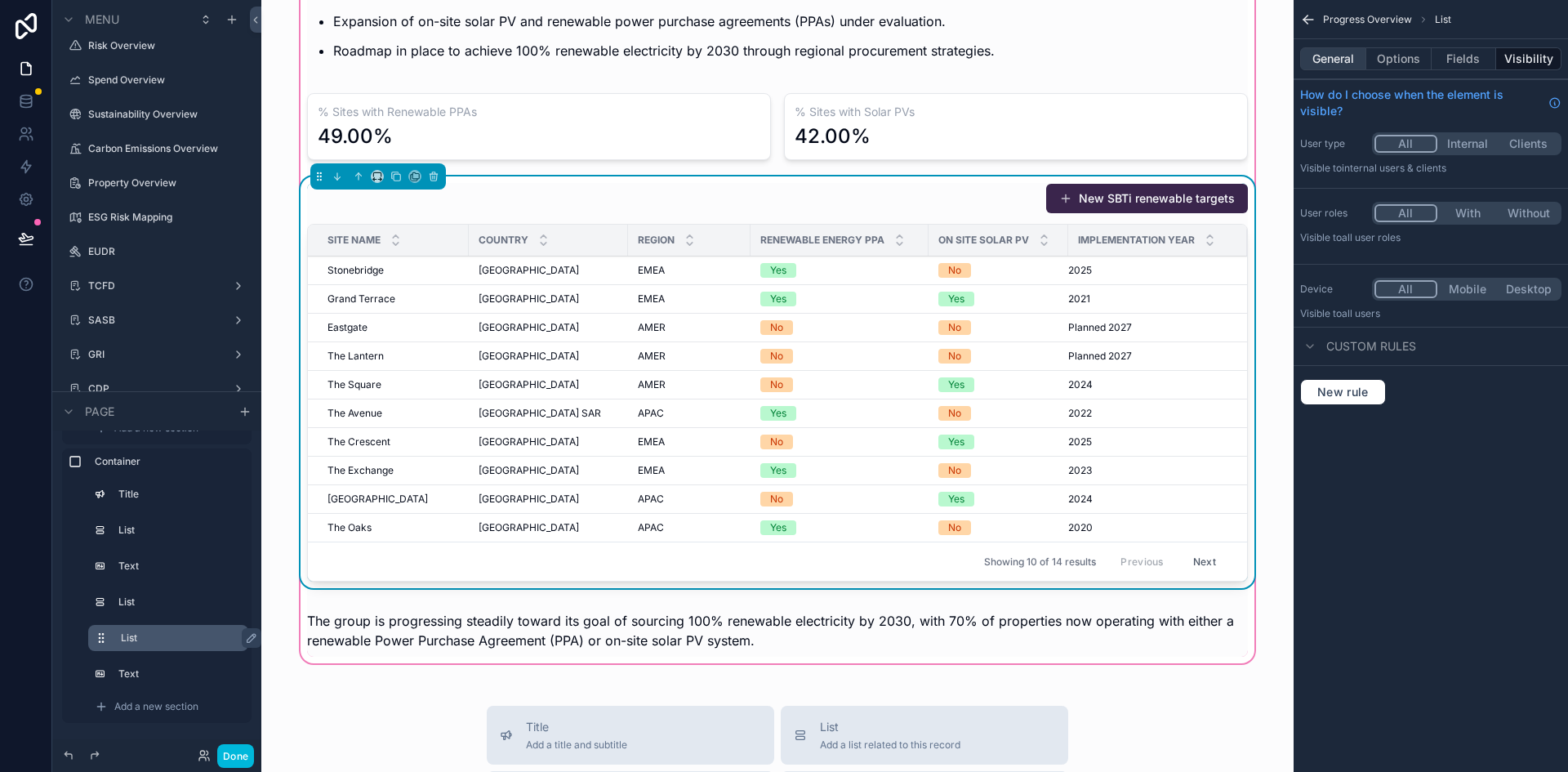
click at [1333, 58] on button "General" at bounding box center [1333, 58] width 66 height 23
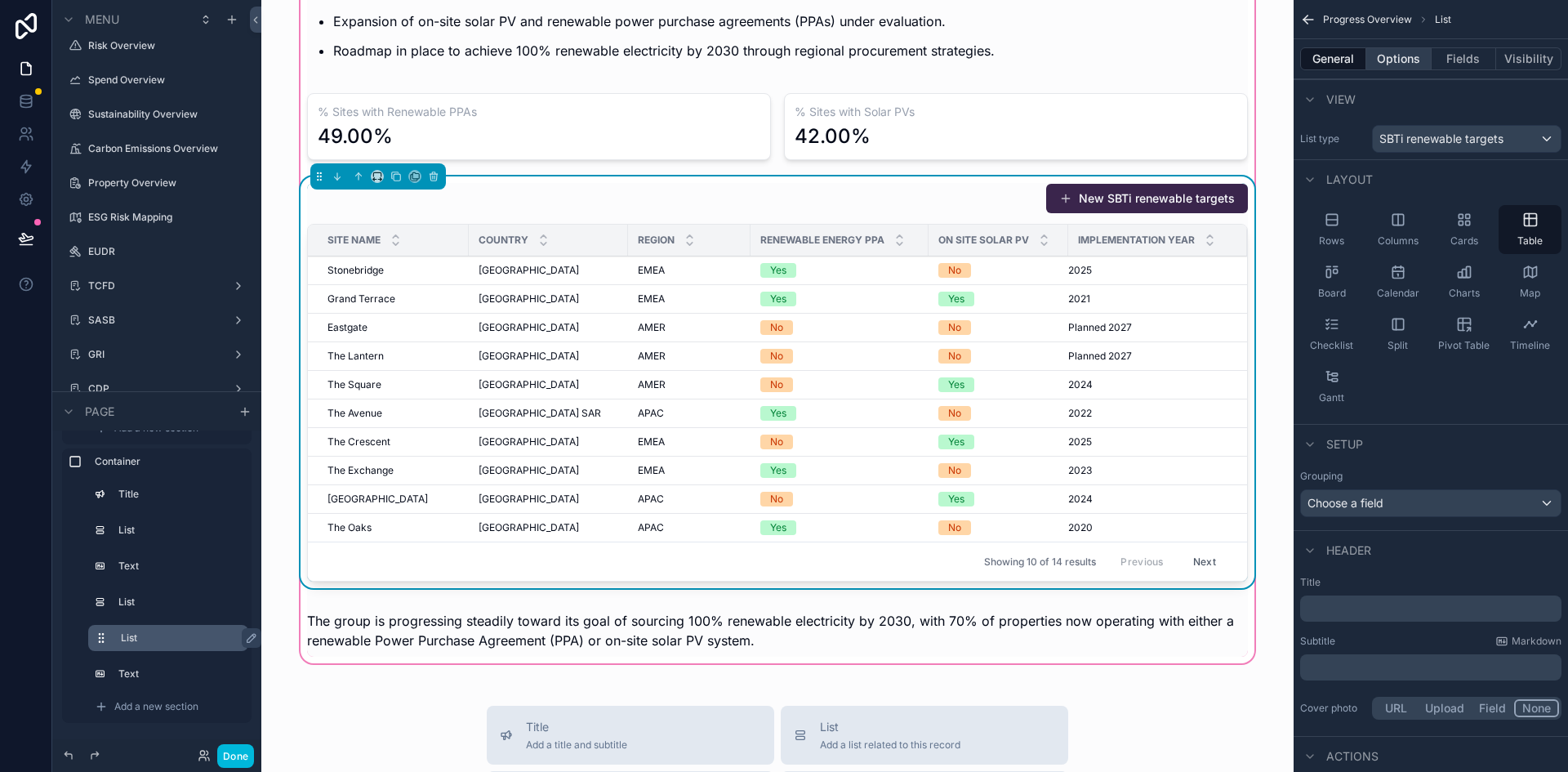
click at [1399, 54] on button "Options" at bounding box center [1398, 58] width 65 height 23
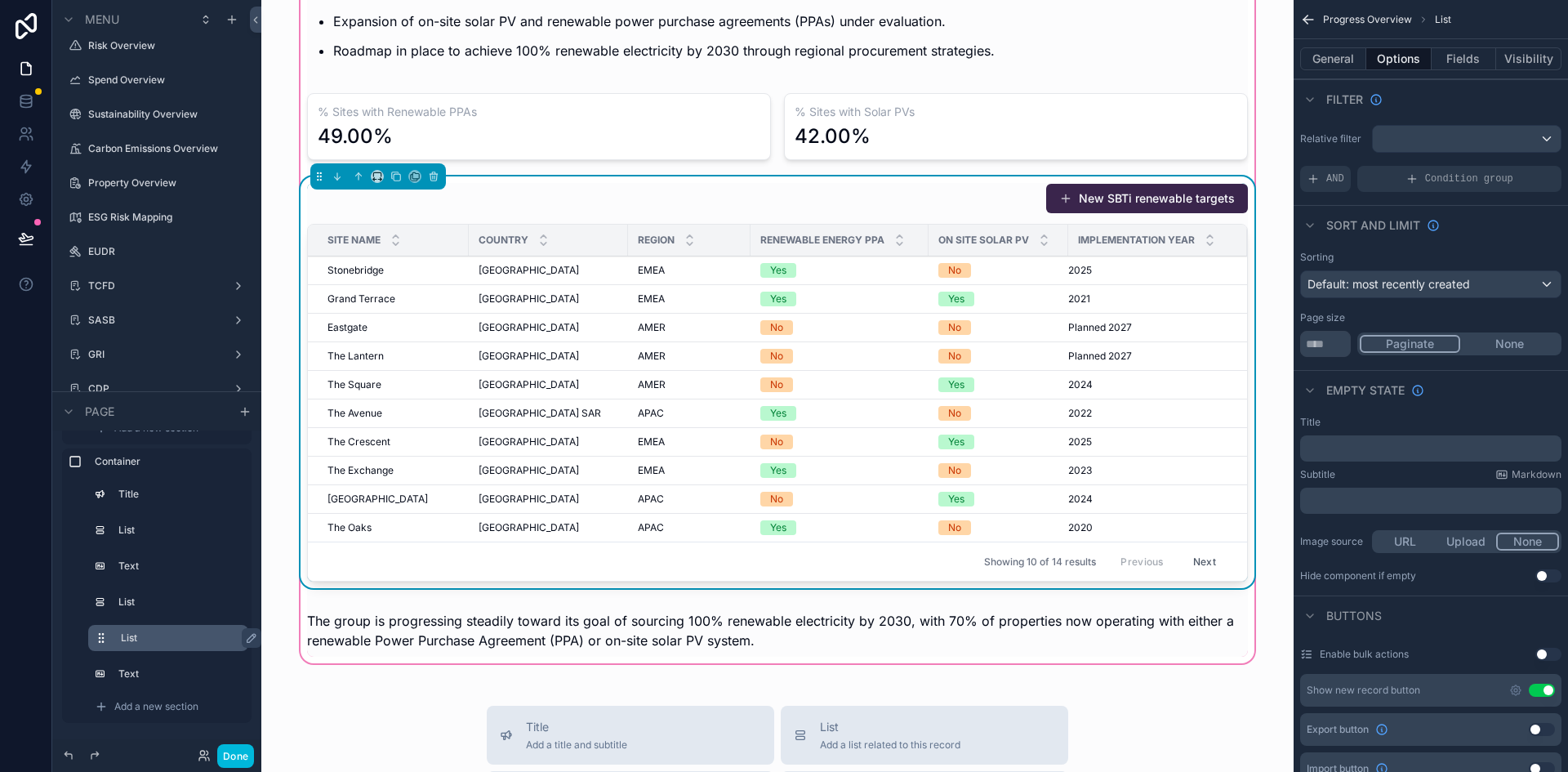
click at [1540, 699] on div "Show new record button Use setting" at bounding box center [1430, 690] width 261 height 33
click at [1541, 695] on button "Use setting" at bounding box center [1542, 690] width 26 height 13
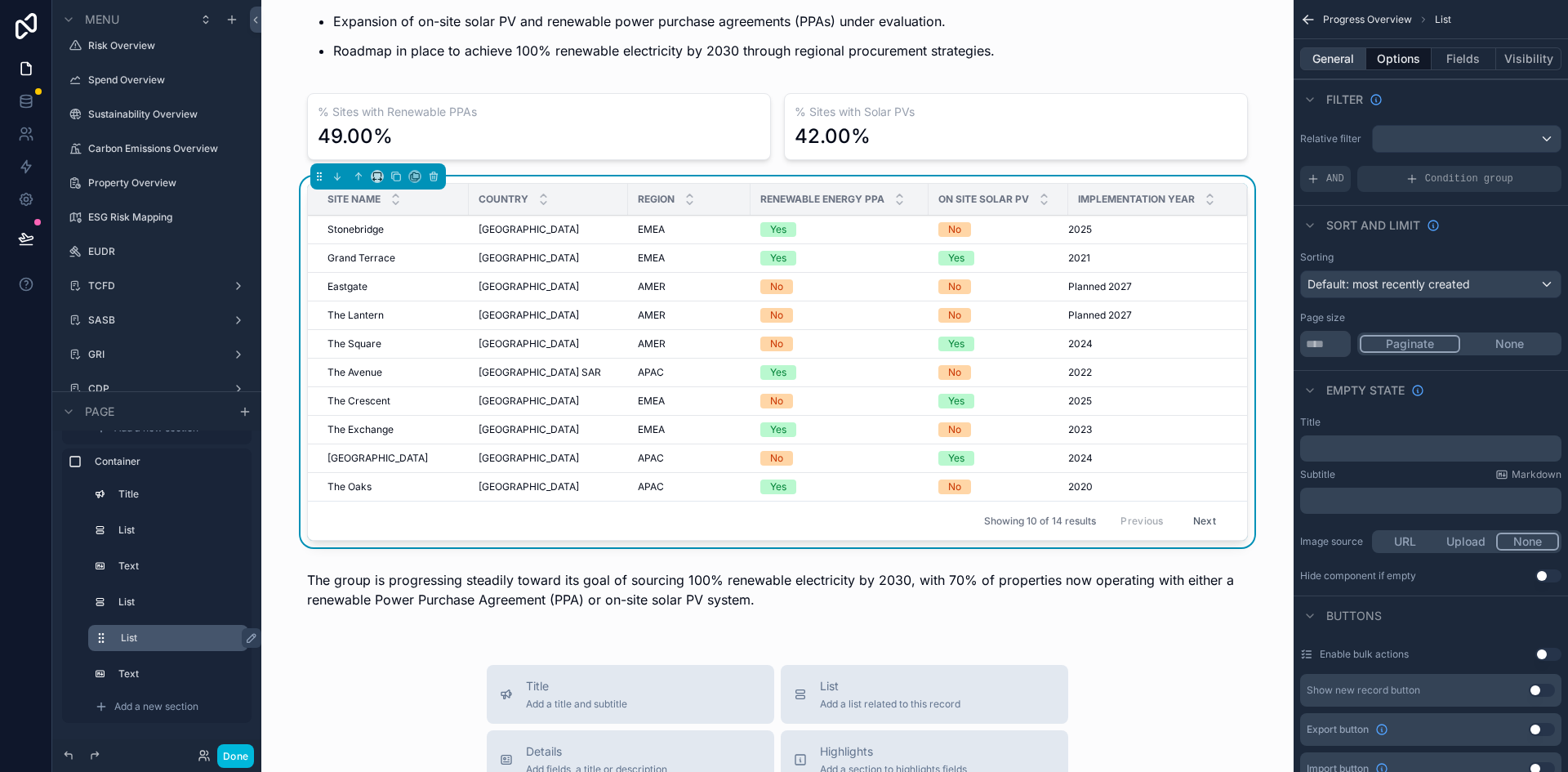
click at [1331, 53] on button "General" at bounding box center [1333, 58] width 66 height 23
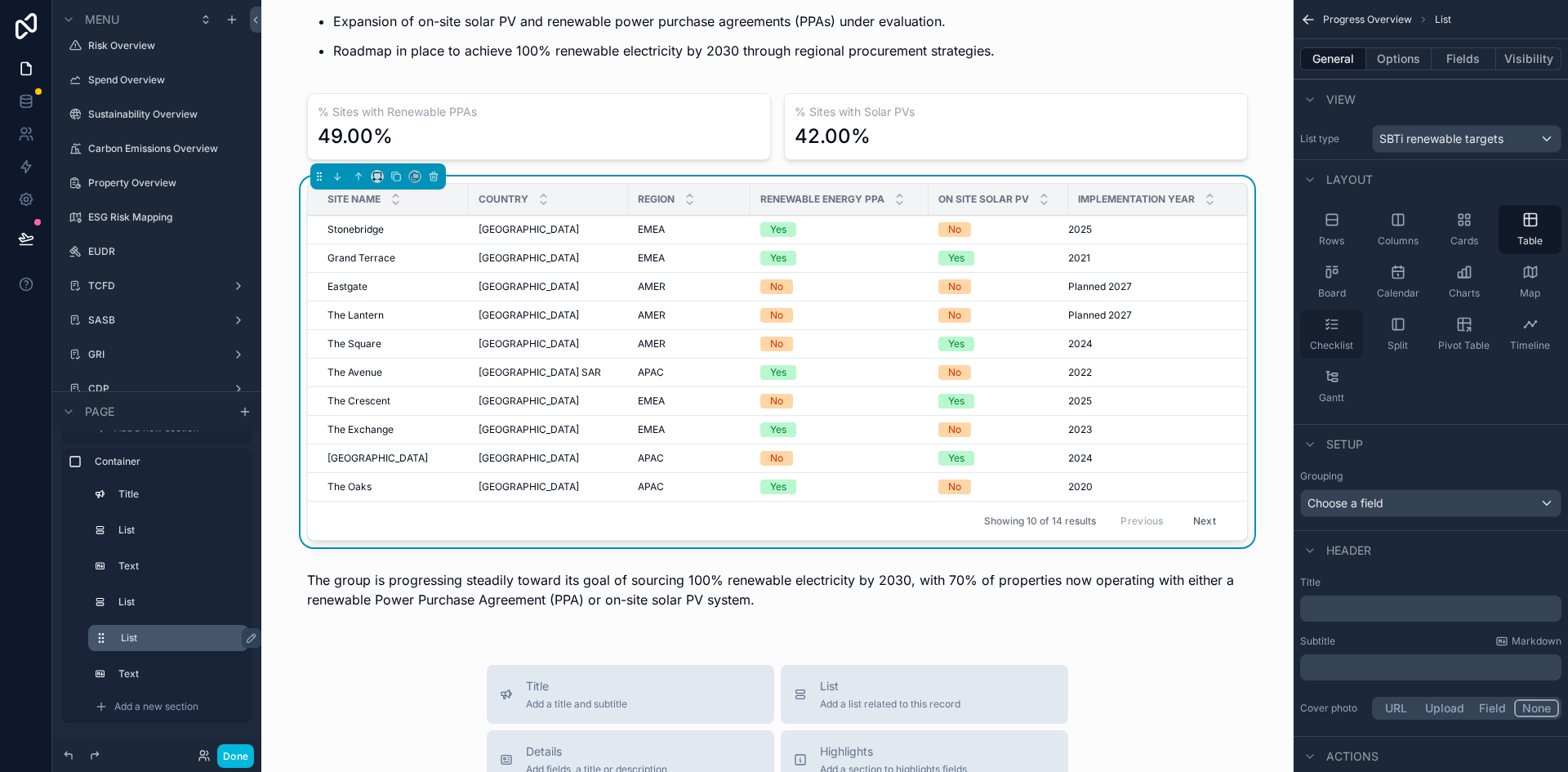
click at [1341, 337] on div "Checklist" at bounding box center [1331, 334] width 63 height 49
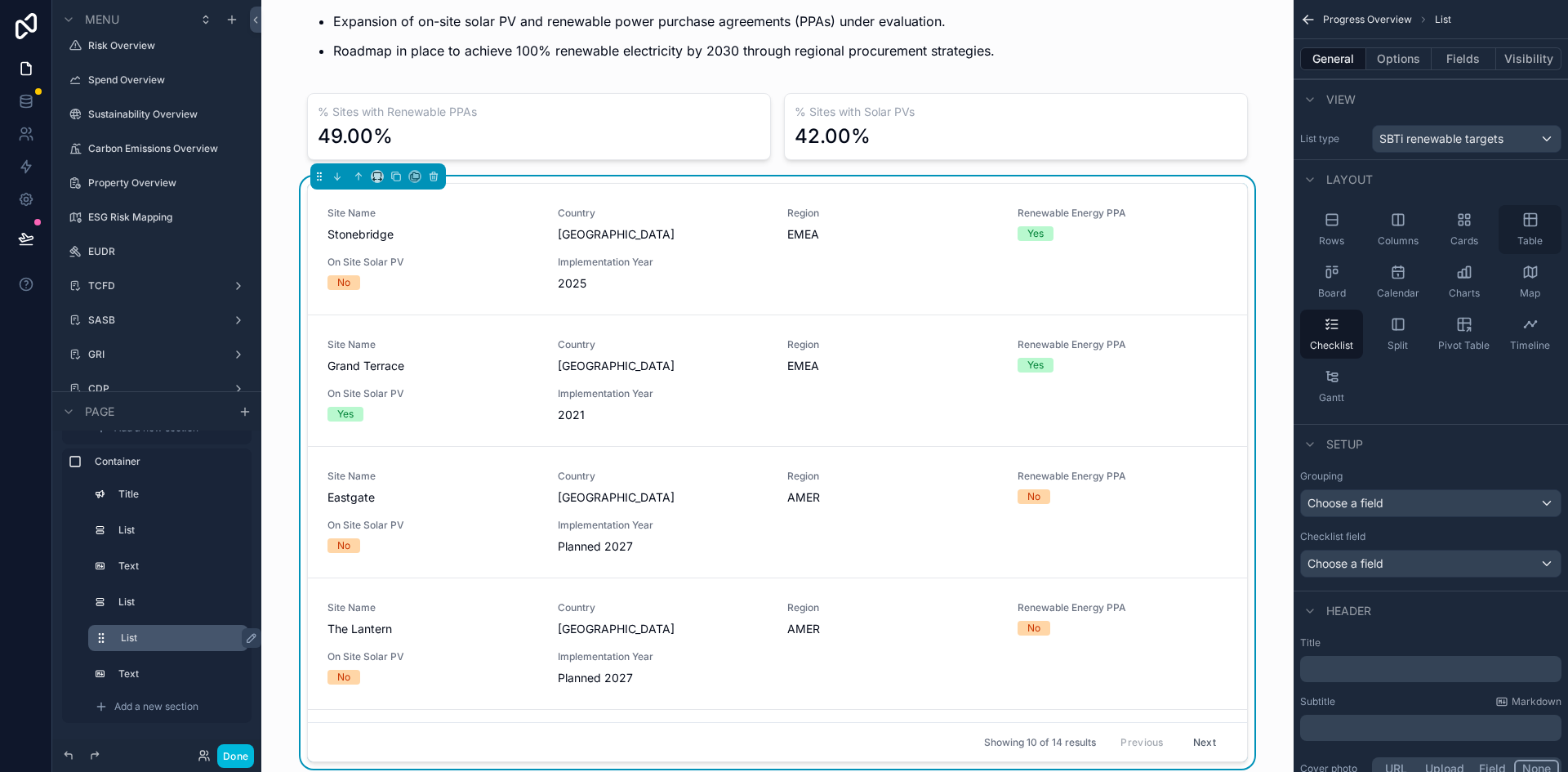
click at [1529, 230] on div "Table" at bounding box center [1529, 230] width 63 height 49
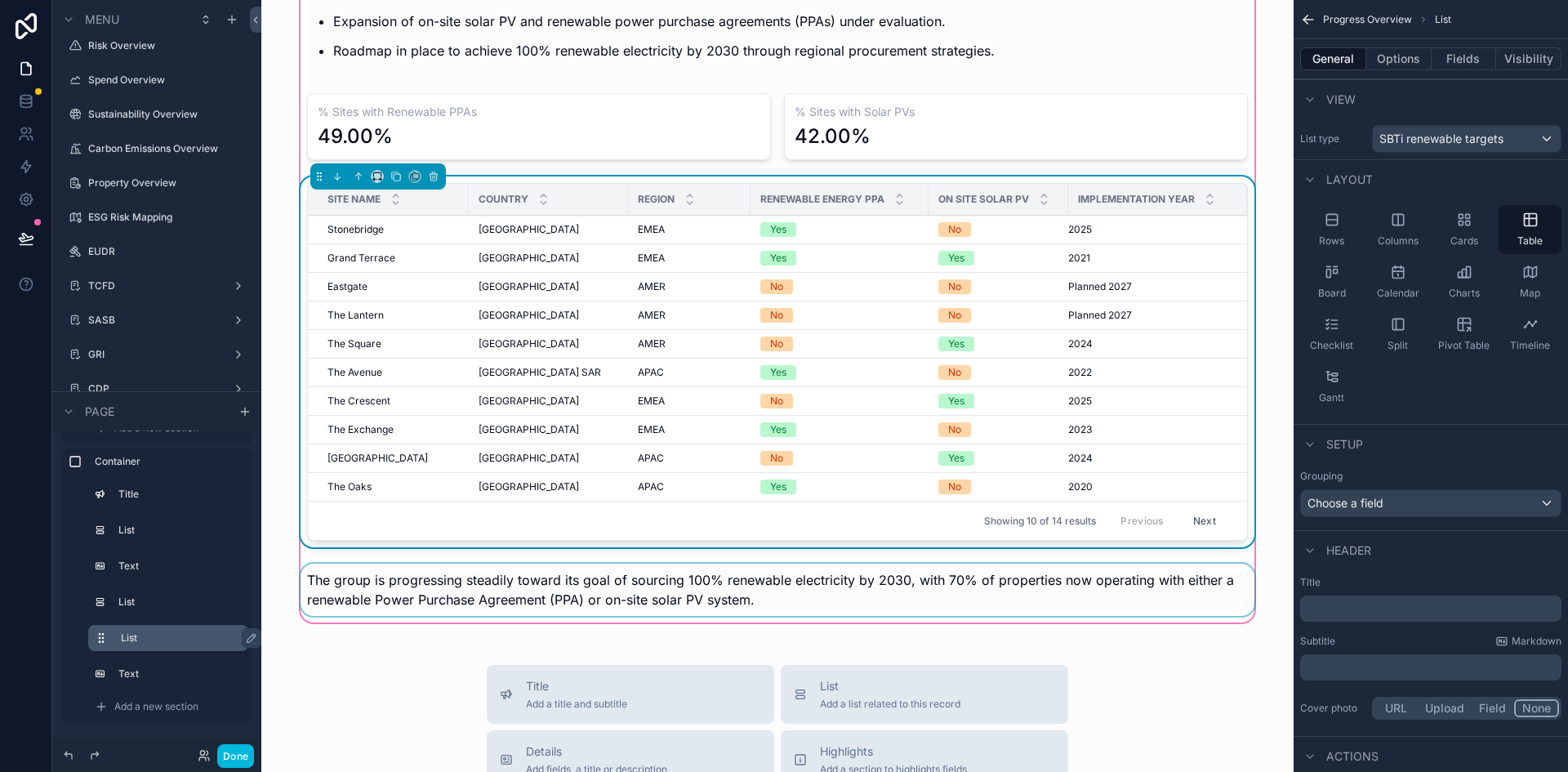
click at [867, 608] on div "scrollable content" at bounding box center [776, 589] width 960 height 52
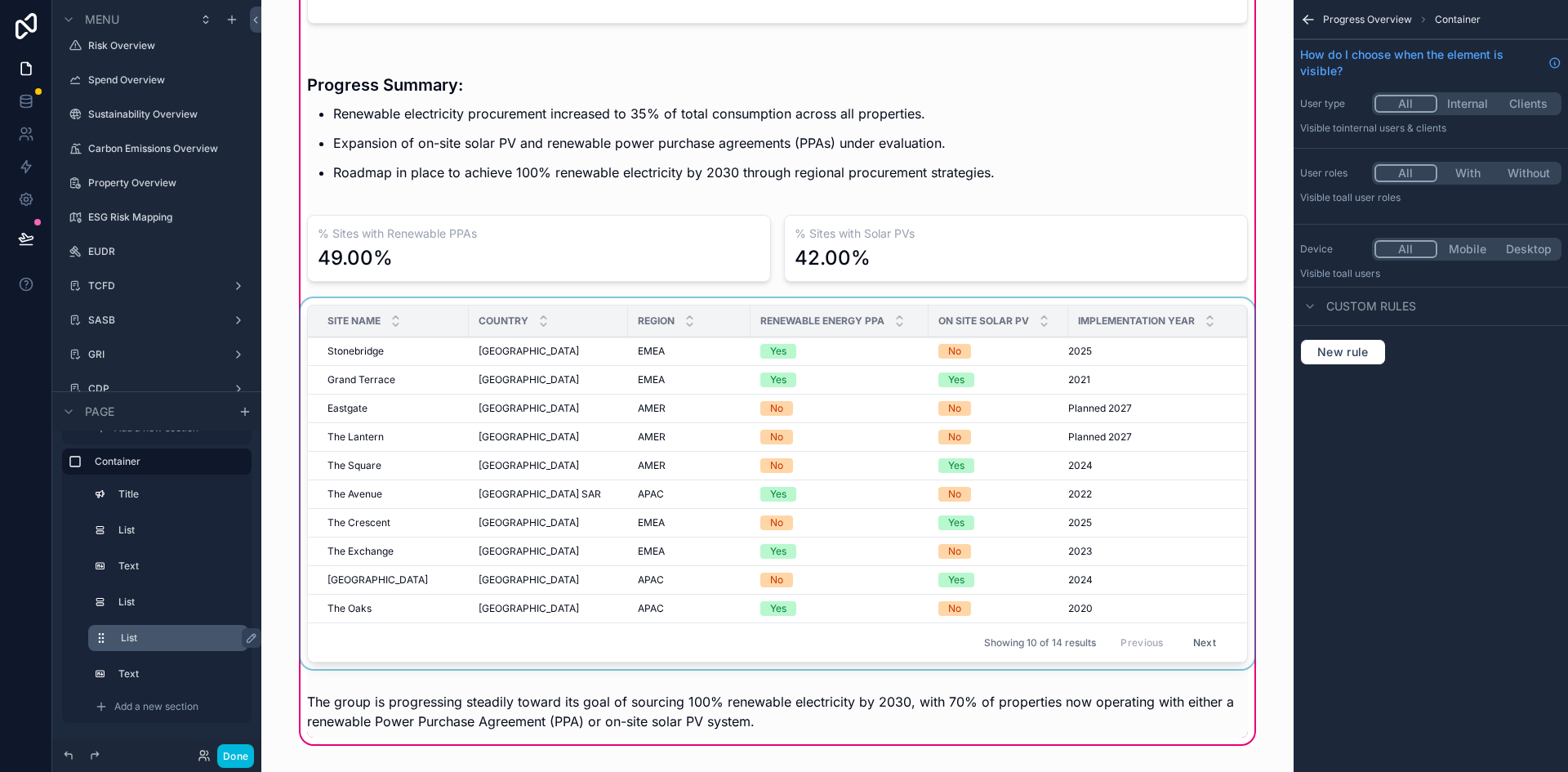
scroll to position [1062, 0]
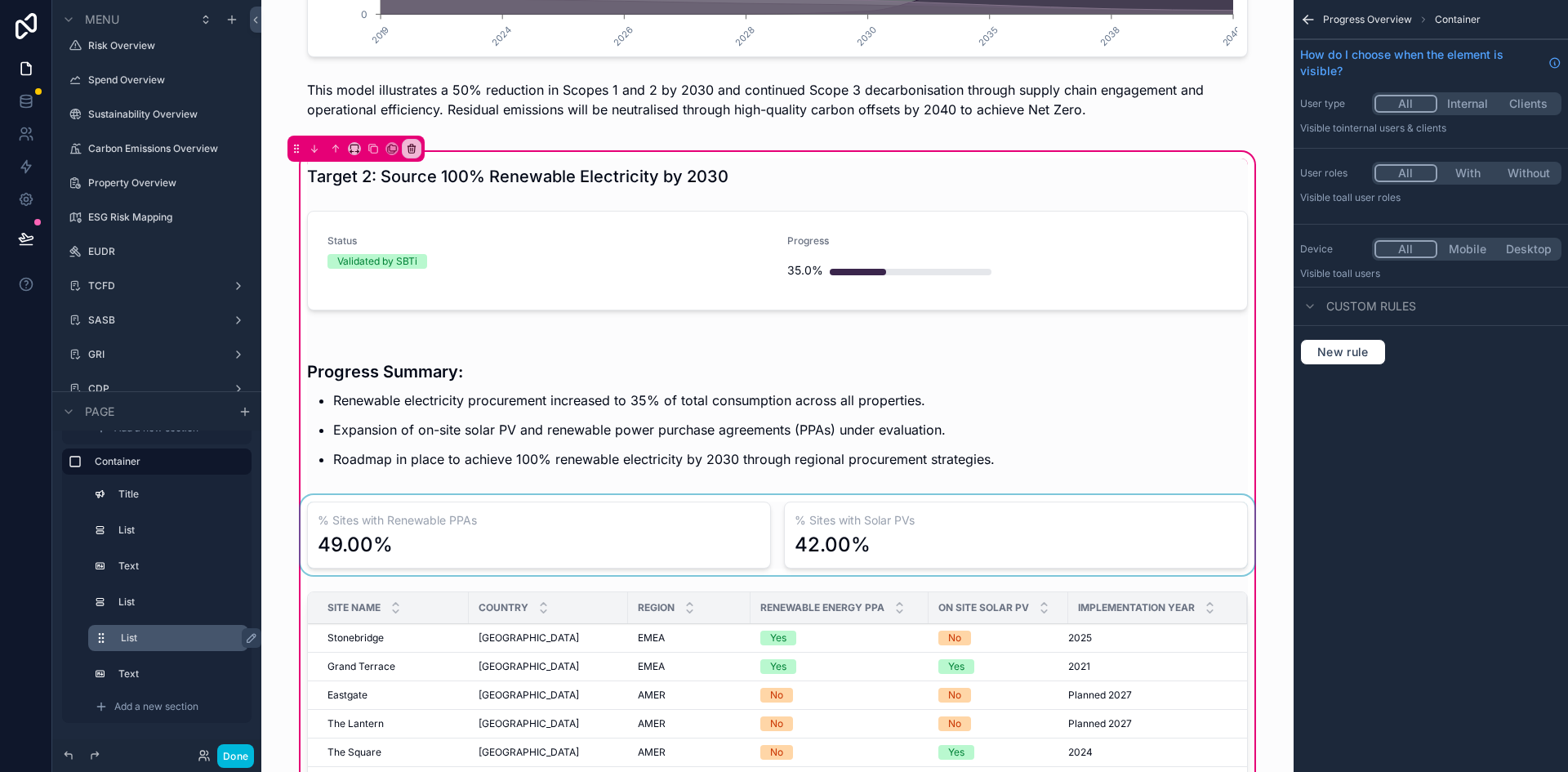
click at [514, 544] on div "scrollable content" at bounding box center [776, 534] width 960 height 80
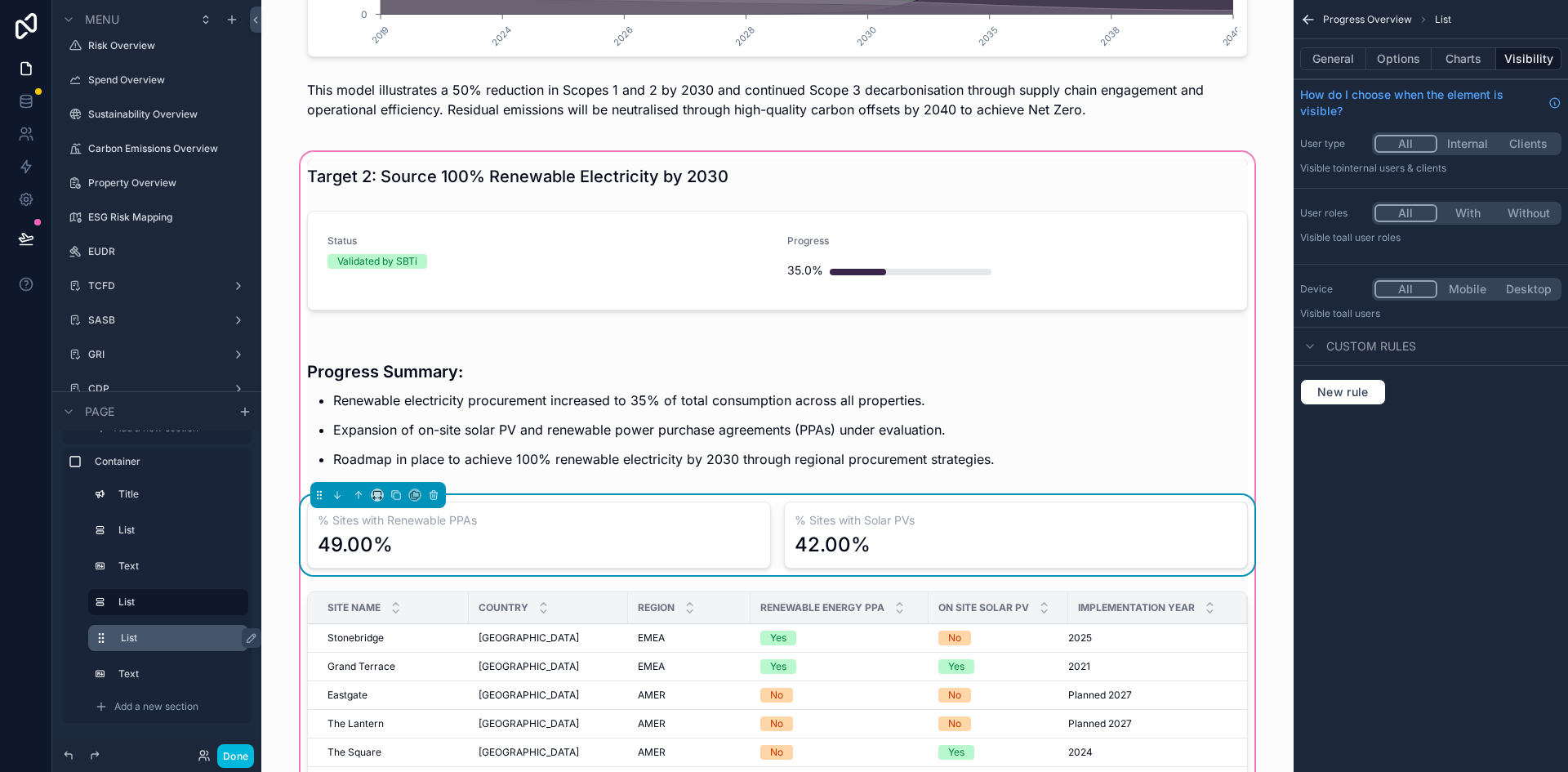
click at [530, 538] on div "49.00%" at bounding box center [539, 545] width 443 height 26
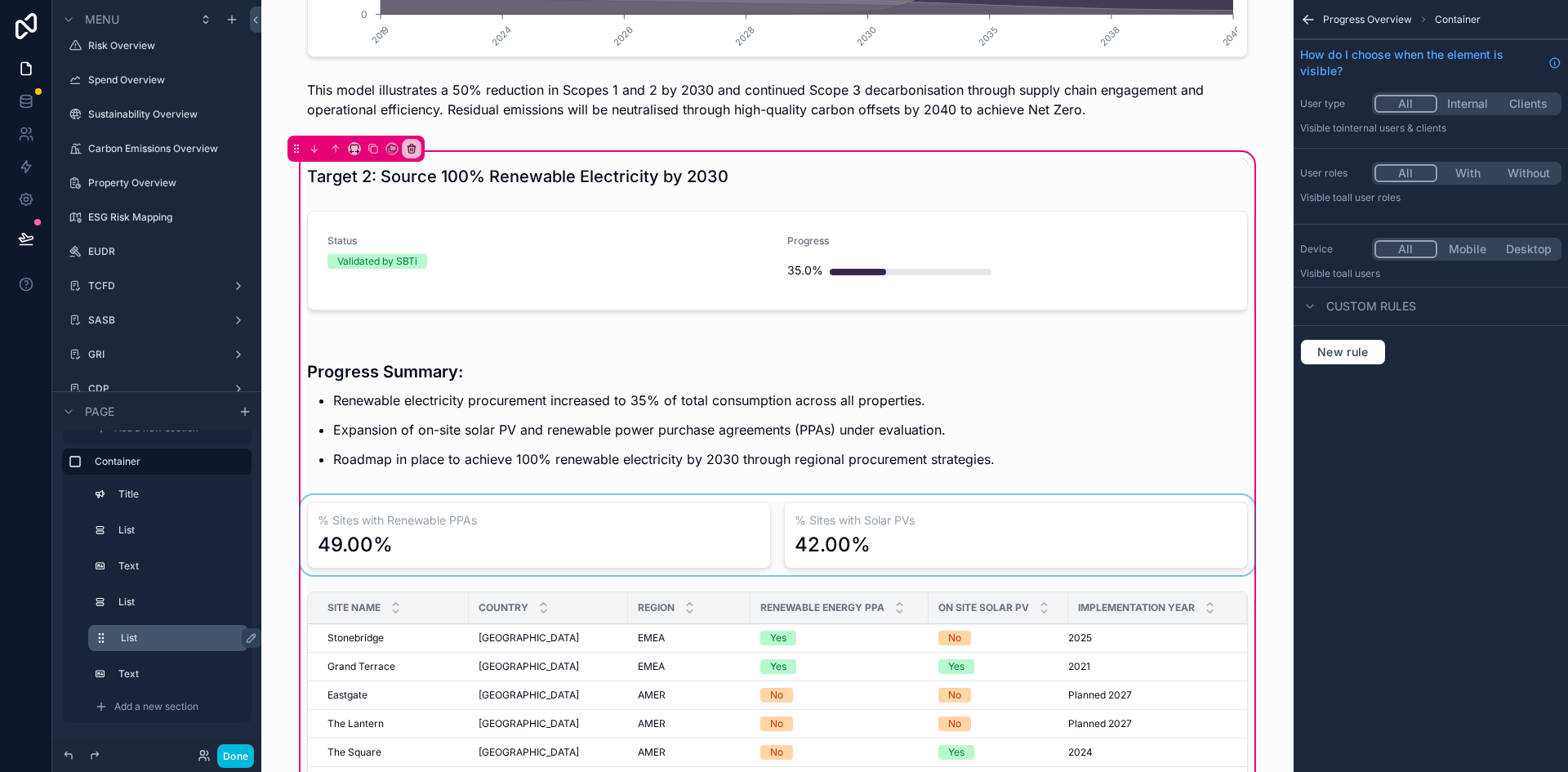
click at [1031, 549] on div "scrollable content" at bounding box center [776, 534] width 960 height 80
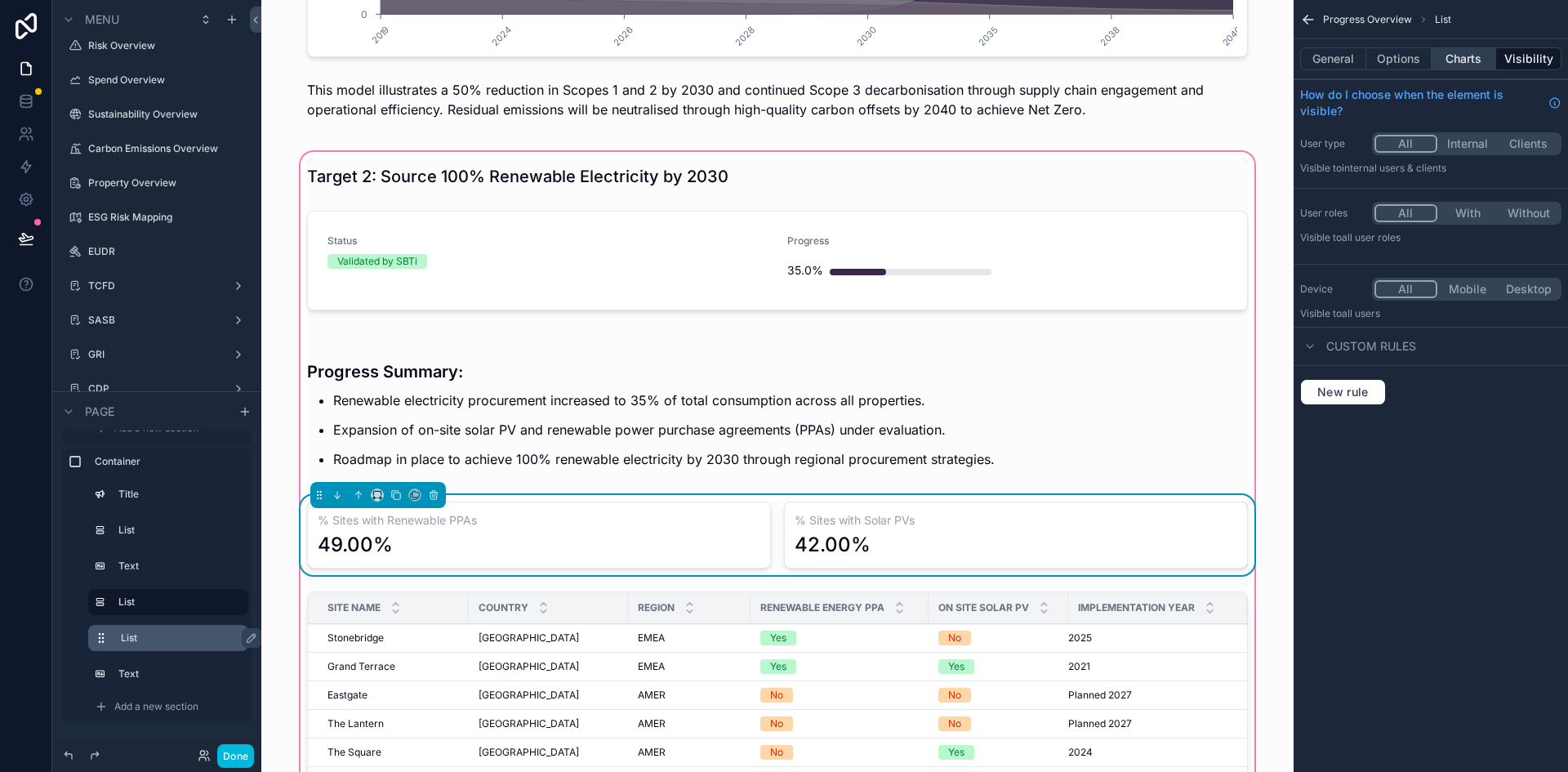
click at [1455, 58] on button "Charts" at bounding box center [1463, 58] width 65 height 23
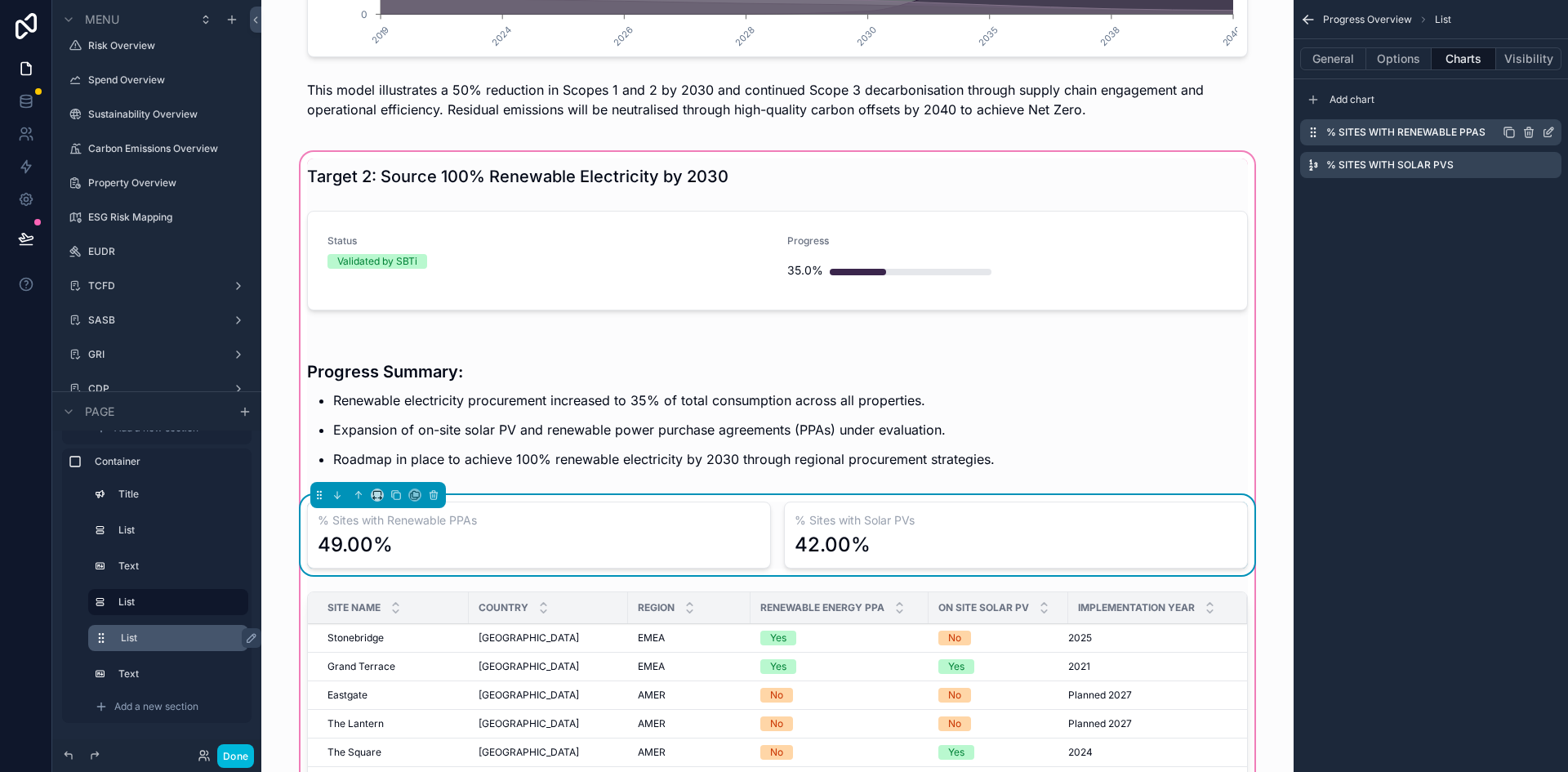
click at [1549, 132] on icon "scrollable content" at bounding box center [1548, 132] width 13 height 13
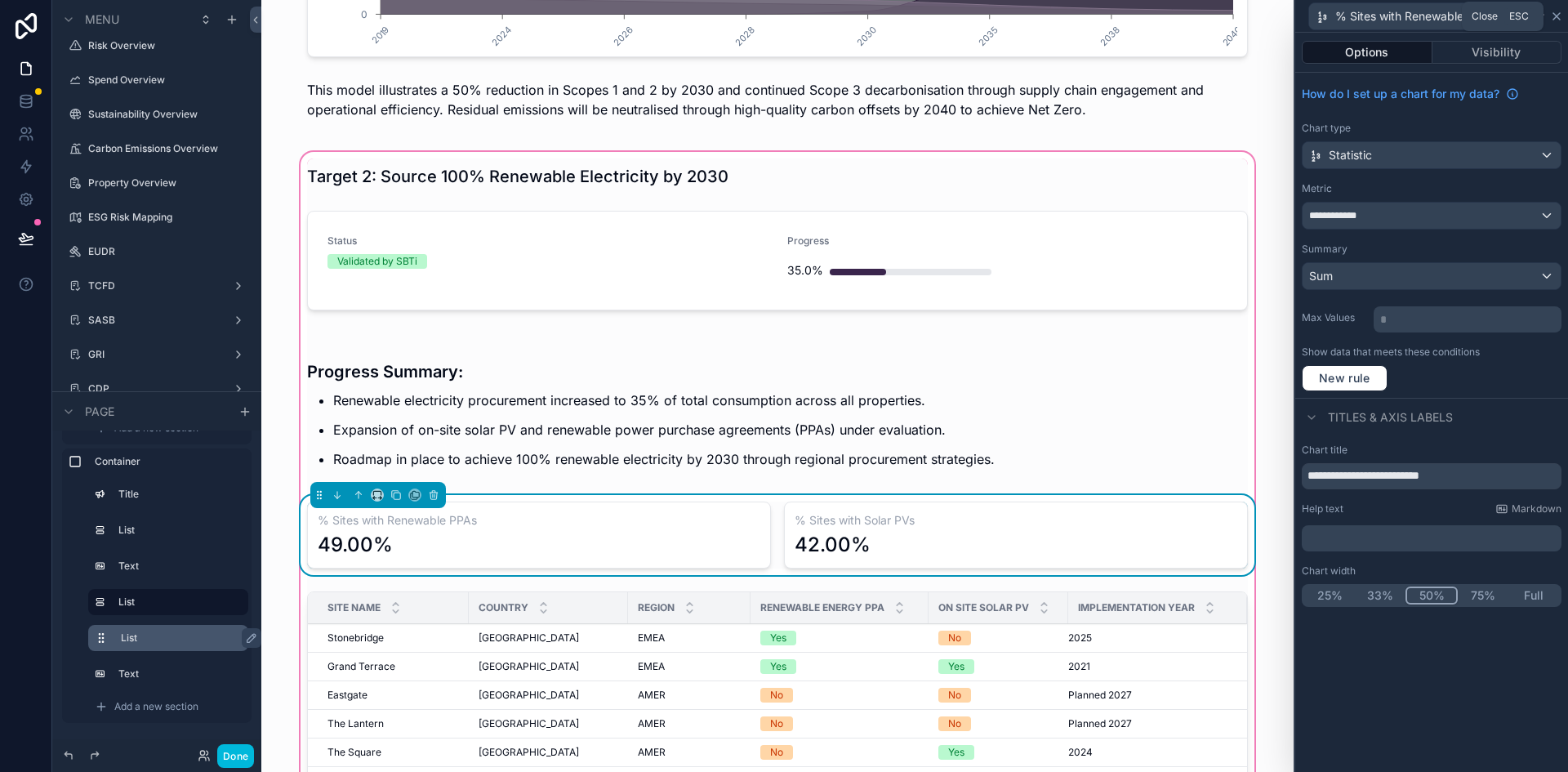
click at [1552, 15] on icon at bounding box center [1557, 16] width 13 height 13
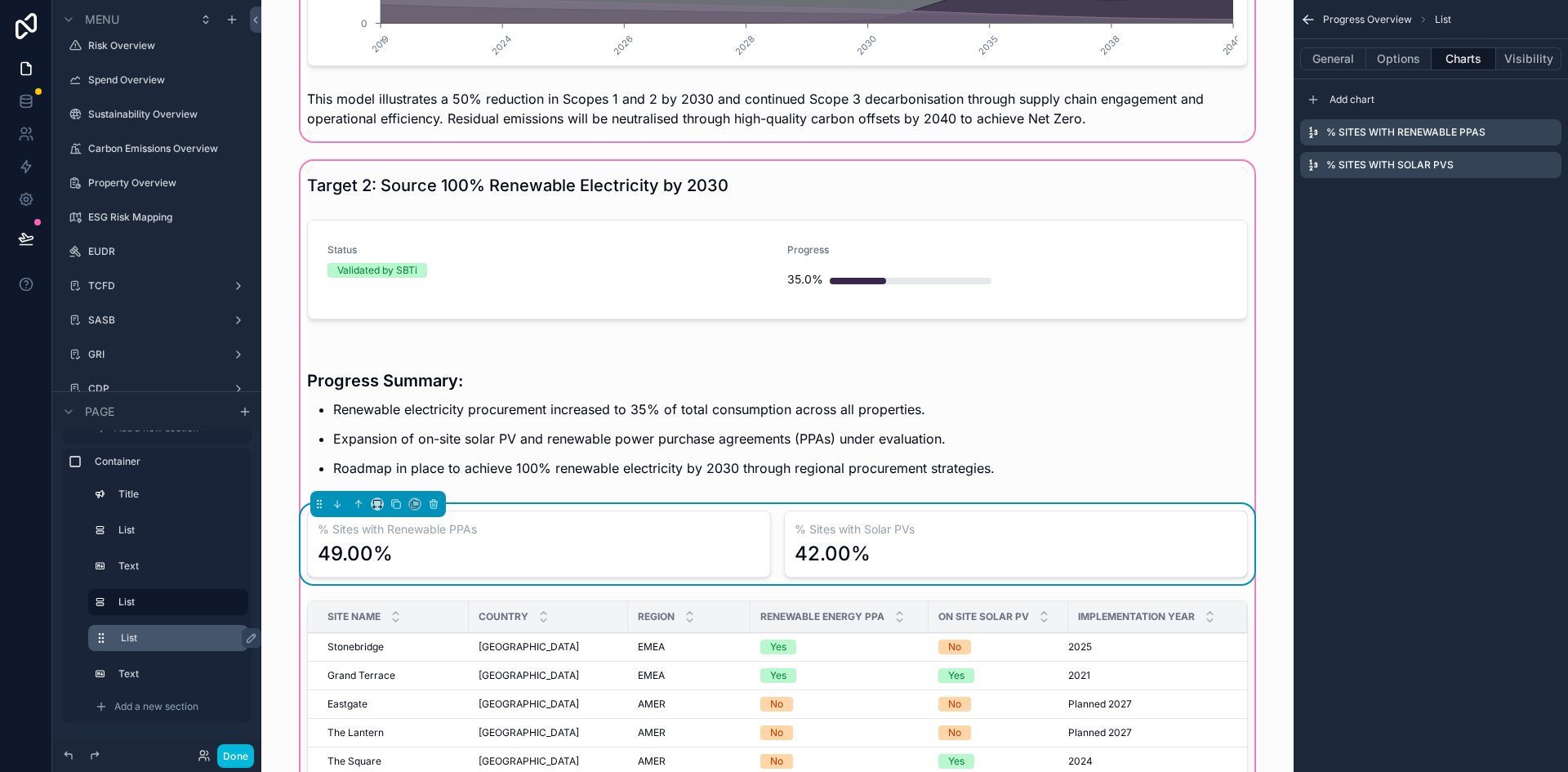
scroll to position [898, 0]
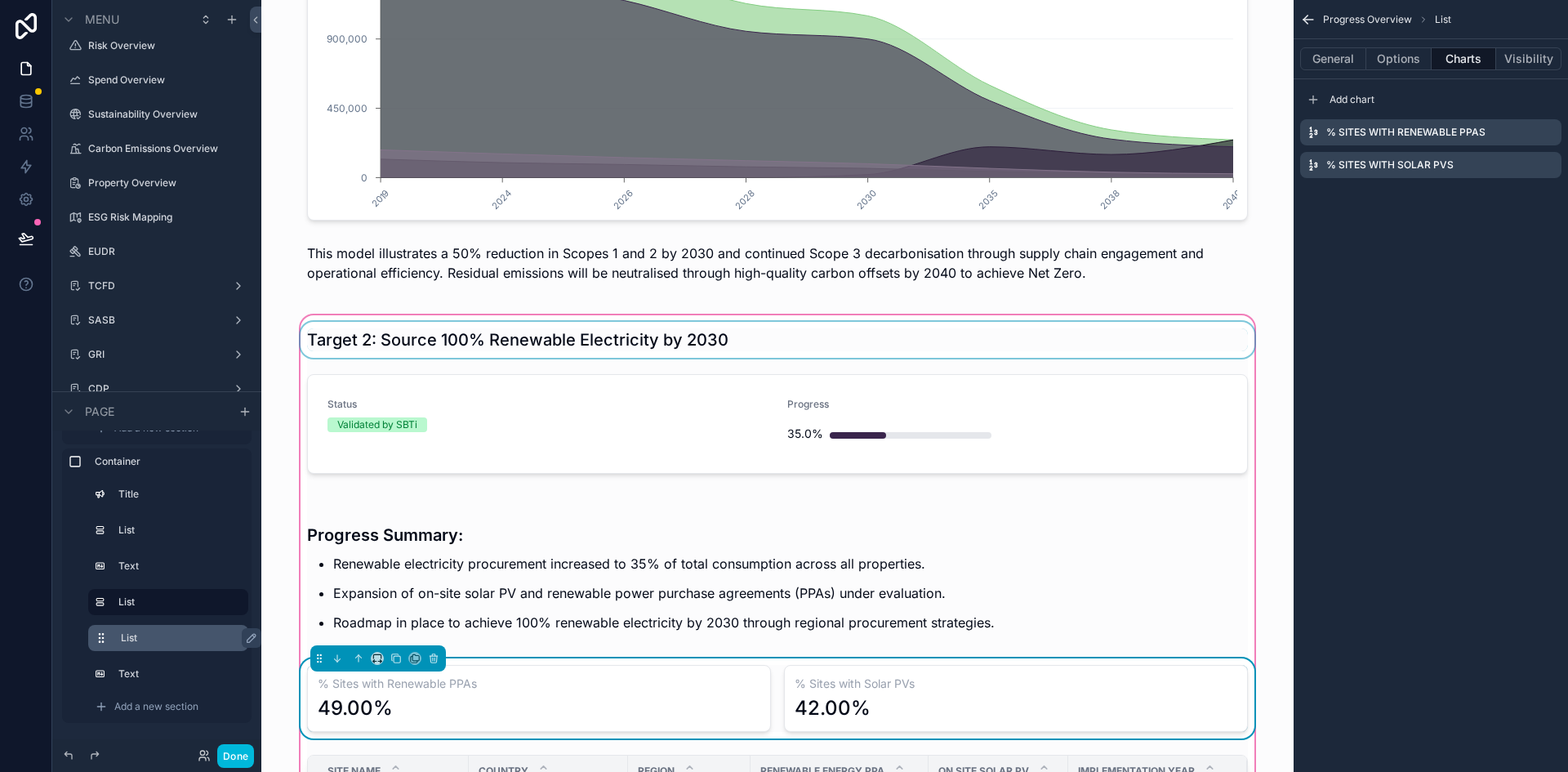
click at [309, 321] on div "scrollable content" at bounding box center [776, 339] width 960 height 36
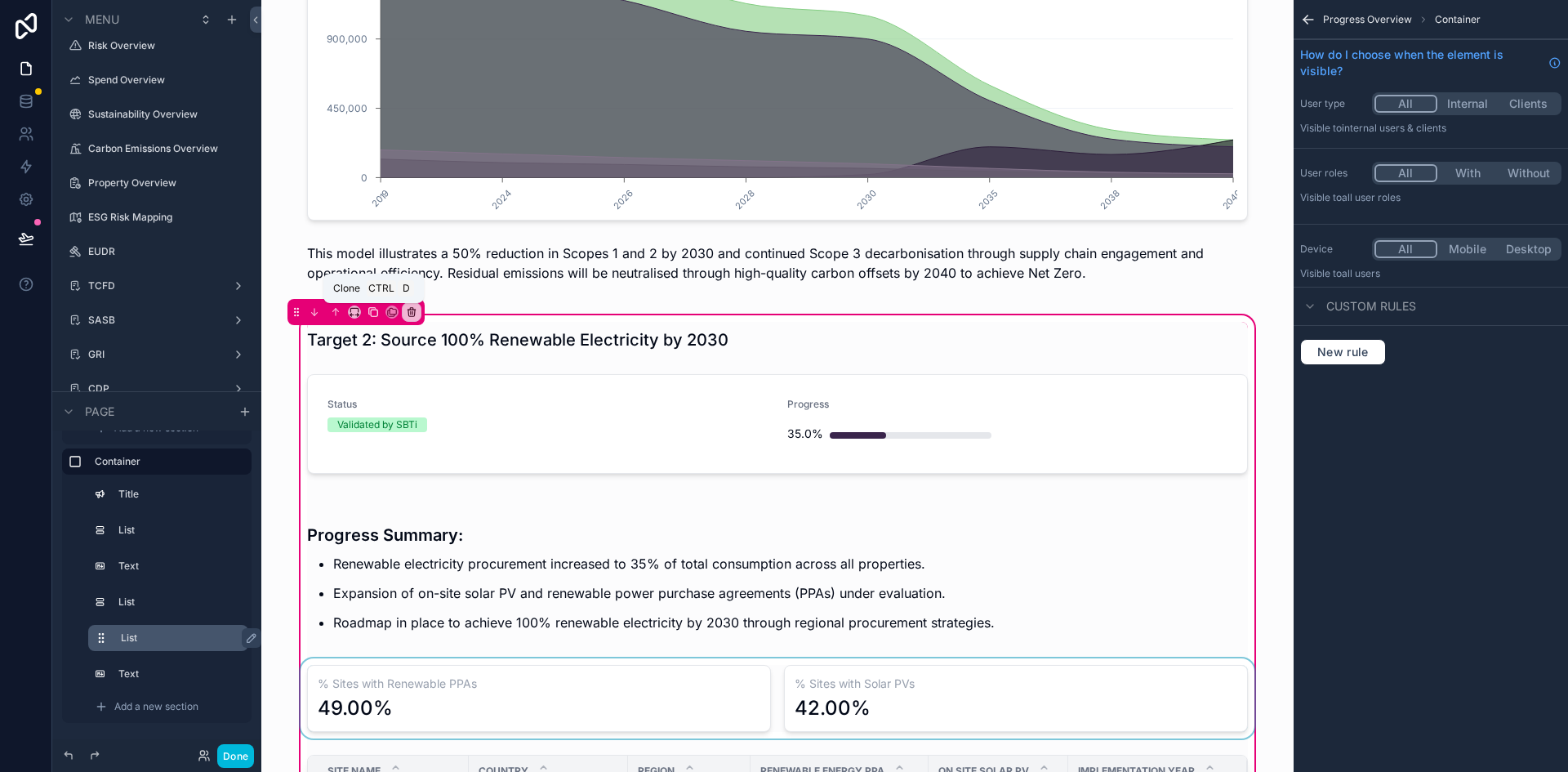
click at [368, 316] on icon "scrollable content" at bounding box center [373, 312] width 11 height 11
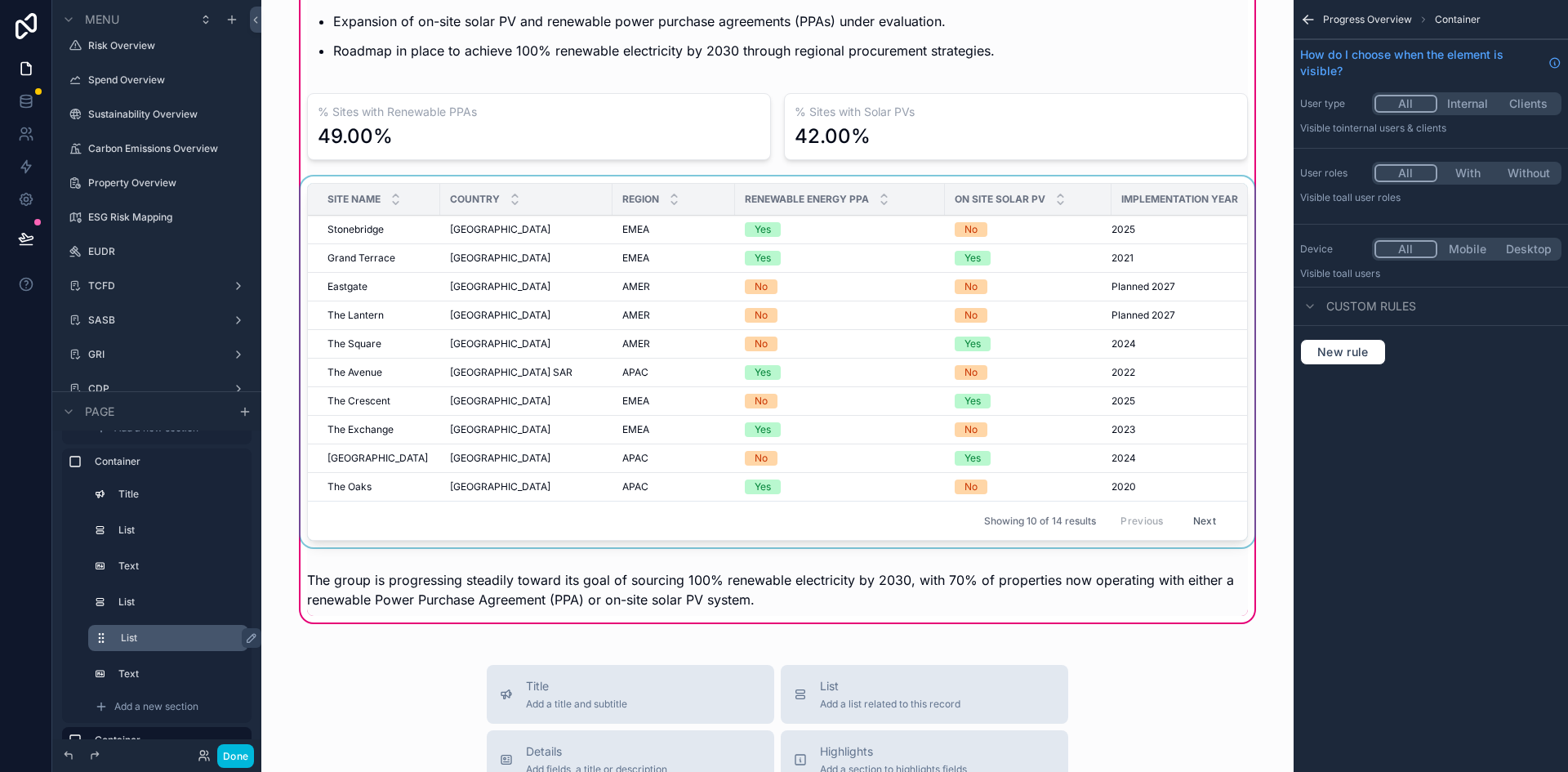
scroll to position [2859, 0]
